Goal: Task Accomplishment & Management: Manage account settings

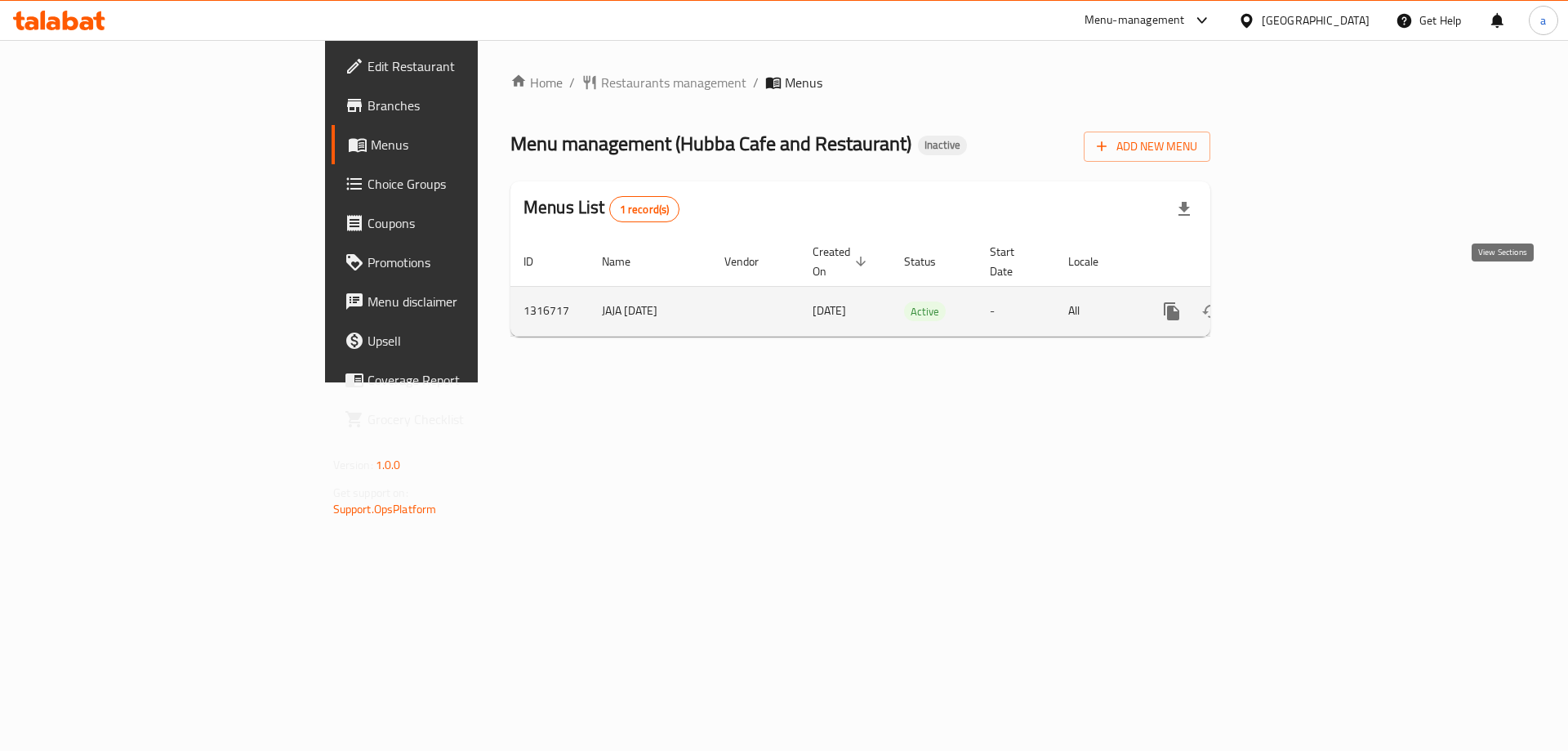
click at [1309, 305] on link "enhanced table" at bounding box center [1289, 311] width 39 height 39
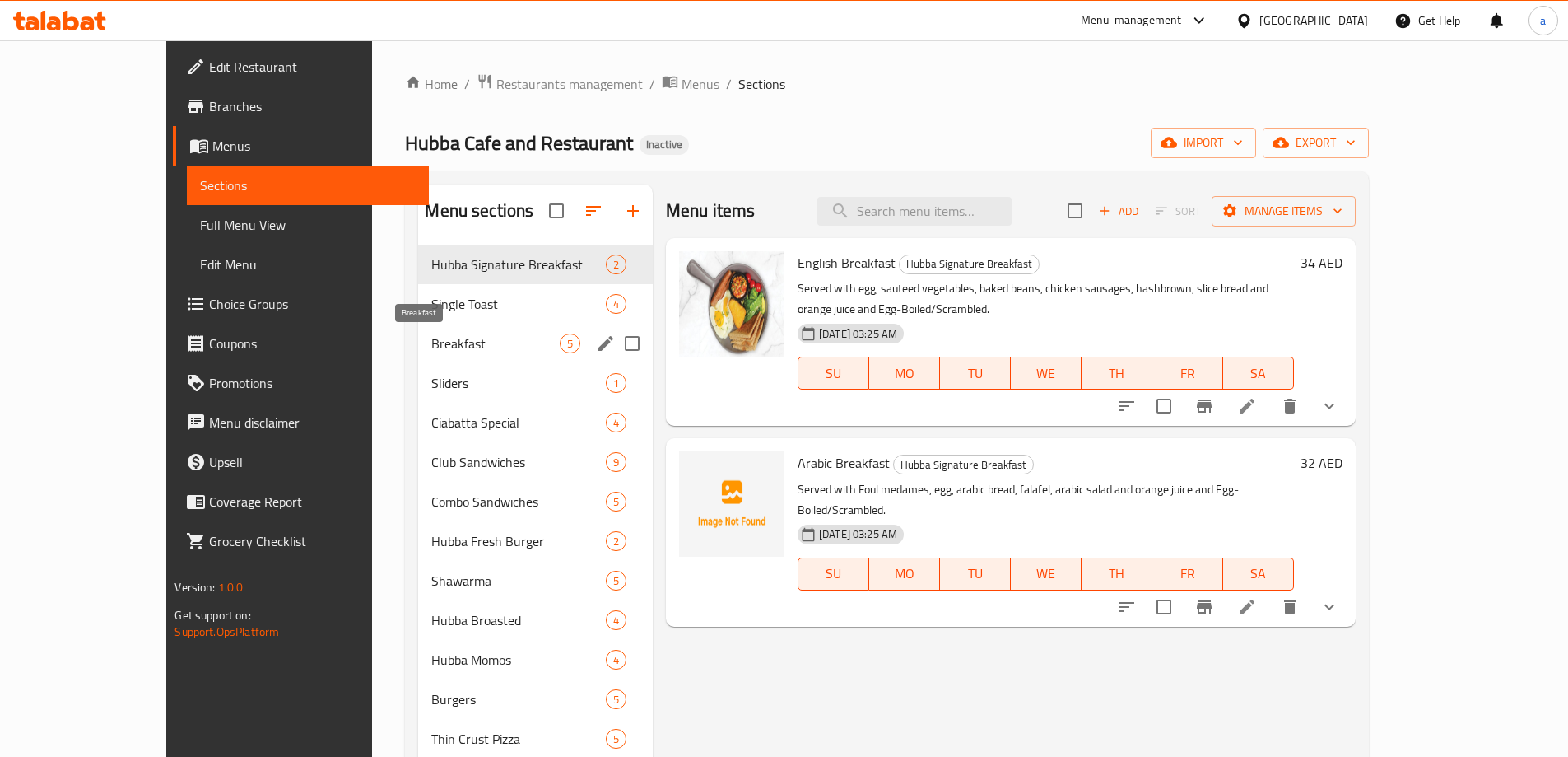
click at [431, 350] on span "Breakfast" at bounding box center [494, 343] width 127 height 20
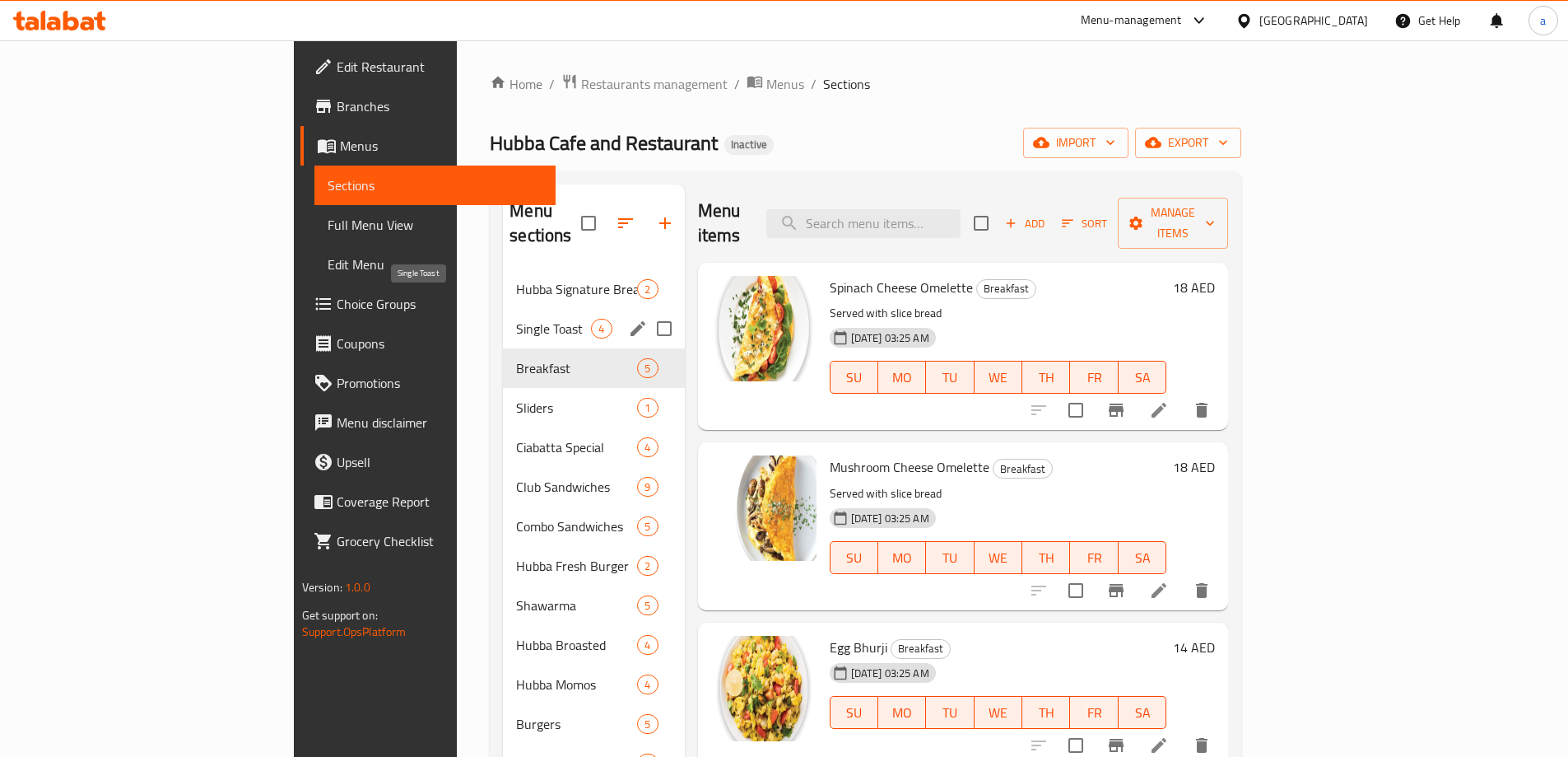
click at [516, 319] on span "Single Toast" at bounding box center [553, 328] width 75 height 20
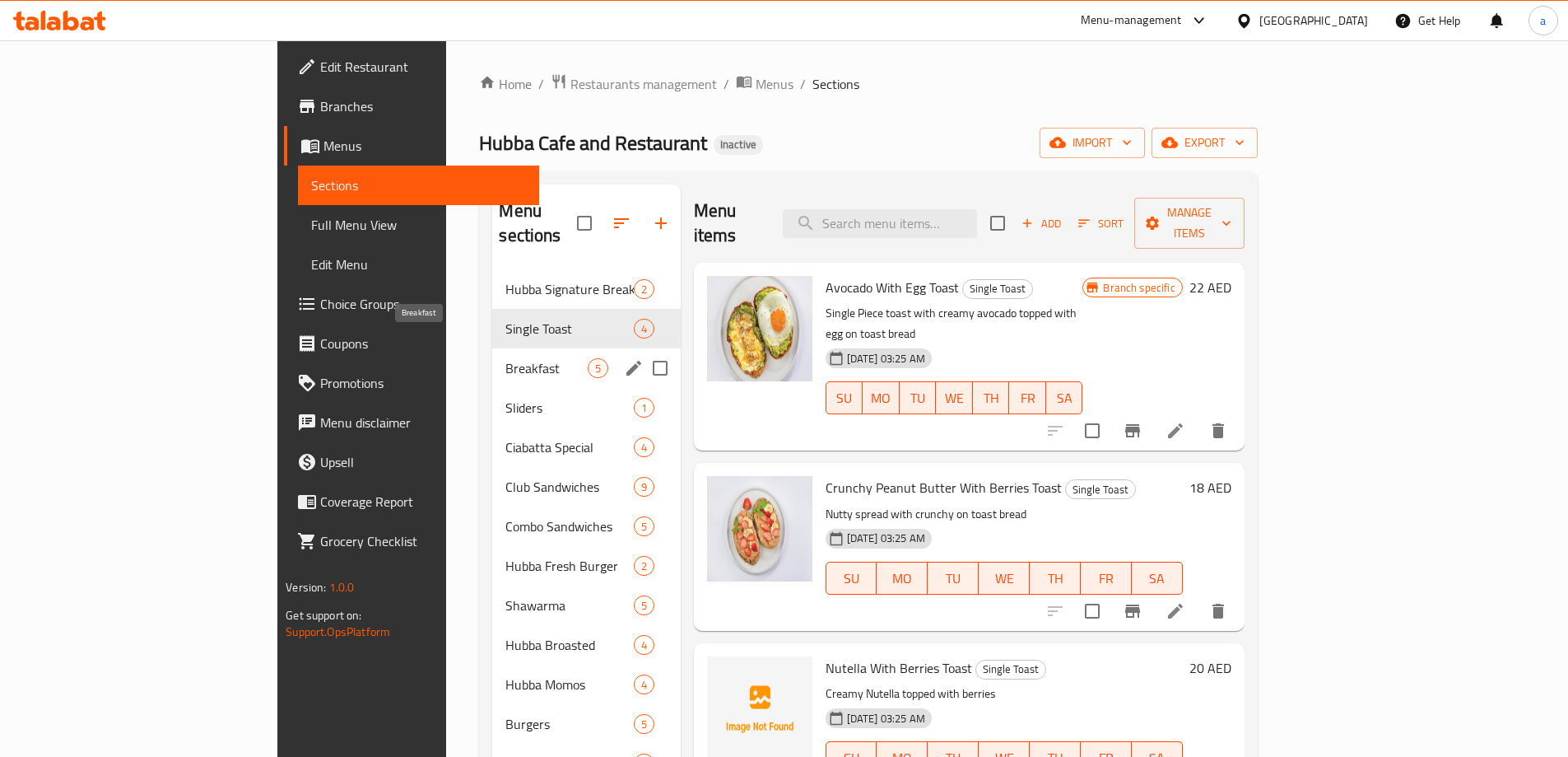
click at [506, 358] on span "Breakfast" at bounding box center [546, 368] width 82 height 20
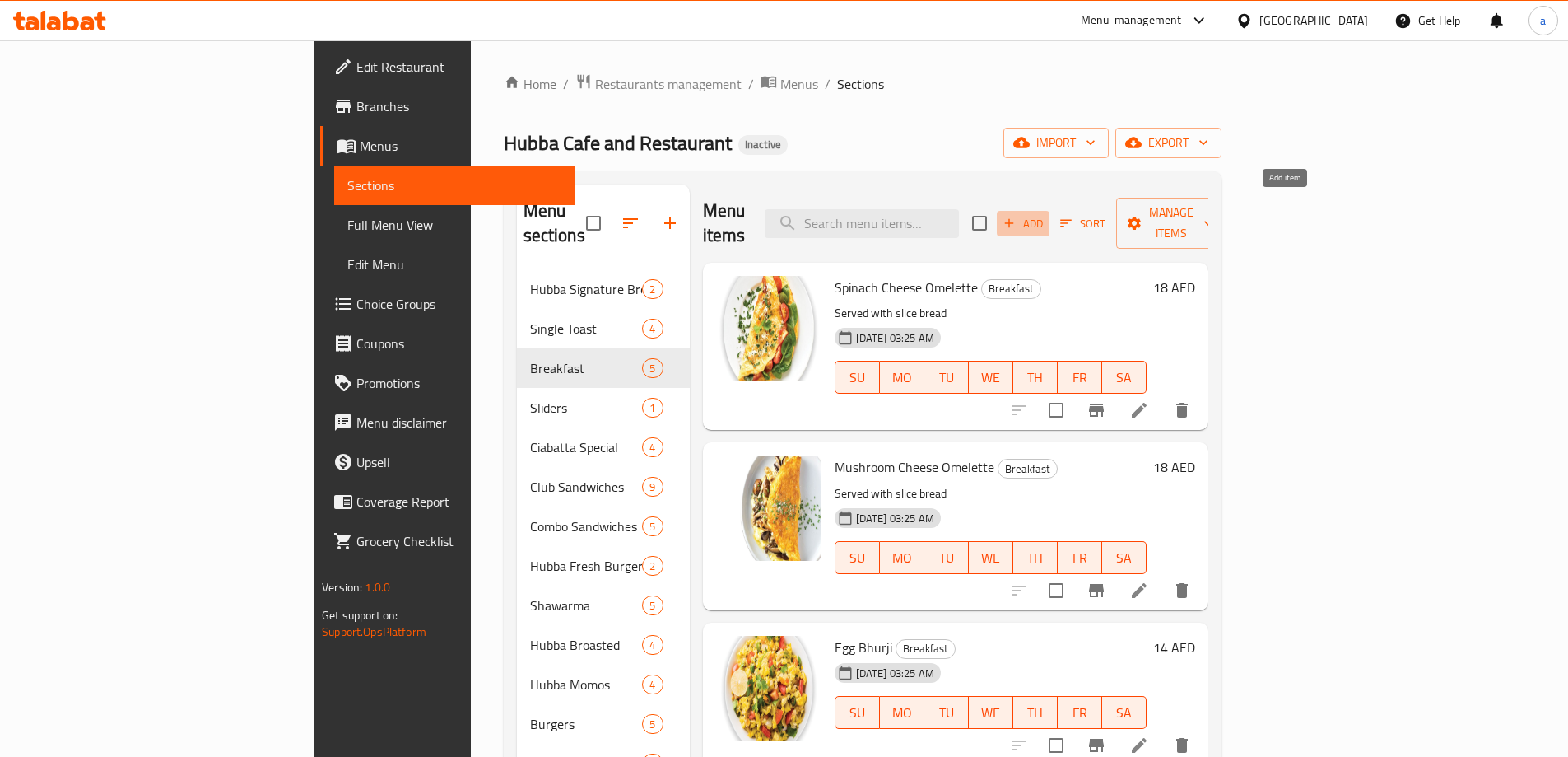
click at [1046, 214] on span "Add" at bounding box center [1023, 224] width 45 height 19
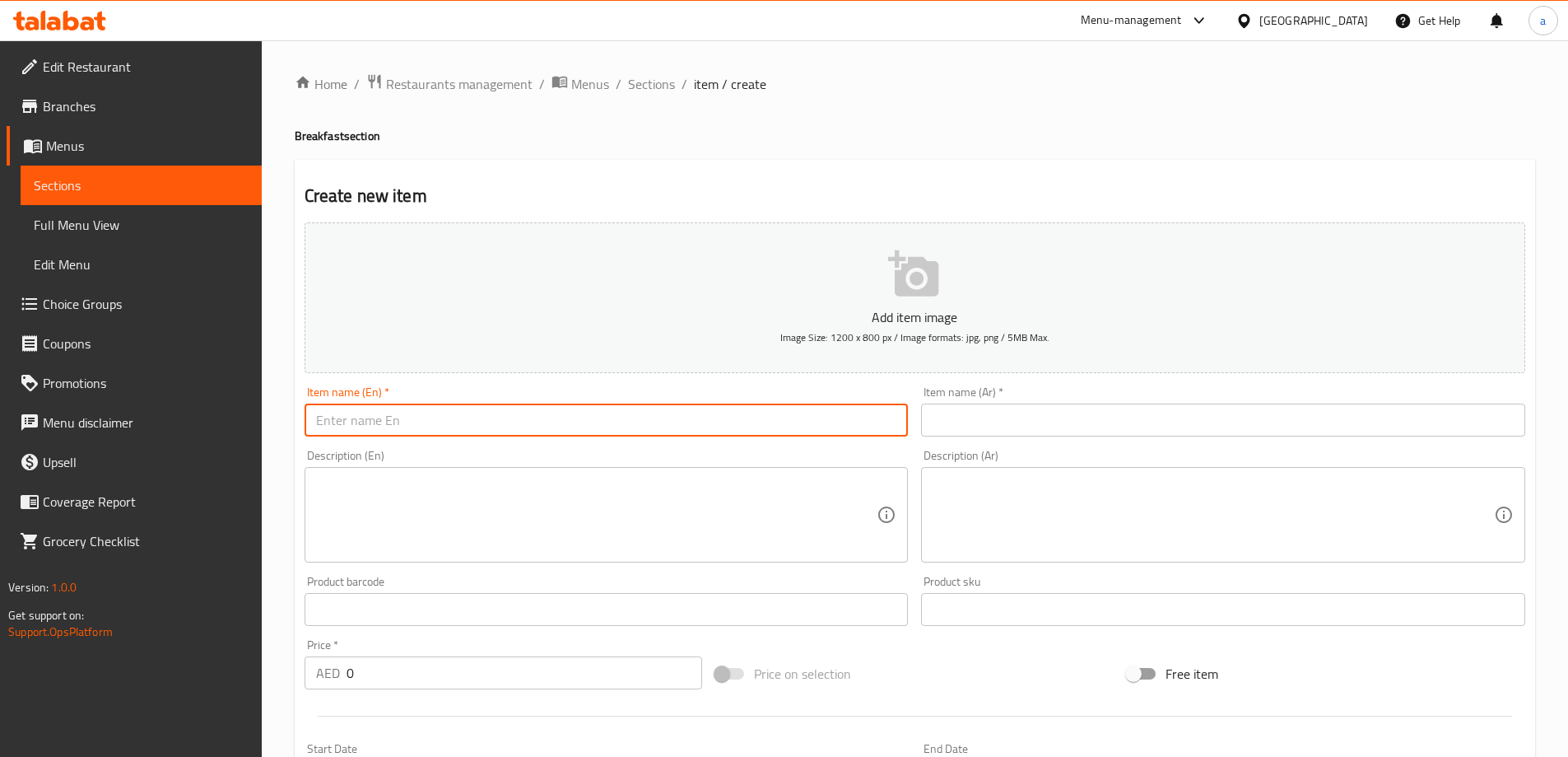
click at [540, 413] on input "text" at bounding box center [607, 420] width 604 height 33
paste input "AVOCADO W.EGG TOAST"
type input "Avocado W.egg Toast"
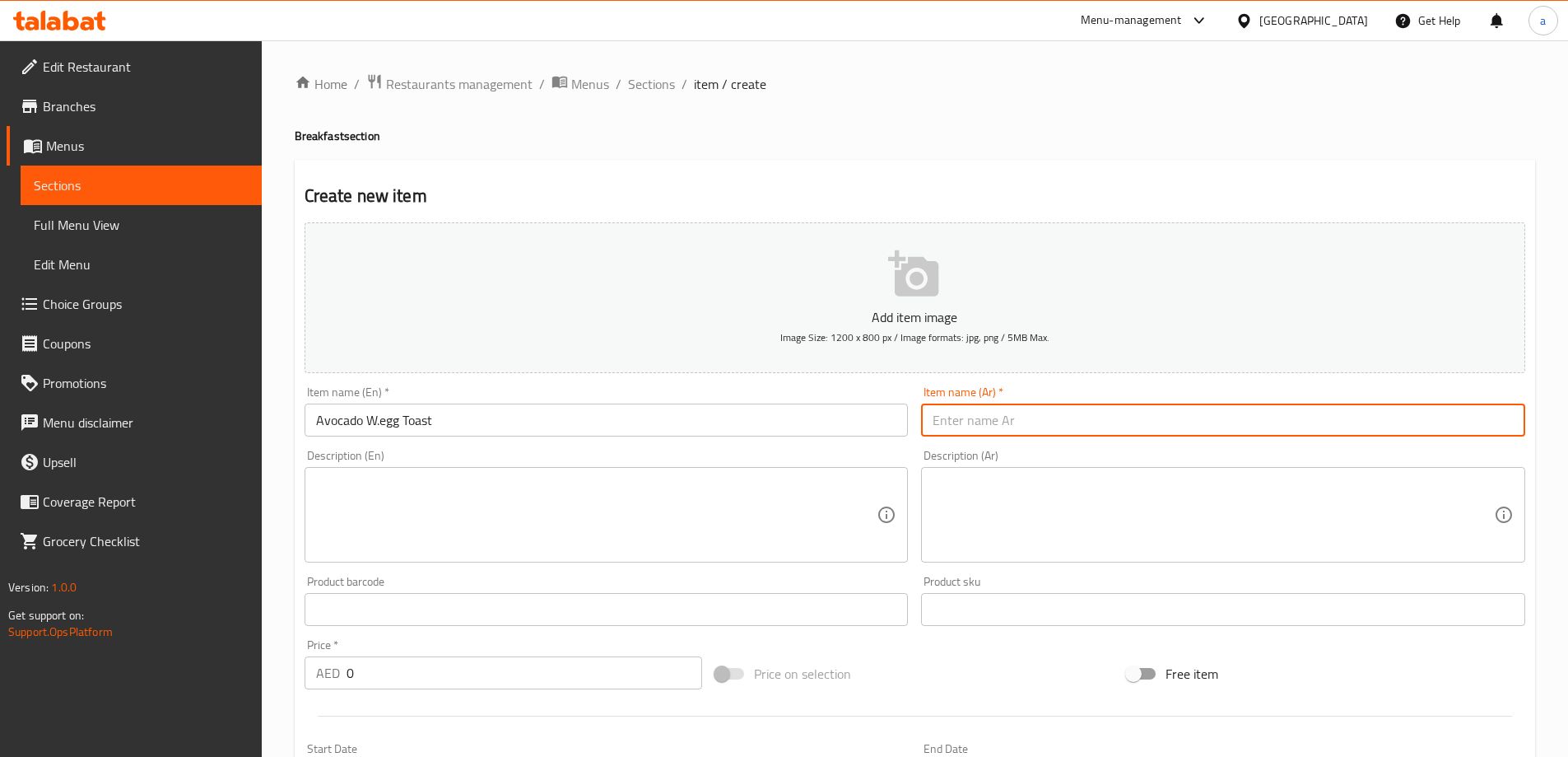
click at [1051, 415] on input "text" at bounding box center [1223, 420] width 604 height 33
paste input "خبز محمص بالأفوكادو والبيض"
click at [1068, 420] on input "خبز محمص بالأفوكادو والبيض" at bounding box center [1223, 420] width 604 height 33
drag, startPoint x: 1035, startPoint y: 422, endPoint x: 1106, endPoint y: 435, distance: 72.2
click at [1106, 435] on input "خبز محمص بالأفوكادو والبيض" at bounding box center [1223, 420] width 604 height 33
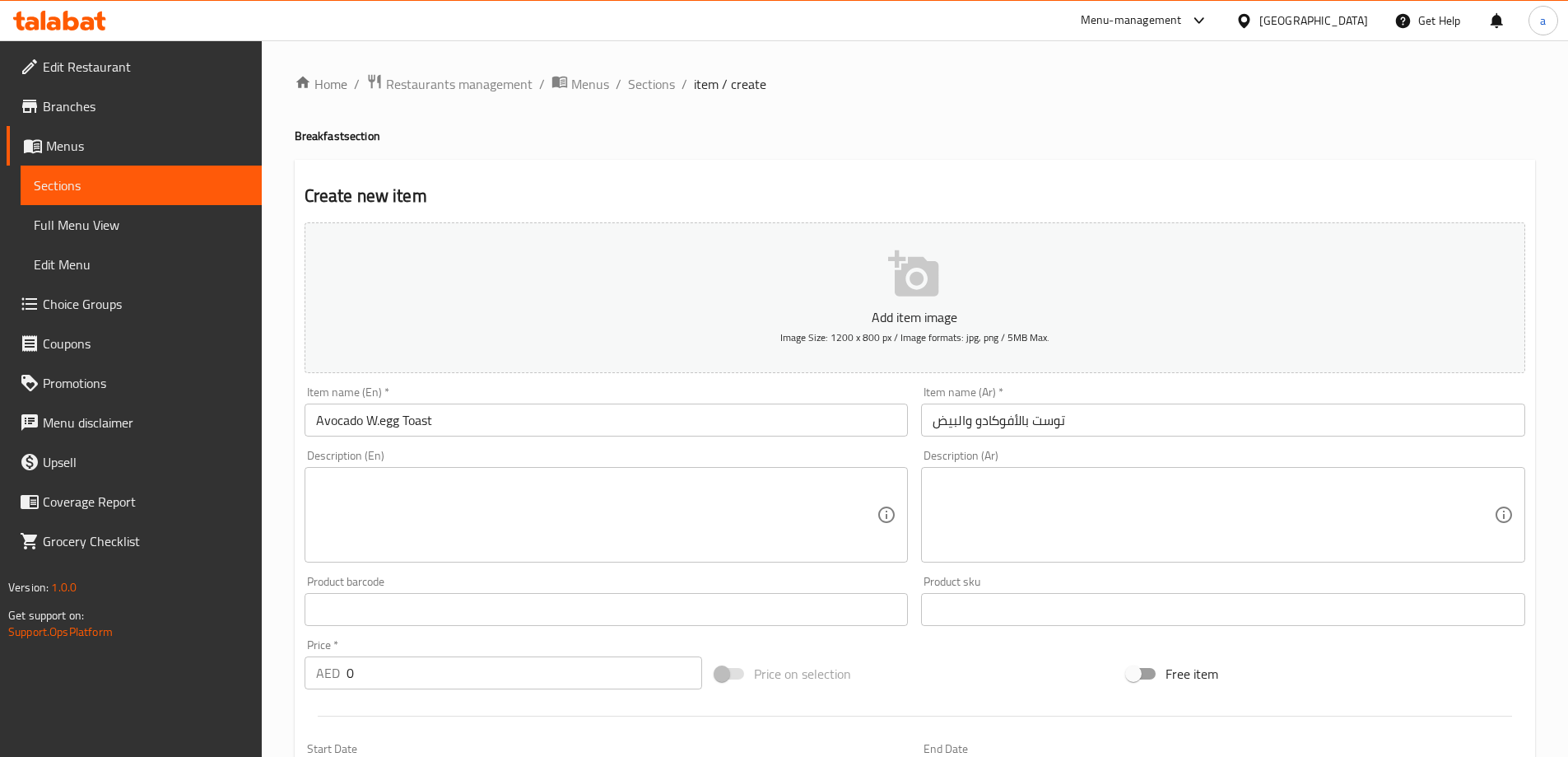
click at [991, 443] on div "Item name (Ar)   * توست بالأفوكادو والبيض Item name (Ar) *" at bounding box center [1223, 411] width 617 height 63
click at [967, 419] on input "توست بالأفوكادو والبيض" at bounding box center [1223, 420] width 604 height 33
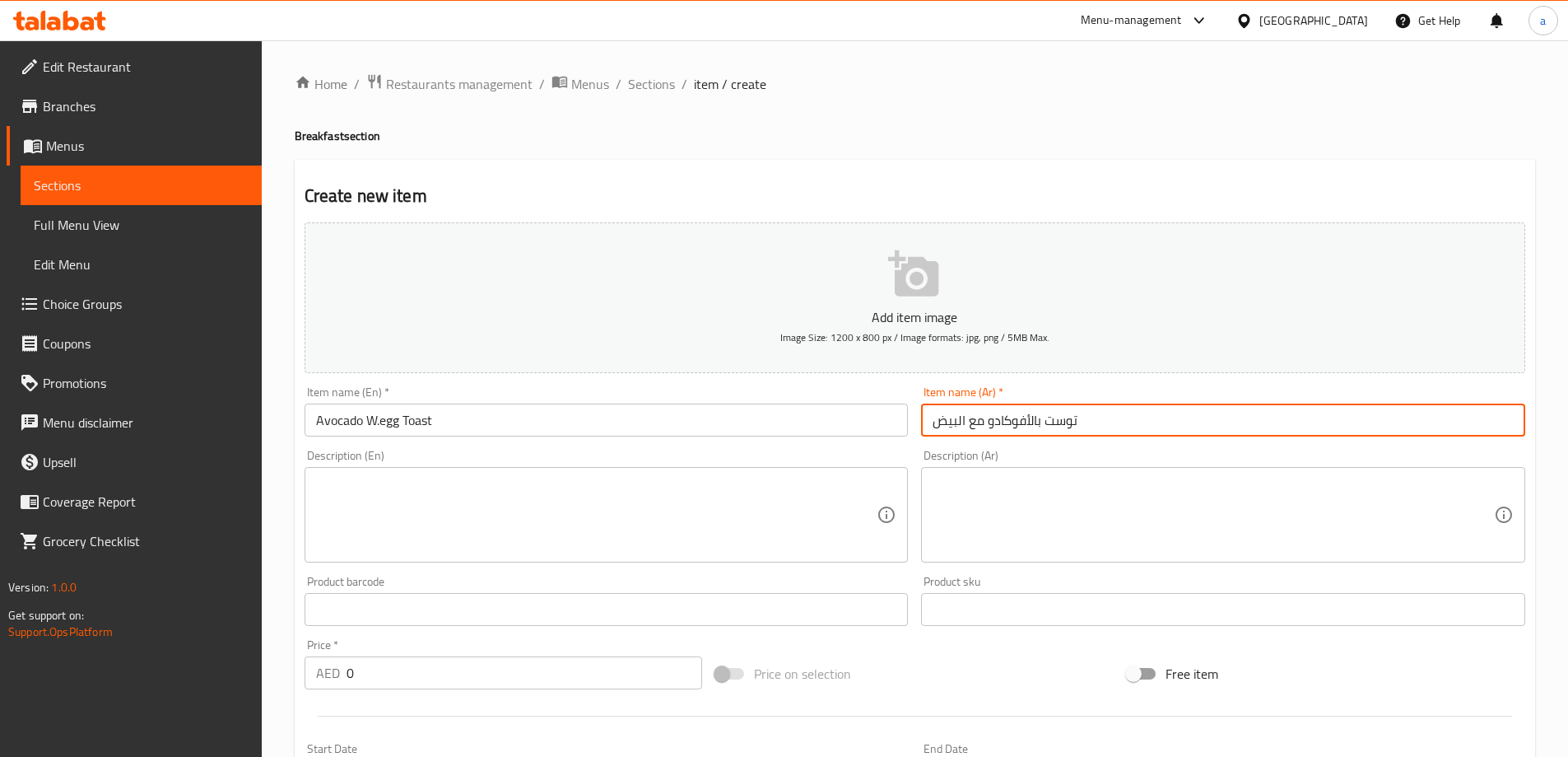
type input "توست بالأفوكادو مع البيض"
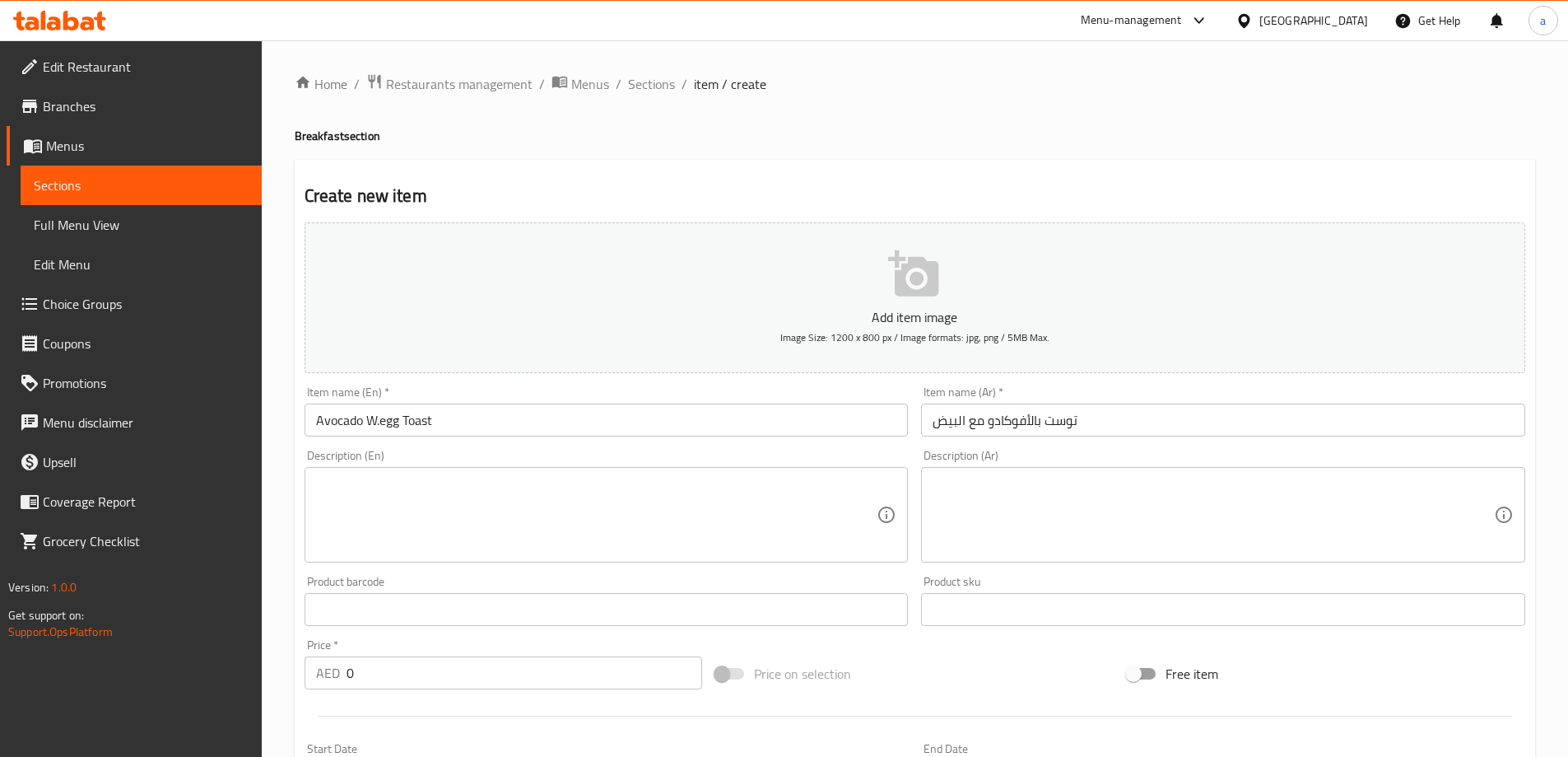
click at [844, 456] on div "Description (En) Description (En)" at bounding box center [607, 506] width 604 height 112
drag, startPoint x: 588, startPoint y: 515, endPoint x: 850, endPoint y: 469, distance: 266.0
click at [589, 515] on textarea at bounding box center [596, 515] width 561 height 78
paste textarea "creamy mashed avocado with perfectly cooked egg,sprinkle of salt,pepper and dri…"
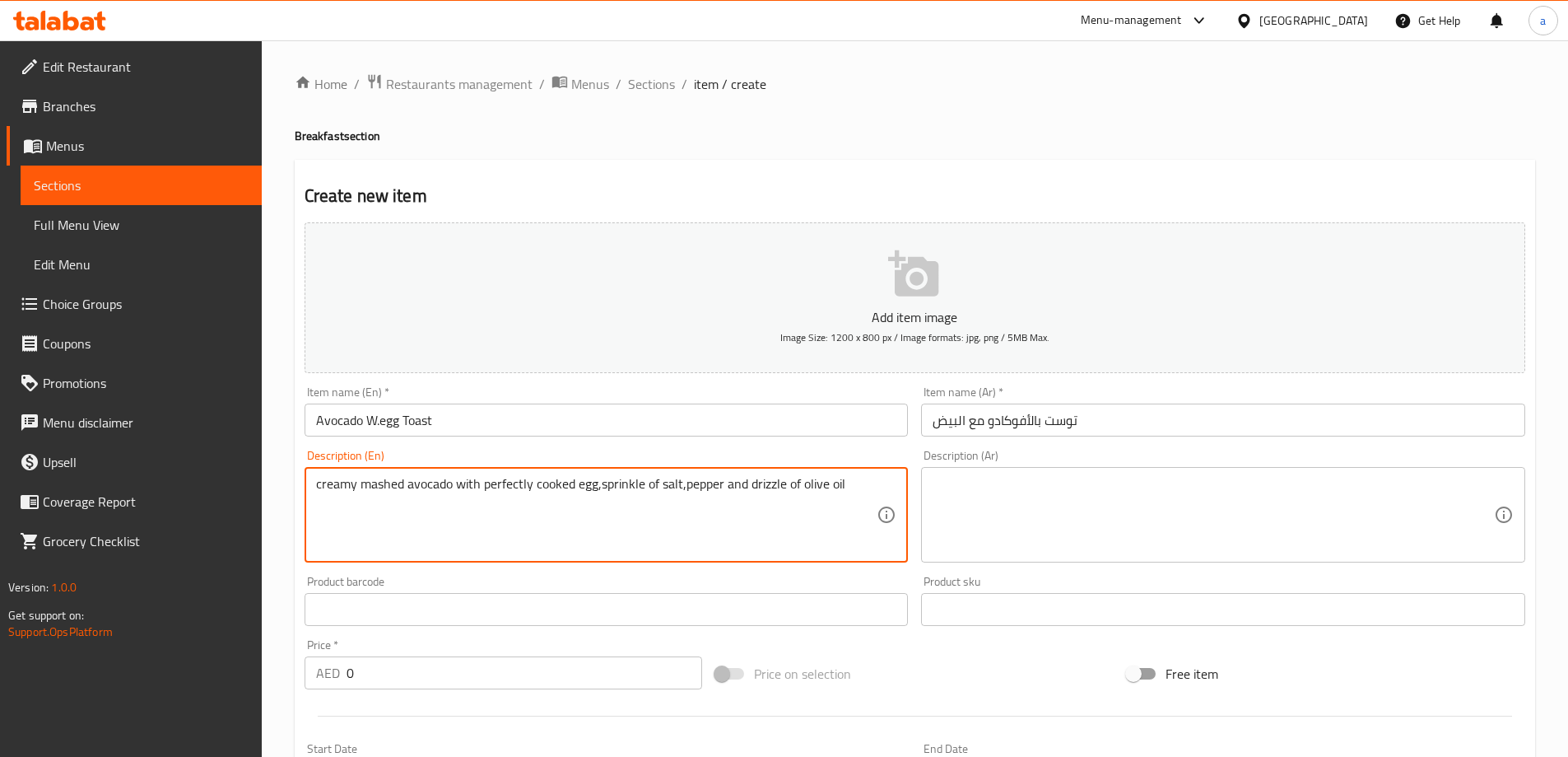
click at [341, 494] on textarea "creamy mashed avocado with perfectly cooked egg,sprinkle of salt,pepper and dri…" at bounding box center [596, 515] width 561 height 78
click at [433, 497] on textarea "creamy mashed avocado with perfectly cooked egg,sprinkle of salt,pepper and dri…" at bounding box center [596, 515] width 561 height 78
click at [849, 490] on textarea "creamy mashed avocado with perfectly cooked egg,sprinkle of salt,pepper and dri…" at bounding box center [596, 515] width 561 height 78
click at [601, 485] on textarea "creamy mashed avocado with perfectly cooked egg,sprinkle of salt,pepper and dri…" at bounding box center [596, 515] width 561 height 78
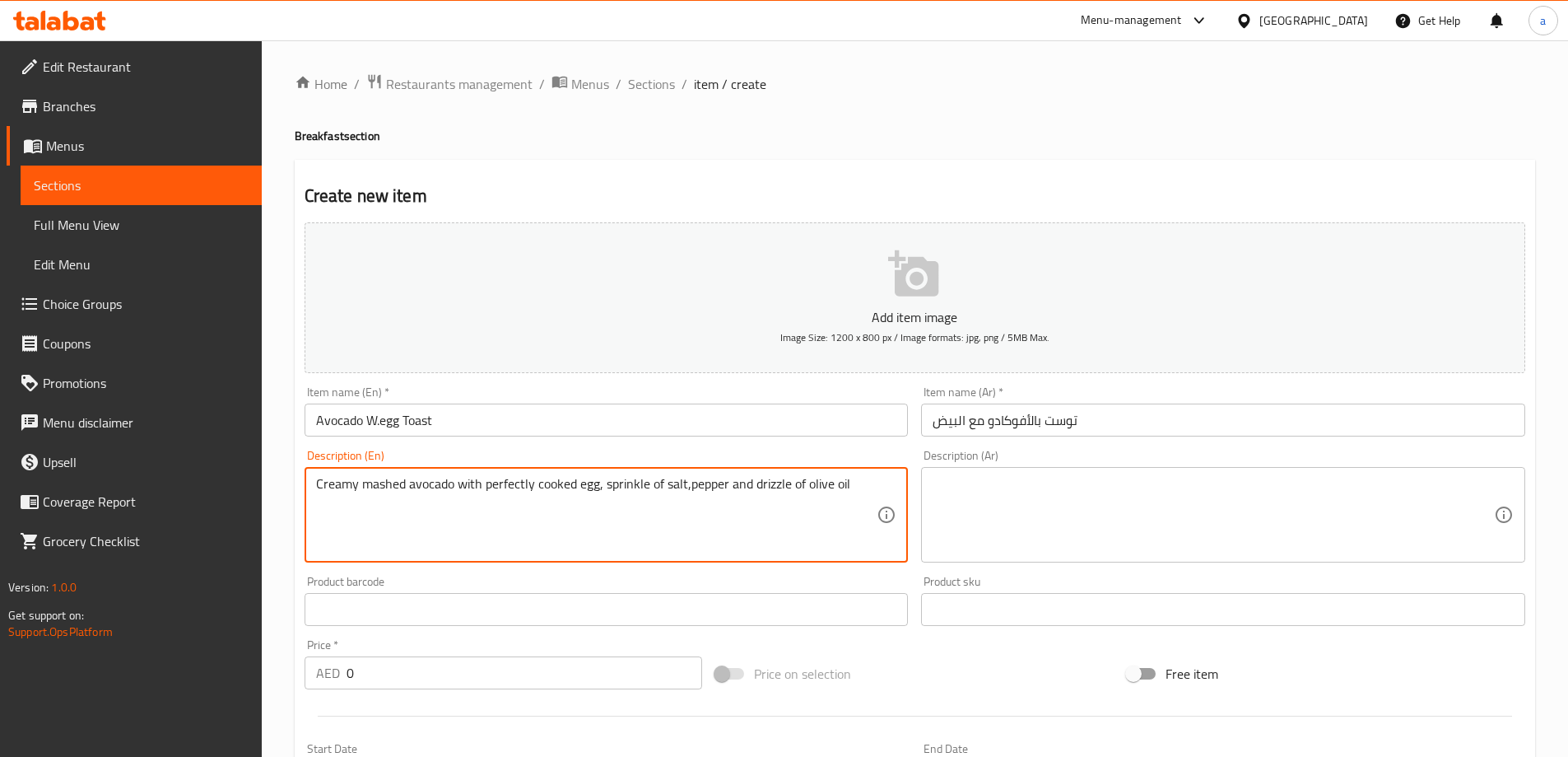
click at [693, 483] on textarea "Creamy mashed avocado with perfectly cooked egg, sprinkle of salt,pepper and dr…" at bounding box center [596, 515] width 561 height 78
click at [687, 487] on textarea "Creamy mashed avocado with perfectly cooked egg, sprinkle of salt,pepper and dr…" at bounding box center [596, 515] width 561 height 78
type textarea "Creamy mashed avocado with perfectly cooked egg, sprinkle of salt, pepper and d…"
click at [1070, 523] on textarea at bounding box center [1212, 515] width 561 height 78
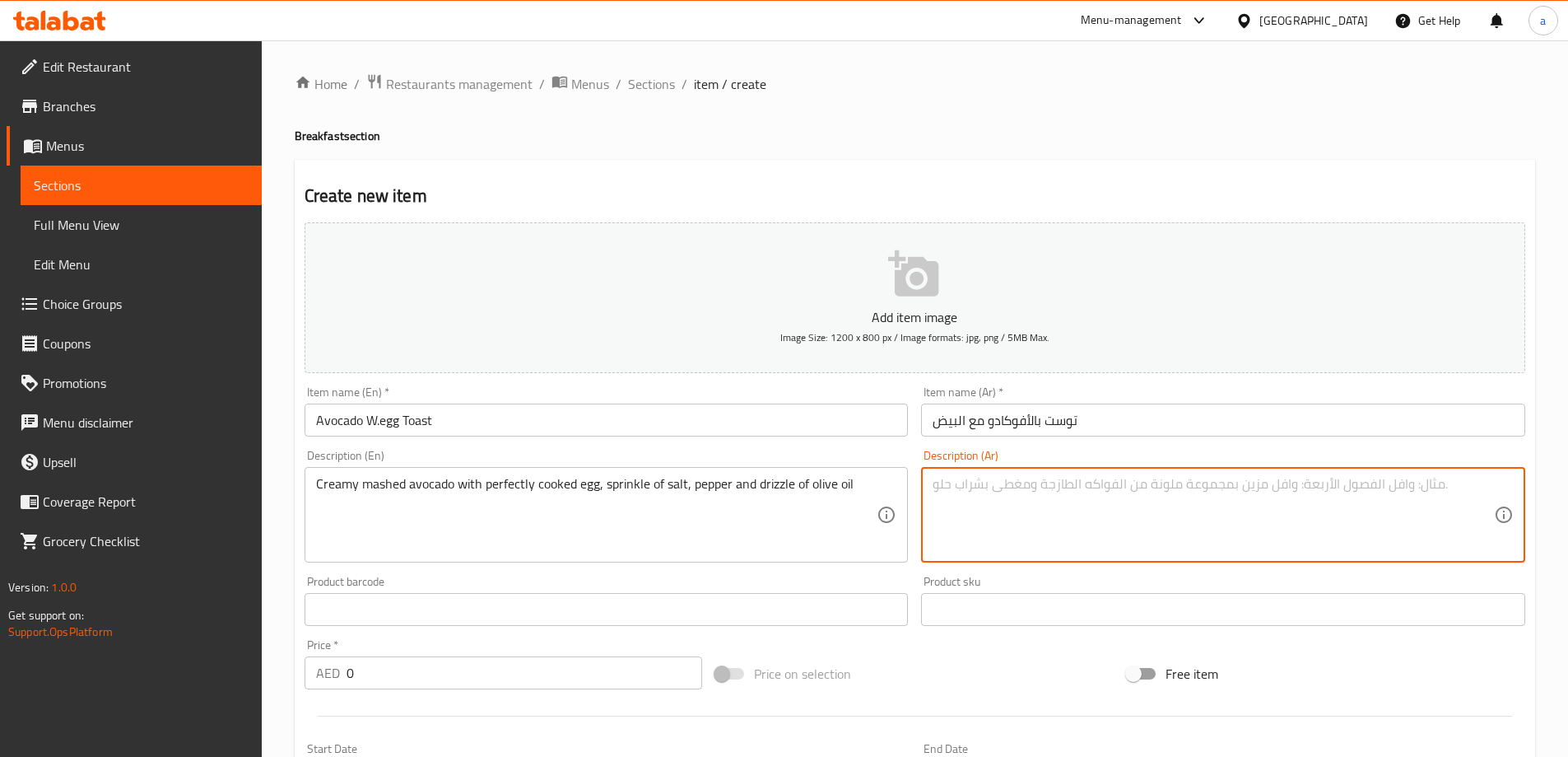
paste textarea "أفوكادو [PERSON_NAME] مع بيضة مطبوخة بشكل مثالي، ورشة ملح وفلفل وقليل من زيت ال…"
click at [1128, 484] on textarea "أفوكادو [PERSON_NAME] مع بيضة مطبوخة بشكل مثالي، ورشة ملح وفلفل وقليل من زيت ال…" at bounding box center [1212, 515] width 561 height 78
click at [1131, 487] on textarea "أفوكادو [PERSON_NAME] مع بيضة مطبوخة بشكل مثالي، ورشة ملح وفلفل وقليل من زيت ال…" at bounding box center [1212, 515] width 561 height 78
click at [1133, 487] on textarea "أفوكادو [PERSON_NAME] مع بيضة مطبوخة بشكل مثالي، ورشة ملح وفلفل وقليل من زيت ال…" at bounding box center [1212, 515] width 561 height 78
click at [1135, 487] on textarea "أفوكادو [PERSON_NAME] مع بيضة مطبوخة بشكل مثالي، ورشة ملح وفلفل وقليل من زيت ال…" at bounding box center [1212, 515] width 561 height 78
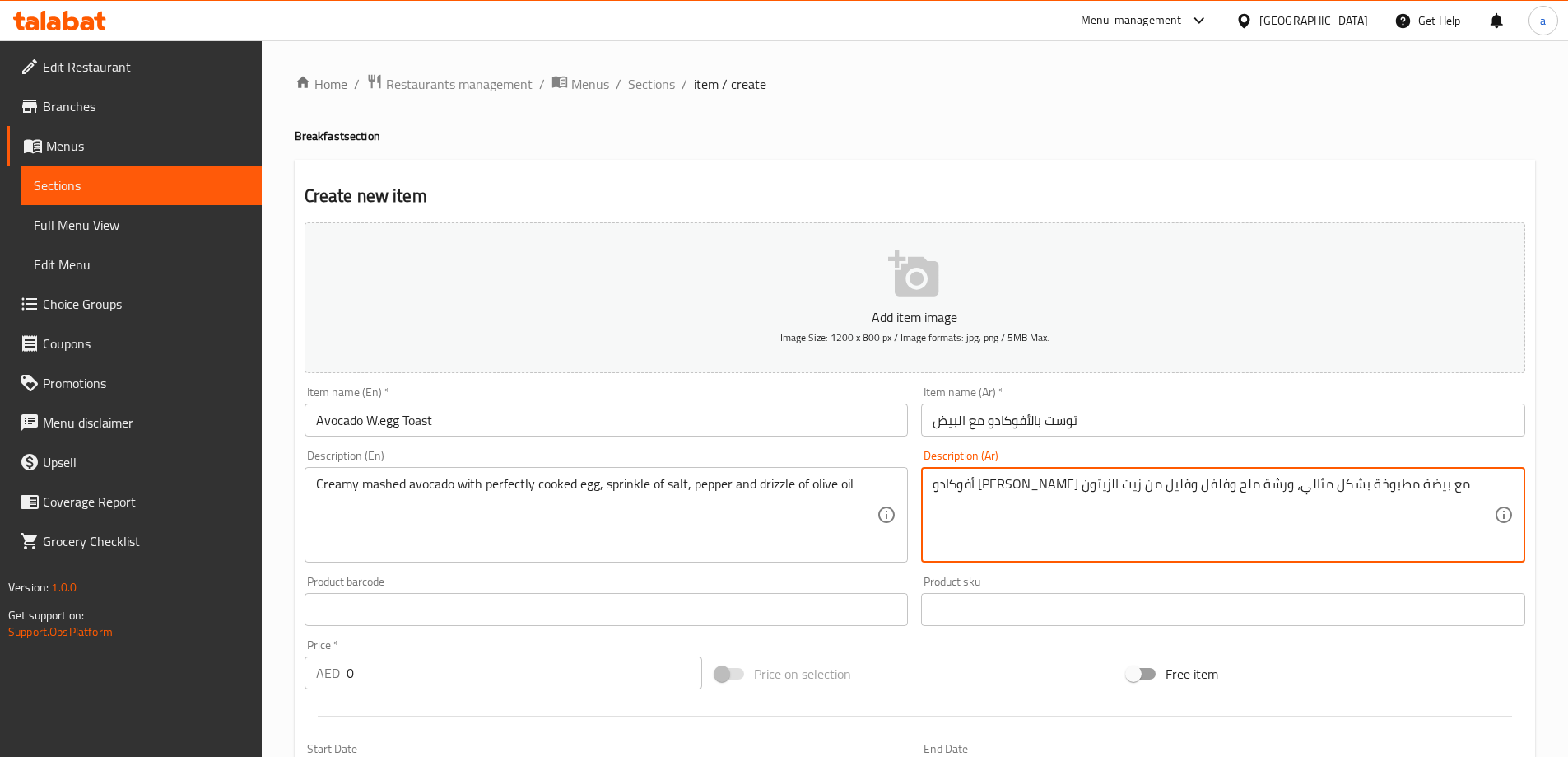
click at [1136, 484] on textarea "أفوكادو [PERSON_NAME] مع بيضة مطبوخة بشكل مثالي، ورشة ملح وفلفل وقليل من زيت ال…" at bounding box center [1212, 515] width 561 height 78
click at [1034, 481] on textarea "أفوكادو [PERSON_NAME] مع بيضة مطبوخة بشكل مثالي، وسبرنكل ملح وفلفل وقليل من زيت…" at bounding box center [1212, 515] width 561 height 78
drag, startPoint x: 1034, startPoint y: 481, endPoint x: 1035, endPoint y: 524, distance: 43.0
click at [1032, 490] on textarea "أفوكادو [PERSON_NAME] مع بيضة مطبوخة بشكل مثالي، وسبرنكل ملح وفلفل وقليل من زيت…" at bounding box center [1212, 515] width 561 height 78
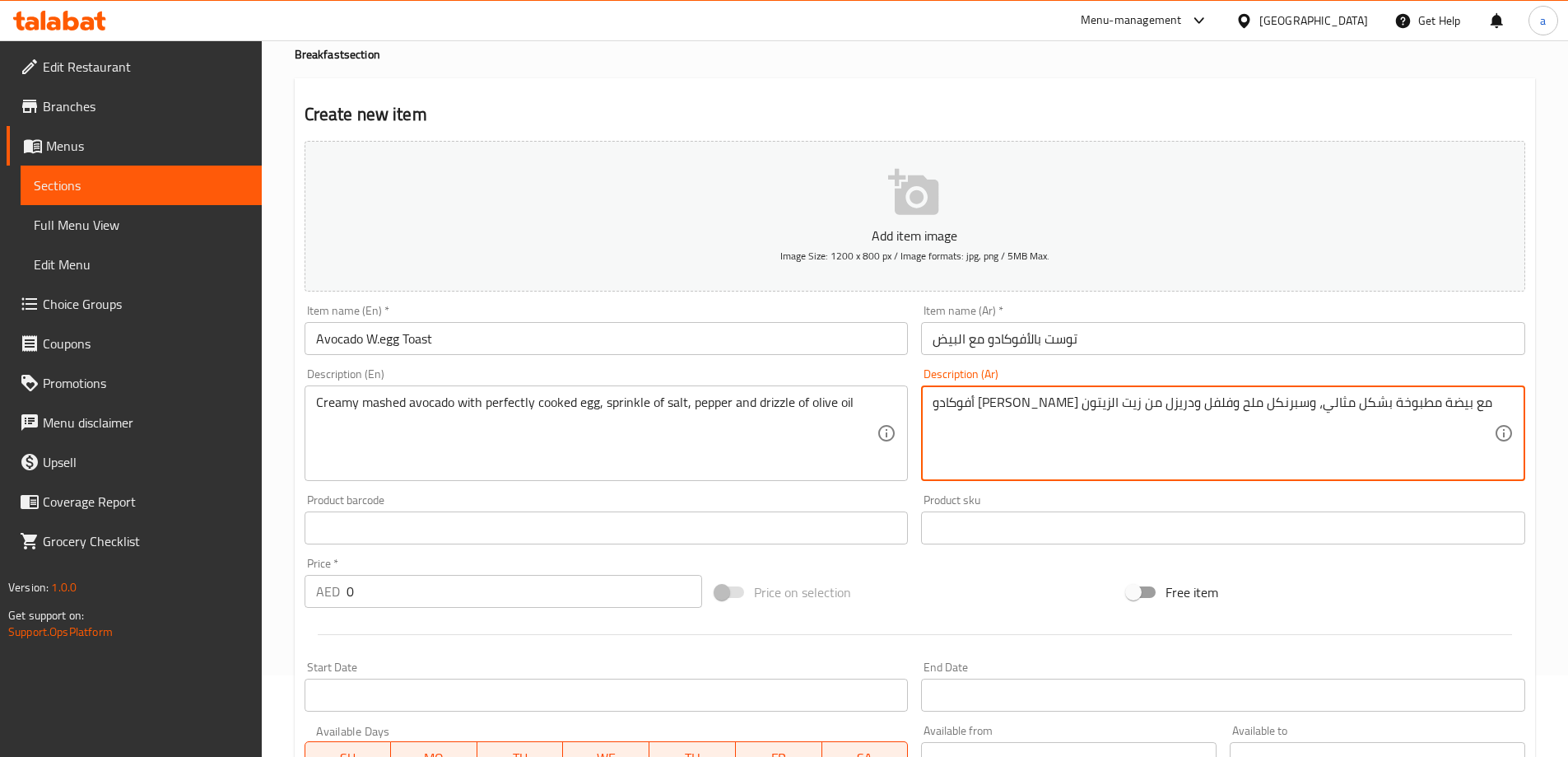
scroll to position [247, 0]
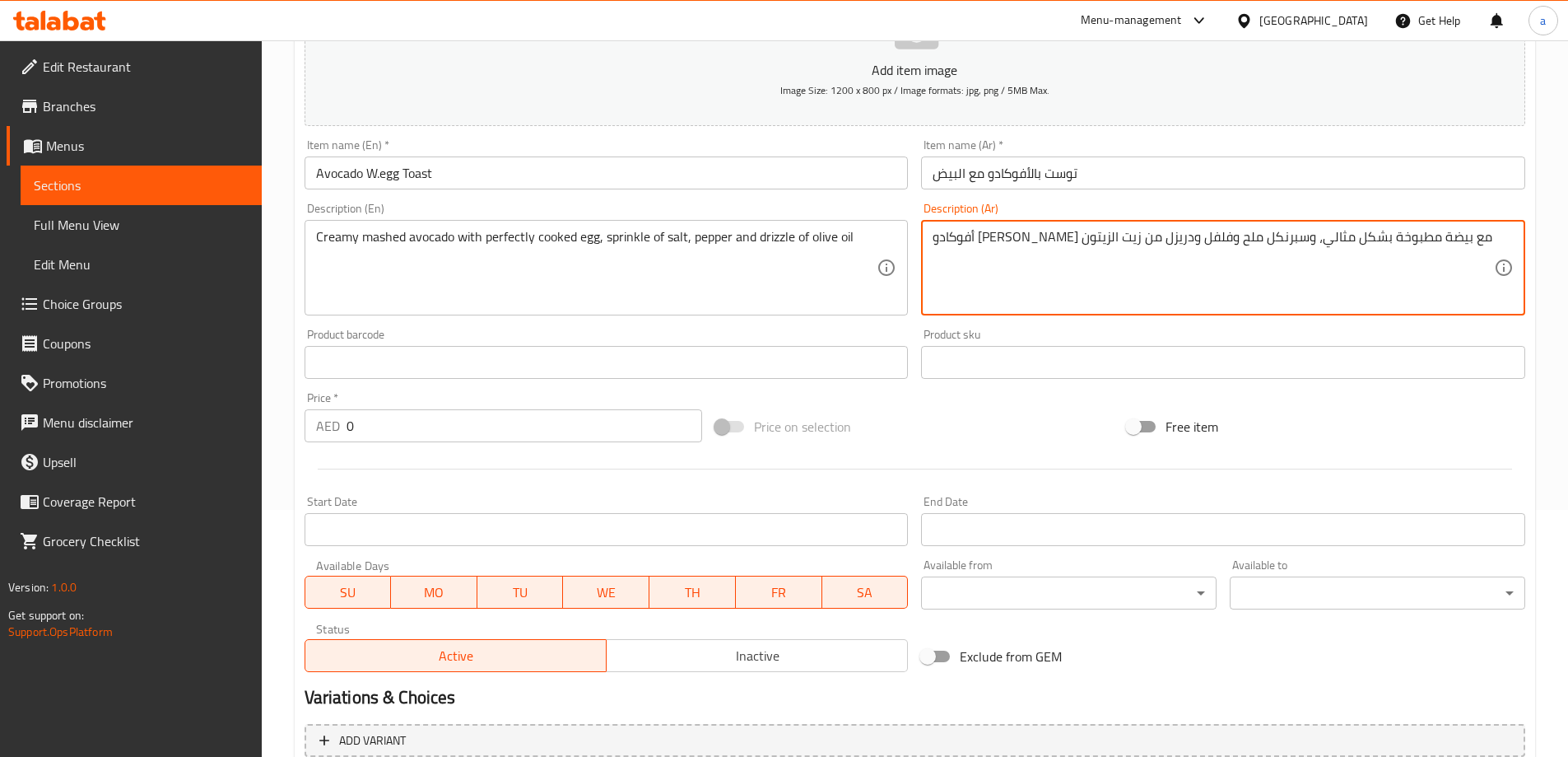
type textarea "أفوكادو [PERSON_NAME] مع بيضة مطبوخة بشكل مثالي، وسبرنكل ملح وفلفل ودريزل من زي…"
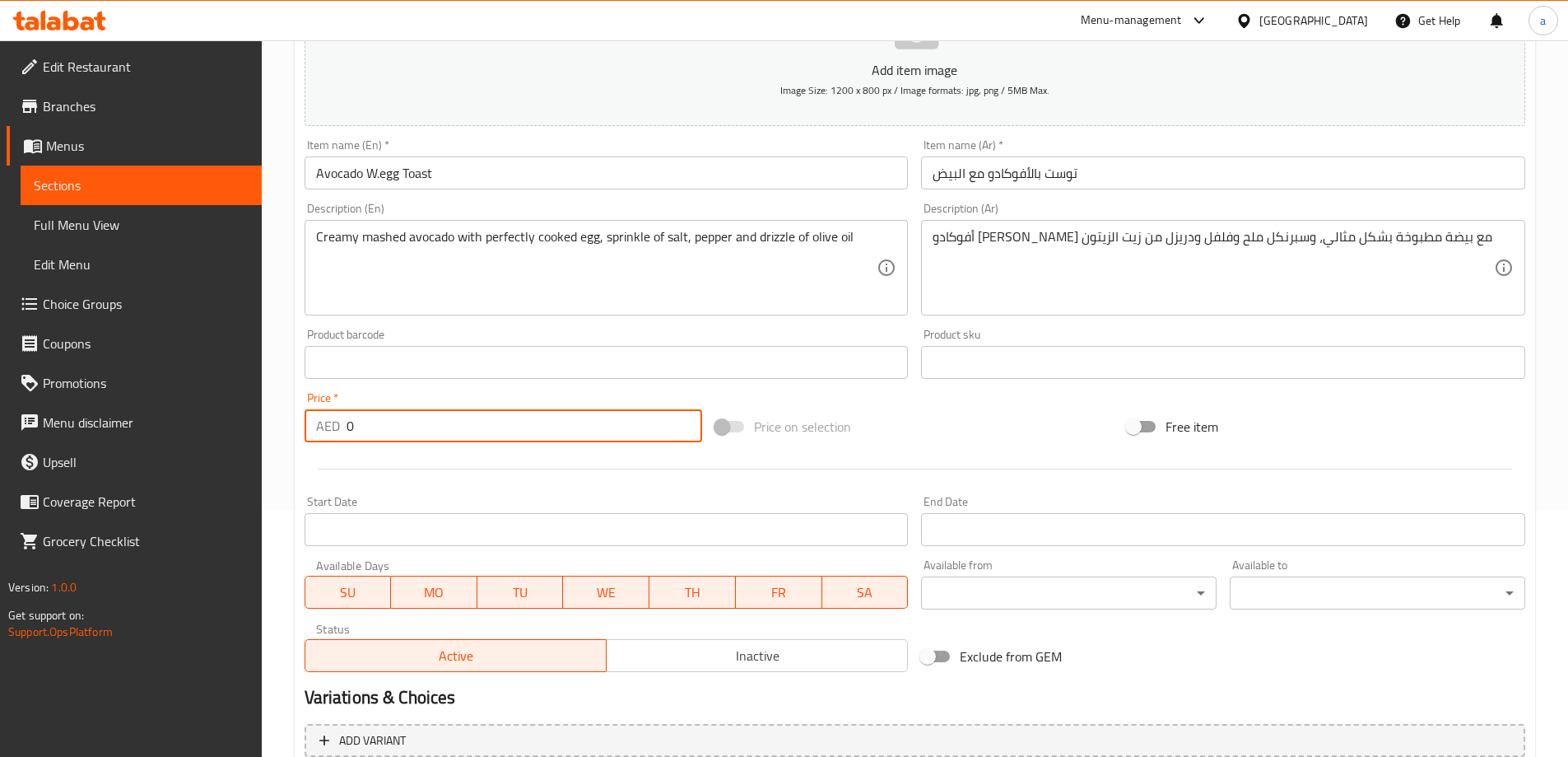
drag, startPoint x: 407, startPoint y: 410, endPoint x: 323, endPoint y: 429, distance: 86.1
click at [323, 429] on div "AED 0 Price *" at bounding box center [504, 426] width 399 height 33
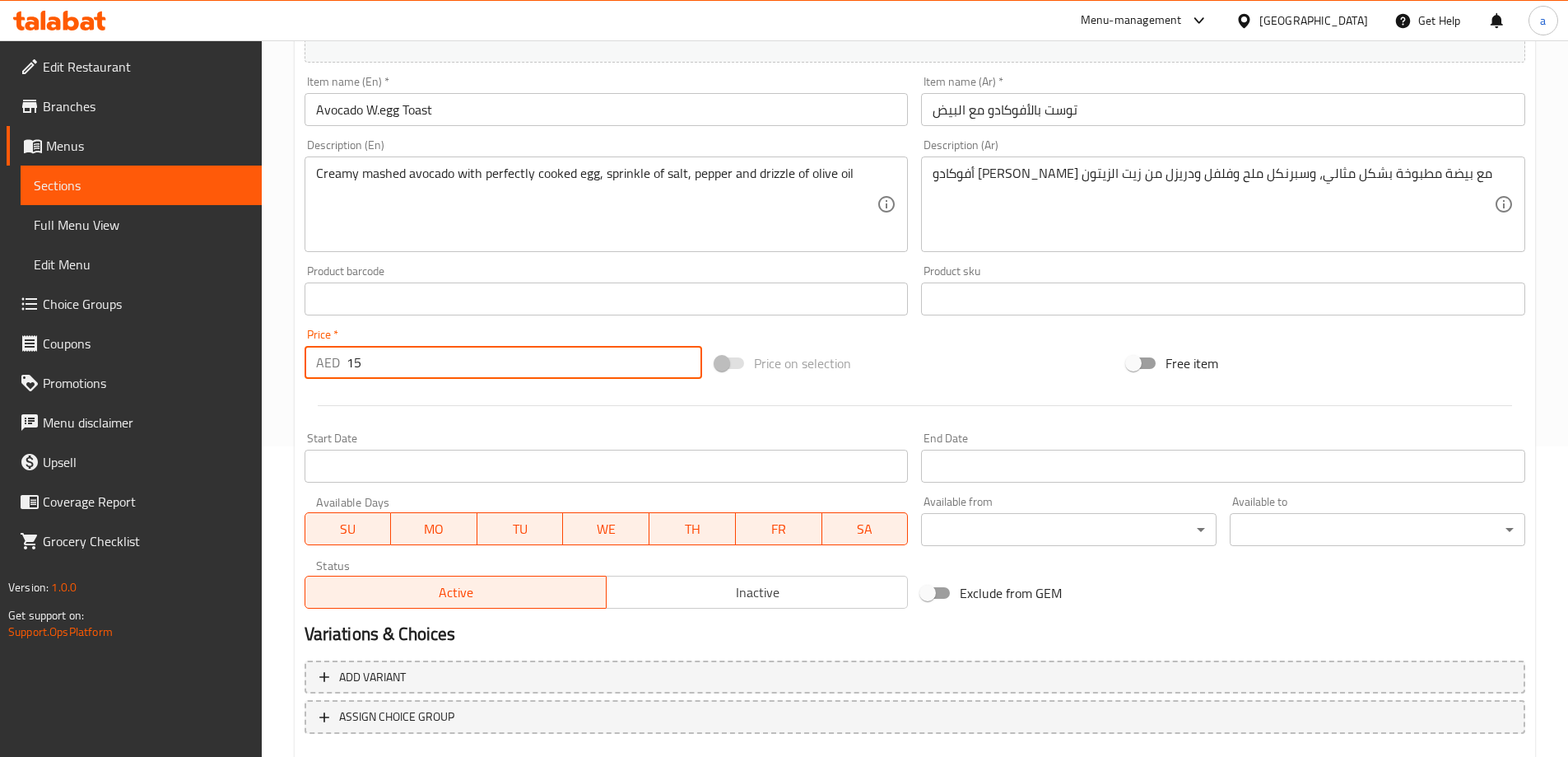
scroll to position [407, 0]
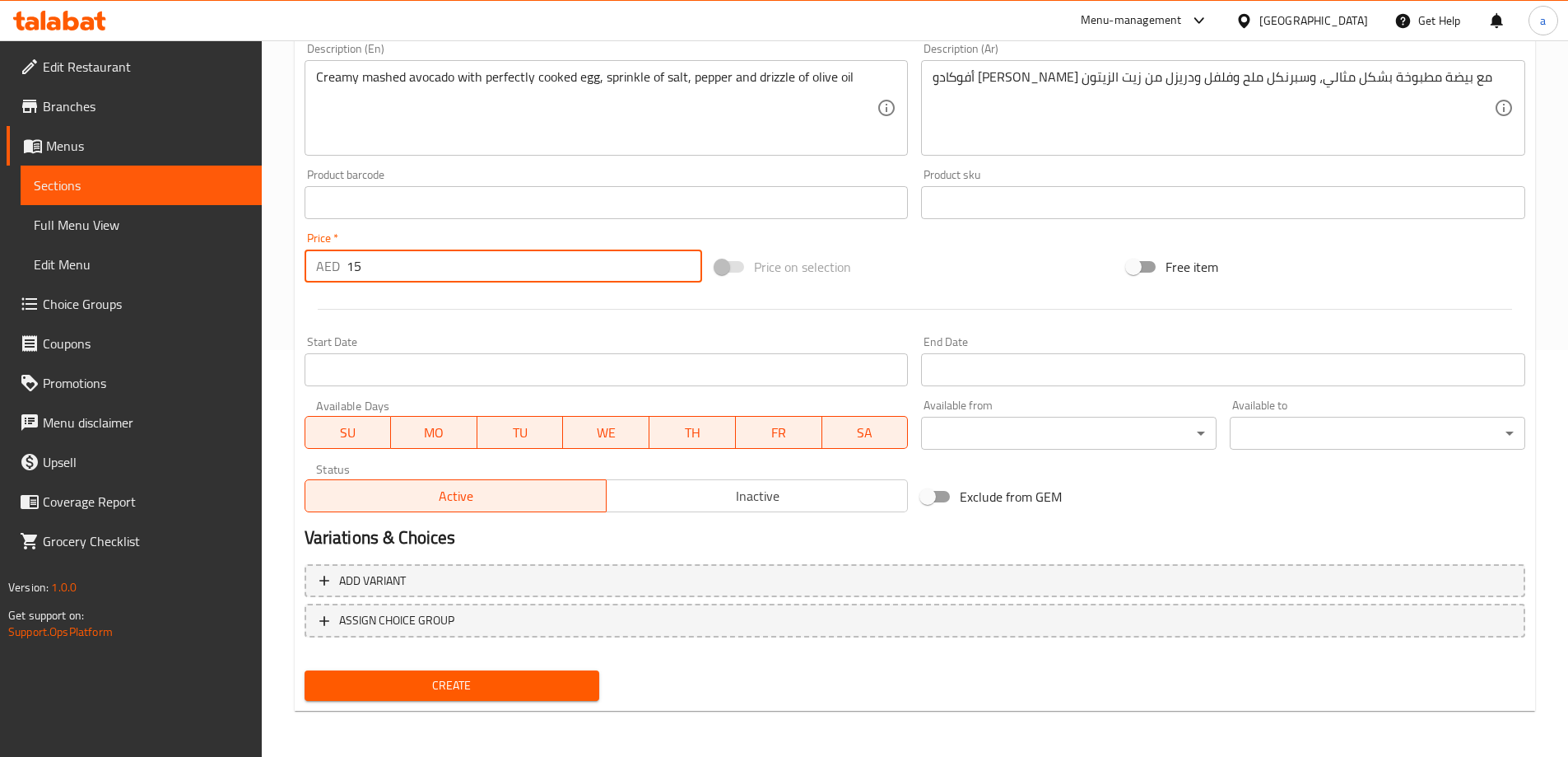
type input "15"
click at [457, 688] on span "Create" at bounding box center [452, 685] width 270 height 20
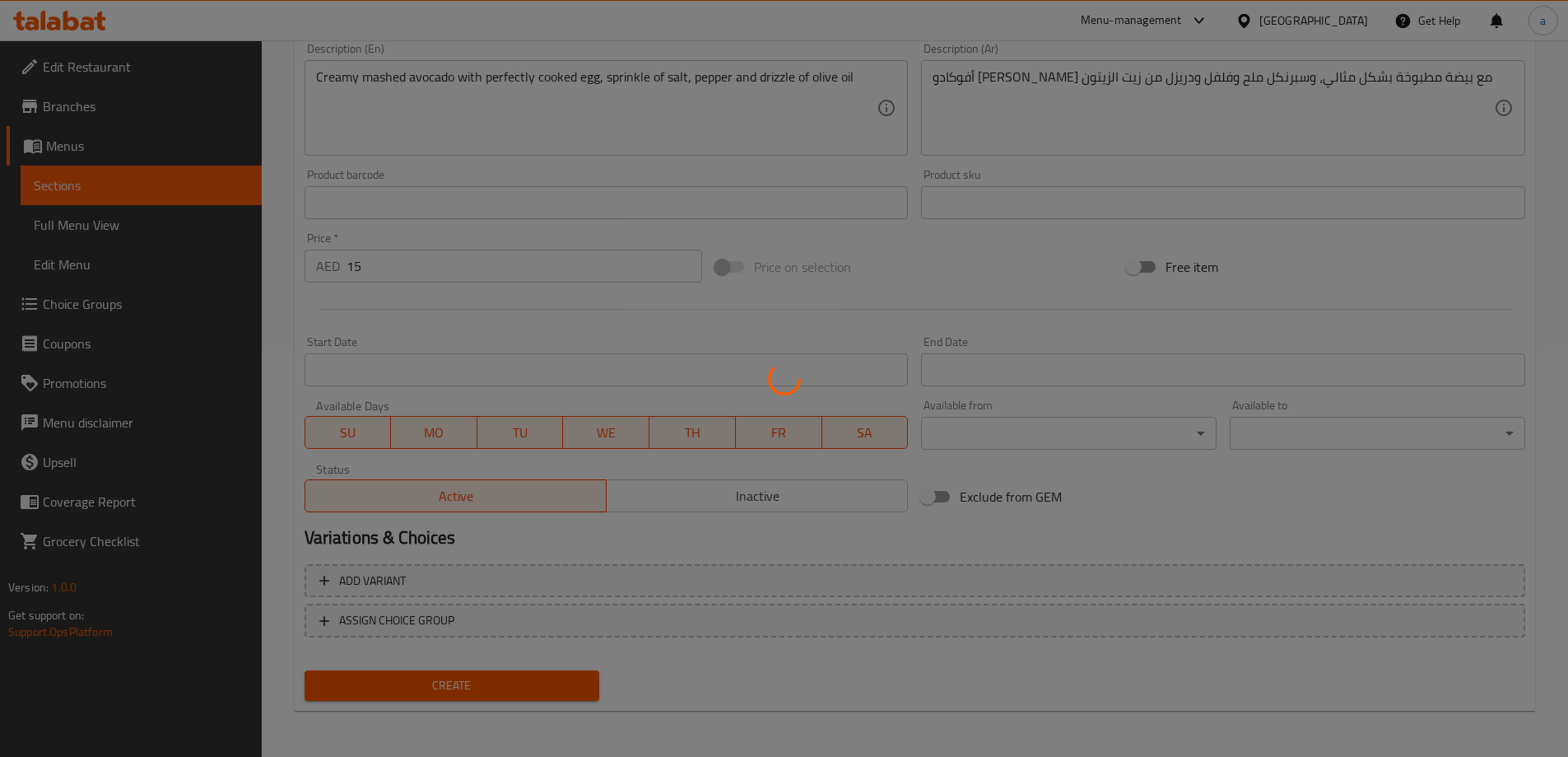
type input "0"
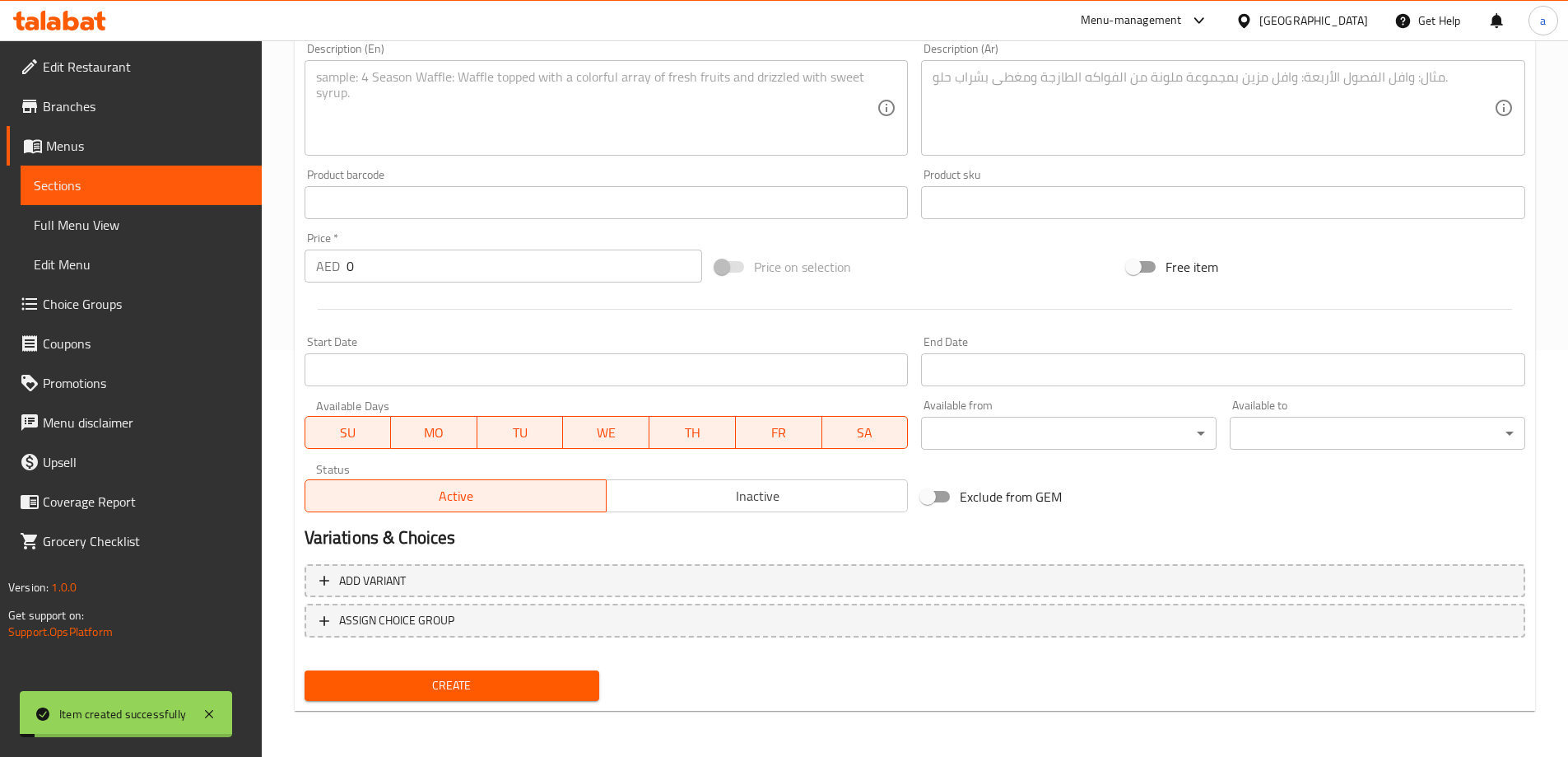
click at [143, 186] on span "Sections" at bounding box center [140, 185] width 215 height 20
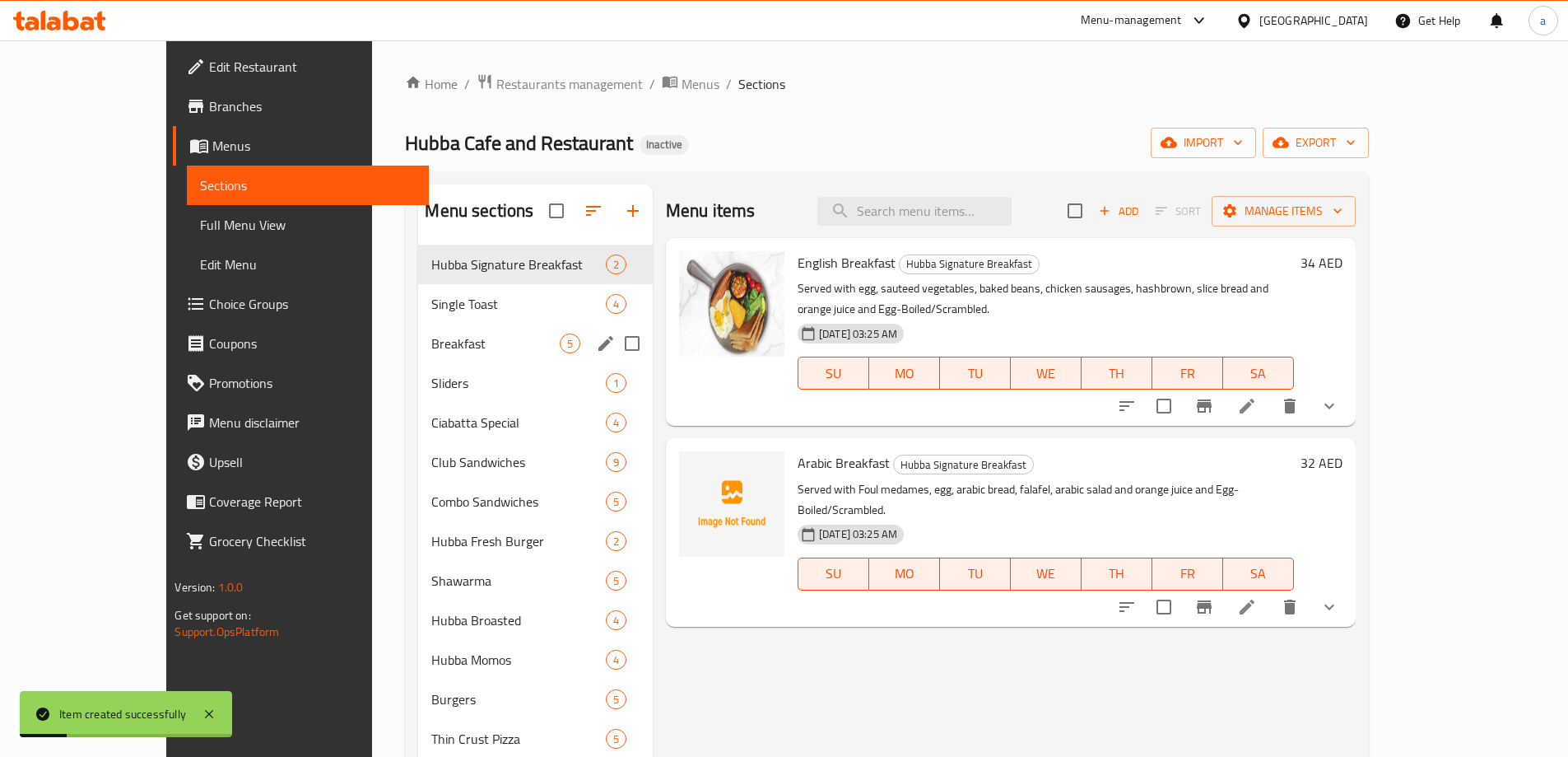
click at [431, 350] on span "Breakfast" at bounding box center [494, 343] width 127 height 20
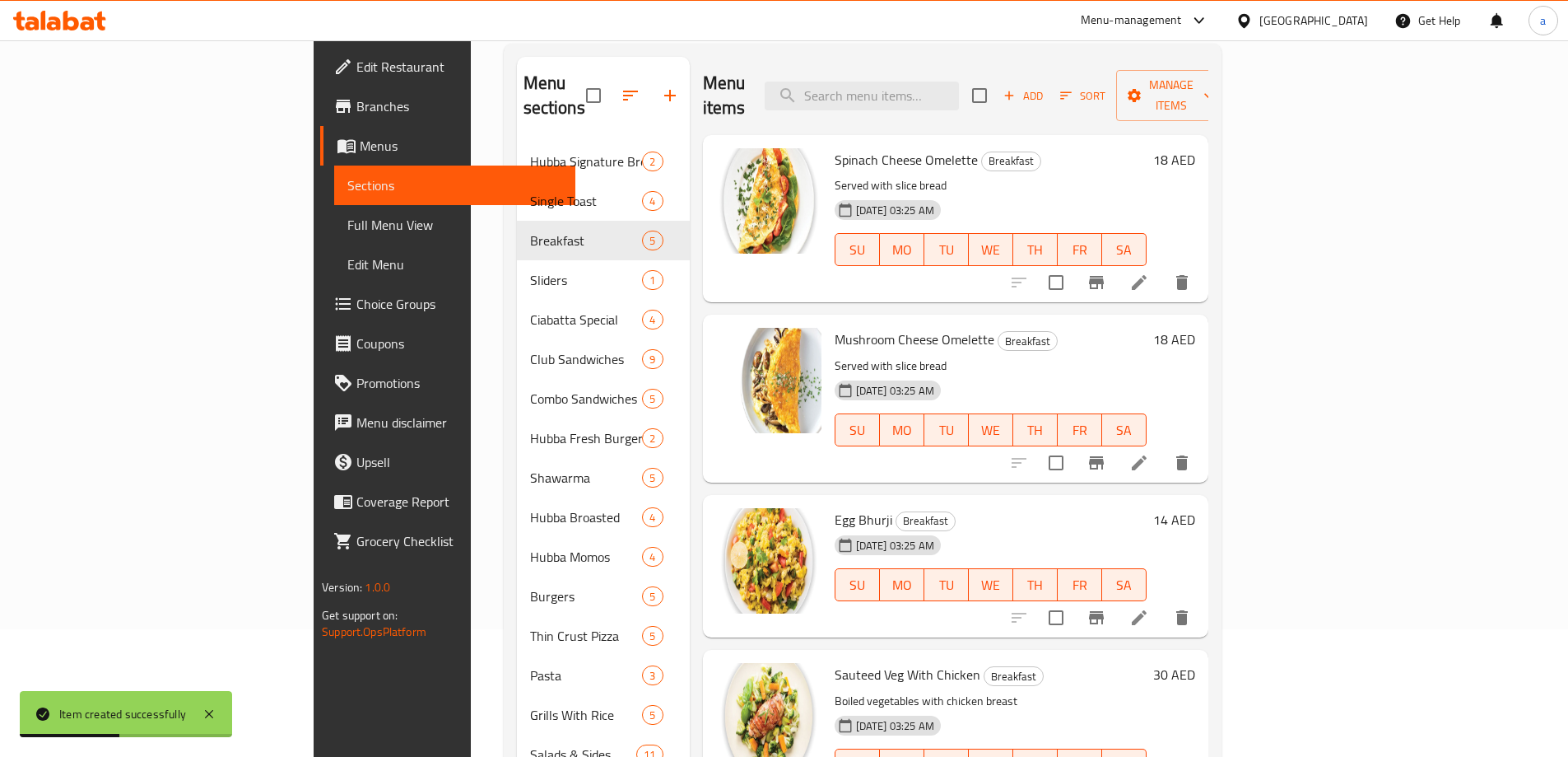
scroll to position [74, 0]
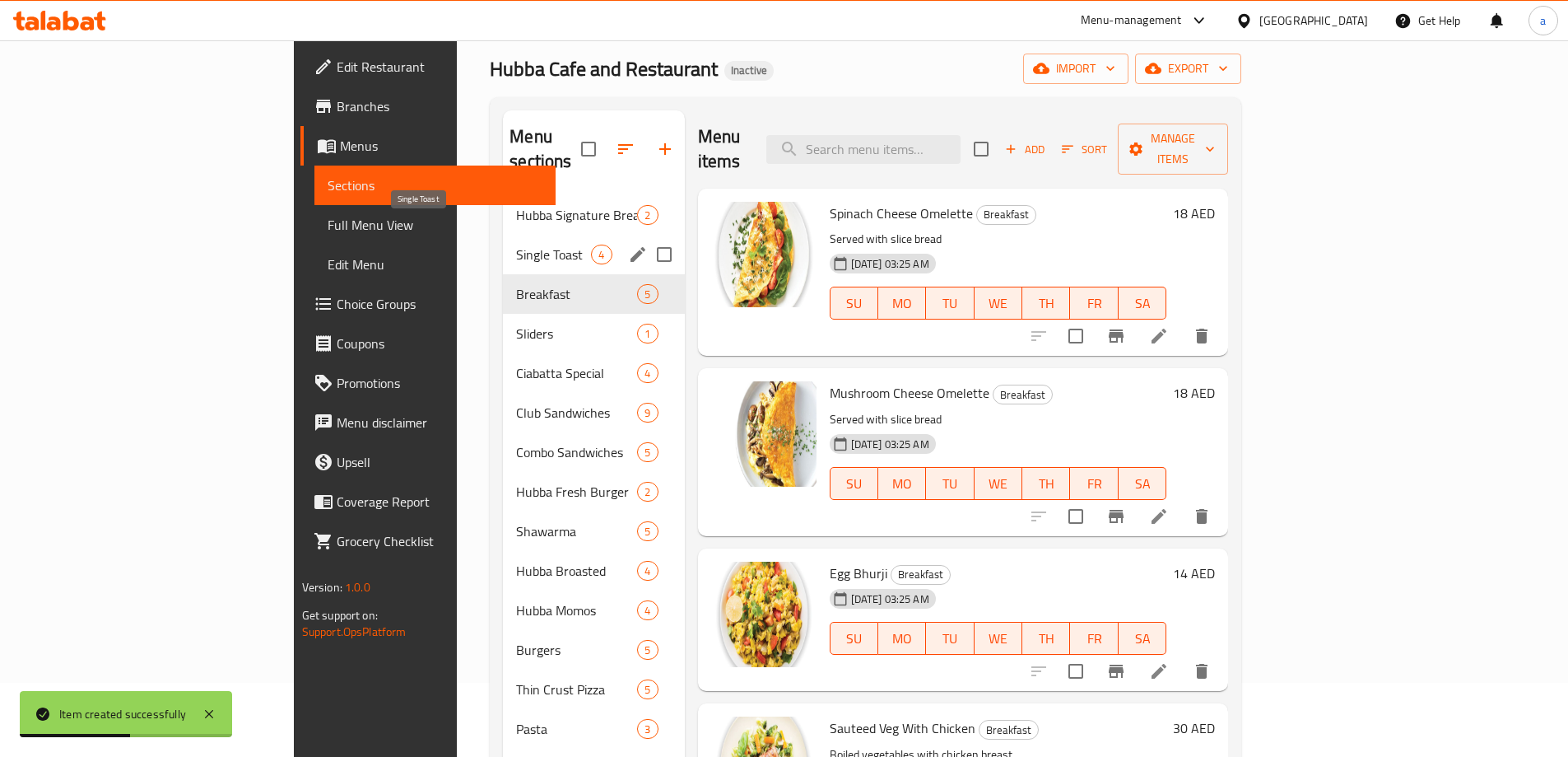
click at [516, 244] on span "Single Toast" at bounding box center [553, 254] width 75 height 20
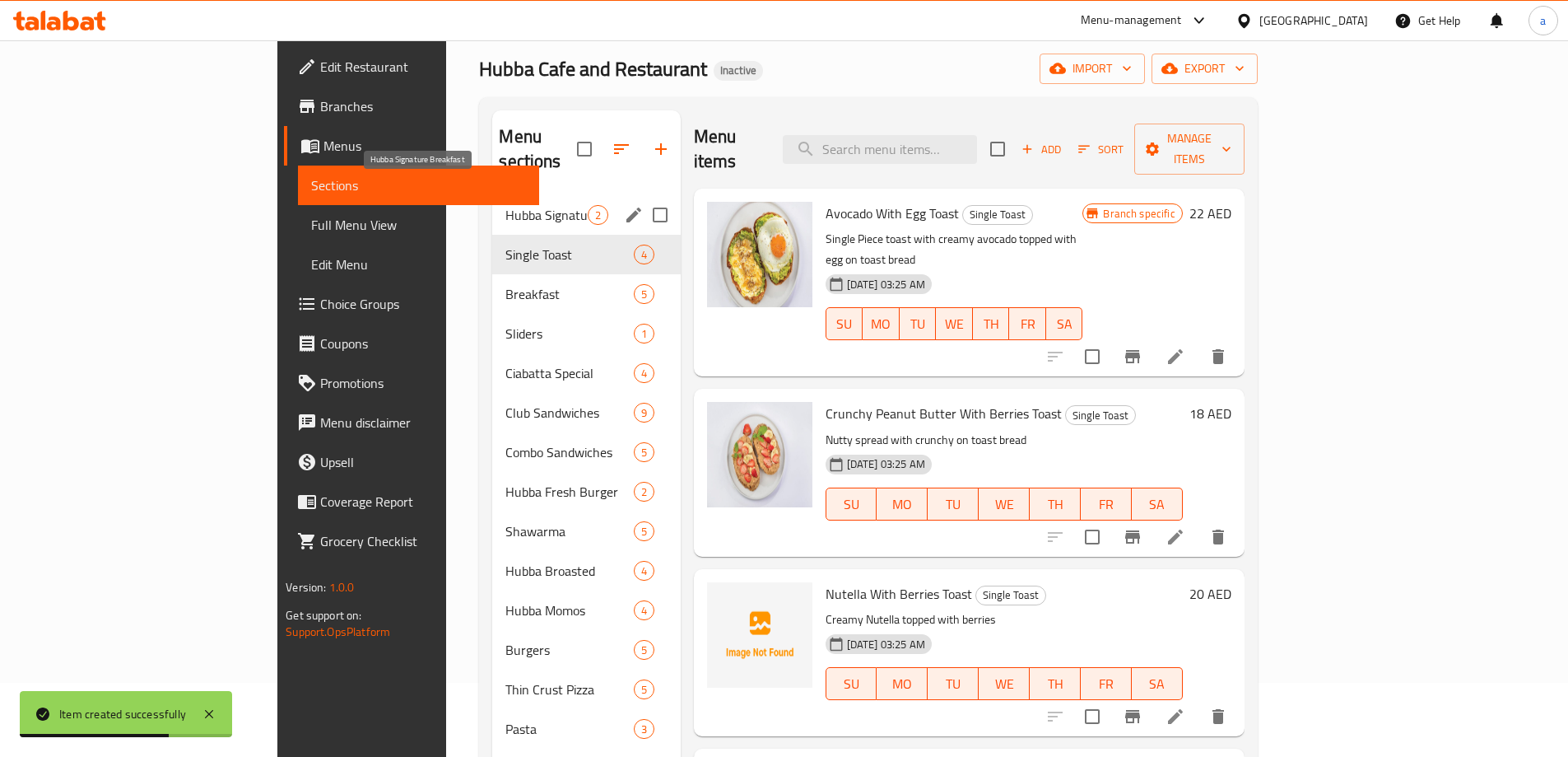
click at [506, 205] on span "Hubba Signature Breakfast" at bounding box center [546, 214] width 82 height 20
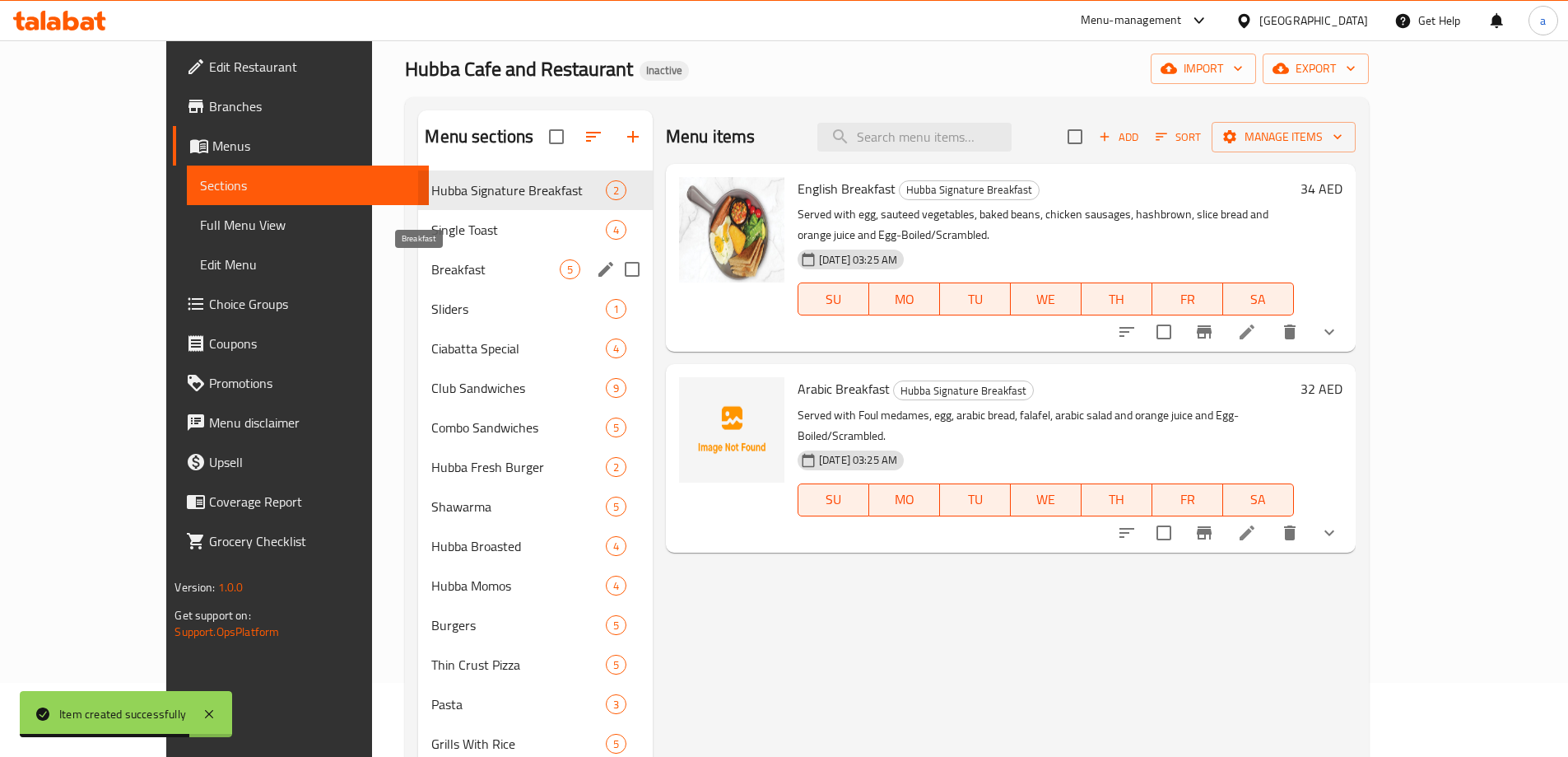
click at [433, 270] on span "Breakfast" at bounding box center [494, 269] width 127 height 20
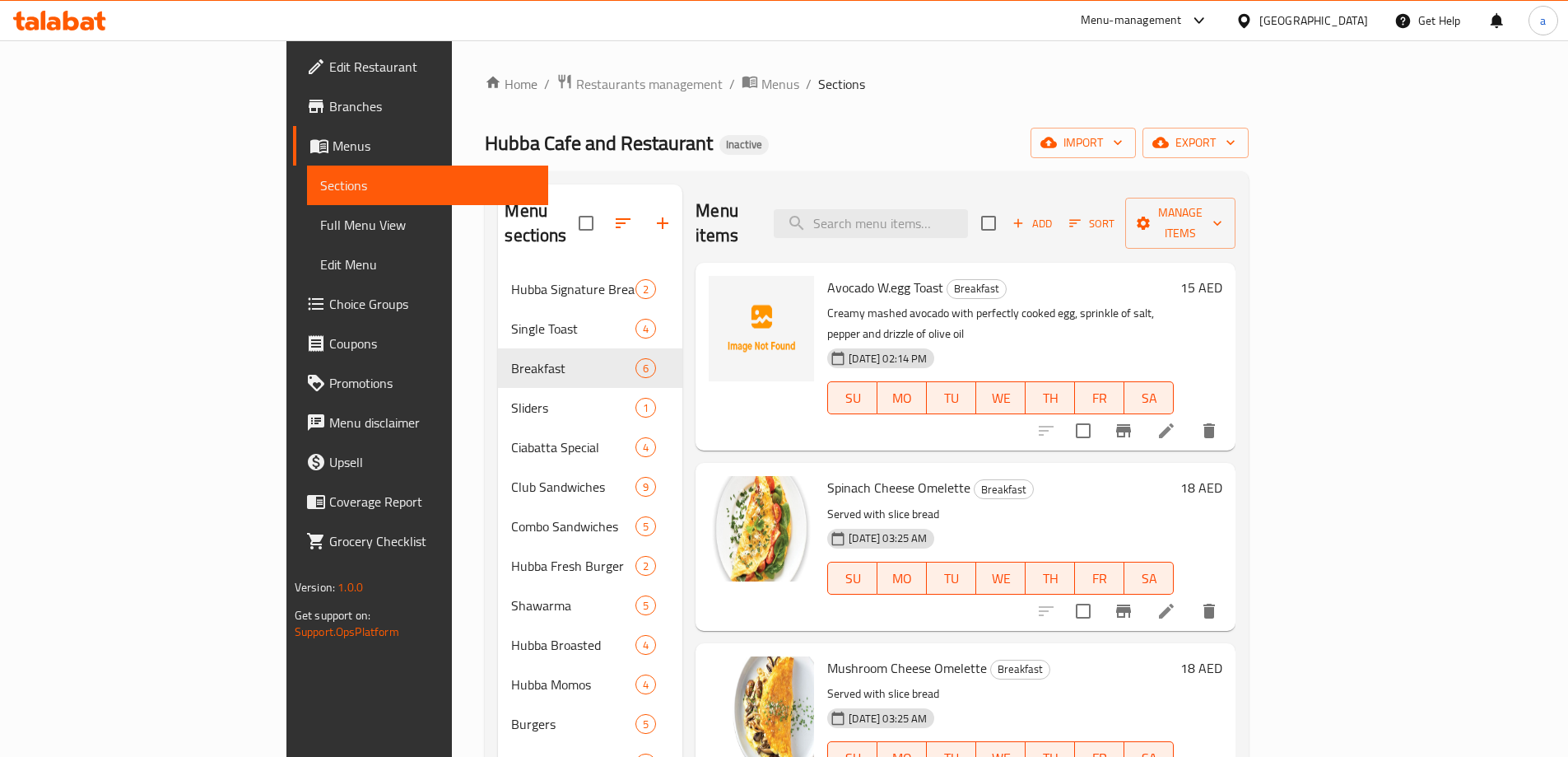
click at [1133, 421] on icon "Branch-specific-item" at bounding box center [1124, 430] width 20 height 20
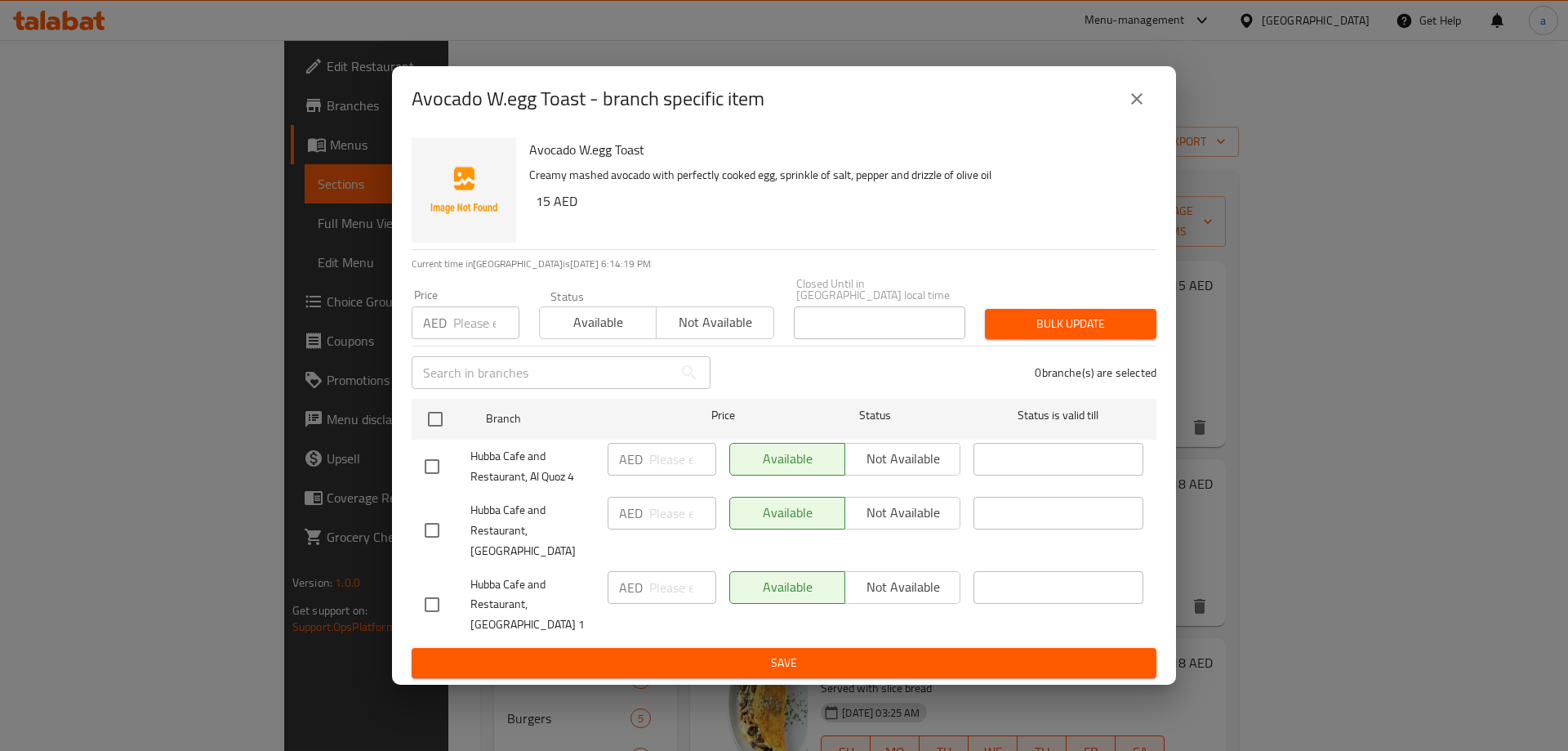
click at [432, 592] on input "checkbox" at bounding box center [431, 604] width 34 height 34
checkbox input "true"
click at [440, 472] on input "checkbox" at bounding box center [431, 466] width 34 height 34
checkbox input "true"
drag, startPoint x: 894, startPoint y: 576, endPoint x: 890, endPoint y: 512, distance: 64.1
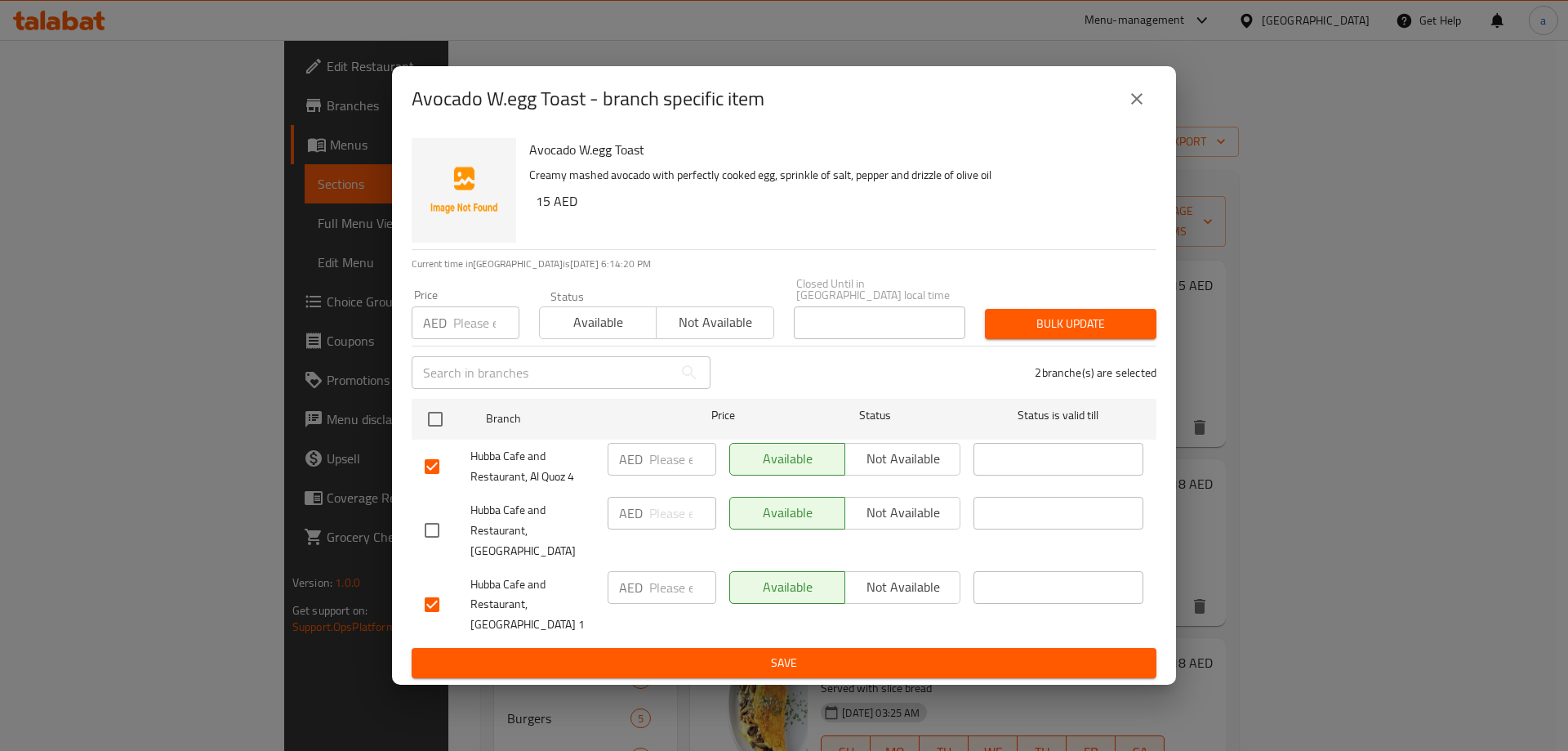
click at [894, 577] on span "Not available" at bounding box center [902, 586] width 102 height 24
click at [890, 470] on span "Not available" at bounding box center [902, 458] width 102 height 24
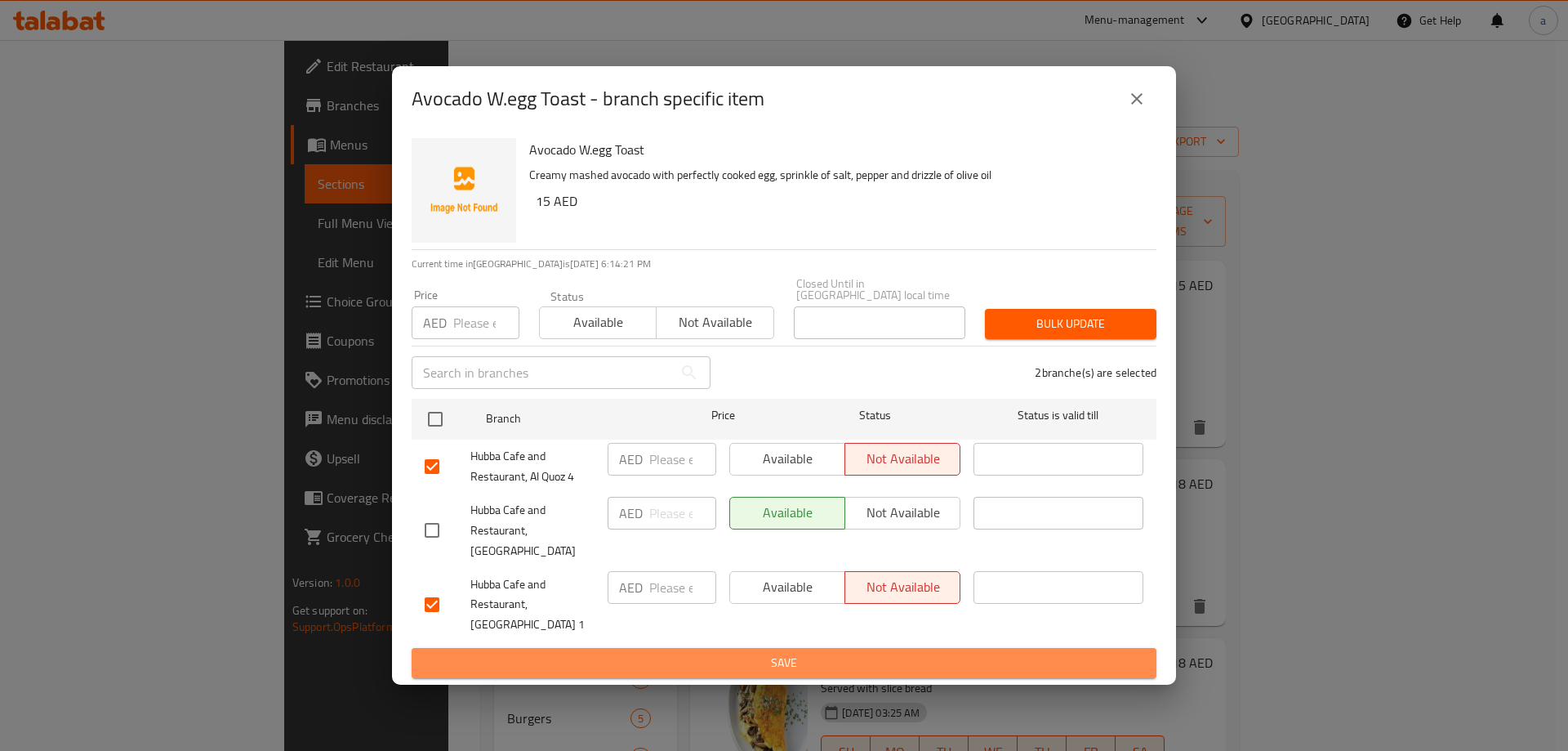
click at [836, 653] on span "Save" at bounding box center [784, 662] width 719 height 20
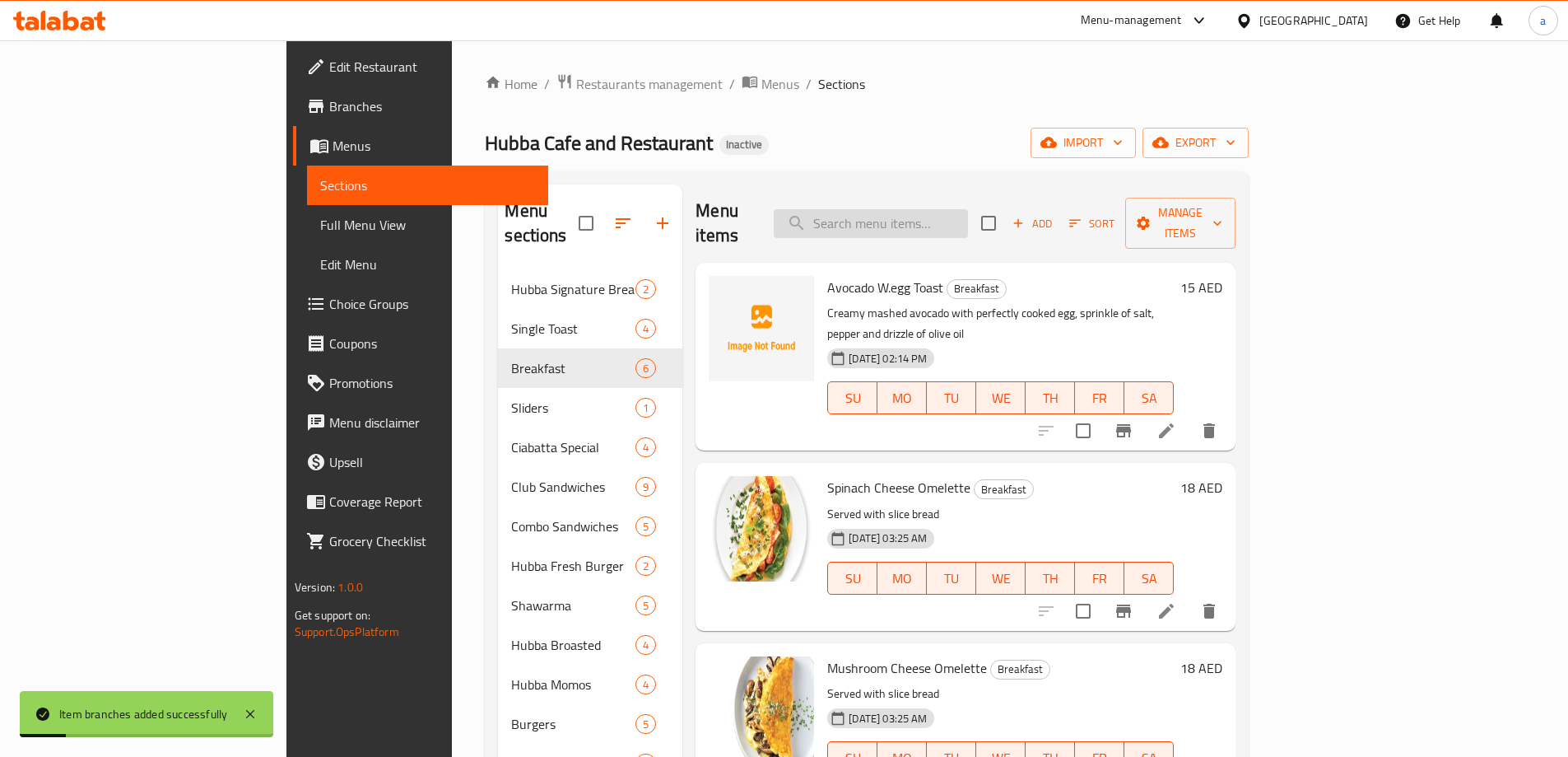
click at [968, 217] on input "search" at bounding box center [870, 223] width 194 height 29
paste input "CRUNCHY PEANUT BUTTER TOAST"
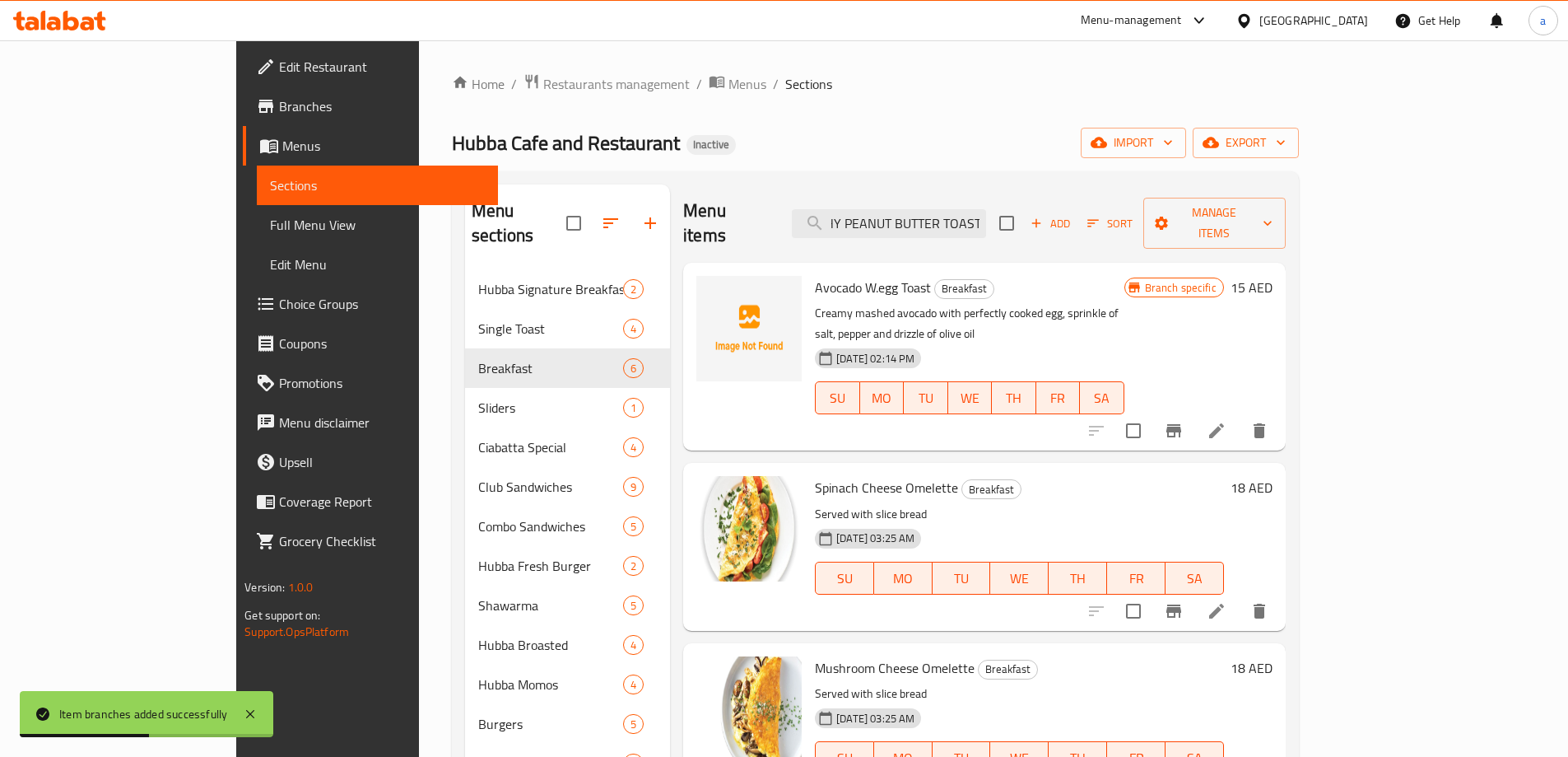
type input "CRUNCHY PEANUT BUTTER TOAST"
click at [1073, 214] on span "Add" at bounding box center [1050, 224] width 45 height 19
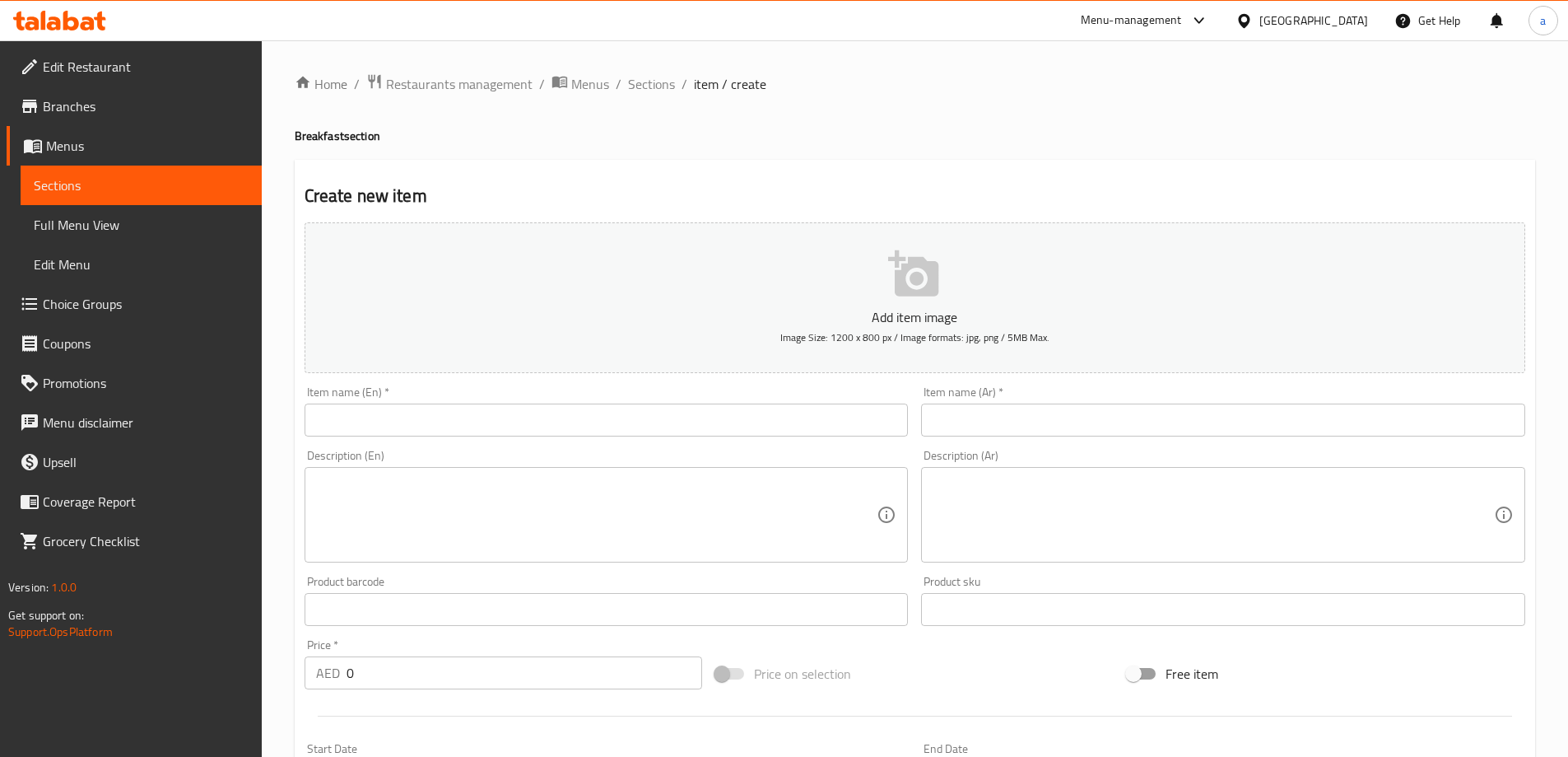
click at [508, 418] on input "text" at bounding box center [607, 420] width 604 height 33
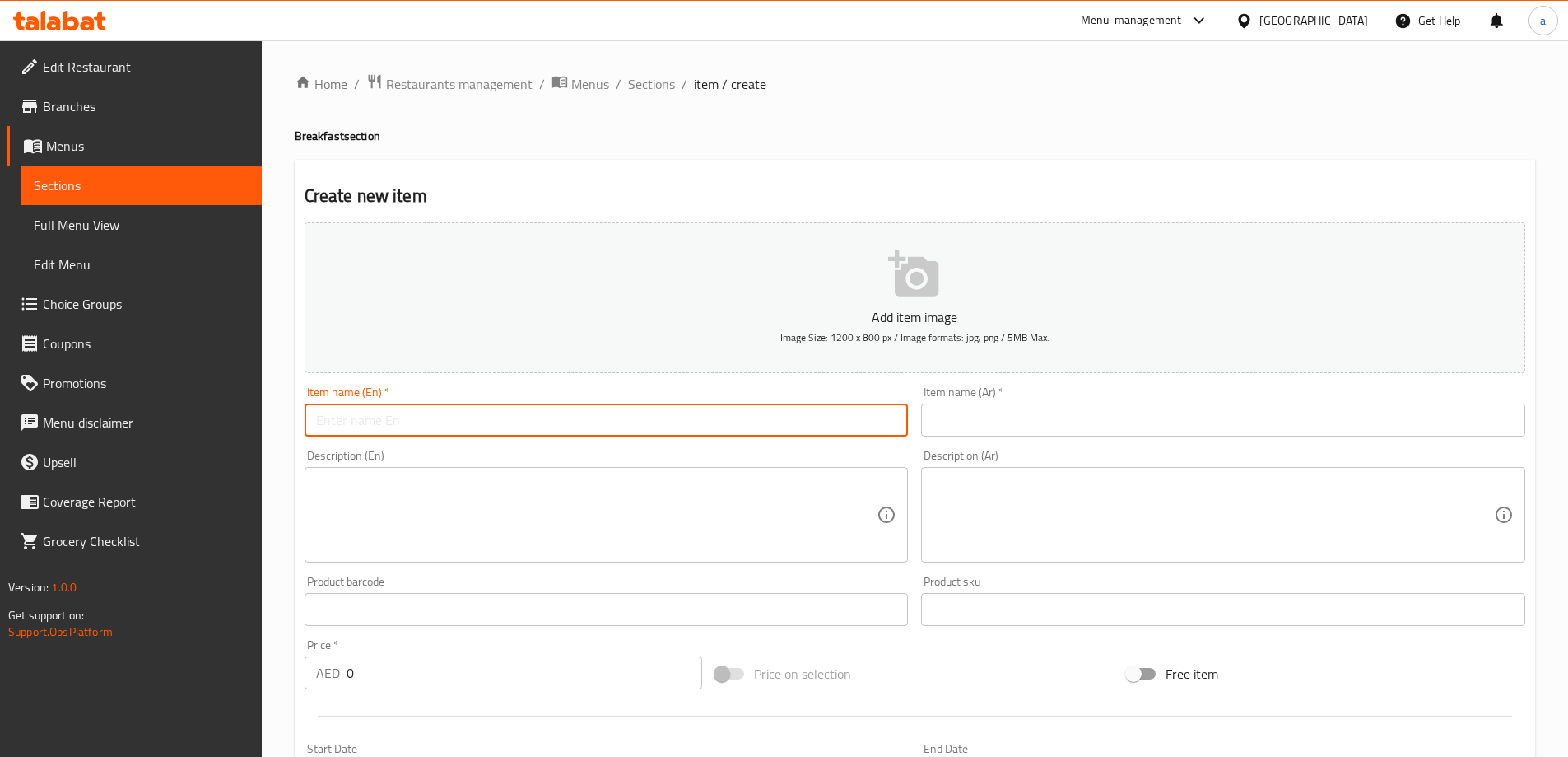
paste input "CRUNCHY PEANUT BUTTER TOAST"
type input "Crunchy Peanut Butter Toast"
click at [964, 425] on input "text" at bounding box center [1223, 420] width 604 height 33
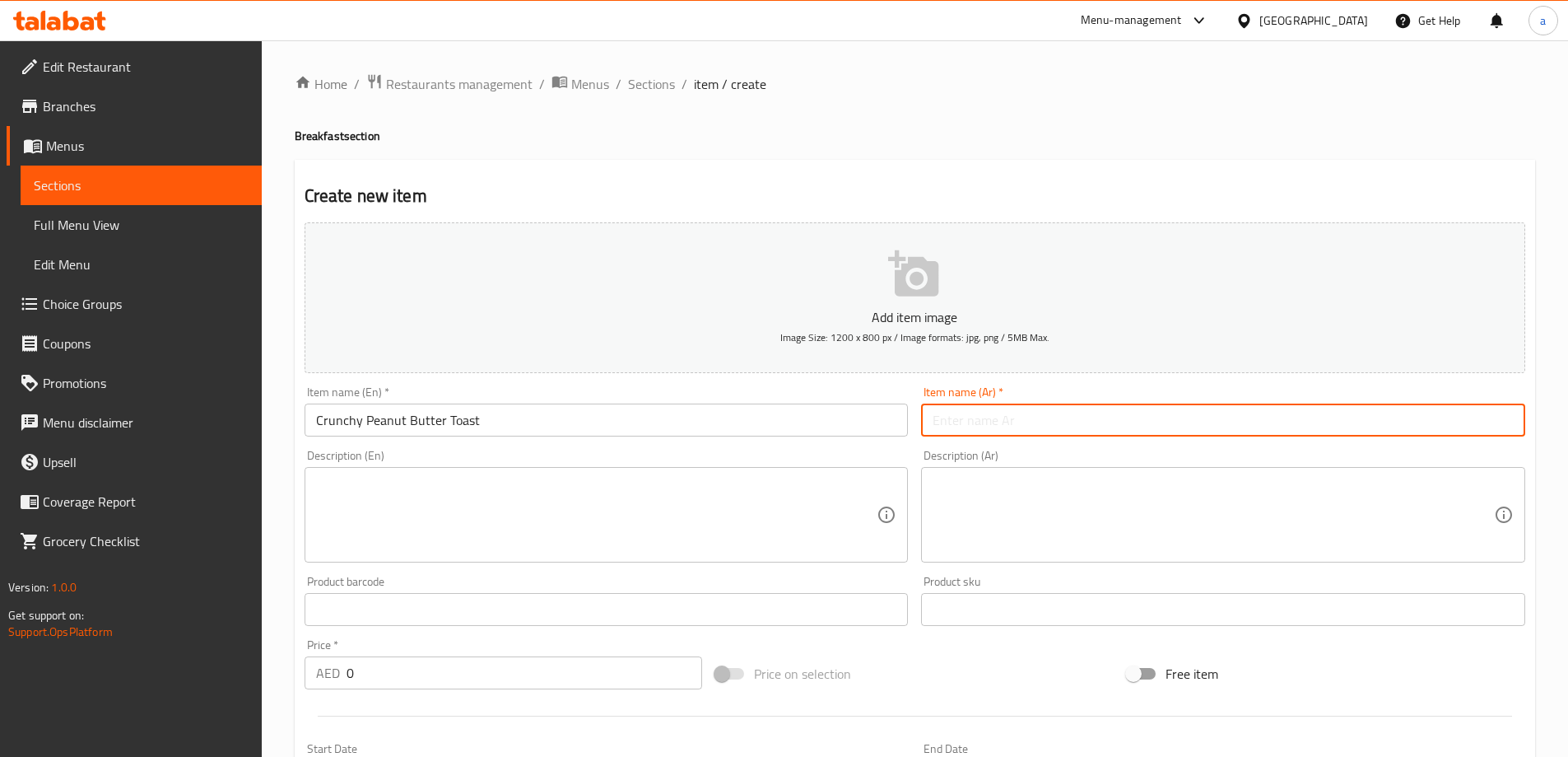
paste input "خبز محمص بزبدة الفول السوداني المقرمش"
drag, startPoint x: 1168, startPoint y: 424, endPoint x: 1112, endPoint y: 430, distance: 56.3
click at [1112, 430] on input "خبز محمص بزبدة الفول السوداني المقرمش" at bounding box center [1223, 420] width 604 height 33
click at [936, 425] on input "توست بزبدة الفول السوداني المقرمش" at bounding box center [1223, 420] width 604 height 33
drag, startPoint x: 1169, startPoint y: 425, endPoint x: 1181, endPoint y: 421, distance: 12.6
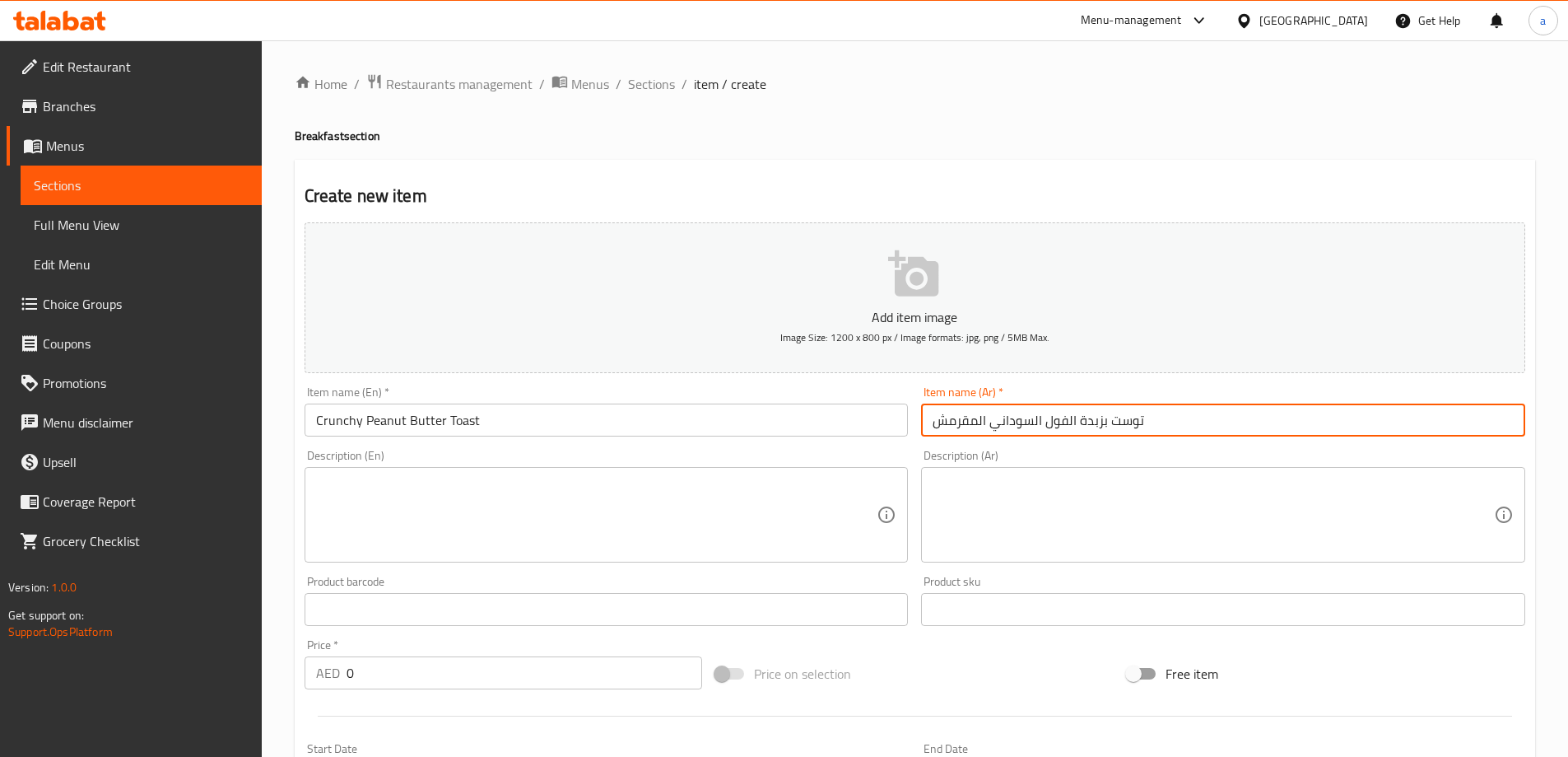
click at [1175, 423] on input "توست بزبدة الفول السوداني المقرمش" at bounding box center [1223, 420] width 604 height 33
type input "توست بزبدة الفول السوداني المقرمشة"
click at [1125, 449] on div "Description (Ar) Description (Ar)" at bounding box center [1223, 505] width 617 height 126
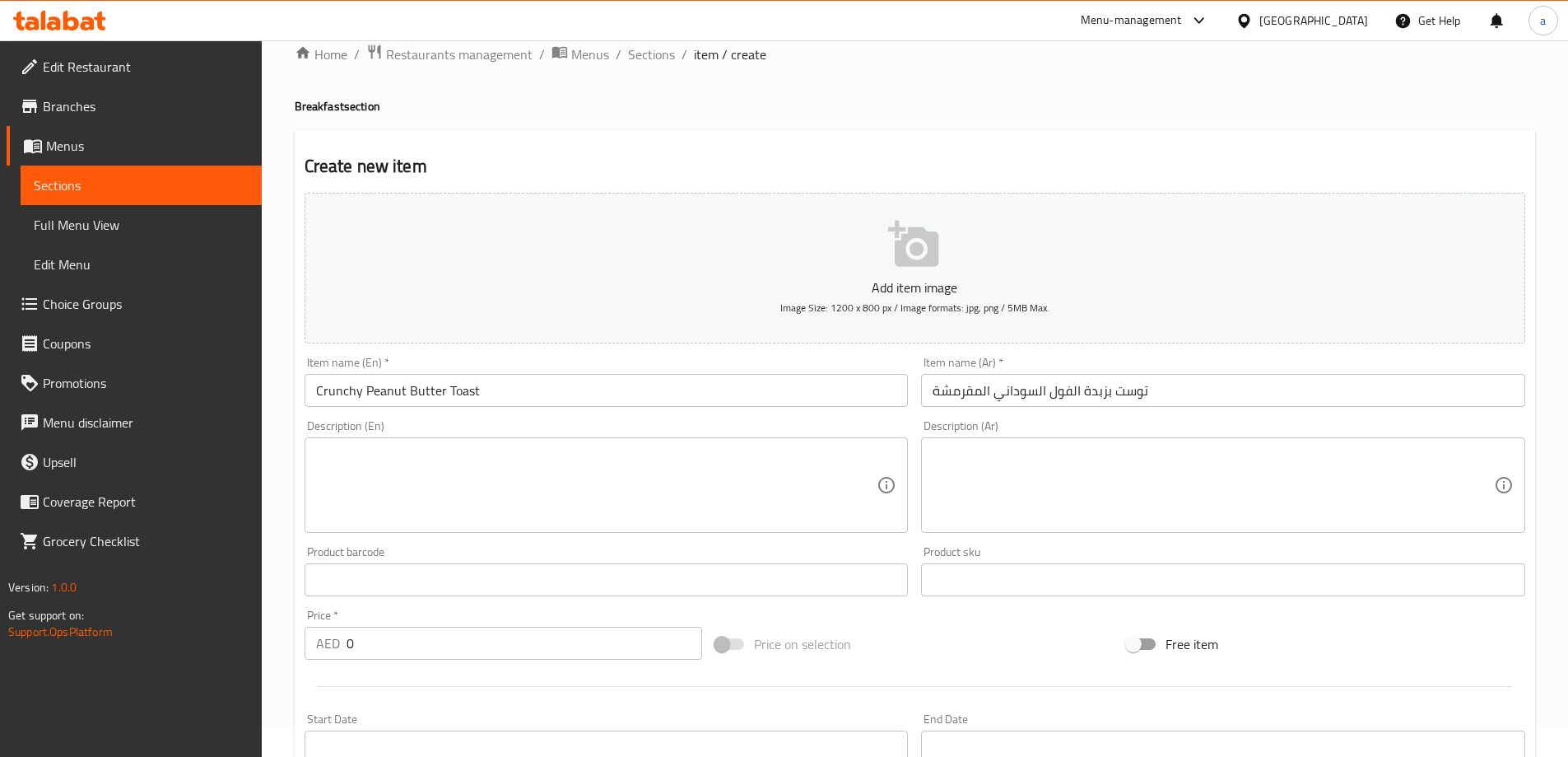
scroll to position [83, 0]
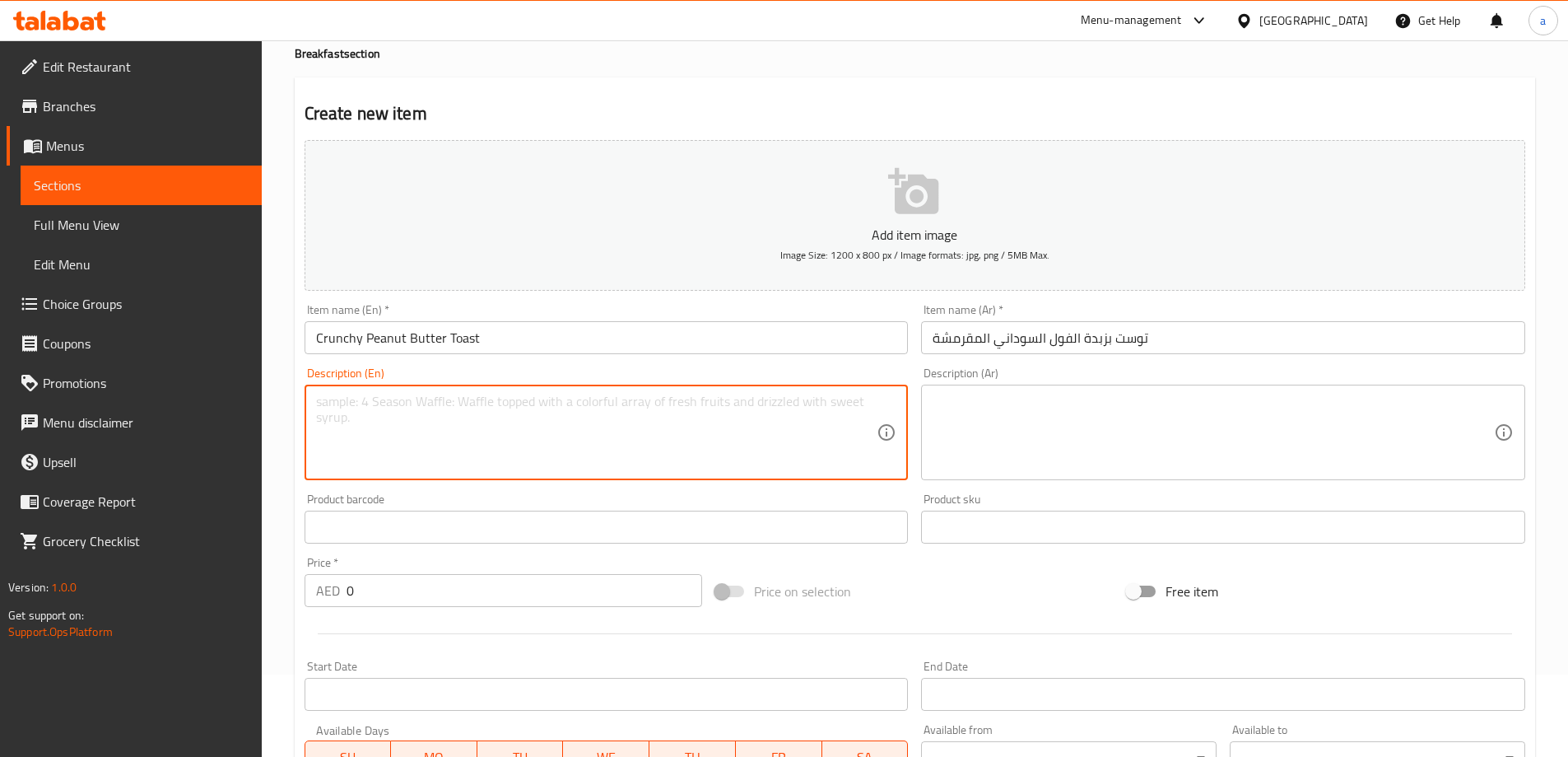
click at [605, 424] on textarea at bounding box center [596, 432] width 561 height 78
paste textarea "golden toasted bread spread with rich nutty peanut butter packed with crunchy b…"
click at [327, 399] on textarea "golden toasted bread spread with rich nutty peanut butter packed with crunchy b…" at bounding box center [596, 432] width 561 height 78
click at [538, 430] on textarea "golden toasted bread spread with rich nutty peanut butter packed with crunchy b…" at bounding box center [596, 432] width 561 height 78
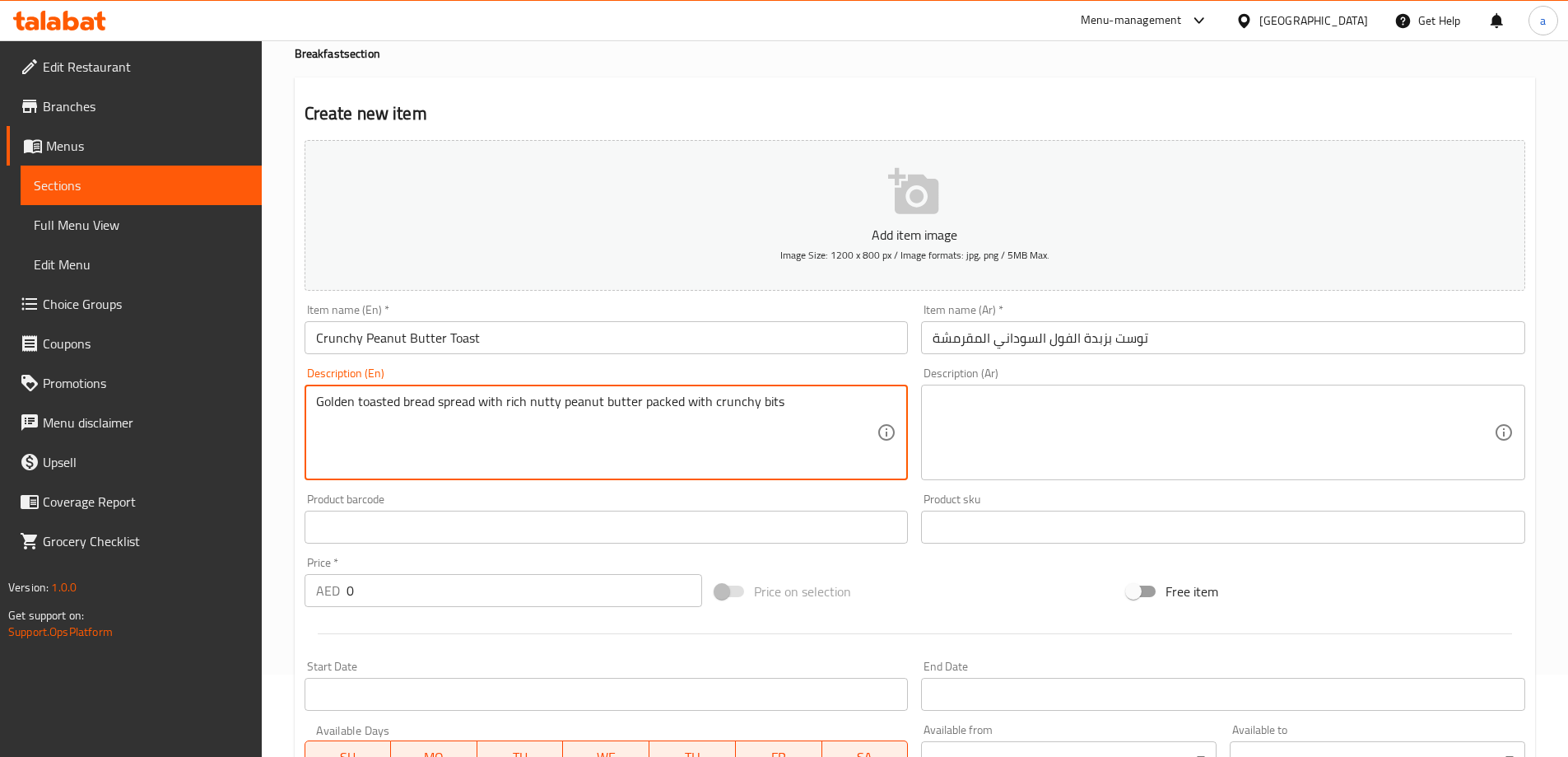
type textarea "Golden toasted bread spread with rich nutty peanut butter packed with crunchy b…"
click at [1120, 426] on textarea at bounding box center [1212, 432] width 561 height 78
paste textarea "خبز محمص ذهبي اللون مغطى بزبدة الفول السوداني الغنية المليئة بالقطع المقرمشة"
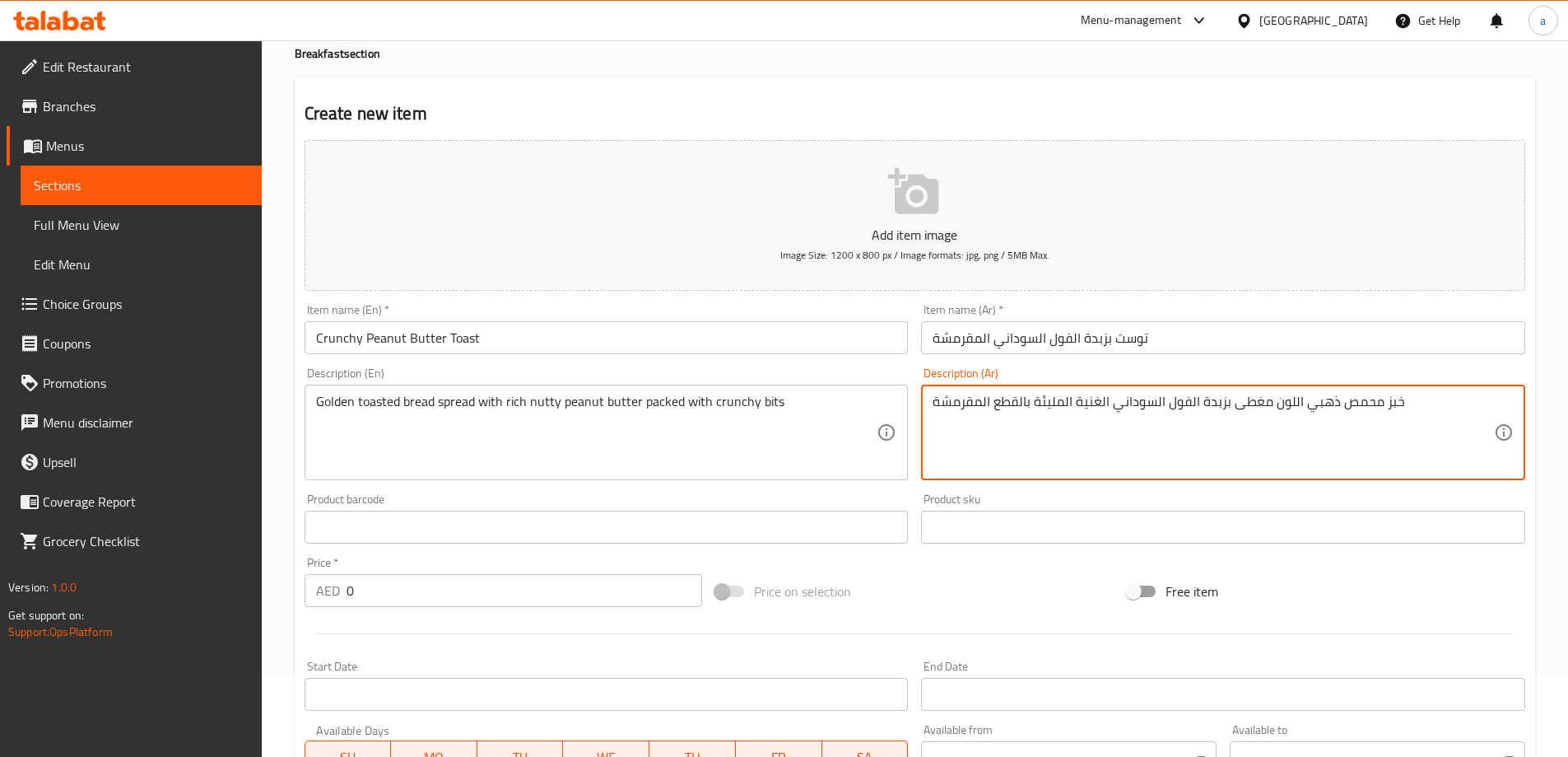
drag, startPoint x: 1412, startPoint y: 400, endPoint x: 1354, endPoint y: 415, distance: 59.9
click at [1354, 415] on textarea "خبز محمص ذهبي اللون مغطى بزبدة الفول السوداني الغنية المليئة بالقطع المقرمشة" at bounding box center [1212, 432] width 561 height 78
click at [1341, 431] on textarea "خبز محمص ذهبي اللون مغطى بزبدة الفول السوداني الغنية المليئة بالقطع المقرمشة" at bounding box center [1212, 432] width 561 height 78
click at [1286, 403] on textarea "خبز محمص ذهبي اللون مغطى بزبدة الفول السوداني الغنية المليئة بالقطع المقرمشة" at bounding box center [1212, 432] width 561 height 78
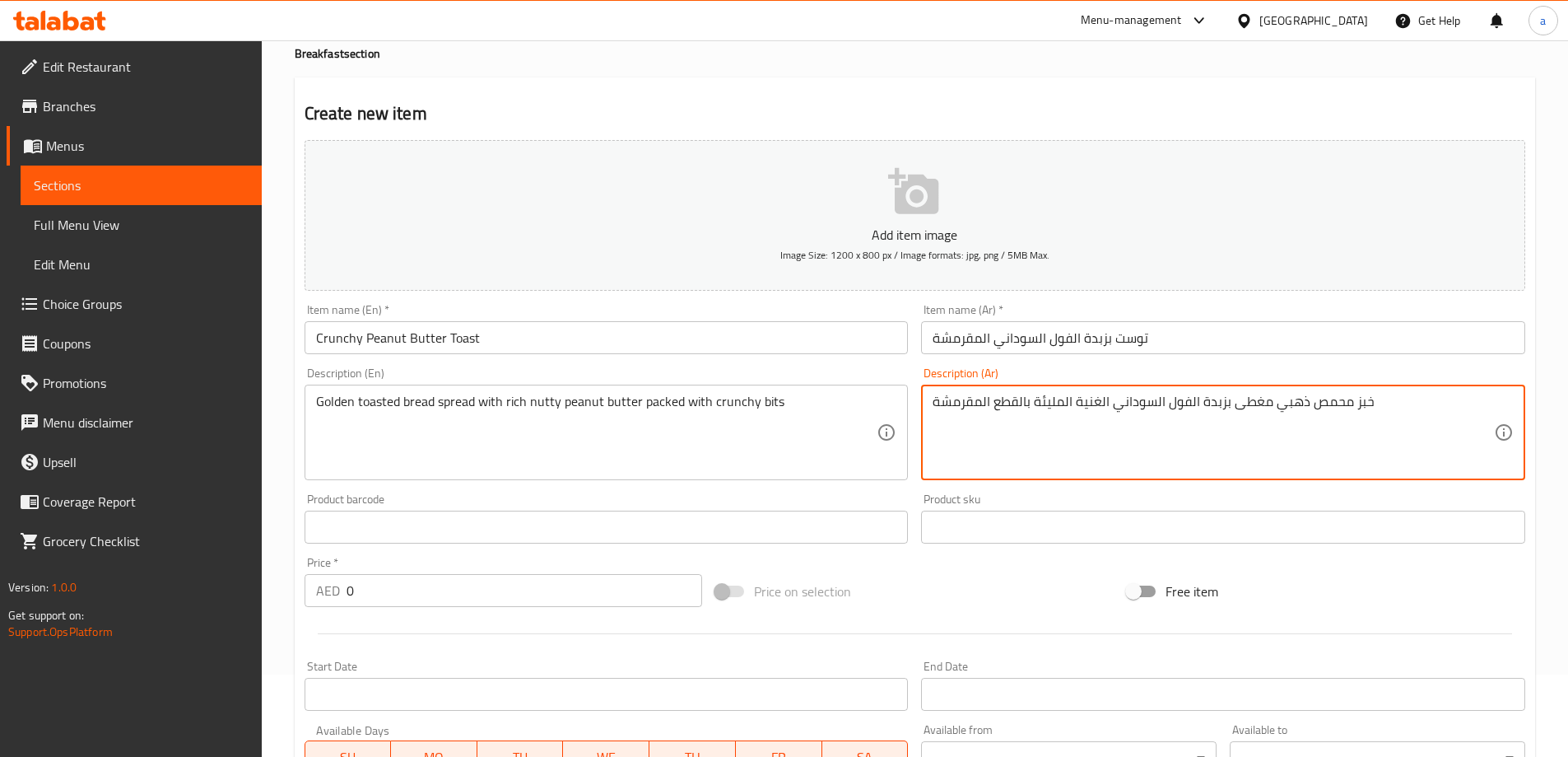
click at [1246, 400] on textarea "خبز محمص ذهبي مغطى بزبدة الفول السوداني الغنية المليئة بالقطع المقرمشة" at bounding box center [1212, 432] width 561 height 78
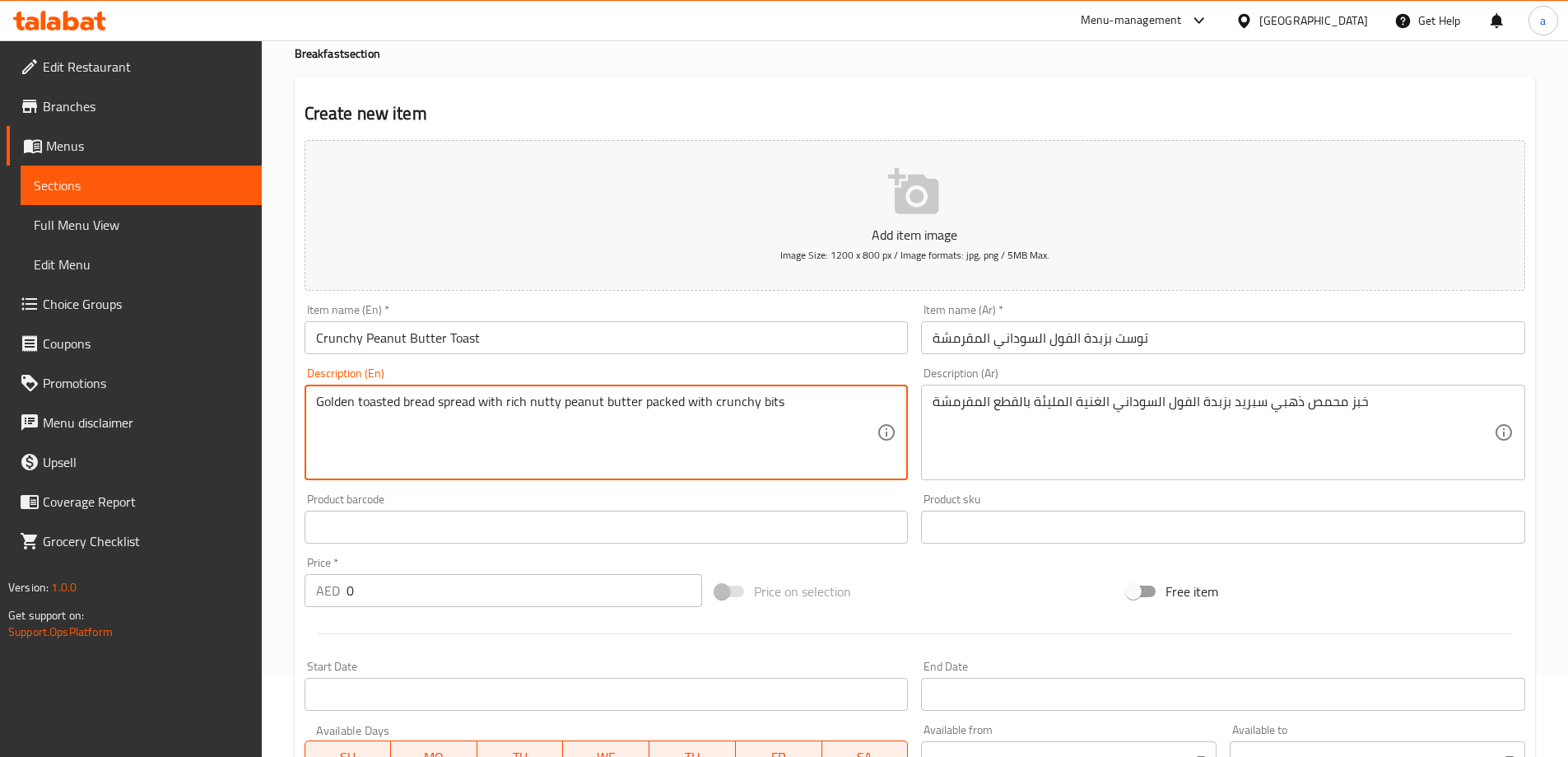
click at [550, 402] on textarea "Golden toasted bread spread with rich nutty peanut butter packed with crunchy b…" at bounding box center [596, 432] width 561 height 78
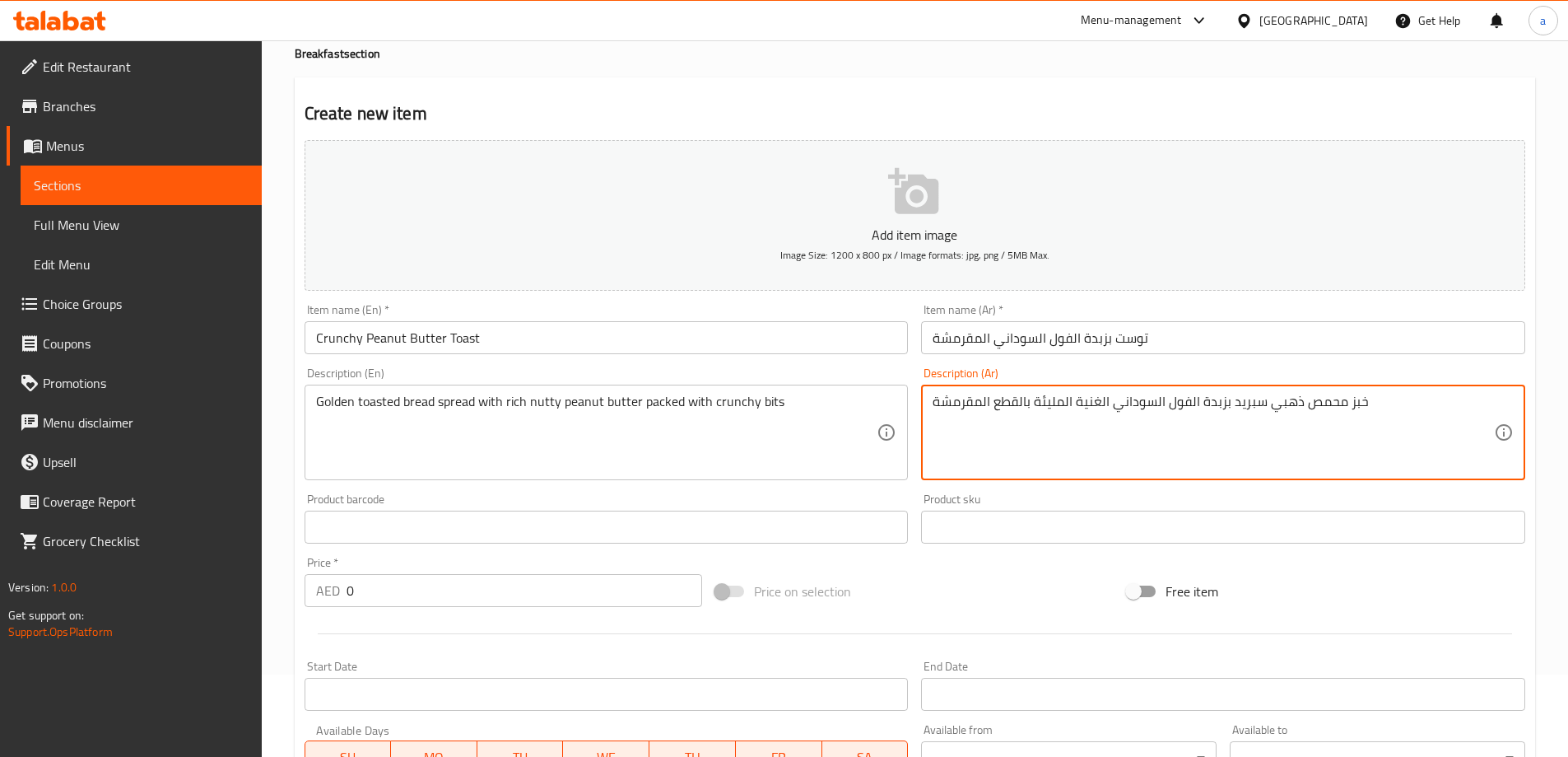
click at [1056, 401] on textarea "خبز محمص ذهبي سبريد بزبدة الفول السوداني الغنية المليئة بالقطع المقرمشة" at bounding box center [1212, 432] width 561 height 78
paste textarea "وزي"
click at [1082, 492] on div "Product sku Product sku" at bounding box center [1223, 518] width 617 height 63
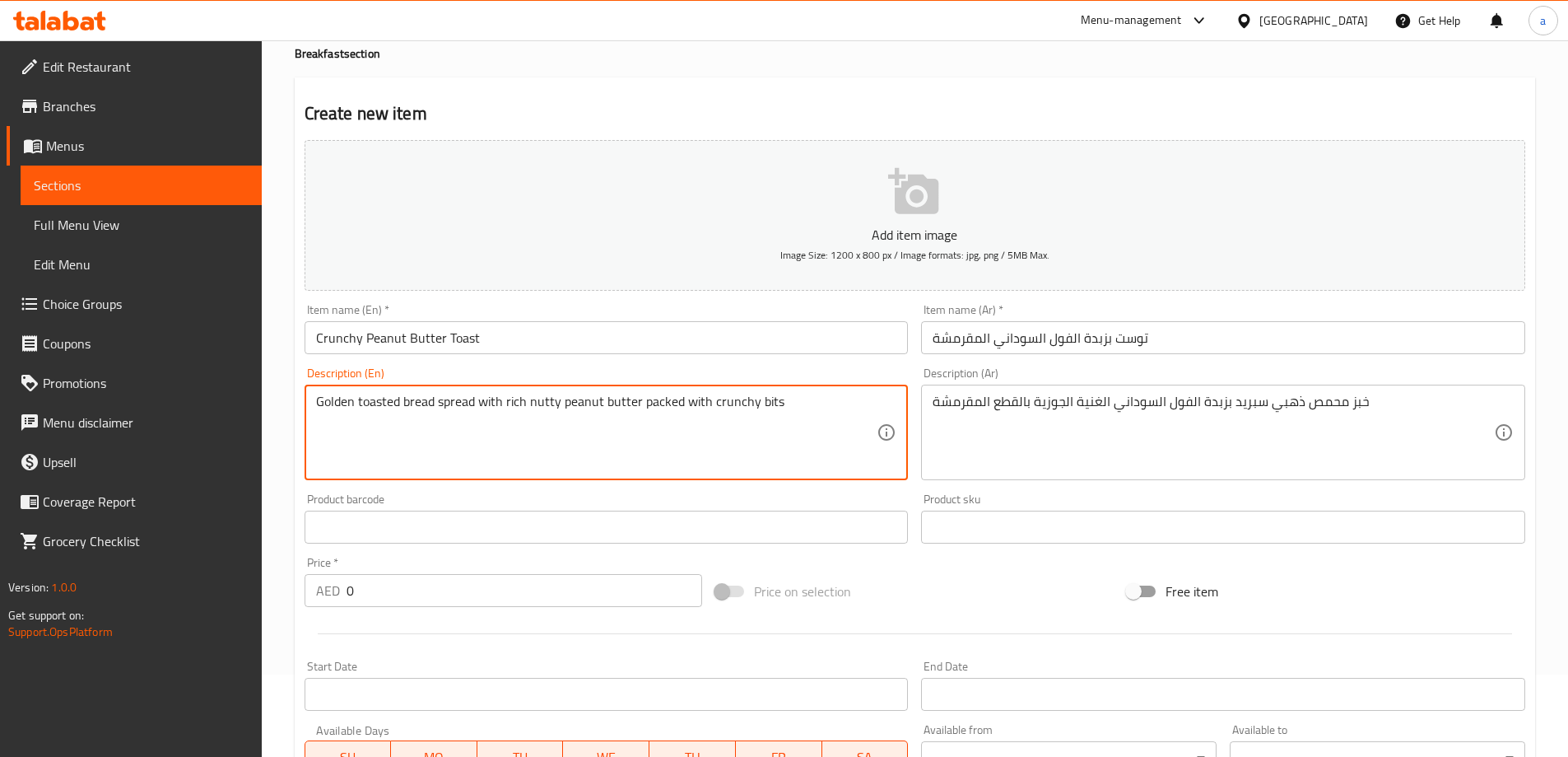
click at [663, 402] on textarea "Golden toasted bread spread with rich nutty peanut butter packed with crunchy b…" at bounding box center [596, 432] width 561 height 78
click at [771, 403] on textarea "Golden toasted bread spread with rich nutty peanut butter packed with crunchy b…" at bounding box center [596, 432] width 561 height 78
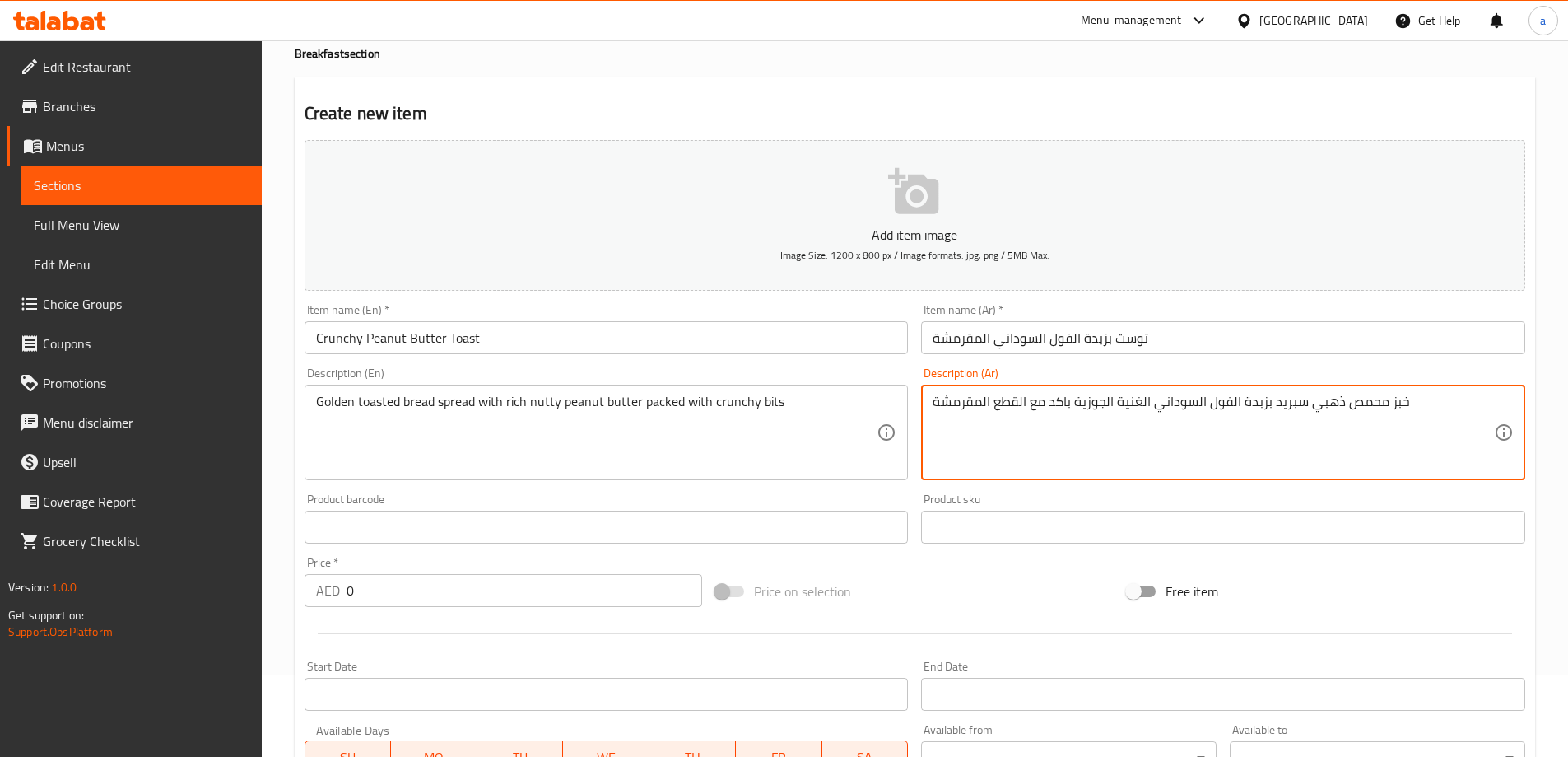
click at [1015, 400] on textarea "خبز محمص ذهبي سبريد بزبدة الفول السوداني الغنية الجوزية باكد مع القطع المقرمشة" at bounding box center [1212, 432] width 561 height 78
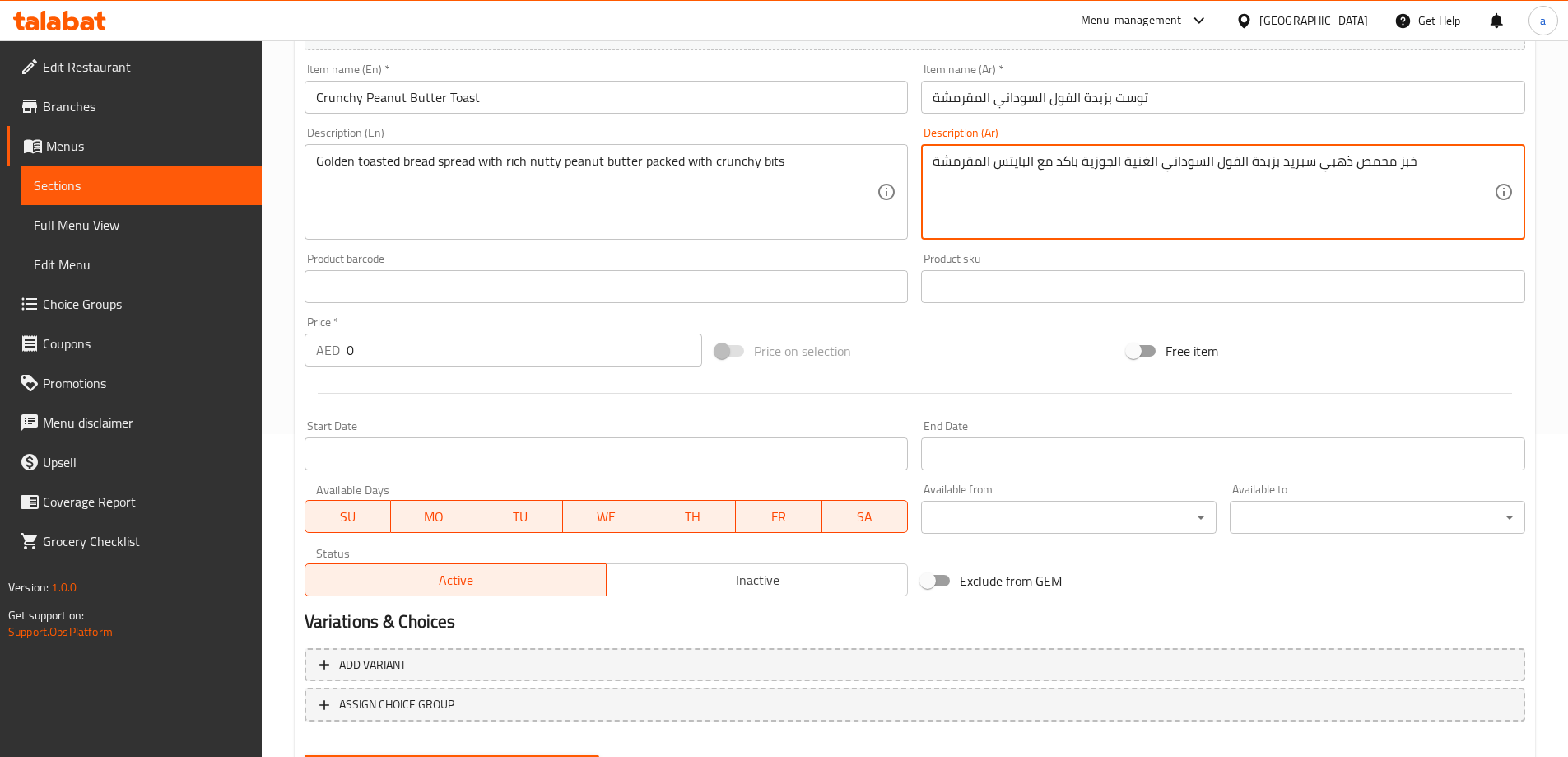
scroll to position [329, 0]
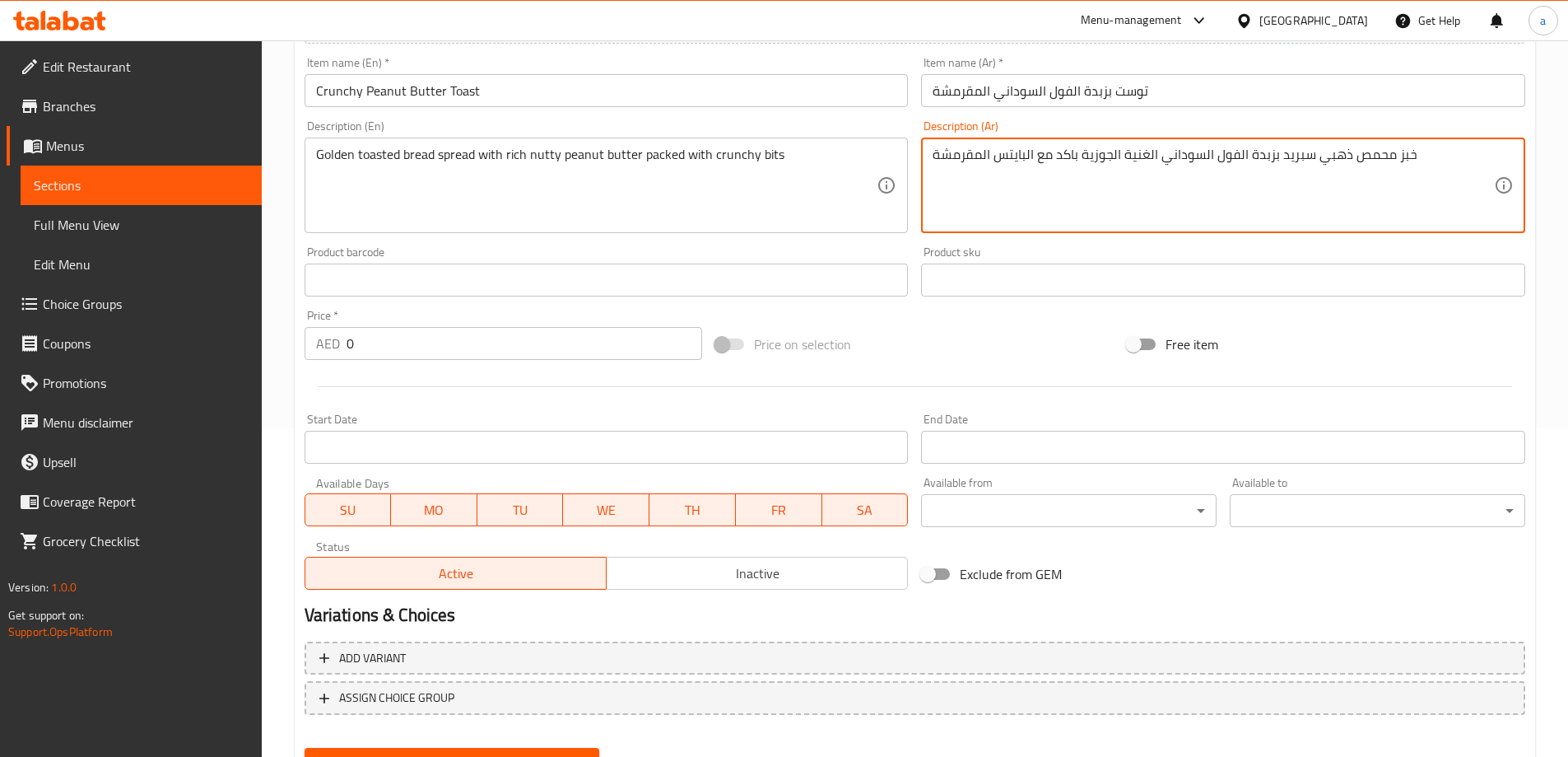
type textarea "خبز محمص ذهبي سبريد بزبدة الفول السوداني الغنية الجوزية باكد مع البايتس المقرمشة"
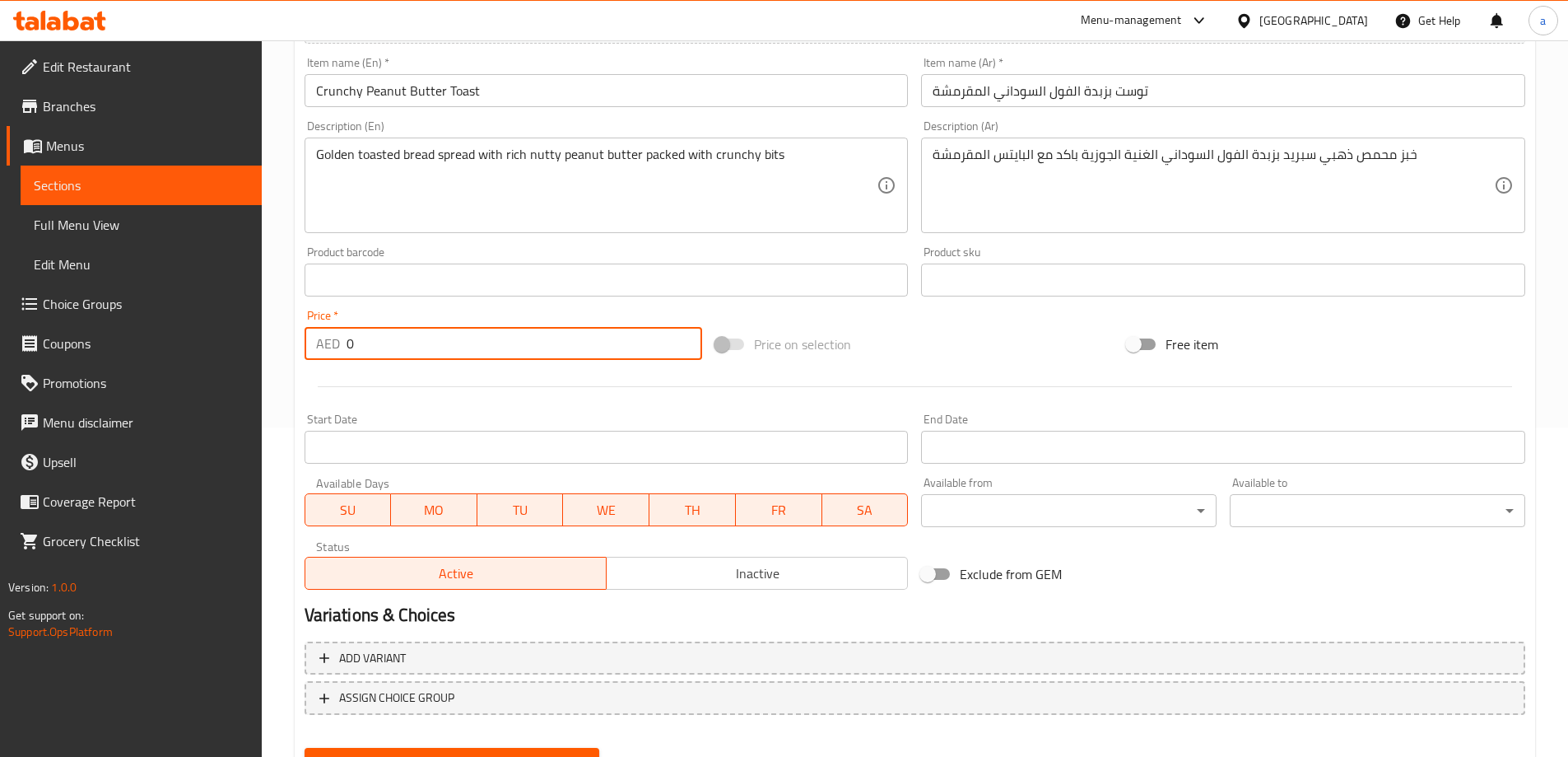
drag, startPoint x: 390, startPoint y: 342, endPoint x: 261, endPoint y: 337, distance: 129.1
click at [257, 345] on div "Edit Restaurant Branches Menus Sections Full Menu View Edit Menu Choice Groups …" at bounding box center [784, 272] width 1568 height 1123
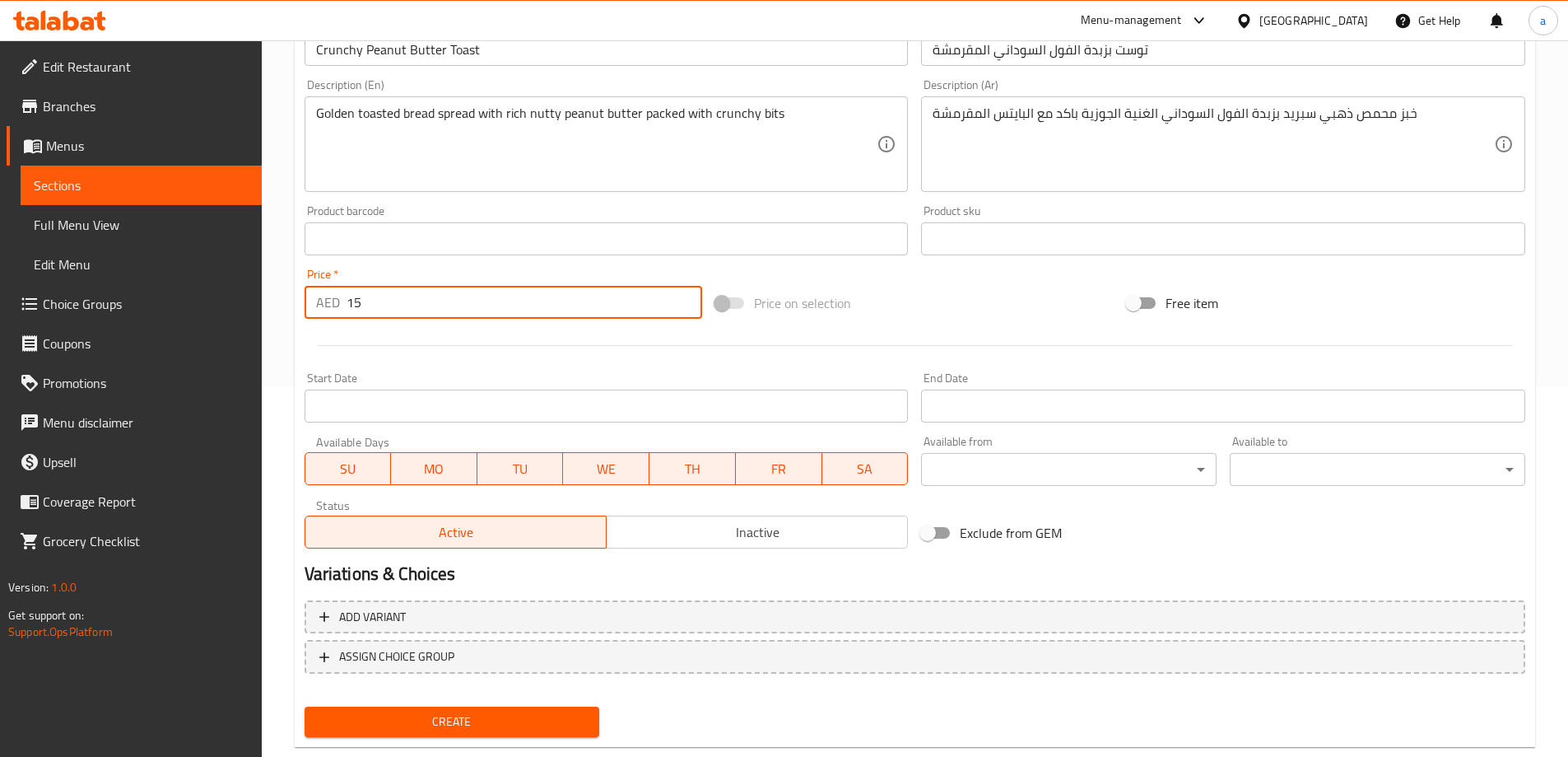
scroll to position [407, 0]
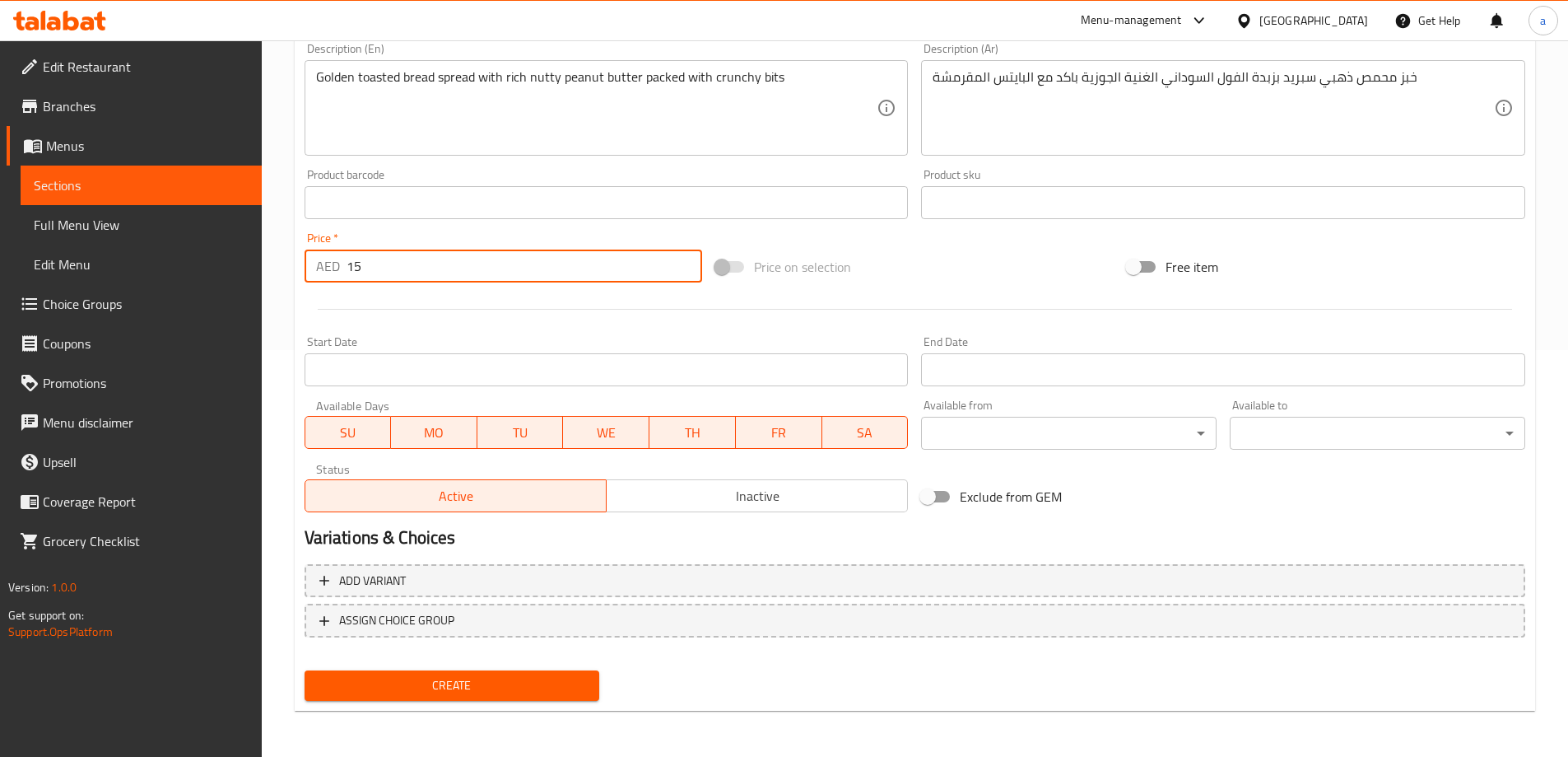
type input "15"
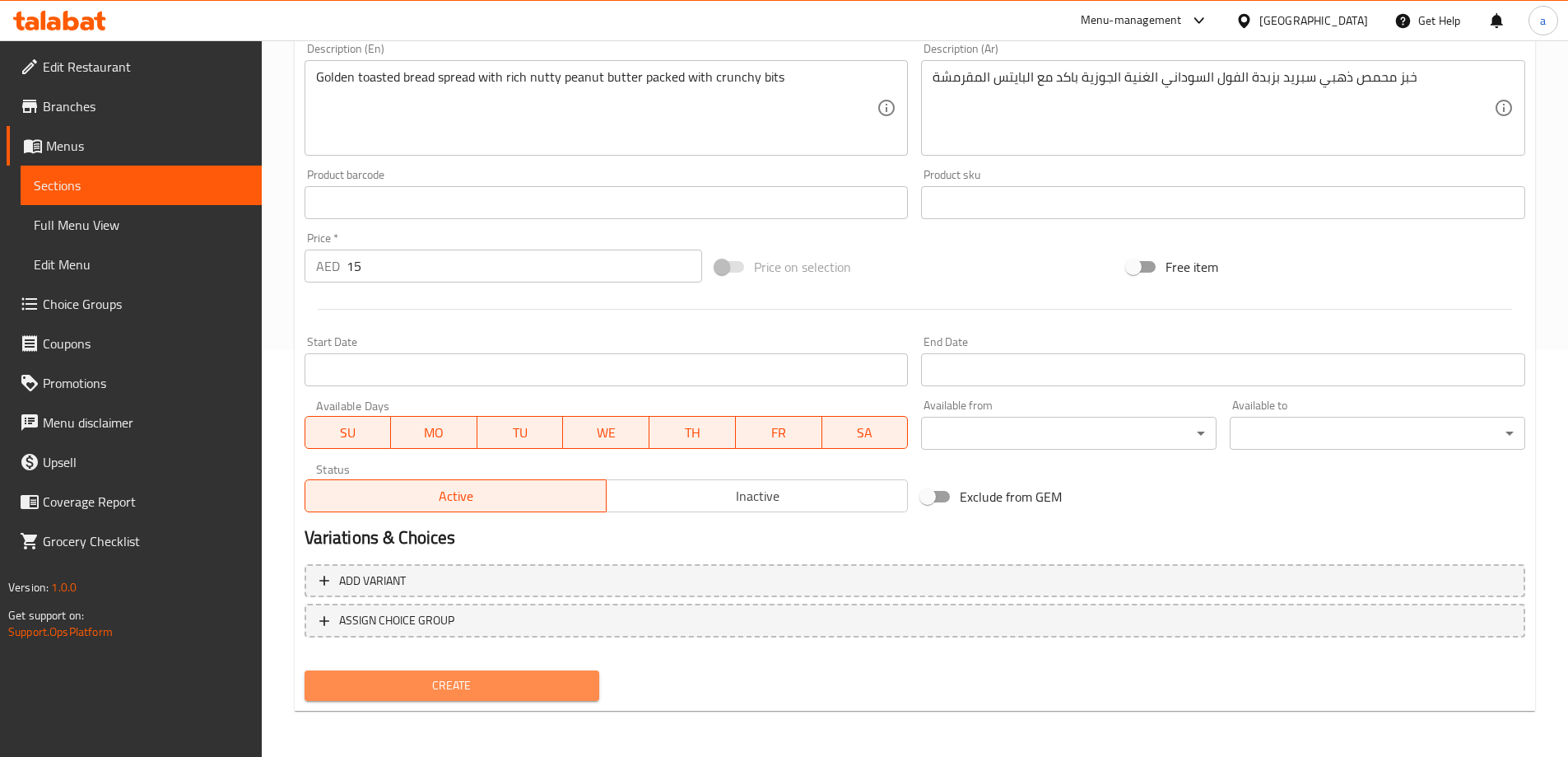
click at [433, 696] on span "Create" at bounding box center [452, 685] width 270 height 20
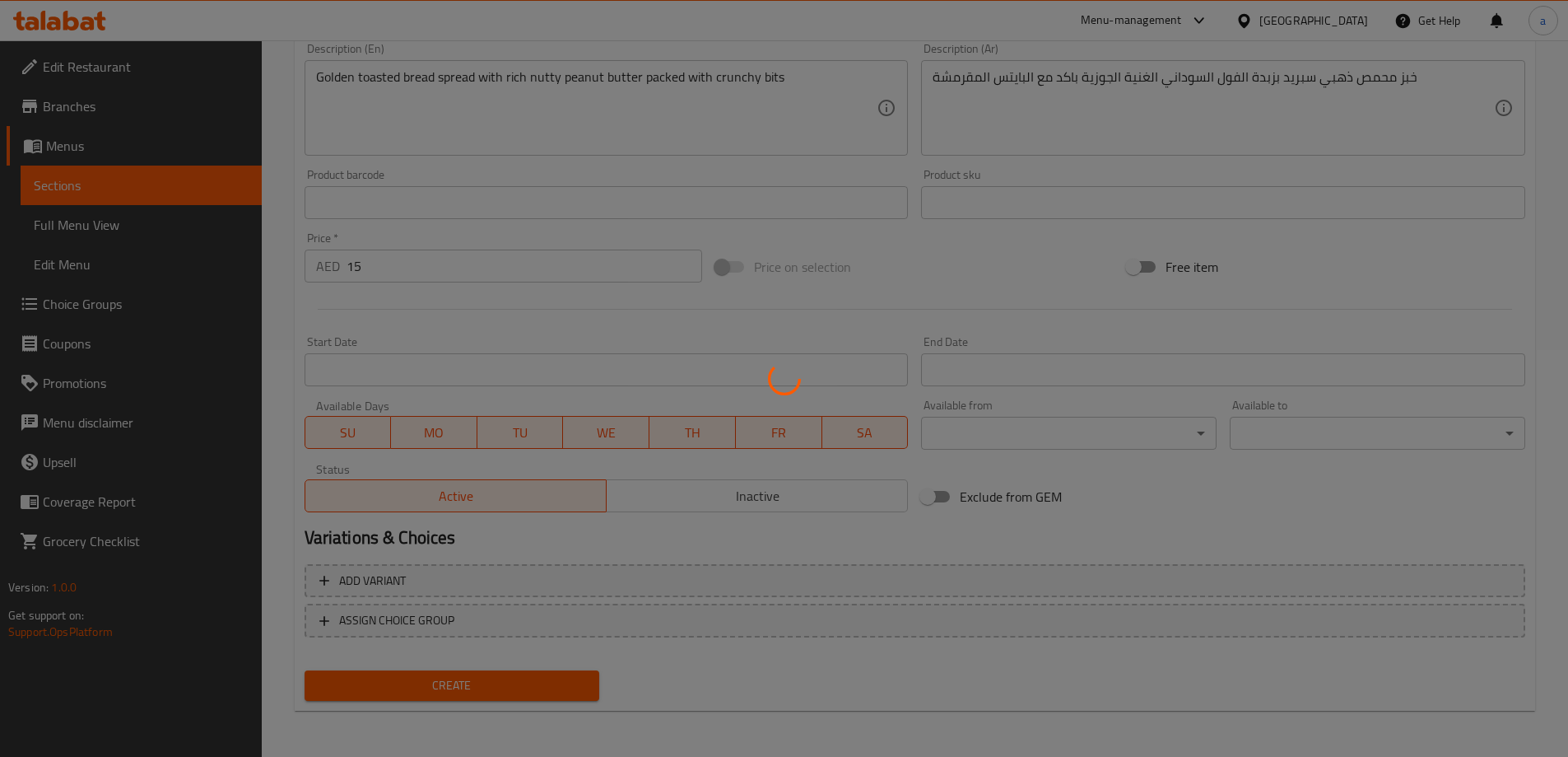
type input "0"
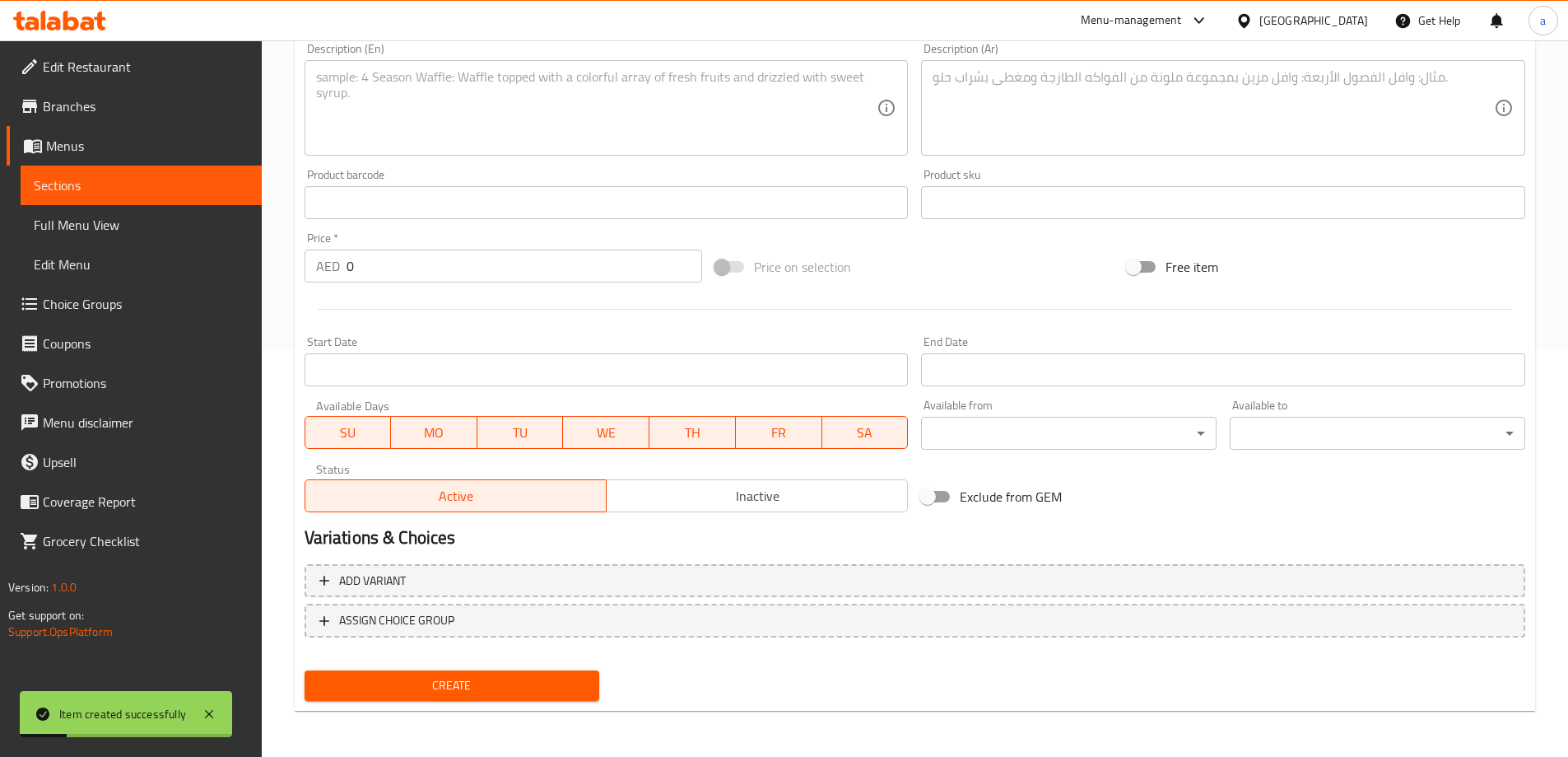
click at [127, 183] on span "Sections" at bounding box center [140, 185] width 215 height 20
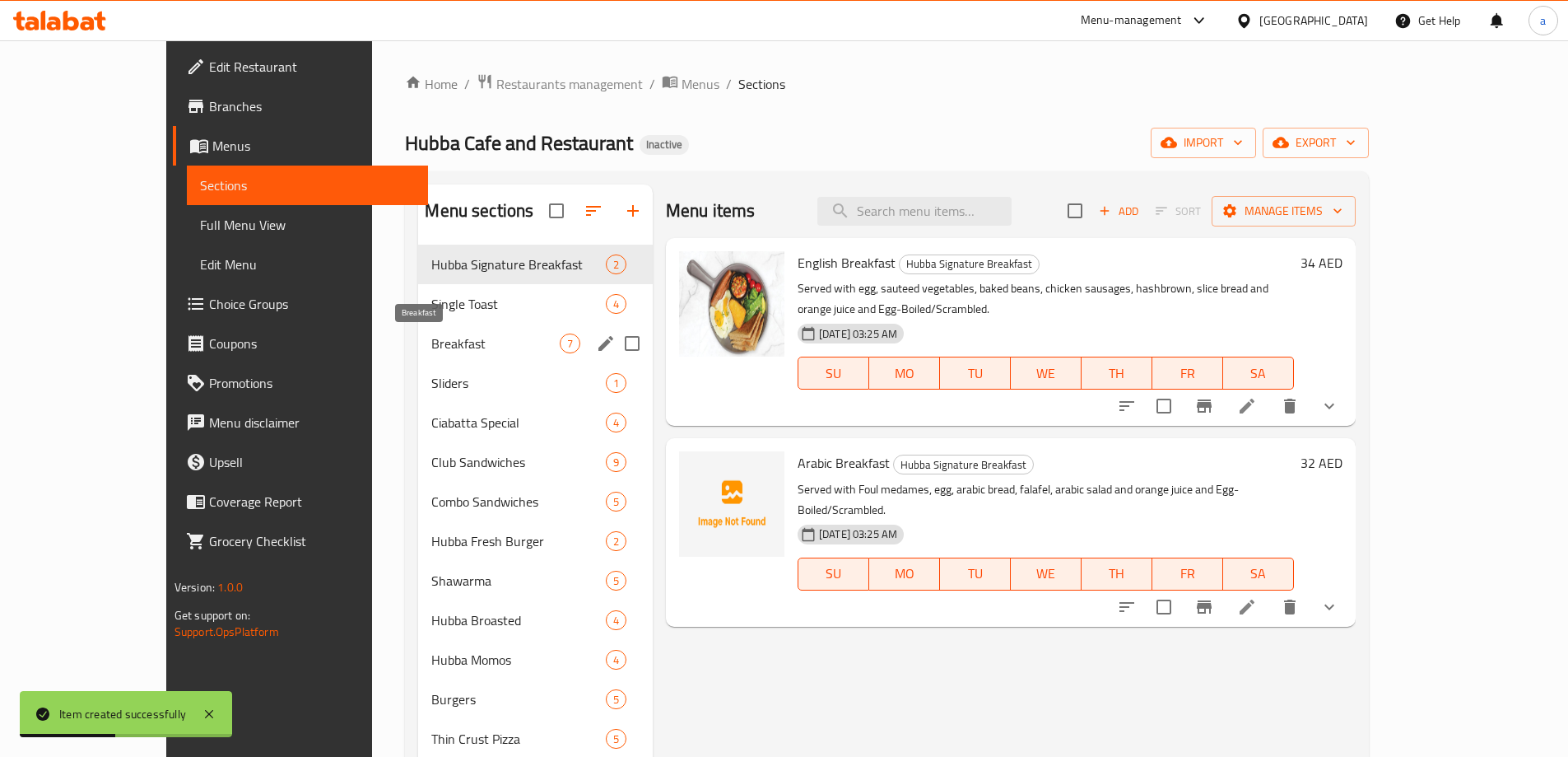
click at [431, 345] on span "Breakfast" at bounding box center [494, 343] width 127 height 20
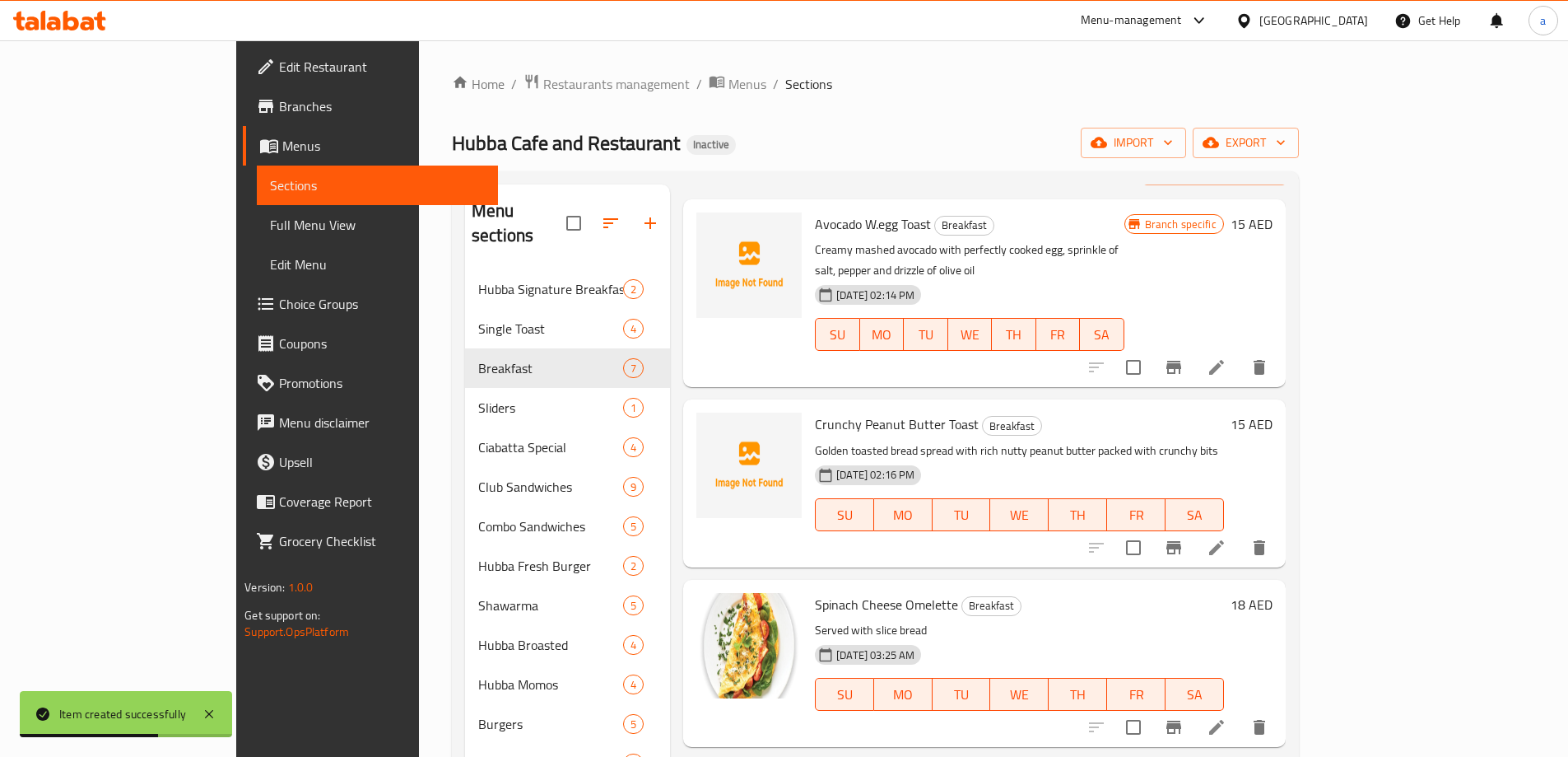
scroll to position [83, 0]
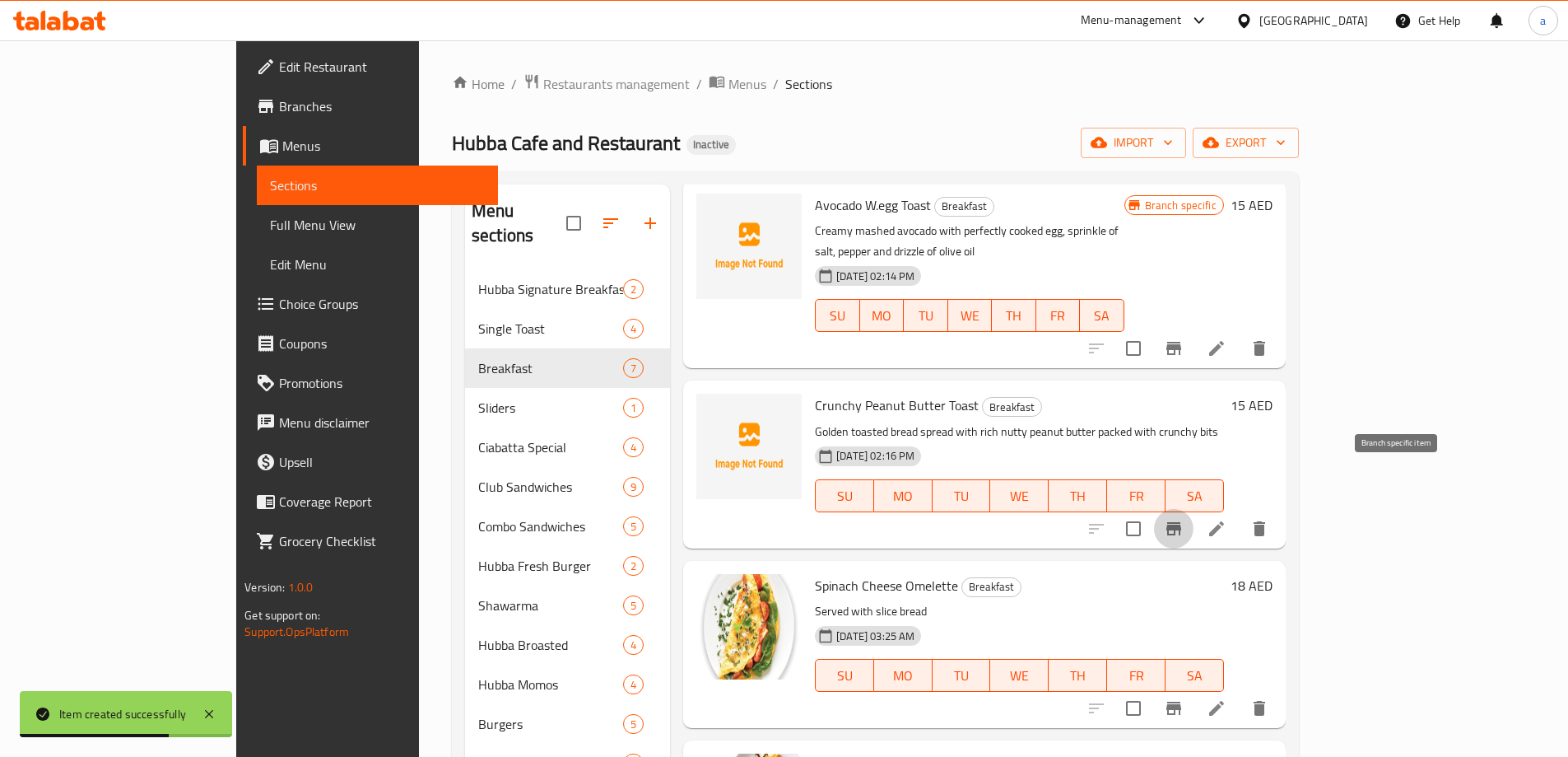
click at [1194, 508] on button "Branch-specific-item" at bounding box center [1174, 528] width 40 height 40
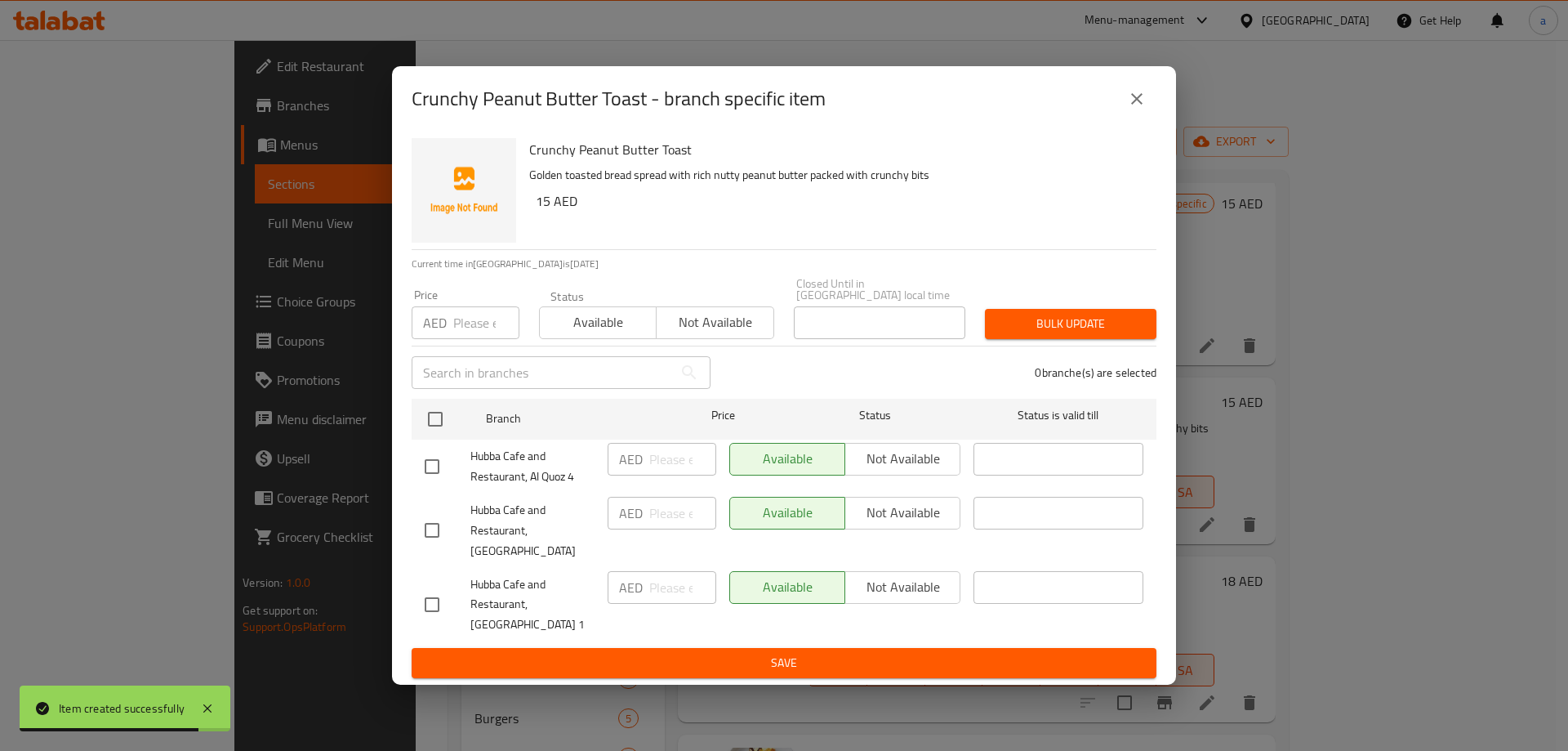
click at [427, 603] on input "checkbox" at bounding box center [431, 604] width 34 height 34
checkbox input "true"
click at [432, 477] on input "checkbox" at bounding box center [431, 466] width 34 height 34
checkbox input "true"
click at [902, 583] on span "Not available" at bounding box center [902, 586] width 102 height 24
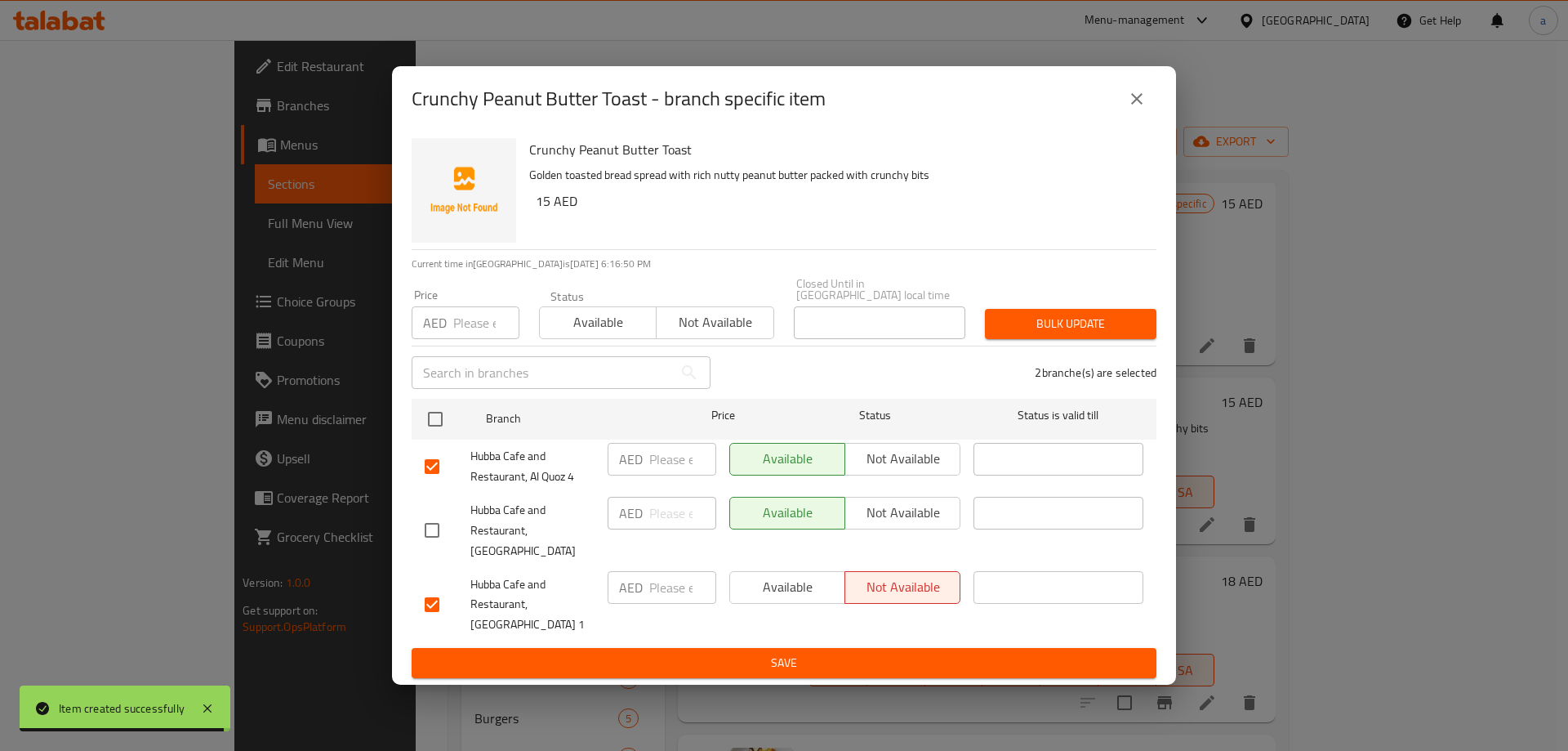
click at [884, 470] on span "Not available" at bounding box center [902, 458] width 102 height 24
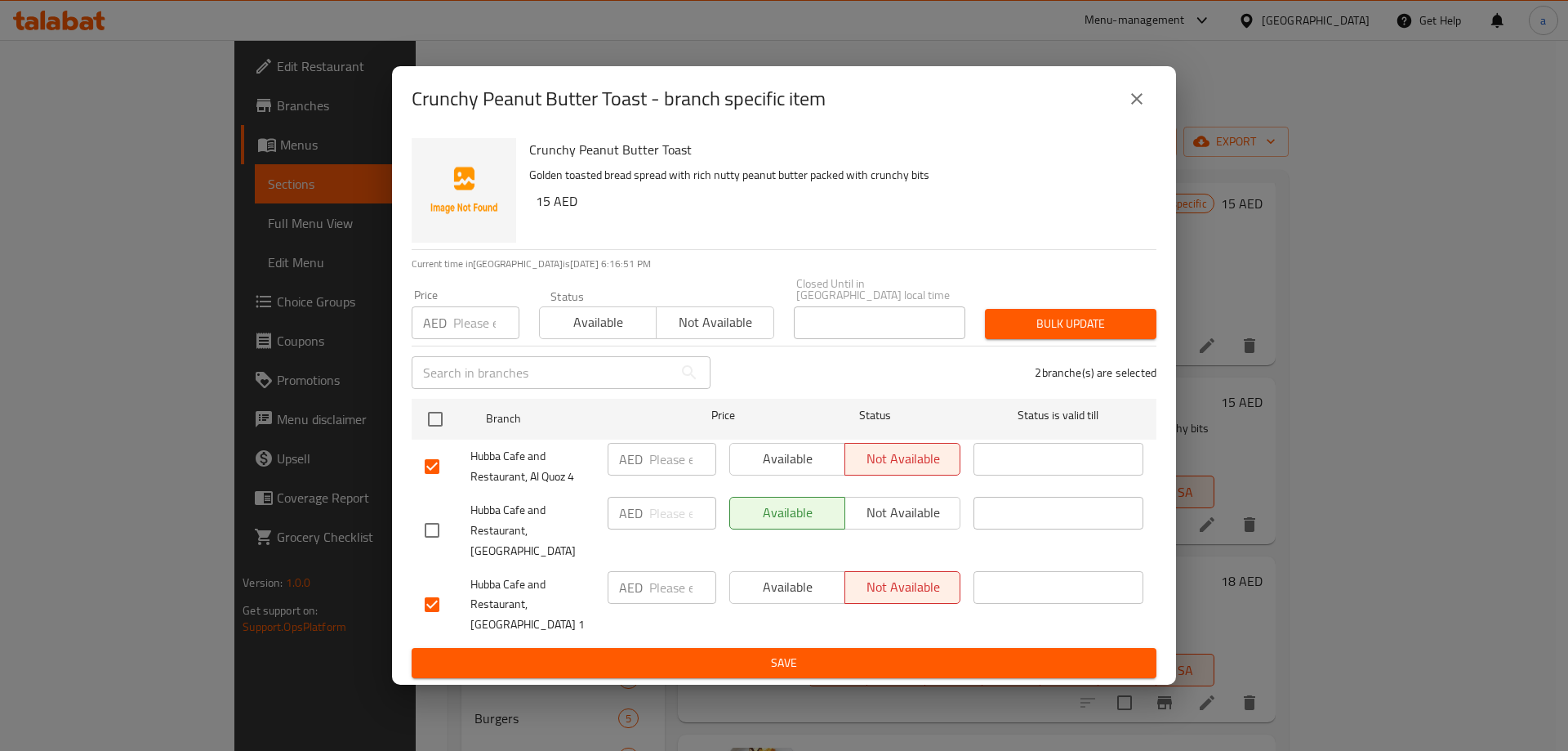
click at [855, 657] on span "Save" at bounding box center [784, 662] width 719 height 20
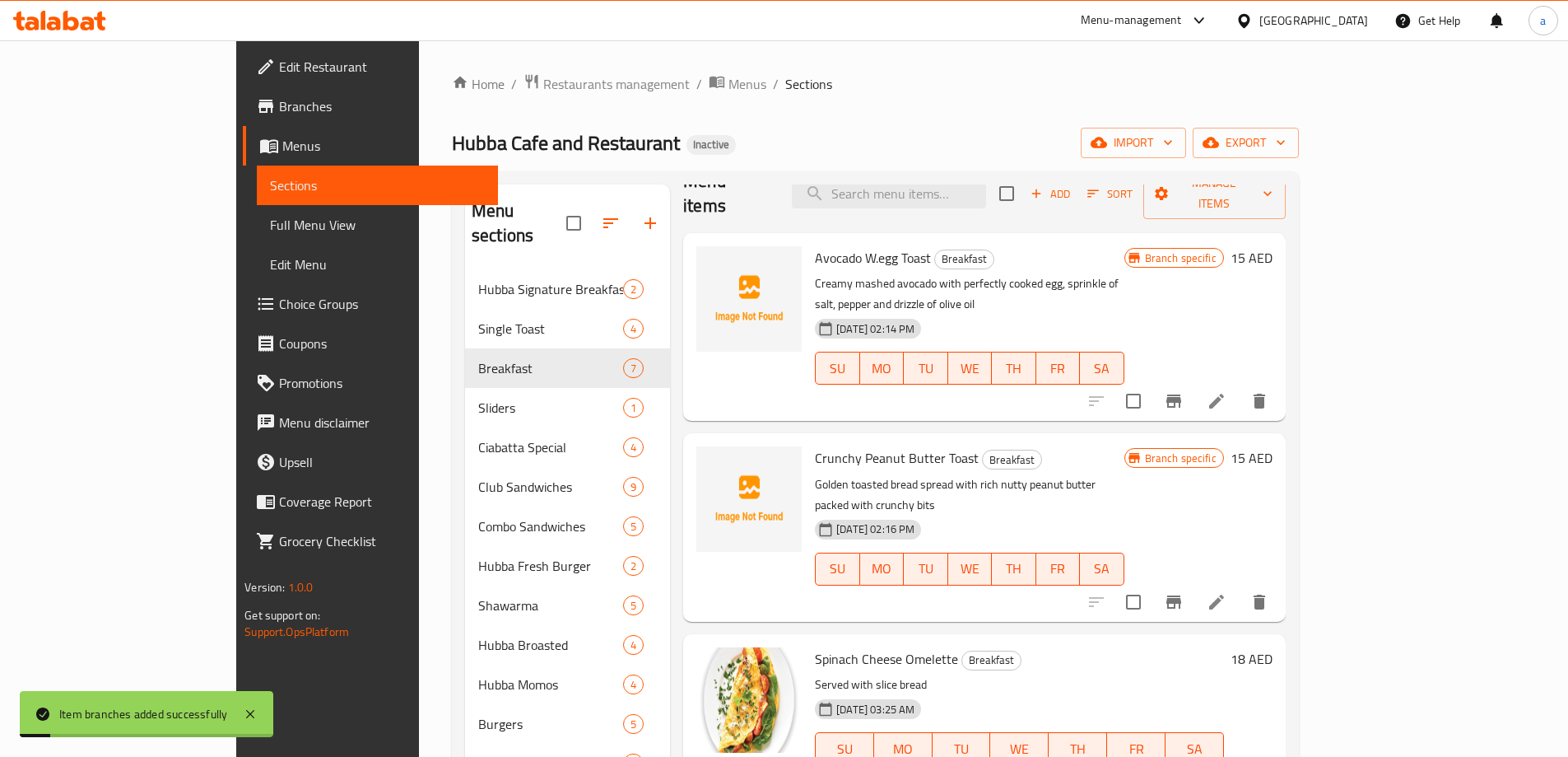
scroll to position [0, 0]
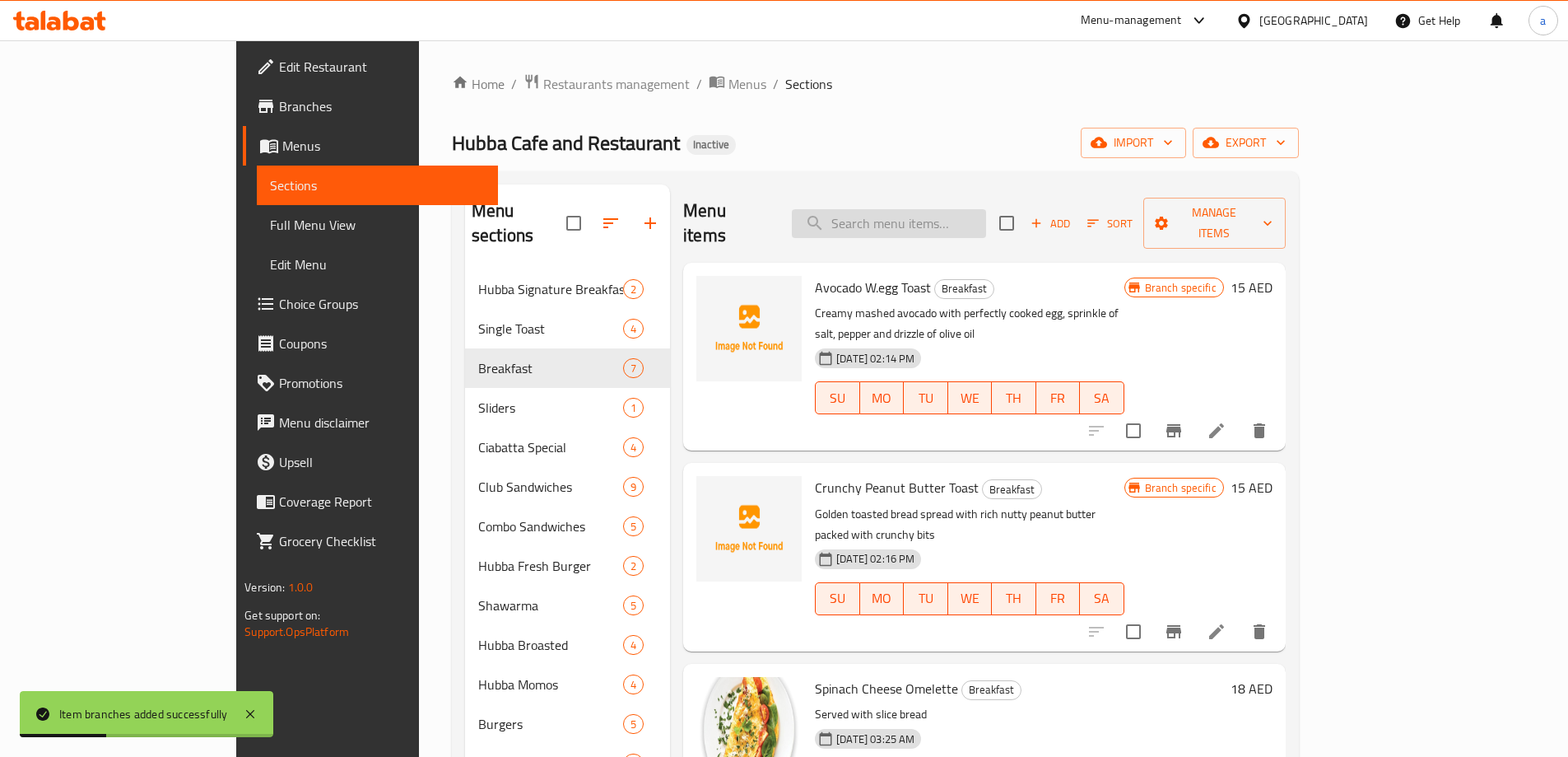
click at [986, 218] on input "search" at bounding box center [888, 223] width 194 height 29
paste input "CHEESE OMELETTE"
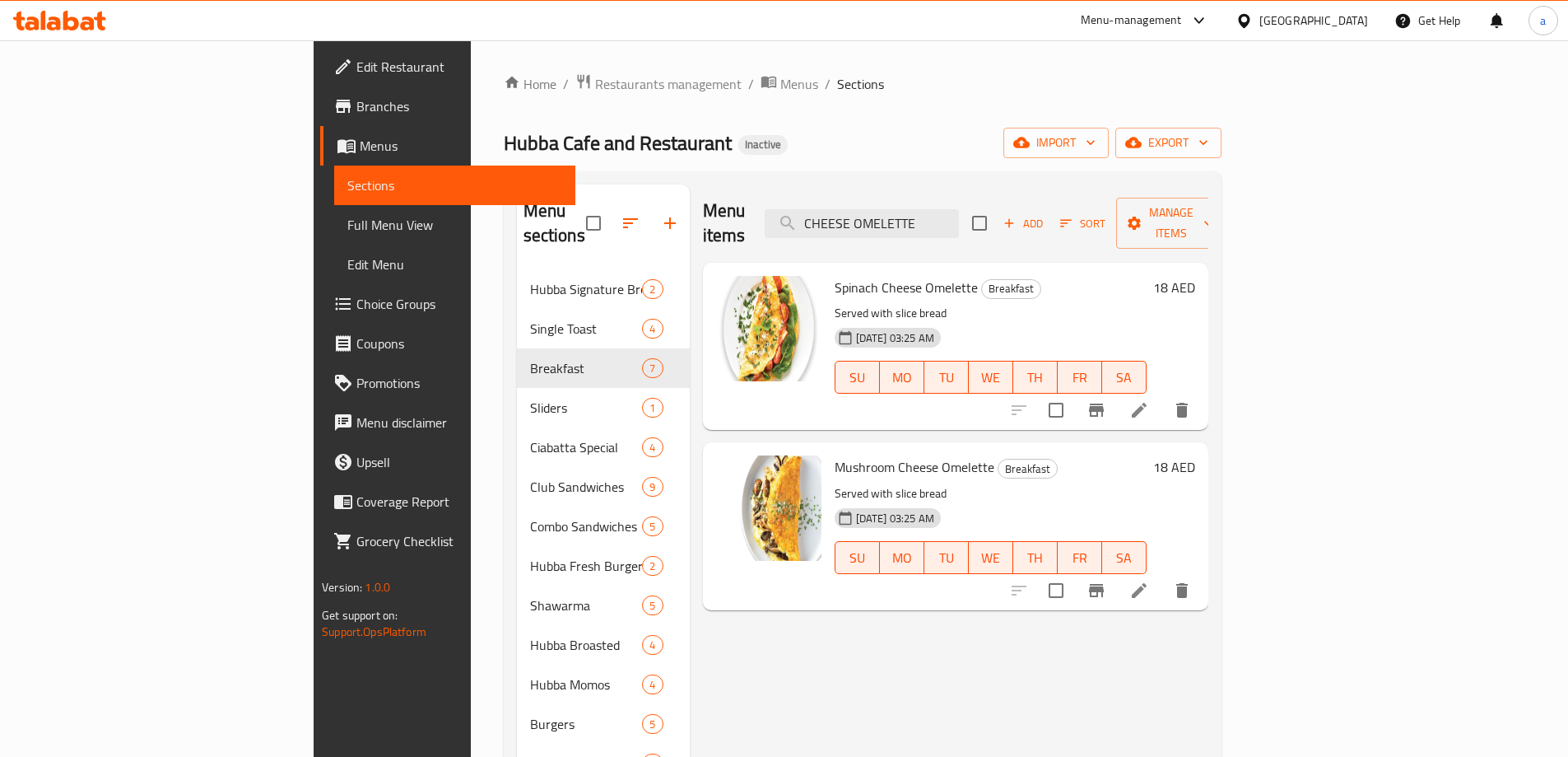
type input "CHEESE OMELETTE"
click at [1017, 218] on icon "button" at bounding box center [1009, 223] width 15 height 15
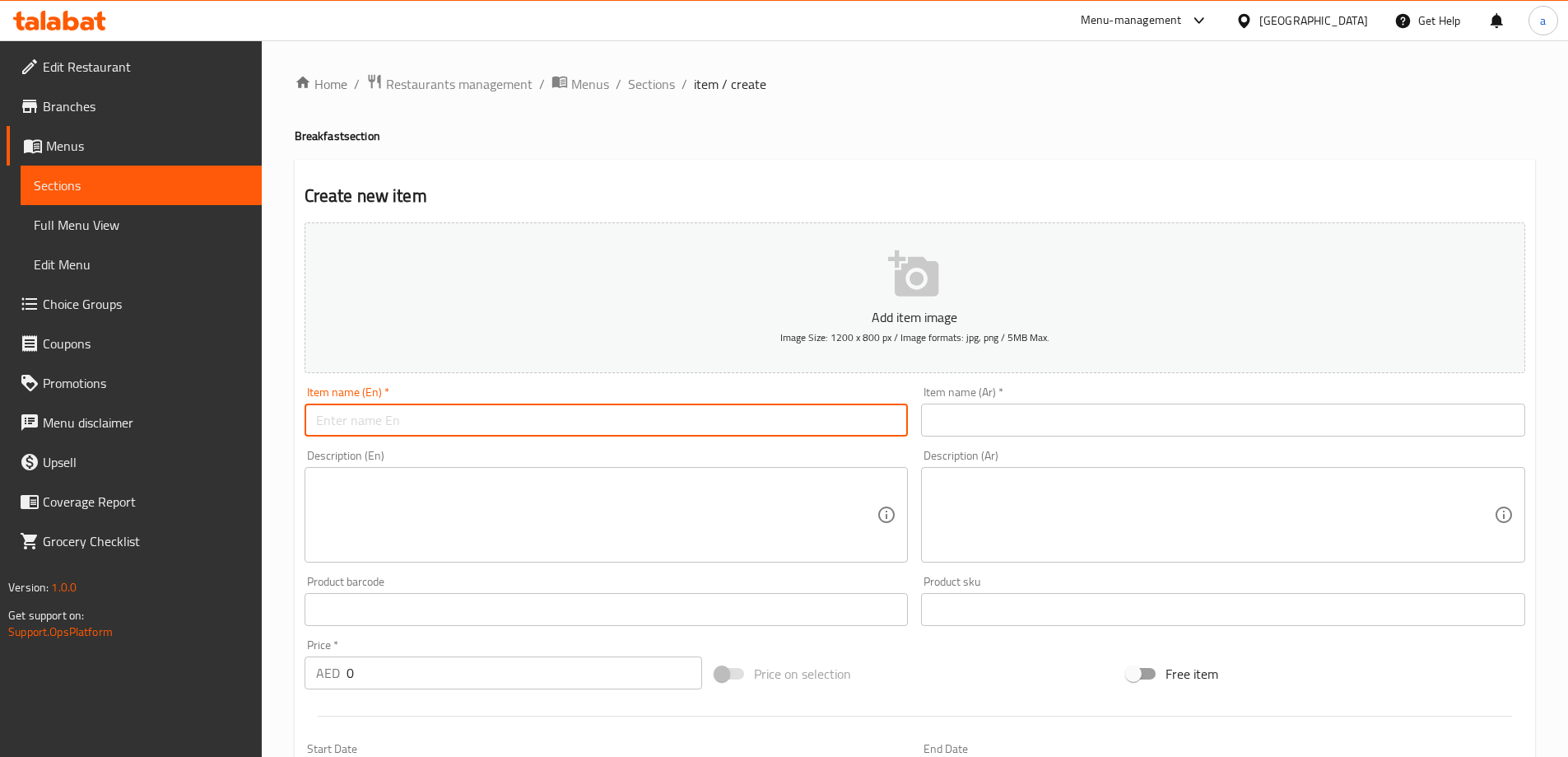
click at [572, 419] on input "text" at bounding box center [607, 420] width 604 height 33
paste input "CHEESE OMELETTE"
type input "Cheese Omelette"
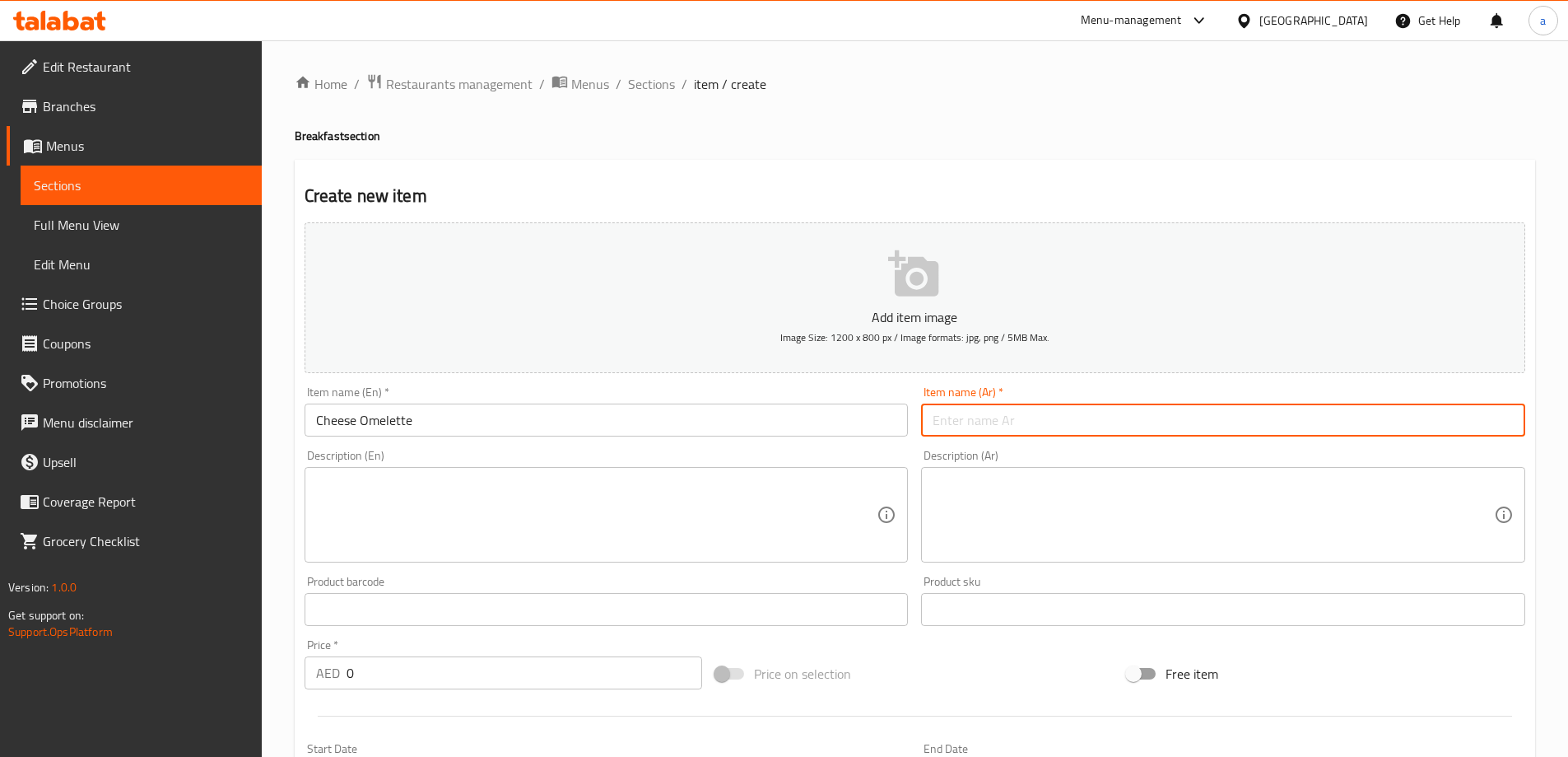
click at [1101, 415] on input "text" at bounding box center [1223, 420] width 604 height 33
type input "أومليت جبنة"
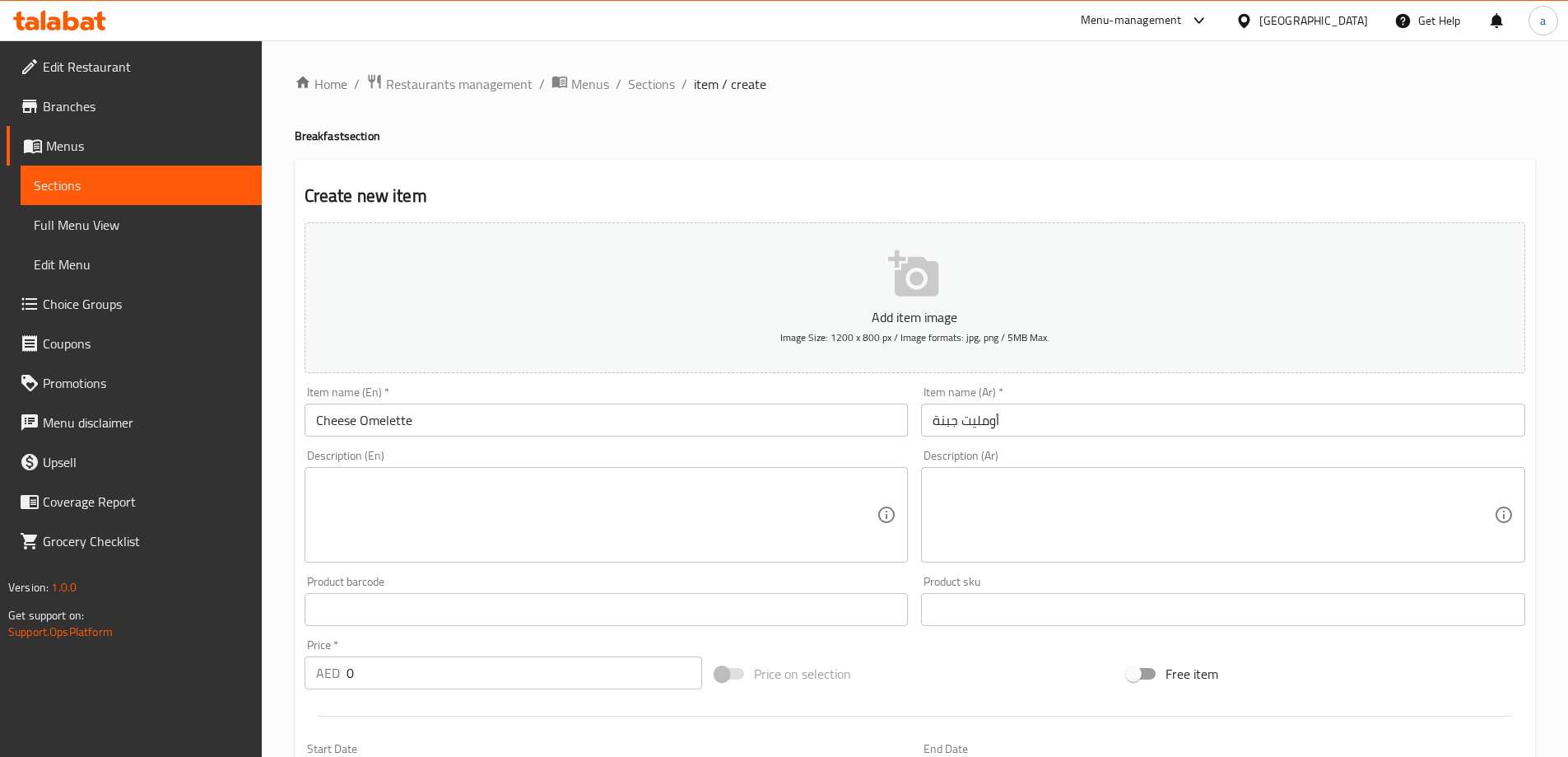
click at [647, 504] on textarea at bounding box center [596, 515] width 561 height 78
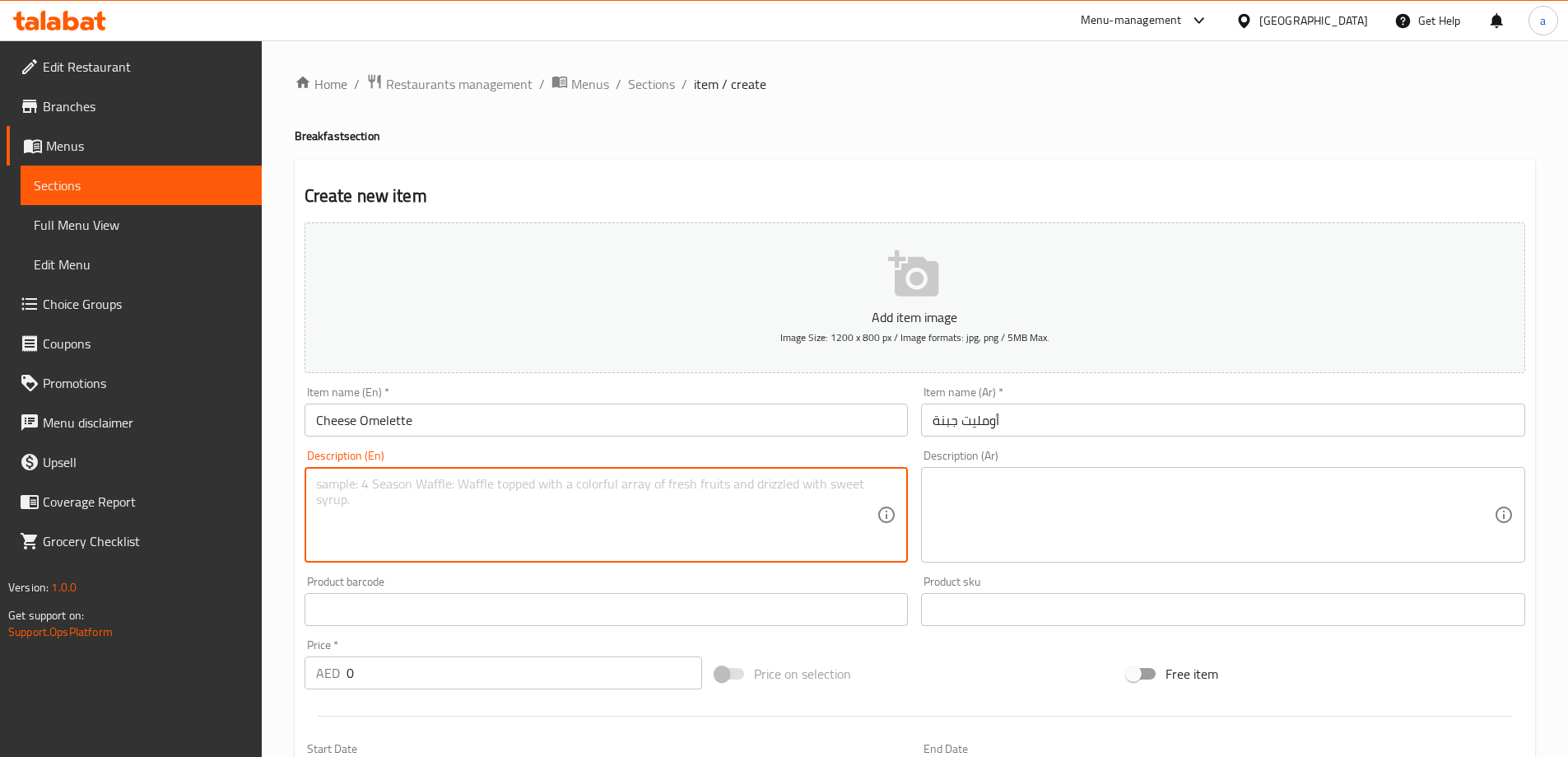
paste textarea "served with slice bread"
click at [337, 495] on textarea "served with slice bread" at bounding box center [596, 515] width 561 height 78
type textarea "Served with slice bread"
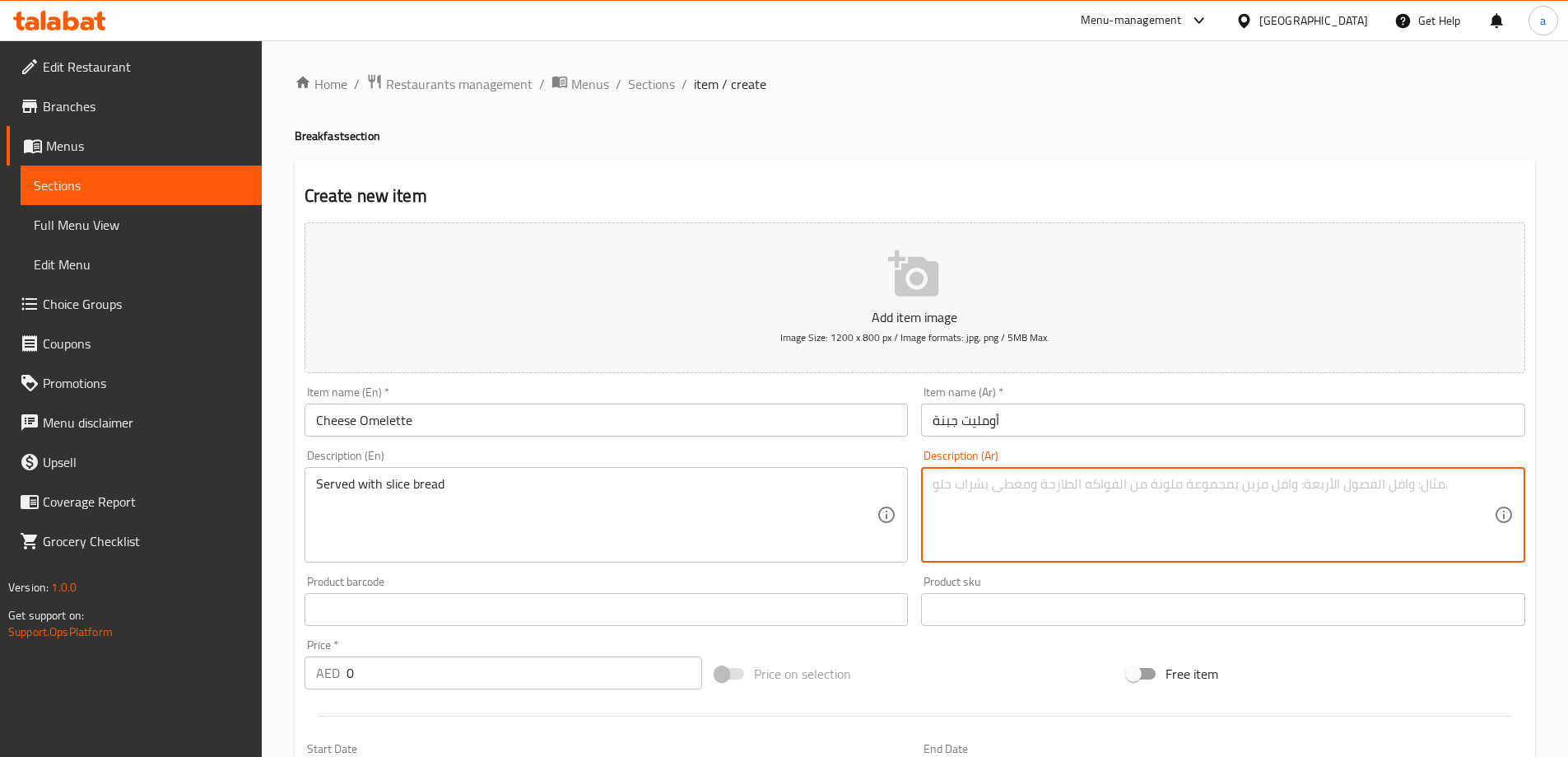
click at [1015, 488] on textarea at bounding box center [1212, 515] width 561 height 78
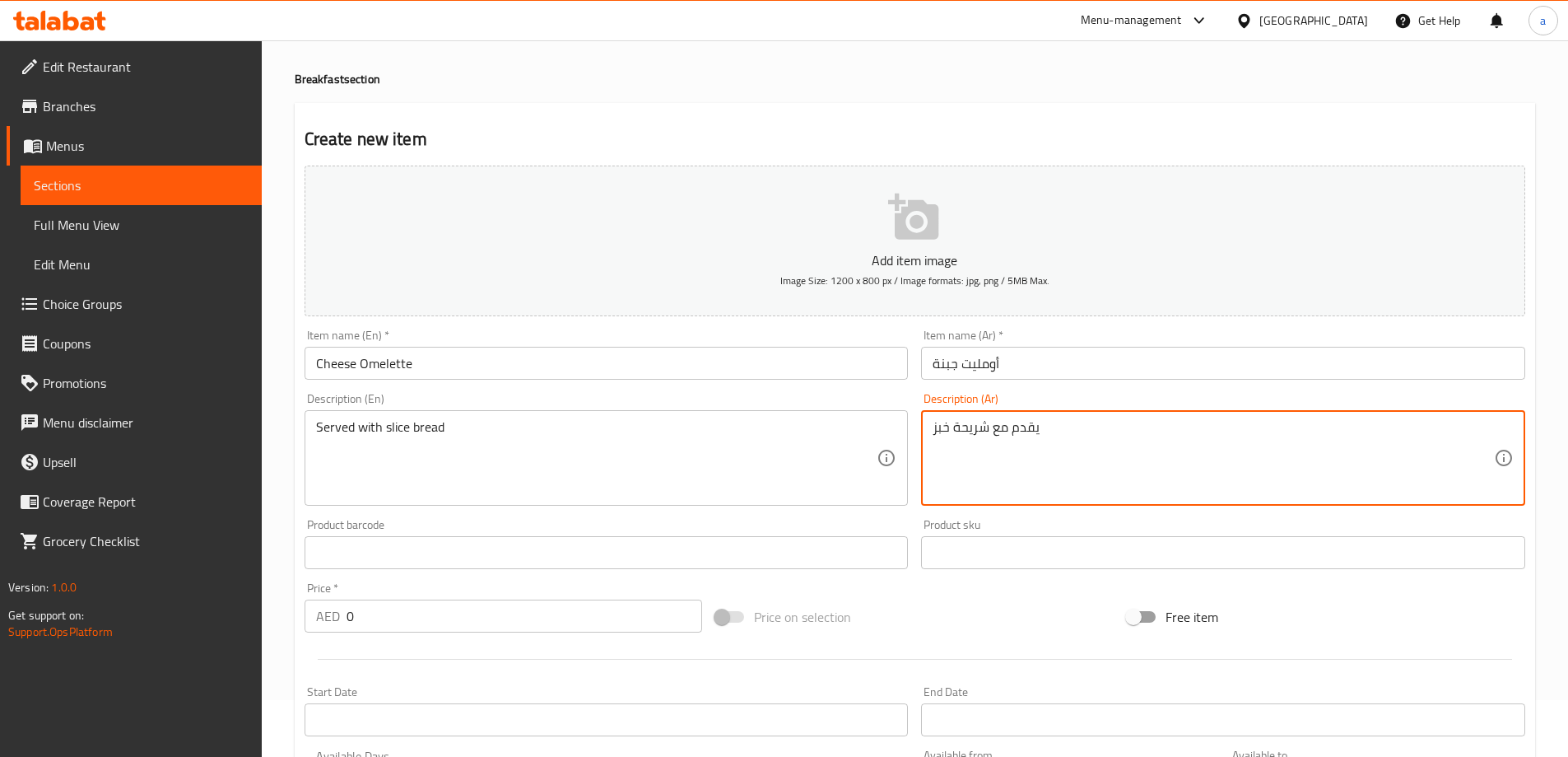
scroll to position [83, 0]
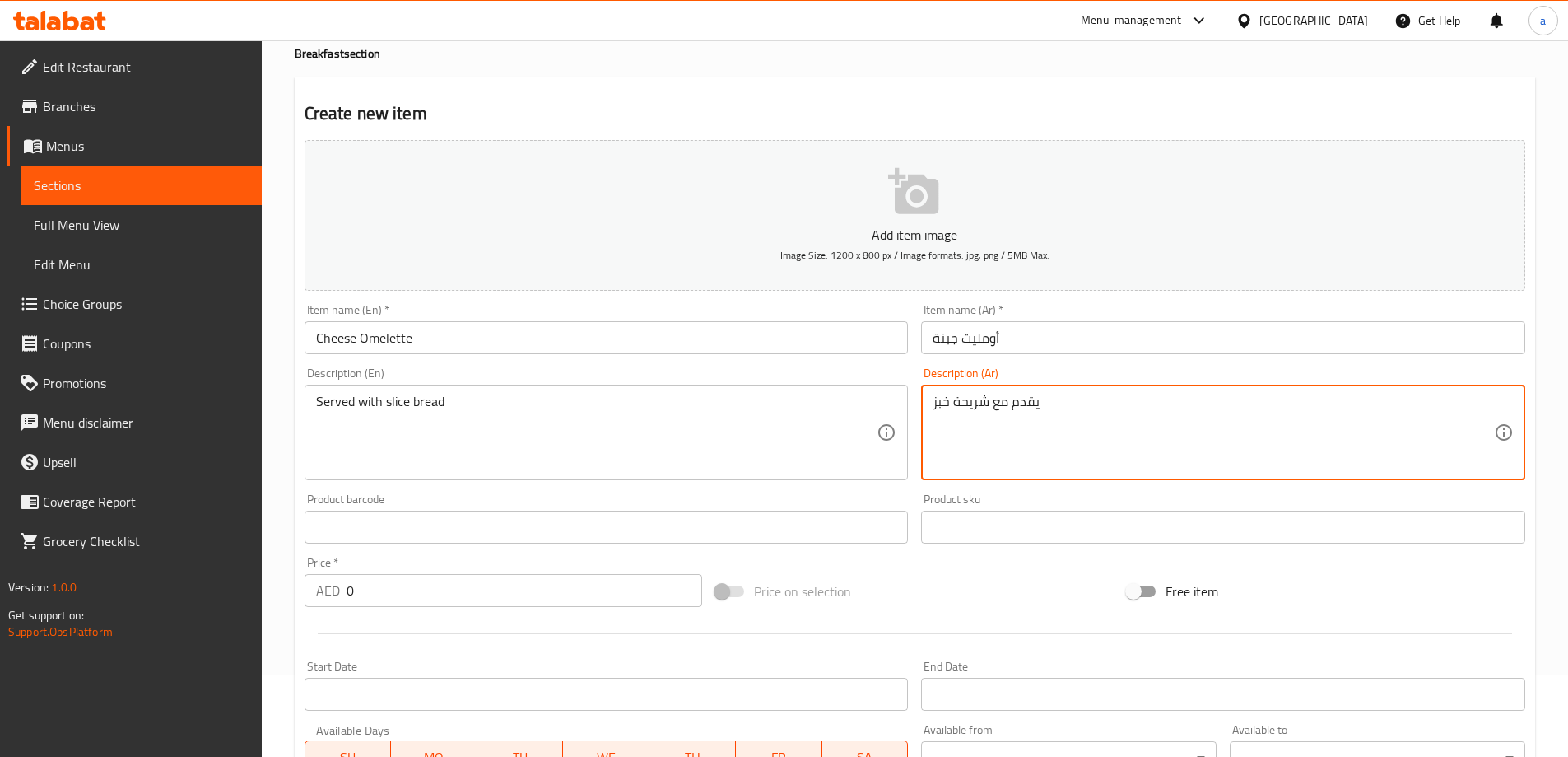
type textarea "يقدم مع شريحة خبز"
click at [497, 526] on input "text" at bounding box center [607, 527] width 604 height 33
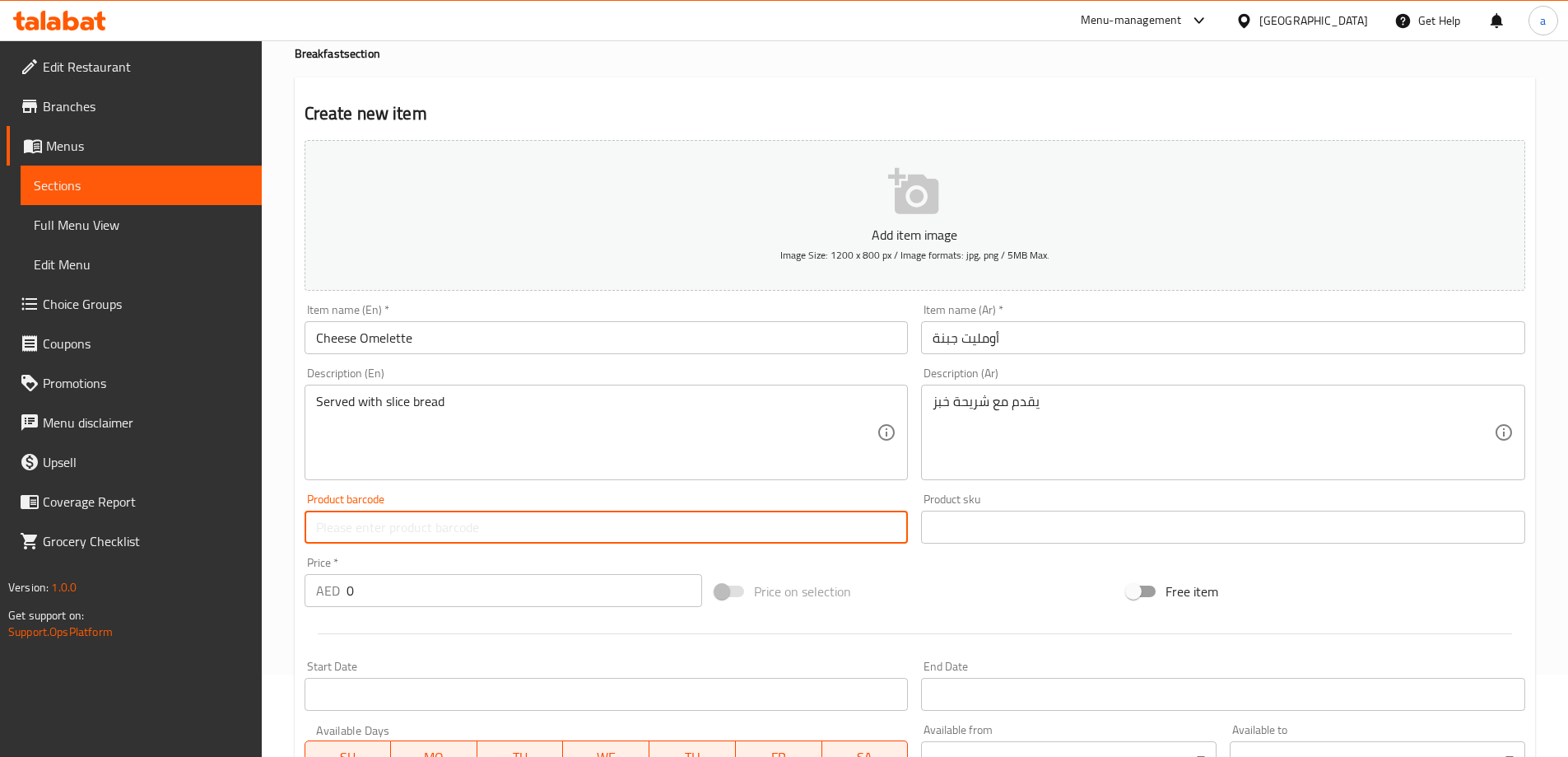
click at [437, 612] on div "Price   * AED 0 Price *" at bounding box center [503, 581] width 412 height 63
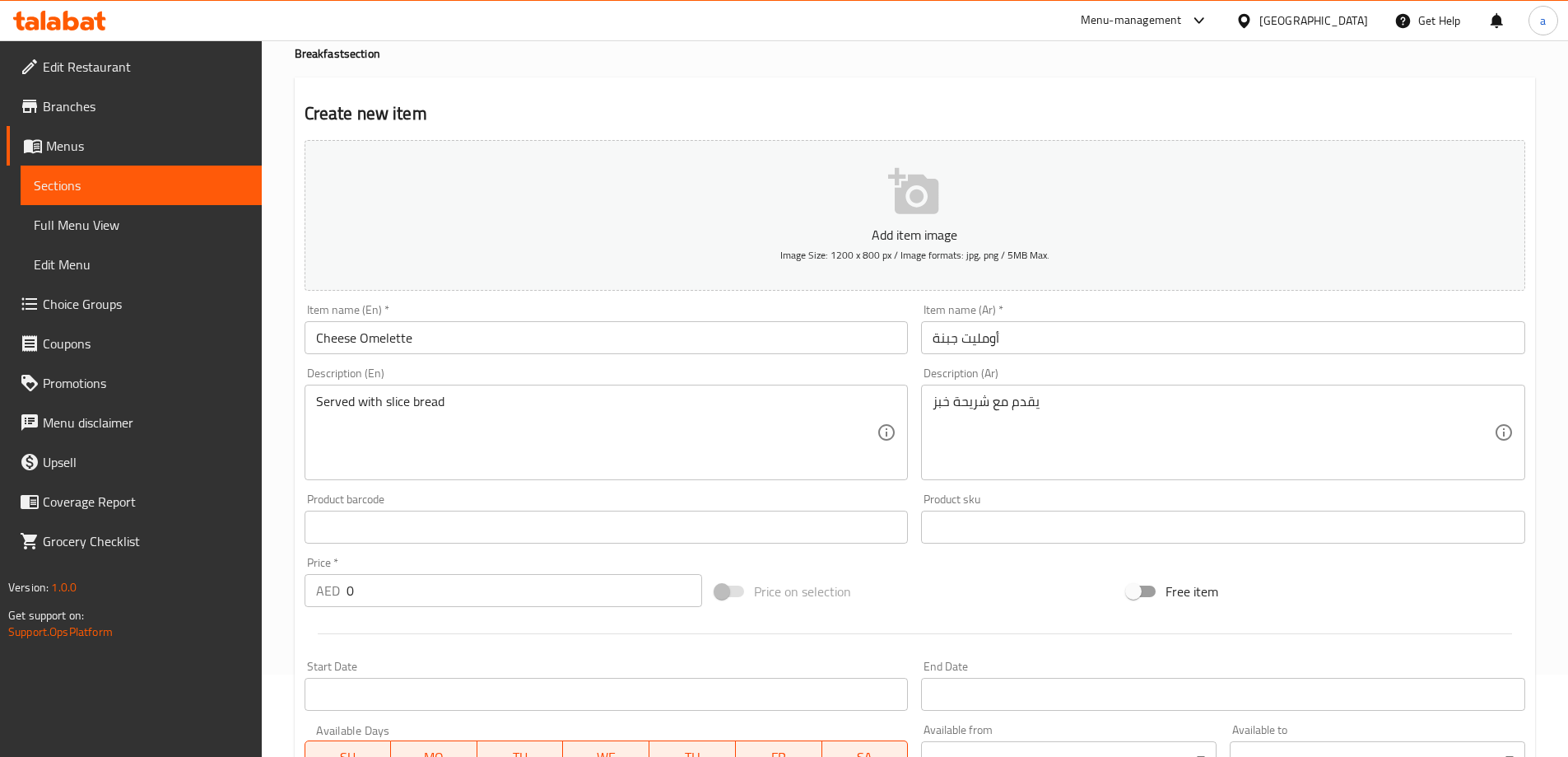
click at [440, 604] on input "0" at bounding box center [525, 591] width 356 height 33
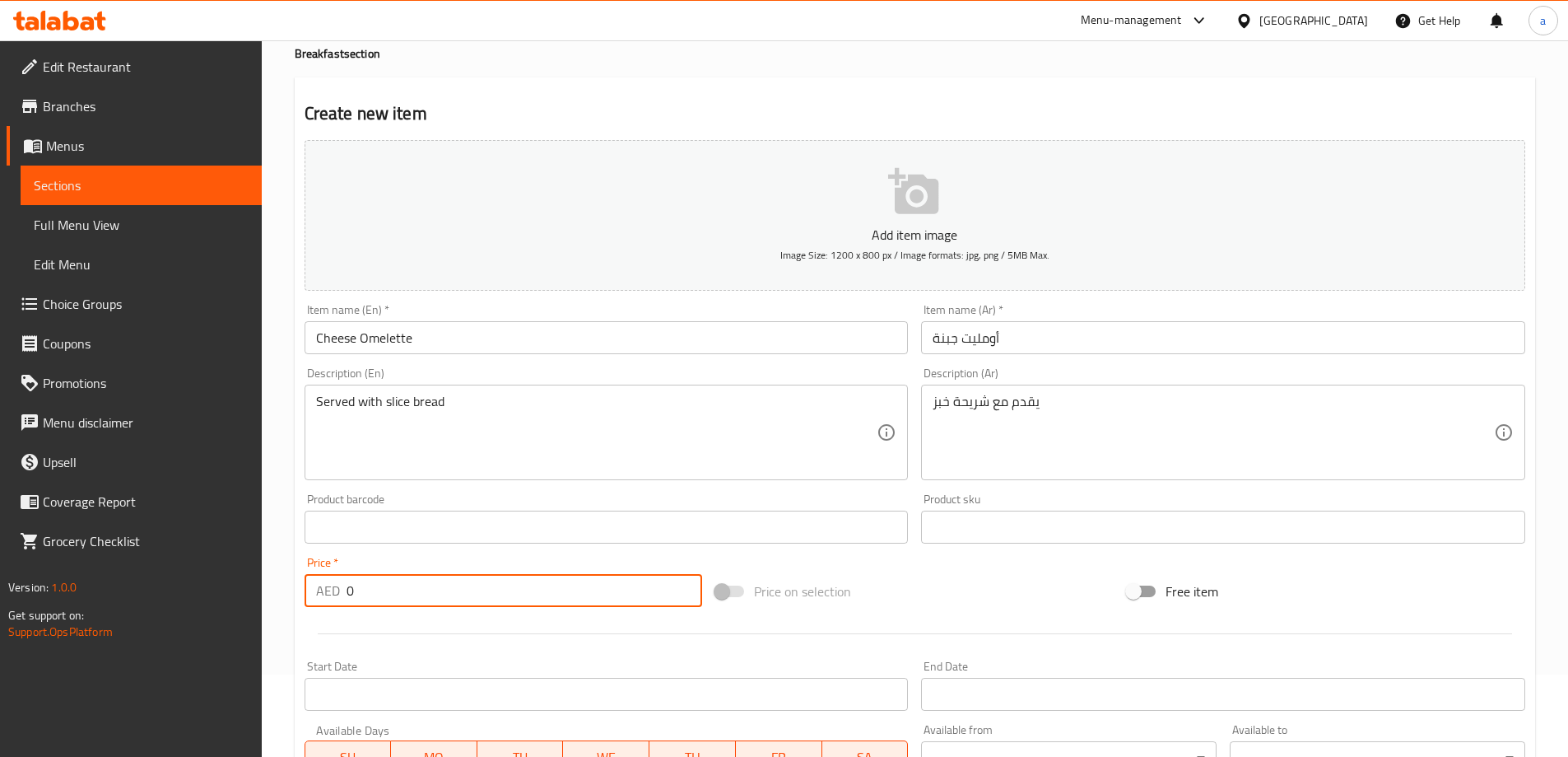
click at [440, 604] on input "0" at bounding box center [525, 591] width 356 height 33
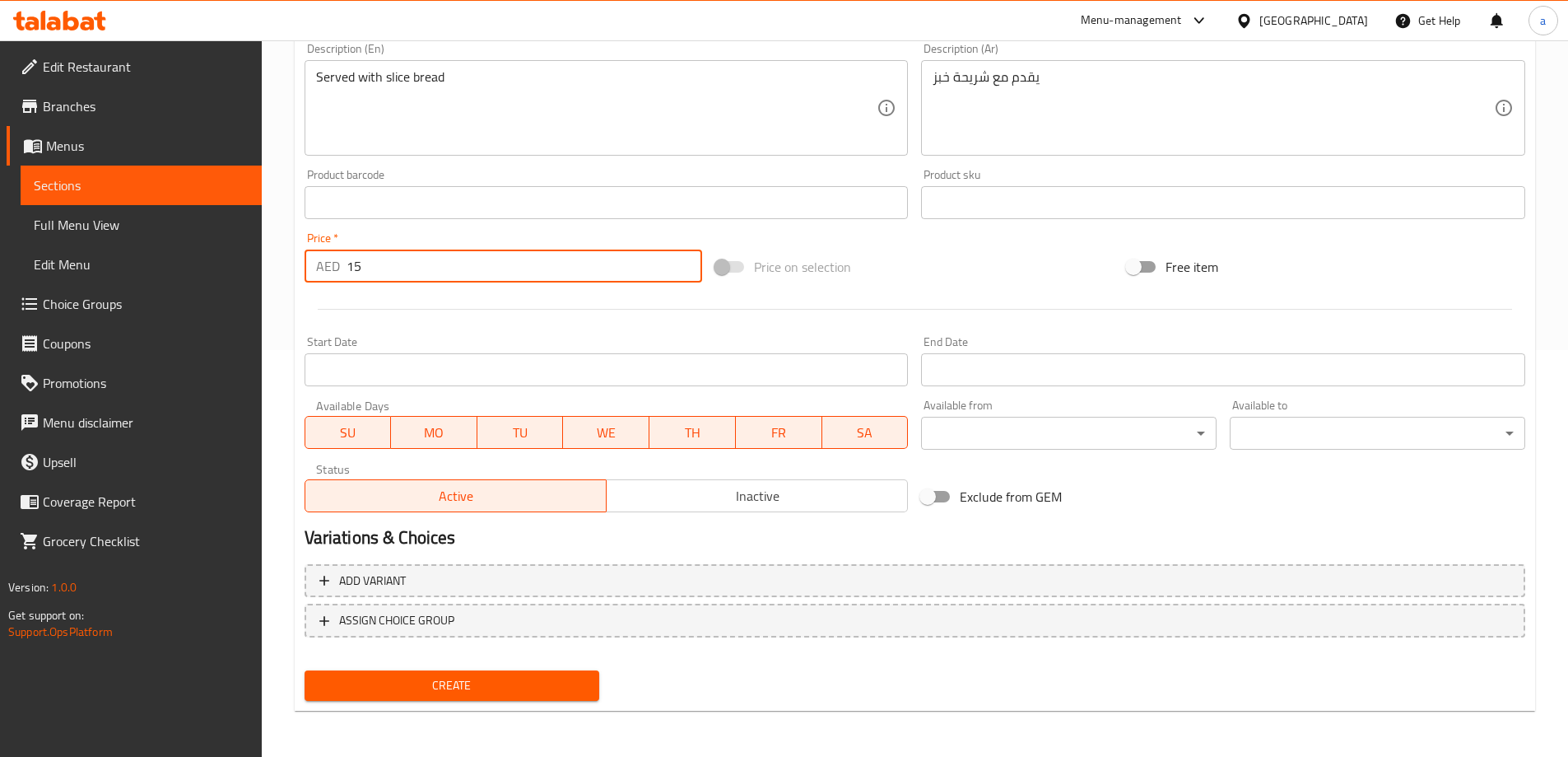
type input "15"
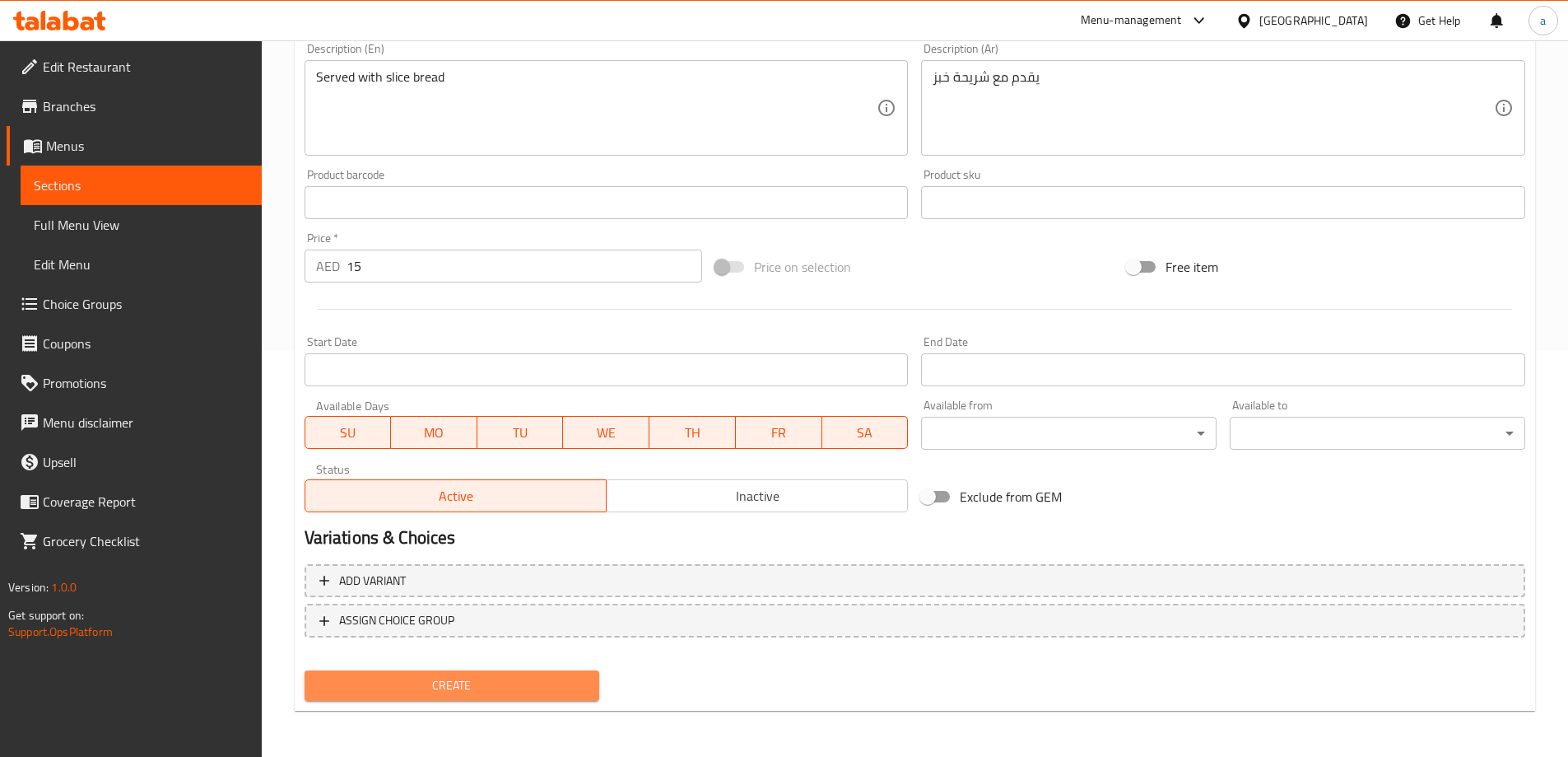
click at [442, 680] on span "Create" at bounding box center [452, 685] width 270 height 20
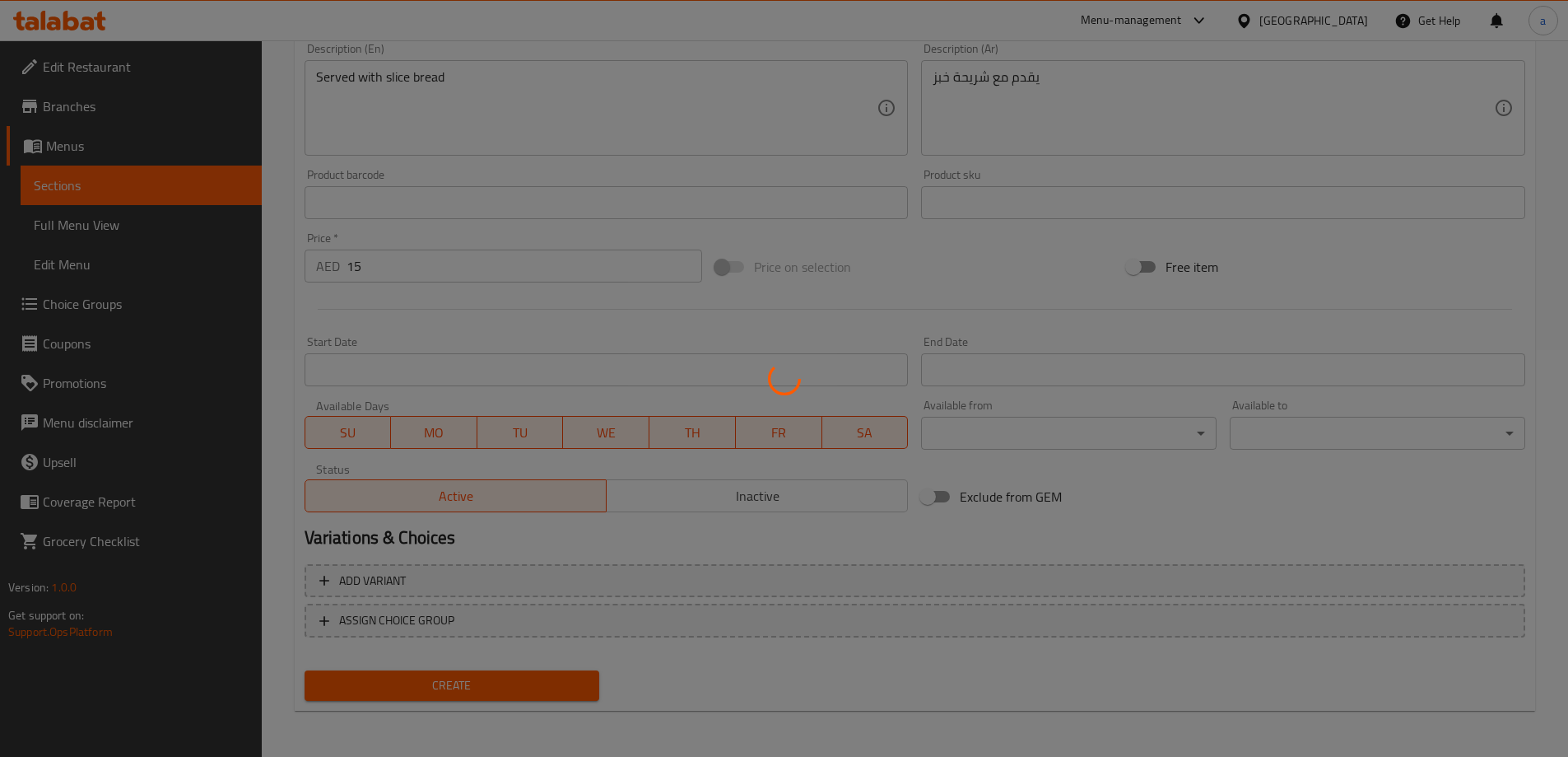
type input "0"
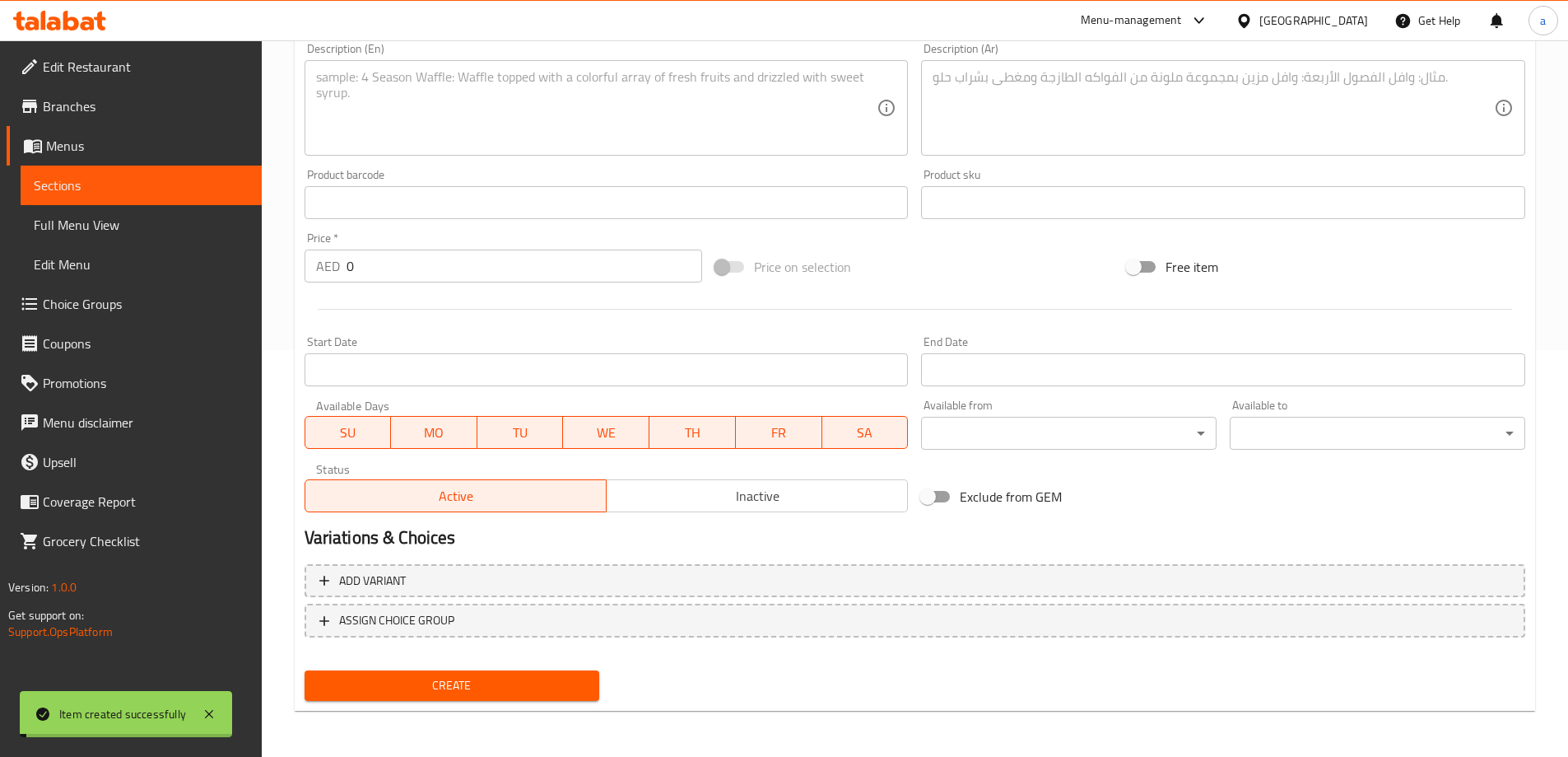
click at [123, 184] on span "Sections" at bounding box center [140, 185] width 215 height 20
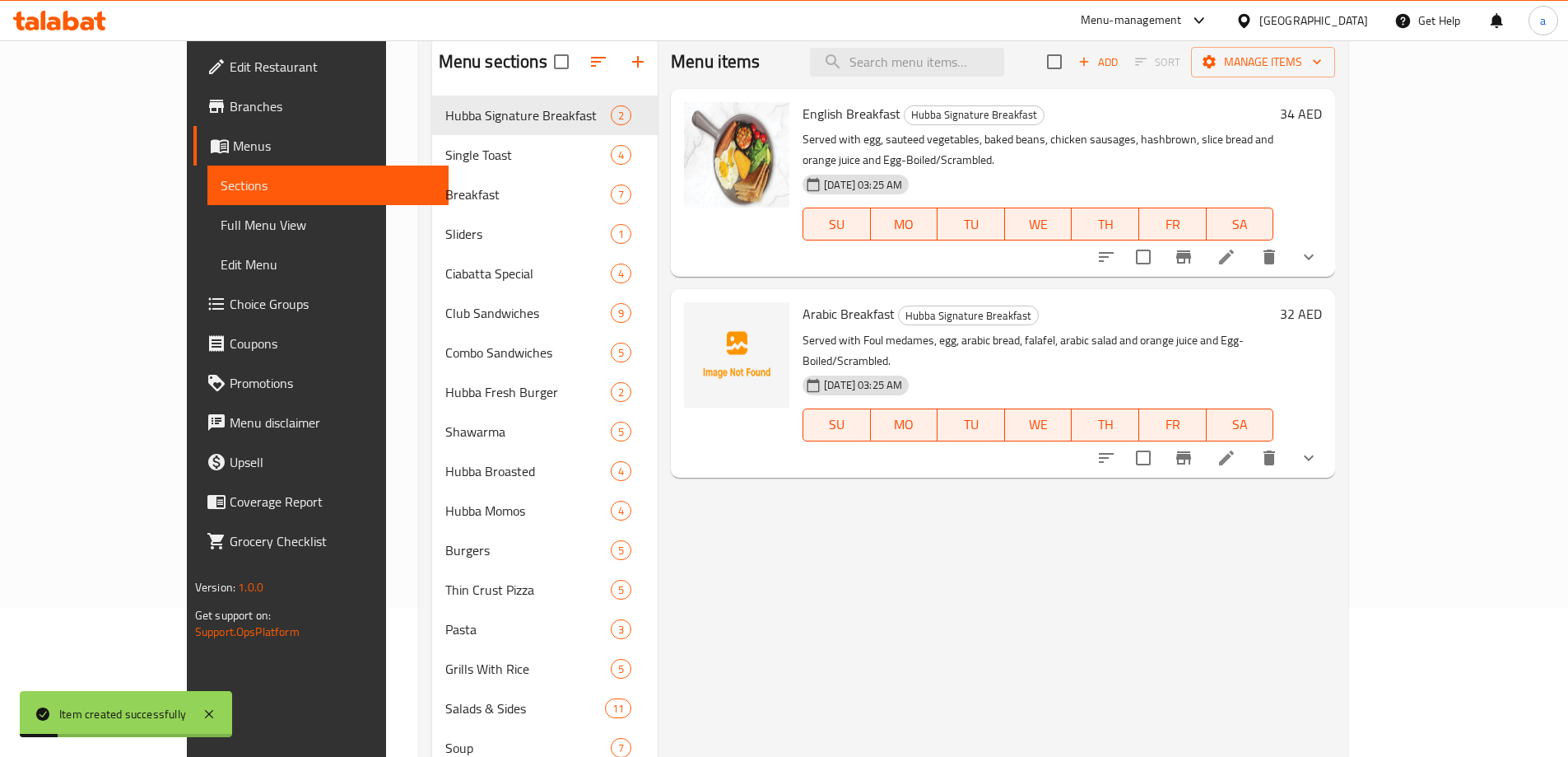
scroll to position [77, 0]
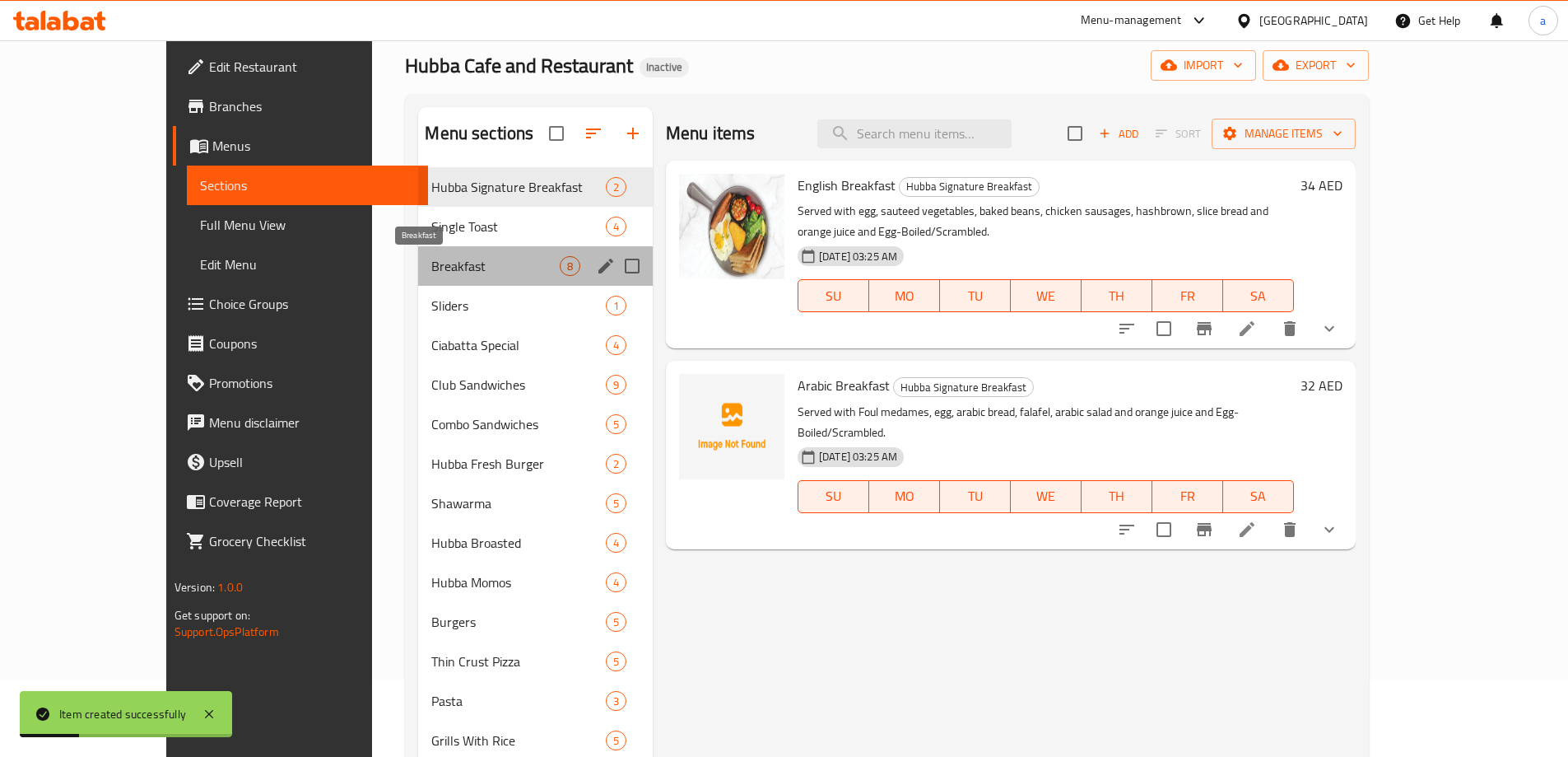
click at [431, 270] on span "Breakfast" at bounding box center [494, 266] width 127 height 20
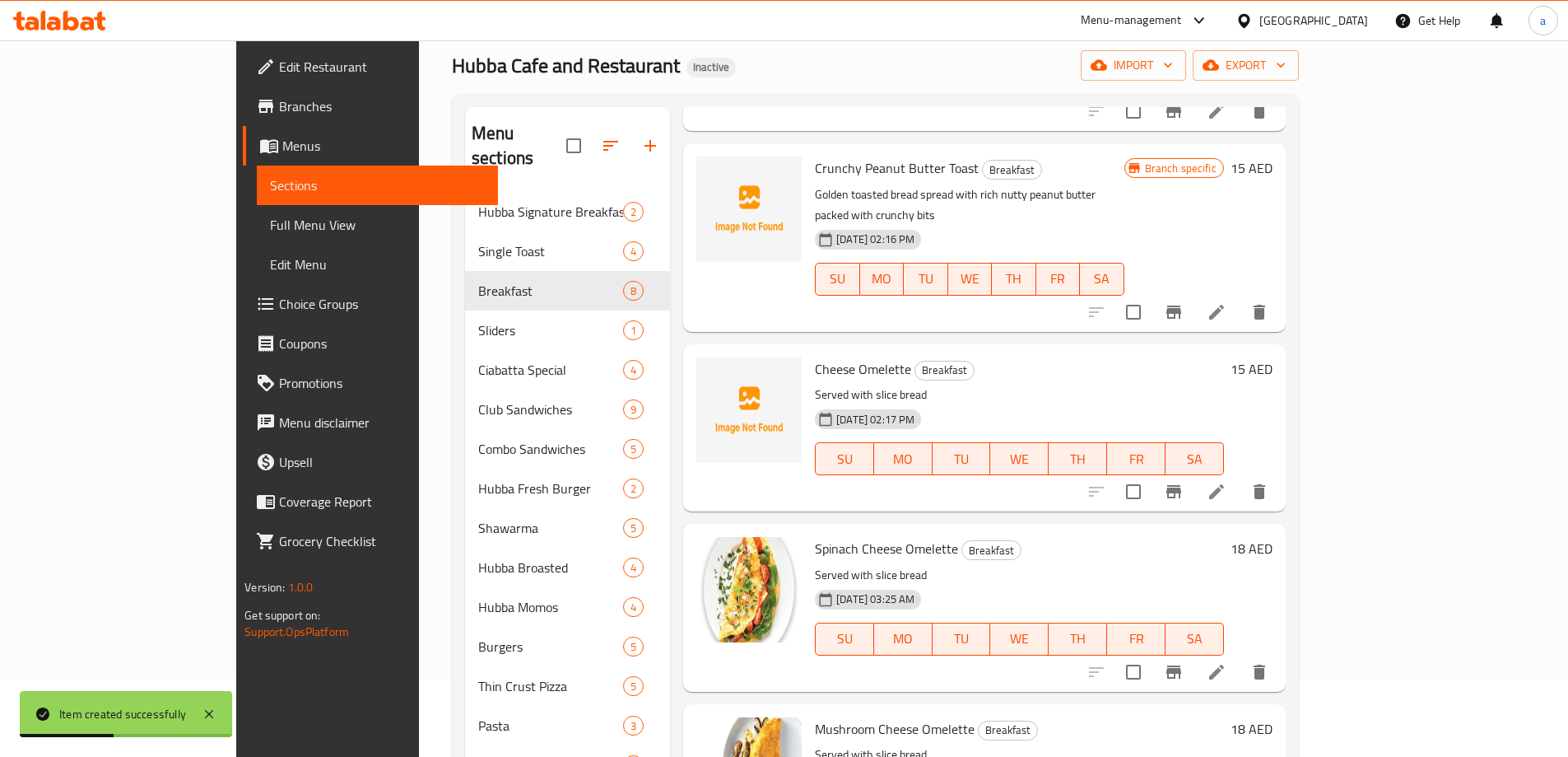
scroll to position [336, 0]
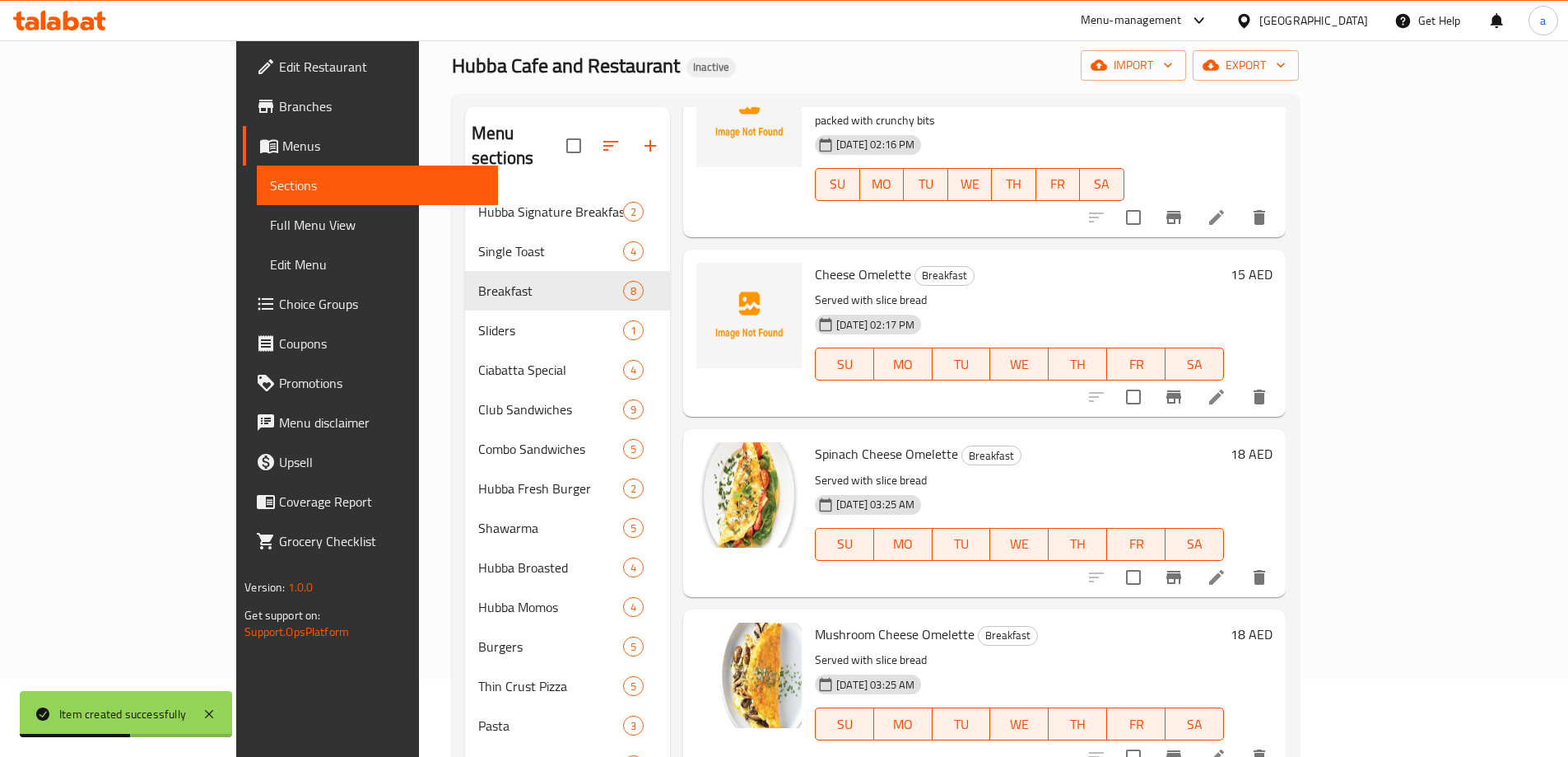
click at [1194, 377] on button "Branch-specific-item" at bounding box center [1174, 396] width 40 height 40
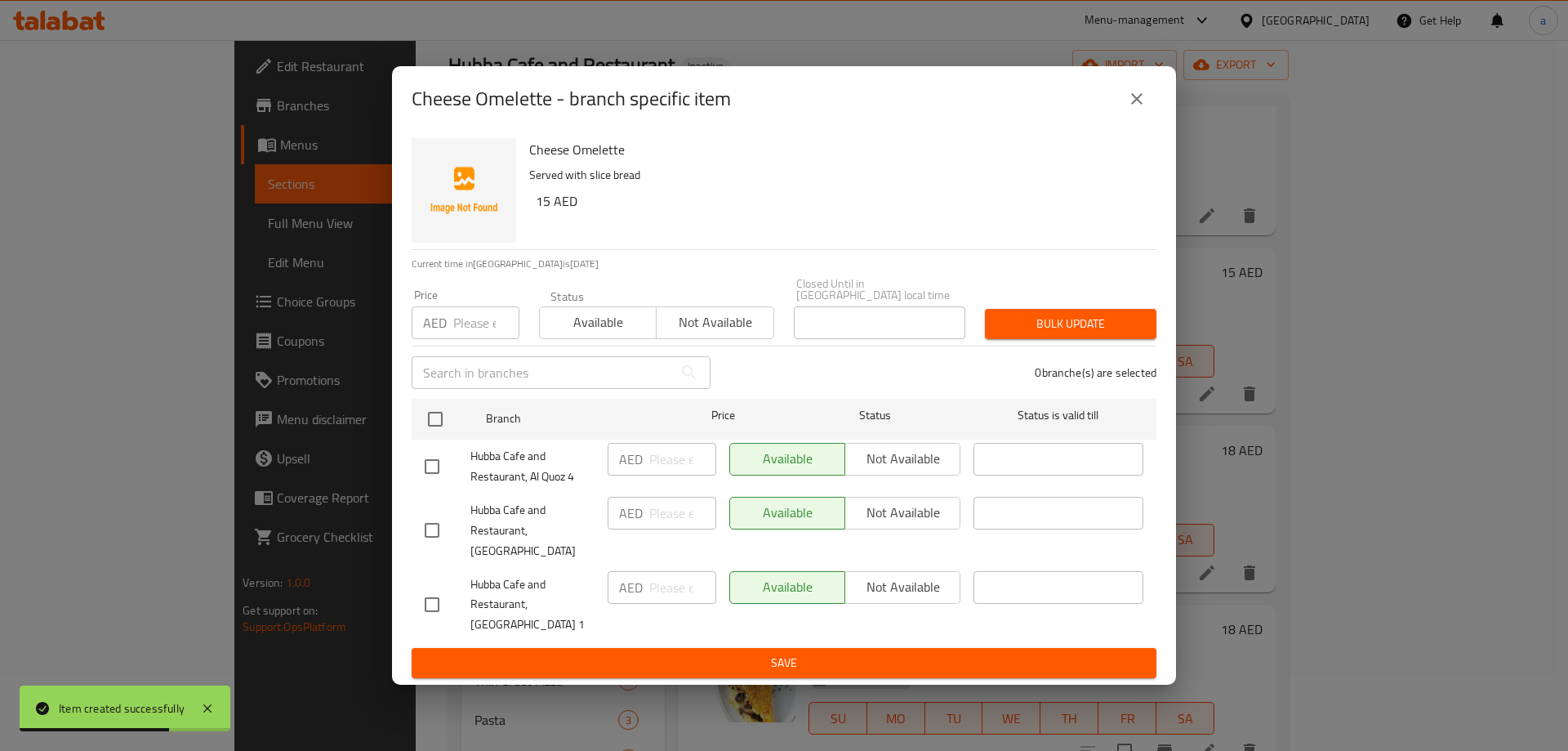
click at [422, 591] on input "checkbox" at bounding box center [431, 604] width 34 height 34
checkbox input "true"
click at [439, 478] on input "checkbox" at bounding box center [431, 466] width 34 height 34
checkbox input "true"
drag, startPoint x: 891, startPoint y: 570, endPoint x: 858, endPoint y: 455, distance: 119.6
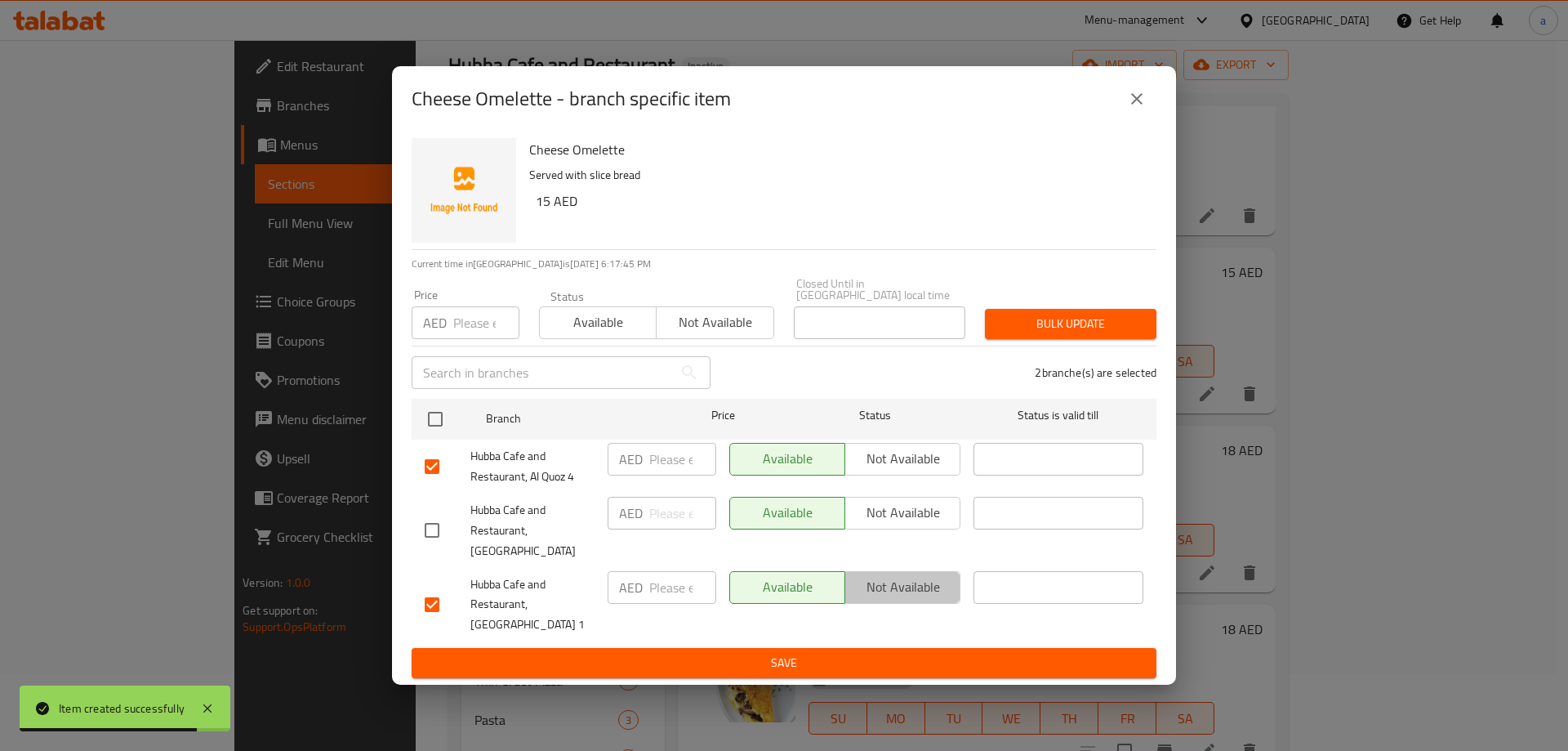
click at [892, 575] on span "Not available" at bounding box center [902, 586] width 102 height 24
click at [858, 455] on button "Not available" at bounding box center [902, 459] width 116 height 33
click at [856, 661] on span "Save" at bounding box center [784, 662] width 719 height 20
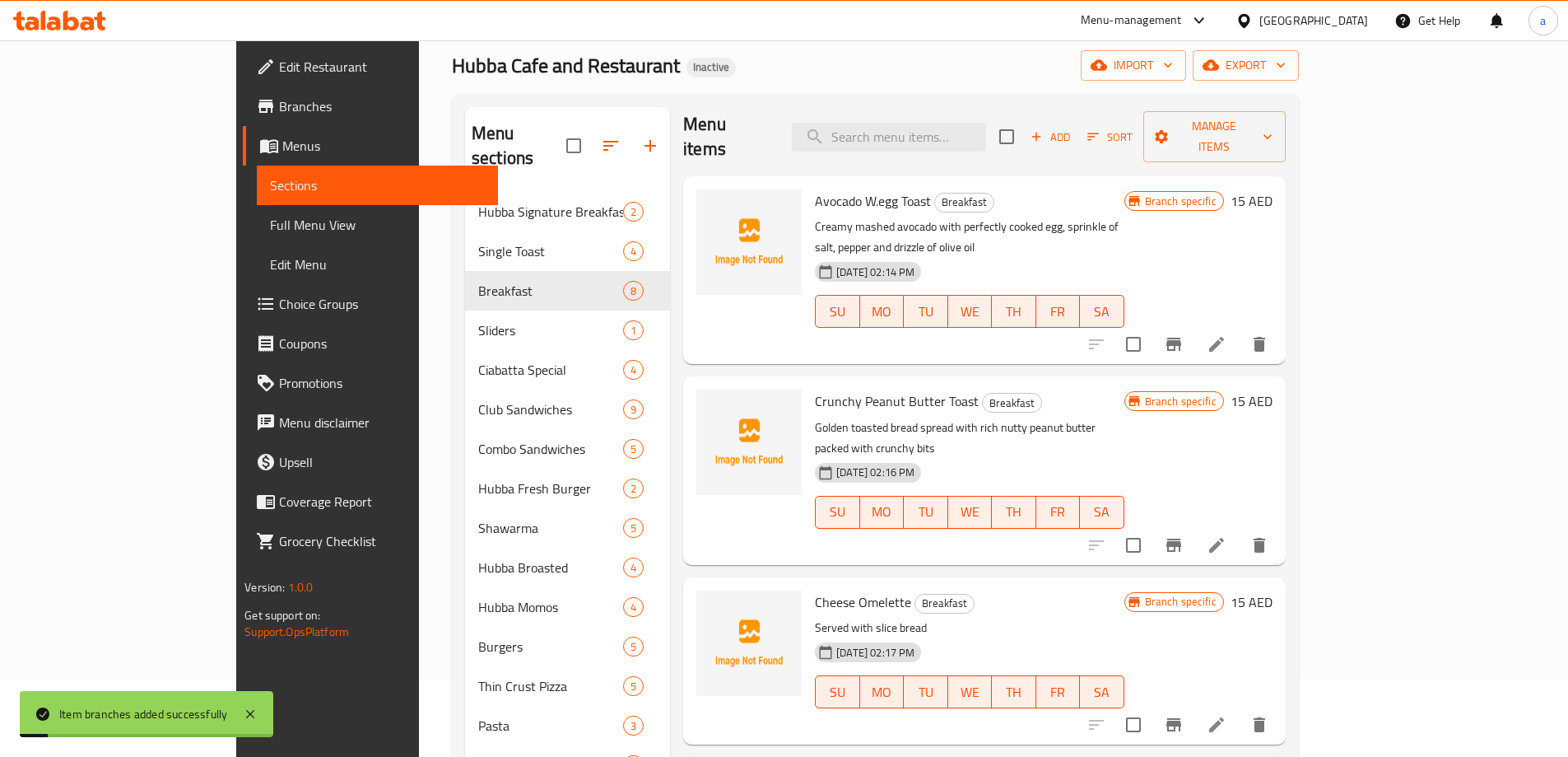
scroll to position [0, 0]
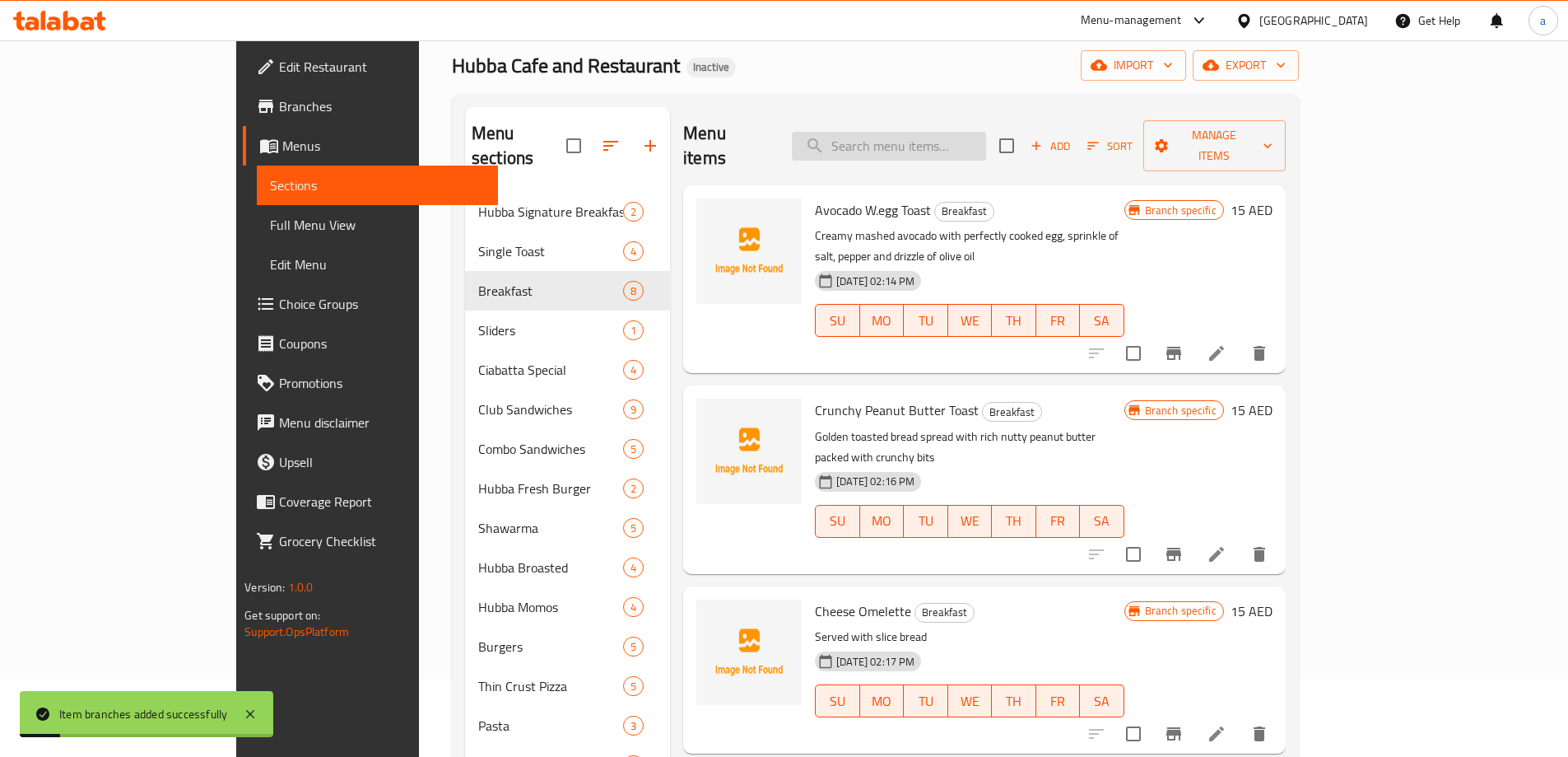
click at [958, 134] on input "search" at bounding box center [888, 146] width 194 height 29
paste input "MUSHROOM OMELETTE"
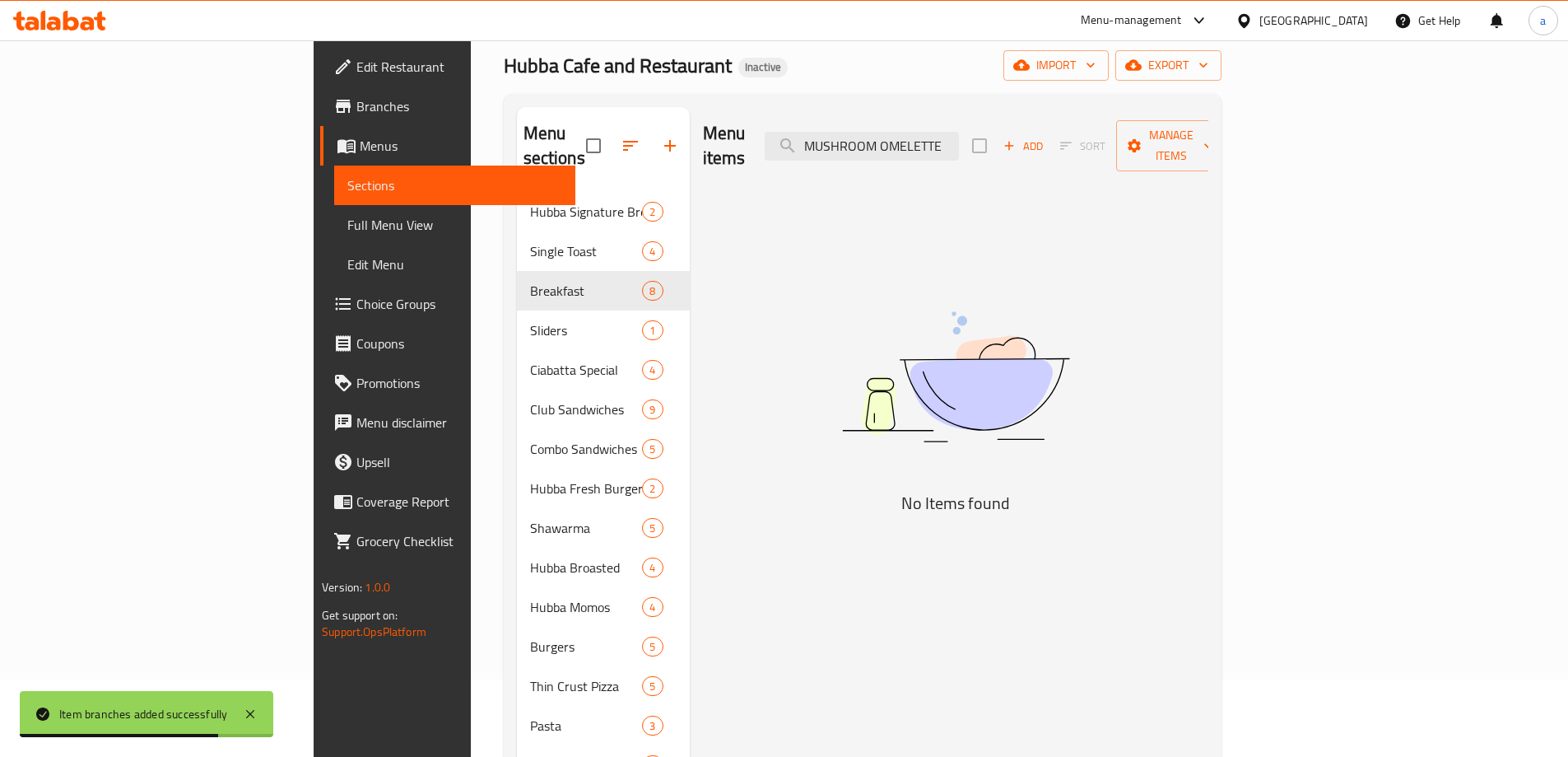
type input "Mushroom Omelette"
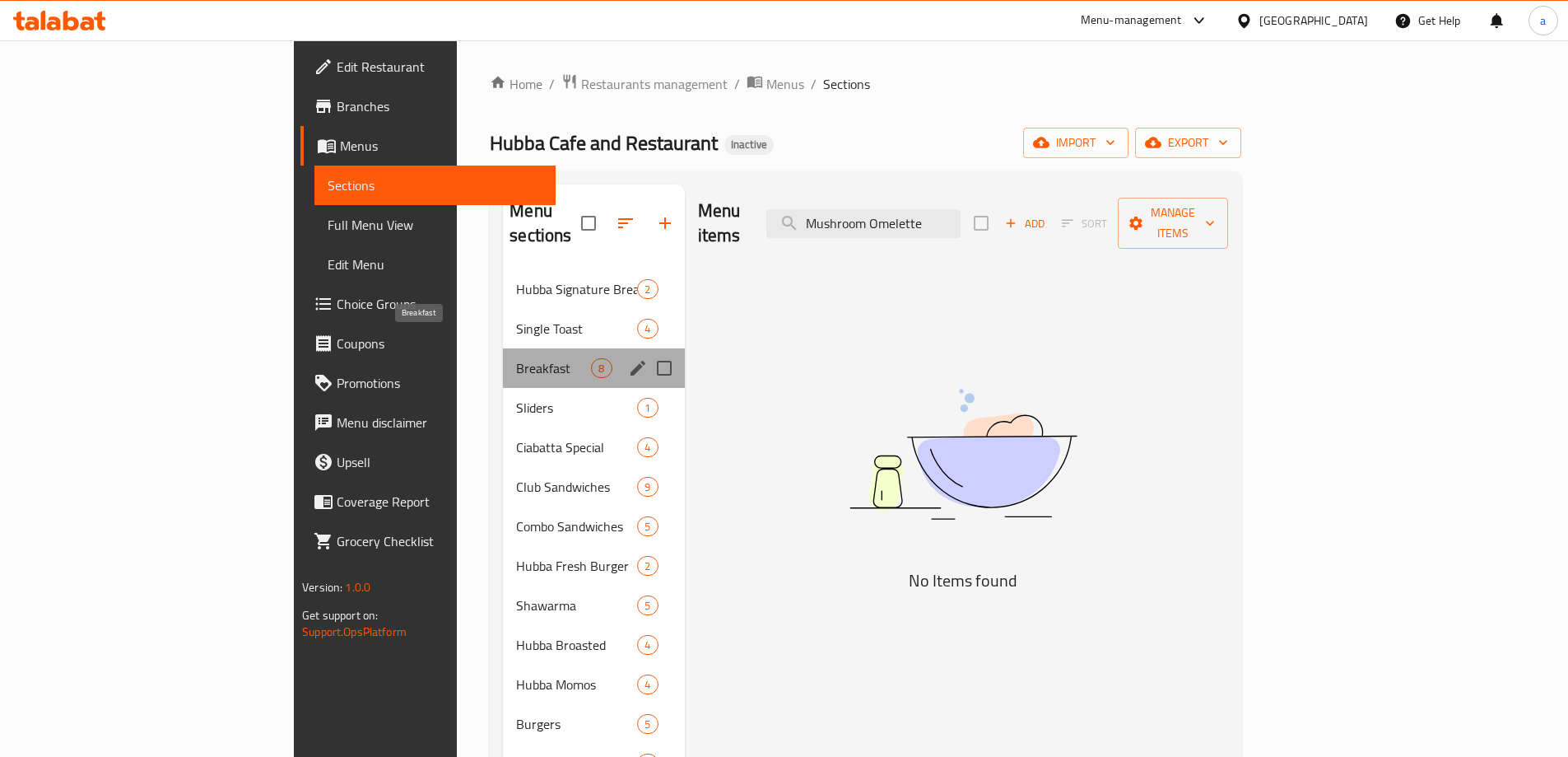
click at [516, 358] on span "Breakfast" at bounding box center [553, 368] width 75 height 20
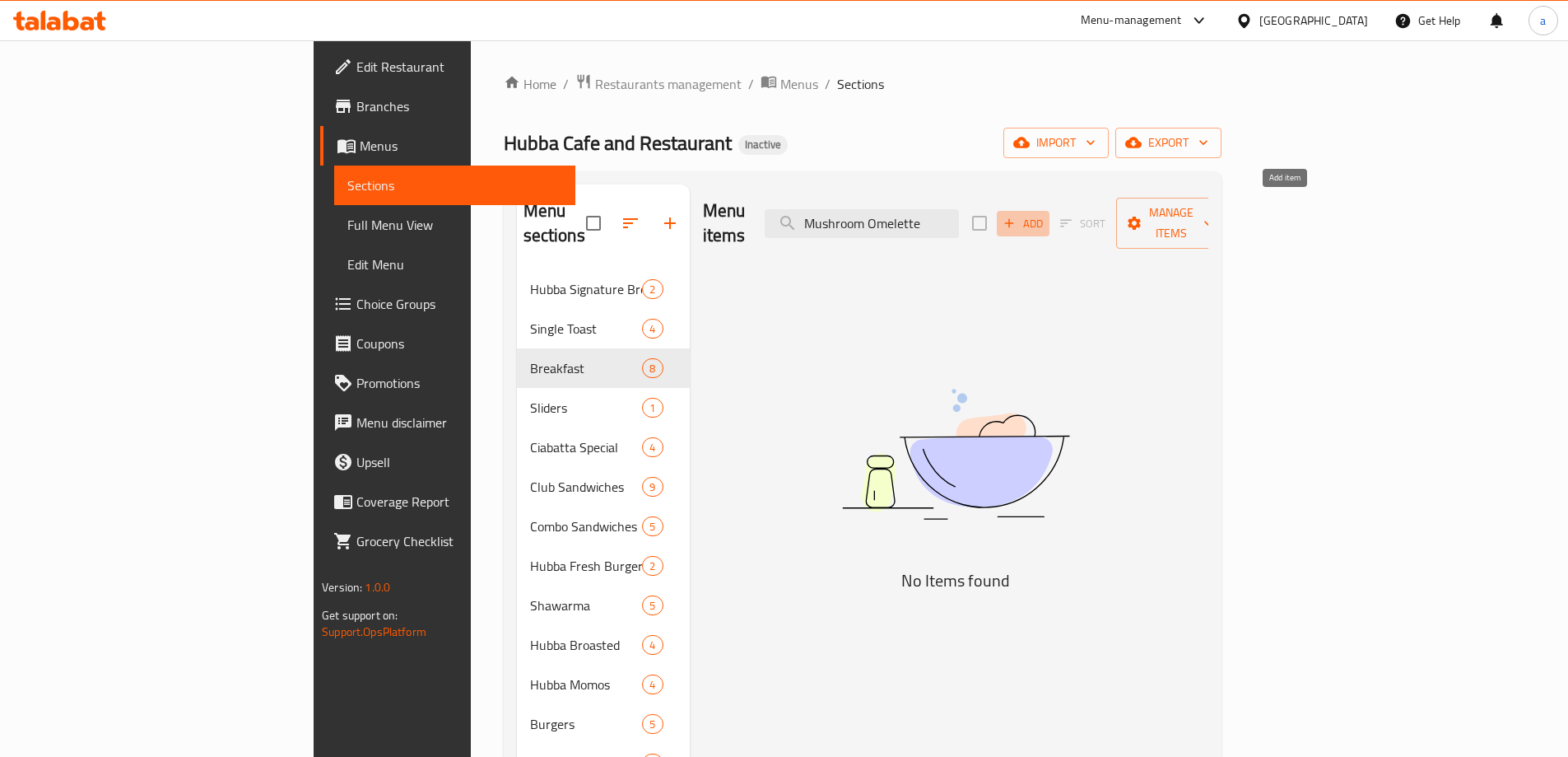
click at [1046, 214] on span "Add" at bounding box center [1023, 224] width 45 height 19
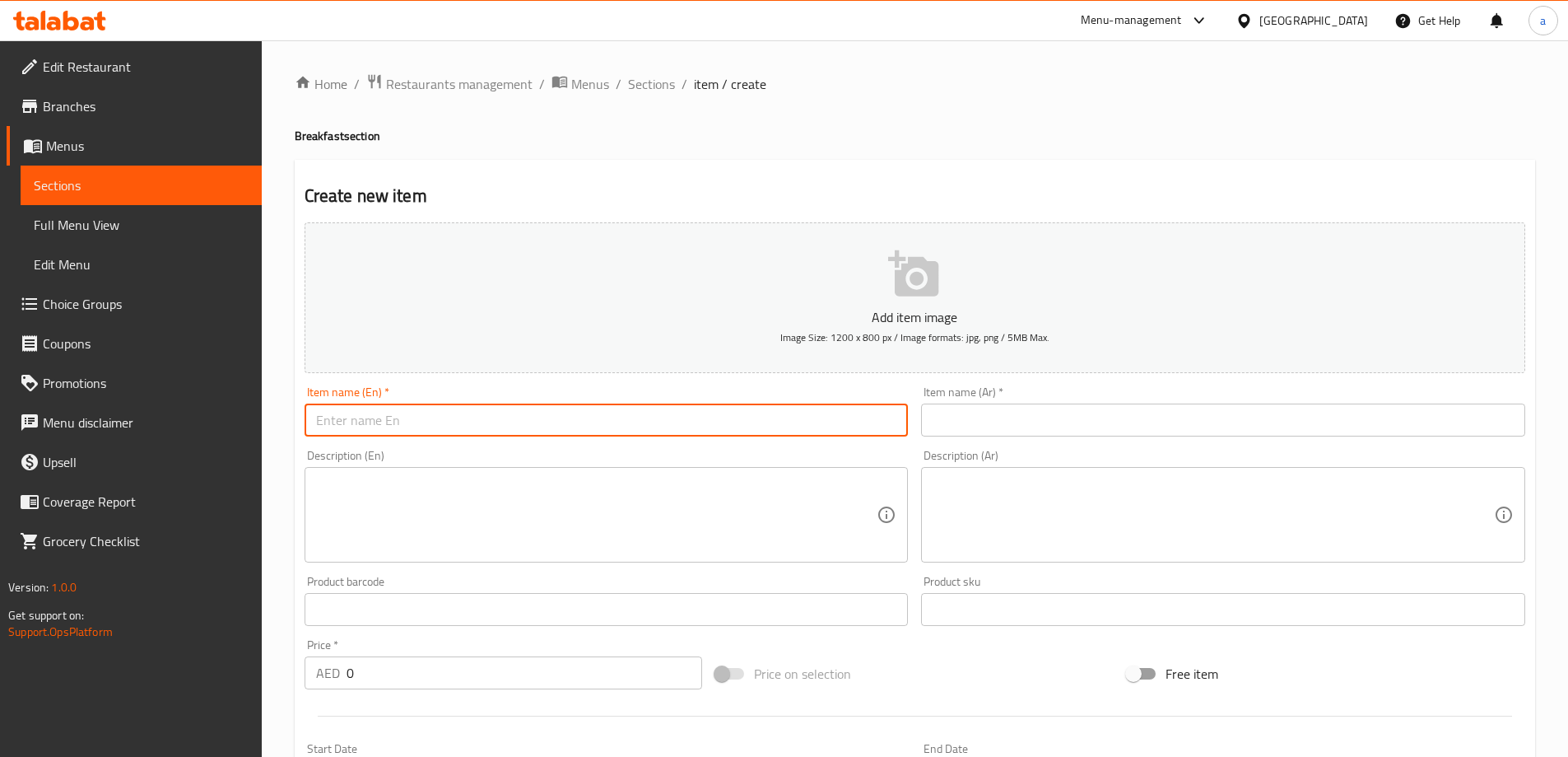
click at [479, 426] on input "text" at bounding box center [607, 420] width 604 height 33
paste input "Mushroom Omelette"
type input "Mushroom Omelette"
click at [1036, 436] on input "text" at bounding box center [1223, 420] width 604 height 33
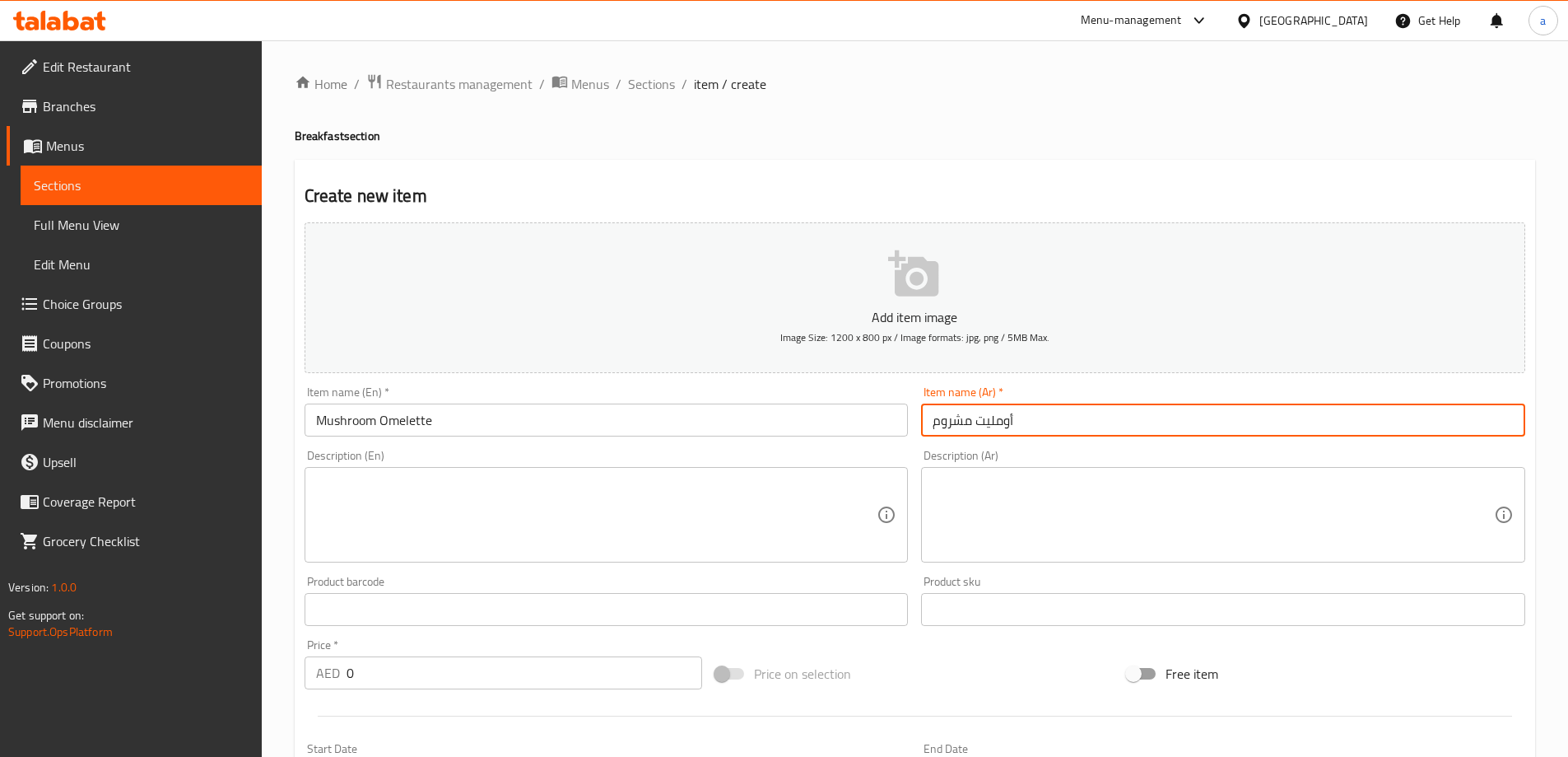
type input "أومليت مشروم"
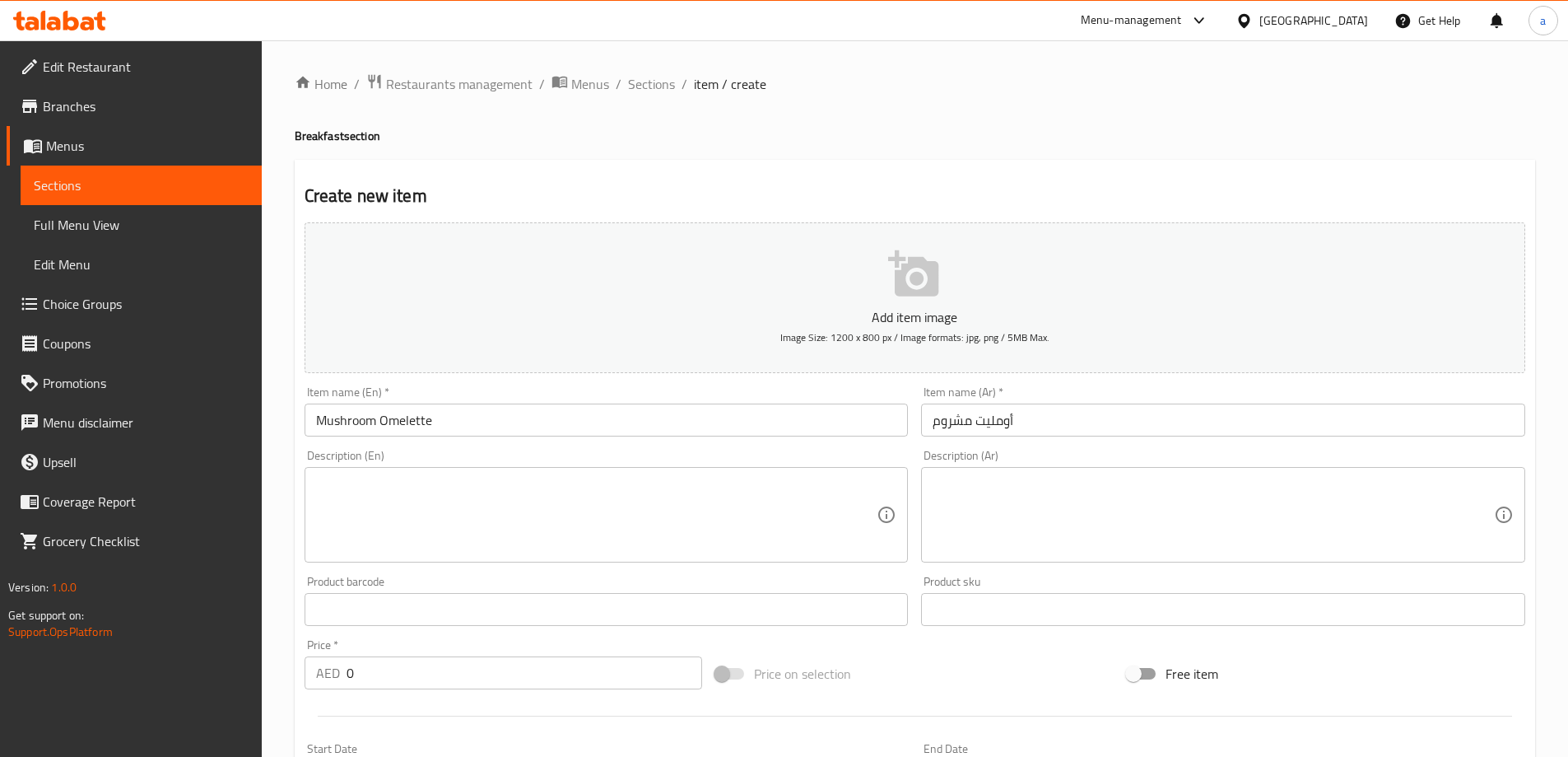
drag, startPoint x: 593, startPoint y: 510, endPoint x: 694, endPoint y: 501, distance: 101.4
click at [598, 506] on textarea at bounding box center [596, 515] width 561 height 78
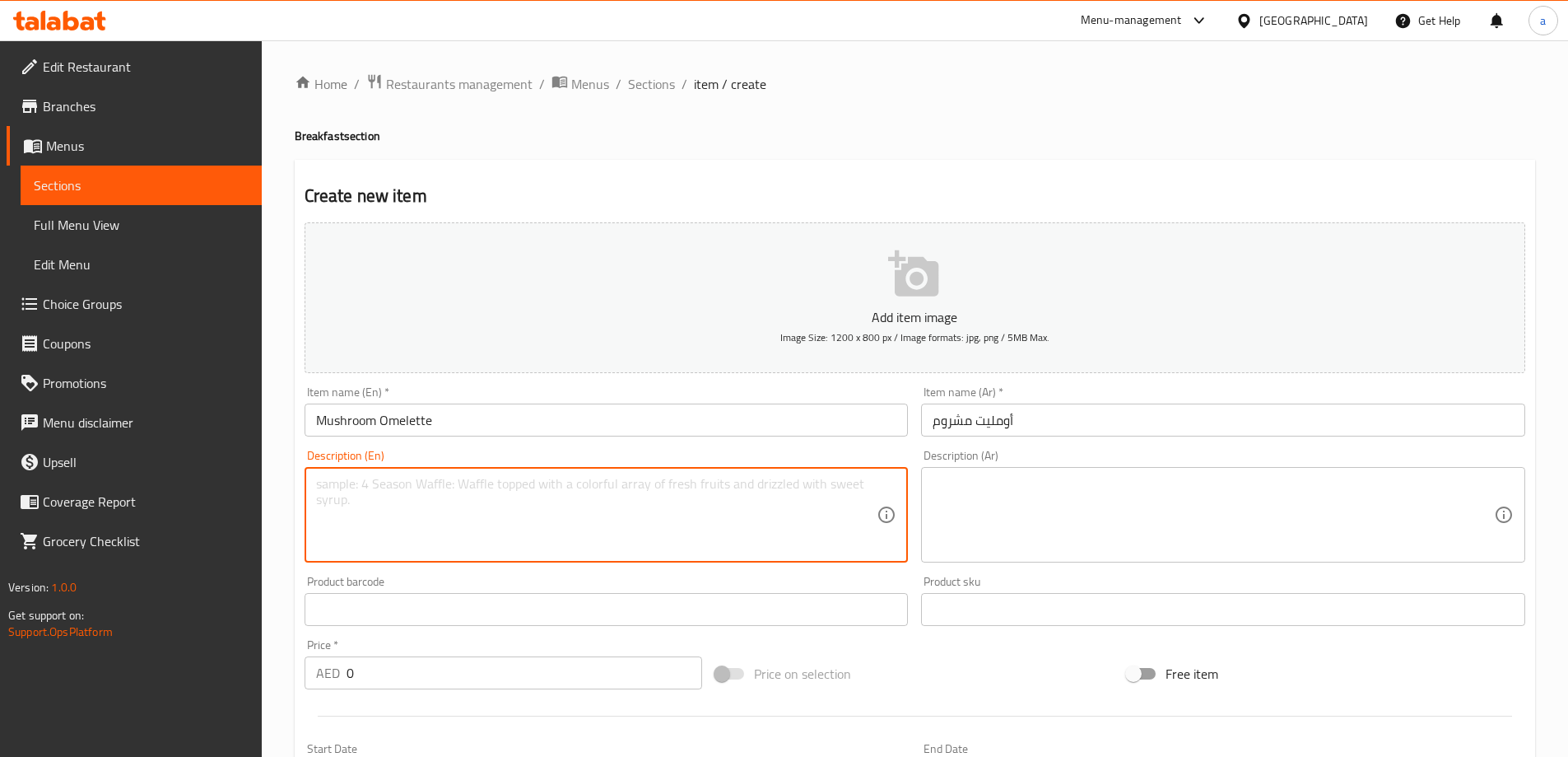
paste textarea "served with slice bread"
type textarea "served with slice bread"
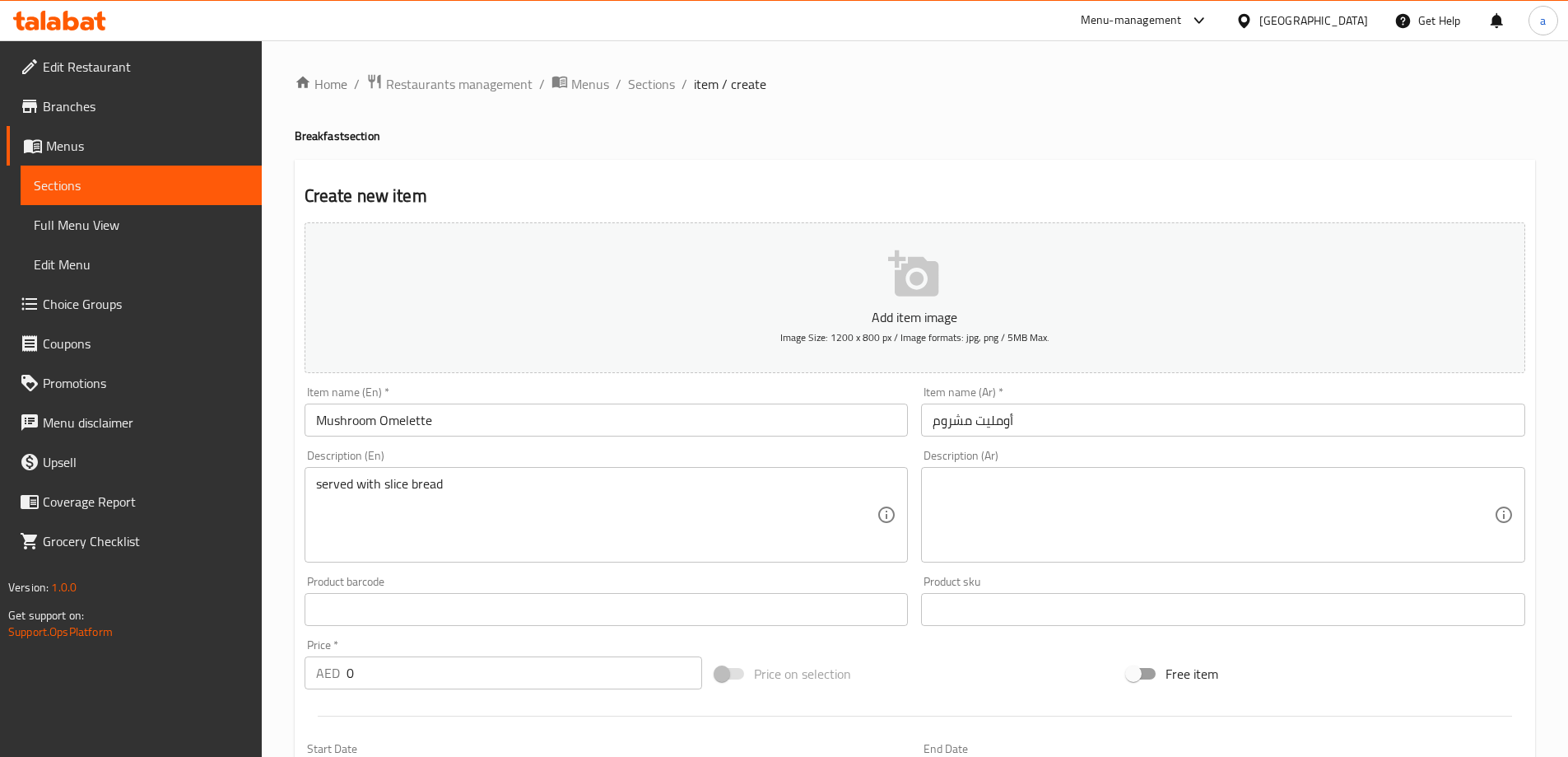
click at [1115, 555] on div "Description (Ar)" at bounding box center [1223, 515] width 604 height 96
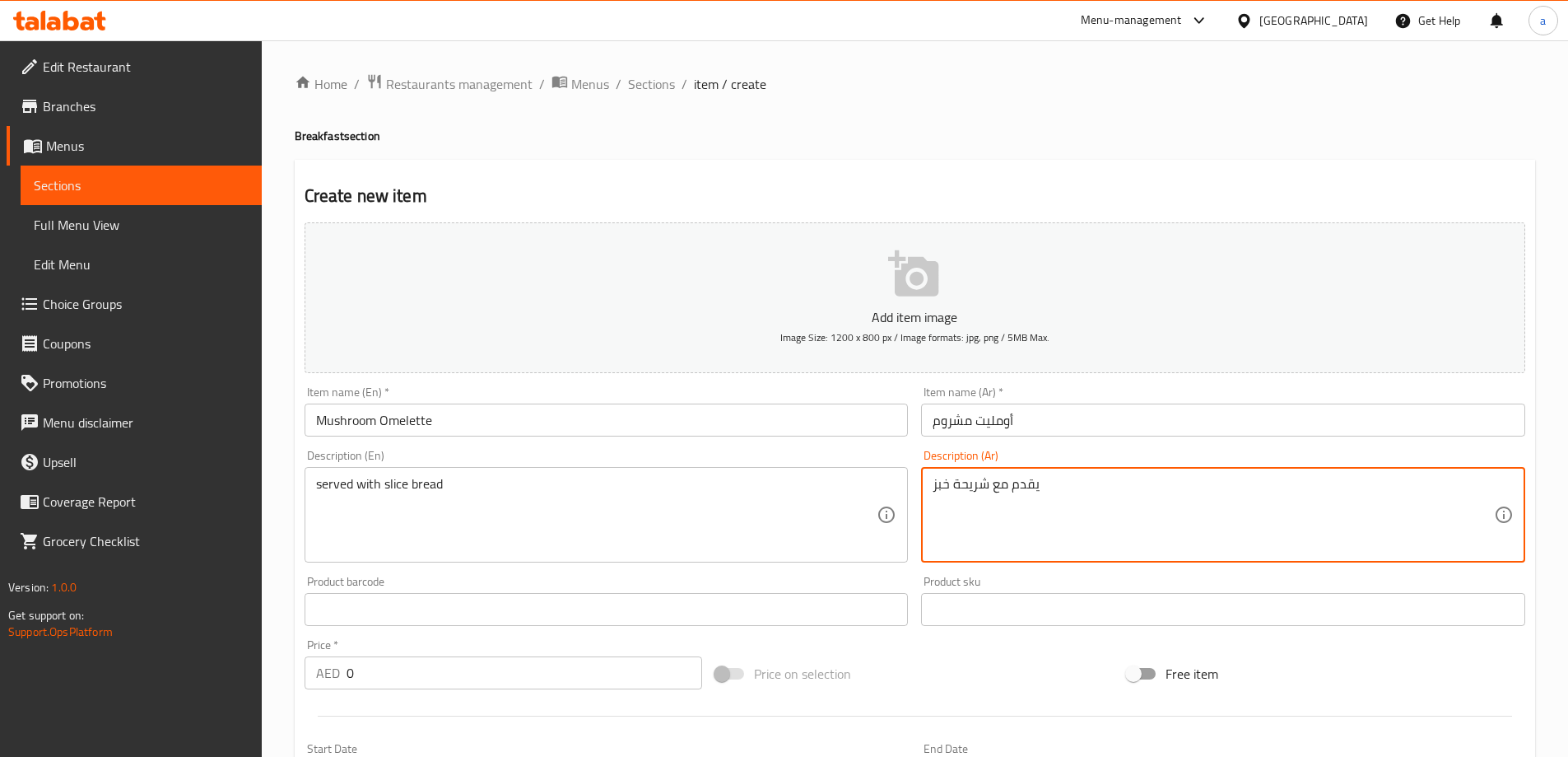
type textarea "يقدم مع شريحة خبز"
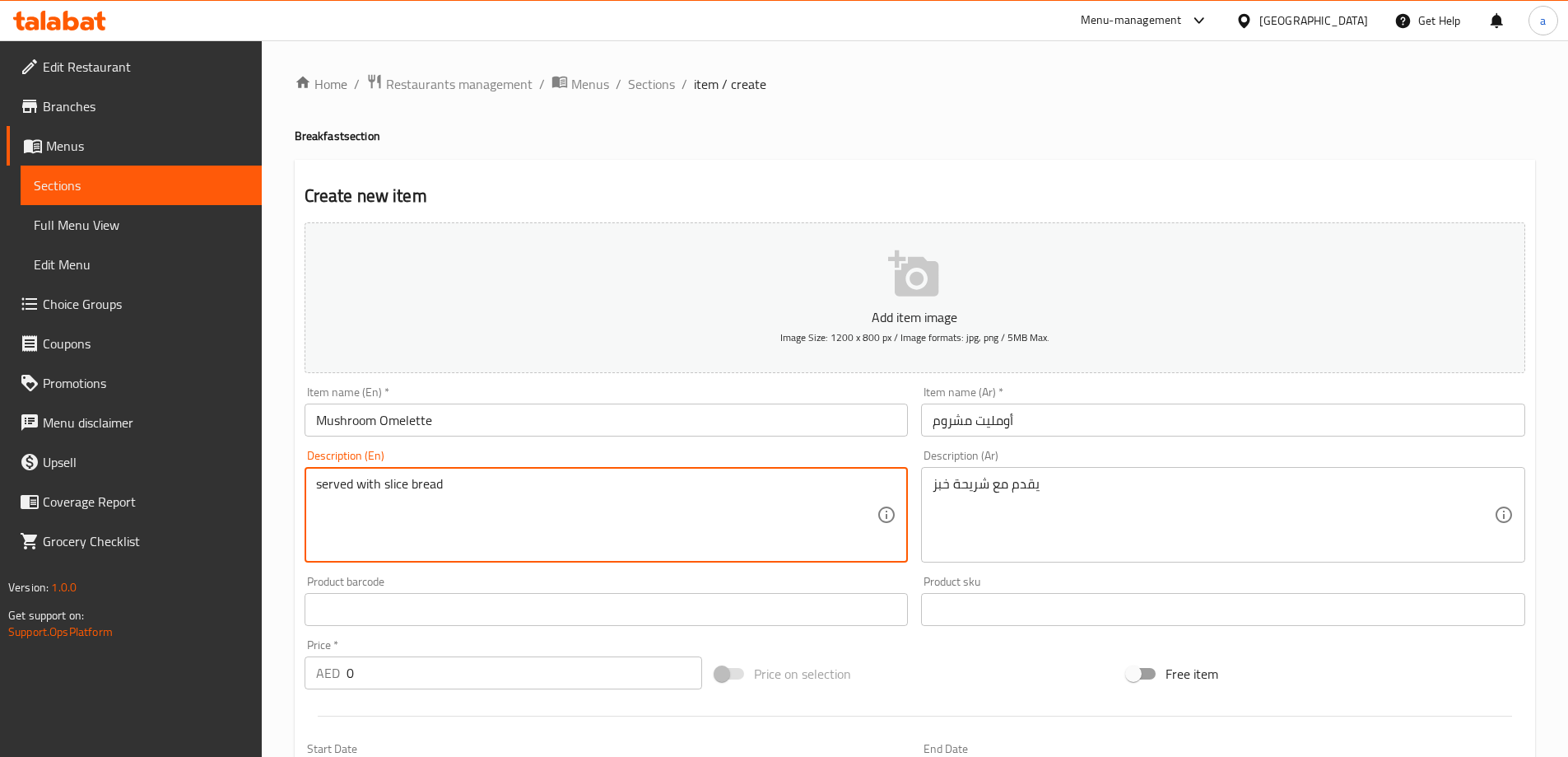
click at [341, 487] on textarea "served with slice bread" at bounding box center [596, 515] width 561 height 78
type textarea "Served with slice bread"
drag, startPoint x: 531, startPoint y: 426, endPoint x: 529, endPoint y: 439, distance: 13.2
click at [533, 425] on input "Mushroom Omelette" at bounding box center [607, 420] width 604 height 33
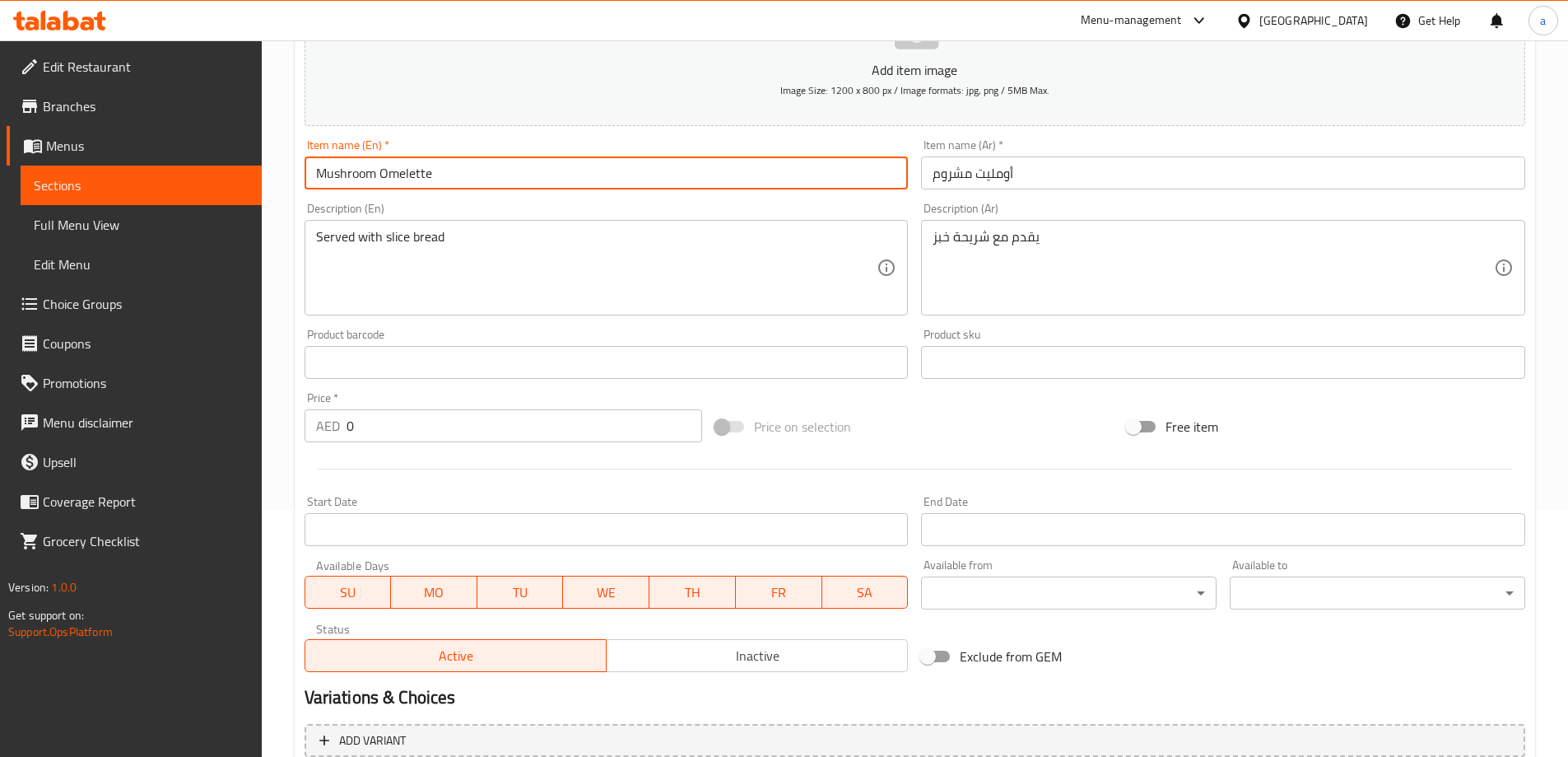
scroll to position [407, 0]
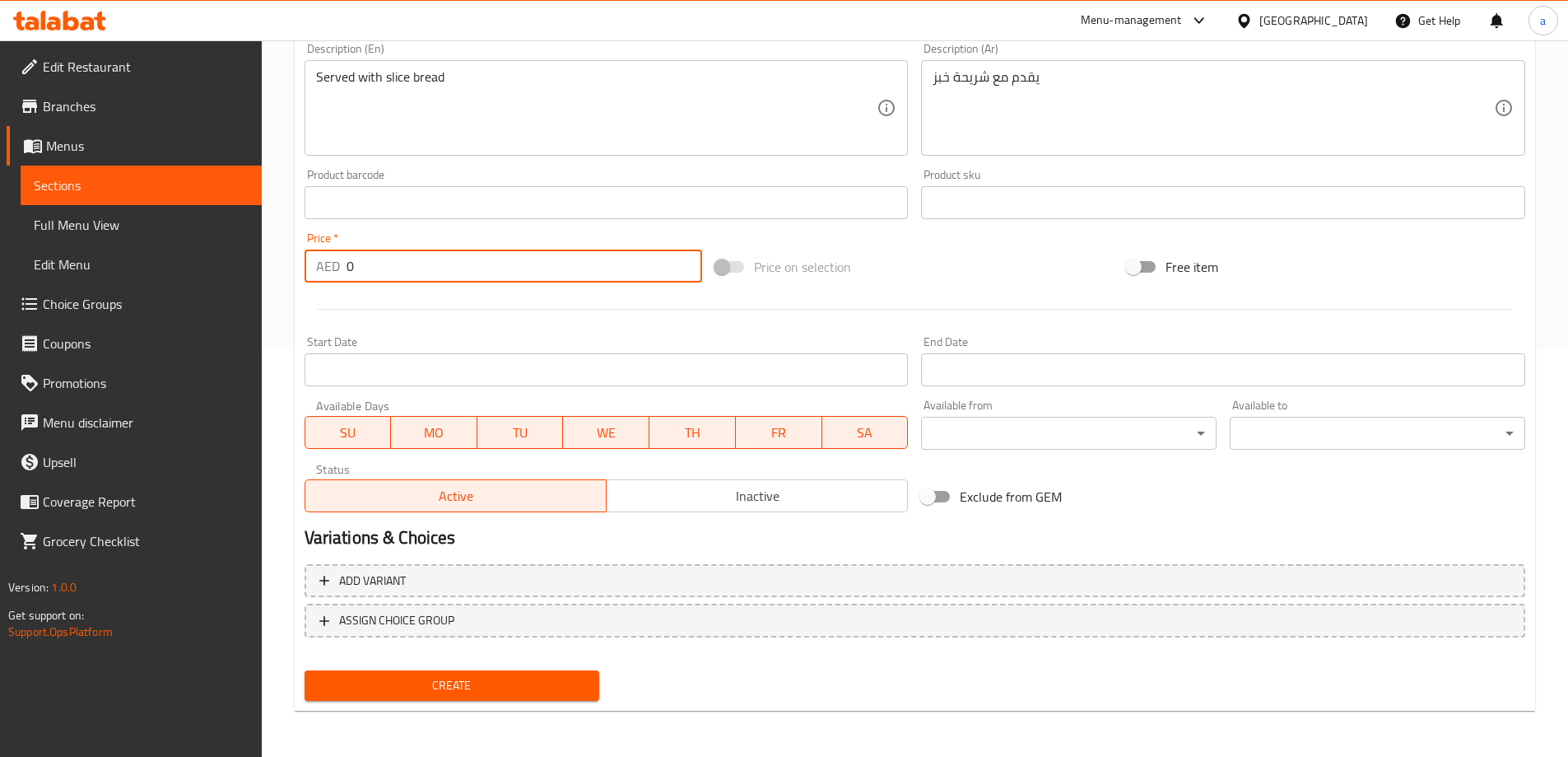
drag, startPoint x: 399, startPoint y: 261, endPoint x: 245, endPoint y: 254, distance: 154.2
click at [245, 254] on div "Edit Restaurant Branches Menus Sections Full Menu View Edit Menu Choice Groups …" at bounding box center [784, 195] width 1568 height 1123
type input "15"
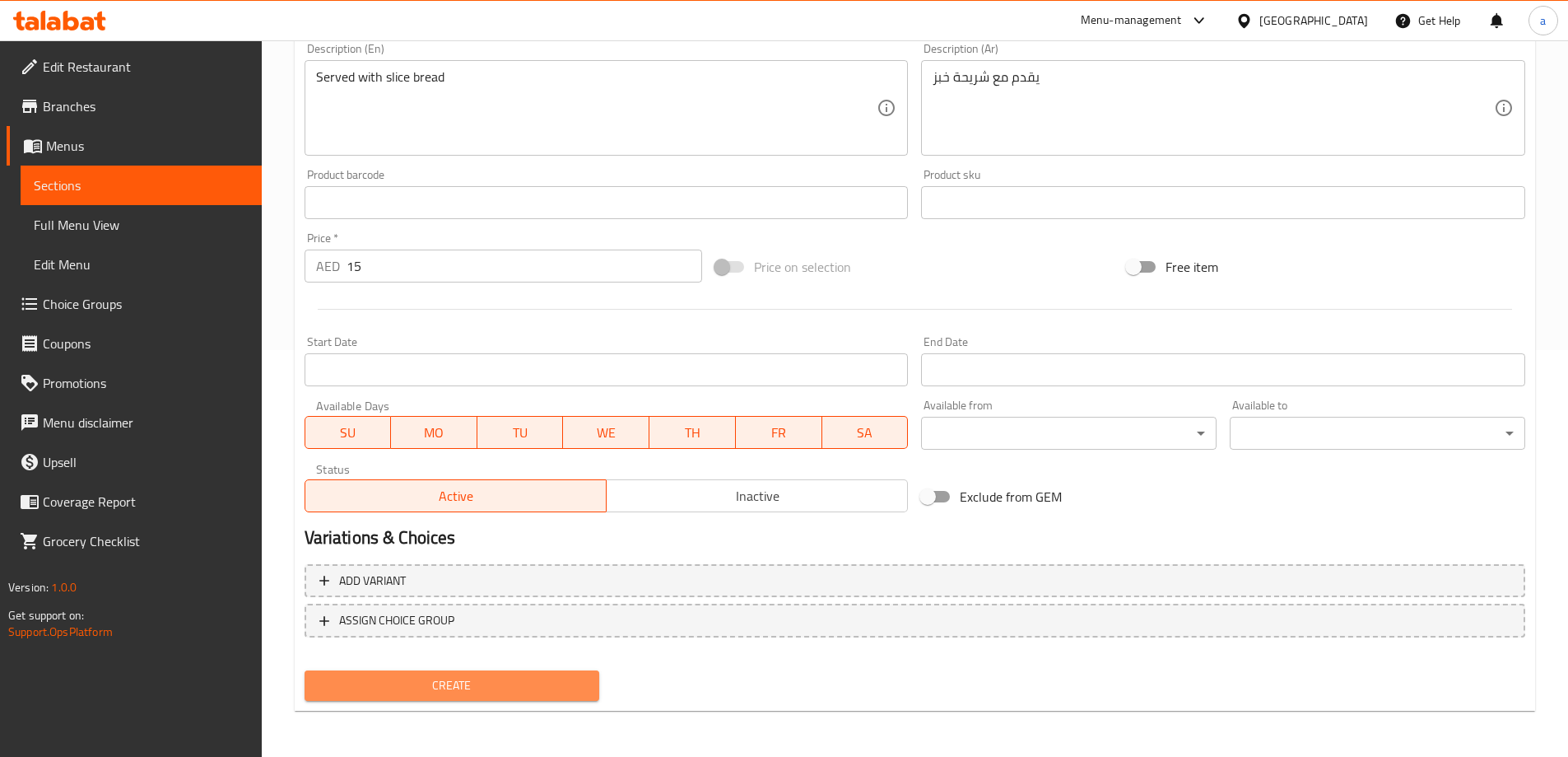
drag, startPoint x: 445, startPoint y: 671, endPoint x: 451, endPoint y: 658, distance: 14.3
click at [448, 667] on div "Create" at bounding box center [452, 686] width 309 height 44
click at [424, 694] on span "Create" at bounding box center [452, 685] width 270 height 20
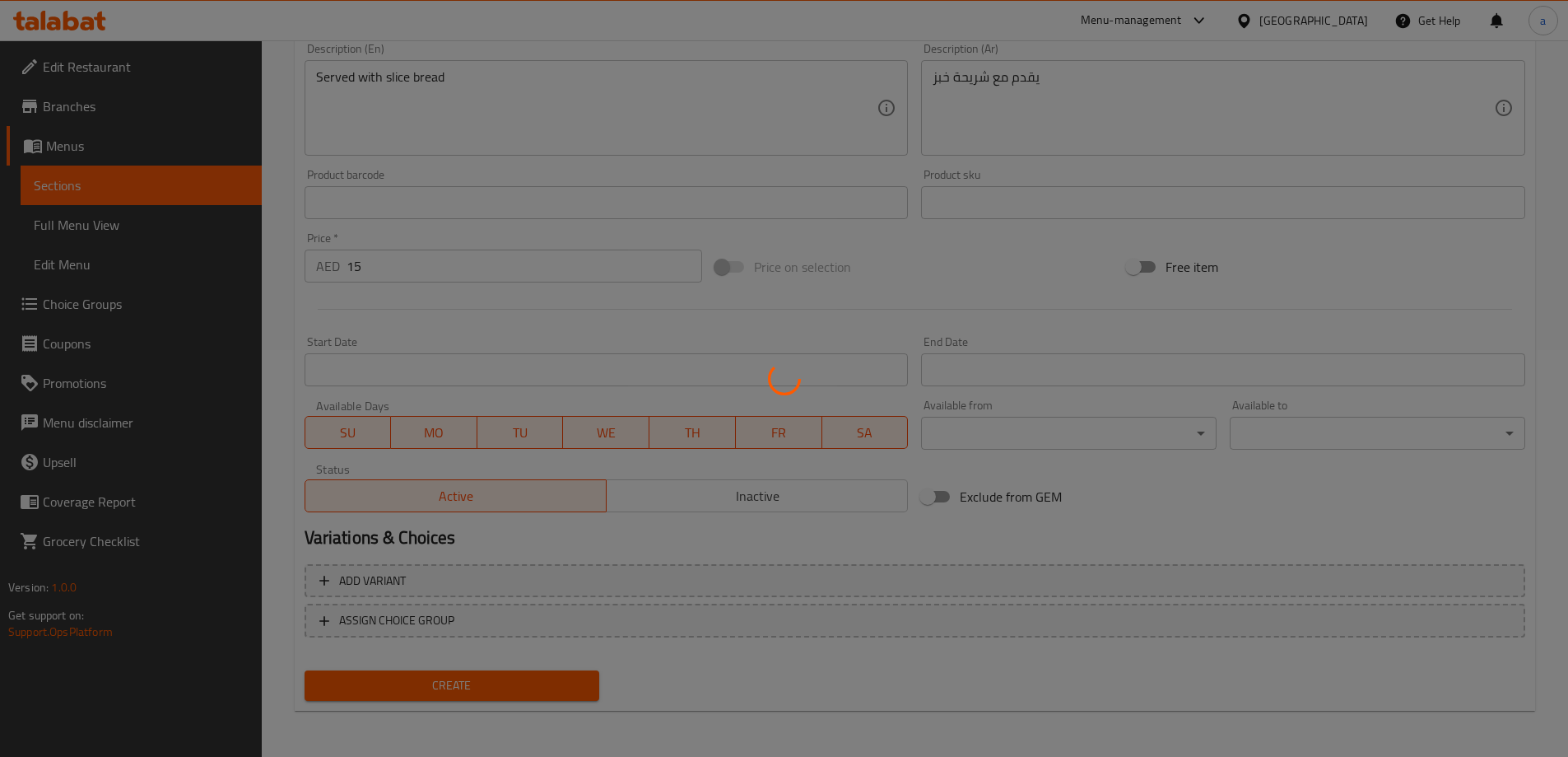
type input "0"
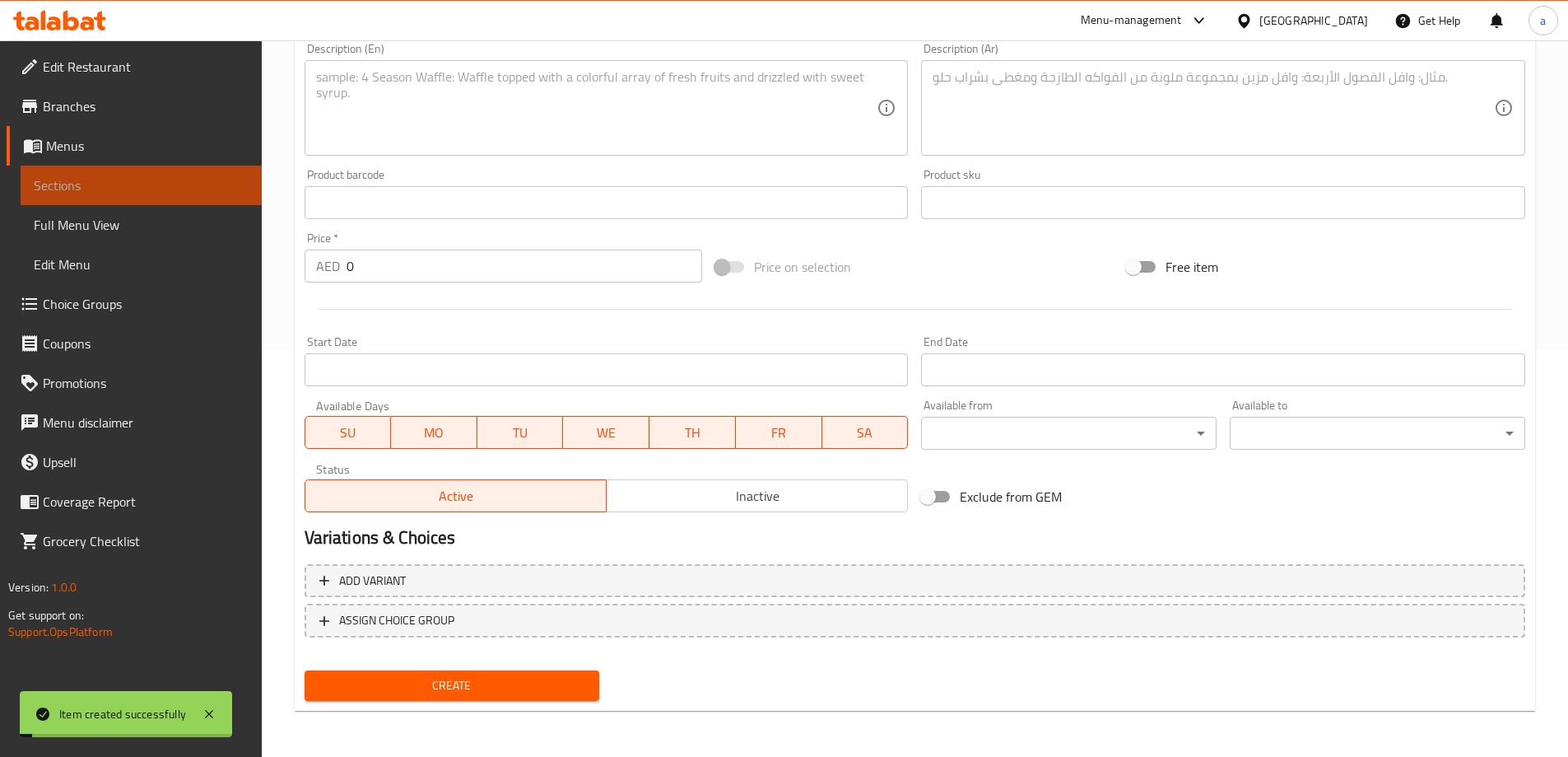
click at [132, 186] on span "Sections" at bounding box center [140, 185] width 215 height 20
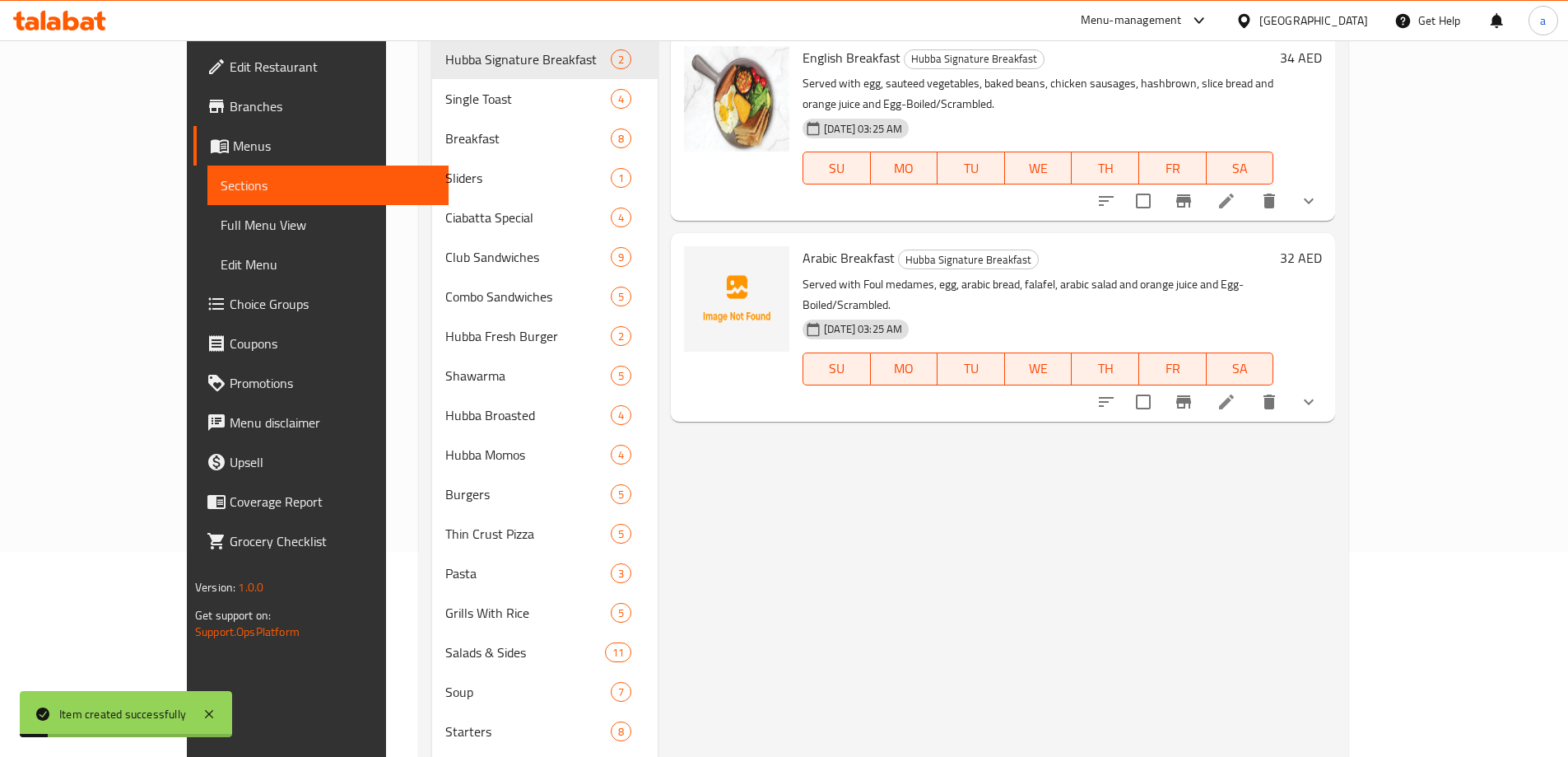
scroll to position [160, 0]
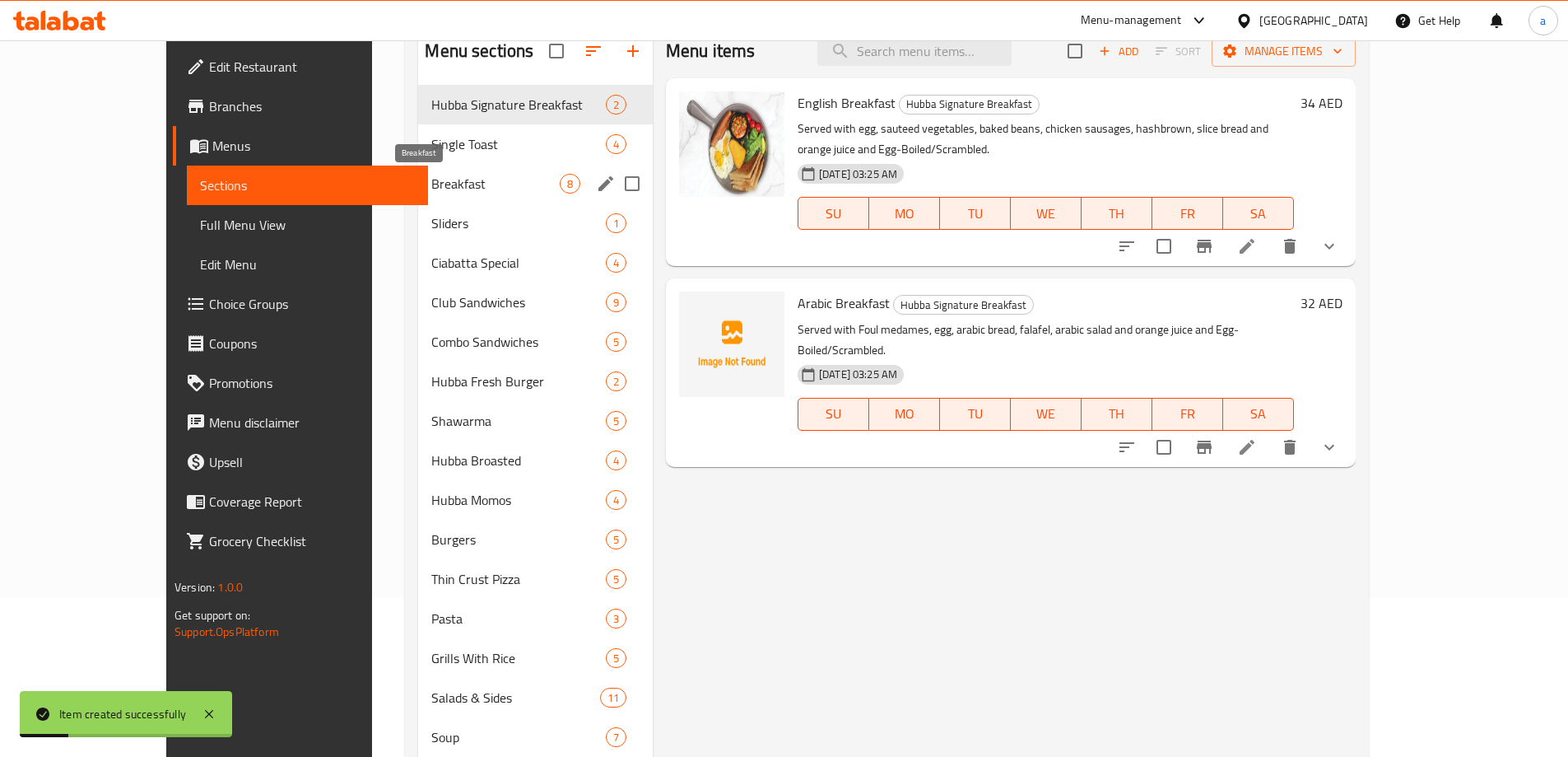
click at [432, 188] on span "Breakfast" at bounding box center [494, 184] width 127 height 20
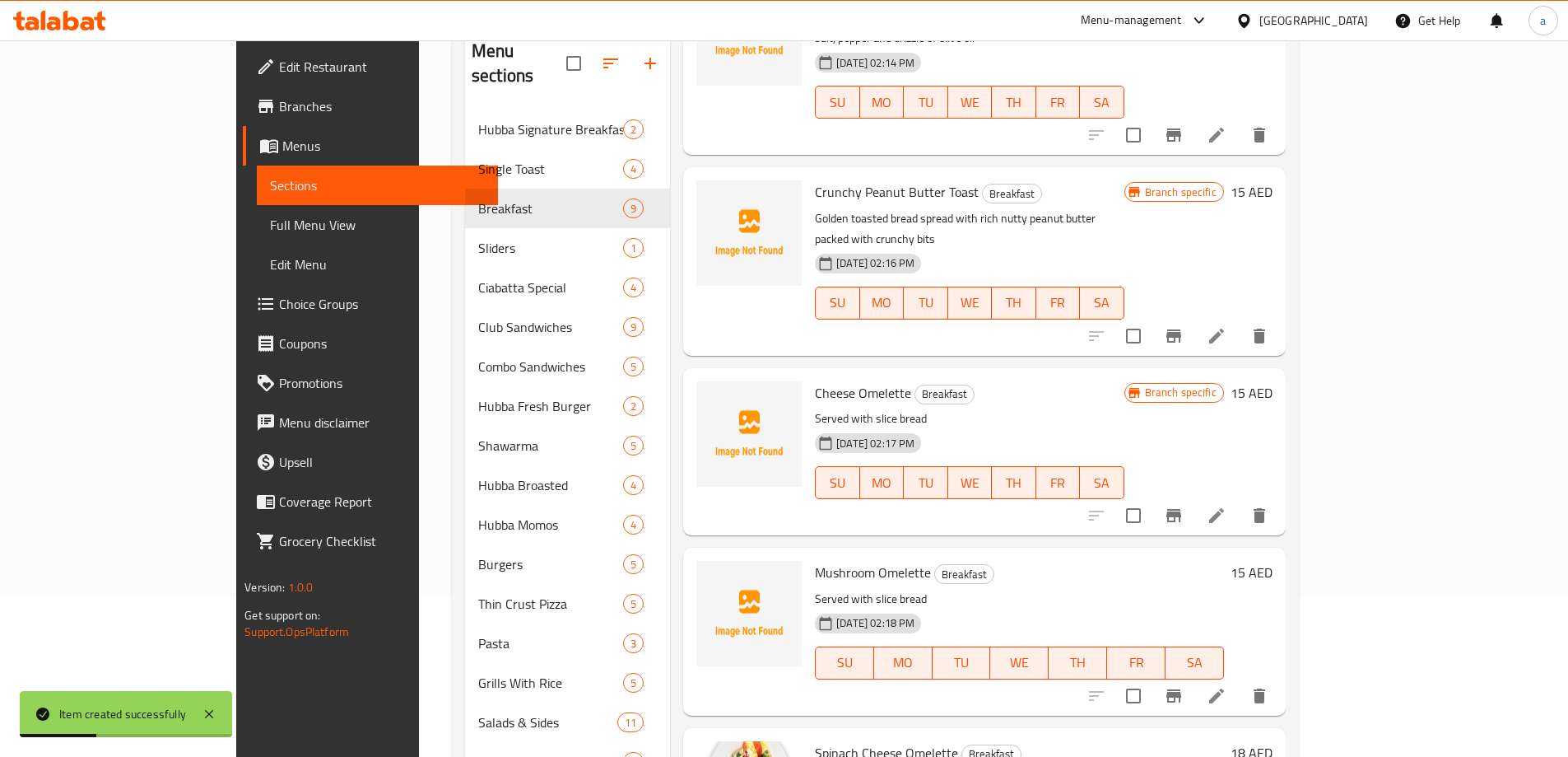
scroll to position [165, 0]
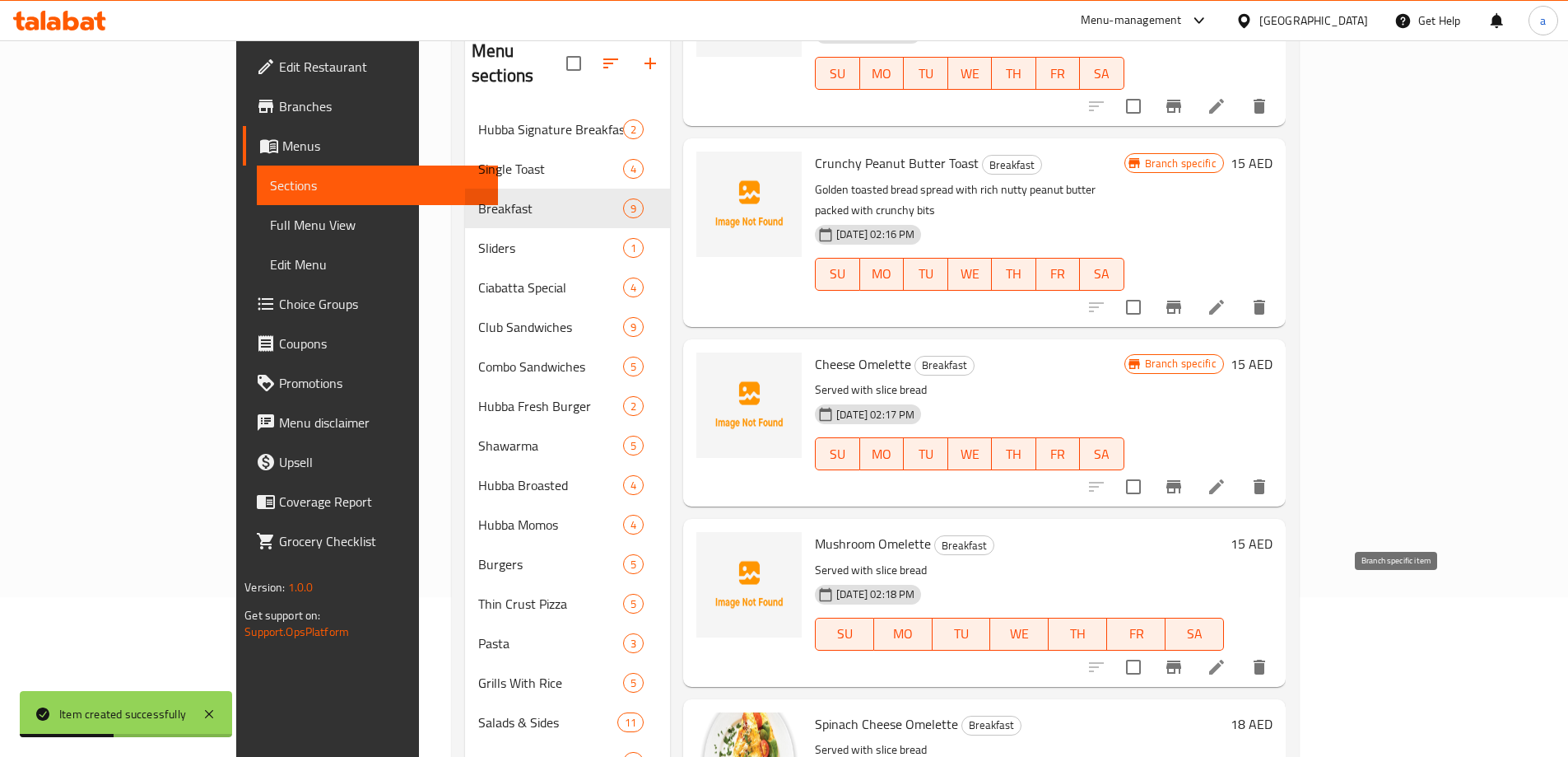
click at [1194, 647] on button "Branch-specific-item" at bounding box center [1174, 667] width 40 height 40
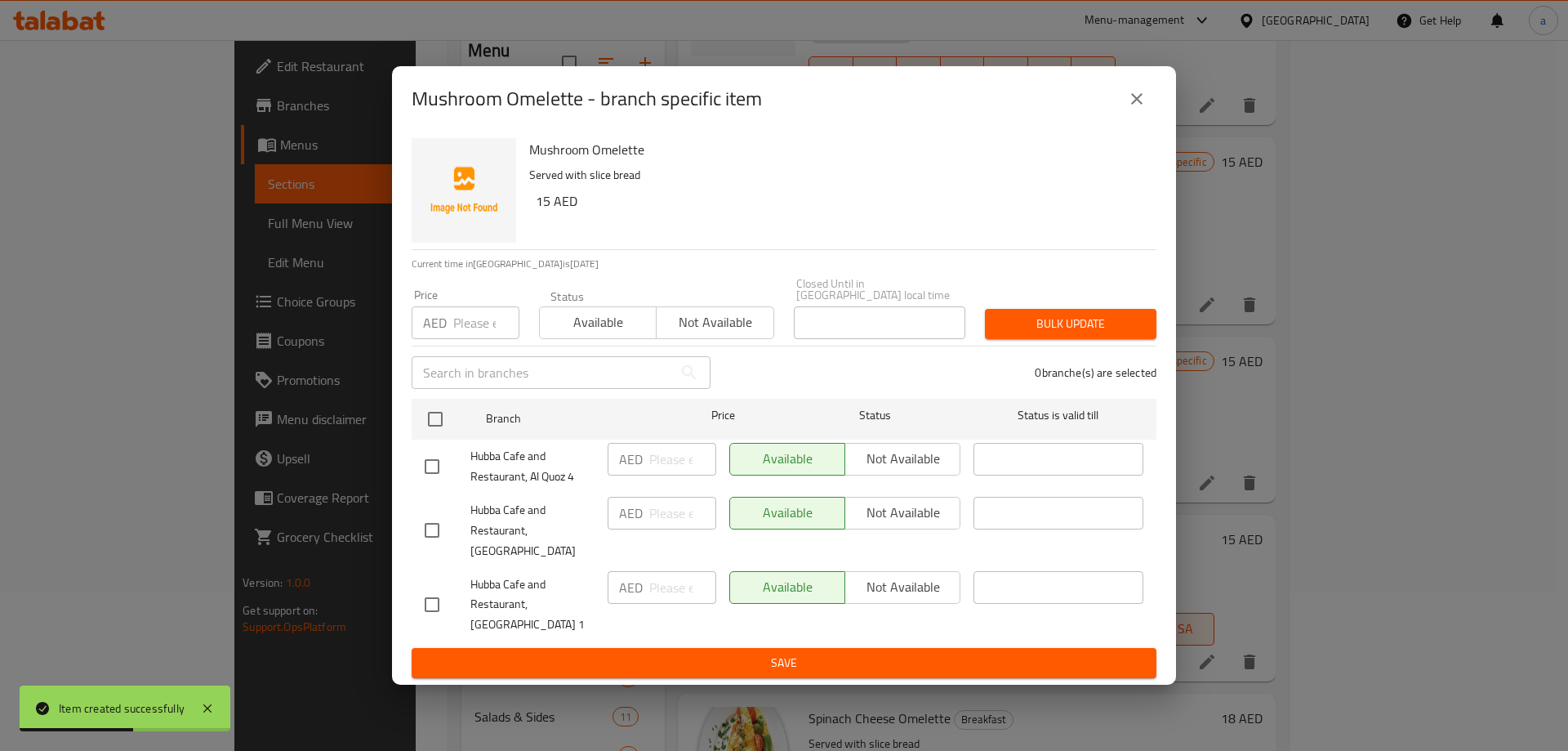
drag, startPoint x: 435, startPoint y: 597, endPoint x: 435, endPoint y: 583, distance: 14.0
click at [435, 596] on input "checkbox" at bounding box center [431, 604] width 34 height 34
checkbox input "true"
click at [436, 470] on input "checkbox" at bounding box center [431, 466] width 34 height 34
checkbox input "true"
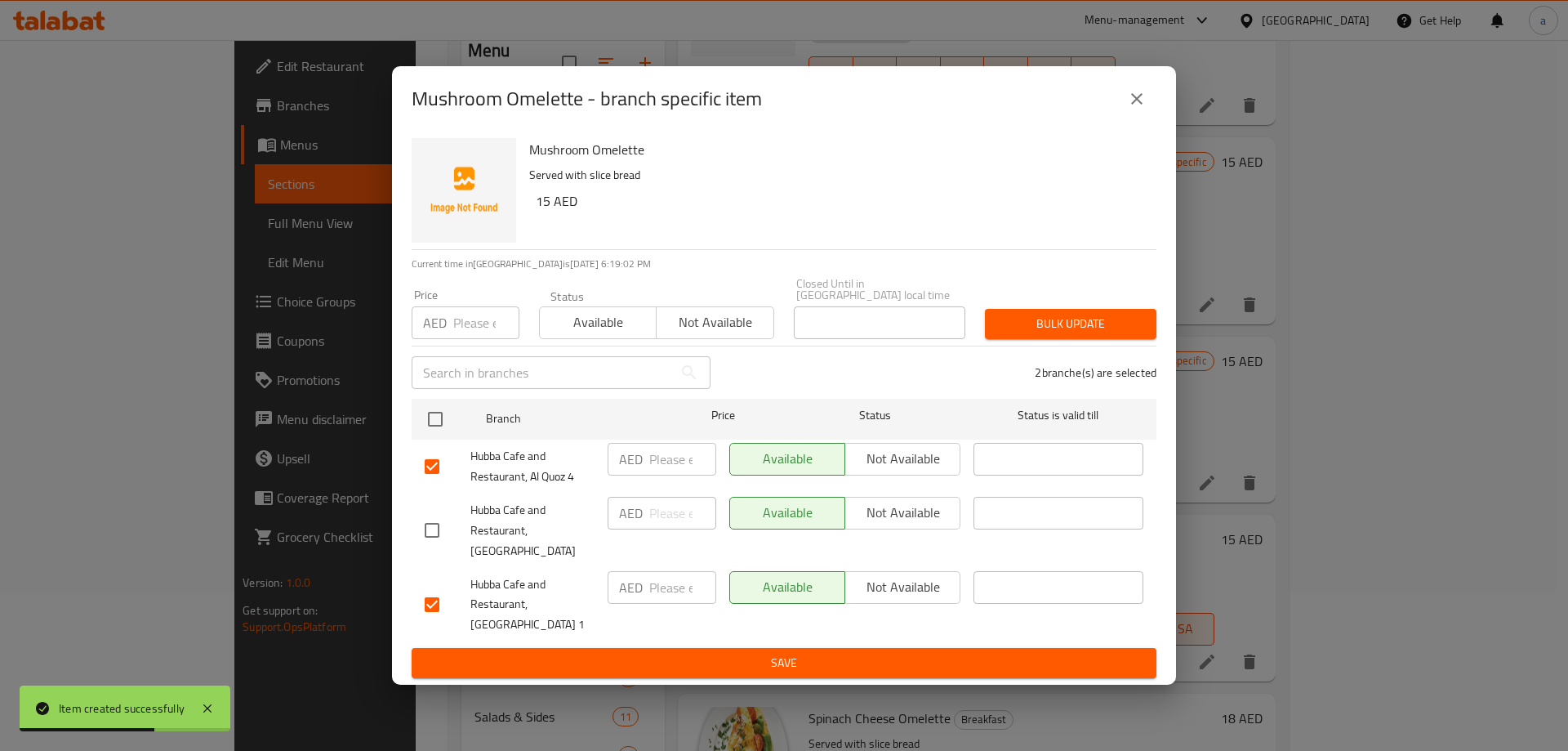
drag, startPoint x: 897, startPoint y: 583, endPoint x: 886, endPoint y: 536, distance: 48.3
click at [894, 578] on span "Not available" at bounding box center [902, 586] width 102 height 24
click at [880, 469] on span "Not available" at bounding box center [902, 458] width 102 height 24
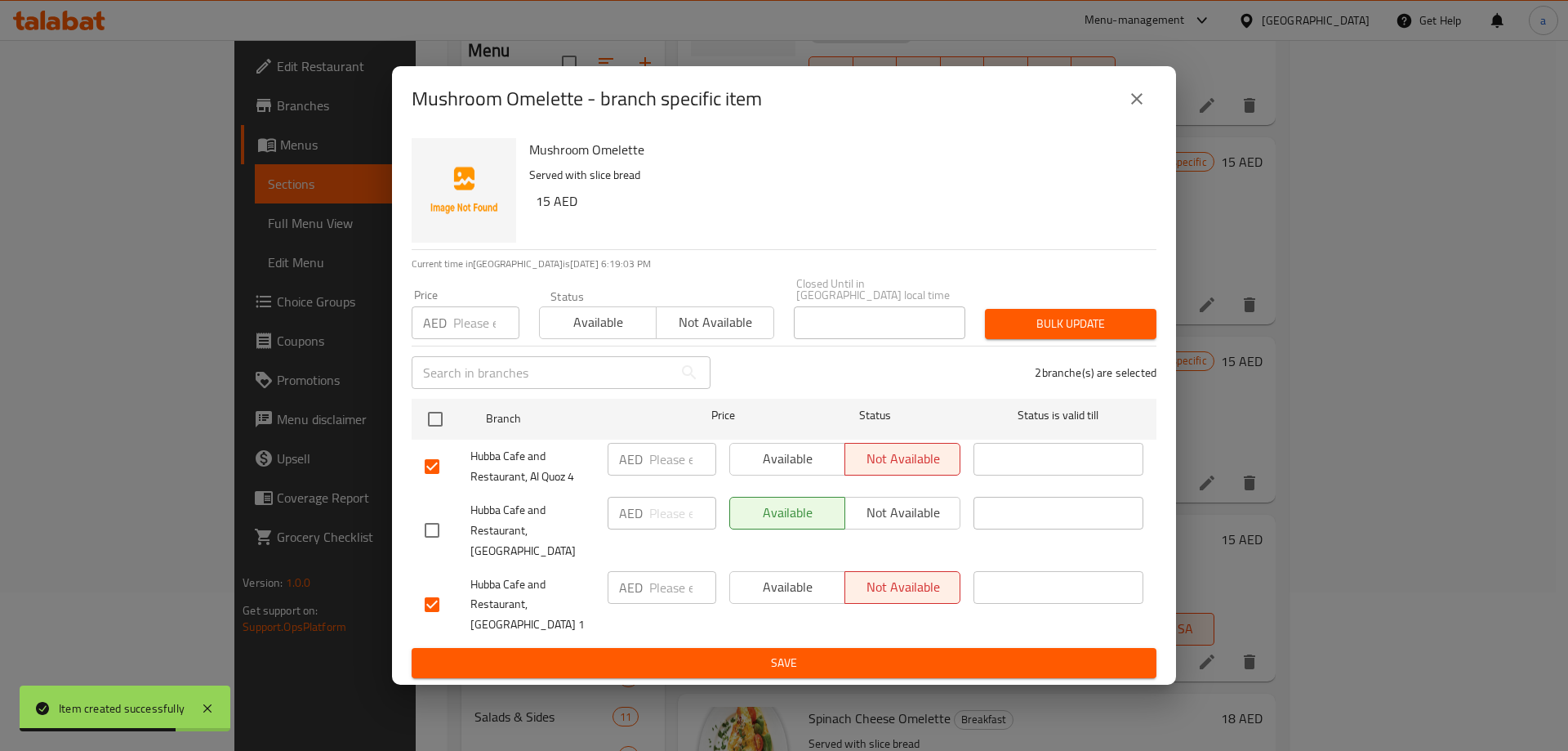
click at [852, 653] on span "Save" at bounding box center [784, 662] width 719 height 20
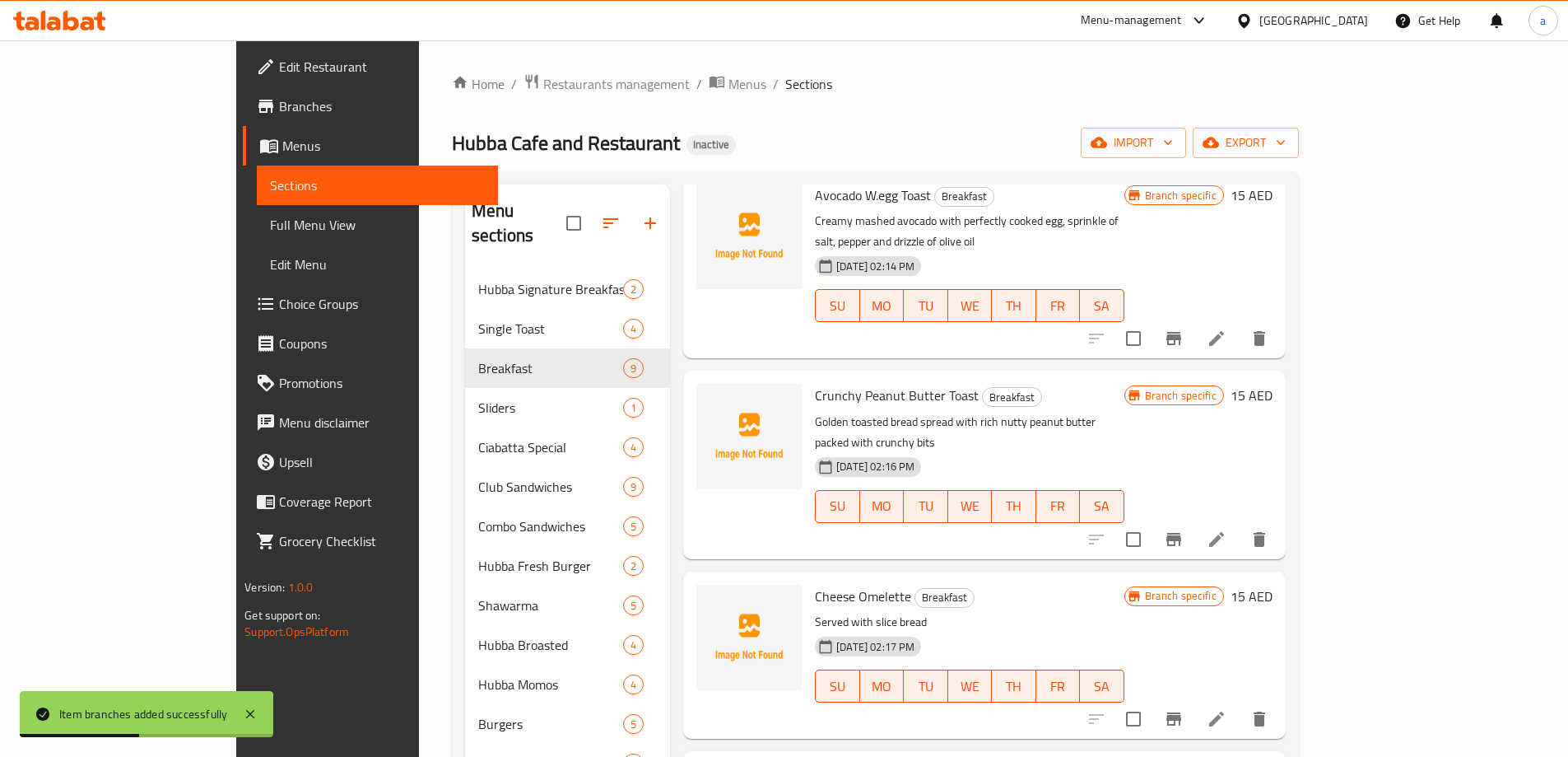
scroll to position [0, 0]
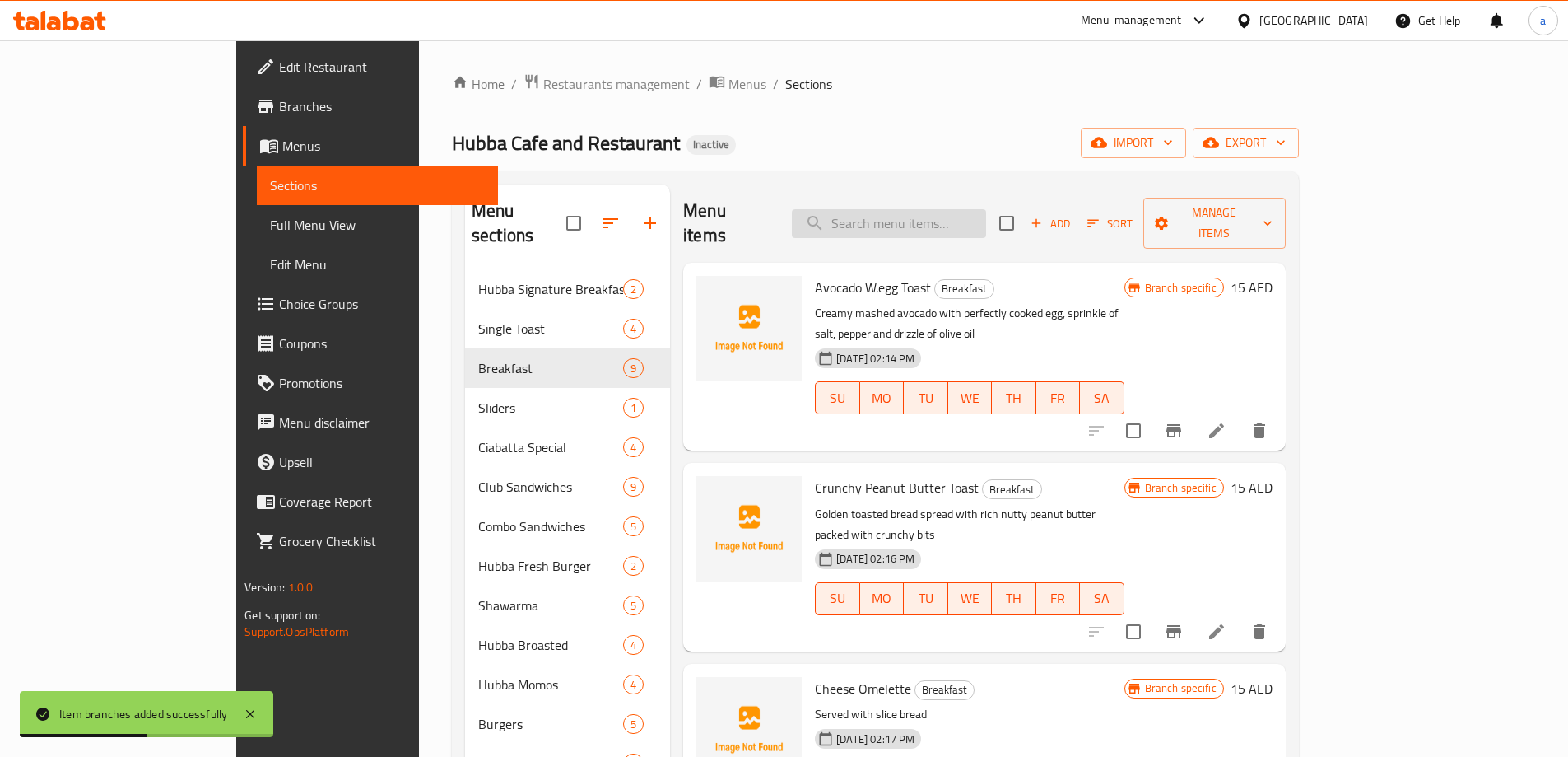
click at [970, 209] on input "search" at bounding box center [888, 223] width 194 height 29
paste input "PULLED BEEF CHEESE MELT TOAST"
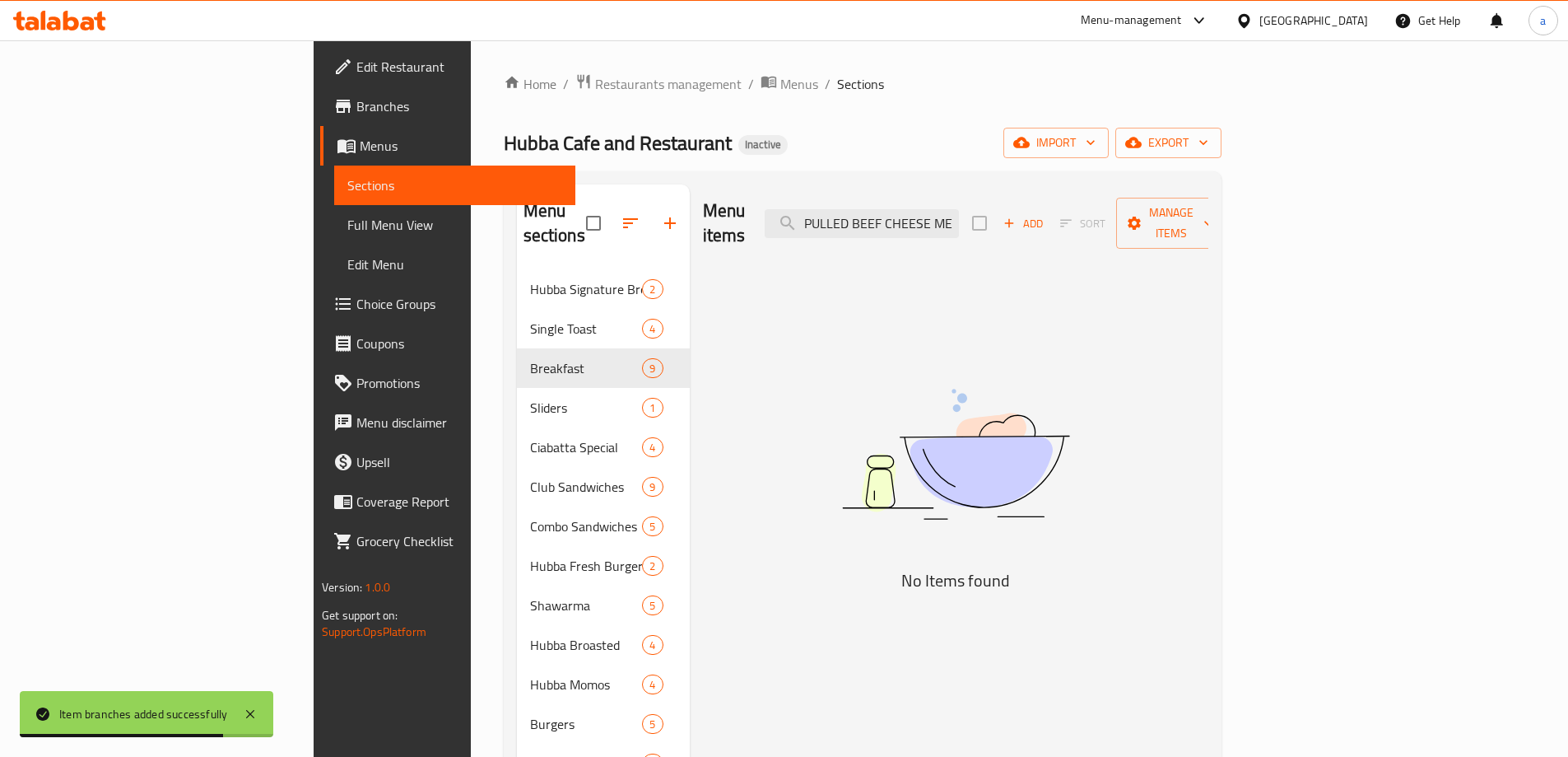
type input "Pulled Beef Cheese Melt Toast"
click at [1046, 214] on span "Add" at bounding box center [1023, 224] width 45 height 19
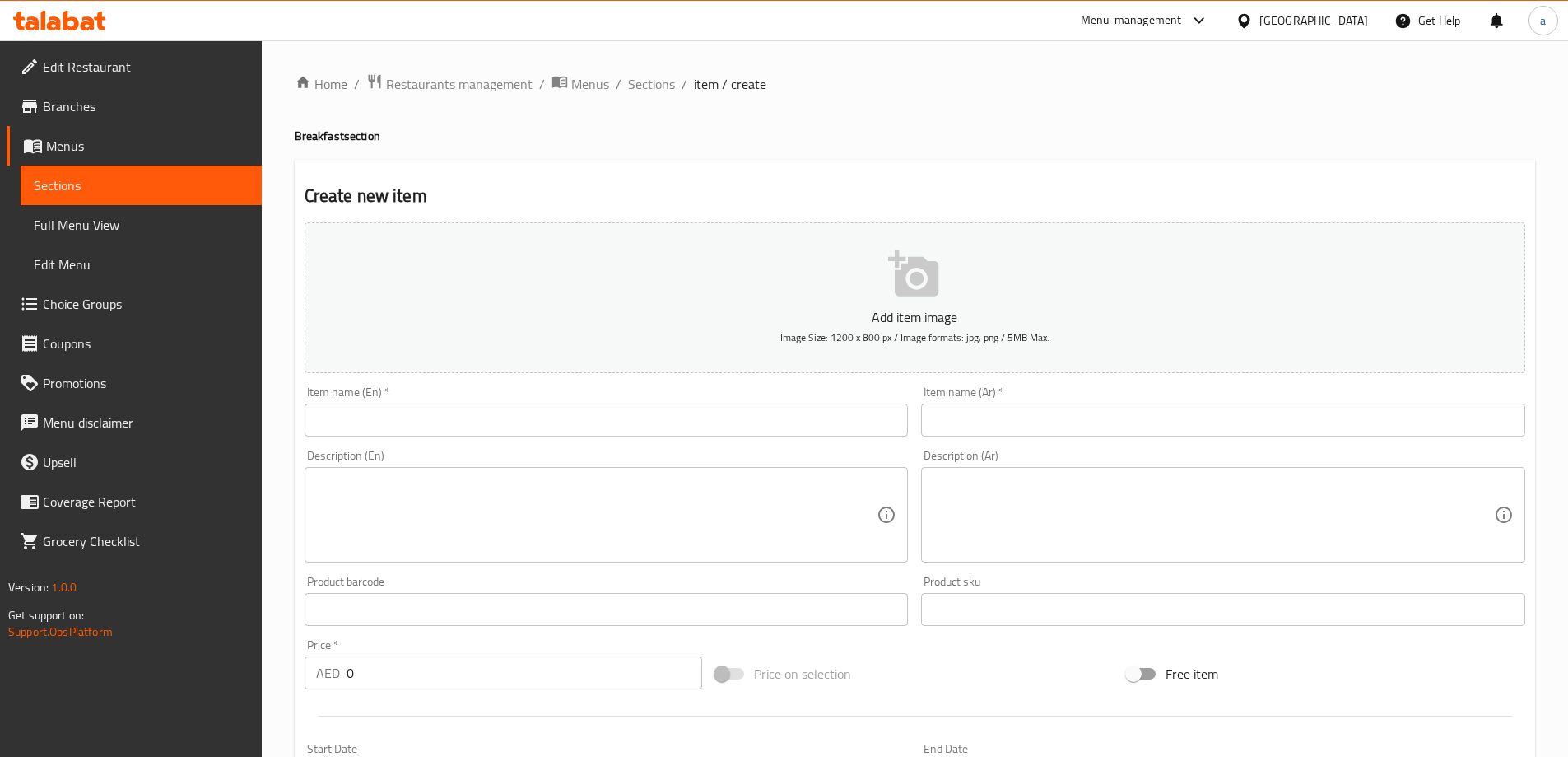
click at [638, 436] on input "text" at bounding box center [607, 420] width 604 height 33
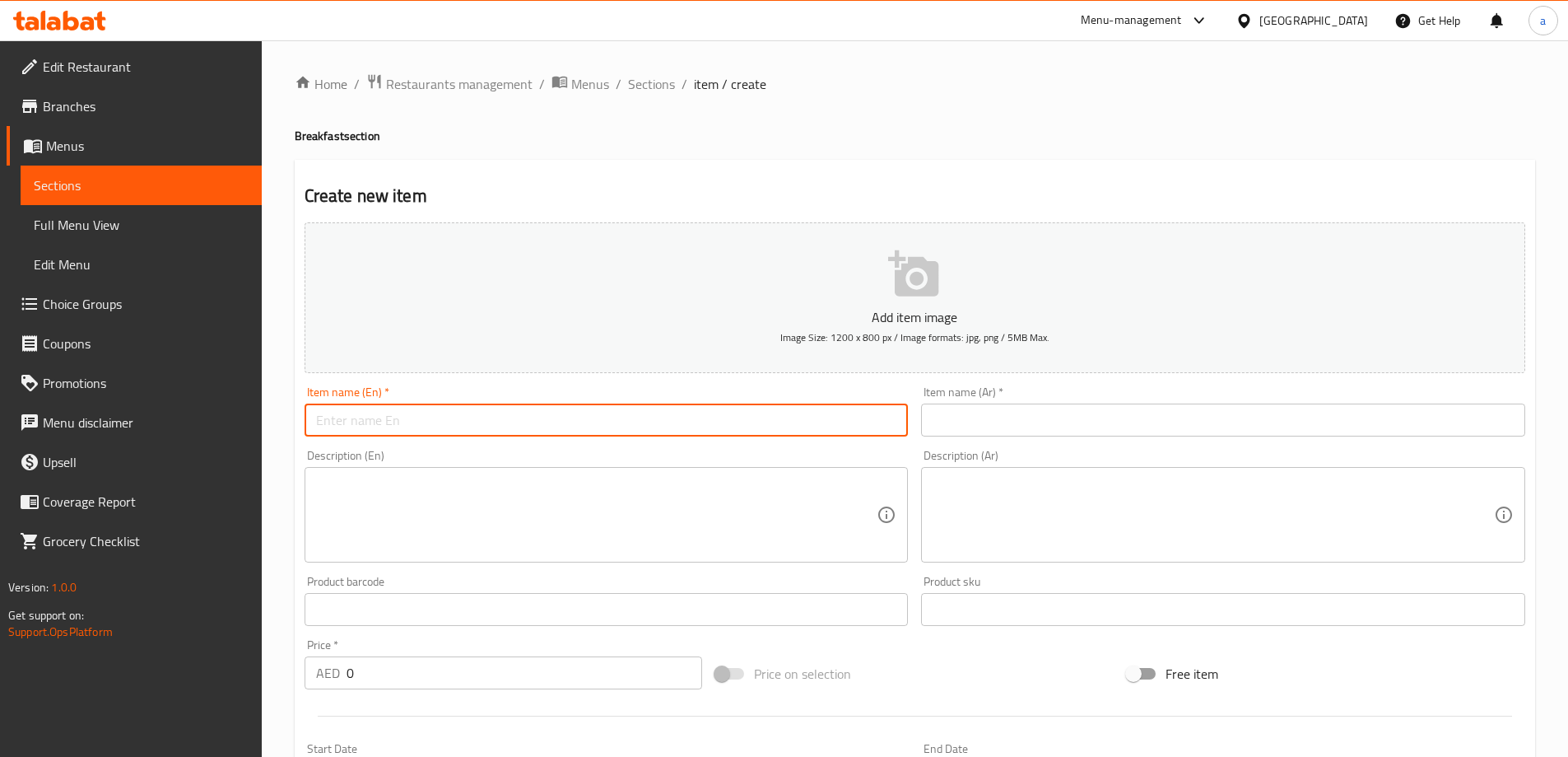
paste input "Pulled Beef Cheese Melt Toast"
type input "Pulled Beef Cheese Melt Toast"
click at [1025, 412] on input "text" at bounding box center [1223, 420] width 604 height 33
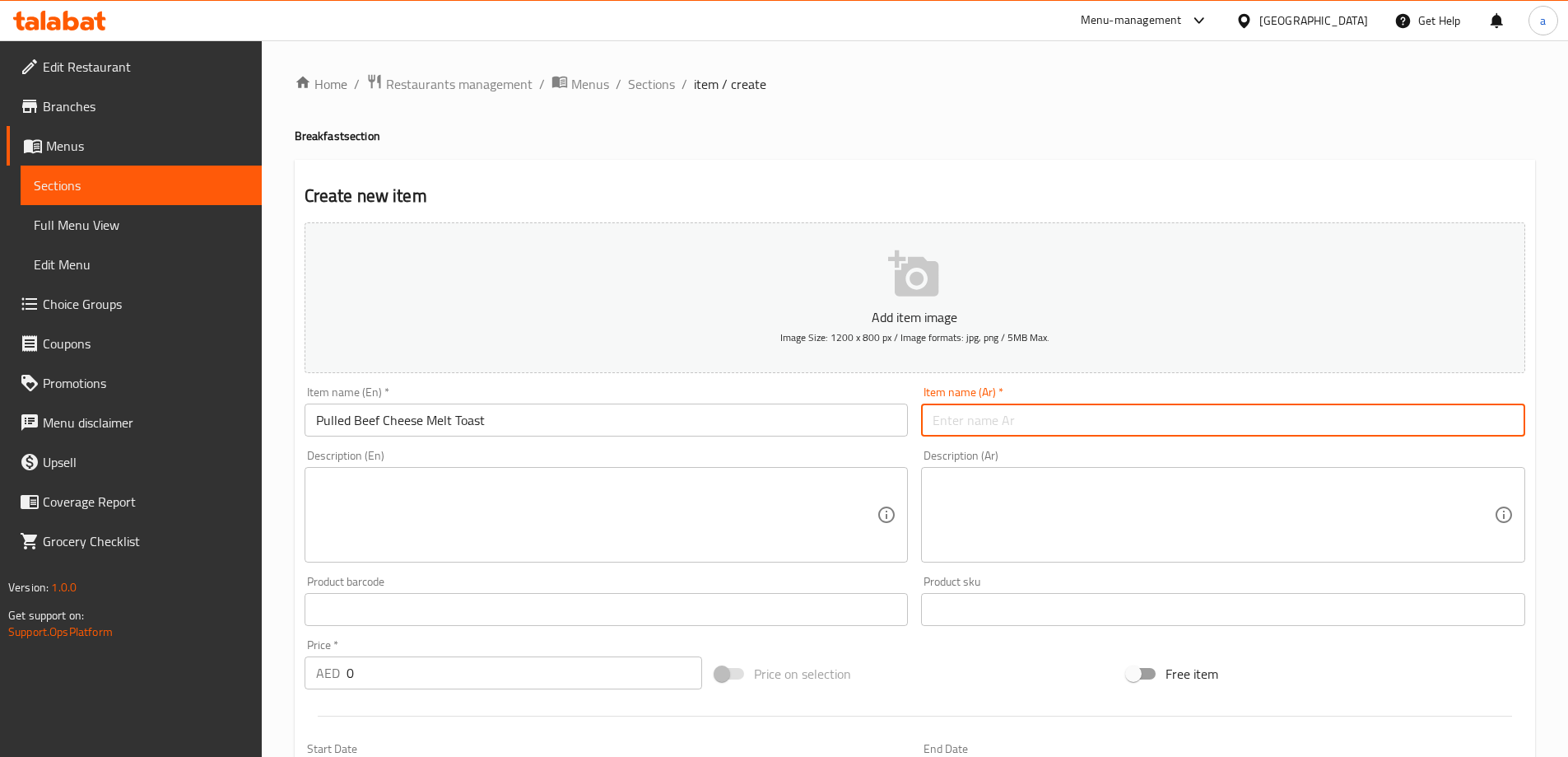
paste input "خبز محمص بالجبنة المذابة مع لحم البقر المسحوب"
drag, startPoint x: 1230, startPoint y: 420, endPoint x: 1193, endPoint y: 429, distance: 38.1
click at [1145, 431] on input "خبز محمص بالجبنة المذابة مع لحم البقر المسحوب" at bounding box center [1223, 420] width 604 height 33
click at [1075, 414] on input "توست بالجبنة المذابة مع لحم البقر المسحوب" at bounding box center [1223, 420] width 604 height 33
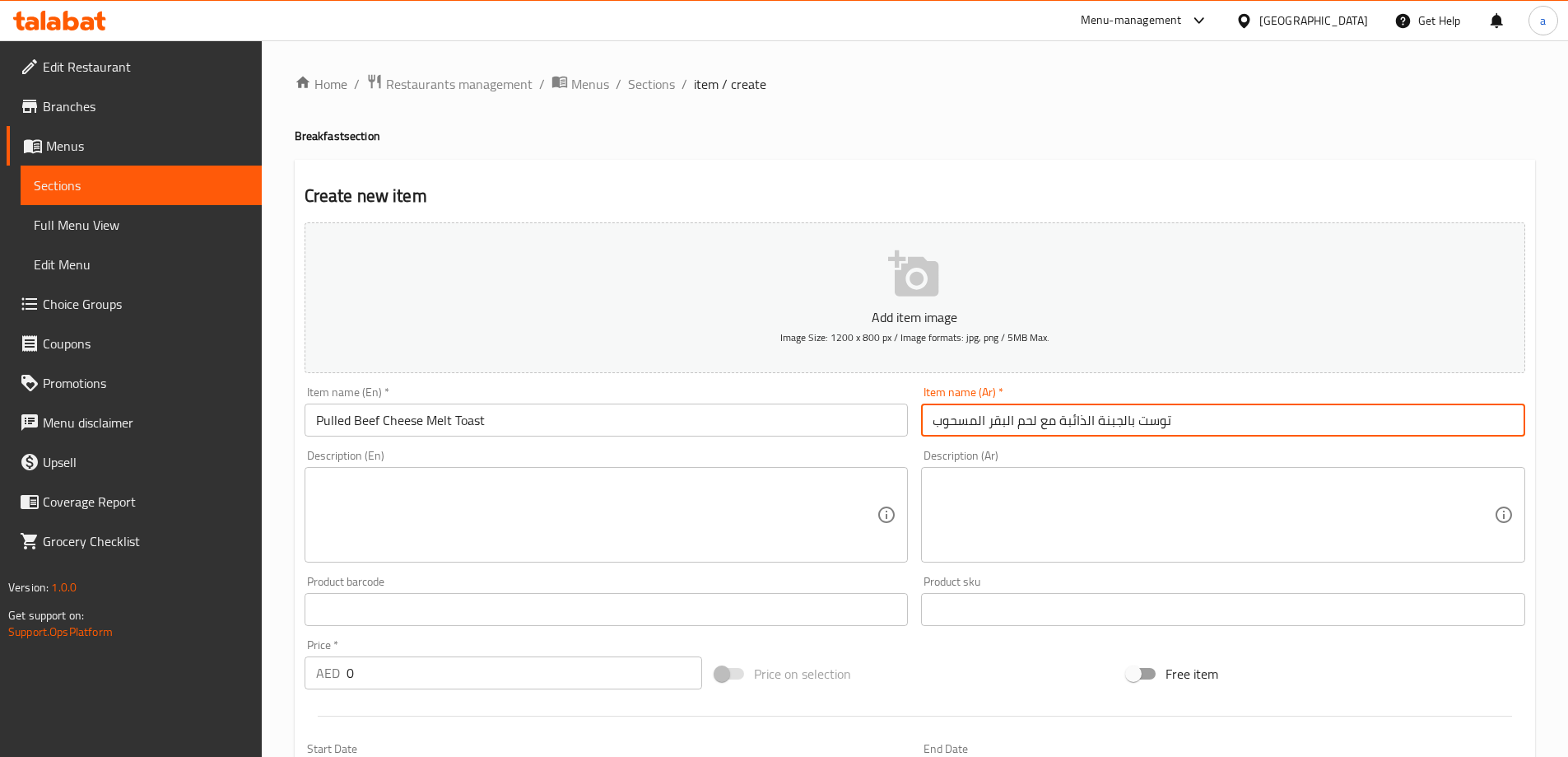
click at [998, 421] on input "توست بالجبنة الذائبة مع لحم البقر المسحوب" at bounding box center [1223, 420] width 604 height 33
click at [1012, 446] on div "Description (Ar) Description (Ar)" at bounding box center [1223, 505] width 617 height 126
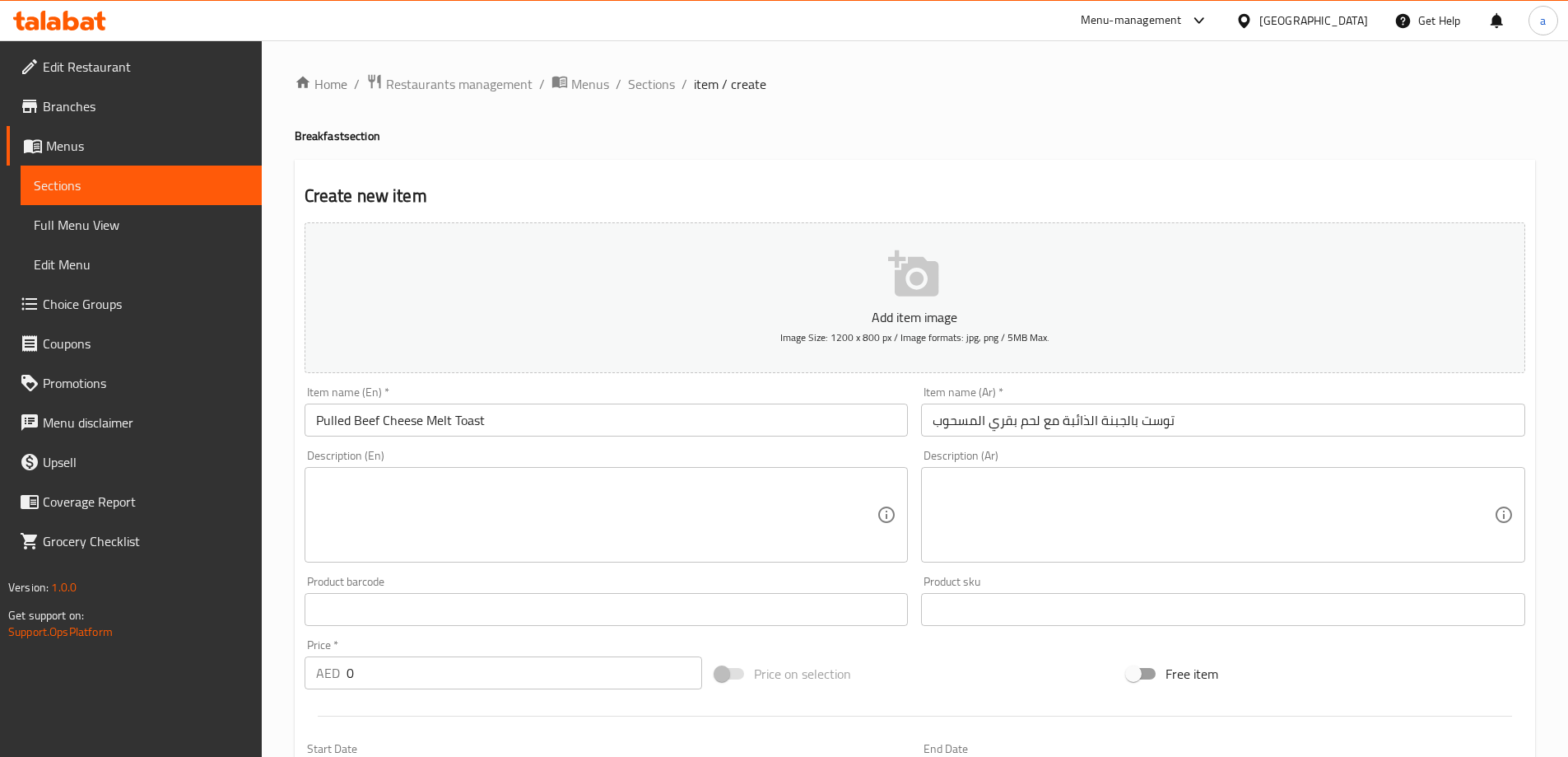
click at [317, 414] on input "Pulled Beef Cheese Melt Toast" at bounding box center [607, 420] width 604 height 33
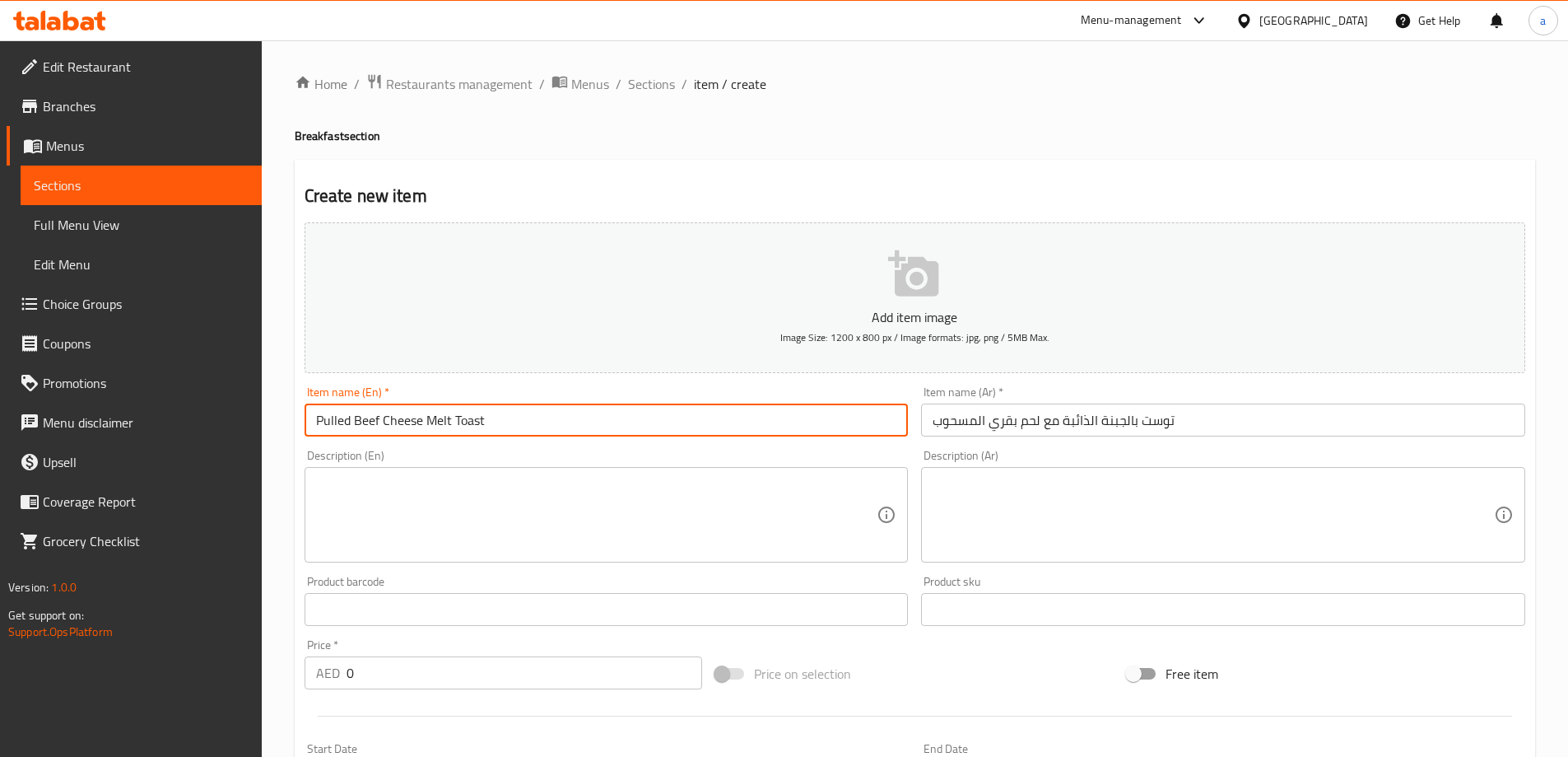
click at [320, 414] on input "Pulled Beef Cheese Melt Toast" at bounding box center [607, 420] width 604 height 33
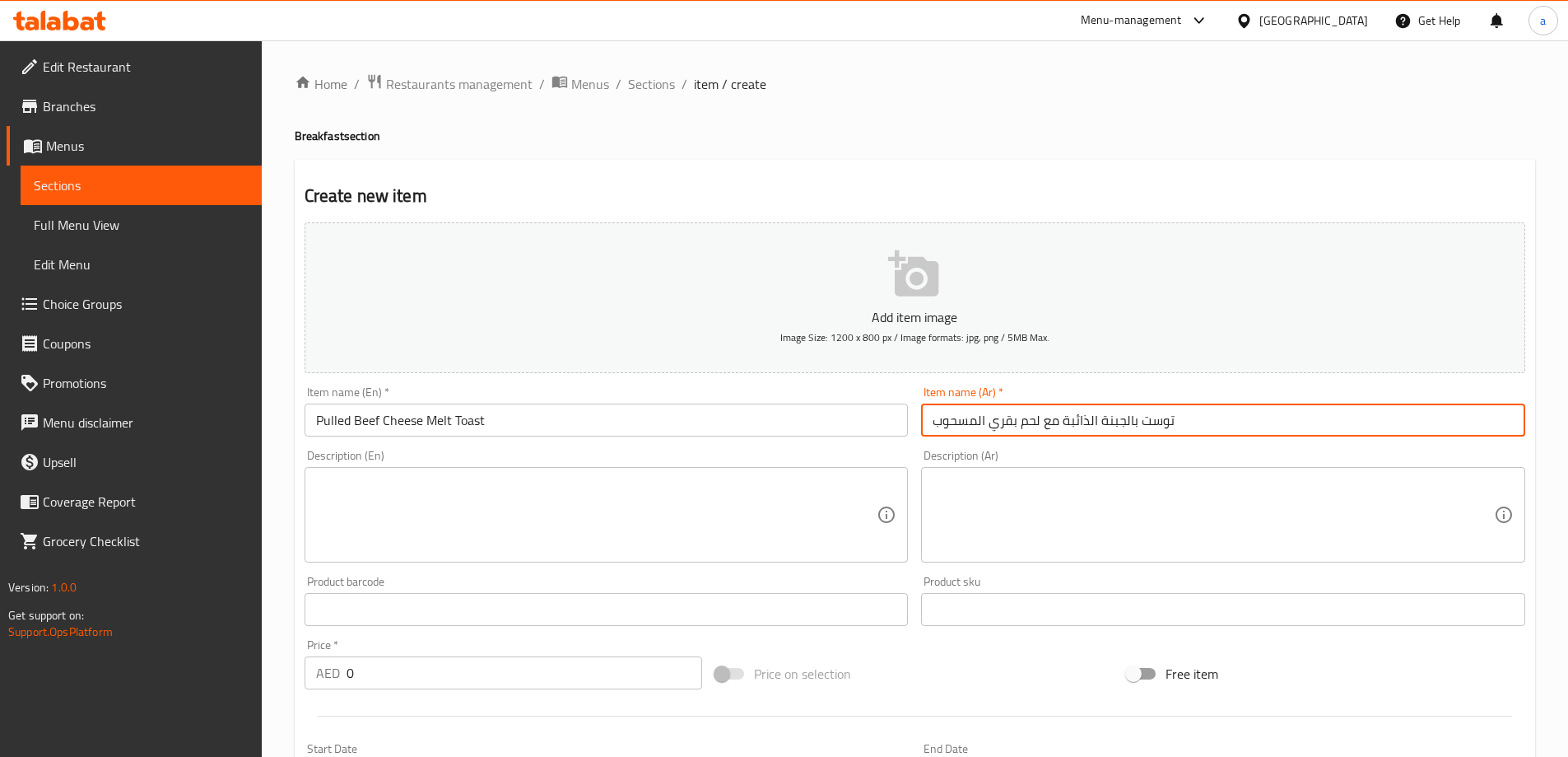
click at [967, 427] on input "توست بالجبنة الذائبة مع لحم بقري المسحوب" at bounding box center [1223, 420] width 604 height 33
type input "توست بالجبنة الذائبة مع لحم بقري المبشور"
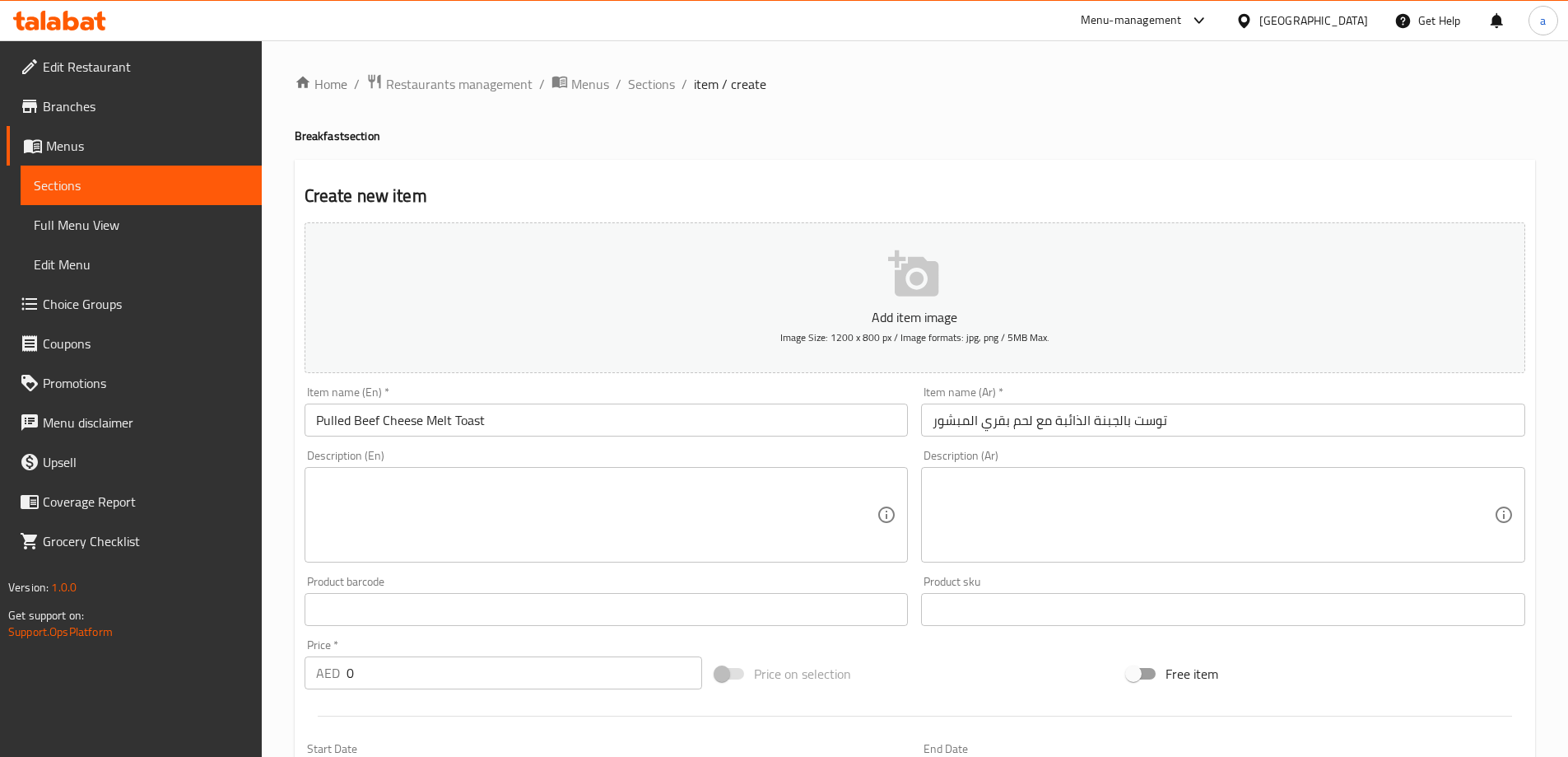
click at [778, 544] on textarea at bounding box center [596, 515] width 561 height 78
paste textarea "tender,slow cooked pulled beef piled in to toasted bread,layered with melted ch…"
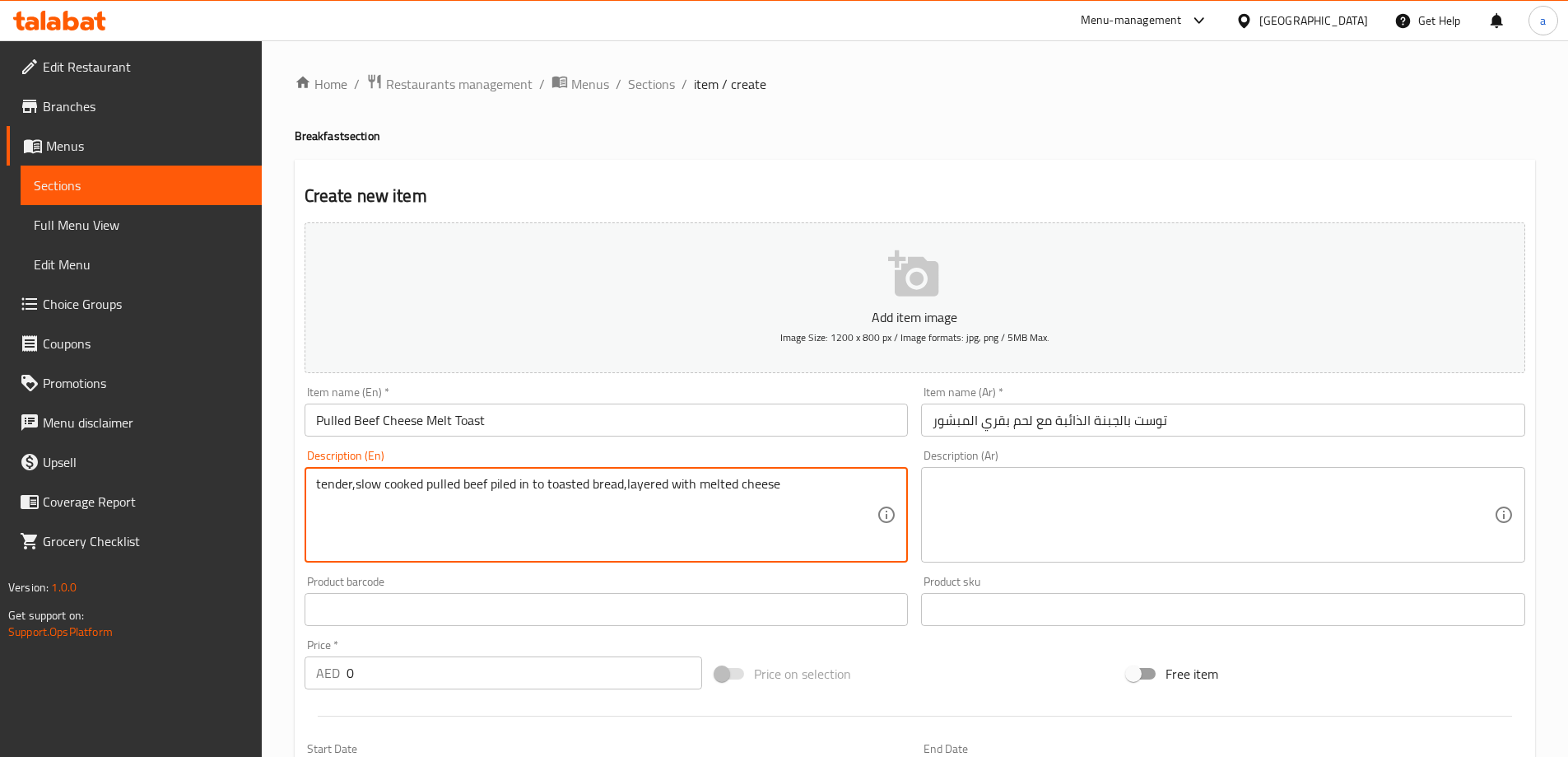
click at [338, 482] on textarea "tender,slow cooked pulled beef piled in to toasted bread,layered with melted ch…" at bounding box center [596, 515] width 561 height 78
click at [354, 483] on textarea "tender,slow cooked pulled beef piled in to toasted bread,layered with melted ch…" at bounding box center [596, 515] width 561 height 78
click at [356, 483] on textarea "tender,slow cooked pulled beef piled in to toasted bread,layered with melted ch…" at bounding box center [596, 515] width 561 height 78
click at [631, 484] on textarea "Tender, slow cooked pulled beef piled in to toasted bread,layered with melted c…" at bounding box center [596, 515] width 561 height 78
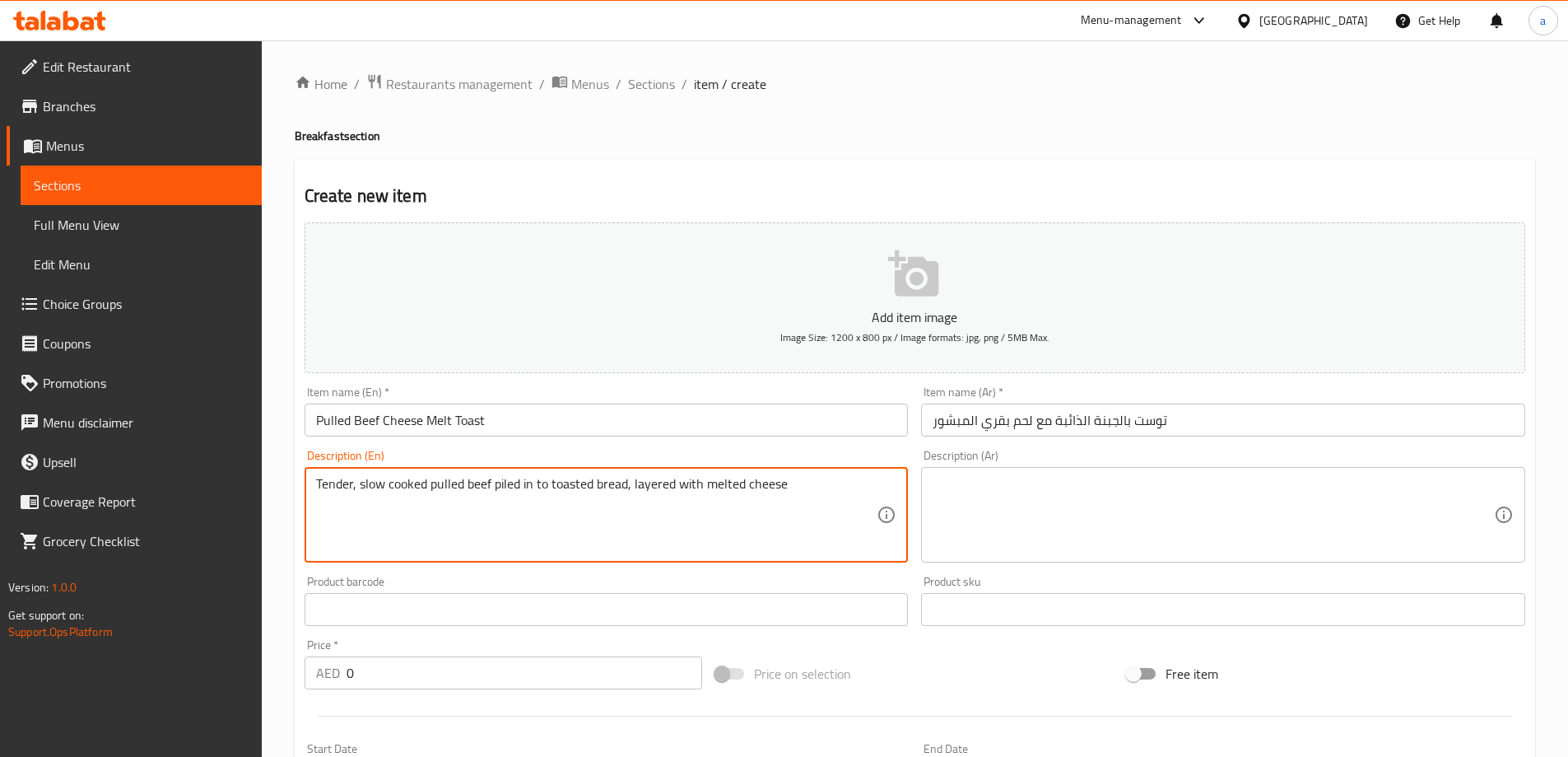
type textarea "Tender, slow cooked pulled beef piled in to toasted bread, layered with melted …"
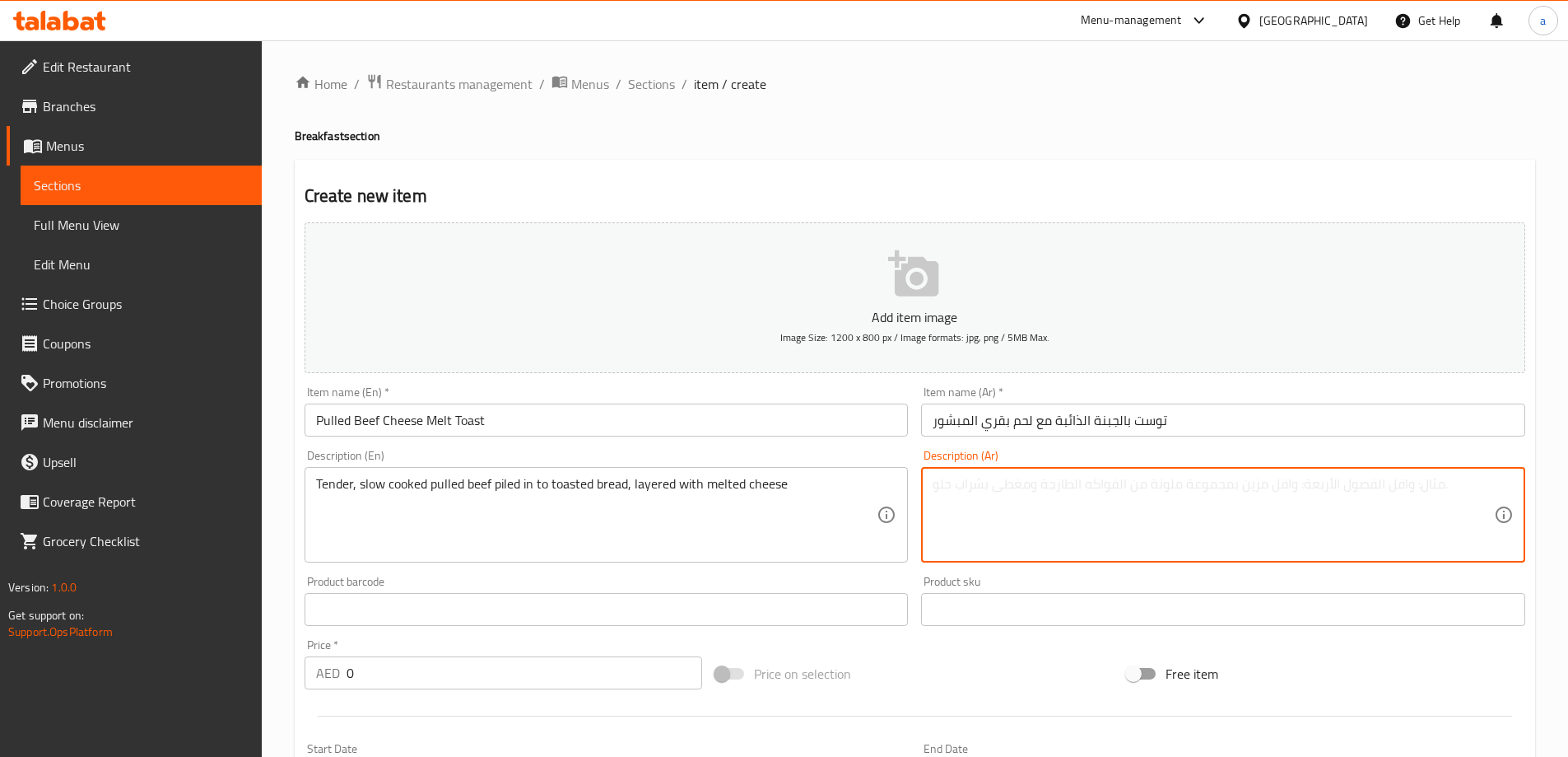
click at [989, 489] on textarea at bounding box center [1212, 515] width 561 height 78
paste textarea "لحم بقري طري مطهو ببطء، مكدس في خبز محمص، ومغطى بطبقات من الجبن المذاب"
click at [1334, 489] on textarea "لحم بقري طري مطهو ببطء، مكدس في خبز محمص، ومغطى بطبقات من الجبن المذاب" at bounding box center [1212, 515] width 561 height 78
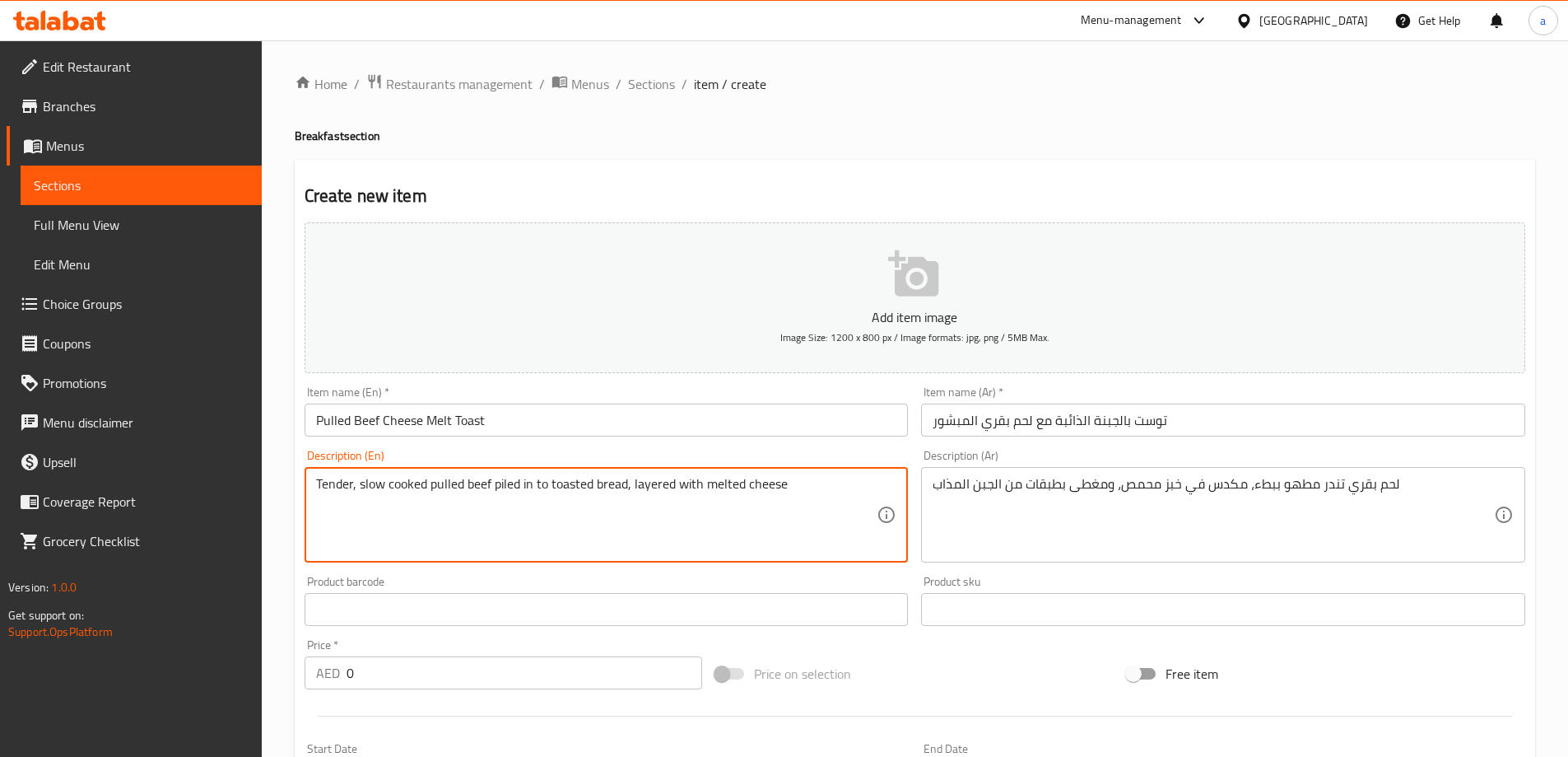
click at [502, 478] on textarea "Tender, slow cooked pulled beef piled in to toasted bread, layered with melted …" at bounding box center [596, 515] width 561 height 78
click at [499, 483] on textarea "Tender, slow cooked pulled beef piled in to toasted bread, layered with melted …" at bounding box center [596, 515] width 561 height 78
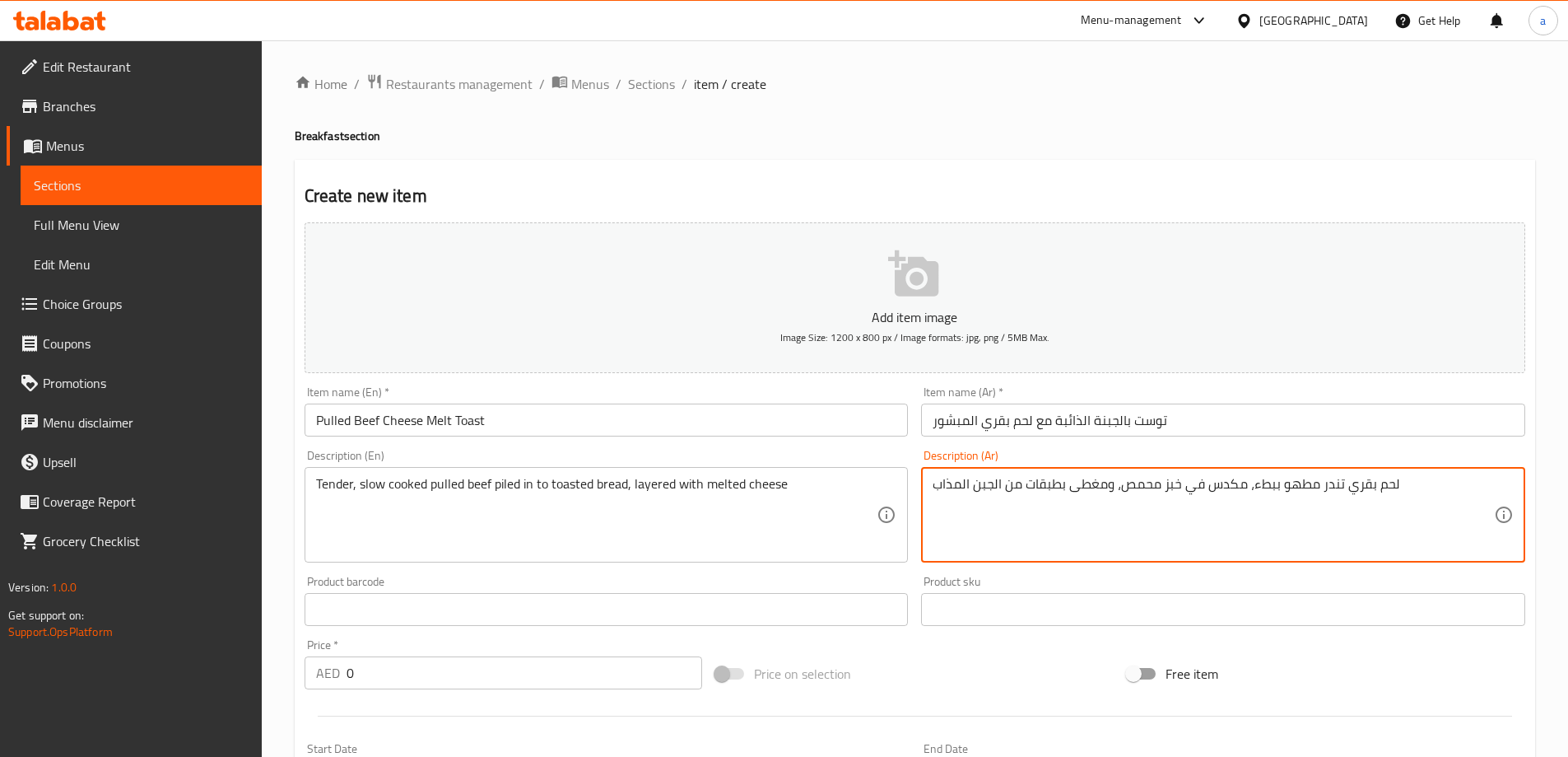
click at [958, 483] on textarea "لحم بقري تندر مطهو ببطء، مكدس في خبز محمص، ومغطى بطبقات من الجبن المذاب" at bounding box center [1212, 515] width 561 height 78
click at [1094, 490] on textarea "لحم بقري تندر مطهو ببطء، مكدس في خبز محمص، ومغطى بطبقات من الجبنة الذائبة" at bounding box center [1212, 515] width 561 height 78
click at [1065, 493] on textarea "لحم بقري تندر مطهو ببطء، مكدس في خبز محمص، بطبقات من الجبنة الذائبة" at bounding box center [1212, 515] width 561 height 78
click at [1060, 487] on textarea "لحم بقري تندر مطهو ببطء، مكدس في خبز محمص، بطبقات من الجبنة الذائبة" at bounding box center [1212, 515] width 561 height 78
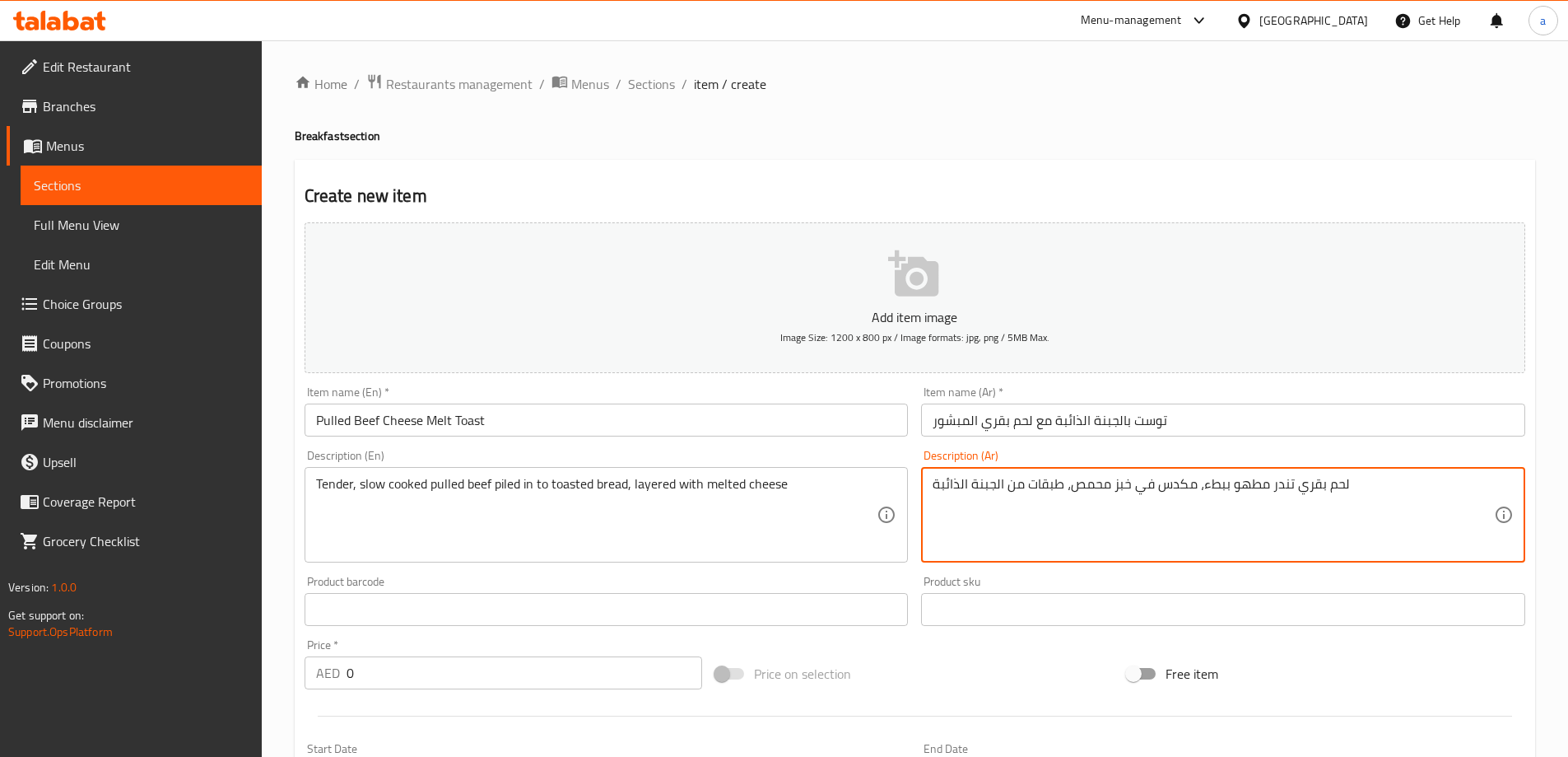
click at [1012, 488] on textarea "لحم بقري تندر مطهو ببطء، مكدس في خبز محمص، طبقات من الجبنة الذائبة" at bounding box center [1212, 515] width 561 height 78
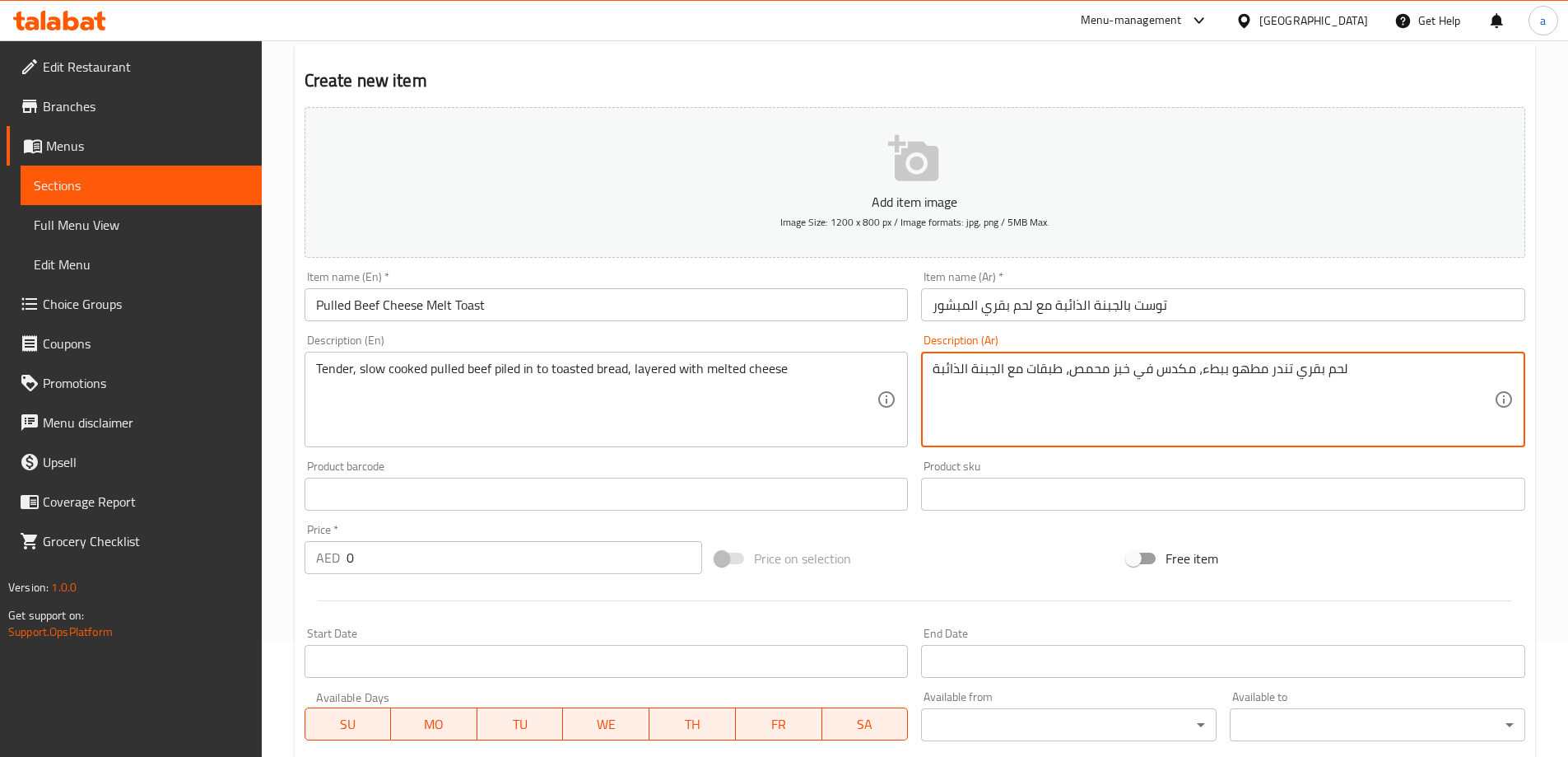
scroll to position [247, 0]
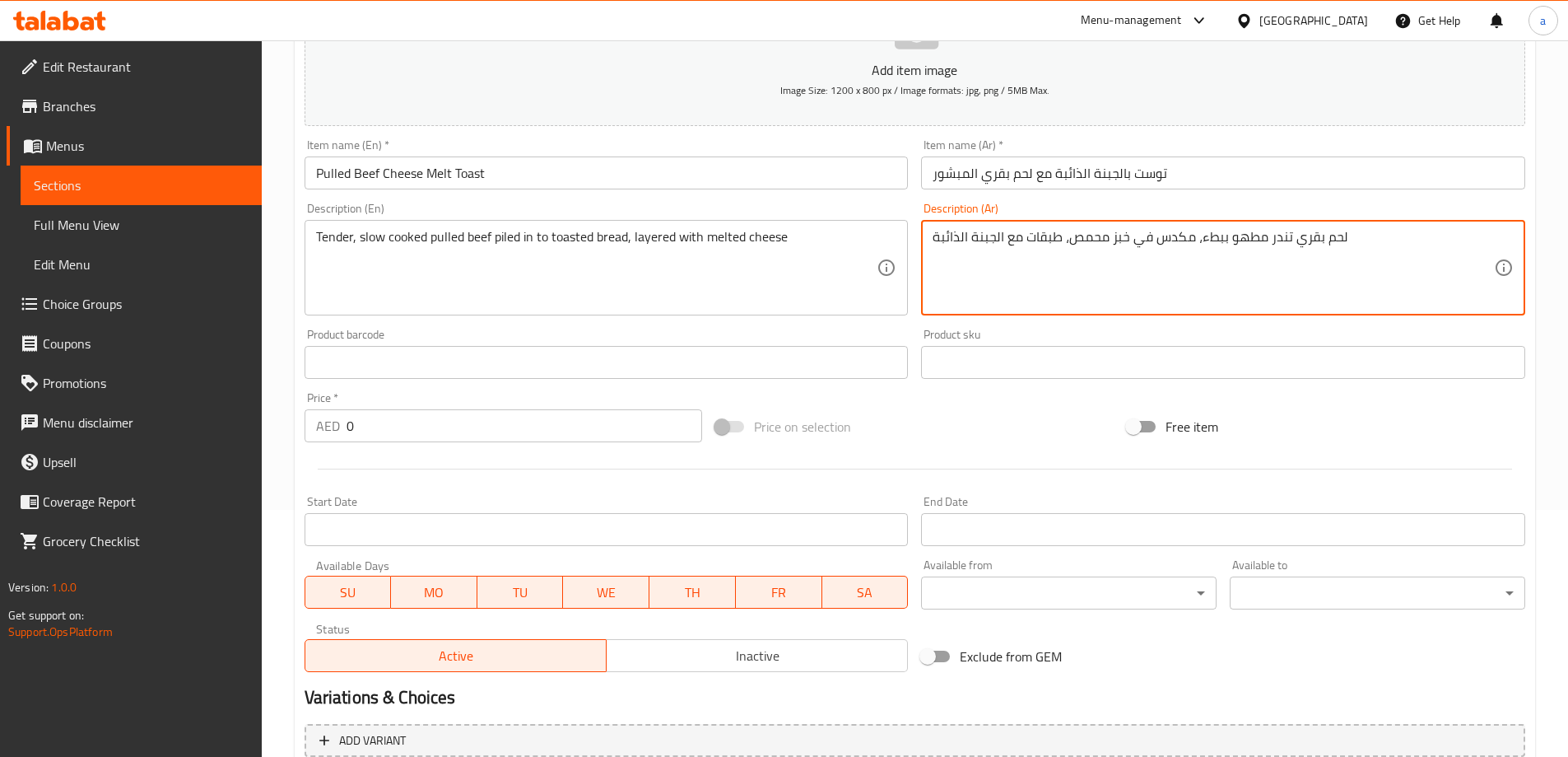
type textarea "لحم بقري تندر مطهو ببطء، مكدس في خبز محمص، طبقات مع الجبنة الذائبة"
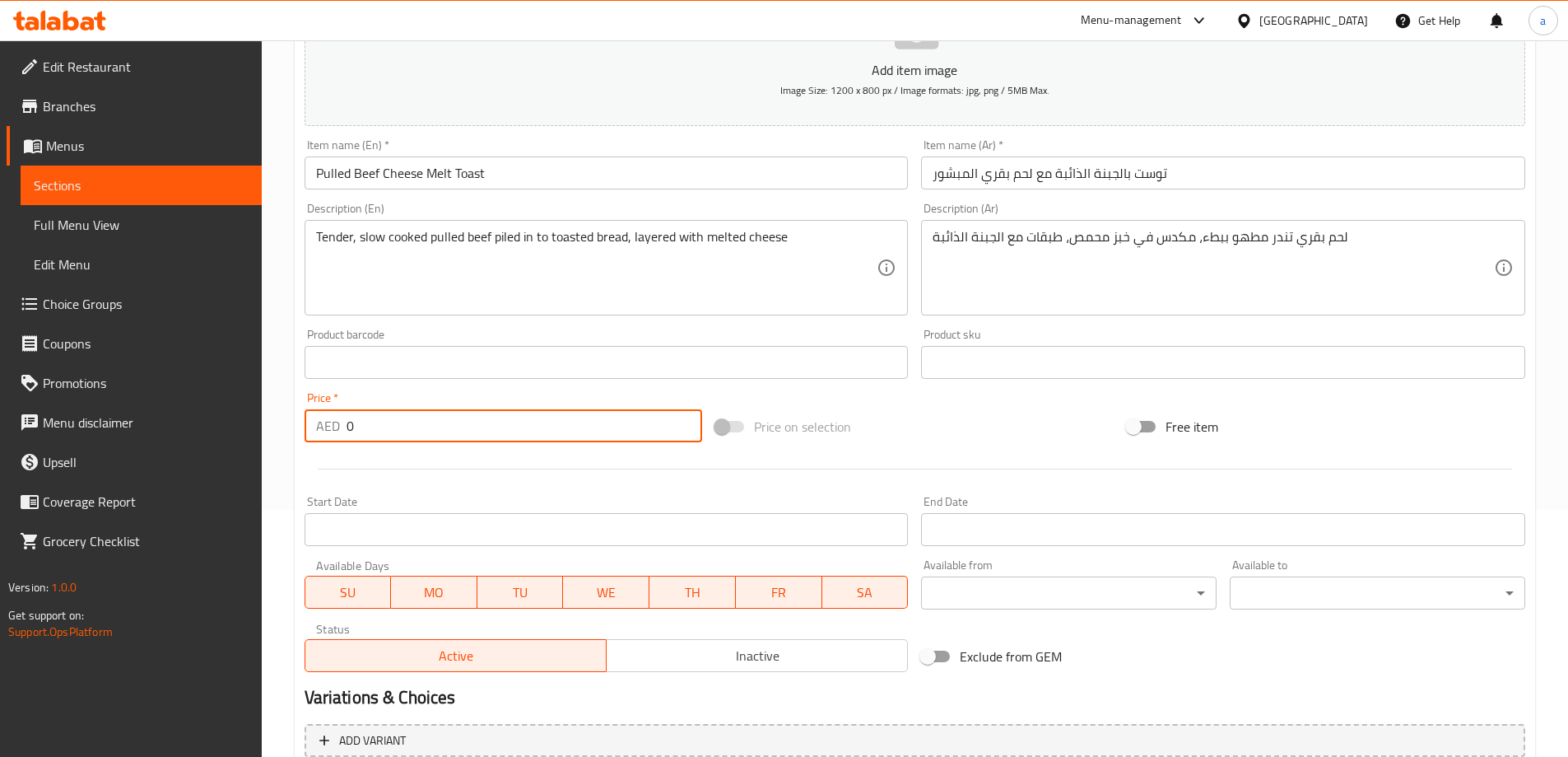
drag, startPoint x: 440, startPoint y: 426, endPoint x: 322, endPoint y: 430, distance: 118.1
click at [322, 430] on div "AED 0 Price *" at bounding box center [504, 426] width 399 height 33
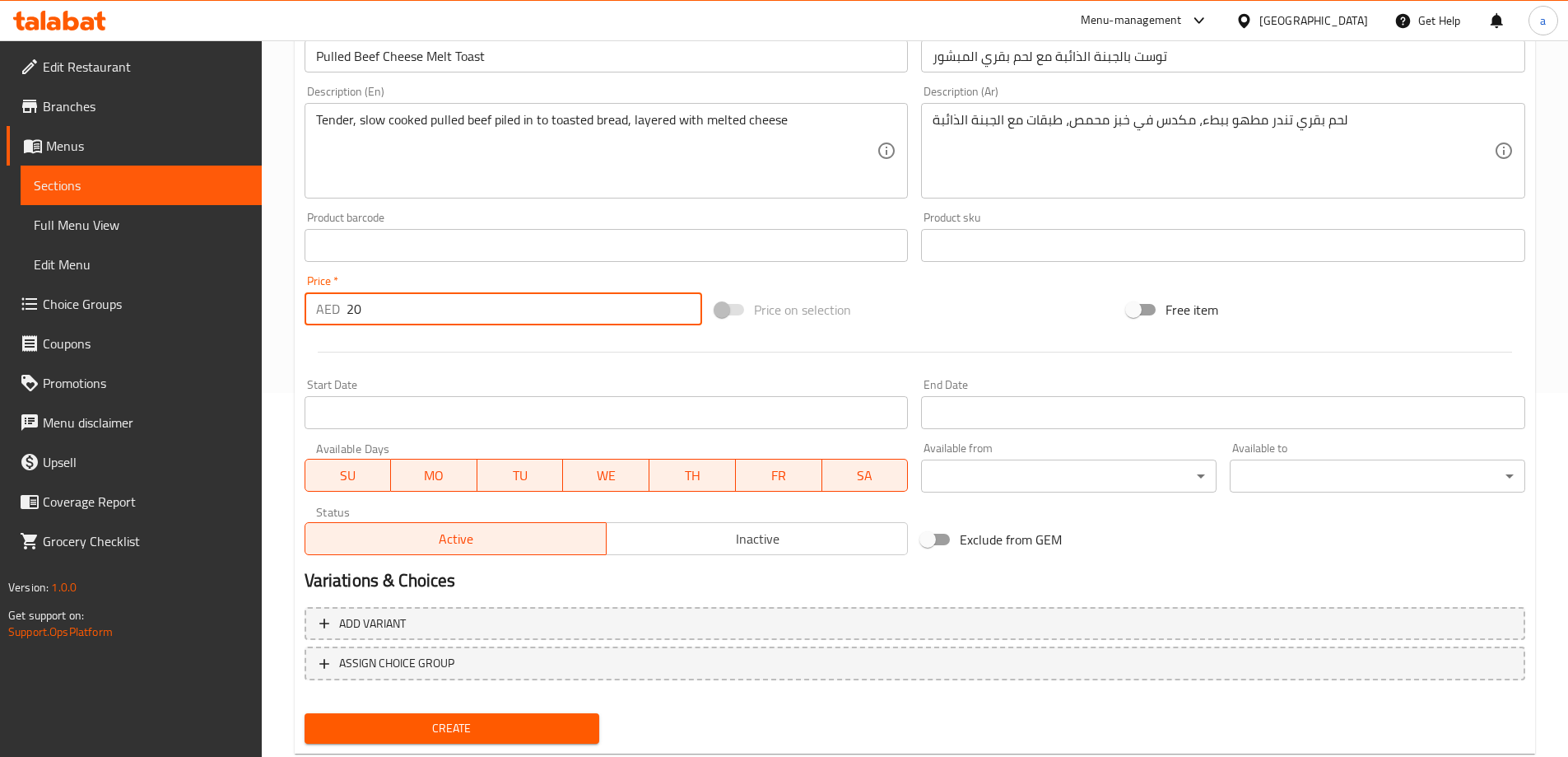
scroll to position [407, 0]
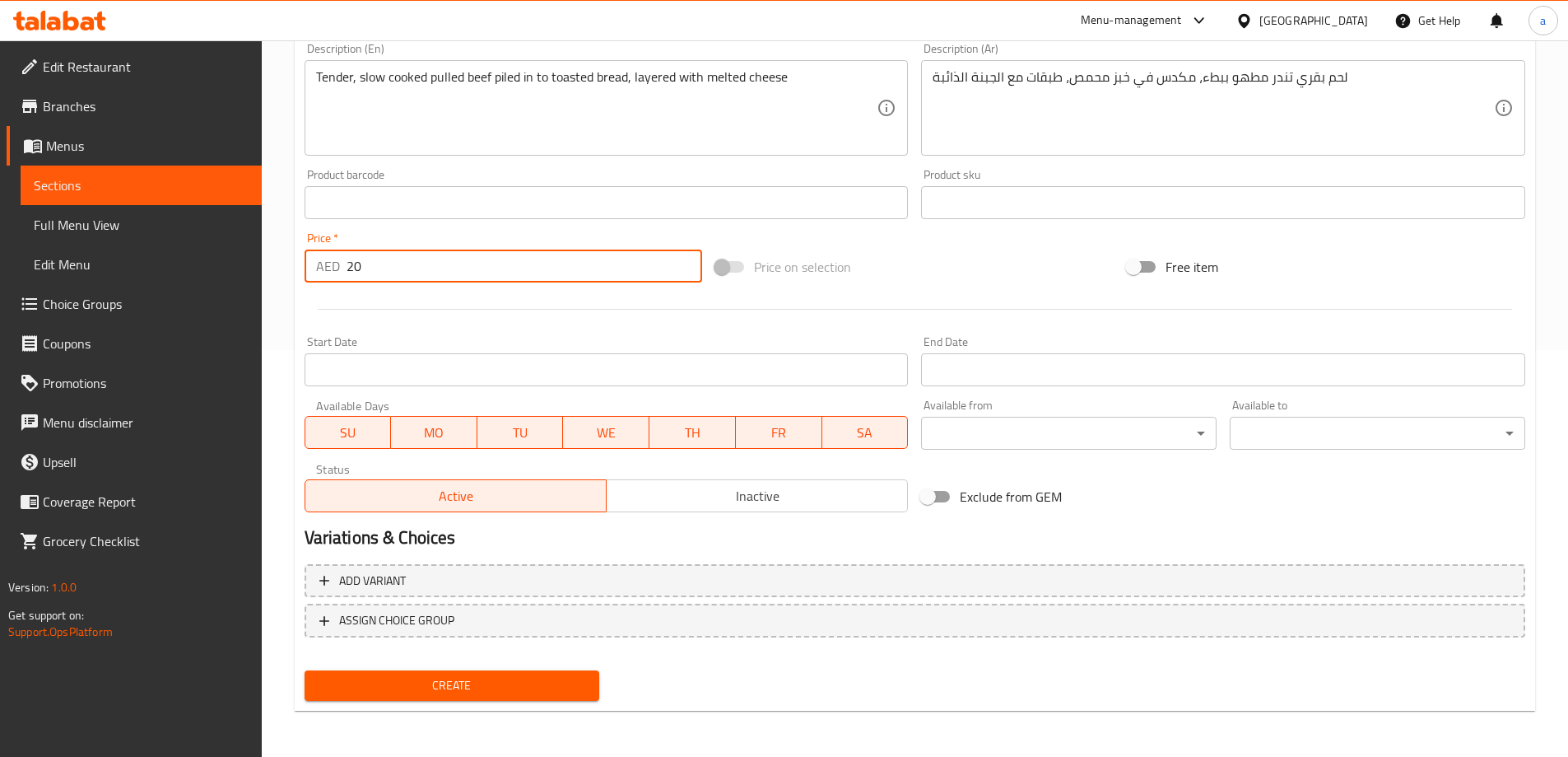
type input "20"
click at [579, 687] on span "Create" at bounding box center [452, 685] width 270 height 20
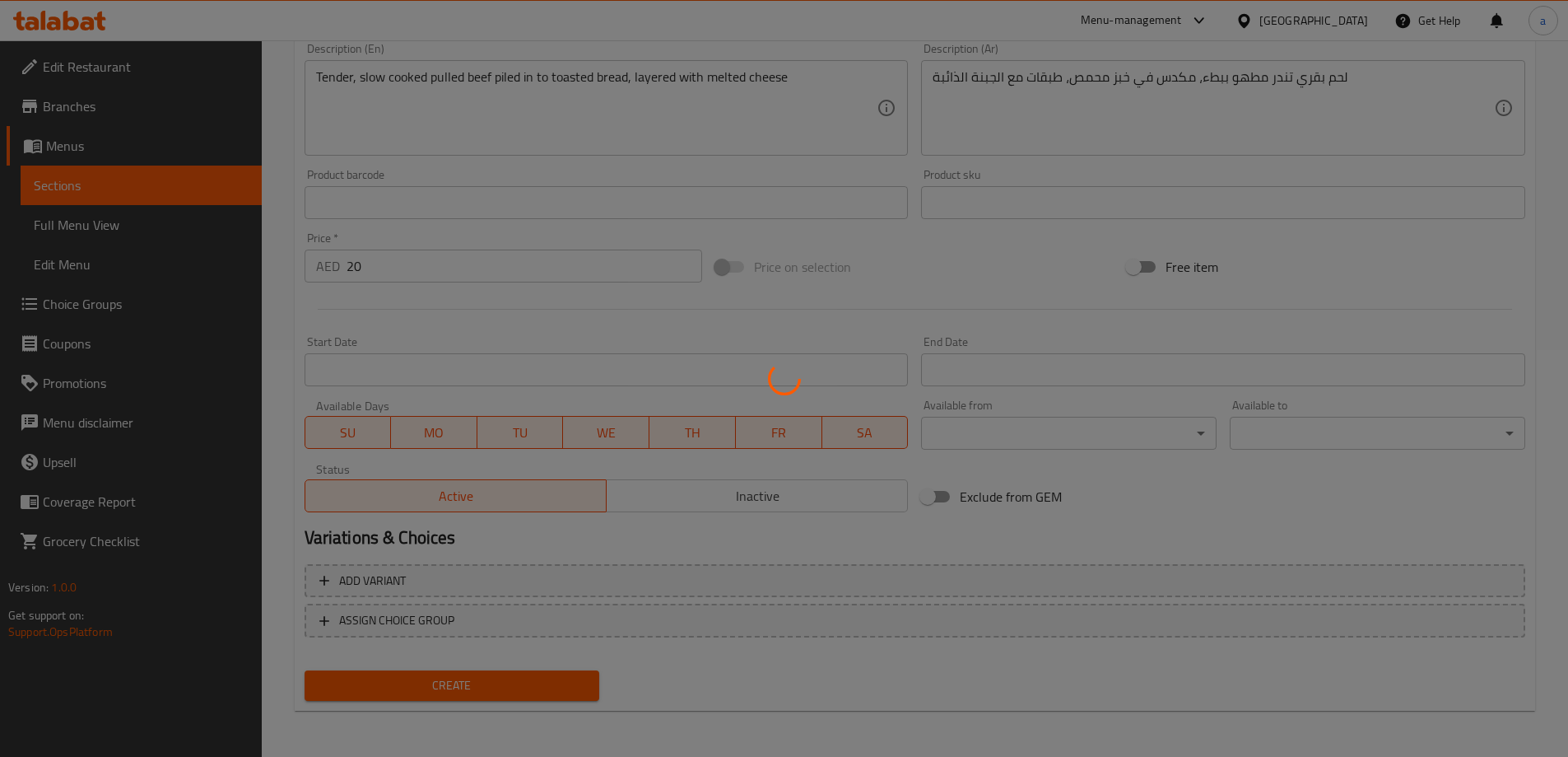
type input "0"
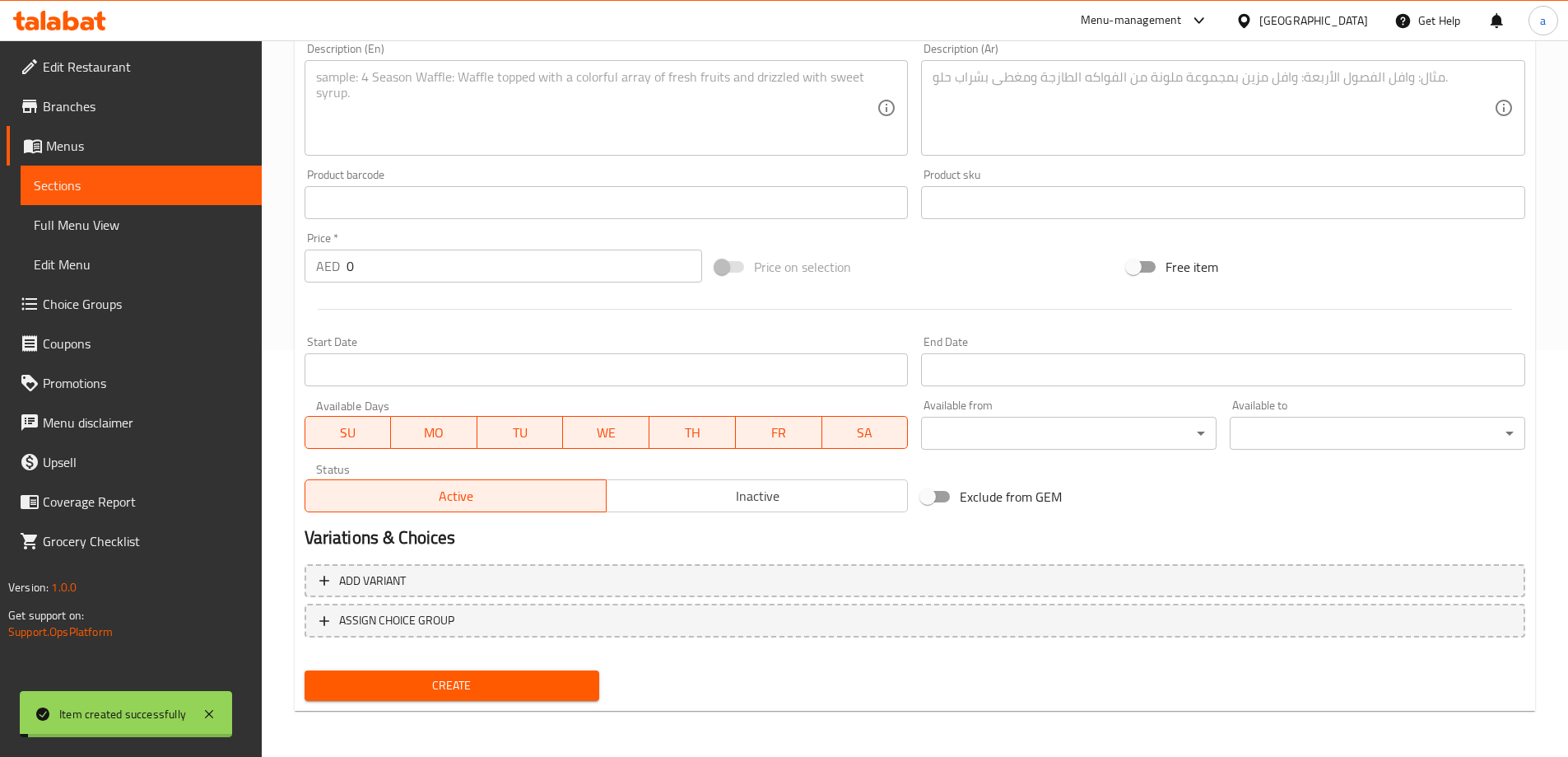
click at [175, 185] on span "Sections" at bounding box center [140, 185] width 215 height 20
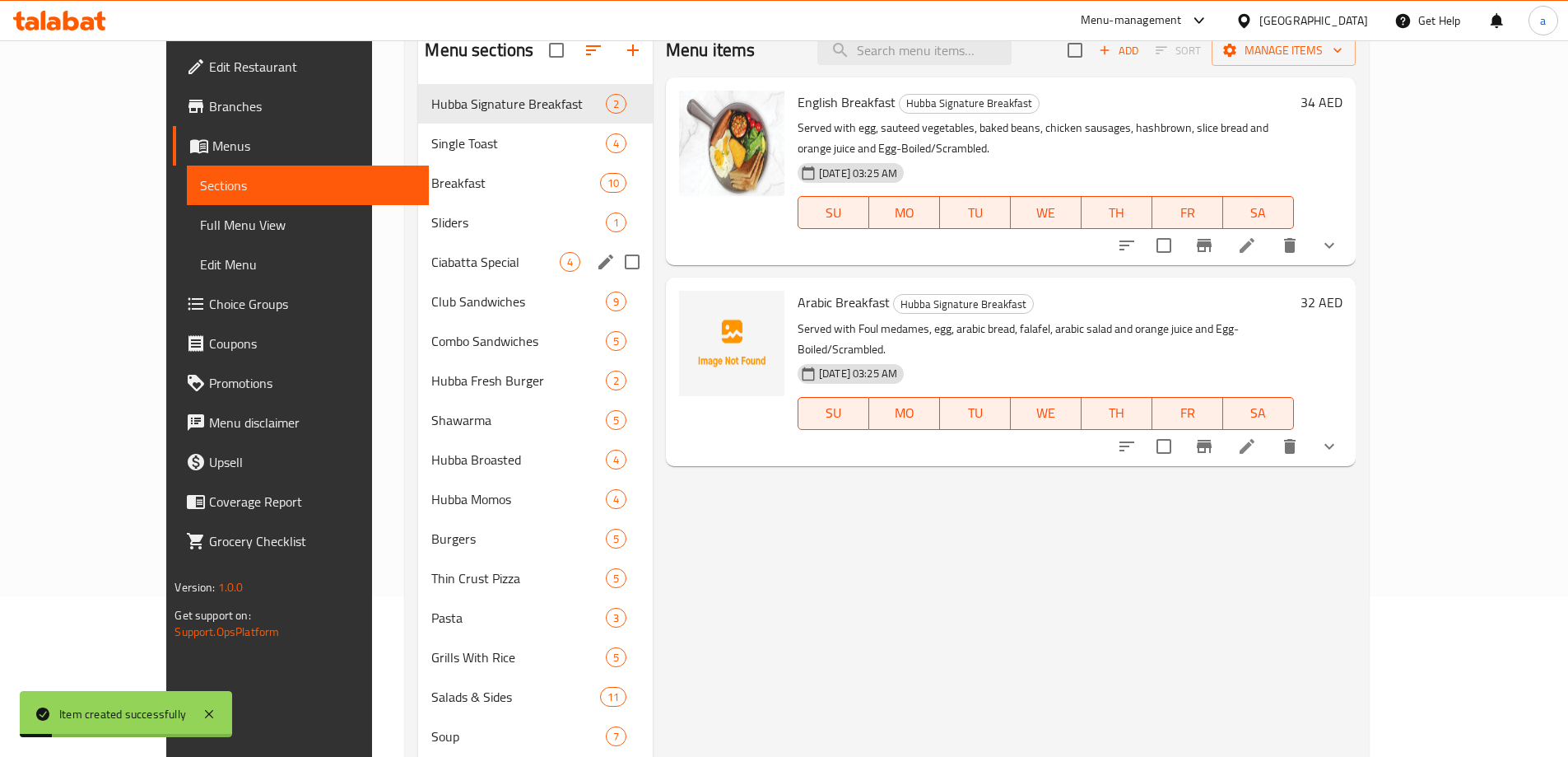
scroll to position [160, 0]
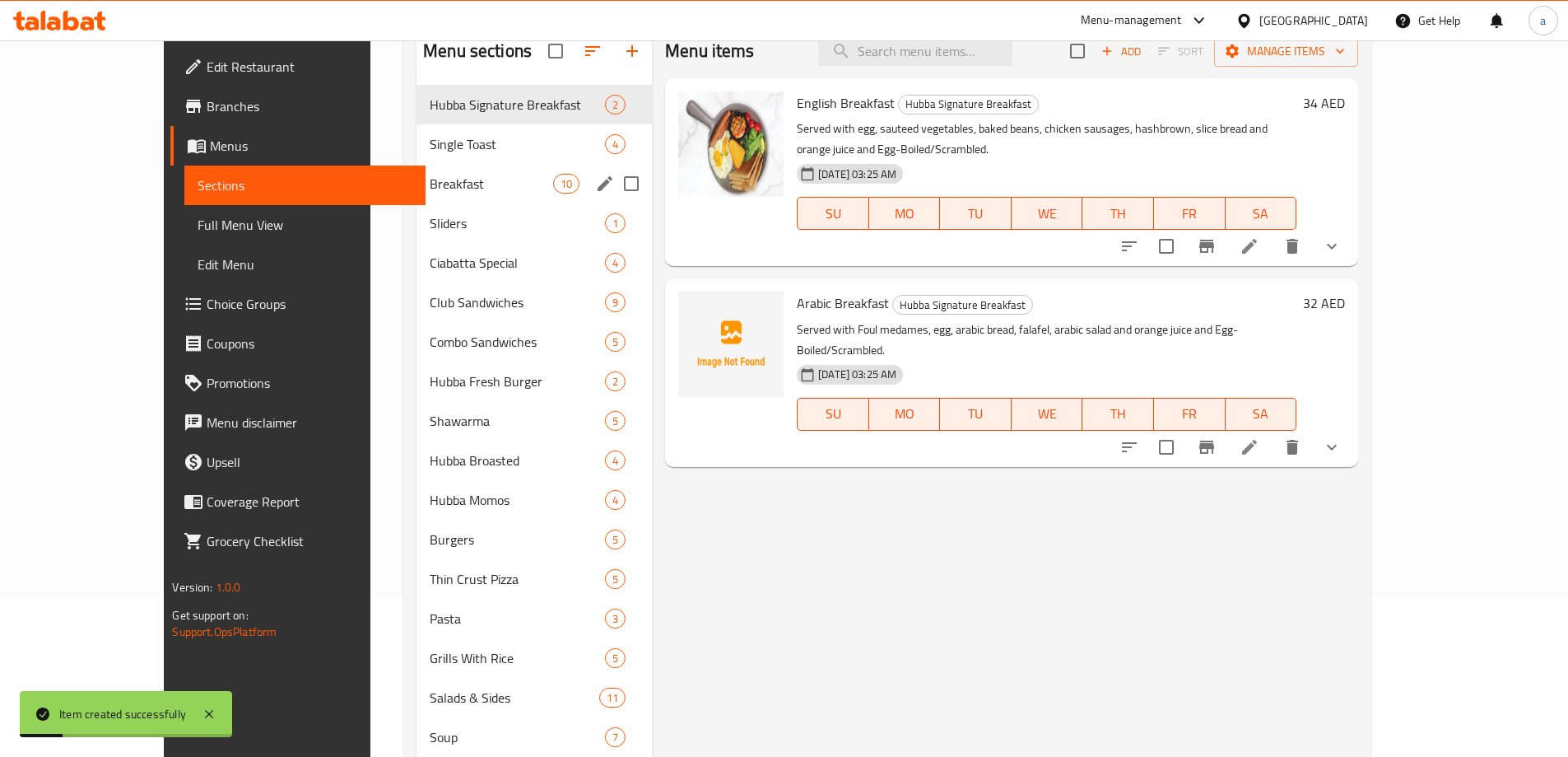
click at [418, 199] on div "Breakfast 10" at bounding box center [534, 184] width 235 height 40
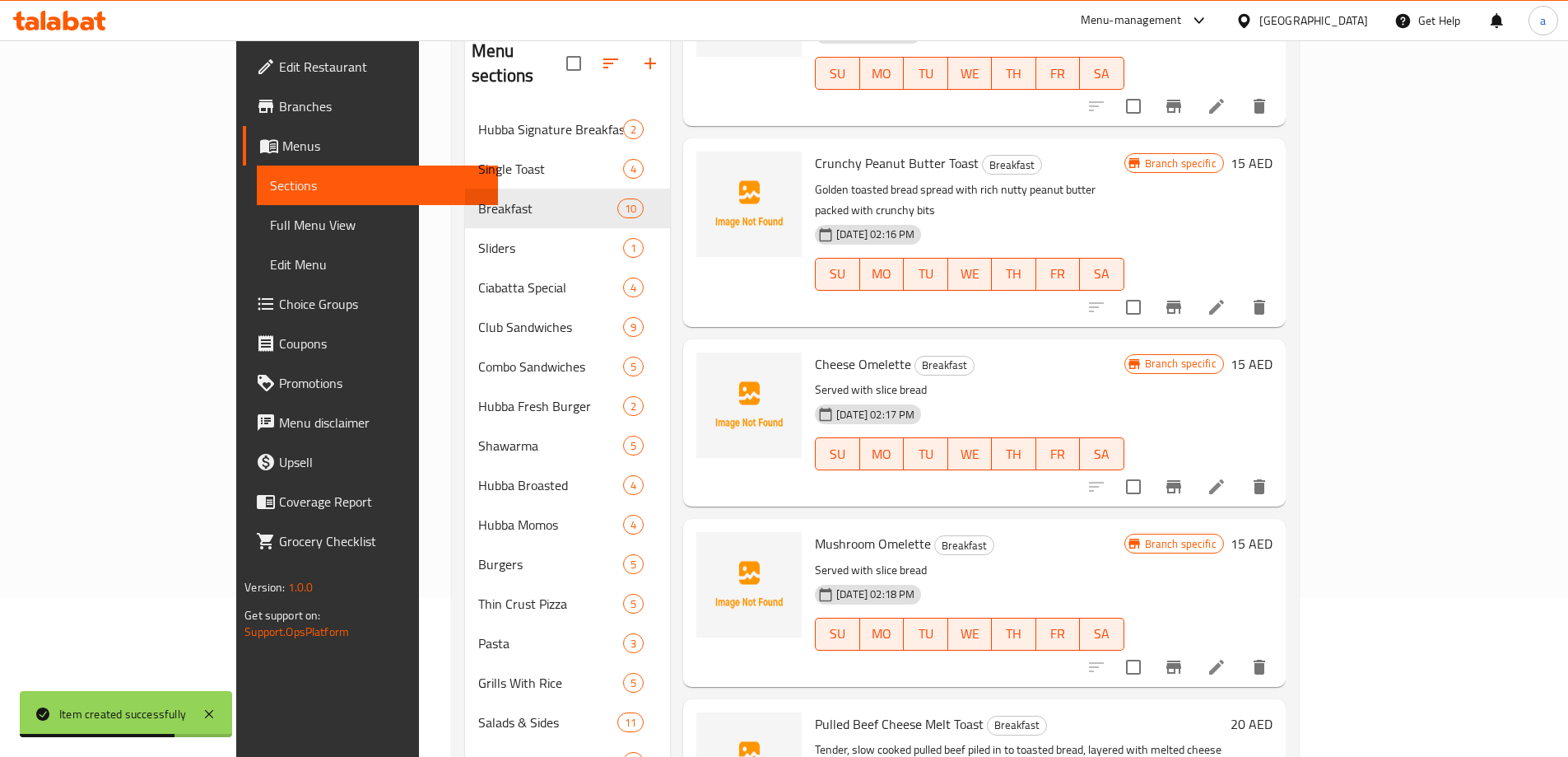
scroll to position [494, 0]
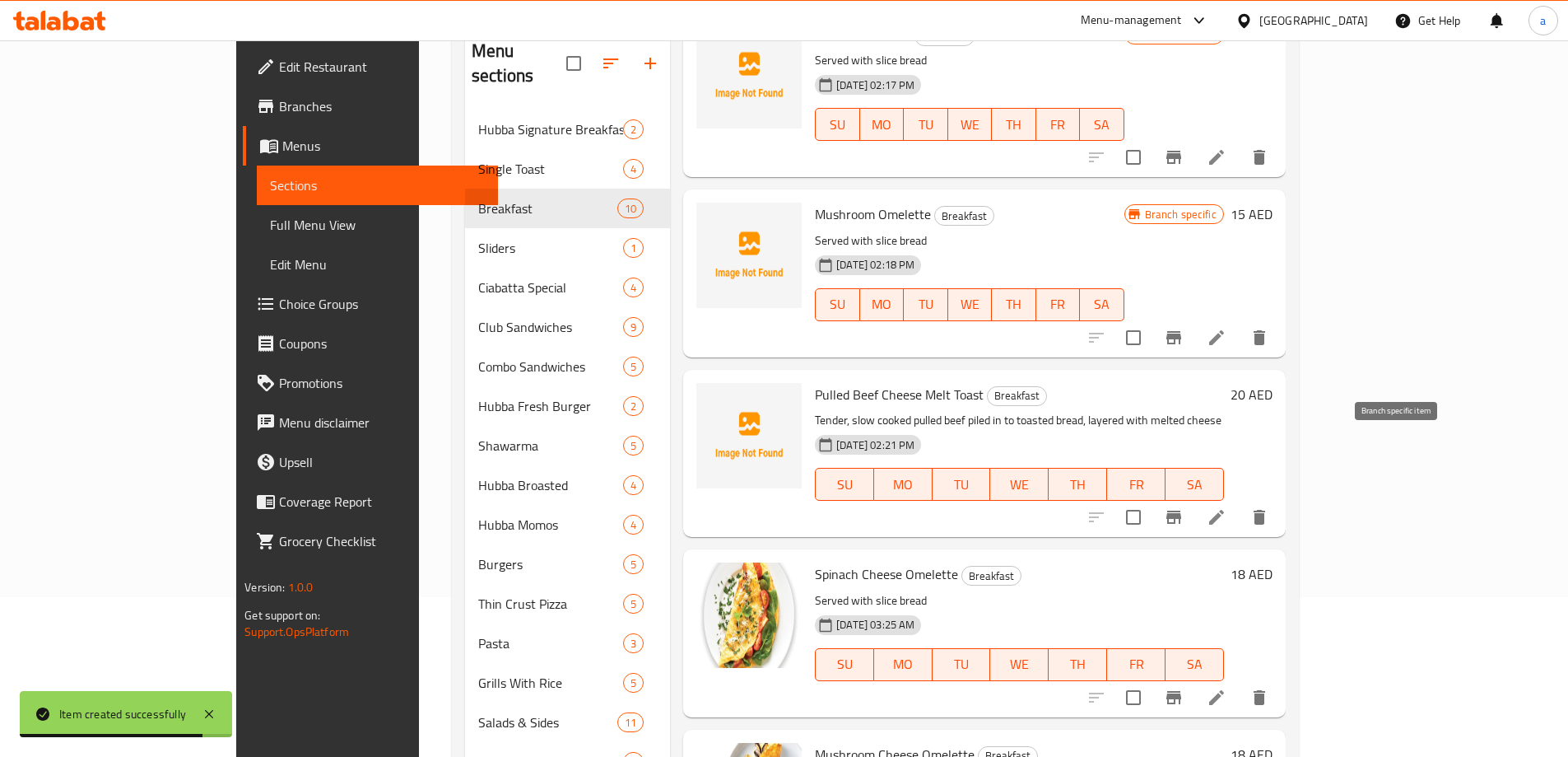
click at [1181, 510] on icon "Branch-specific-item" at bounding box center [1174, 516] width 15 height 13
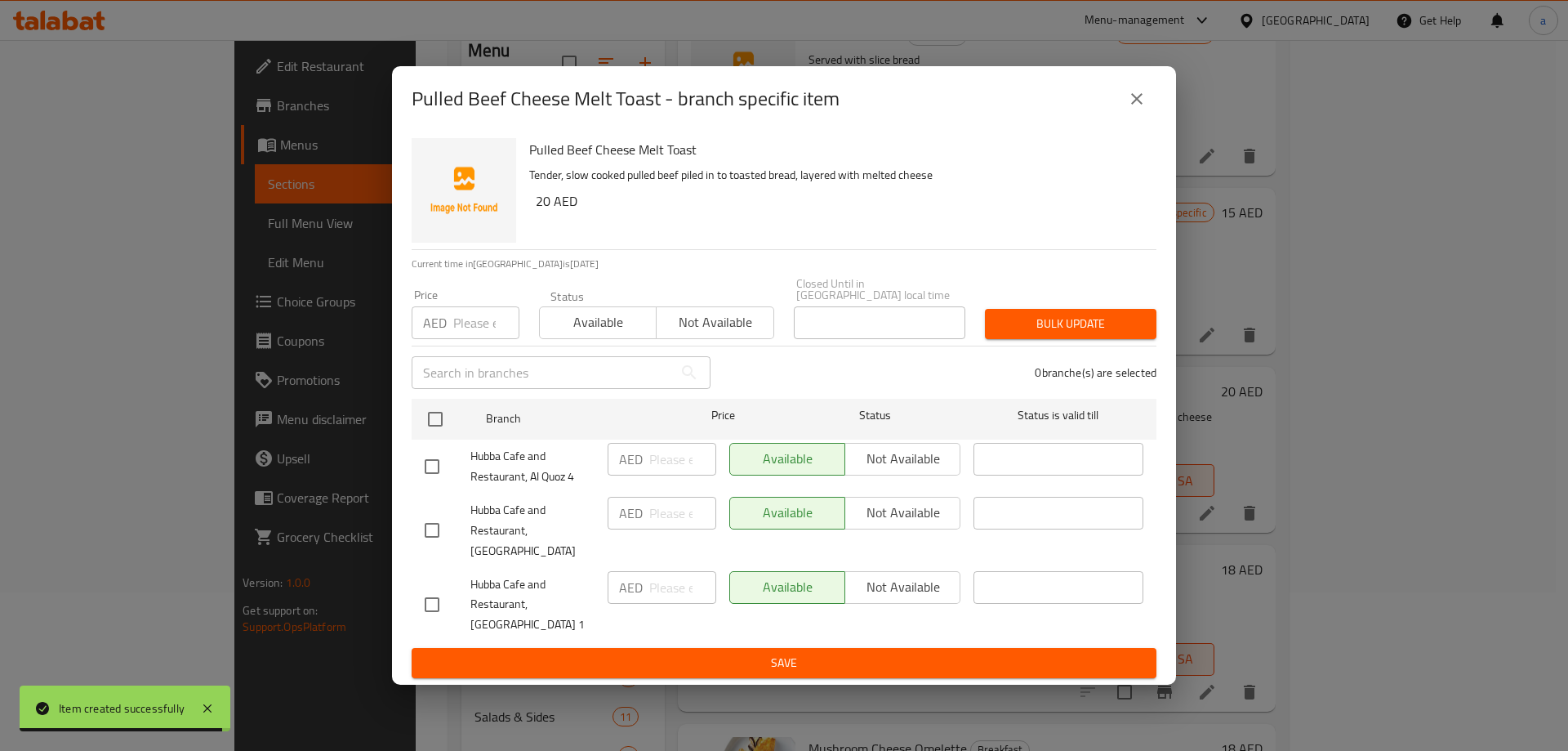
click at [429, 484] on input "checkbox" at bounding box center [431, 466] width 34 height 34
checkbox input "true"
click at [431, 600] on input "checkbox" at bounding box center [431, 604] width 34 height 34
checkbox input "true"
click at [920, 583] on span "Not available" at bounding box center [902, 586] width 102 height 24
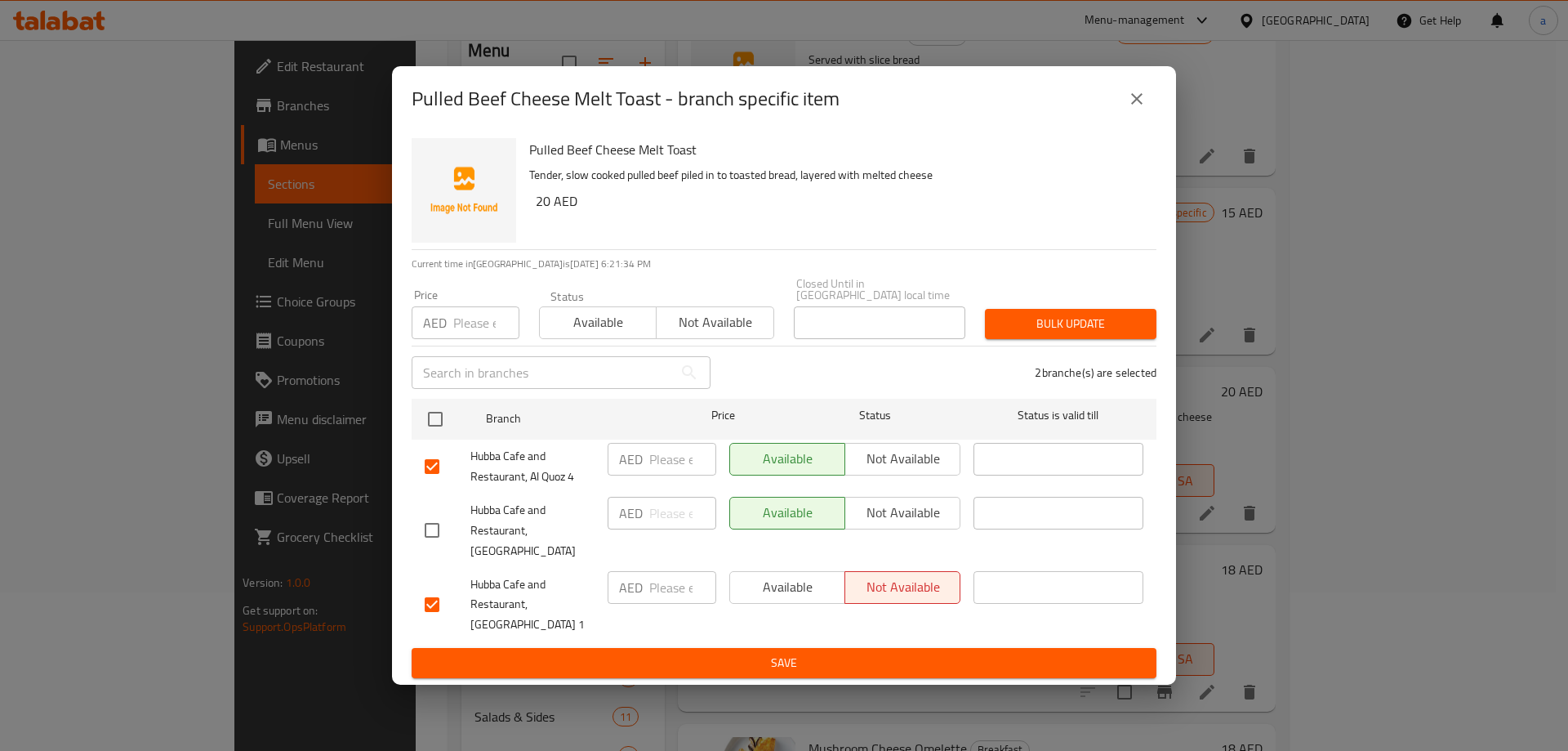
click at [902, 457] on span "Not available" at bounding box center [902, 458] width 102 height 24
click at [868, 653] on span "Save" at bounding box center [784, 662] width 719 height 20
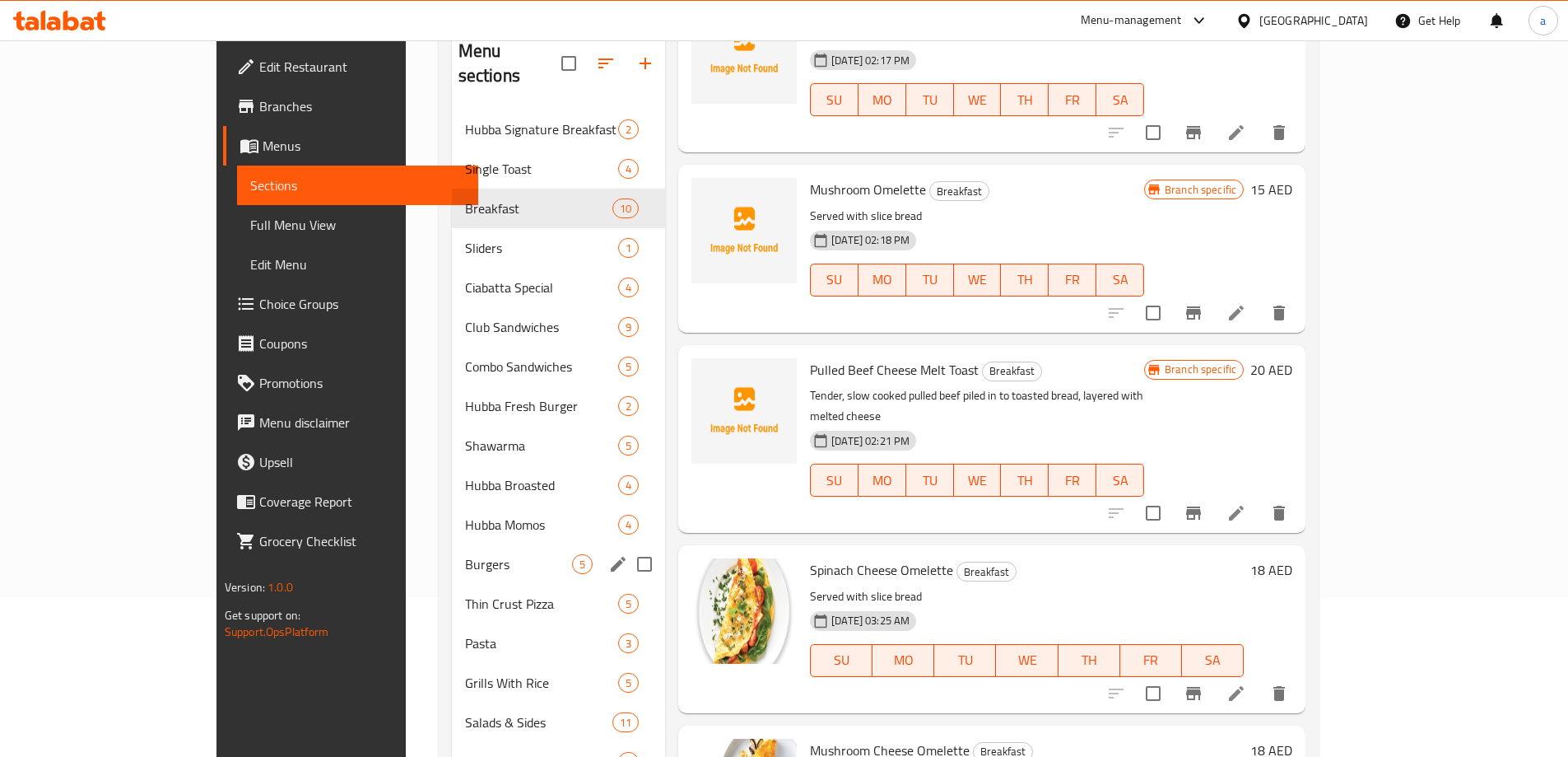
click at [452, 550] on div "Burgers 5" at bounding box center [558, 564] width 213 height 40
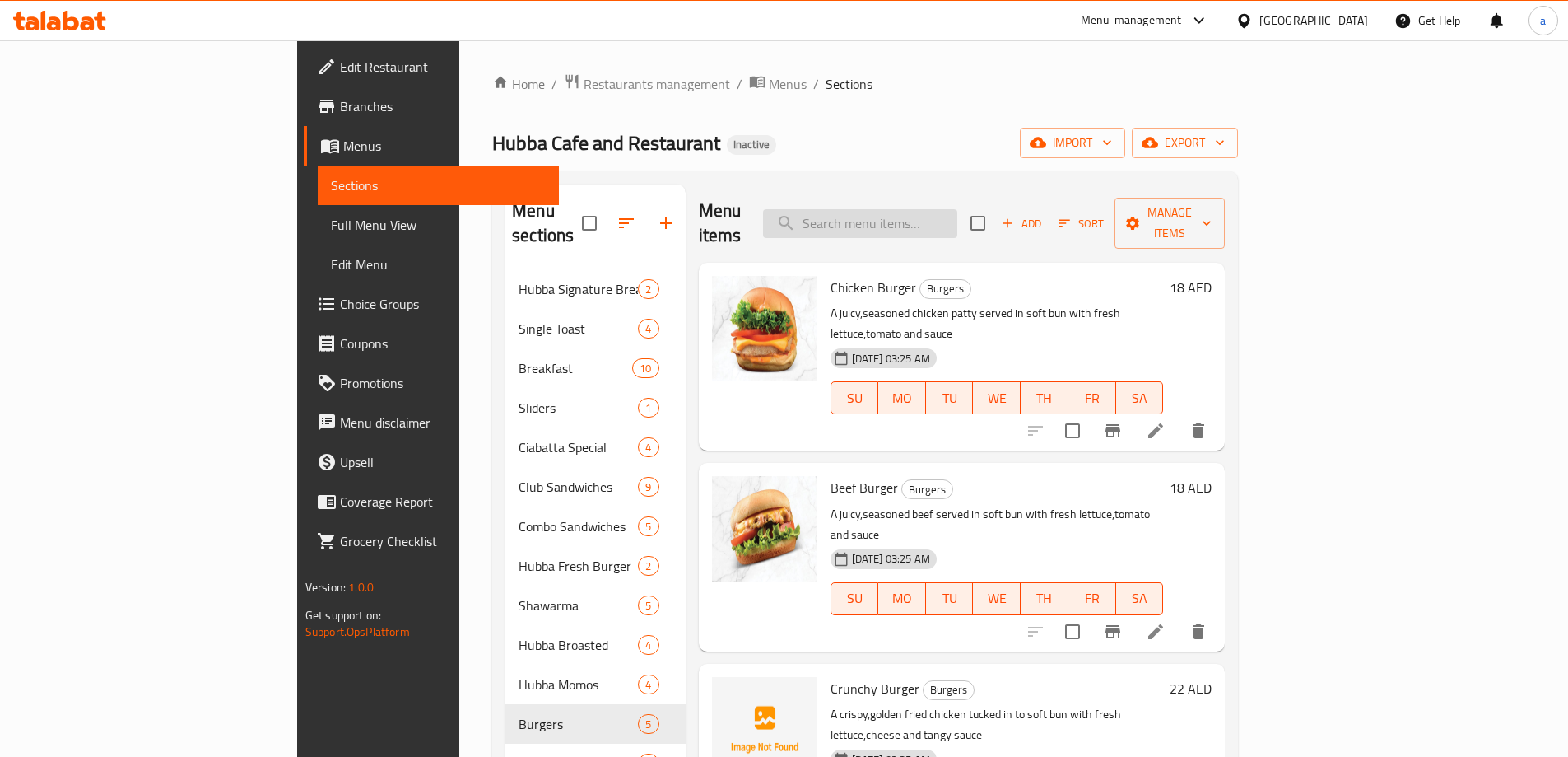
click at [957, 209] on input "search" at bounding box center [860, 223] width 194 height 29
paste input "CHICKEN BURGER"
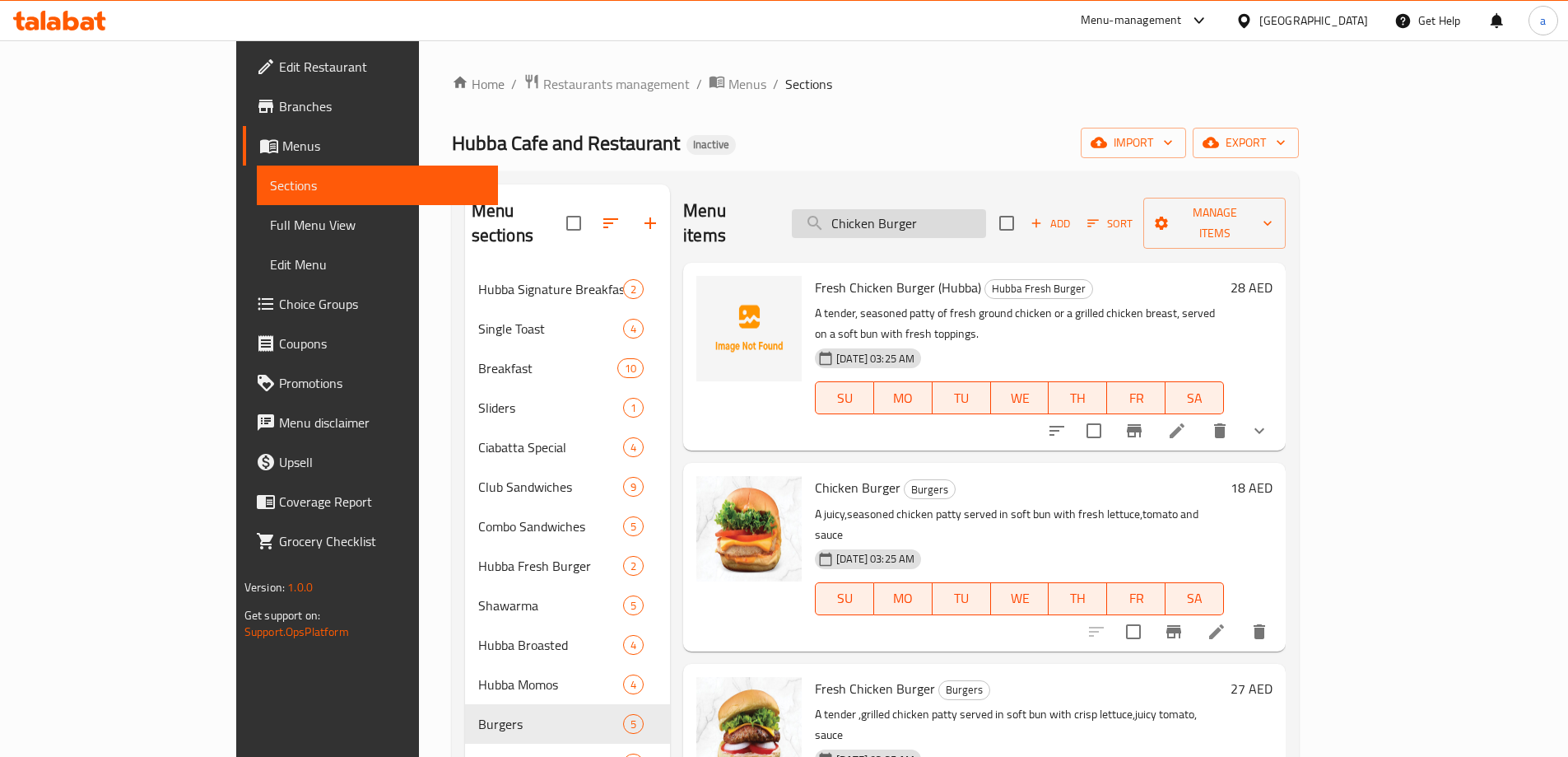
click at [977, 218] on input "Chicken Burger" at bounding box center [888, 223] width 194 height 29
paste input "BEEF BURGER"
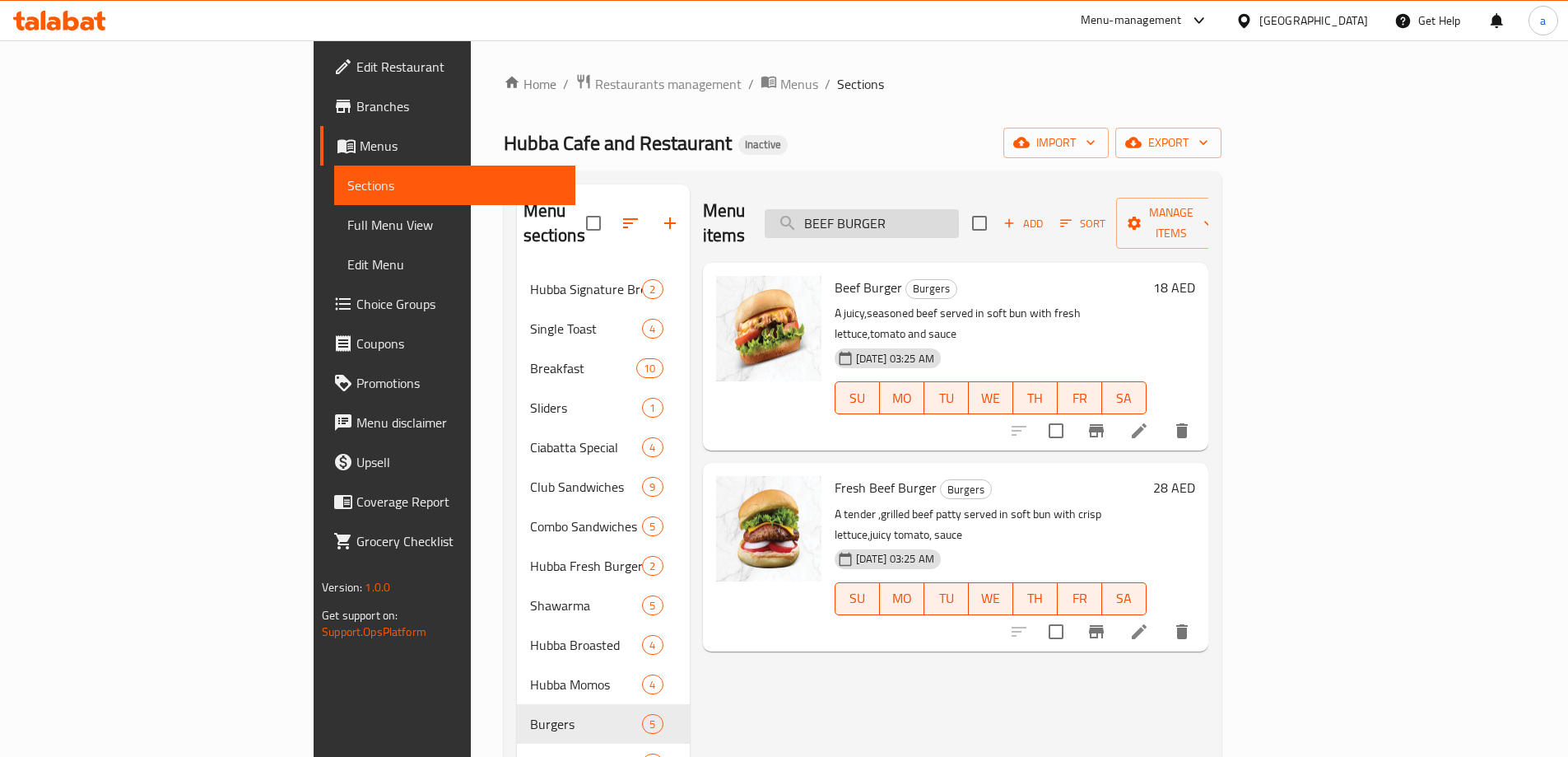
click at [959, 209] on input "BEEF BURGER" at bounding box center [861, 223] width 194 height 29
paste input "CRUNCHY"
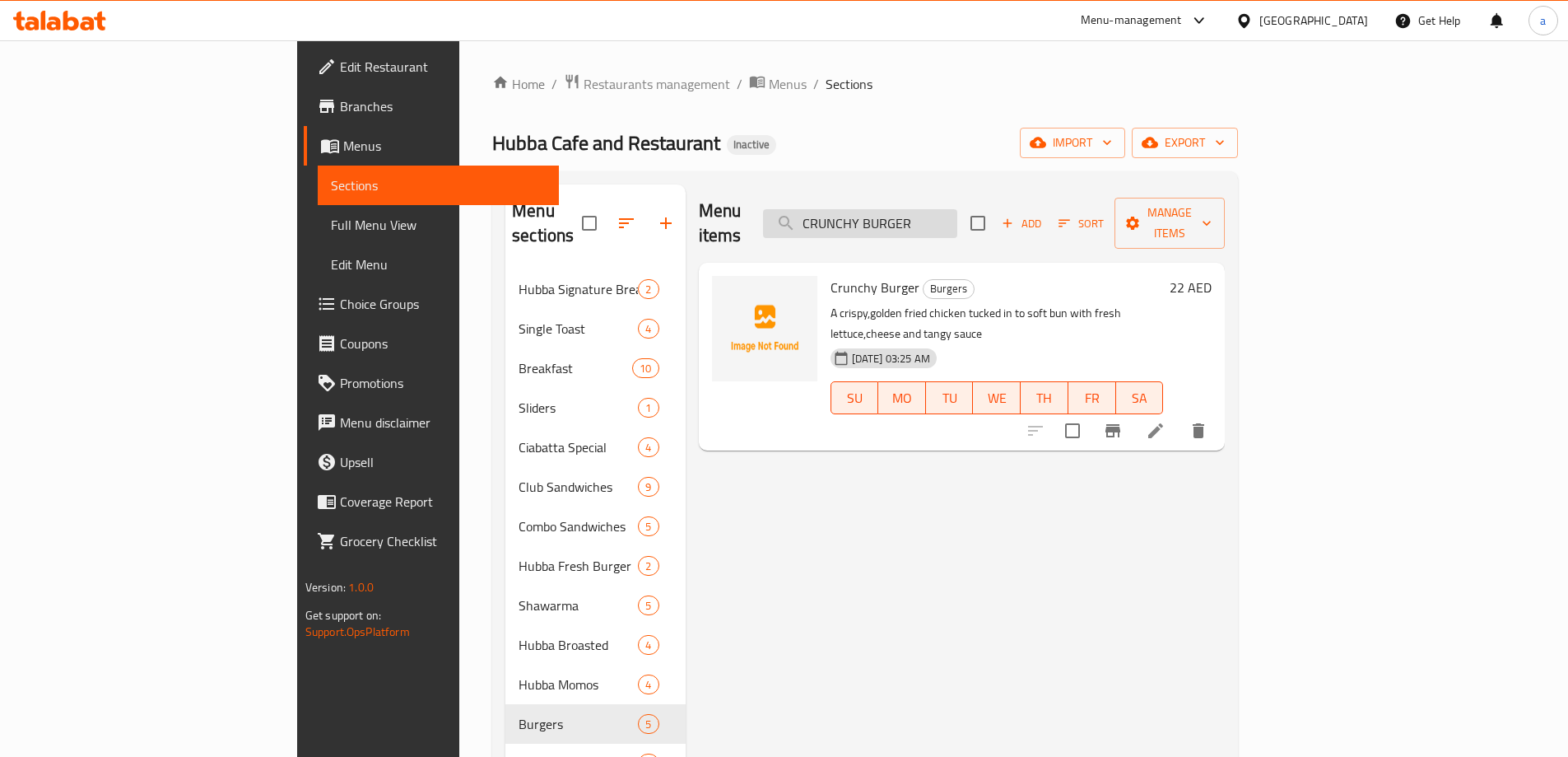
click at [942, 209] on input "CRUNCHY BURGER" at bounding box center [860, 223] width 194 height 29
paste input "FRESH CHKN"
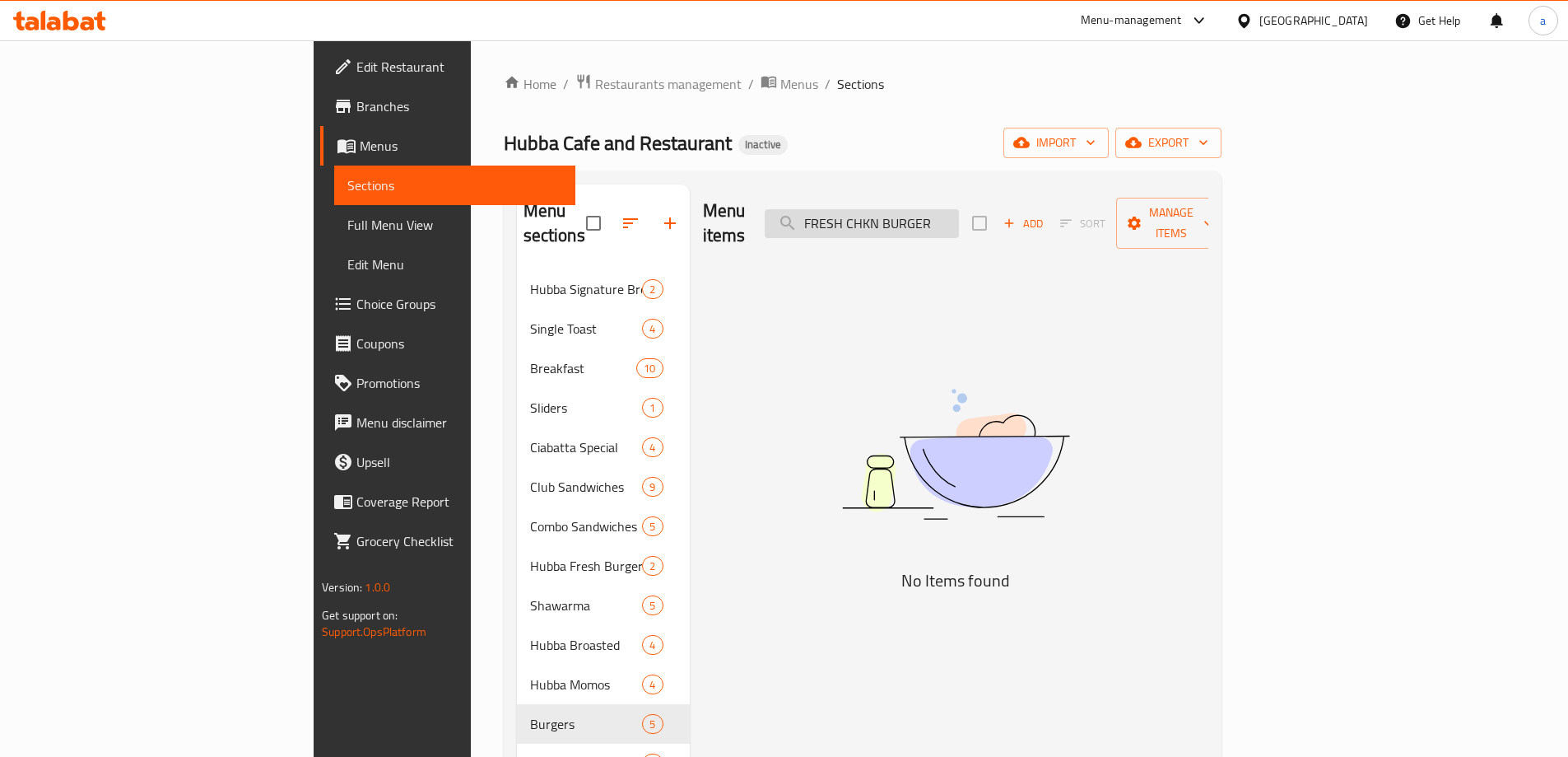
click at [959, 214] on input "FRESH CHKN BURGER" at bounding box center [861, 223] width 194 height 29
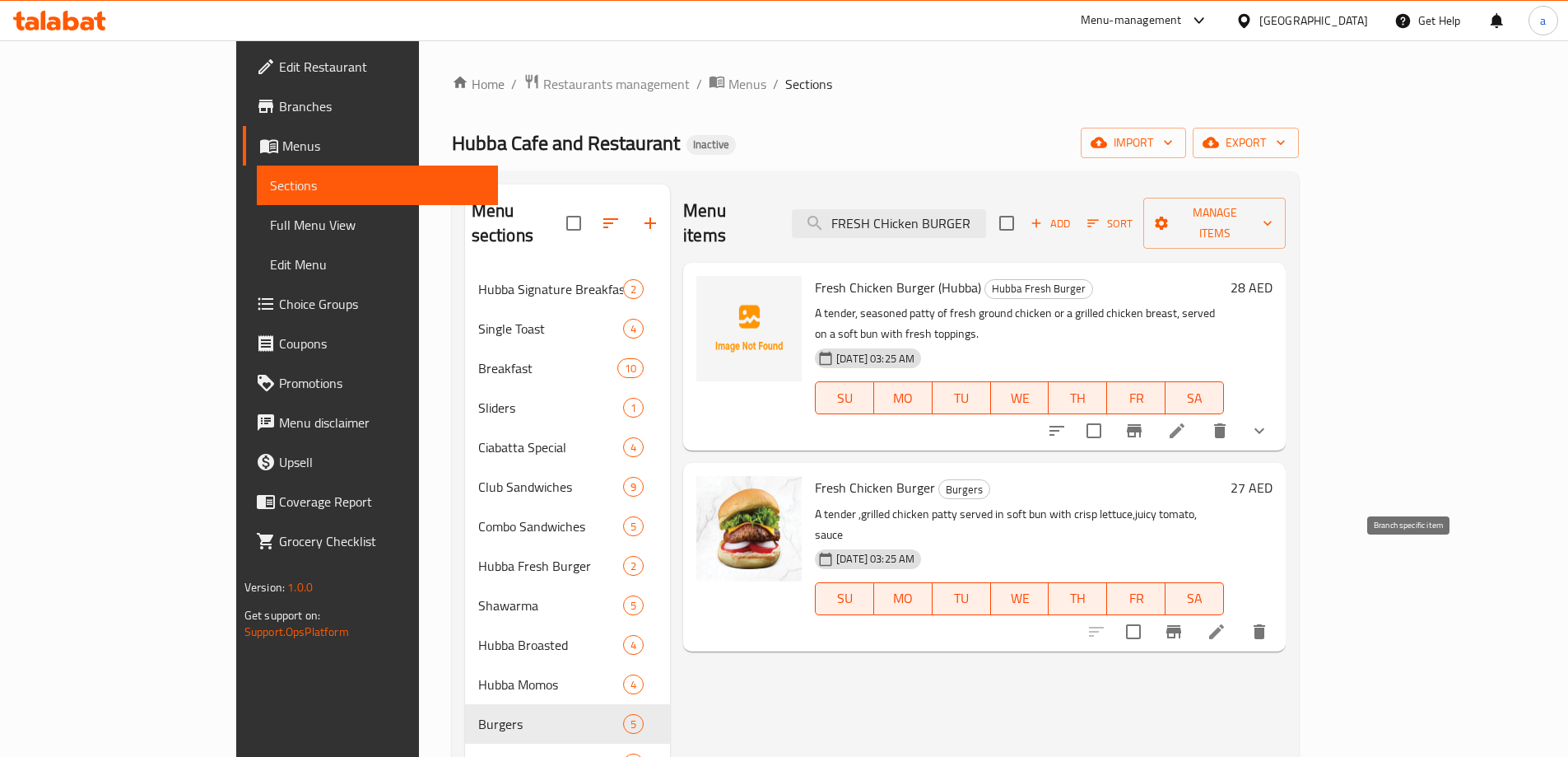
type input "FRESH CHicken BURGER"
click at [1181, 625] on icon "Branch-specific-item" at bounding box center [1174, 631] width 15 height 13
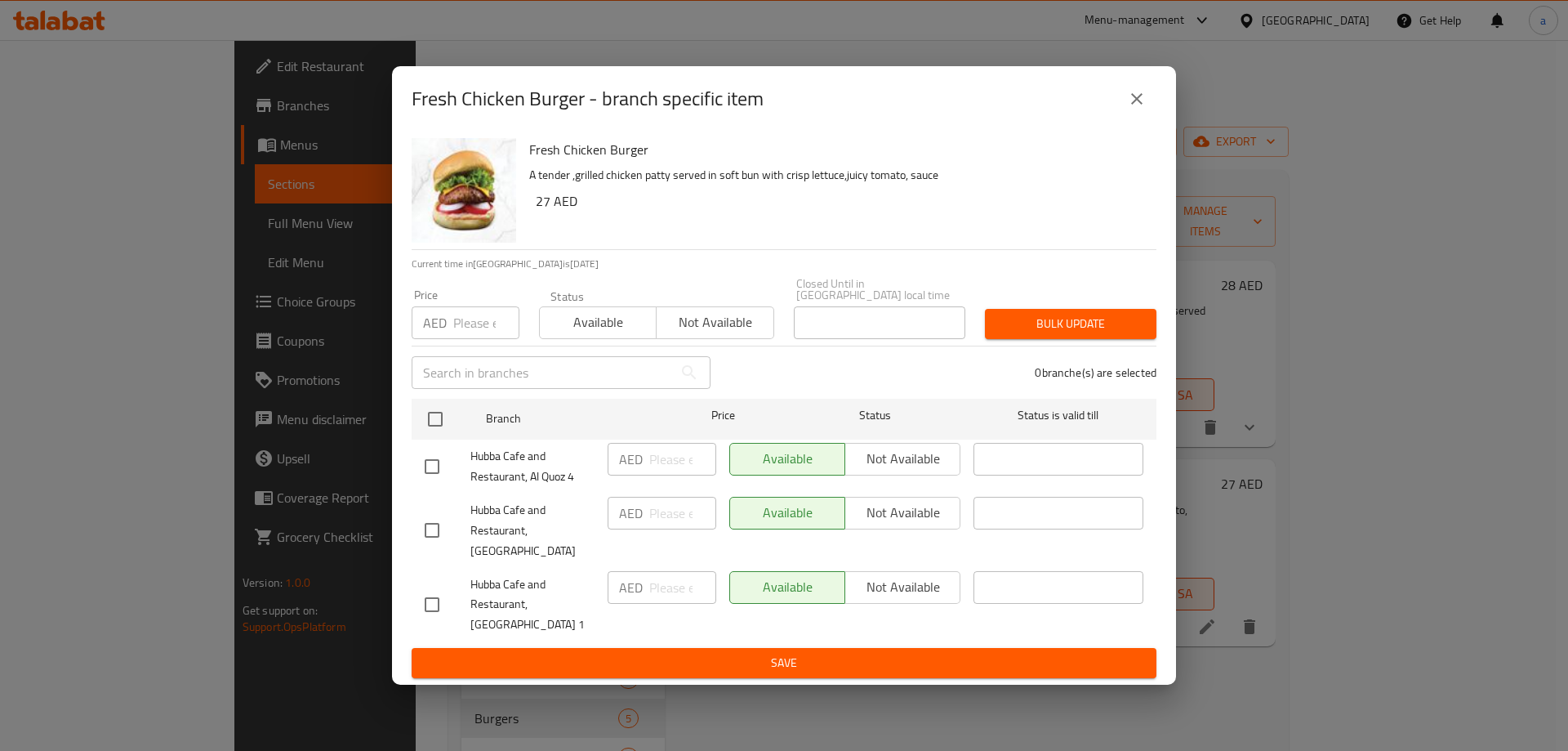
click at [439, 531] on input "checkbox" at bounding box center [431, 530] width 34 height 34
checkbox input "true"
click at [886, 524] on span "Not available" at bounding box center [902, 512] width 102 height 24
click at [838, 653] on span "Save" at bounding box center [784, 662] width 719 height 20
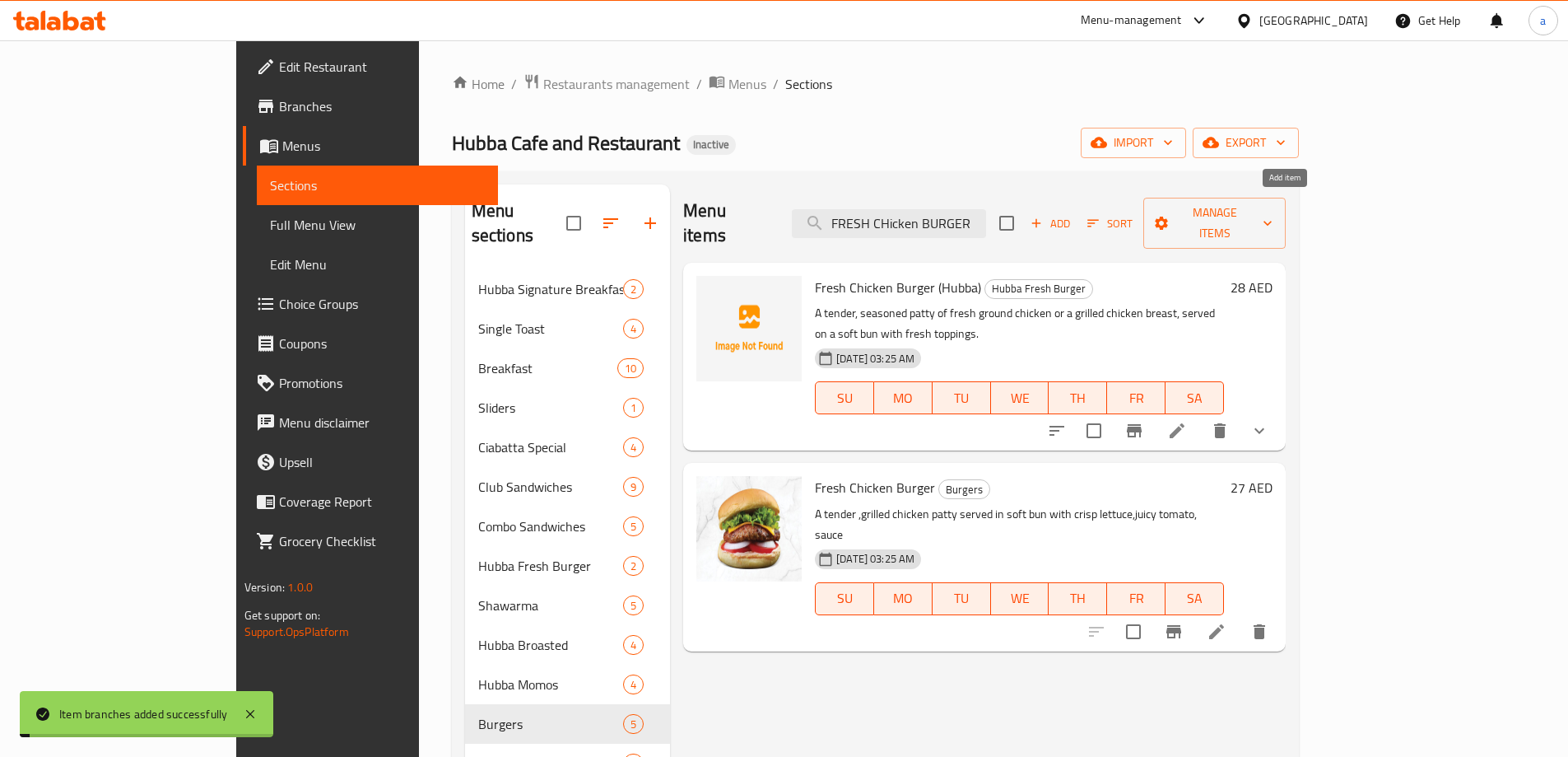
click at [1073, 214] on span "Add" at bounding box center [1050, 224] width 45 height 19
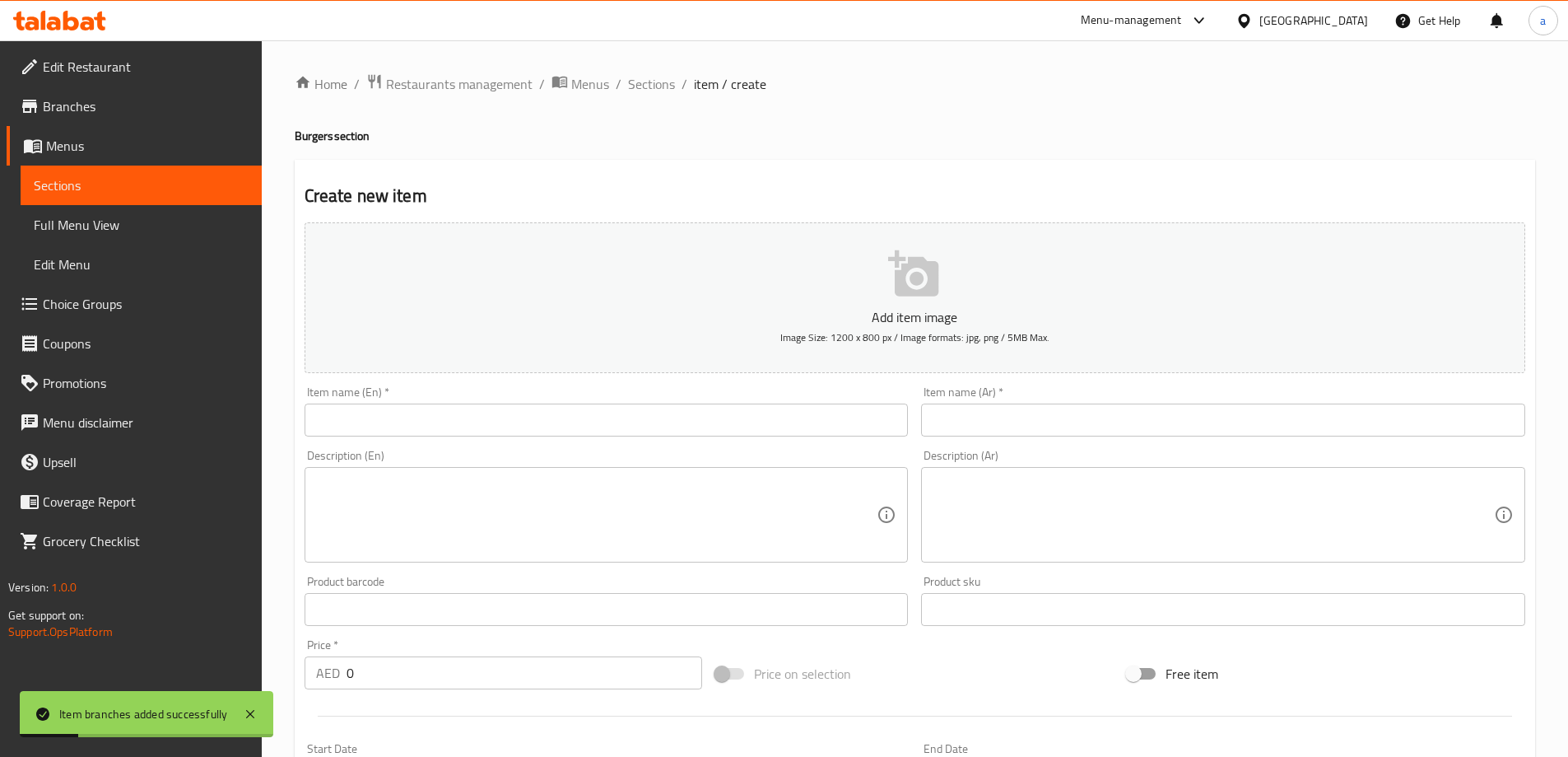
click at [613, 404] on input "text" at bounding box center [607, 420] width 604 height 33
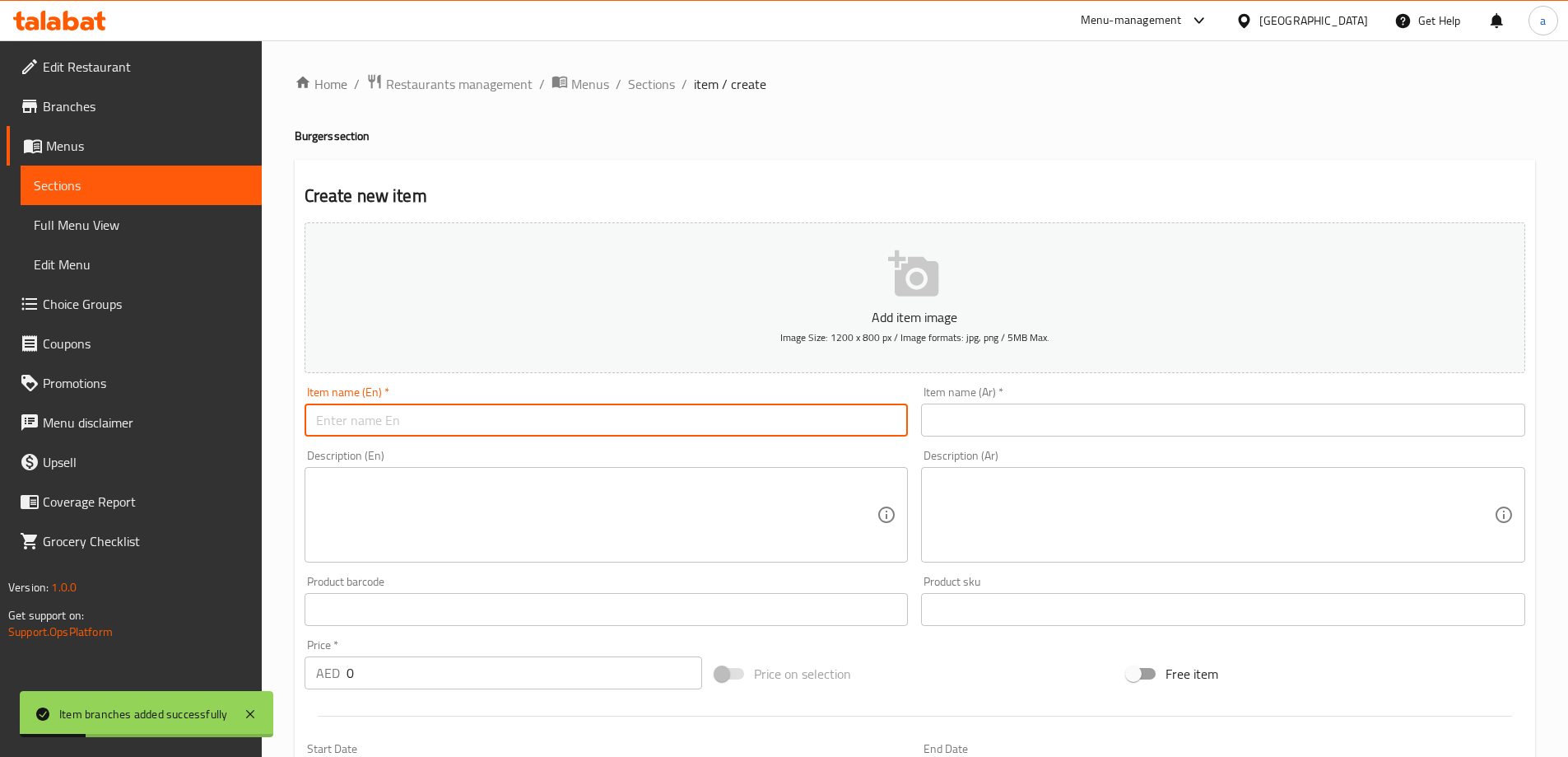
paste input "FRESH CHKN BURGER"
type input "Fresh Chkn Burger"
click at [1090, 436] on input "text" at bounding box center [1223, 420] width 604 height 33
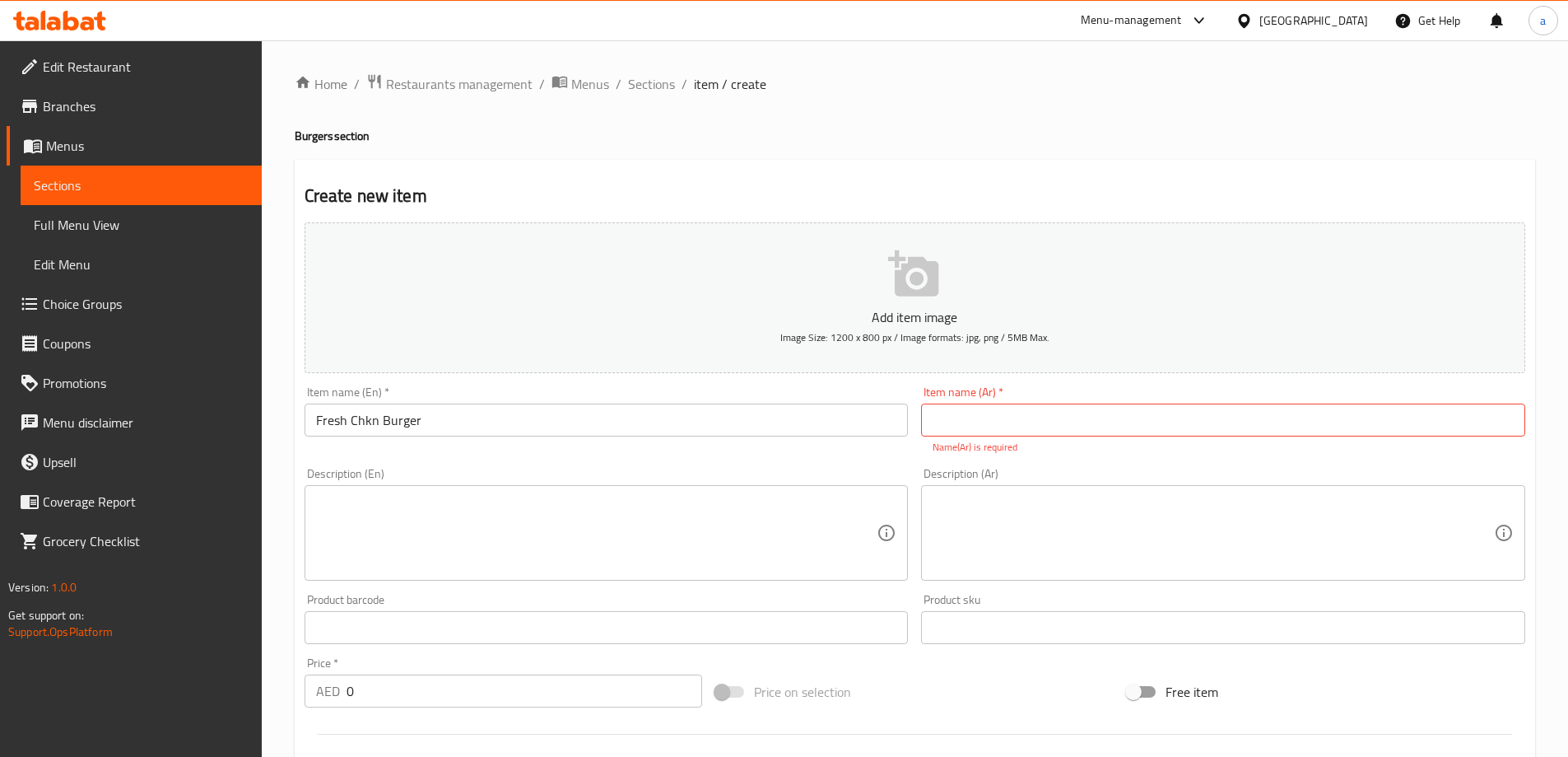
click at [450, 424] on input "Fresh Chkn Burger" at bounding box center [607, 420] width 604 height 33
click at [996, 425] on input "text" at bounding box center [1223, 420] width 604 height 33
type input "برجر دجاج طازج"
click at [920, 477] on div "Description (Ar) Description (Ar)" at bounding box center [1223, 523] width 617 height 126
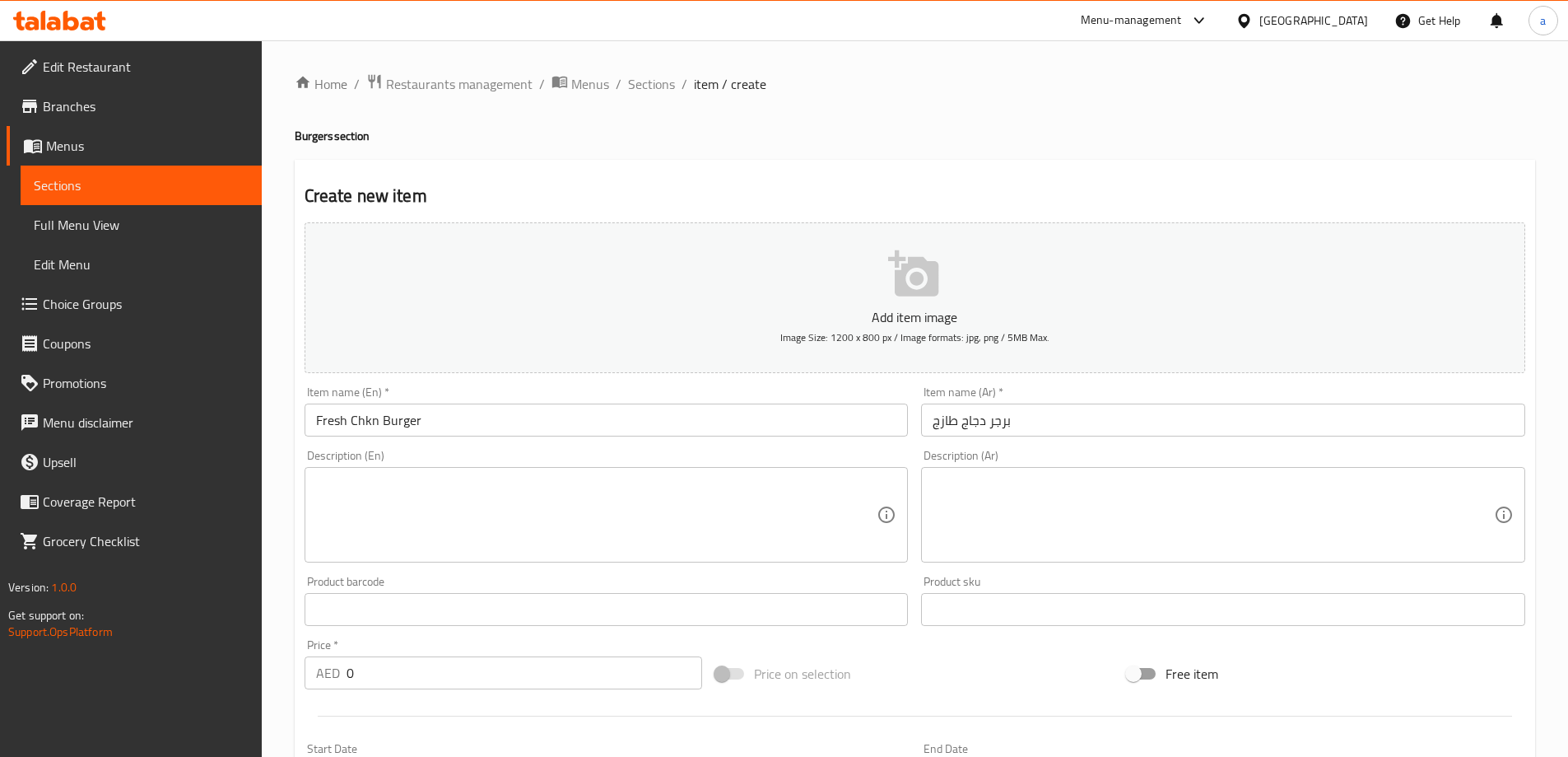
click at [586, 498] on textarea at bounding box center [596, 515] width 561 height 78
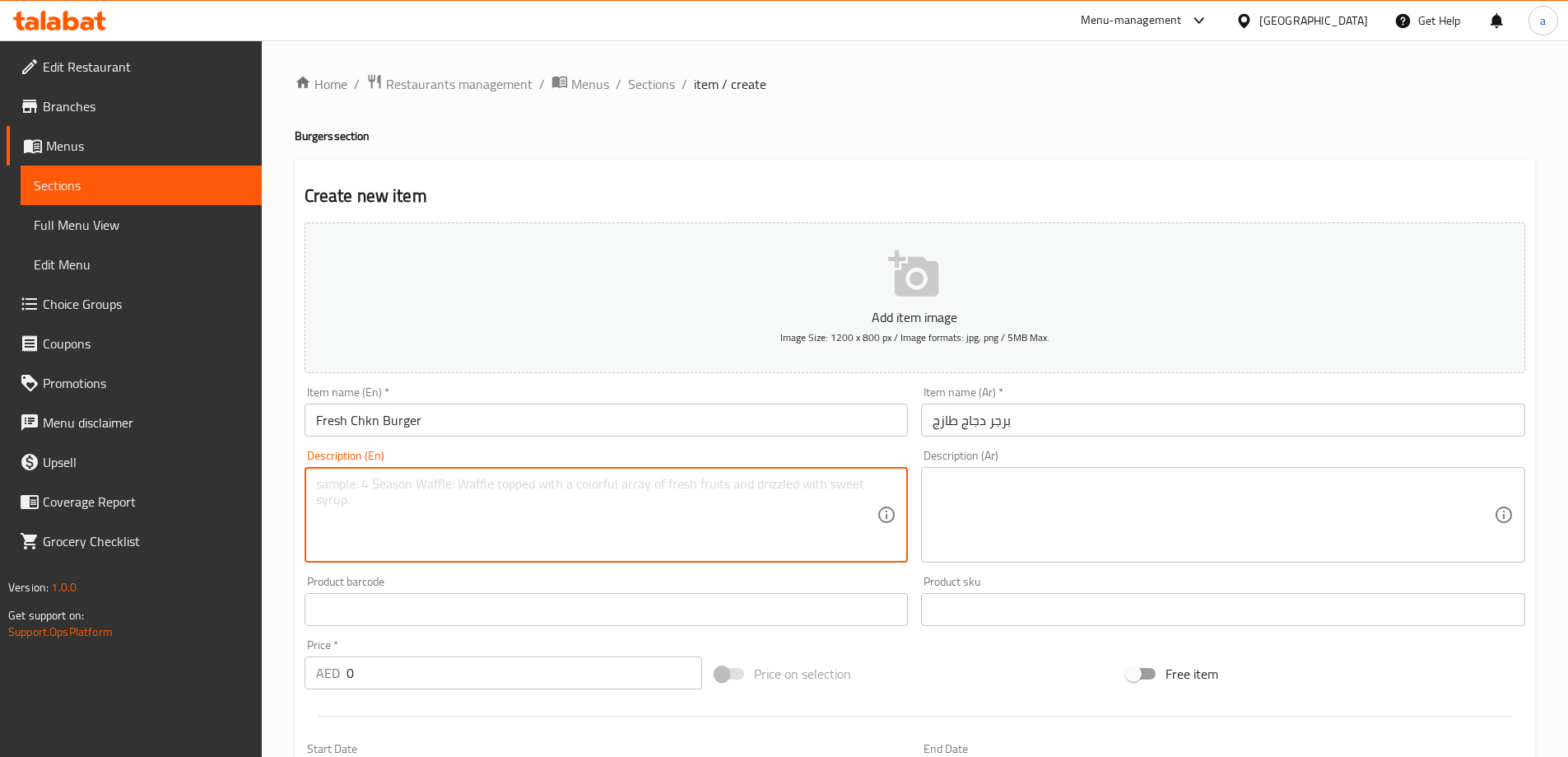
paste textarea "A TENDER ,GRILLED CHICKEN PATTY SERVED IN SOFT BUN WITH CRISP LETTUCE,JUICY TOM…"
click at [321, 490] on textarea "A TENDER ,GRILLED CHICKEN PATTY SERVED IN SOFT BUN WITH CRISP LETTUCE,JUICY TOM…" at bounding box center [596, 515] width 561 height 78
click at [680, 485] on textarea "A tender ,grilled chicken patty served in soft bun with crisp lettuce,juicy tom…" at bounding box center [596, 515] width 561 height 78
click at [759, 483] on textarea "A tender ,grilled chicken patty served in soft bun with crisp lettuce, juicy to…" at bounding box center [596, 515] width 561 height 78
type textarea "A tender ,grilled chicken patty served in soft bun with crisp lettuce, juicy to…"
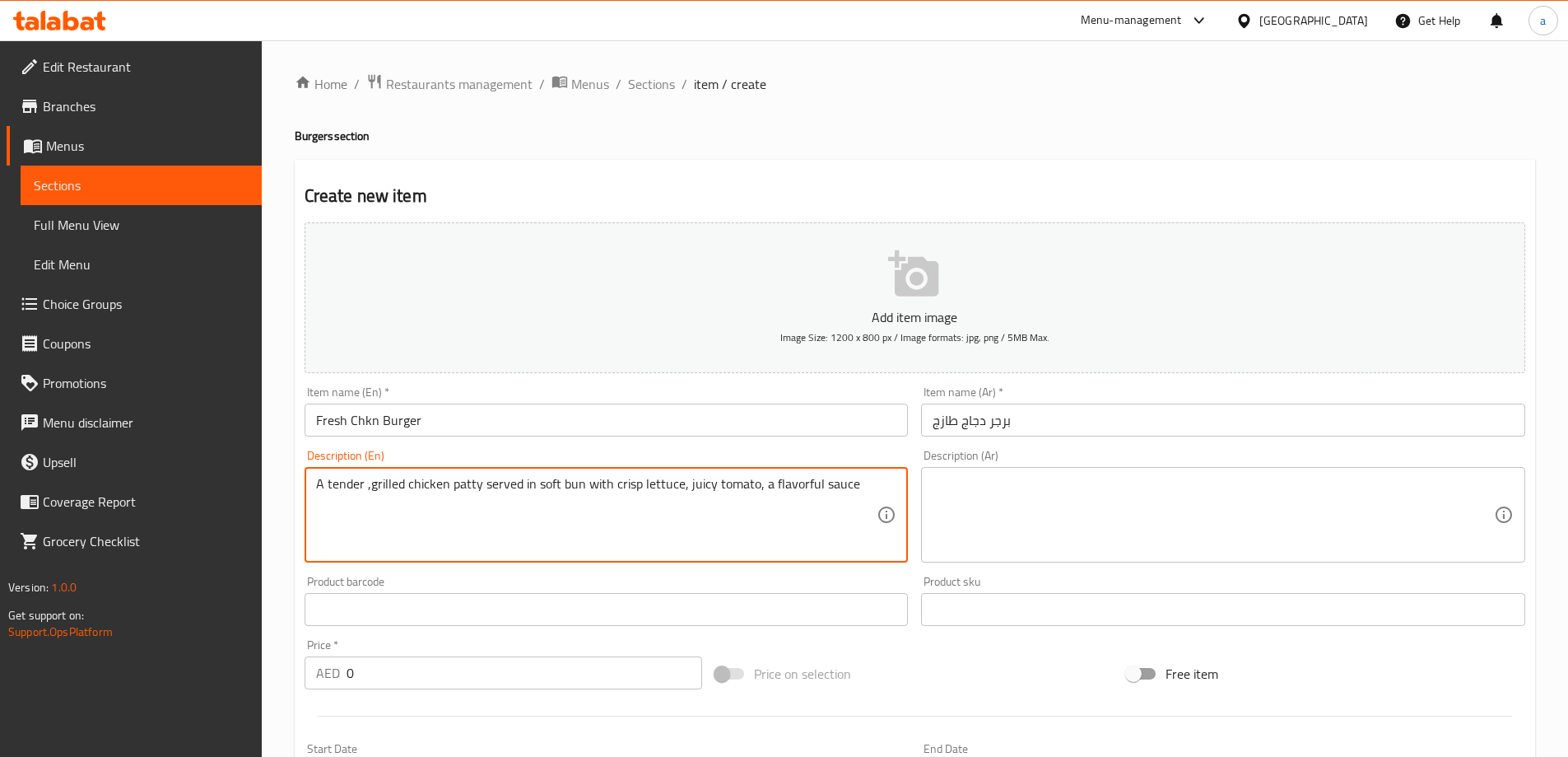
click at [361, 421] on input "Fresh Chkn Burger" at bounding box center [607, 420] width 604 height 33
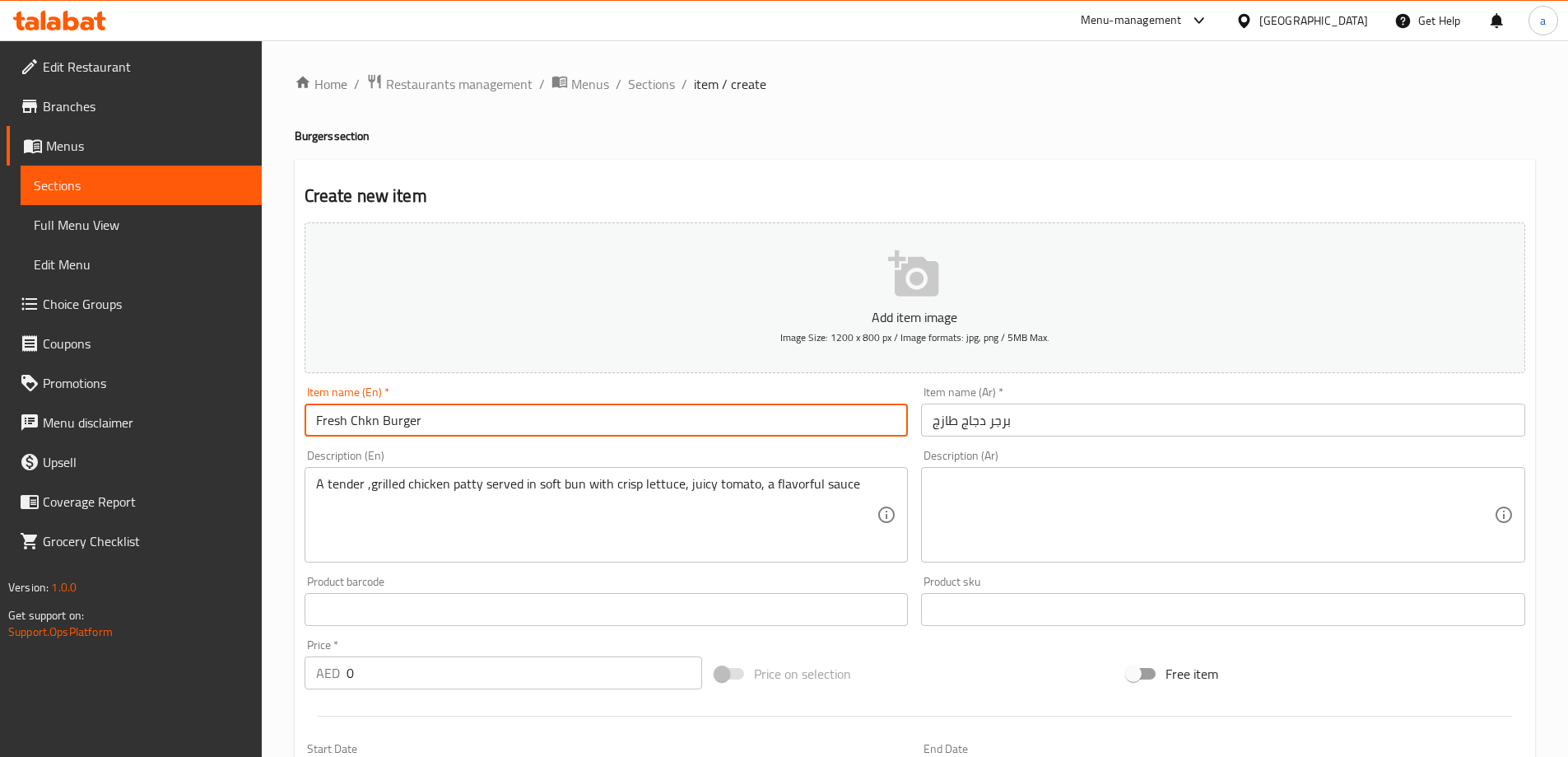
click at [361, 421] on input "Fresh Chkn Burger" at bounding box center [607, 420] width 604 height 33
type input "Fresh Chicken Burger"
click at [1052, 384] on div "Item name (Ar)   * برجر دجاج طازج Item name (Ar) *" at bounding box center [1223, 411] width 617 height 63
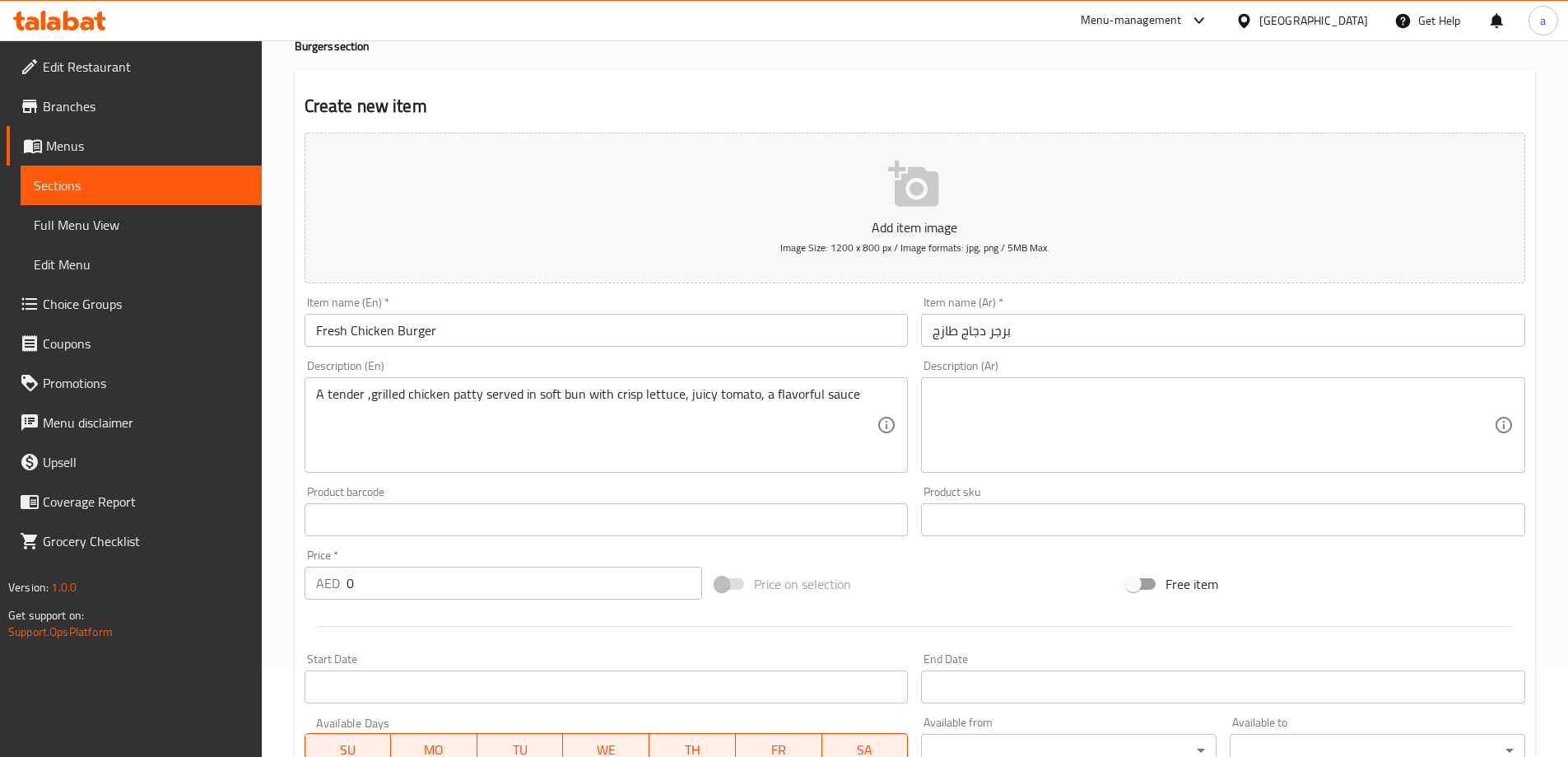
scroll to position [247, 0]
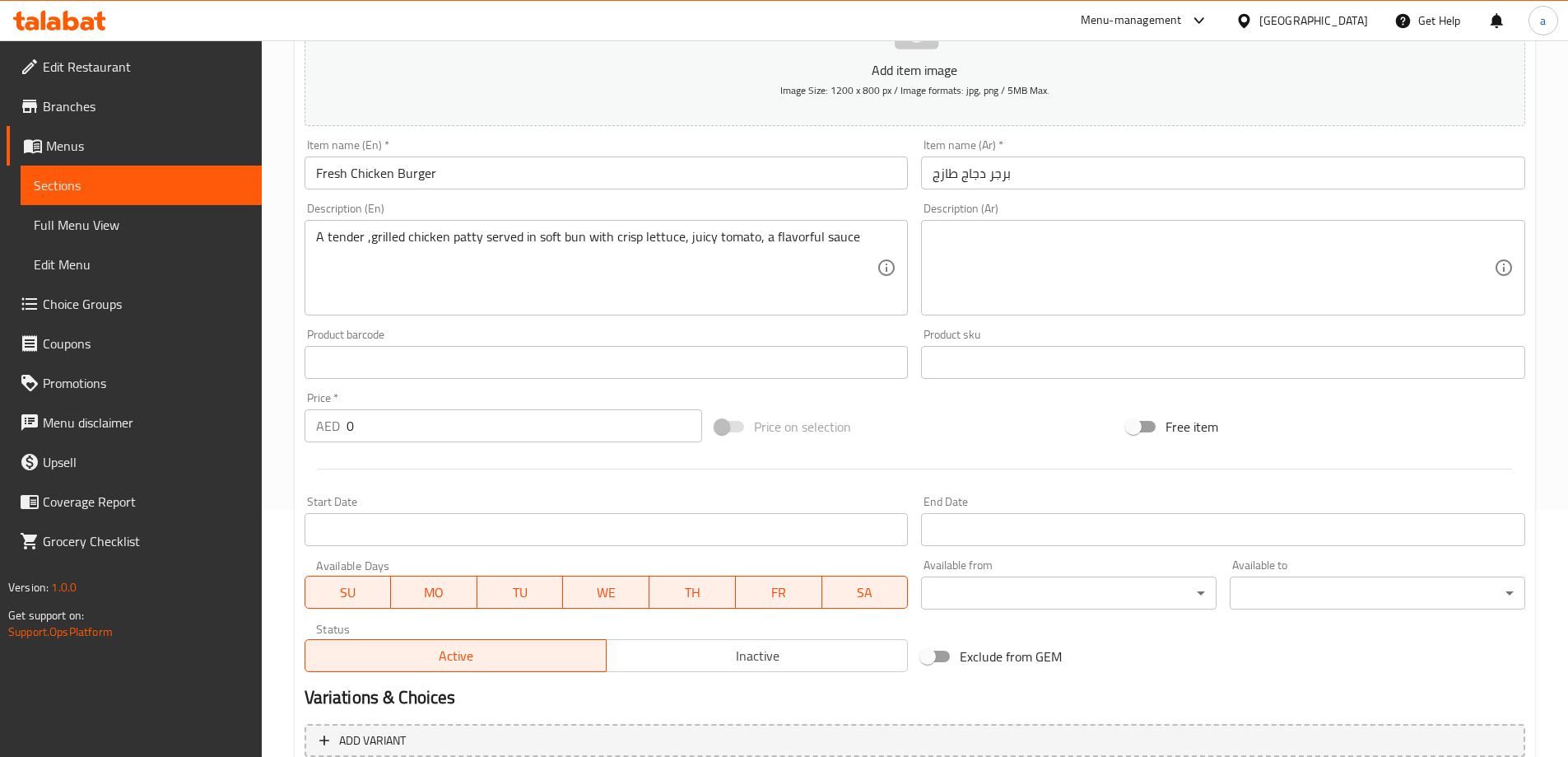
click at [730, 224] on div "A tender ,grilled chicken patty served in soft bun with crisp lettuce, juicy to…" at bounding box center [607, 267] width 604 height 96
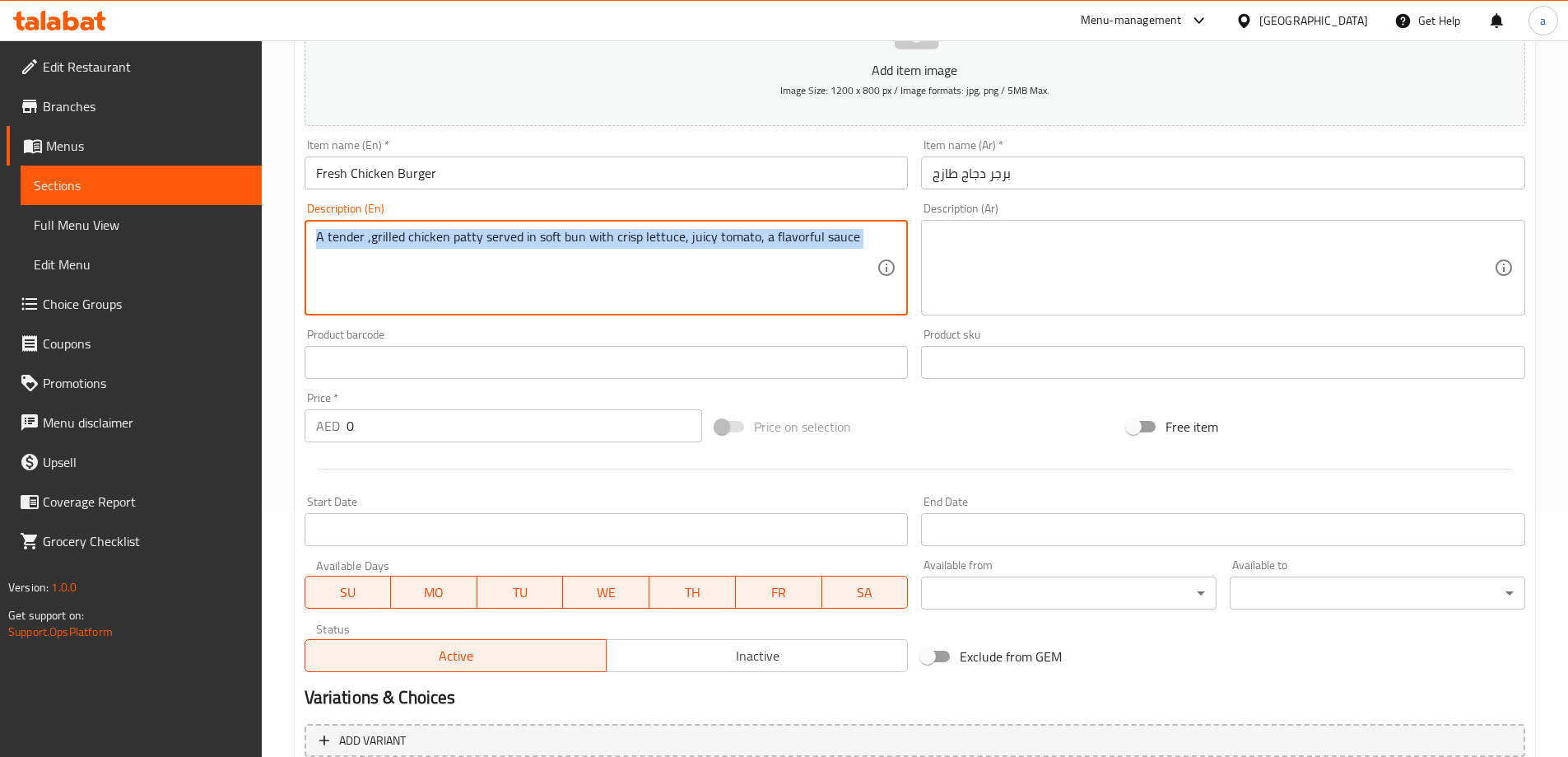
click at [730, 224] on div "A tender ,grilled chicken patty served in soft bun with crisp lettuce, juicy to…" at bounding box center [607, 267] width 604 height 96
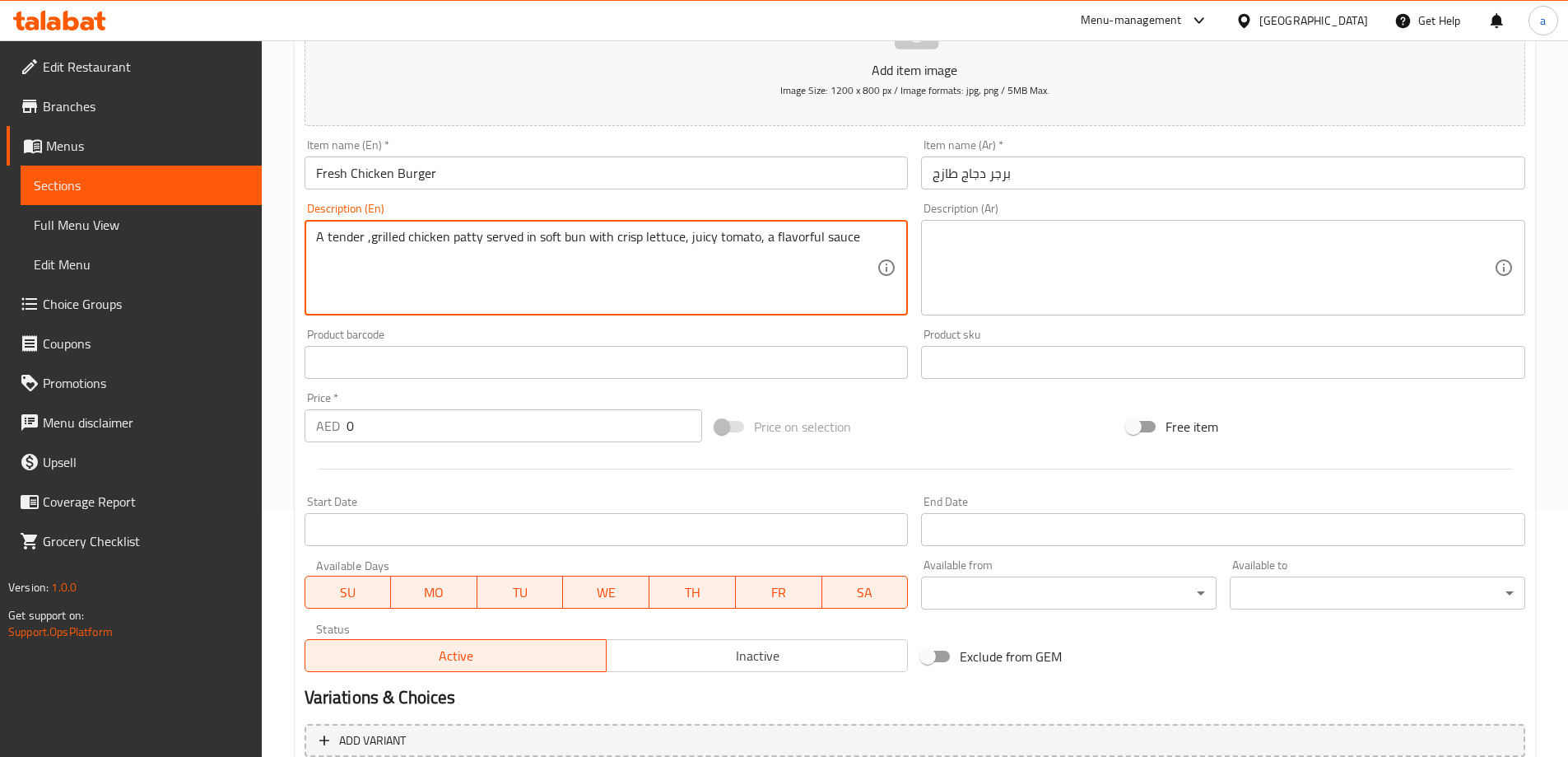
click at [1008, 244] on textarea at bounding box center [1212, 268] width 561 height 78
paste textarea "فطيرة دجاج مشوية طرية تقدم في خبز طري مع خس مقرمش وطماطم طرية وصلصة لذيذة"
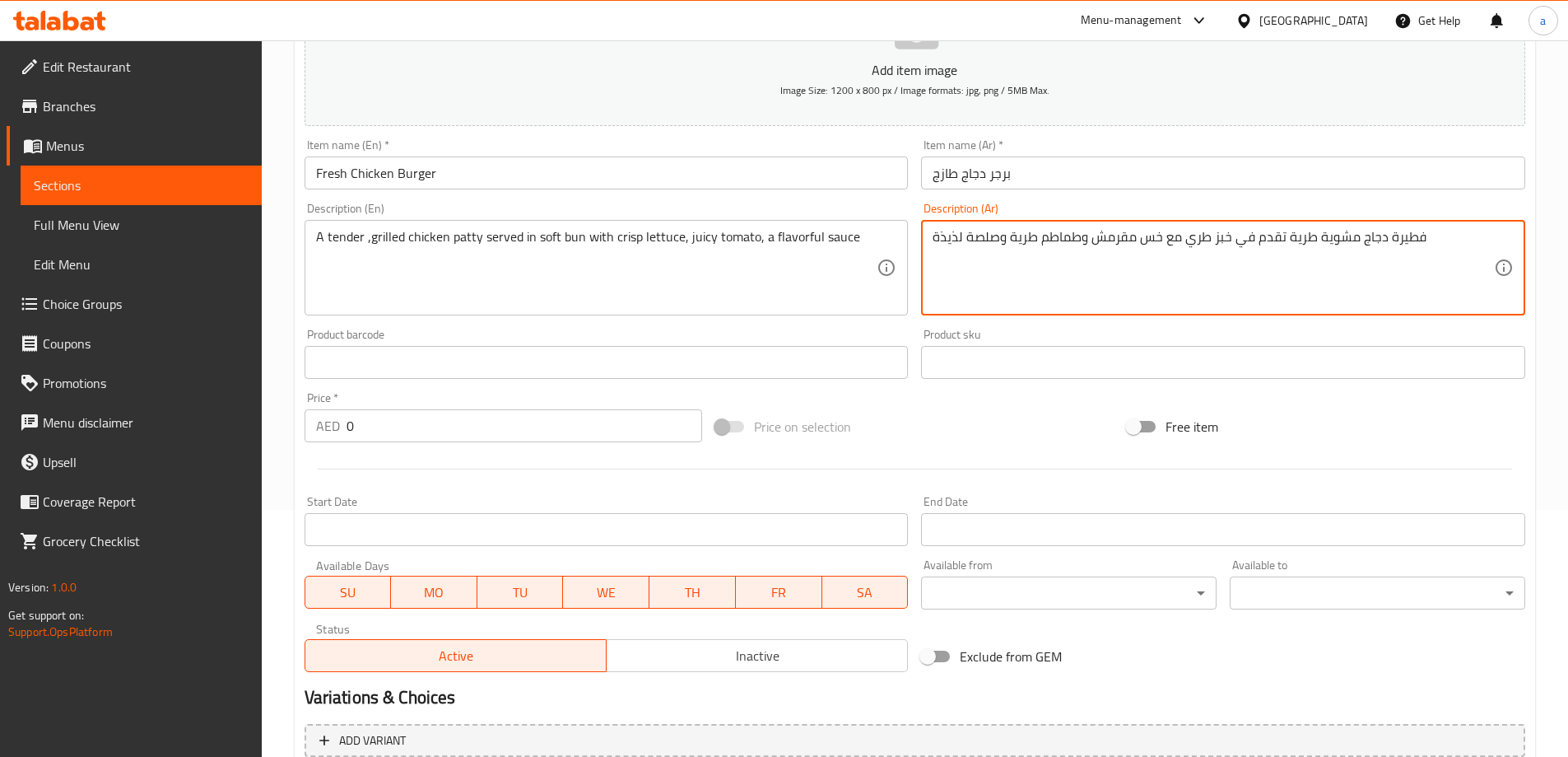
click at [1403, 242] on textarea "فطيرة دجاج مشوية طرية تقدم في خبز طري مع خس مقرمش وطماطم طرية وصلصة لذيذة" at bounding box center [1212, 268] width 561 height 78
click at [1300, 242] on textarea "شريحة دجاج مشوية طرية تقدم في خبز طري مع خس مقرمش وطماطم طرية وصلصة لذيذة" at bounding box center [1212, 268] width 561 height 78
click at [1201, 235] on textarea "شريحة دجاج مشوية تندر تقدم في خبز طري مع خس مقرمش وطماطم طرية وصلصة لذيذة" at bounding box center [1212, 268] width 561 height 78
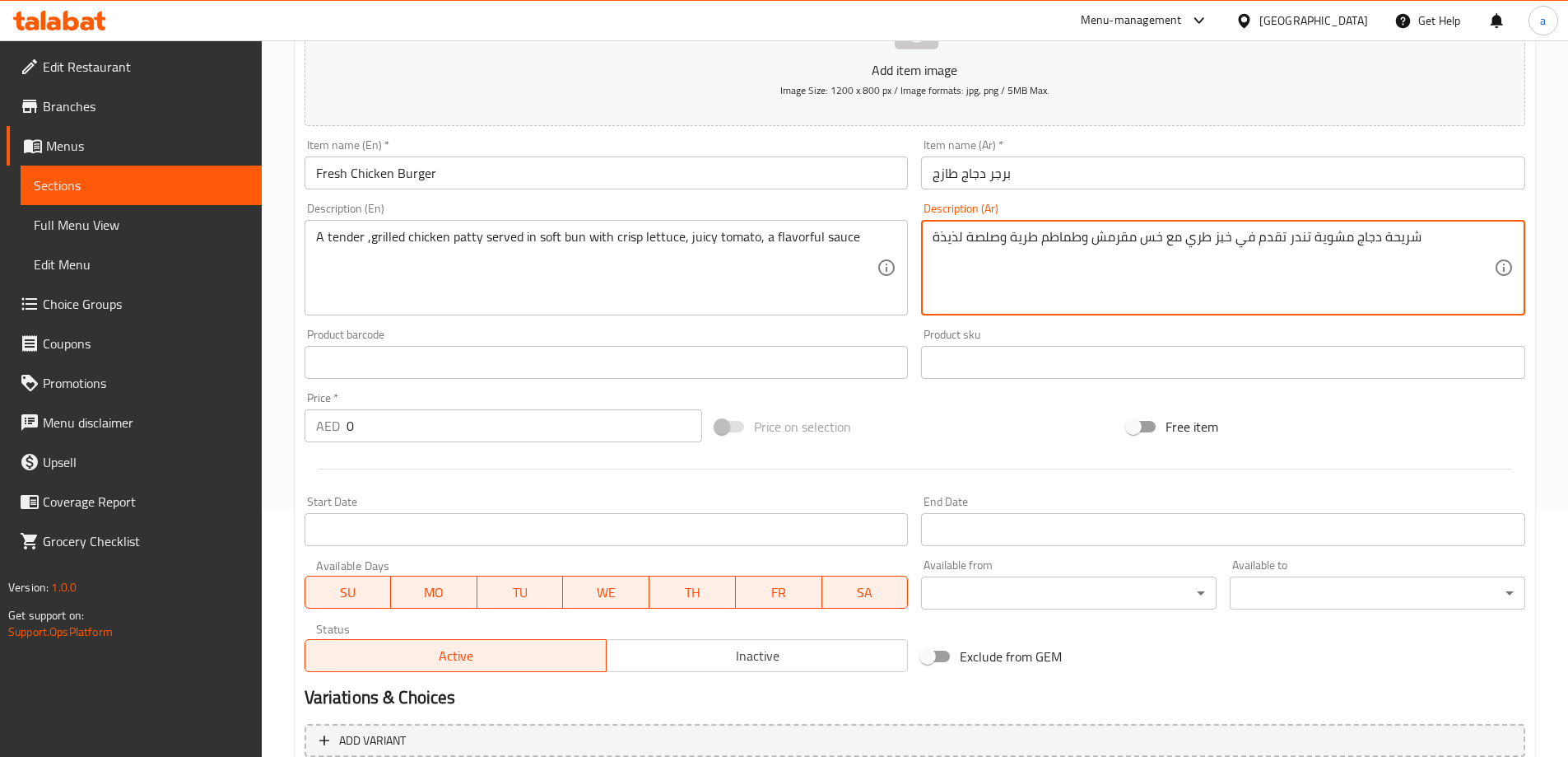
click at [1201, 235] on textarea "شريحة دجاج مشوية تندر تقدم في خبز طري مع خس مقرمش وطماطم طرية وصلصة لذيذة" at bounding box center [1212, 268] width 561 height 78
click at [1224, 237] on textarea "شريحة دجاج مشوية تندر تقدم في خبز ناعم مع خس مقرمش وطماطم طرية وصلصة لذيذة" at bounding box center [1212, 268] width 561 height 78
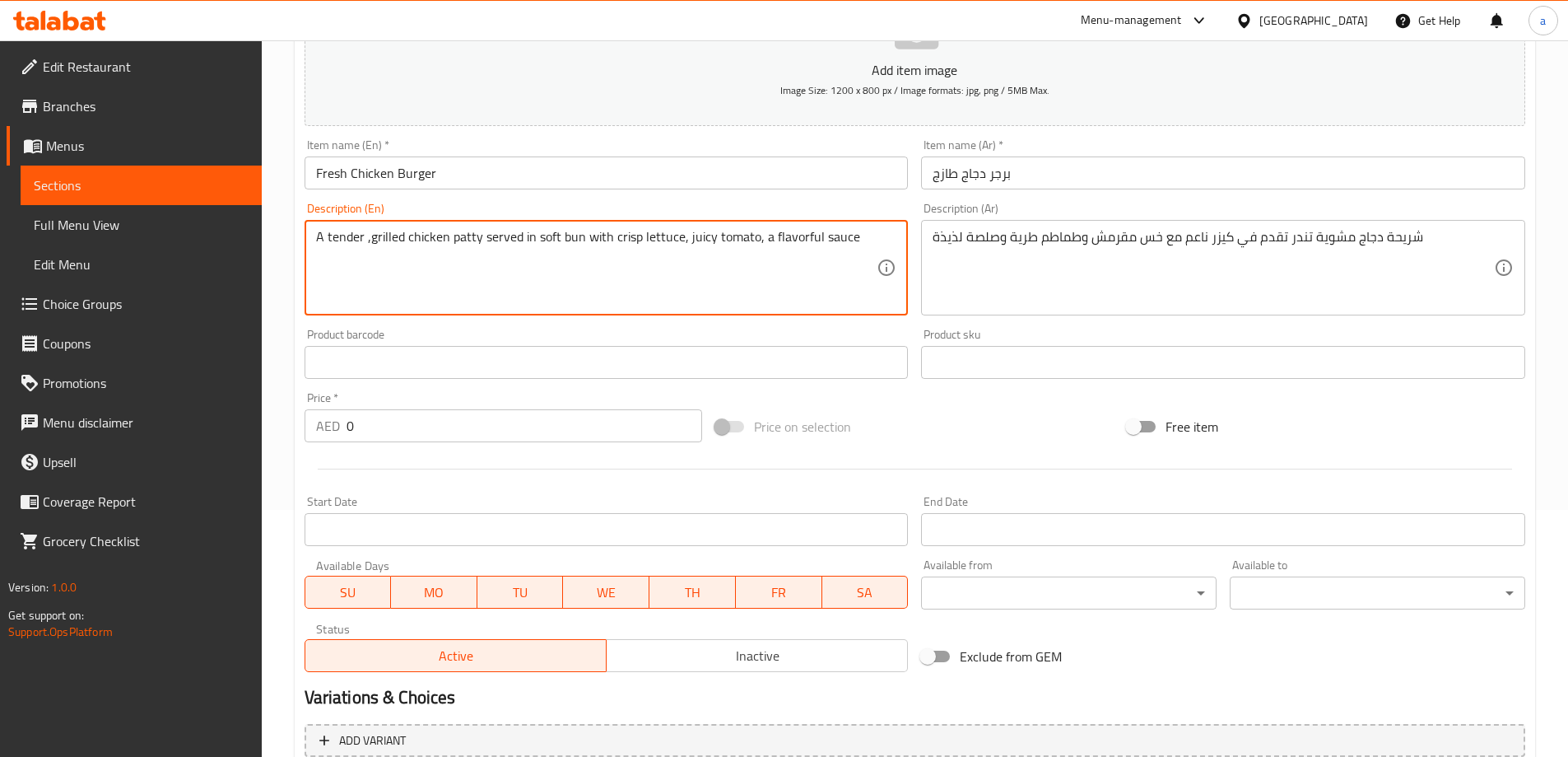
drag, startPoint x: 610, startPoint y: 235, endPoint x: 542, endPoint y: 150, distance: 108.9
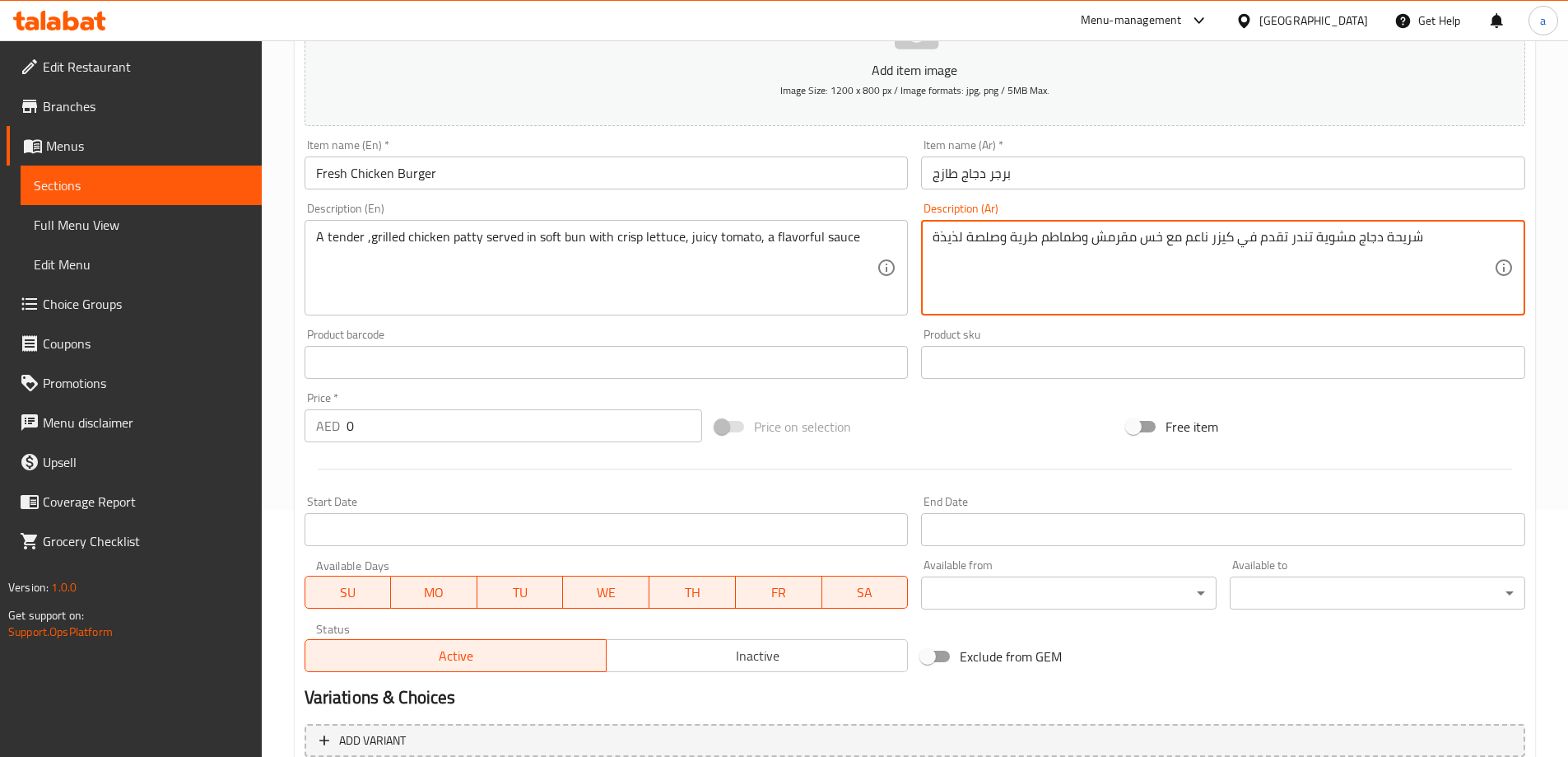
click at [1032, 244] on textarea "شريحة دجاج مشوية تندر تقدم في كيزر ناعم مع خس مقرمش وطماطم طرية وصلصة لذيذة" at bounding box center [1212, 268] width 561 height 78
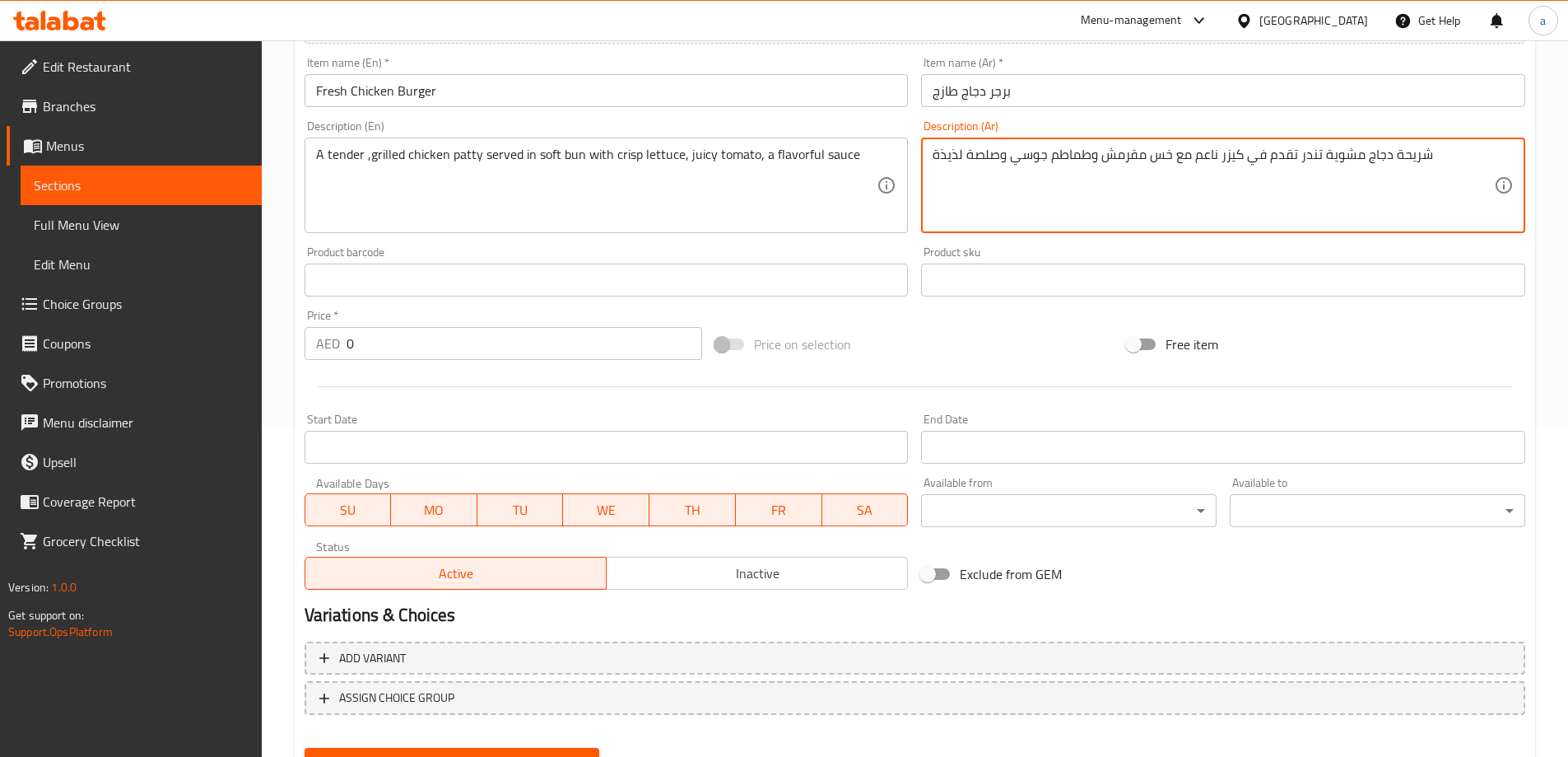
scroll to position [407, 0]
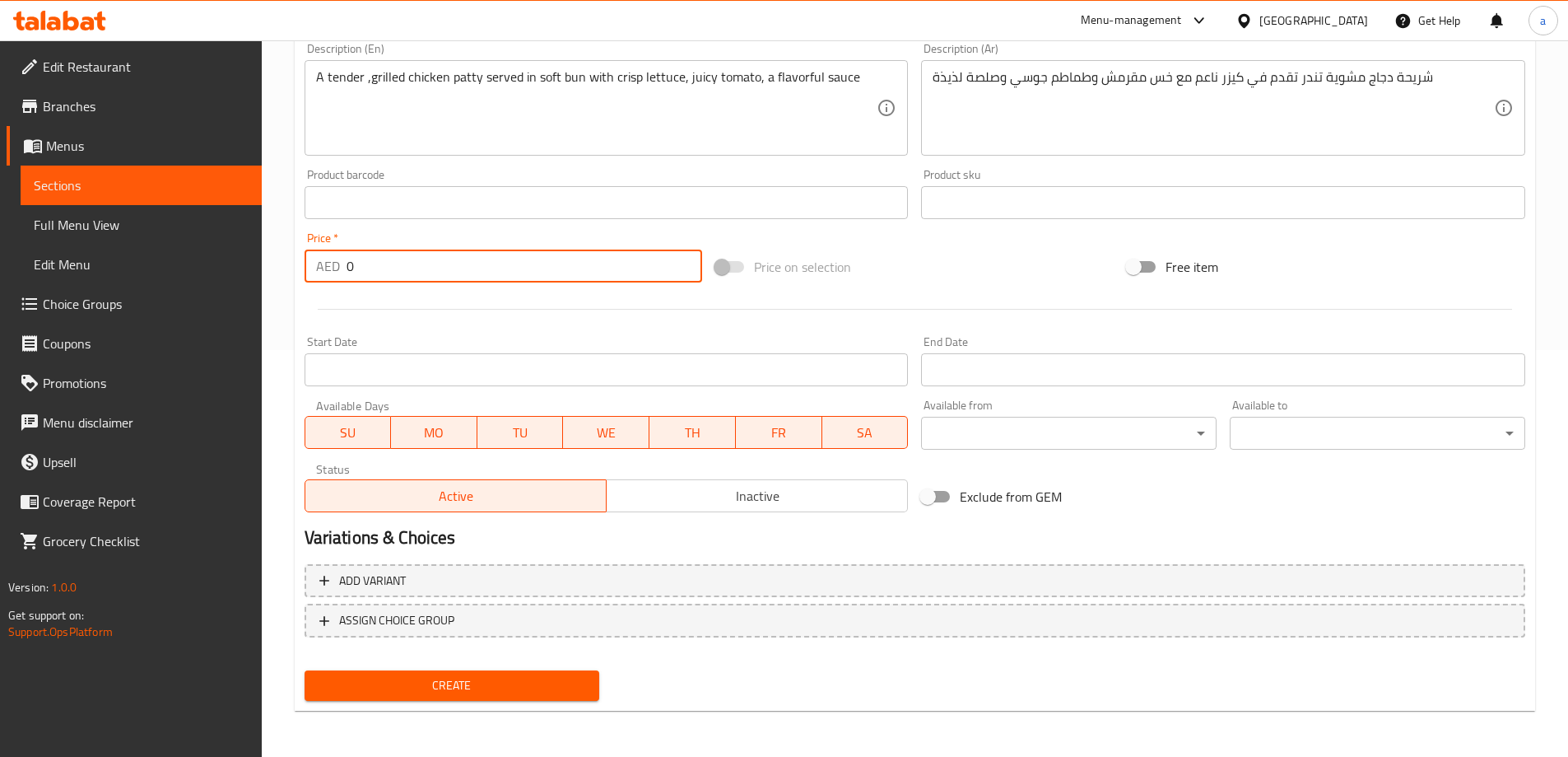
drag, startPoint x: 510, startPoint y: 278, endPoint x: 266, endPoint y: 263, distance: 244.5
click at [266, 263] on div "Home / Restaurants management / Menus / Sections / item / create Burgers sectio…" at bounding box center [915, 195] width 1306 height 1123
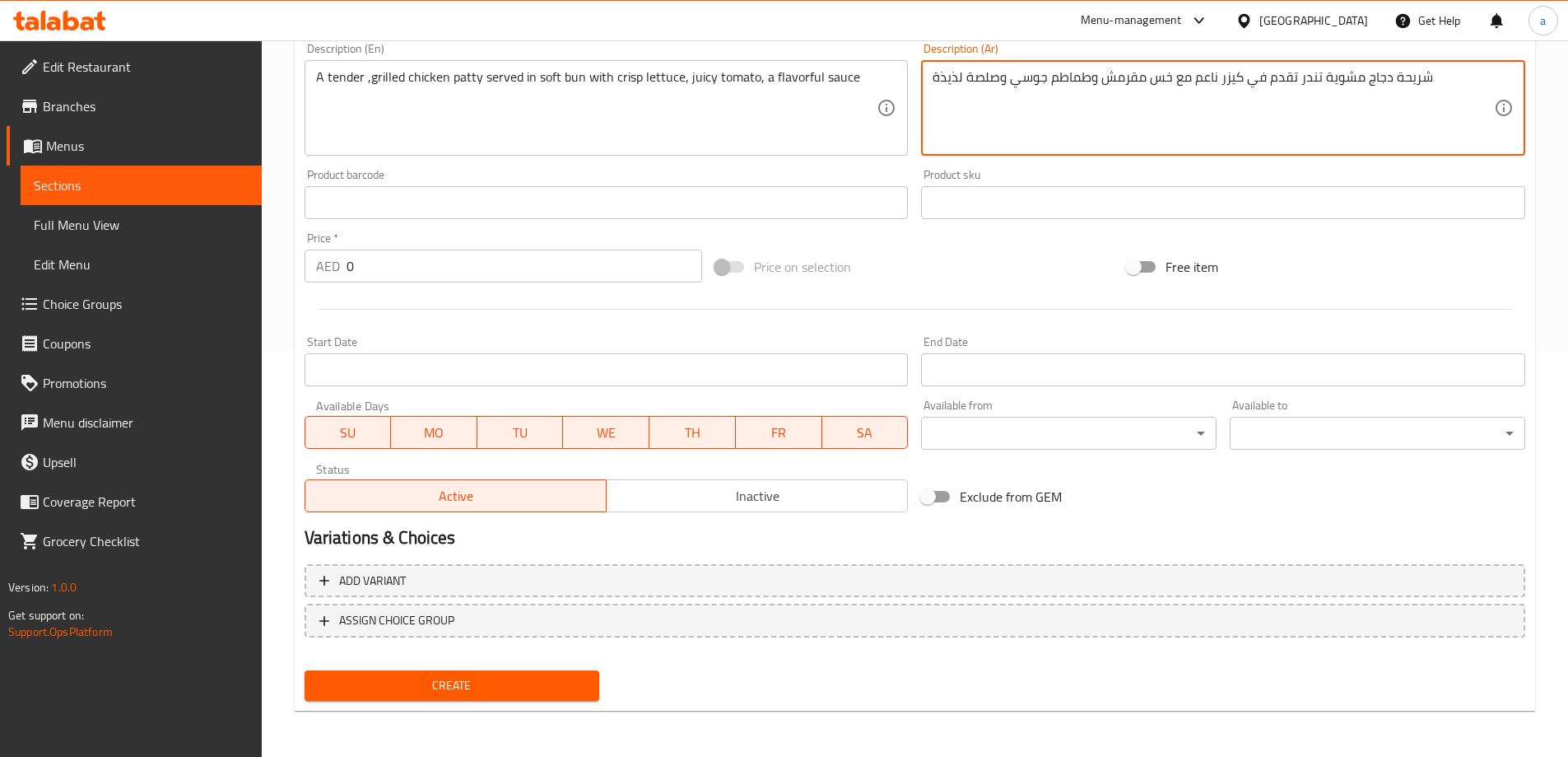
click at [996, 76] on textarea "شريحة دجاج مشوية تندر تقدم في كيزر ناعم مع خس مقرمش وطماطم جوسي وصلصة لذيذة" at bounding box center [1212, 108] width 561 height 78
click at [948, 80] on textarea "شريحة دجاج مشوية تندر تقدم في كيزر ناعم مع خس مقرمش وطماطم جوسي وصوص لذيذة" at bounding box center [1212, 108] width 561 height 78
type textarea "شريحة دجاج مشوية تندر تقدم في كيزر ناعم مع خس مقرمش وطماطم جوسي وصوص لذيذ"
click at [985, 165] on div "Product sku Product sku" at bounding box center [1223, 194] width 617 height 63
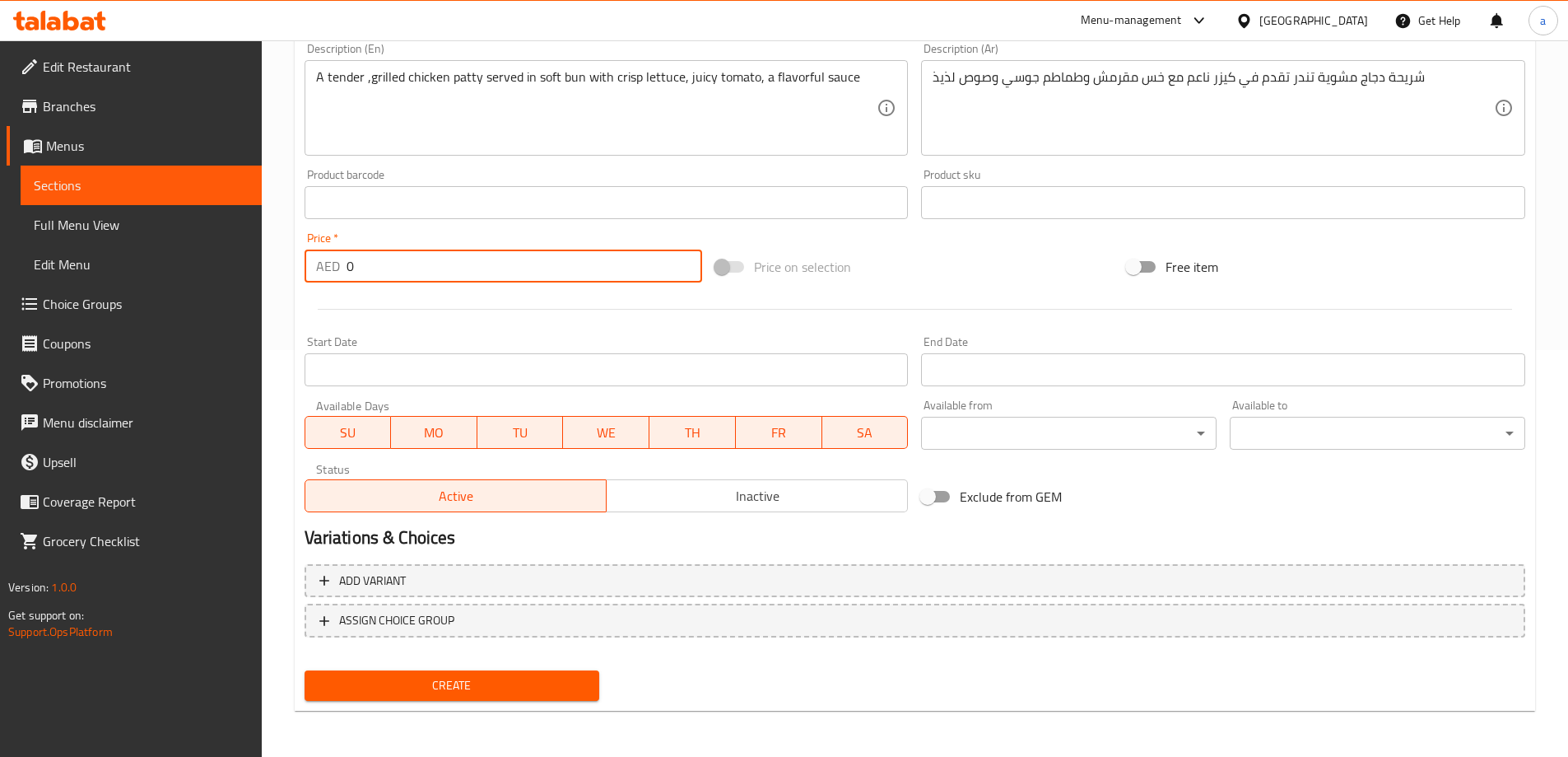
drag, startPoint x: 426, startPoint y: 282, endPoint x: 339, endPoint y: 283, distance: 87.0
click at [339, 283] on div "AED 0 Price *" at bounding box center [504, 266] width 399 height 33
type input "27"
click at [459, 689] on span "Create" at bounding box center [452, 685] width 270 height 20
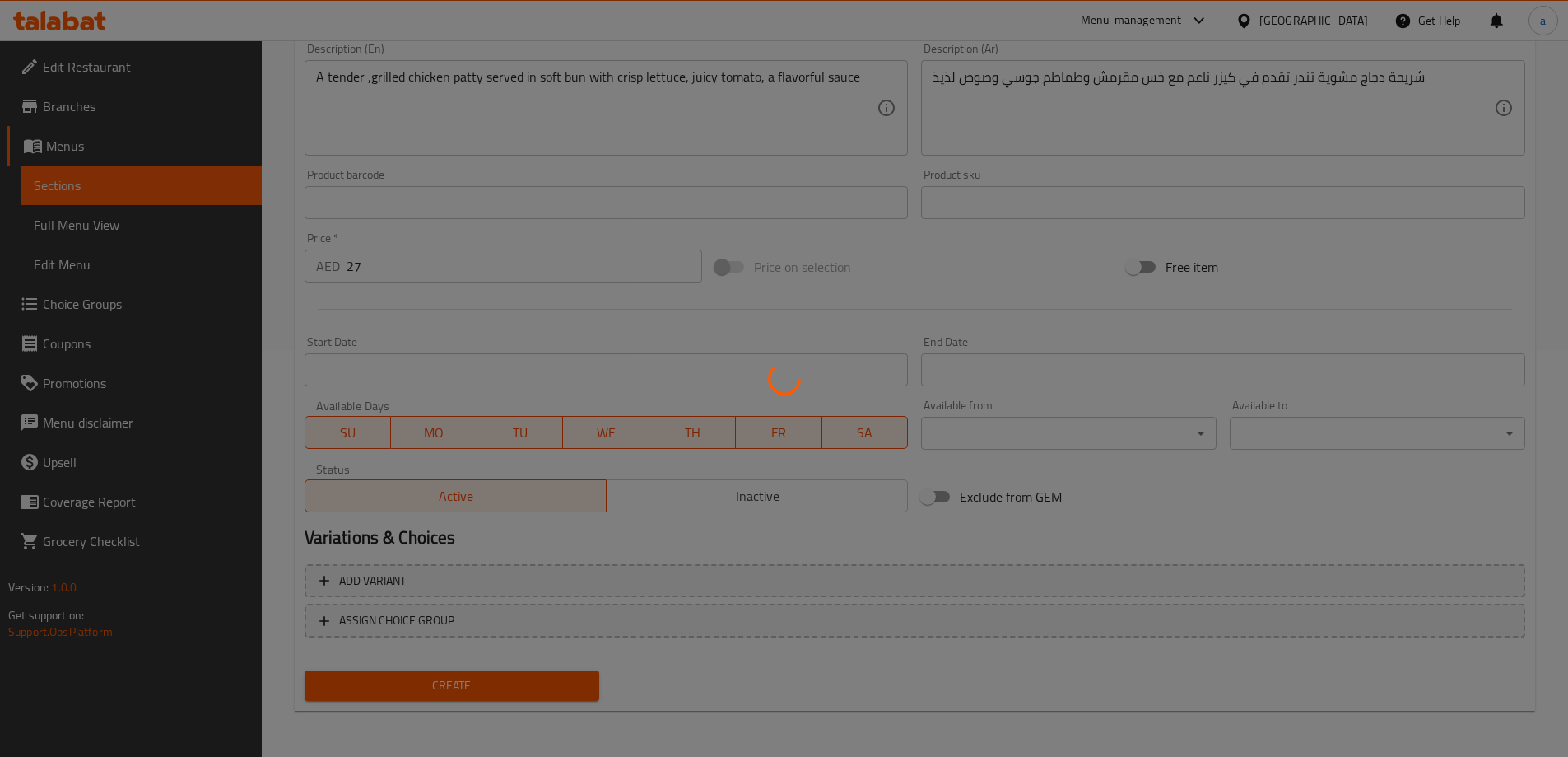
type input "0"
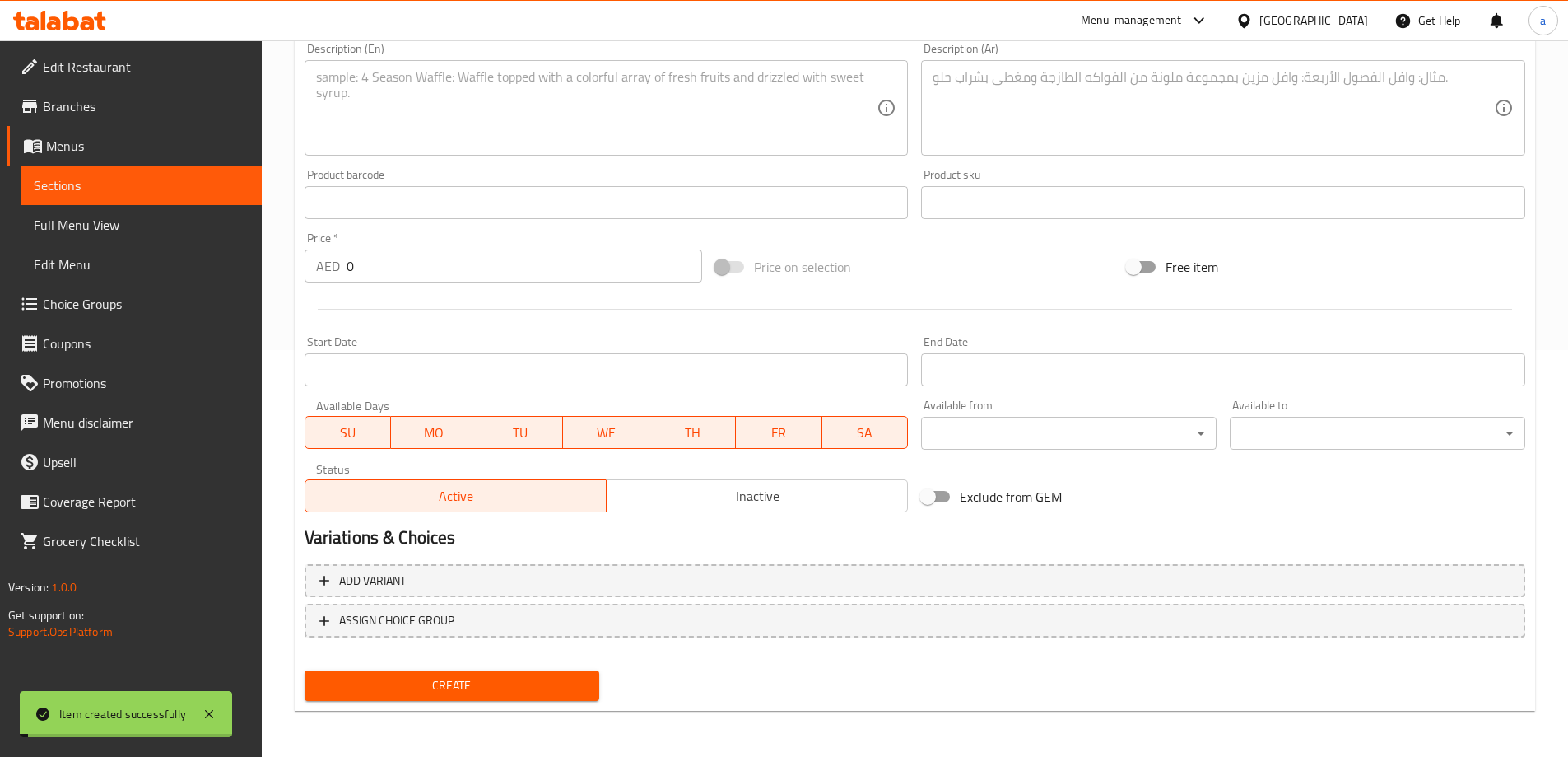
click at [144, 191] on span "Sections" at bounding box center [140, 185] width 215 height 20
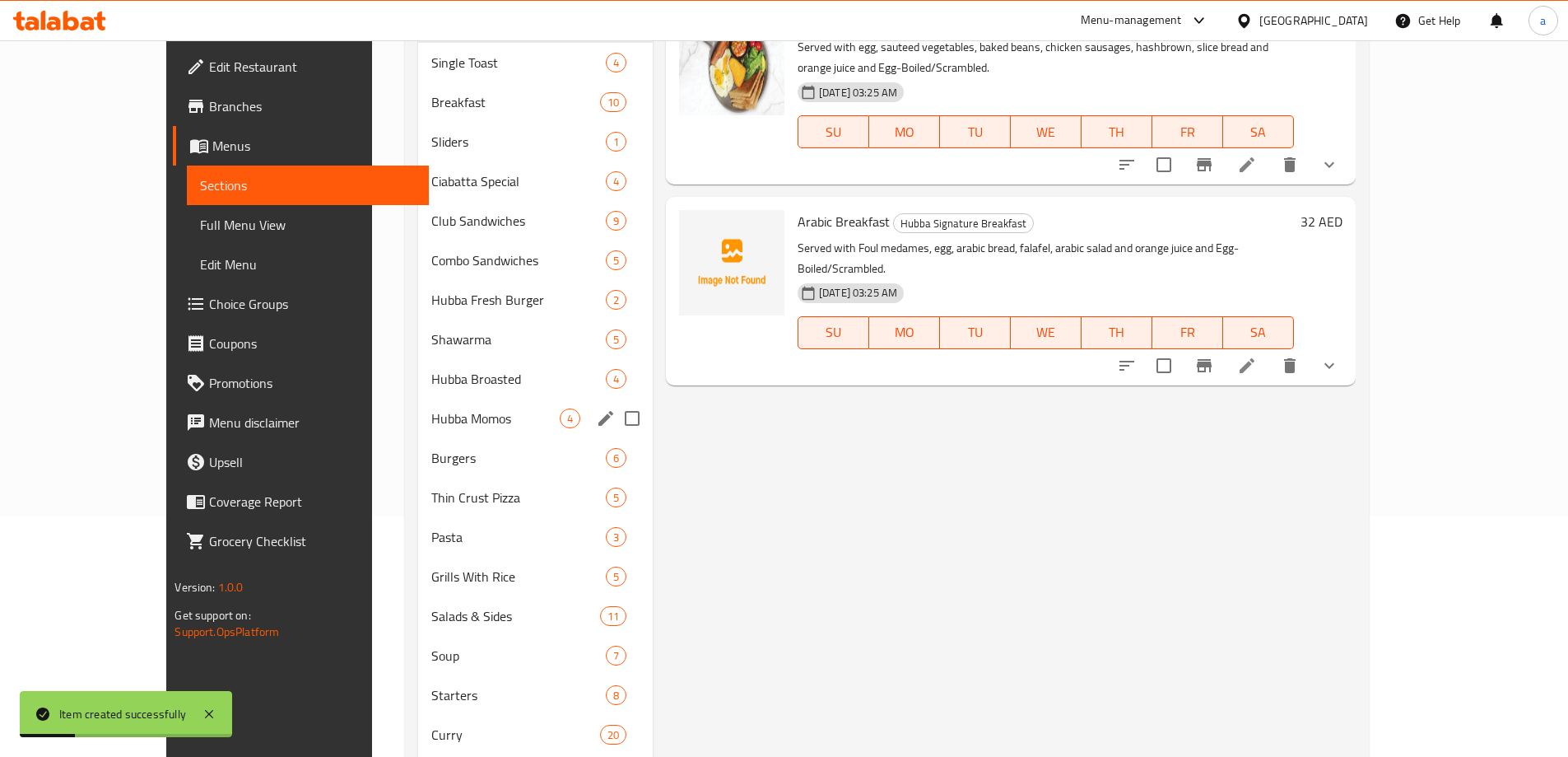
scroll to position [247, 0]
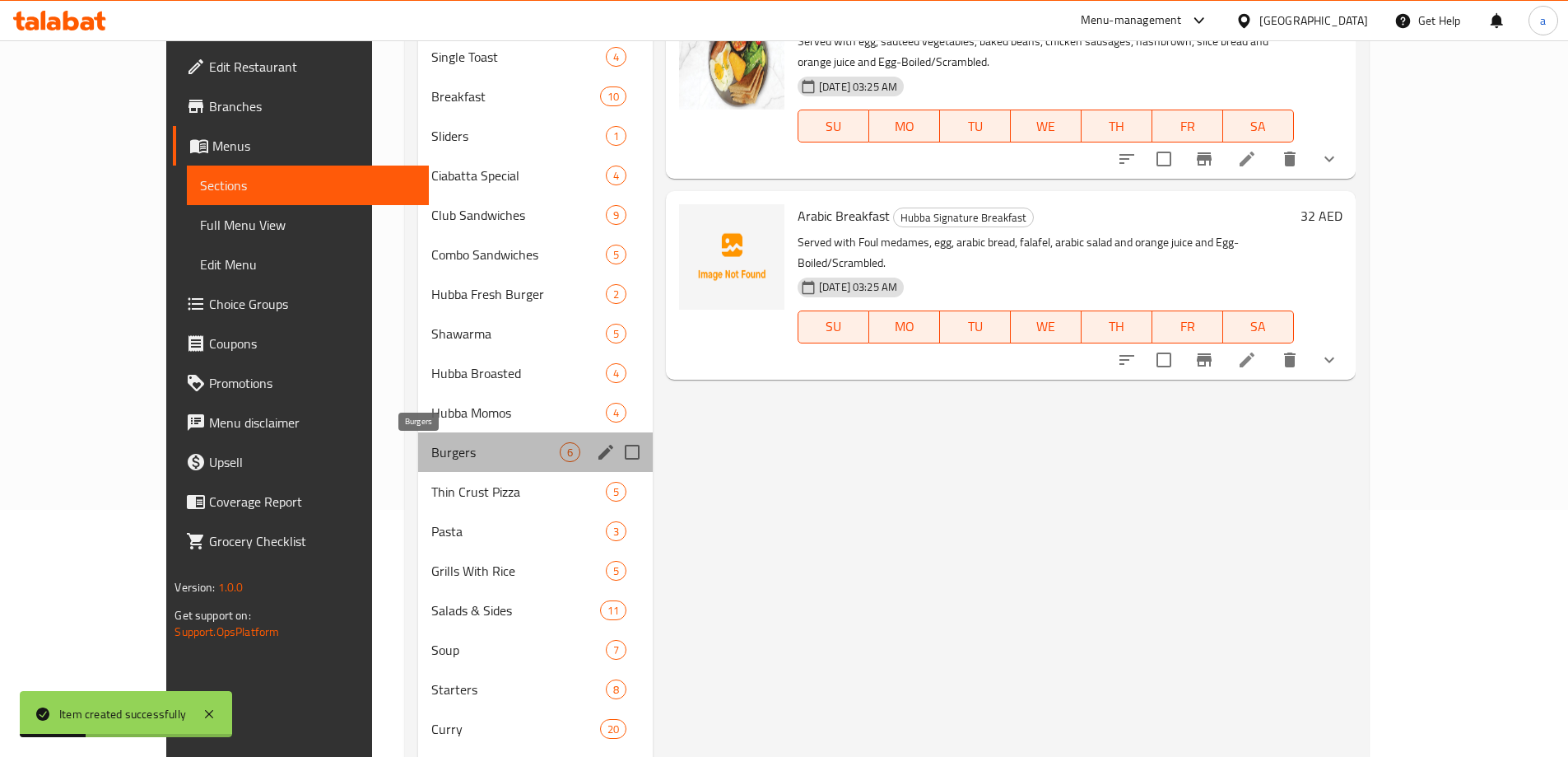
click at [431, 446] on span "Burgers" at bounding box center [494, 452] width 127 height 20
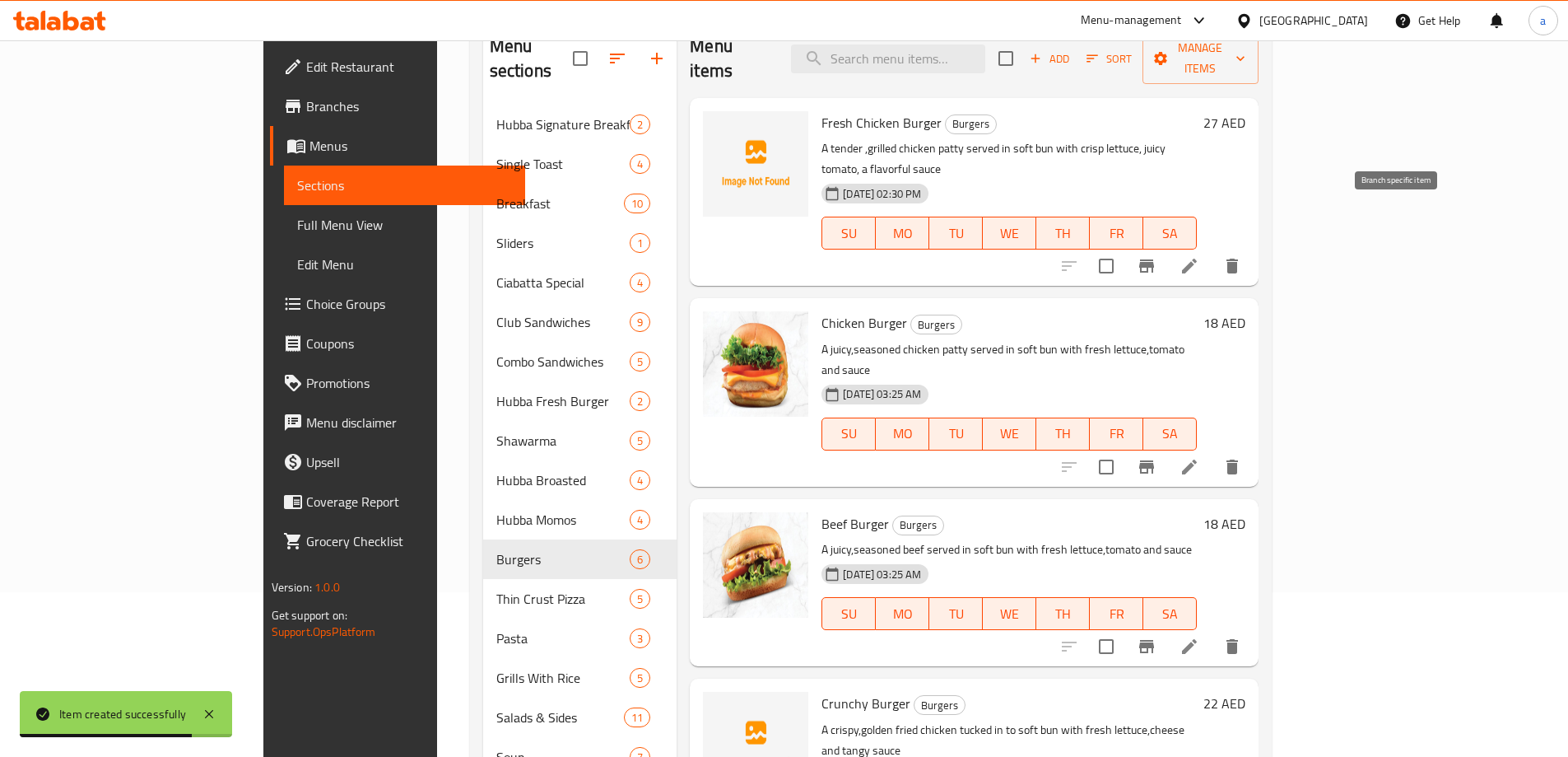
click at [1156, 256] on icon "Branch-specific-item" at bounding box center [1147, 266] width 20 height 20
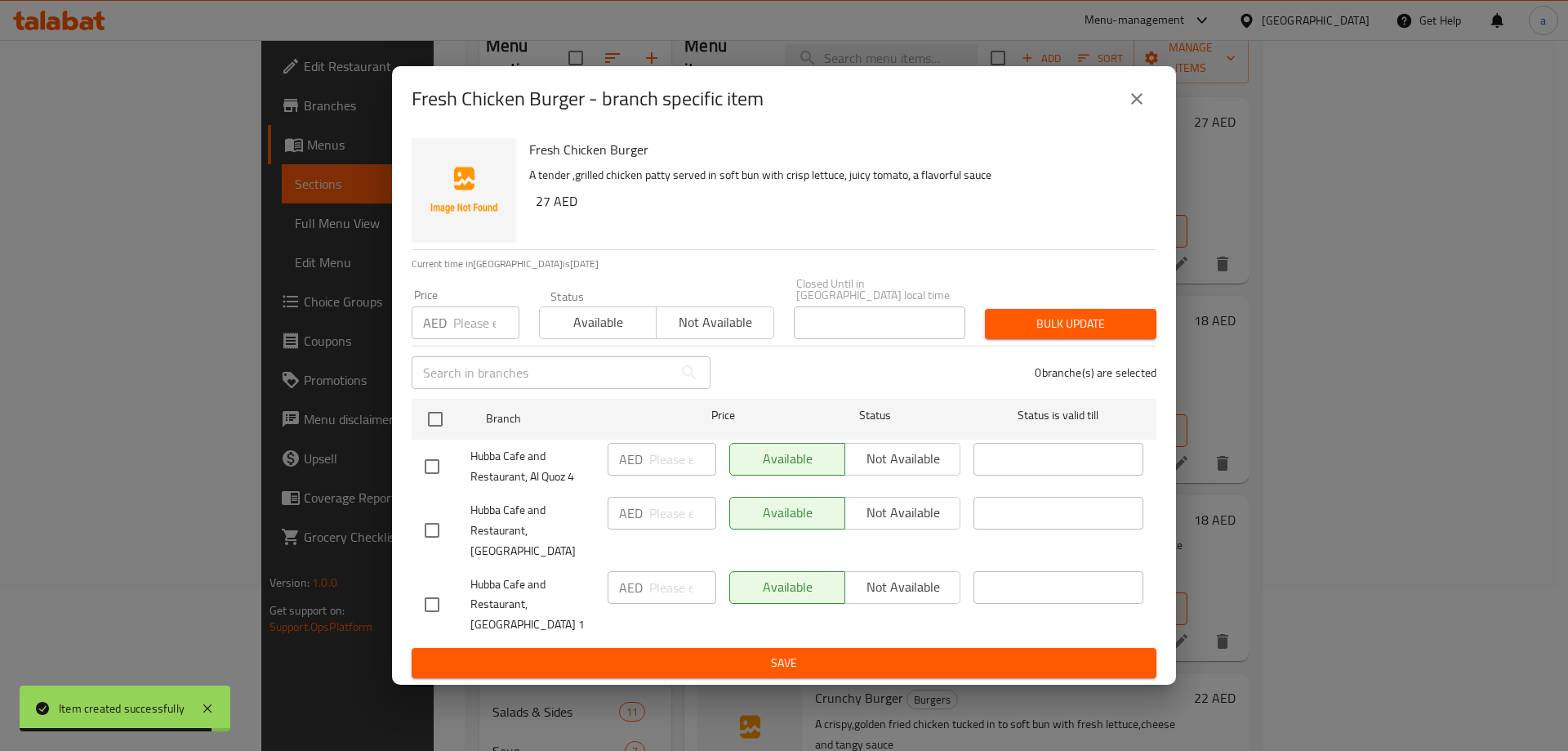
click at [435, 484] on input "checkbox" at bounding box center [431, 466] width 34 height 34
checkbox input "true"
click at [438, 602] on input "checkbox" at bounding box center [431, 604] width 34 height 34
checkbox input "true"
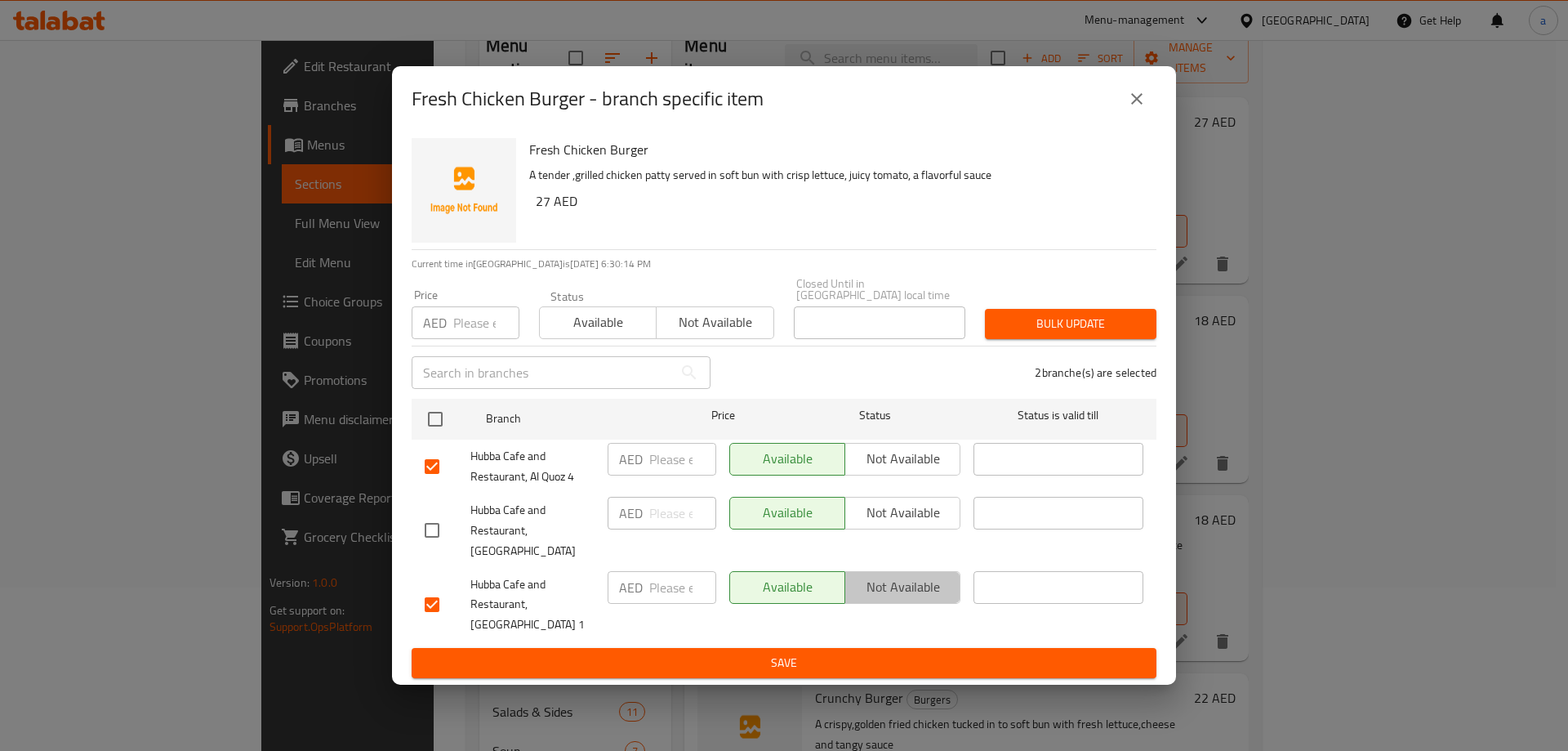
click at [889, 571] on button "Not available" at bounding box center [902, 587] width 116 height 33
click at [902, 470] on span "Not available" at bounding box center [902, 458] width 102 height 24
click at [869, 653] on span "Save" at bounding box center [784, 662] width 719 height 20
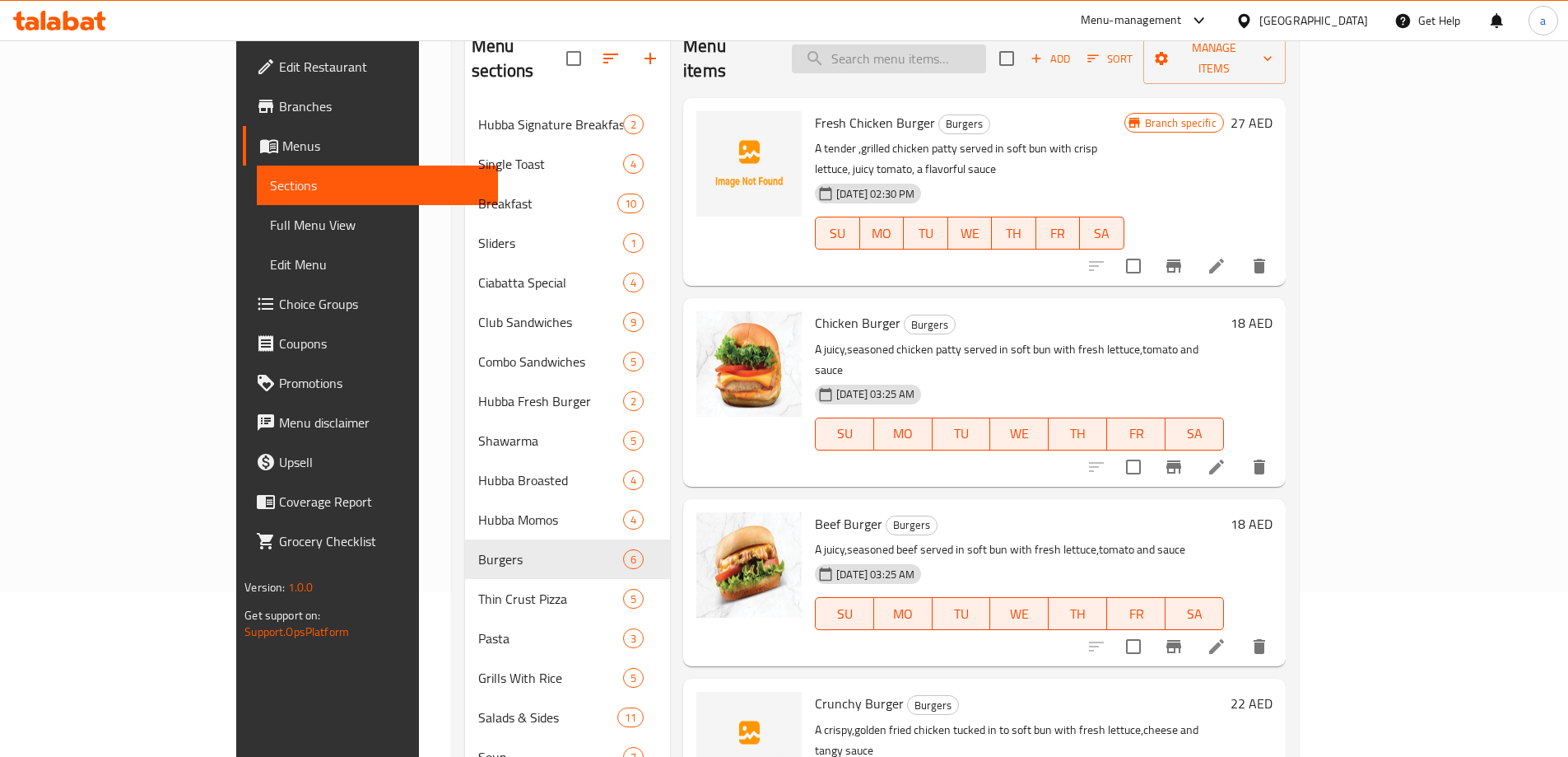
click at [968, 54] on input "search" at bounding box center [888, 59] width 194 height 29
paste input "FRESH BEEF BURGER"
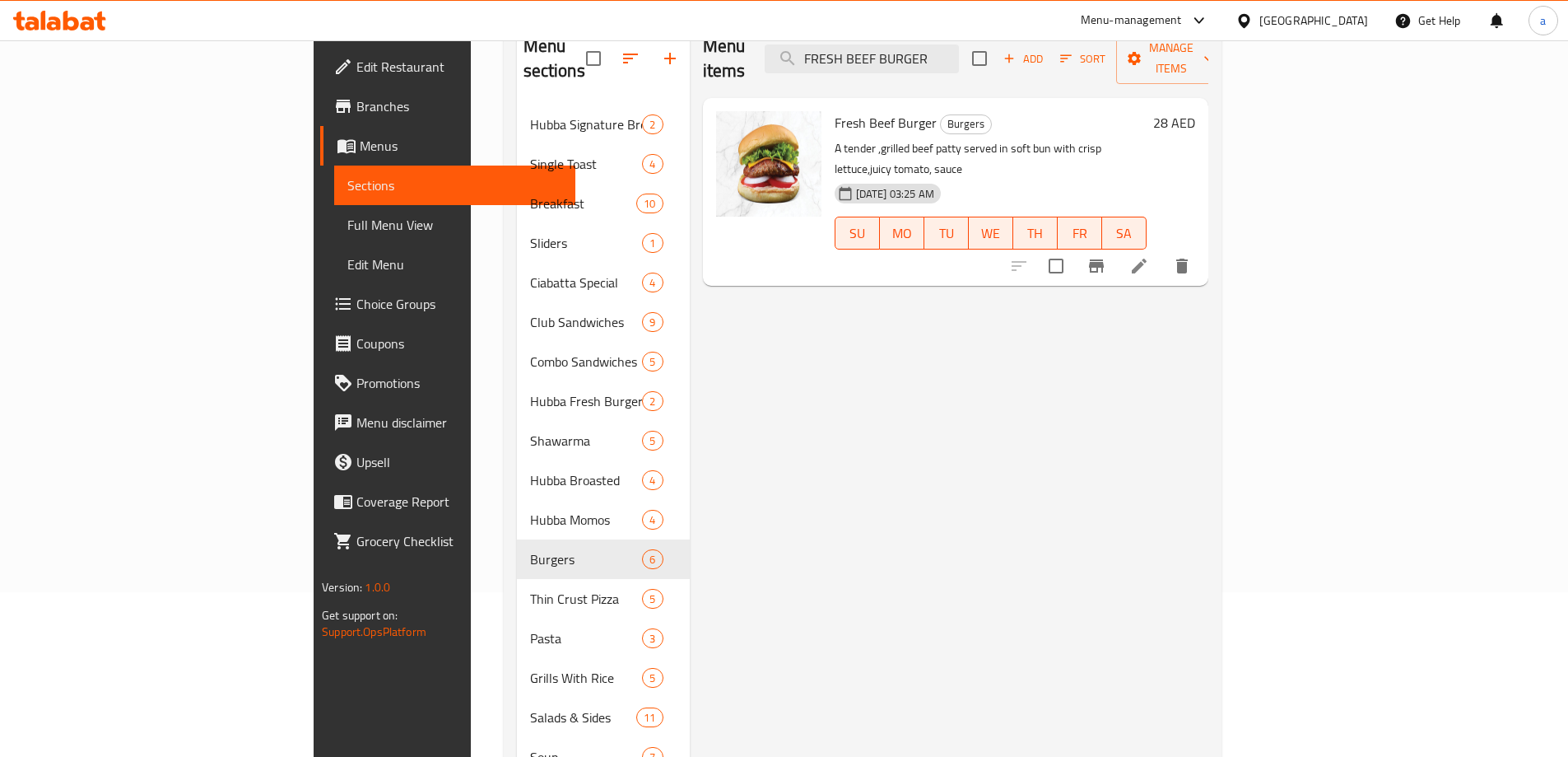
type input "FRESH BEEF BURGER"
click at [1116, 246] on button "Branch-specific-item" at bounding box center [1096, 265] width 40 height 40
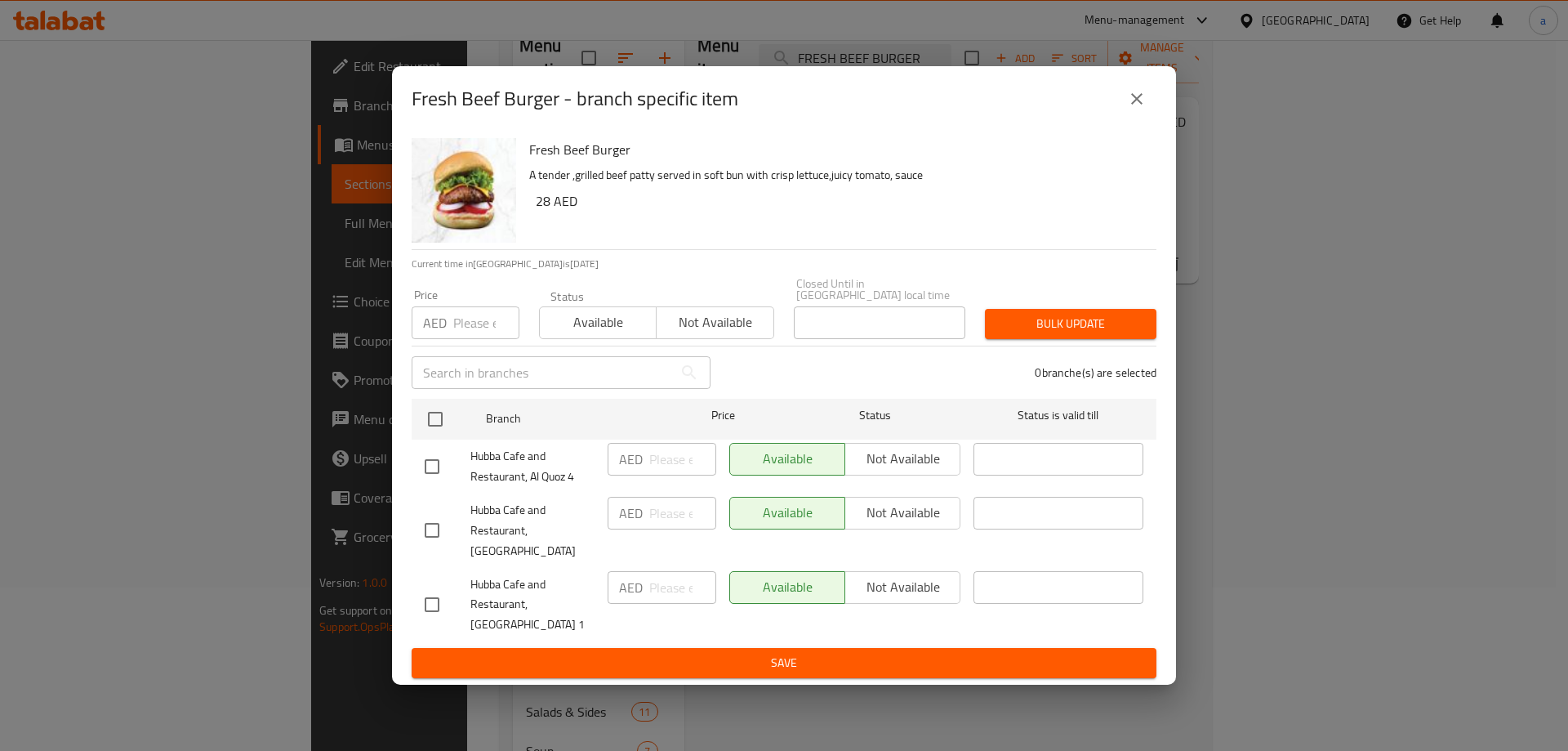
click at [436, 521] on input "checkbox" at bounding box center [431, 530] width 34 height 34
checkbox input "true"
click at [881, 524] on span "Not available" at bounding box center [902, 512] width 102 height 24
click at [845, 668] on div "Fresh Beef Burger A tender ,grilled beef patty served in soft bun with crisp le…" at bounding box center [784, 409] width 784 height 554
click at [845, 660] on span "Save" at bounding box center [784, 662] width 719 height 20
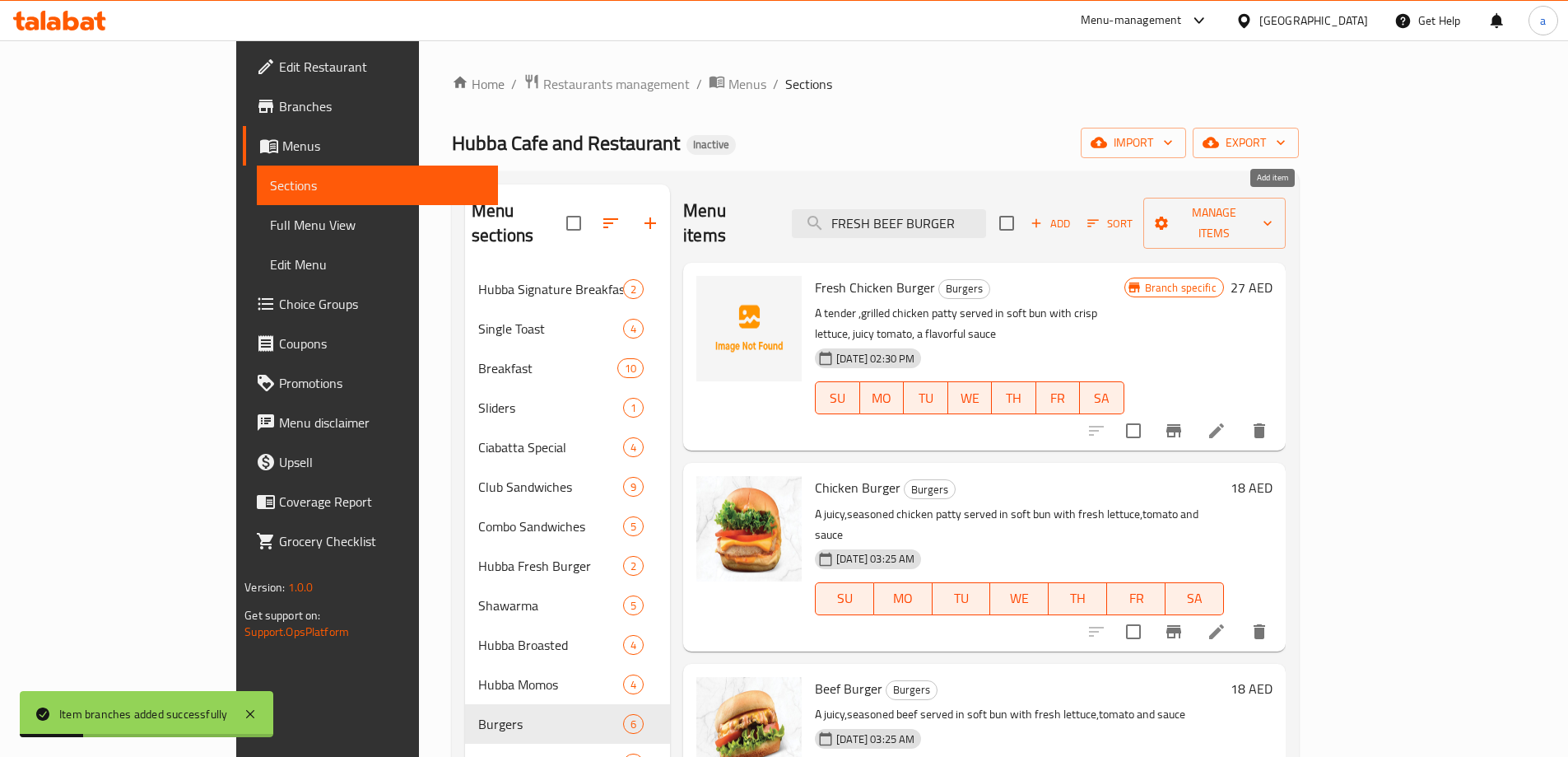
click at [1073, 217] on span "Add" at bounding box center [1050, 224] width 45 height 19
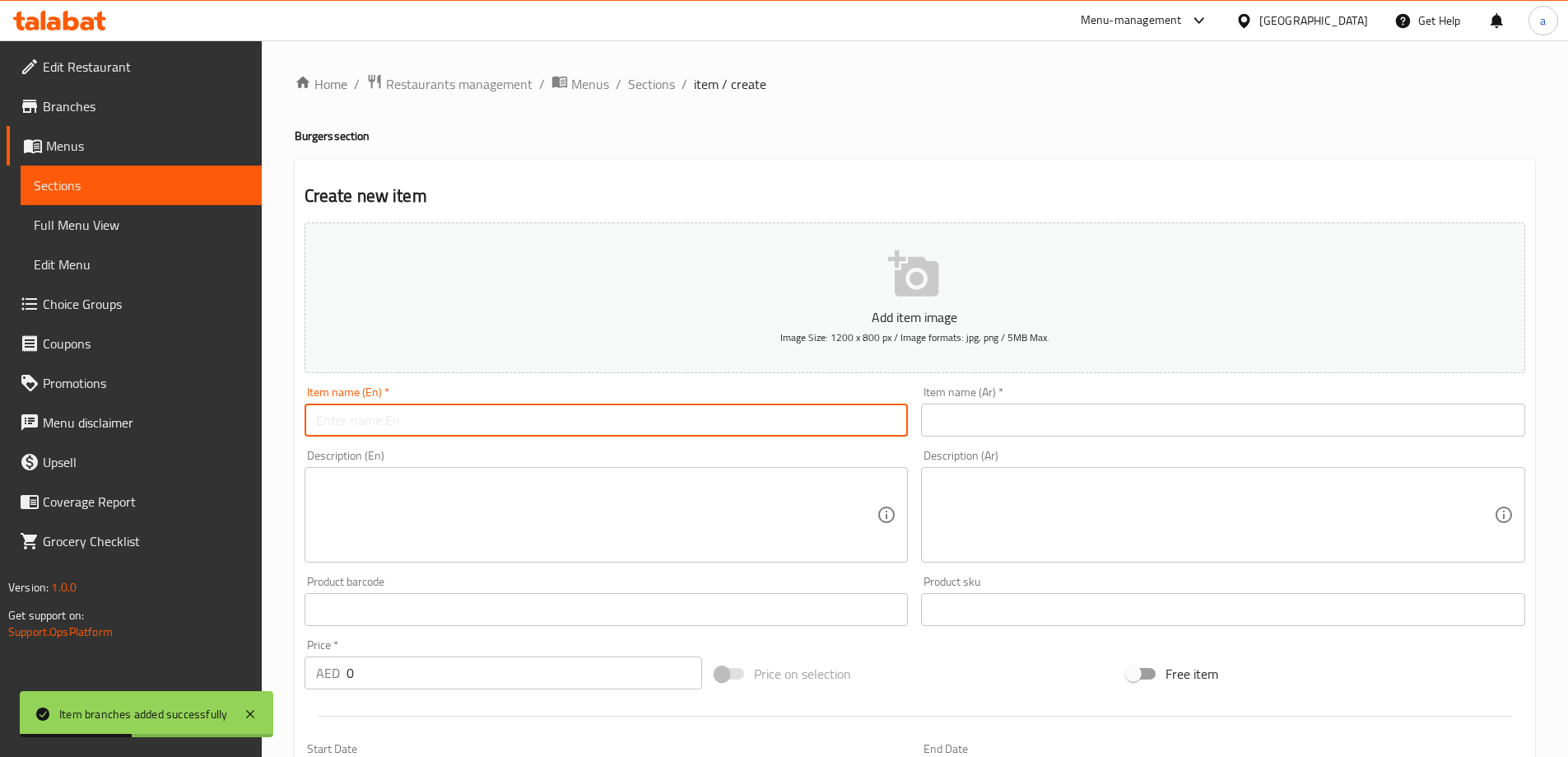
click at [593, 430] on input "text" at bounding box center [607, 420] width 604 height 33
paste input "FRESH BEEF BURGER"
type input "Fresh Beef Burger"
click at [983, 408] on input "text" at bounding box center [1223, 420] width 604 height 33
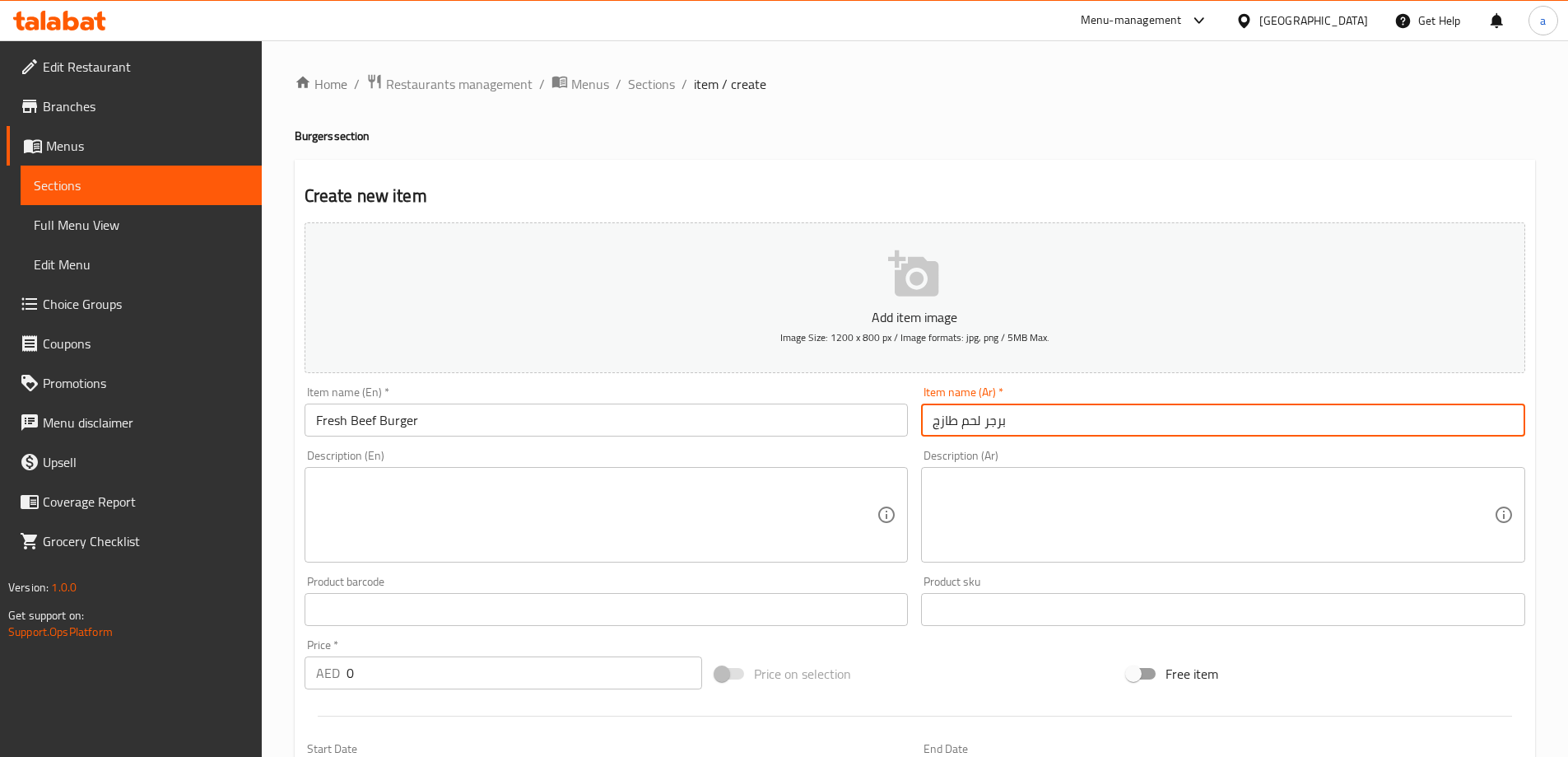
type input "برجر لحم طازج"
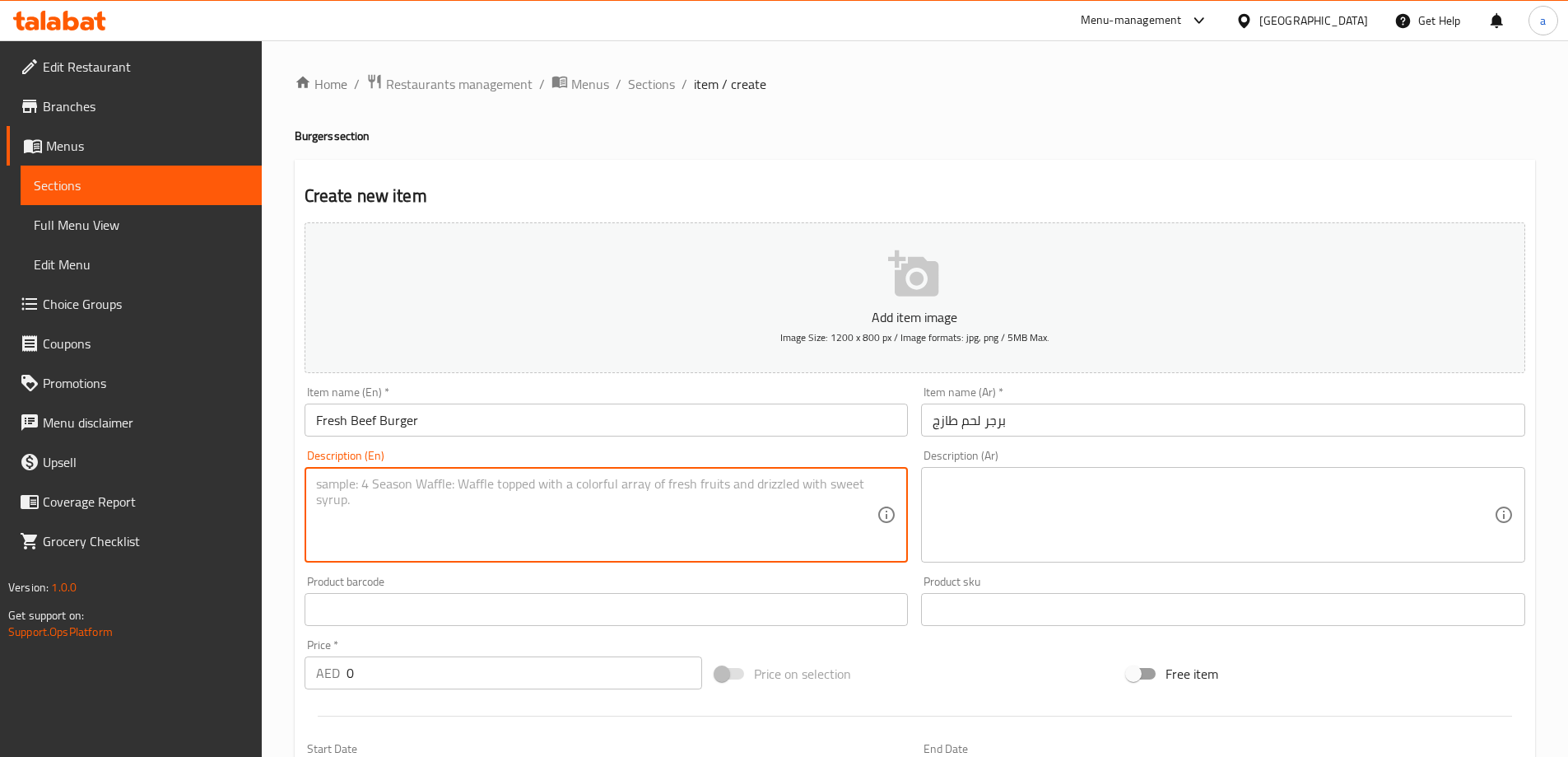
click at [696, 522] on textarea at bounding box center [596, 515] width 561 height 78
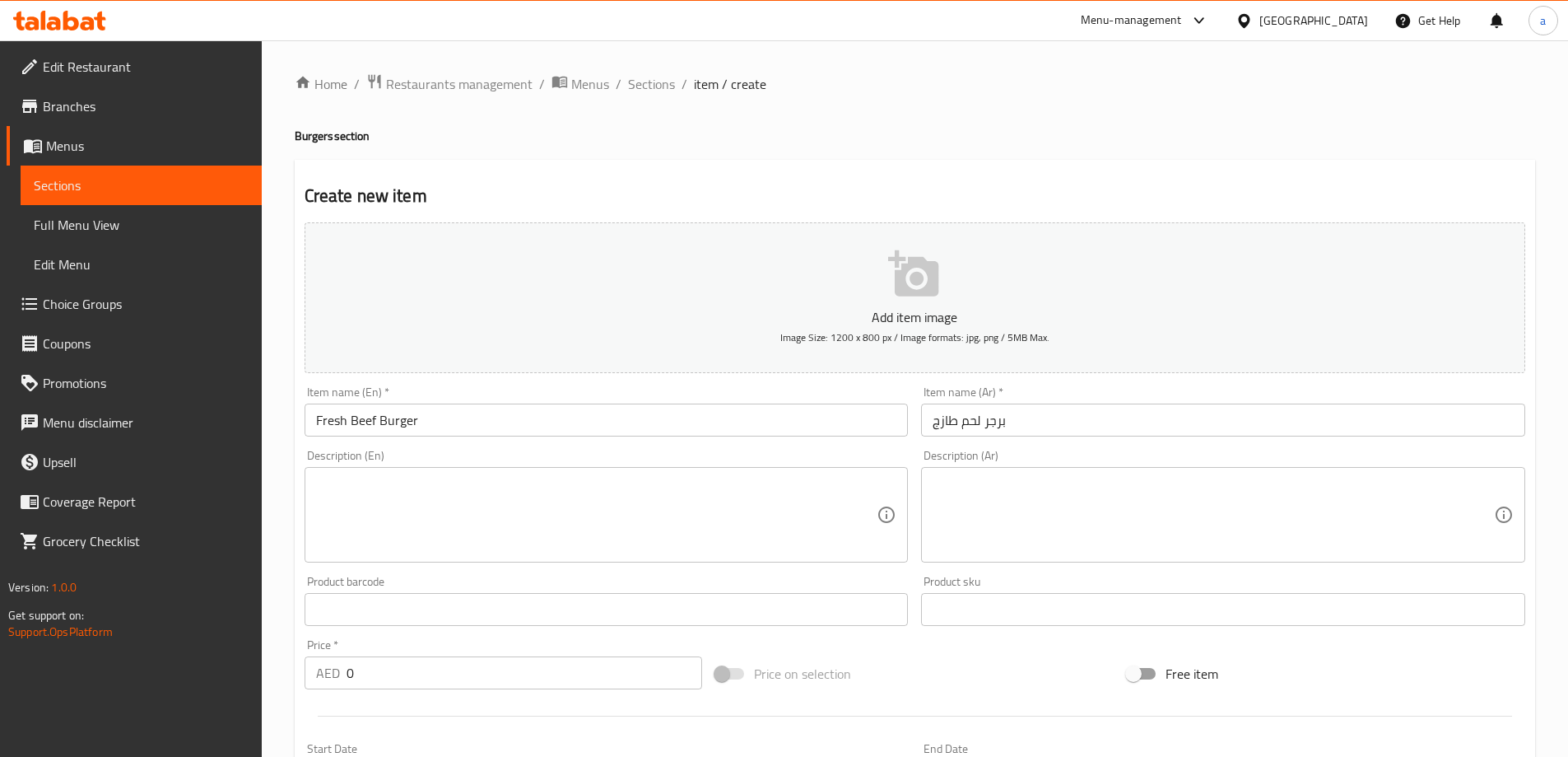
click at [572, 532] on textarea at bounding box center [596, 515] width 561 height 78
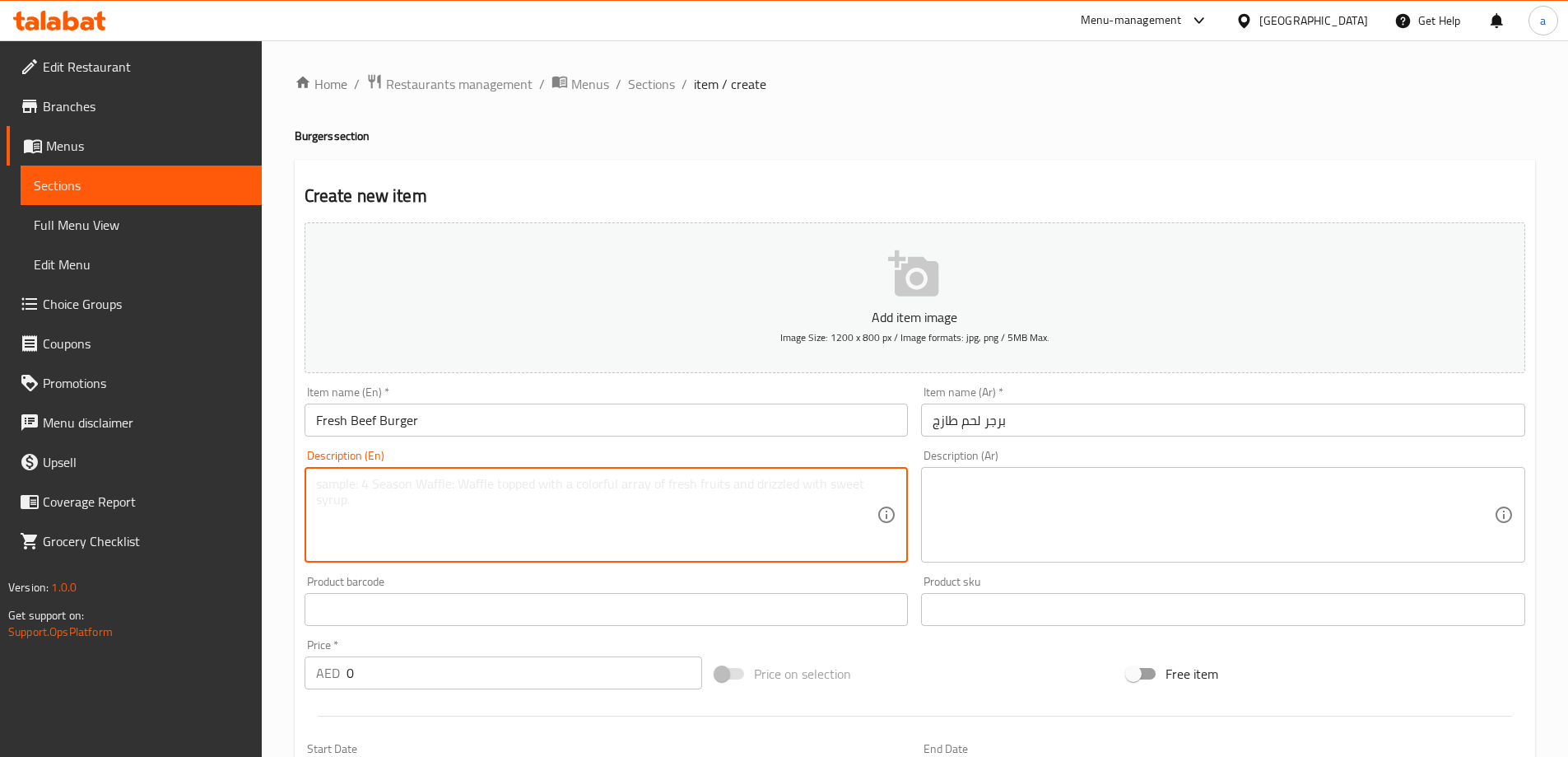
paste textarea "A TENDER ,GRILLED BEEF PATTY SERVED IN SOFT BUN WITH CRISP LETTUCE,JUICY TOMATO…"
click at [320, 480] on textarea "A TENDER ,GRILLED BEEF PATTY SERVED IN SOFT BUN WITH CRISP LETTUCE,JUICY TOMATO…" at bounding box center [596, 515] width 561 height 78
drag, startPoint x: 320, startPoint y: 484, endPoint x: 311, endPoint y: 493, distance: 12.7
click at [311, 493] on div "A TENDER ,GRILLED BEEF PATTY SERVED IN SOFT BUN WITH CRISP LETTUCE,JUICY TOMATO…" at bounding box center [607, 515] width 604 height 96
click at [1049, 480] on textarea at bounding box center [1212, 515] width 561 height 78
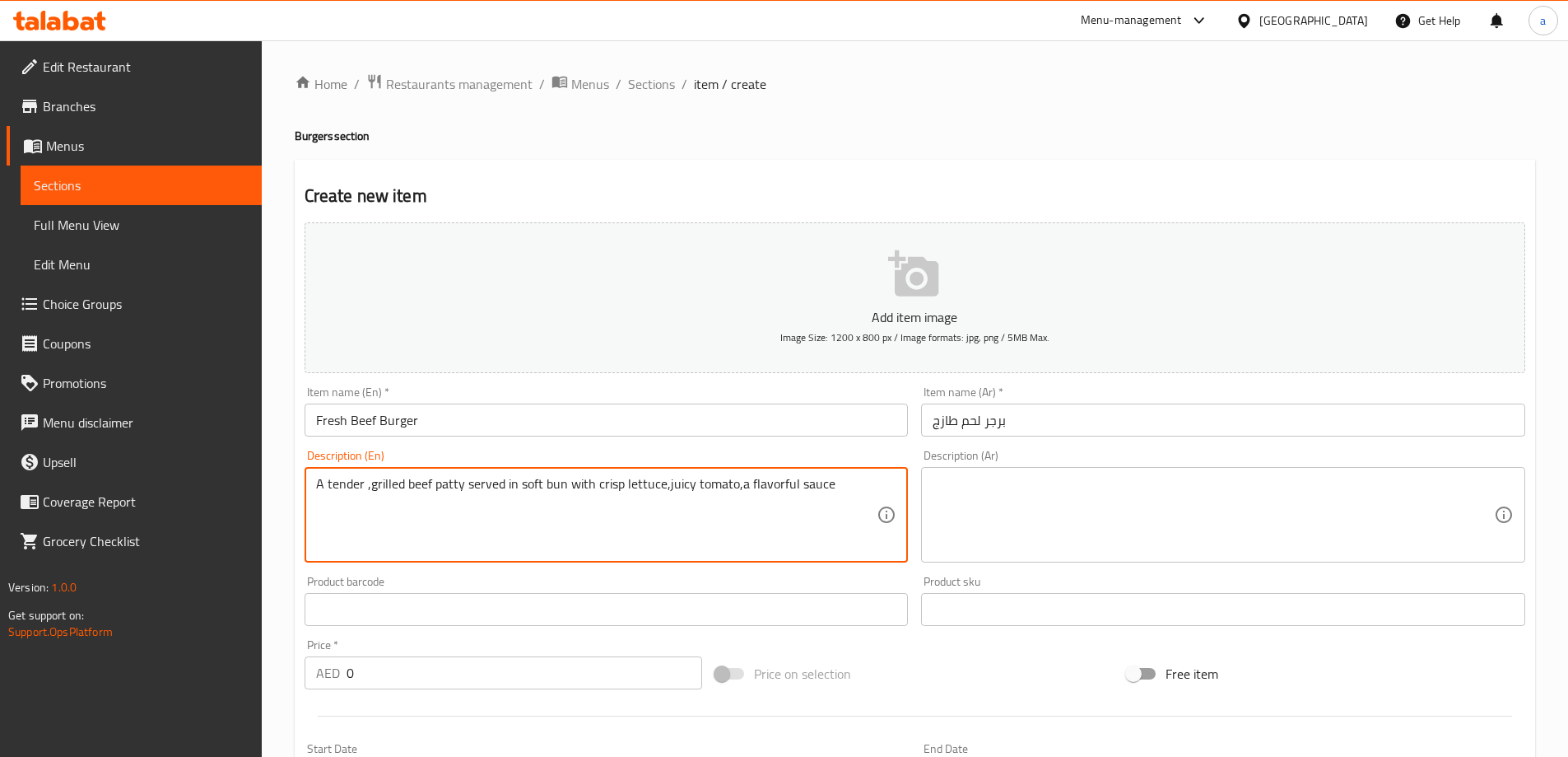
click at [664, 487] on textarea "A tender ,grilled beef patty served in soft bun with crisp lettuce,juicy tomato…" at bounding box center [596, 515] width 561 height 78
click at [742, 482] on textarea "A tender ,grilled beef patty served in soft bun with crisp lettuce, juicy tomat…" at bounding box center [596, 515] width 561 height 78
click at [738, 482] on textarea "A tender ,grilled beef patty served in soft bun with crisp lettuce, juicy tomat…" at bounding box center [596, 515] width 561 height 78
type textarea "A tender ,grilled beef patty served in soft bun with crisp lettuce, juicy tomat…"
click at [987, 472] on div "Description (Ar)" at bounding box center [1223, 515] width 604 height 96
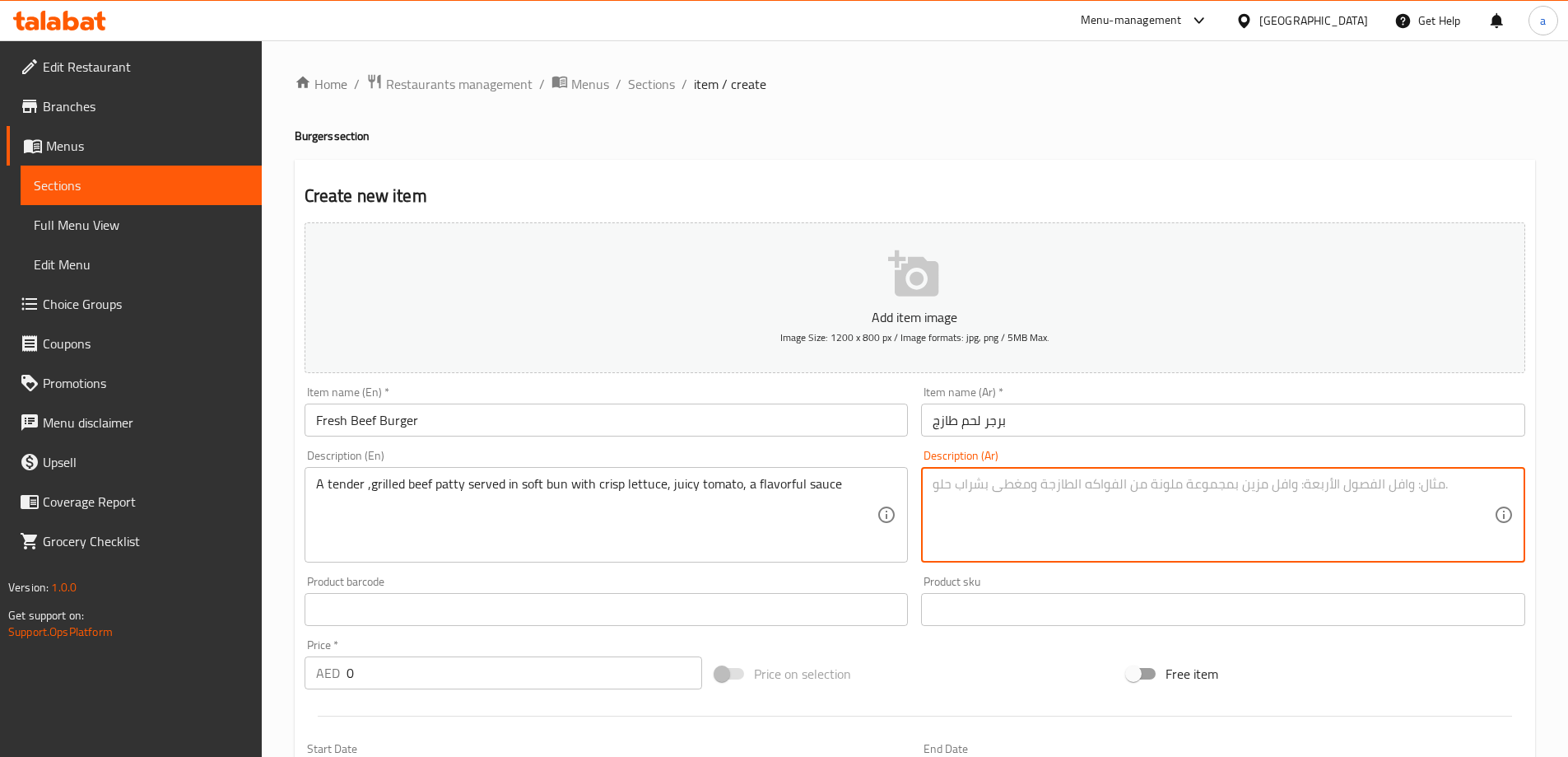
click at [985, 479] on textarea at bounding box center [1212, 515] width 561 height 78
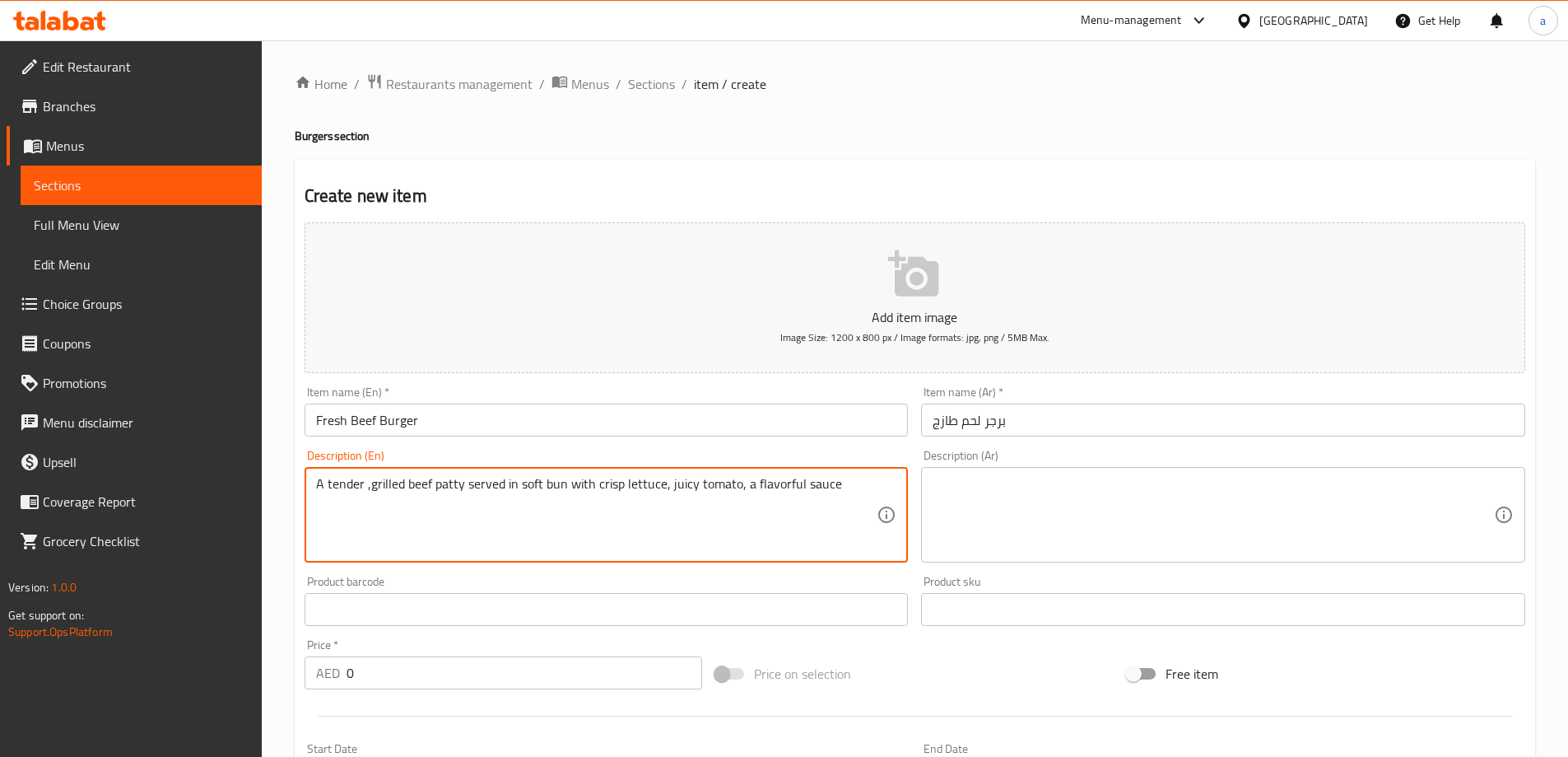
click at [1115, 487] on textarea at bounding box center [1212, 515] width 561 height 78
paste textarea "فطيرة لحم بقري طرية مشوية تقدم في خبز طري مع خس مقرمش وطماطم طرية وصلصة لذيذة"
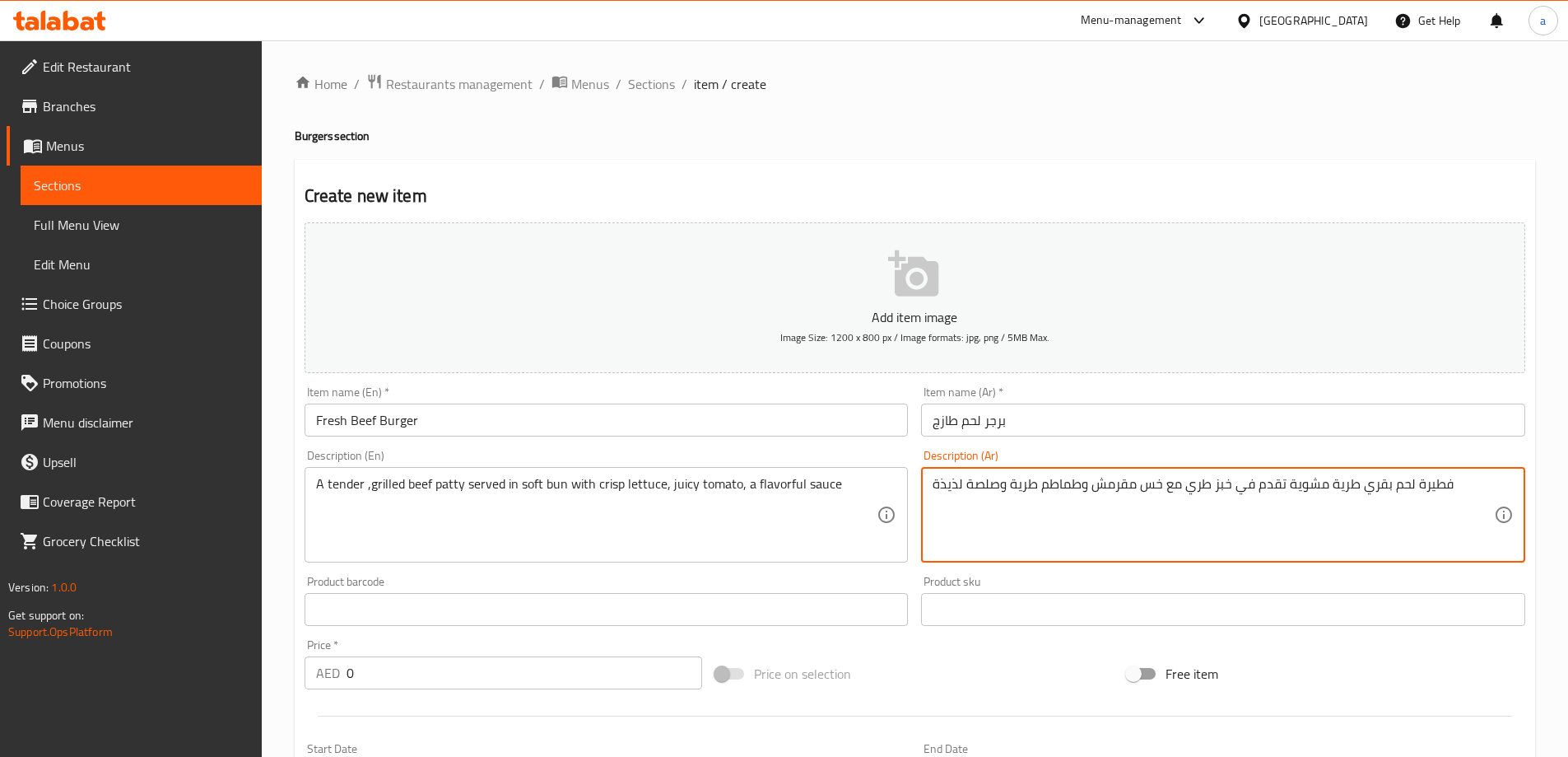
click at [1435, 489] on textarea "فطيرة لحم بقري طرية مشوية تقدم في خبز طري مع خس مقرمش وطماطم طرية وصلصة لذيذة" at bounding box center [1212, 515] width 561 height 78
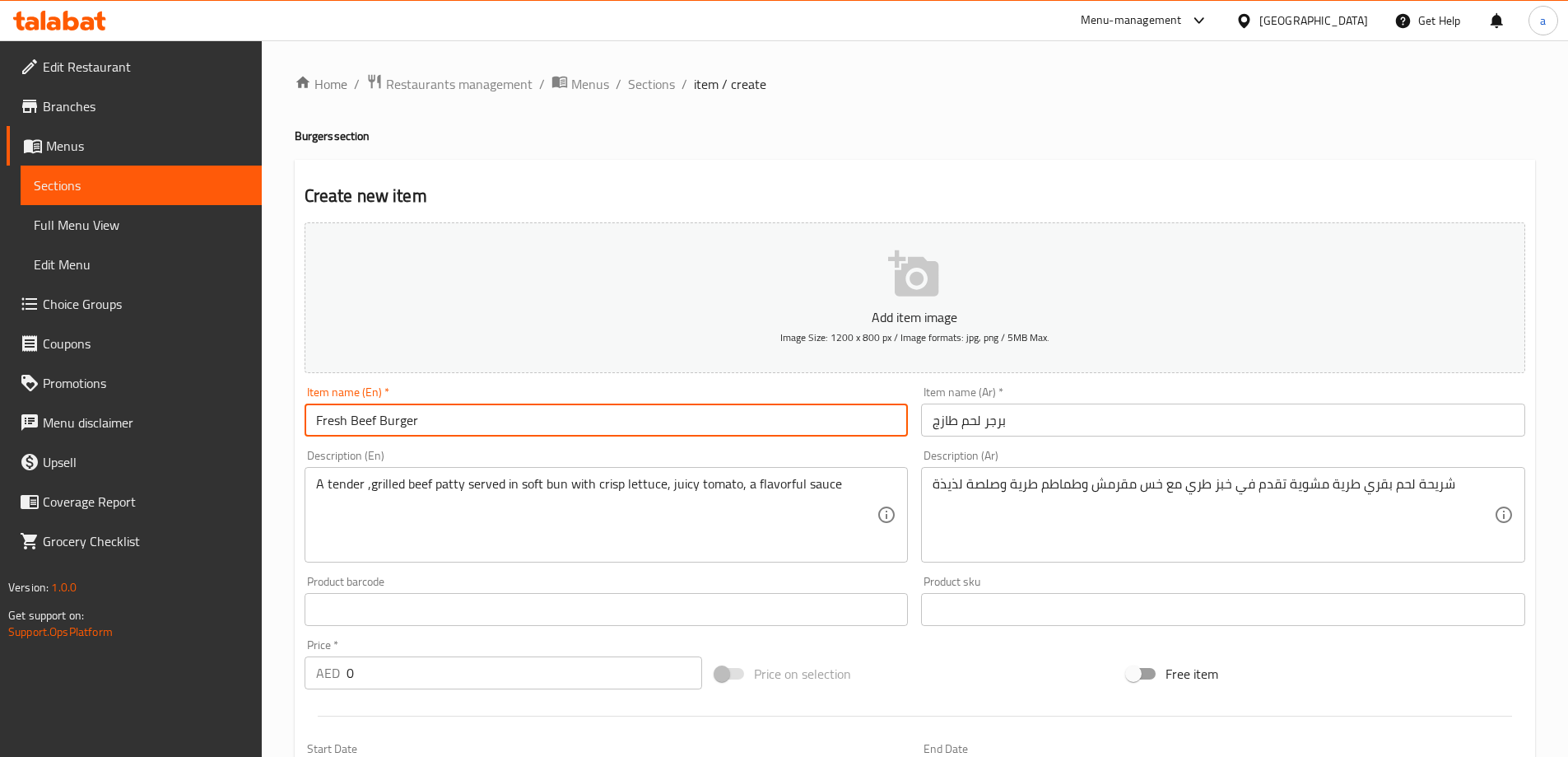
drag, startPoint x: 405, startPoint y: 438, endPoint x: 351, endPoint y: 441, distance: 54.1
click at [351, 441] on div "Item name (En)   * Fresh Beef Burger Item name (En) *" at bounding box center [606, 411] width 617 height 63
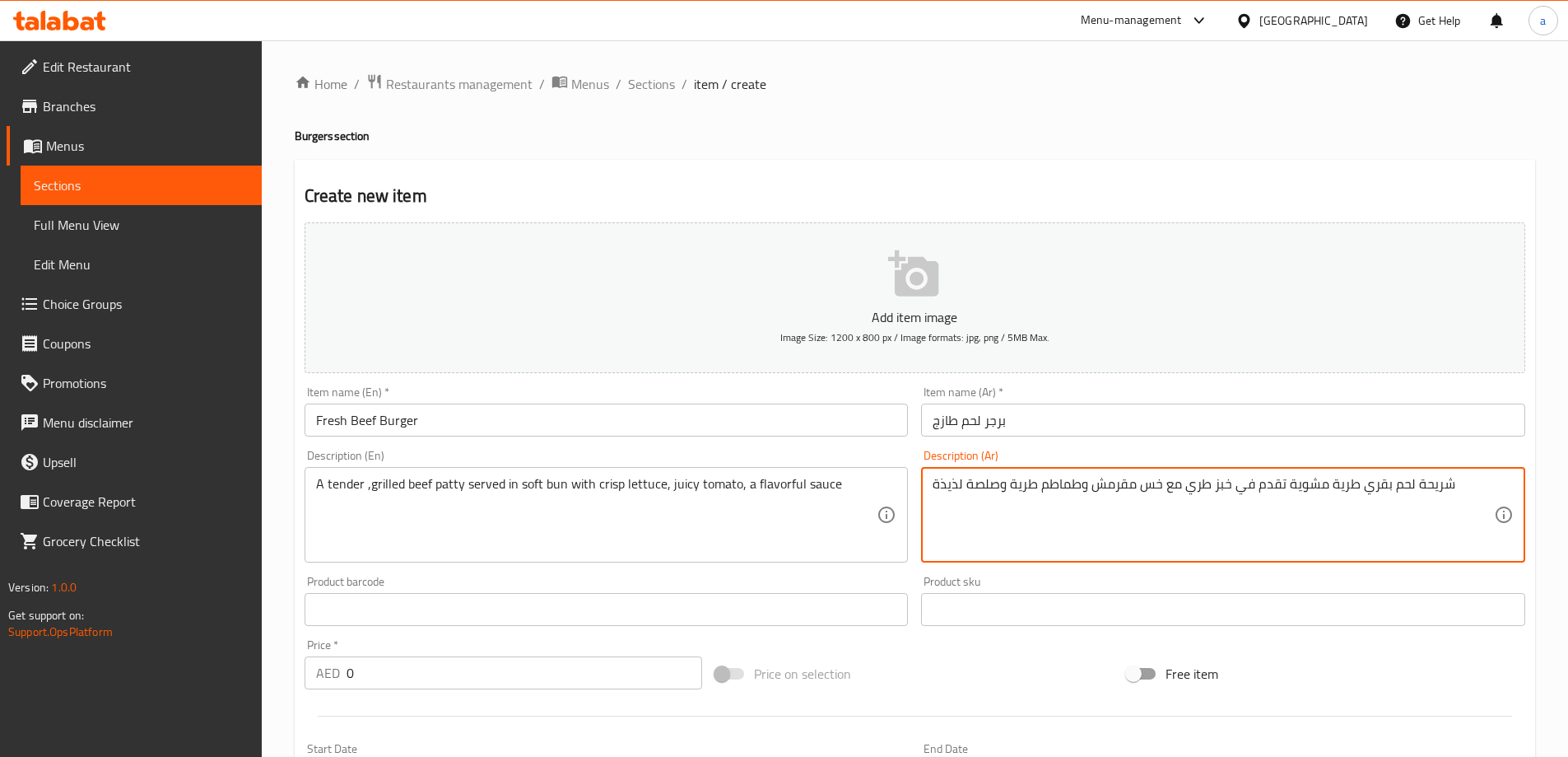
click at [1335, 485] on textarea "شريحة لحم بقري طرية مشوية تقدم في خبز طري مع خس مقرمش وطماطم طرية وصلصة لذيذة" at bounding box center [1212, 515] width 561 height 78
click at [1217, 482] on textarea "شريحة لحم بقري تندر مشوية تقدم في خبز طري مع خس مقرمش وطماطم طرية وصلصة لذيذة" at bounding box center [1212, 515] width 561 height 78
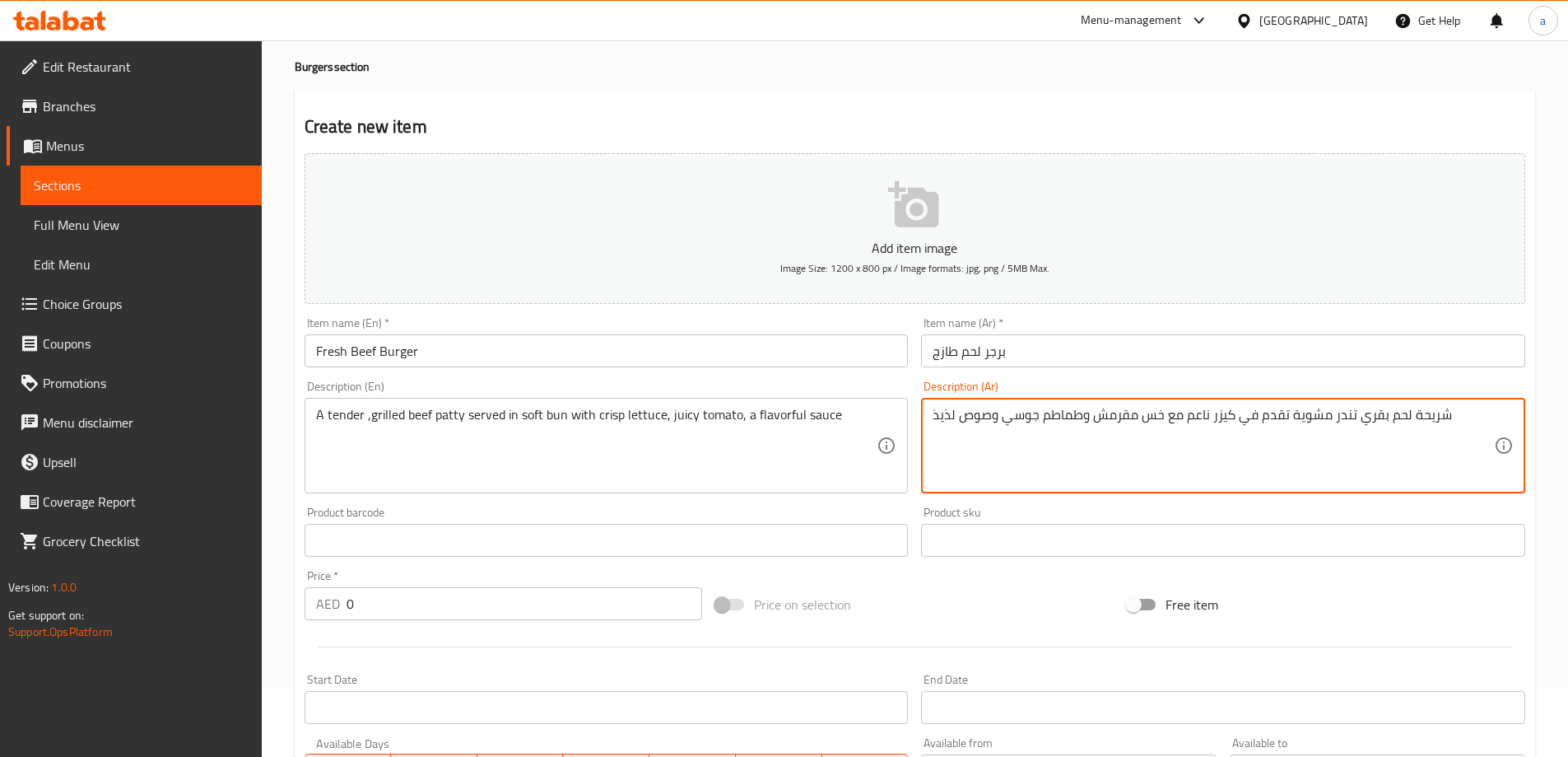
scroll to position [165, 0]
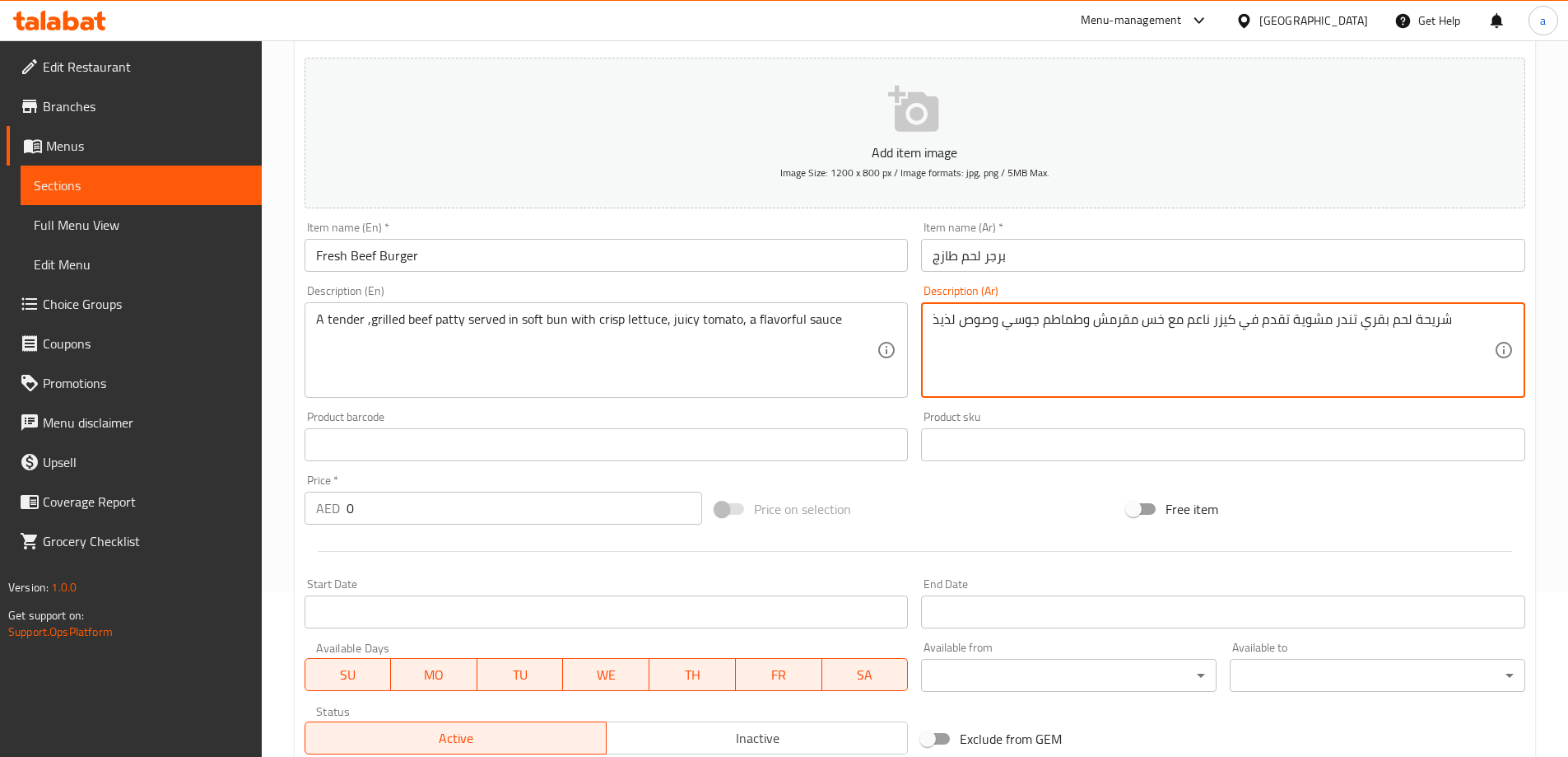
type textarea "شريحة لحم بقري تندر مشوية تقدم في كيزر ناعم مع خس مقرمش وطماطم جوسي وصوص لذيذ"
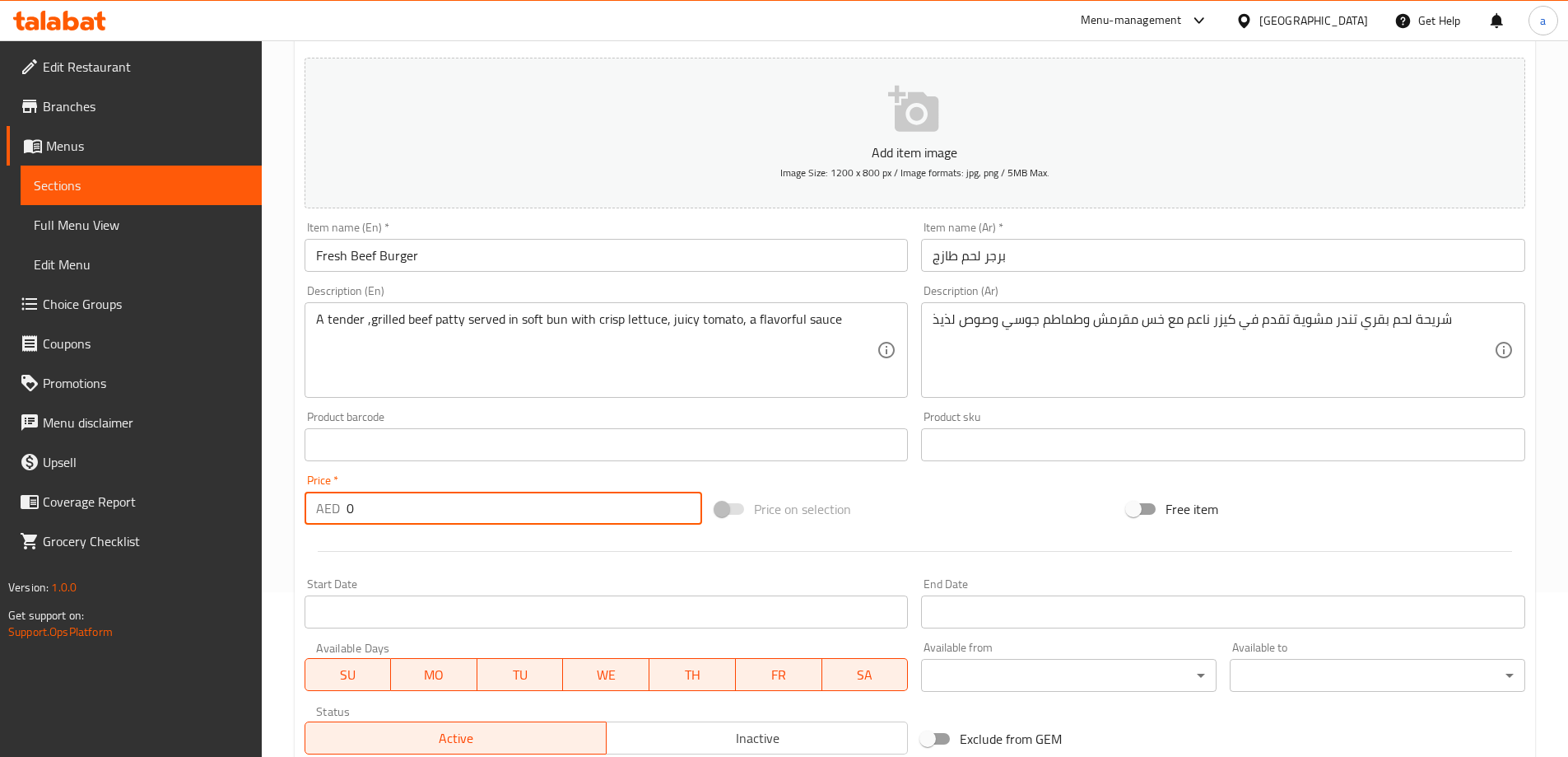
drag, startPoint x: 407, startPoint y: 508, endPoint x: 270, endPoint y: 524, distance: 137.9
click at [270, 524] on div "Home / Restaurants management / Menus / Sections / item / create Burgers sectio…" at bounding box center [915, 436] width 1306 height 1123
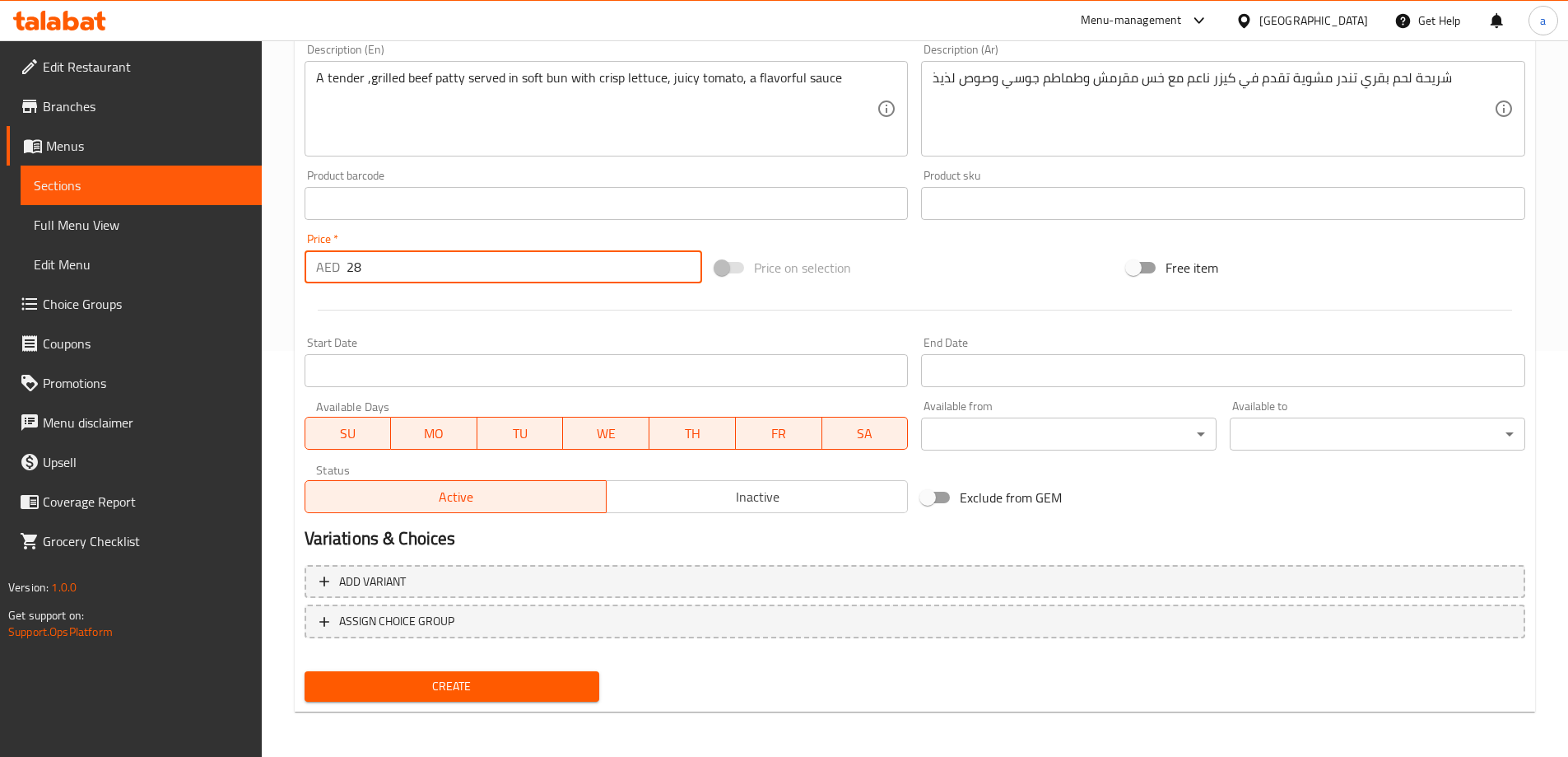
scroll to position [407, 0]
type input "28"
click at [479, 676] on span "Create" at bounding box center [452, 685] width 270 height 20
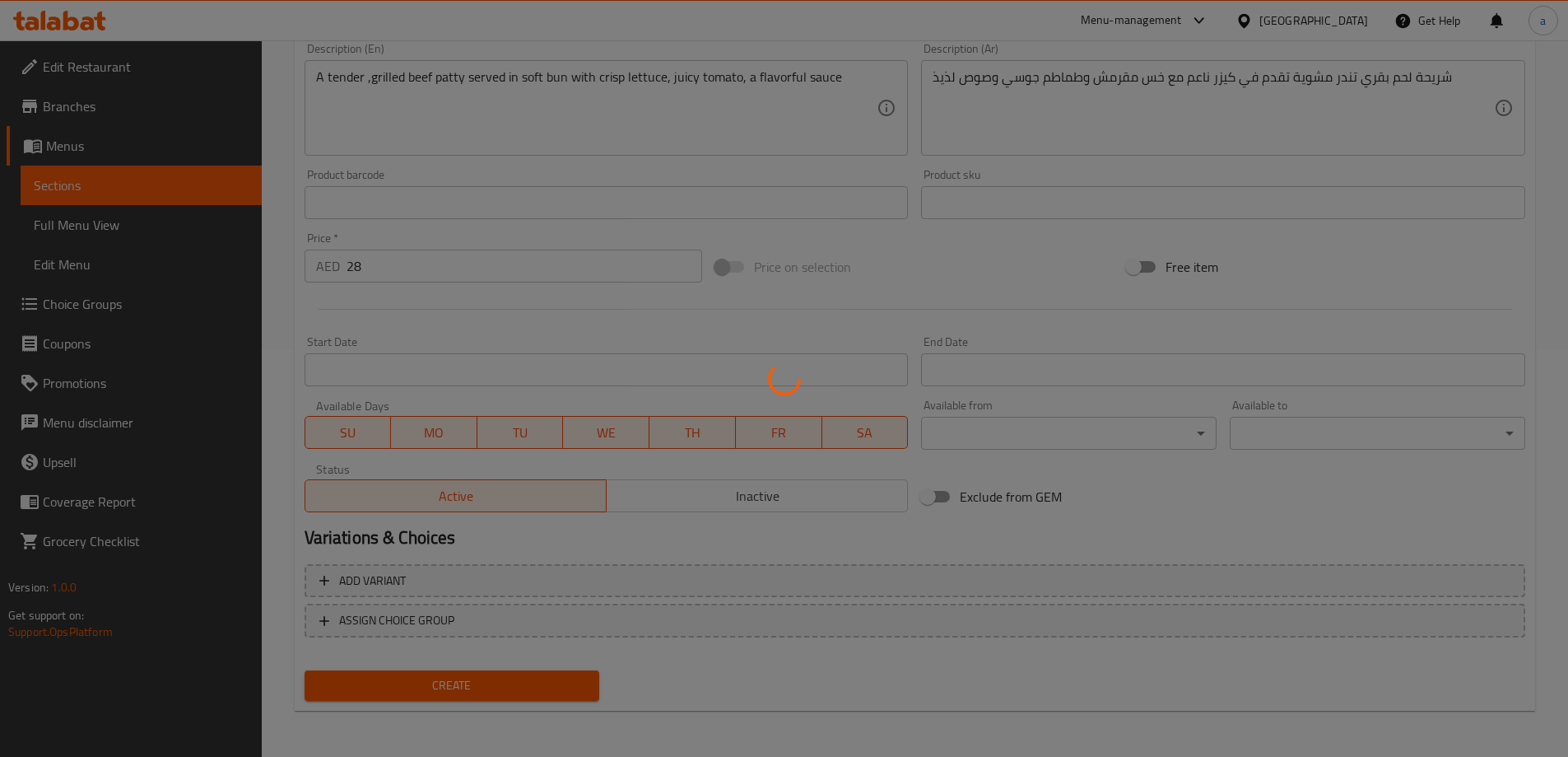
type input "0"
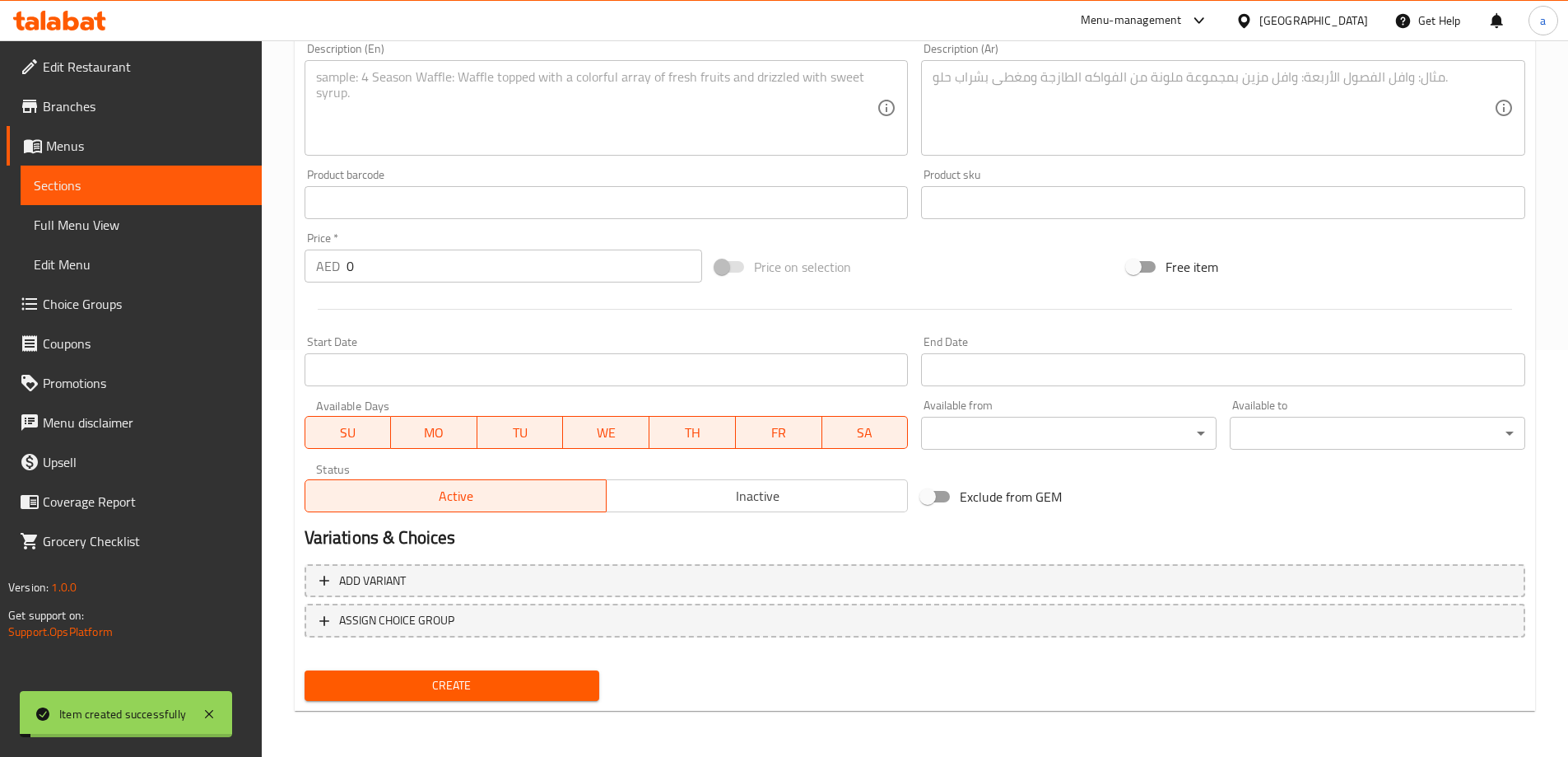
click at [147, 177] on span "Sections" at bounding box center [140, 185] width 215 height 20
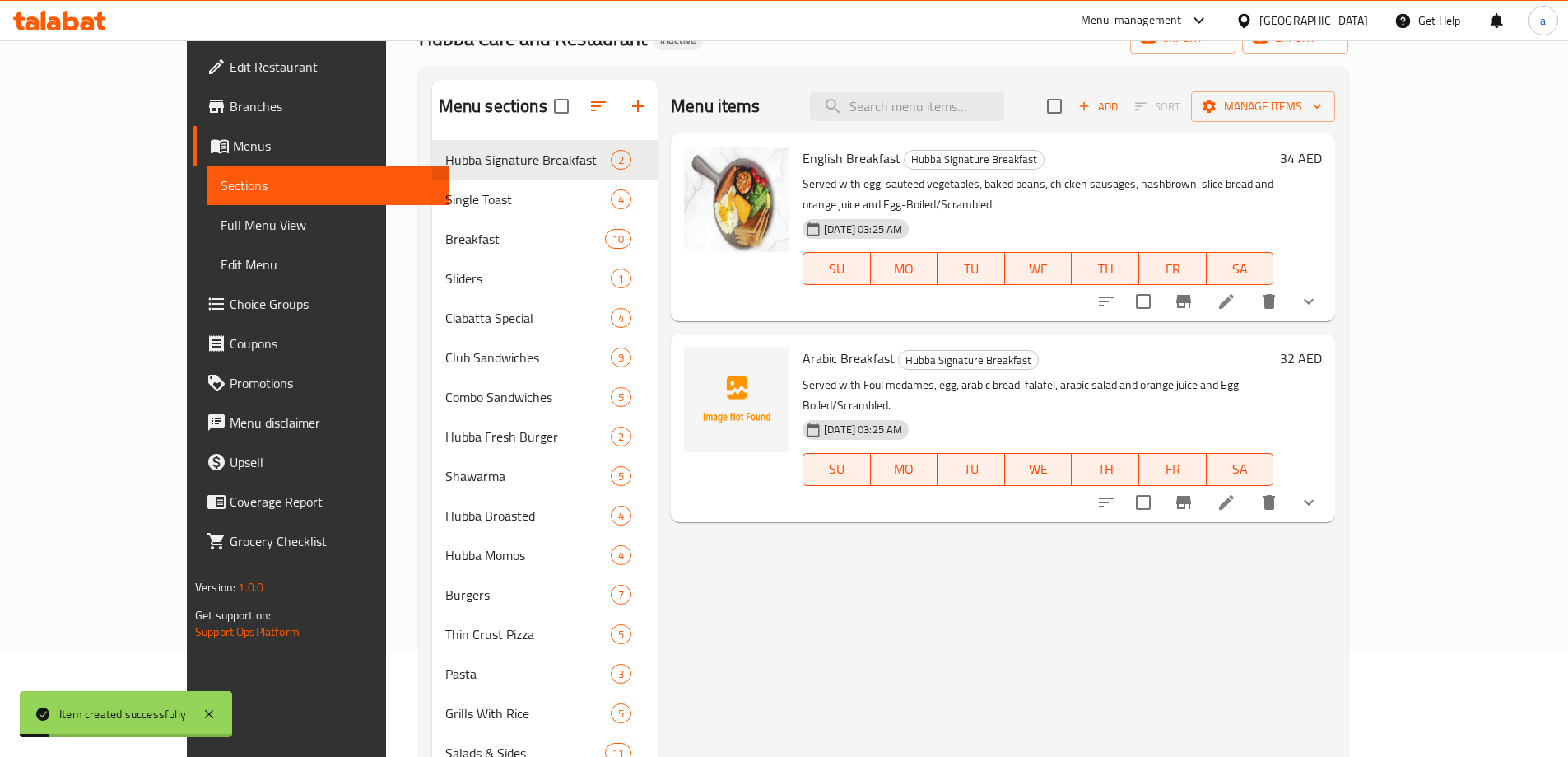
scroll to position [77, 0]
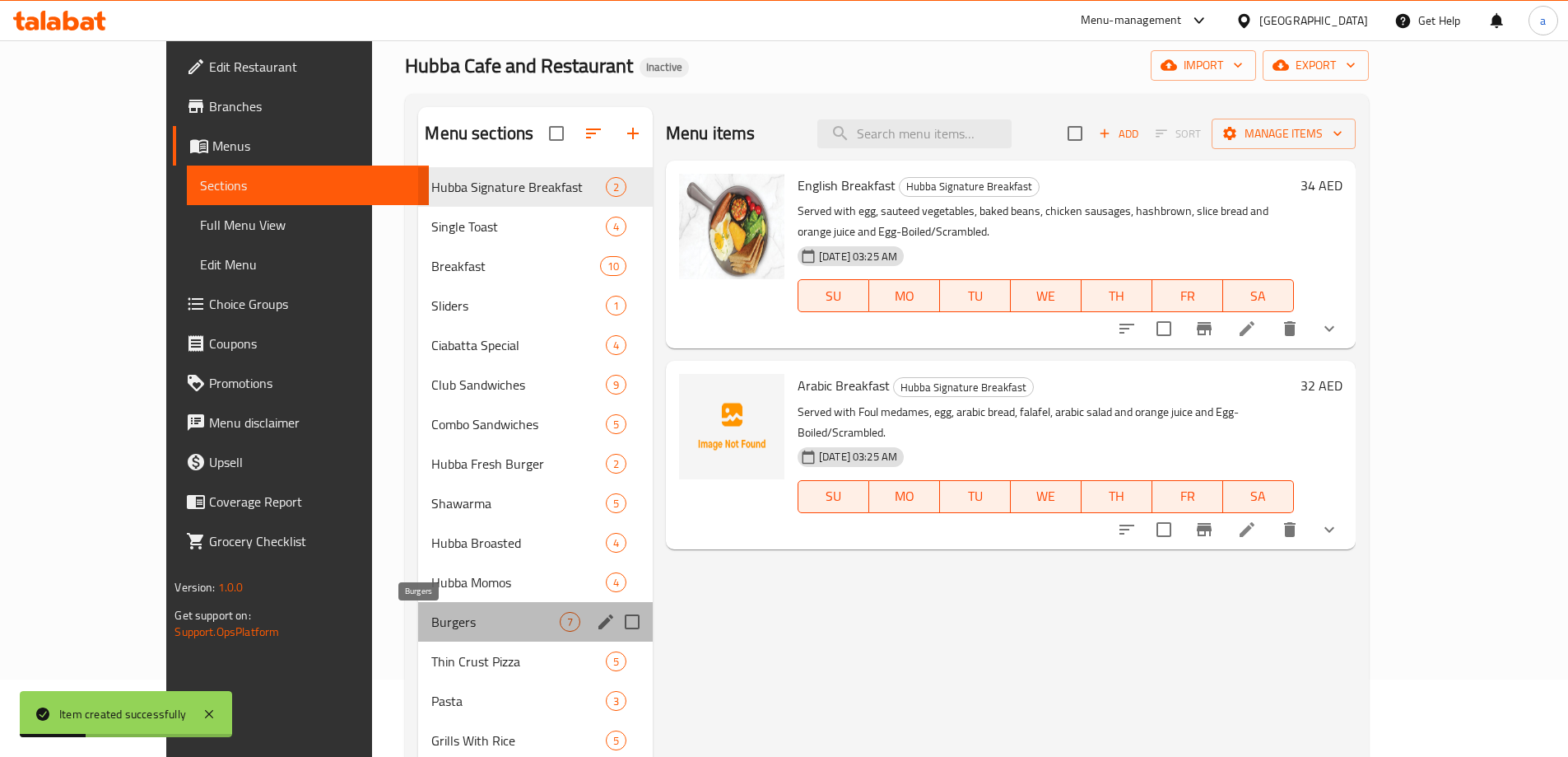
click at [431, 614] on span "Burgers" at bounding box center [494, 622] width 127 height 20
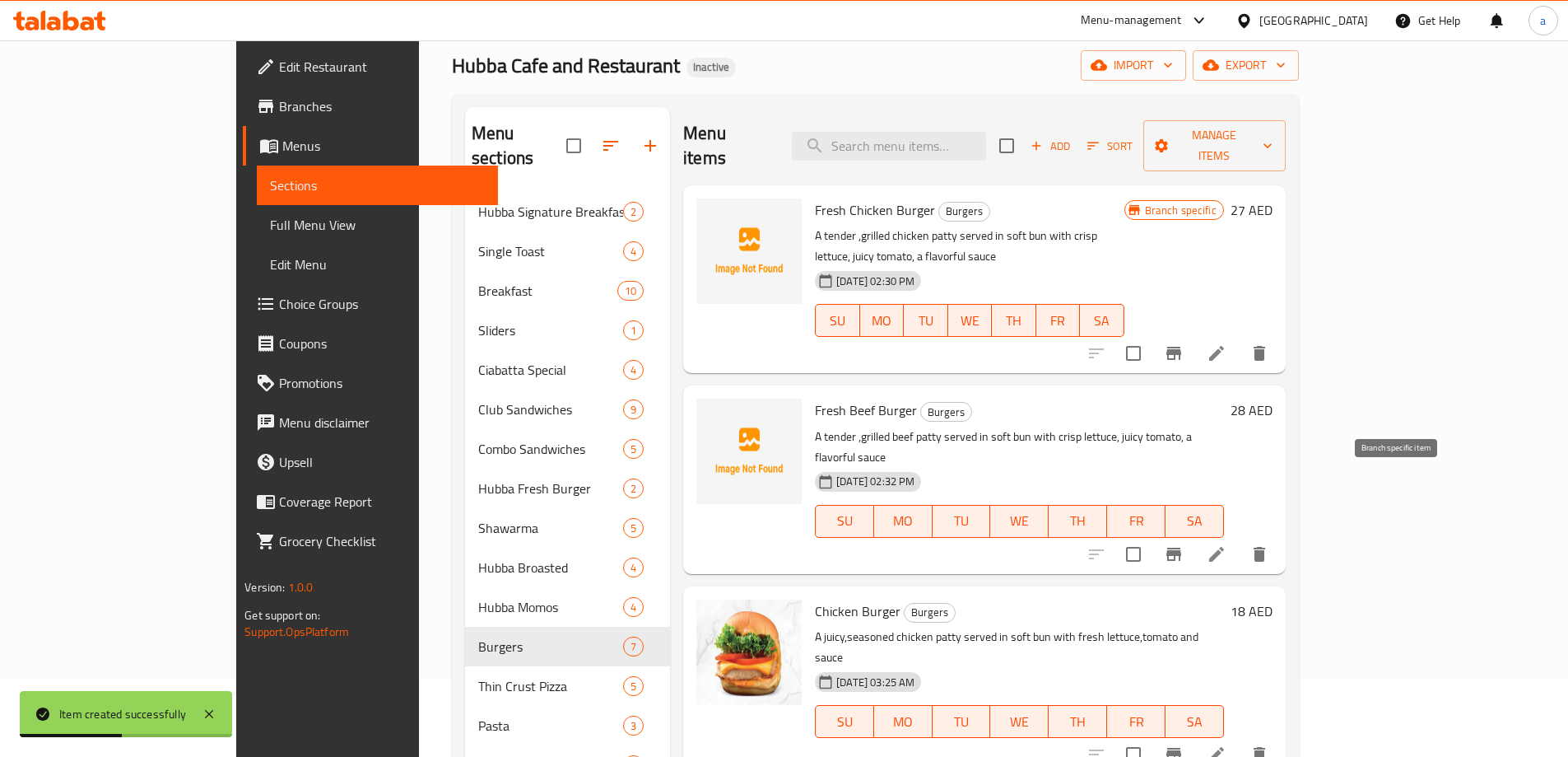
click at [1183, 544] on icon "Branch-specific-item" at bounding box center [1174, 554] width 20 height 20
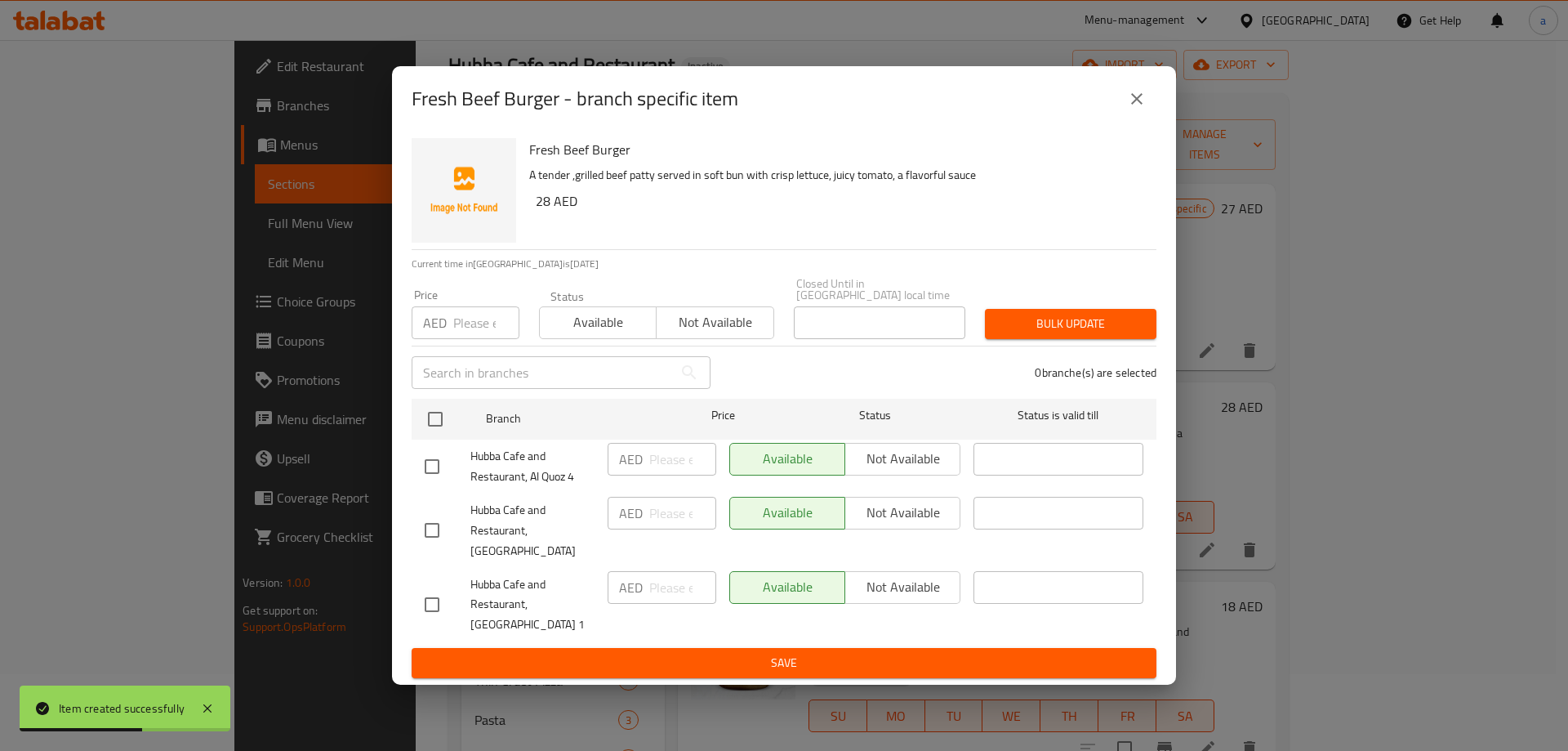
click at [420, 468] on input "checkbox" at bounding box center [431, 466] width 34 height 34
checkbox input "true"
click at [442, 591] on input "checkbox" at bounding box center [431, 604] width 34 height 34
checkbox input "true"
click at [890, 470] on span "Not available" at bounding box center [902, 458] width 102 height 24
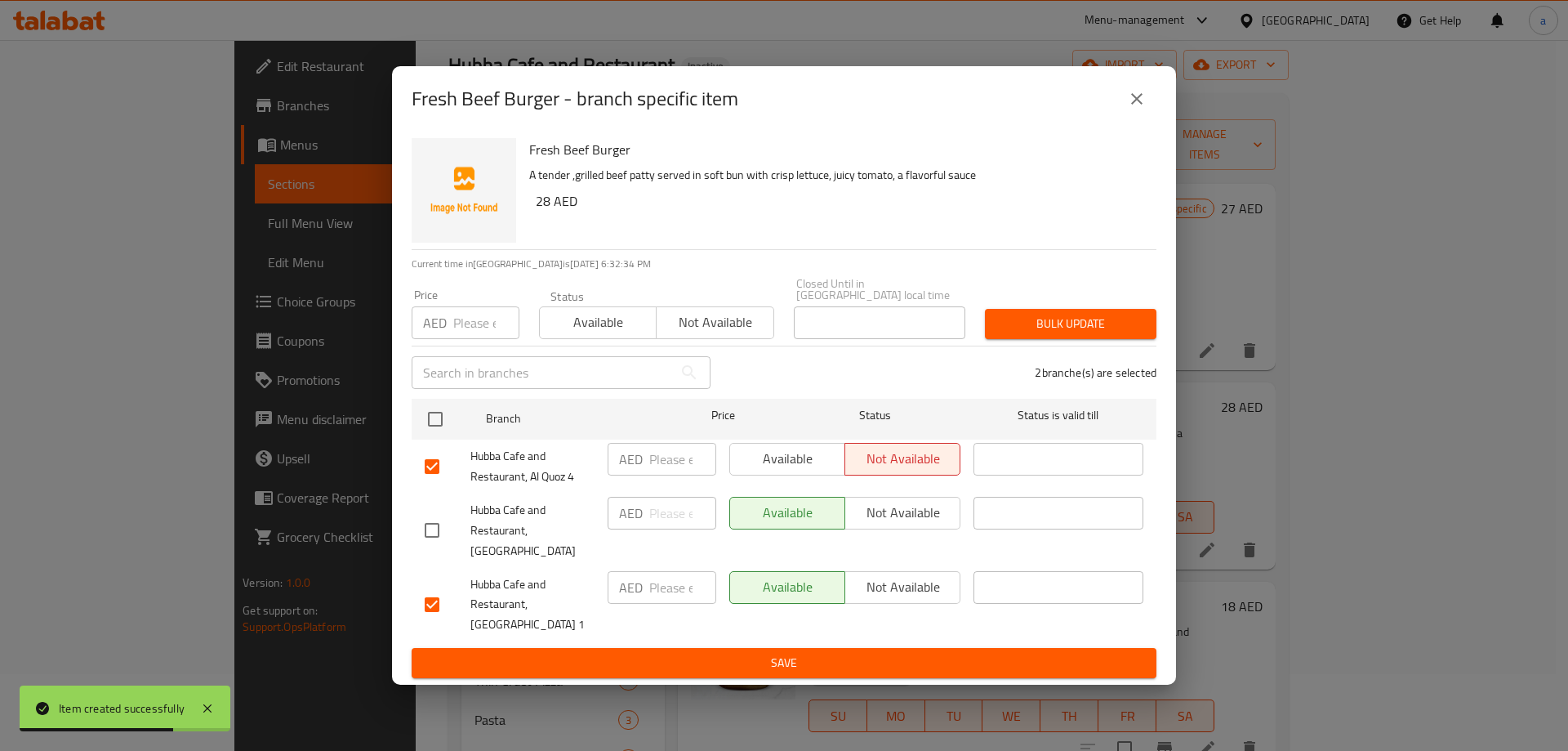
click at [887, 585] on span "Not available" at bounding box center [902, 586] width 102 height 24
click at [874, 653] on span "Save" at bounding box center [784, 662] width 719 height 20
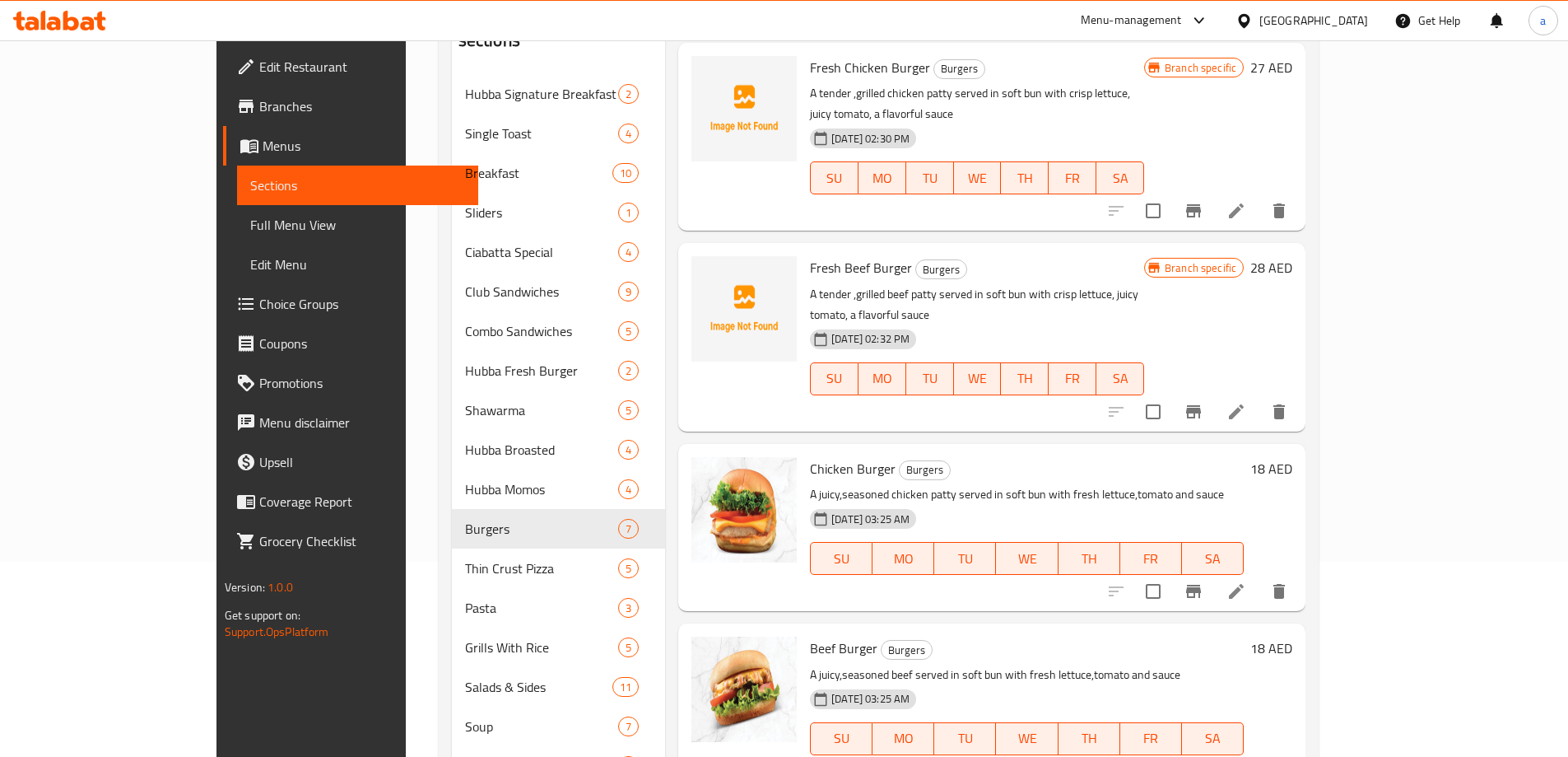
scroll to position [156, 0]
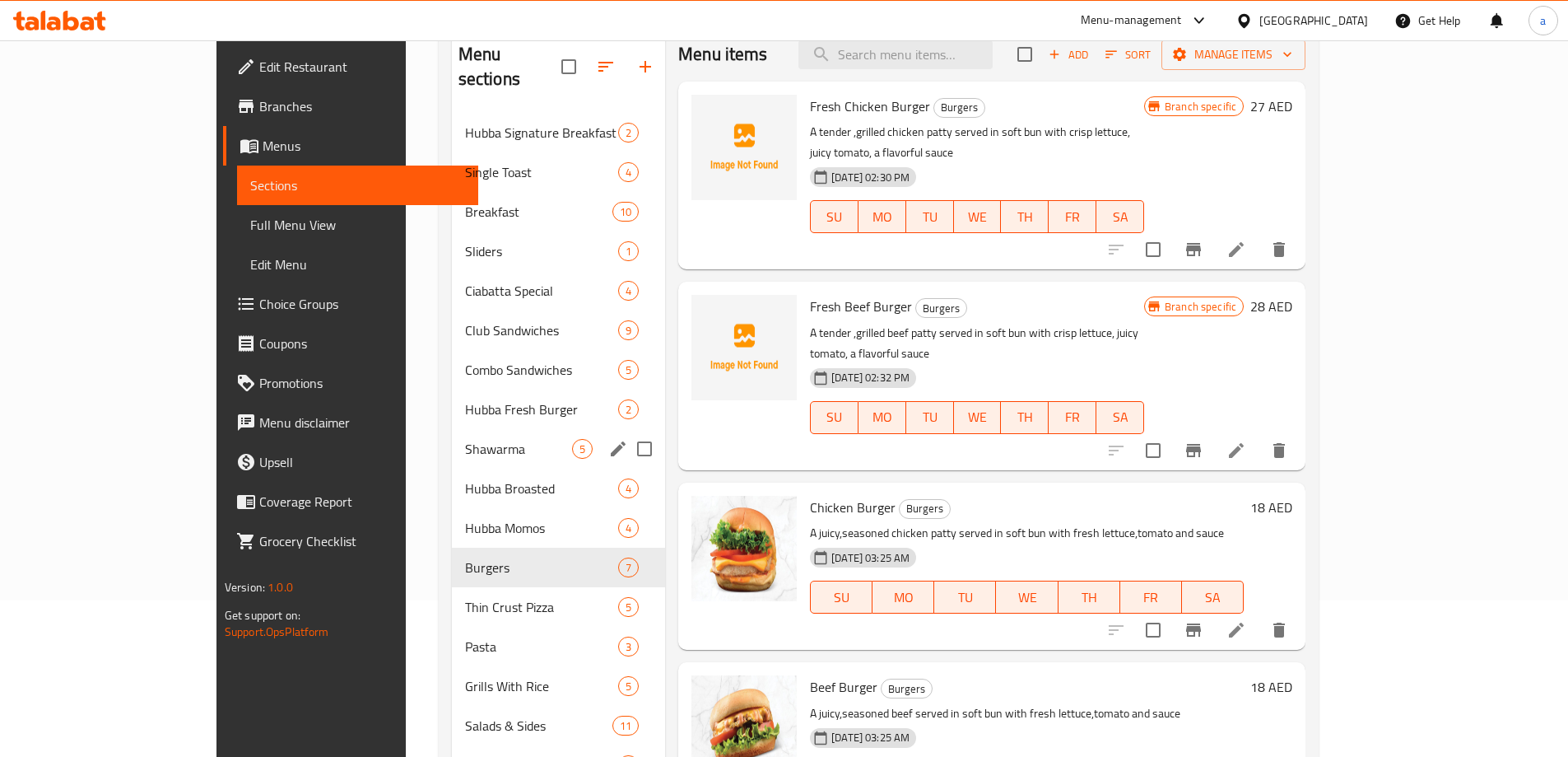
click at [465, 439] on span "Shawarma" at bounding box center [519, 449] width 107 height 20
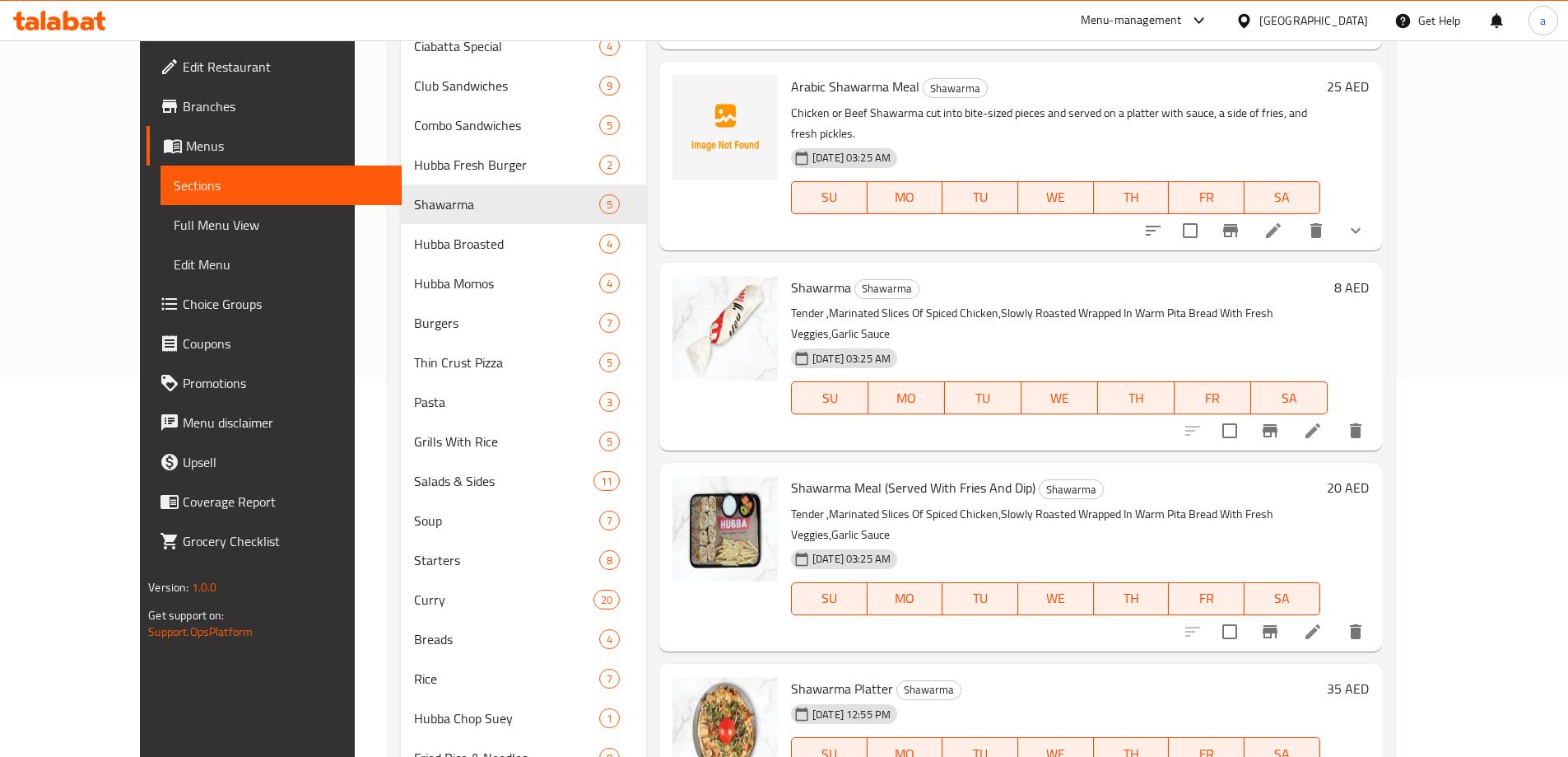
scroll to position [403, 0]
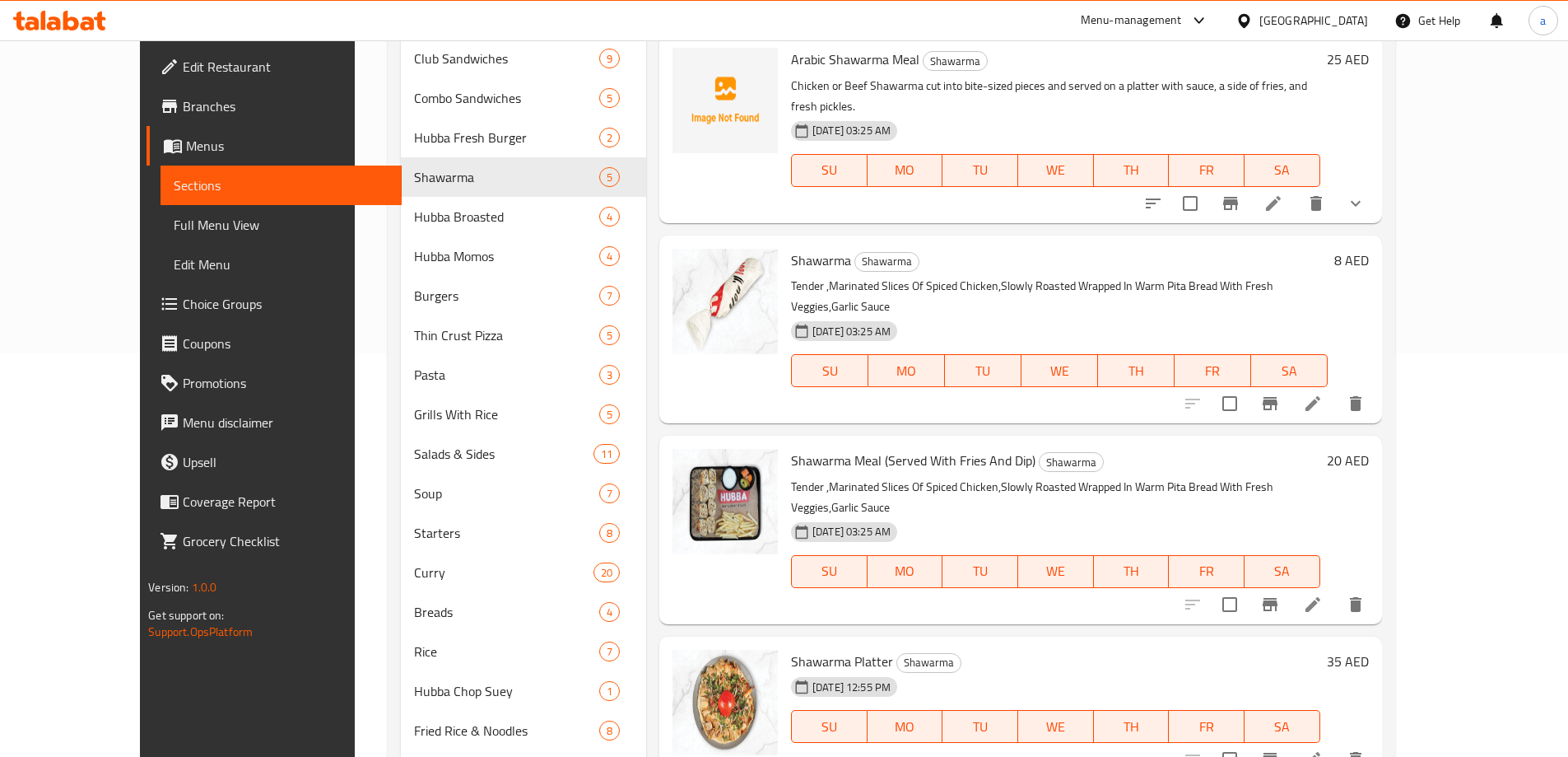
click at [945, 254] on div "Shawarma Shawarma Tender ,Marinated Slices Of Spiced Chicken,Slowly Roasted Wra…" at bounding box center [1060, 329] width 550 height 175
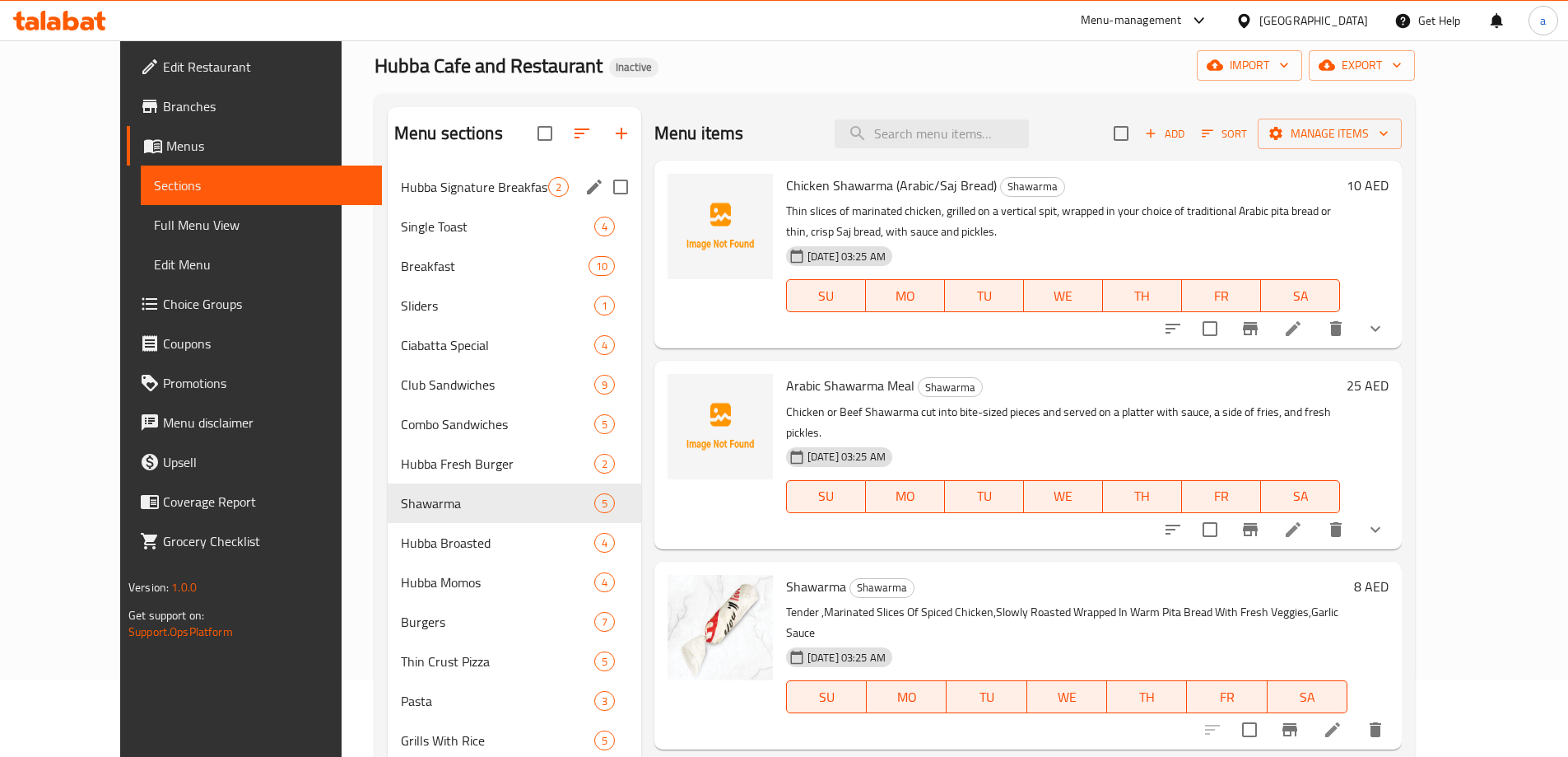
scroll to position [156, 0]
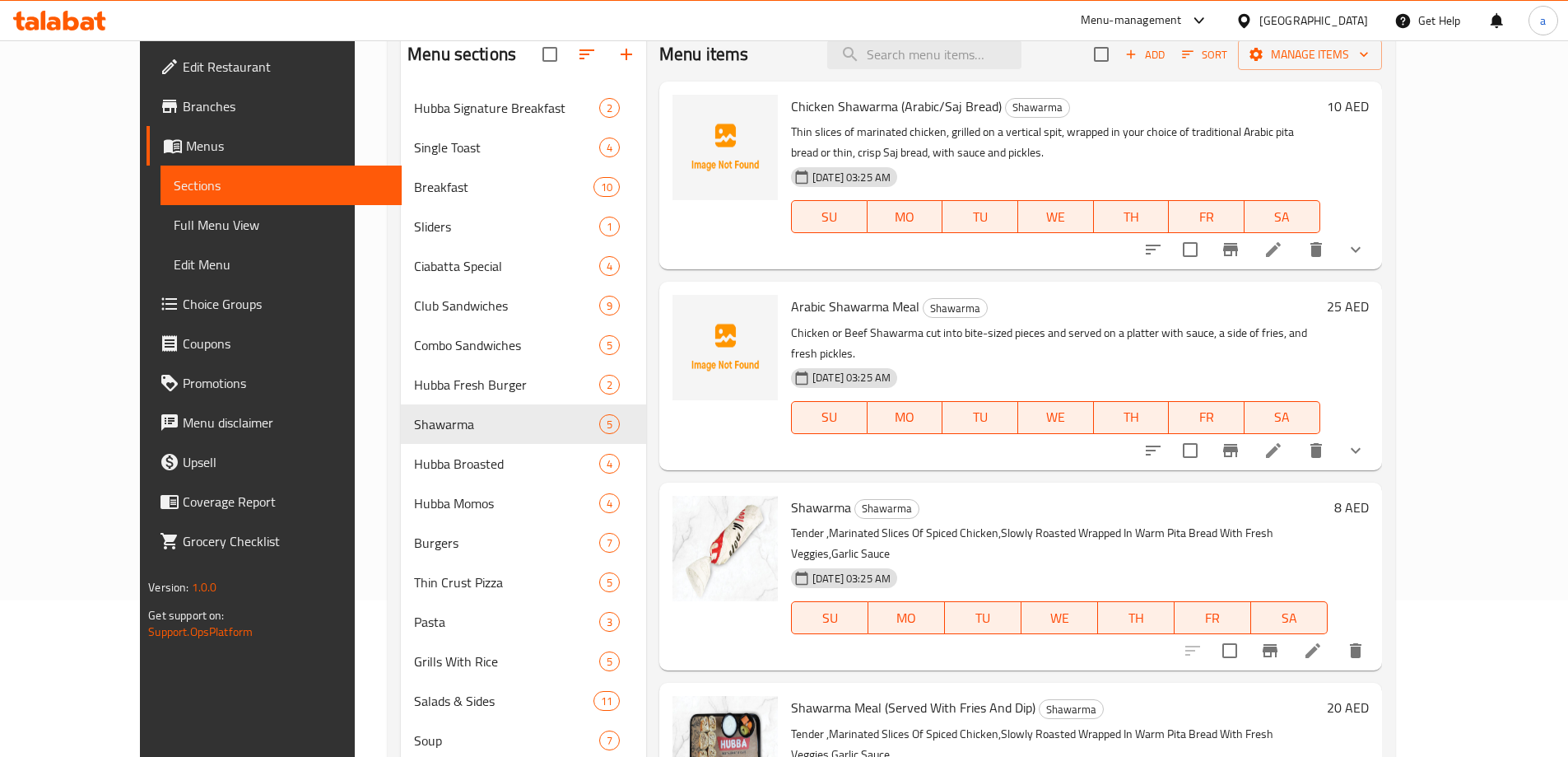
click at [1010, 161] on div "[DATE] 03:25 AM SU MO TU WE TH FR SA" at bounding box center [1056, 205] width 543 height 89
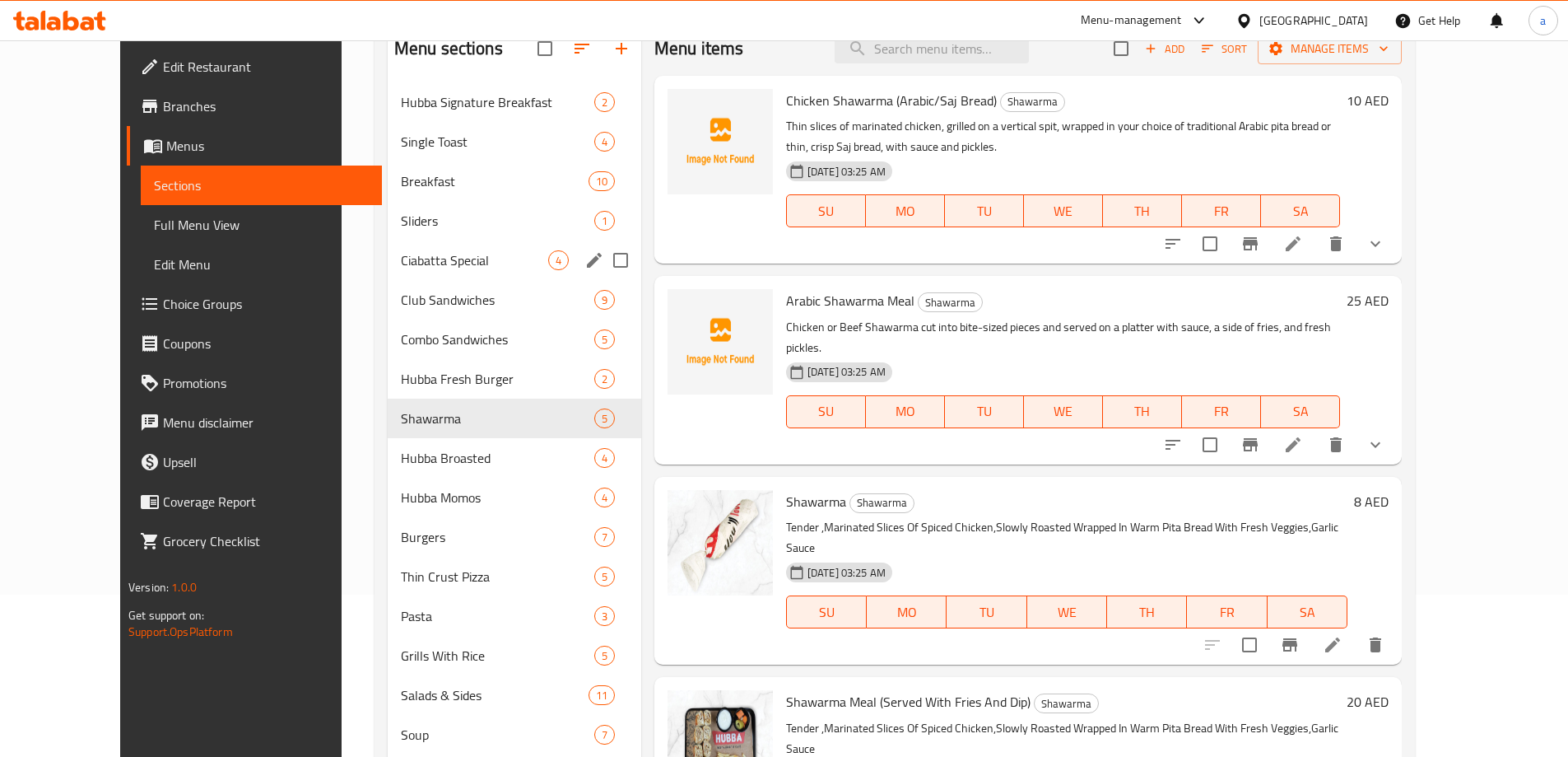
scroll to position [568, 0]
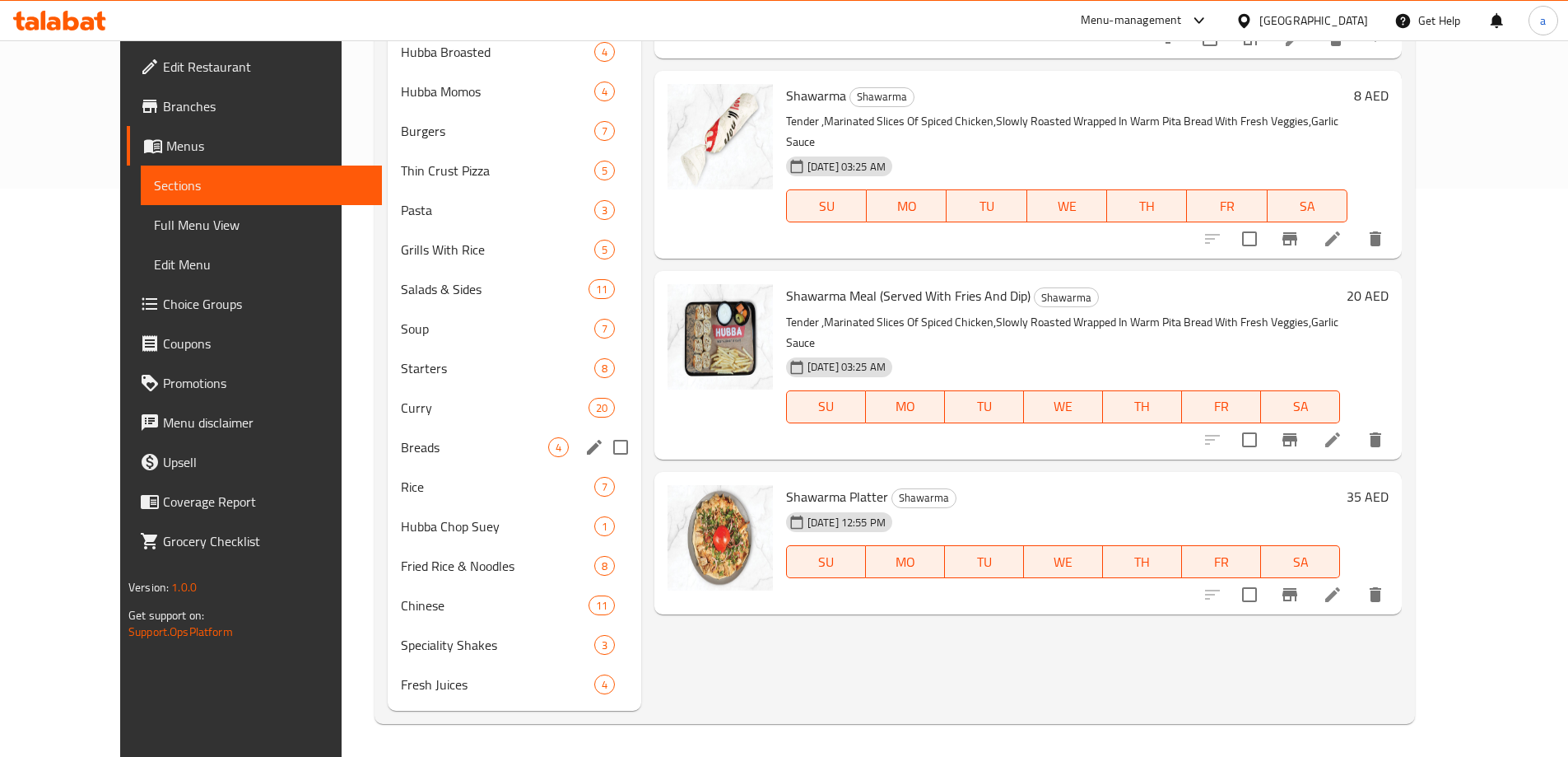
click at [401, 485] on span "Rice" at bounding box center [498, 487] width 193 height 20
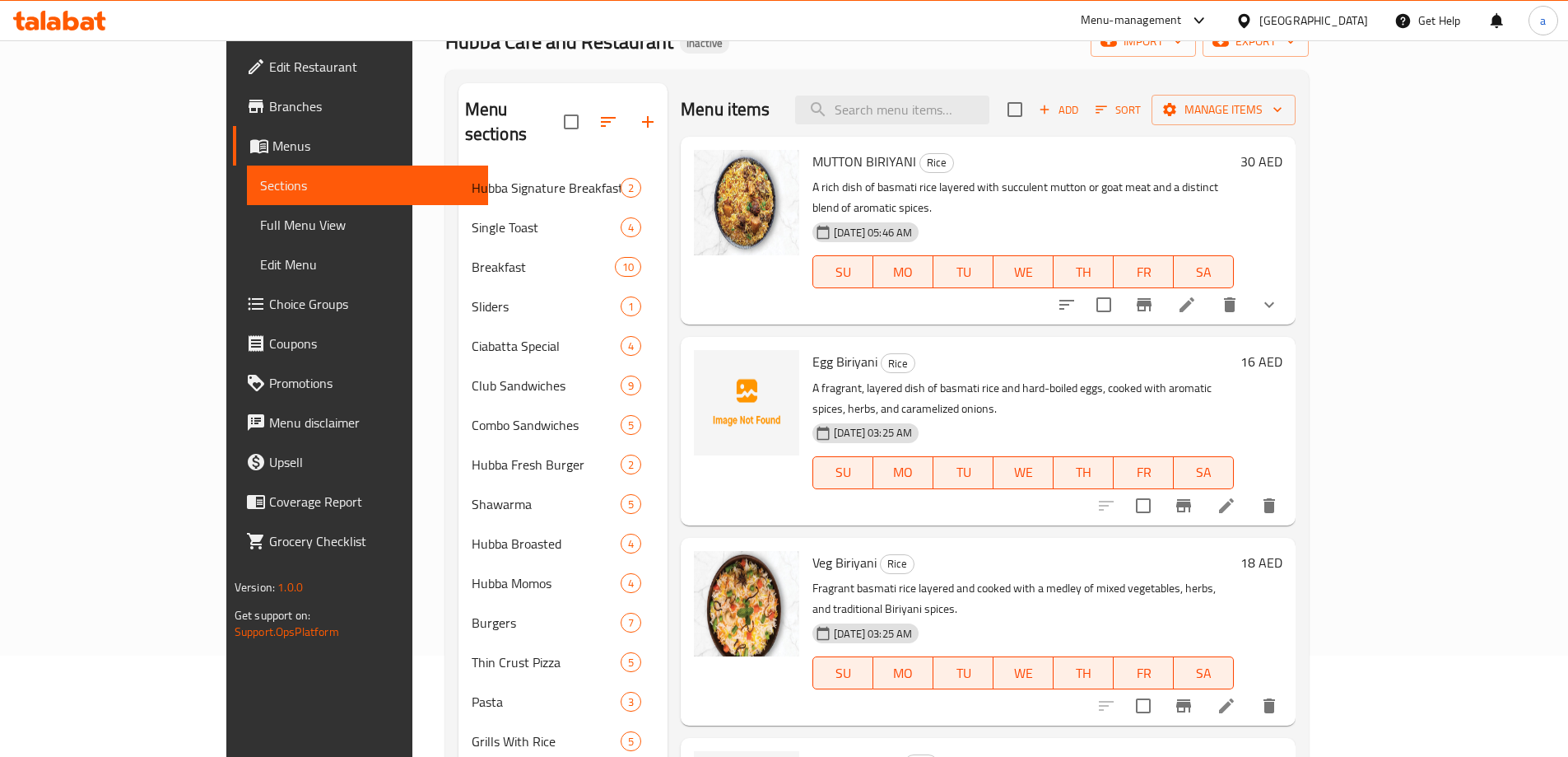
scroll to position [74, 0]
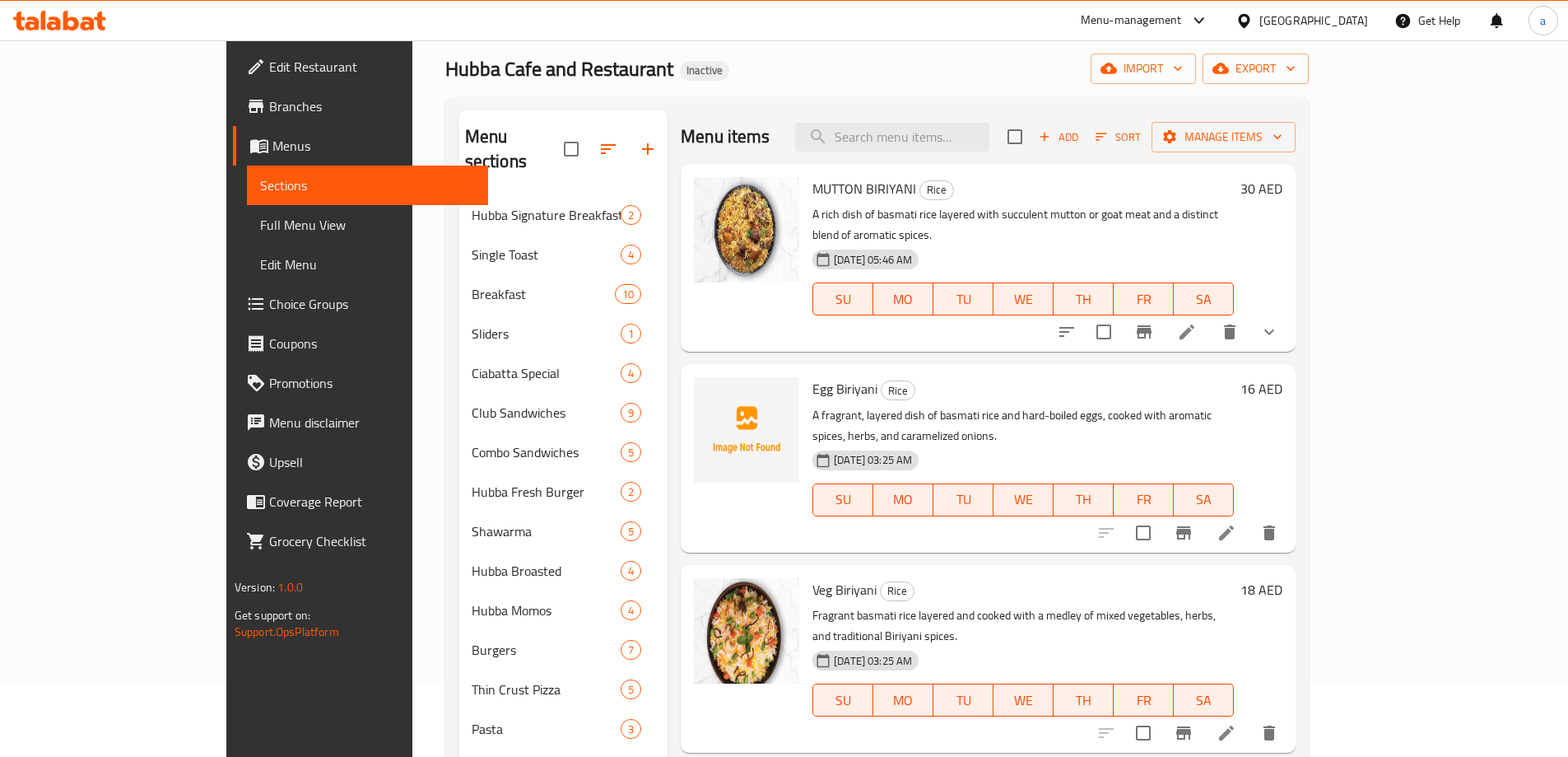
click at [628, 145] on button "button" at bounding box center [647, 148] width 40 height 40
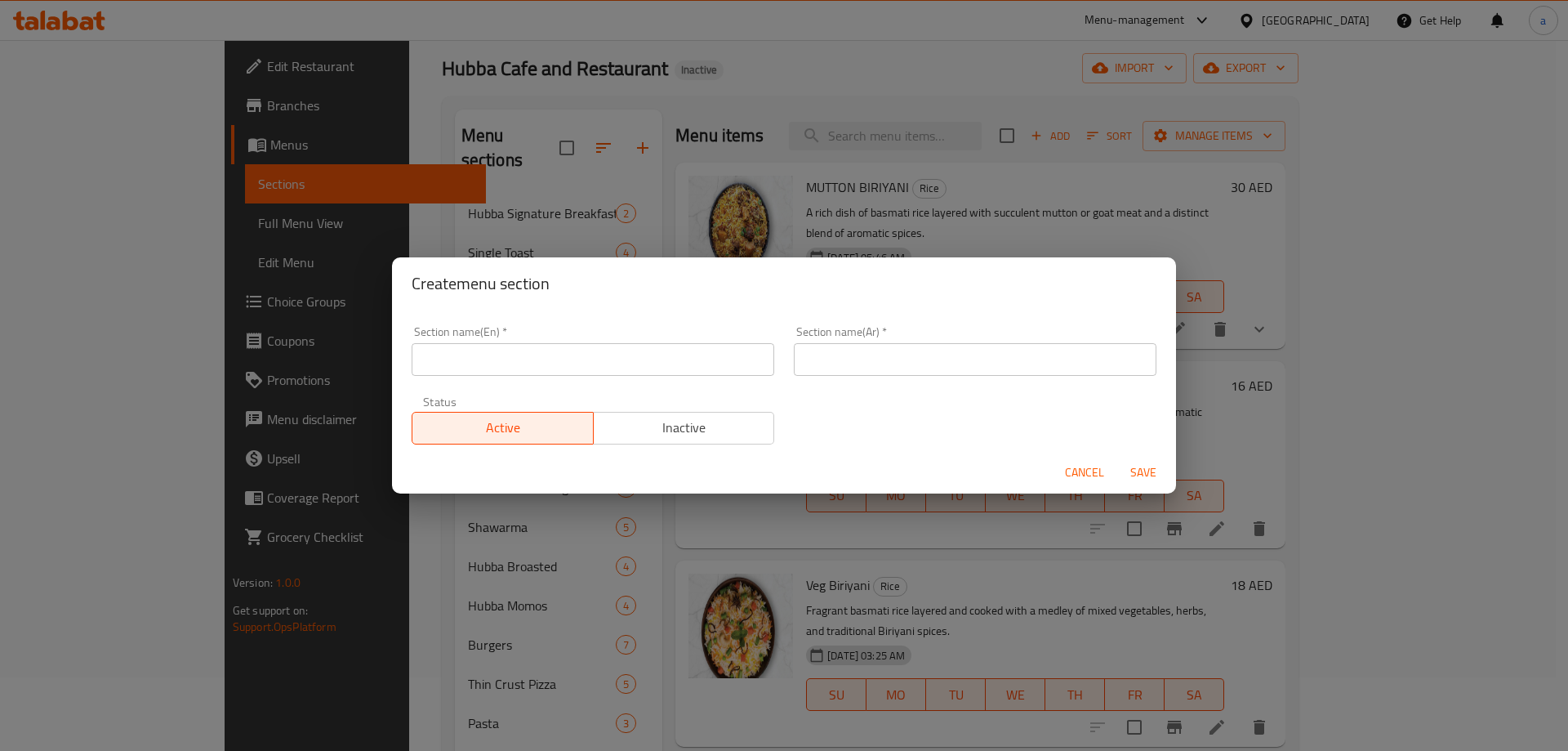
click at [522, 360] on input "text" at bounding box center [593, 360] width 362 height 33
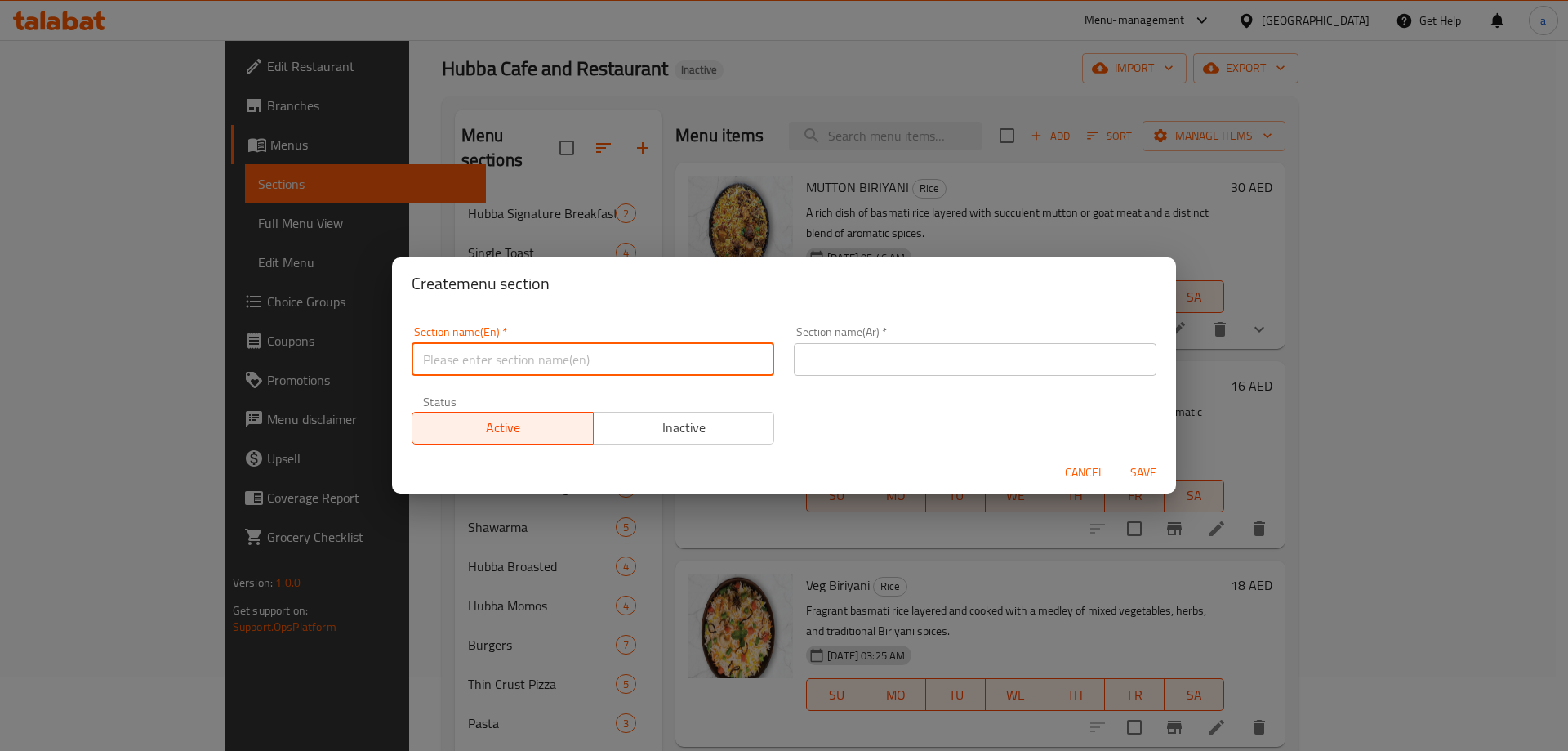
paste input "BOWLS"
type input "Bowls"
click at [840, 361] on input "text" at bounding box center [975, 360] width 362 height 33
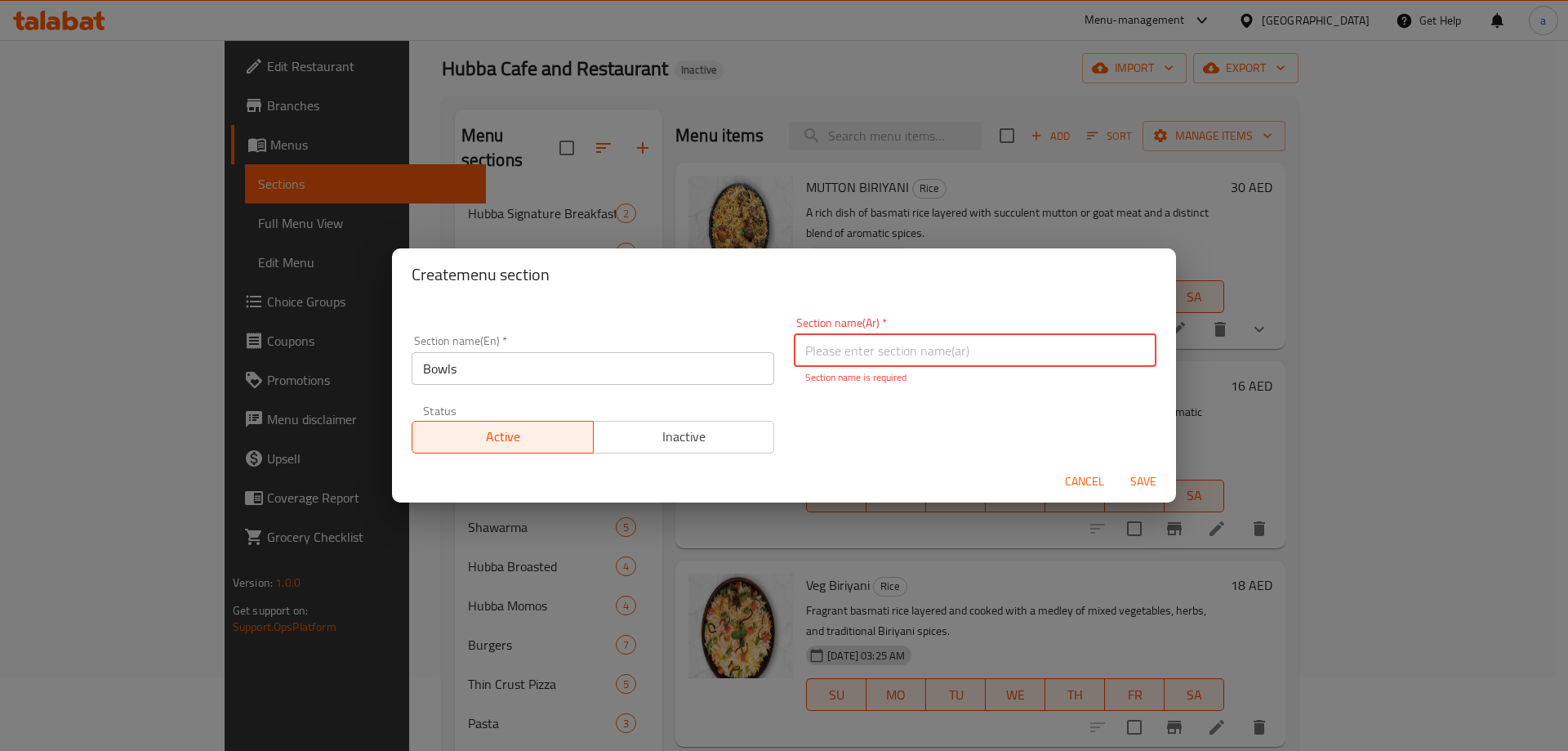
paste input "جاط"
type input "جاط"
click at [921, 402] on div "Section name(En)   * Bowls Section name(En) * Section name(Ar)   * جاط Section …" at bounding box center [784, 385] width 765 height 156
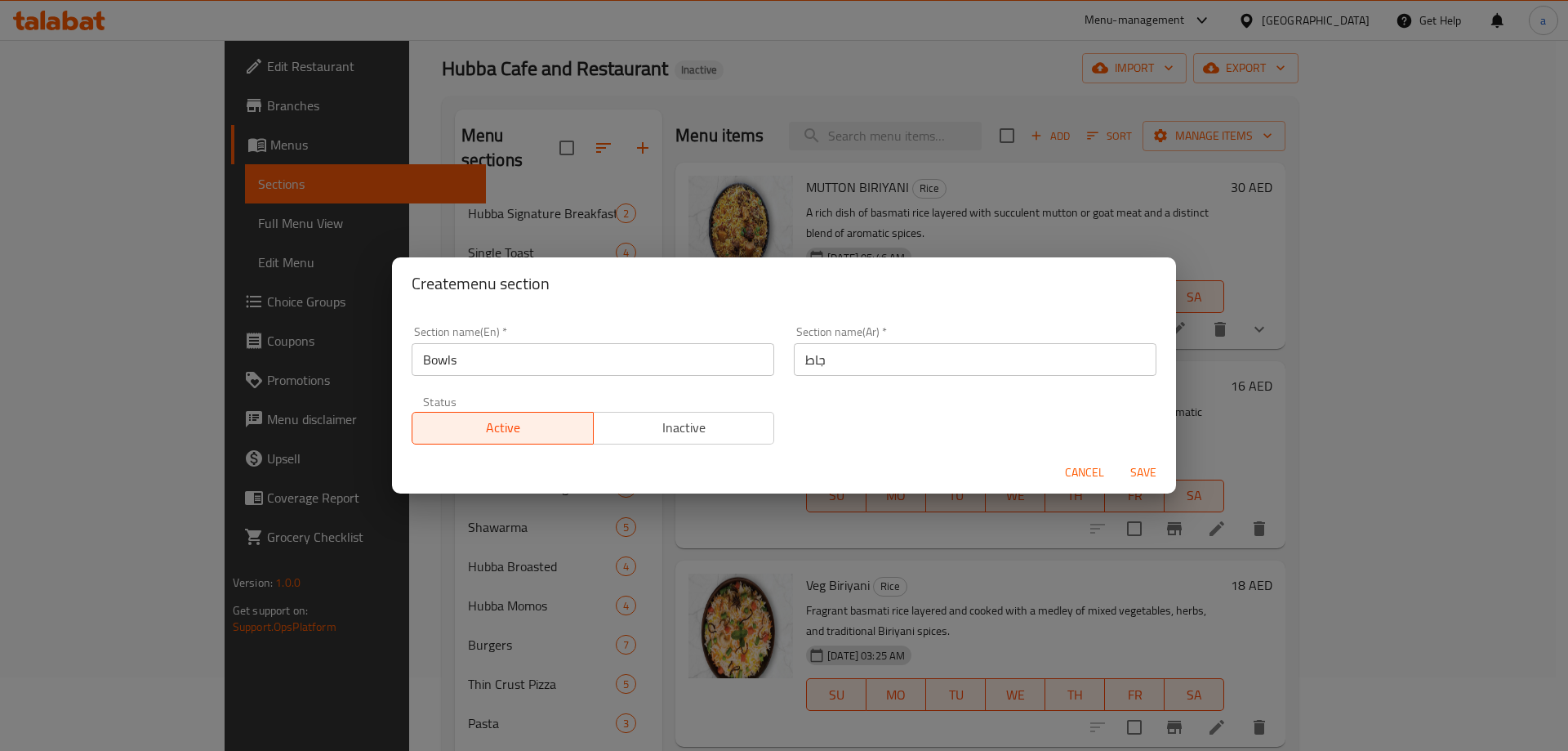
click at [1145, 472] on span "Save" at bounding box center [1143, 472] width 39 height 20
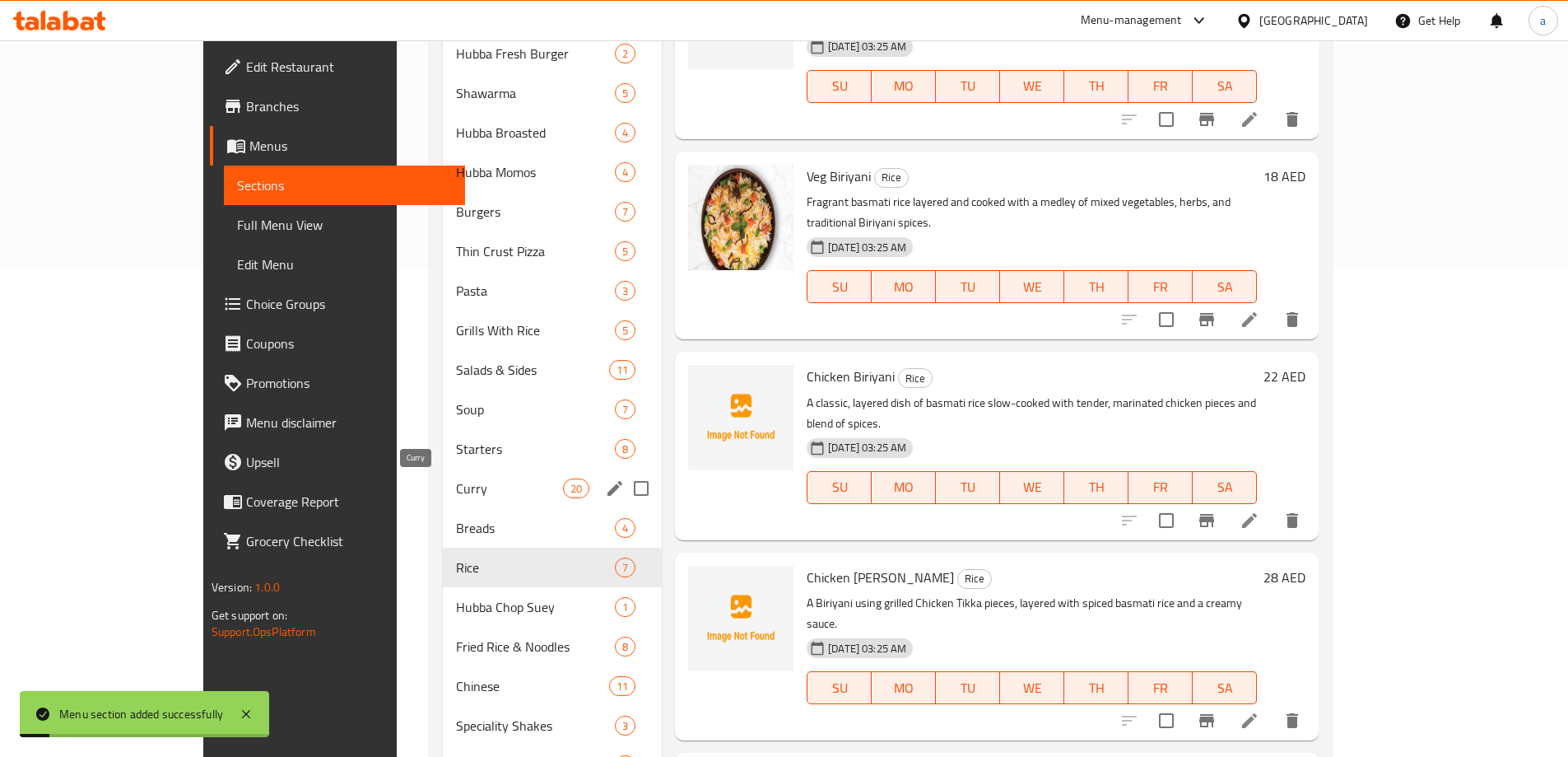
scroll to position [568, 0]
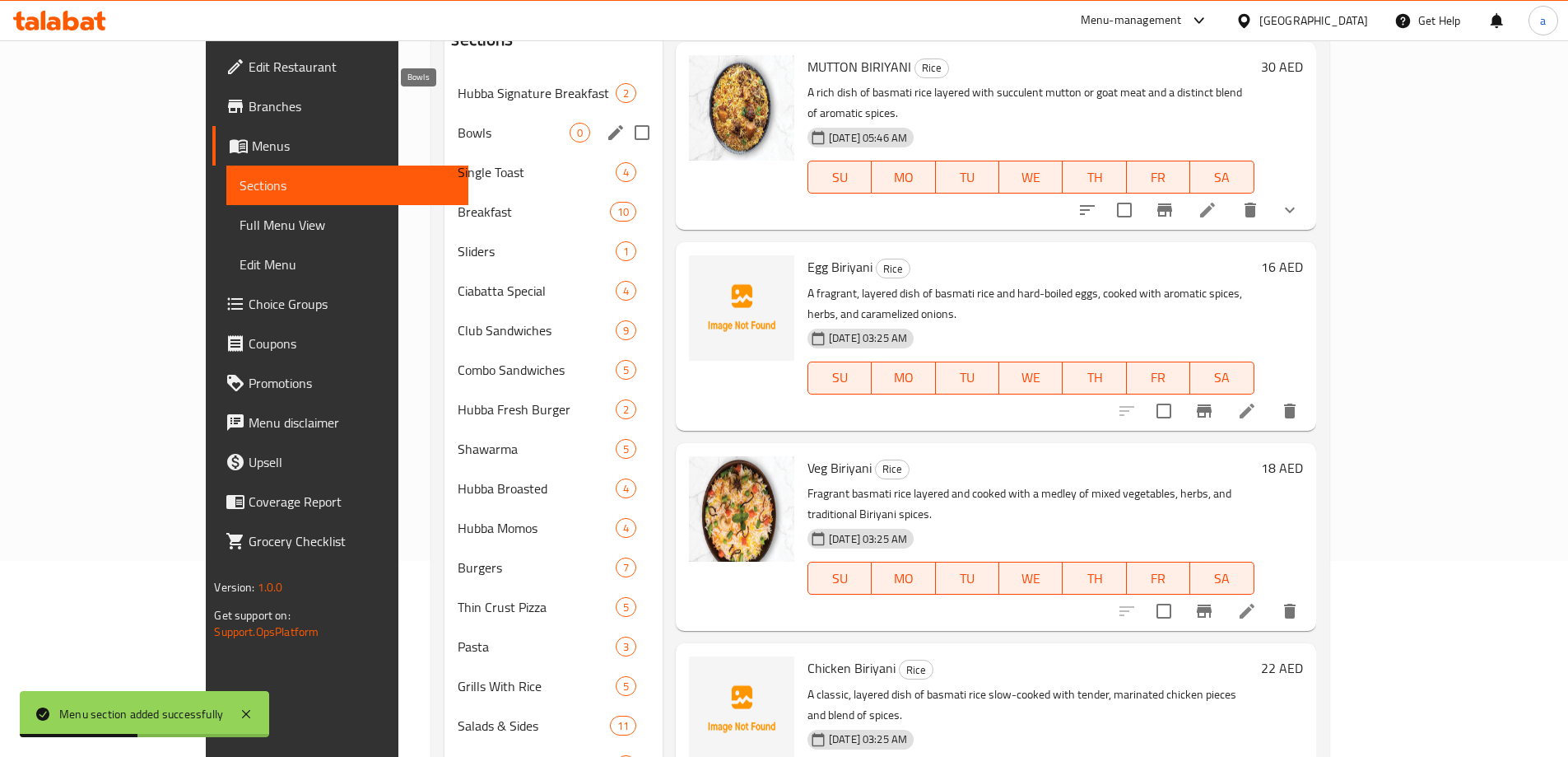
click at [457, 123] on span "Bowls" at bounding box center [513, 133] width 111 height 20
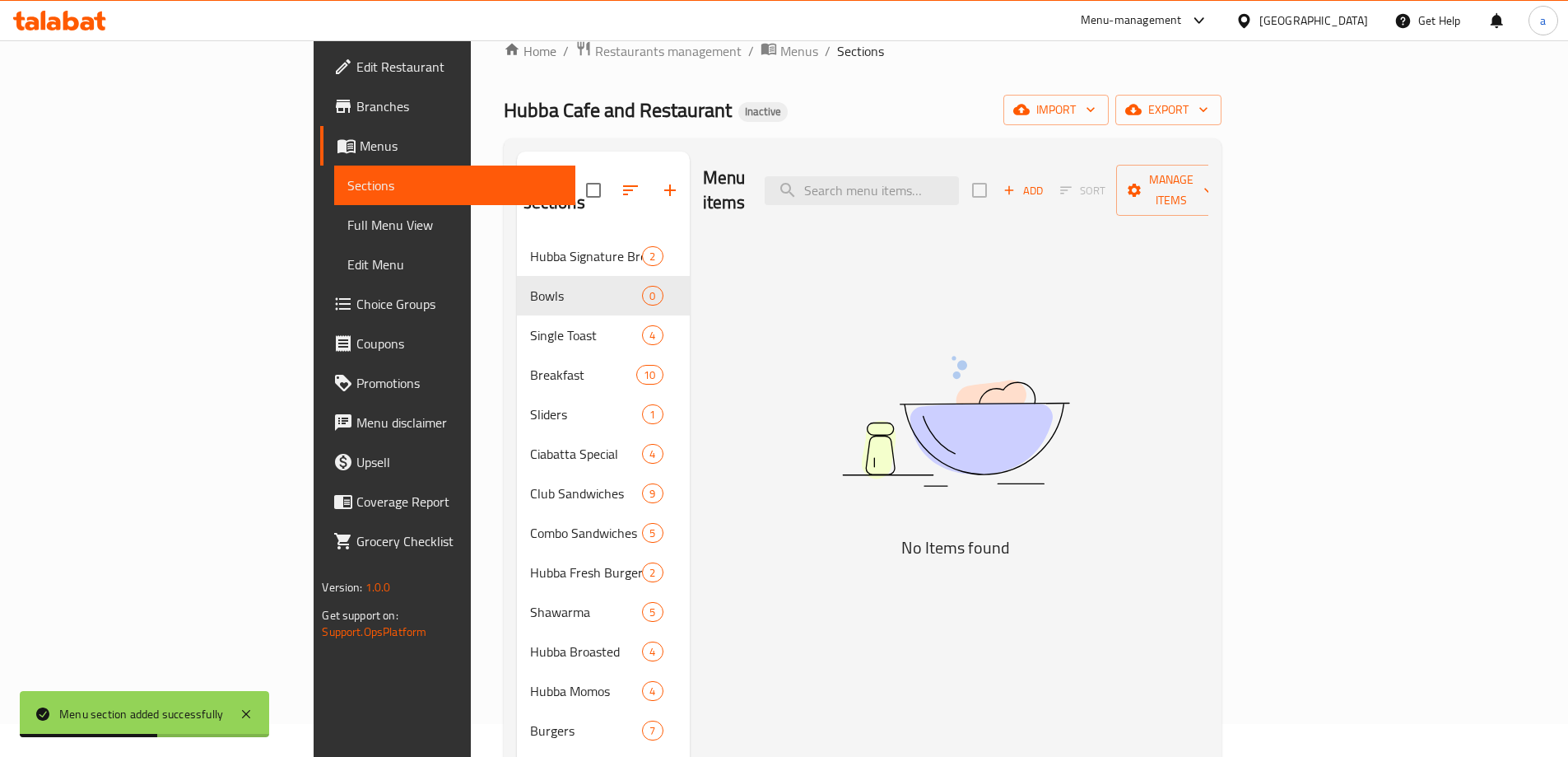
scroll to position [32, 0]
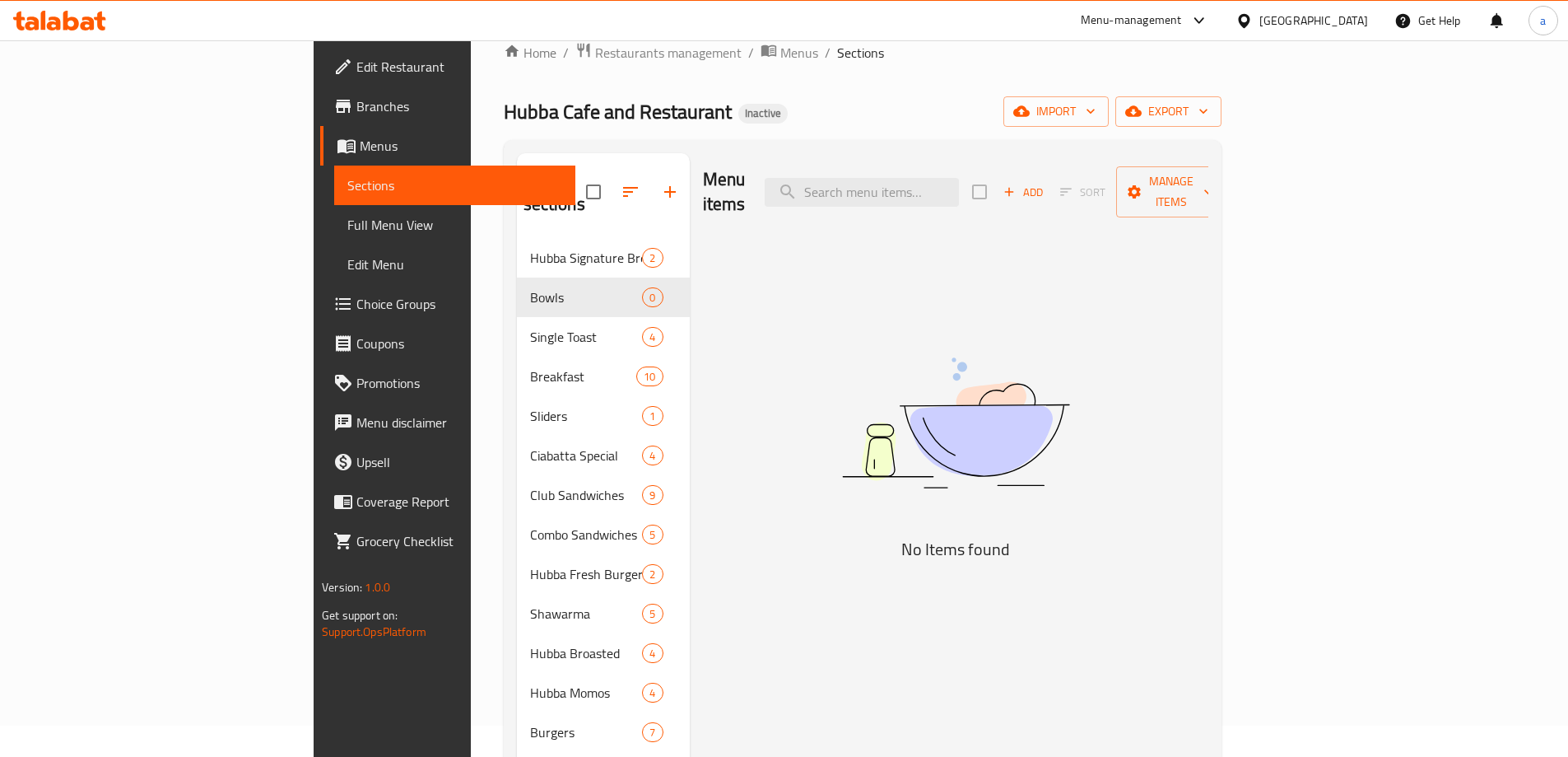
click at [1046, 184] on span "Add" at bounding box center [1023, 192] width 45 height 19
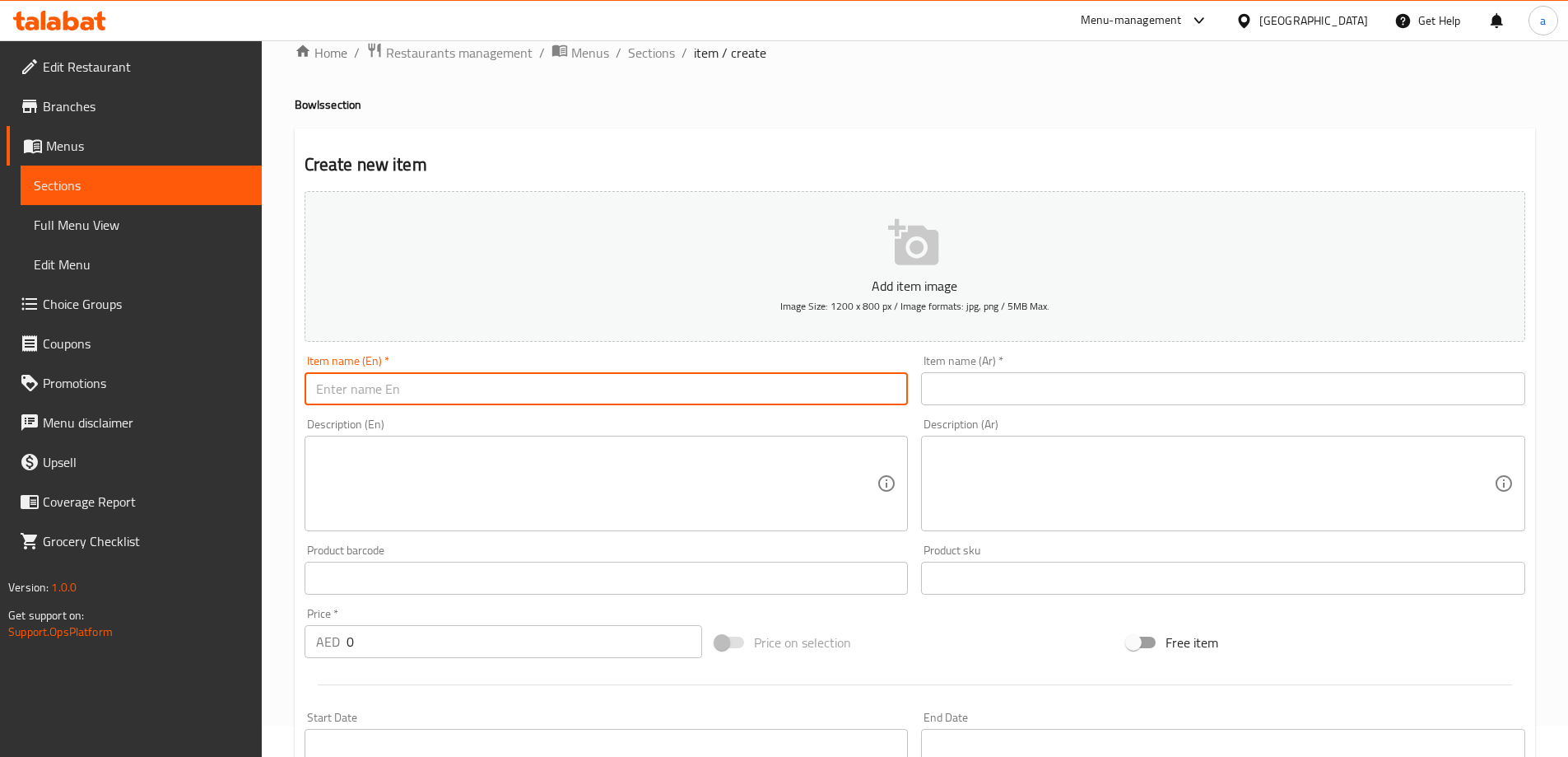
click at [418, 387] on input "text" at bounding box center [607, 389] width 604 height 33
paste input "CHICKEN BIRIYANI"
type input "Chicken Biriyani"
click at [996, 388] on input "text" at bounding box center [1223, 389] width 604 height 33
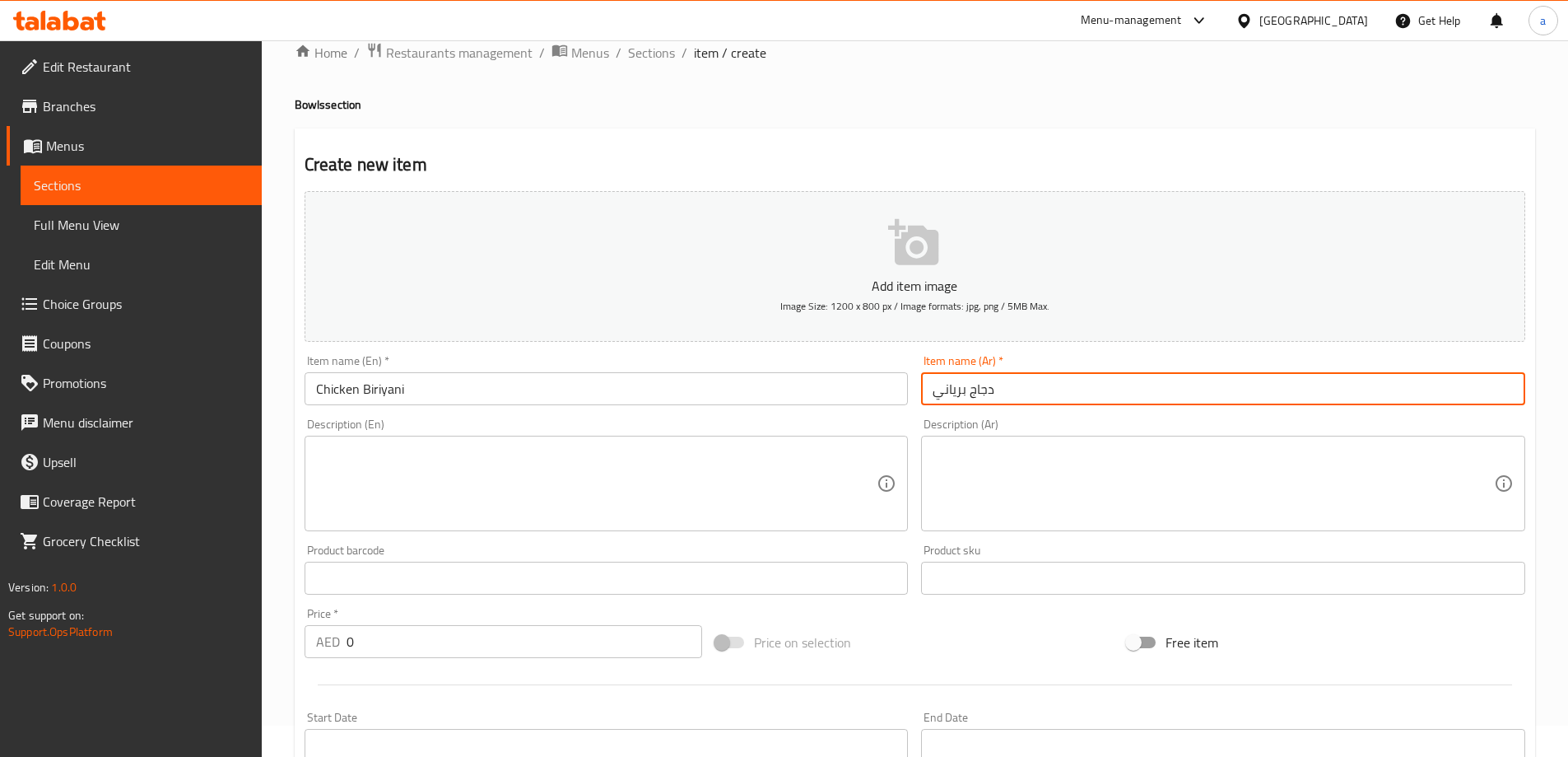
type input "دجاج برياني"
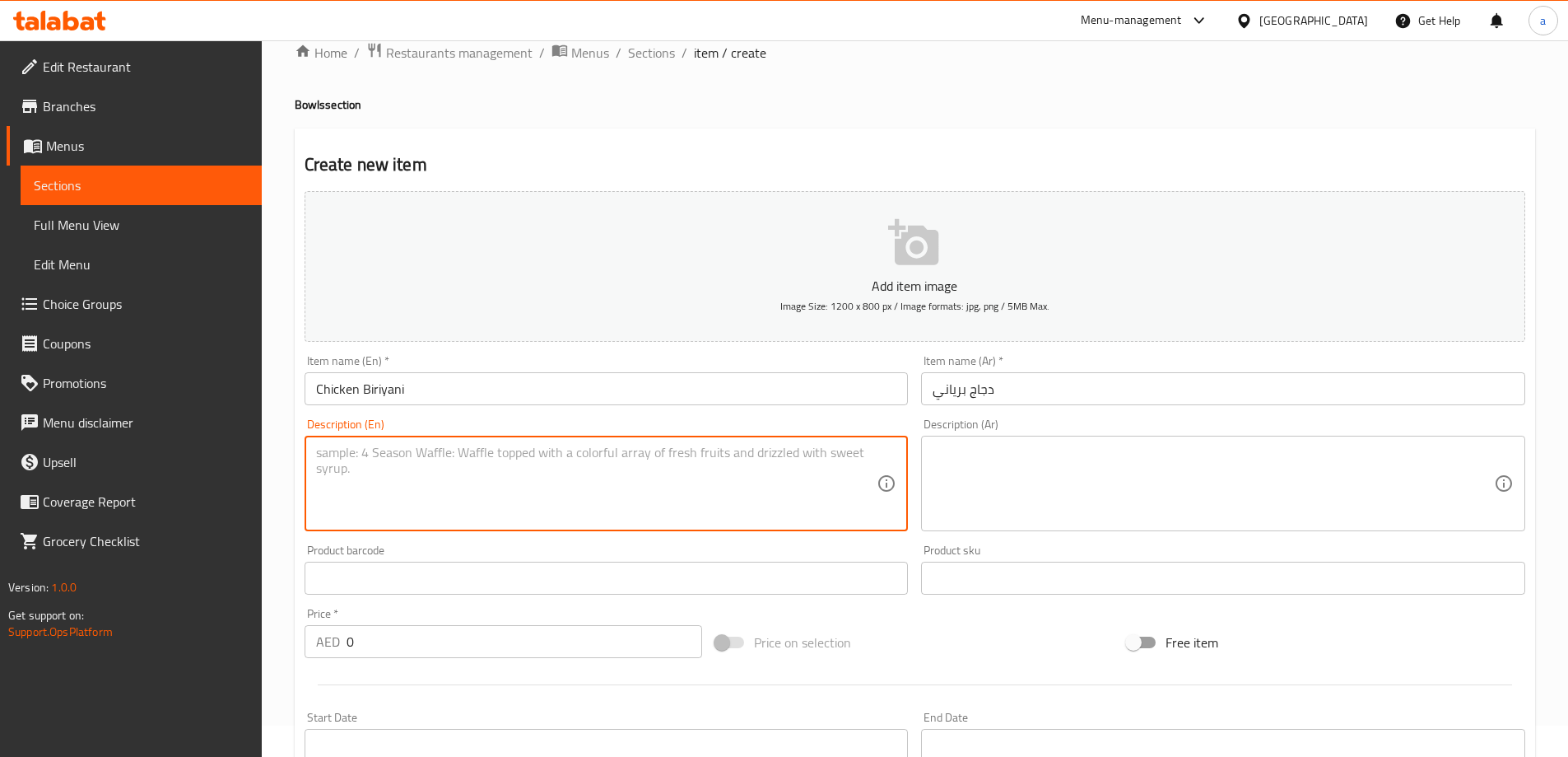
click at [609, 509] on textarea at bounding box center [596, 483] width 561 height 78
paste textarea "CHEFS SPECIAL,TENDER CHICKEN WITH MARINATED MASALA FLUFFY RICE"
click at [328, 463] on textarea "CHEFS SPECIAL,TENDER CHICKEN WITH MARINATED MASALA FLUFFY RICE" at bounding box center [596, 483] width 561 height 78
click at [328, 460] on textarea "CHEFS SPECIAL,TENDER CHICKEN WITH MARINATED MASALA FLUFFY RICE" at bounding box center [596, 483] width 561 height 78
click at [331, 455] on textarea "CHEFS SPECIAL,TENDER CHICKEN WITH MARINATED MASALA FLUFFY RICE" at bounding box center [596, 483] width 561 height 78
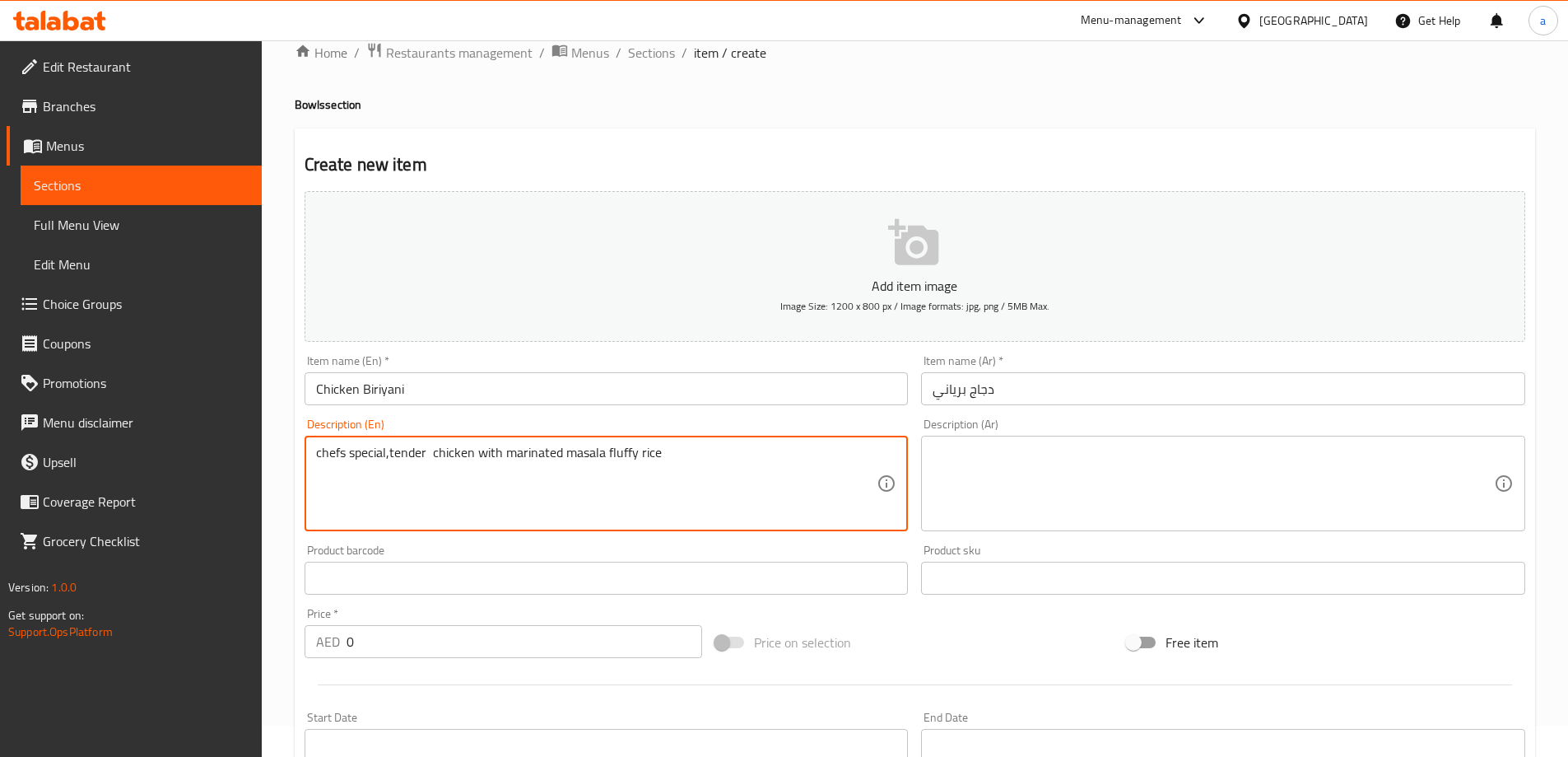
click at [331, 455] on textarea "CHEFS SPECIAL,TENDER CHICKEN WITH MARINATED MASALA FLUFFY RICE" at bounding box center [596, 483] width 561 height 78
click at [392, 455] on textarea "CHEFS SPECIAL,TENDER CHICKEN WITH MARINATED MASALA FLUFFY RICE" at bounding box center [596, 483] width 561 height 78
type textarea "Chefs special, tender chicken with marinated masala fluffy rice"
click at [1085, 468] on textarea at bounding box center [1212, 483] width 561 height 78
paste textarea "طبق خاص من الشيف، دجاج طري مع أرز ماسالا رقيق متبل"
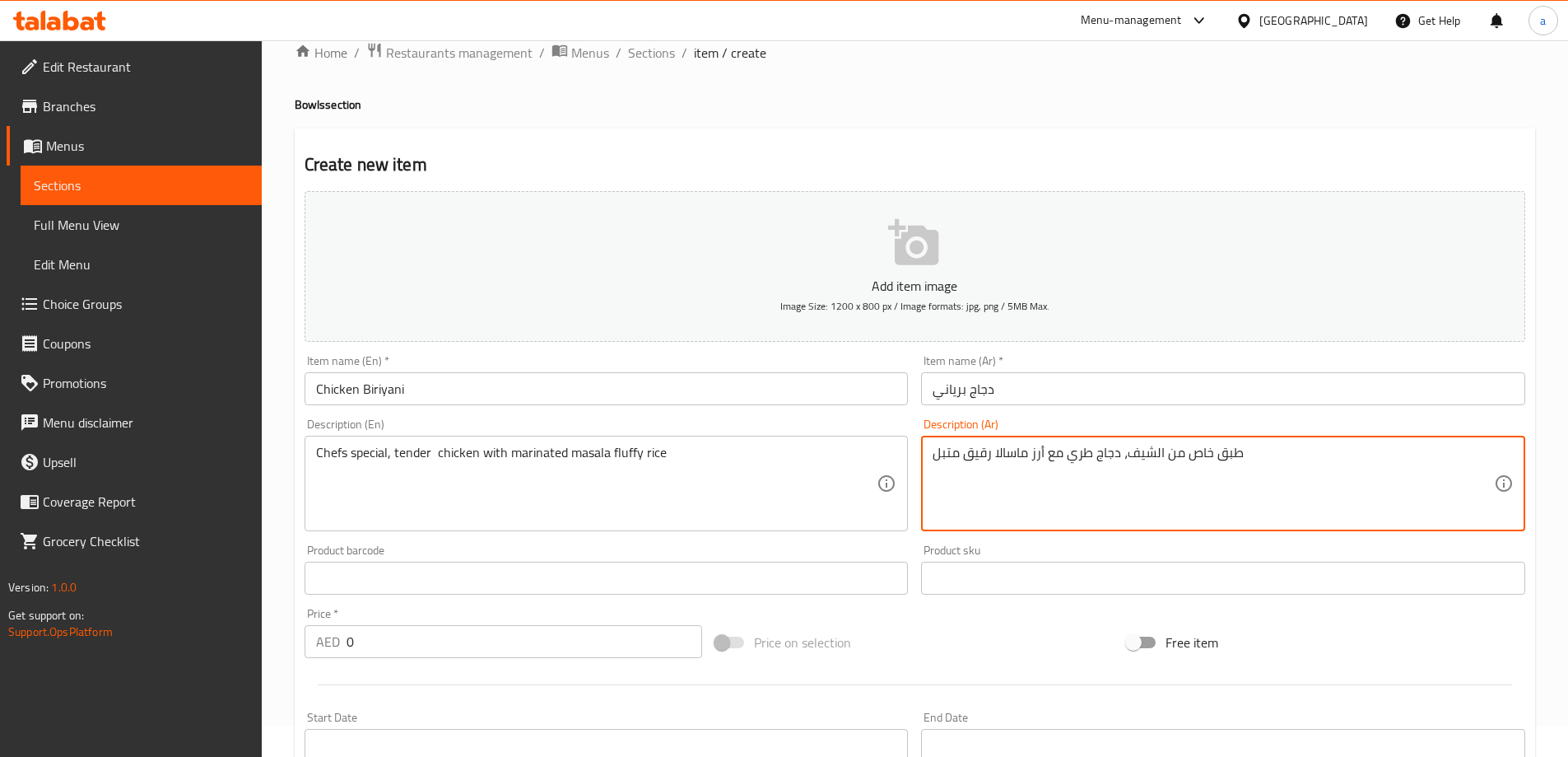
click at [1203, 463] on textarea "طبق خاص من الشيف، دجاج طري مع أرز ماسالا رقيق متبل" at bounding box center [1212, 483] width 561 height 78
click at [1252, 452] on textarea "طبق سبيشيال من الشيف، دجاج طري مع أرز ماسالا رقيق متبل" at bounding box center [1212, 483] width 561 height 78
click at [1084, 454] on textarea "سبيشيال من الشيف، دجاج طري مع أرز ماسالا رقيق متبل" at bounding box center [1212, 483] width 561 height 78
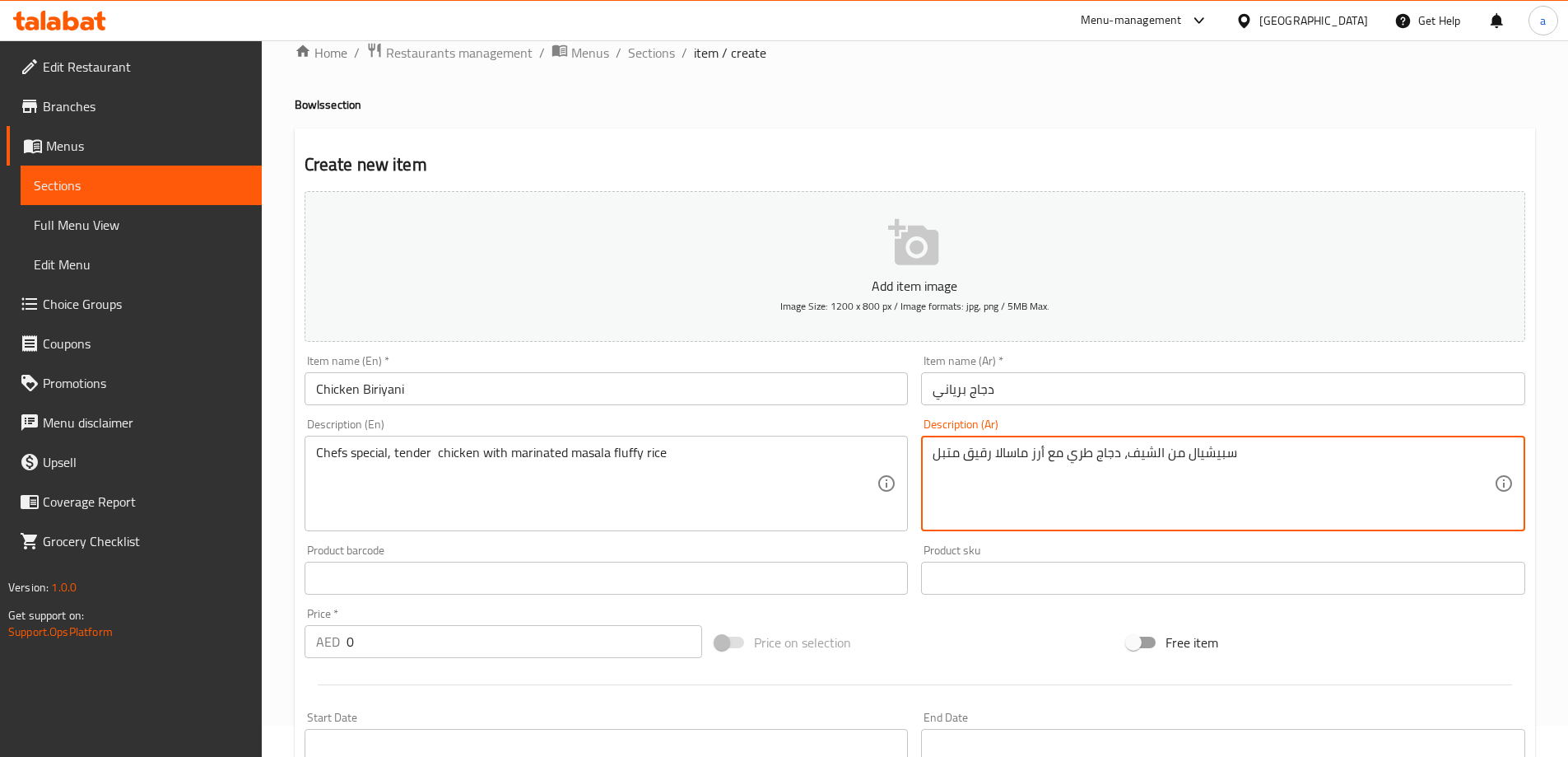
click at [1084, 454] on textarea "سبيشيال من الشيف، دجاج طري مع أرز ماسالا رقيق متبل" at bounding box center [1212, 483] width 561 height 78
click at [983, 459] on textarea "سبيشيال من الشيف، دجاج تندر مع أرز ماسالا رقيق متبل" at bounding box center [1212, 483] width 561 height 78
type textarea "سبيشيال من الشيف، دجاج تندر مع أرز ماسالا فلافي متبل"
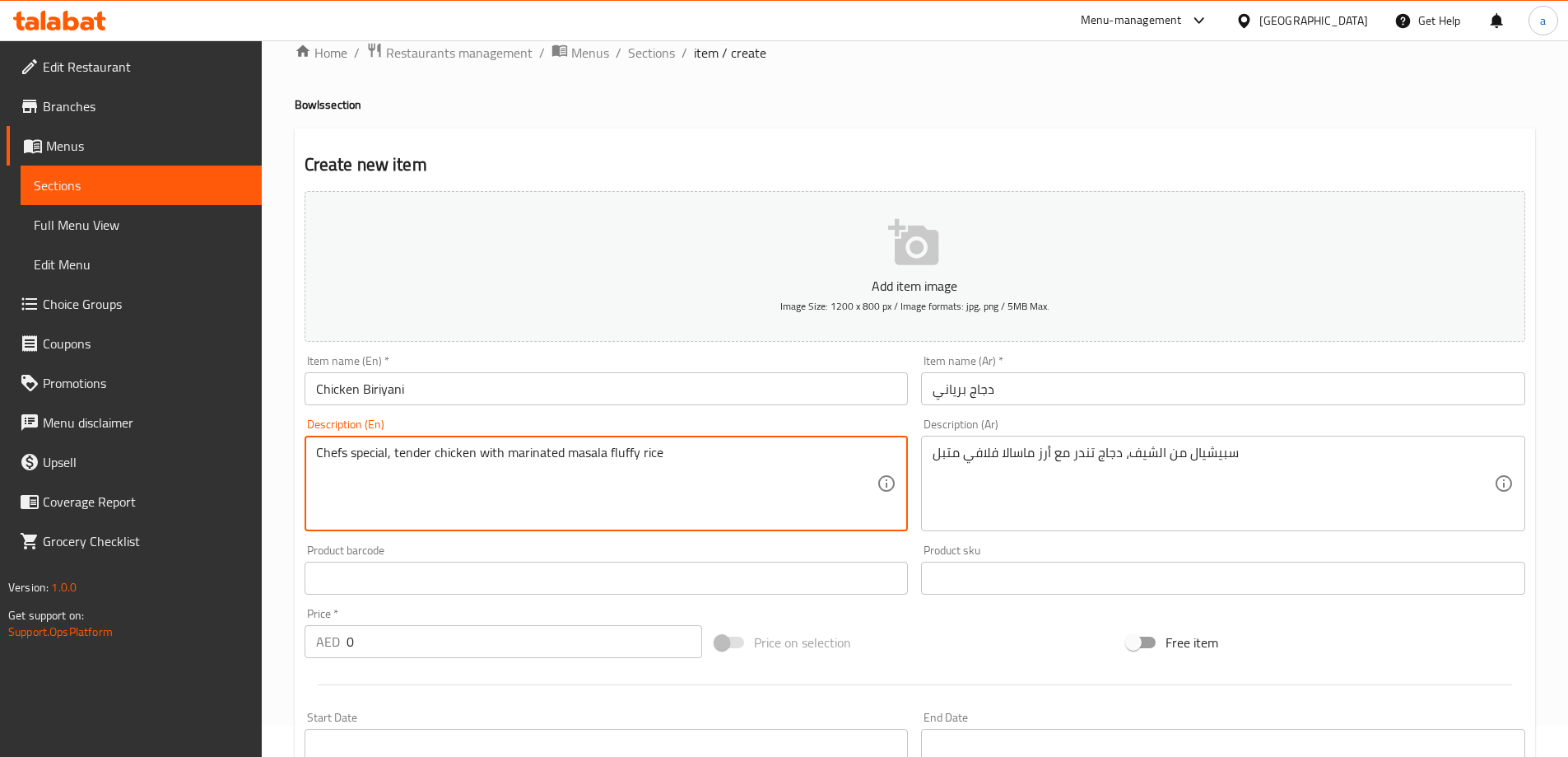
drag, startPoint x: 387, startPoint y: 450, endPoint x: 313, endPoint y: 460, distance: 74.7
click at [313, 460] on div "Chefs special, tender chicken with marinated masala fluffy rice Description (En)" at bounding box center [607, 483] width 604 height 96
type textarea "Chefs special, tender chicken with marinated masala fluffy rice"
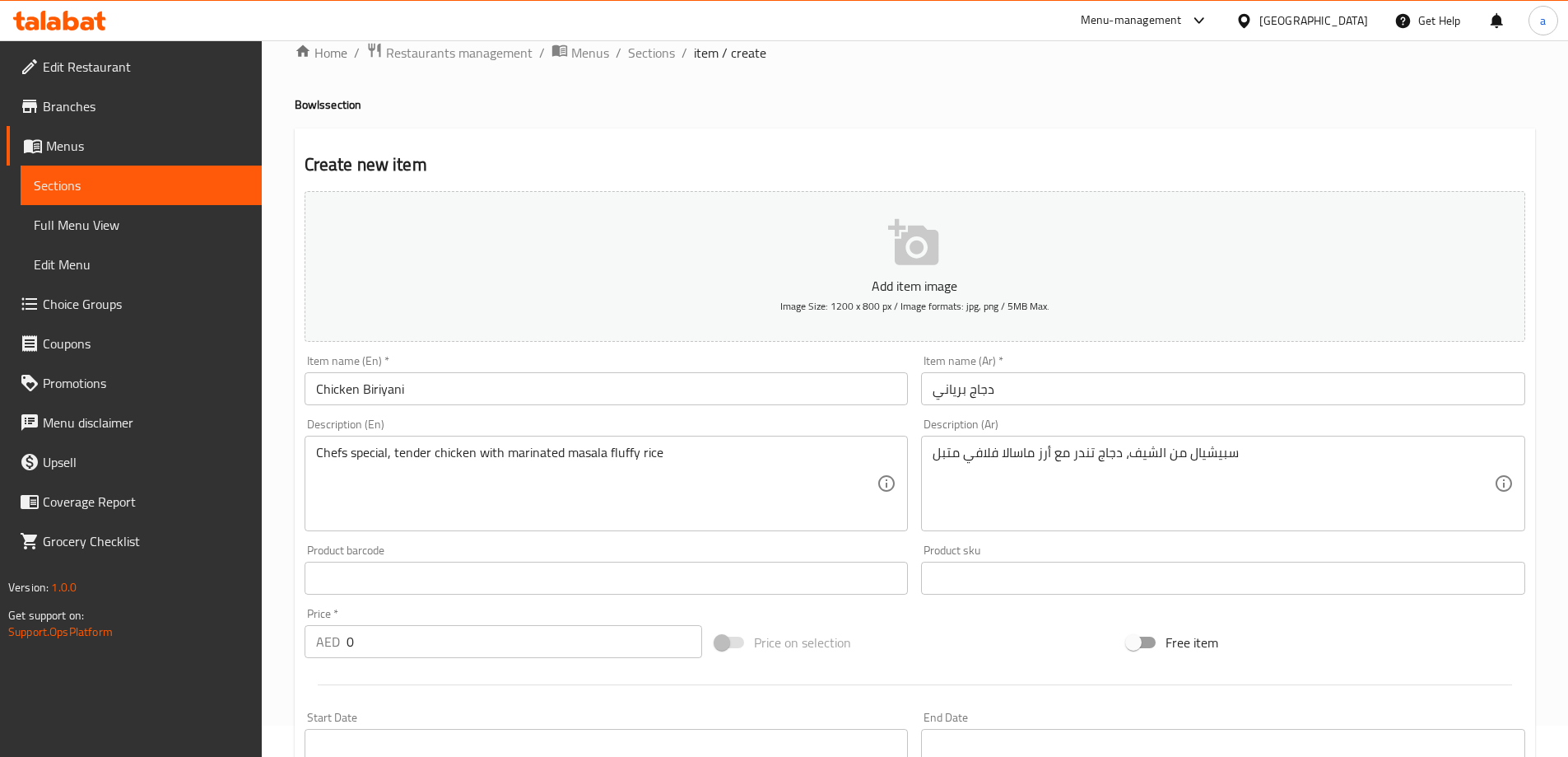
click at [1194, 429] on div "Description (Ar) سبيشيال من الشيف، دجاج تندر مع أرز ماسالا فلافي متبل Descripti…" at bounding box center [1223, 474] width 604 height 112
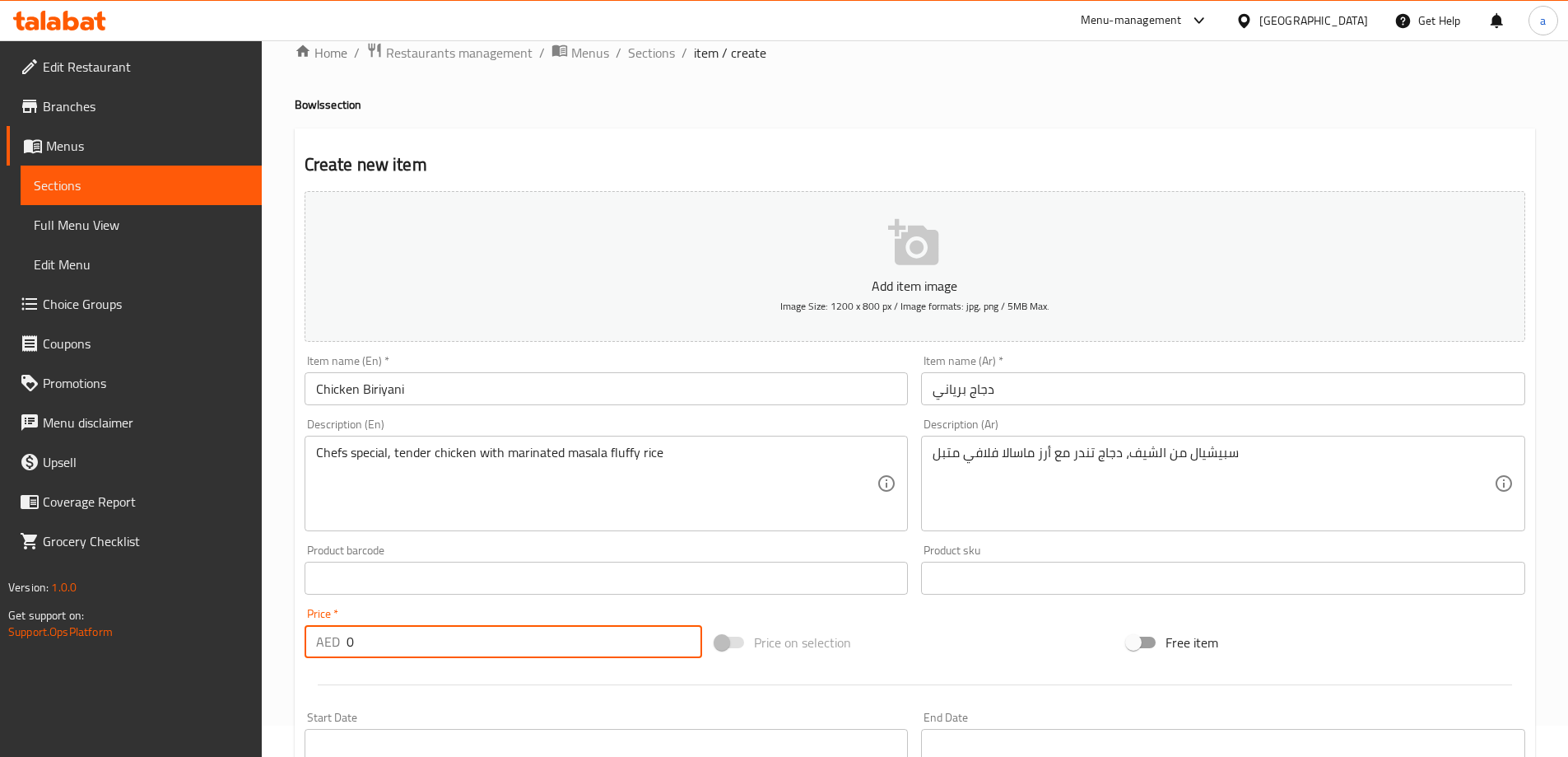
drag, startPoint x: 482, startPoint y: 634, endPoint x: 313, endPoint y: 648, distance: 169.6
click at [313, 648] on div "AED 0 Price *" at bounding box center [504, 642] width 399 height 33
type input "16"
click at [798, 422] on div "Description (En) Chefs special, tender chicken with marinated masala fluffy ric…" at bounding box center [607, 474] width 604 height 112
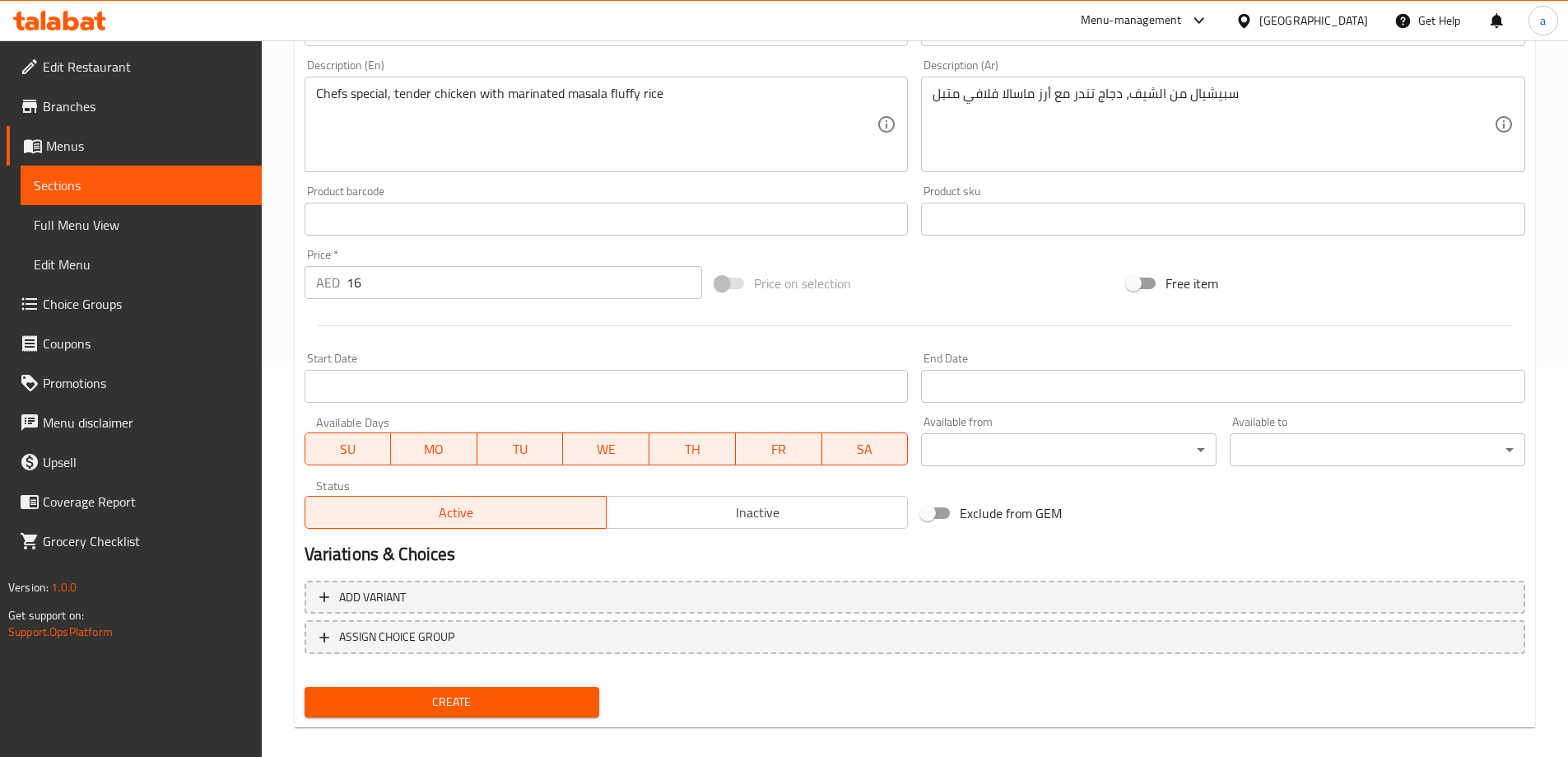
scroll to position [407, 0]
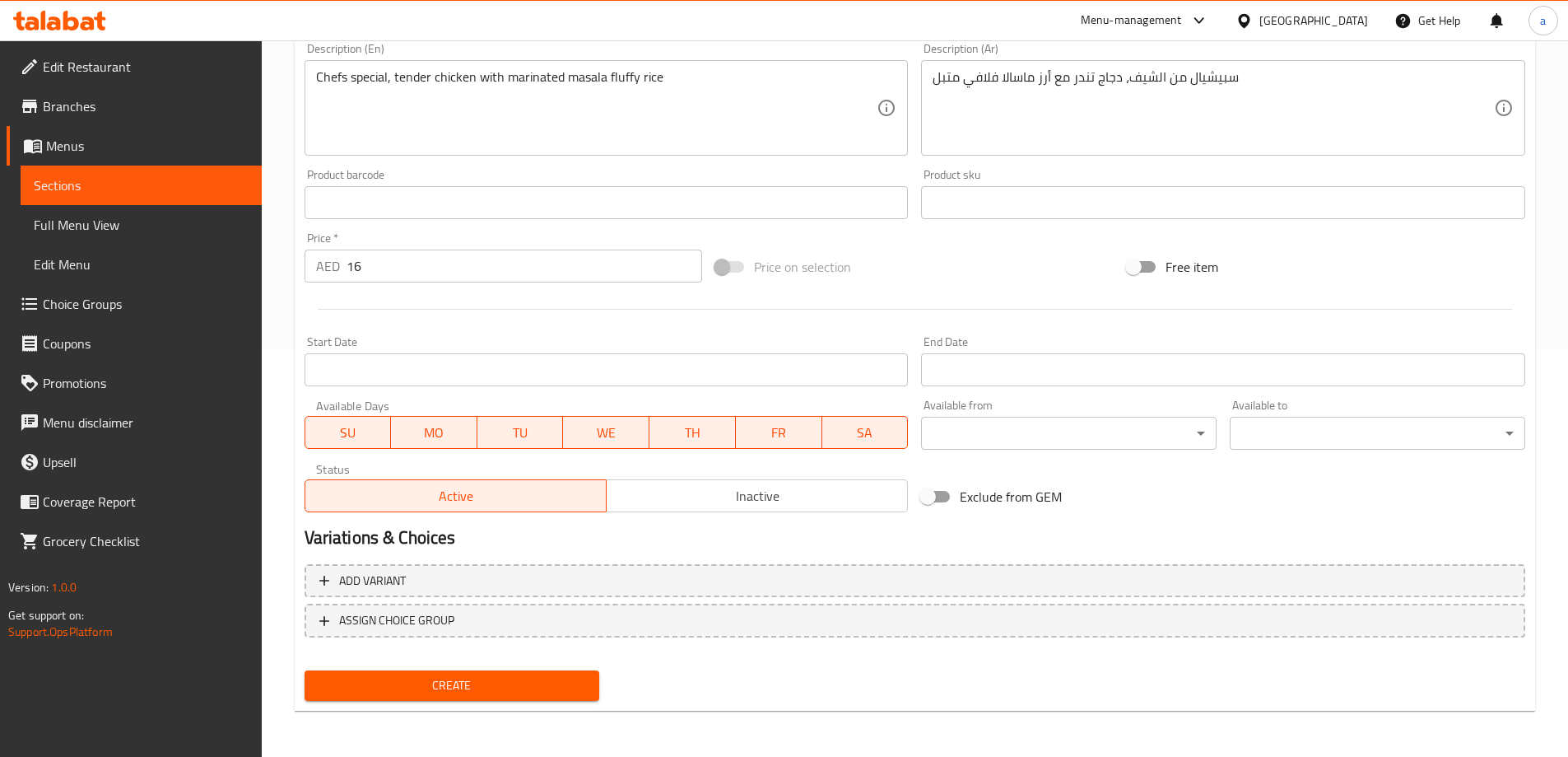
click at [478, 677] on span "Create" at bounding box center [452, 685] width 270 height 20
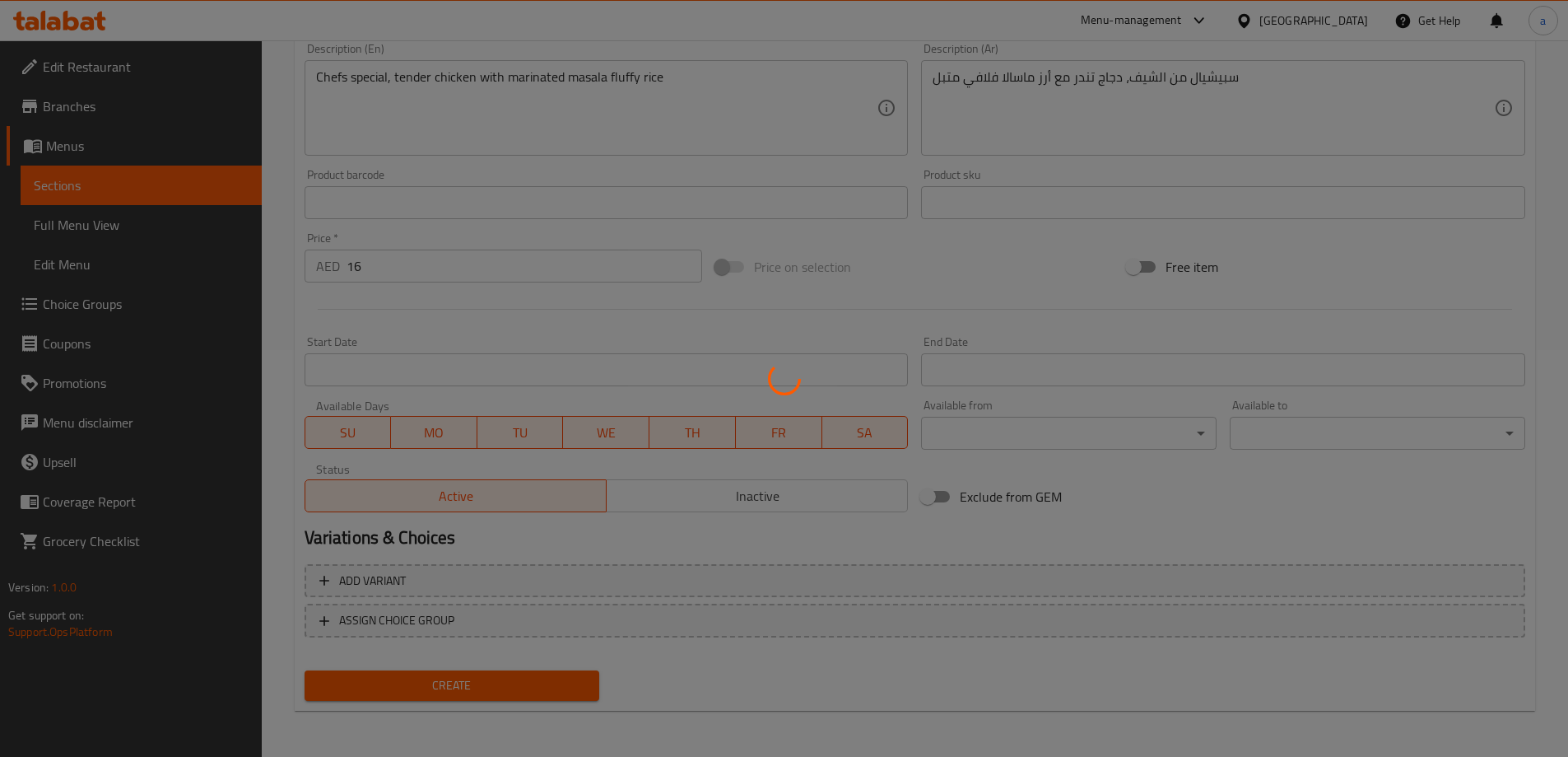
type input "0"
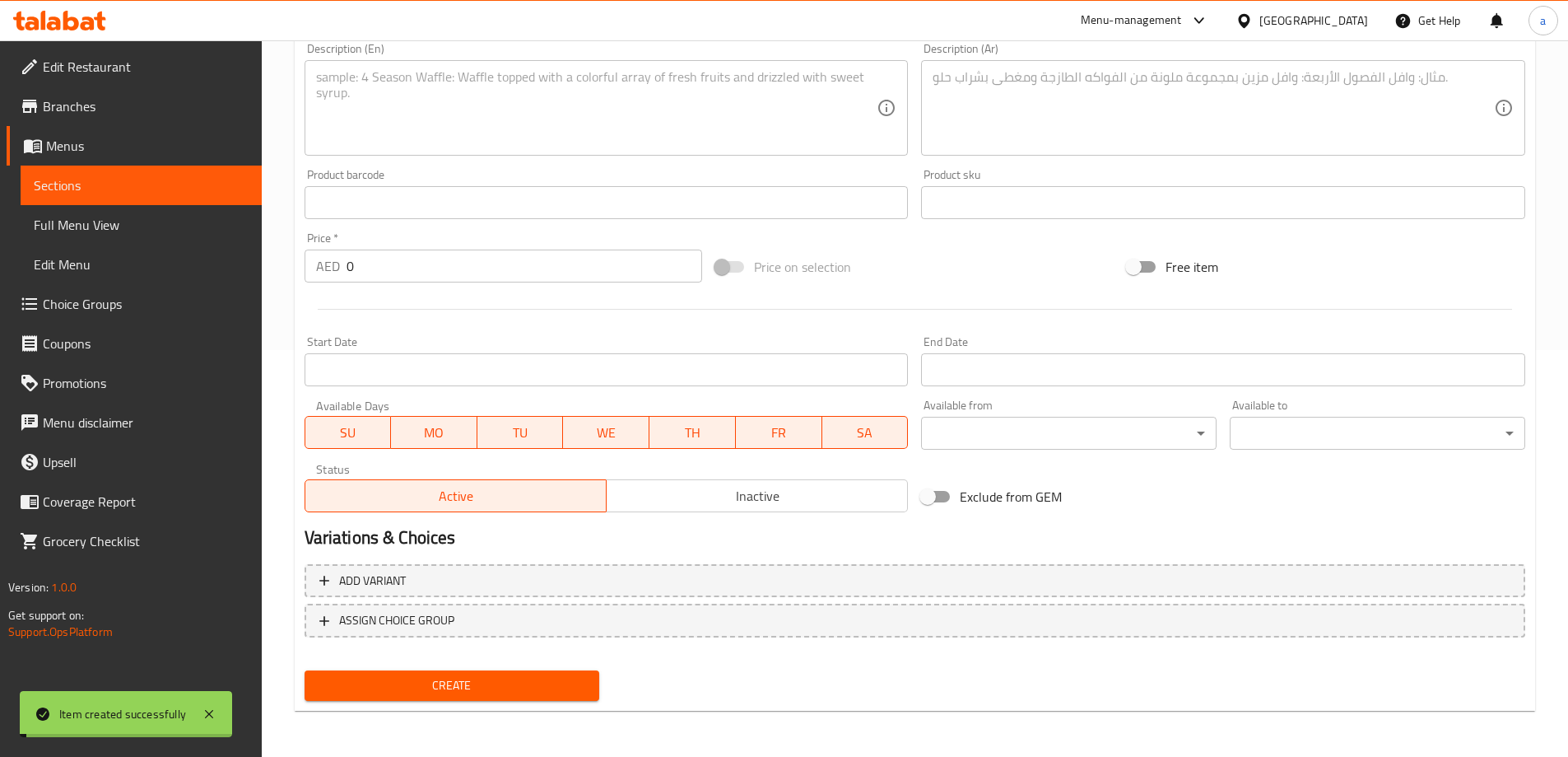
click at [151, 182] on span "Sections" at bounding box center [140, 185] width 215 height 20
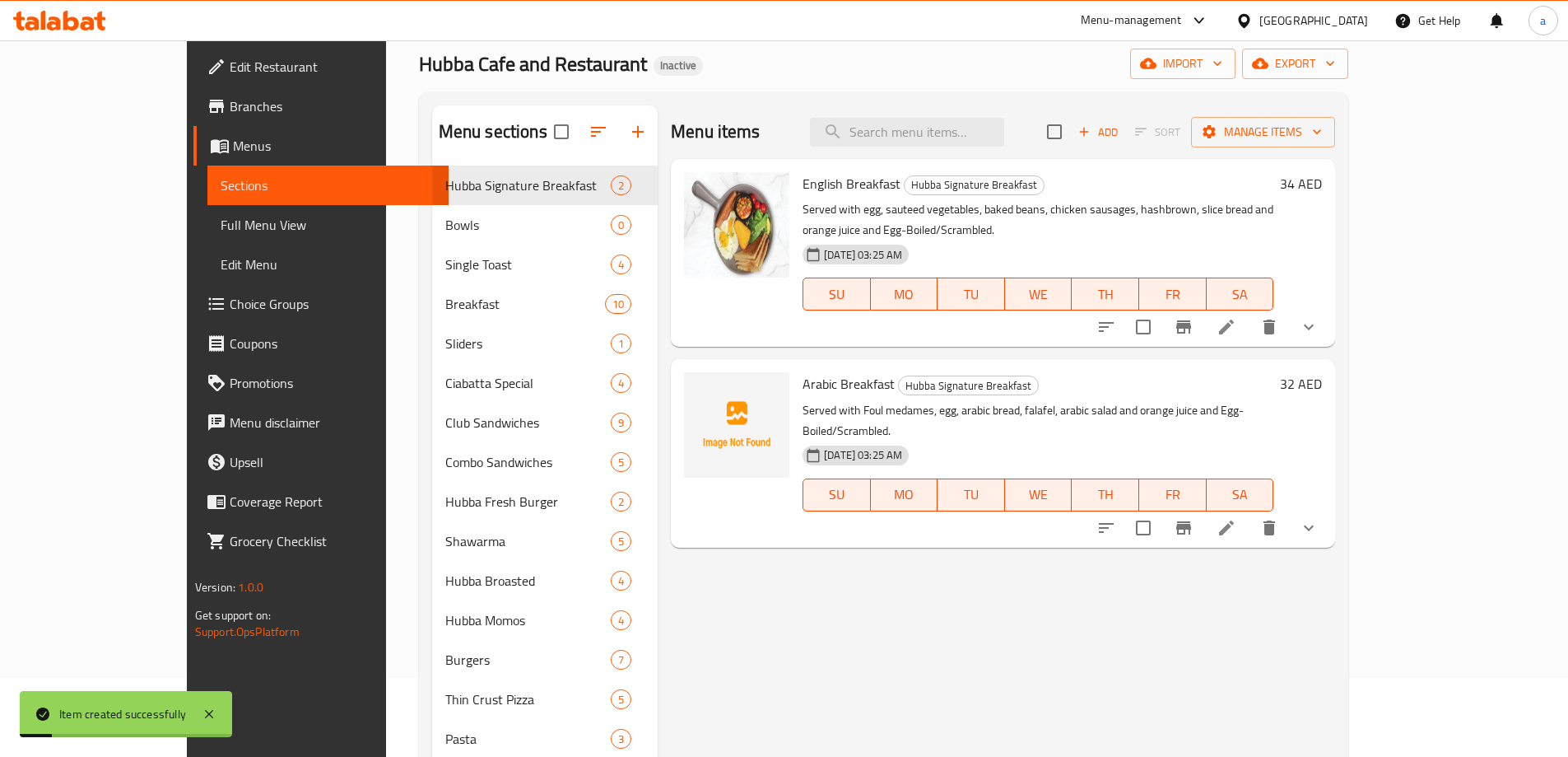
scroll to position [77, 0]
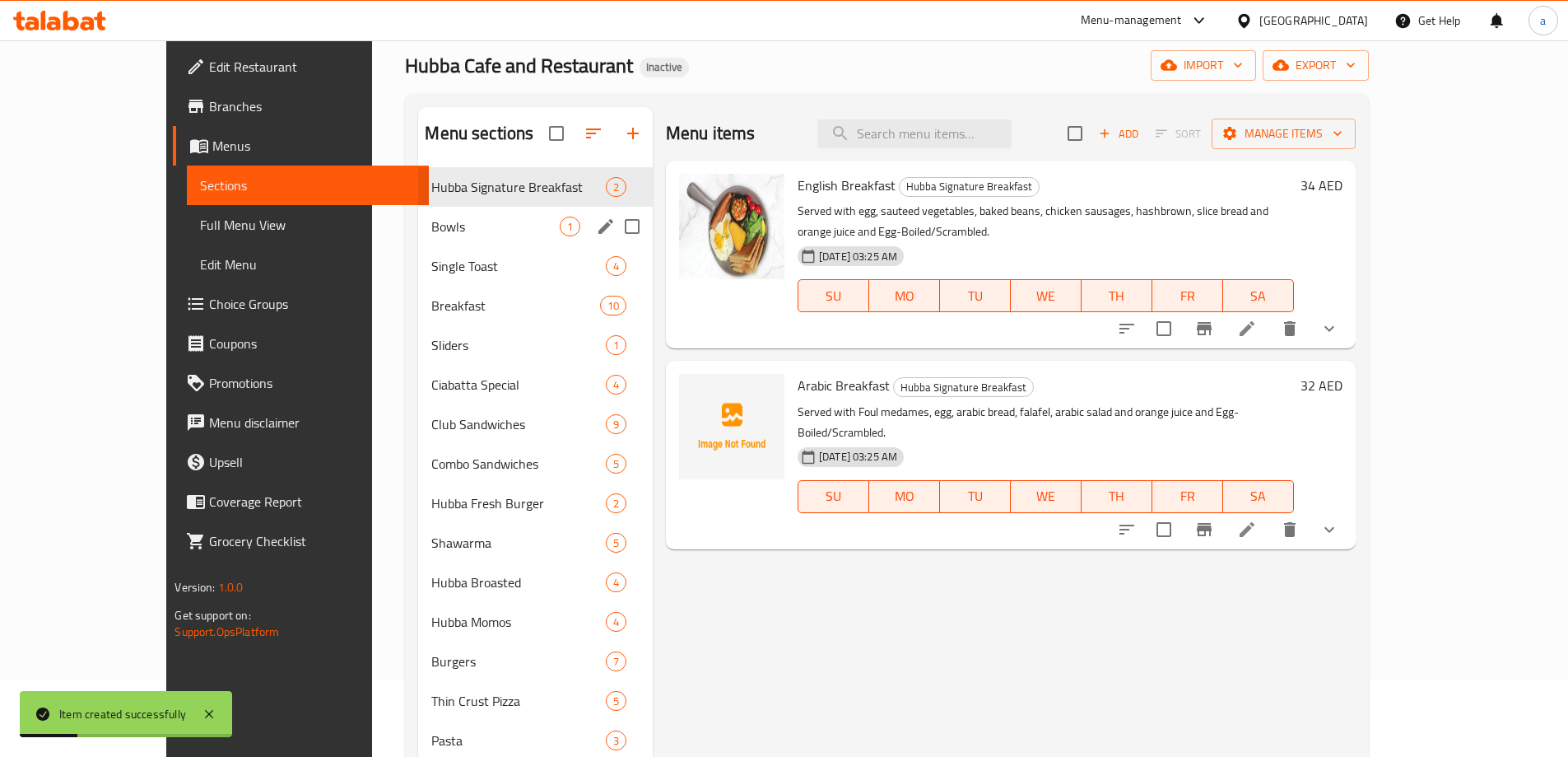
click at [431, 231] on span "Bowls" at bounding box center [494, 227] width 127 height 20
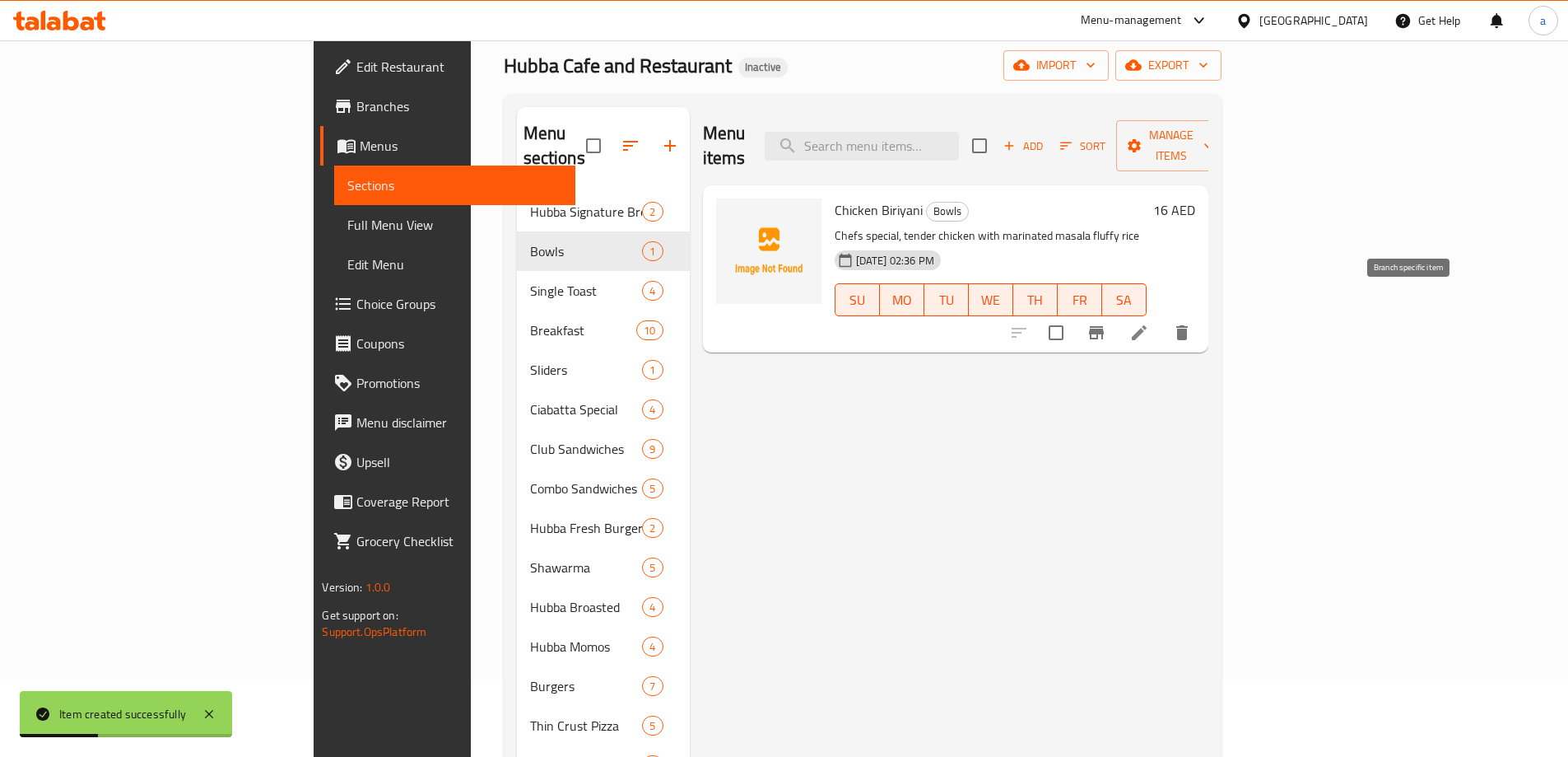
click at [1106, 323] on icon "Branch-specific-item" at bounding box center [1097, 333] width 20 height 20
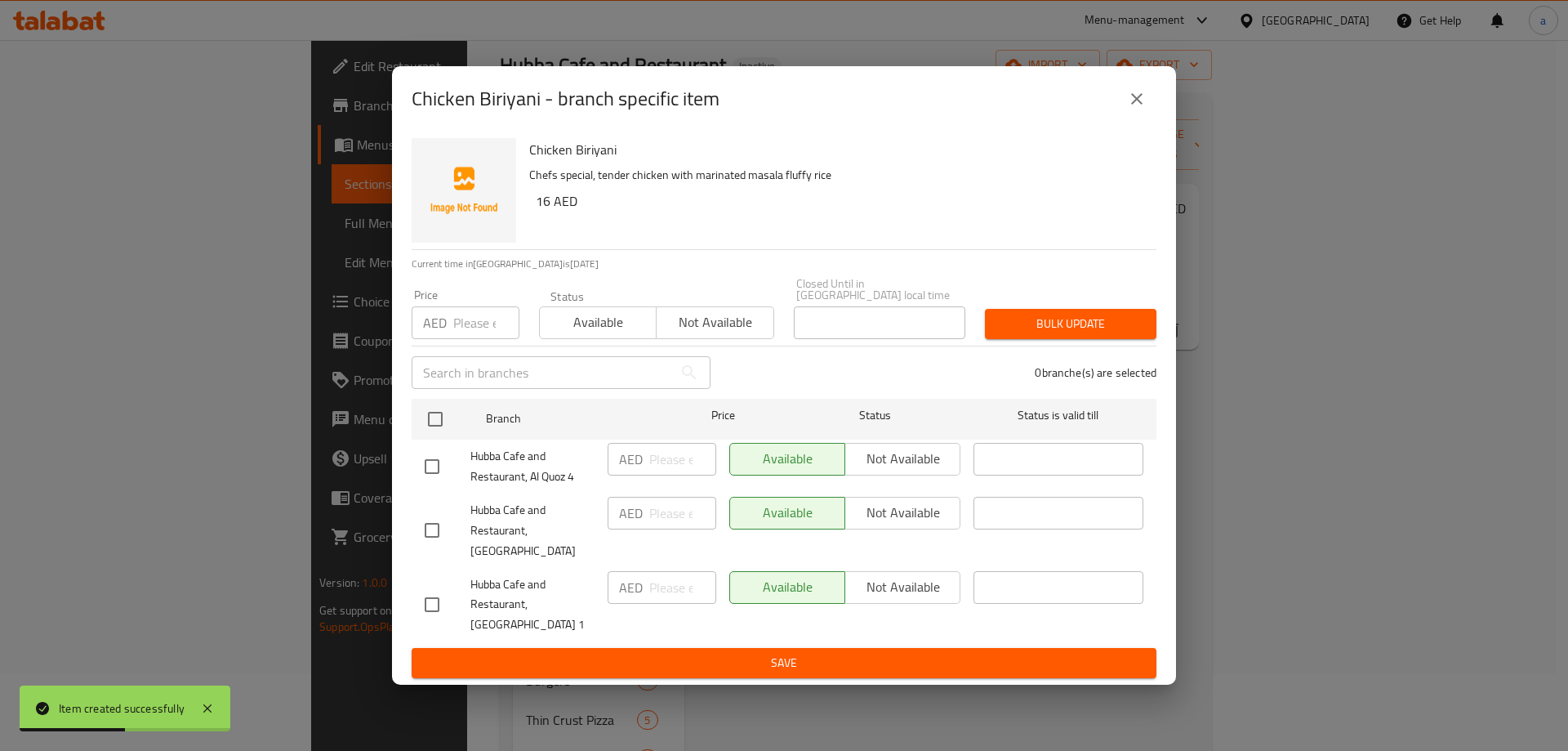
click at [425, 478] on input "checkbox" at bounding box center [431, 466] width 34 height 34
checkbox input "true"
click at [433, 594] on input "checkbox" at bounding box center [431, 604] width 34 height 34
checkbox input "true"
click at [858, 575] on span "Not available" at bounding box center [902, 586] width 102 height 24
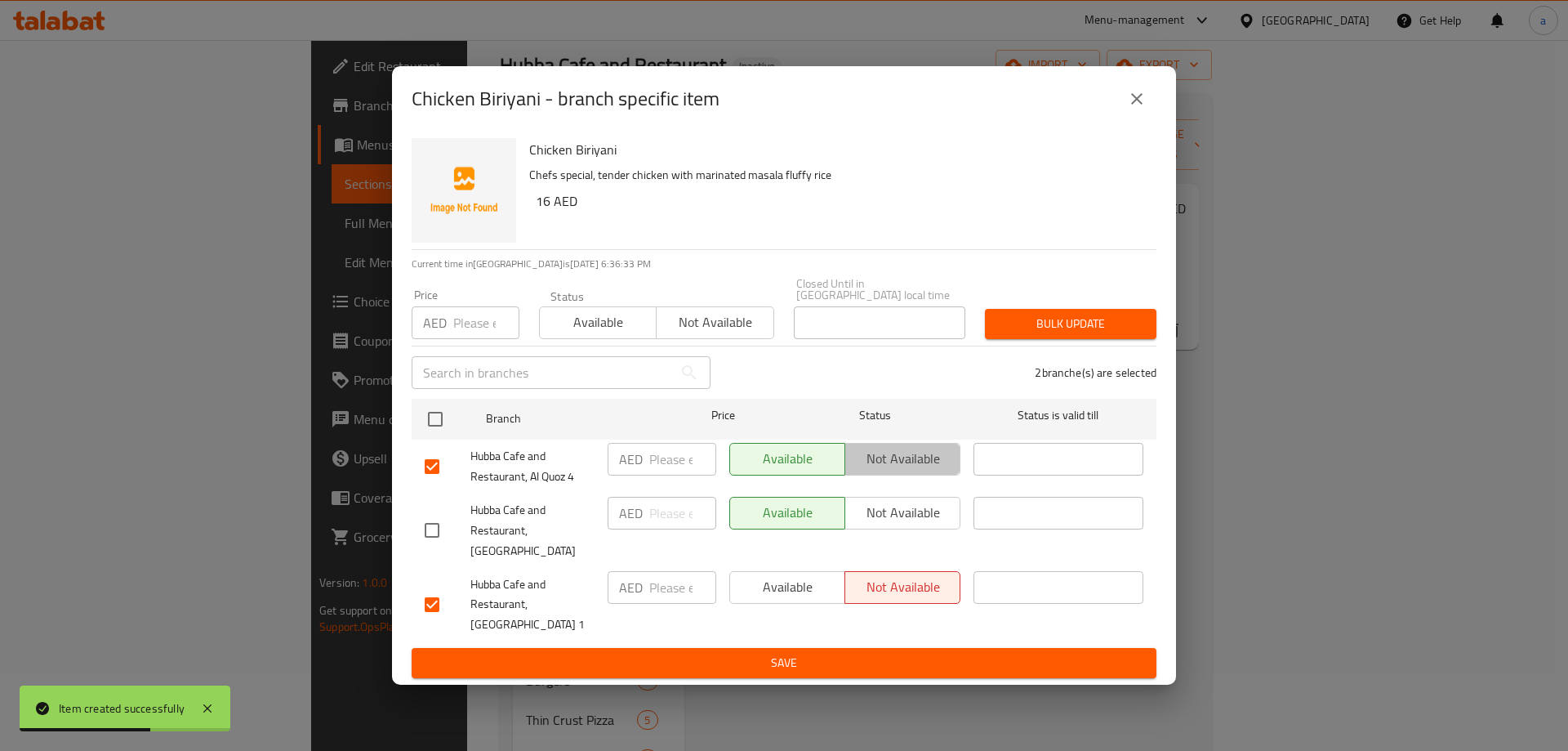
click at [889, 463] on span "Not available" at bounding box center [902, 458] width 102 height 24
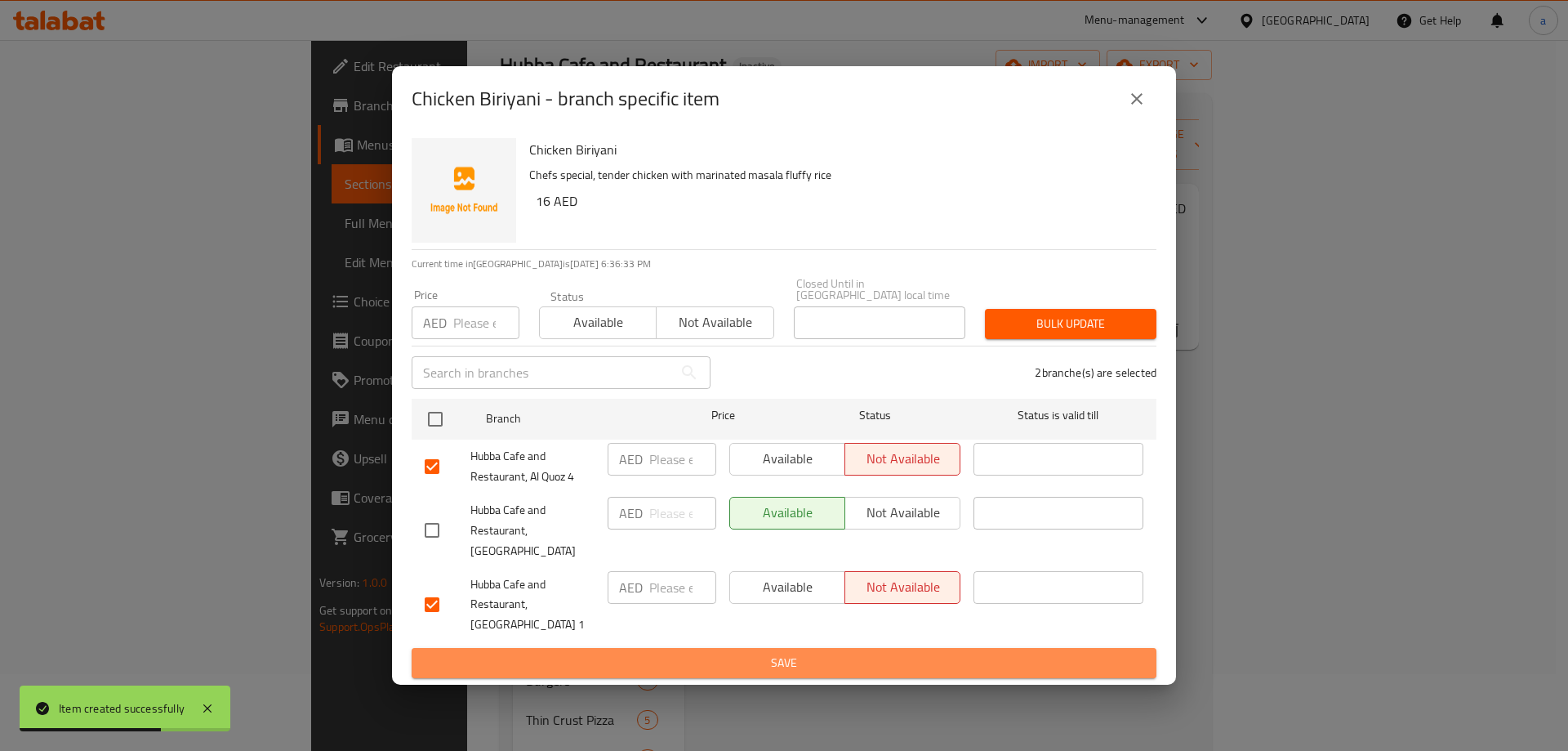
click at [799, 654] on span "Save" at bounding box center [784, 662] width 719 height 20
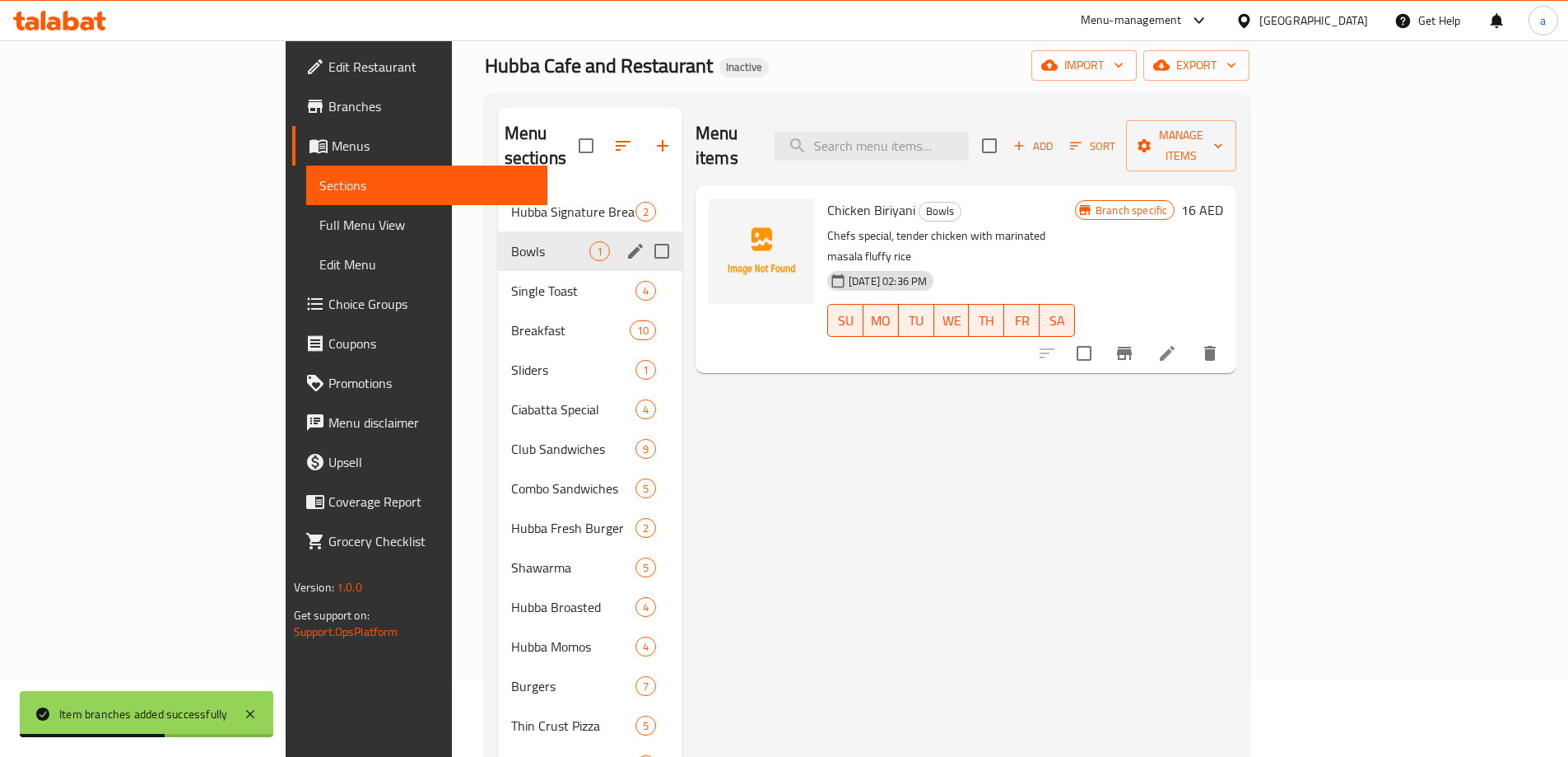
click at [644, 234] on input "Menu sections" at bounding box center [661, 250] width 34 height 34
click at [603, 139] on icon "button" at bounding box center [610, 146] width 15 height 15
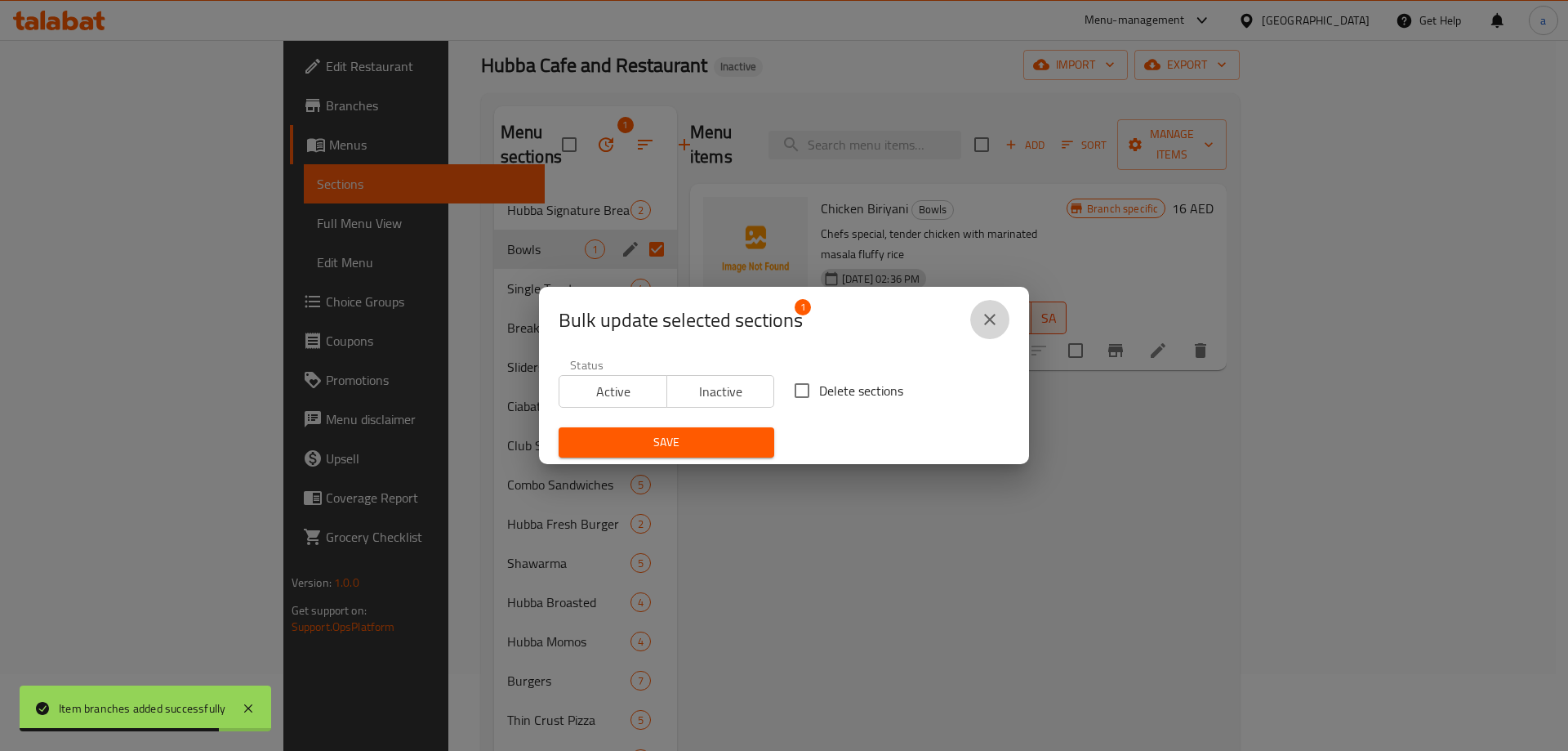
click at [993, 321] on icon "close" at bounding box center [990, 319] width 20 height 20
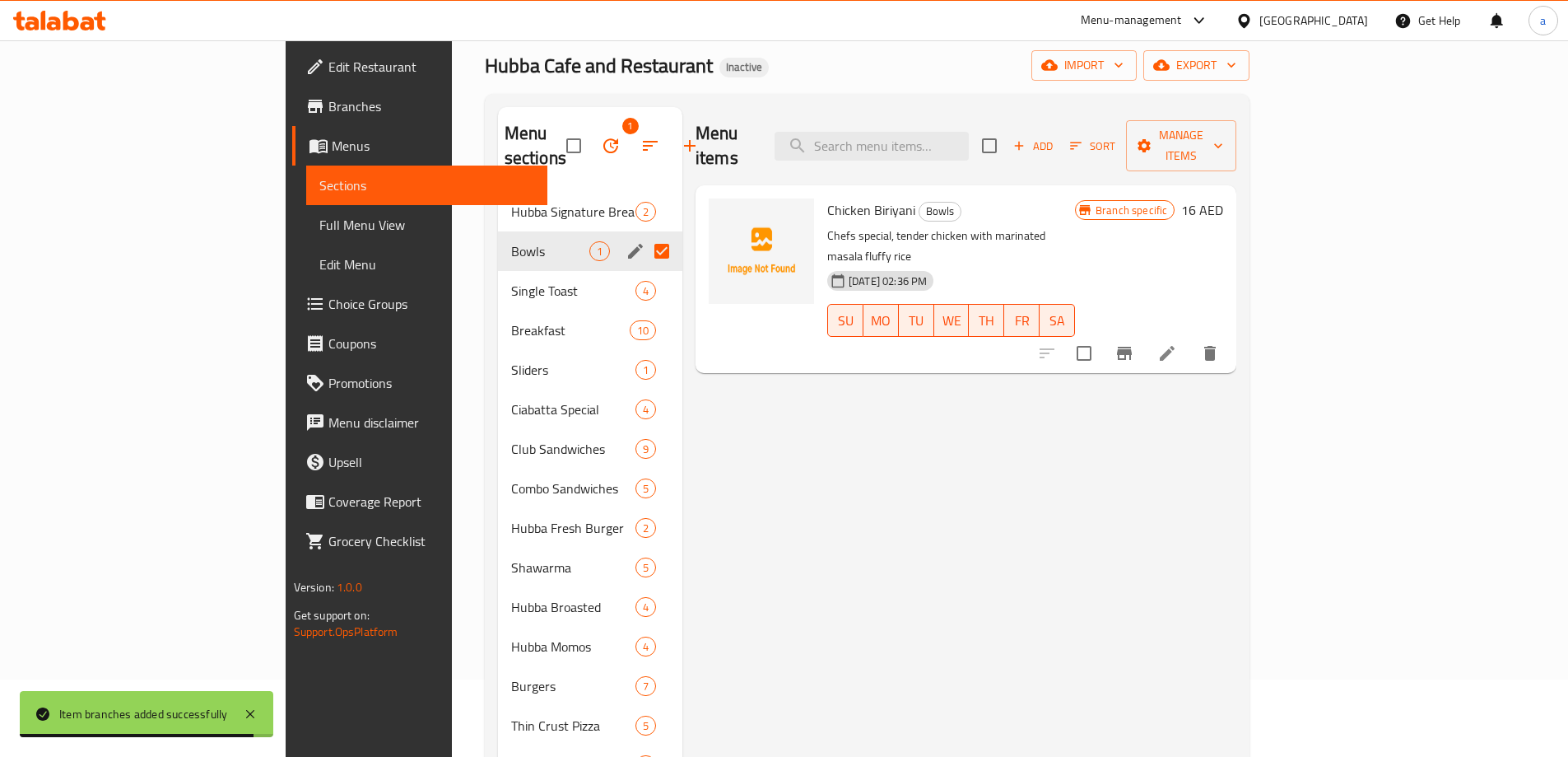
click at [644, 234] on input "Menu sections" at bounding box center [661, 250] width 34 height 34
checkbox input "false"
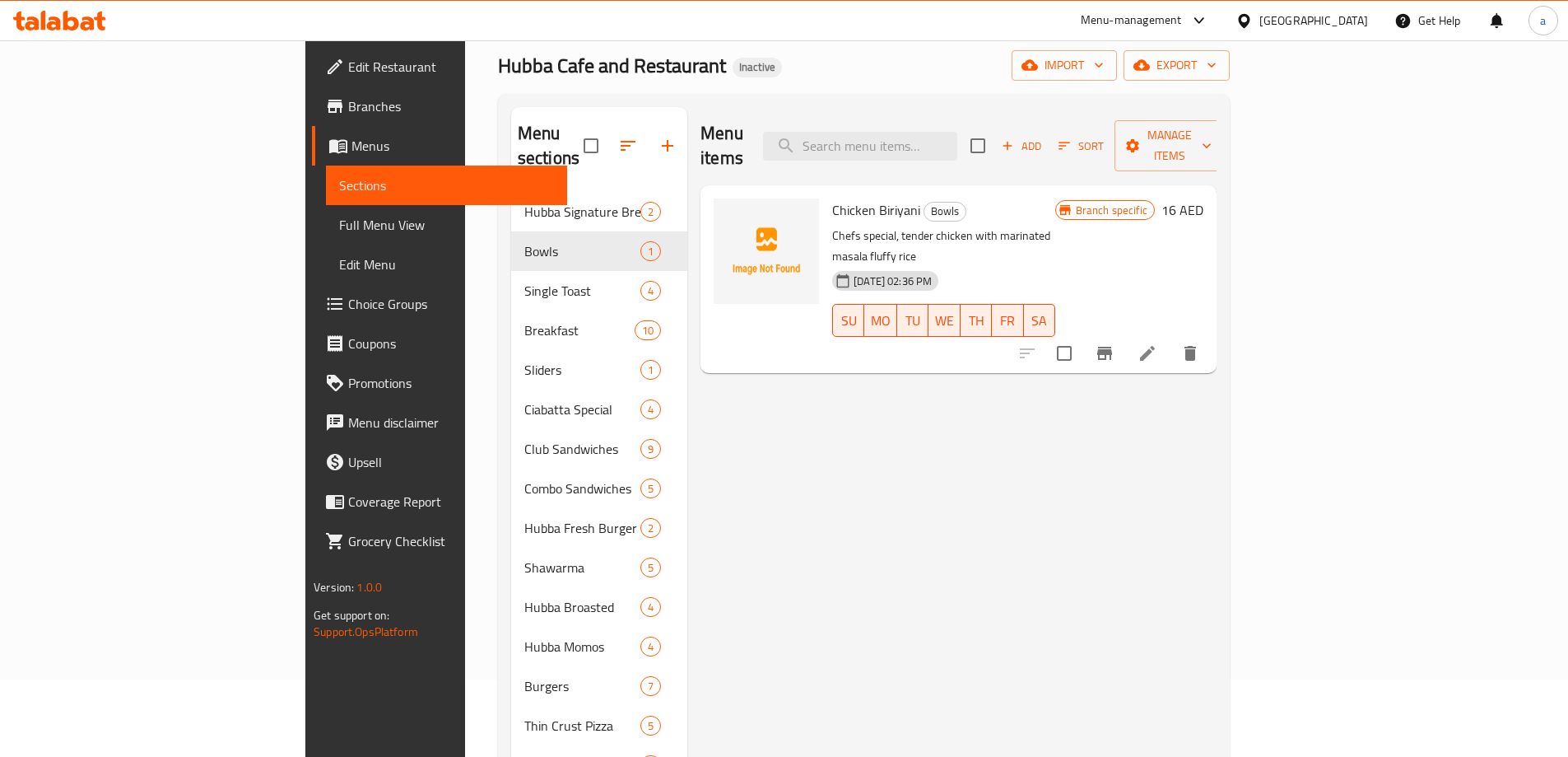
click at [1044, 137] on span "Add" at bounding box center [1021, 147] width 45 height 19
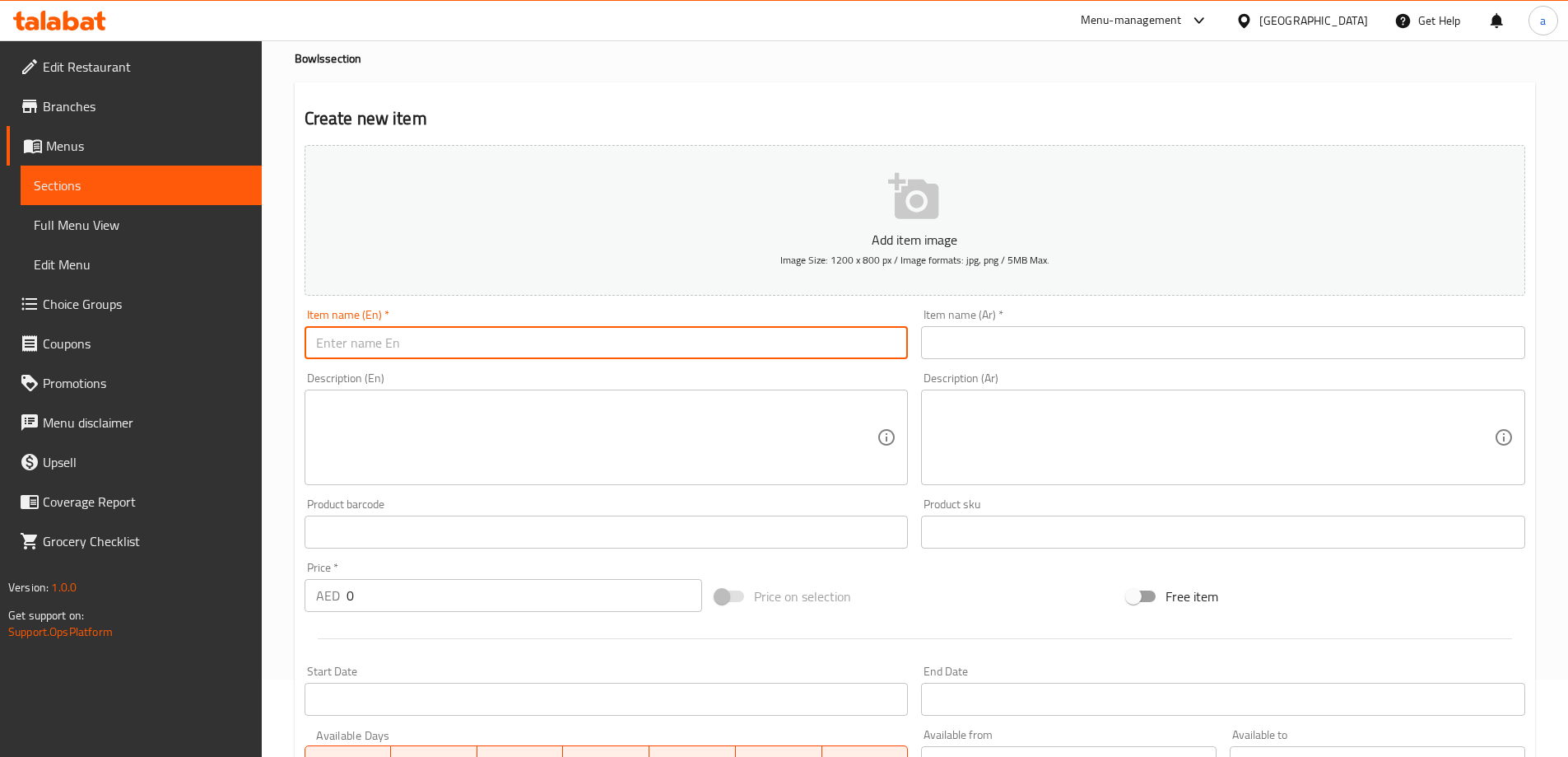
click at [690, 353] on input "text" at bounding box center [607, 342] width 604 height 33
paste input "AVOCADO CHICKEN VEGGIE BOWL"
type input "Avocado Chicken Veggie Bowl"
click at [983, 358] on input "text" at bounding box center [1223, 342] width 604 height 33
paste input "وعاء الخضار والدجاج والأفوكادو"
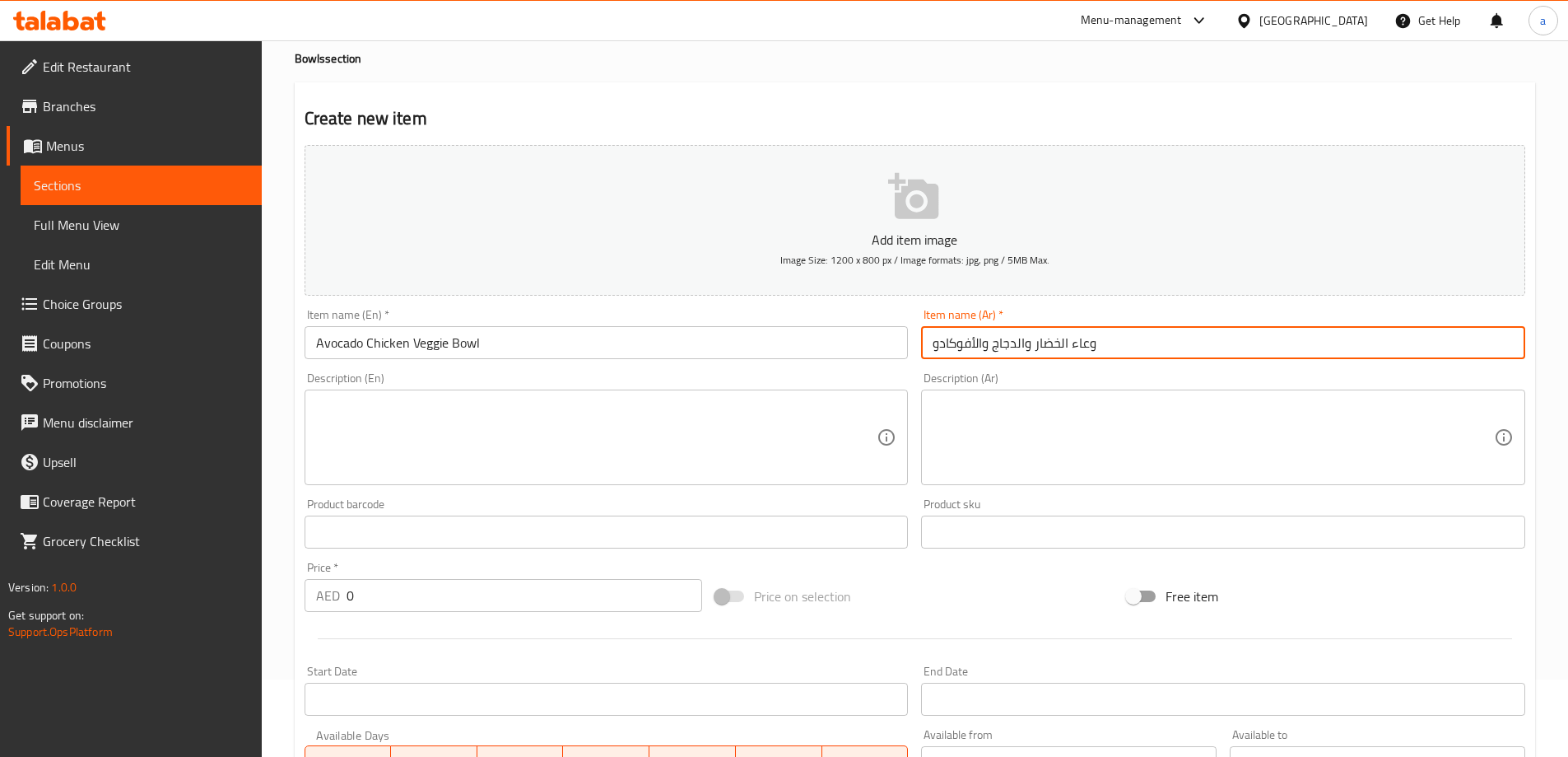
click at [1083, 335] on input "وعاء الخضار والدجاج والأفوكادو" at bounding box center [1223, 342] width 604 height 33
click at [1127, 328] on input "وعاء الخضار والدجاج والأفوكادو" at bounding box center [1223, 342] width 604 height 33
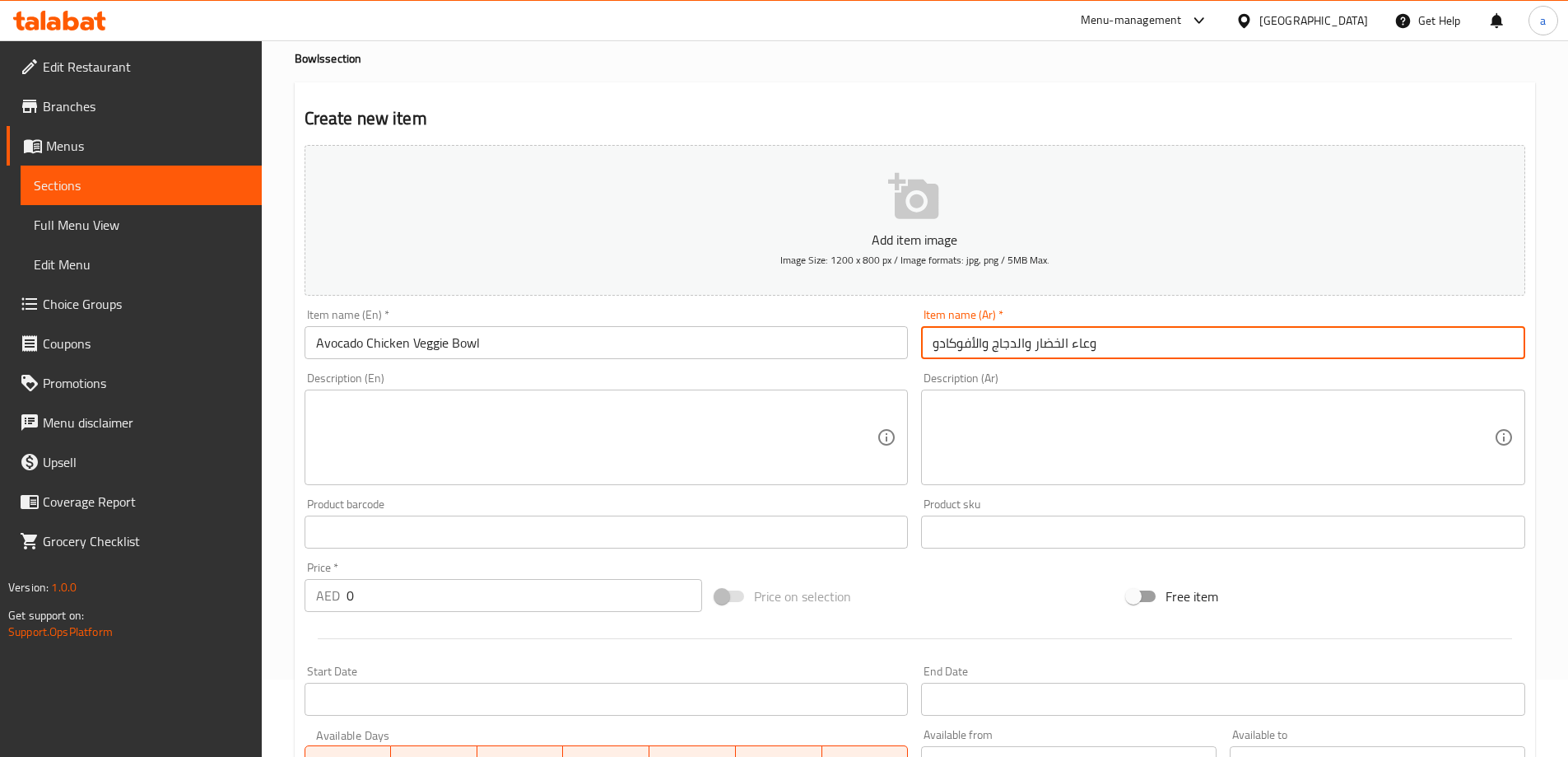
click at [1127, 328] on input "وعاء الخضار والدجاج والأفوكادو" at bounding box center [1223, 342] width 604 height 33
click at [1095, 336] on input "وعاء الخضار والدجاج والأفوكادو" at bounding box center [1223, 342] width 604 height 33
click at [1086, 341] on input "وعاء الخضار والدجاج والأفوكادو" at bounding box center [1223, 342] width 604 height 33
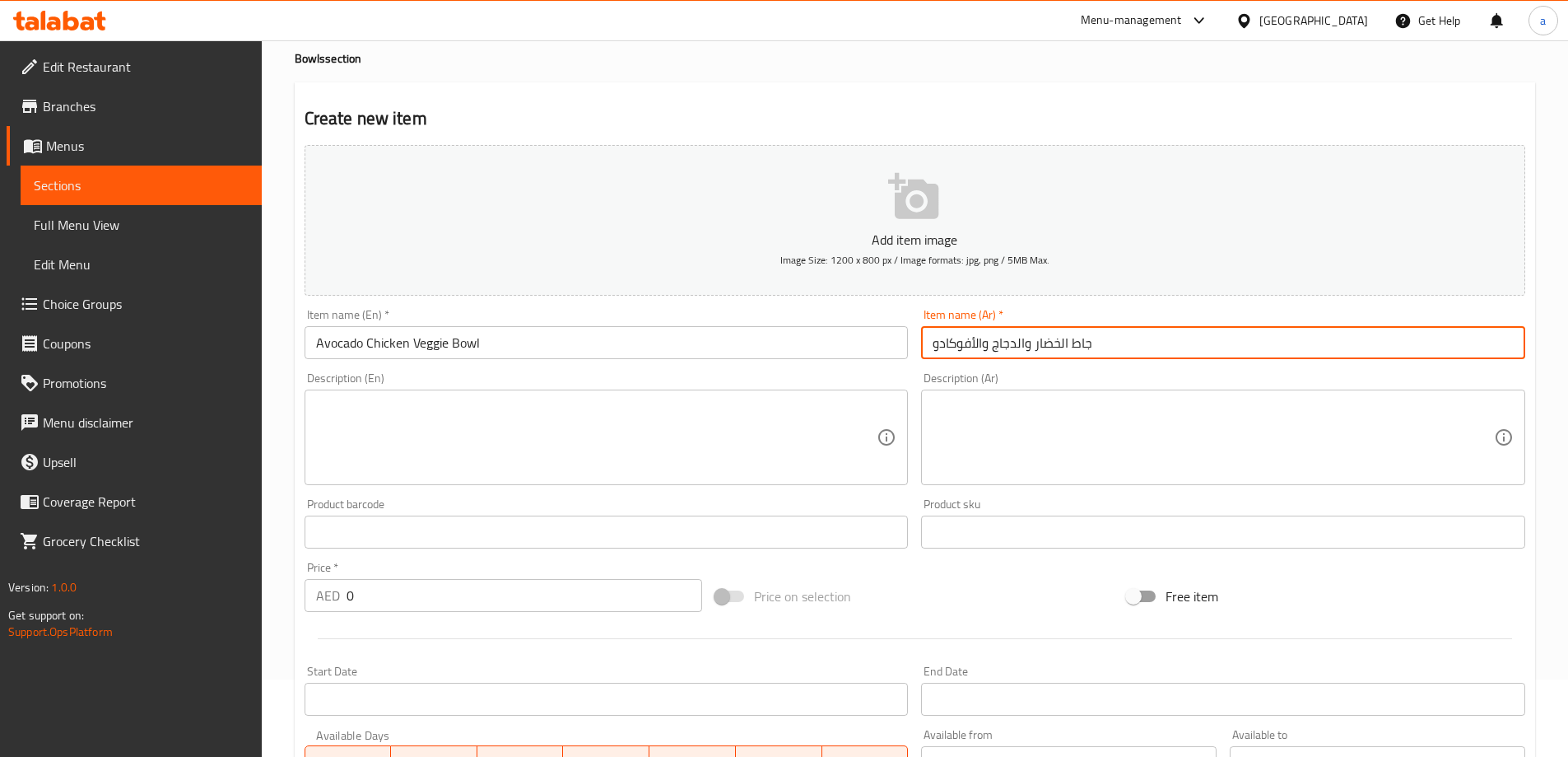
click at [1049, 349] on input "جاط الخضار والدجاج والأفوكادو" at bounding box center [1223, 342] width 604 height 33
click at [1027, 350] on input "جاط نباتي والدجاج والأفوكادو" at bounding box center [1223, 342] width 604 height 33
type input "جاط نباتي بالدجاج والأفوكادو"
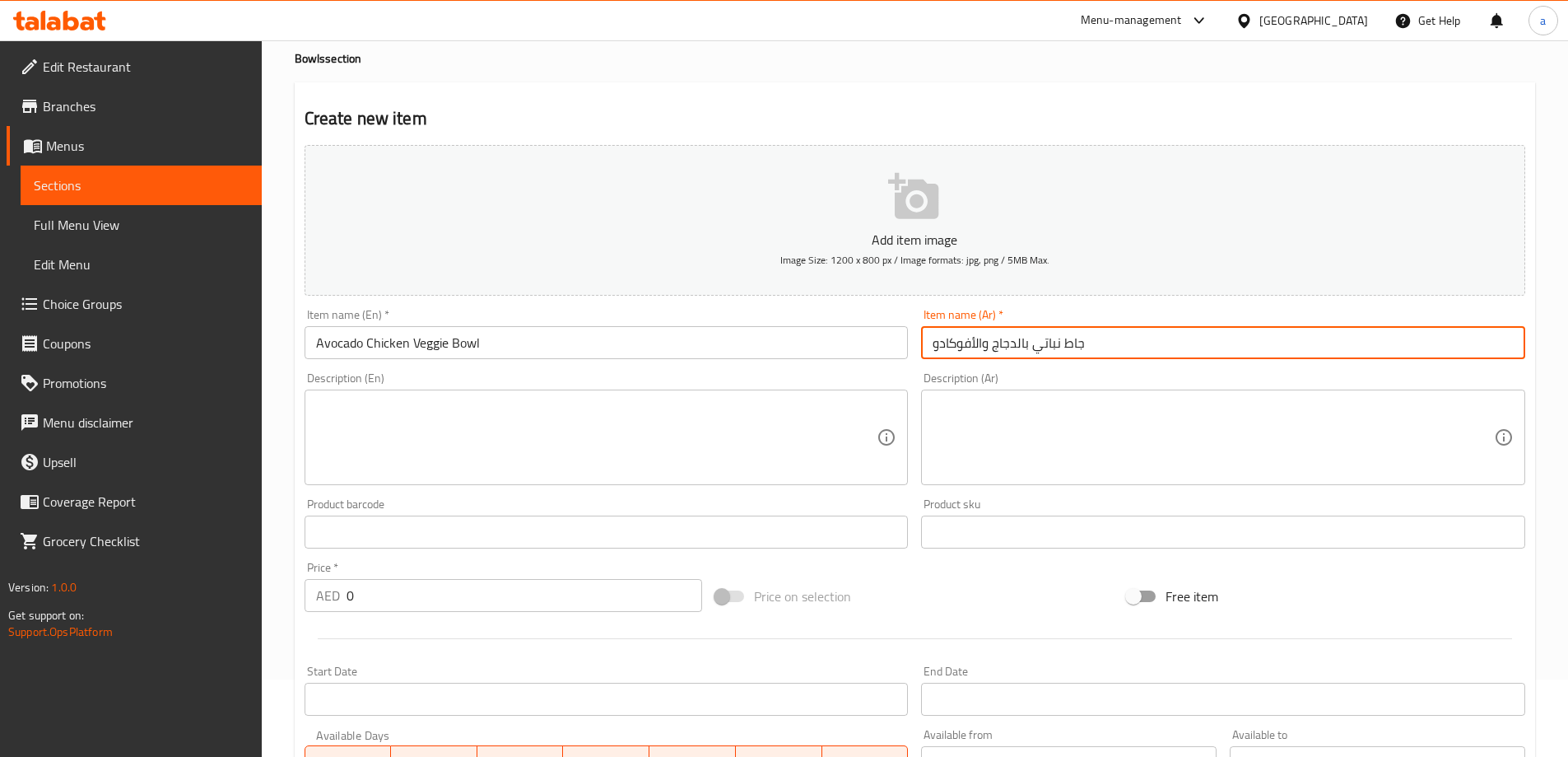
click at [874, 372] on div "Description (En) Description (En)" at bounding box center [607, 429] width 604 height 112
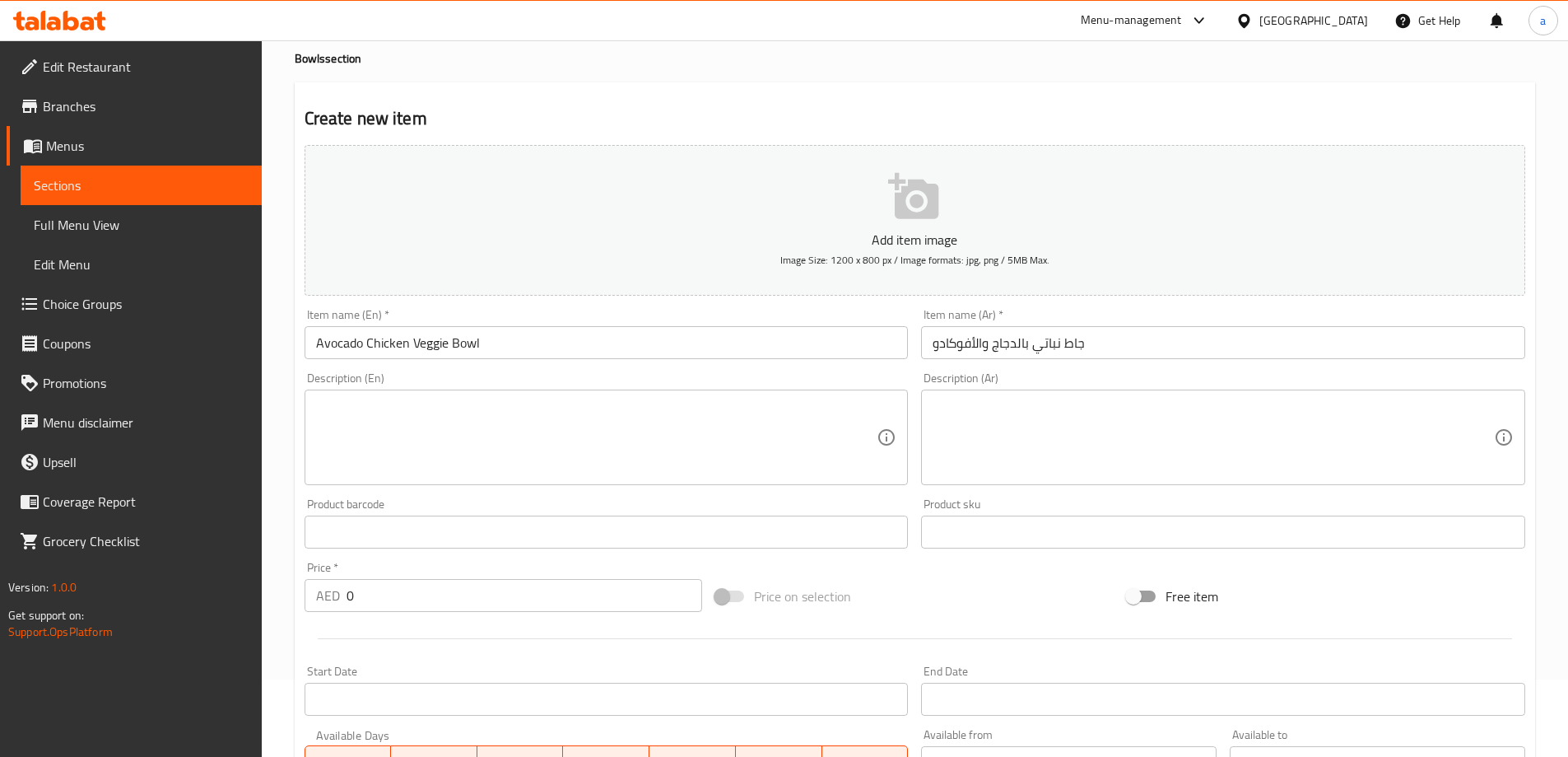
click at [561, 458] on textarea at bounding box center [596, 437] width 561 height 78
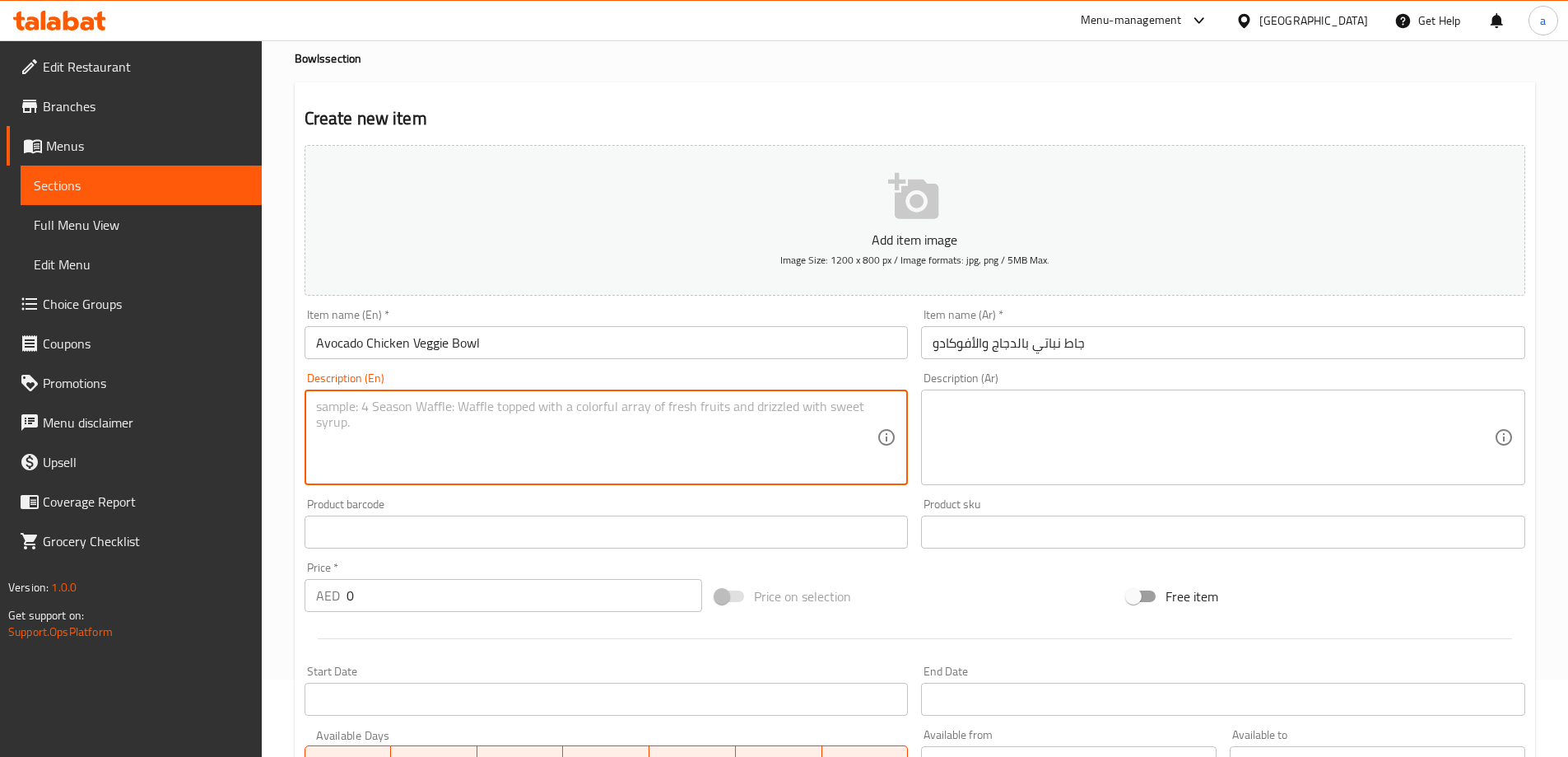
paste textarea "GRILLED CHICKEN AND FRESH VEGGIES SERVED OVER A BED OF GREENS OR RICE TOPPEWD W…"
click at [350, 411] on textarea "GRILLED CHICKEN AND FRESH VEGGIES SERVED OVER A BED OF GREENS OR RICE TOPPEWD W…" at bounding box center [596, 437] width 561 height 78
click at [340, 408] on textarea "GRILLED CHICKEN AND FRESH VEGGIES SERVED OVER A BED OF GREENS OR RICE TOPPEWD W…" at bounding box center [596, 437] width 561 height 78
click at [529, 424] on textarea "GRILLED CHICKEN AND FRESH VEGGIES SERVED OVER A BED OF GREENS OR RICE TOPPEWD W…" at bounding box center [596, 437] width 561 height 78
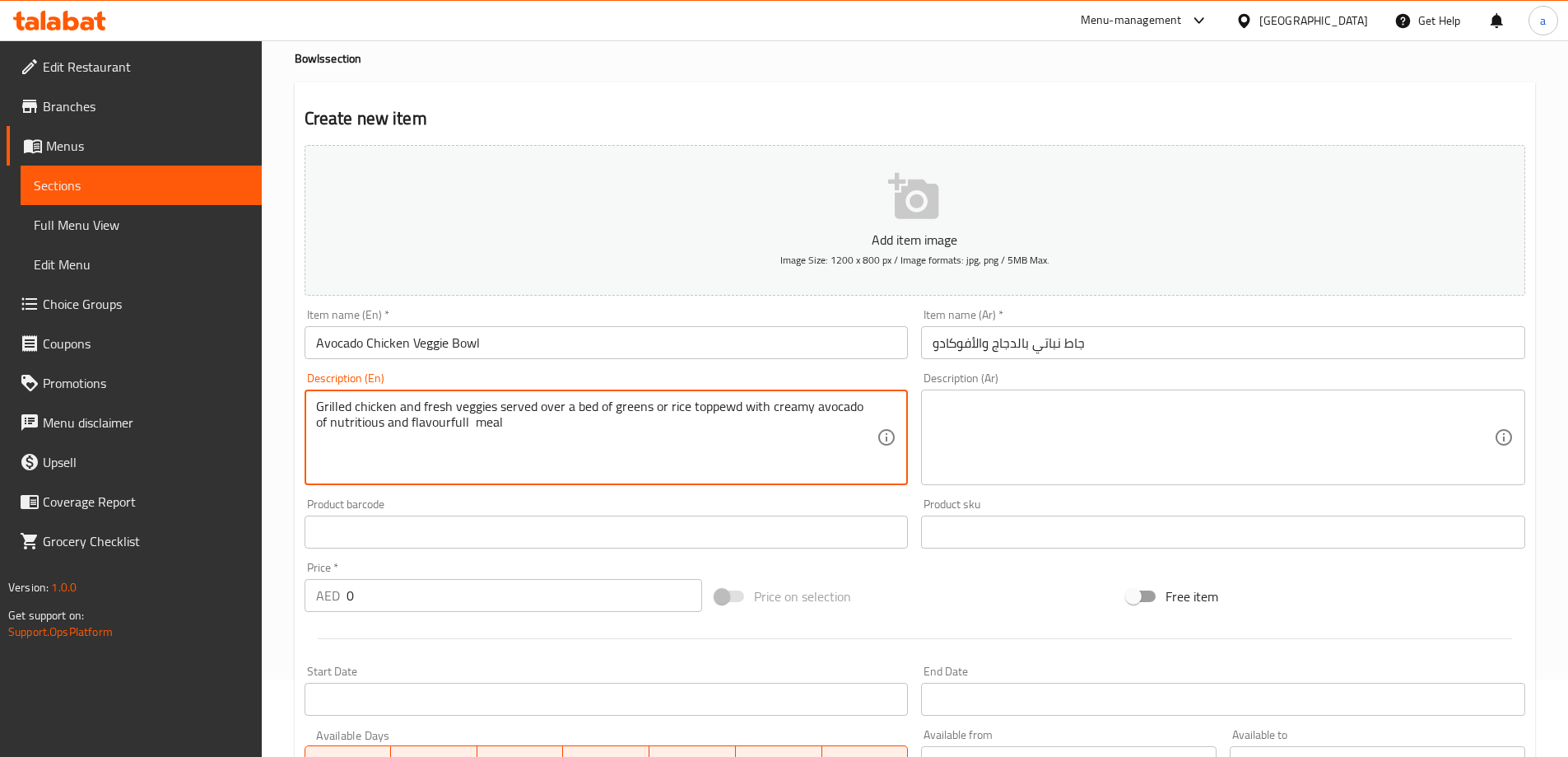
click at [521, 444] on textarea "GRILLED CHICKEN AND FRESH VEGGIES SERVED OVER A BED OF GREENS OR RICE TOPPEWD W…" at bounding box center [596, 437] width 561 height 78
click at [440, 424] on textarea "GRILLED CHICKEN AND FRESH VEGGIES SERVED OVER A BED OF GREENS OR RICE TOPPEWD W…" at bounding box center [596, 437] width 561 height 78
click at [723, 412] on textarea "Grilled chicken and fresh veggies served over a bed of greens or rice toppewd w…" at bounding box center [596, 437] width 561 height 78
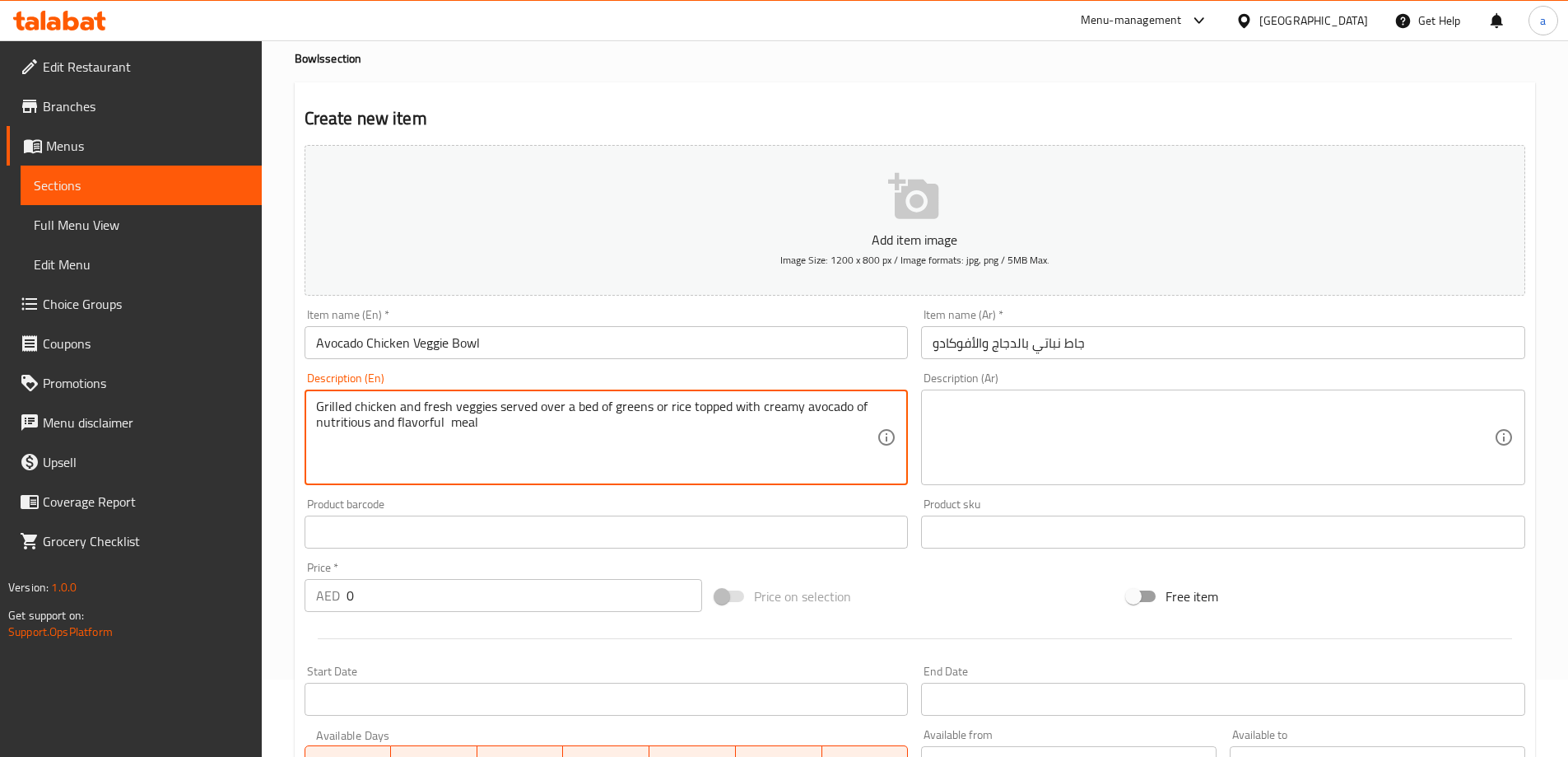
click at [450, 428] on textarea "Grilled chicken and fresh veggies served over a bed of greens or rice topped wi…" at bounding box center [596, 437] width 561 height 78
type textarea "Grilled chicken and fresh veggies served over a bed of greens or rice topped wi…"
click at [1061, 441] on textarea at bounding box center [1212, 437] width 561 height 78
paste textarea "دجاج مشوي وخضراوات طازجة تقدم على طبقة من الخضار أو الأرز مع الأفوكادو الكريمي …"
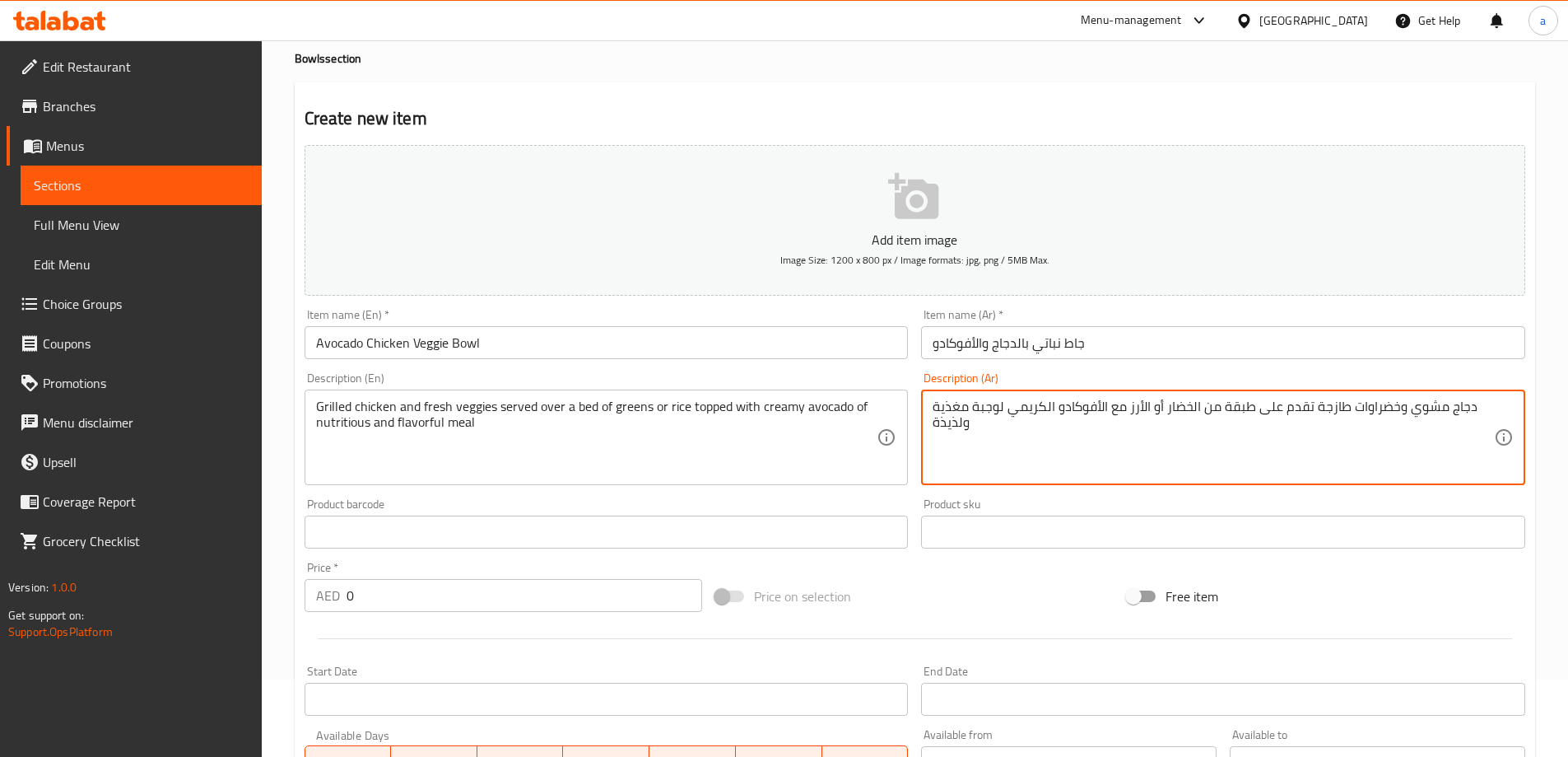
click at [1110, 411] on textarea "دجاج مشوي وخضراوات طازجة تقدم على طبقة من الخضار أو الأرز مع الأفوكادو الكريمي …" at bounding box center [1212, 437] width 561 height 78
click at [1125, 404] on textarea "دجاج مشوي وخضراوات طازجة تقدم على طبقة من الخضار أو الأرز مع الأفوكادو الكريمي …" at bounding box center [1212, 437] width 561 height 78
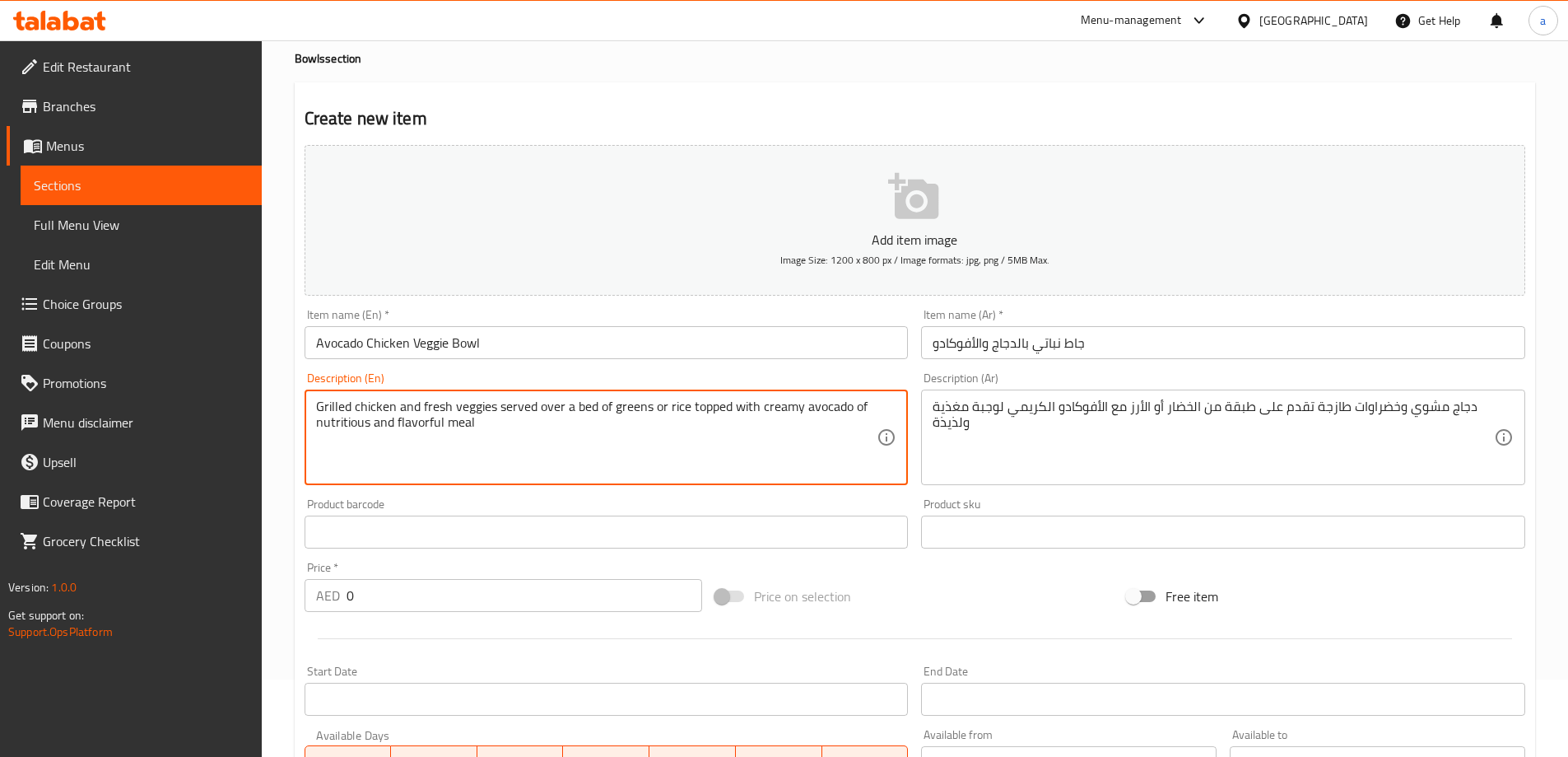
click at [581, 399] on textarea "Grilled chicken and fresh veggies served over a bed of greens or rice topped wi…" at bounding box center [596, 437] width 561 height 78
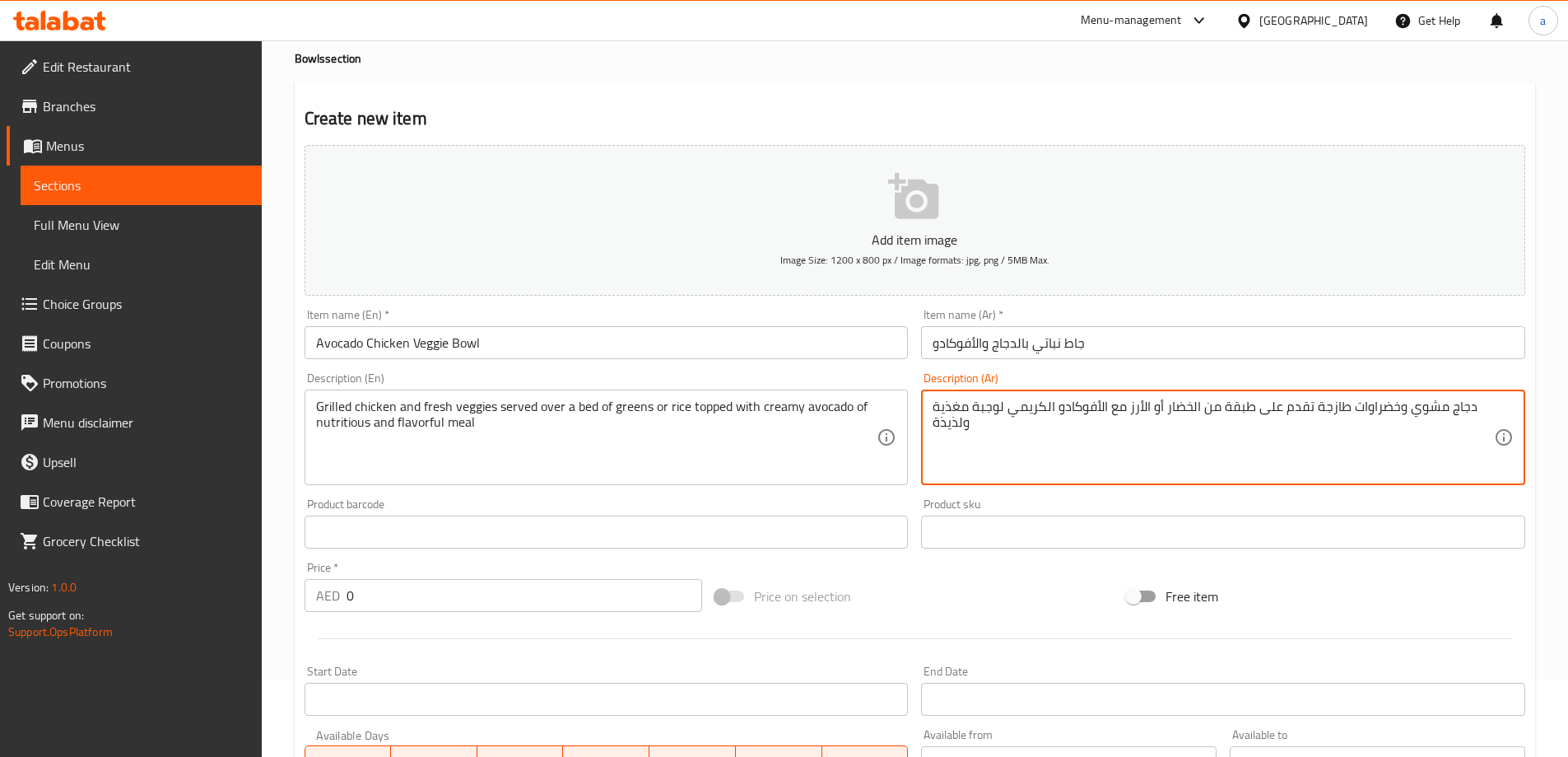
click at [1237, 408] on textarea "دجاج مشوي وخضراوات طازجة تقدم على طبقة من الخضار أو الأرز مع الأفوكادو الكريمي …" at bounding box center [1212, 437] width 561 height 78
click at [1165, 406] on textarea "دجاج مشوي وخضراوات طازجة تقدم على بيد من الخضار أو الأرز مع الأفوكادو الكريمي ل…" at bounding box center [1212, 437] width 561 height 78
click at [957, 411] on textarea "دجاج مشوي وخضراوات طازجة تقدم على بيد من الخضار أو الأرز مغطى مع الأفوكادو الكر…" at bounding box center [1212, 437] width 561 height 78
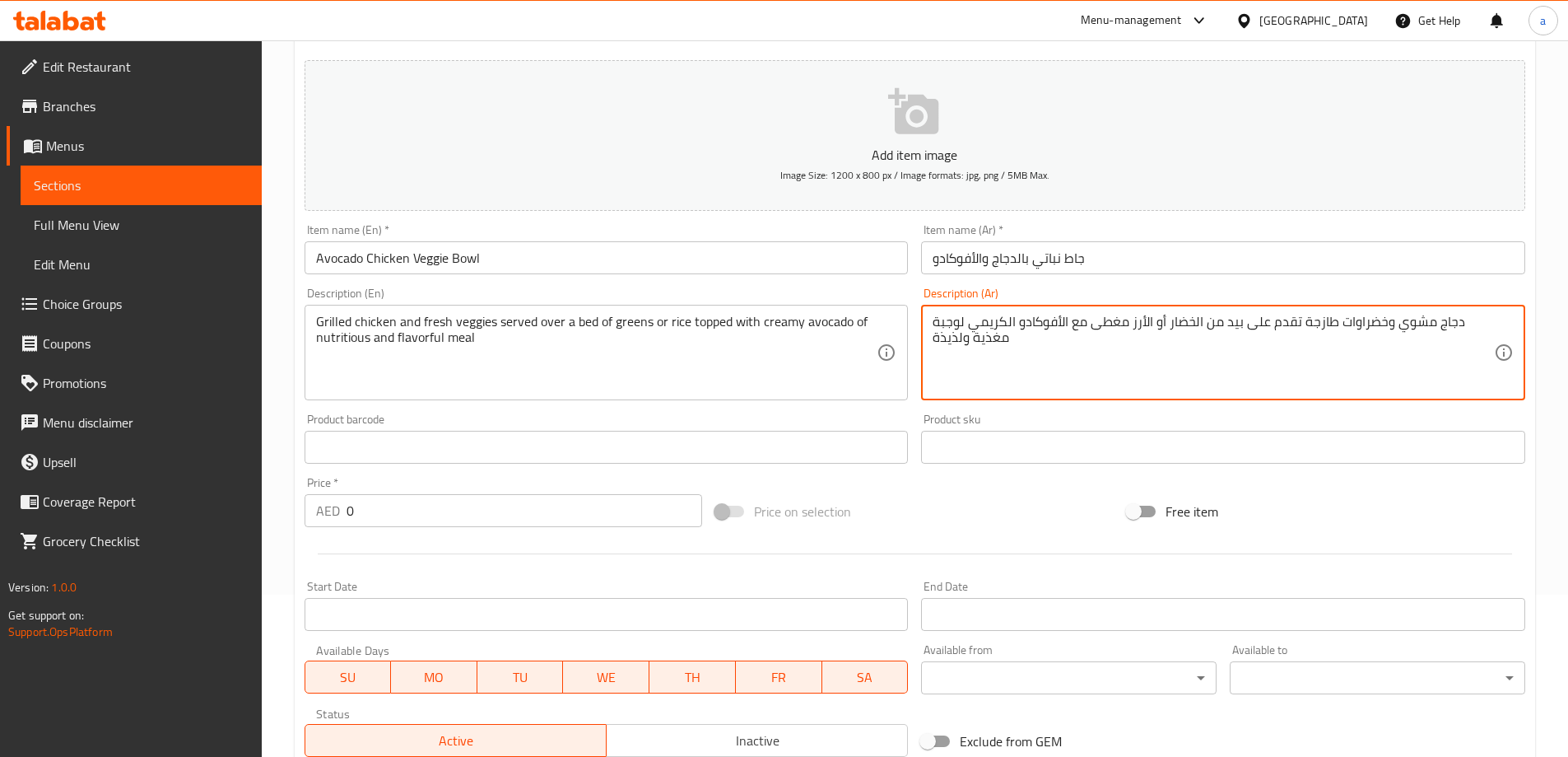
scroll to position [242, 0]
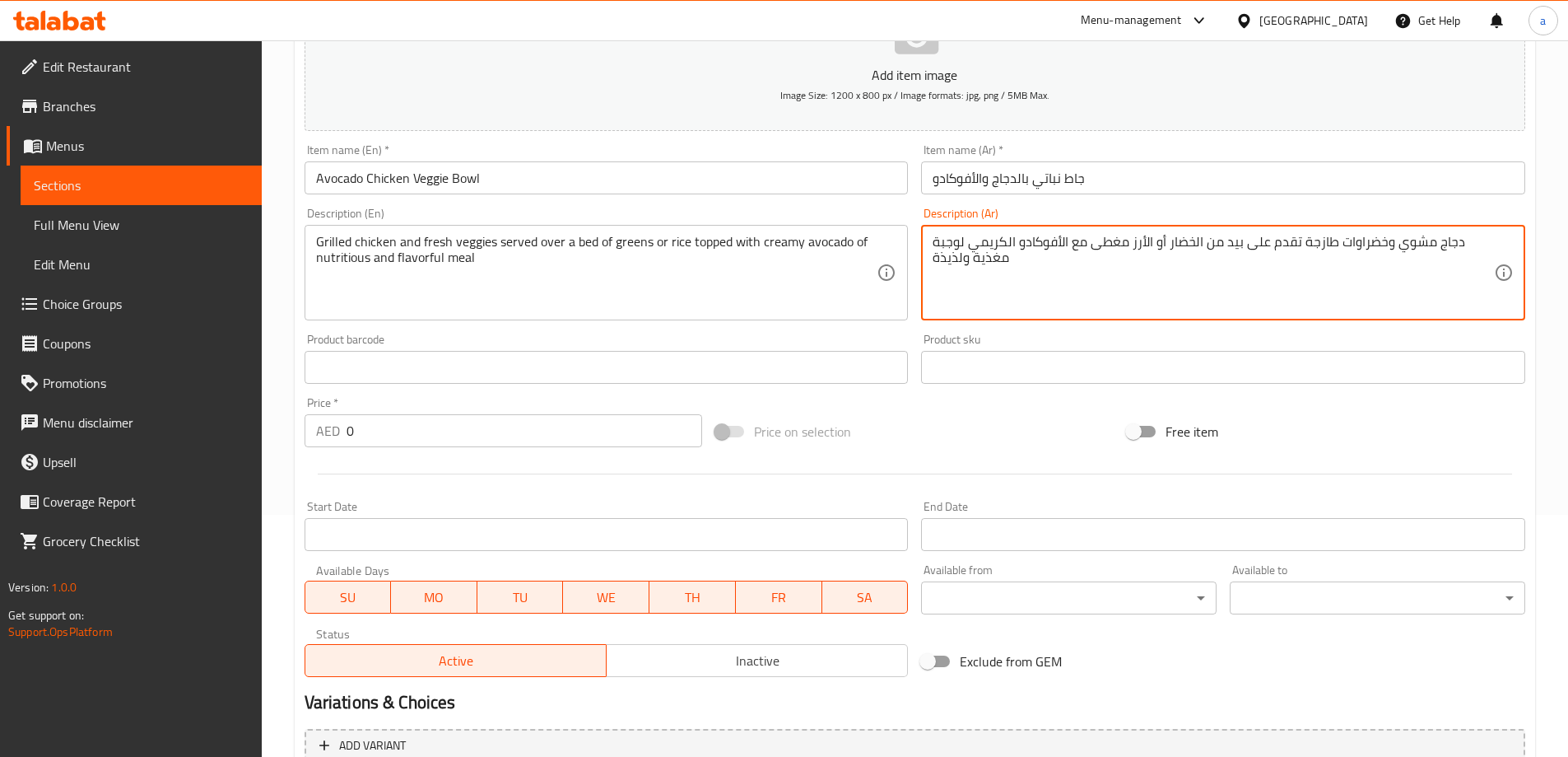
type textarea "دجاج مشوي وخضراوات طازجة تقدم على بيد من الخضار أو الأرز مغطى مع الأفوكادو الكر…"
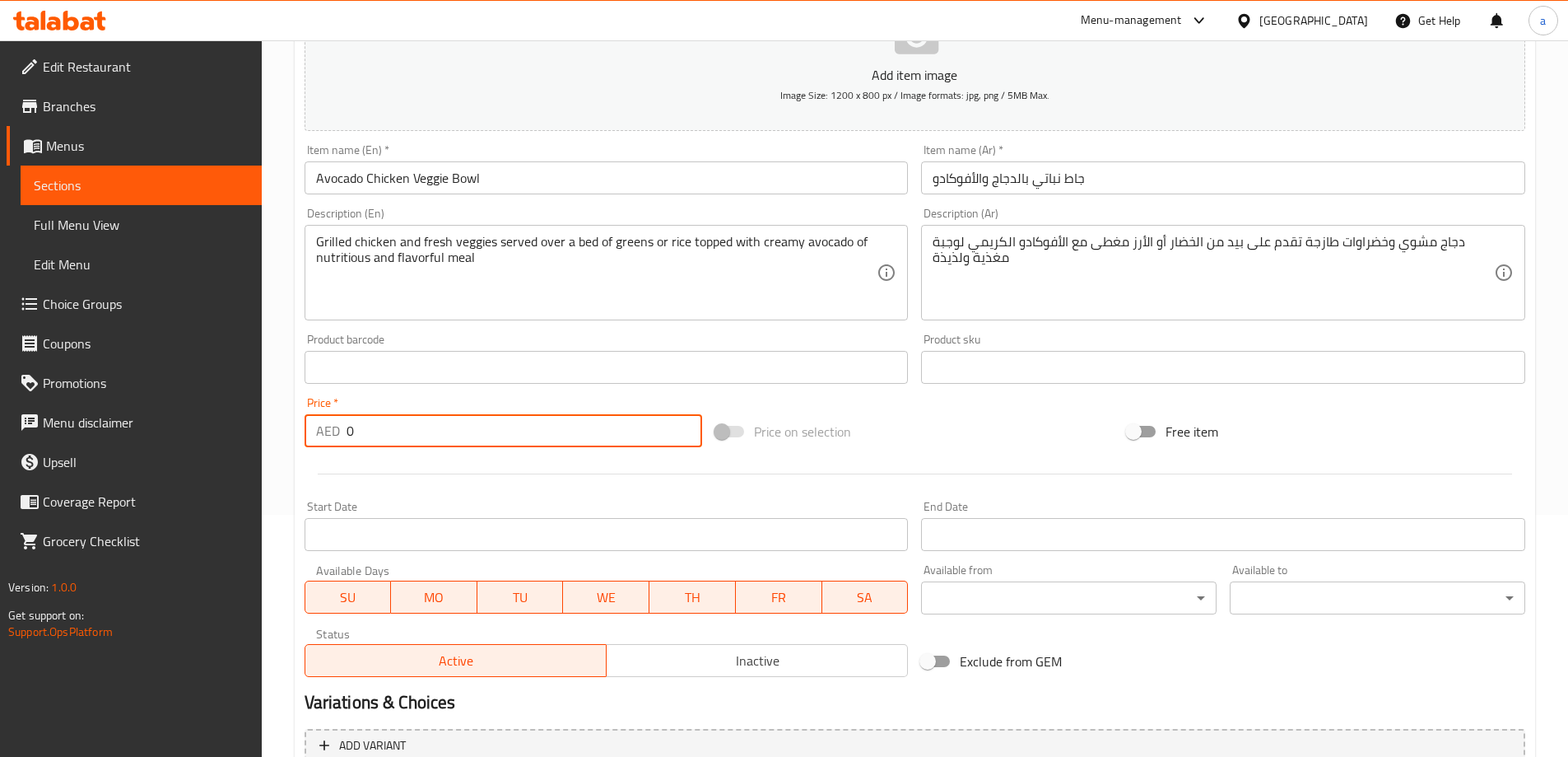
click at [433, 446] on input "0" at bounding box center [525, 431] width 356 height 33
click at [429, 444] on input "0" at bounding box center [525, 431] width 356 height 33
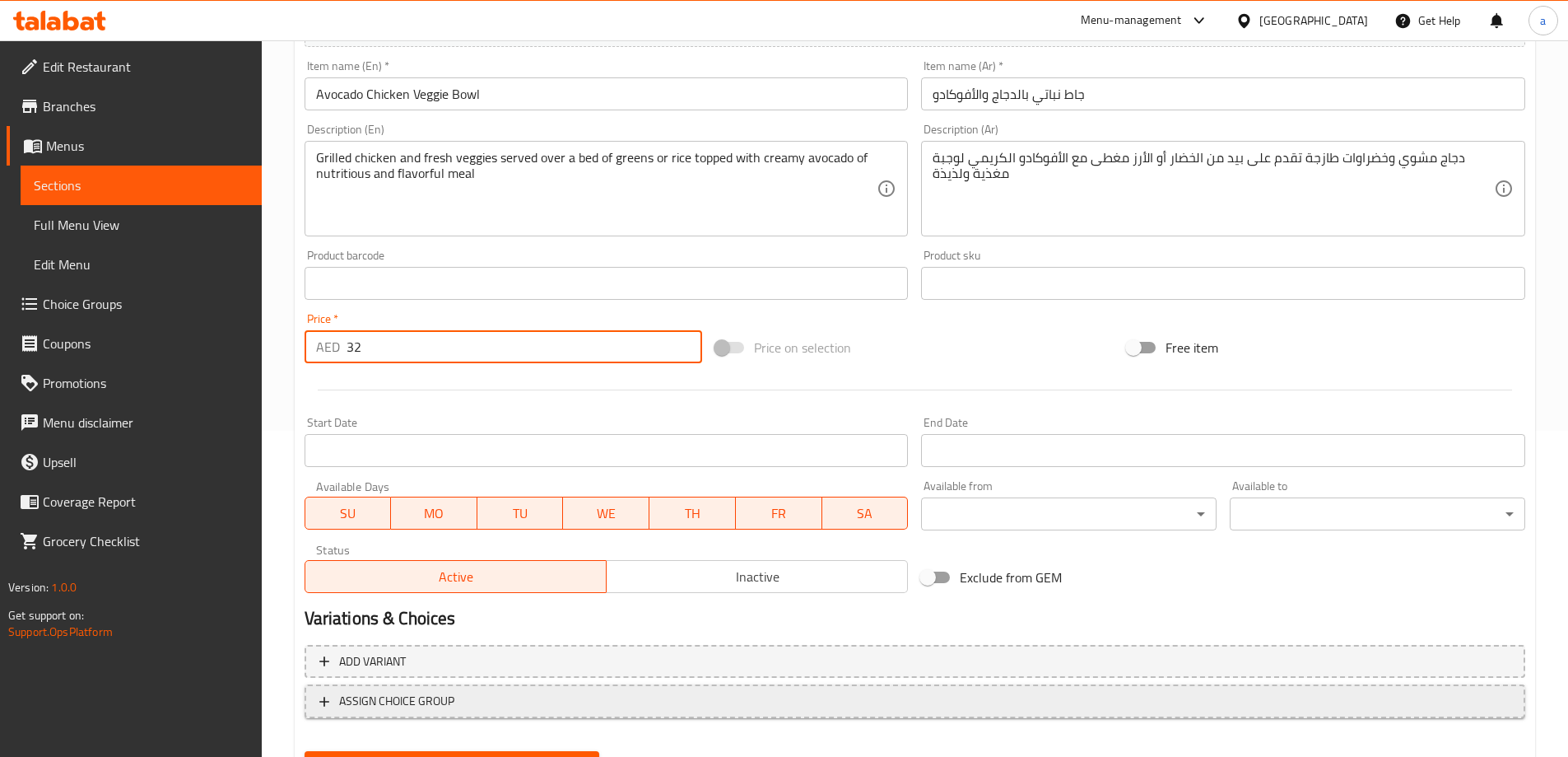
scroll to position [407, 0]
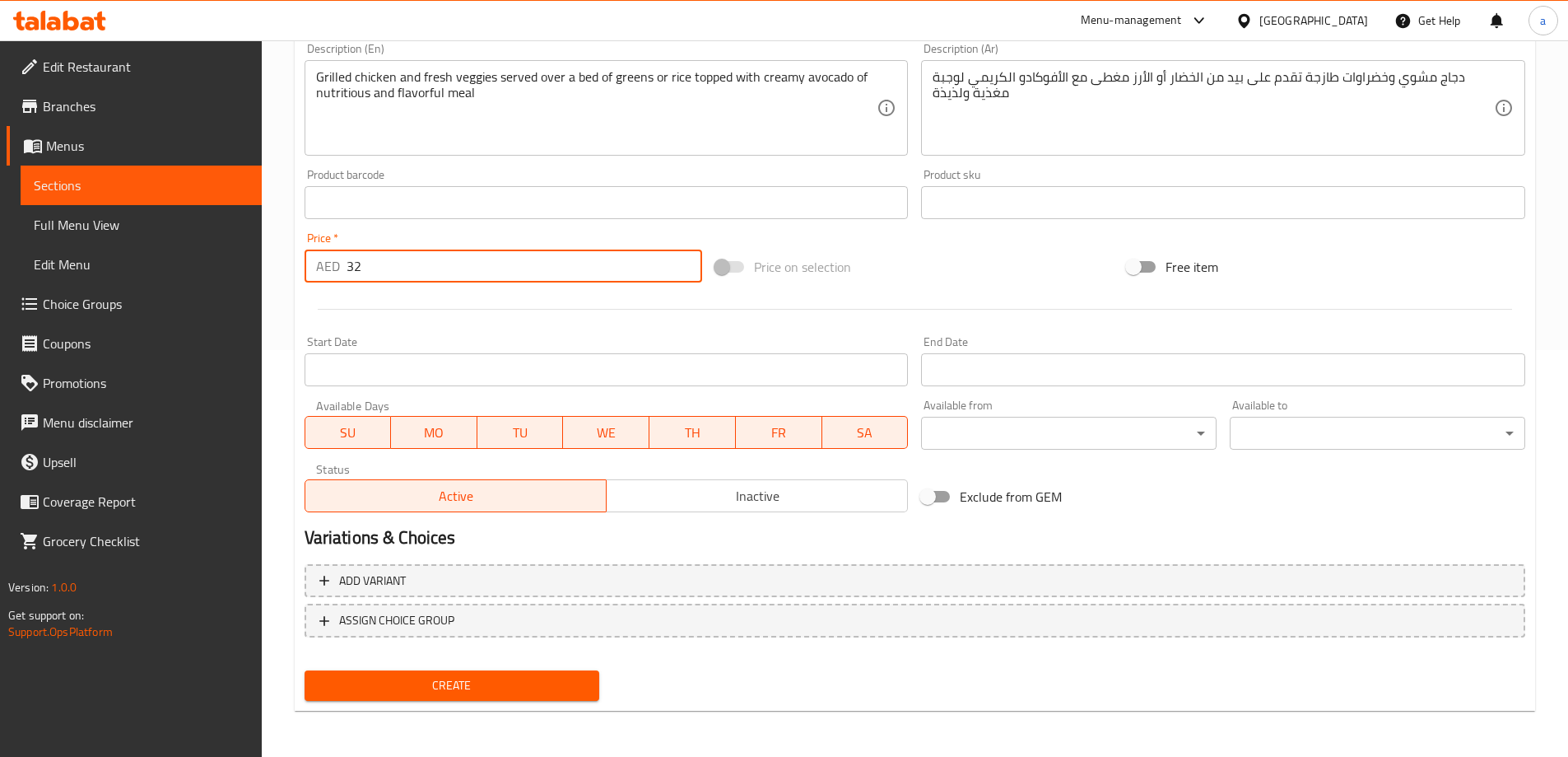
type input "32"
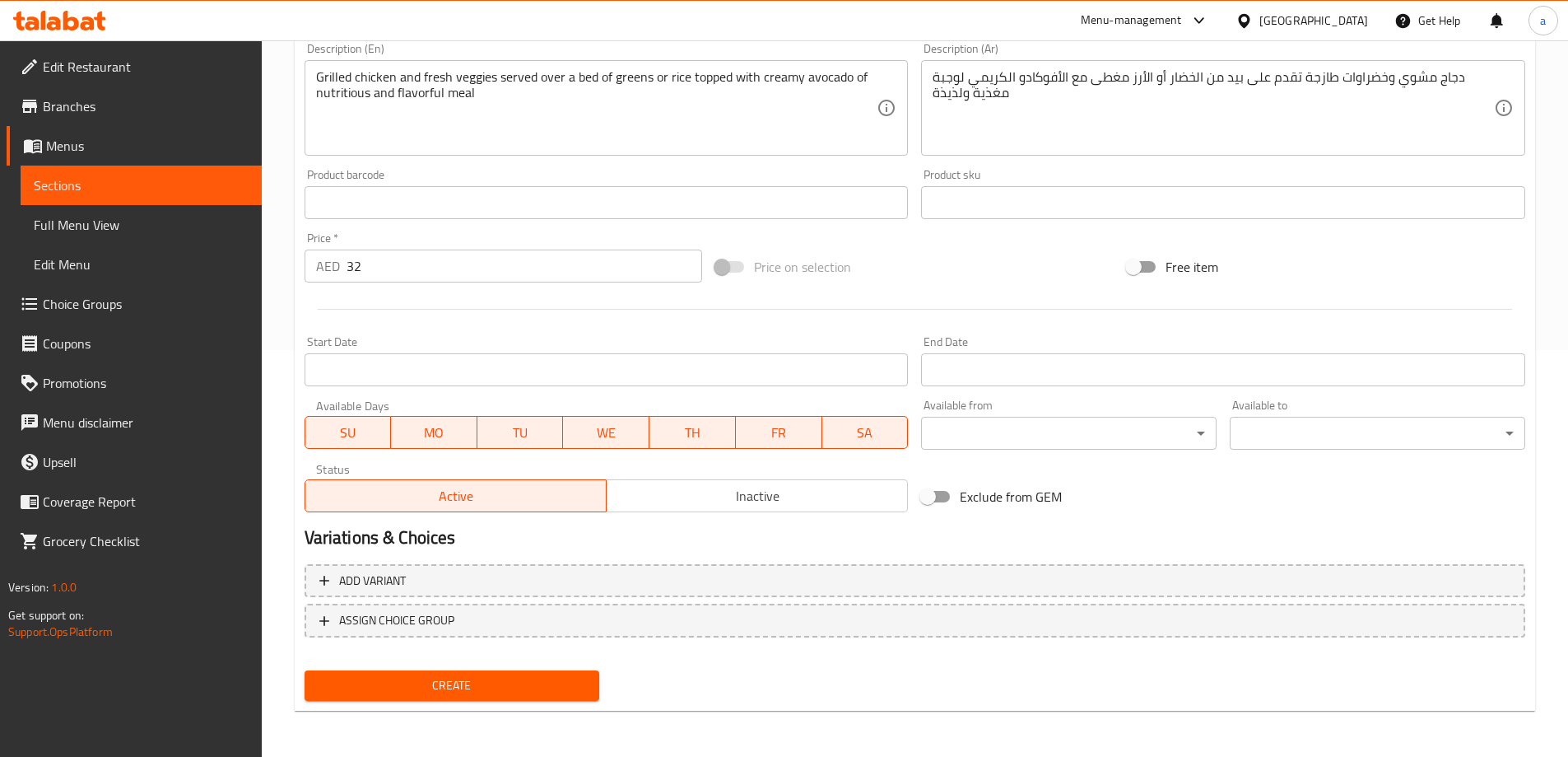
drag, startPoint x: 523, startPoint y: 699, endPoint x: 755, endPoint y: 693, distance: 232.1
click at [755, 696] on div "Create" at bounding box center [914, 686] width 1234 height 44
click at [445, 693] on span "Create" at bounding box center [452, 685] width 270 height 20
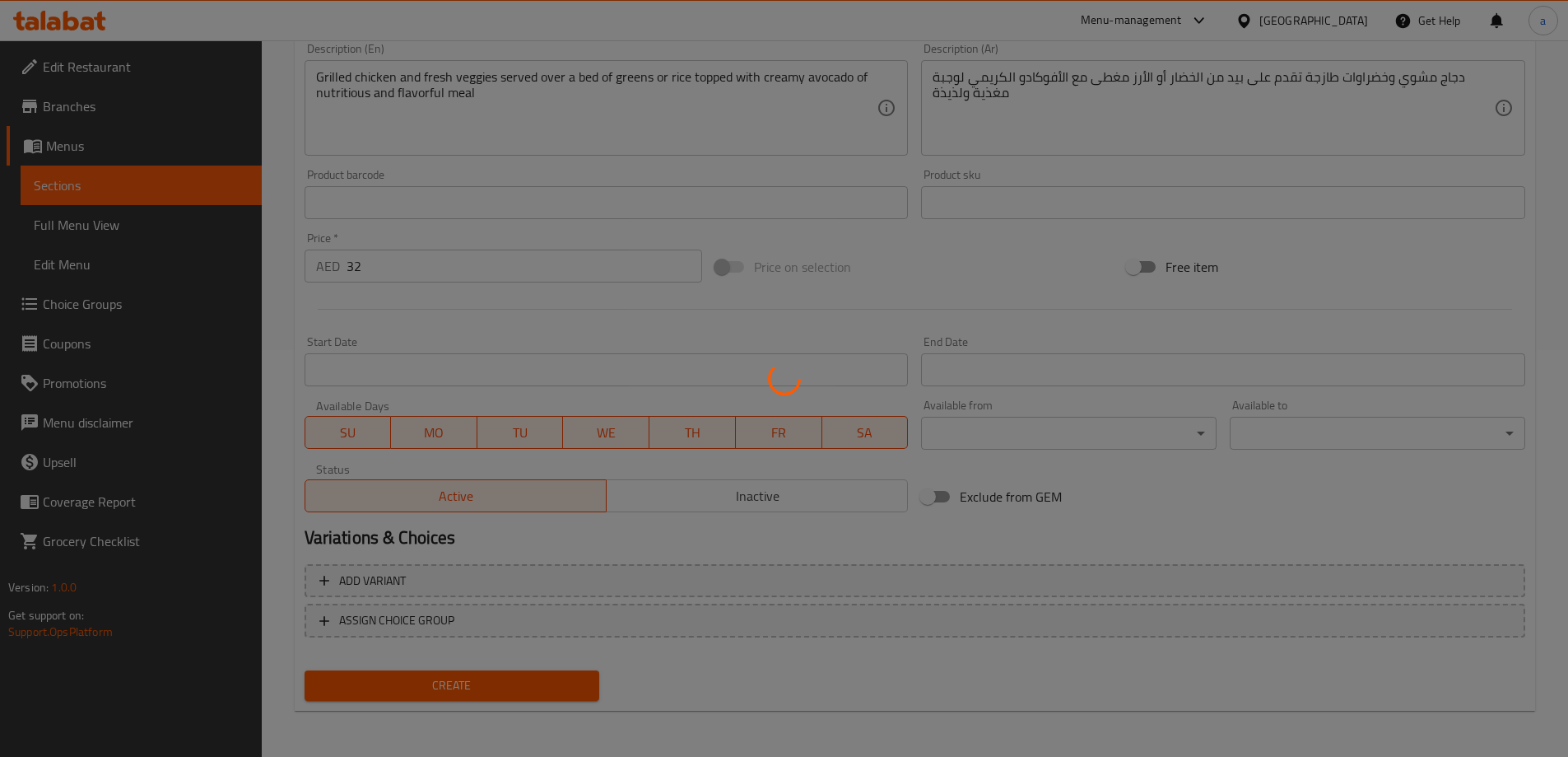
type input "0"
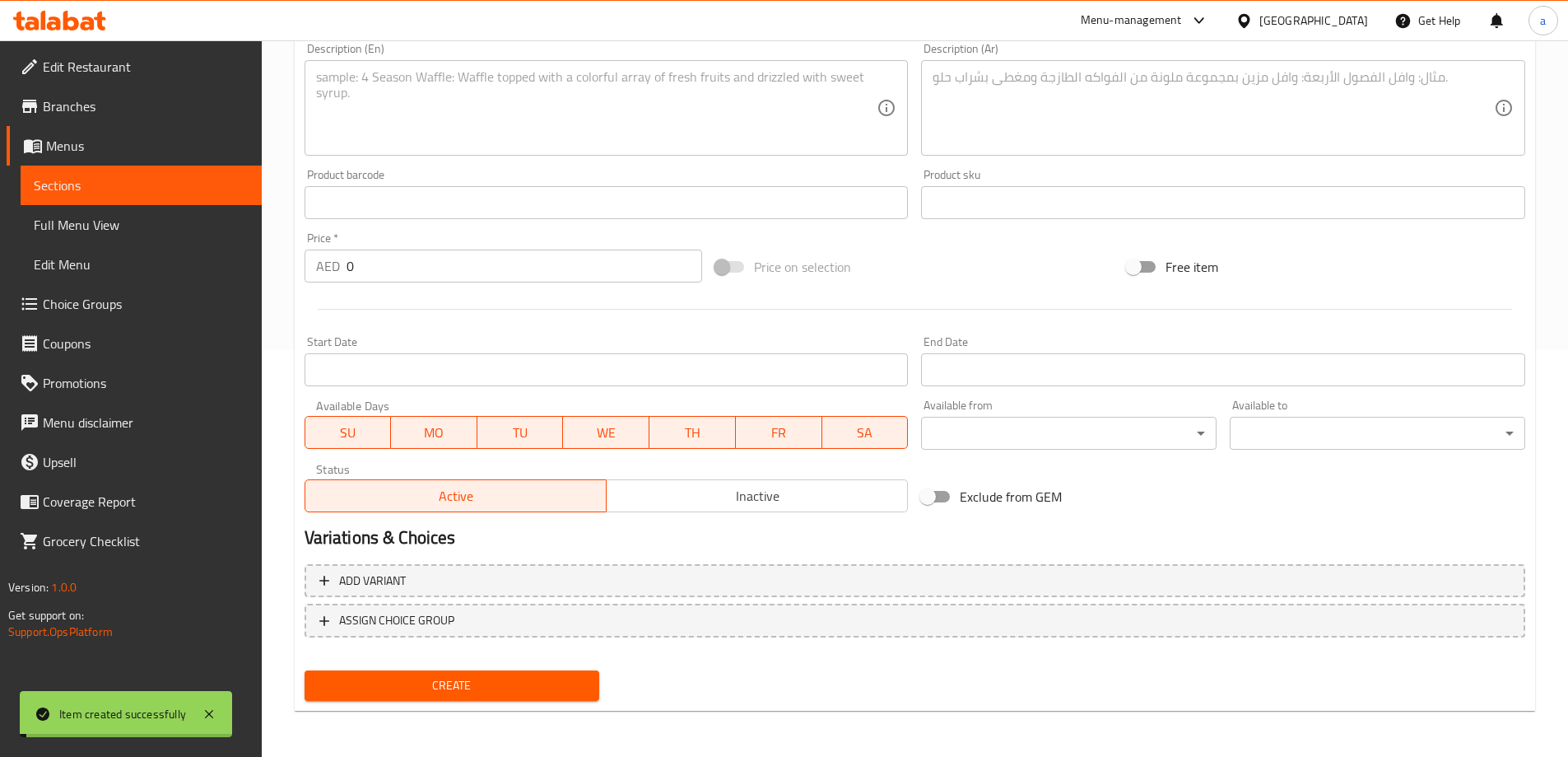
click at [171, 188] on span "Sections" at bounding box center [140, 185] width 215 height 20
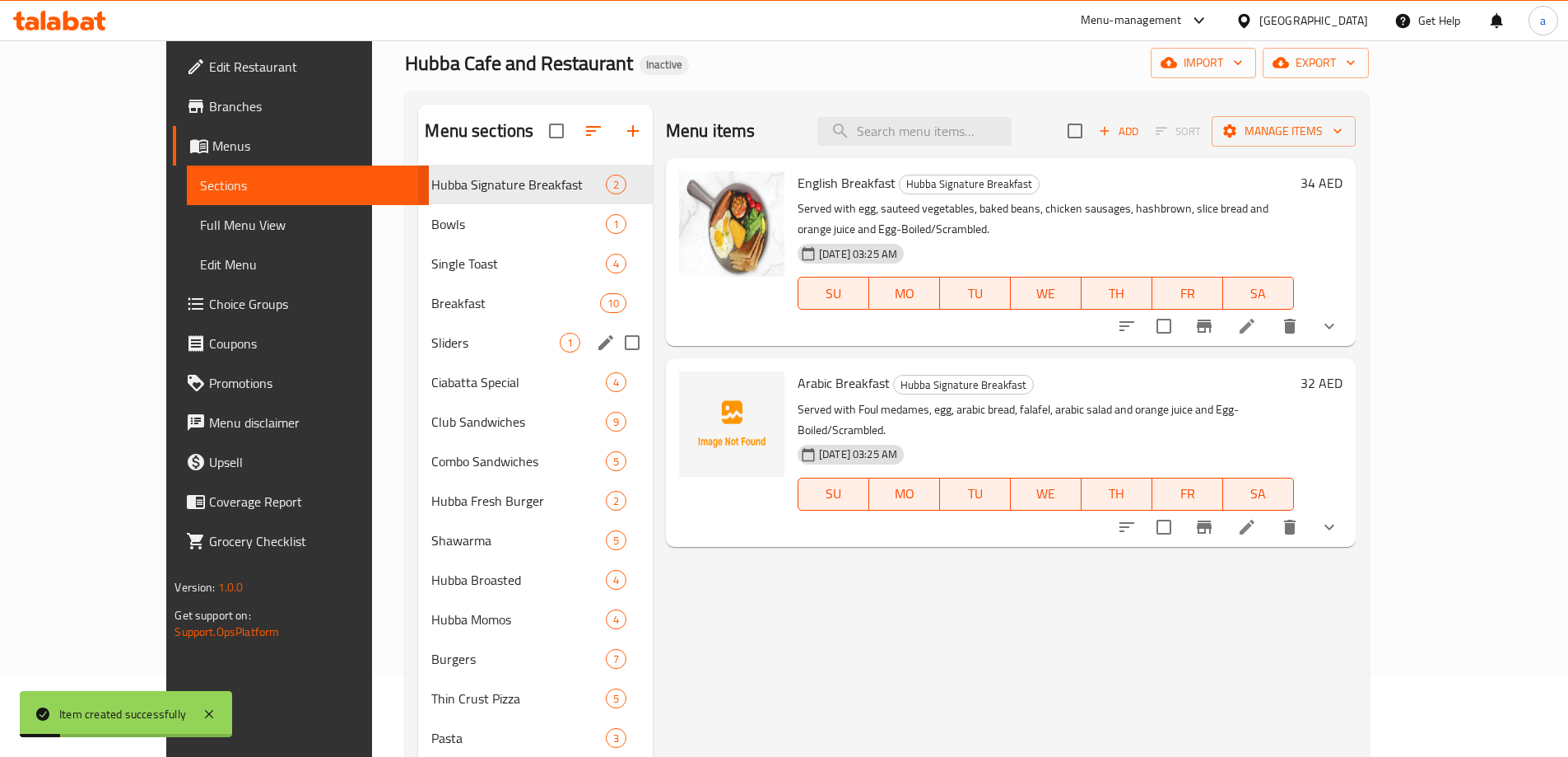
scroll to position [77, 0]
click at [418, 241] on div "Bowls 2" at bounding box center [535, 226] width 234 height 40
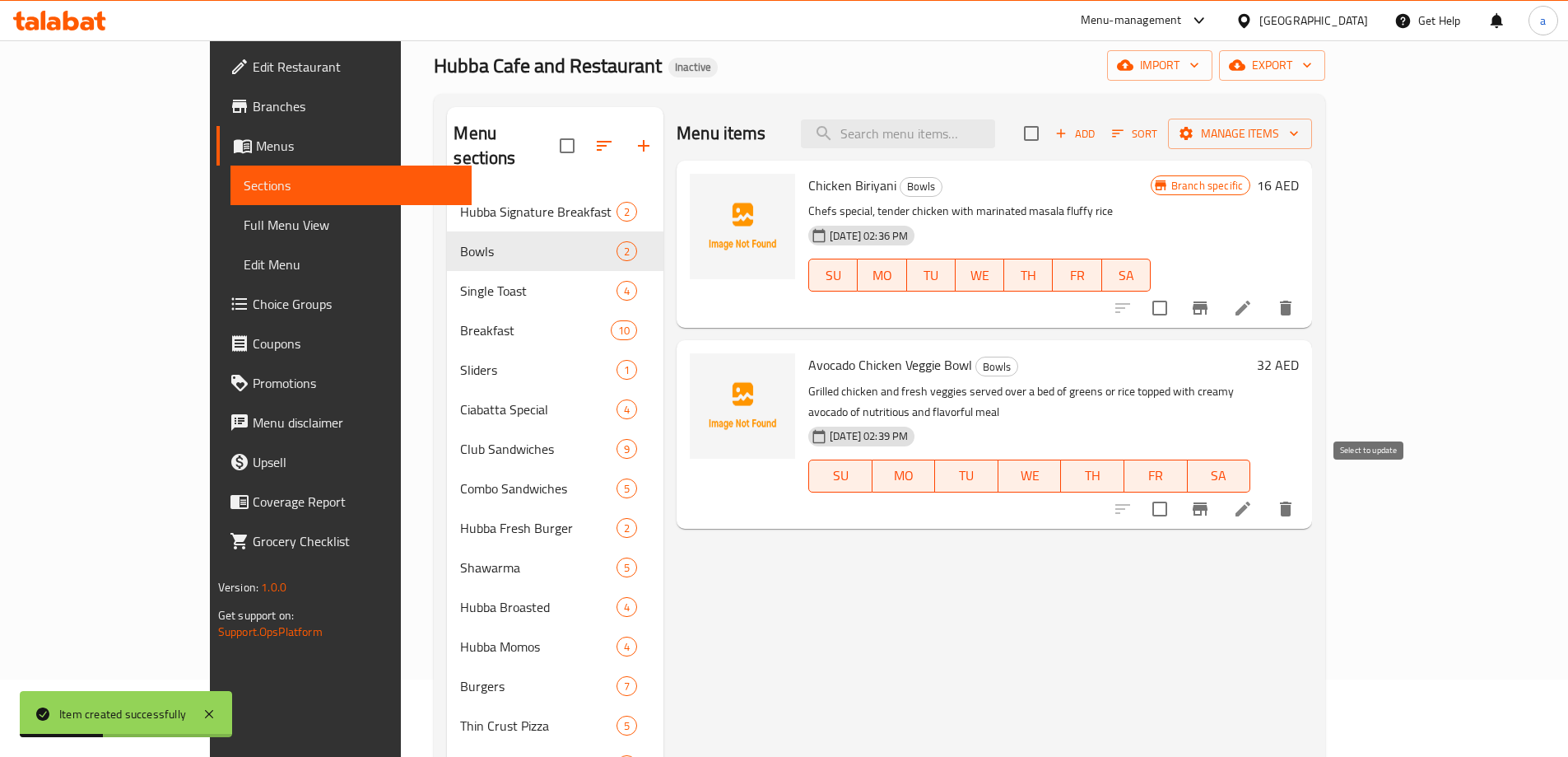
click at [1210, 499] on icon "Branch-specific-item" at bounding box center [1200, 508] width 20 height 20
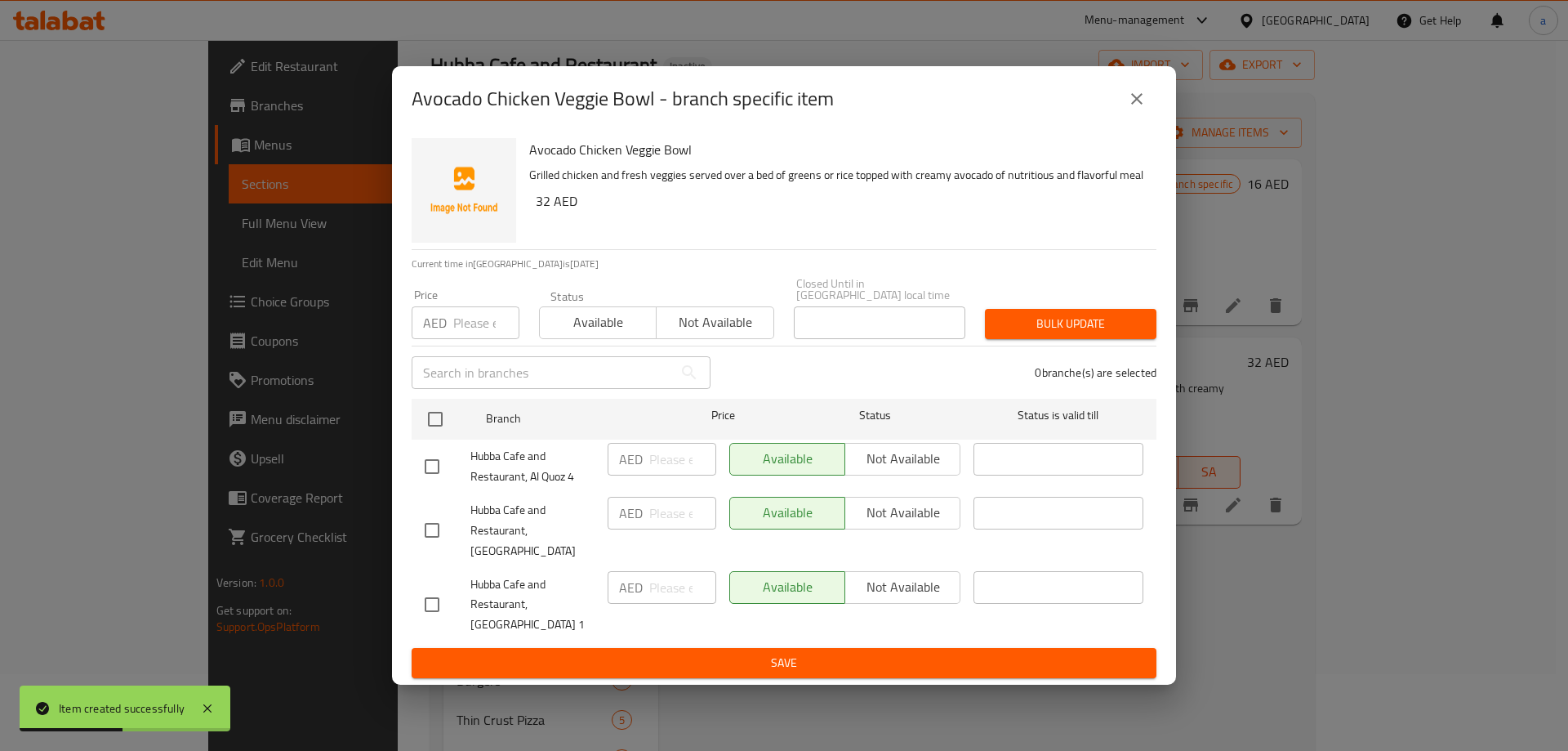
drag, startPoint x: 436, startPoint y: 588, endPoint x: 431, endPoint y: 557, distance: 31.4
click at [436, 587] on input "checkbox" at bounding box center [431, 604] width 34 height 34
checkbox input "true"
click at [427, 468] on input "checkbox" at bounding box center [431, 466] width 34 height 34
checkbox input "true"
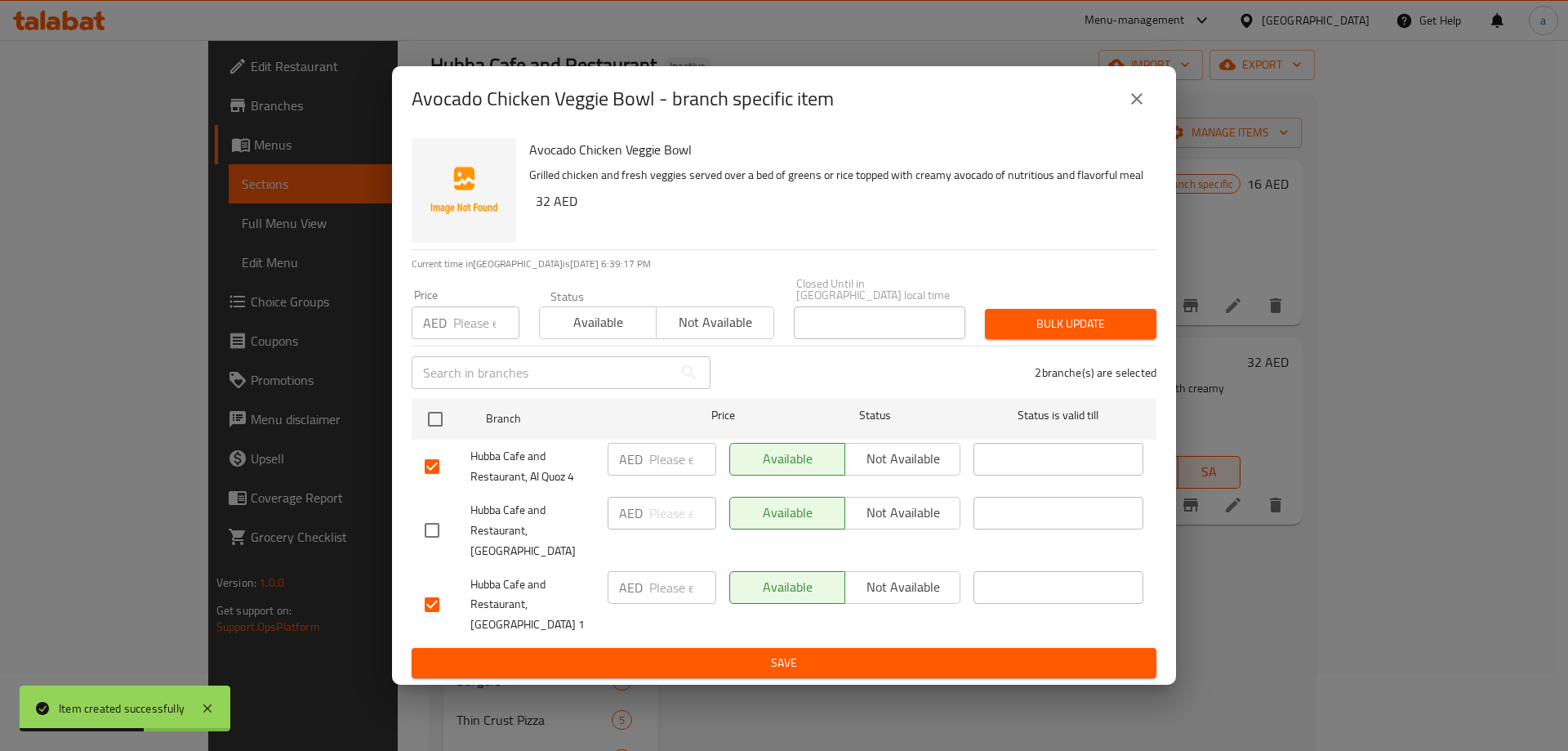
click at [885, 577] on span "Not available" at bounding box center [902, 586] width 102 height 24
click at [884, 476] on button "Not available" at bounding box center [902, 459] width 116 height 33
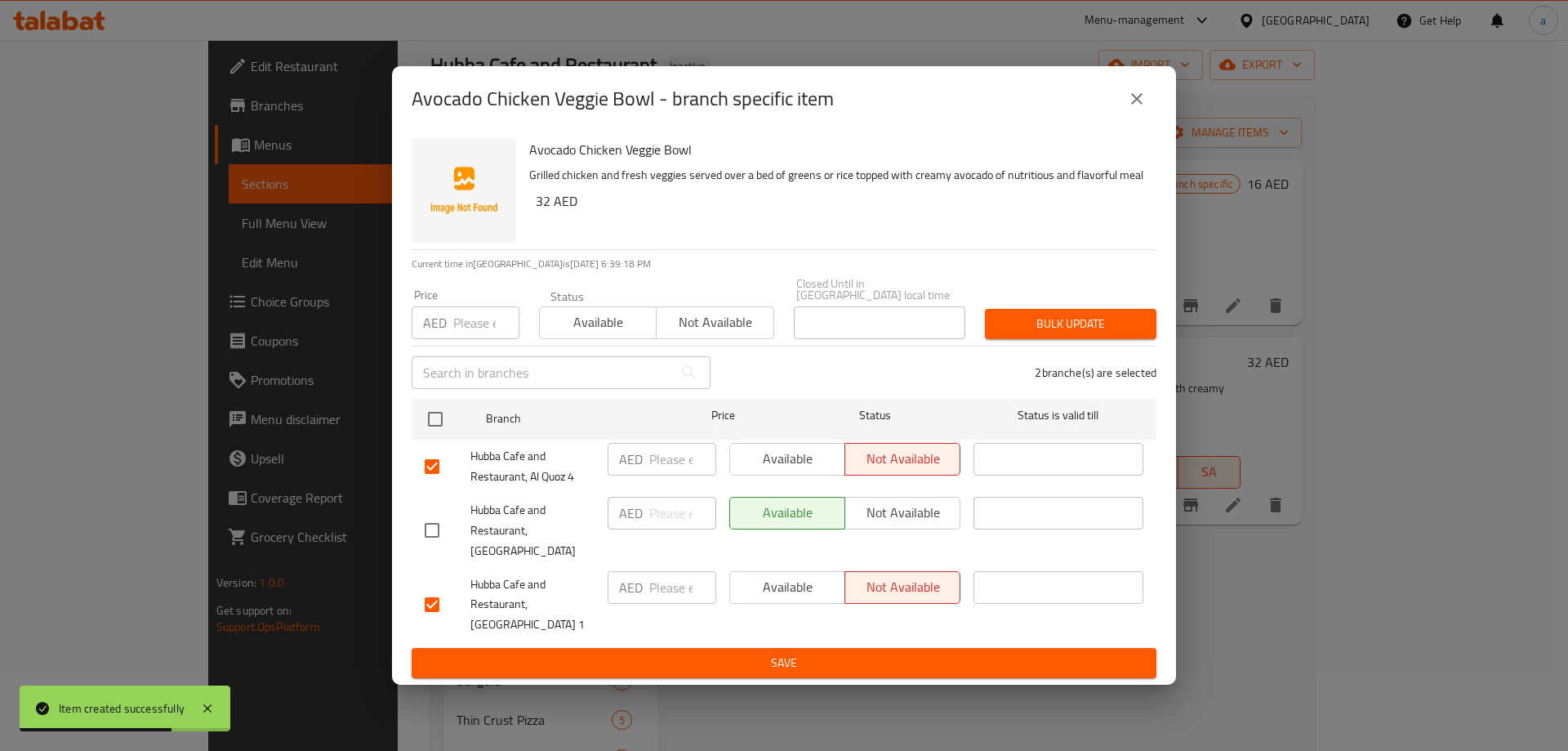
click at [845, 653] on span "Save" at bounding box center [784, 662] width 719 height 20
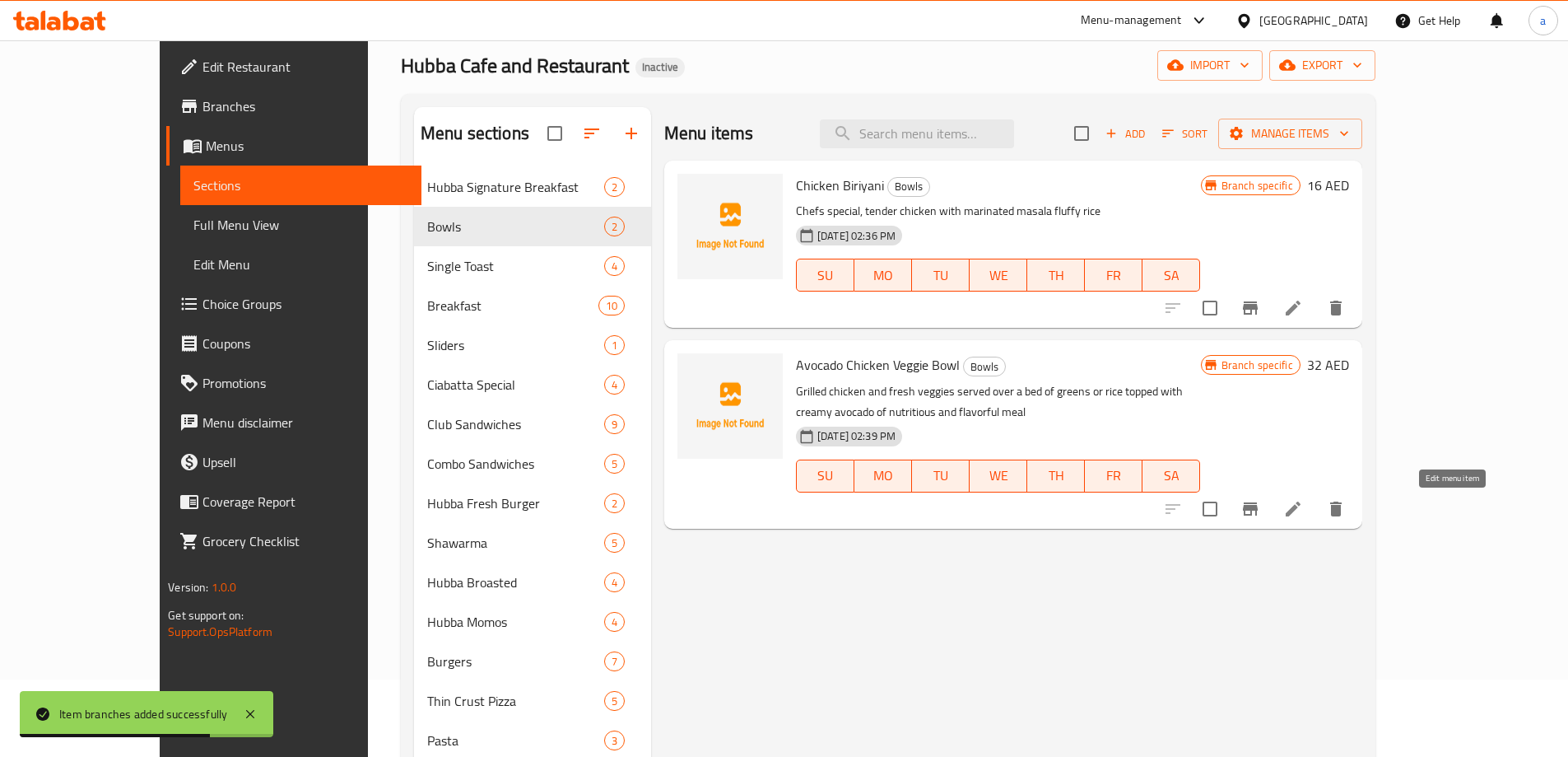
click at [1300, 512] on icon at bounding box center [1293, 508] width 15 height 15
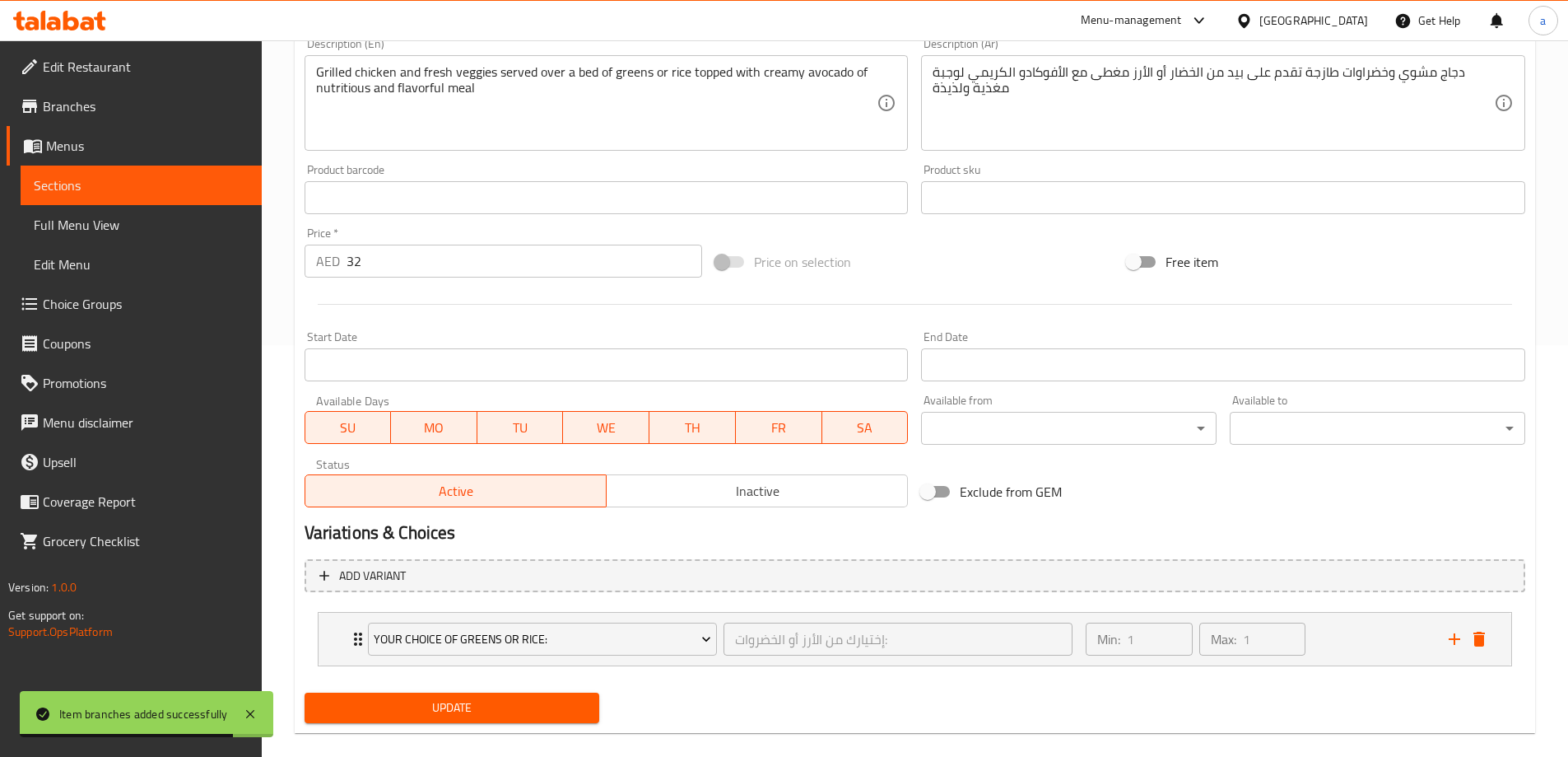
type input "إختيارك من الأرز أو الخضروات:"
type input "1"
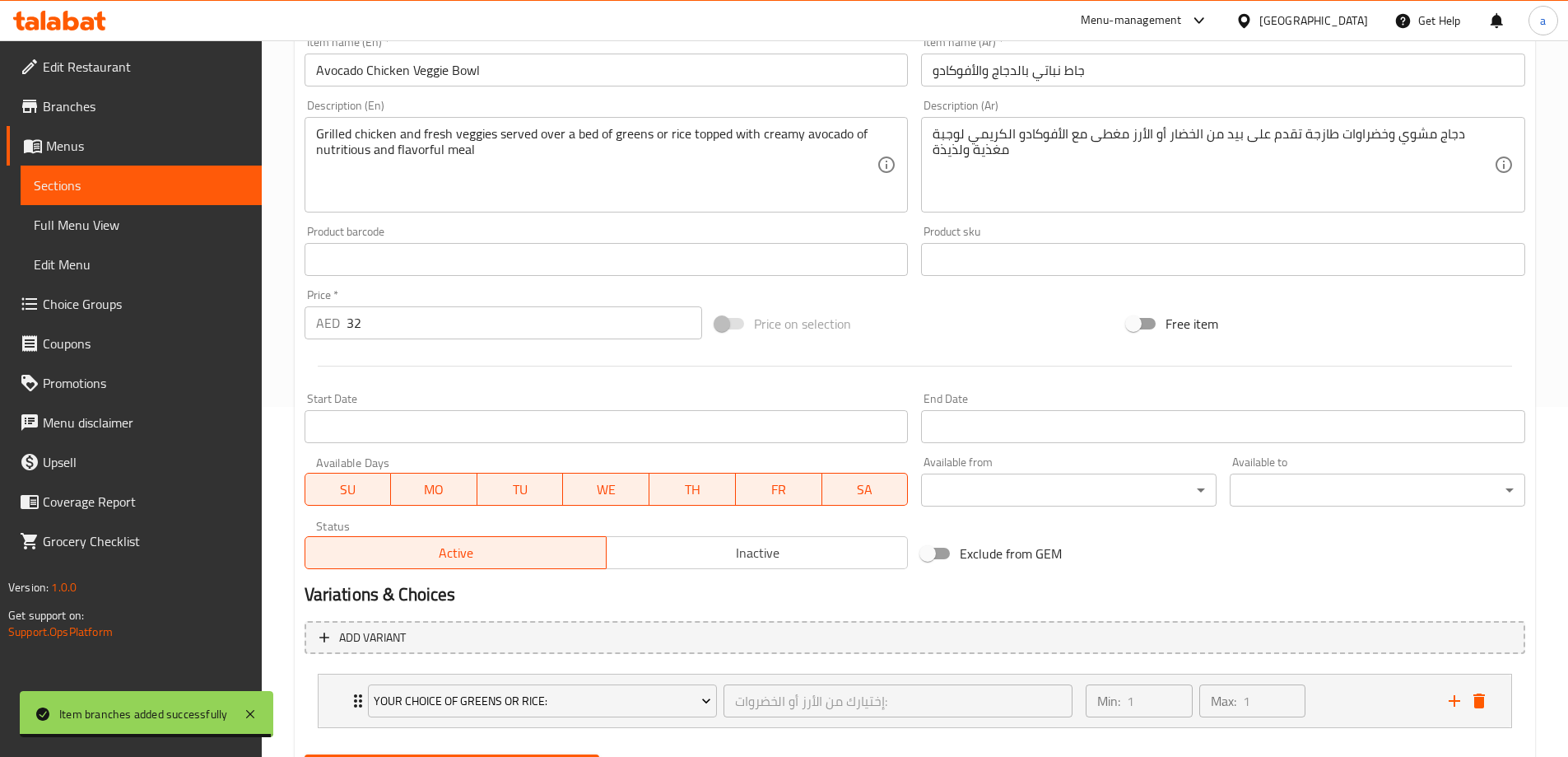
scroll to position [270, 0]
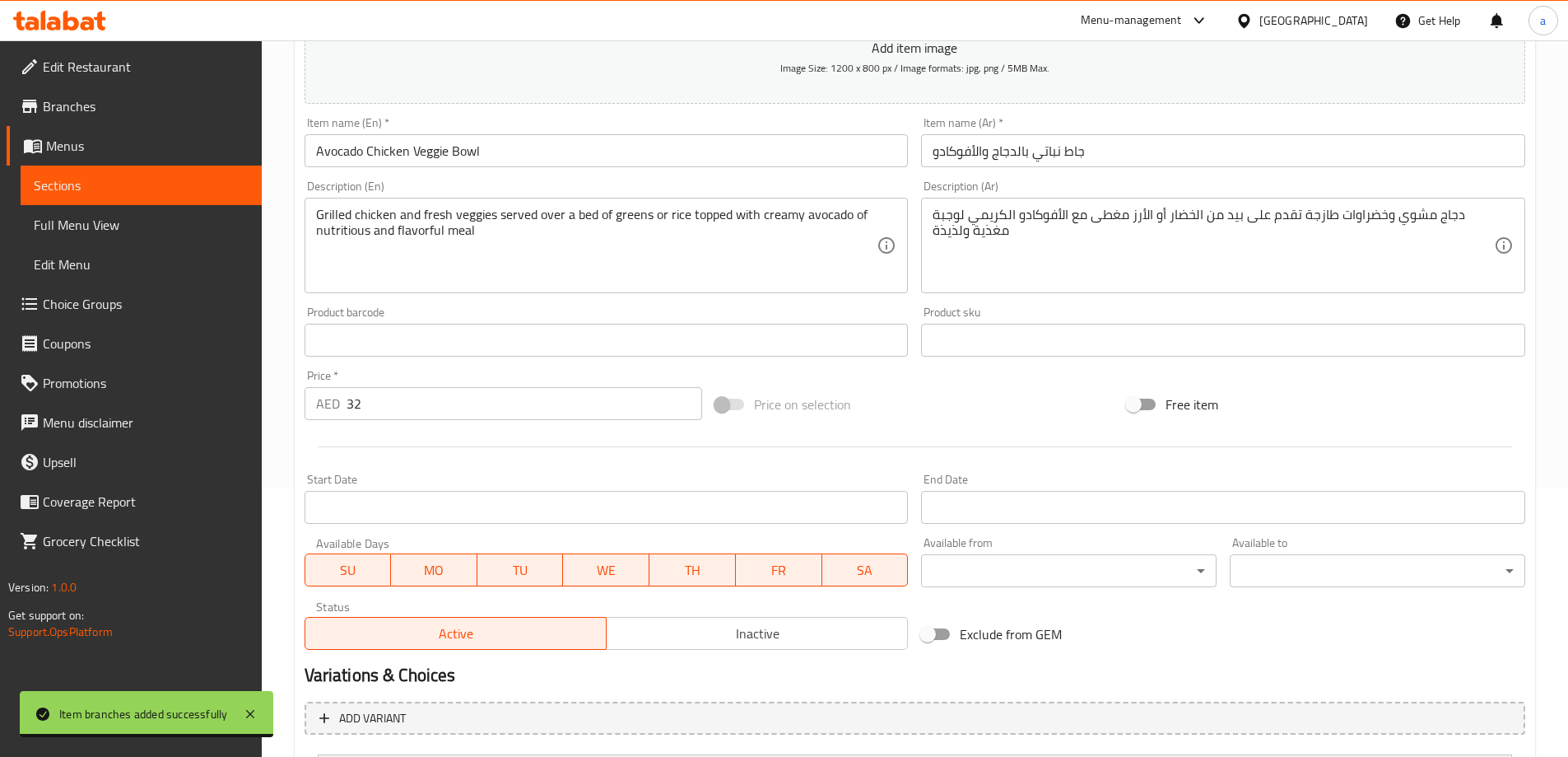
click at [156, 187] on span "Sections" at bounding box center [140, 185] width 215 height 20
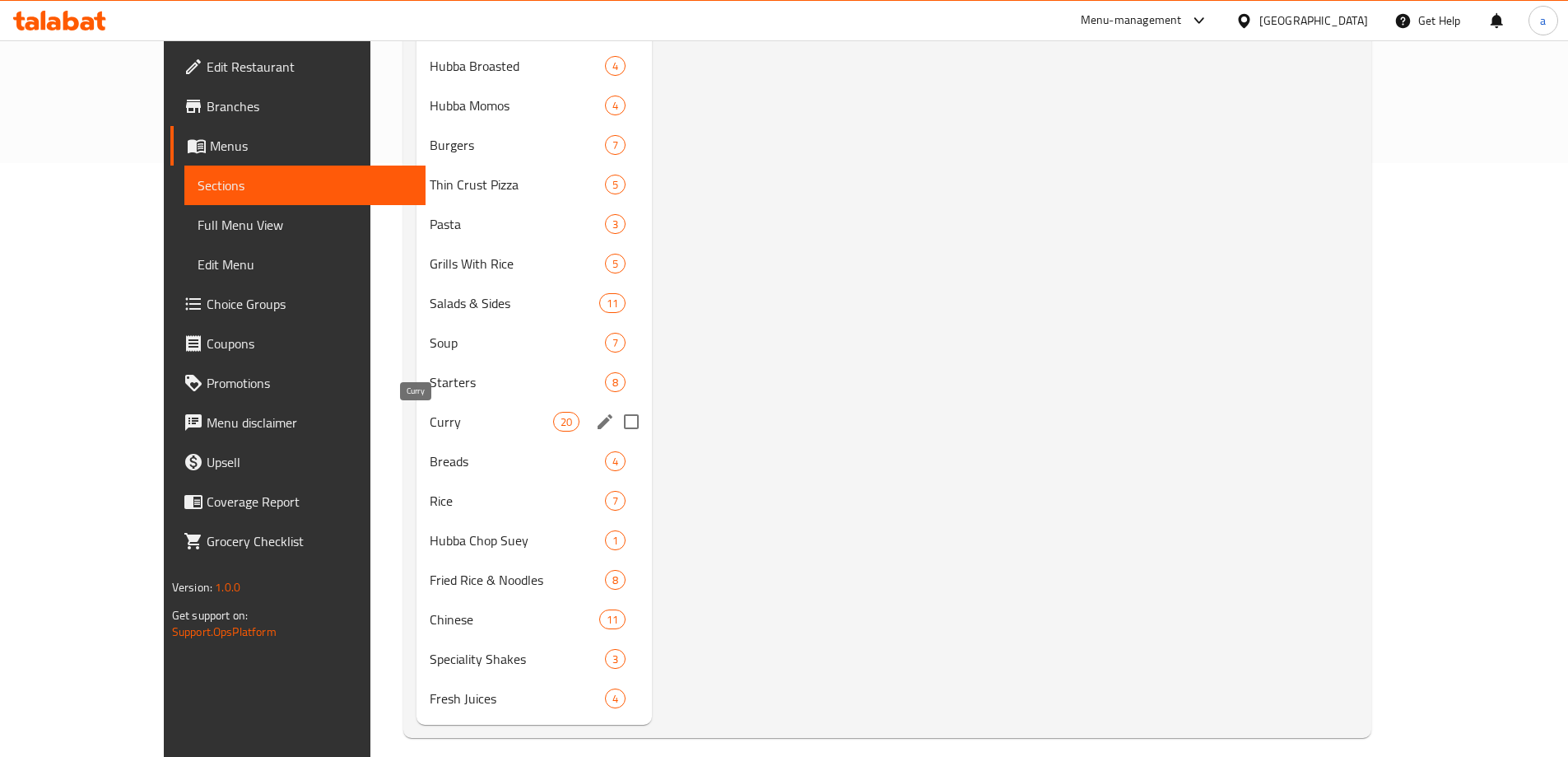
scroll to position [608, 0]
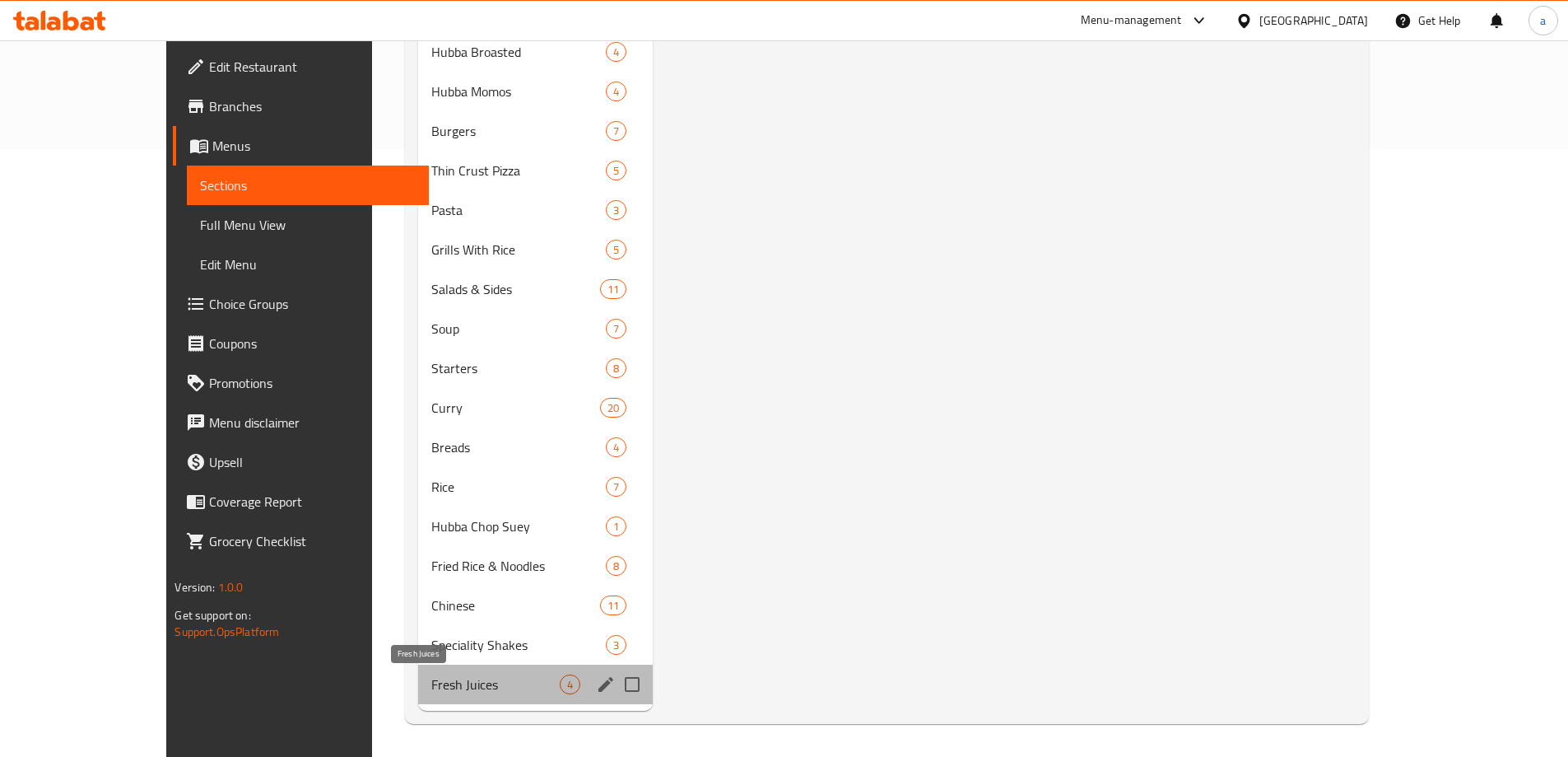
click at [431, 681] on span "Fresh Juices" at bounding box center [494, 684] width 127 height 20
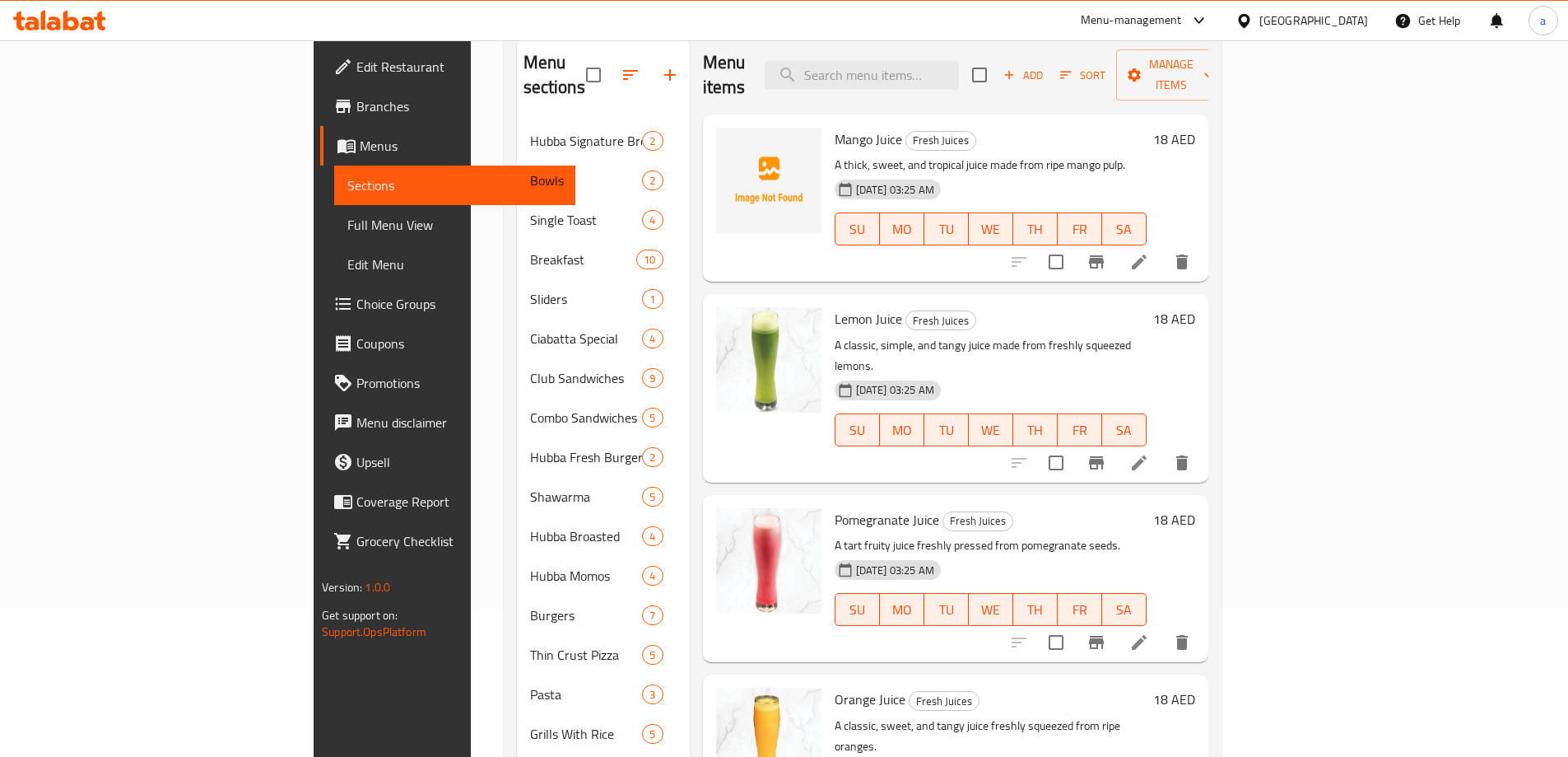
scroll to position [113, 0]
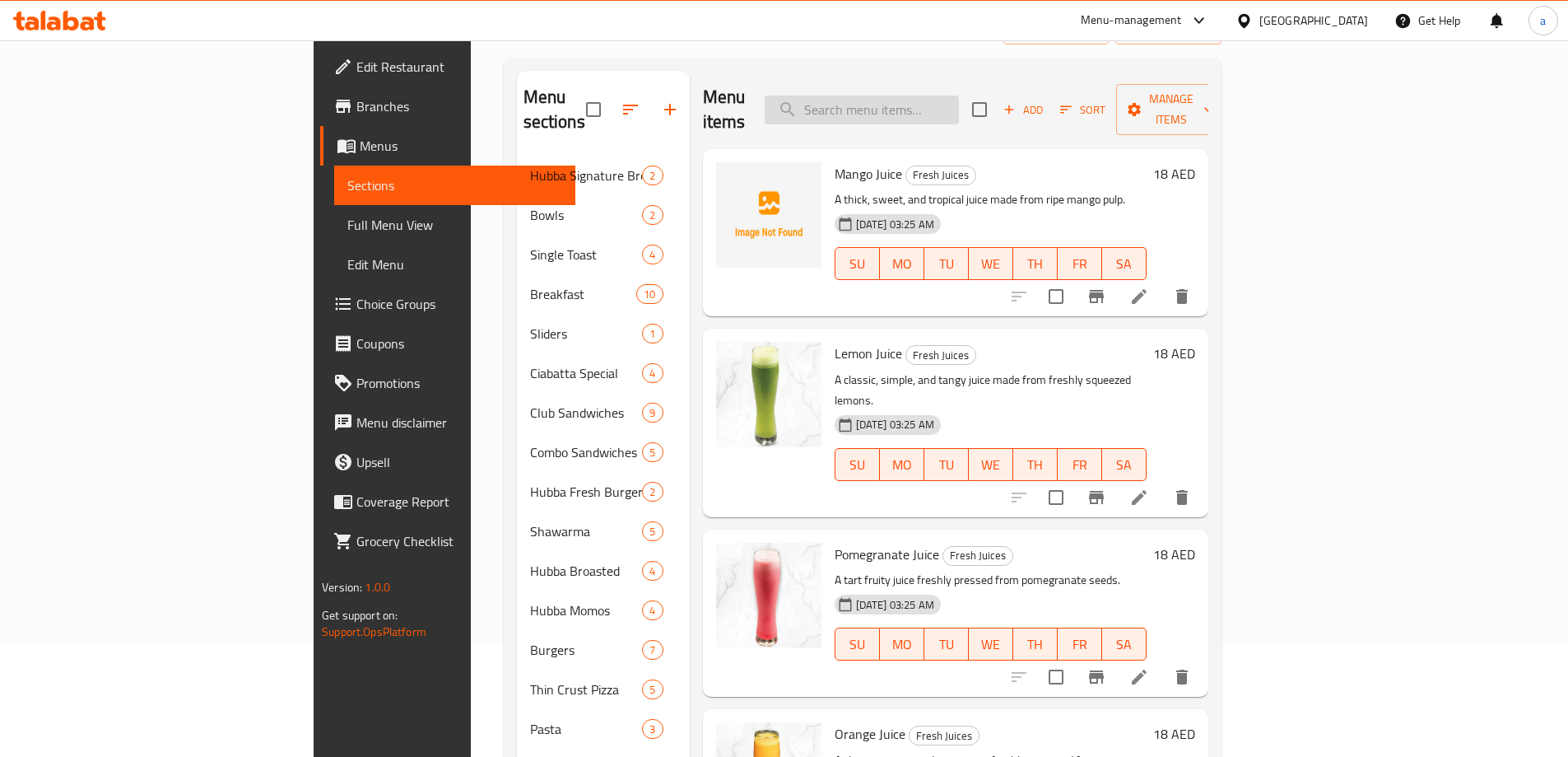
click at [922, 103] on input "search" at bounding box center [861, 110] width 194 height 29
paste input "APPLE"
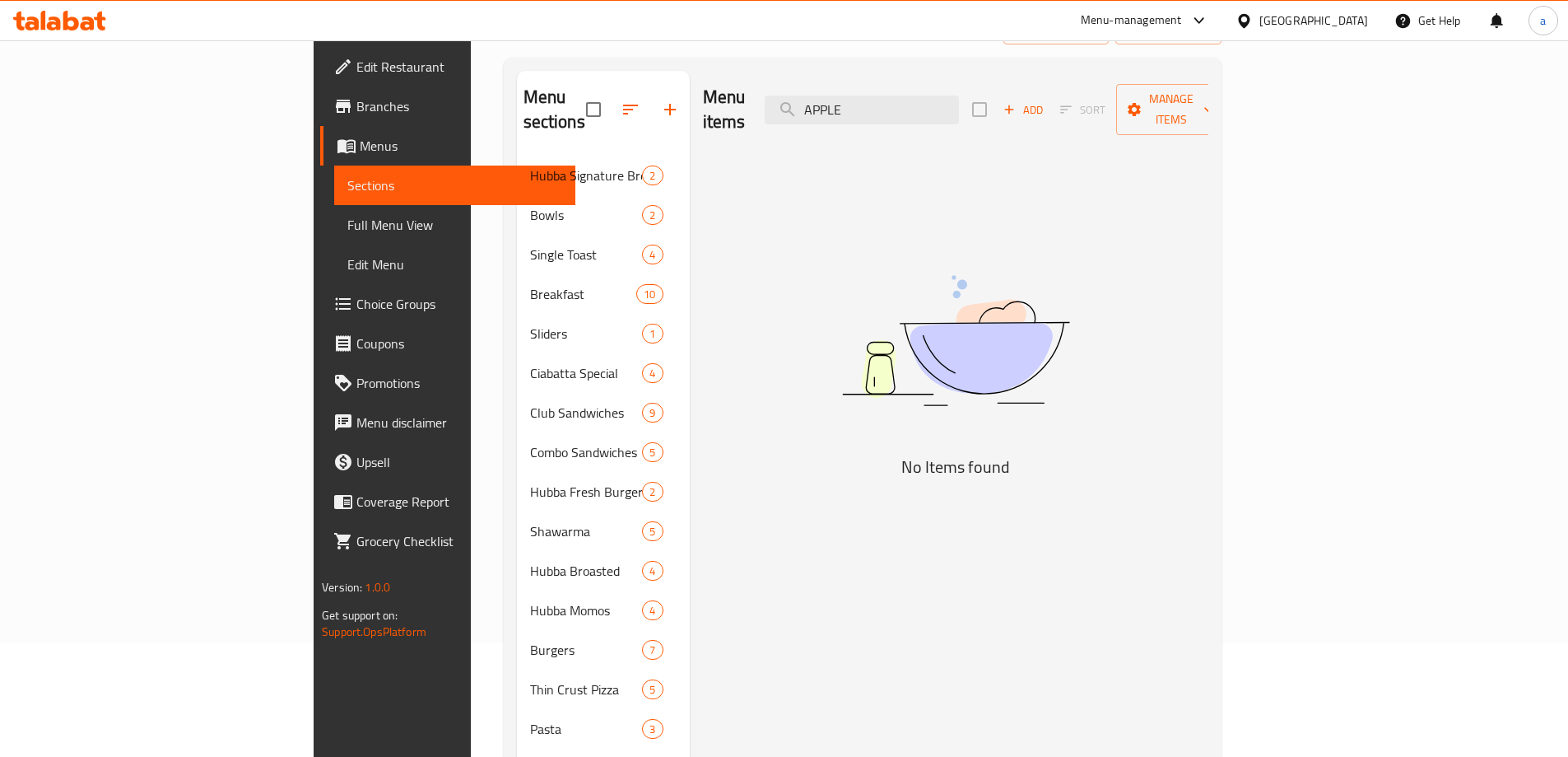
type input "APPLE"
click at [1046, 105] on span "Add" at bounding box center [1023, 110] width 45 height 19
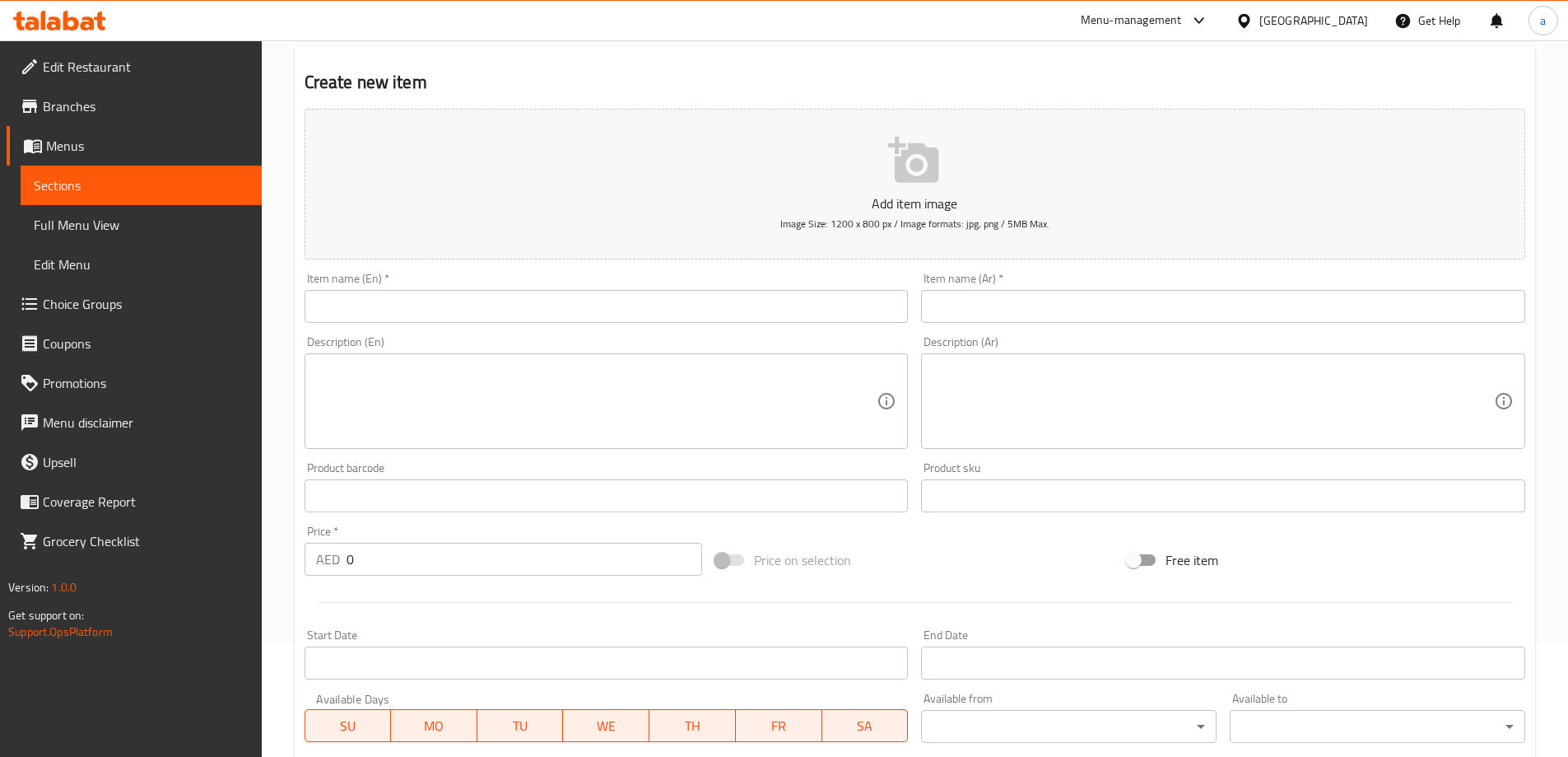
click at [412, 279] on div "Item name (En)   * Item name (En) *" at bounding box center [607, 297] width 604 height 50
click at [412, 298] on input "text" at bounding box center [607, 306] width 604 height 33
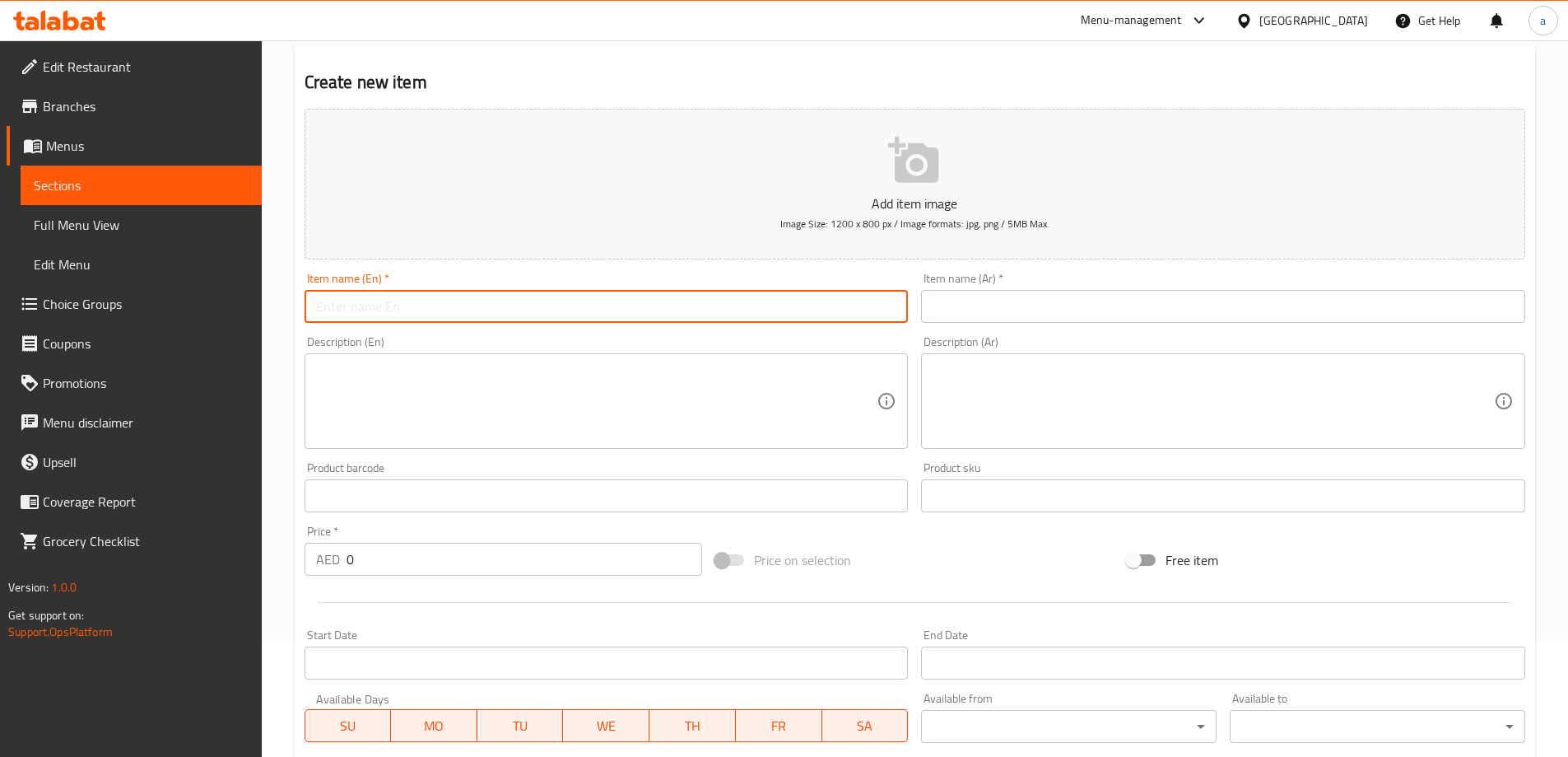
paste input "APPLE"
type input "Apple"
click at [1127, 311] on input "text" at bounding box center [1223, 306] width 604 height 33
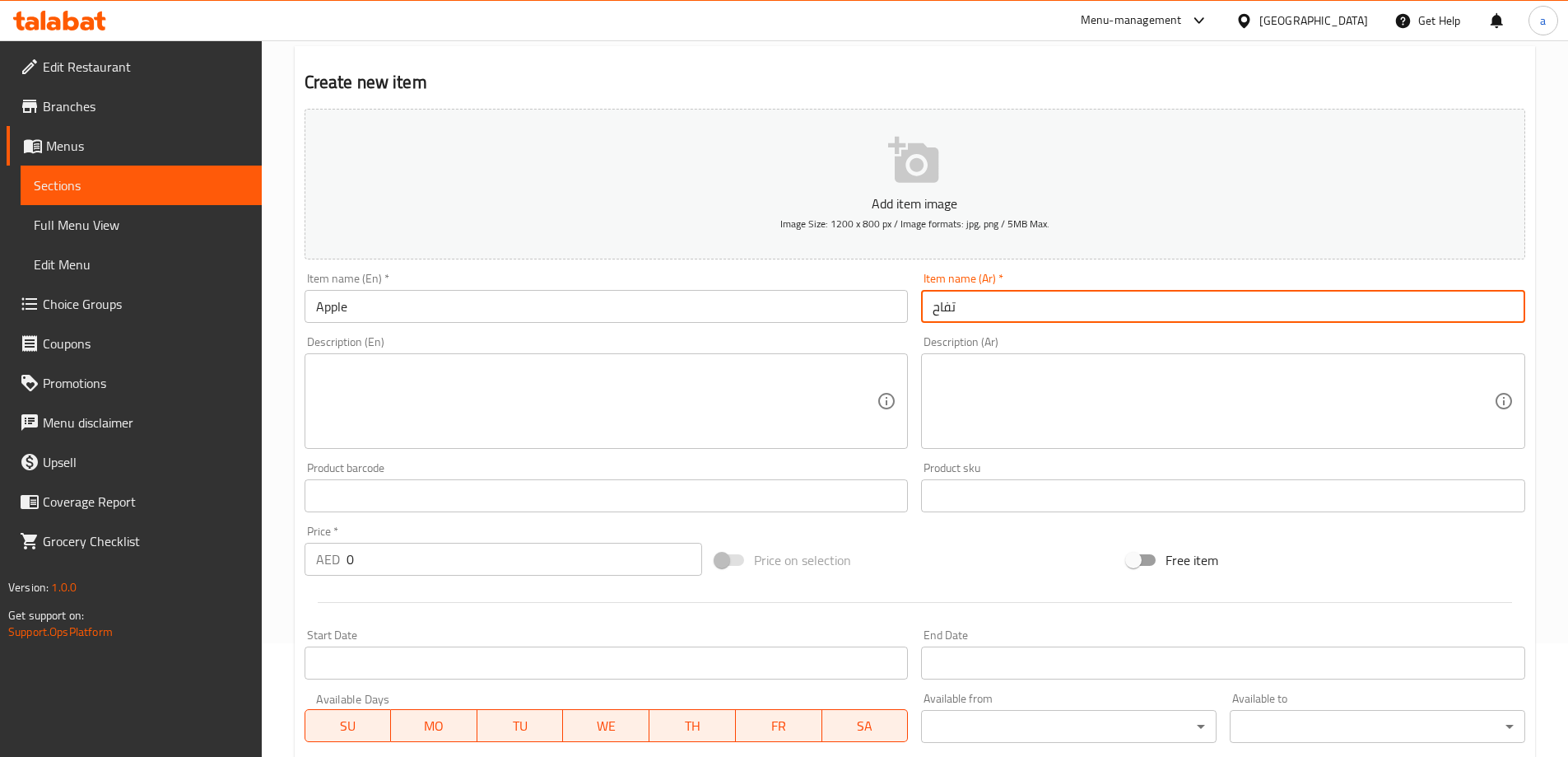
type input "تفاح"
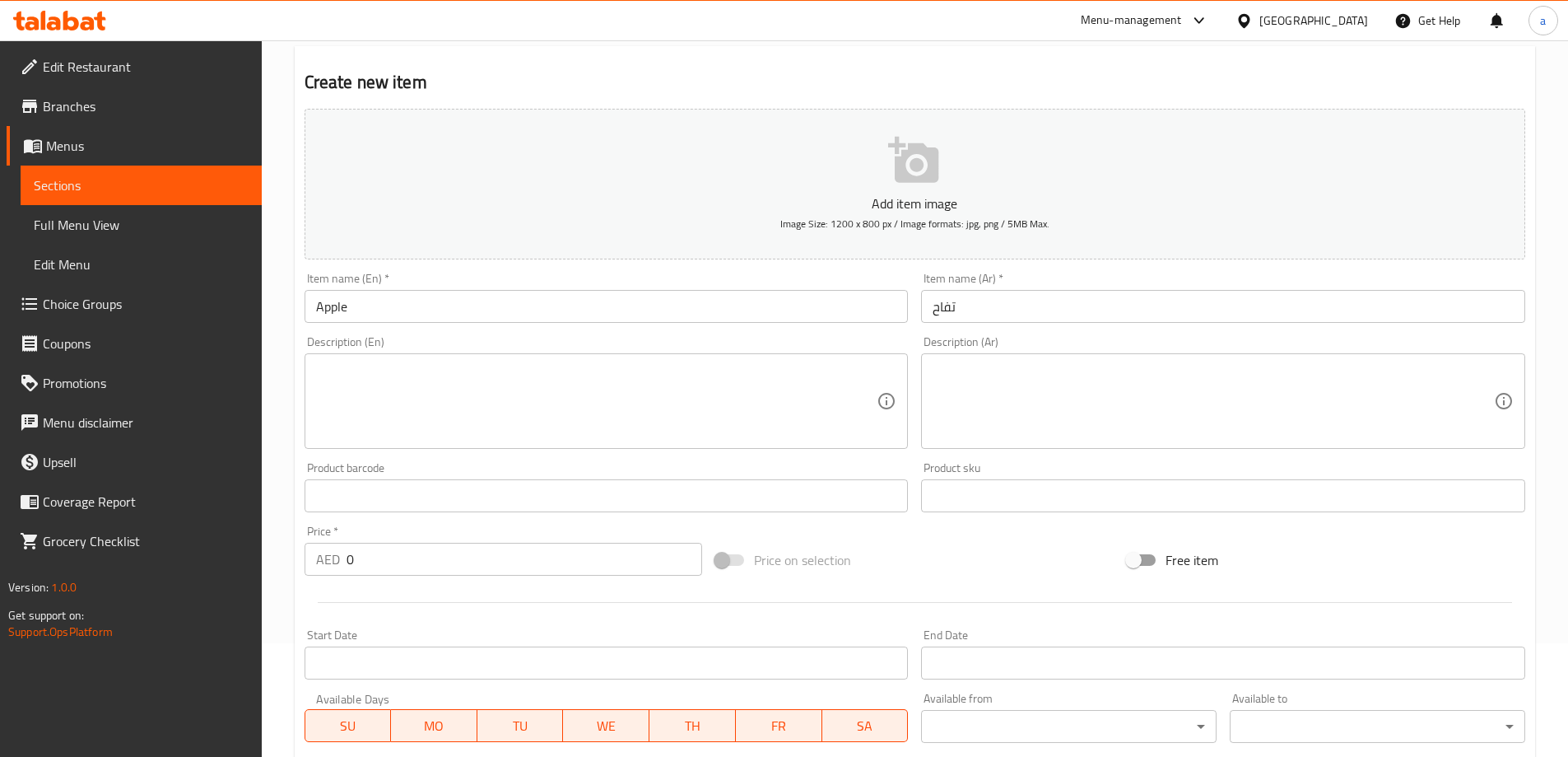
click at [613, 392] on textarea at bounding box center [596, 401] width 561 height 78
paste textarea "Freshly pressed apples for a sweet, tangy, and revitalizing drink."
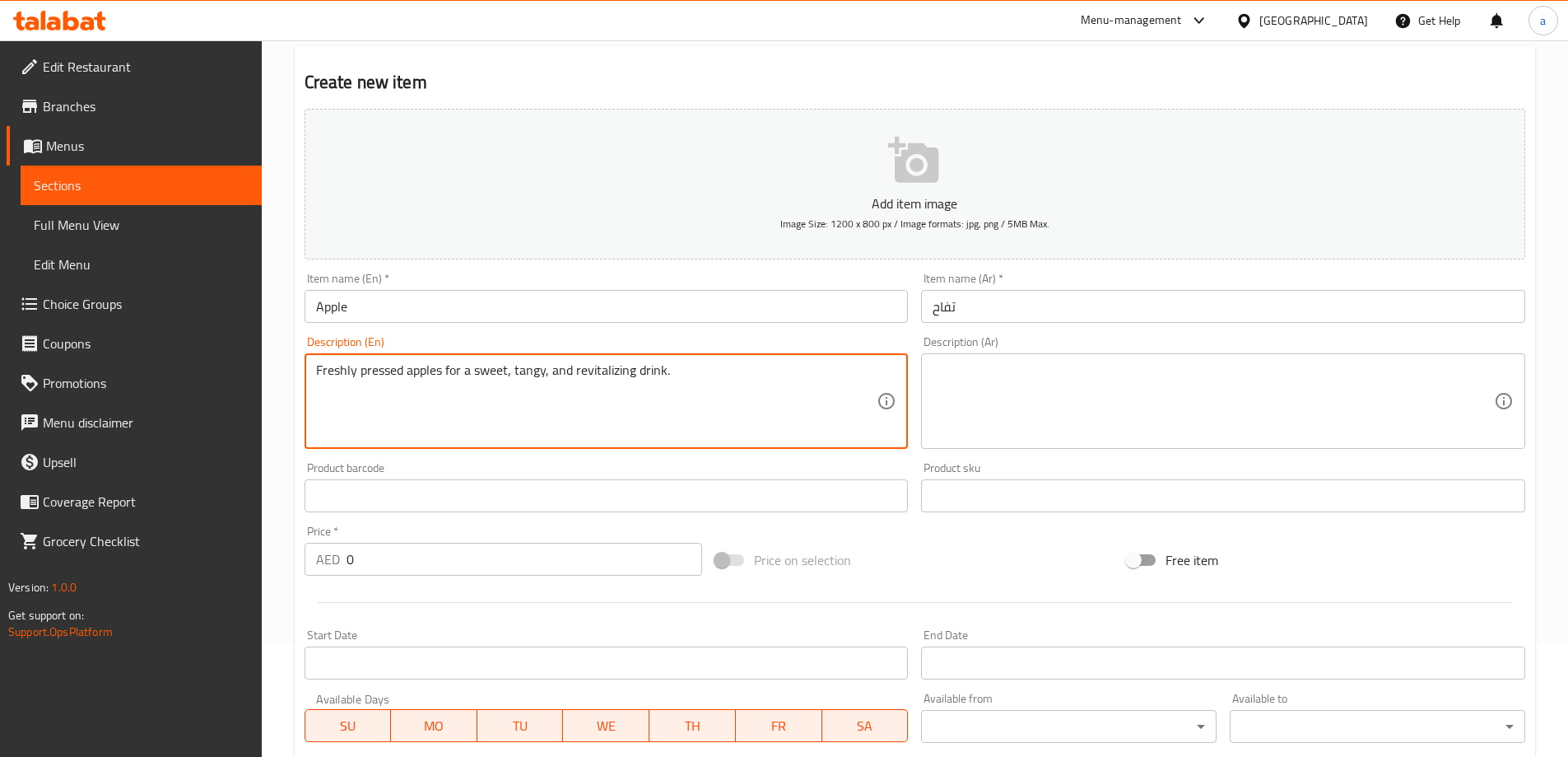
type textarea "Freshly pressed apples for a sweet, tangy, and revitalizing drink."
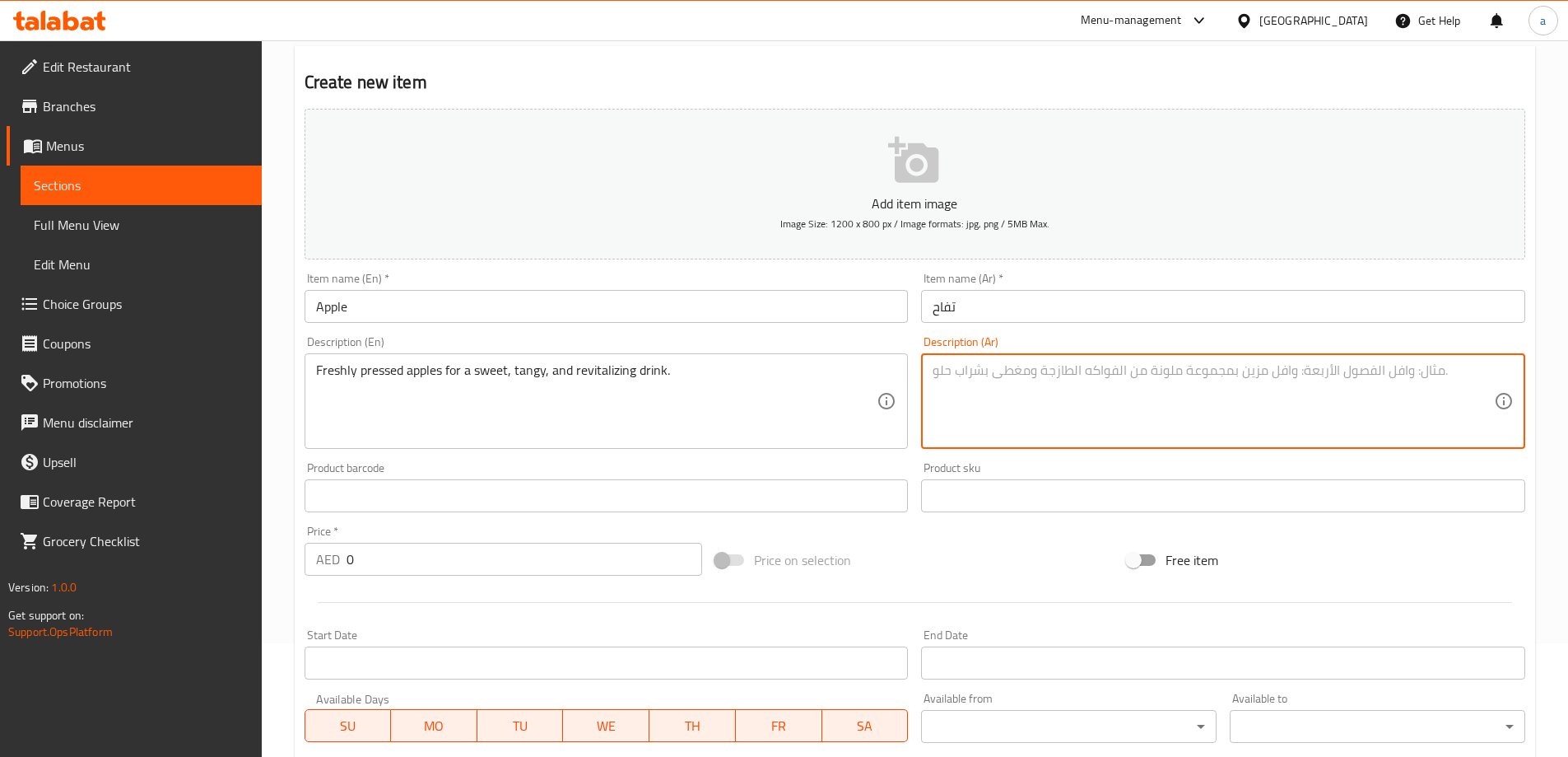
click at [1075, 429] on textarea at bounding box center [1212, 401] width 561 height 78
paste textarea "تفاح طازج للحصول على مشروب حلو ولذيذ ومنعش."
paste textarea "ضغوط للحصول على مشروب حلو وحامض ومنشط"
drag, startPoint x: 1084, startPoint y: 371, endPoint x: 1152, endPoint y: 383, distance: 69.1
click at [1152, 383] on textarea "تفاح طازج مضغوط للحصول على مشروب حلو وحامض ومنشط." at bounding box center [1212, 401] width 561 height 78
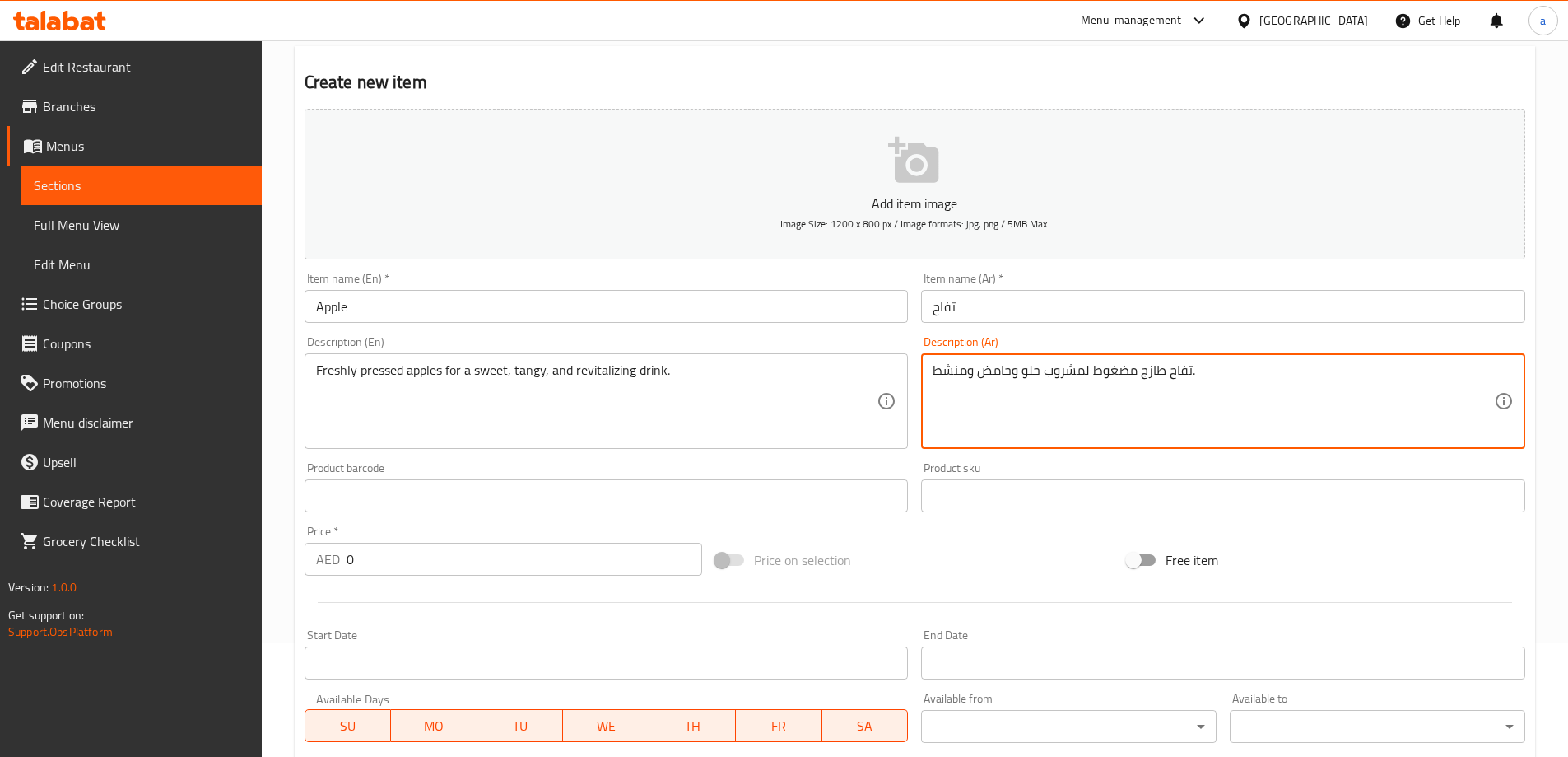
click at [996, 372] on textarea "تفاح طازج مضغوط لمشروب حلو وحامض ومنشط." at bounding box center [1212, 401] width 561 height 78
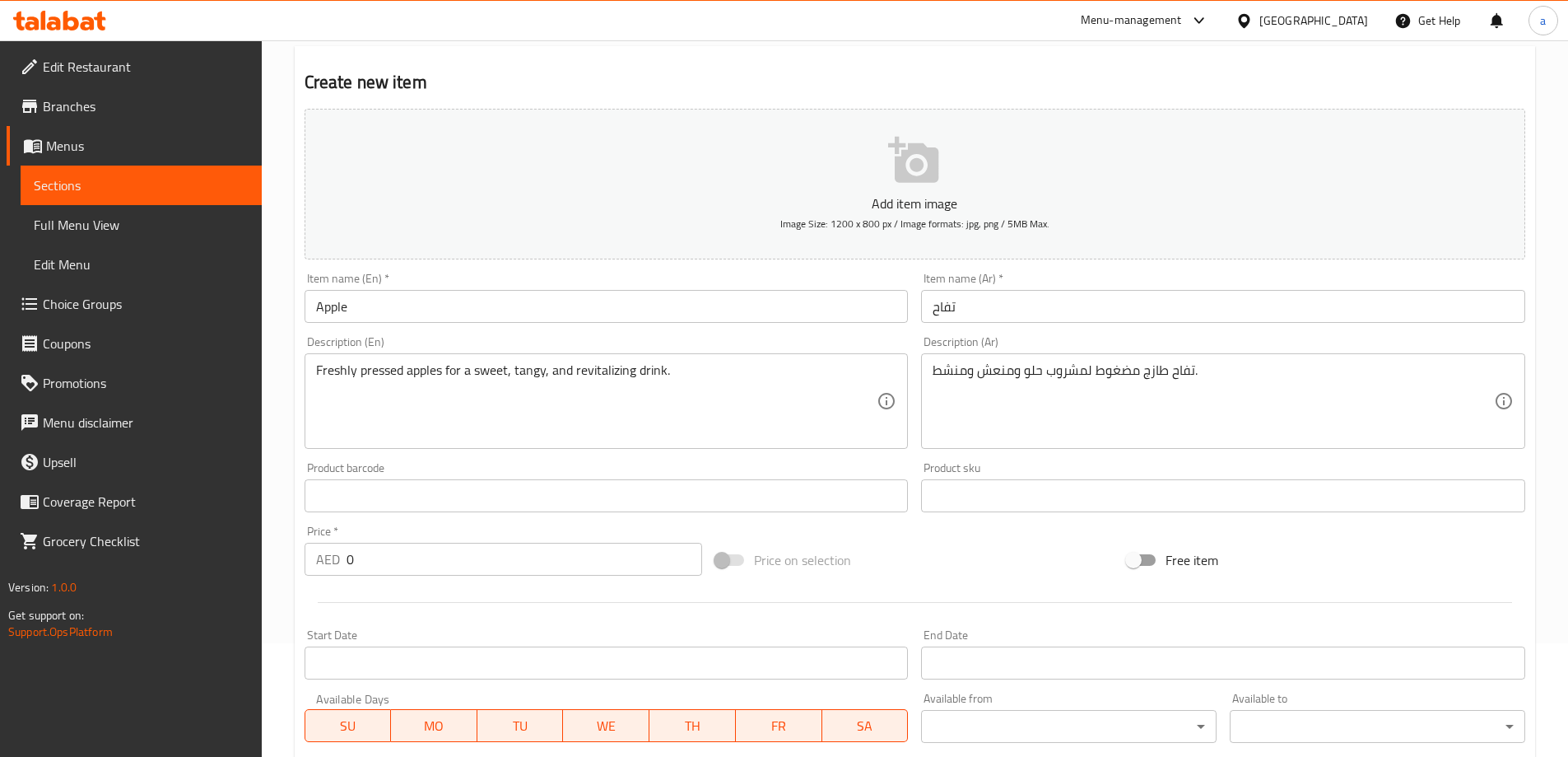
click at [585, 361] on div "Freshly pressed apples for a sweet, tangy, and revitalizing drink. Description …" at bounding box center [607, 400] width 604 height 96
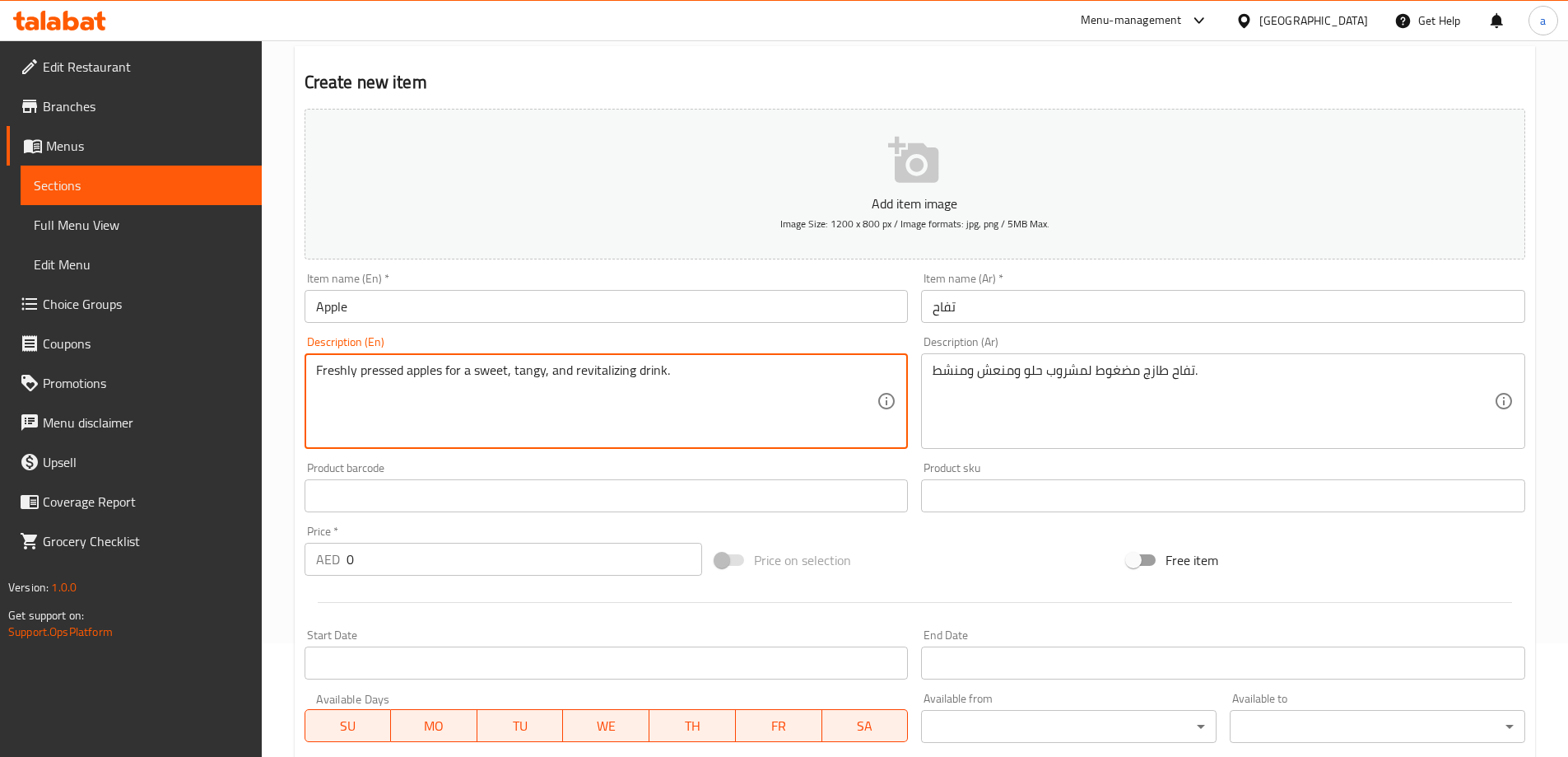
click at [601, 382] on textarea "Freshly pressed apples for a sweet, tangy, and revitalizing drink." at bounding box center [596, 401] width 561 height 78
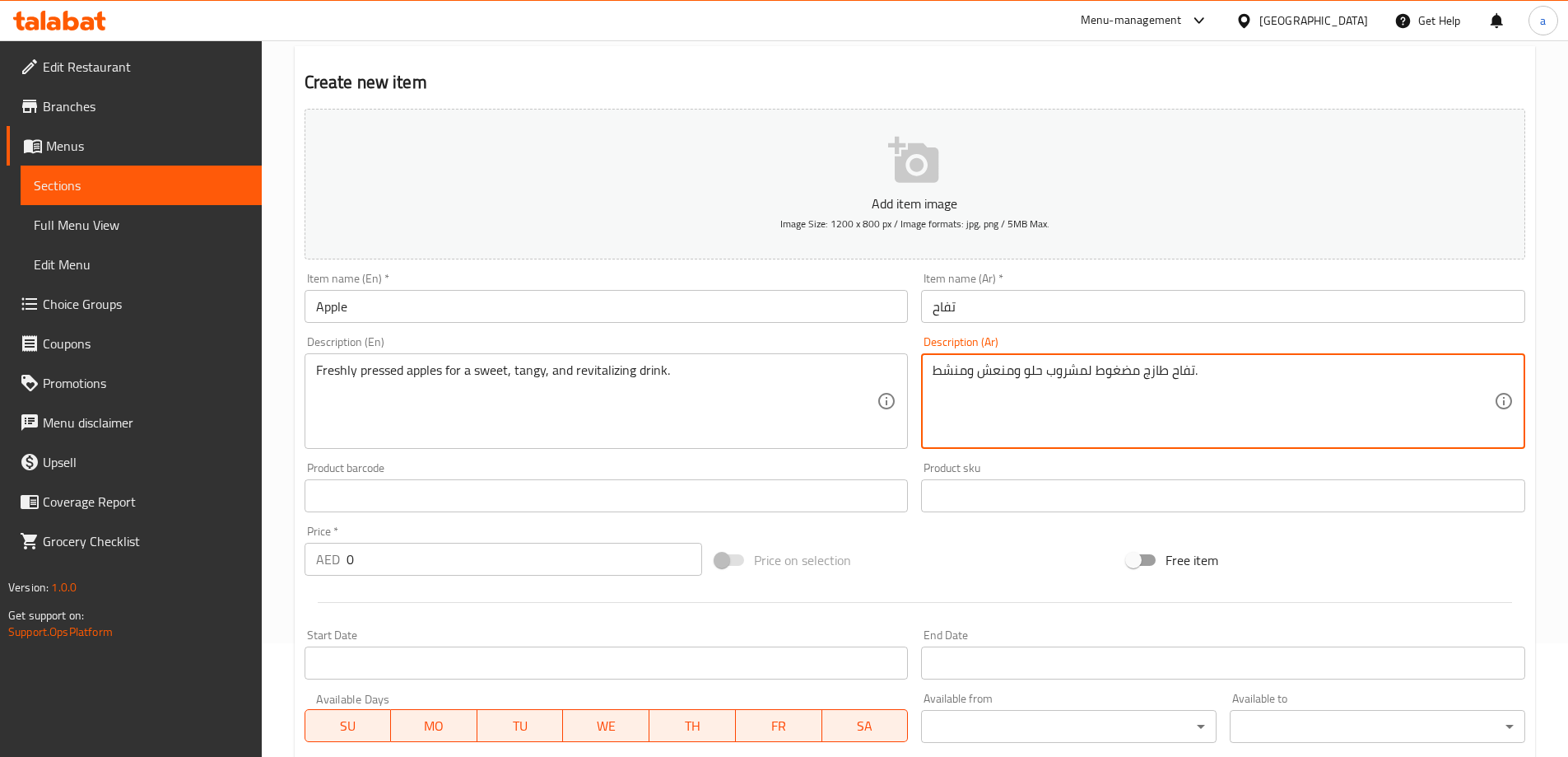
click at [951, 365] on textarea "تفاح طازج مضغوط لمشروب حلو ومنعش ومنشط." at bounding box center [1212, 401] width 561 height 78
type textarea "تفاح طازج مضغوط لمشروب حلو ومنعش و."
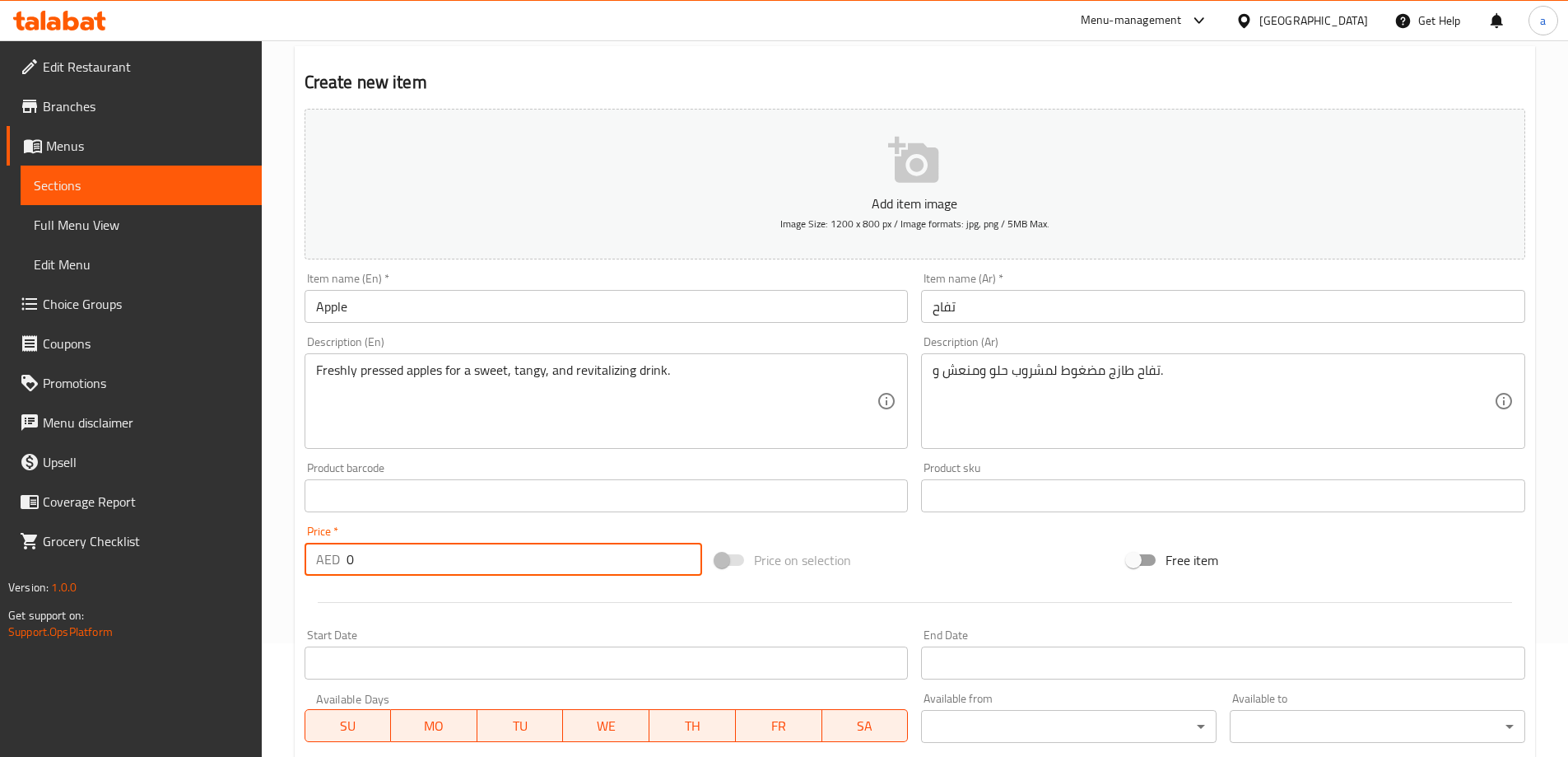
drag, startPoint x: 360, startPoint y: 563, endPoint x: 322, endPoint y: 563, distance: 38.0
click at [322, 563] on div "AED 0 Price *" at bounding box center [504, 559] width 399 height 33
type input "22"
click at [410, 496] on input "text" at bounding box center [607, 496] width 604 height 33
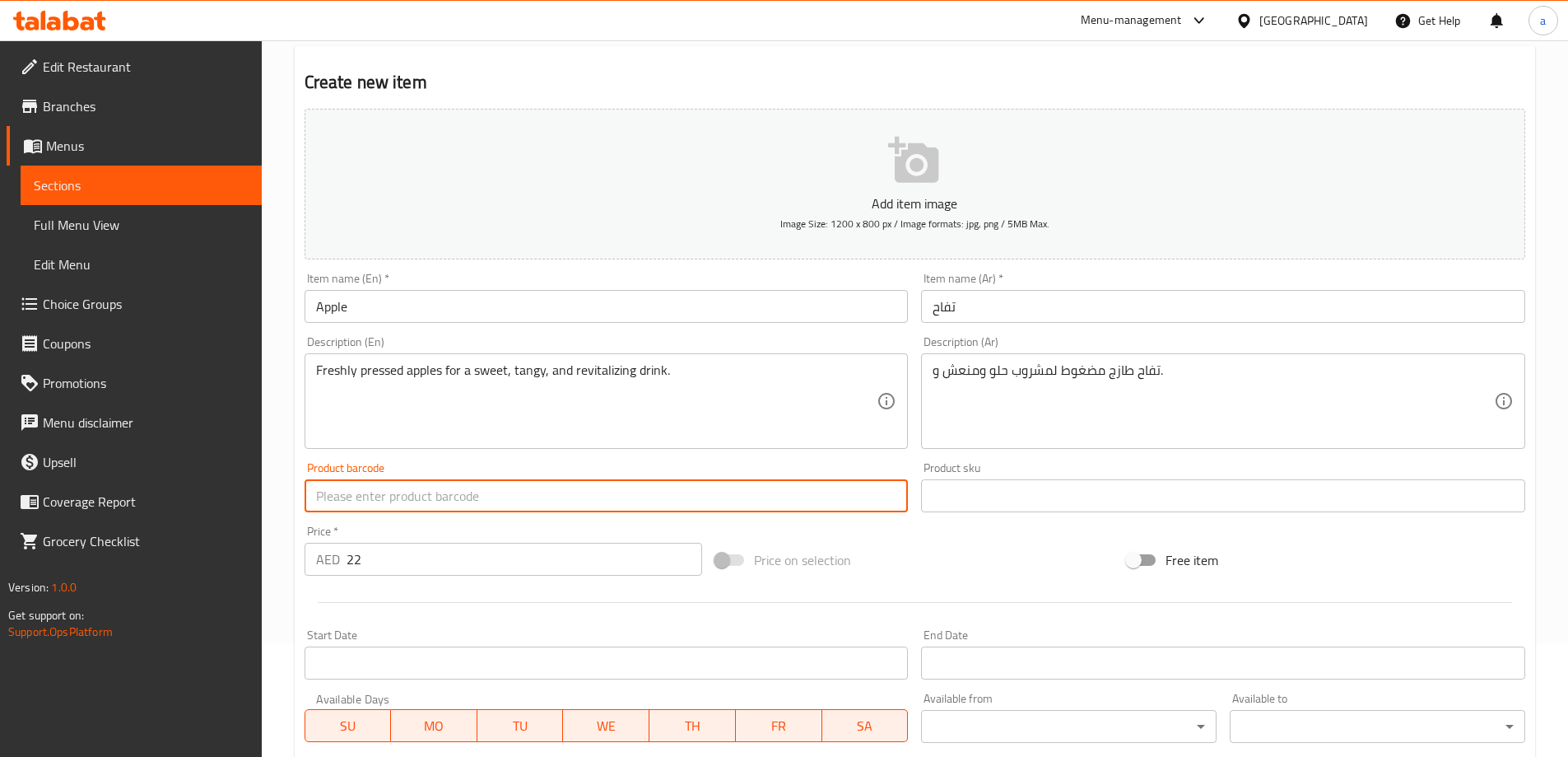
click at [514, 522] on div "Price   * AED 22 Price *" at bounding box center [503, 551] width 412 height 63
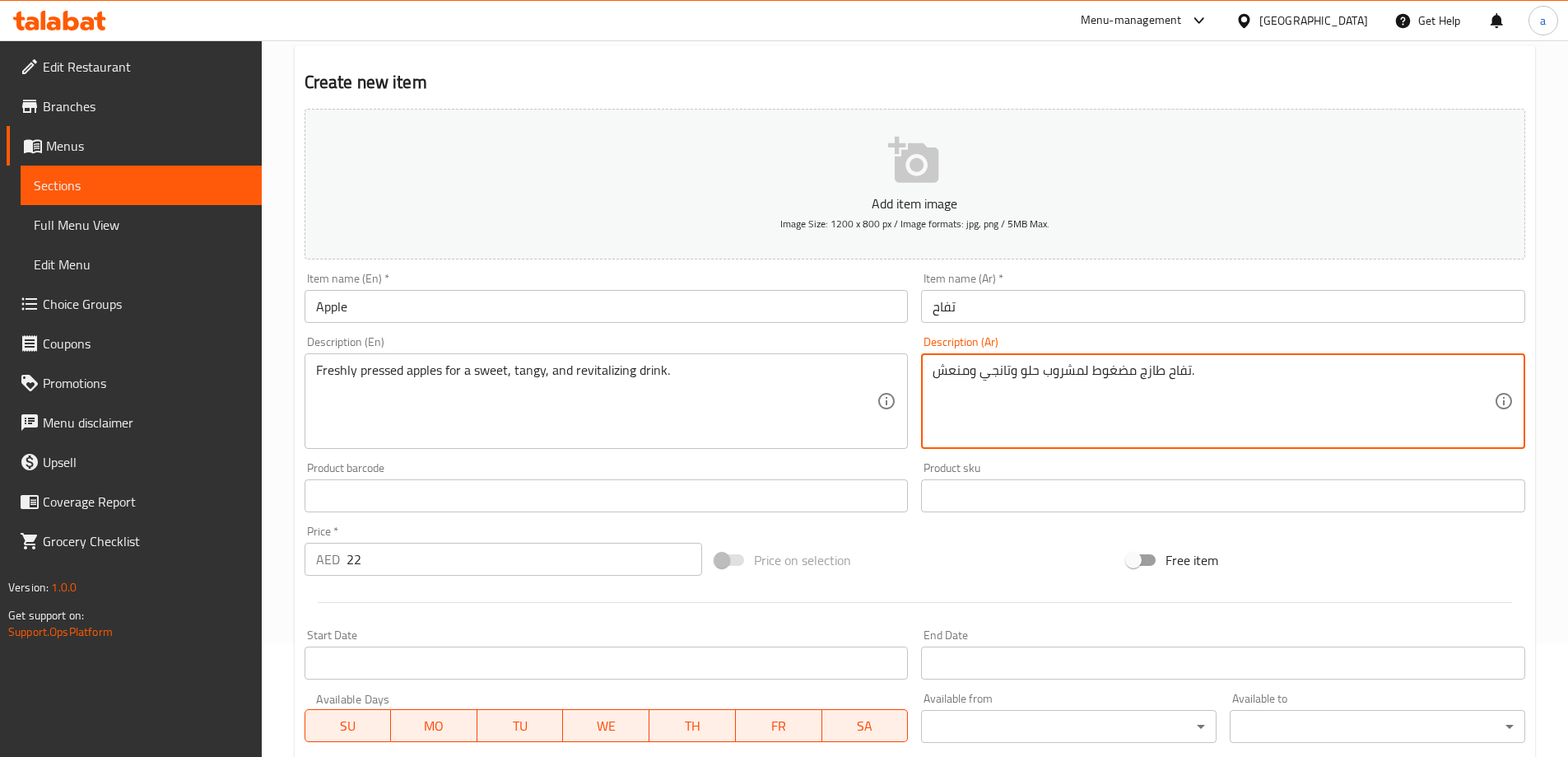
click at [1066, 336] on div "Description (Ar) تفاح طازج مضغوط لمشروب حلو وتانجي ومنعش. Description (Ar)" at bounding box center [1223, 393] width 604 height 112
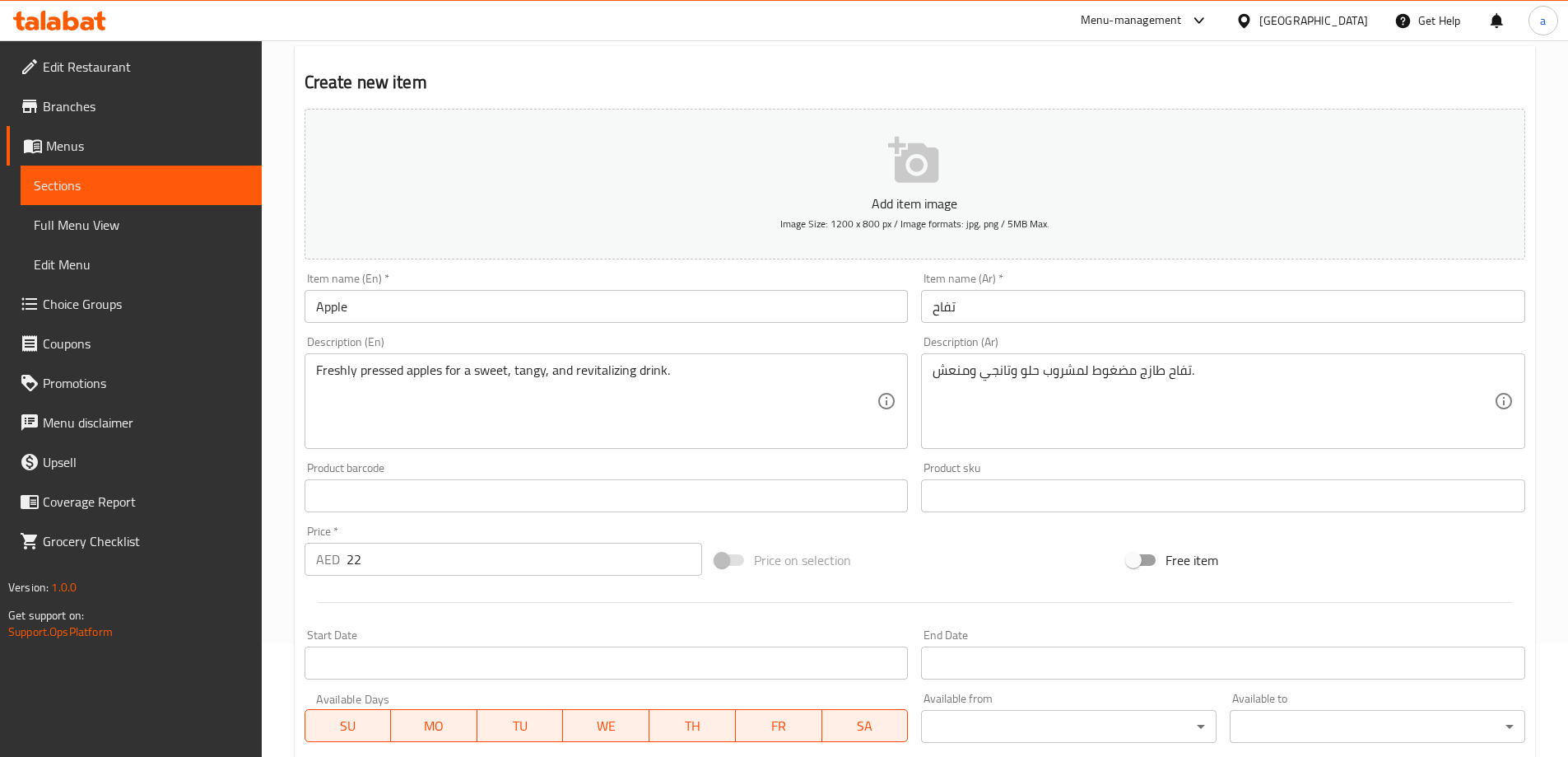
click at [1008, 361] on div "تفاح طازج مضغوط لمشروب حلو وتانجي ومنعش. Description (Ar)" at bounding box center [1223, 400] width 604 height 96
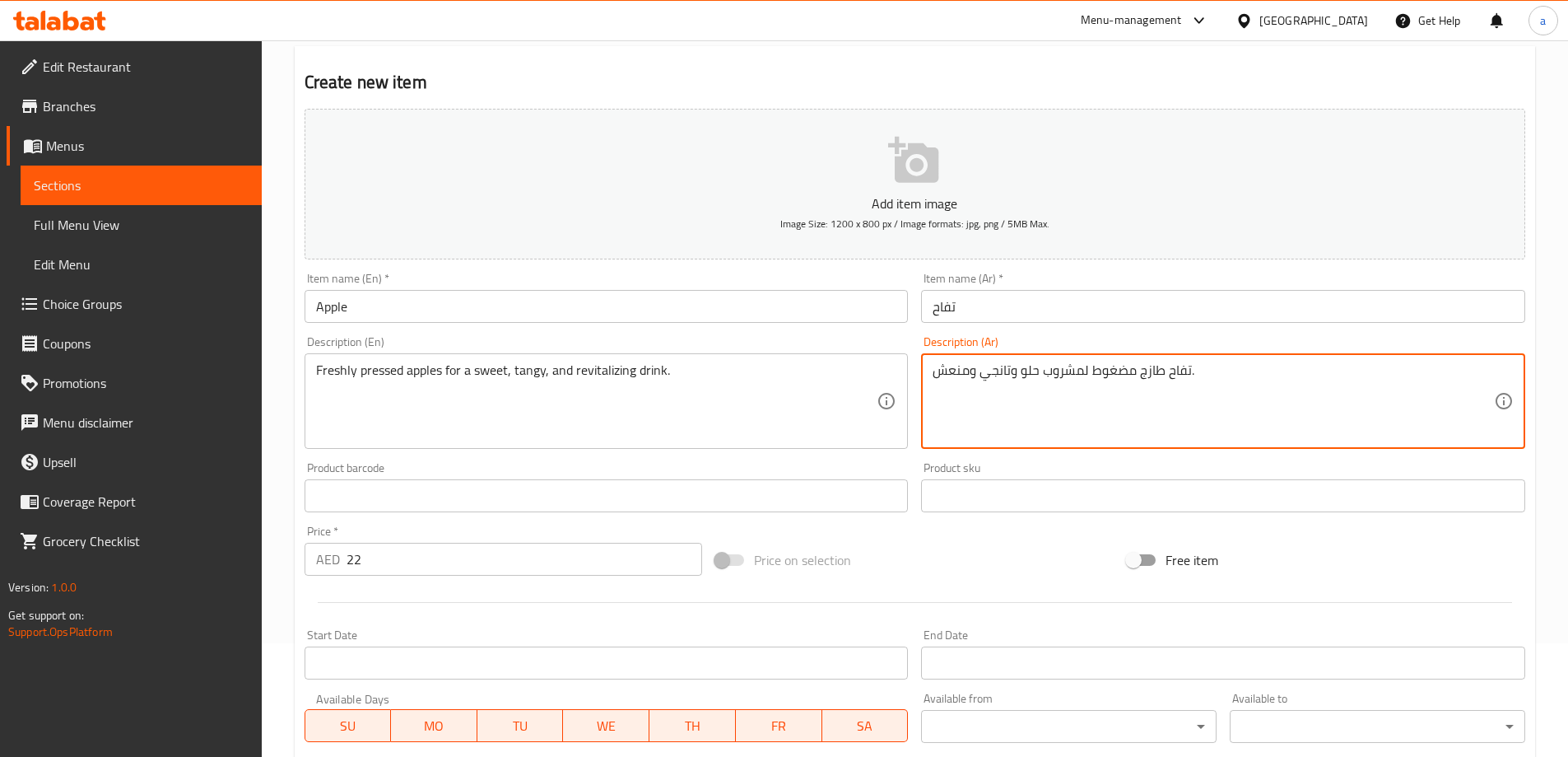
click at [1006, 370] on textarea "تفاح طازج مضغوط لمشروب حلو وتانجي ومنعش." at bounding box center [1212, 401] width 561 height 78
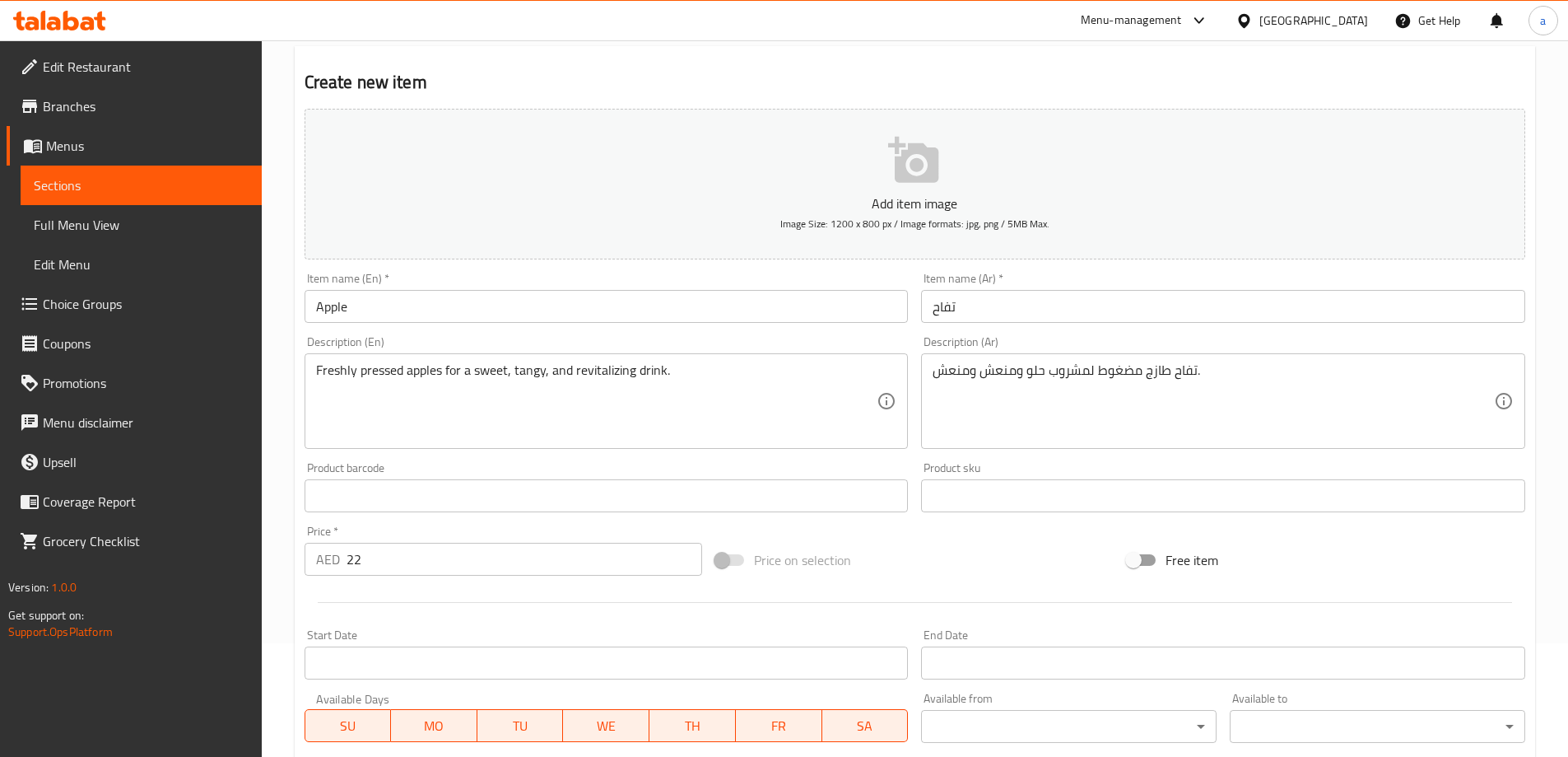
click at [1001, 352] on div "Description (Ar) تفاح طازج مضغوط لمشروب حلو ومنعش ومنعش. Description (Ar)" at bounding box center [1223, 393] width 604 height 112
click at [915, 446] on div "Description (Ar) تفاح طازج مضغوط لمشروب حلو ومنعش ومنعش. Description (Ar)" at bounding box center [1223, 392] width 617 height 126
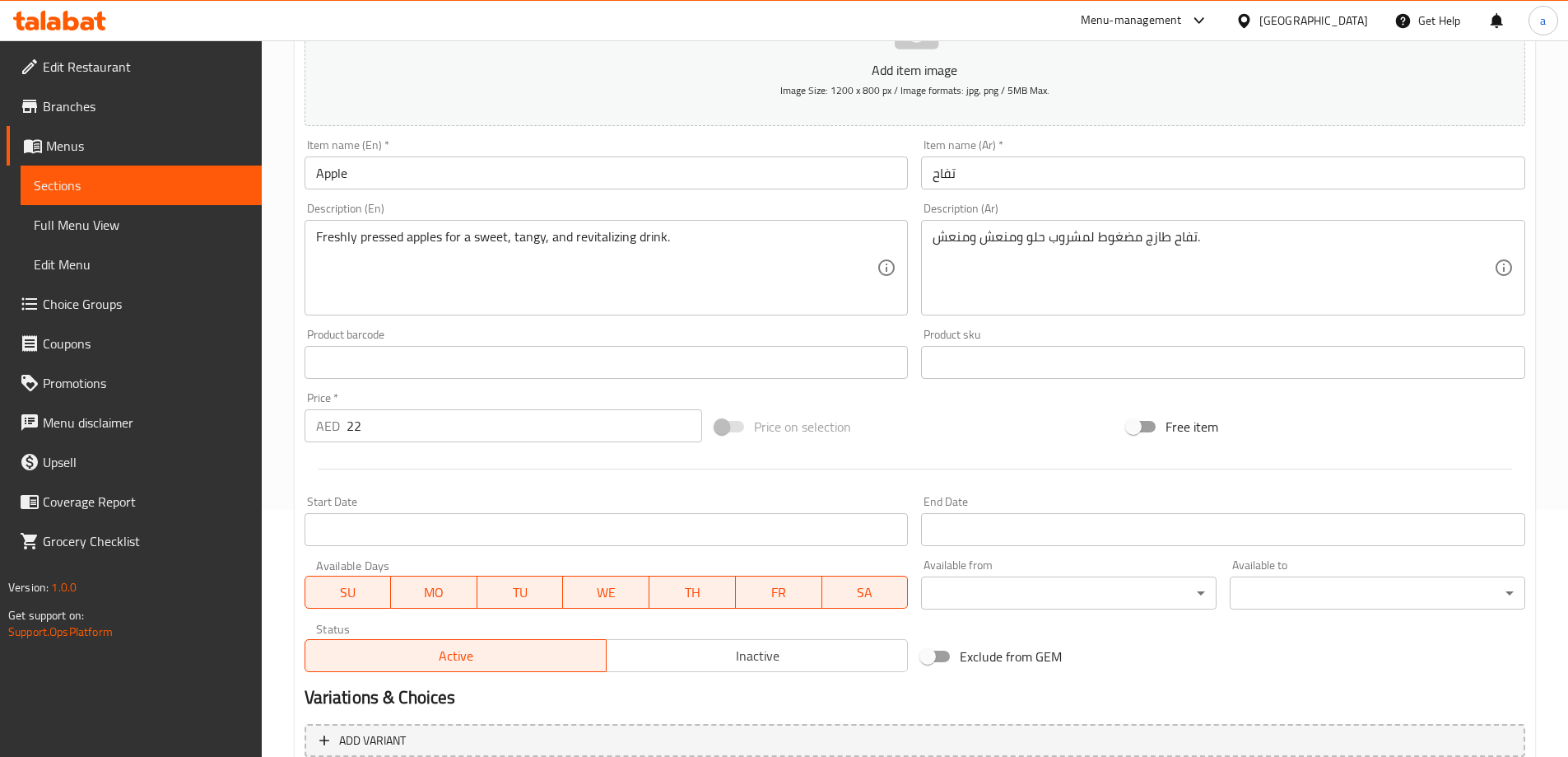
scroll to position [407, 0]
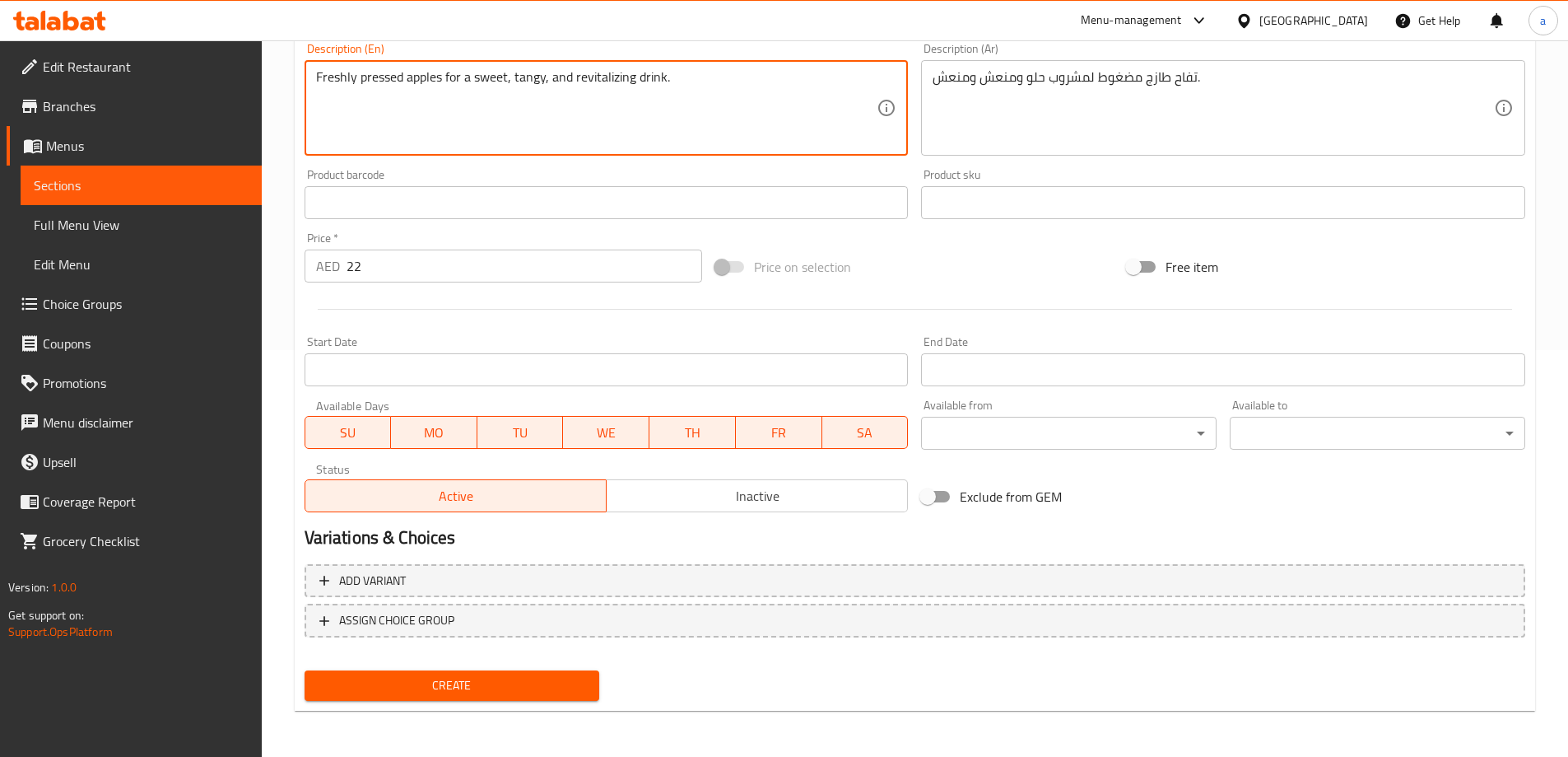
drag, startPoint x: 673, startPoint y: 82, endPoint x: 573, endPoint y: 88, distance: 100.2
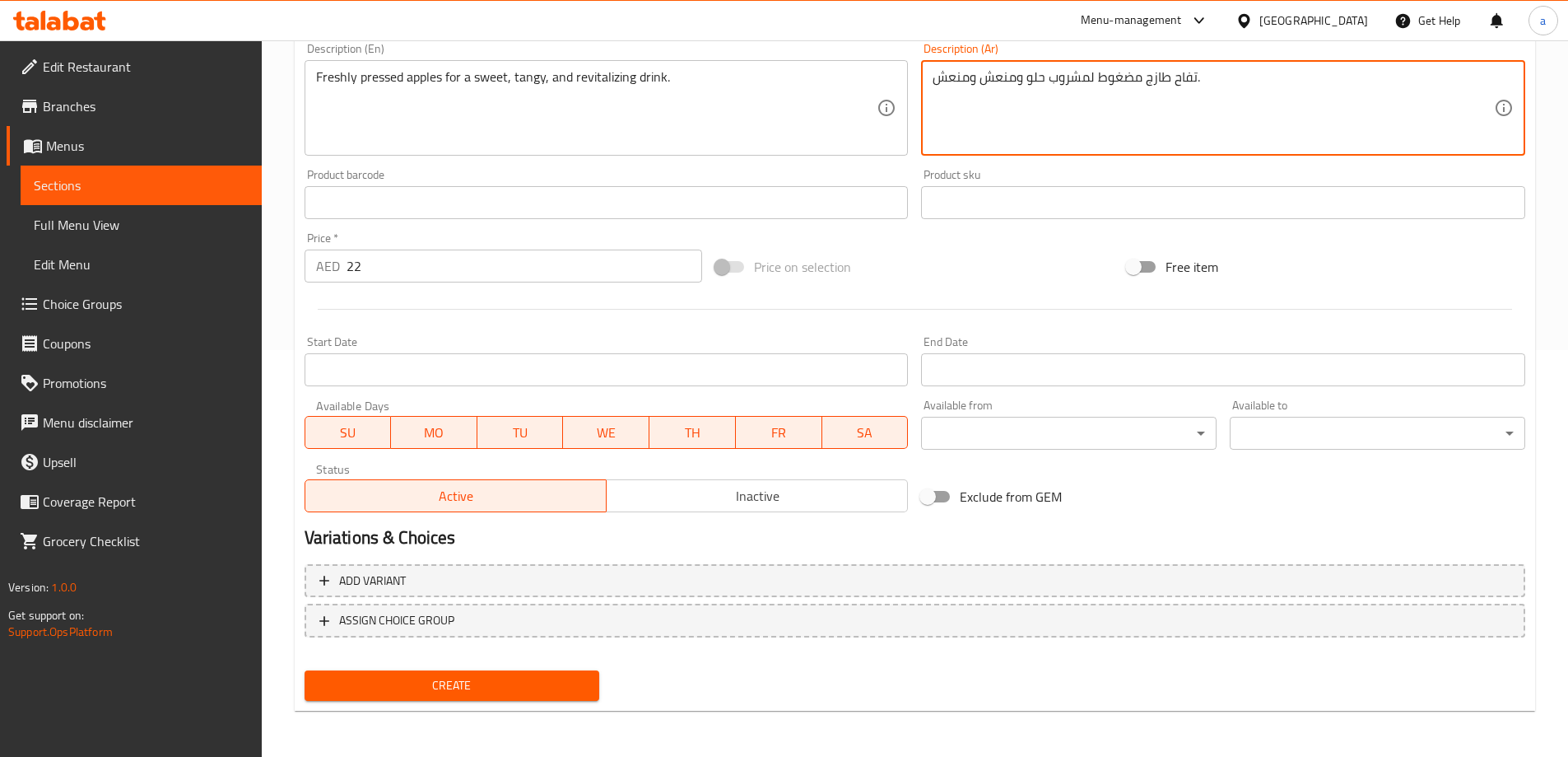
click at [949, 82] on textarea "تفاح طازج مضغوط لمشروب حلو ومنعش ومنعش." at bounding box center [1212, 108] width 561 height 78
type textarea "تفاح طازج مضغوط لمشروب حلو ومنعش ومنشط."
click at [1000, 184] on div "Product sku Product sku" at bounding box center [1223, 193] width 604 height 50
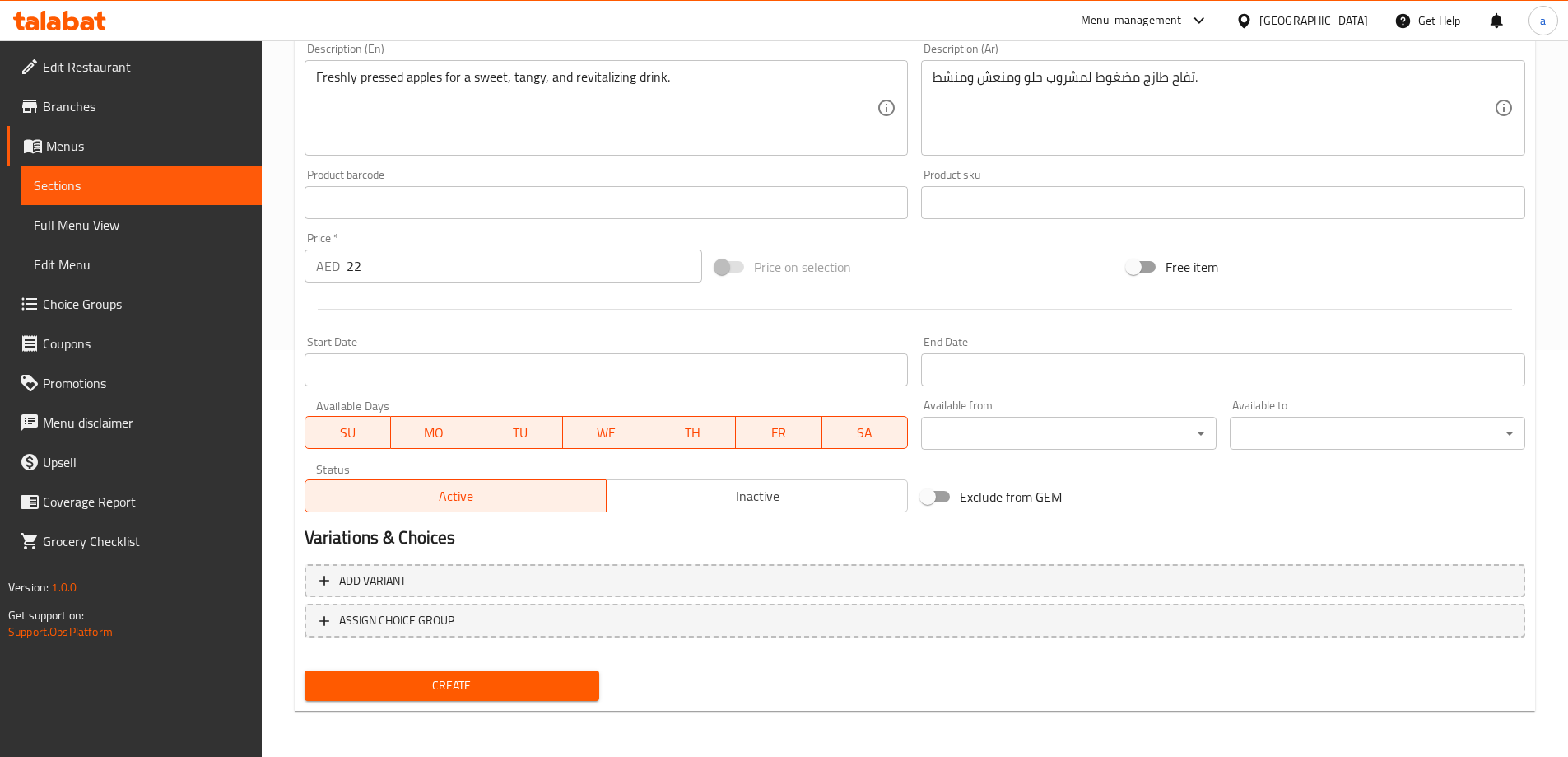
click at [504, 675] on span "Create" at bounding box center [452, 685] width 270 height 20
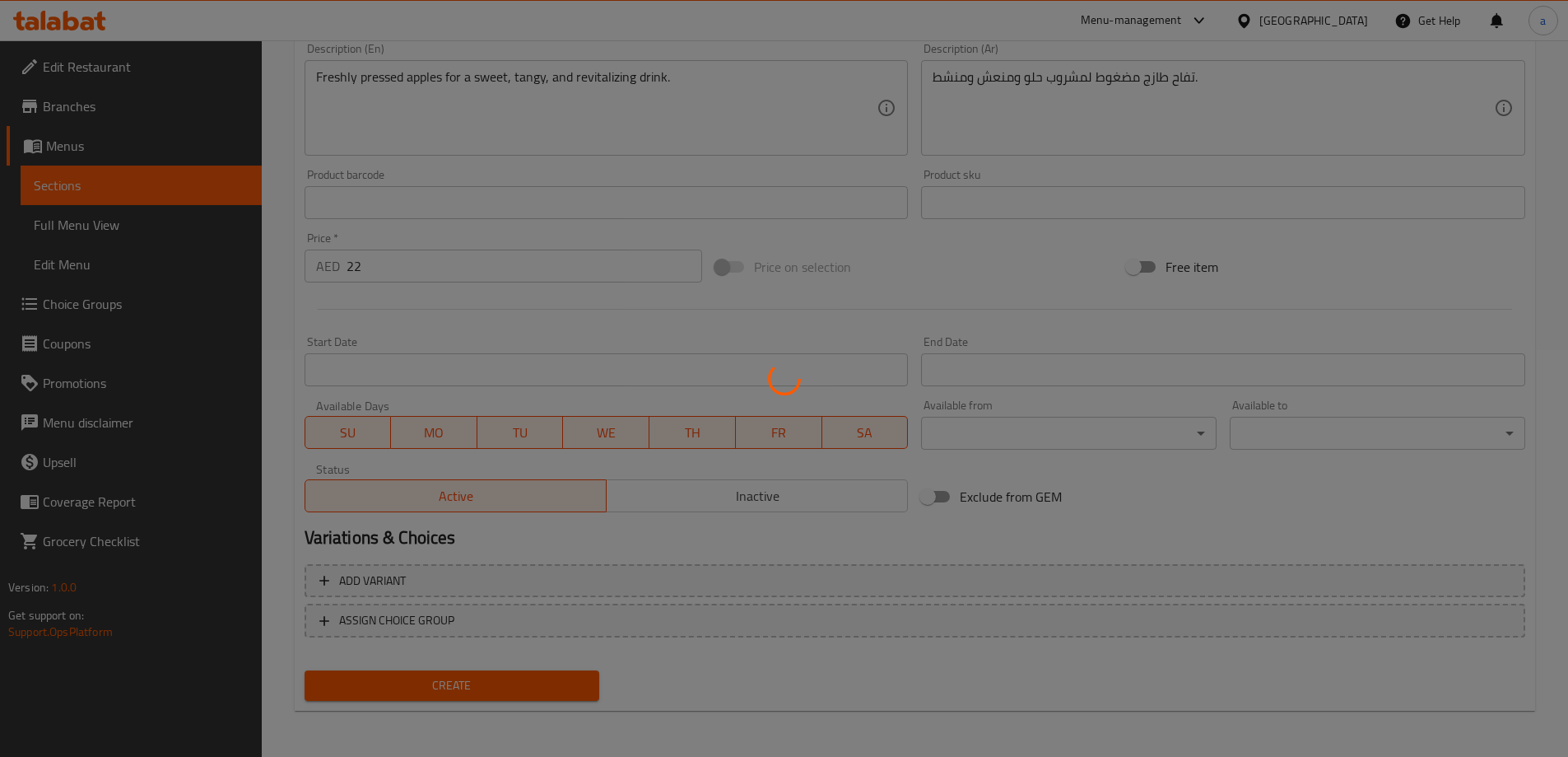
type input "0"
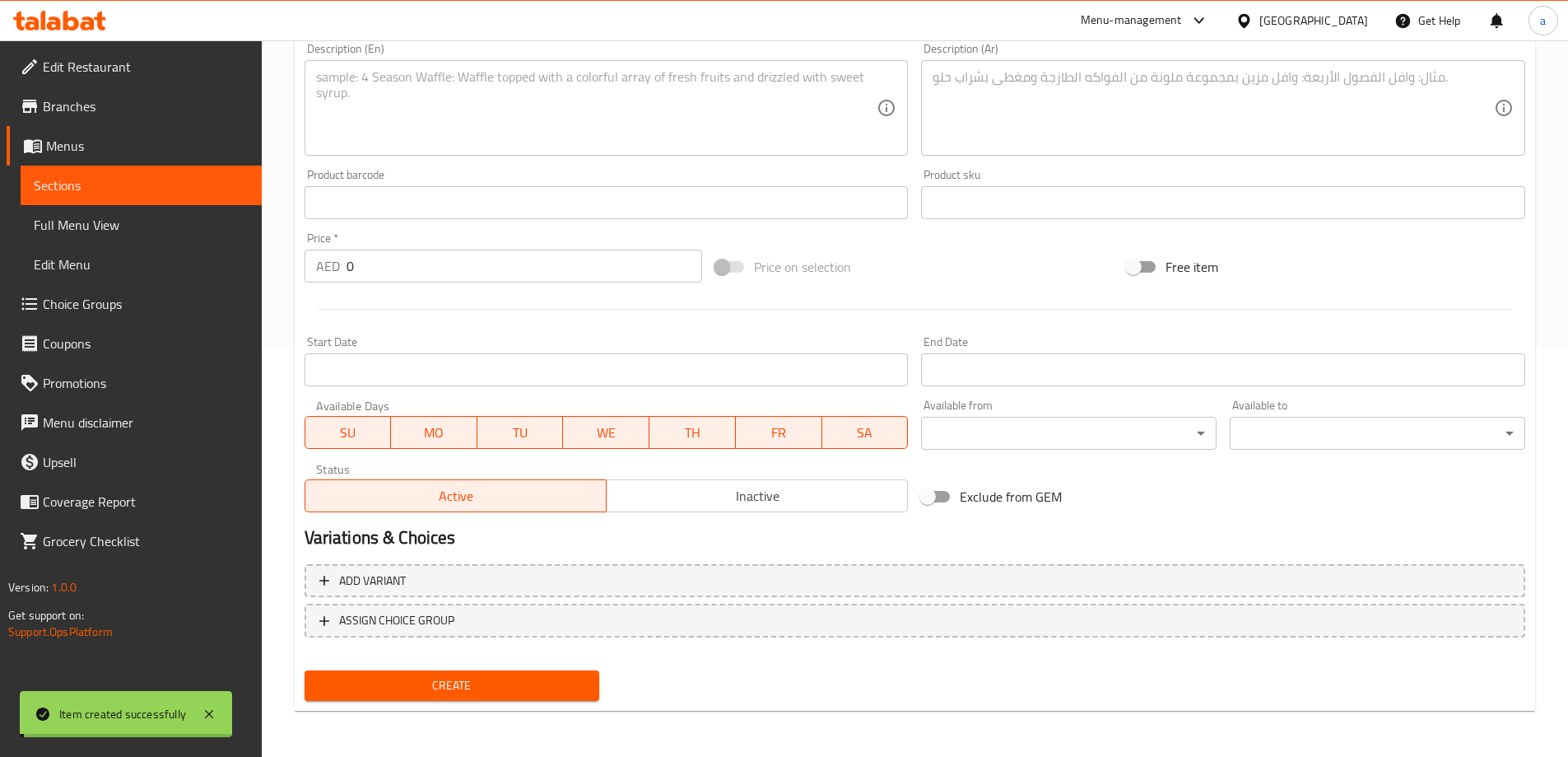
click at [133, 177] on span "Sections" at bounding box center [140, 185] width 215 height 20
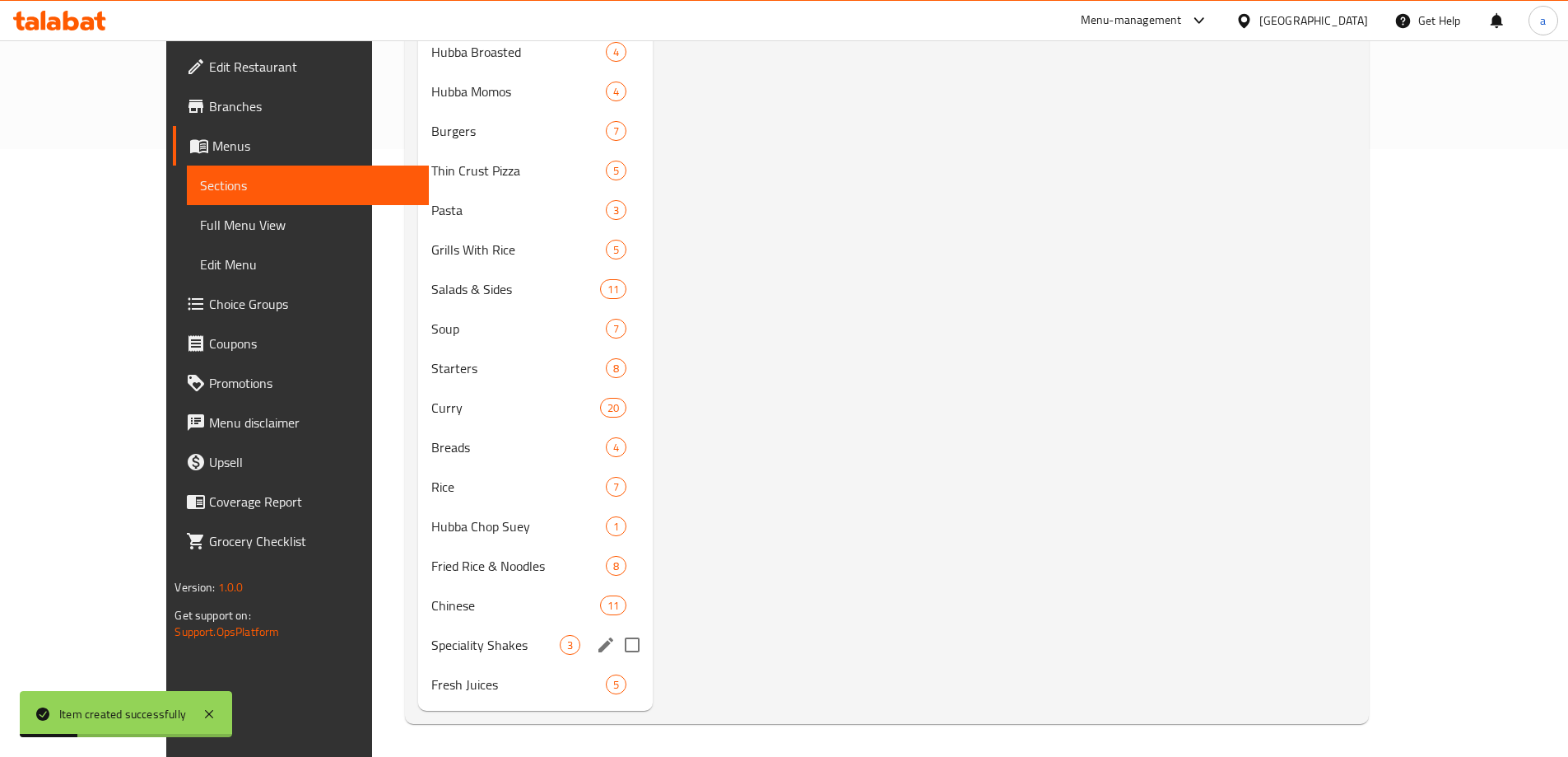
click at [431, 683] on span "Fresh Juices" at bounding box center [518, 684] width 174 height 20
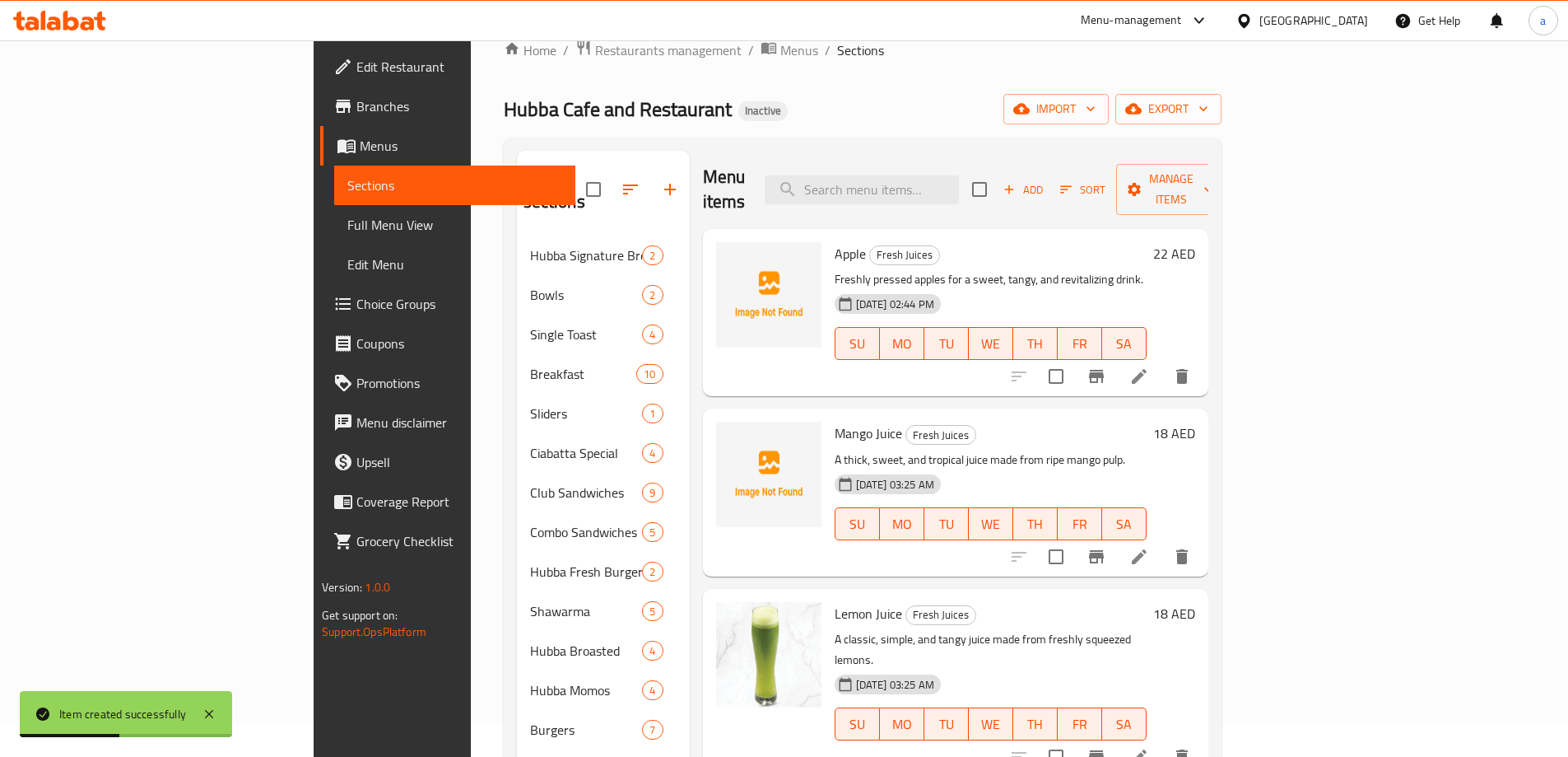
scroll to position [32, 0]
click at [1104, 372] on icon "Branch-specific-item" at bounding box center [1096, 378] width 15 height 13
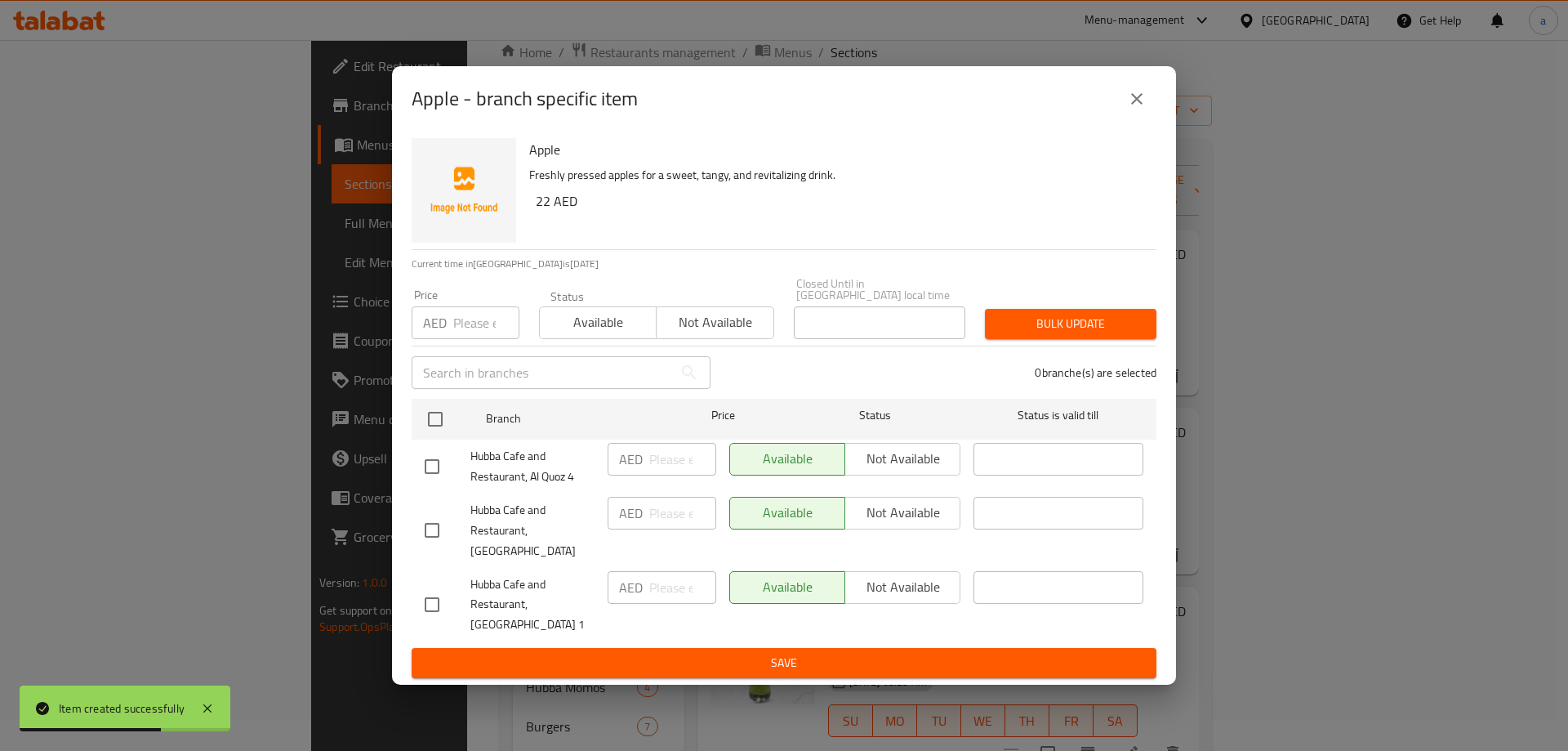
drag, startPoint x: 429, startPoint y: 590, endPoint x: 437, endPoint y: 477, distance: 113.3
click at [429, 587] on input "checkbox" at bounding box center [431, 604] width 34 height 34
checkbox input "true"
click at [437, 472] on input "checkbox" at bounding box center [431, 466] width 34 height 34
checkbox input "true"
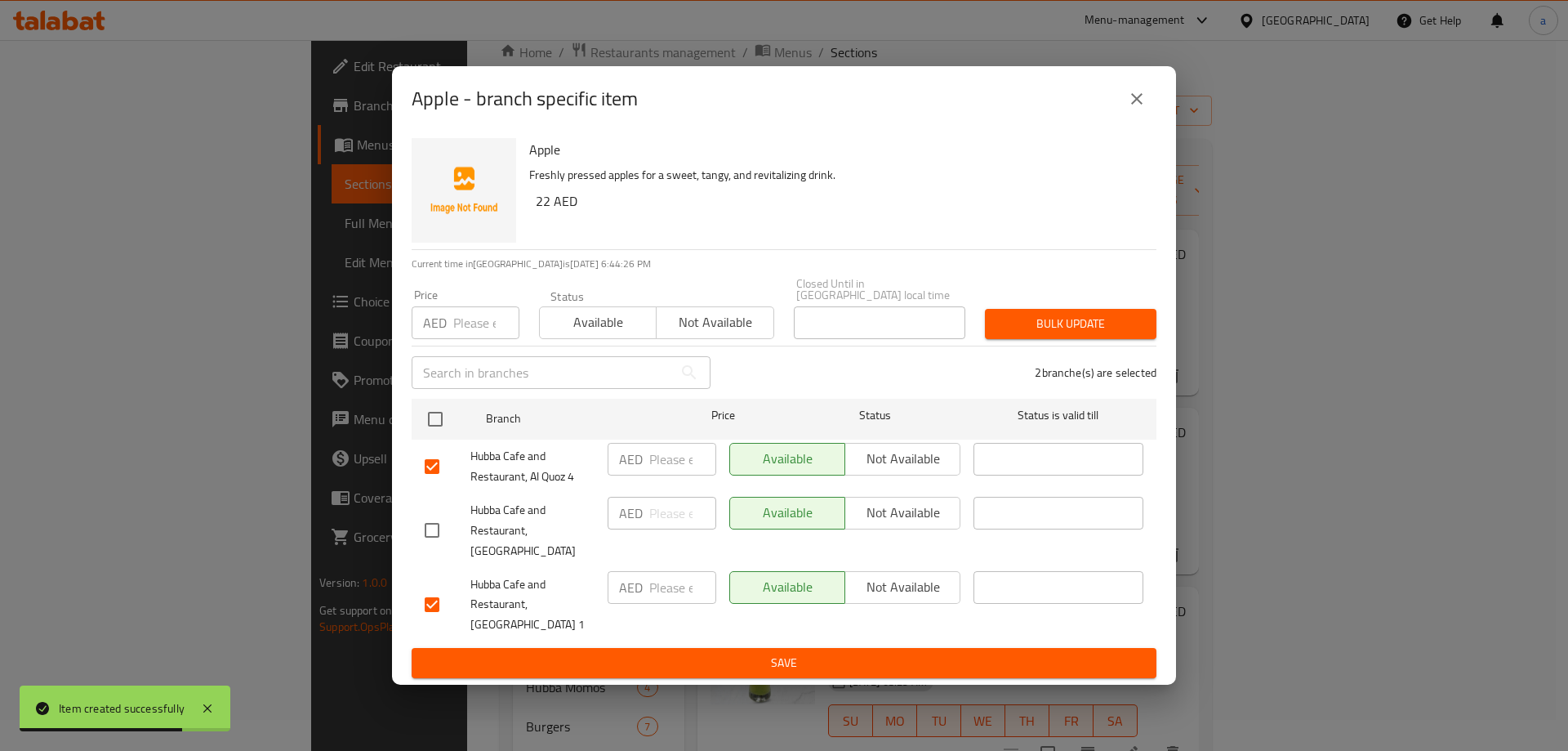
click at [936, 587] on span "Not available" at bounding box center [902, 586] width 102 height 24
click at [898, 470] on span "Not available" at bounding box center [902, 458] width 102 height 24
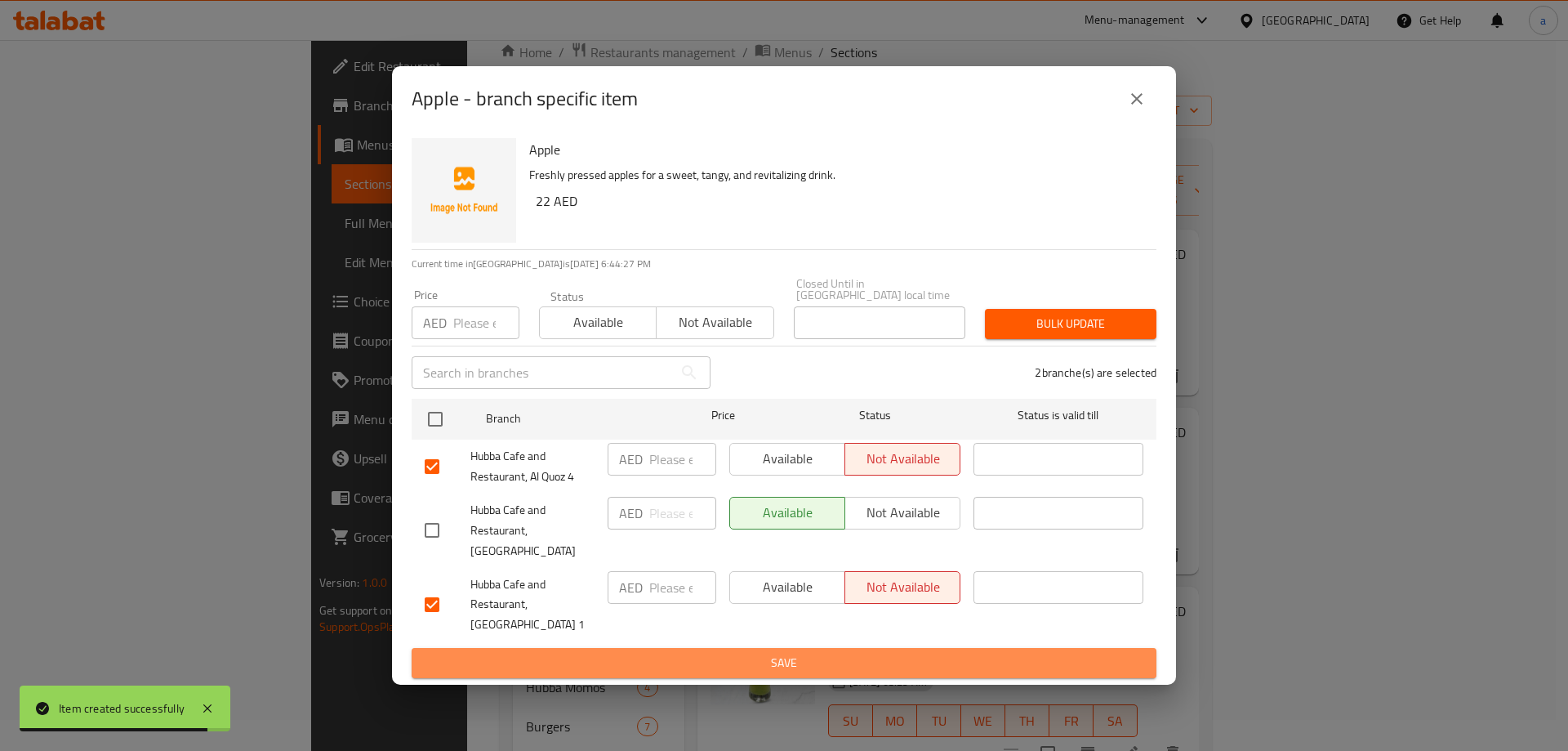
click at [835, 661] on span "Save" at bounding box center [784, 662] width 719 height 20
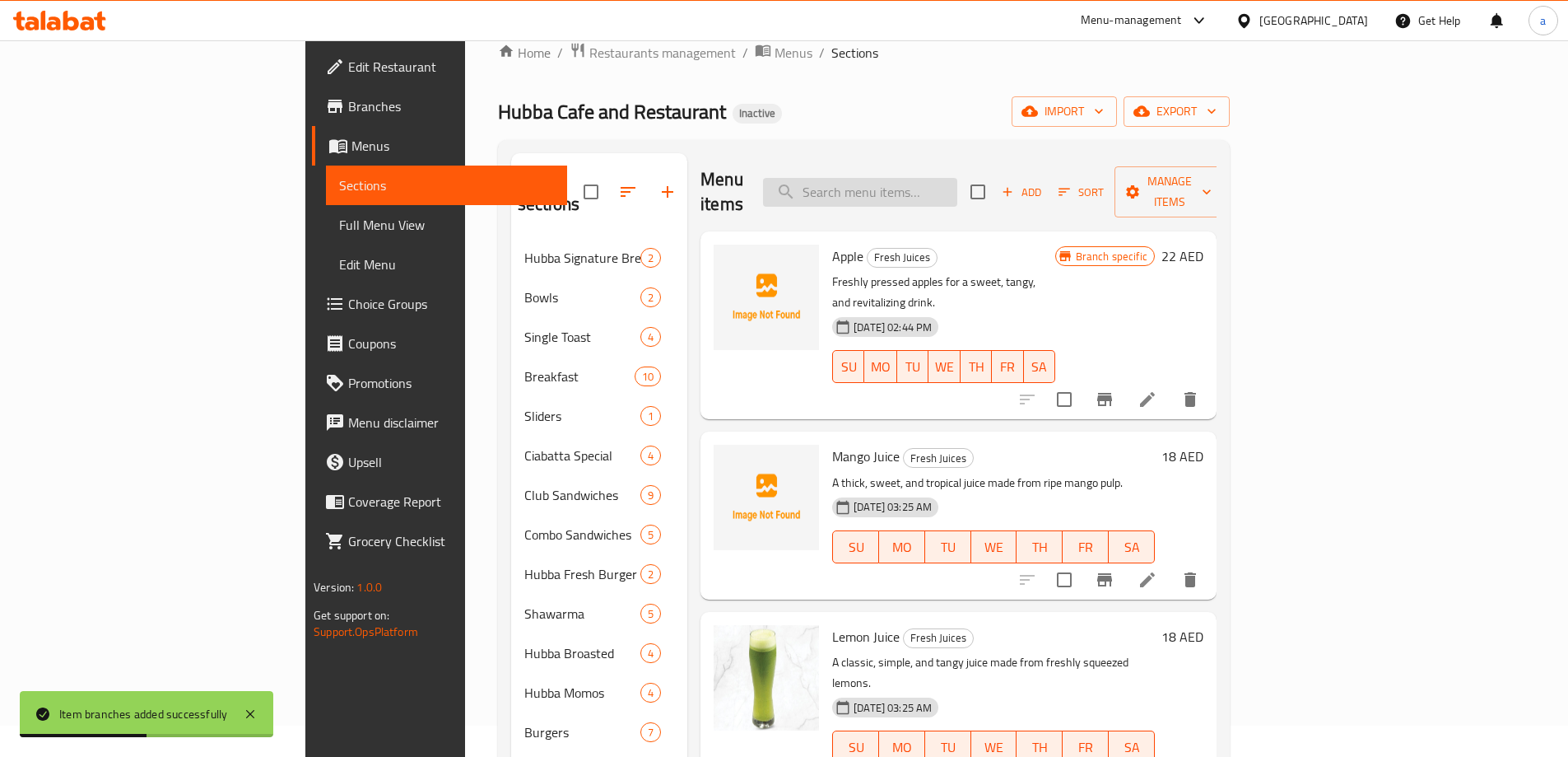
click at [954, 180] on input "search" at bounding box center [860, 192] width 194 height 29
paste input "AVOCADO"
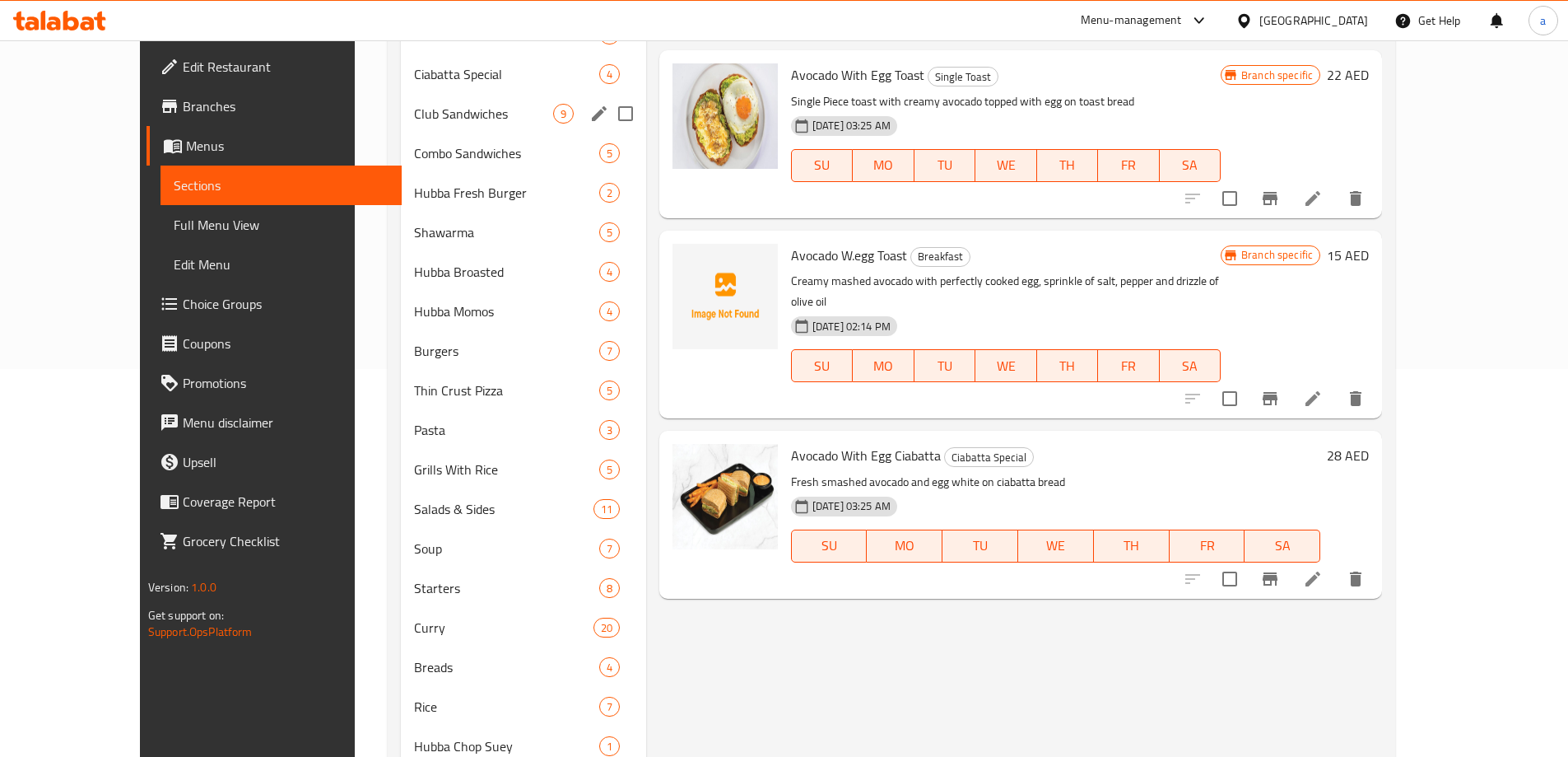
scroll to position [576, 0]
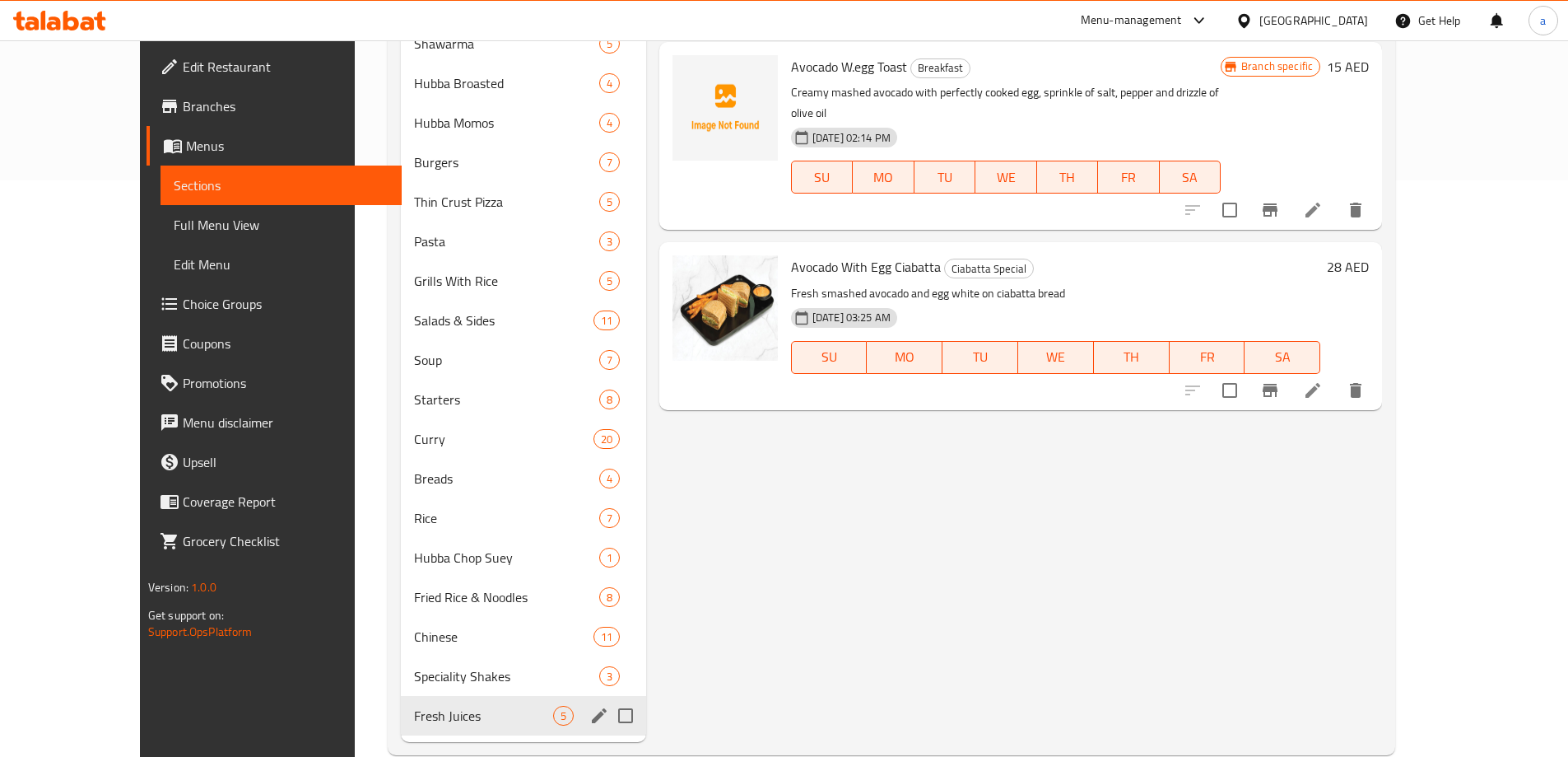
type input "AVOCADO"
click at [414, 717] on span "Fresh Juices" at bounding box center [484, 716] width 139 height 20
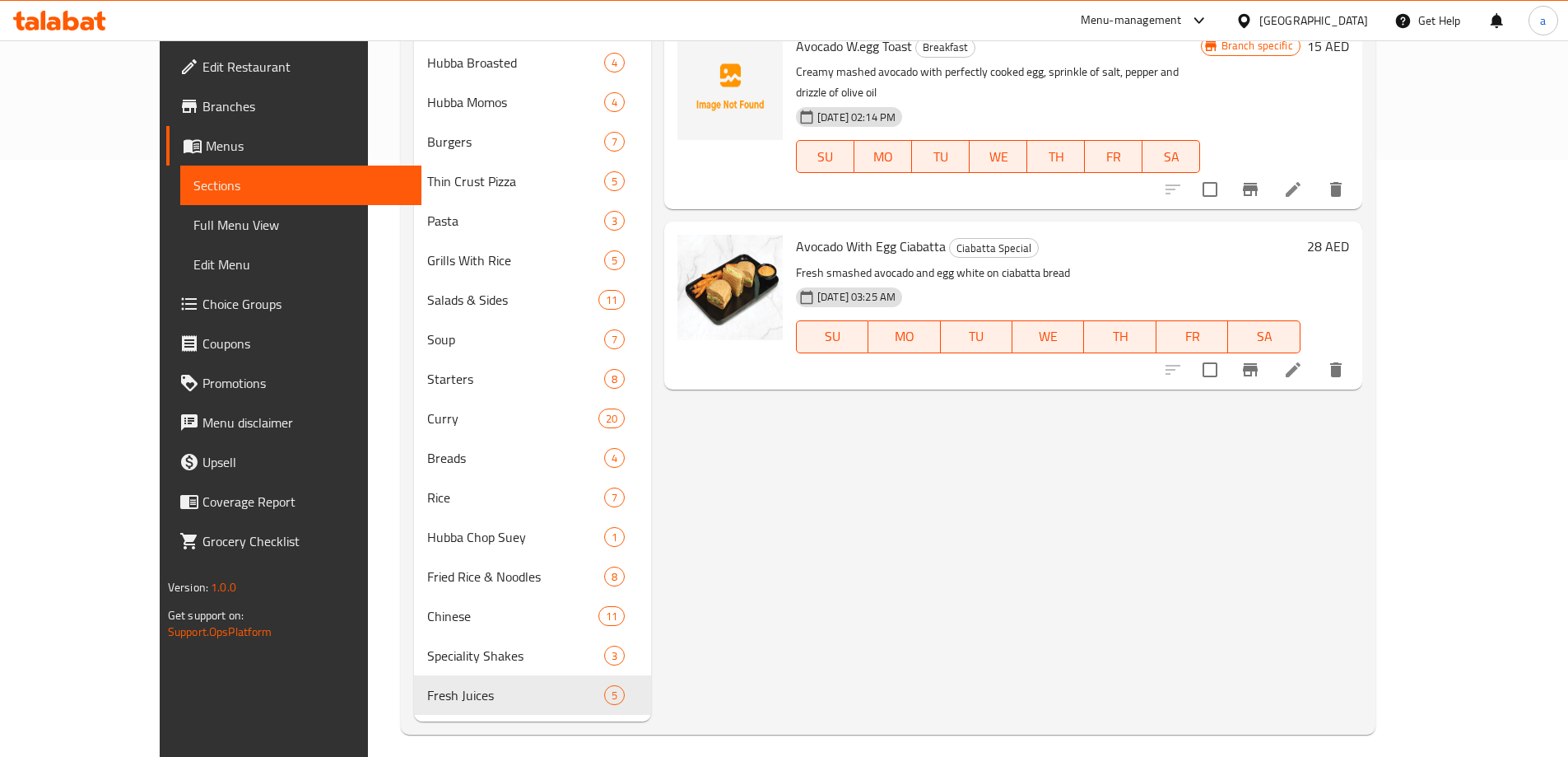
scroll to position [608, 0]
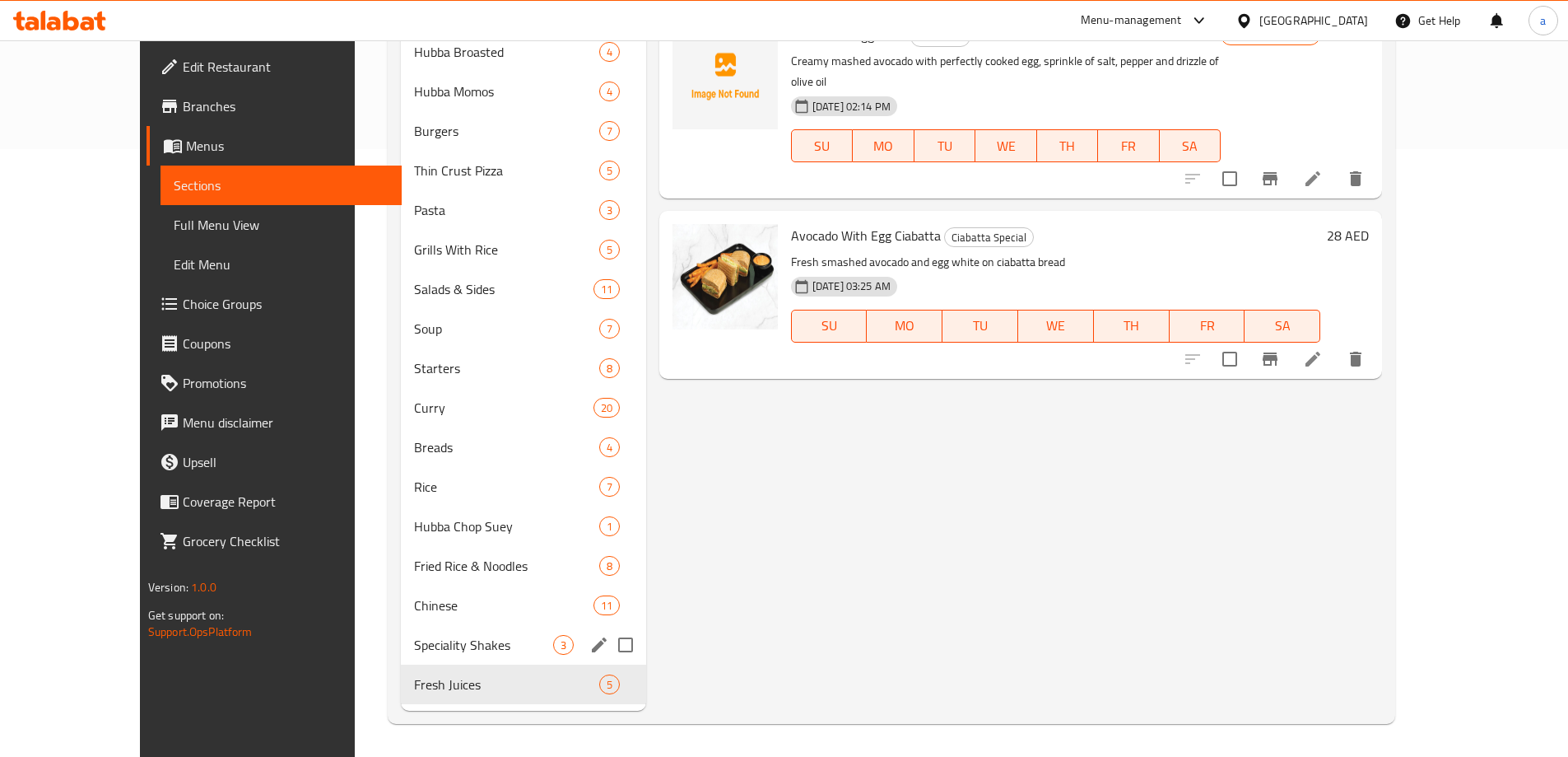
click at [437, 654] on div "Speciality Shakes 3" at bounding box center [523, 645] width 245 height 40
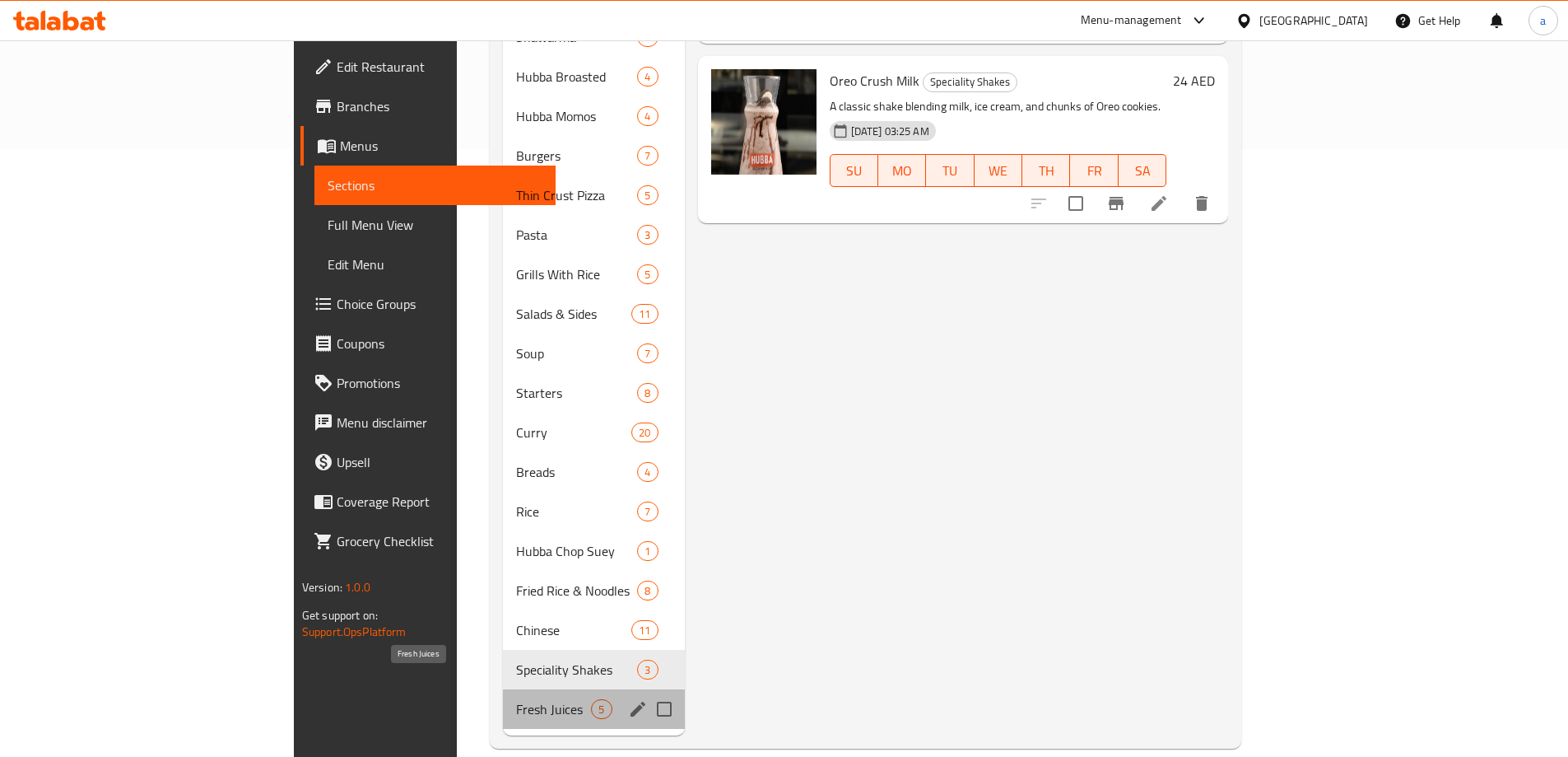
click at [516, 699] on span "Fresh Juices" at bounding box center [553, 709] width 75 height 20
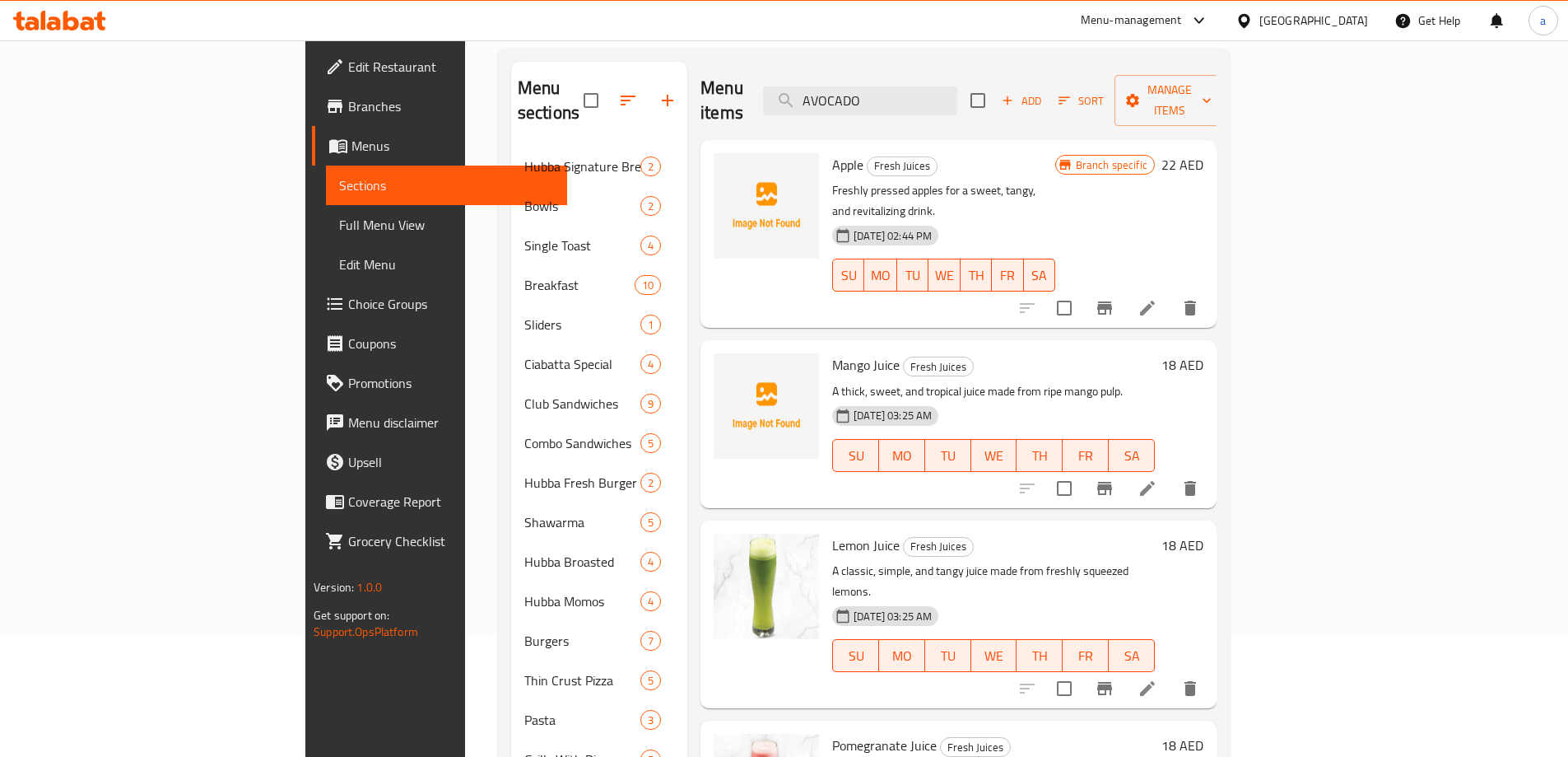
scroll to position [32, 0]
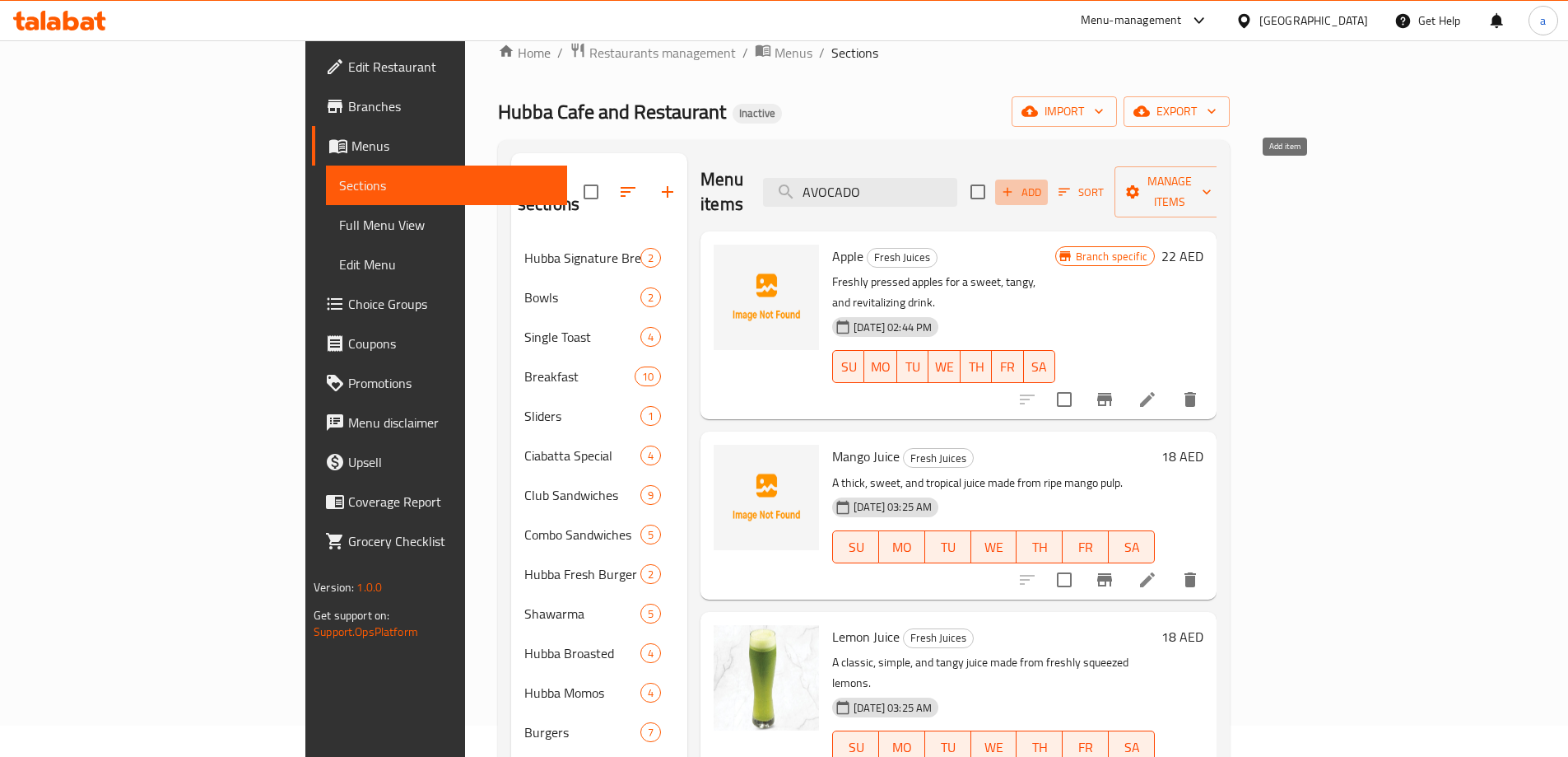
click at [1044, 184] on span "Add" at bounding box center [1021, 192] width 45 height 19
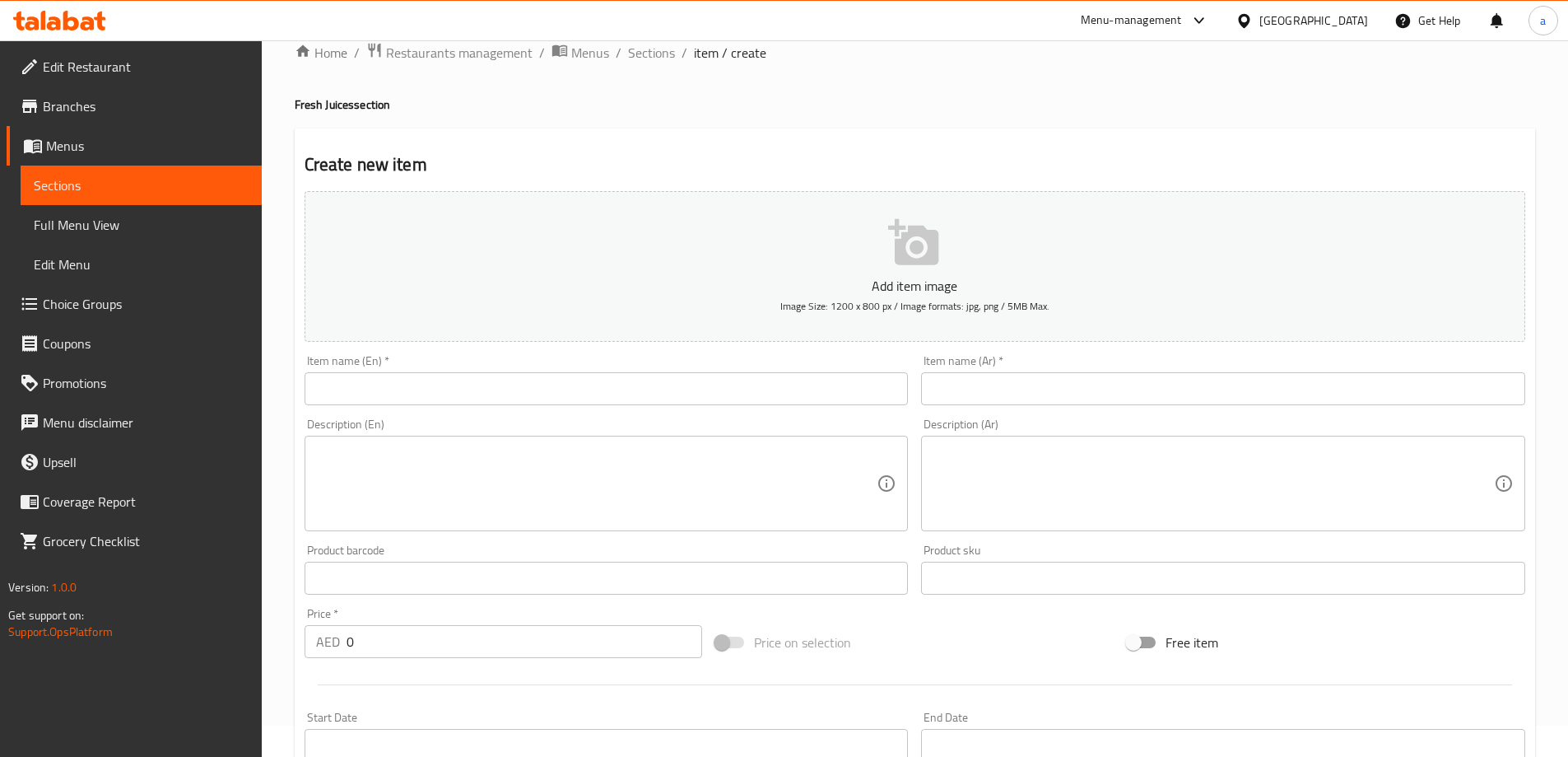
click at [545, 399] on input "text" at bounding box center [607, 389] width 604 height 33
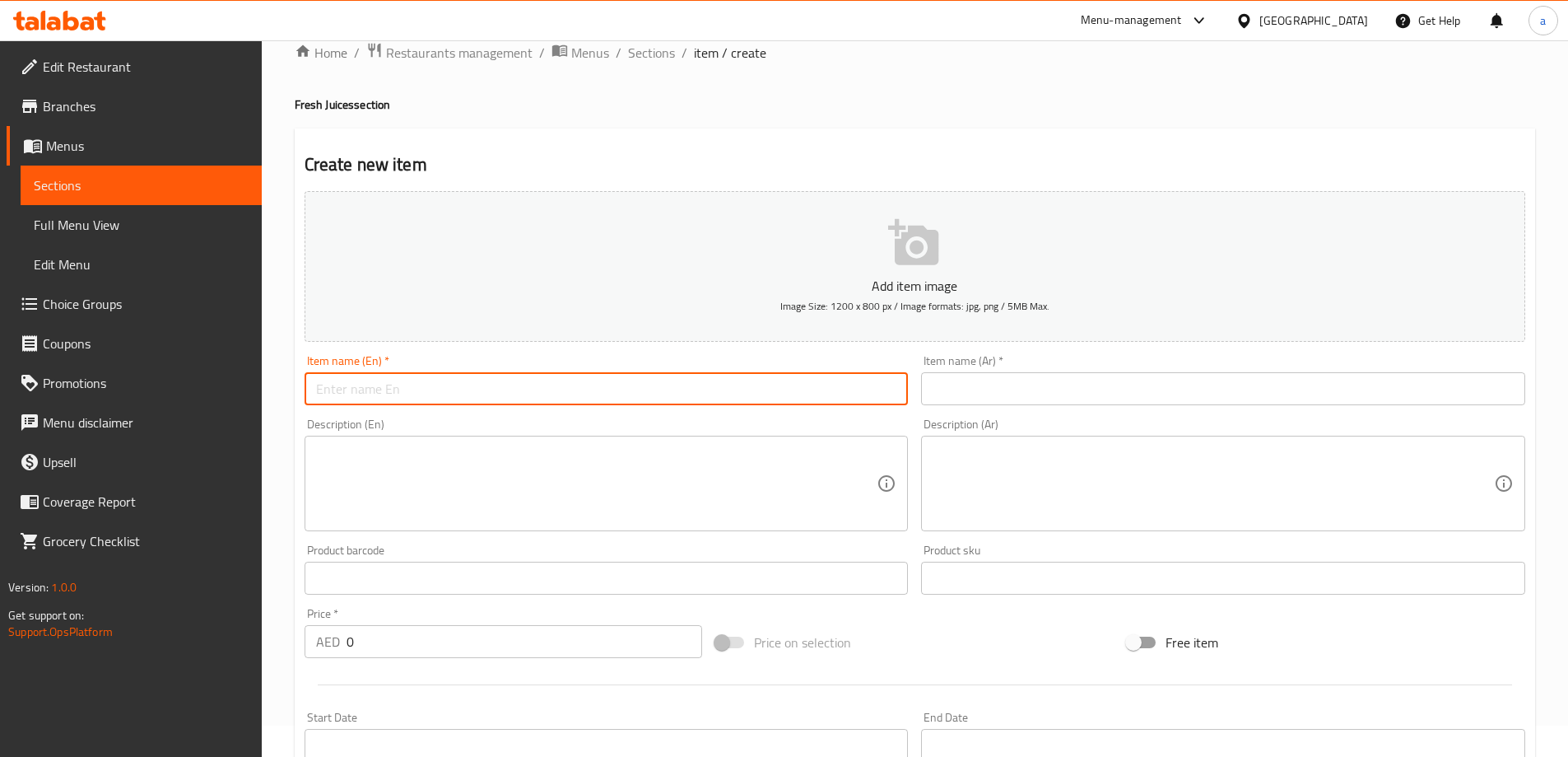
paste input "AVOCADO"
type input "Avocado"
click at [1058, 382] on input "text" at bounding box center [1223, 389] width 604 height 33
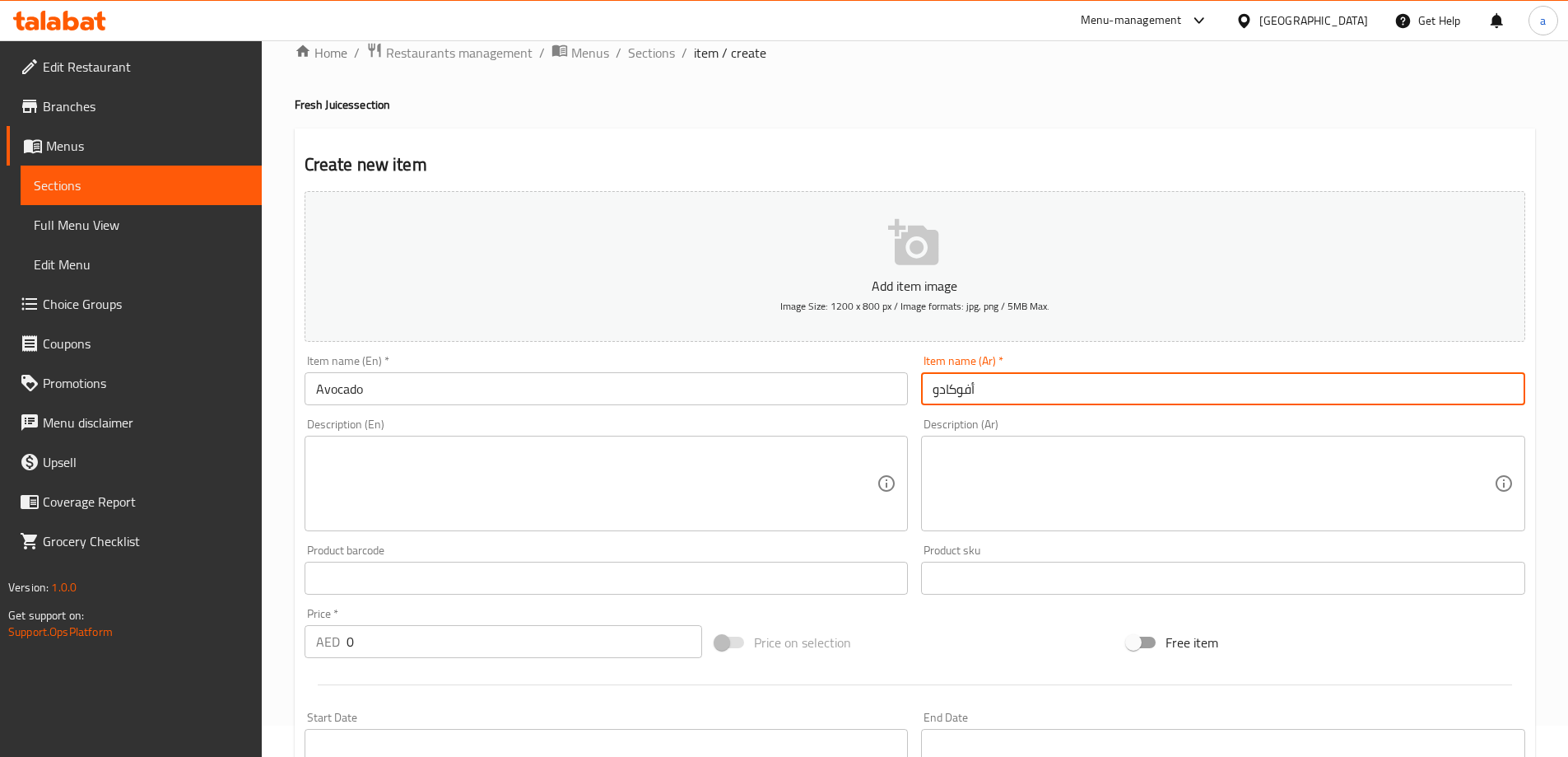
type input "أفوكادو"
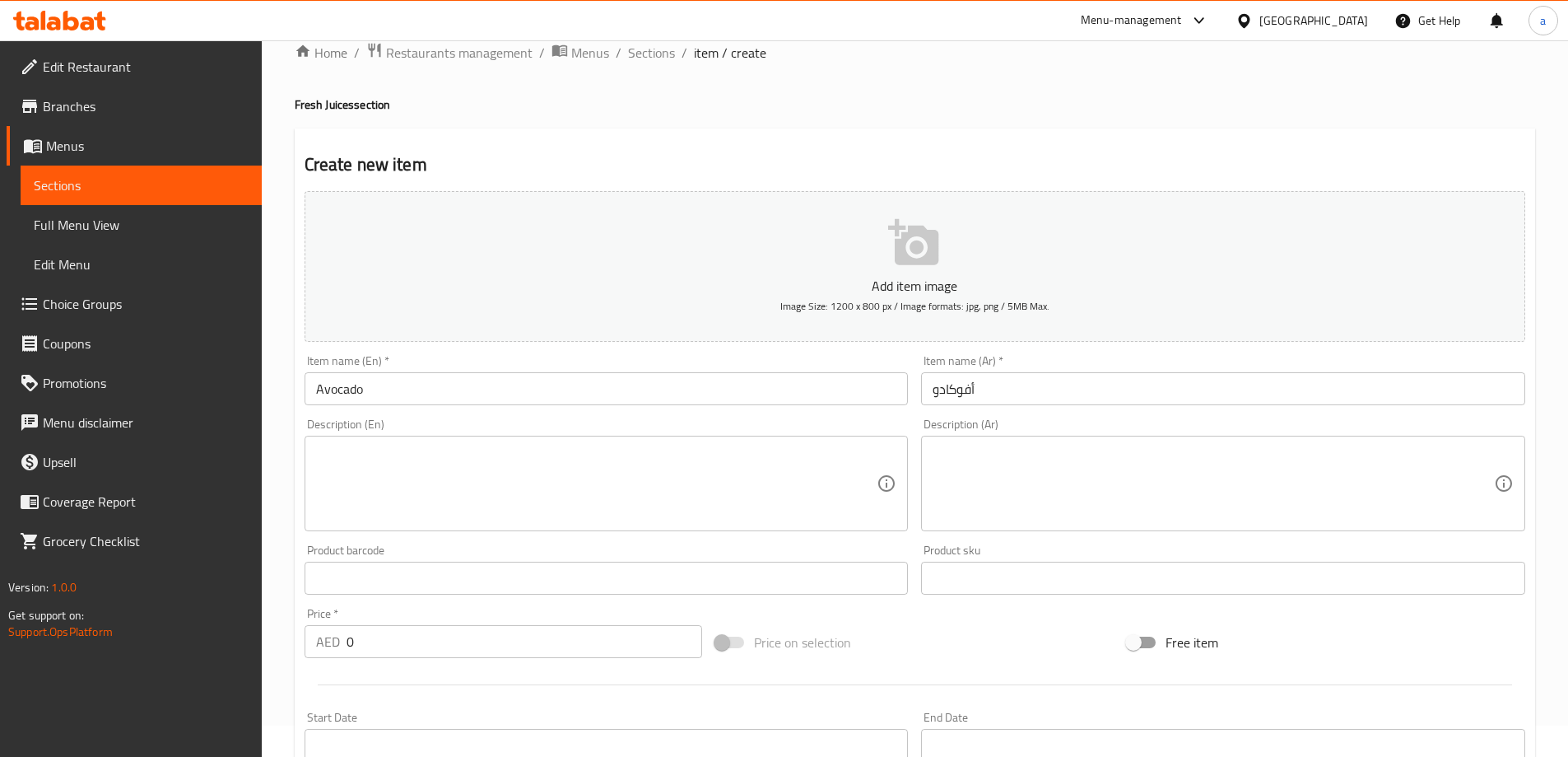
click at [649, 495] on textarea at bounding box center [596, 483] width 561 height 78
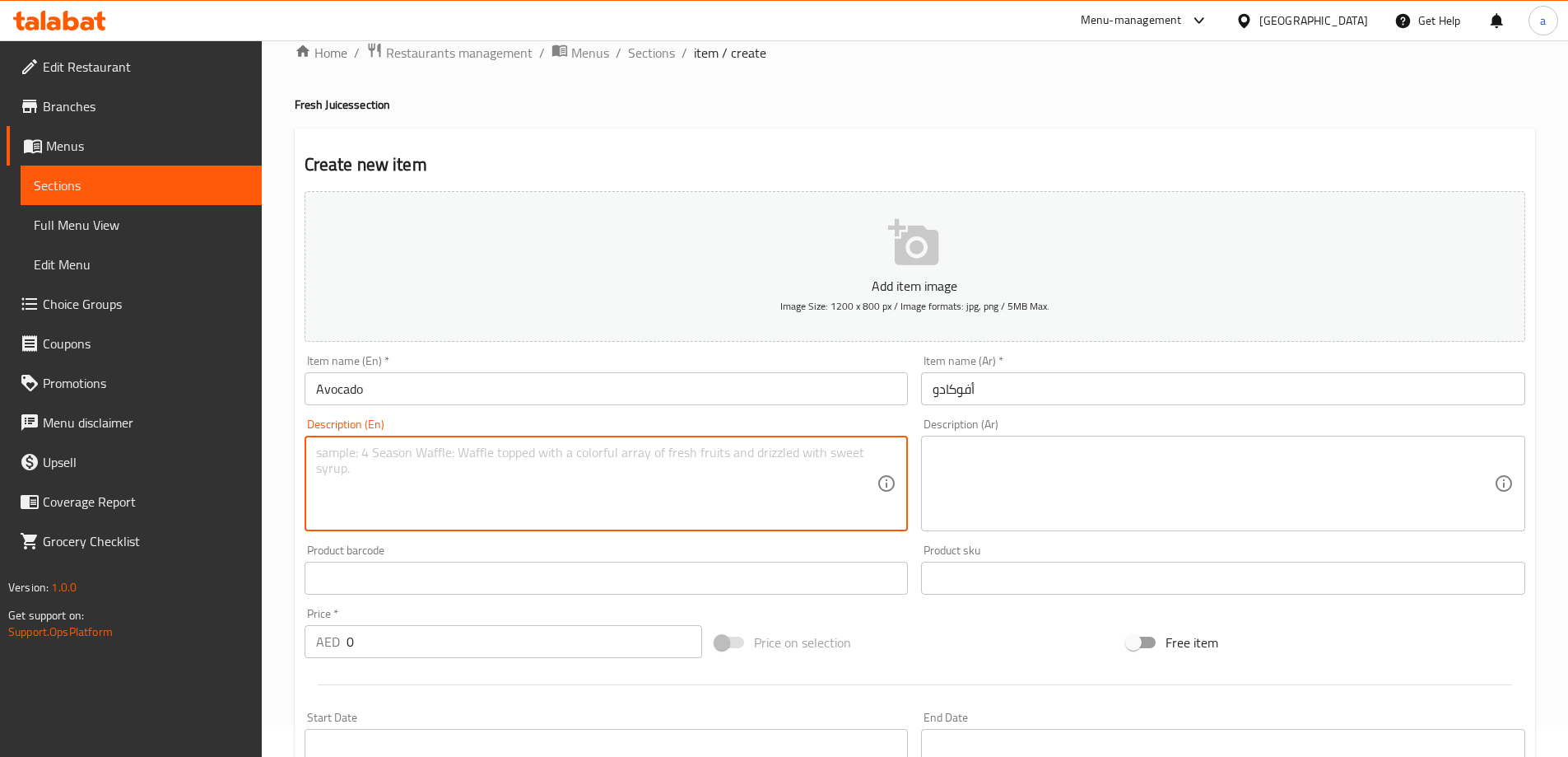
paste textarea "Creamy, smooth avocado juice blended fresh for a healthy refreshment."
type textarea "Creamy, smooth avocado juice blended fresh for a healthy refreshment."
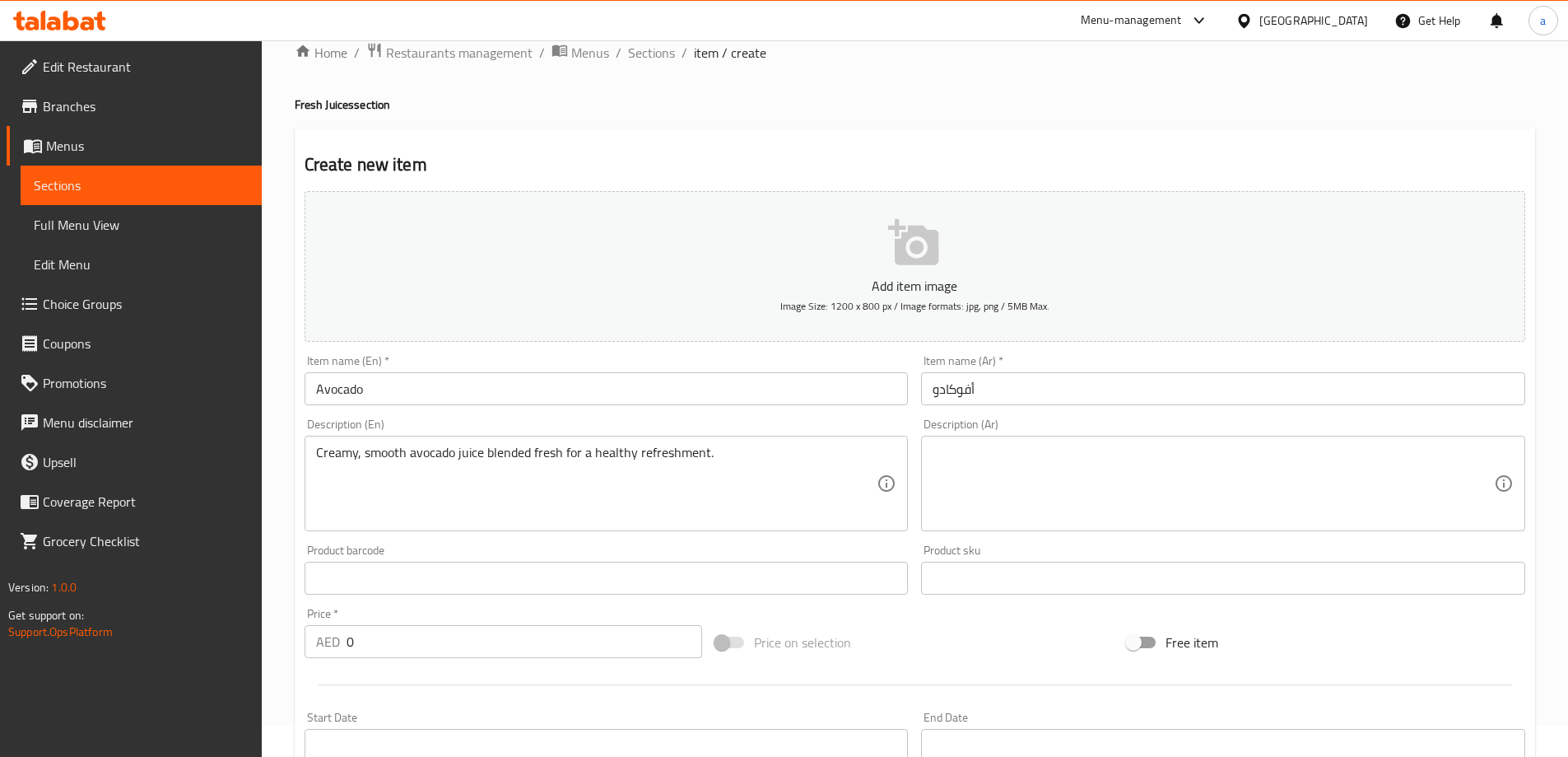
click at [1047, 441] on div "Description (Ar)" at bounding box center [1223, 483] width 604 height 96
paste textarea "عصير الأفوكادو الكريمي الناعم المخلوط طازجًا للحصول على انتعاش صحي."
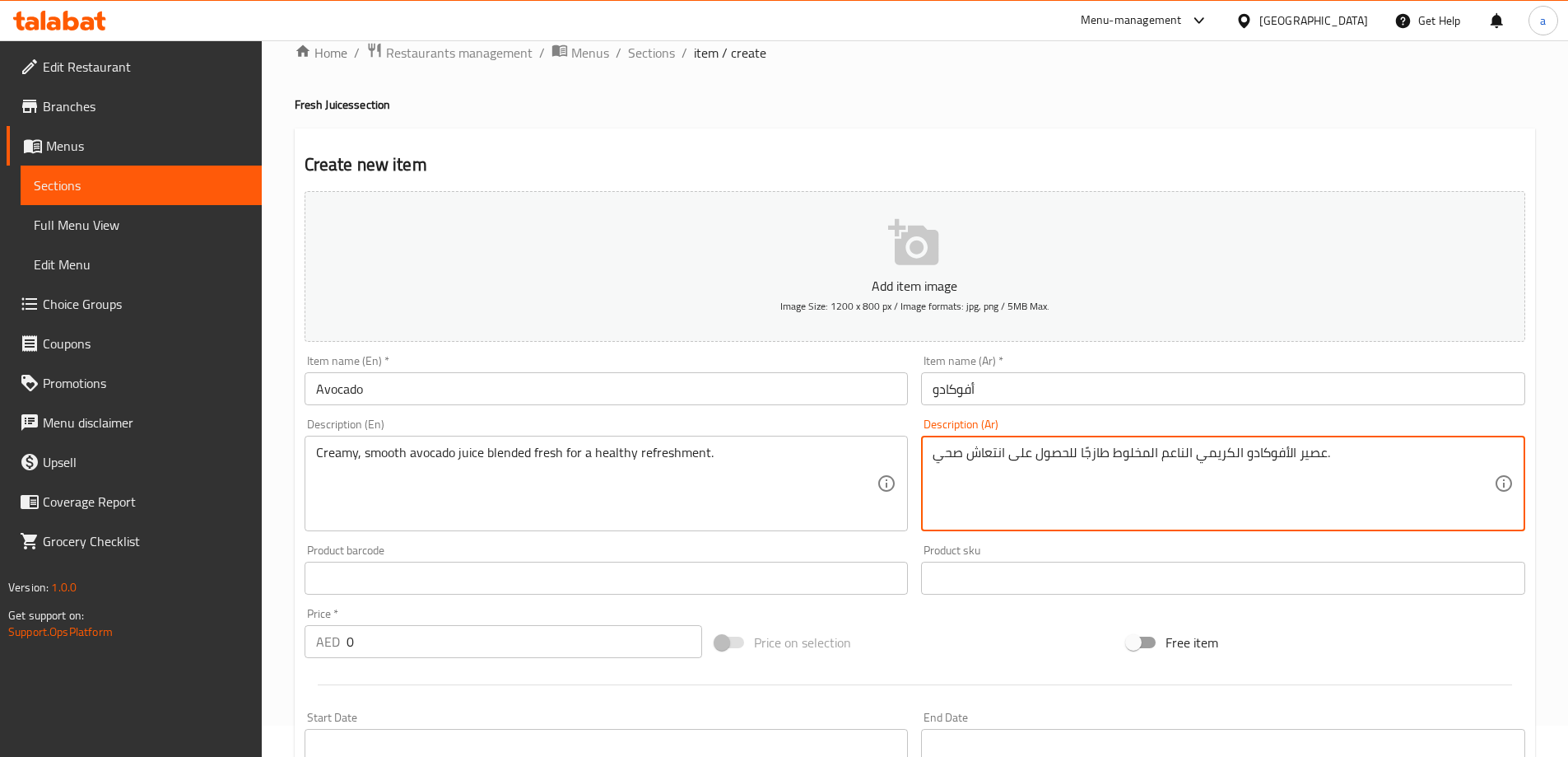
drag, startPoint x: 1004, startPoint y: 451, endPoint x: 1073, endPoint y: 471, distance: 71.8
click at [1073, 471] on textarea "عصير الأفوكادو الكريمي الناعم المخلوط طازجًا للحصول على انتعاش صحي." at bounding box center [1212, 483] width 561 height 78
type textarea "عصير الأفوكادو الكريمي الناعم المخلوط طازجًا لانتعاش صحي."
click at [1067, 429] on div "Description (Ar) عصير الأفوكادو الكريمي الناعم المخلوط طازجًا لانتعاش صحي. Desc…" at bounding box center [1223, 474] width 604 height 112
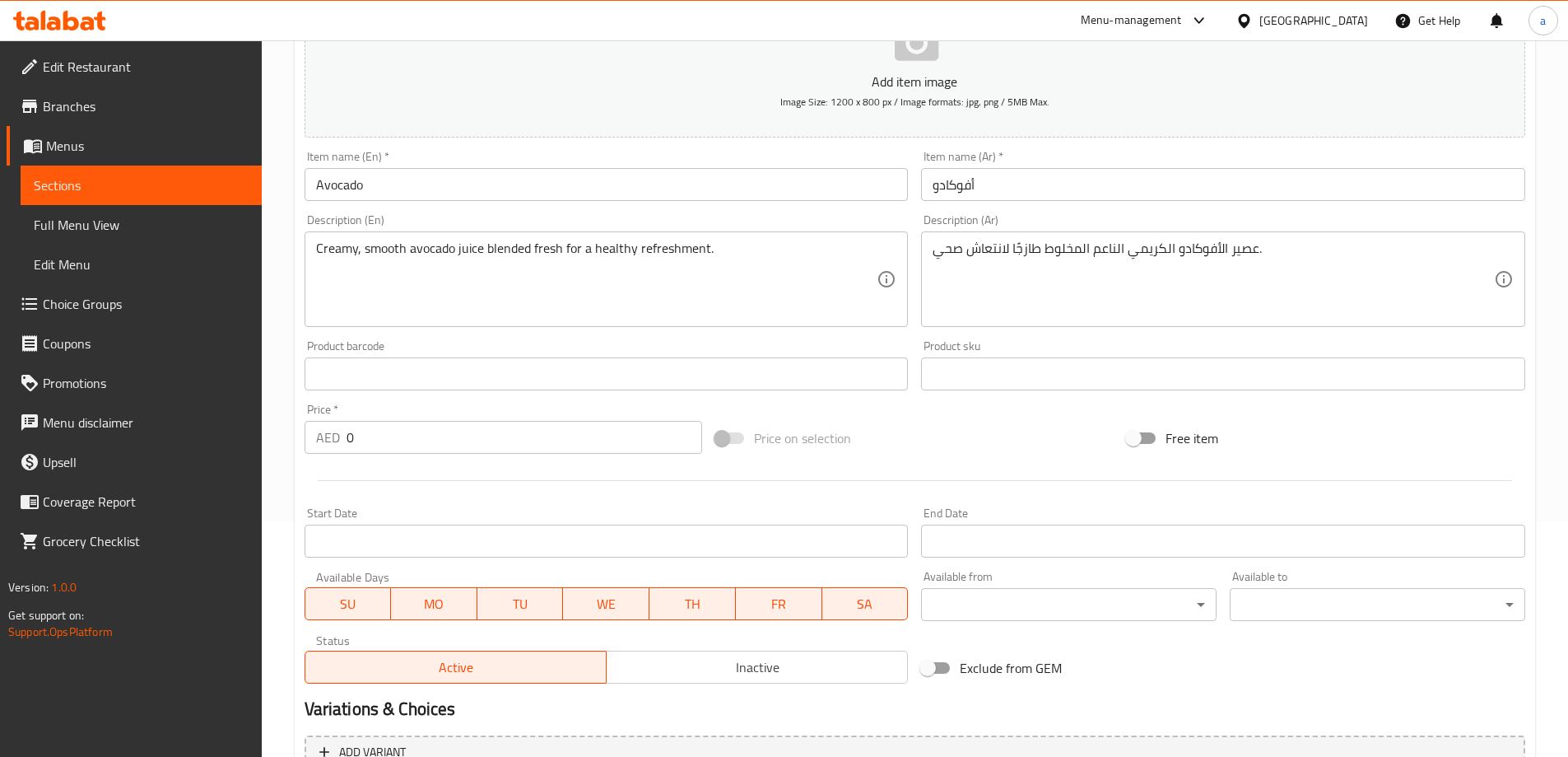
scroll to position [407, 0]
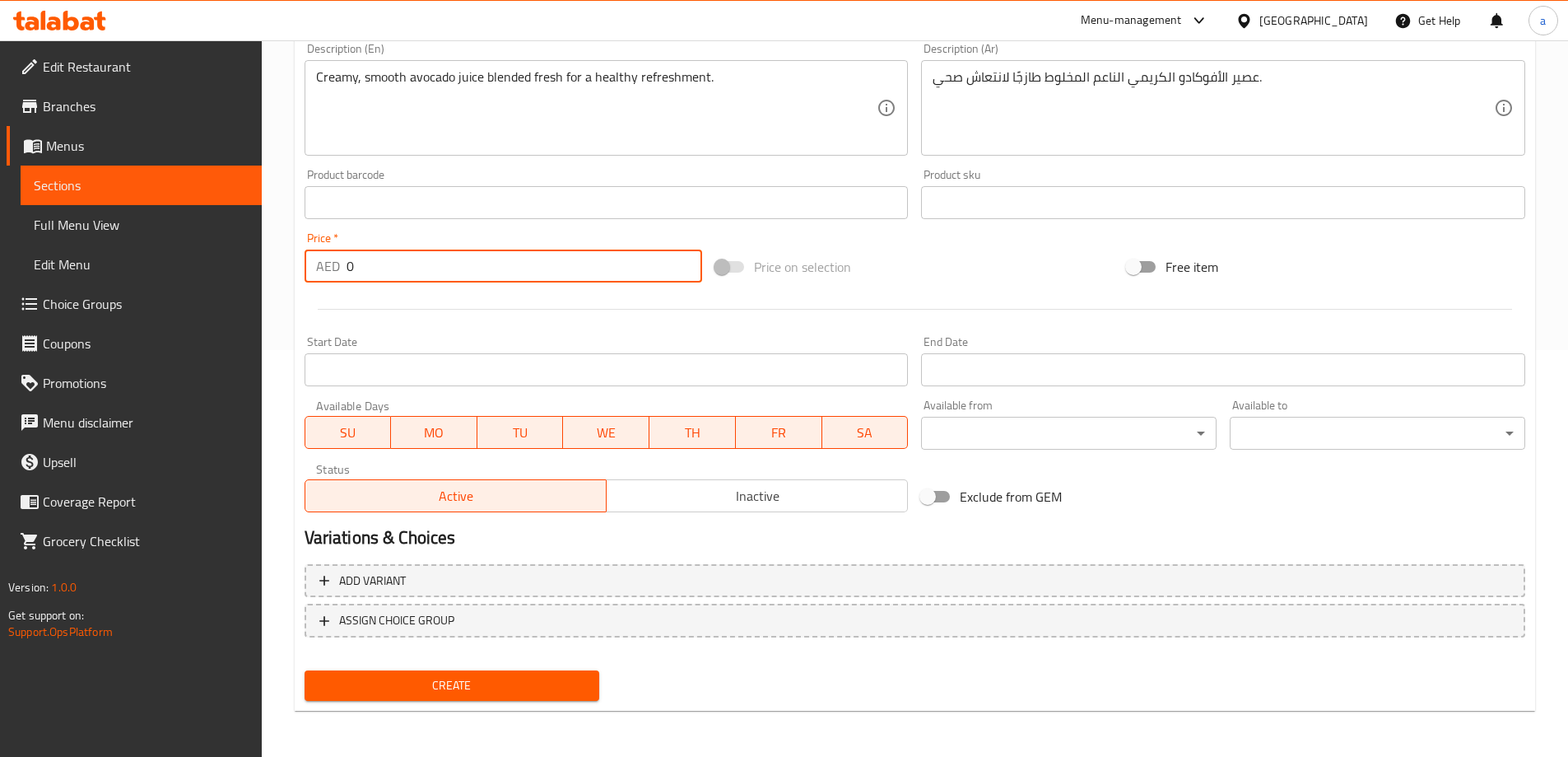
drag, startPoint x: 432, startPoint y: 282, endPoint x: 298, endPoint y: 279, distance: 134.0
click at [298, 279] on div "Price   * AED 0 Price *" at bounding box center [503, 257] width 412 height 63
type input "22"
click at [474, 677] on span "Create" at bounding box center [452, 685] width 270 height 20
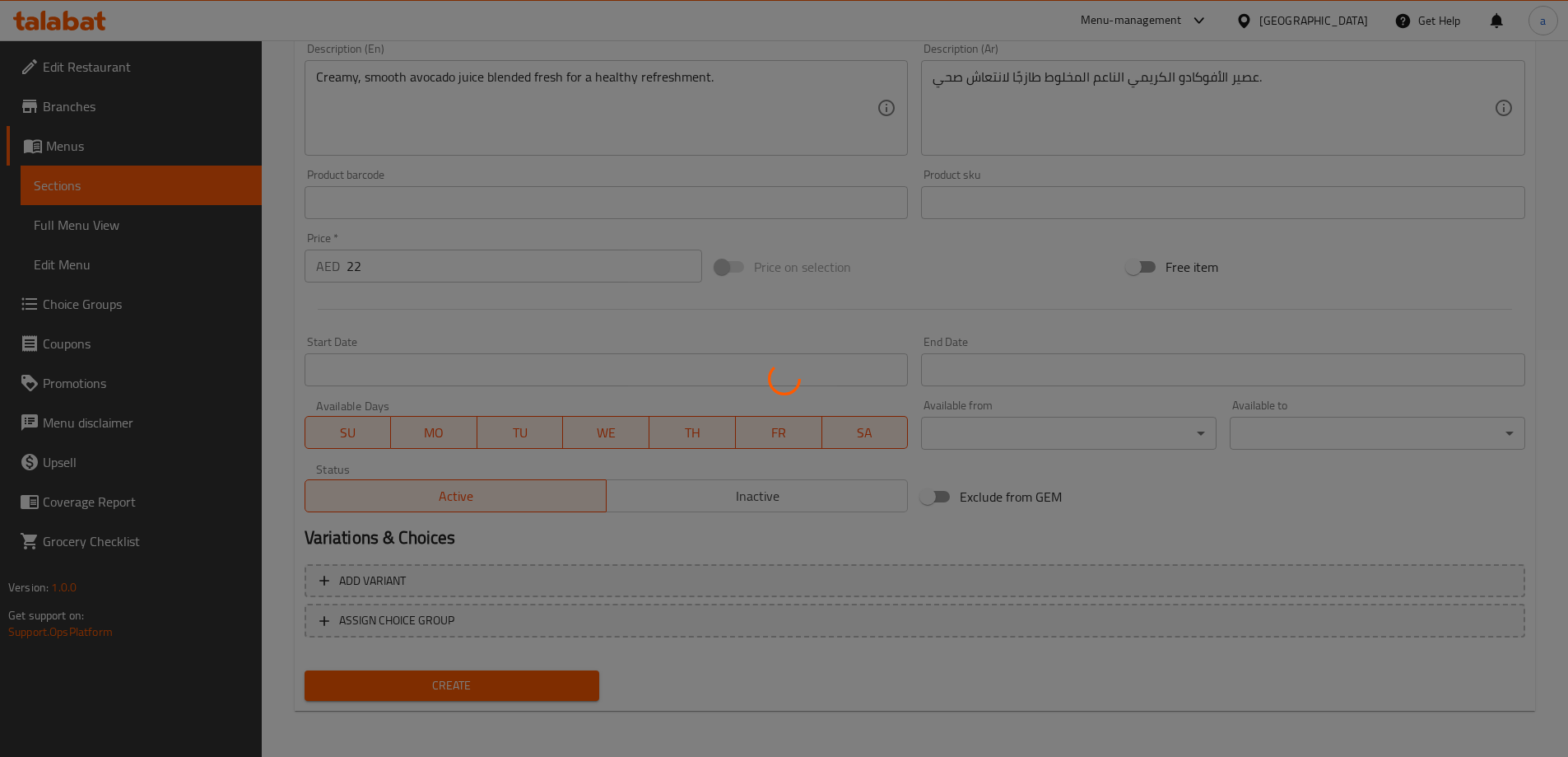
type input "0"
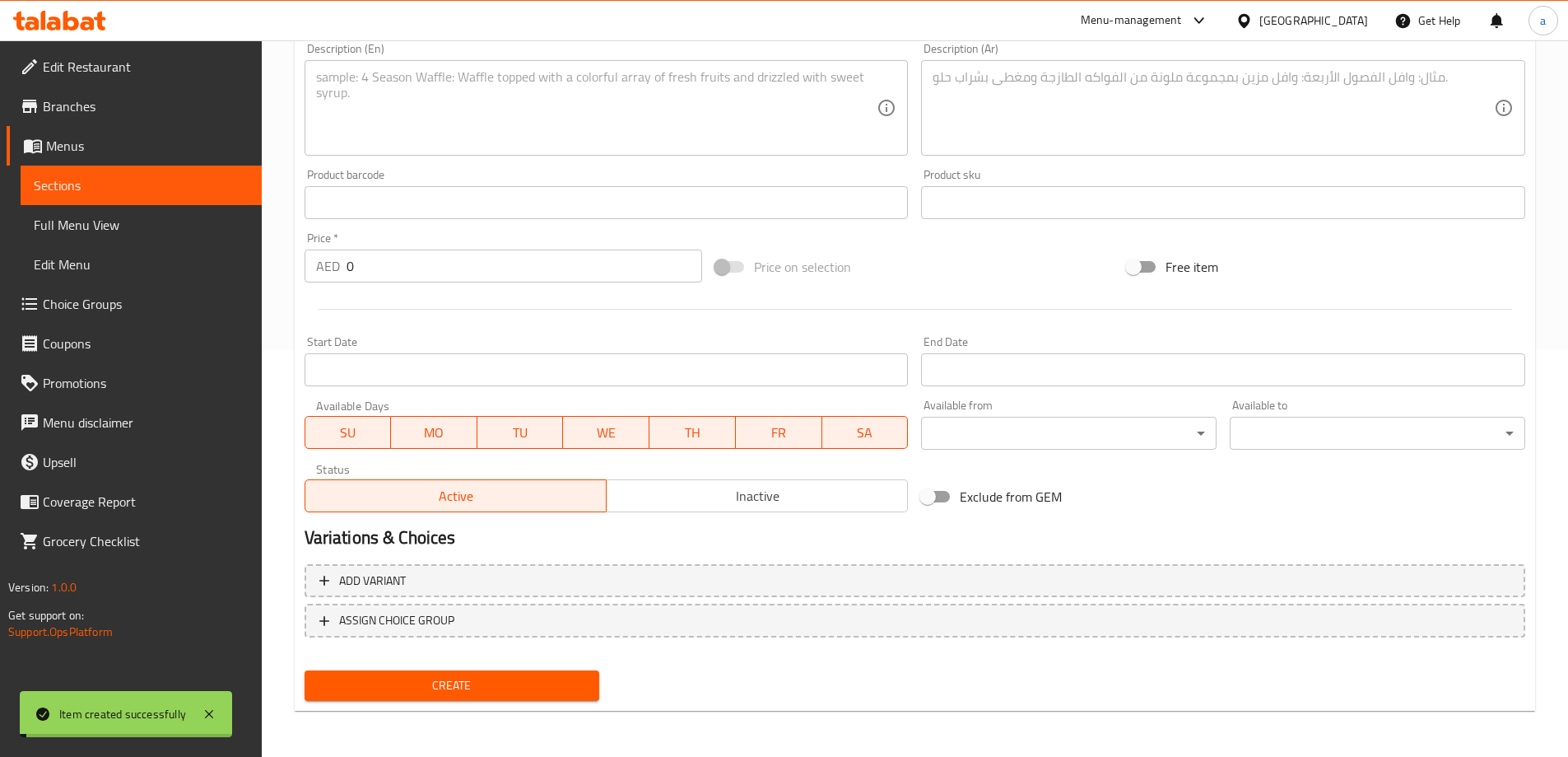
click at [112, 186] on span "Sections" at bounding box center [140, 185] width 215 height 20
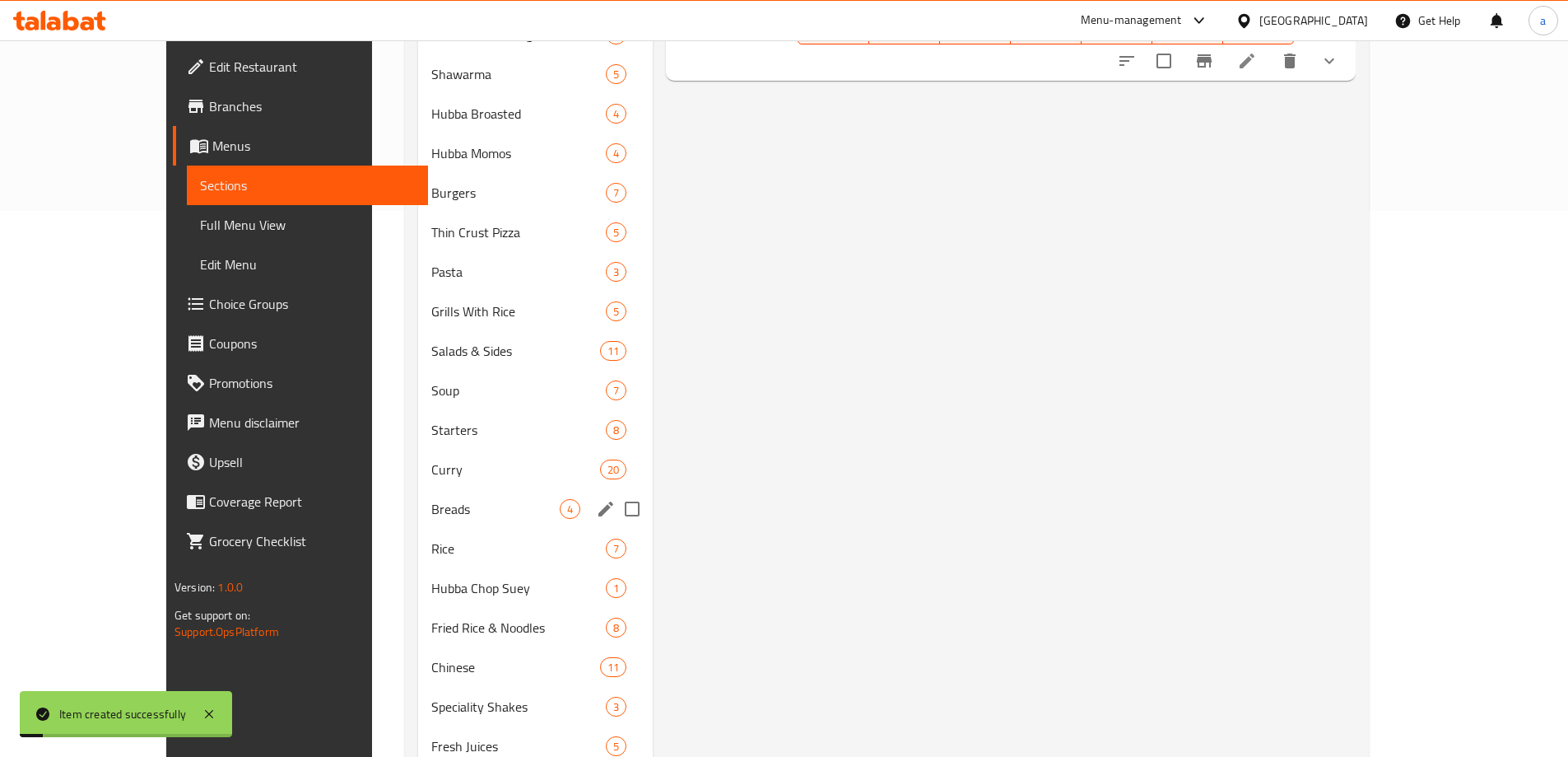
scroll to position [608, 0]
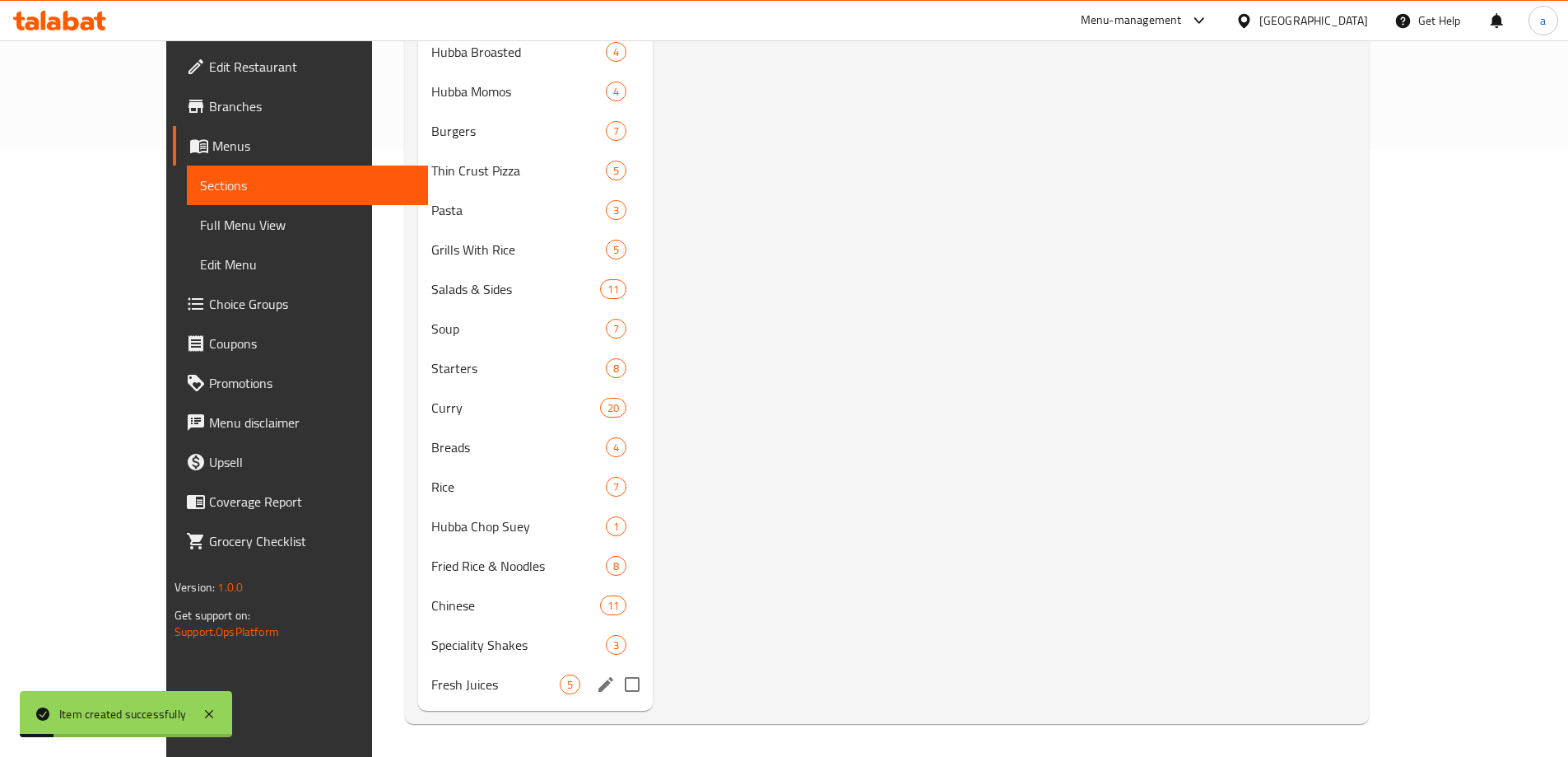
click at [431, 678] on span "Fresh Juices" at bounding box center [494, 684] width 127 height 20
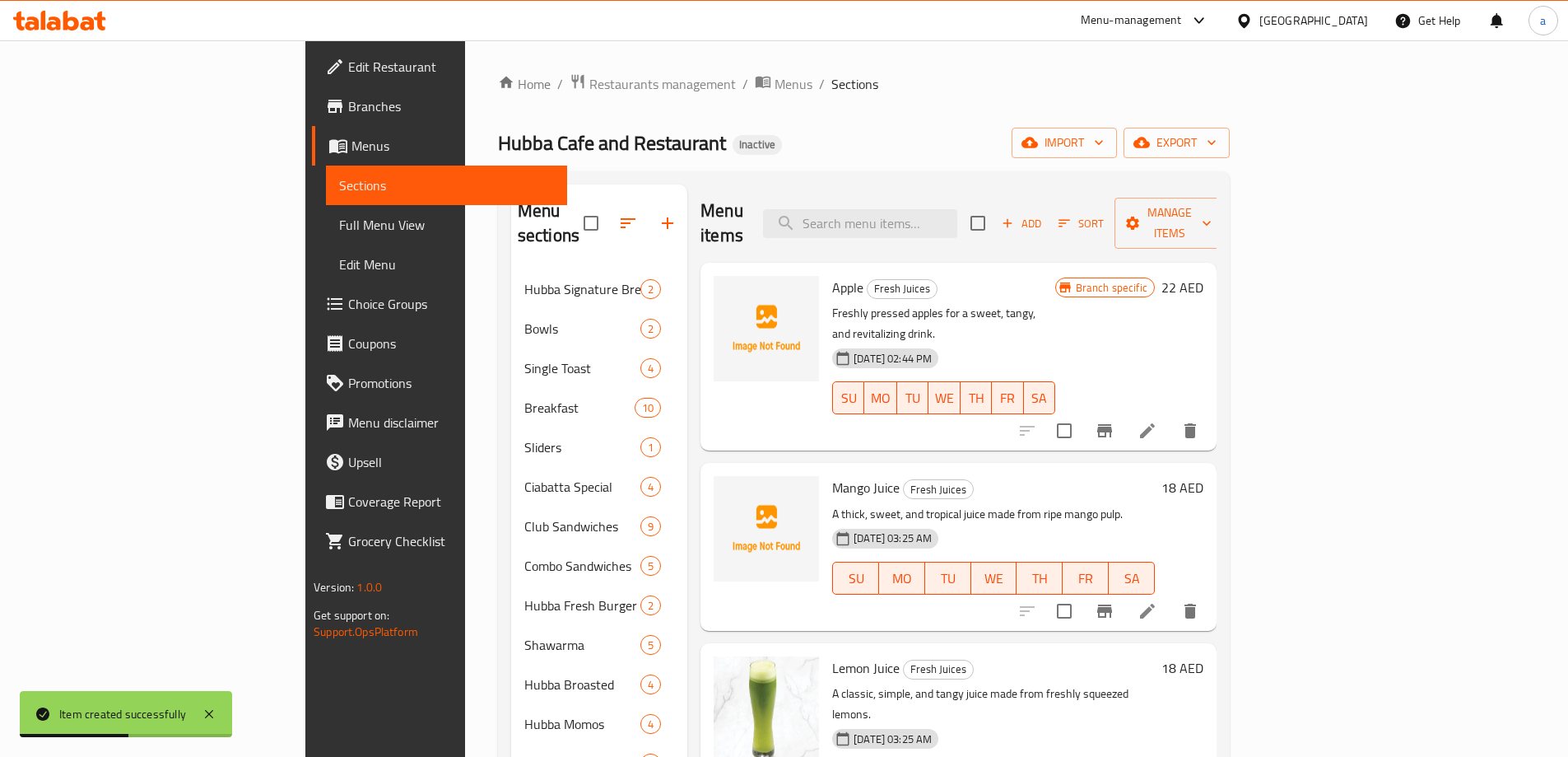
click at [1074, 190] on div "Menu items Add Sort Manage items" at bounding box center [959, 223] width 516 height 78
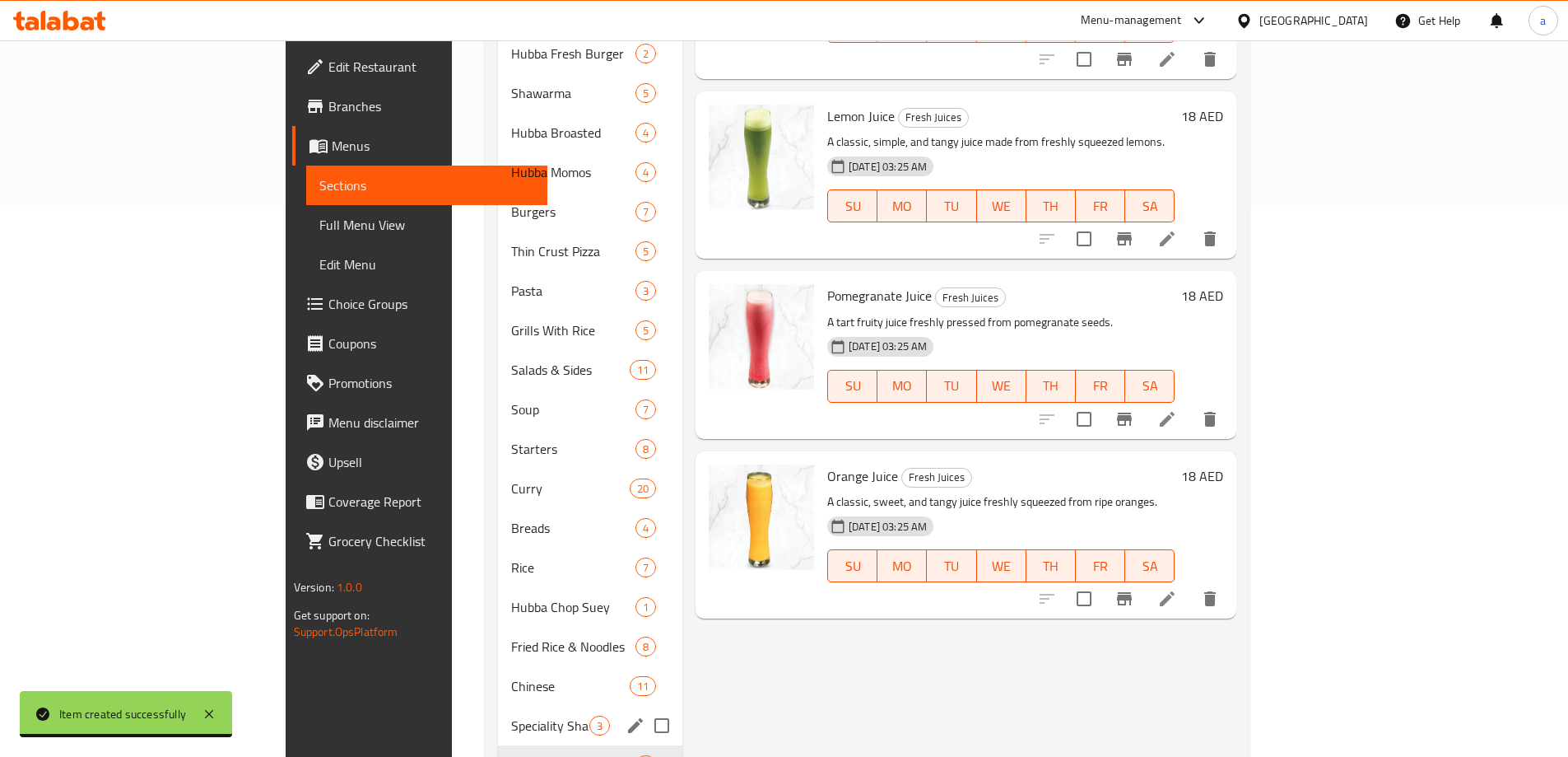
scroll to position [608, 0]
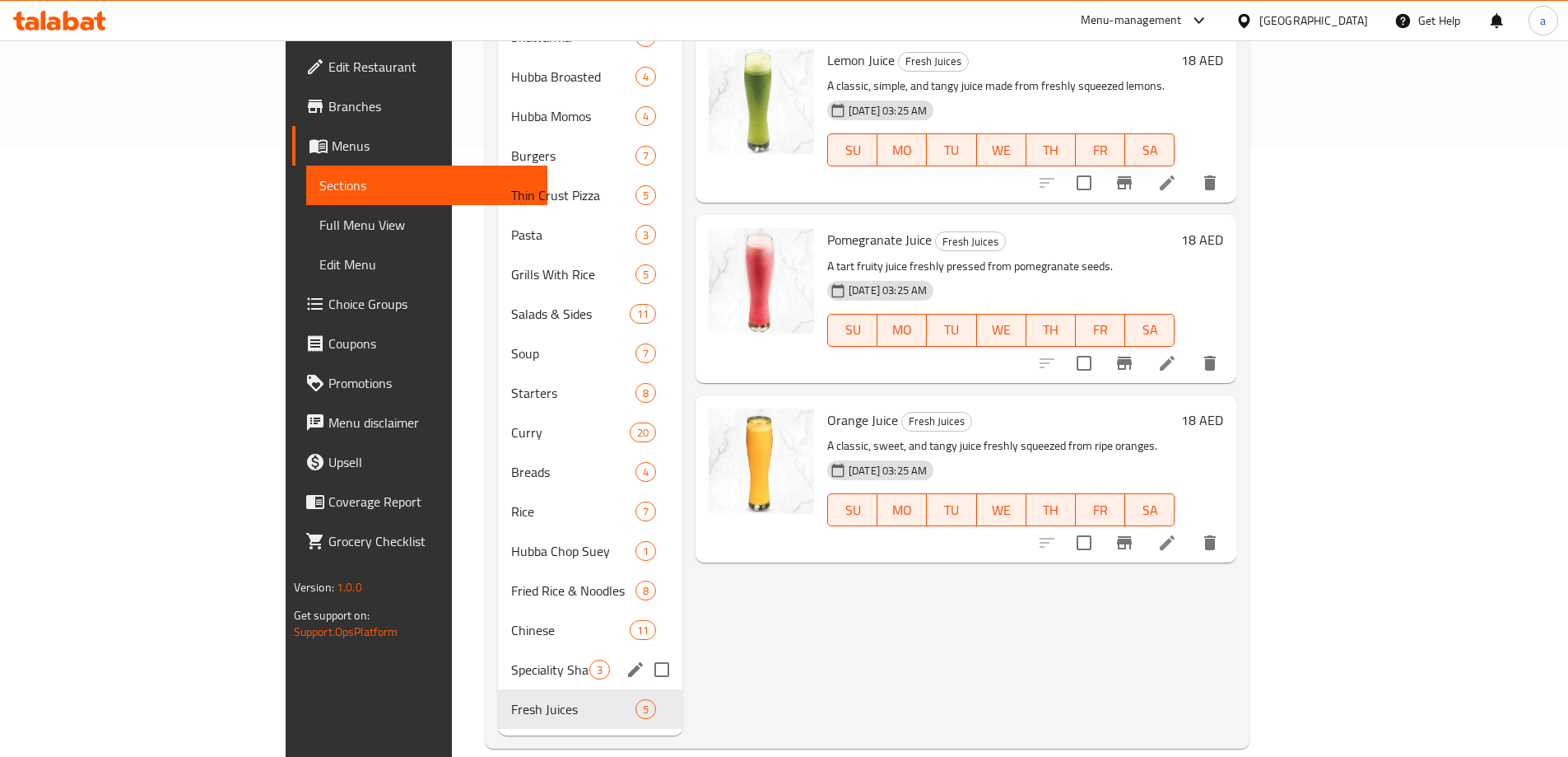
click at [498, 650] on div "Speciality Shakes 3" at bounding box center [590, 669] width 184 height 40
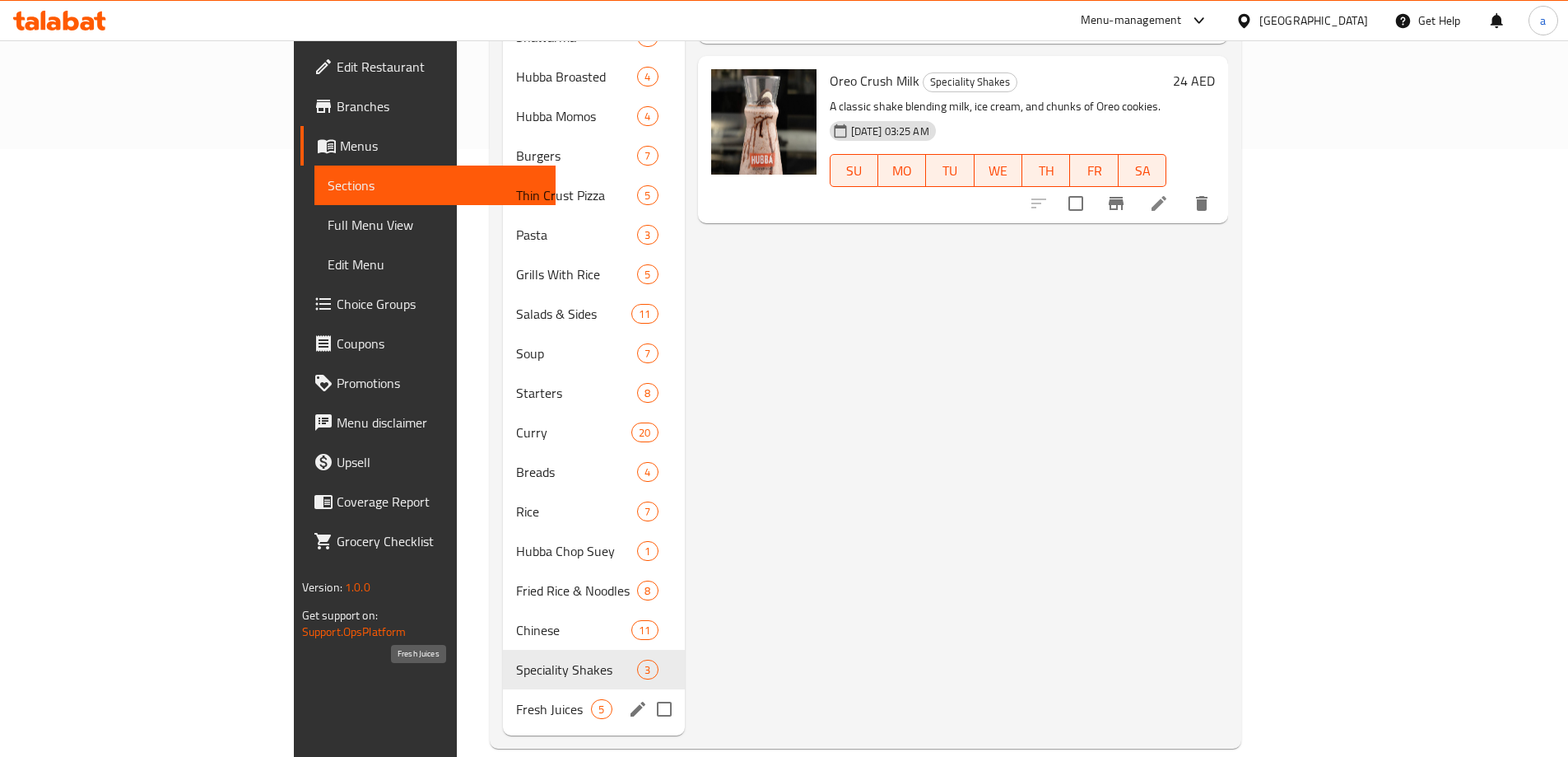
click at [516, 699] on span "Fresh Juices" at bounding box center [553, 709] width 75 height 20
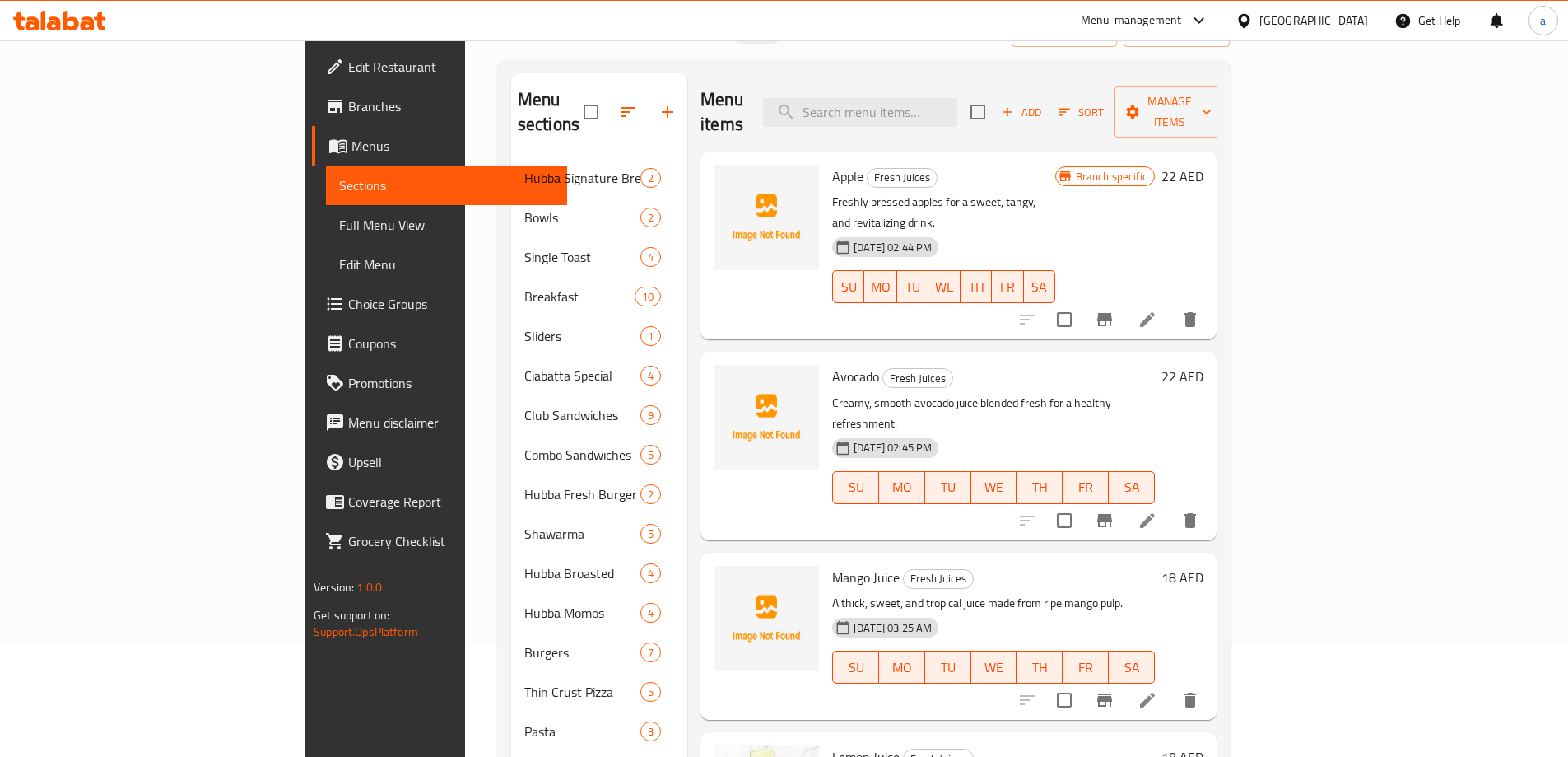
scroll to position [83, 0]
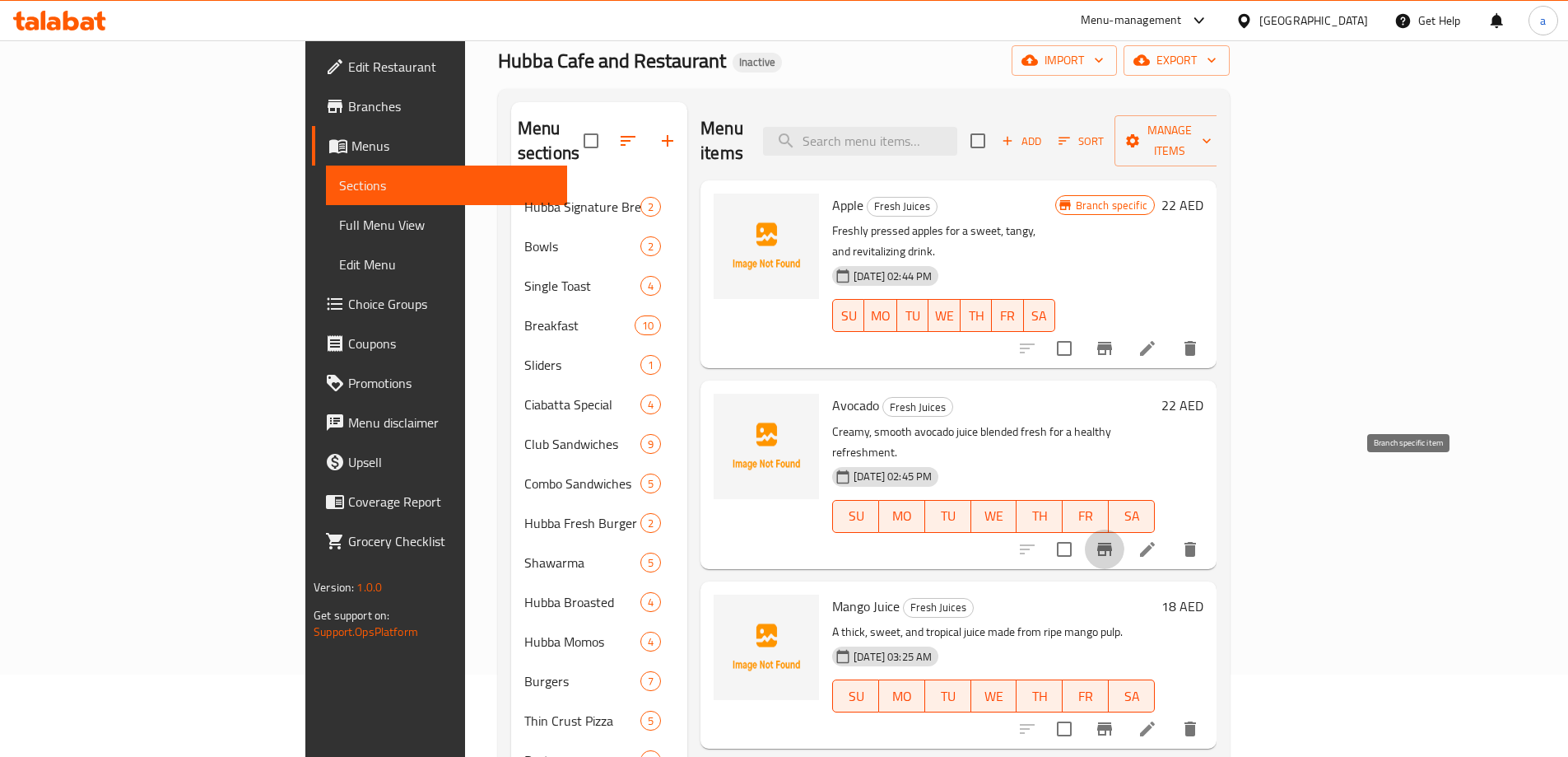
click at [1112, 543] on icon "Branch-specific-item" at bounding box center [1104, 549] width 15 height 13
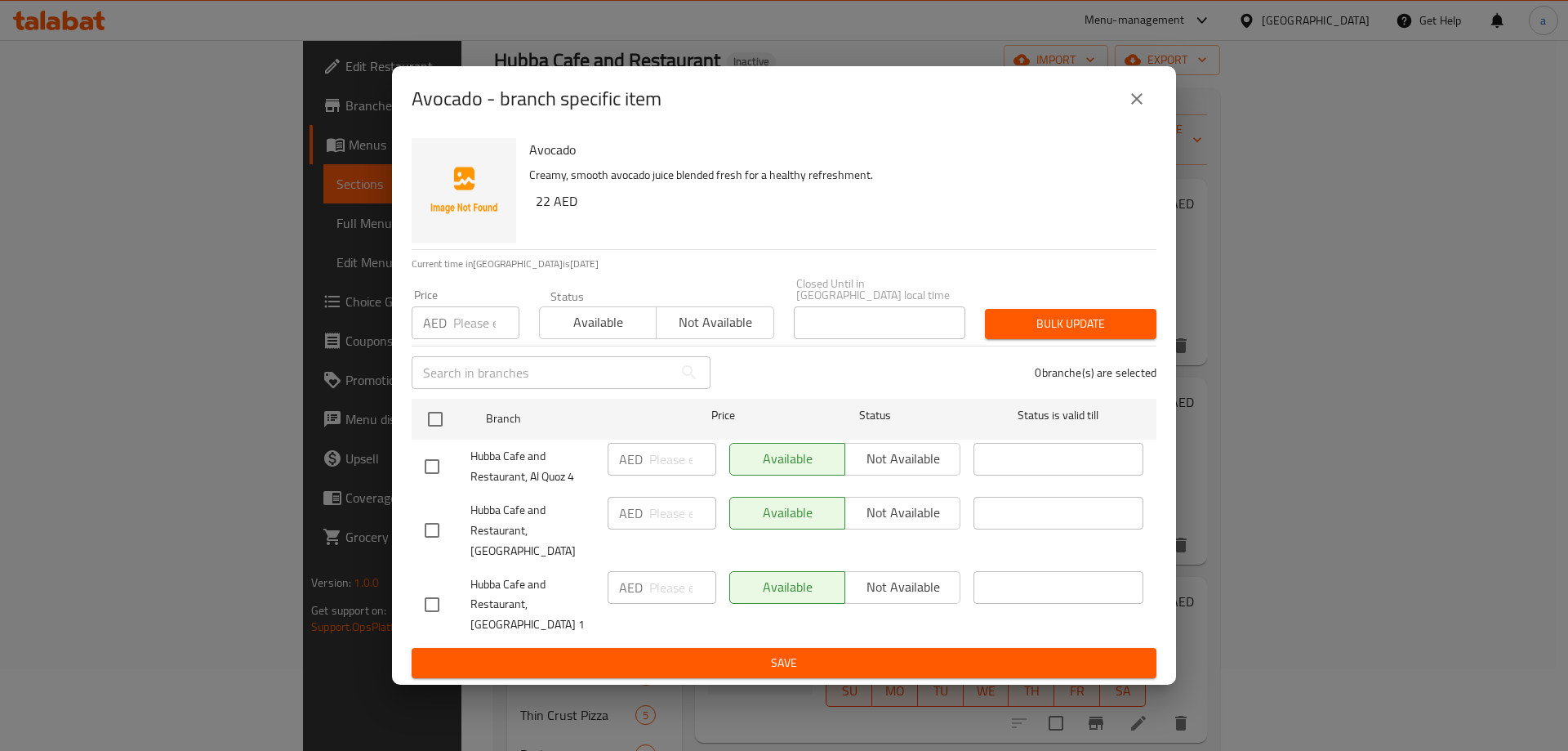
click at [432, 587] on input "checkbox" at bounding box center [431, 604] width 34 height 34
checkbox input "true"
click at [426, 470] on input "checkbox" at bounding box center [431, 466] width 34 height 34
checkbox input "true"
click at [880, 576] on span "Not available" at bounding box center [902, 586] width 102 height 24
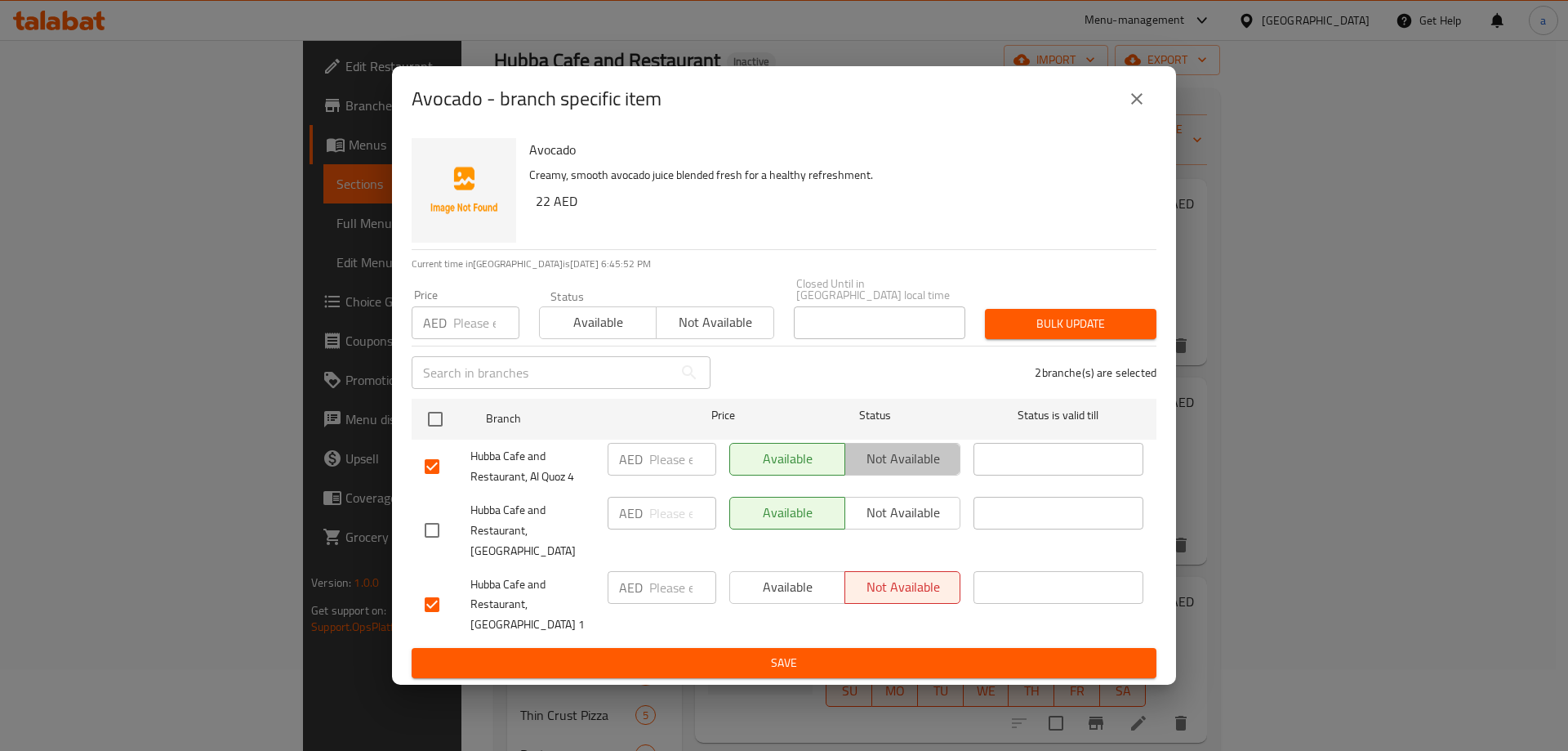
click at [896, 476] on button "Not available" at bounding box center [902, 459] width 116 height 33
click at [844, 653] on span "Save" at bounding box center [784, 662] width 719 height 20
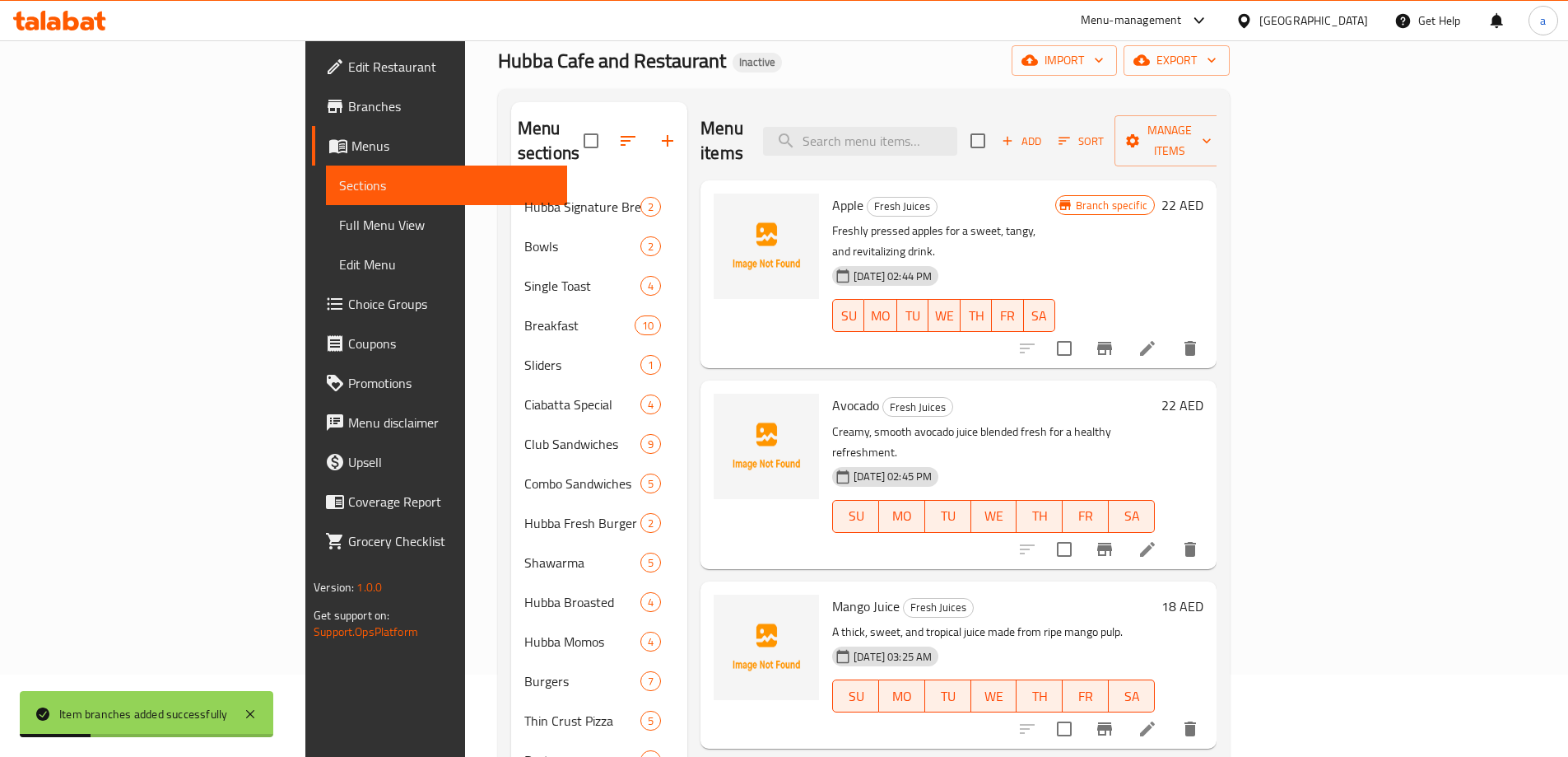
click at [1055, 193] on h6 "Apple Fresh Juices" at bounding box center [944, 205] width 223 height 23
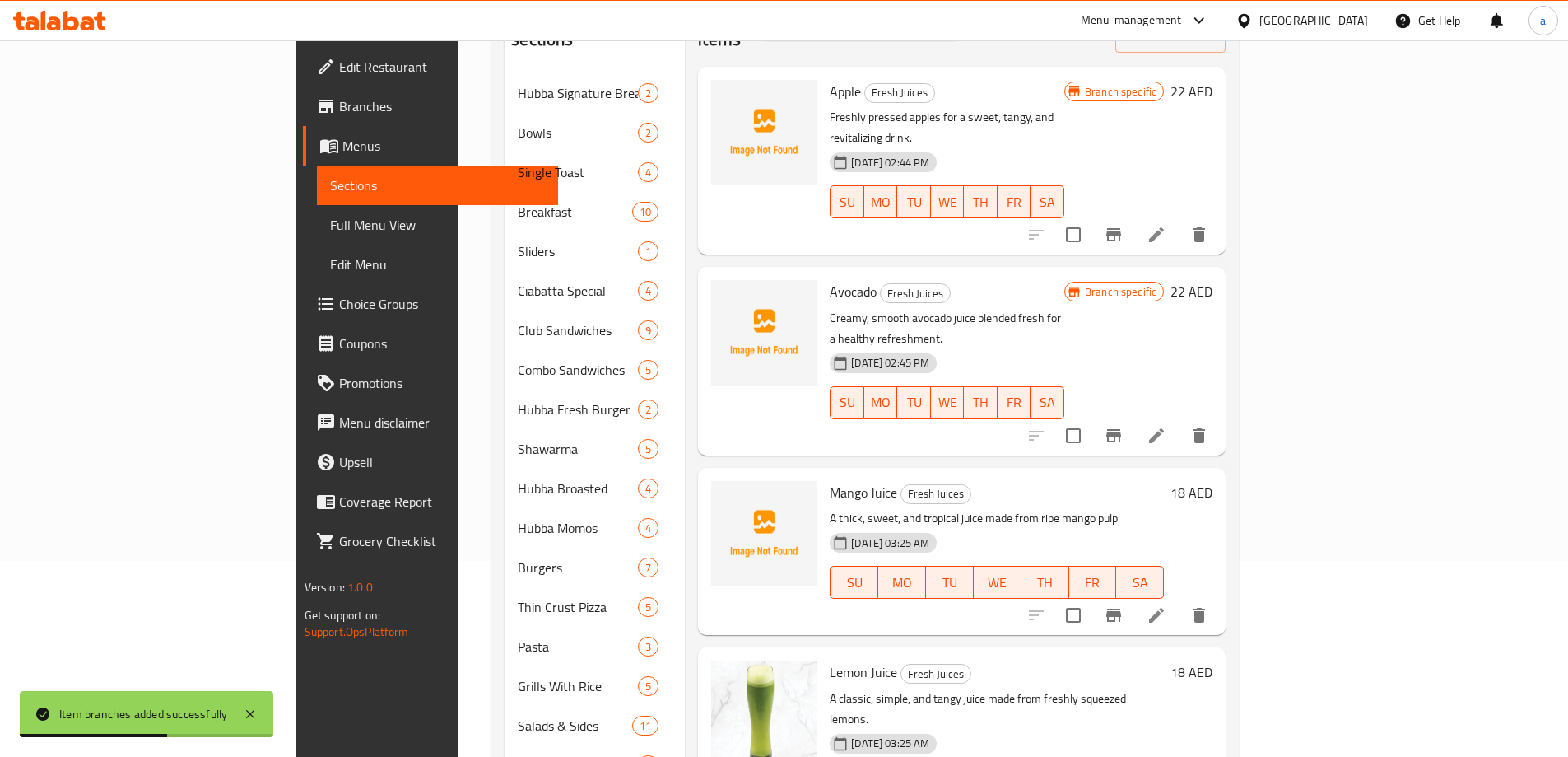
scroll to position [113, 0]
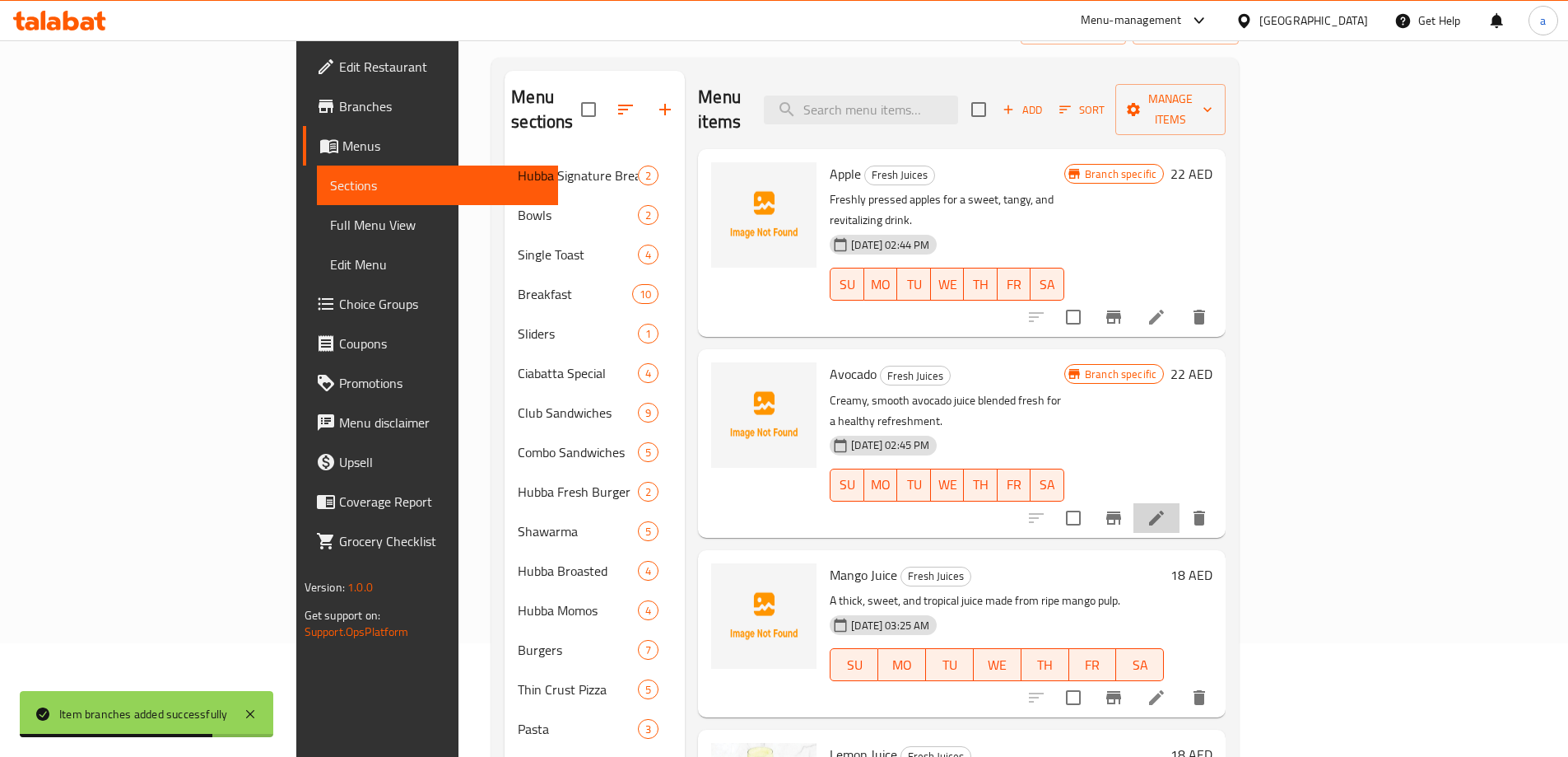
click at [1180, 503] on li at bounding box center [1156, 518] width 47 height 30
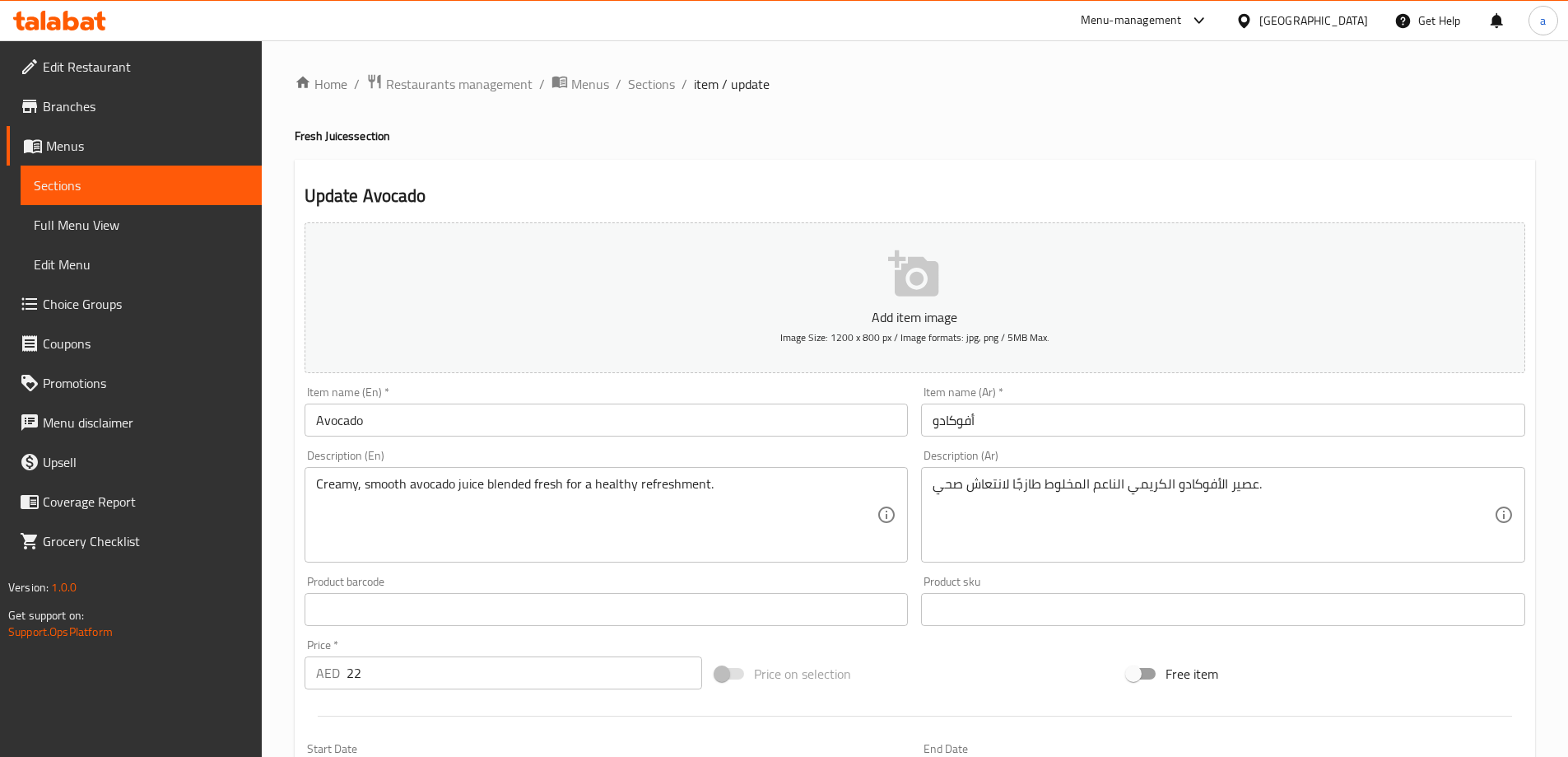
click at [507, 417] on input "Avocado" at bounding box center [607, 420] width 604 height 33
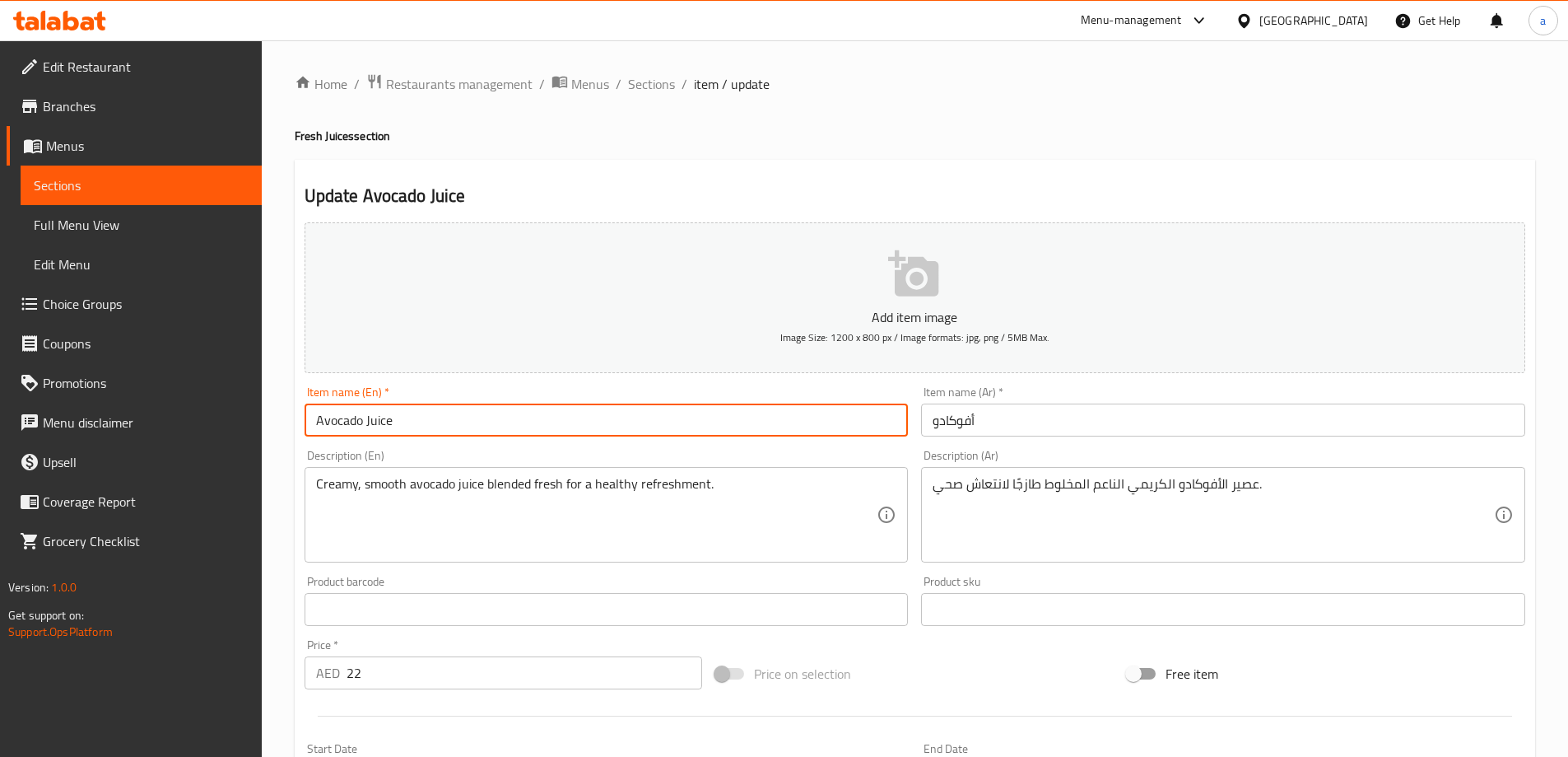
type input "Avocado Juice"
click at [947, 427] on input "أفوكادو" at bounding box center [1223, 420] width 604 height 33
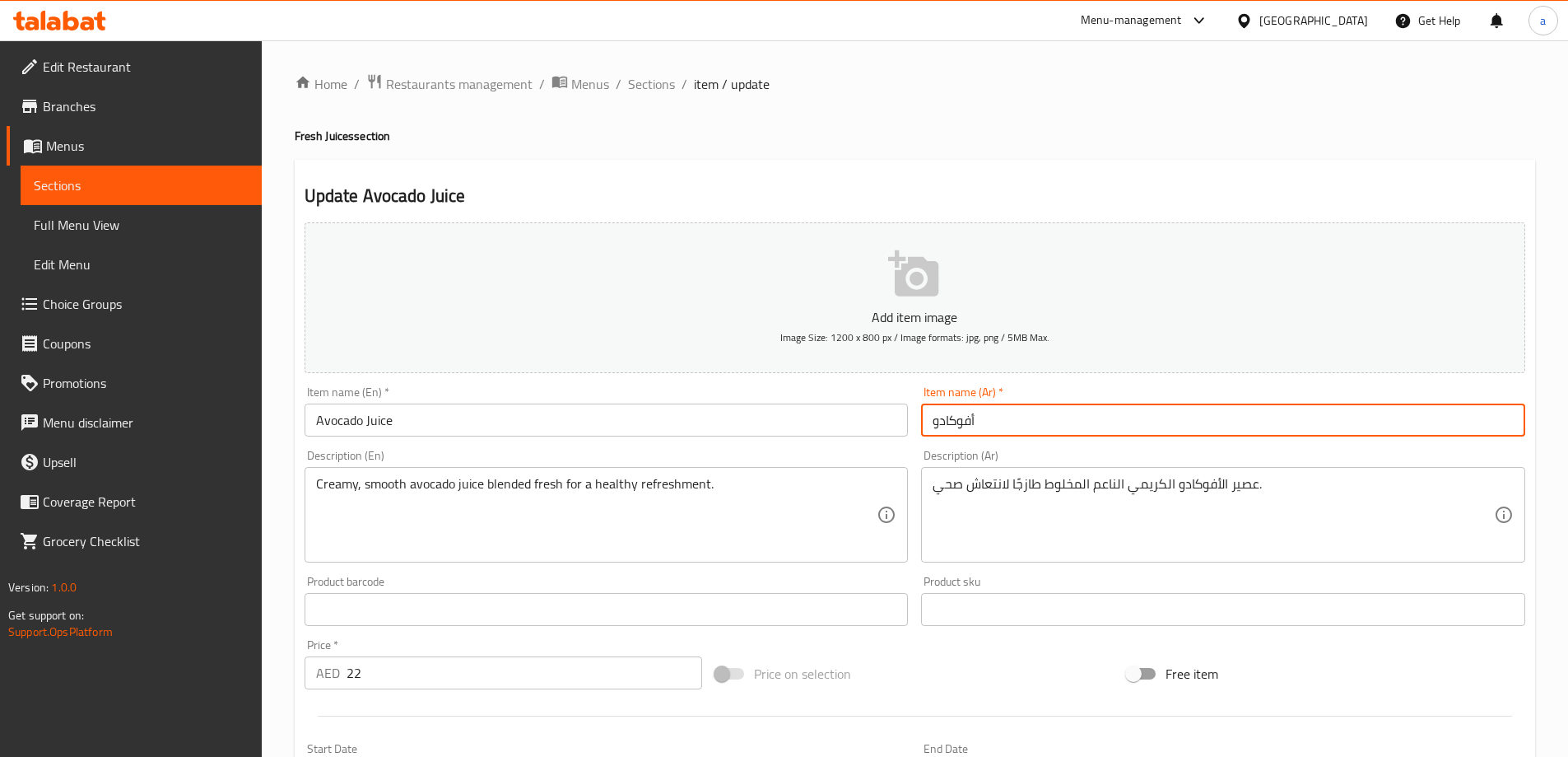
click at [947, 427] on input "أفوكادو" at bounding box center [1223, 420] width 604 height 33
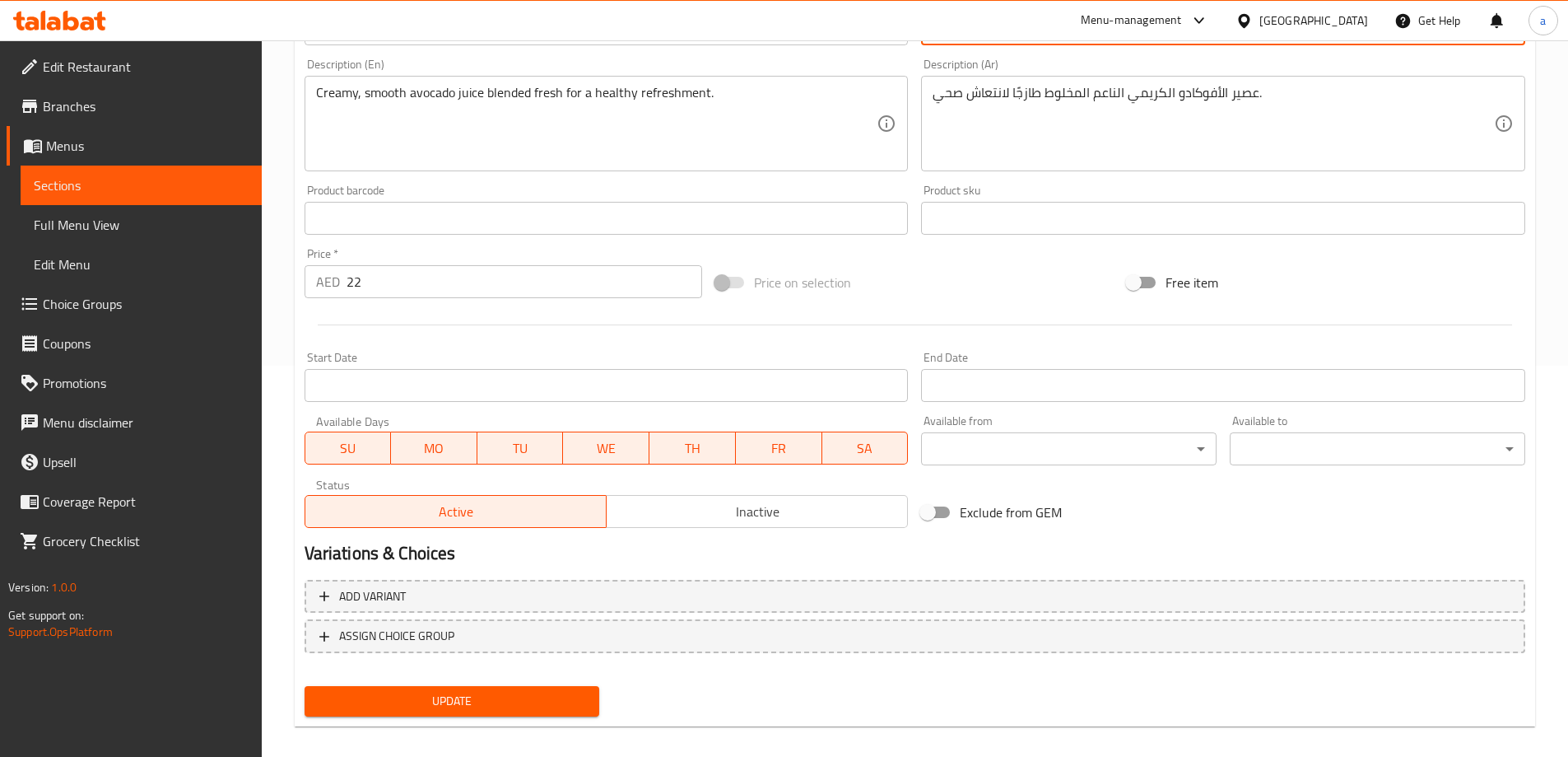
scroll to position [407, 0]
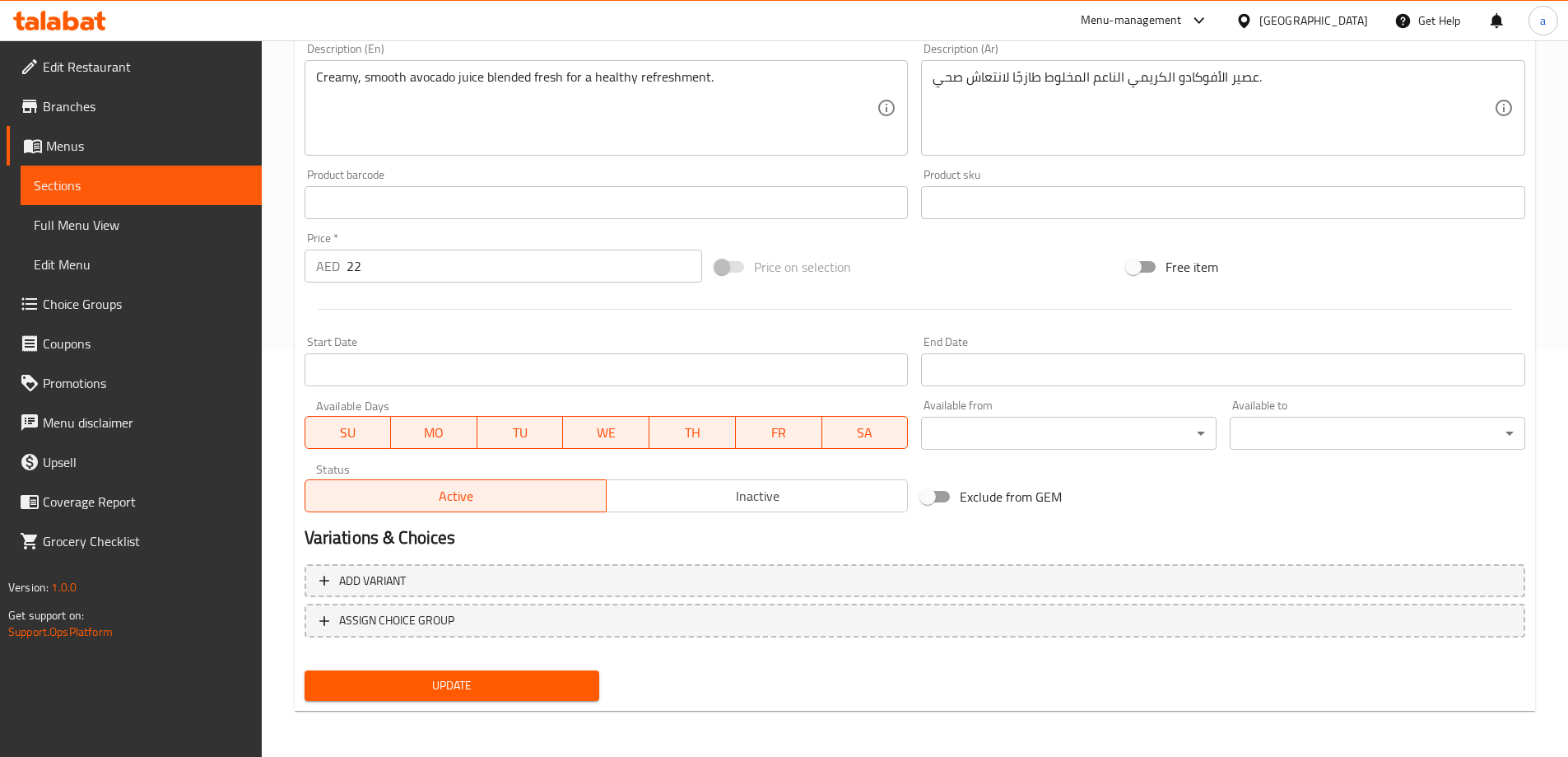
type input "عصير أفوكادو"
click at [472, 705] on div "Update" at bounding box center [452, 686] width 309 height 44
click at [476, 687] on span "Update" at bounding box center [452, 685] width 270 height 20
click at [184, 192] on span "Sections" at bounding box center [140, 185] width 215 height 20
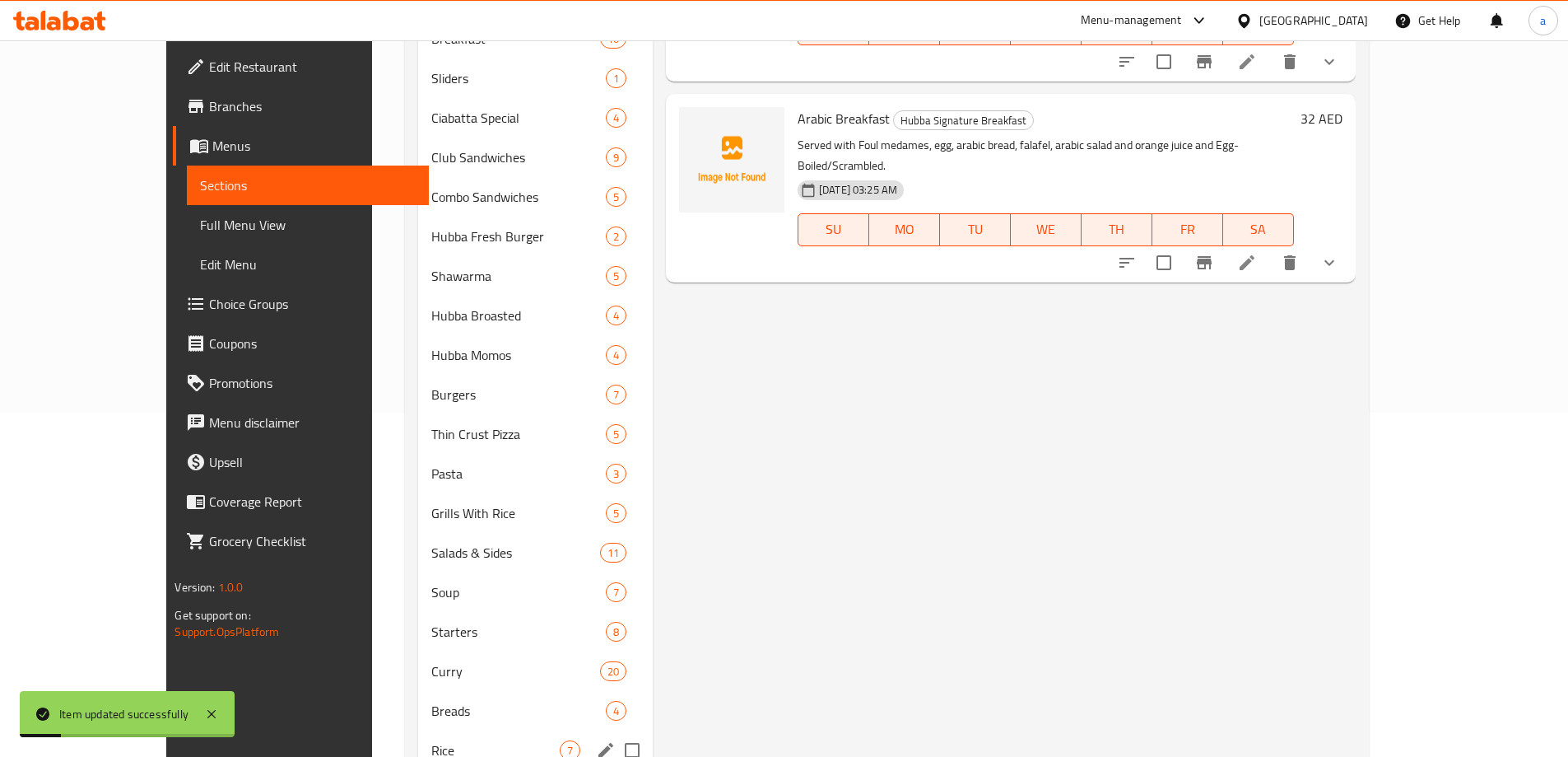
scroll to position [608, 0]
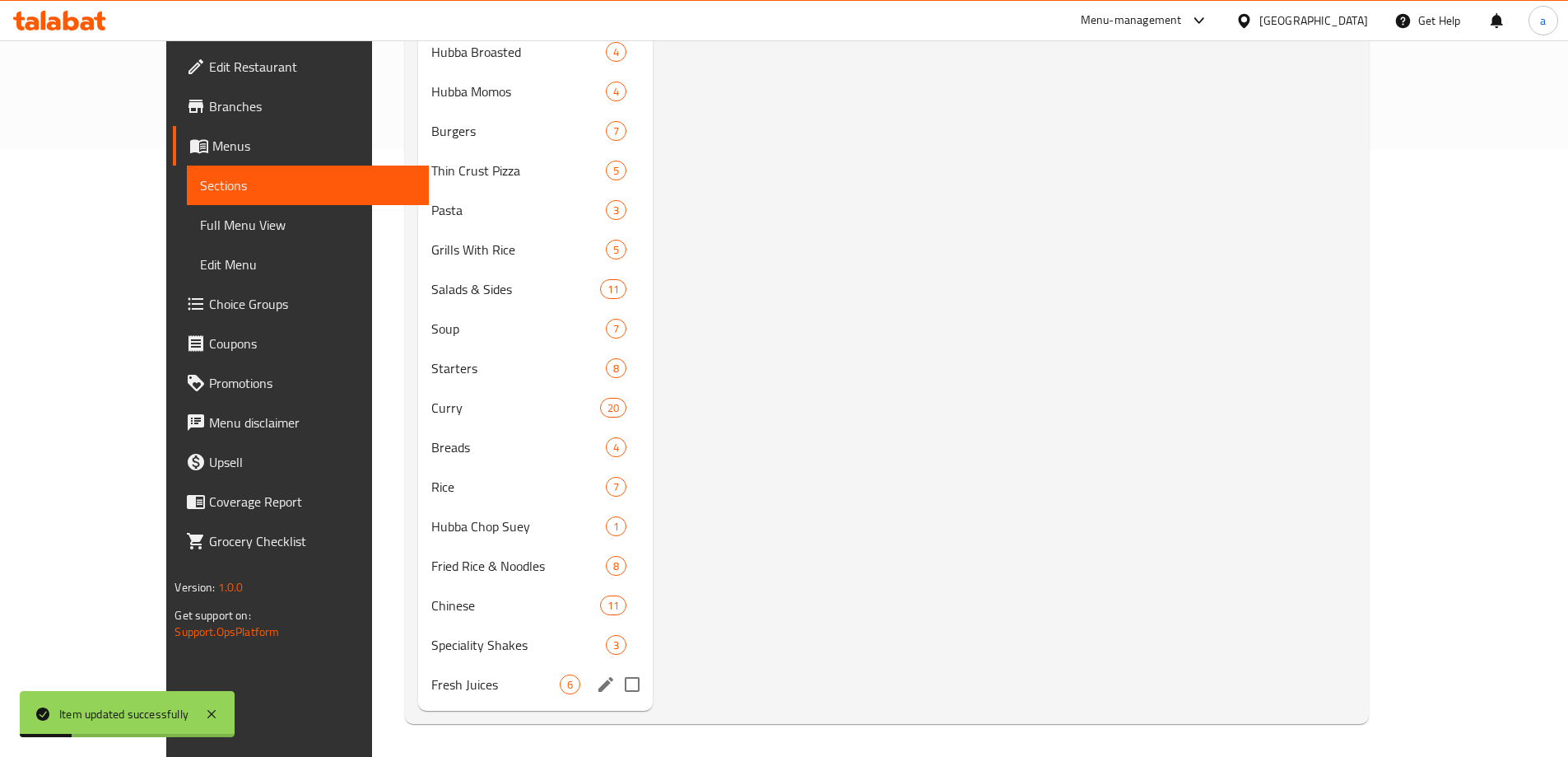
click at [431, 677] on span "Fresh Juices" at bounding box center [494, 684] width 127 height 20
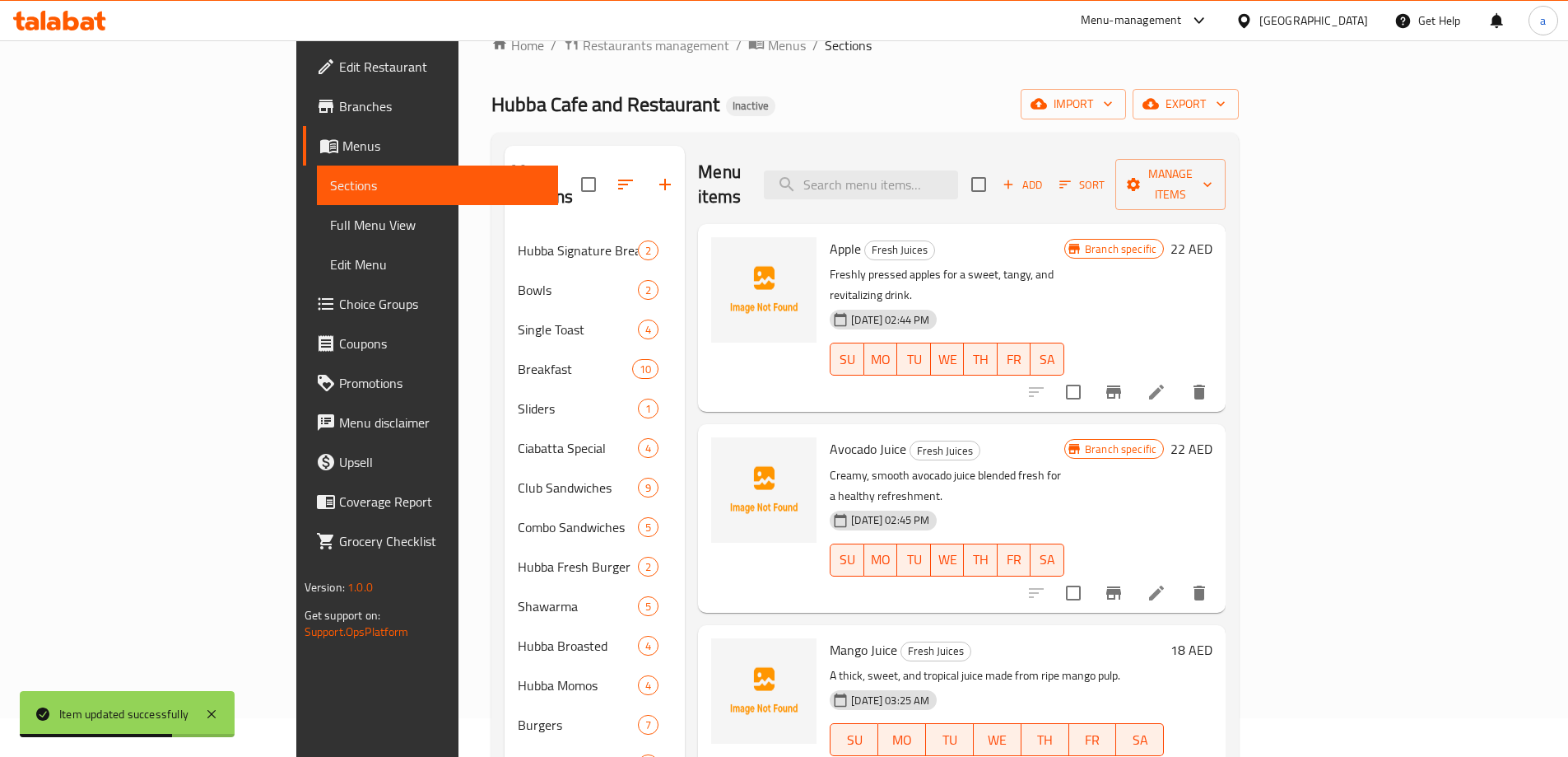
scroll to position [32, 0]
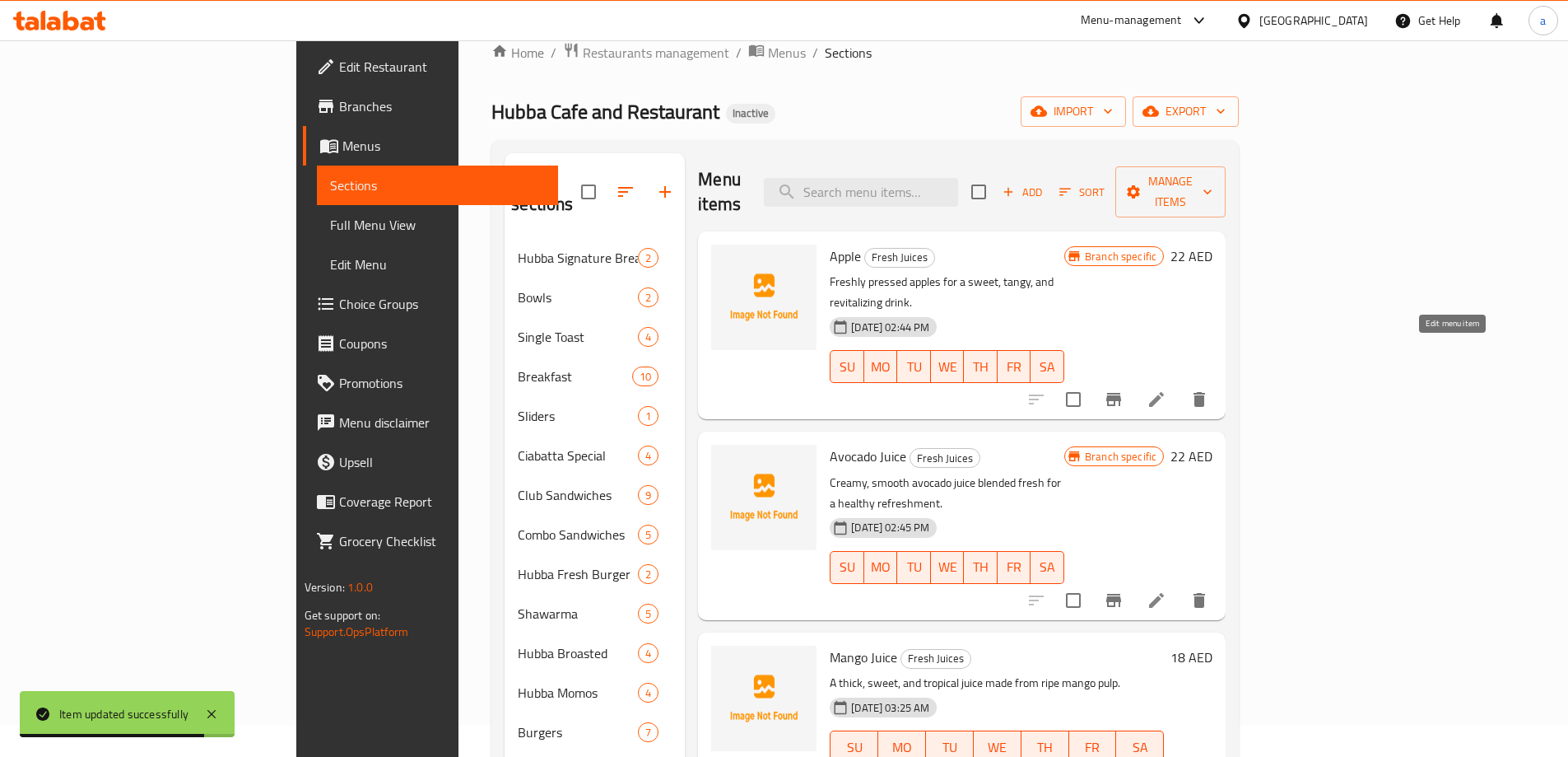
click at [1167, 389] on icon at bounding box center [1156, 399] width 20 height 20
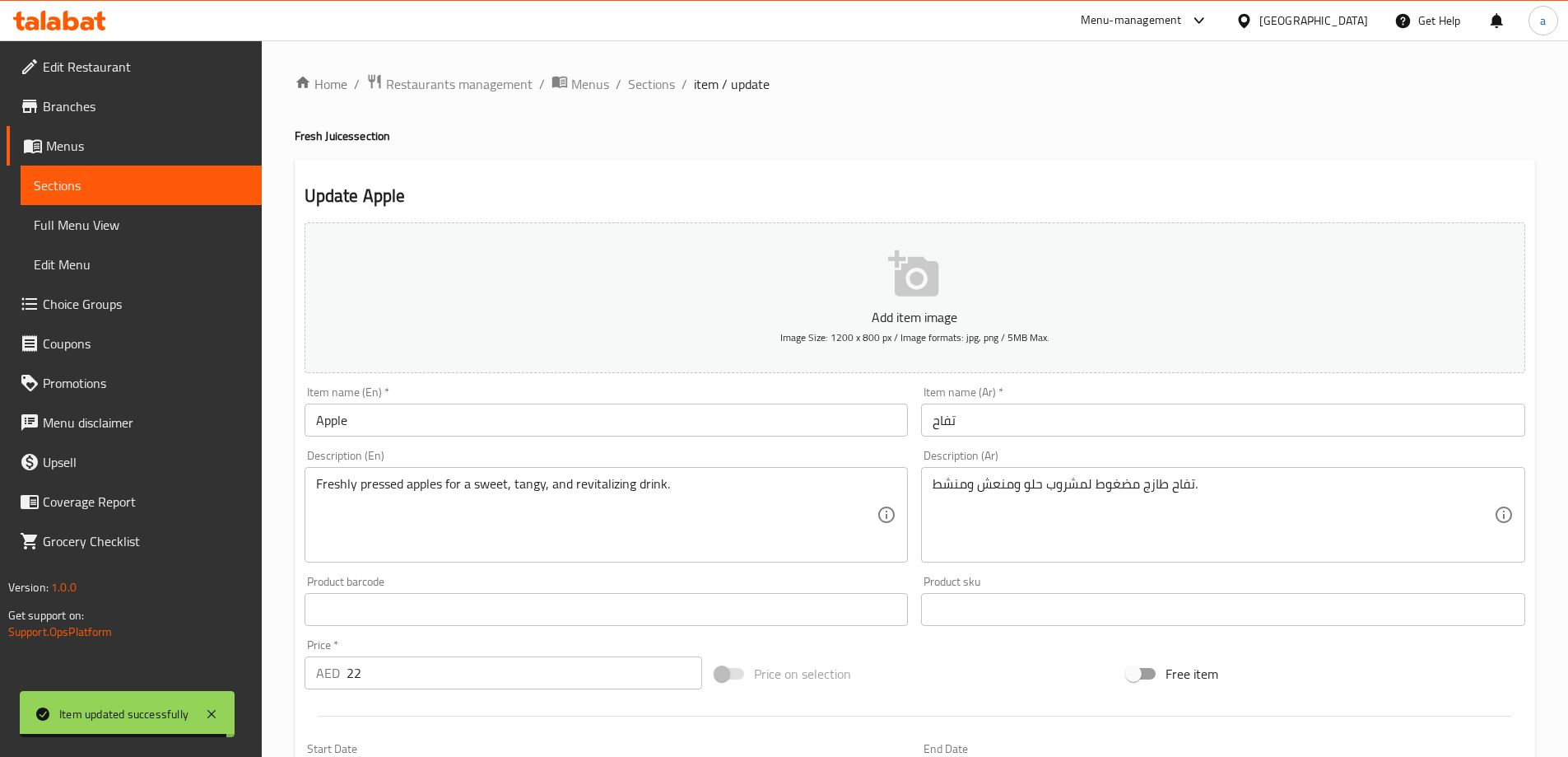
click at [472, 421] on input "Apple" at bounding box center [607, 420] width 604 height 33
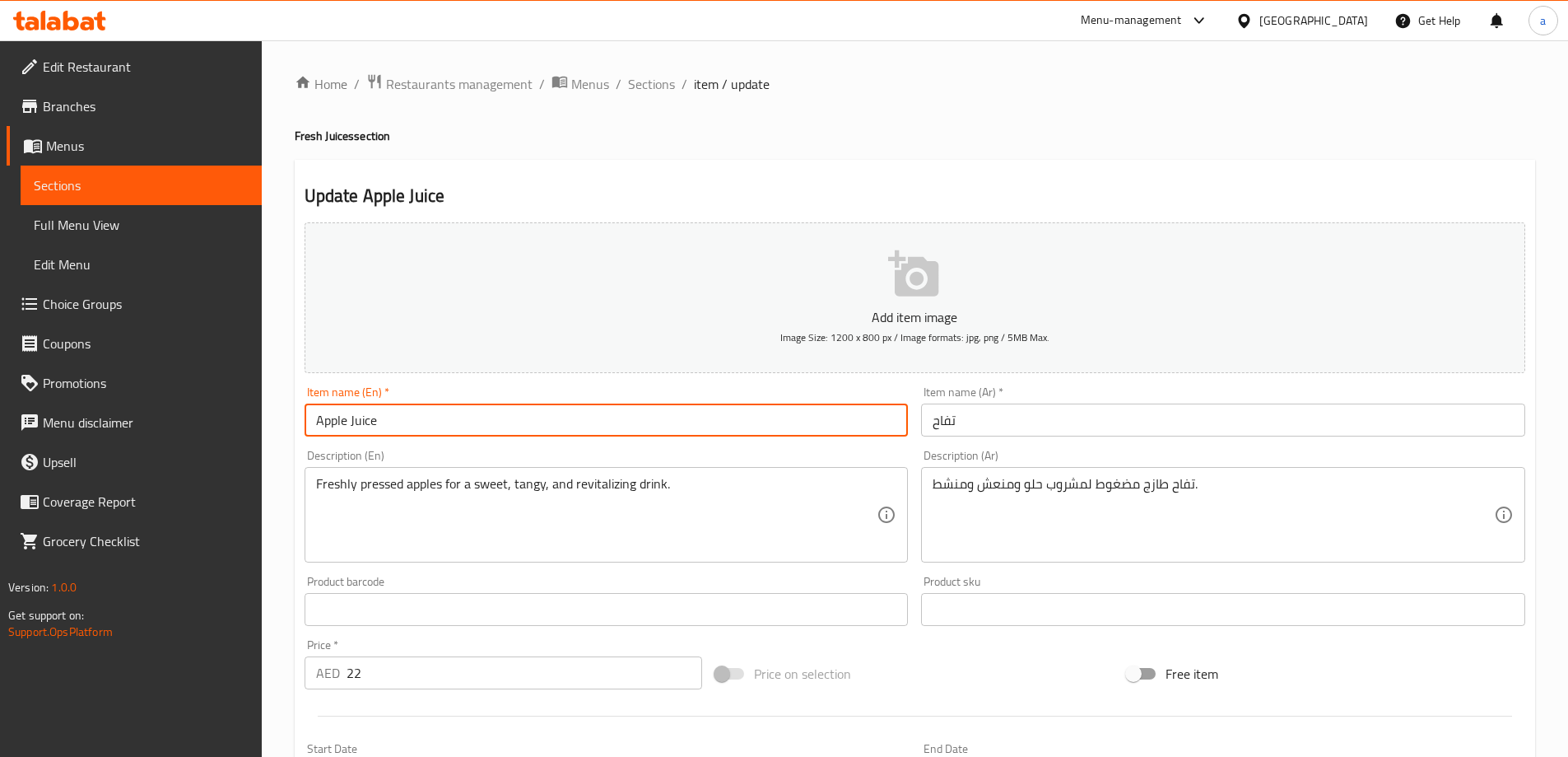
type input "Apple Juice"
click at [1030, 407] on input "تفاح" at bounding box center [1223, 420] width 604 height 33
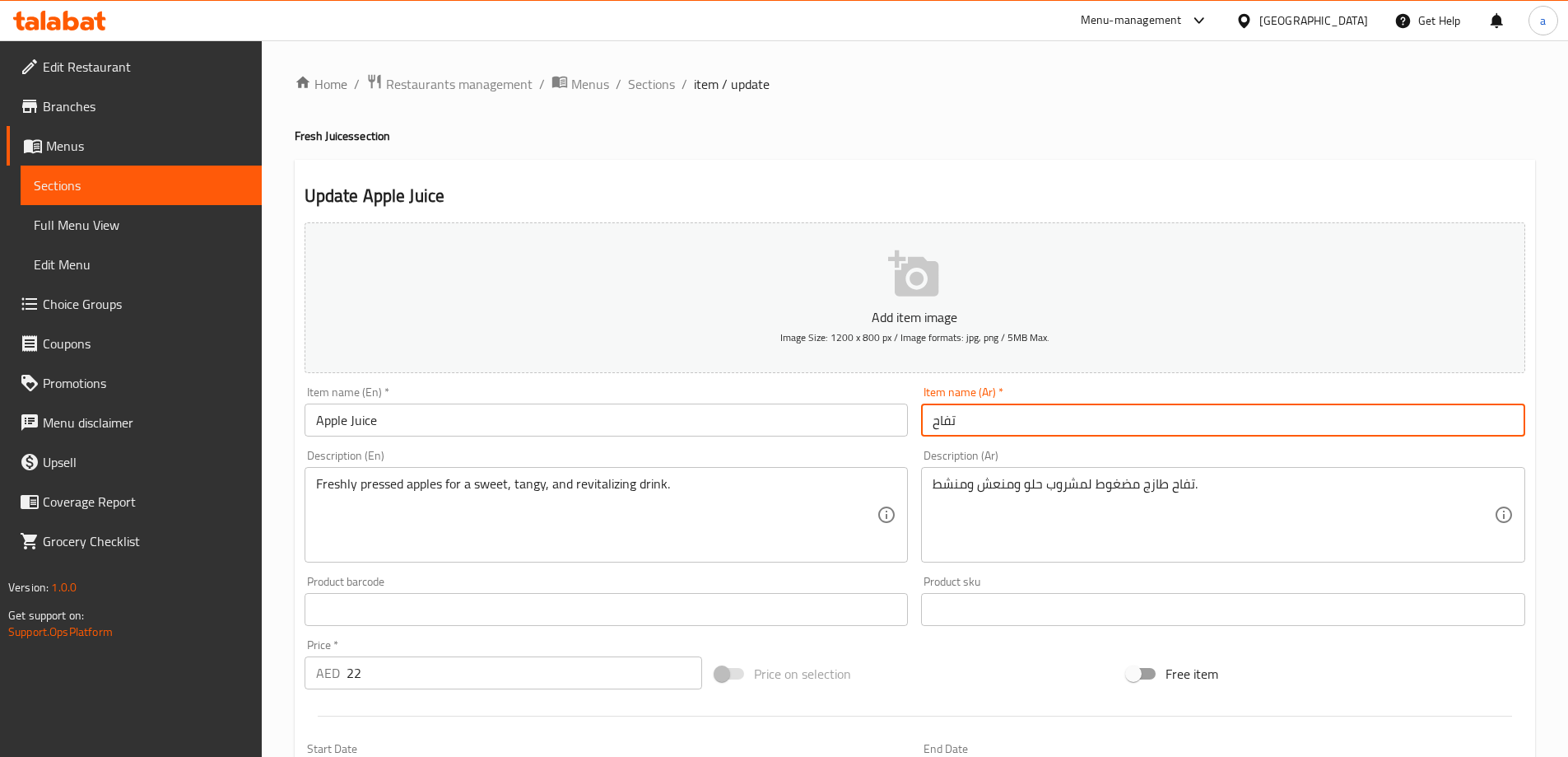
click at [1030, 407] on input "تفاح" at bounding box center [1223, 420] width 604 height 33
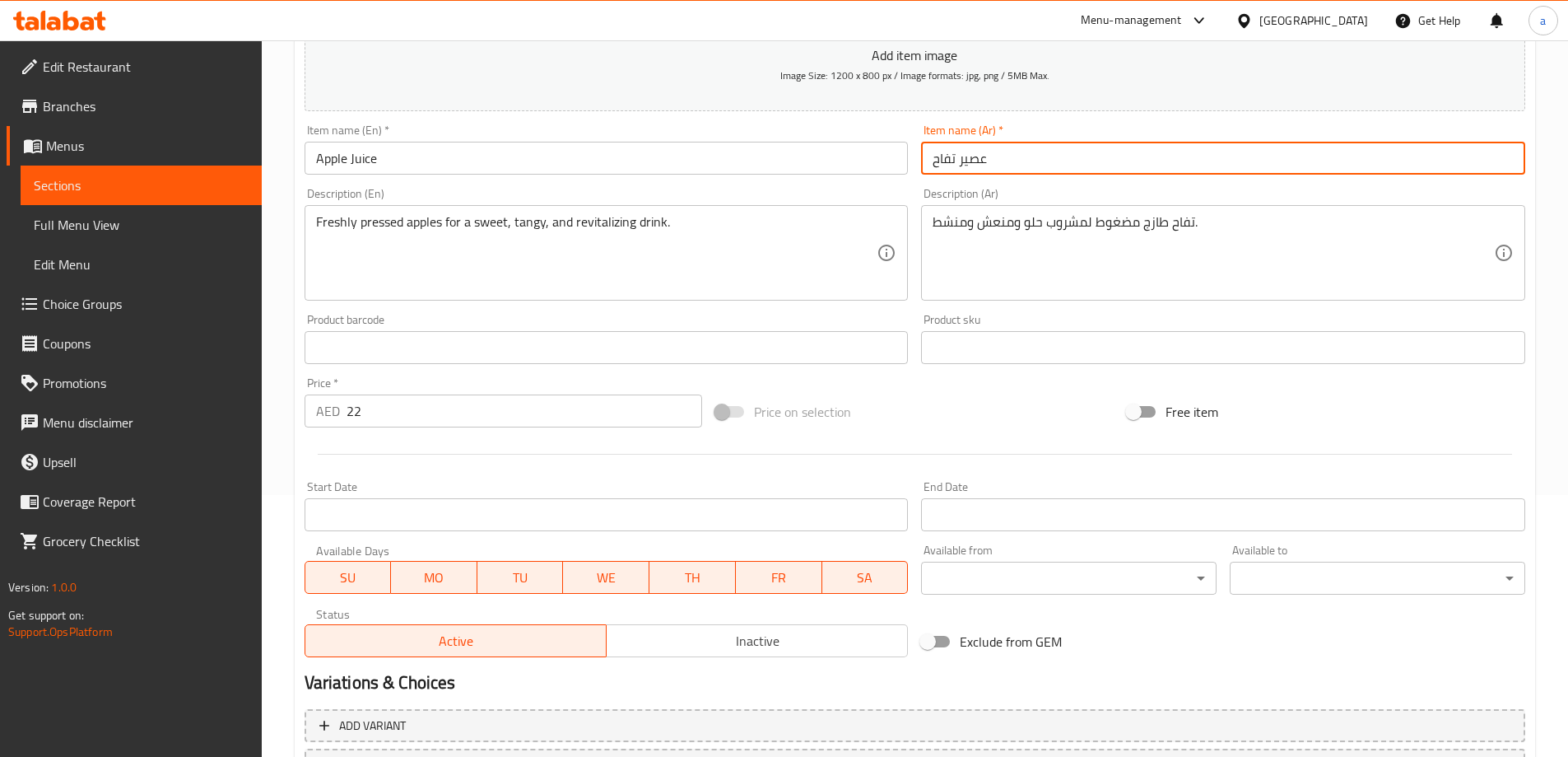
scroll to position [407, 0]
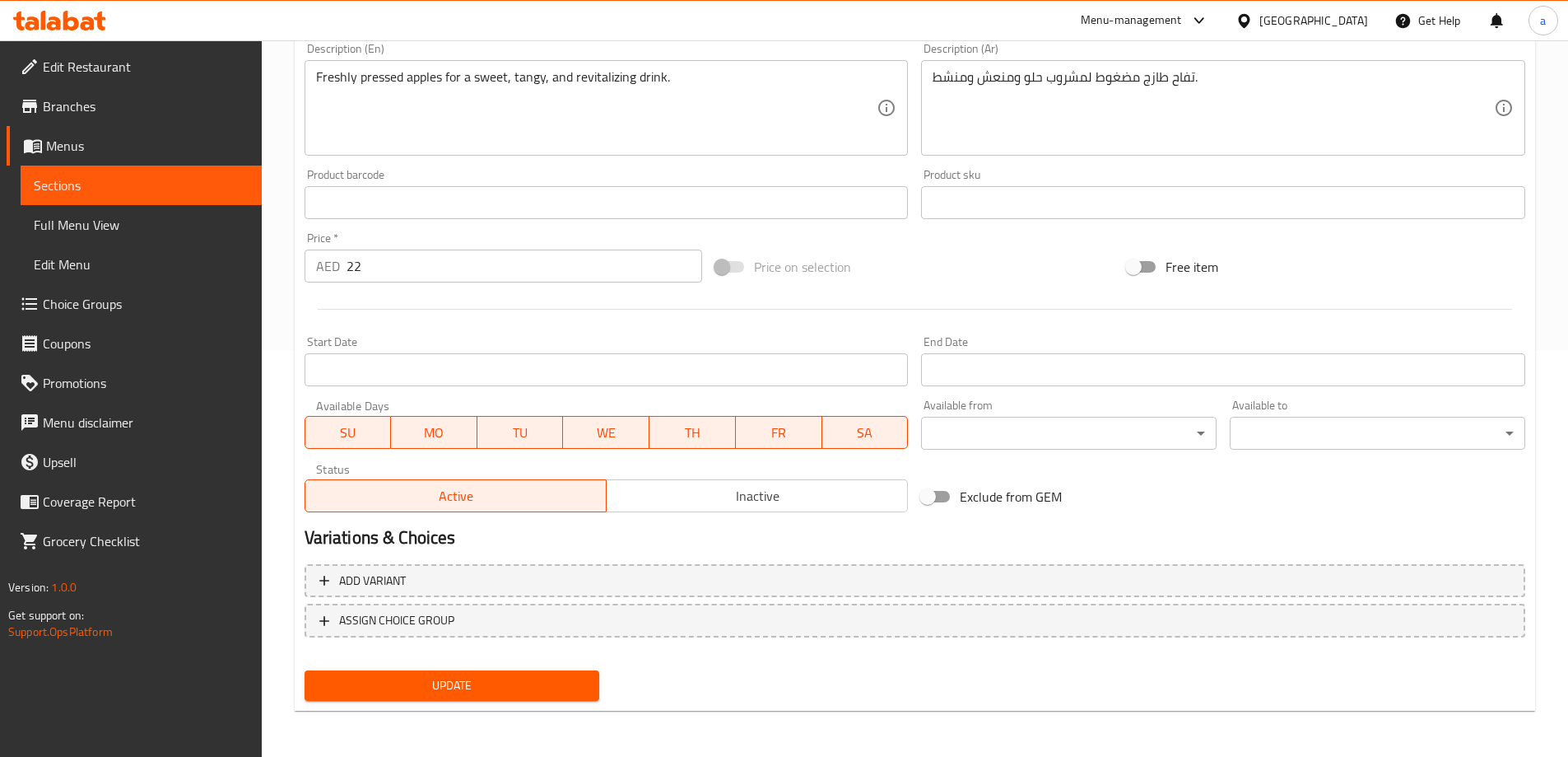
type input "عصير تفاح"
click at [504, 683] on span "Update" at bounding box center [452, 685] width 270 height 20
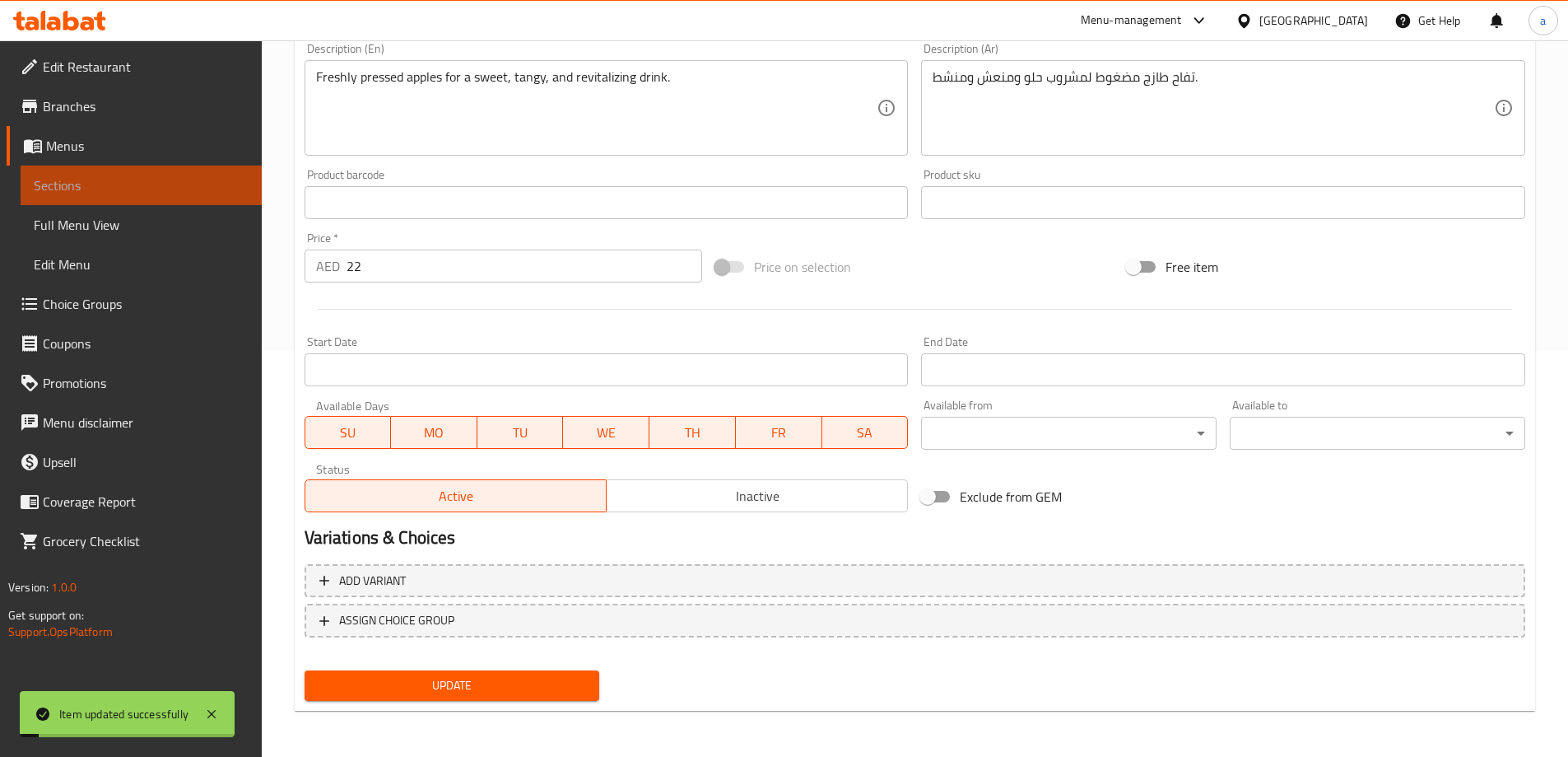
click at [211, 193] on span "Sections" at bounding box center [140, 185] width 215 height 20
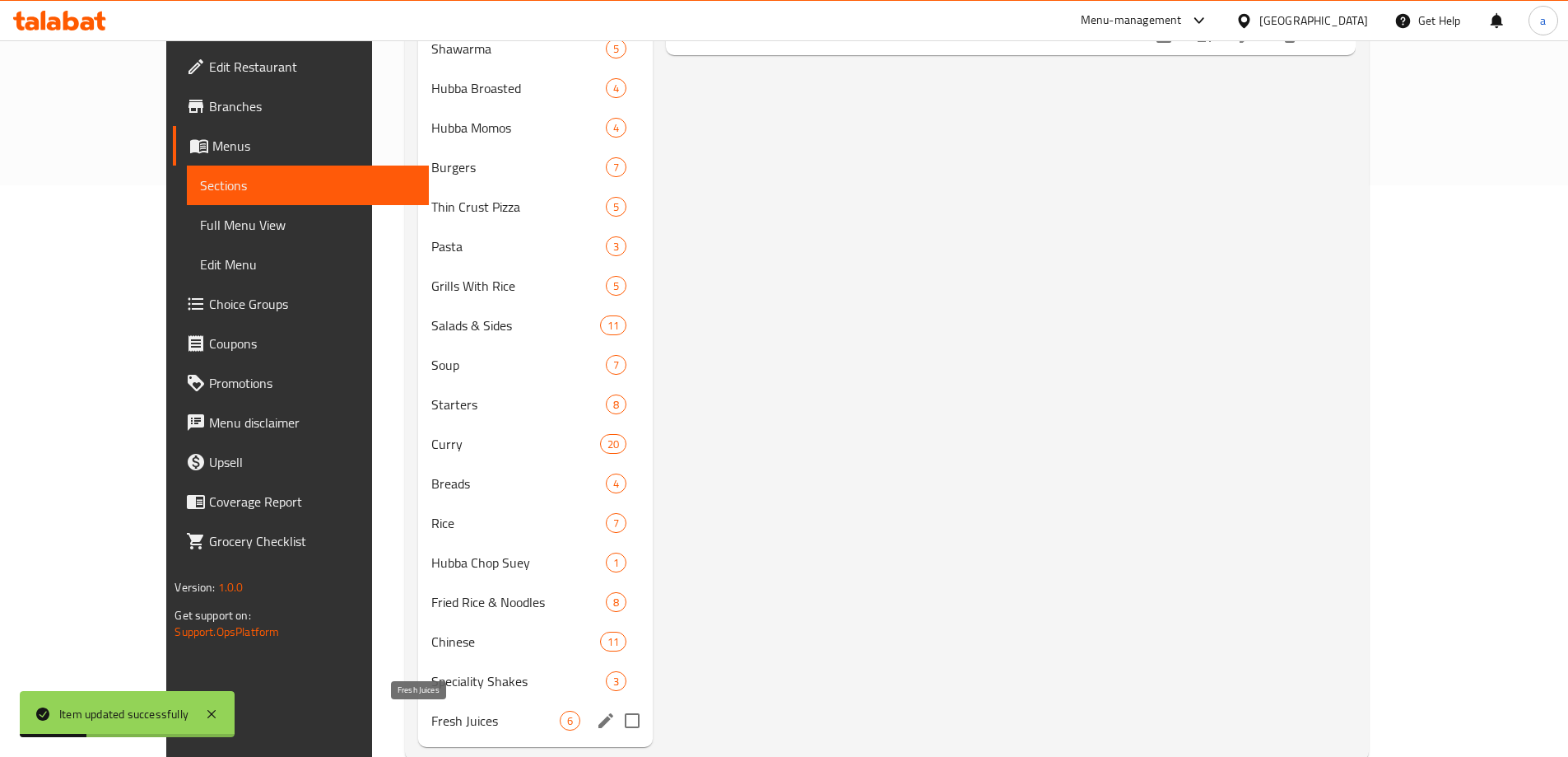
click at [431, 717] on span "Fresh Juices" at bounding box center [494, 720] width 127 height 20
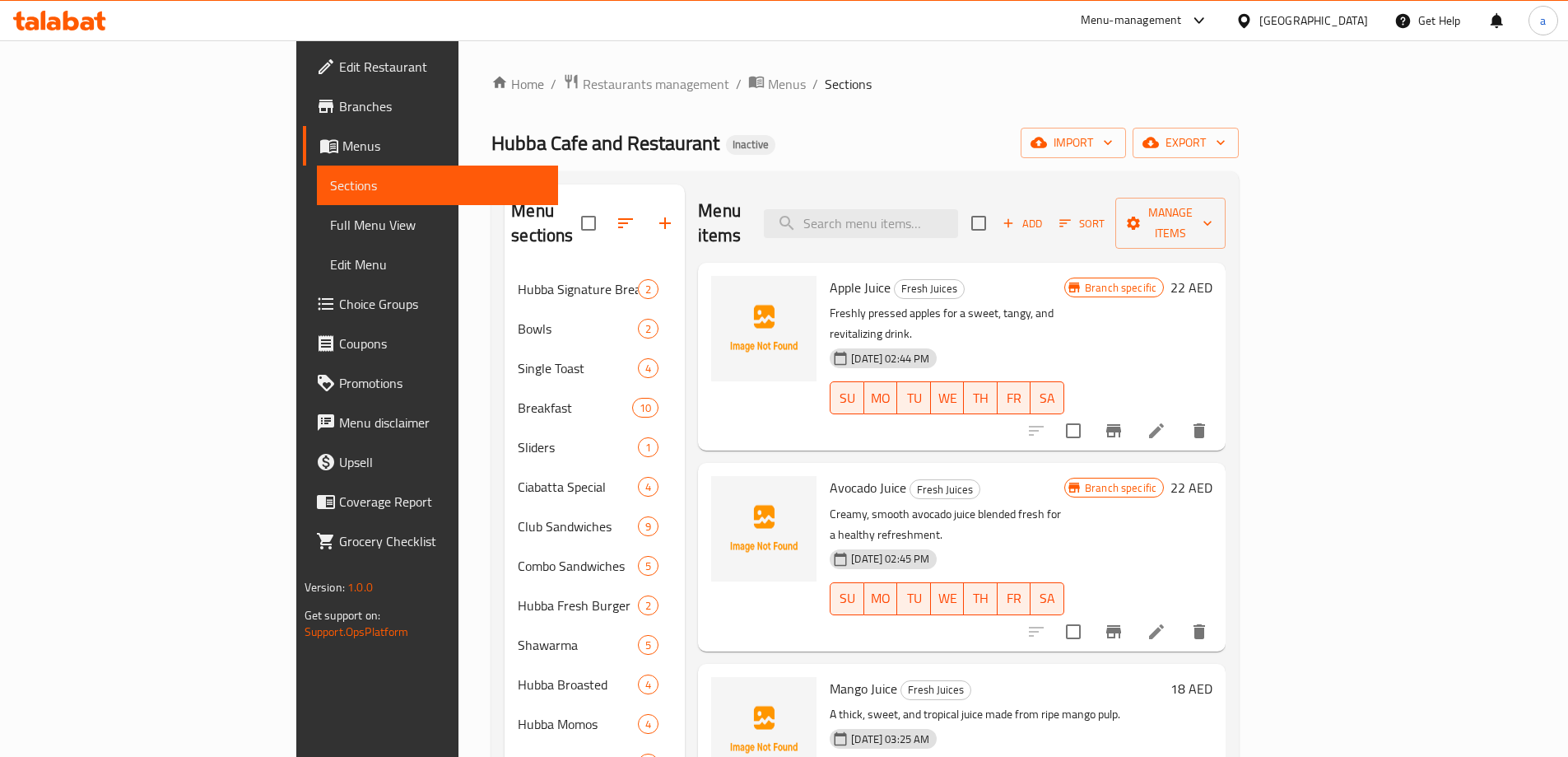
click at [1045, 214] on span "Add" at bounding box center [1022, 224] width 45 height 19
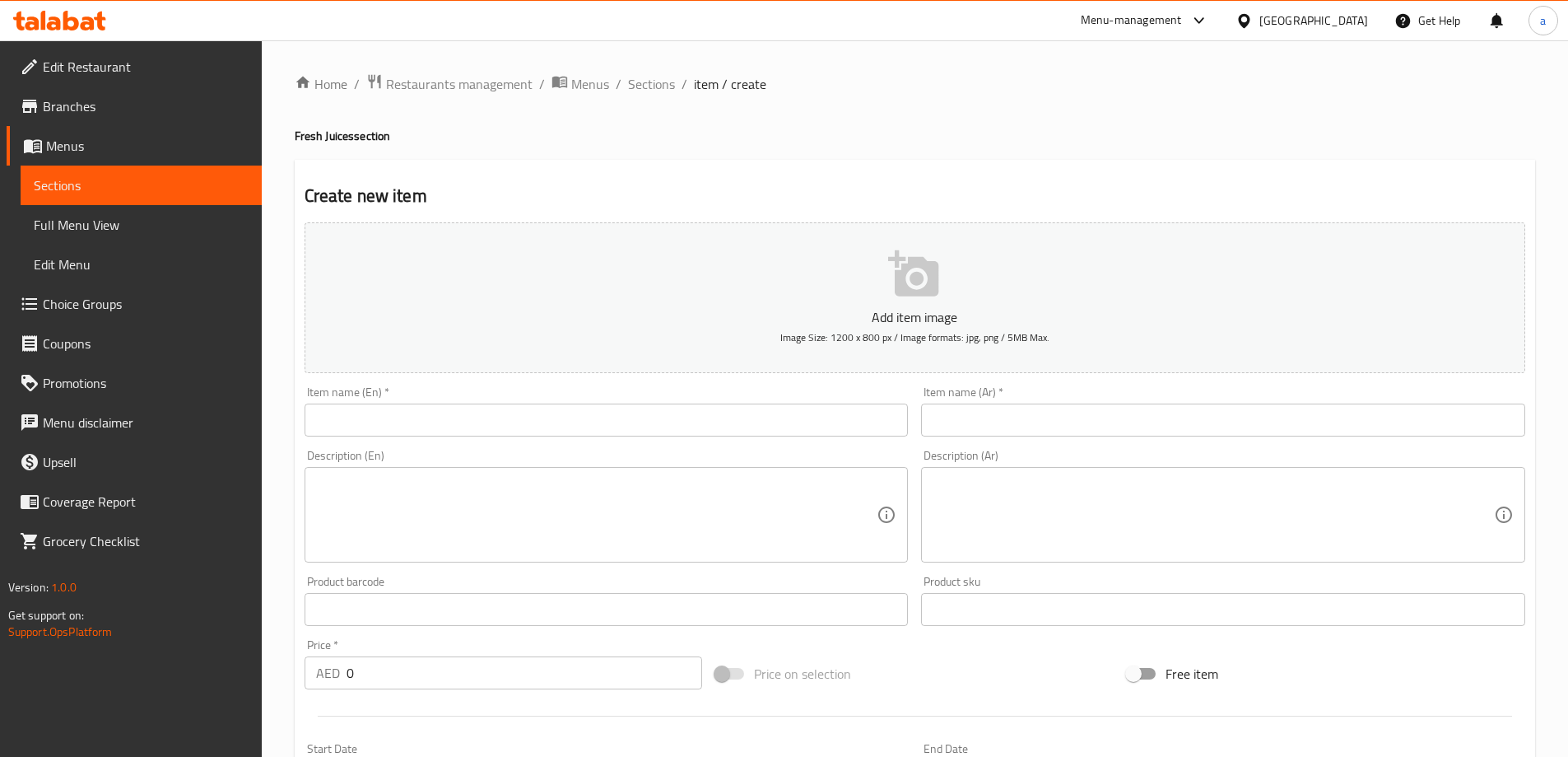
click at [533, 434] on input "text" at bounding box center [607, 420] width 604 height 33
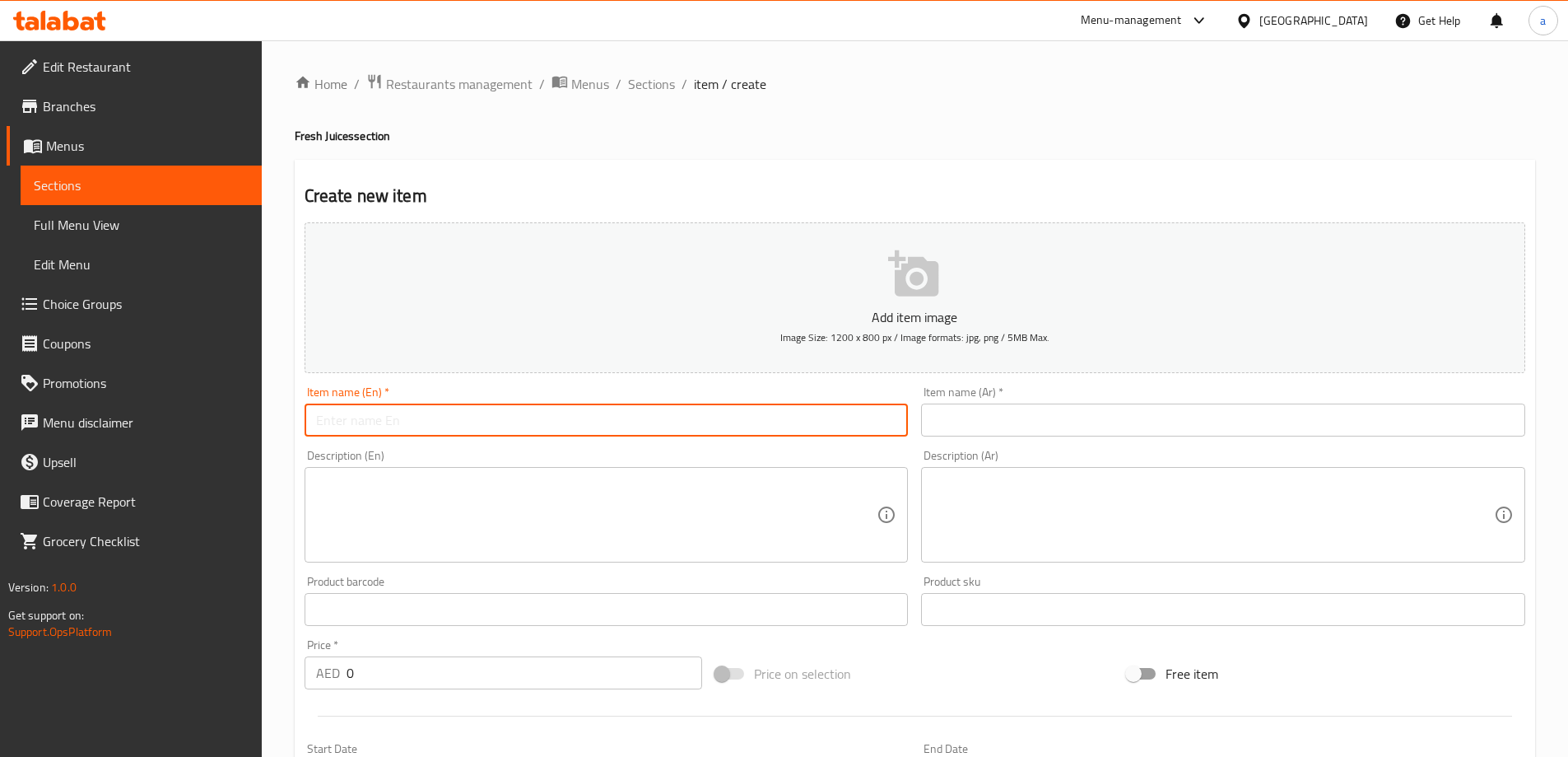
paste input "ORANGE"
click at [533, 434] on input "ORANGE" at bounding box center [607, 420] width 604 height 33
click at [527, 433] on input "Orange" at bounding box center [607, 420] width 604 height 33
type input "Orange Juice"
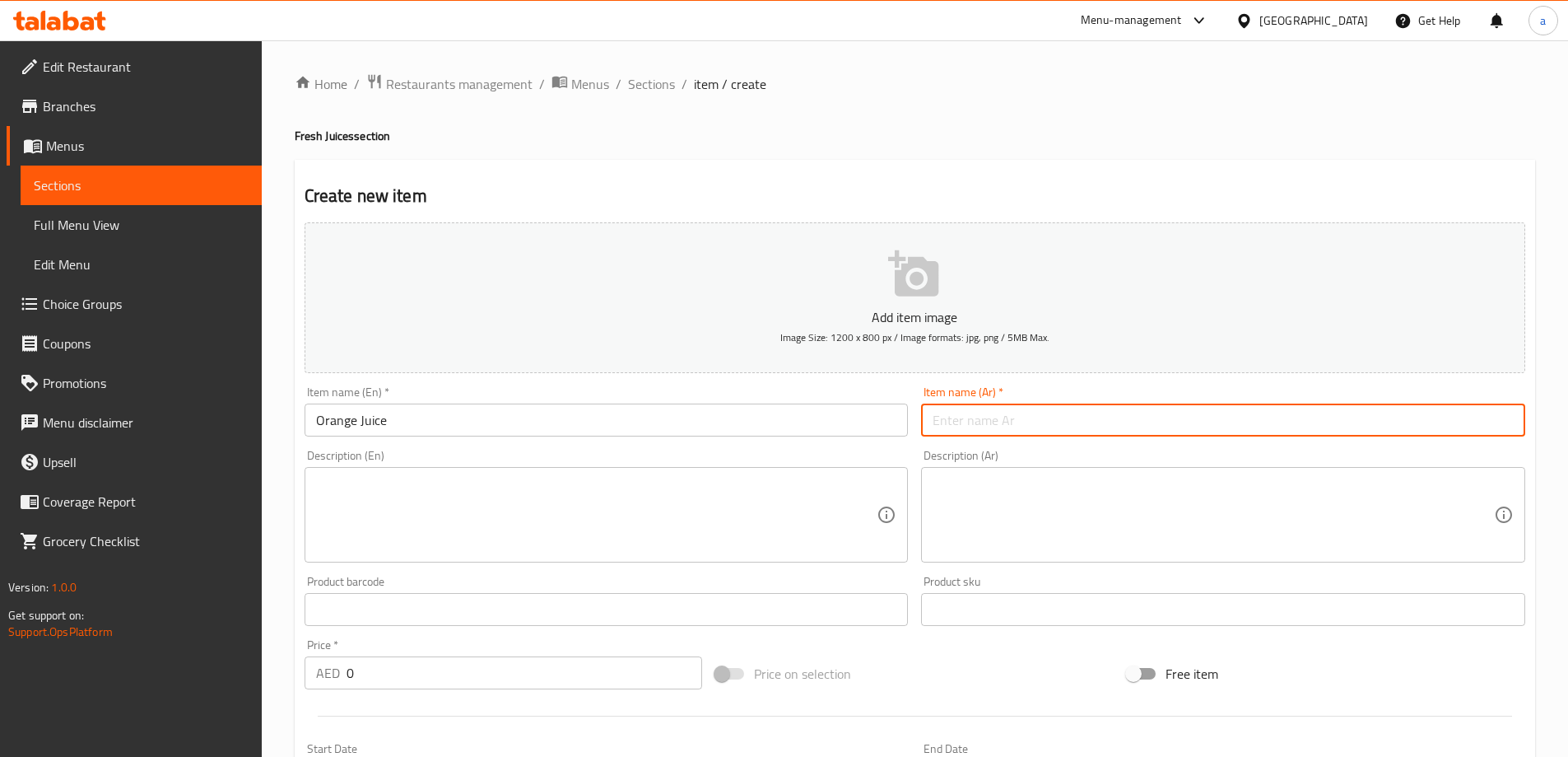
click at [987, 416] on input "text" at bounding box center [1223, 420] width 604 height 33
type input "عصير برتقال"
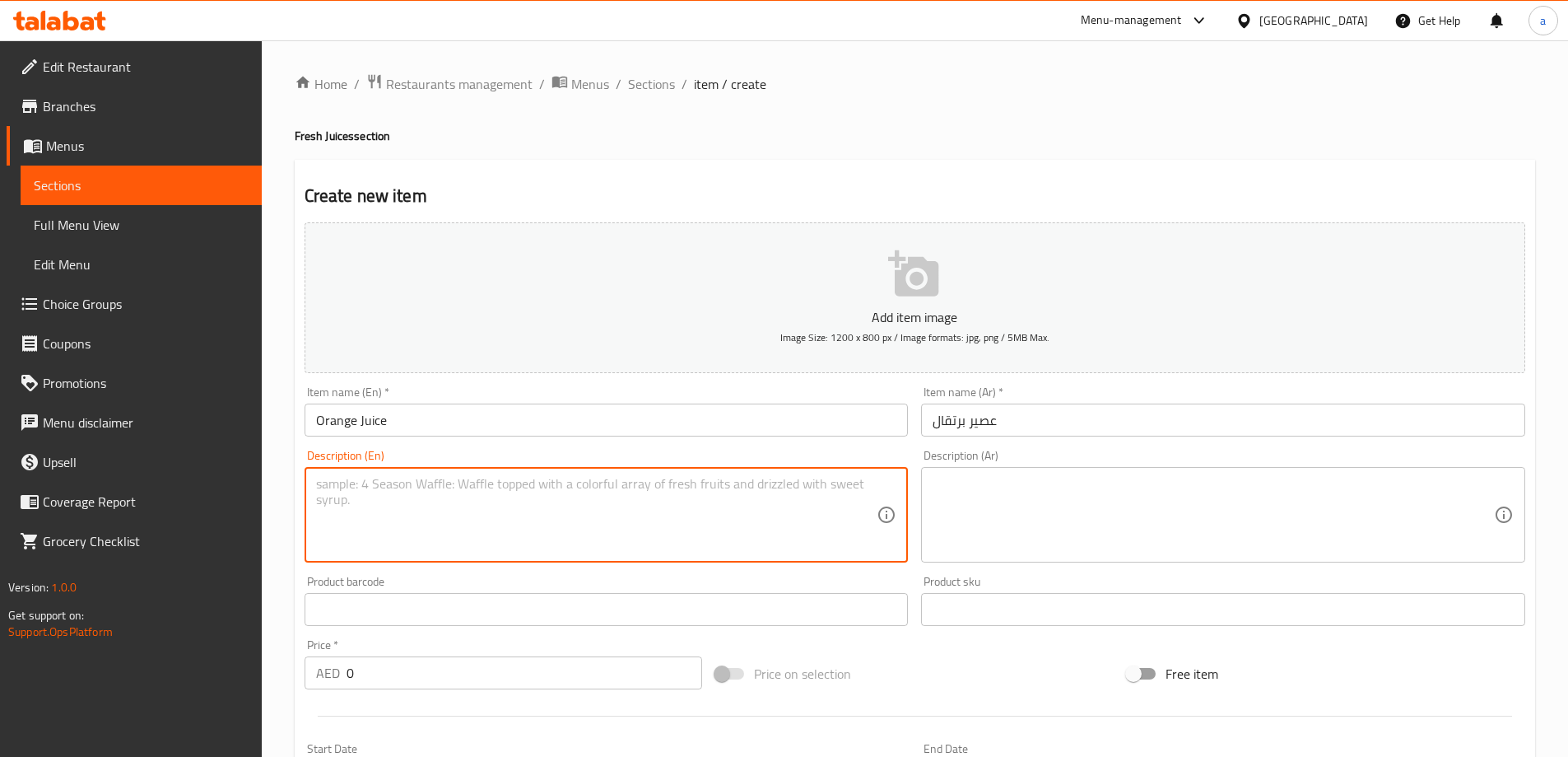
click at [349, 503] on textarea at bounding box center [596, 515] width 561 height 78
paste textarea "Freshly squeezed orange juice, bursting with natural citrus flavor."
type textarea "Freshly squeezed orange juice, bursting with natural citrus flavor."
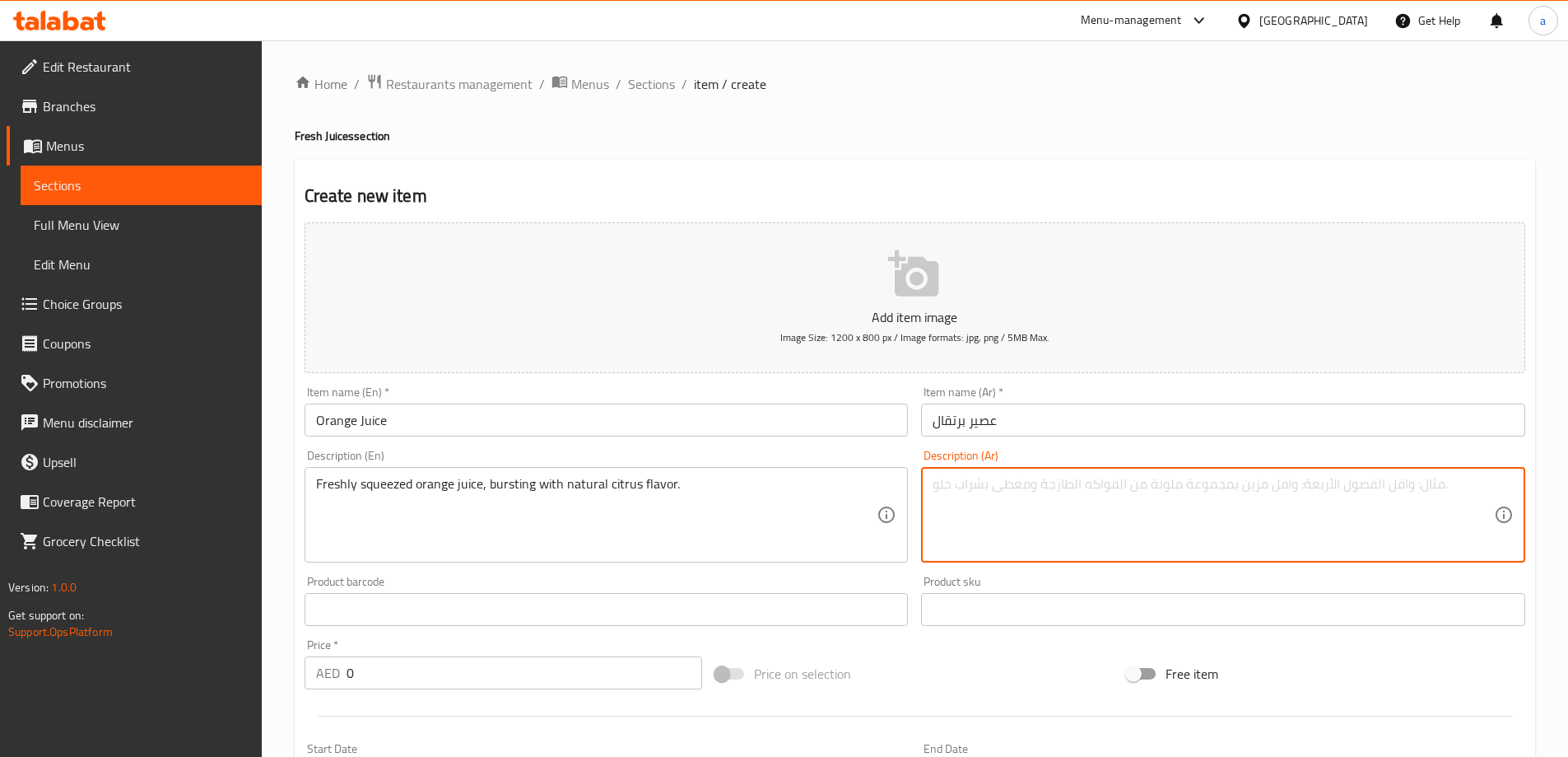
click at [1097, 487] on textarea at bounding box center [1212, 515] width 561 height 78
paste textarea "عصير برتقال طازج، مليء بنكهة الحمضيات الطبيعية."
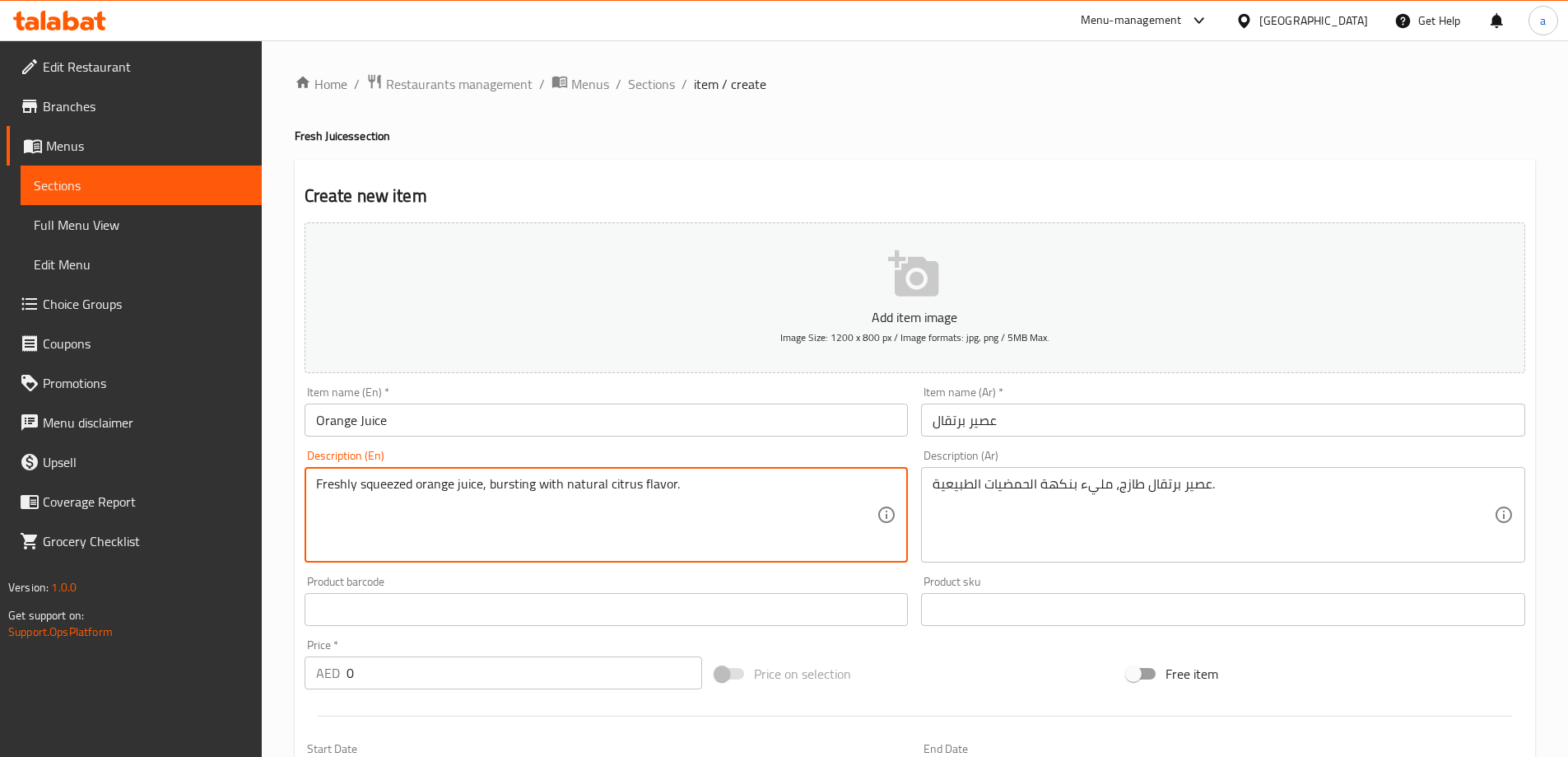
click at [378, 486] on textarea "Freshly squeezed orange juice, bursting with natural citrus flavor." at bounding box center [596, 515] width 561 height 78
click at [510, 479] on textarea "Freshly squeezed orange juice, bursting with natural citrus flavor." at bounding box center [596, 515] width 561 height 78
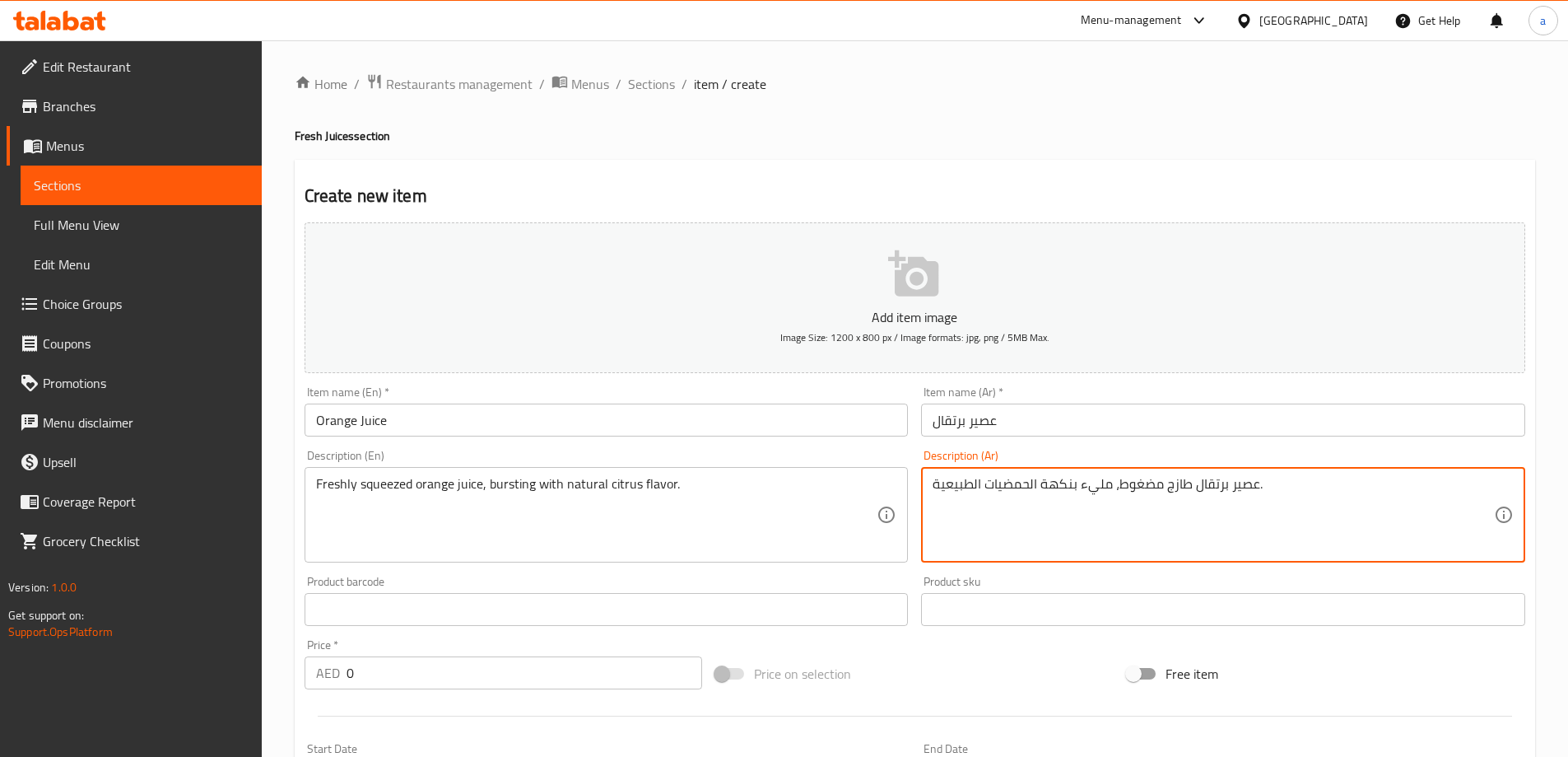
click at [1090, 488] on textarea "عصير برتقال طازج مضغوط، مليء بنكهة الحمضيات الطبيعية." at bounding box center [1212, 515] width 561 height 78
paste textarea "برستس"
click at [1096, 487] on textarea "عصير برتقال طازج مضغوط، برستس مع بنكهة الحمضيات الطبيعية." at bounding box center [1212, 515] width 561 height 78
click at [1099, 493] on textarea "عصير برتقال طازج مضغوط، برستس مع بنكهة الحمضيات الطبيعية." at bounding box center [1212, 515] width 561 height 78
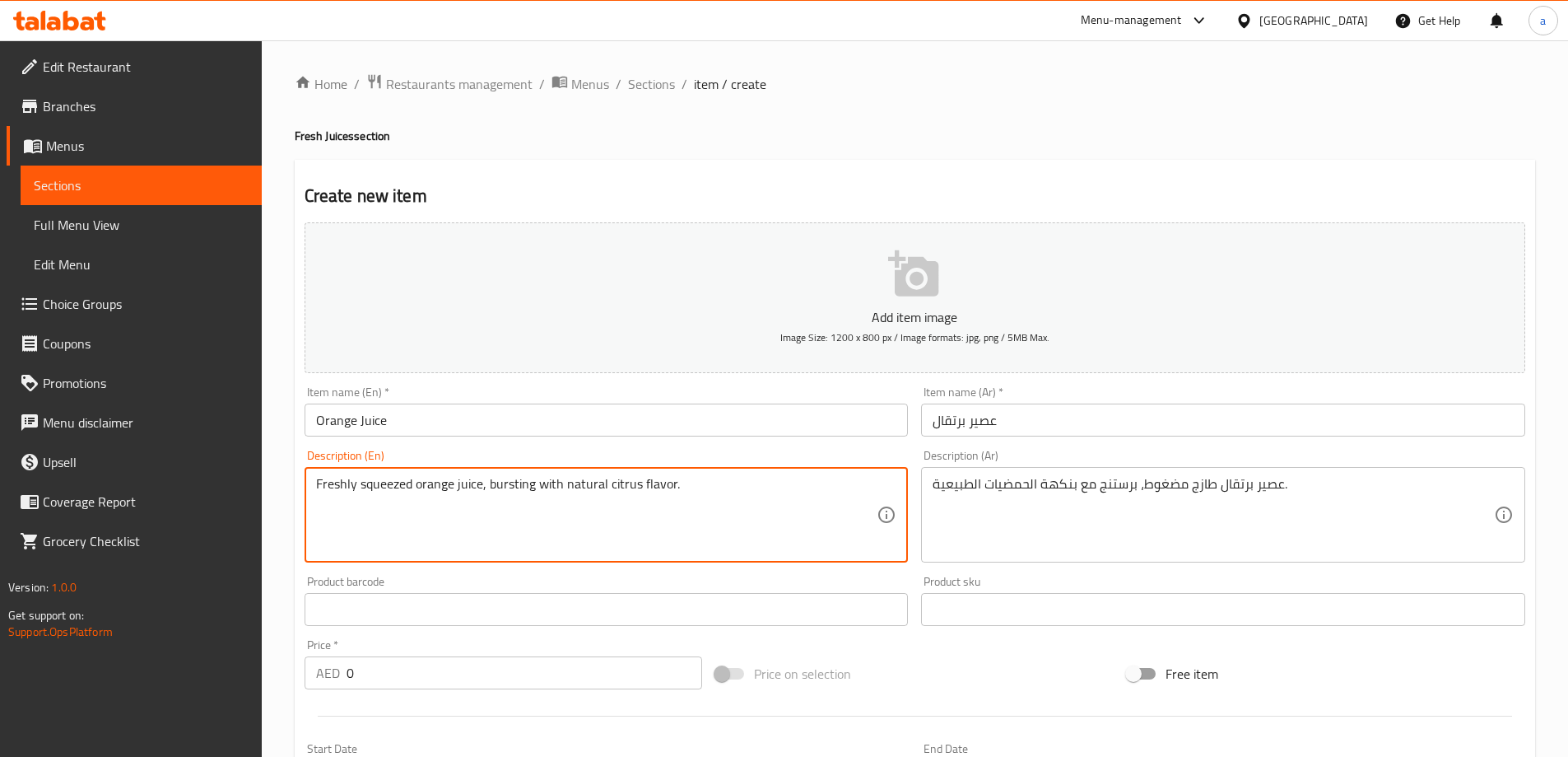
drag, startPoint x: 706, startPoint y: 490, endPoint x: 486, endPoint y: 487, distance: 220.0
click at [557, 505] on textarea "Freshly squeezed orange juice, bursting with natural citrus flavor." at bounding box center [596, 515] width 561 height 78
click at [615, 489] on textarea "Freshly squeezed orange juice, bursting with natural citrus flavor." at bounding box center [596, 515] width 561 height 78
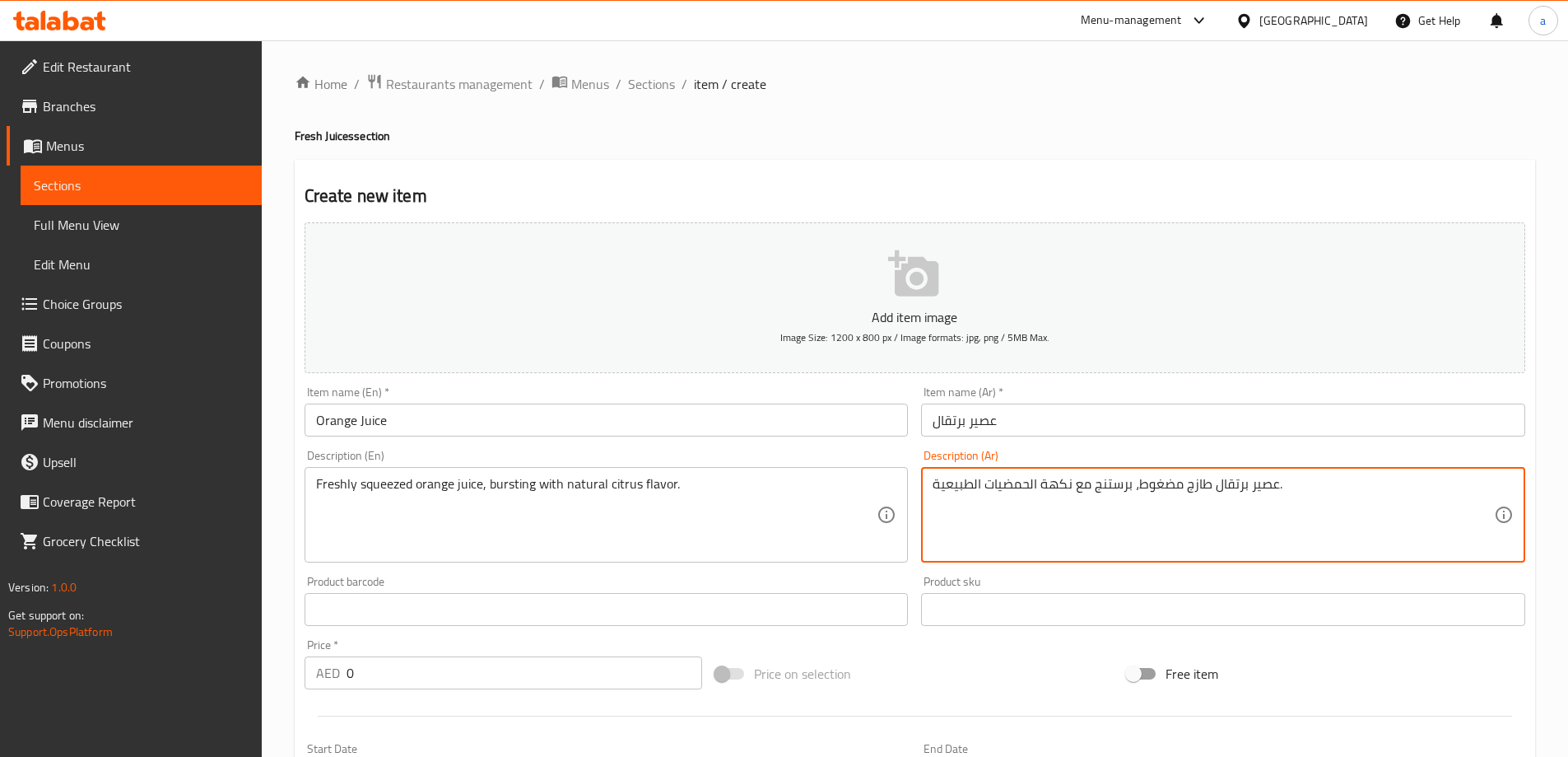
click at [1016, 486] on textarea "عصير برتقال طازج مضغوط، برستنج مع نكهة الحمضيات الطبيعية." at bounding box center [1212, 515] width 561 height 78
paste textarea "مضيات"
click at [952, 487] on textarea "عصير برتقال طازج مضغوط، برستنج مع نكهة حمضيات الطبيعية." at bounding box center [1212, 515] width 561 height 78
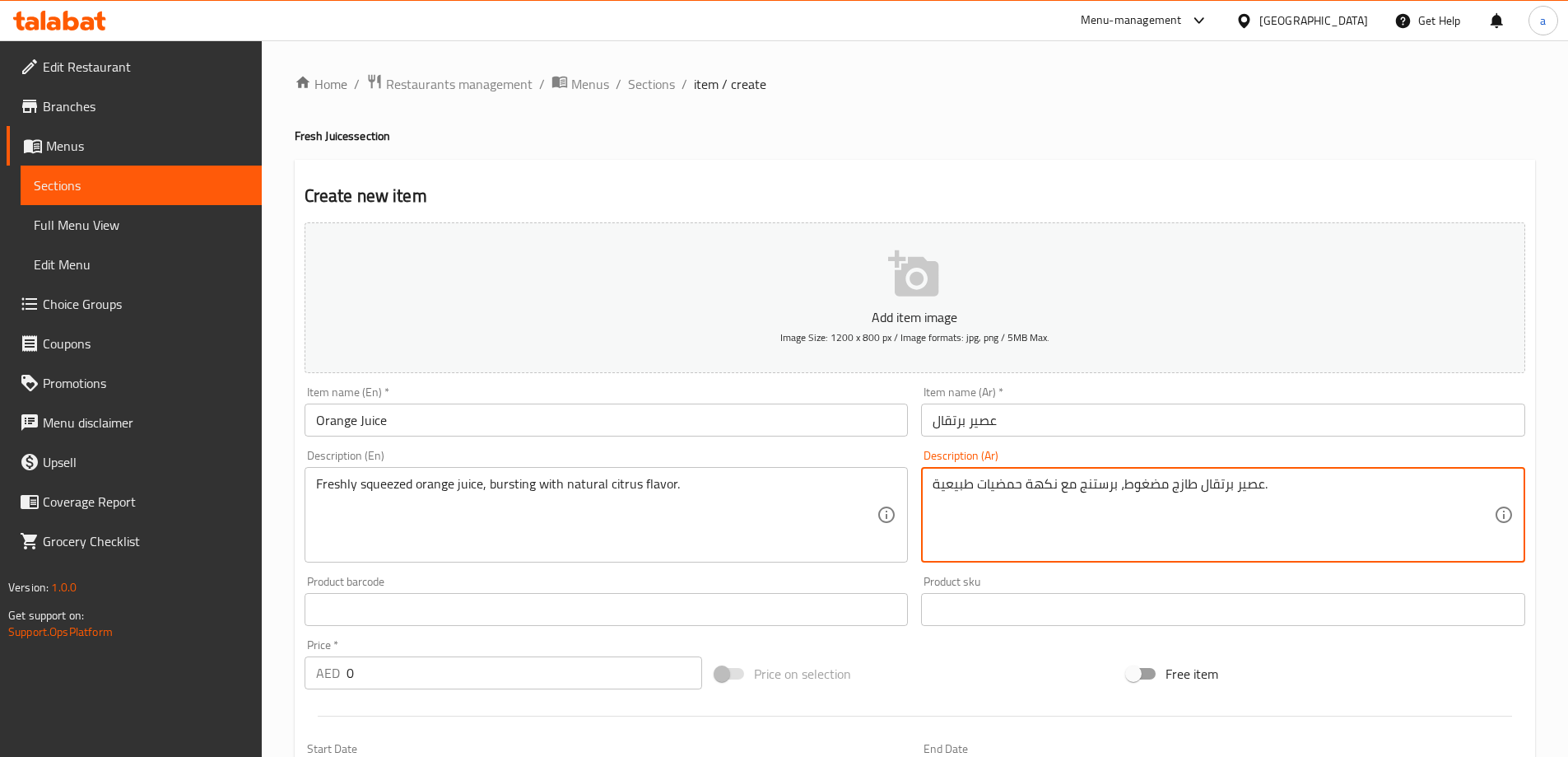
click at [1155, 487] on textarea "عصير برتقال طازج مضغوط، برستنج مع نكهة حمضيات طبيعية." at bounding box center [1212, 515] width 561 height 78
click at [1150, 480] on textarea "عصير برتقال طازج ، برستنج مع نكهة حمضيات طبيعية." at bounding box center [1212, 515] width 561 height 78
paste textarea "مضغوط"
click at [1119, 487] on textarea "عصير برتقال مضغوط طازج ، برستنج مع نكهة حمضيات طبيعية." at bounding box center [1212, 515] width 561 height 78
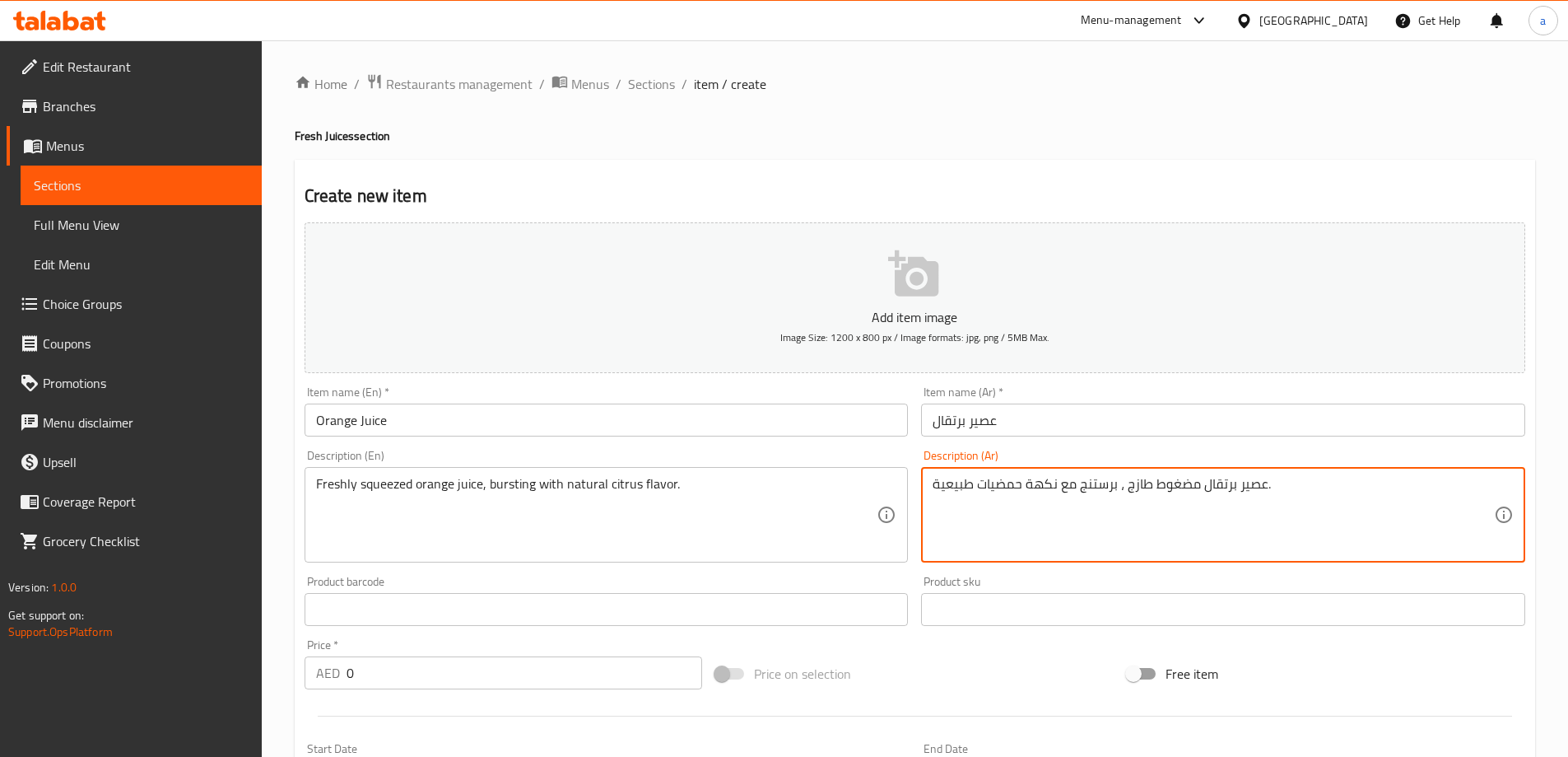
click at [1122, 484] on textarea "عصير برتقال مضغوط طازج ، برستنج مع نكهة حمضيات طبيعية." at bounding box center [1212, 515] width 561 height 78
click at [1162, 485] on textarea "عصير برتقال مضغوط طازج، برستنج مع نكهة حمضيات طبيعية." at bounding box center [1212, 515] width 561 height 78
click at [1162, 484] on textarea "عصير برتقال مضغوط طازج، برستنج مع نكهة حمضيات طبيعية." at bounding box center [1212, 515] width 561 height 78
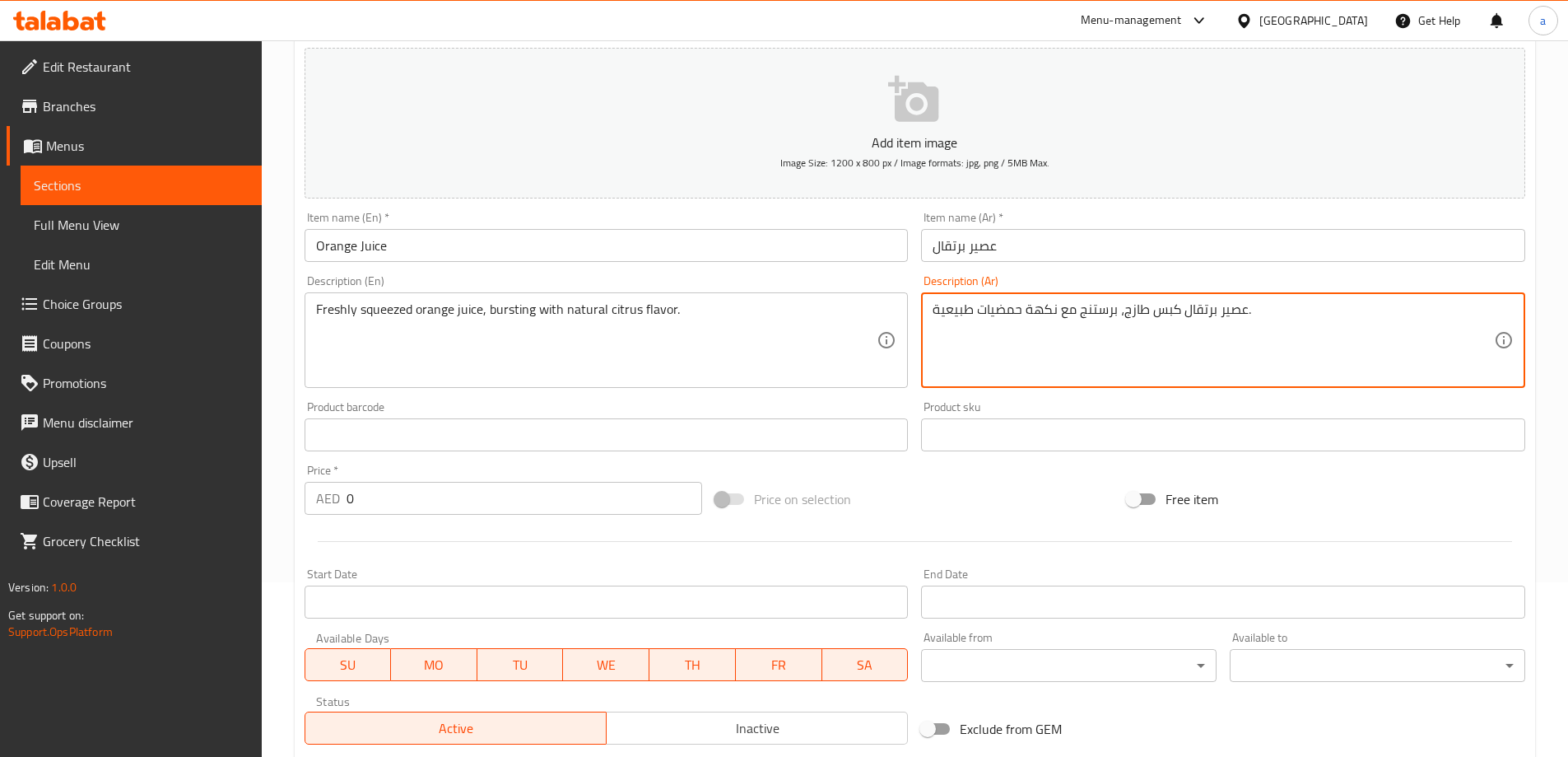
scroll to position [407, 0]
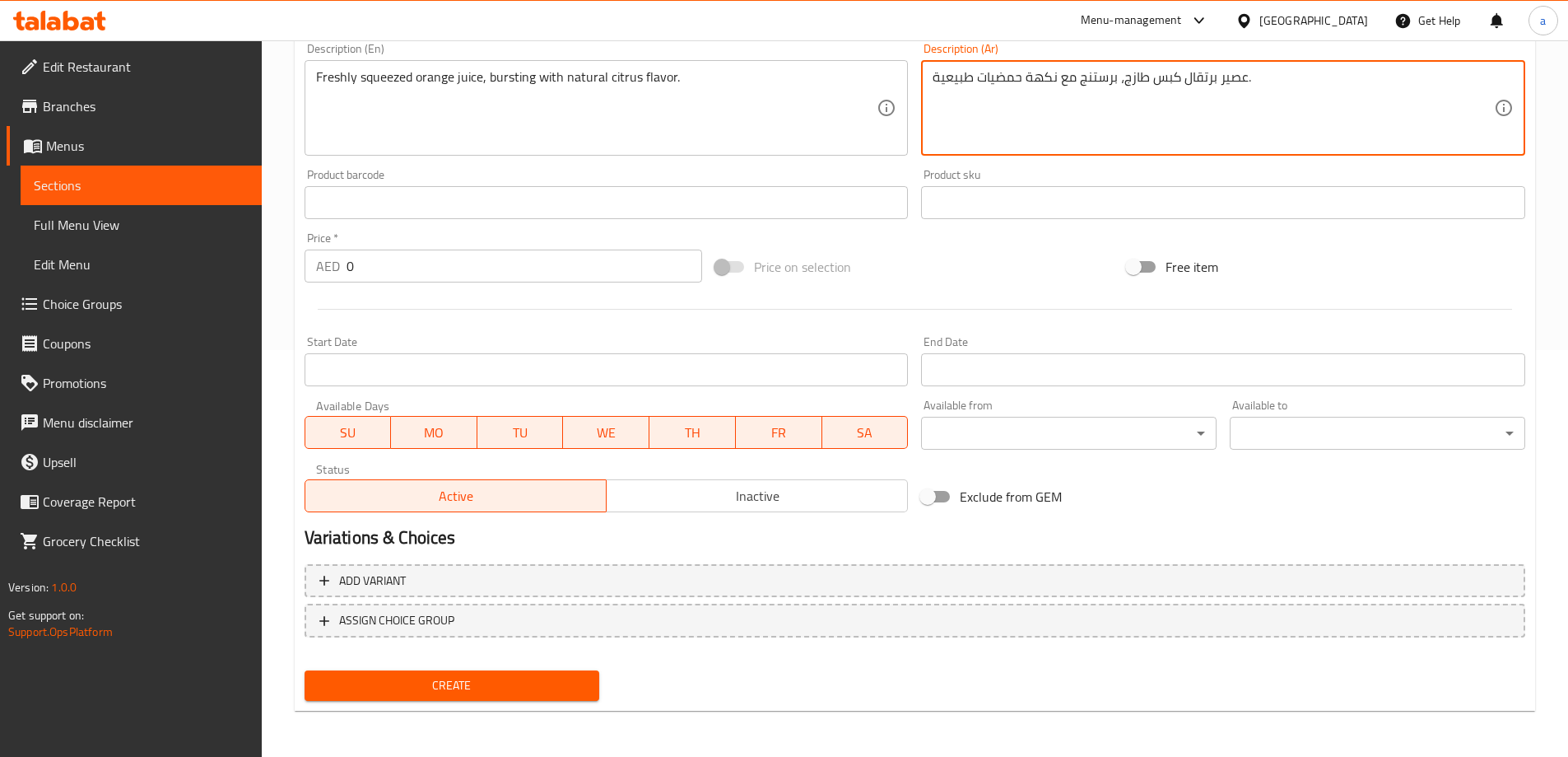
type textarea "عصير برتقال كبس طازج، برستنج مع نكهة حمضيات طبيعية."
drag, startPoint x: 413, startPoint y: 256, endPoint x: 273, endPoint y: 236, distance: 141.4
click at [273, 236] on div "Home / Restaurants management / Menus / Sections / item / create Fresh Juices s…" at bounding box center [915, 195] width 1306 height 1123
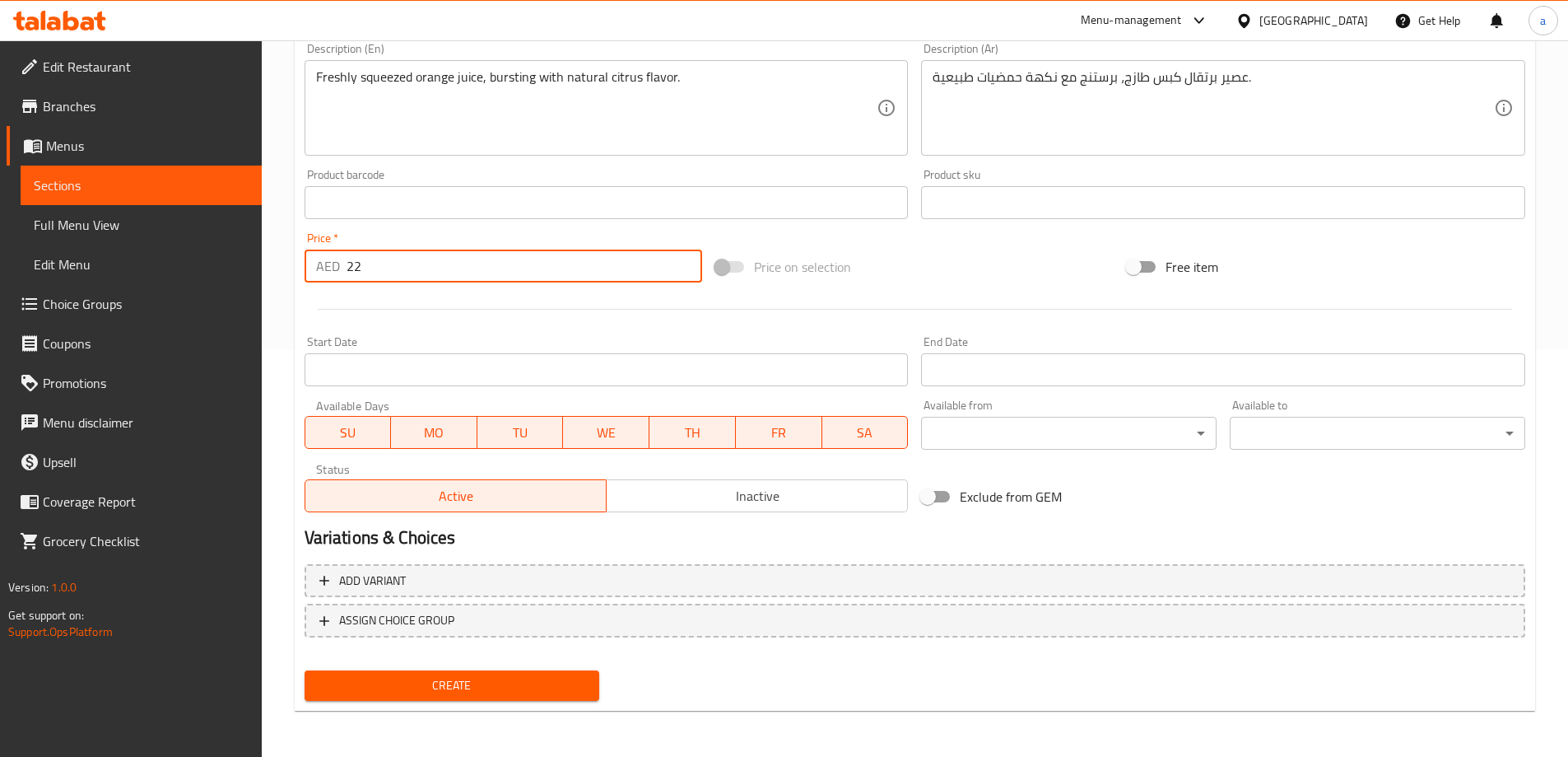
type input "22"
click at [465, 694] on span "Create" at bounding box center [452, 685] width 270 height 20
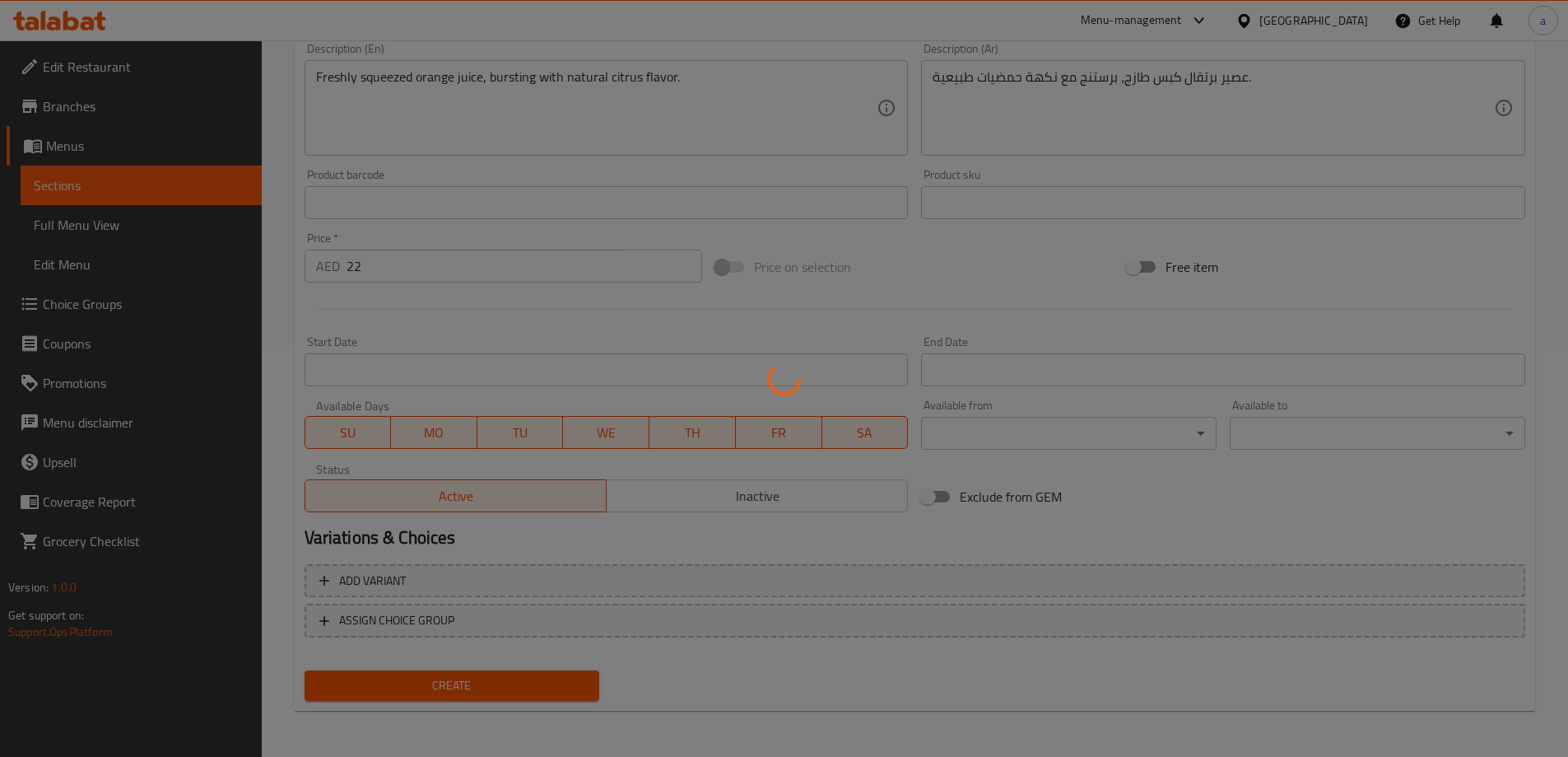
type input "0"
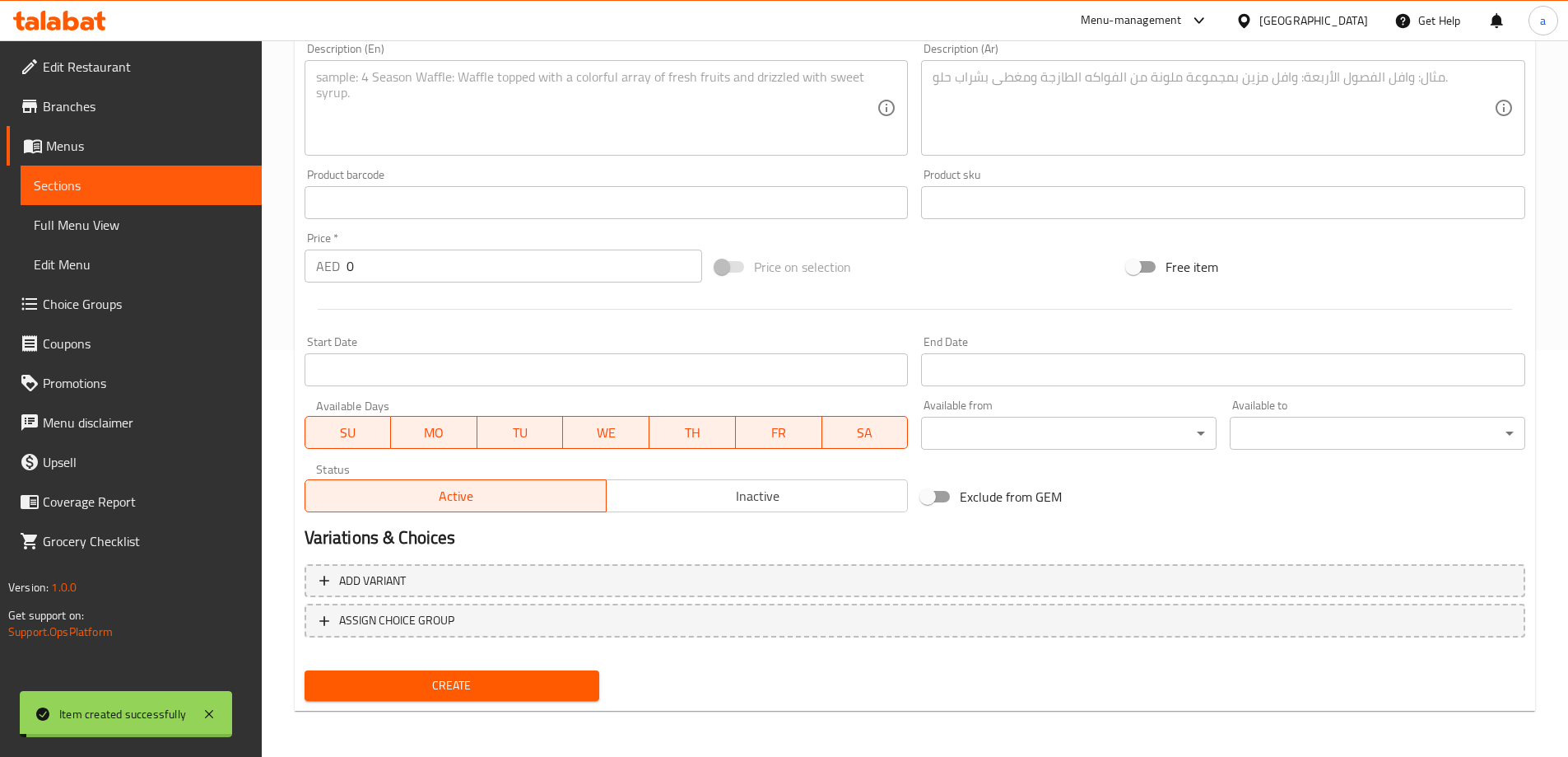
click at [167, 183] on span "Sections" at bounding box center [140, 185] width 215 height 20
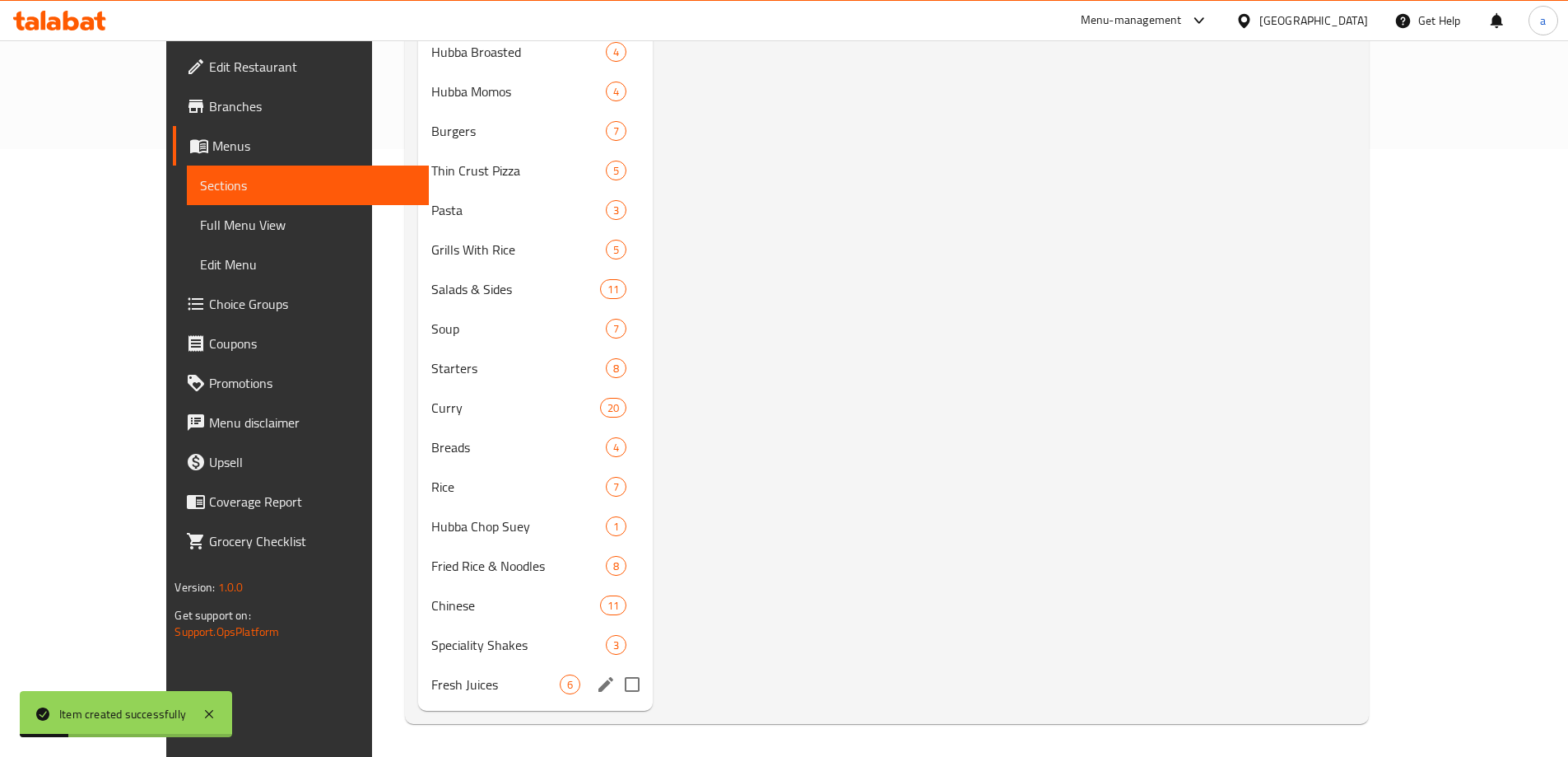
click at [431, 693] on span "Fresh Juices" at bounding box center [494, 684] width 127 height 20
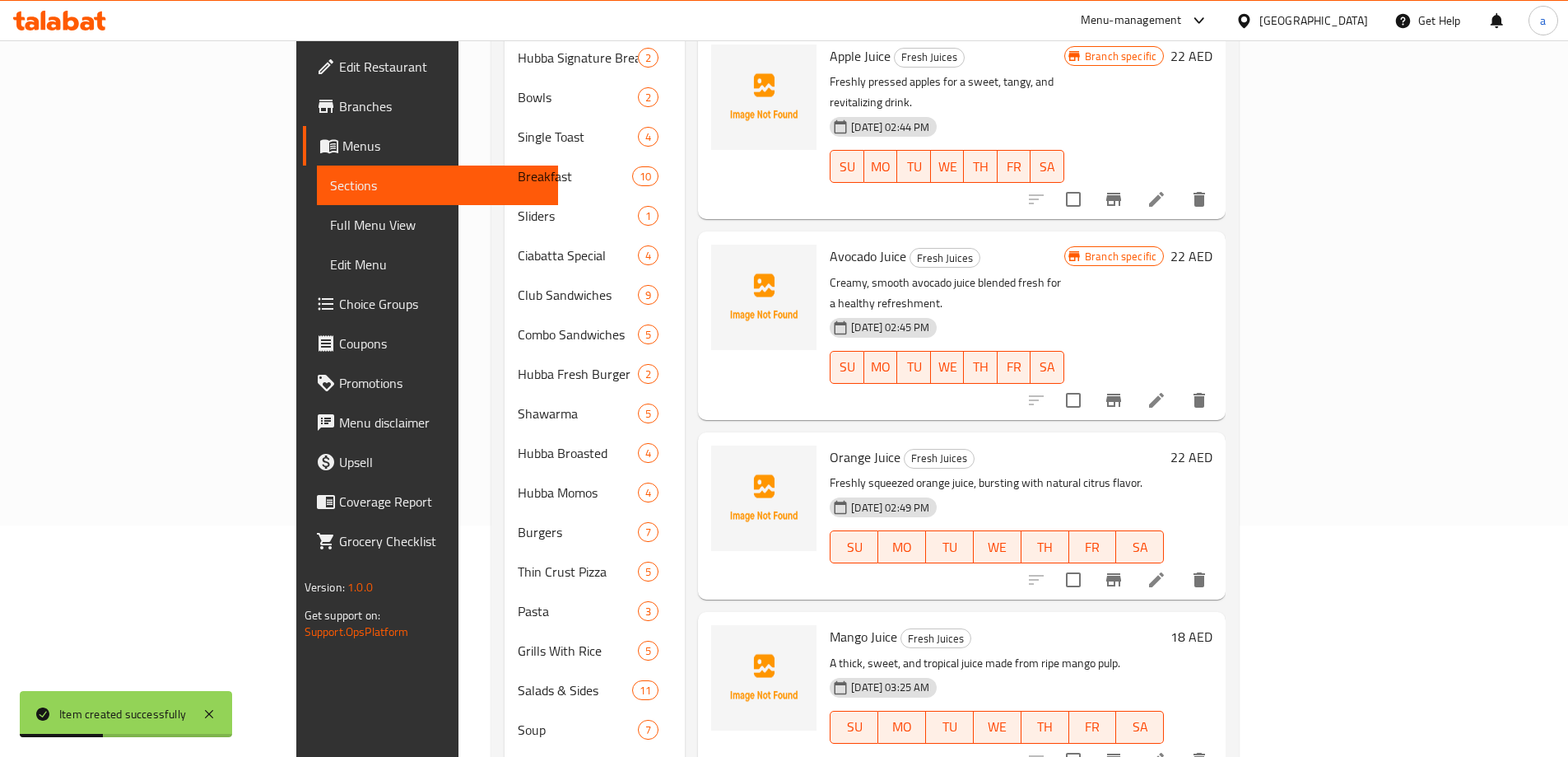
scroll to position [443, 0]
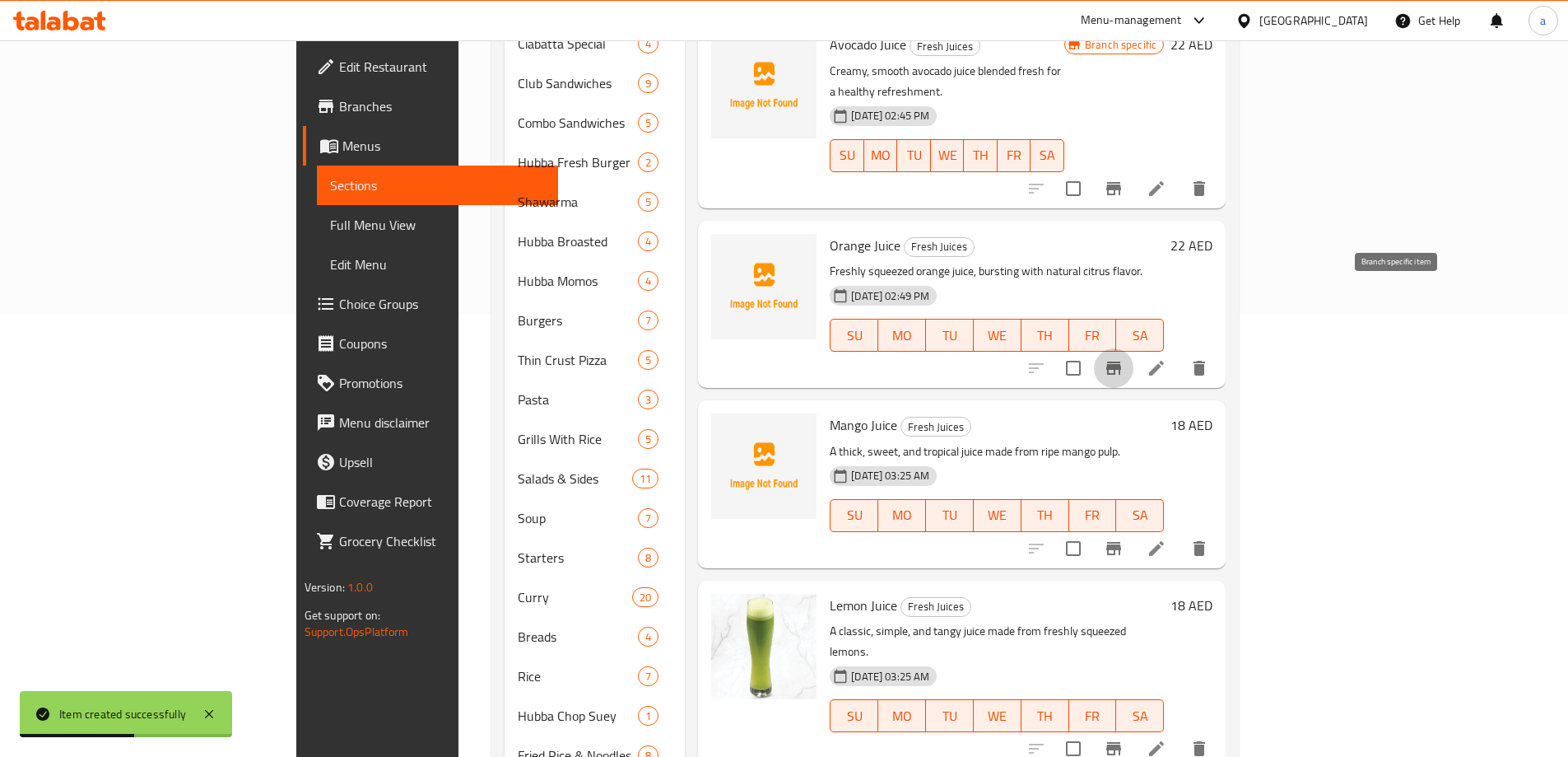
click at [1124, 358] on icon "Branch-specific-item" at bounding box center [1113, 368] width 20 height 20
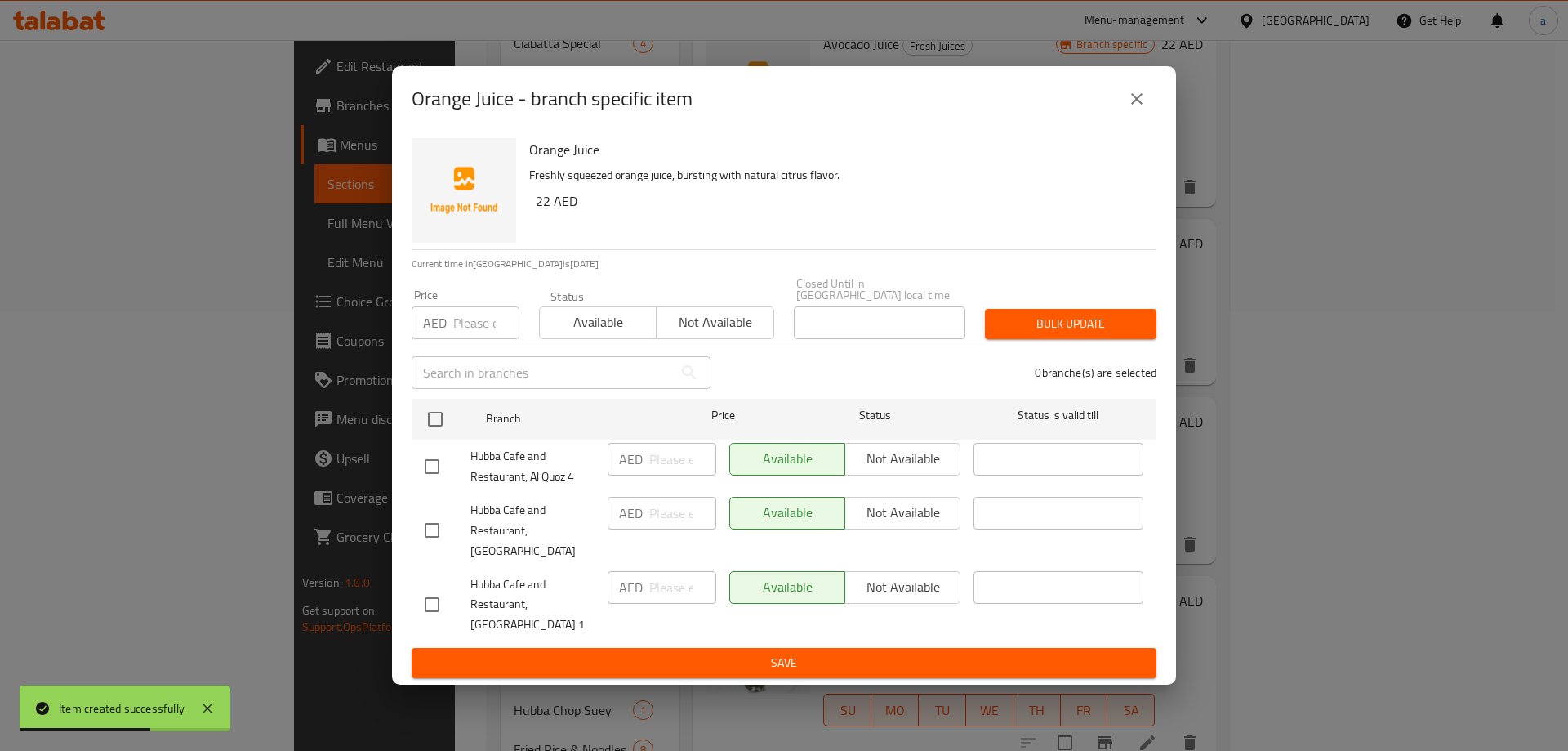
click at [430, 587] on input "checkbox" at bounding box center [431, 604] width 34 height 34
checkbox input "true"
click at [433, 482] on input "checkbox" at bounding box center [431, 466] width 34 height 34
checkbox input "true"
click at [884, 578] on span "Not available" at bounding box center [902, 586] width 102 height 24
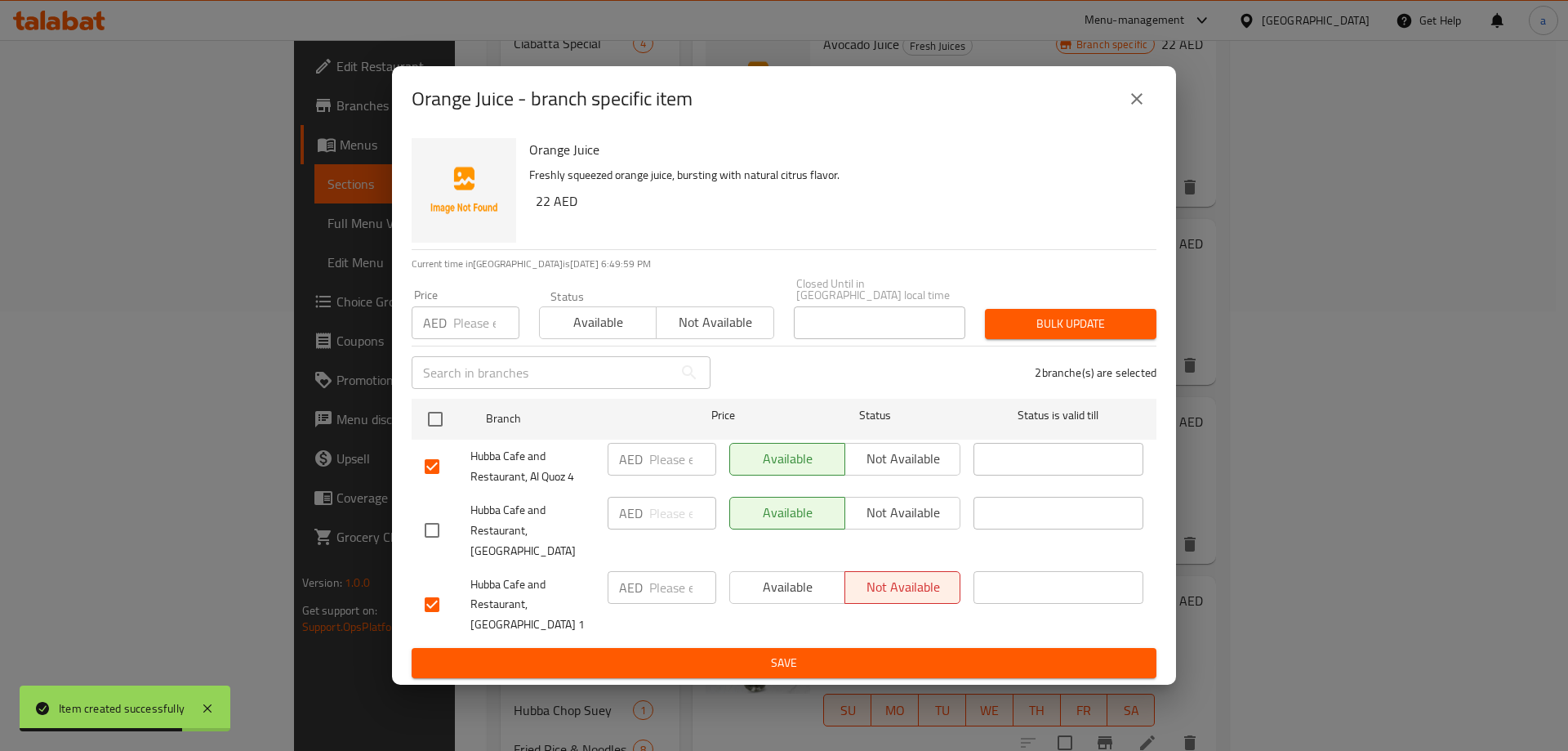
click at [894, 470] on span "Not available" at bounding box center [902, 458] width 102 height 24
click at [882, 654] on span "Save" at bounding box center [784, 662] width 719 height 20
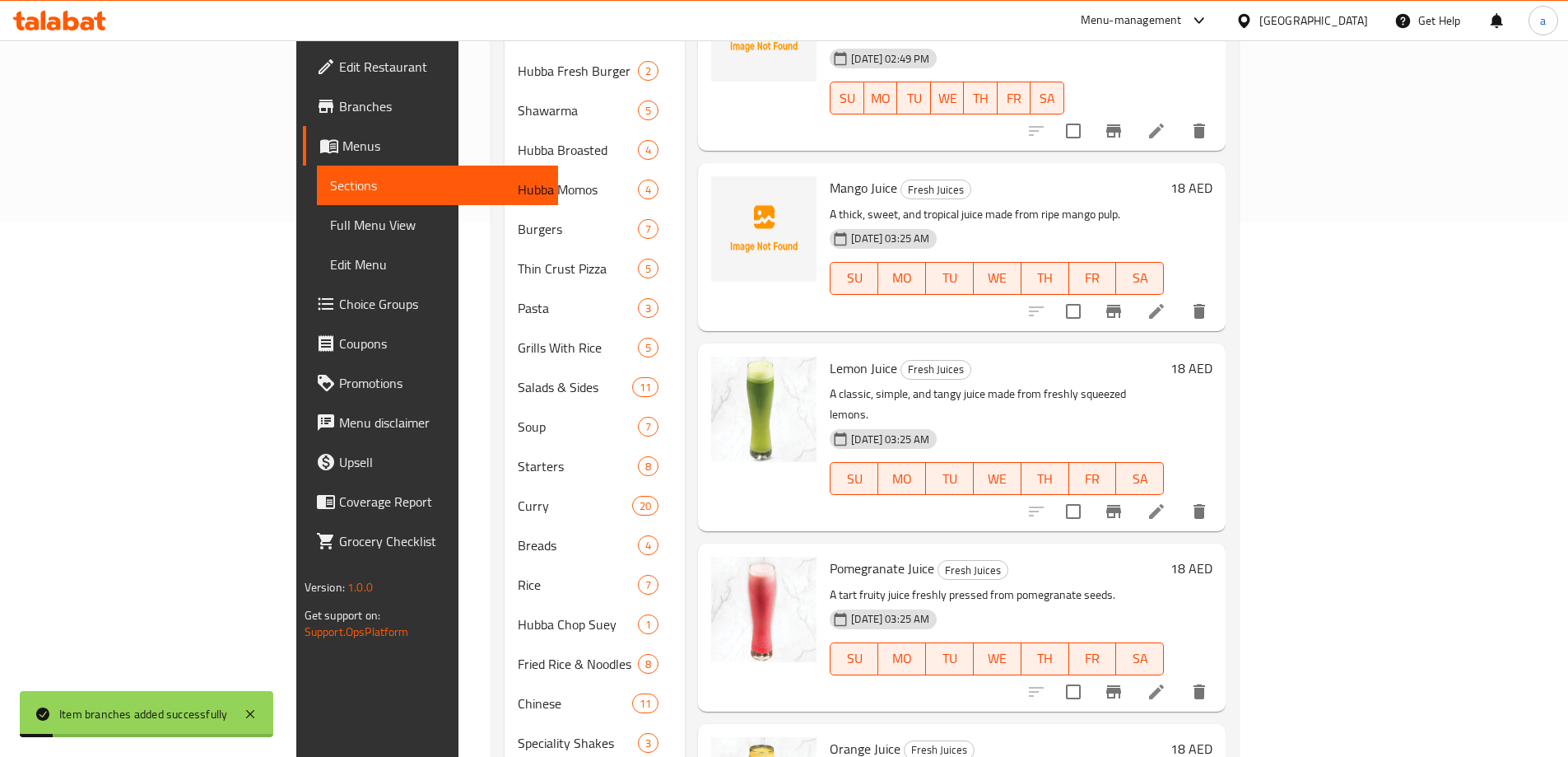
scroll to position [608, 0]
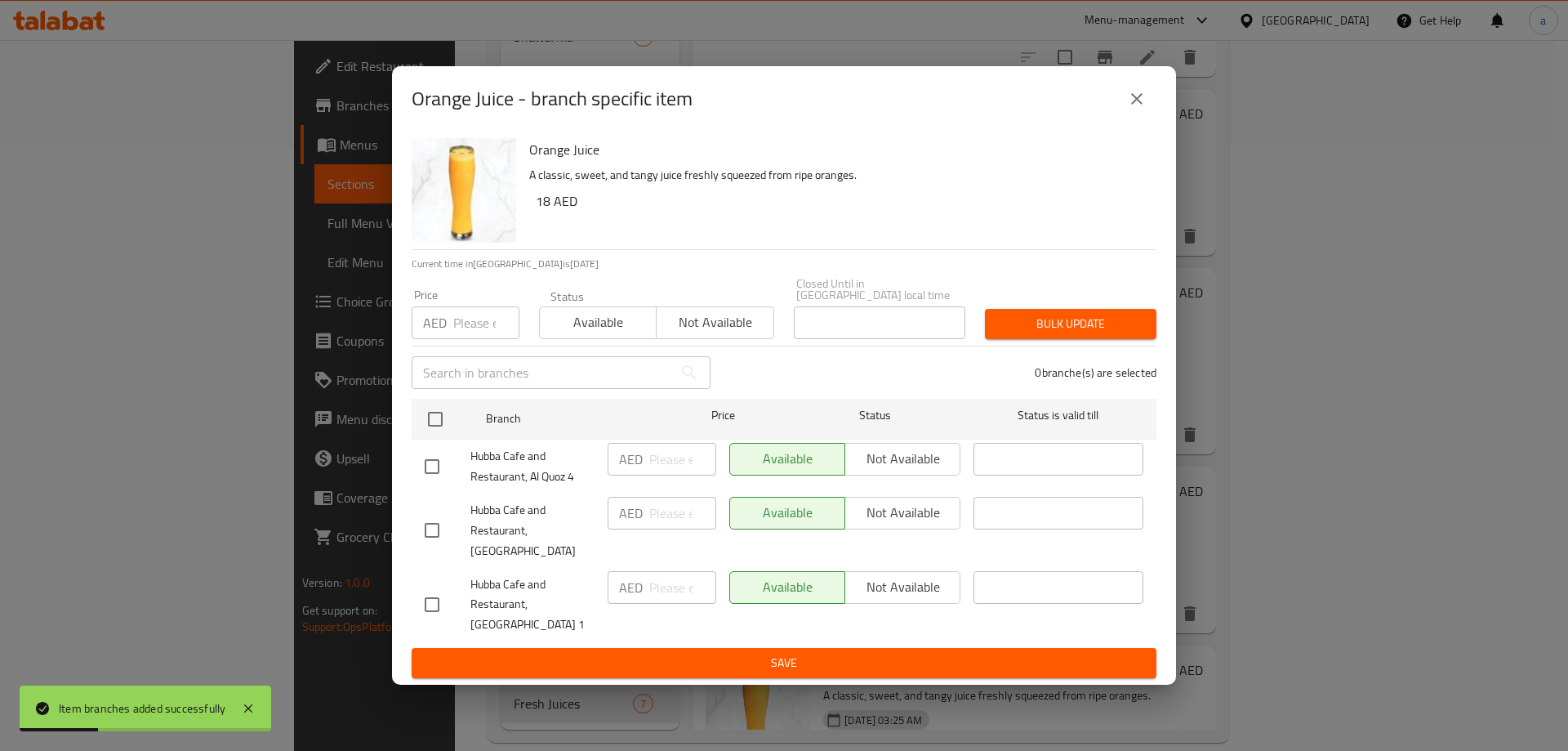
click at [439, 524] on input "checkbox" at bounding box center [431, 530] width 34 height 34
checkbox input "true"
click at [942, 530] on button "Not available" at bounding box center [902, 513] width 116 height 33
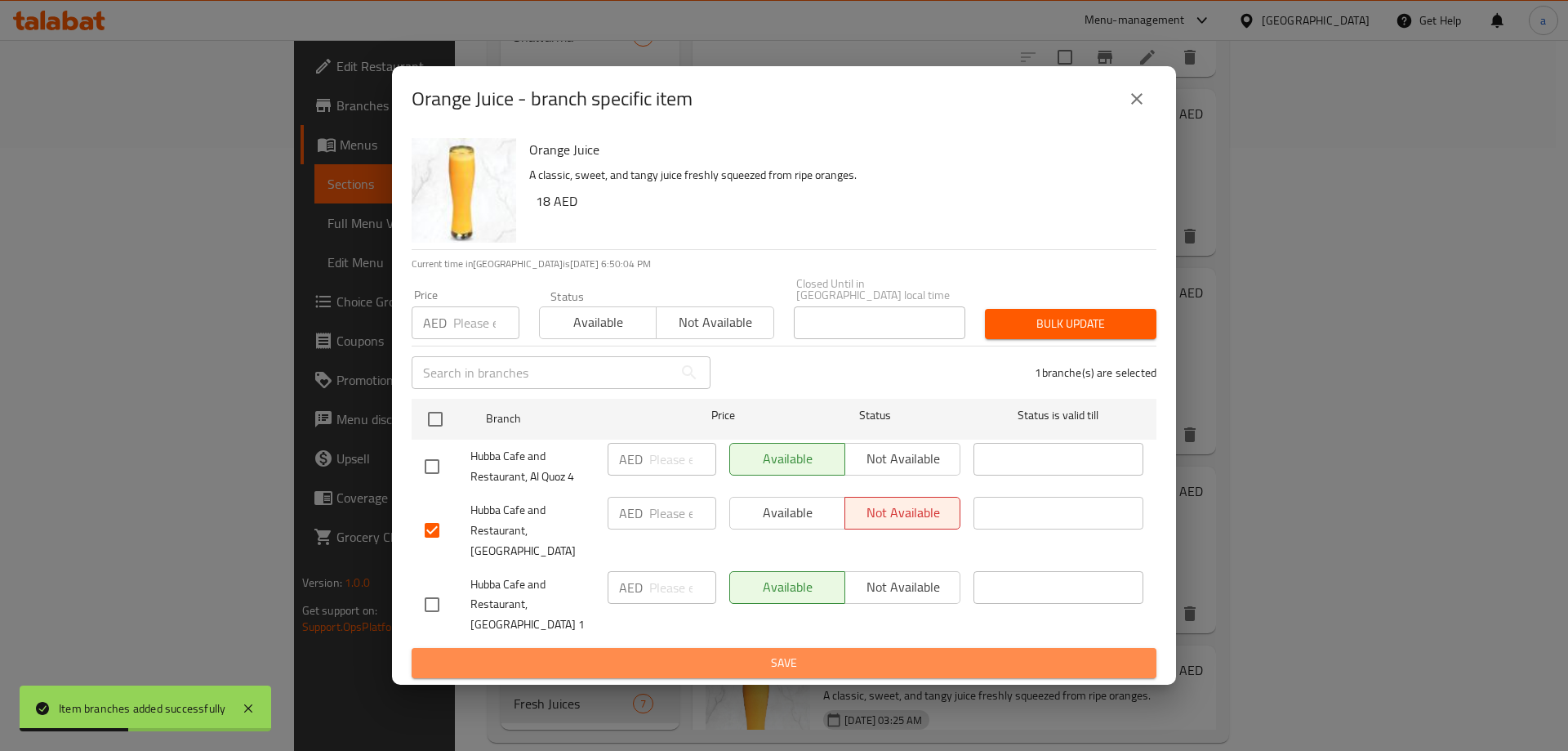
click at [895, 648] on button "Save" at bounding box center [784, 663] width 745 height 30
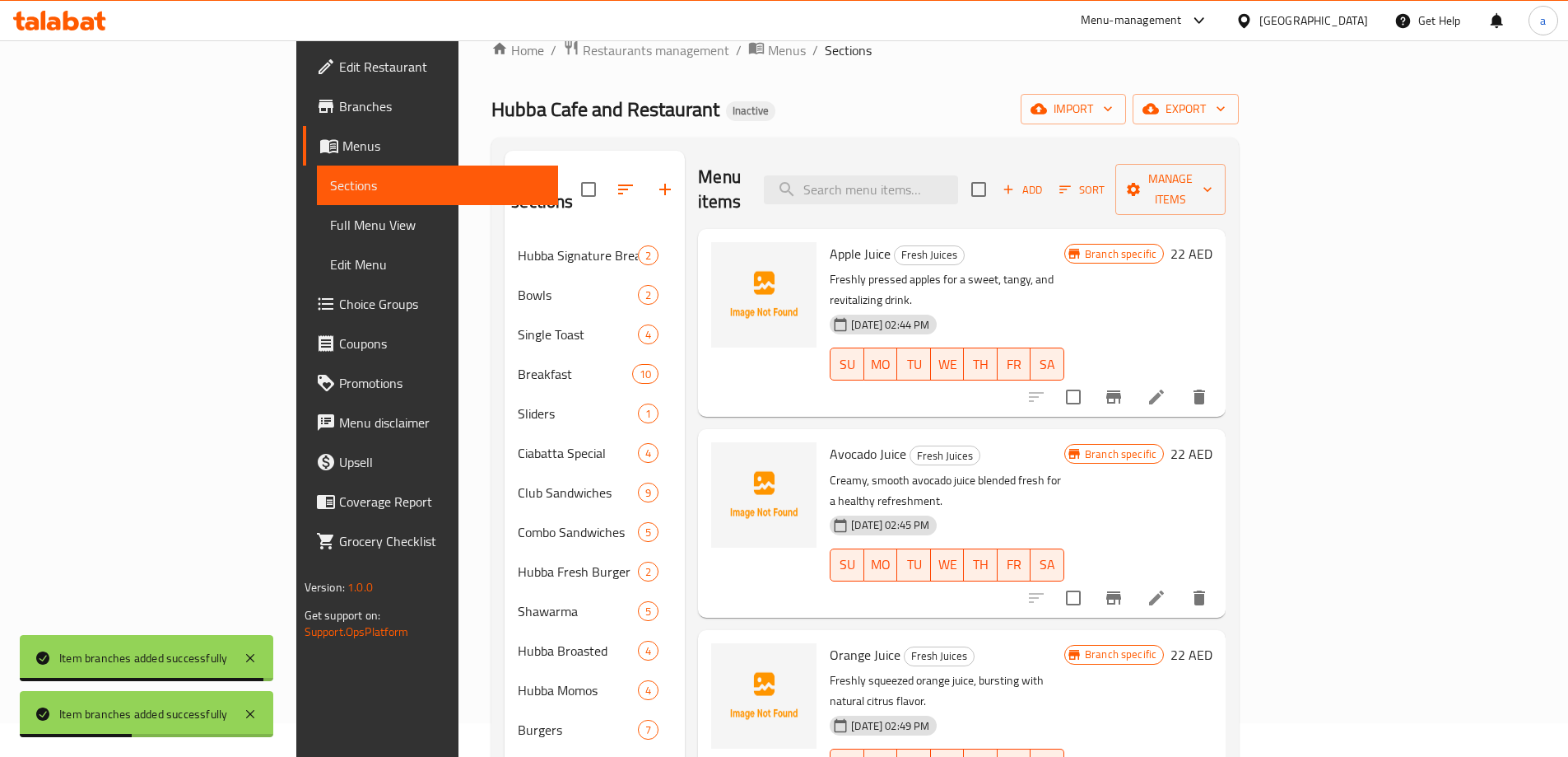
scroll to position [32, 0]
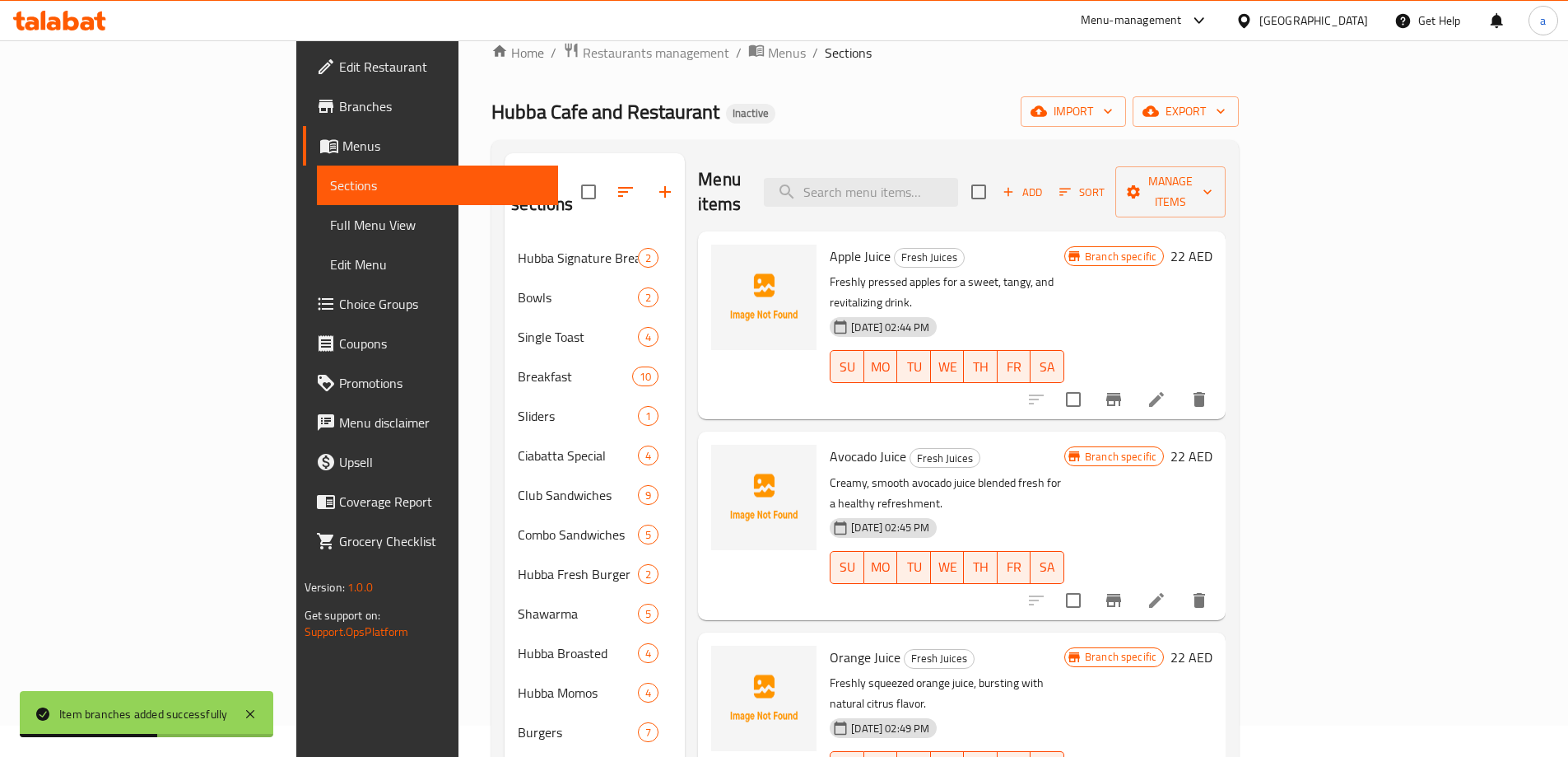
click at [1045, 183] on span "Add" at bounding box center [1022, 192] width 45 height 19
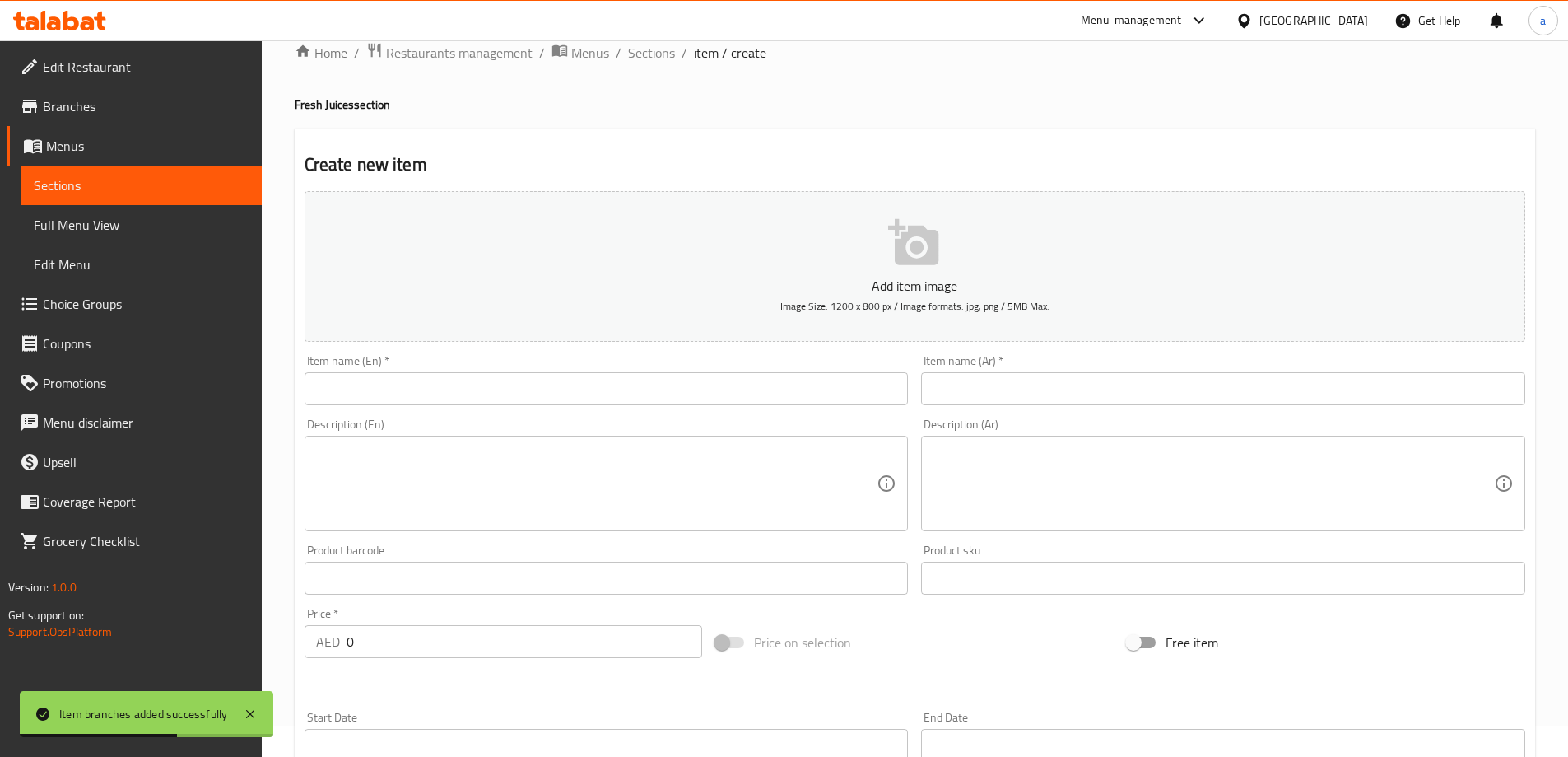
click at [418, 404] on input "text" at bounding box center [607, 389] width 604 height 33
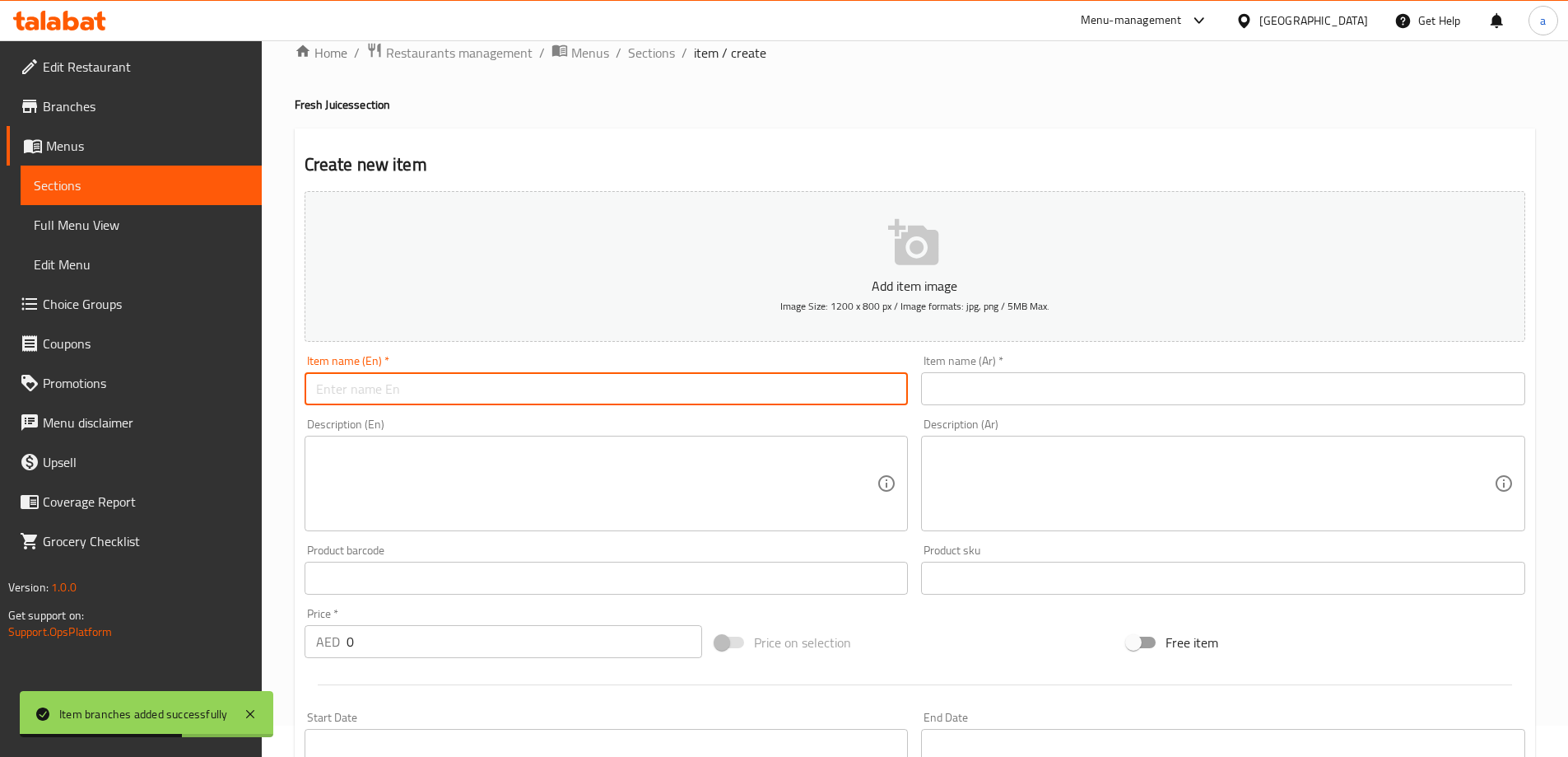
paste input "WATERMELON"
click at [465, 383] on input "Watermelon" at bounding box center [607, 389] width 604 height 33
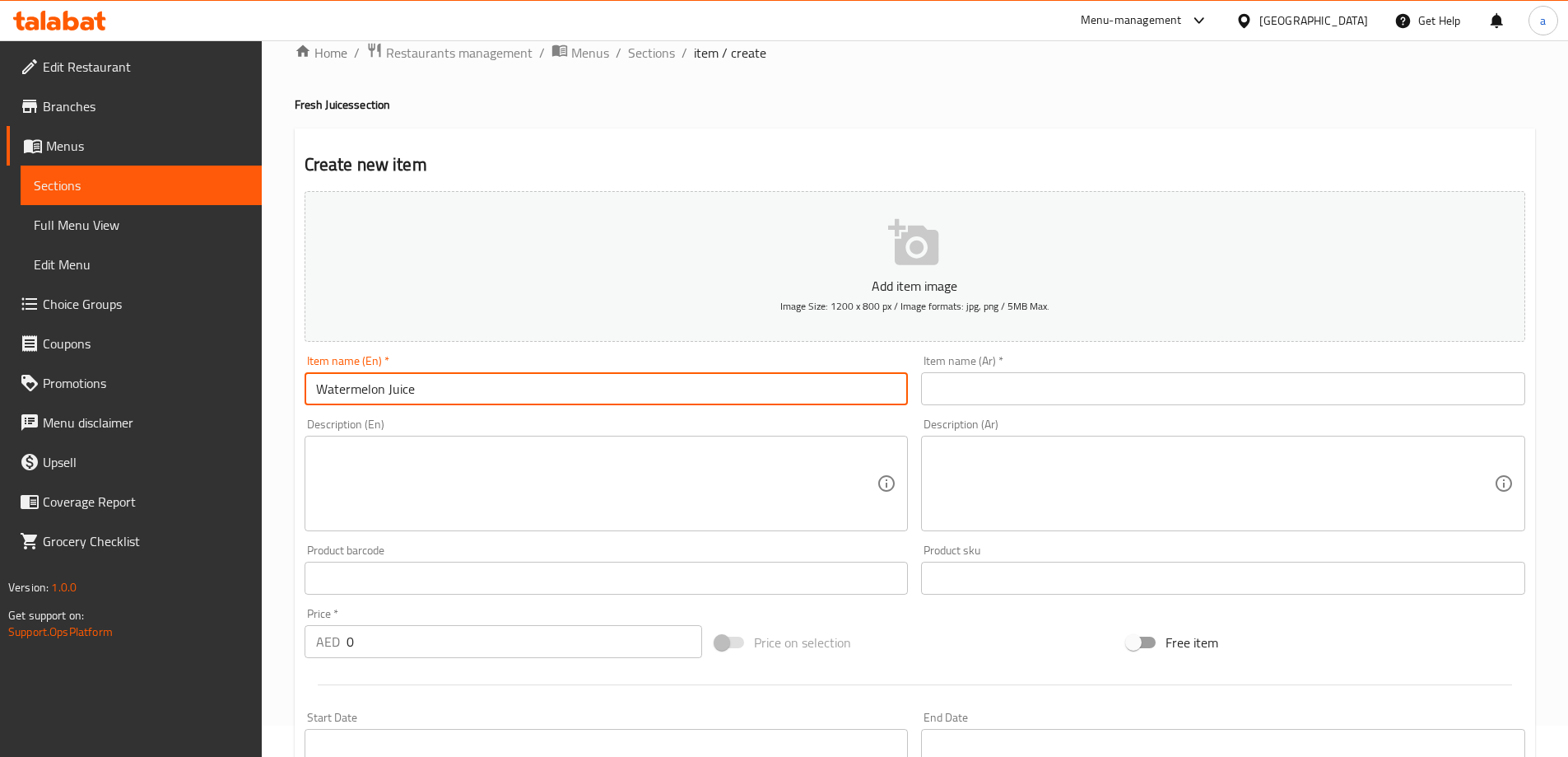
type input "Watermelon Juice"
click at [946, 399] on input "text" at bounding box center [1223, 389] width 604 height 33
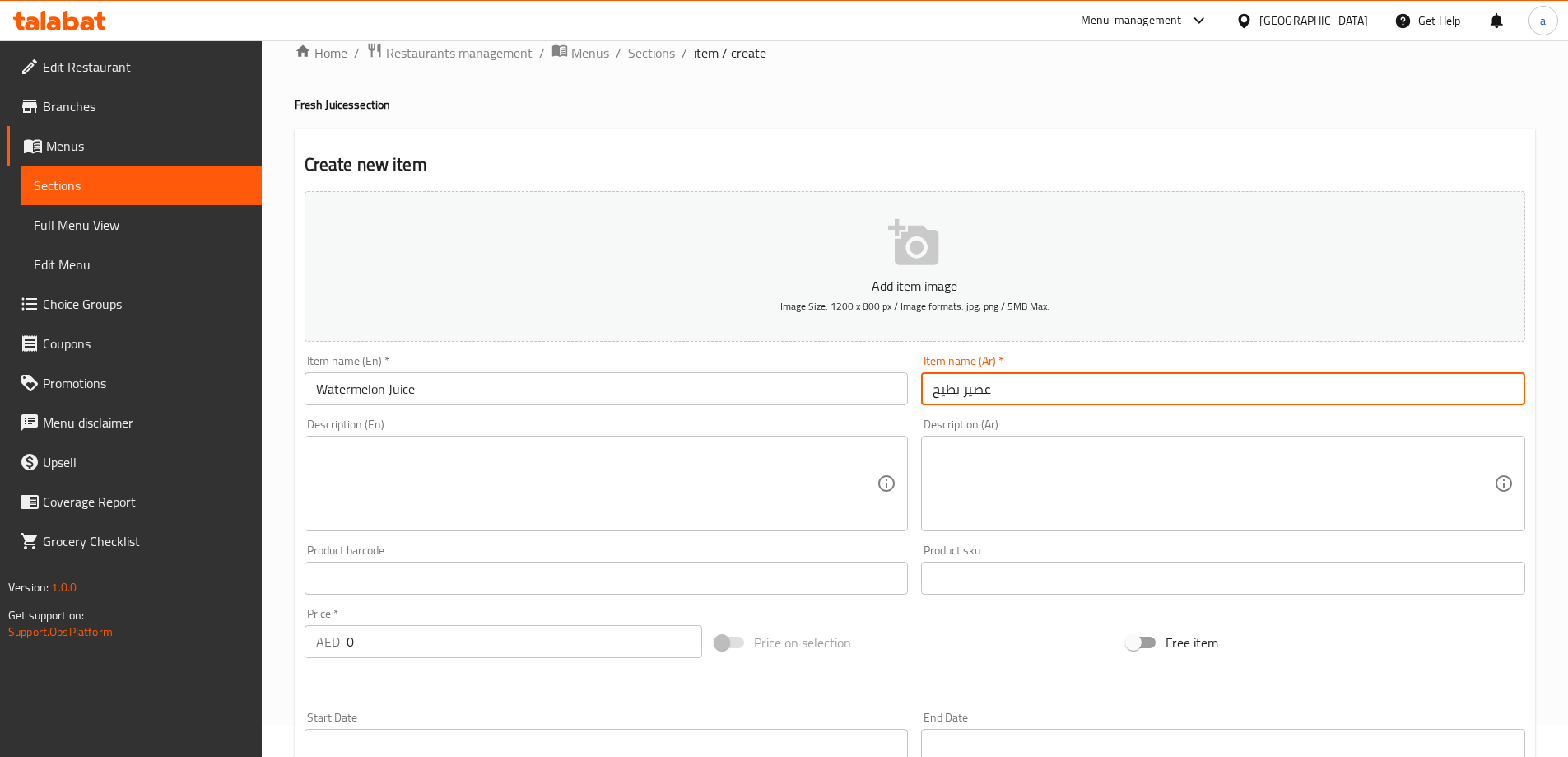
type input "عصير بطيح"
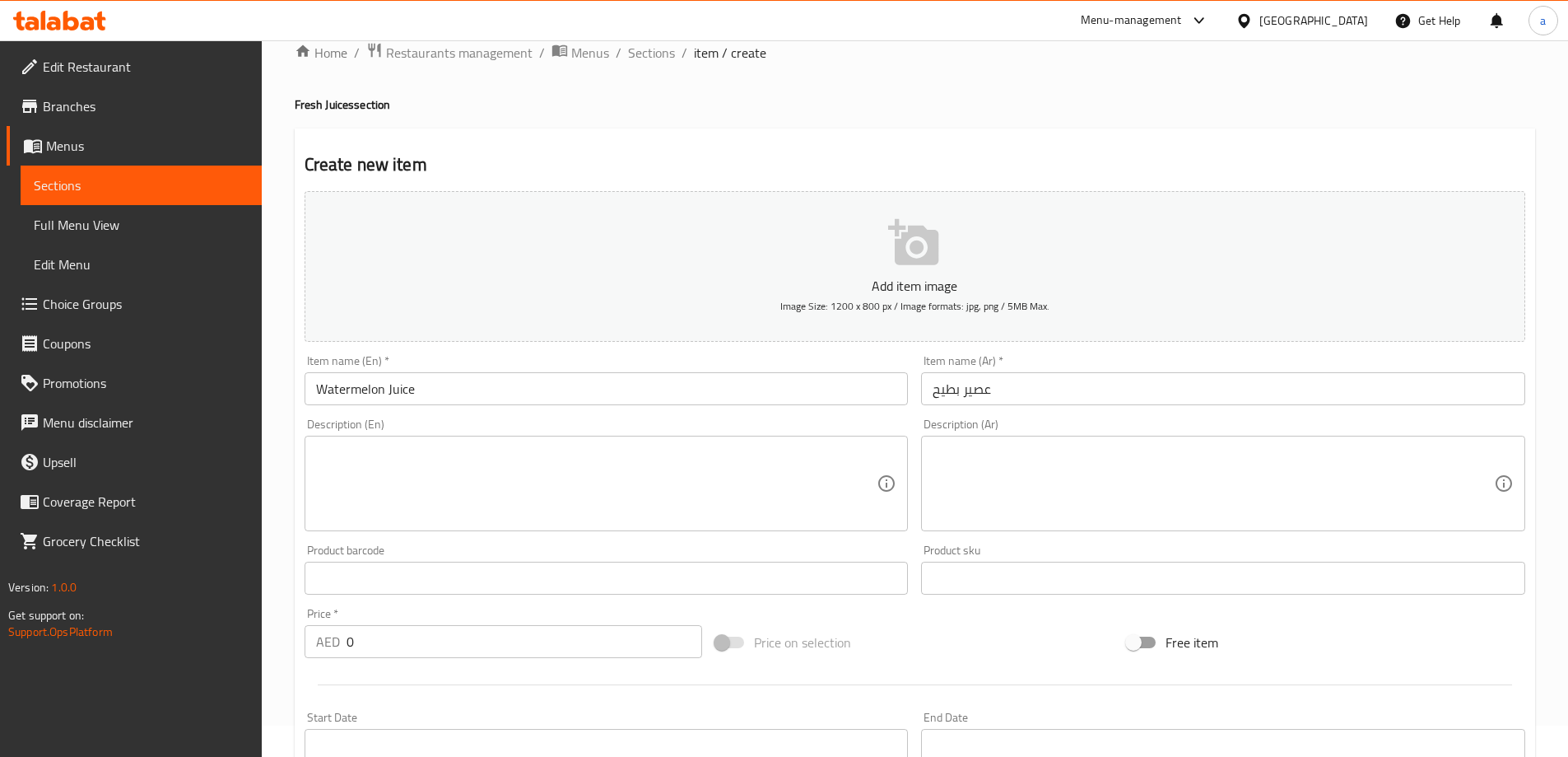
click at [503, 446] on textarea at bounding box center [596, 483] width 561 height 78
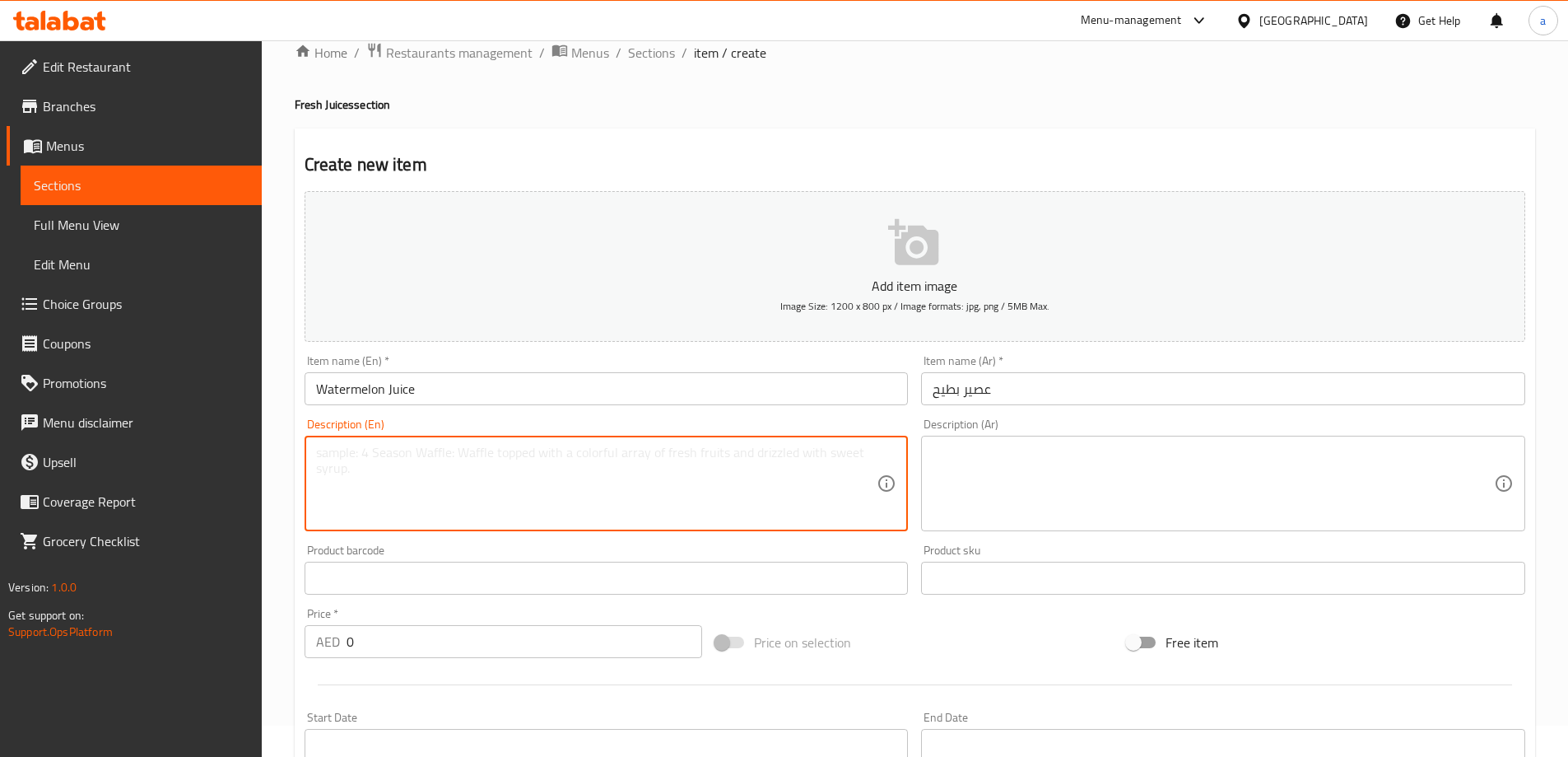
paste textarea "Cool, refreshing watermelon juice, naturally sweet and hydrating."
type textarea "Cool, refreshing watermelon juice, naturally sweet and hydrating."
click at [349, 388] on input "Watermelon Juice" at bounding box center [607, 389] width 604 height 33
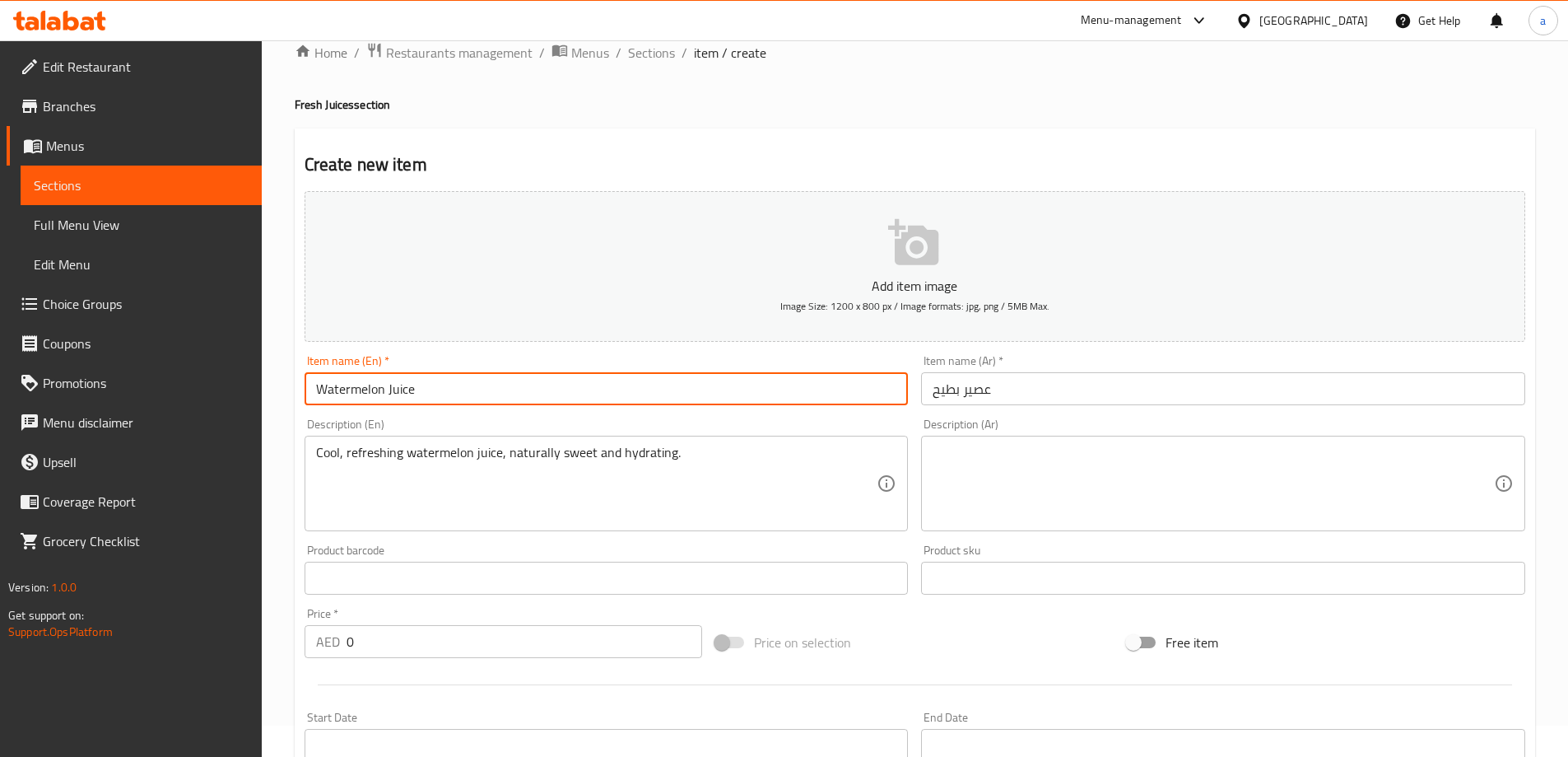
drag, startPoint x: 349, startPoint y: 388, endPoint x: 482, endPoint y: 2, distance: 408.3
click at [350, 388] on input "Watermelon Juice" at bounding box center [607, 389] width 604 height 33
click at [944, 386] on input "عصير بطيح" at bounding box center [1223, 389] width 604 height 33
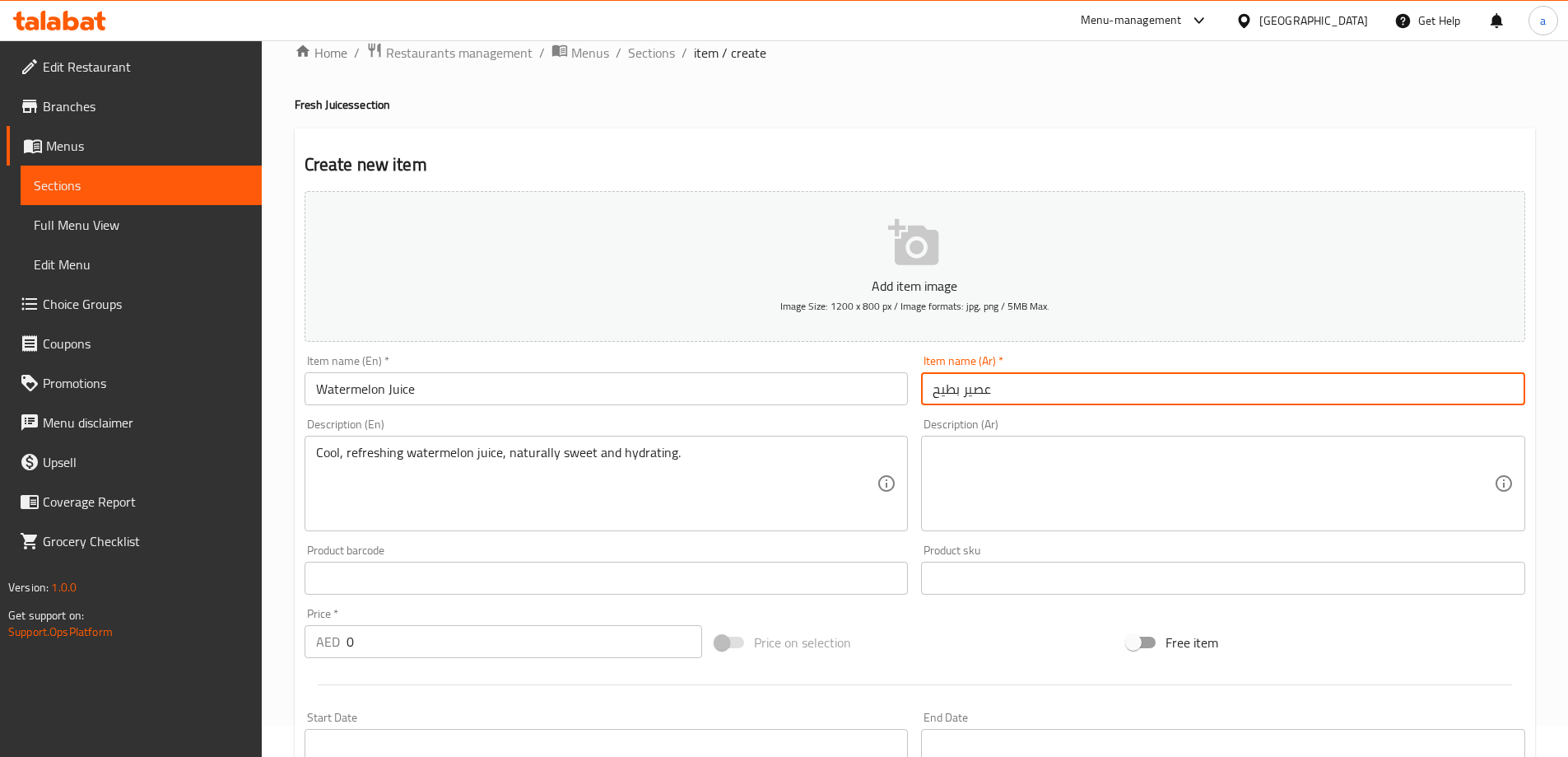
click at [944, 386] on input "عصير بطيح" at bounding box center [1223, 389] width 604 height 33
type input "عصير حبحب"
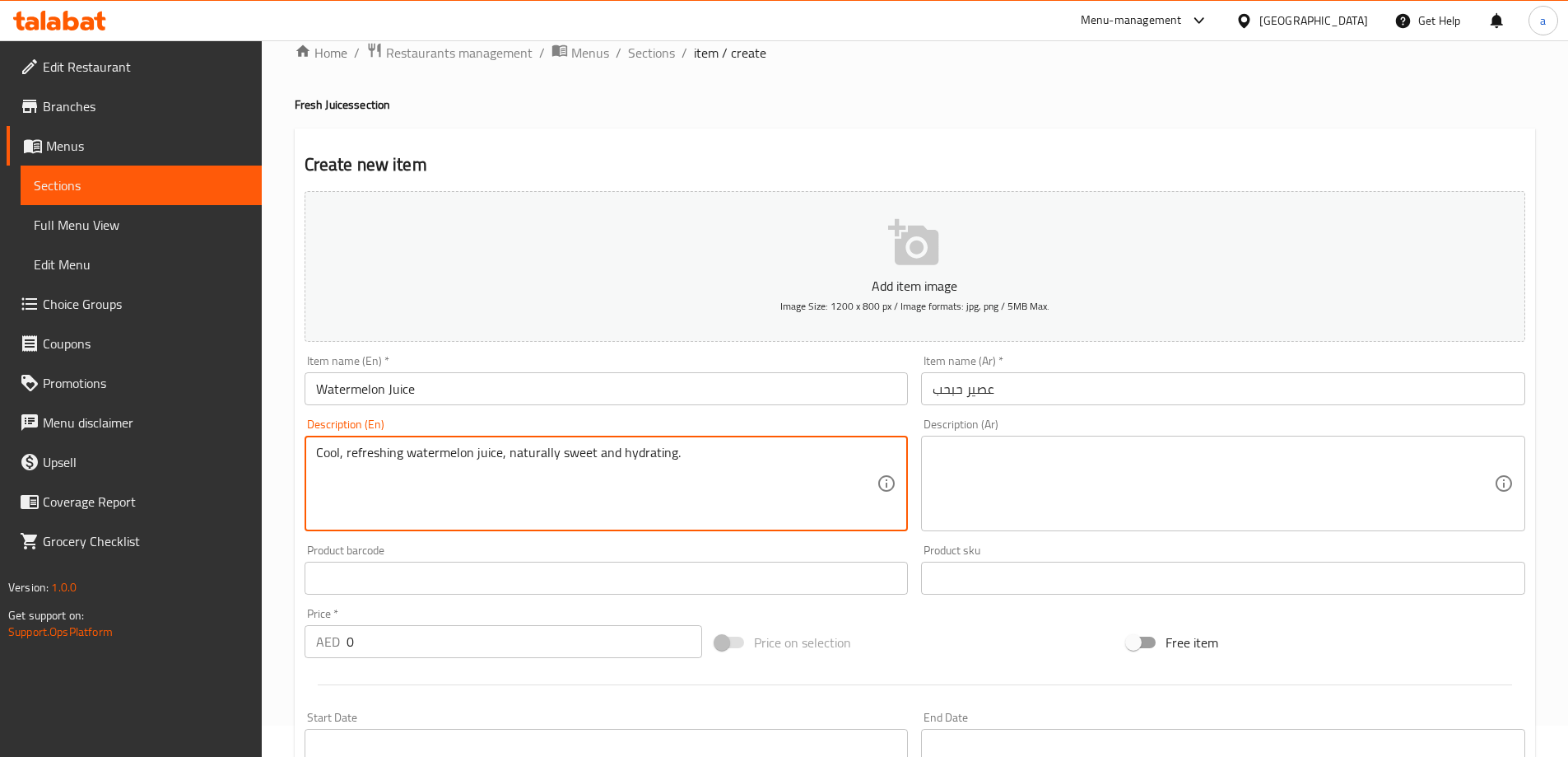
click at [1106, 443] on div "Description (Ar)" at bounding box center [1223, 483] width 604 height 96
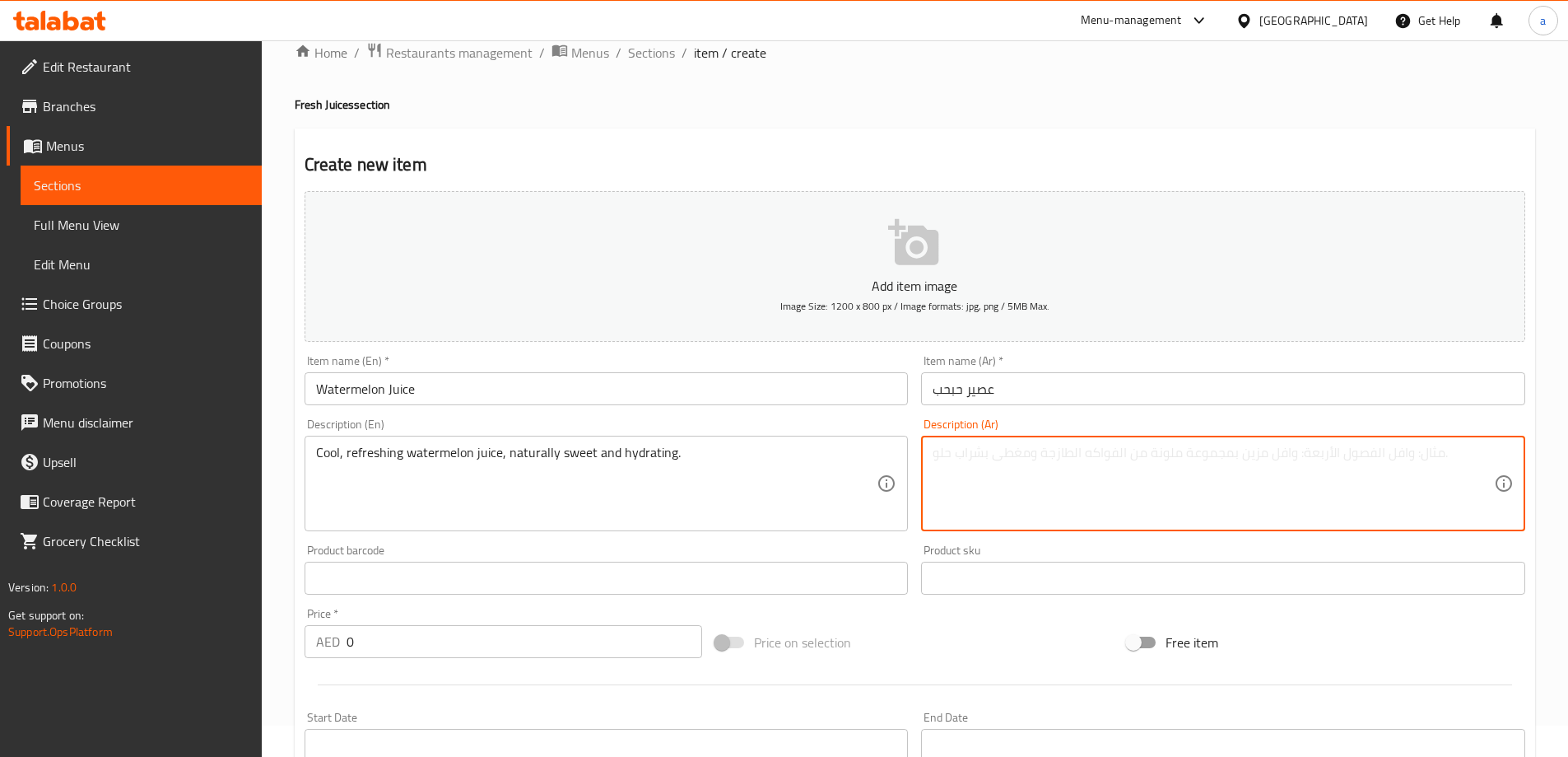
paste textarea "عصير البطيخ المنعش والبارد، حلو ومرطب بشكل طبيعي."
click at [1162, 448] on textarea "عصير البطيخ المنعش والبارد، حلو ومرطب بشكل طبيعي." at bounding box center [1212, 483] width 561 height 78
click at [1180, 449] on textarea "عصير البطيخ المنعش والبارد، حلو ومرطب بشكل طبيعي." at bounding box center [1212, 483] width 561 height 78
type textarea "عصير الحبحب المنعش والبارد، حلو ومرطب بشكل طبيعي."
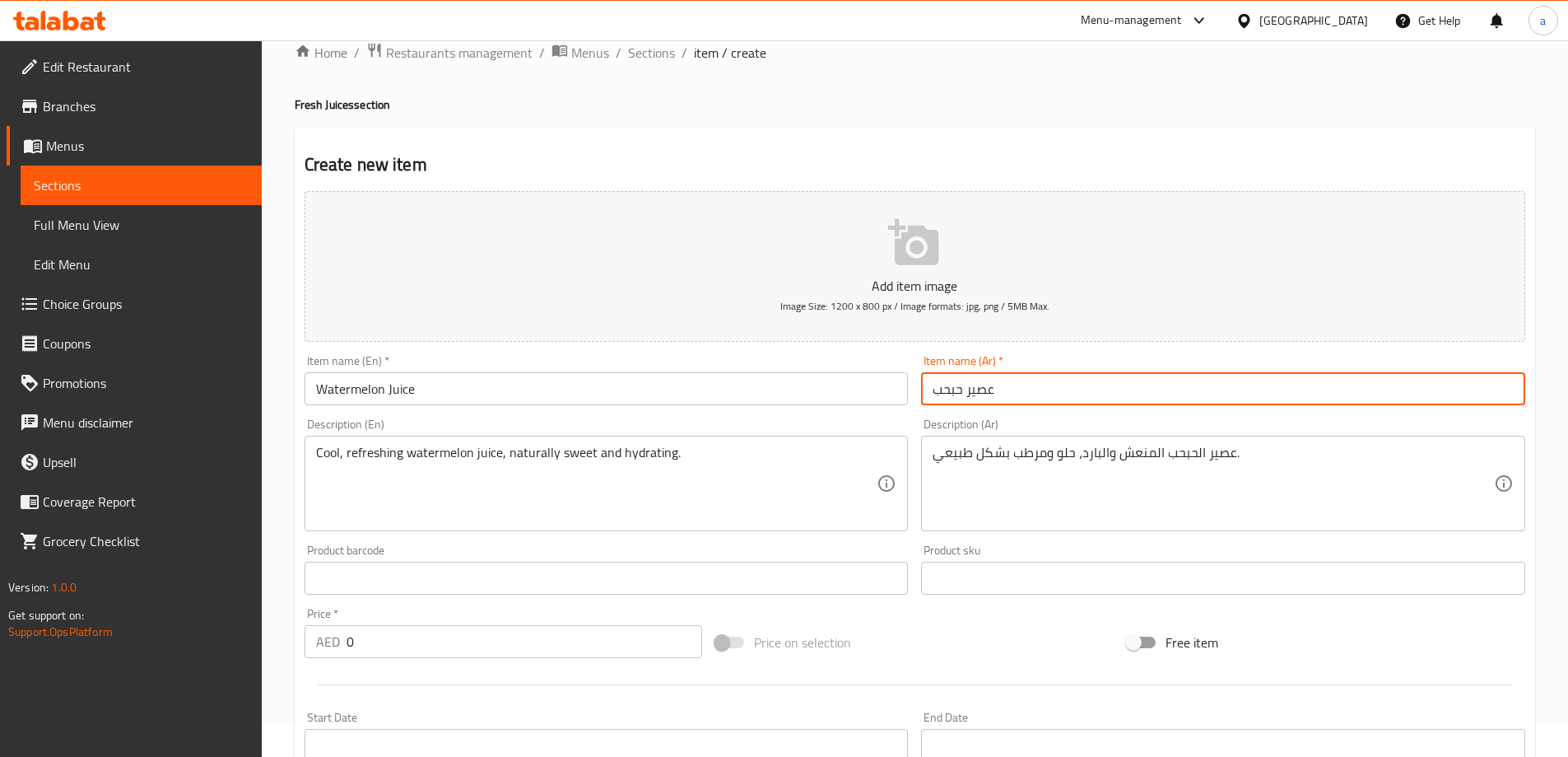
click at [944, 377] on input "عصير حبحب" at bounding box center [1223, 389] width 604 height 33
type input "عصير بطيخ"
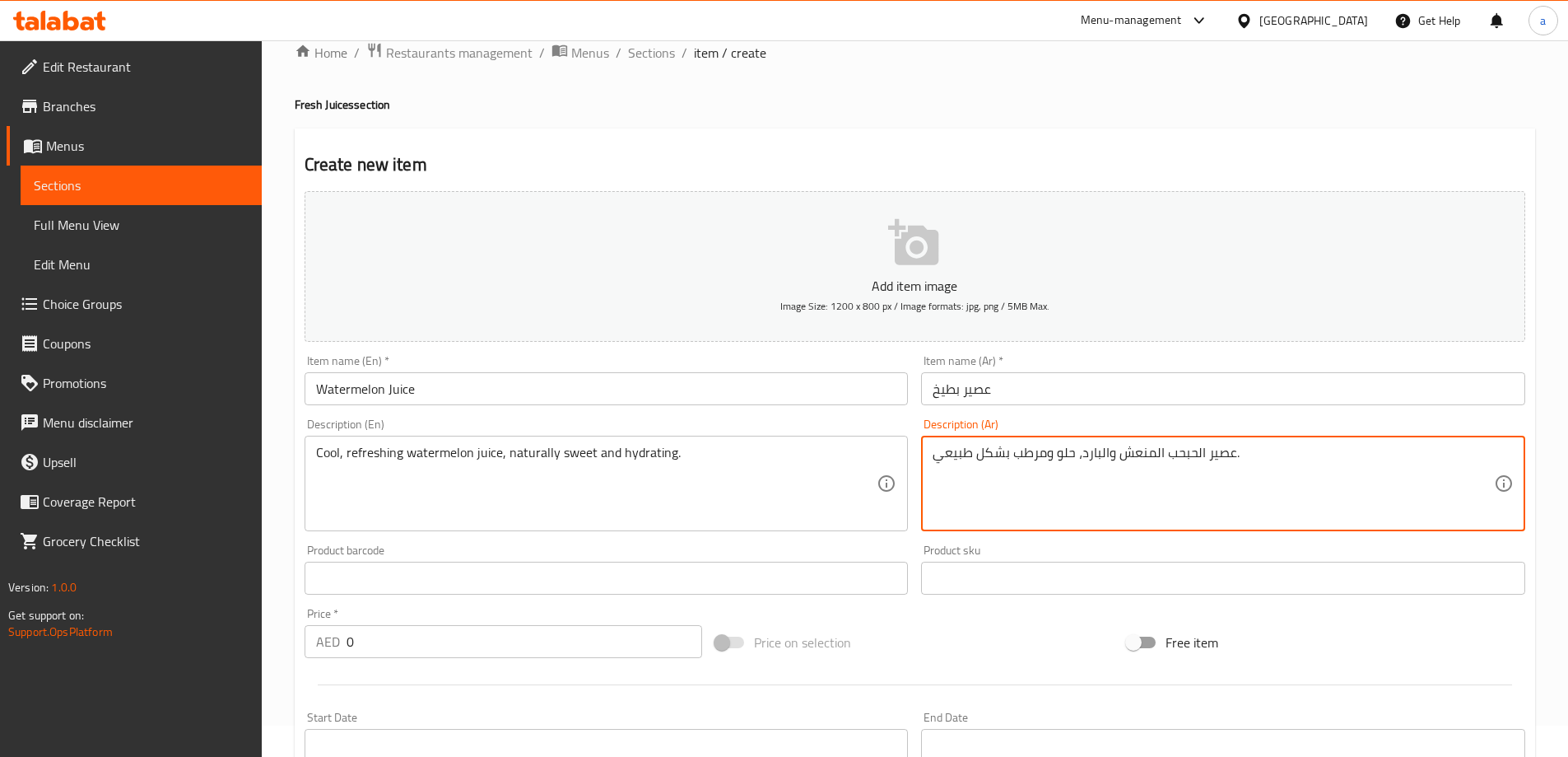
click at [1182, 451] on textarea "عصير الحبحب المنعش والبارد، حلو ومرطب بشكل طبيعي." at bounding box center [1212, 483] width 561 height 78
click at [985, 458] on textarea "عصير البطيخ المنعش والبارد، حلو ومرطب بشكل طبيعي." at bounding box center [1212, 483] width 561 height 78
click at [938, 454] on textarea "عصير البطيخ المنعش والبارد، حلو ومرطب طبيعي." at bounding box center [1212, 483] width 561 height 78
type textarea "عصير البطيخ المنعش والبارد، حلو ومرطب طبيعيًا."
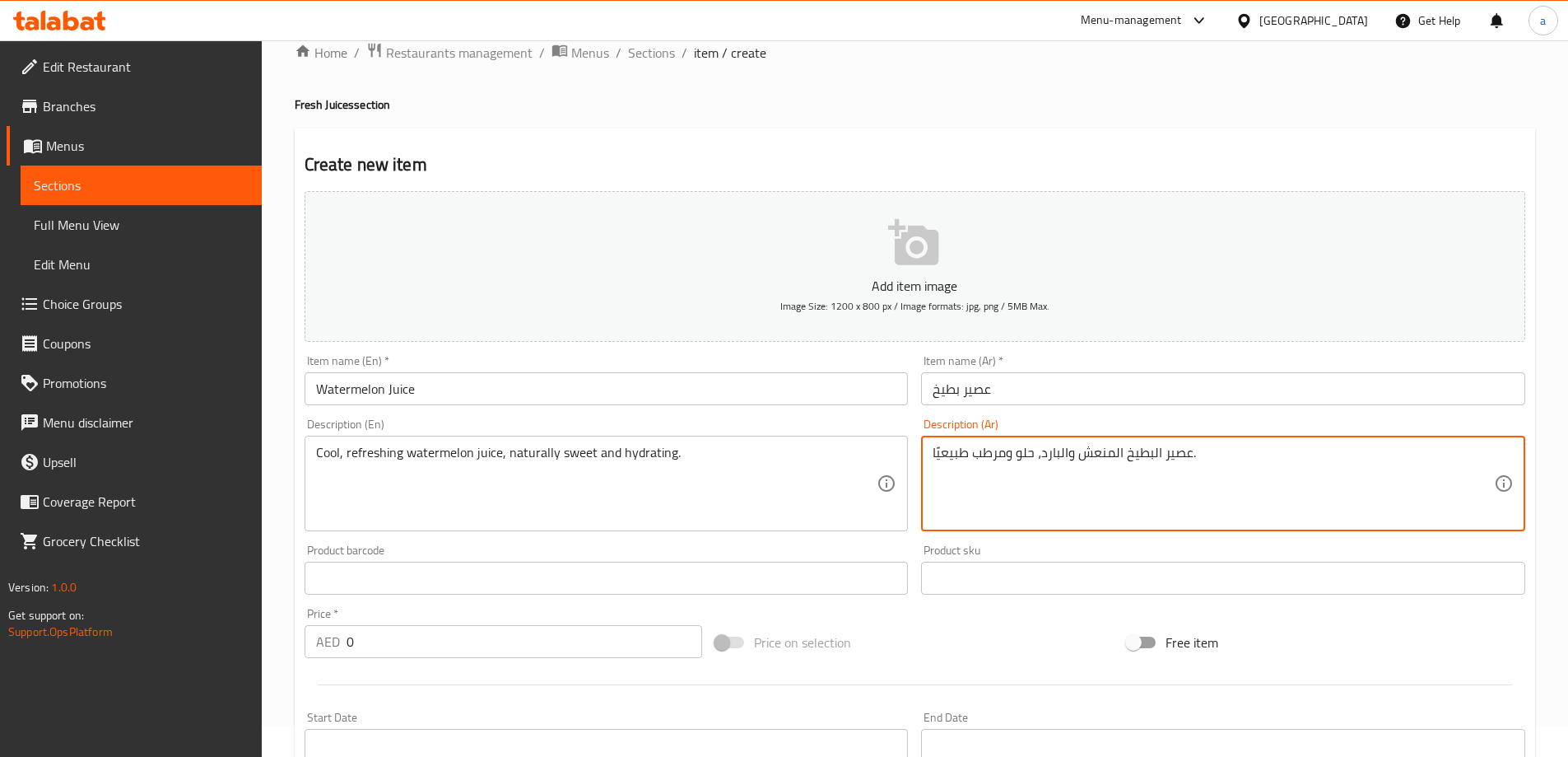
click at [1114, 421] on div "Description (Ar) عصير البطيخ المنعش والبارد، حلو ومرطب طبيعيًا. Description (Ar)" at bounding box center [1223, 474] width 604 height 112
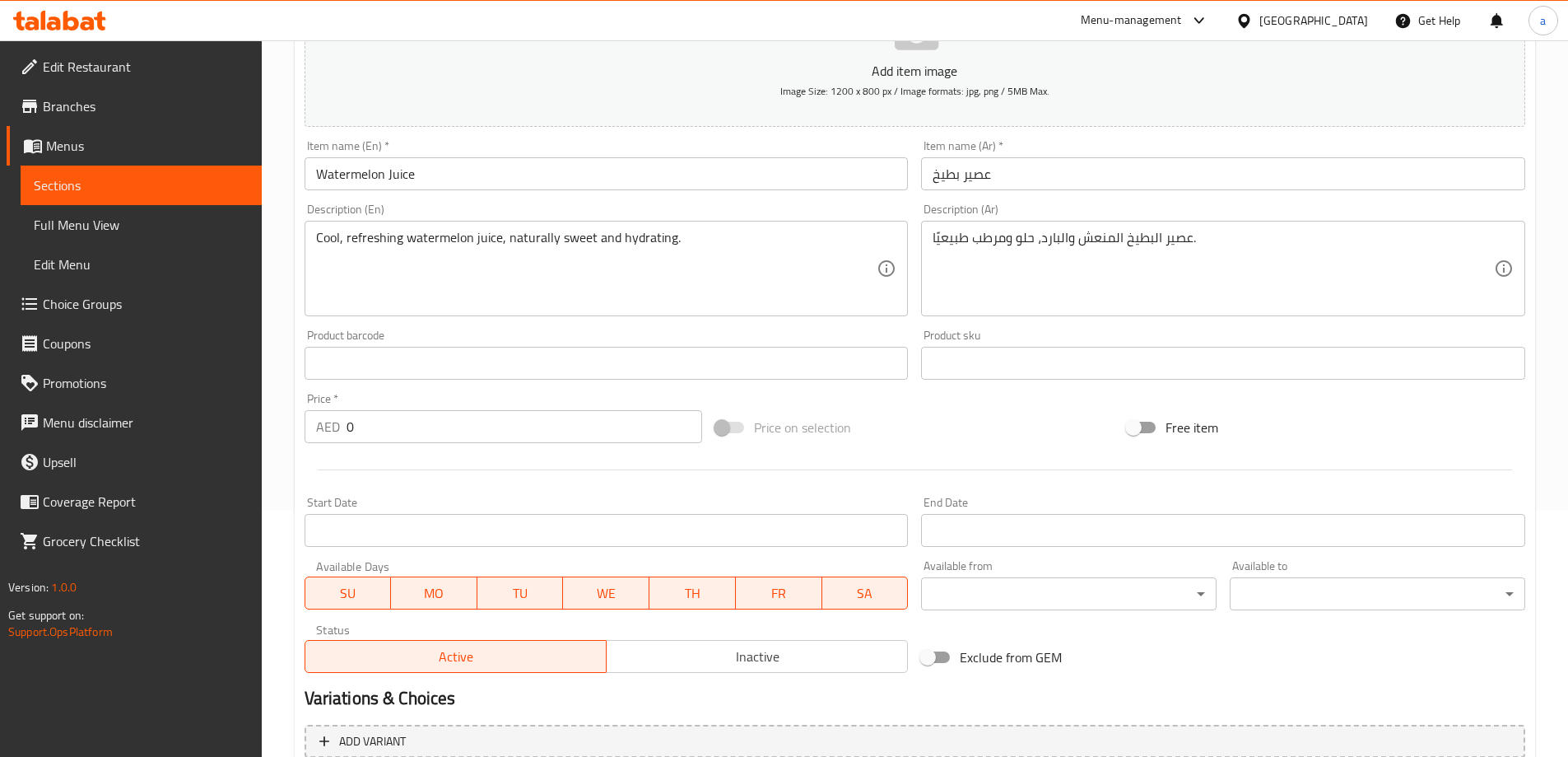
scroll to position [278, 0]
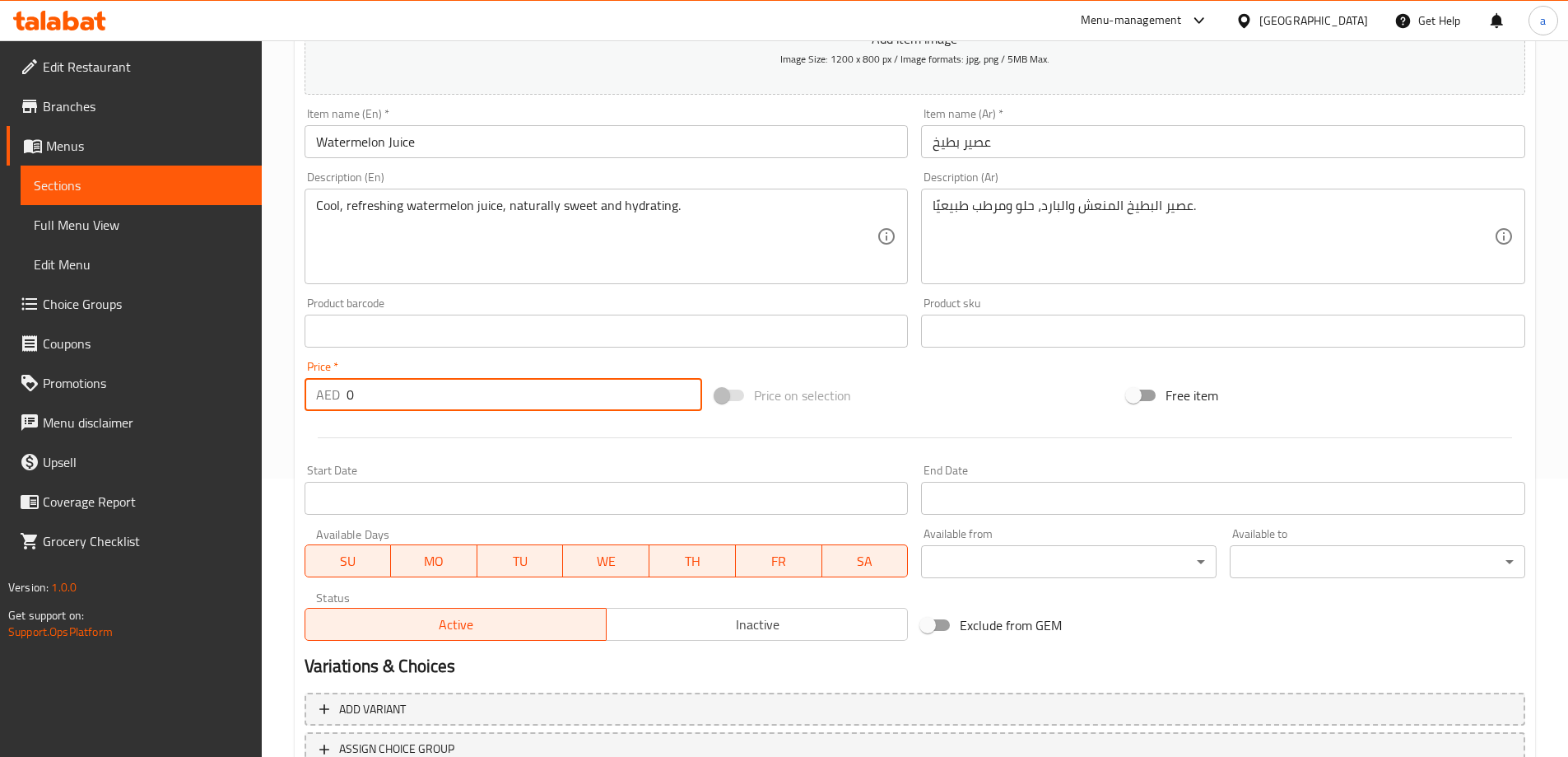
drag, startPoint x: 450, startPoint y: 405, endPoint x: 339, endPoint y: 401, distance: 111.1
click at [339, 401] on div "AED 0 Price *" at bounding box center [504, 394] width 399 height 33
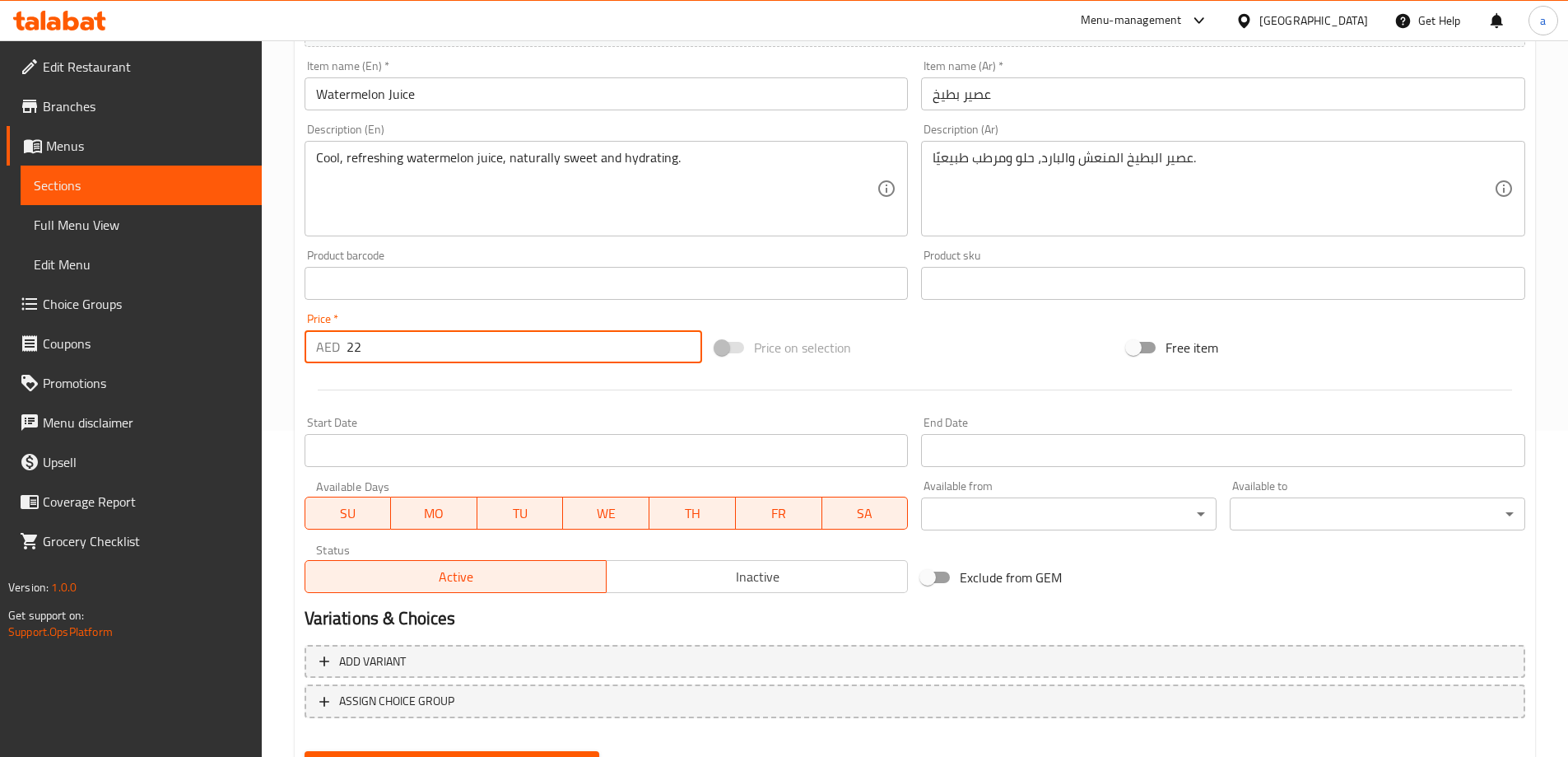
scroll to position [407, 0]
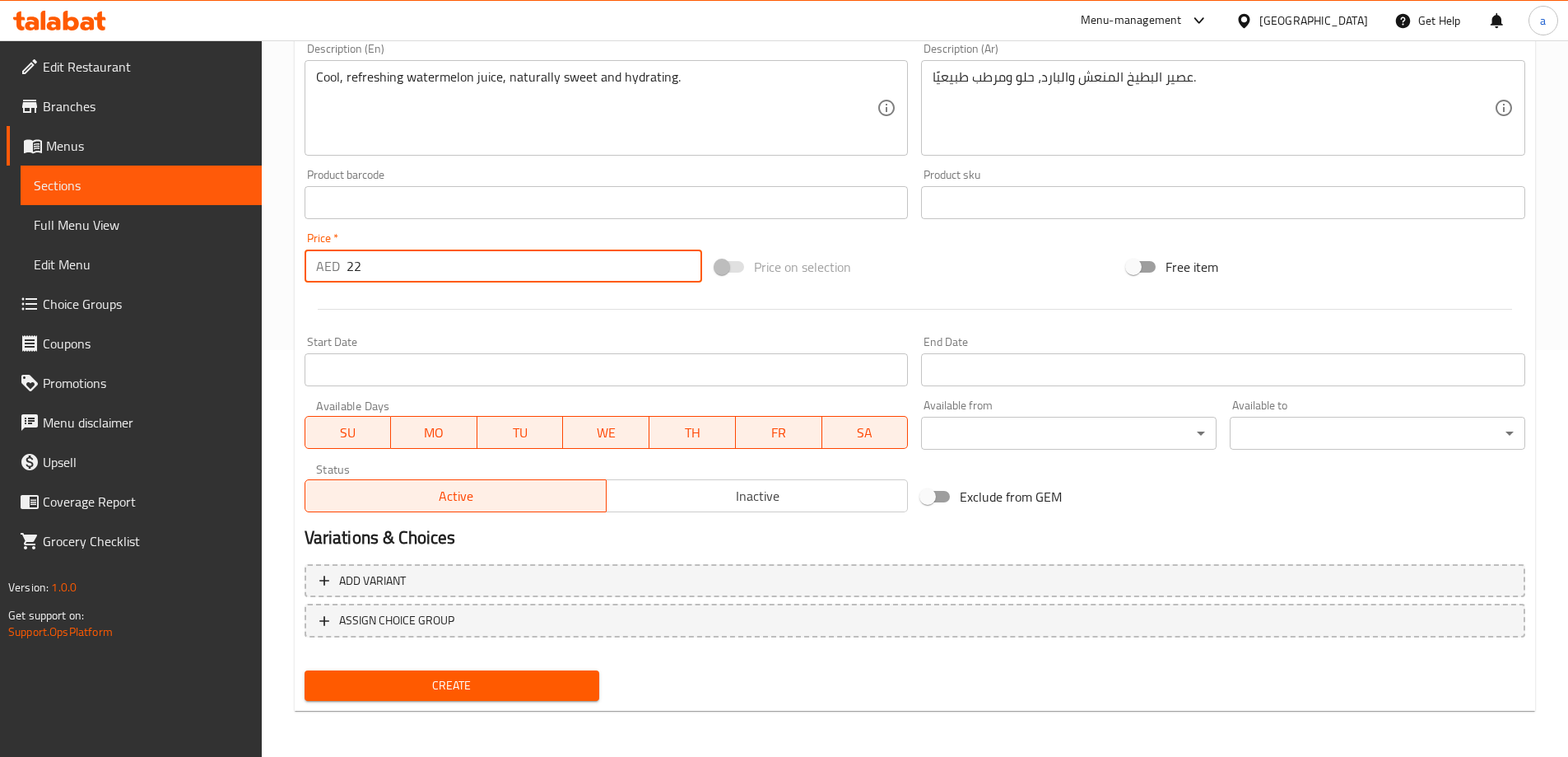
type input "22"
click at [464, 687] on span "Create" at bounding box center [452, 685] width 270 height 20
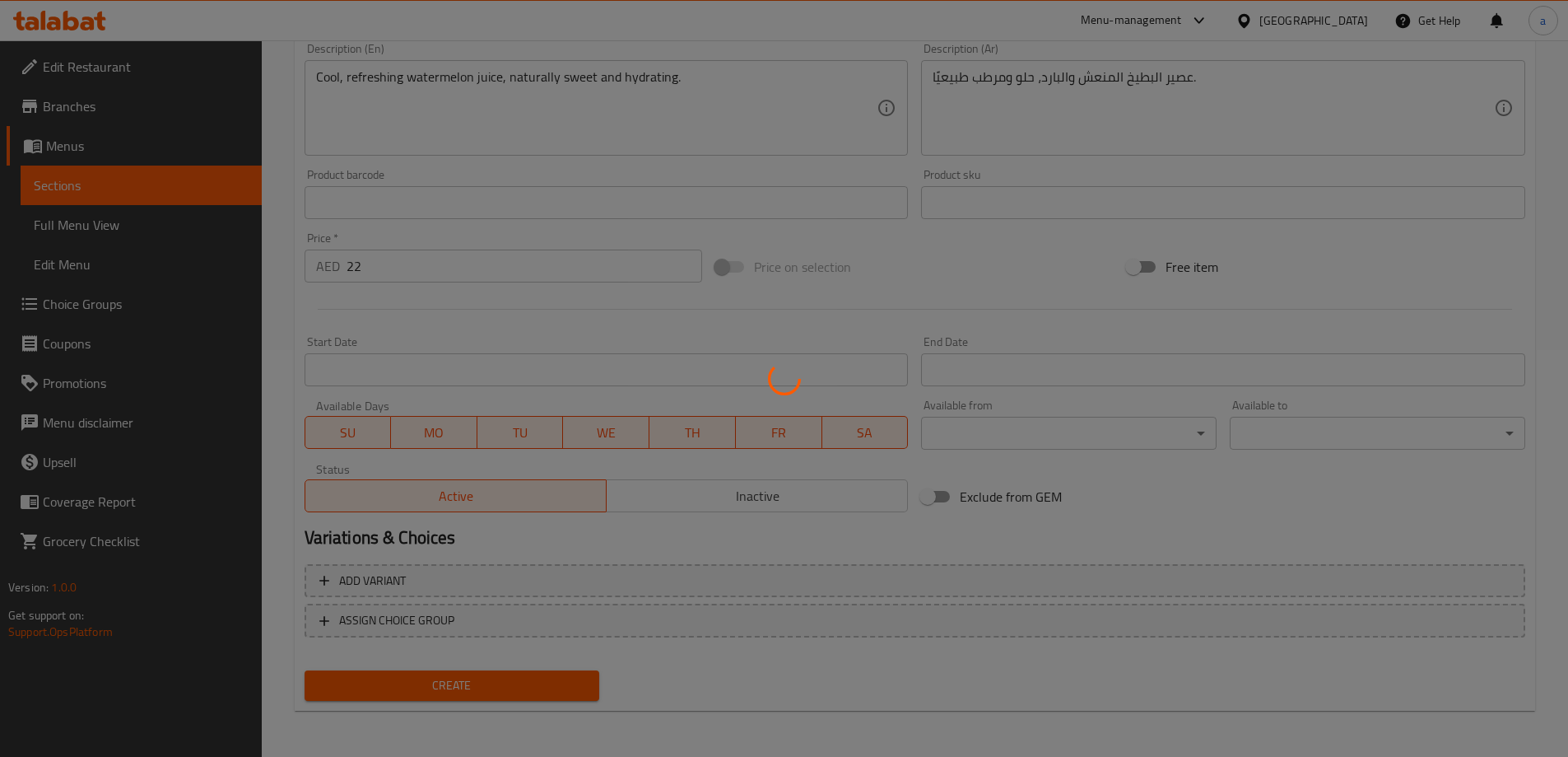
type input "0"
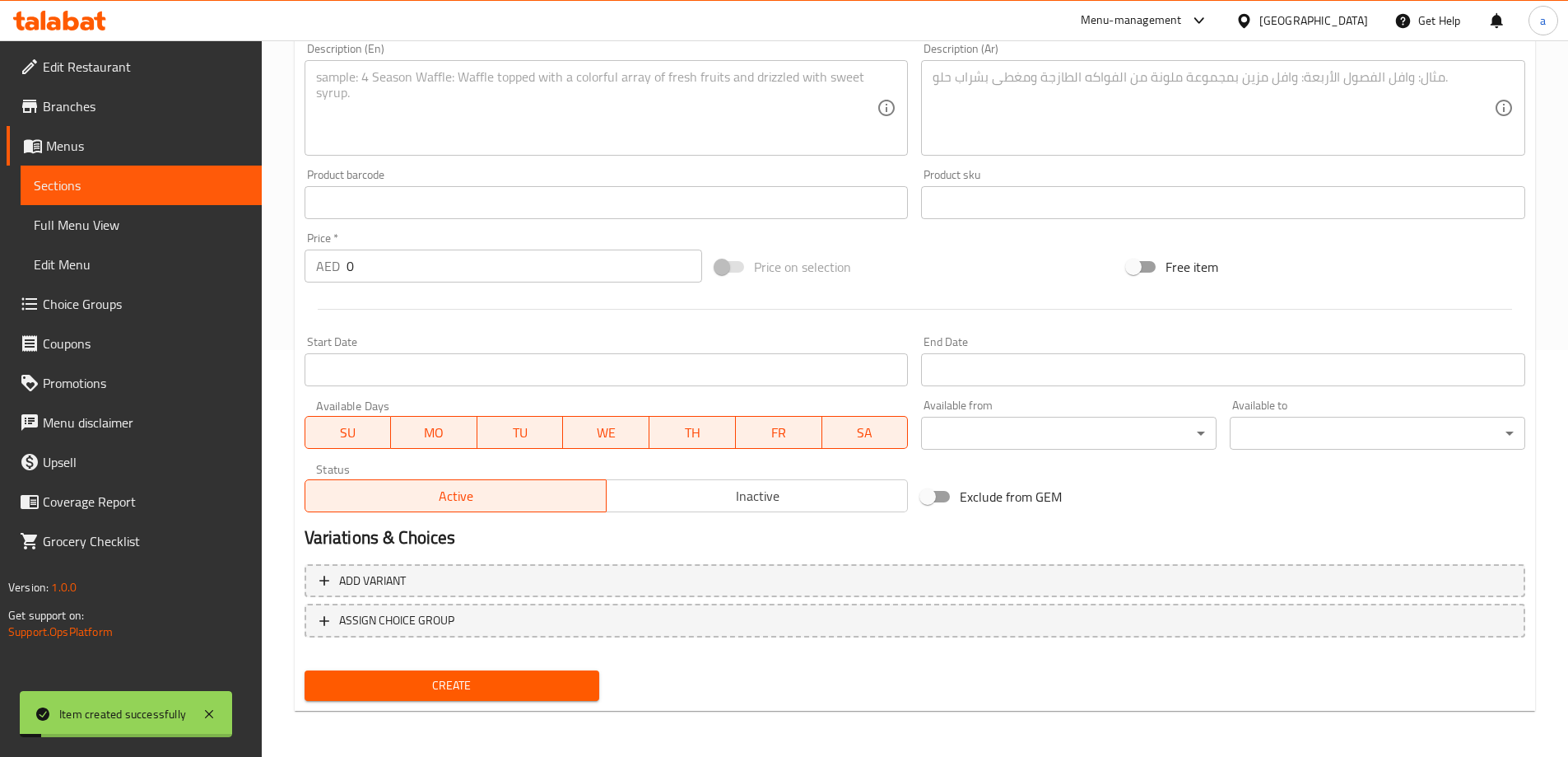
click at [166, 182] on span "Sections" at bounding box center [140, 185] width 215 height 20
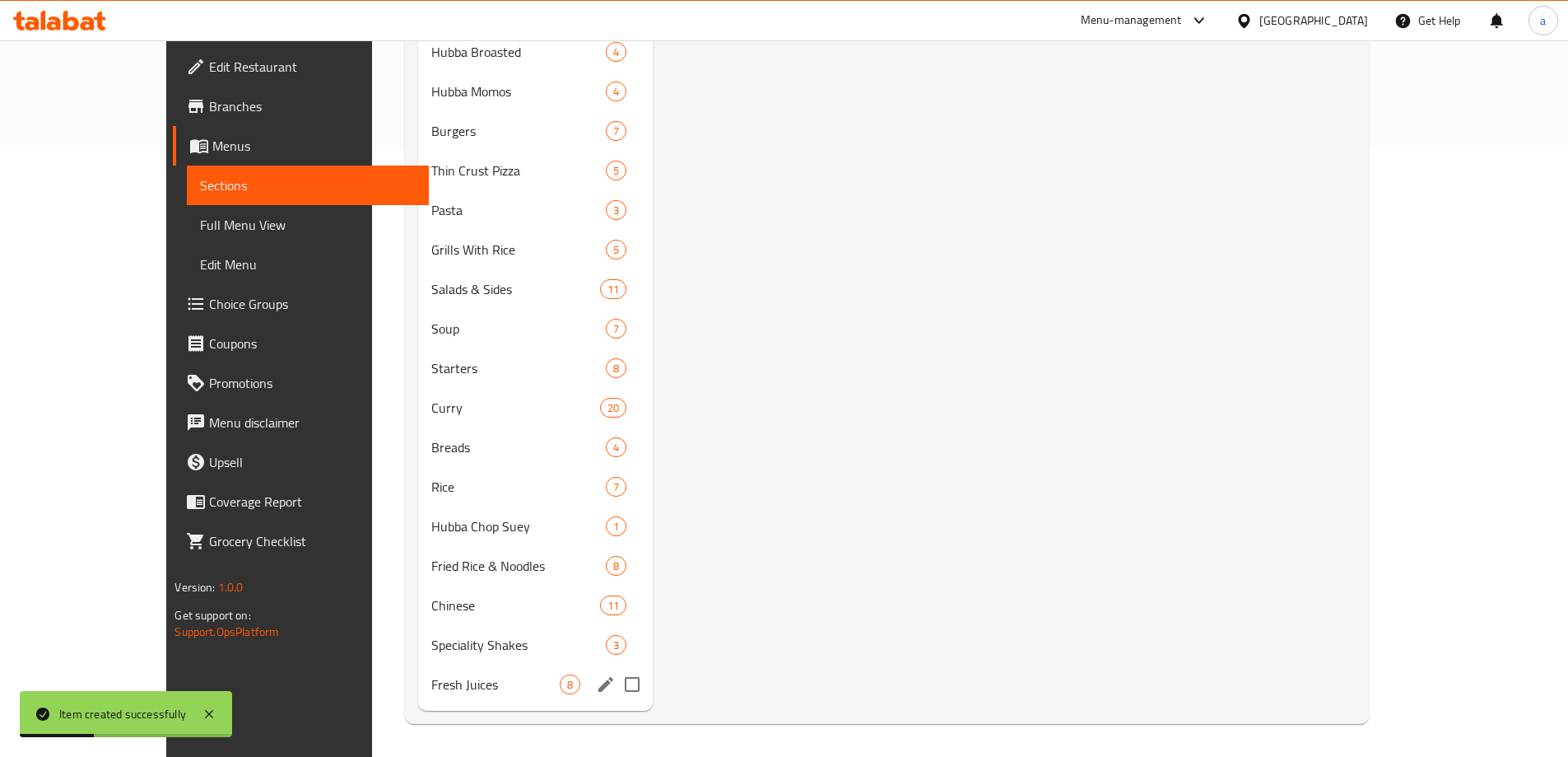
click at [431, 684] on span "Fresh Juices" at bounding box center [494, 684] width 127 height 20
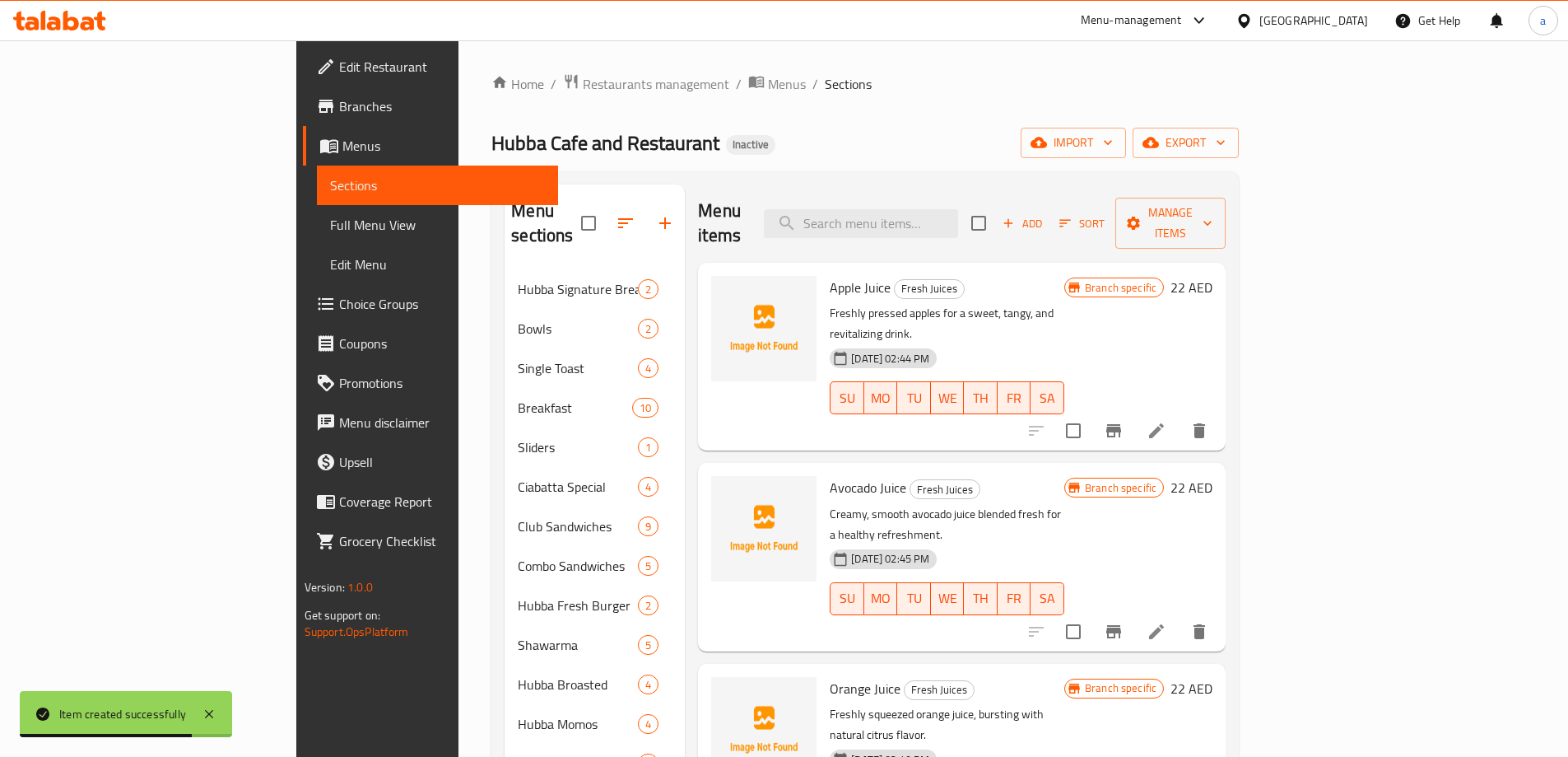
click at [1045, 214] on span "Add" at bounding box center [1022, 224] width 45 height 19
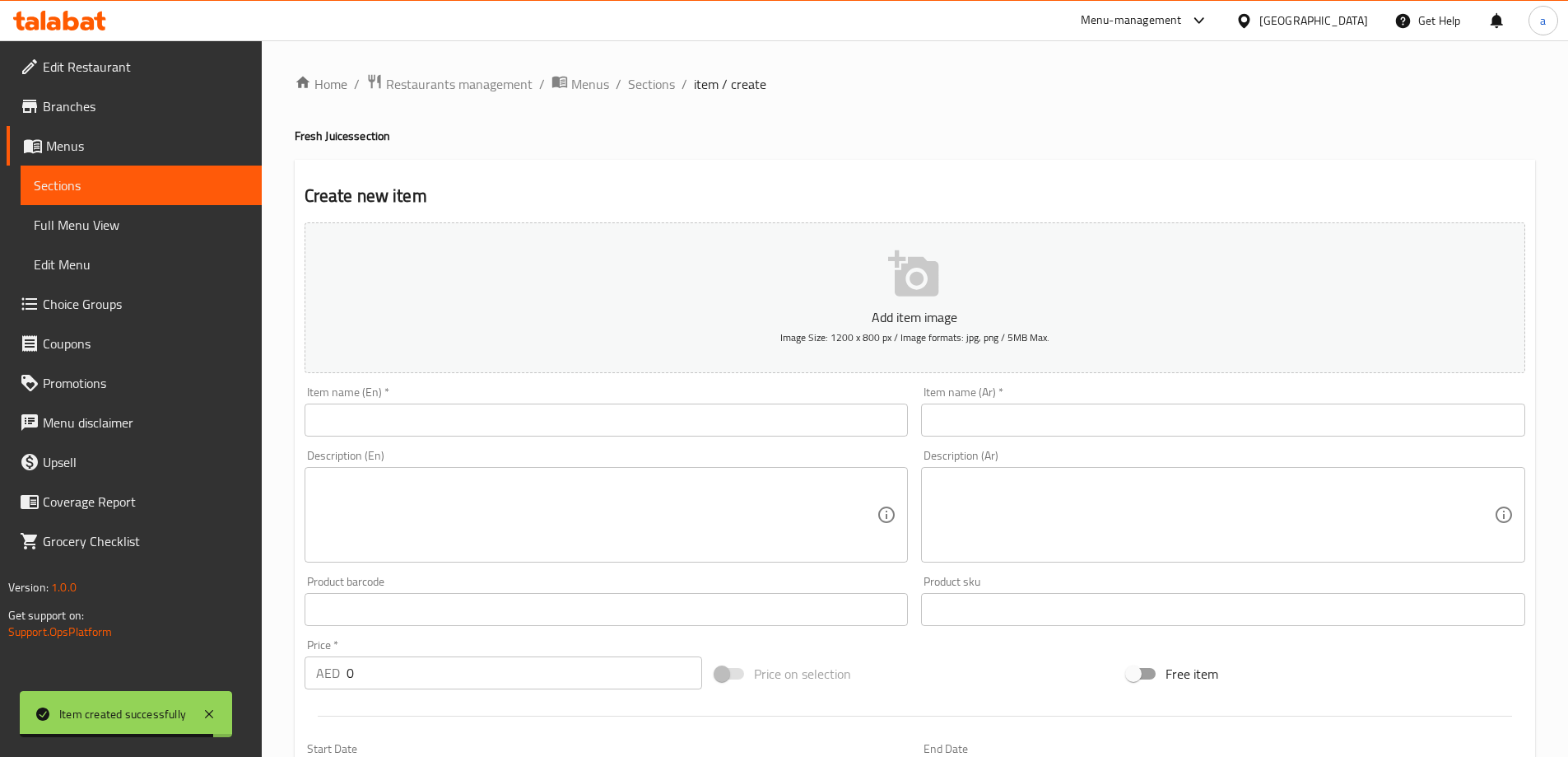
click at [457, 417] on input "text" at bounding box center [607, 420] width 604 height 33
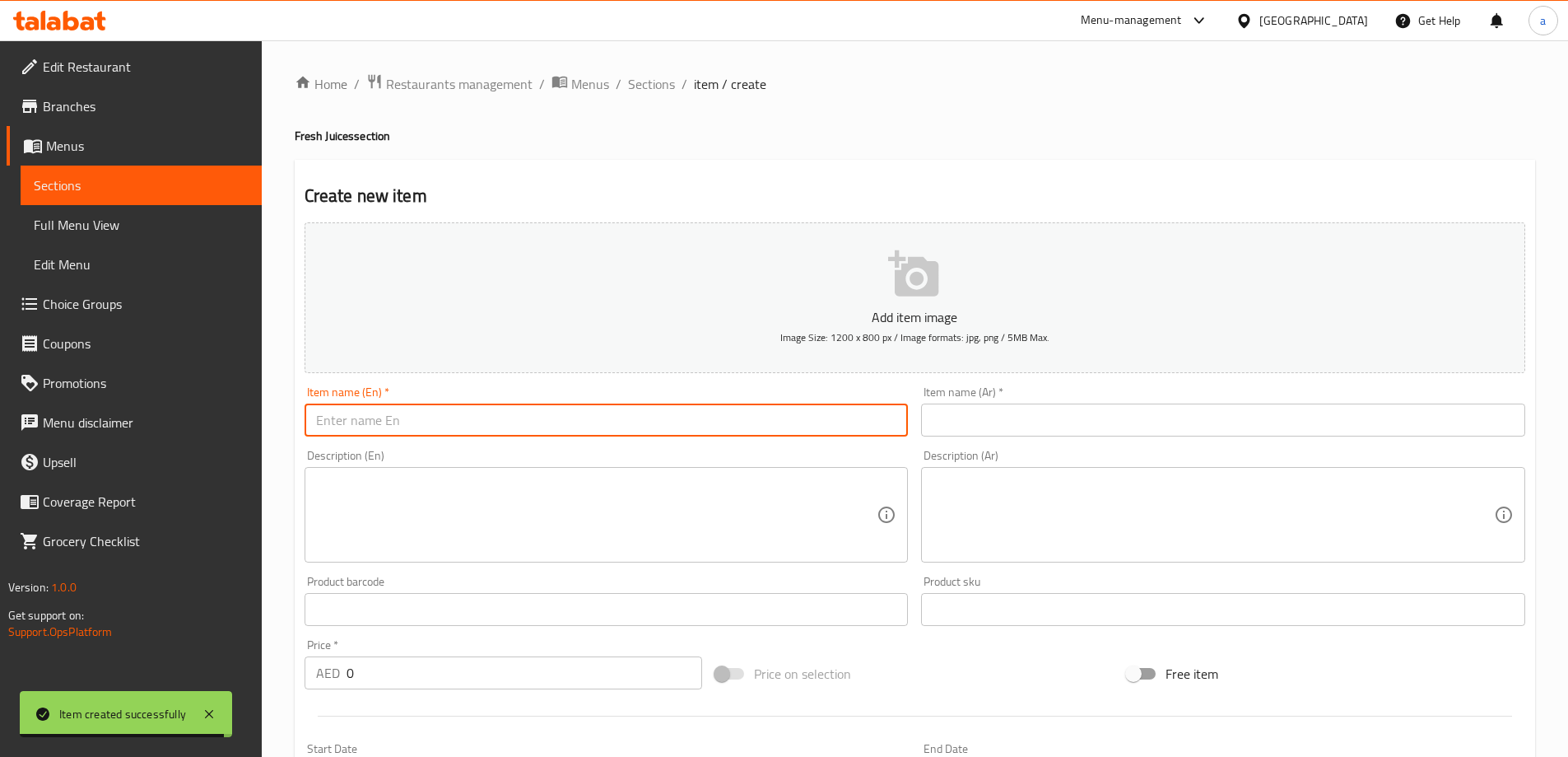
paste input "SUNSHINE"
click at [359, 423] on input "Sunshine Juice" at bounding box center [607, 420] width 604 height 33
type input "Sunshine Juice"
click at [934, 415] on input "text" at bounding box center [1223, 420] width 604 height 33
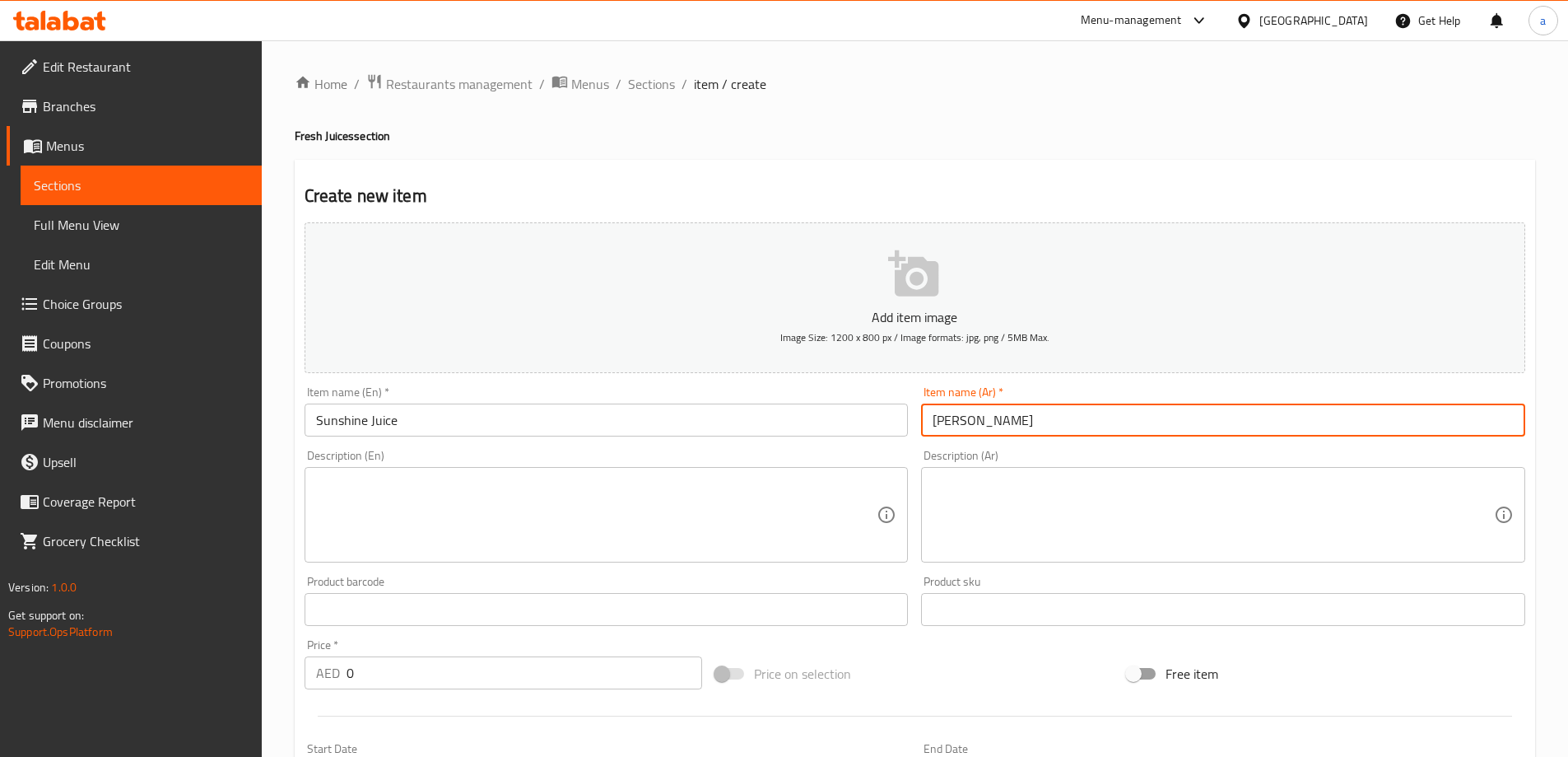
click at [327, 431] on input "Sunshine Juice" at bounding box center [607, 420] width 604 height 33
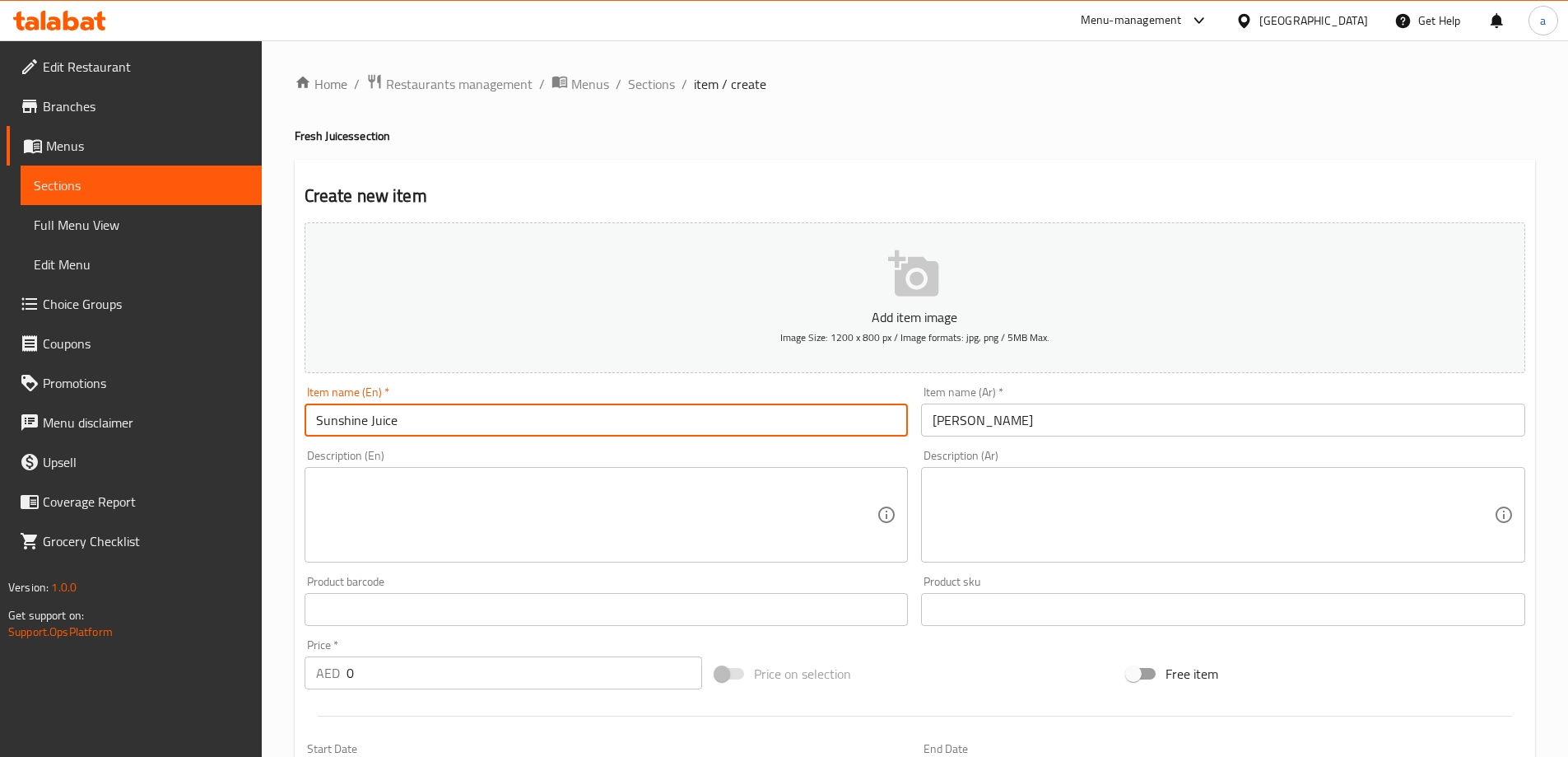
click at [327, 431] on input "Sunshine Juice" at bounding box center [607, 420] width 604 height 33
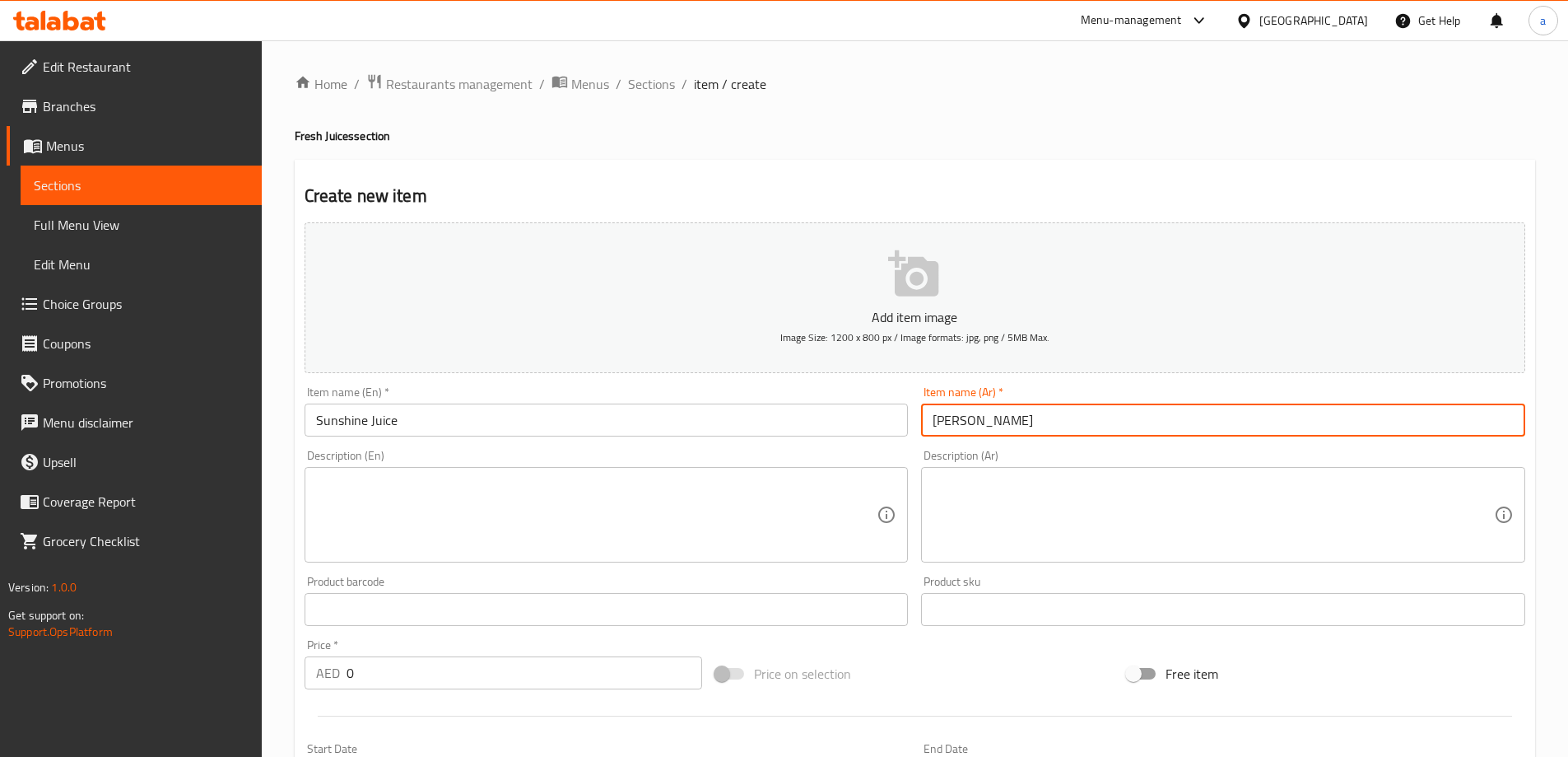
click at [1011, 413] on input "[PERSON_NAME]" at bounding box center [1223, 420] width 604 height 33
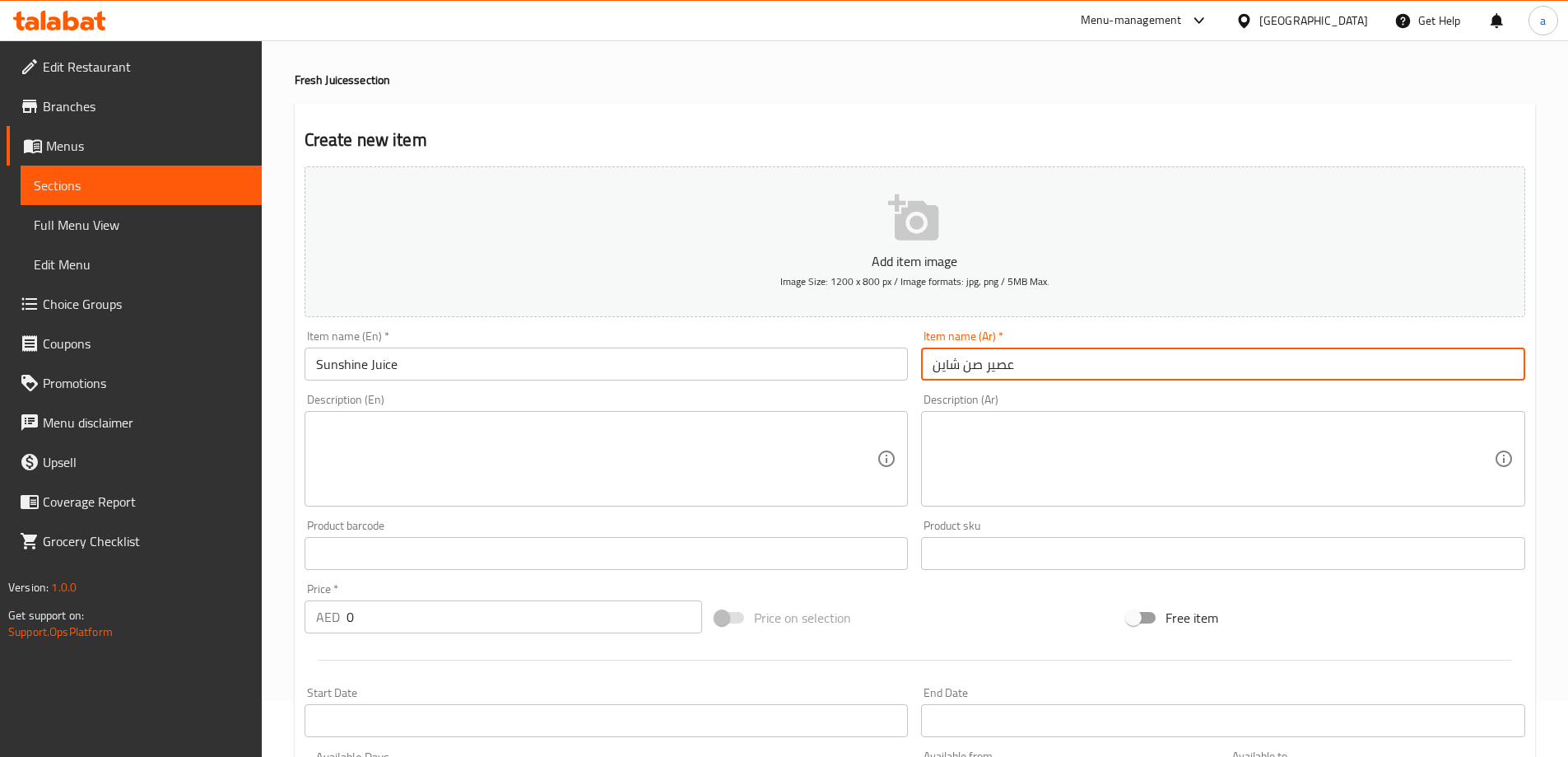
scroll to position [83, 0]
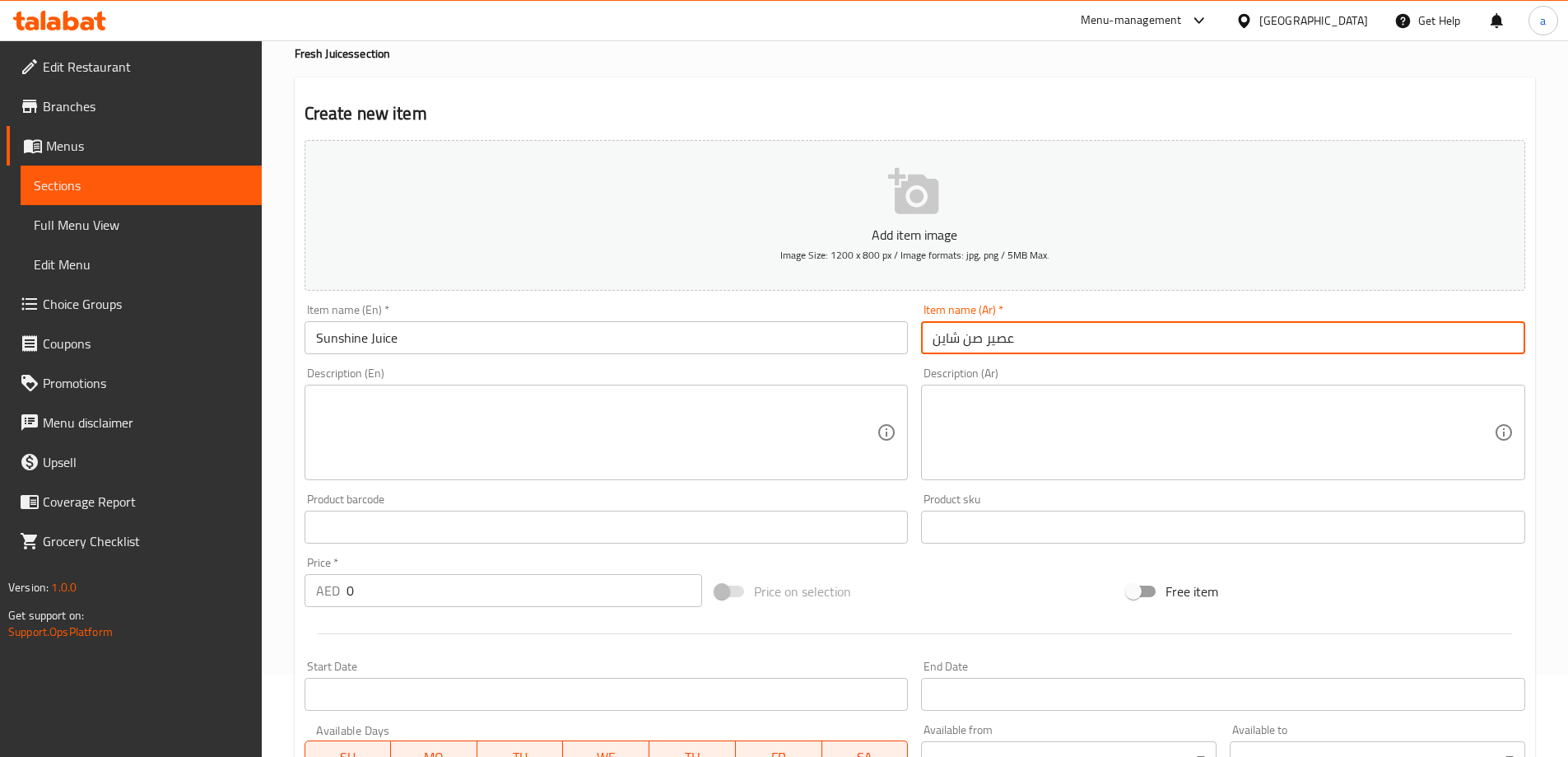
type input "عصير صن شاين"
click at [710, 407] on textarea at bounding box center [596, 432] width 561 height 78
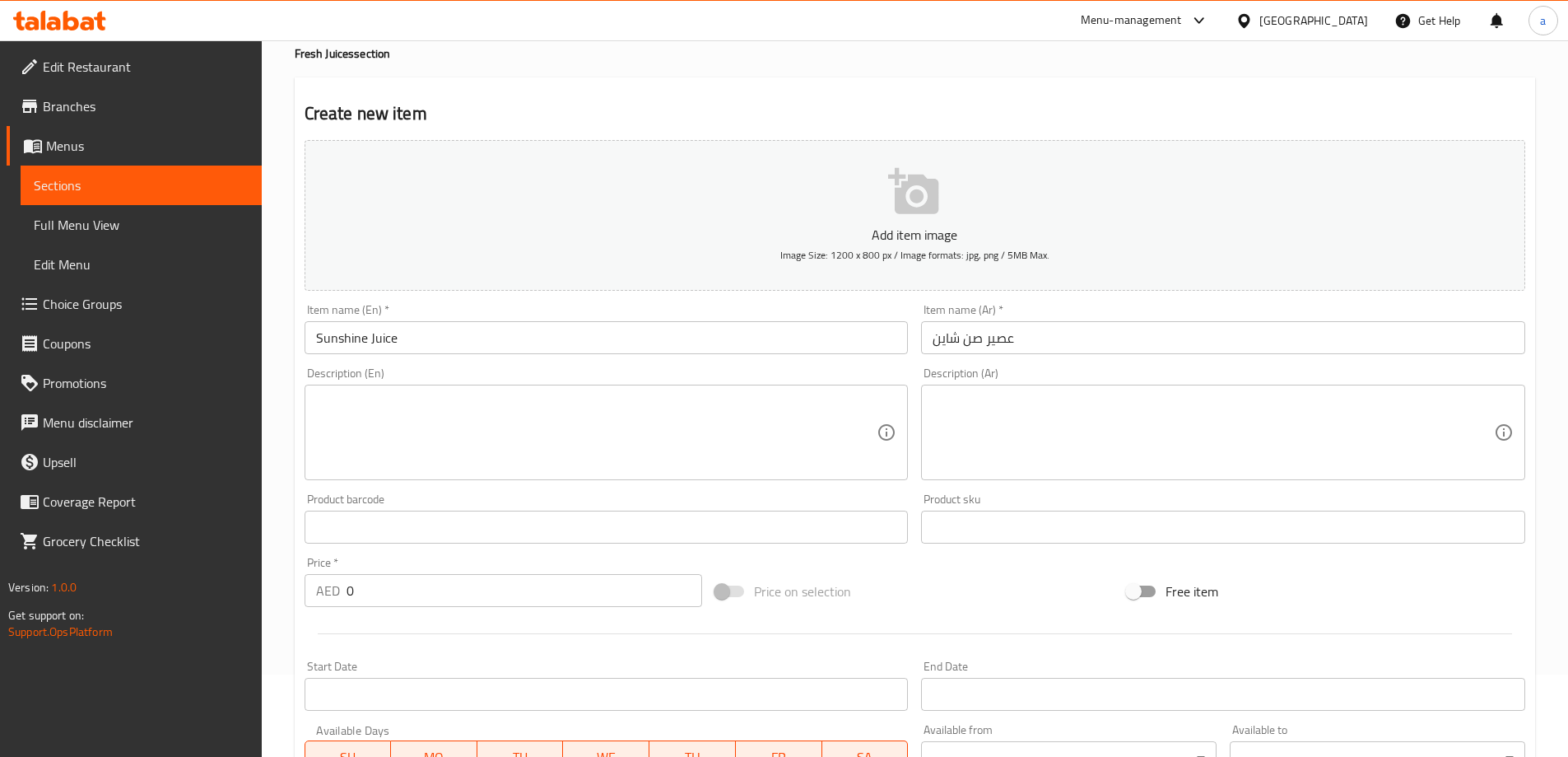
click at [609, 389] on div "Description (En)" at bounding box center [607, 432] width 604 height 96
paste textarea "A tropical blend of sweet mango and zesty orange, freshly squeezed."
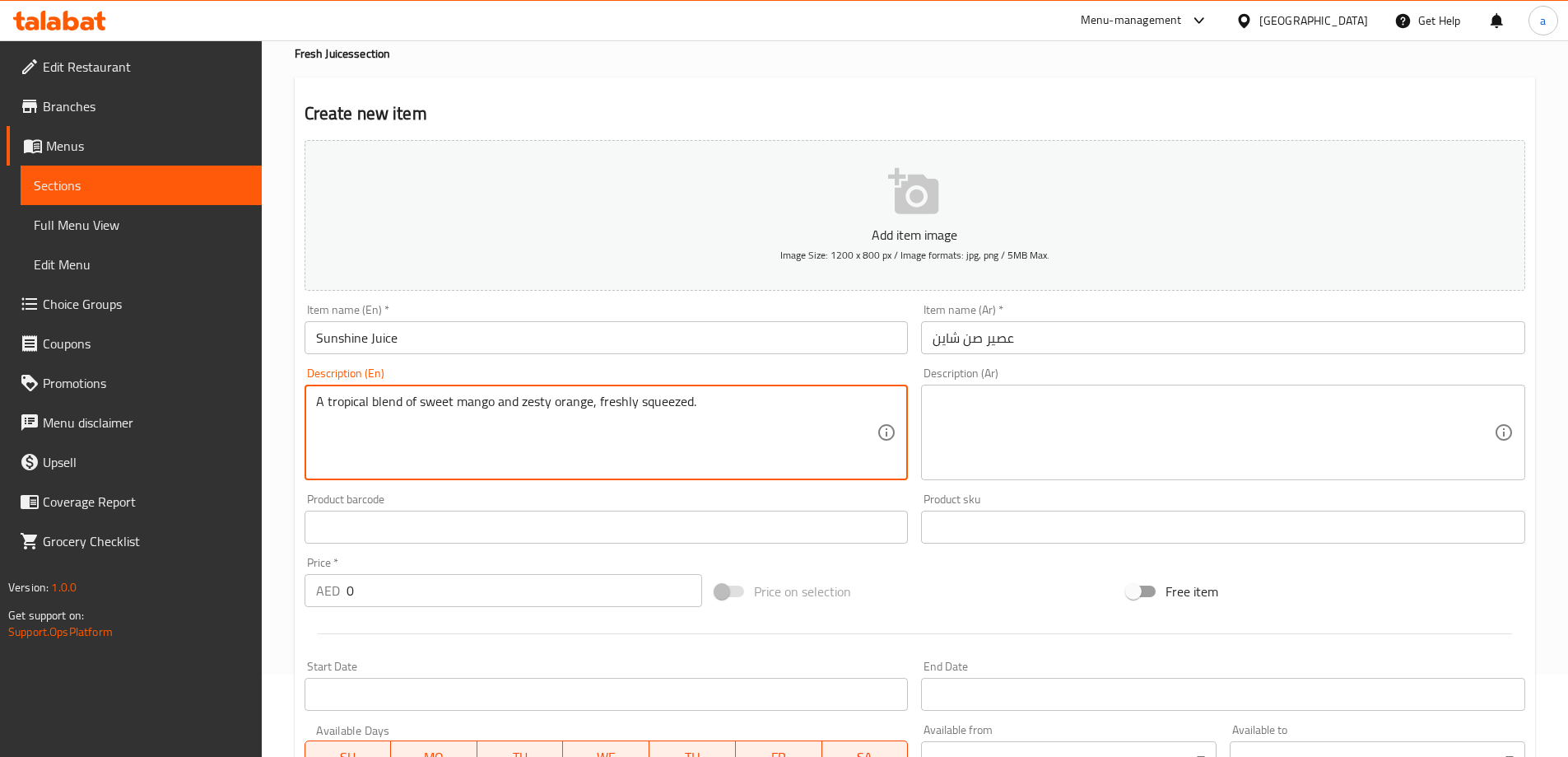
type textarea "A tropical blend of sweet mango and zesty orange, freshly squeezed."
click at [1030, 426] on textarea at bounding box center [1212, 432] width 561 height 78
click at [1133, 384] on div "Description (Ar) Description (Ar)" at bounding box center [1223, 423] width 604 height 112
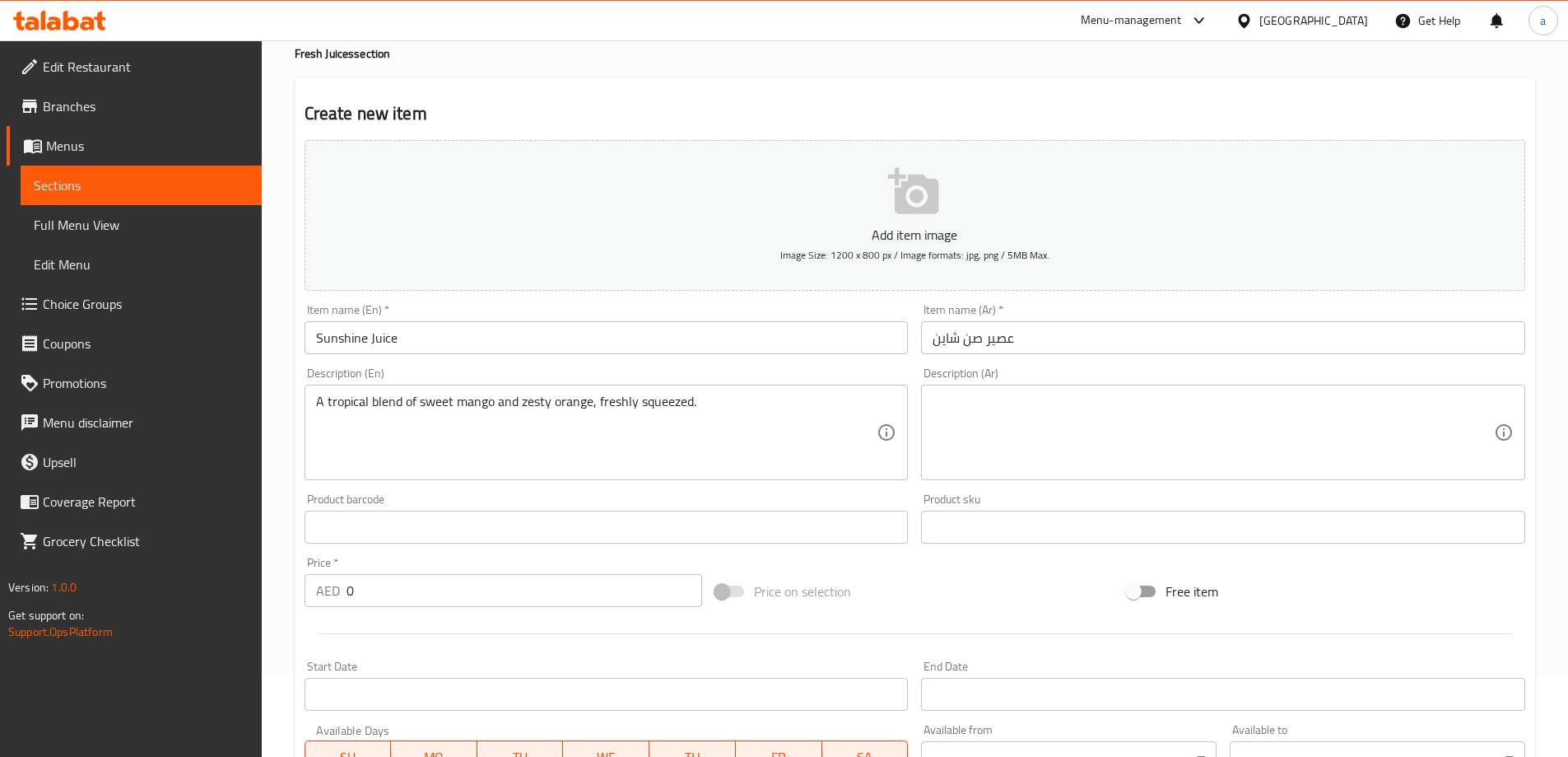
click at [1128, 400] on textarea at bounding box center [1212, 432] width 561 height 78
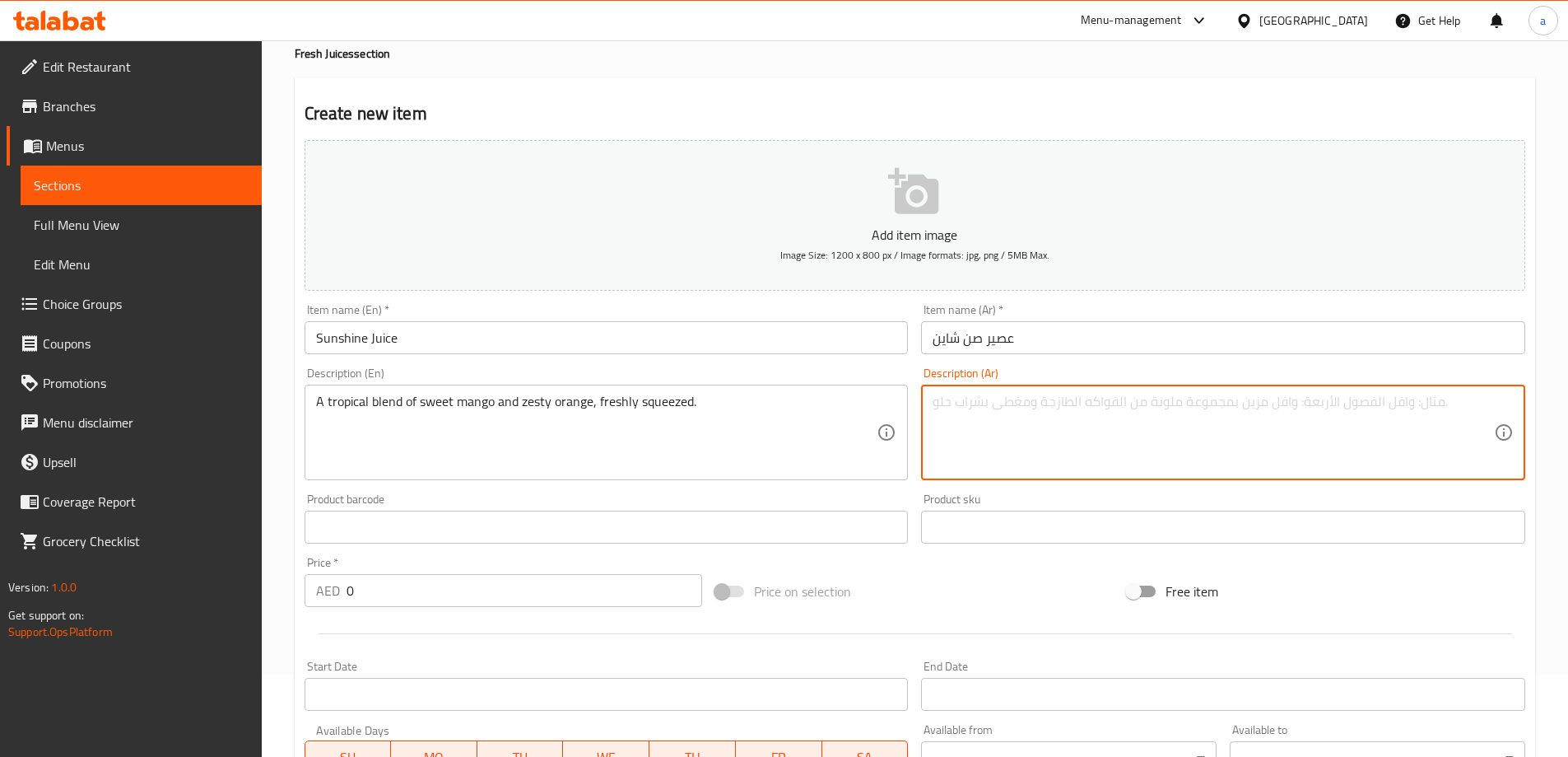
paste textarea "مزيج استوائي من المانجو الحلو والبرتقال المنعش، معصور طازجًا."
click at [1258, 400] on textarea "مزيج استوائي من المانجو الحلو والبرتقال المنعش، معصور طازجًا." at bounding box center [1212, 432] width 561 height 78
click at [1040, 410] on textarea "خليط تروبيكال من المانجو الحلو والبرتقال المنعش، معصور طازجًا." at bounding box center [1212, 432] width 561 height 78
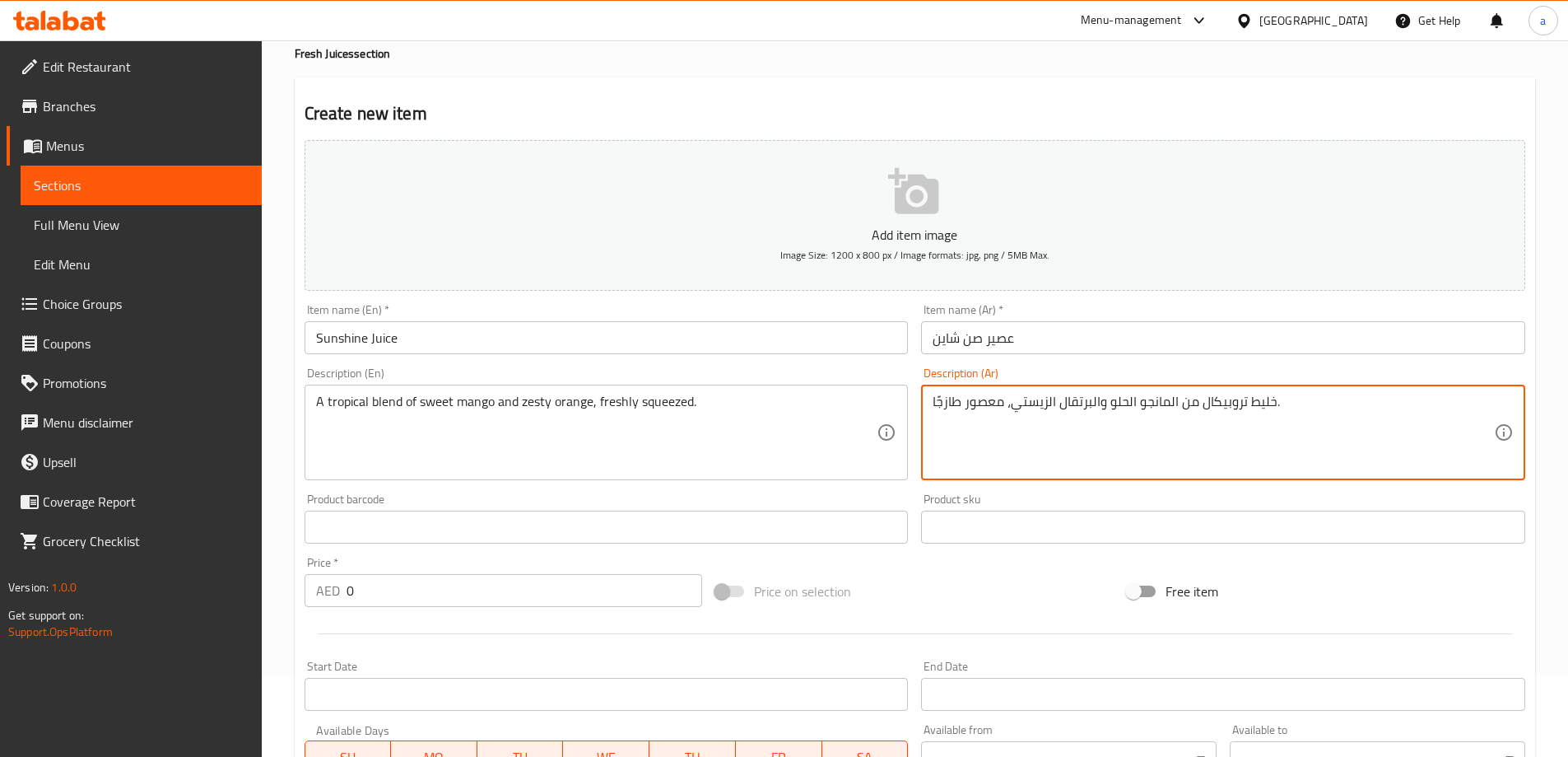
click at [975, 394] on textarea "خليط تروبيكال من المانجو الحلو والبرتقال الزيستي، معصور طازجًا." at bounding box center [1212, 432] width 561 height 78
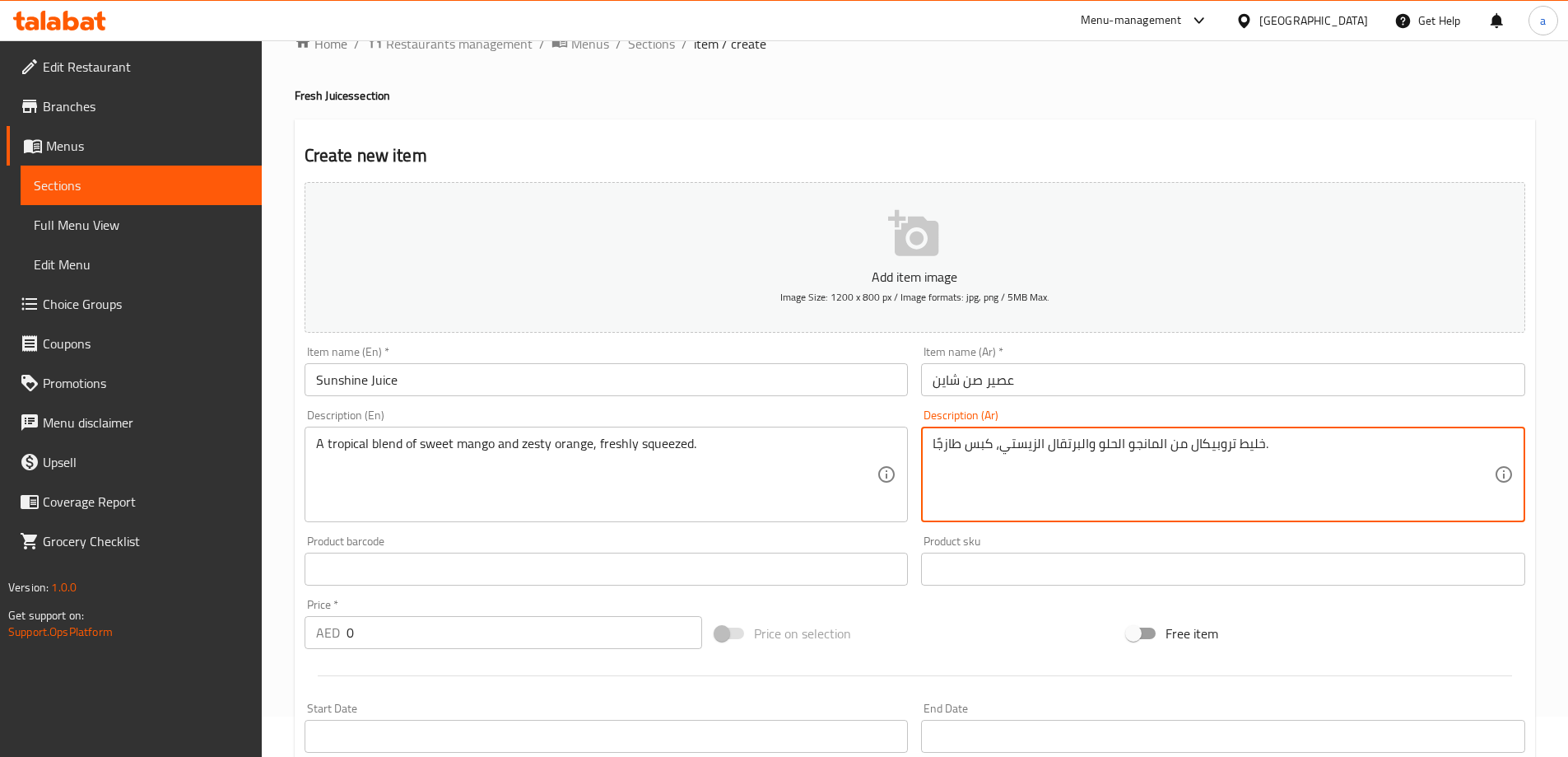
scroll to position [0, 0]
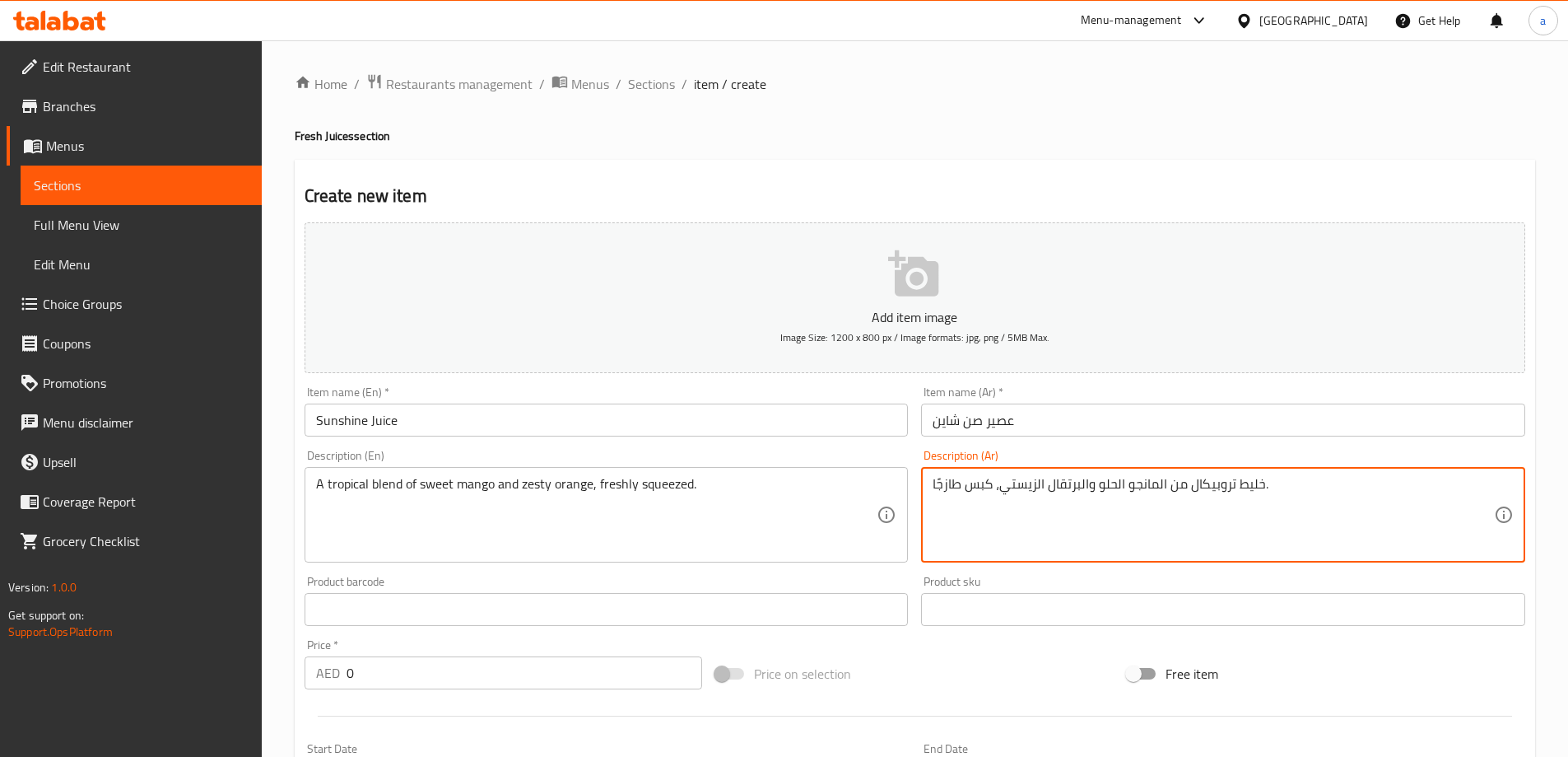
click at [942, 477] on textarea "خليط تروبيكال من المانجو الحلو والبرتقال الزيستي، كبس طازجًا." at bounding box center [1212, 515] width 561 height 78
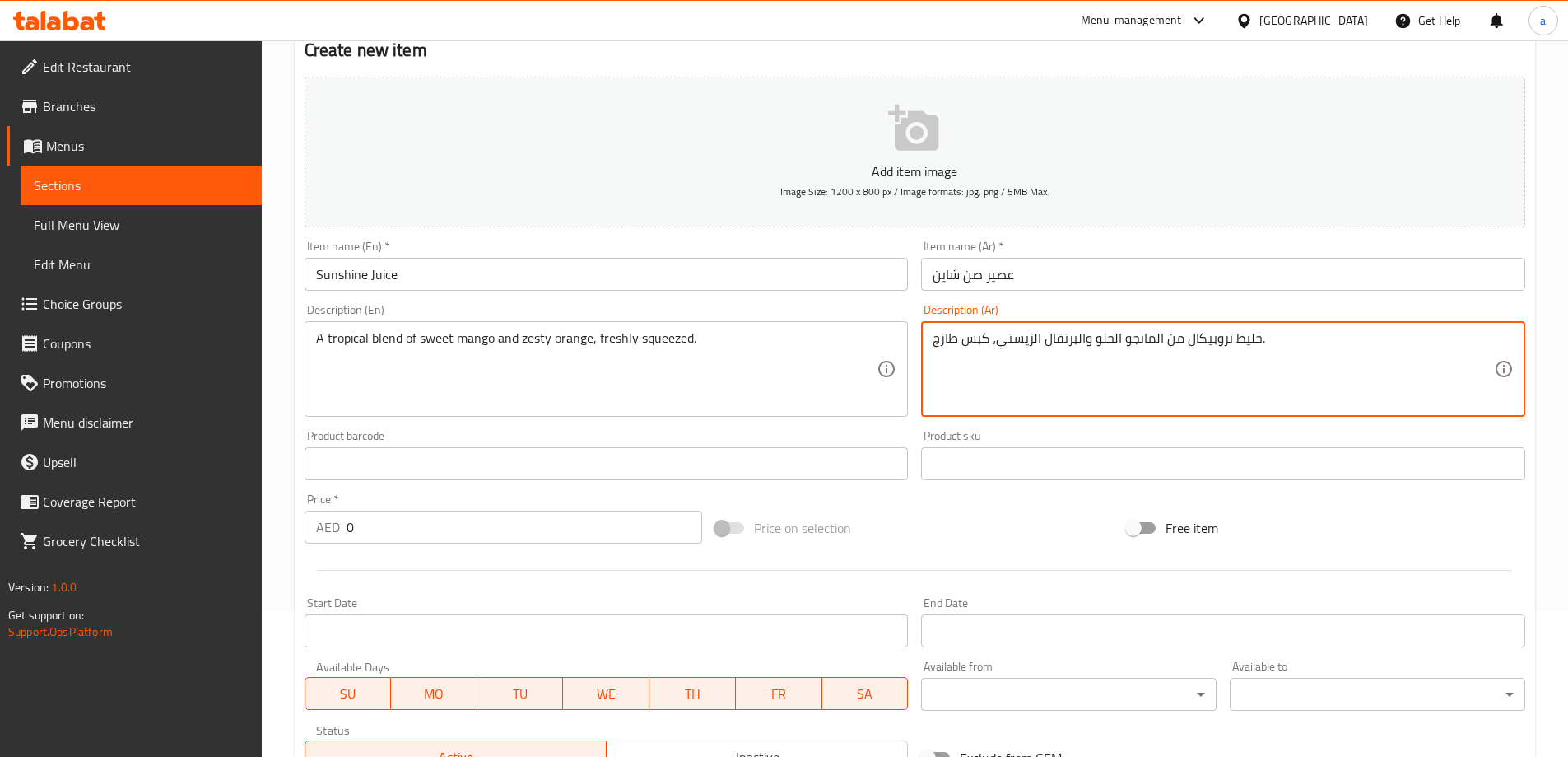
scroll to position [407, 0]
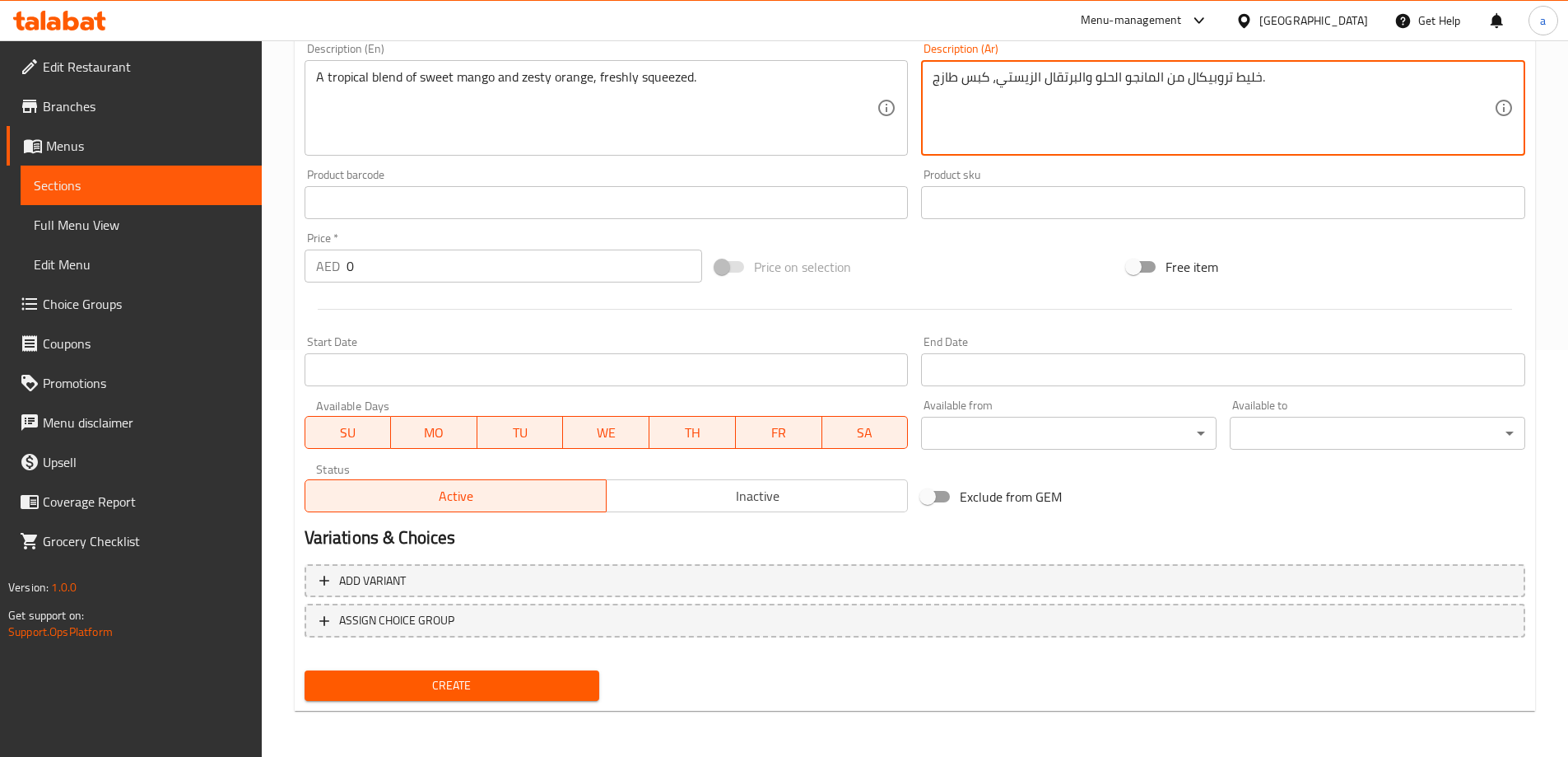
type textarea "خليط تروبيكال من المانجو الحلو والبرتقال الزيستي، كبس طازج."
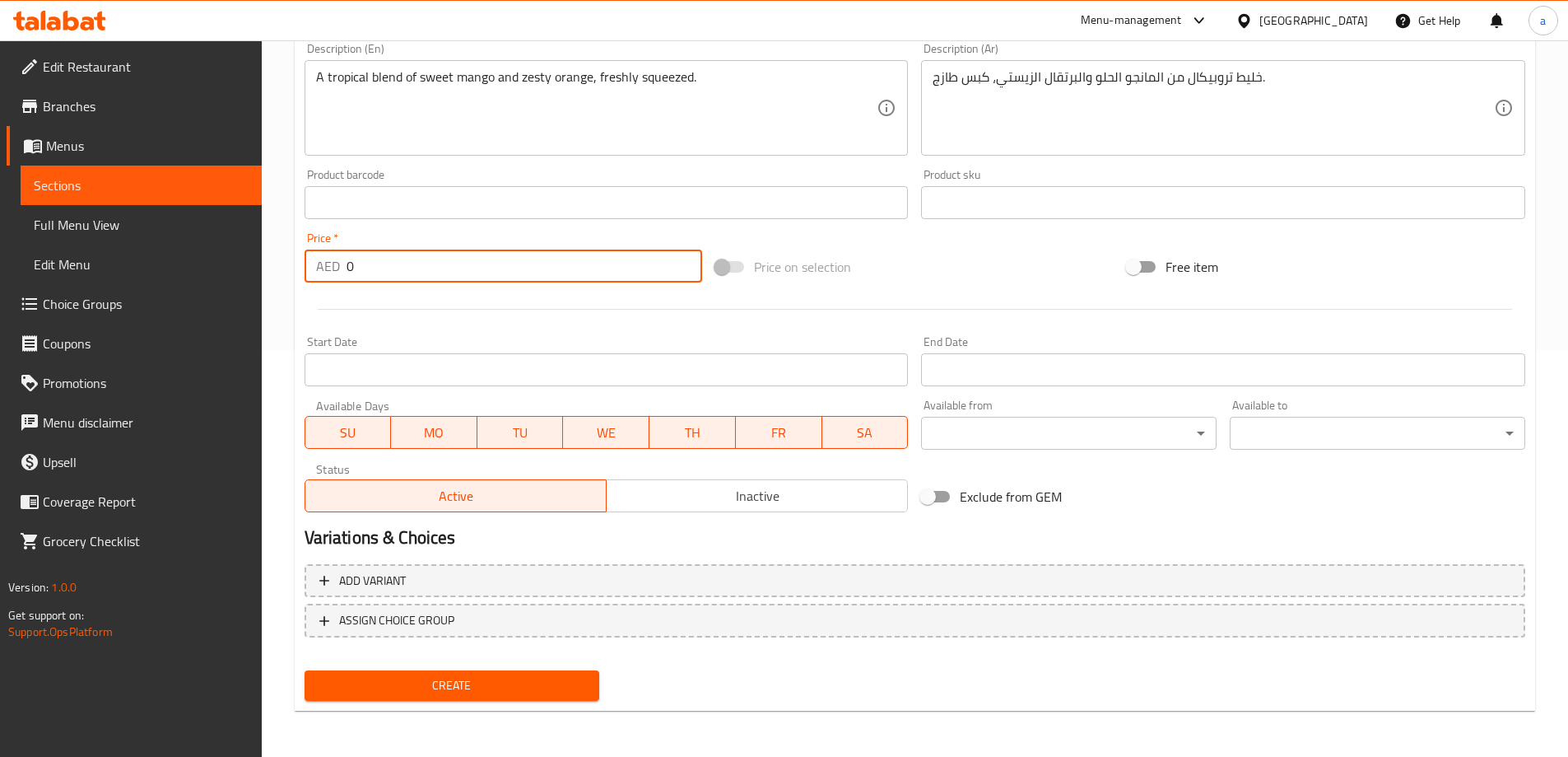
drag, startPoint x: 399, startPoint y: 257, endPoint x: 341, endPoint y: 262, distance: 58.2
click at [341, 262] on div "AED 0 Price *" at bounding box center [504, 266] width 399 height 33
type input "22"
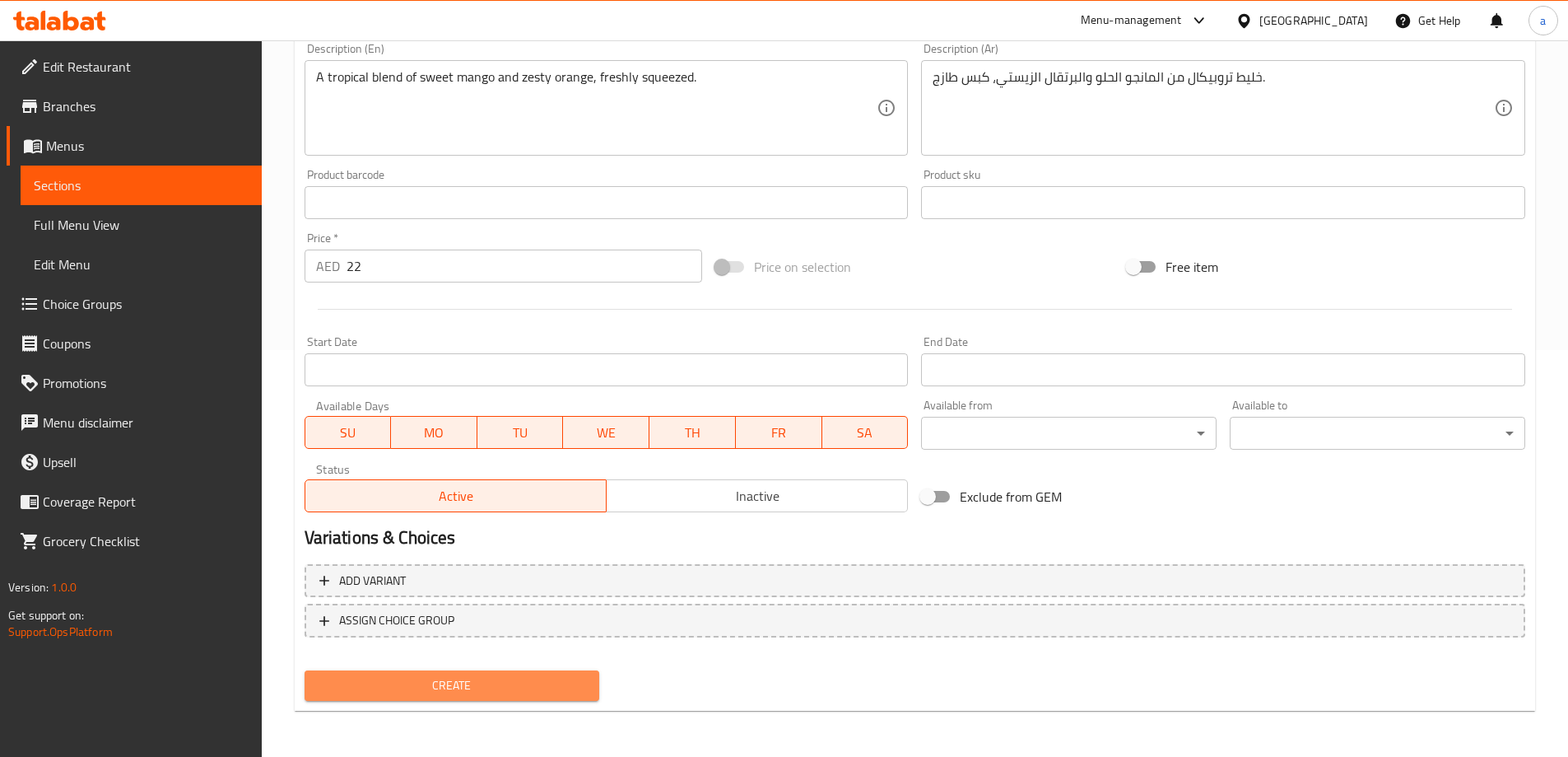
click at [406, 680] on span "Create" at bounding box center [452, 685] width 270 height 20
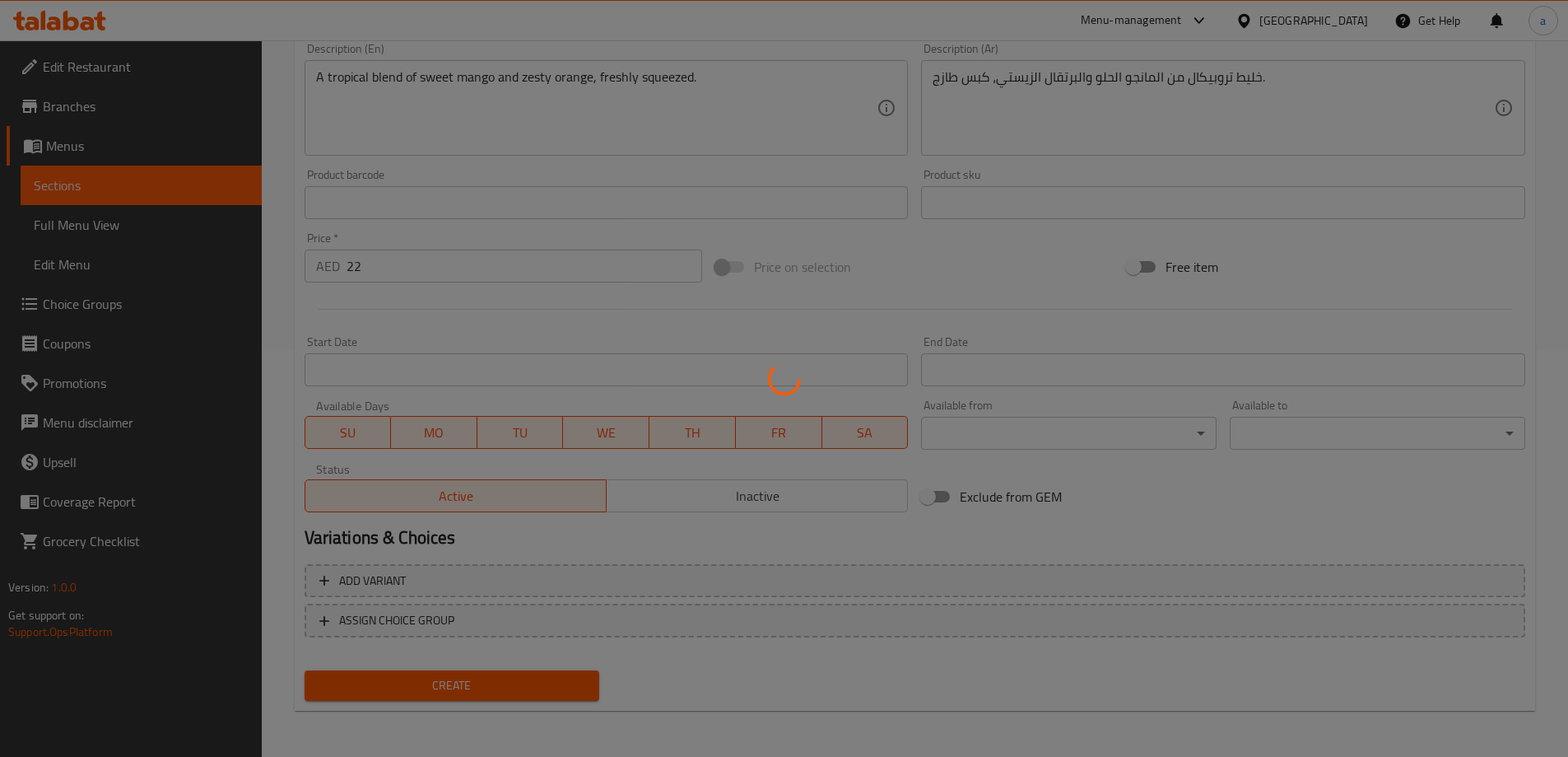
type input "0"
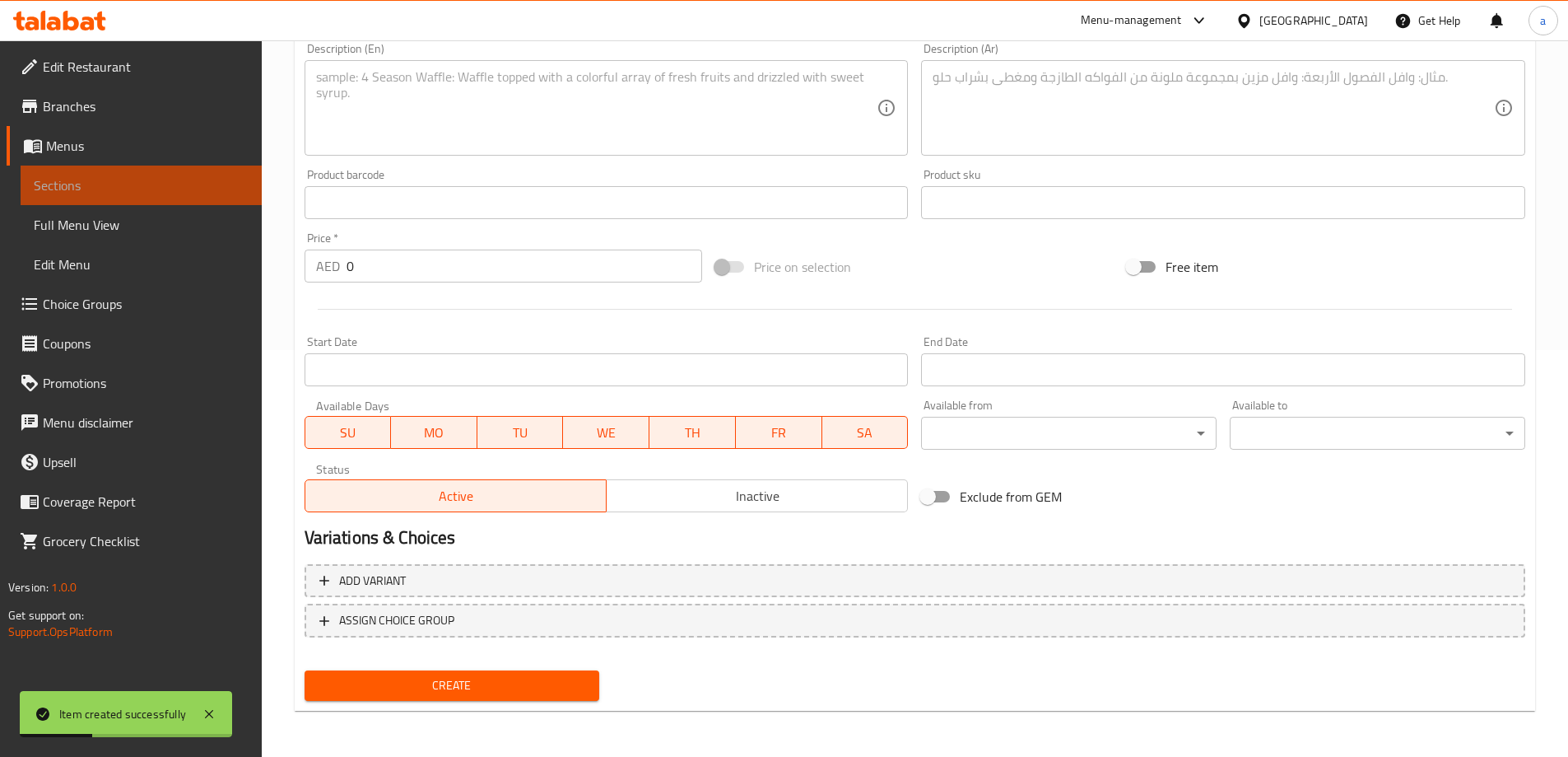
click at [157, 180] on span "Sections" at bounding box center [140, 185] width 215 height 20
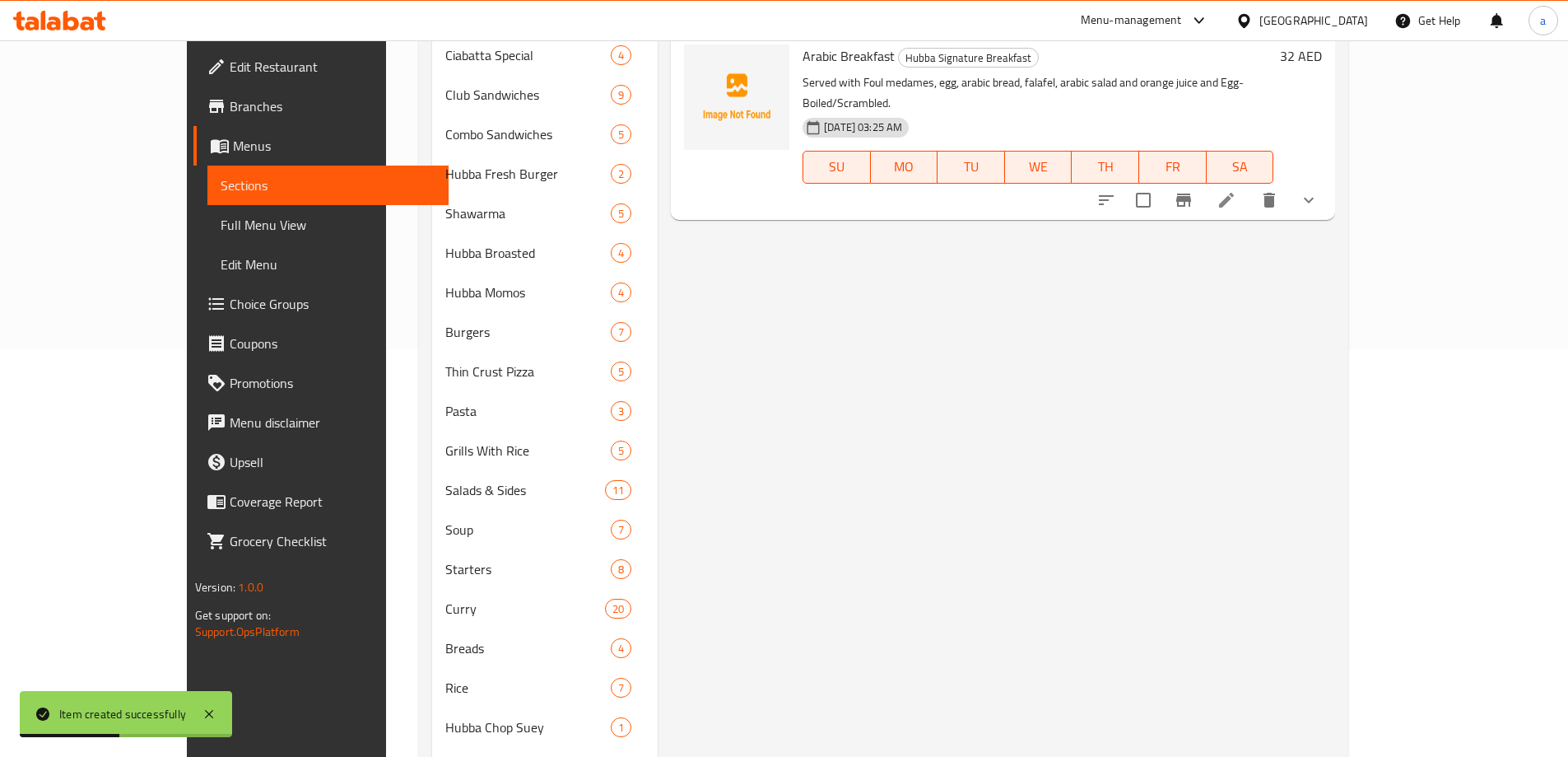
scroll to position [77, 0]
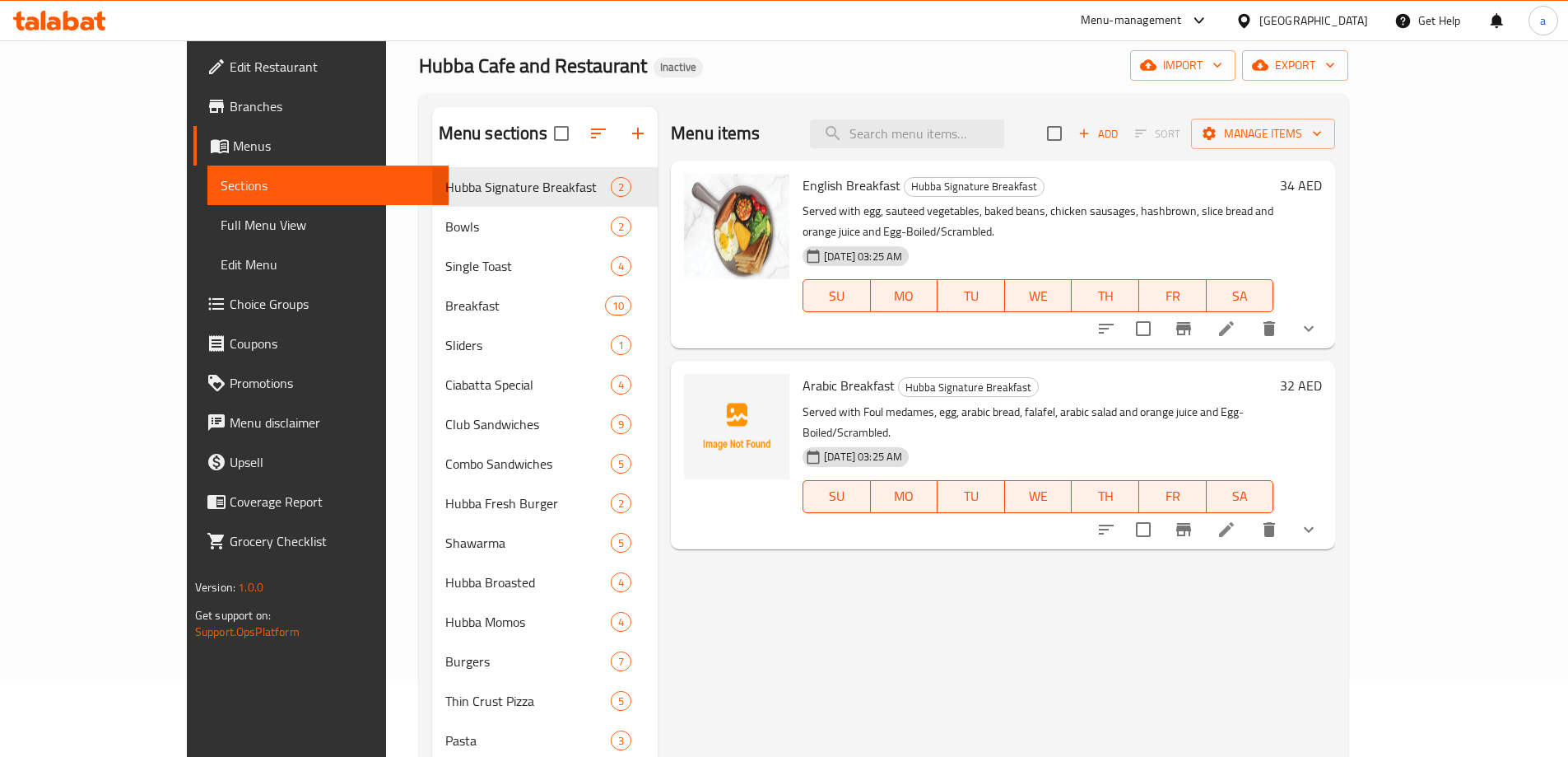
click at [747, 545] on div "Menu items Add Sort Manage items English Breakfast Hubba Signature Breakfast Se…" at bounding box center [996, 674] width 678 height 1134
click at [1047, 562] on div "Menu items Add Sort Manage items English Breakfast Hubba Signature Breakfast Se…" at bounding box center [996, 674] width 678 height 1134
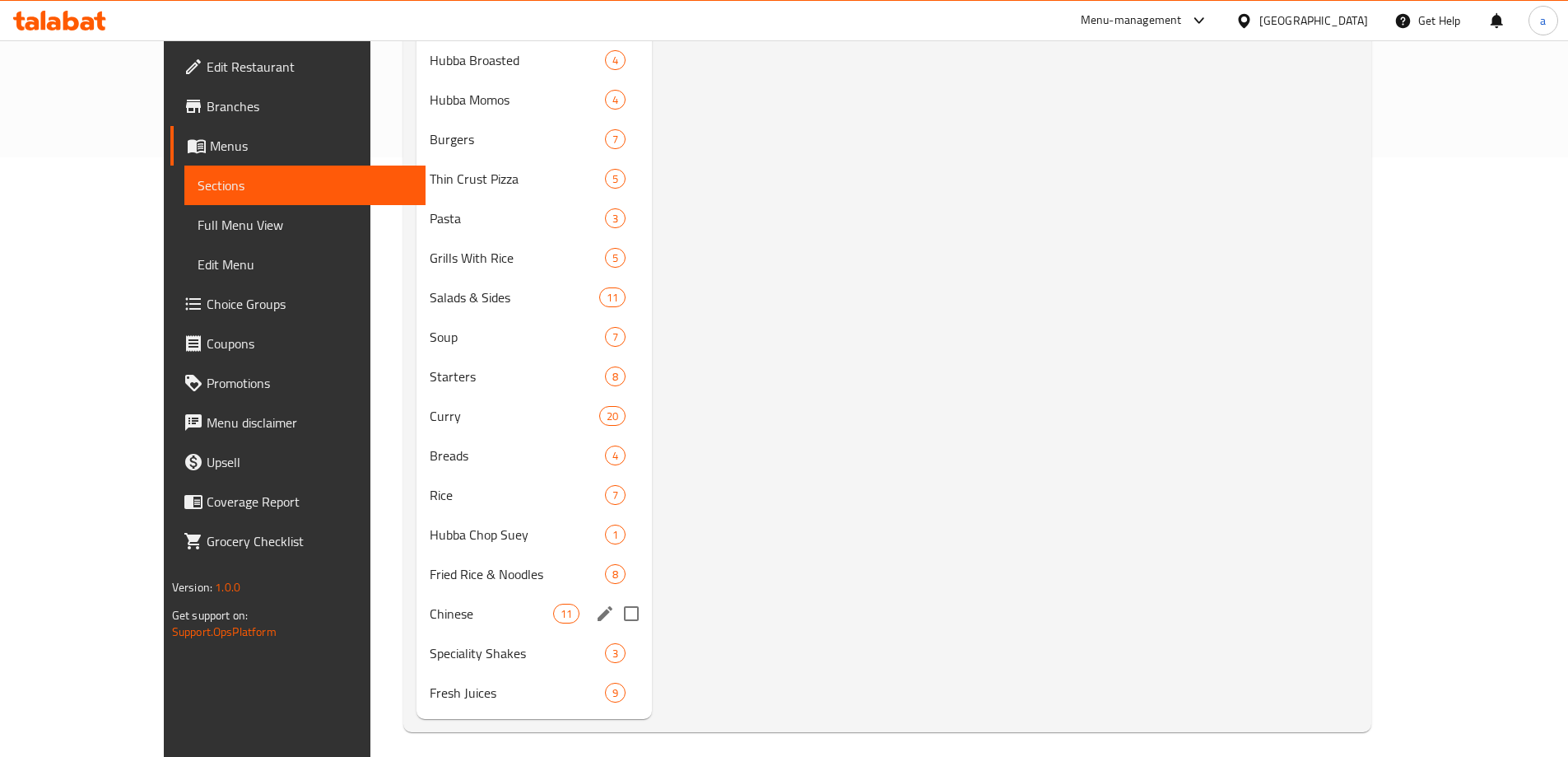
scroll to position [608, 0]
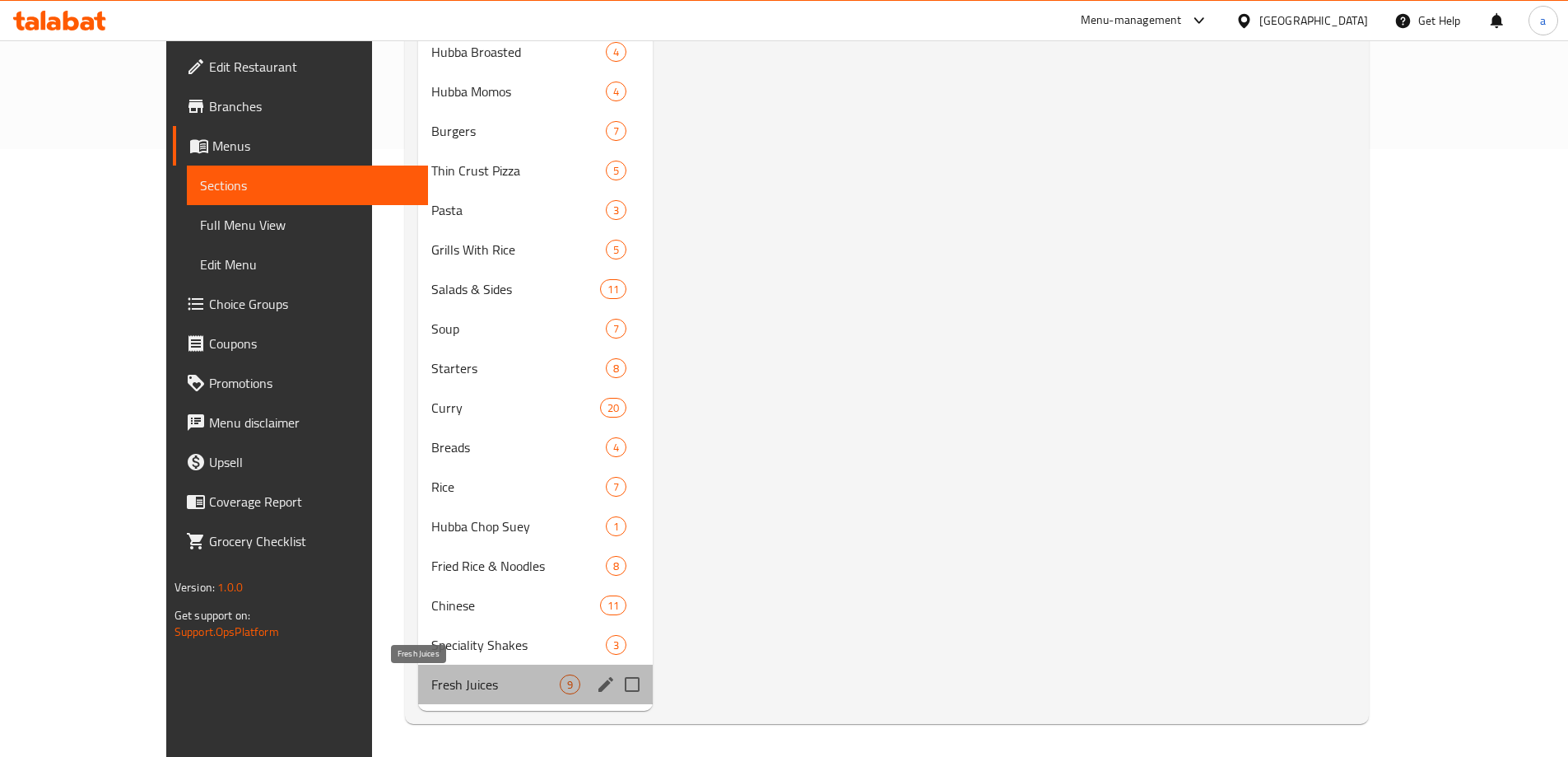
click at [431, 682] on span "Fresh Juices" at bounding box center [494, 684] width 127 height 20
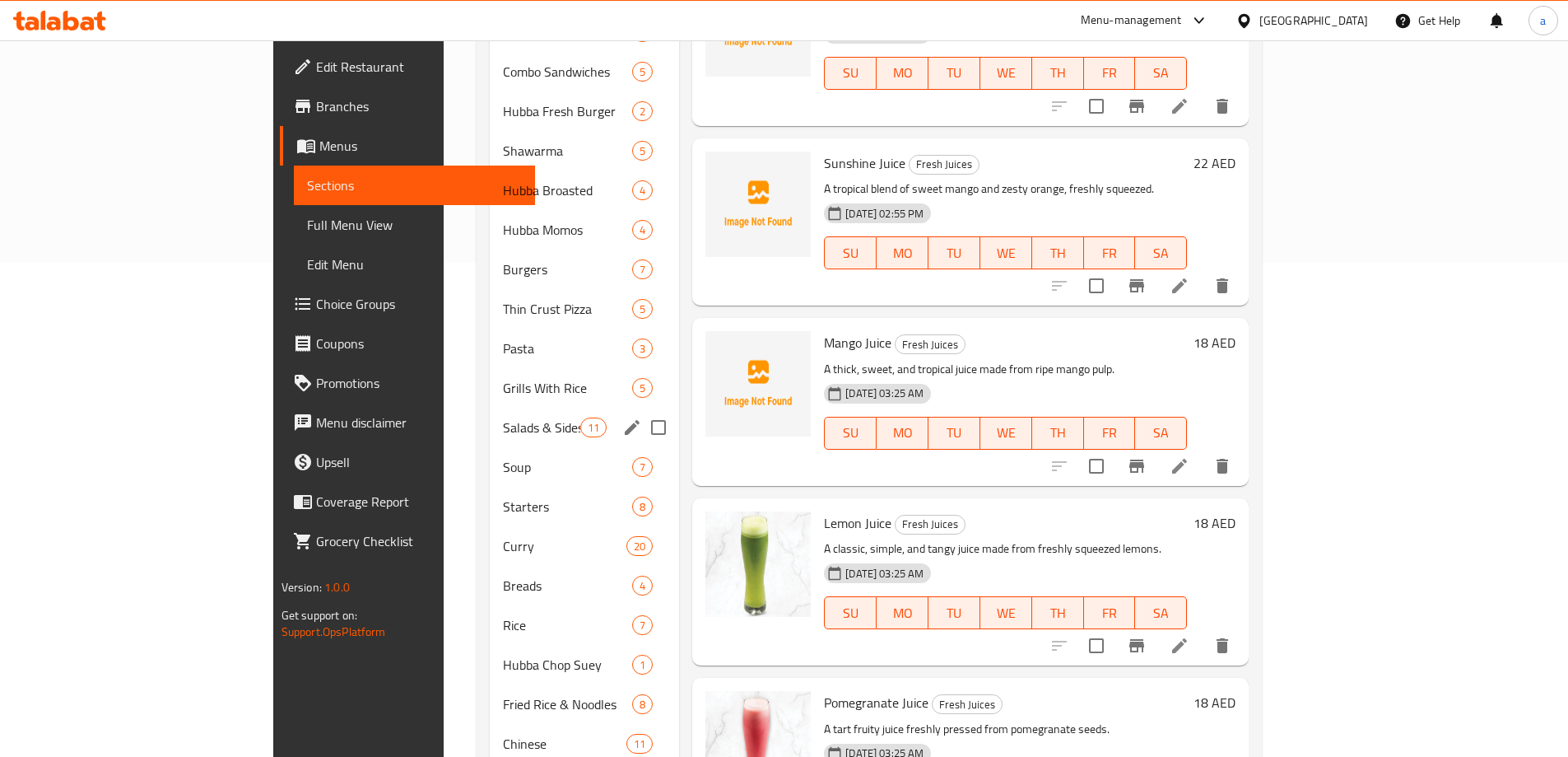
scroll to position [608, 0]
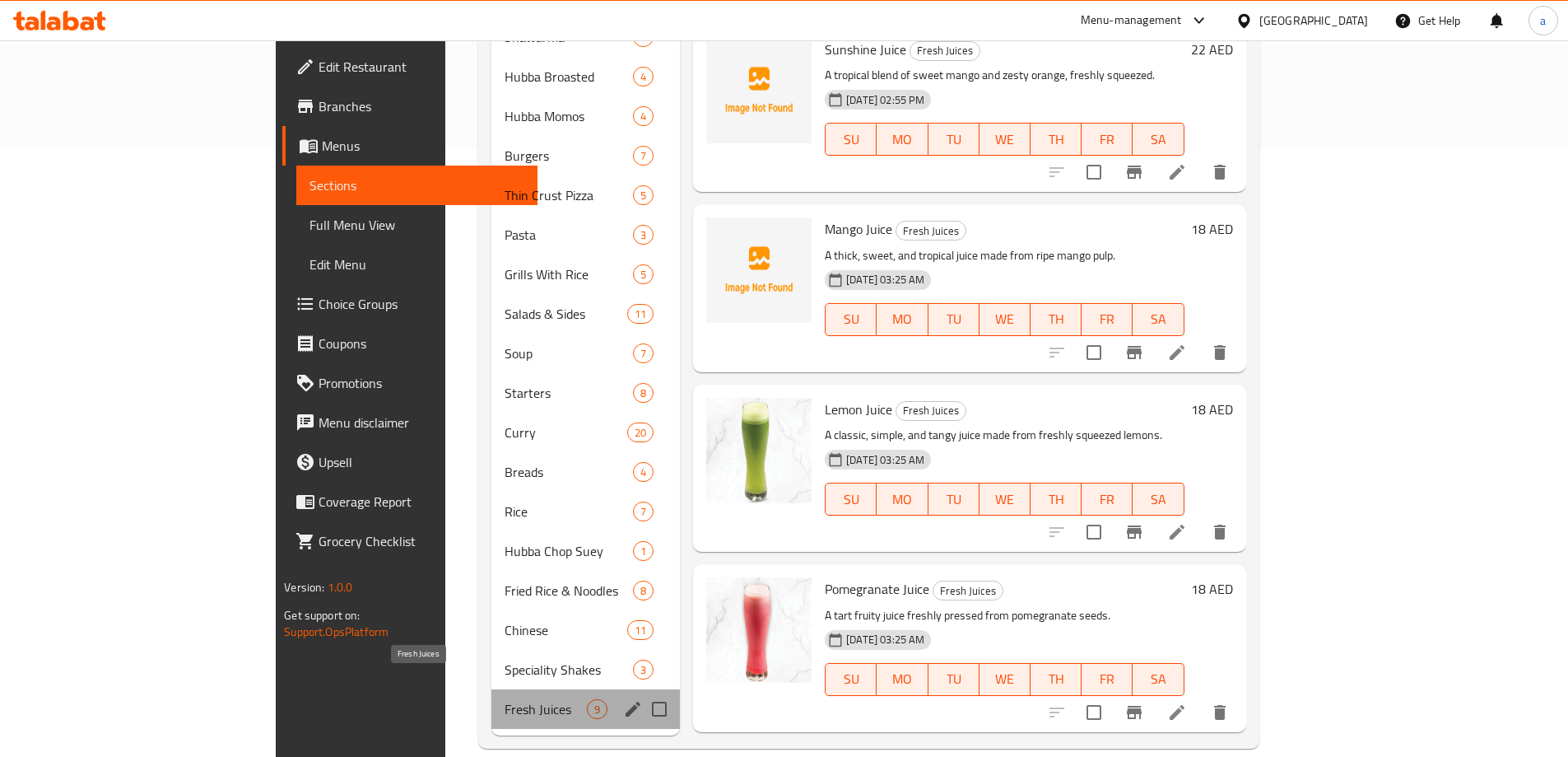
click at [505, 699] on span "Fresh Juices" at bounding box center [546, 709] width 83 height 20
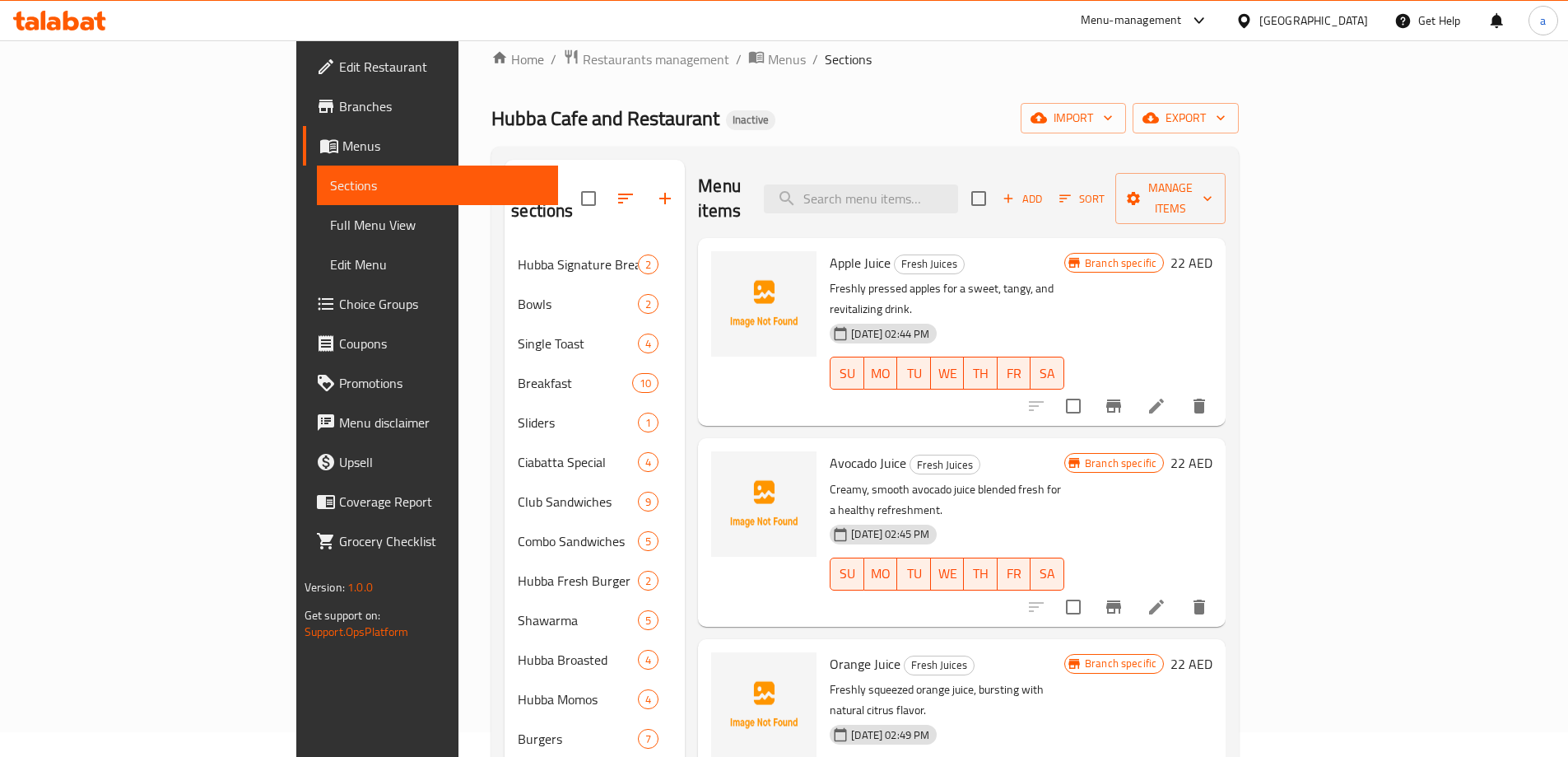
scroll to position [0, 0]
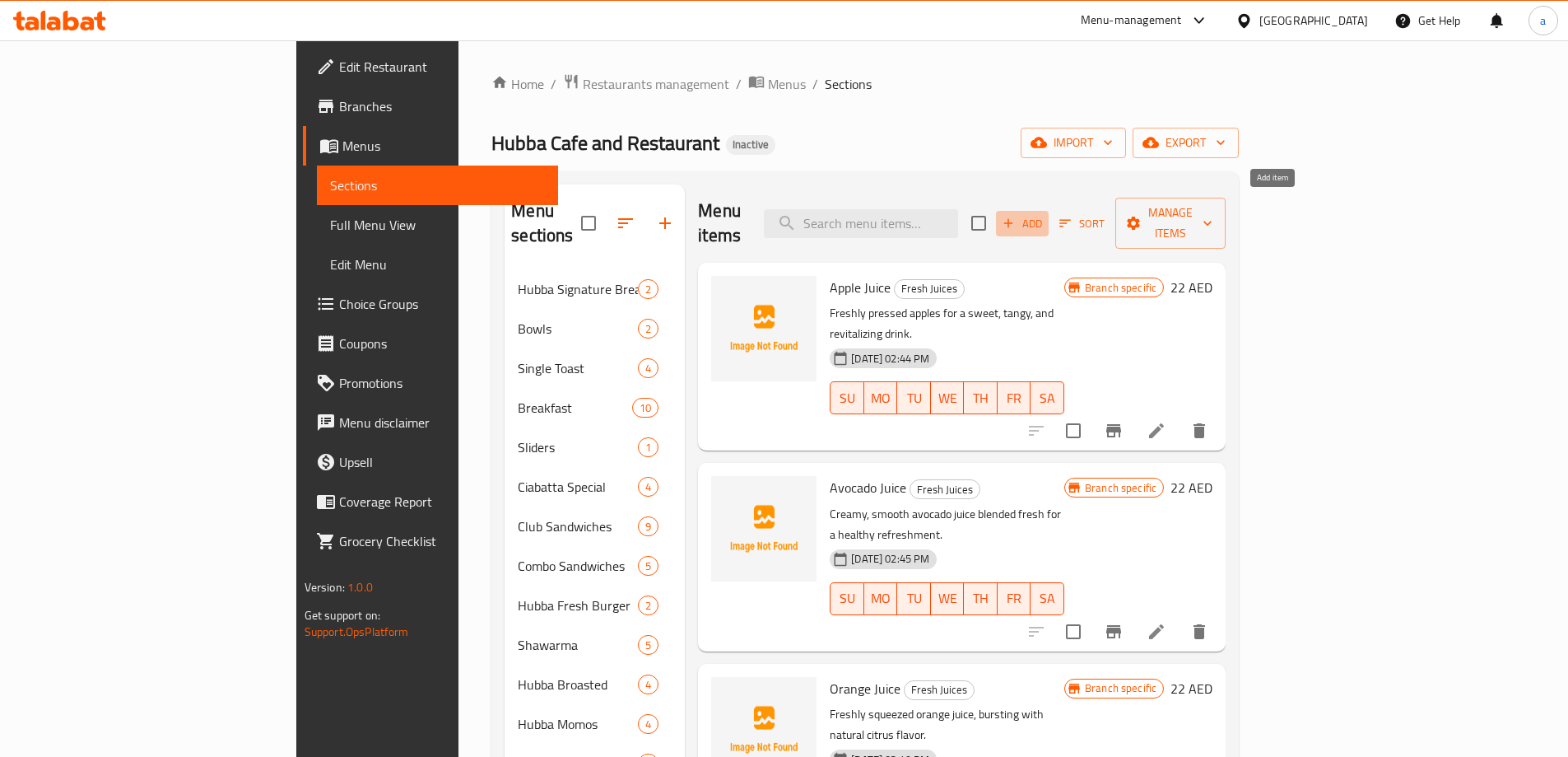
click at [1045, 214] on span "Add" at bounding box center [1022, 224] width 45 height 19
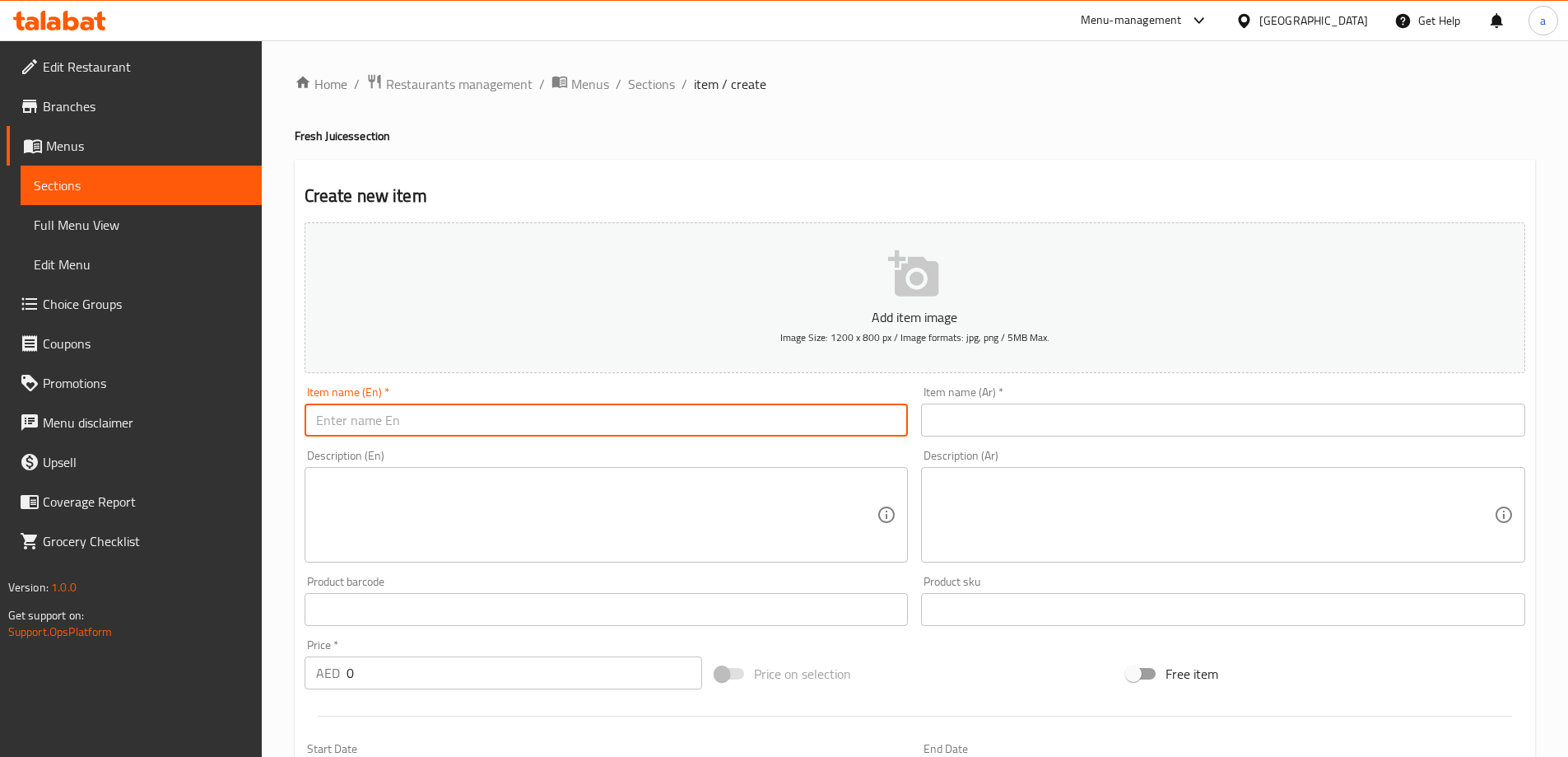
click at [504, 413] on input "text" at bounding box center [607, 420] width 604 height 33
paste input "MANGO"
type input "Mango Juice"
click at [950, 414] on input "text" at bounding box center [1223, 420] width 604 height 33
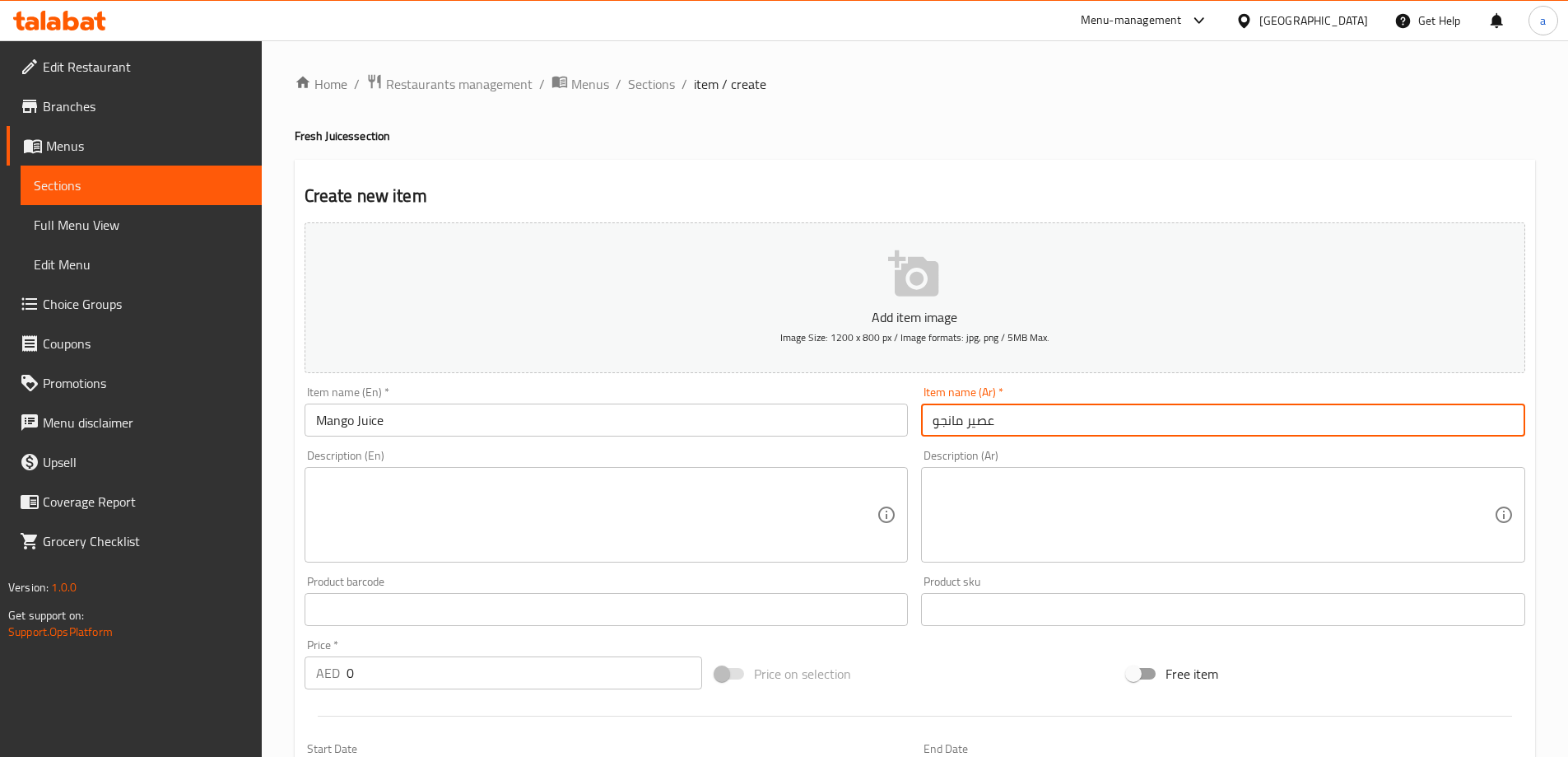
type input "عصير مانجو"
click at [611, 504] on textarea at bounding box center [596, 515] width 561 height 78
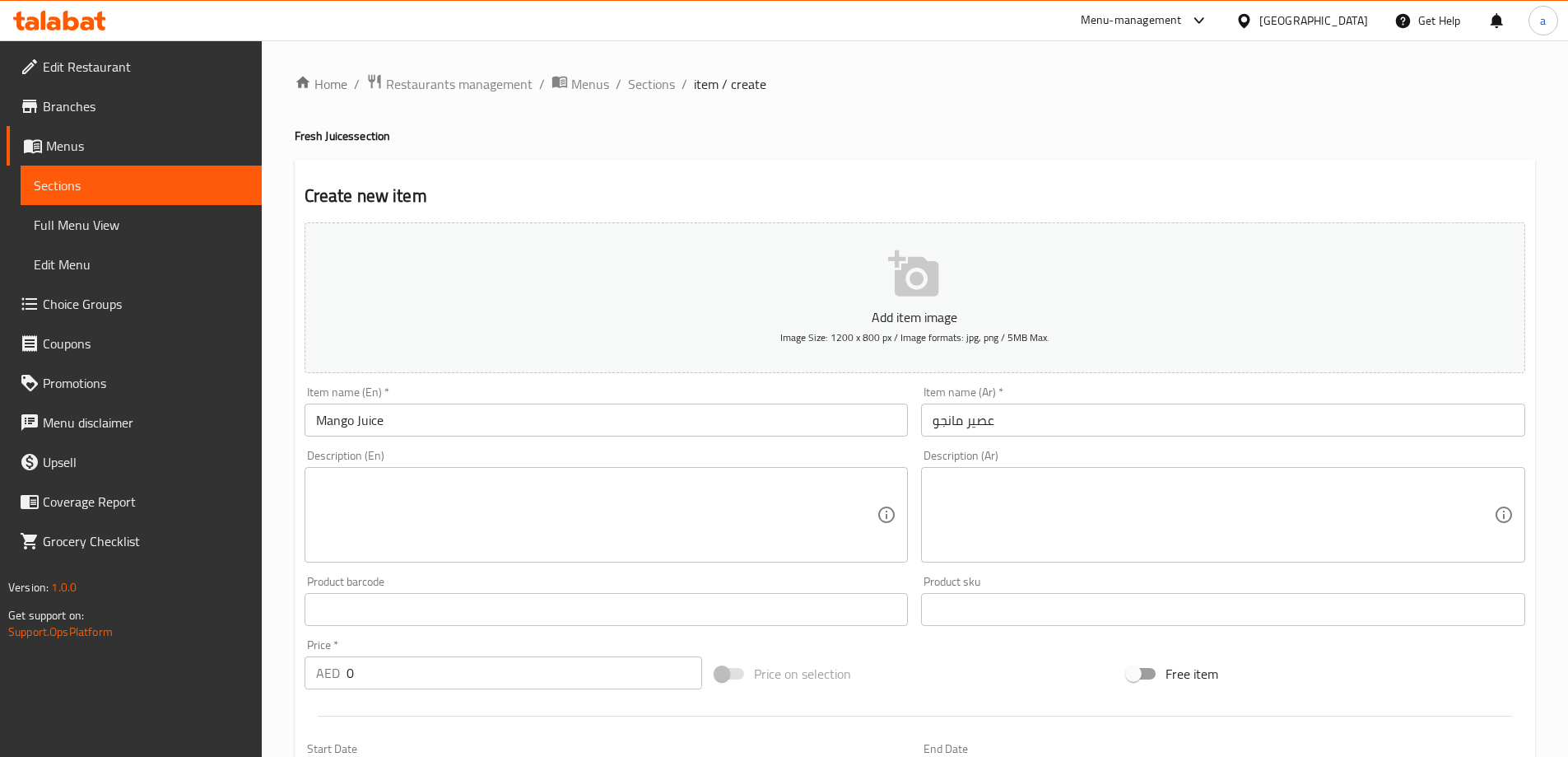
click at [729, 522] on textarea at bounding box center [596, 515] width 561 height 78
paste textarea "Sweet, tropical mango juice made from ripe, fresh mangoes."
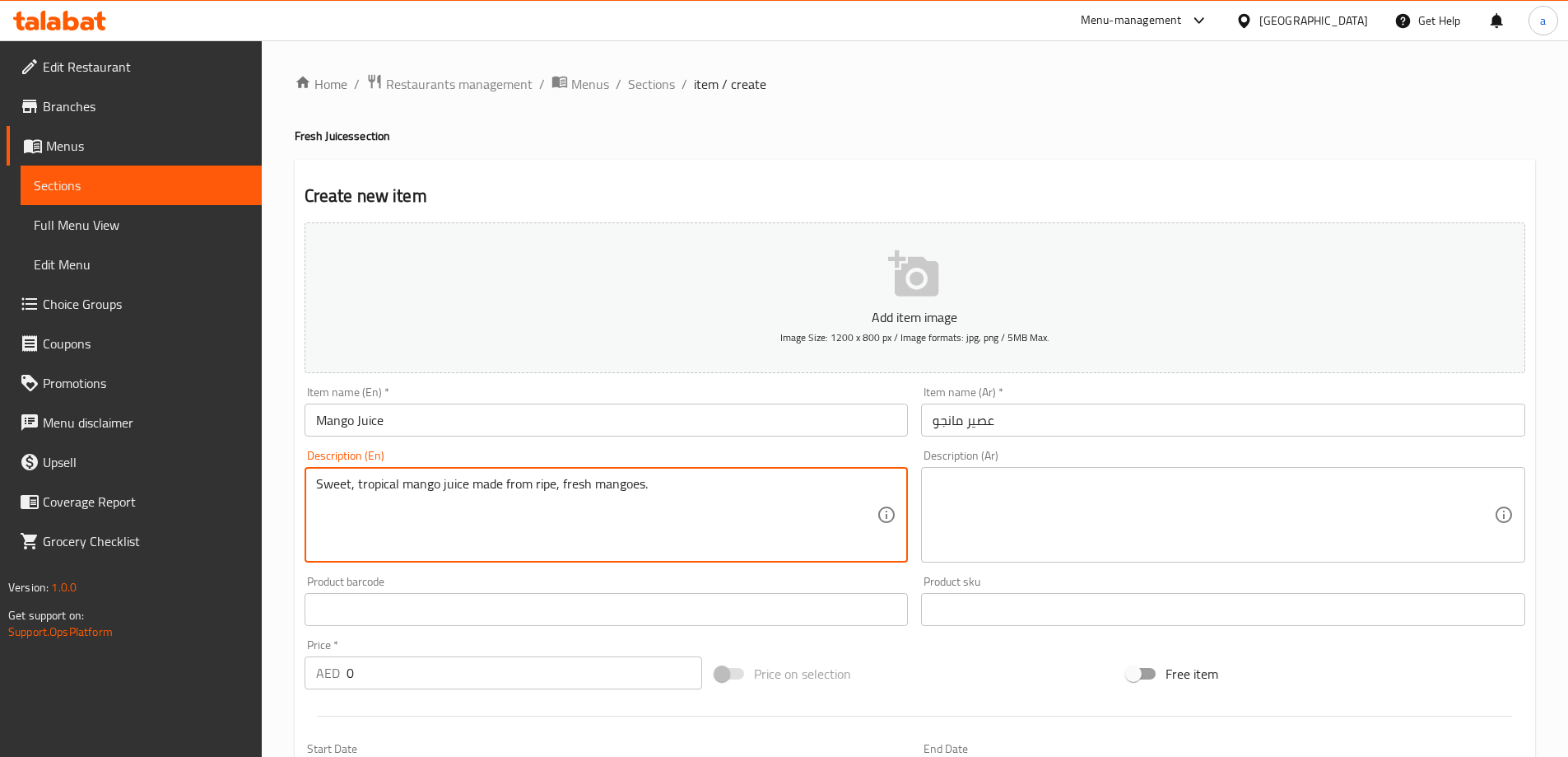
type textarea "Sweet, tropical mango juice made from ripe, fresh mangoes."
click at [993, 465] on div "Description (Ar) Description (Ar)" at bounding box center [1223, 506] width 604 height 112
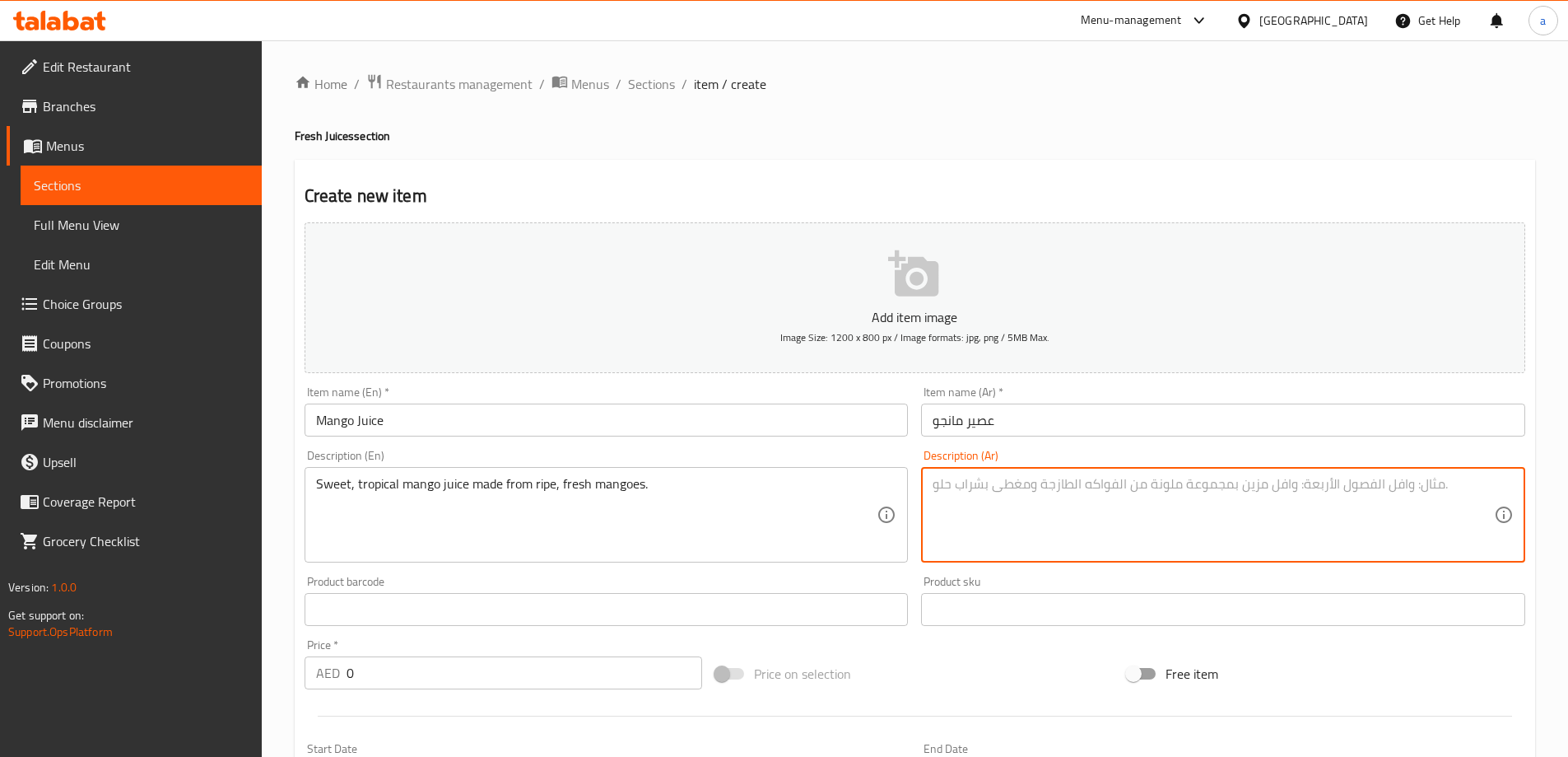
click at [1020, 487] on textarea at bounding box center [1212, 515] width 561 height 78
paste textarea "عصير المانجو الاستوائي الحلو المصنوع من المانجو الناضجة الطازجة."
click at [1191, 494] on textarea "عصير المانجو الاستوائي الحلو المصنوع من المانجو الناضجة الطازجة." at bounding box center [1212, 515] width 561 height 78
click at [1188, 496] on textarea "عصير المانجو الاستوائي الحلو المصنوع من المانجو الناضجة الطازجة." at bounding box center [1212, 515] width 561 height 78
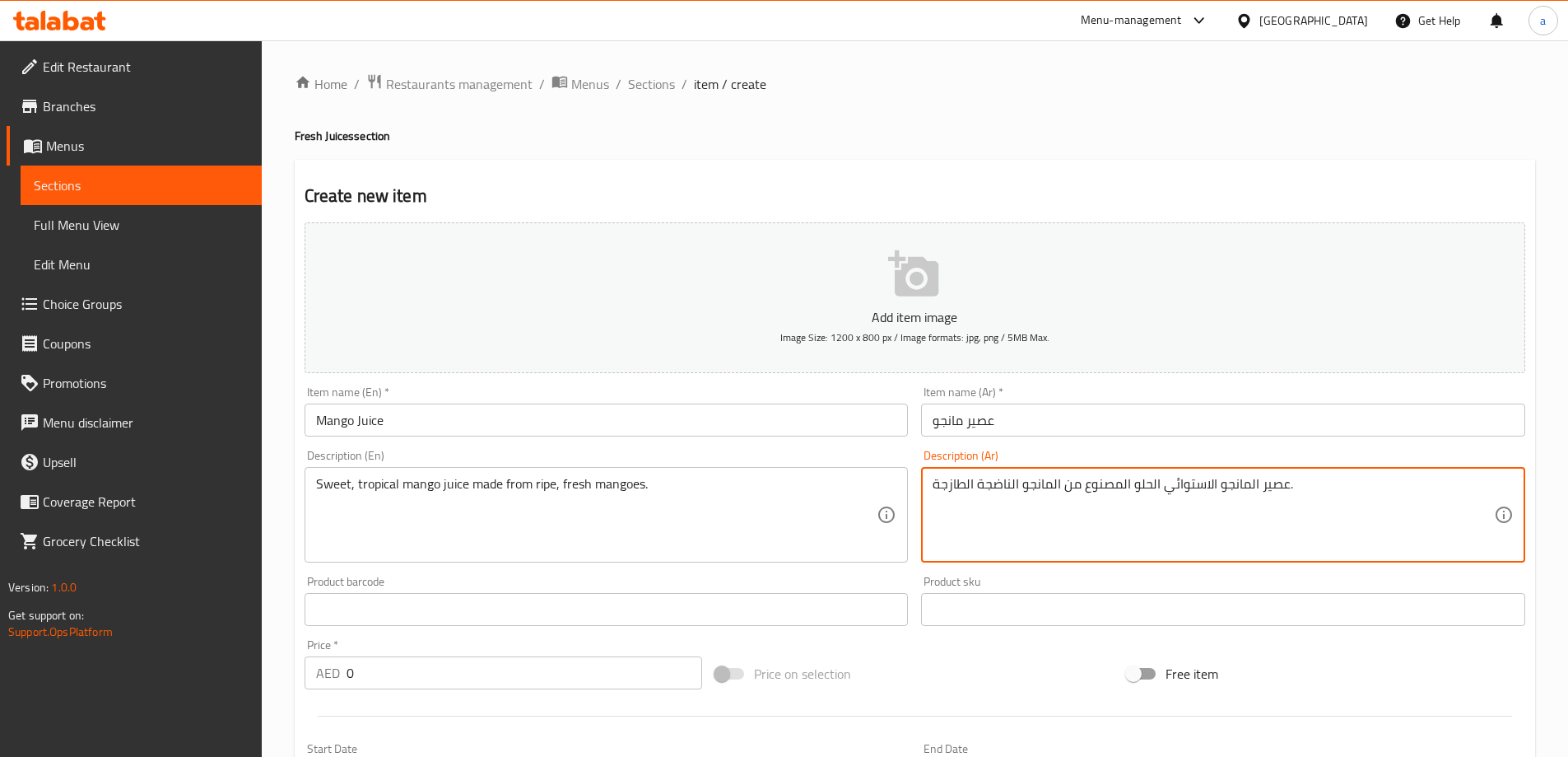
click at [1188, 496] on textarea "عصير المانجو الاستوائي الحلو المصنوع من المانجو الناضجة الطازجة." at bounding box center [1212, 515] width 561 height 78
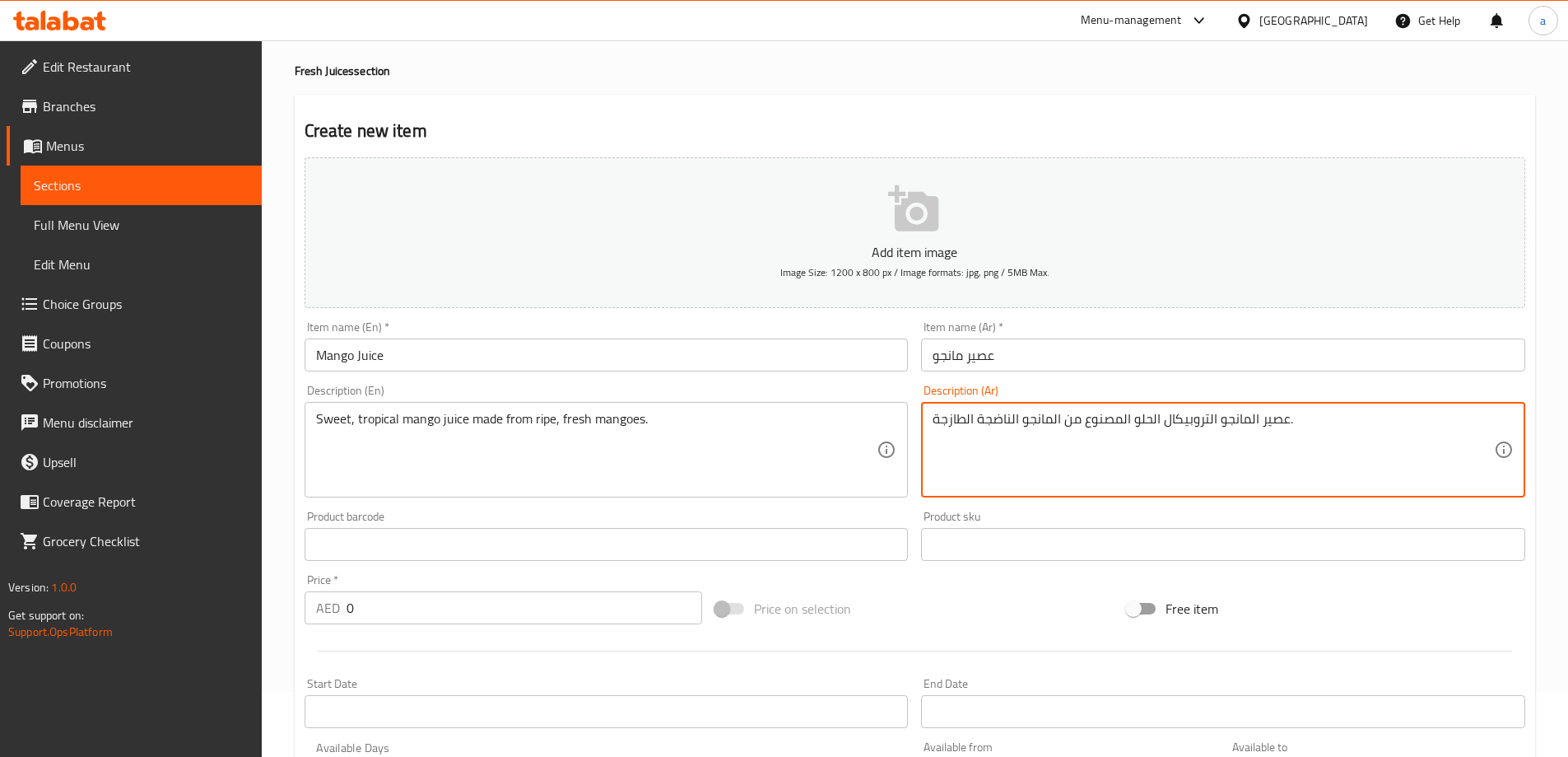
scroll to position [165, 0]
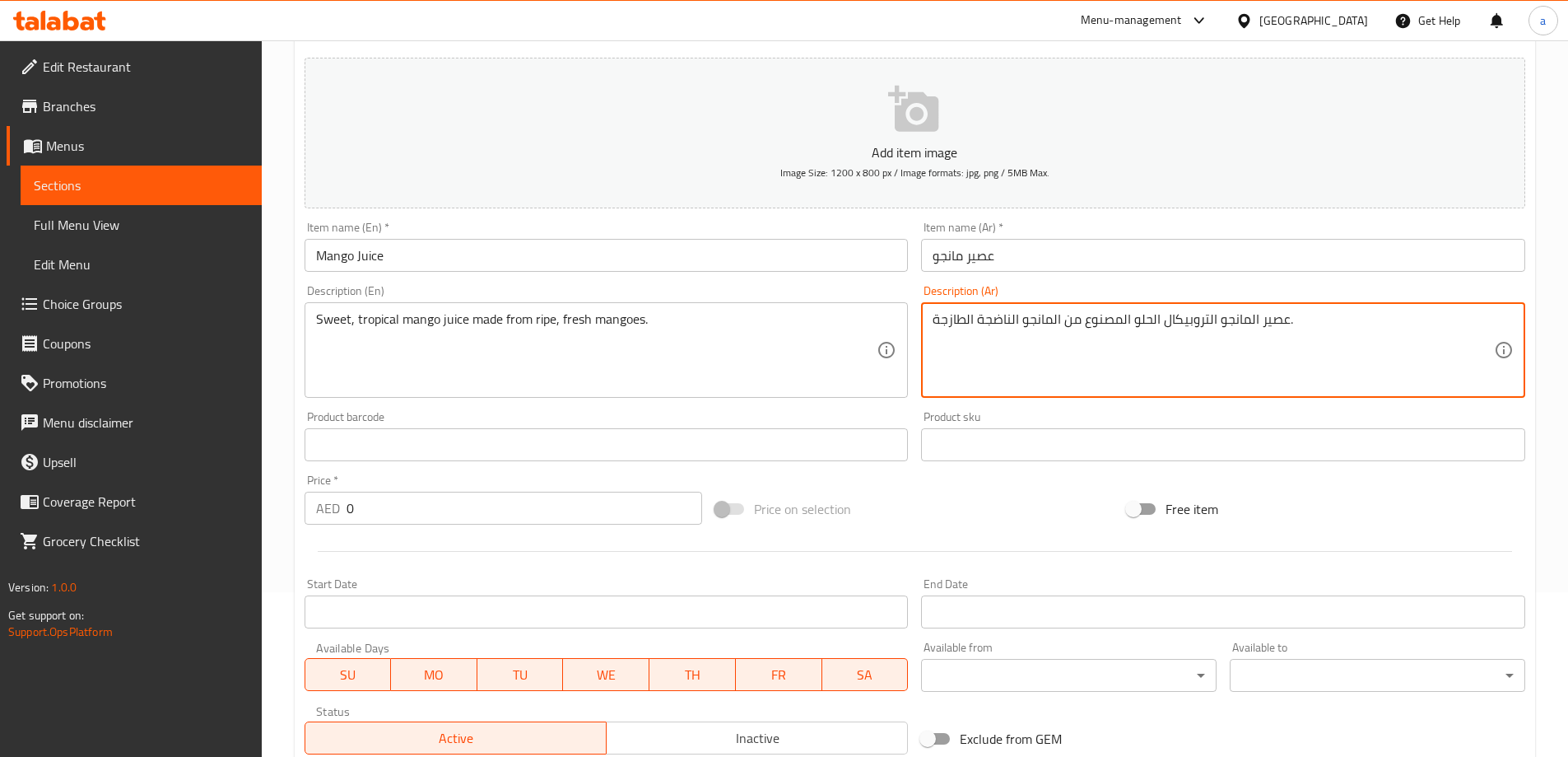
type textarea "عصير المانجو التروبيكال الحلو المصنوع من المانجو الناضجة الطازجة."
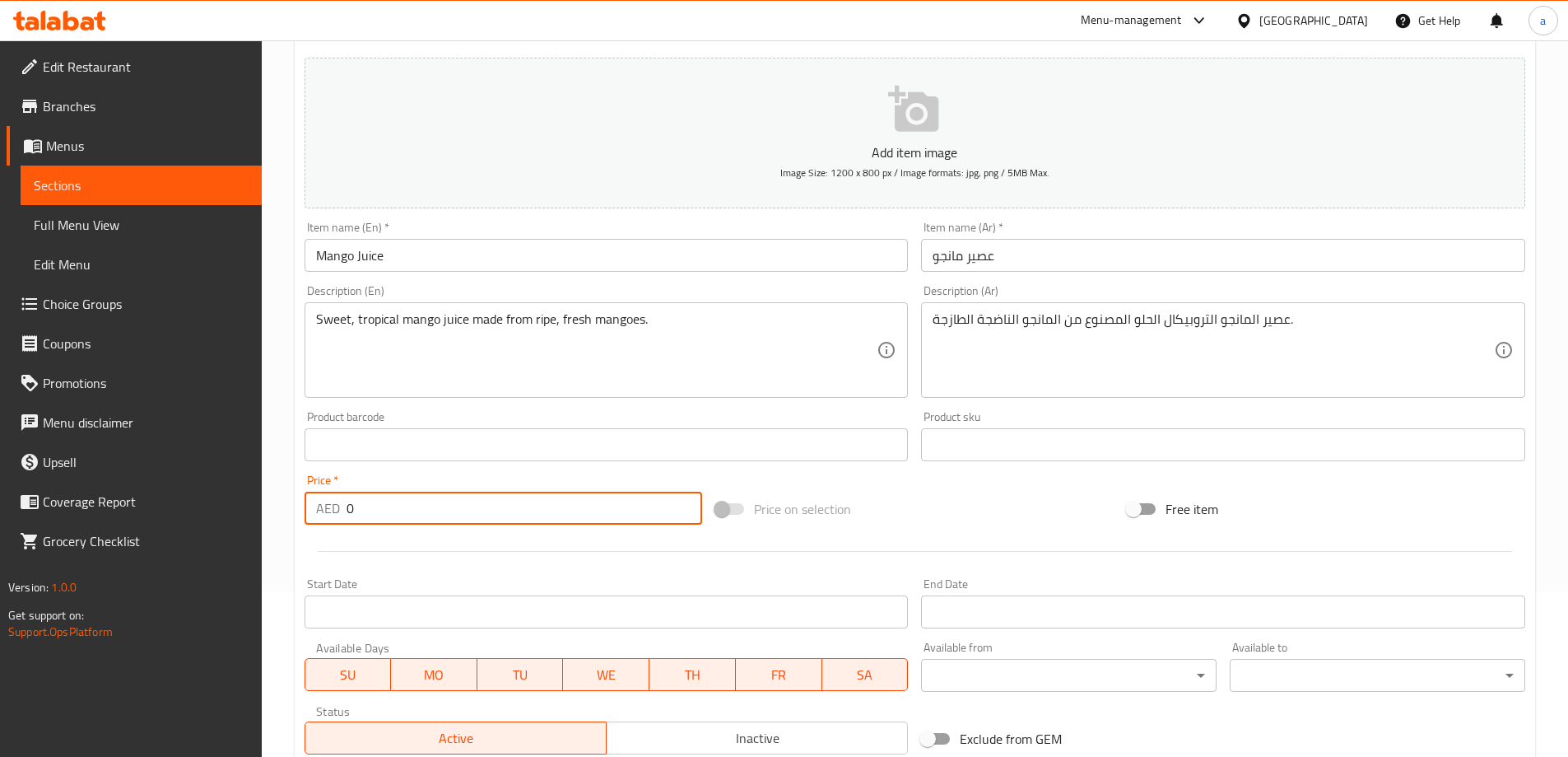
drag, startPoint x: 599, startPoint y: 508, endPoint x: 327, endPoint y: 509, distance: 272.0
click at [327, 509] on div "AED 0 Price *" at bounding box center [504, 508] width 399 height 33
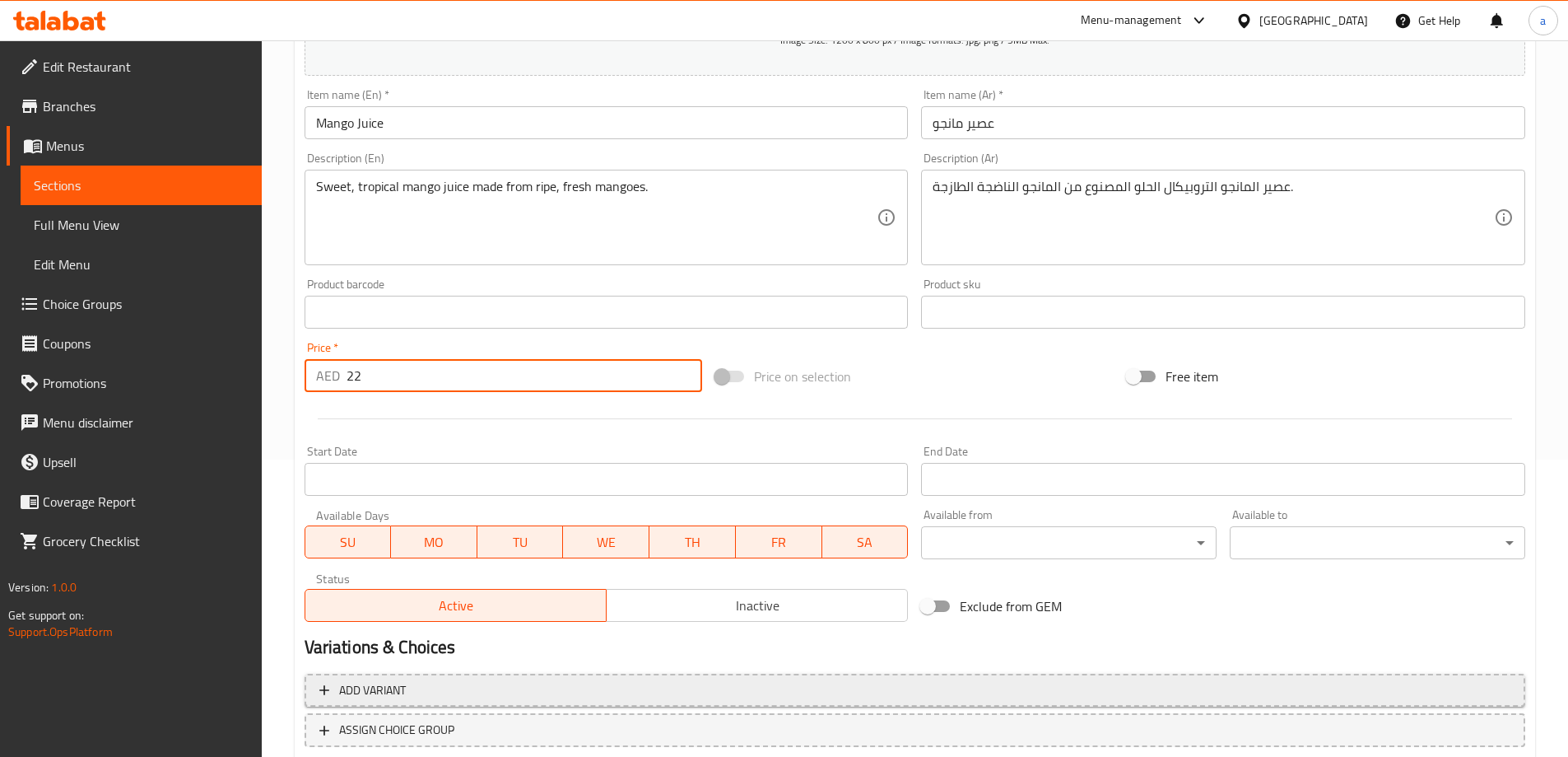
scroll to position [407, 0]
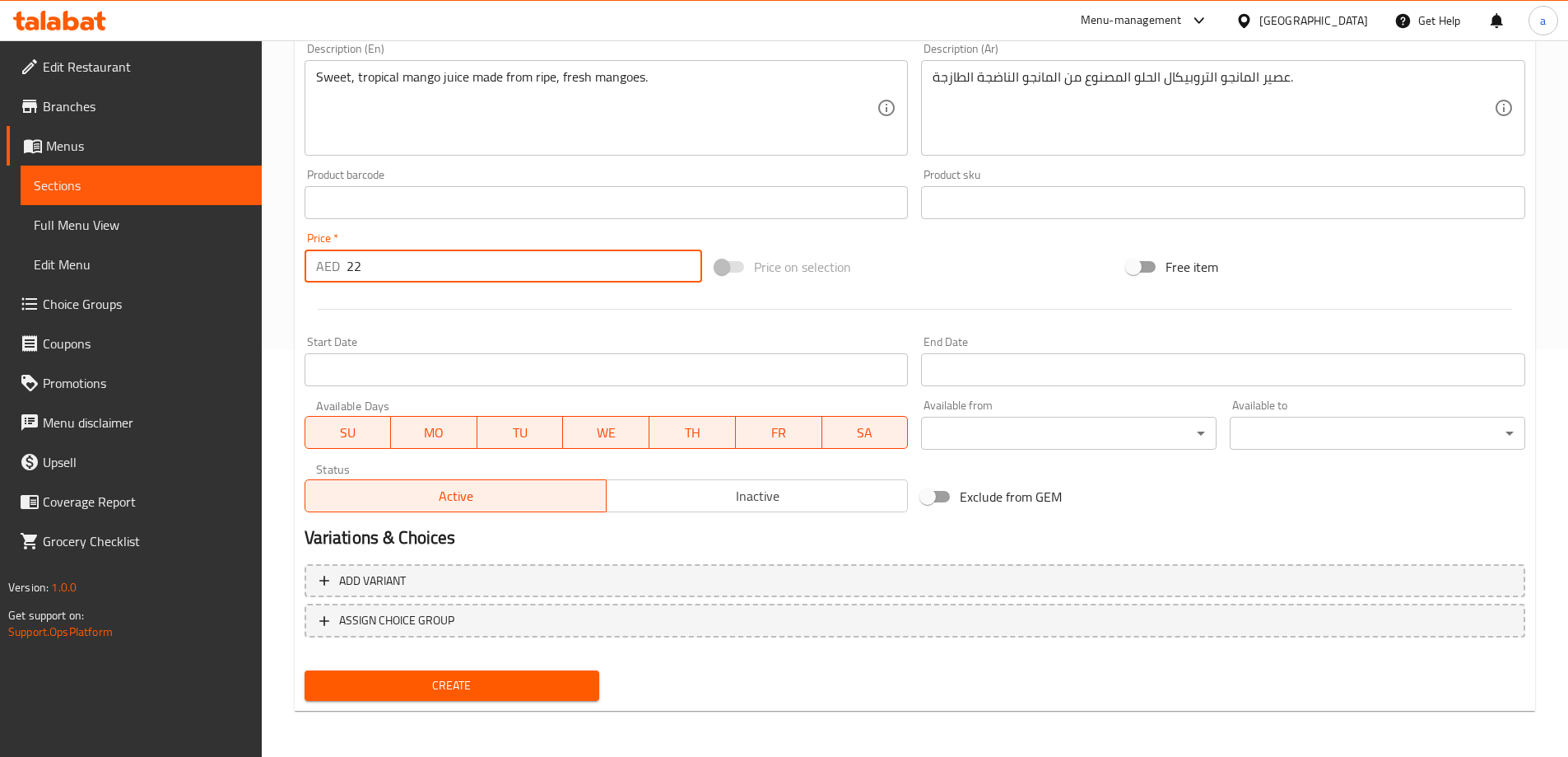
type input "22"
click at [401, 678] on span "Create" at bounding box center [452, 685] width 270 height 20
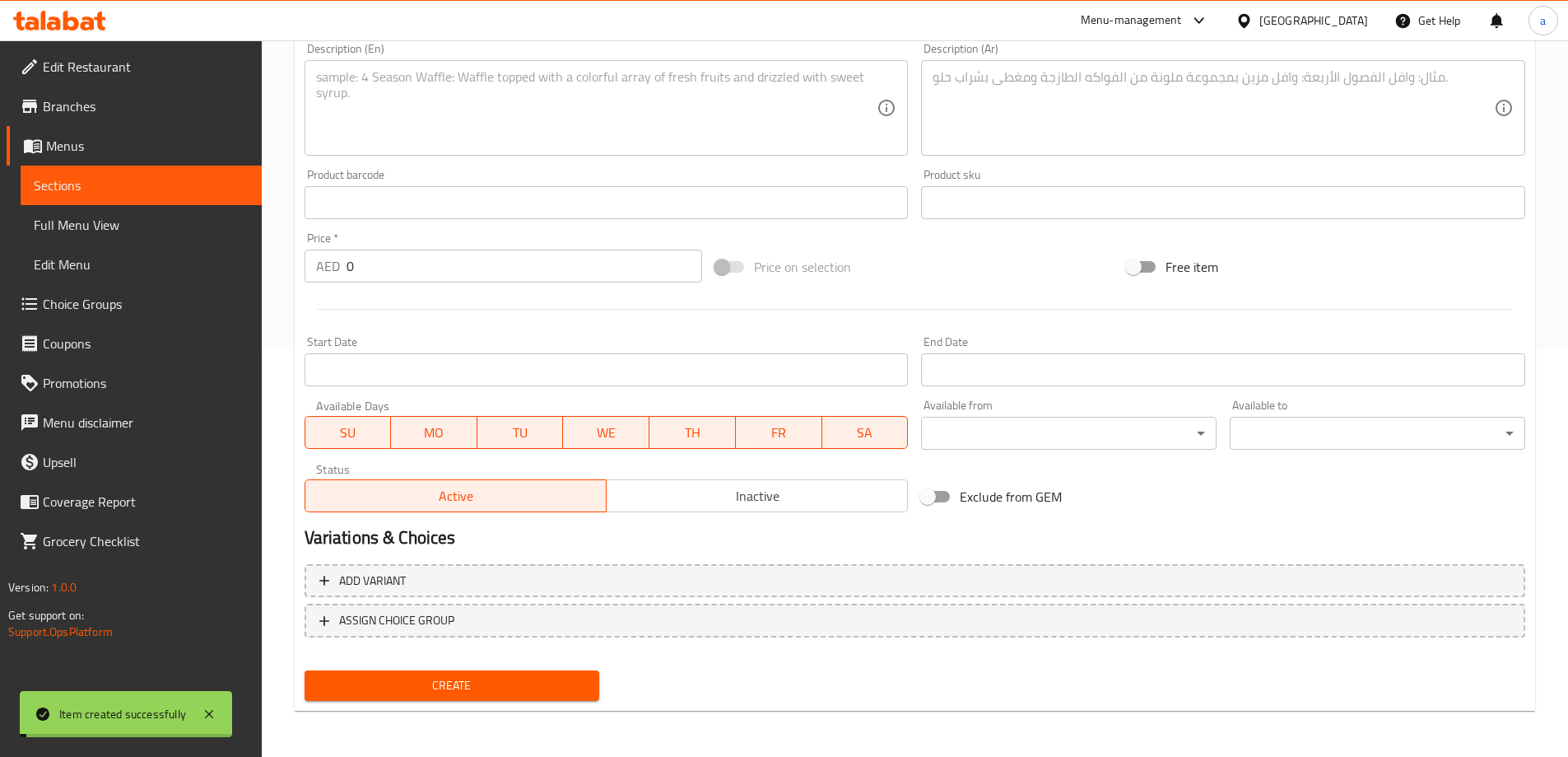
click at [143, 190] on span "Sections" at bounding box center [140, 185] width 215 height 20
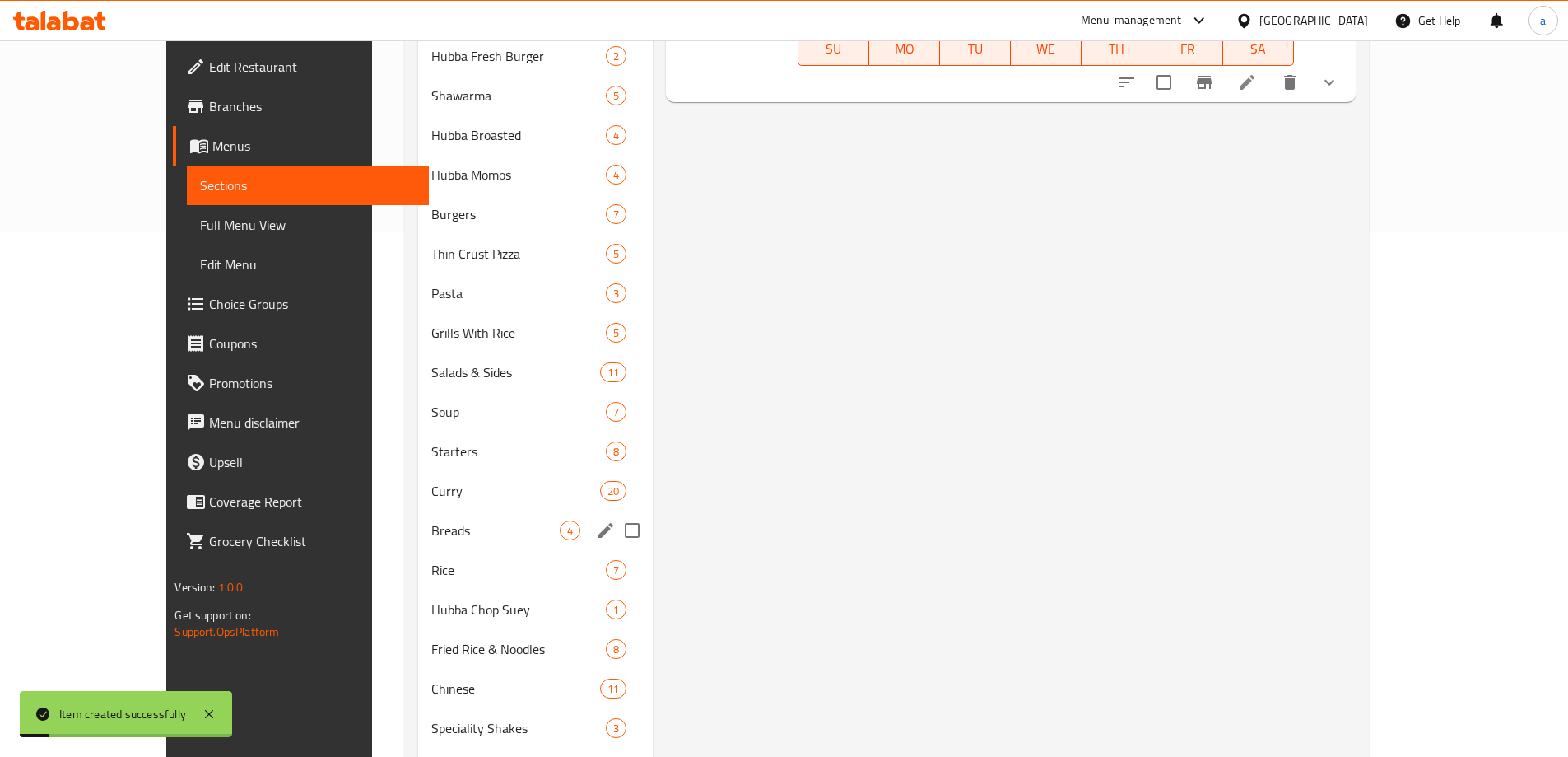
scroll to position [608, 0]
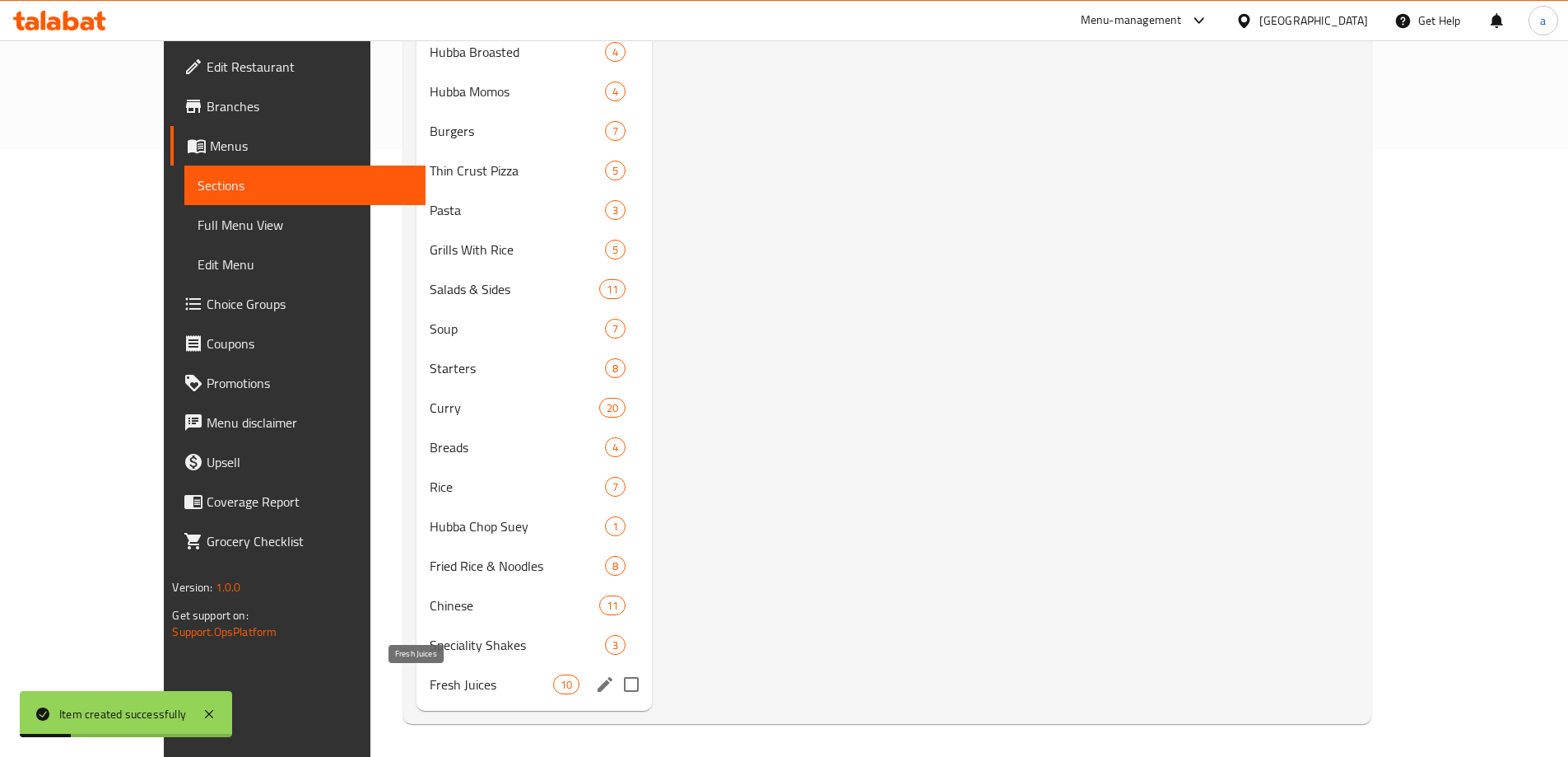
click at [429, 674] on span "Fresh Juices" at bounding box center [491, 684] width 124 height 20
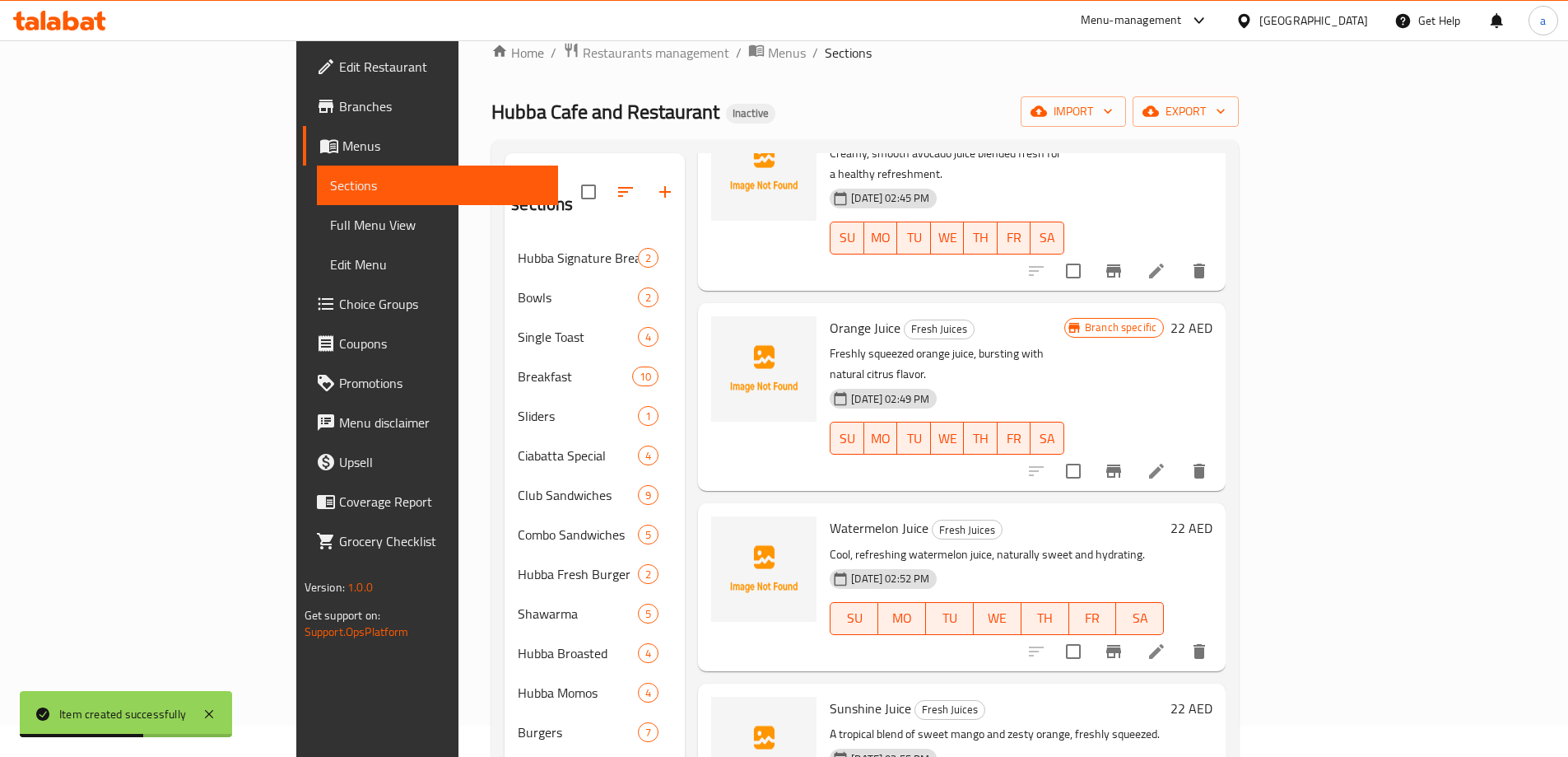
scroll to position [412, 0]
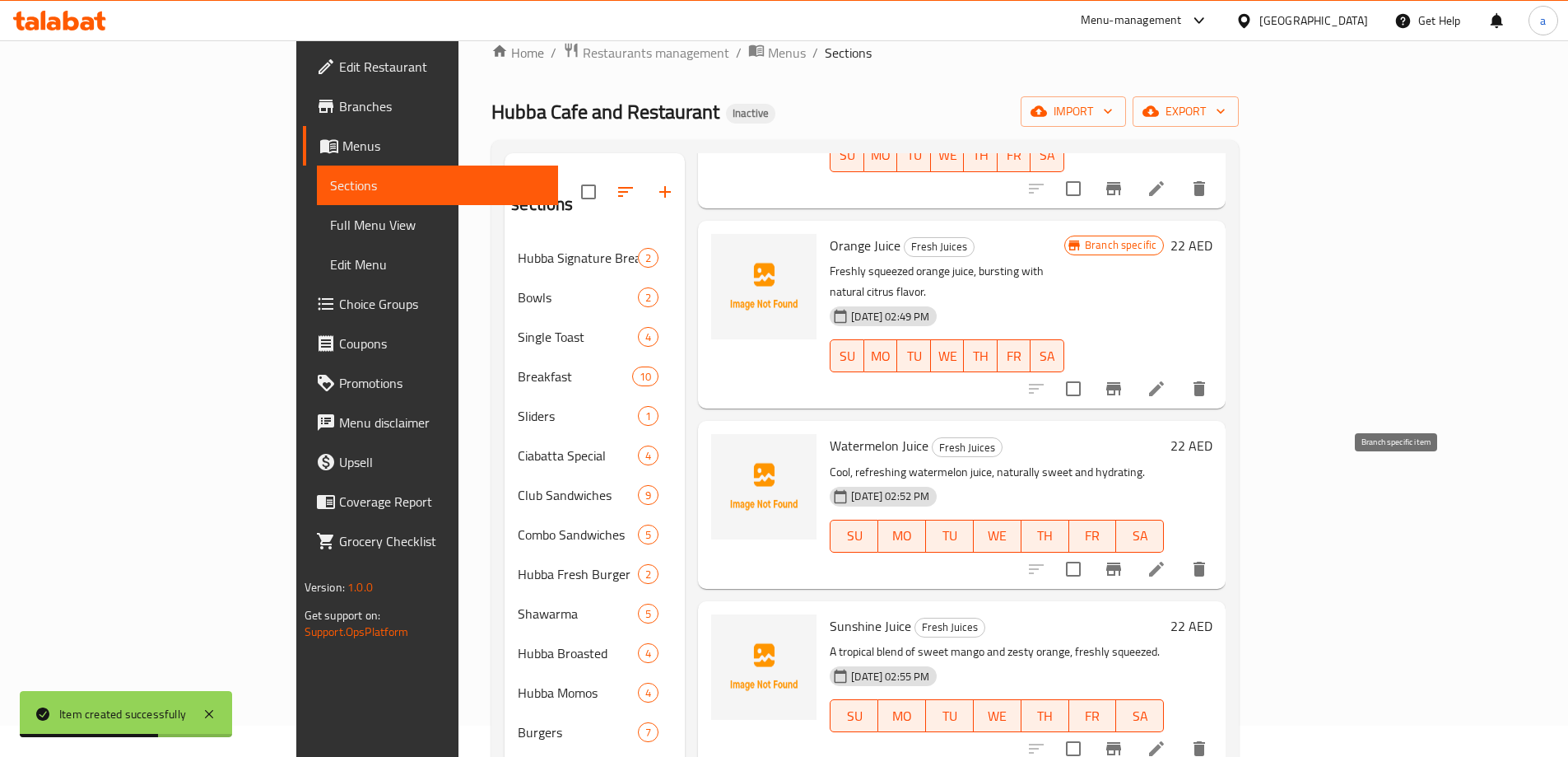
click at [1124, 559] on icon "Branch-specific-item" at bounding box center [1113, 569] width 20 height 20
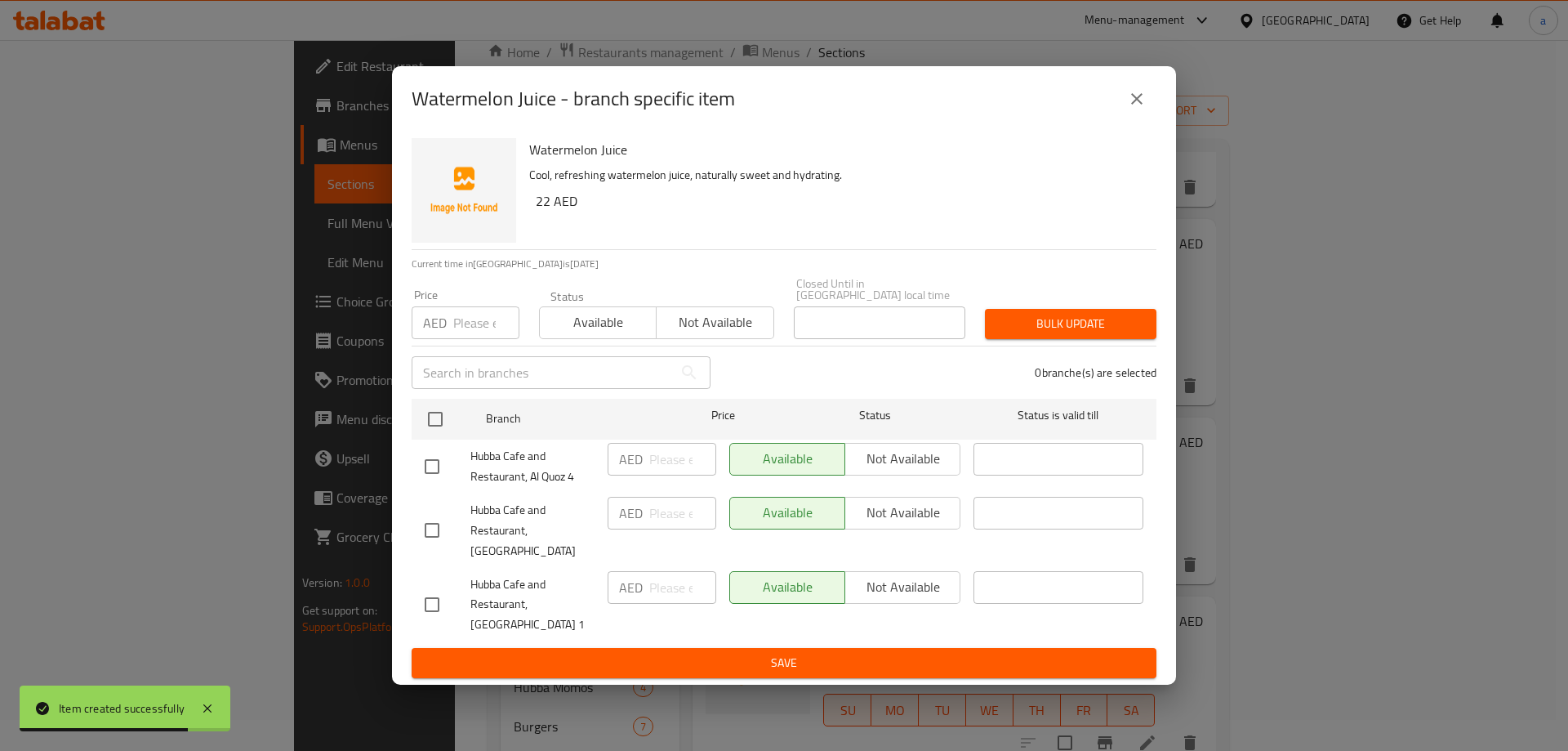
click at [443, 595] on input "checkbox" at bounding box center [431, 604] width 34 height 34
click at [427, 475] on input "checkbox" at bounding box center [431, 466] width 34 height 34
click at [889, 575] on span "Not available" at bounding box center [902, 586] width 102 height 24
click at [904, 470] on span "Not available" at bounding box center [902, 458] width 102 height 24
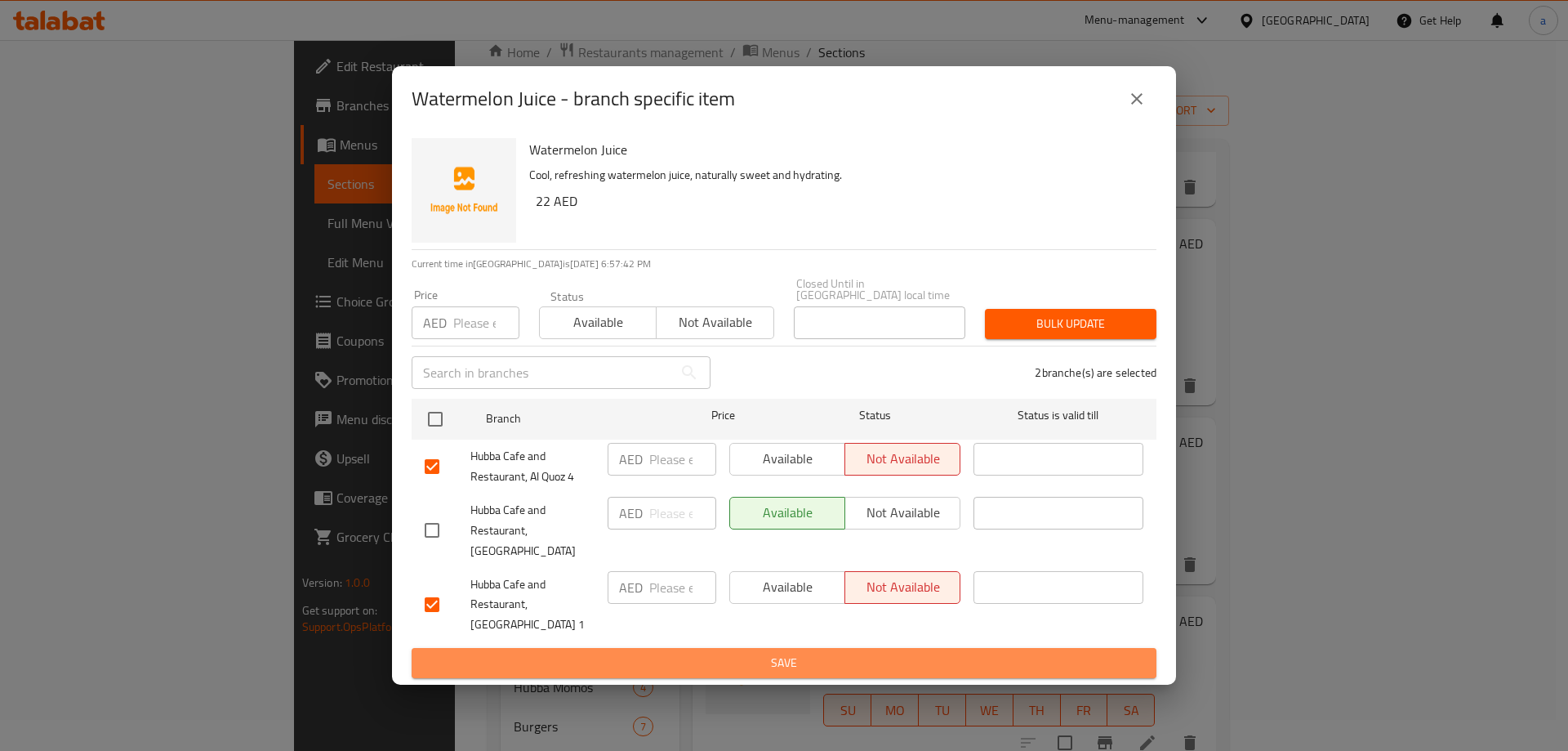
click at [878, 653] on span "Save" at bounding box center [784, 662] width 719 height 20
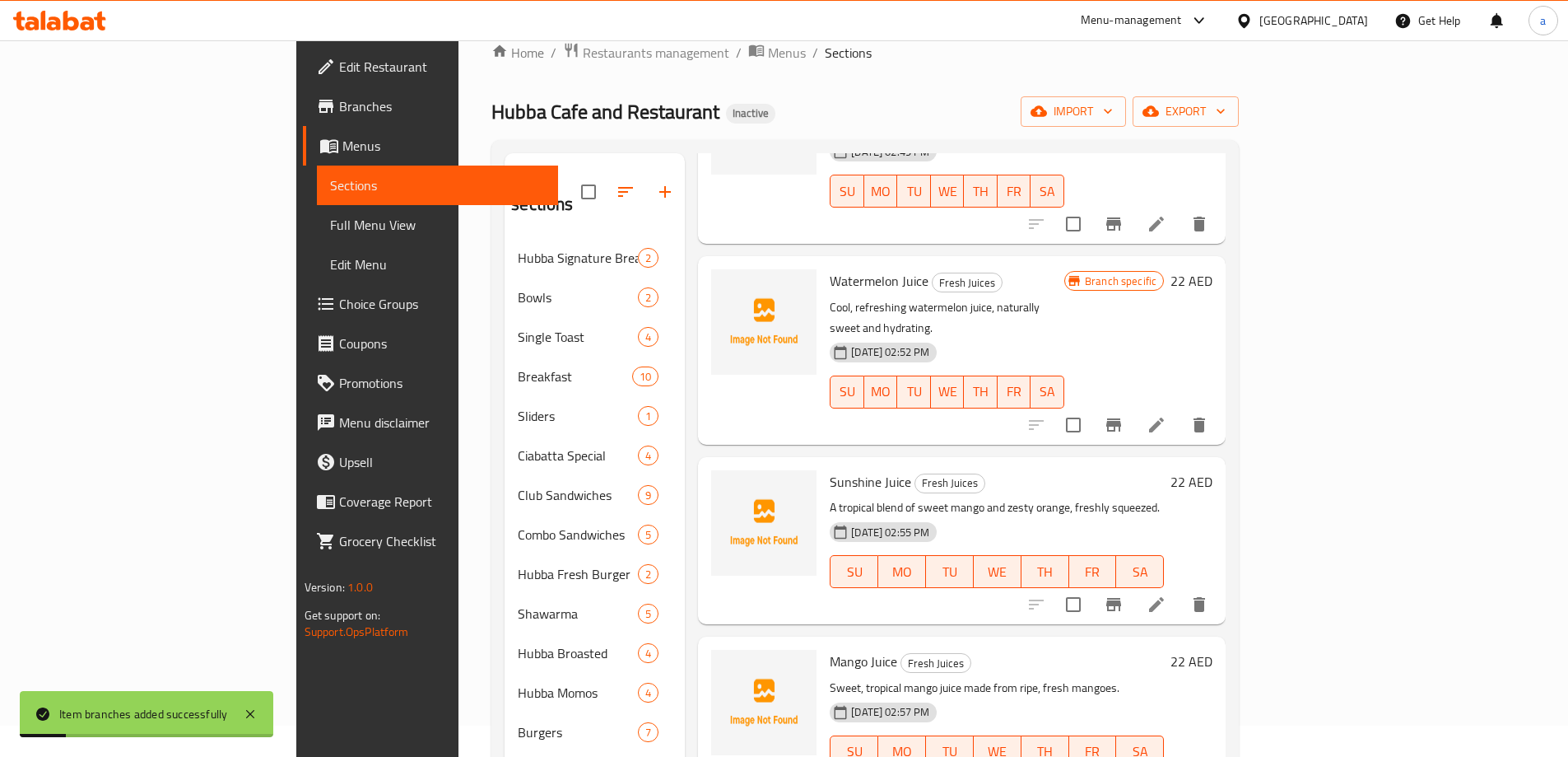
scroll to position [659, 0]
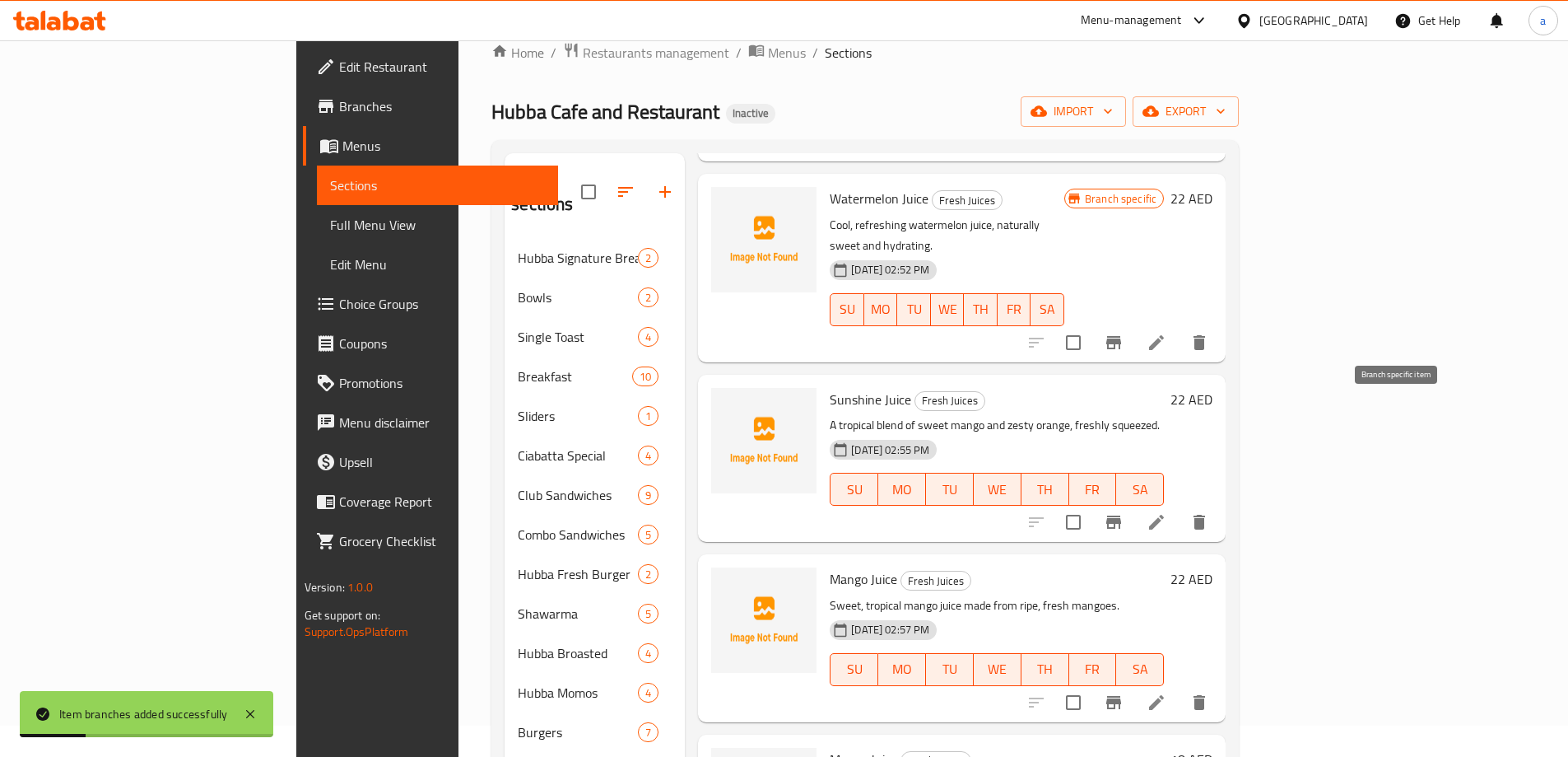
click at [1124, 512] on icon "Branch-specific-item" at bounding box center [1113, 522] width 20 height 20
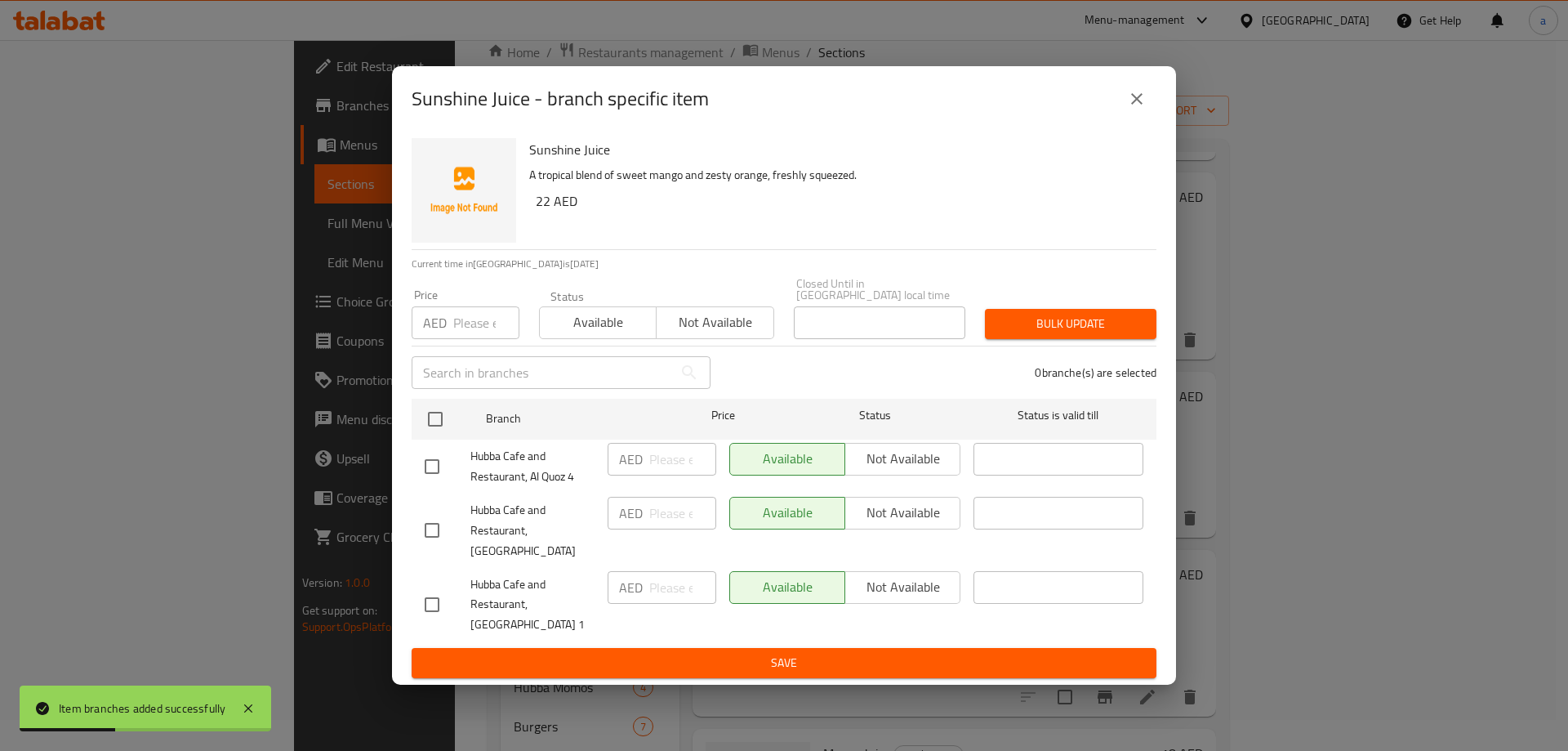
click at [437, 475] on input "checkbox" at bounding box center [431, 466] width 34 height 34
click at [433, 599] on input "checkbox" at bounding box center [431, 604] width 34 height 34
click at [881, 575] on span "Not available" at bounding box center [902, 586] width 102 height 24
click at [892, 465] on span "Not available" at bounding box center [902, 458] width 102 height 24
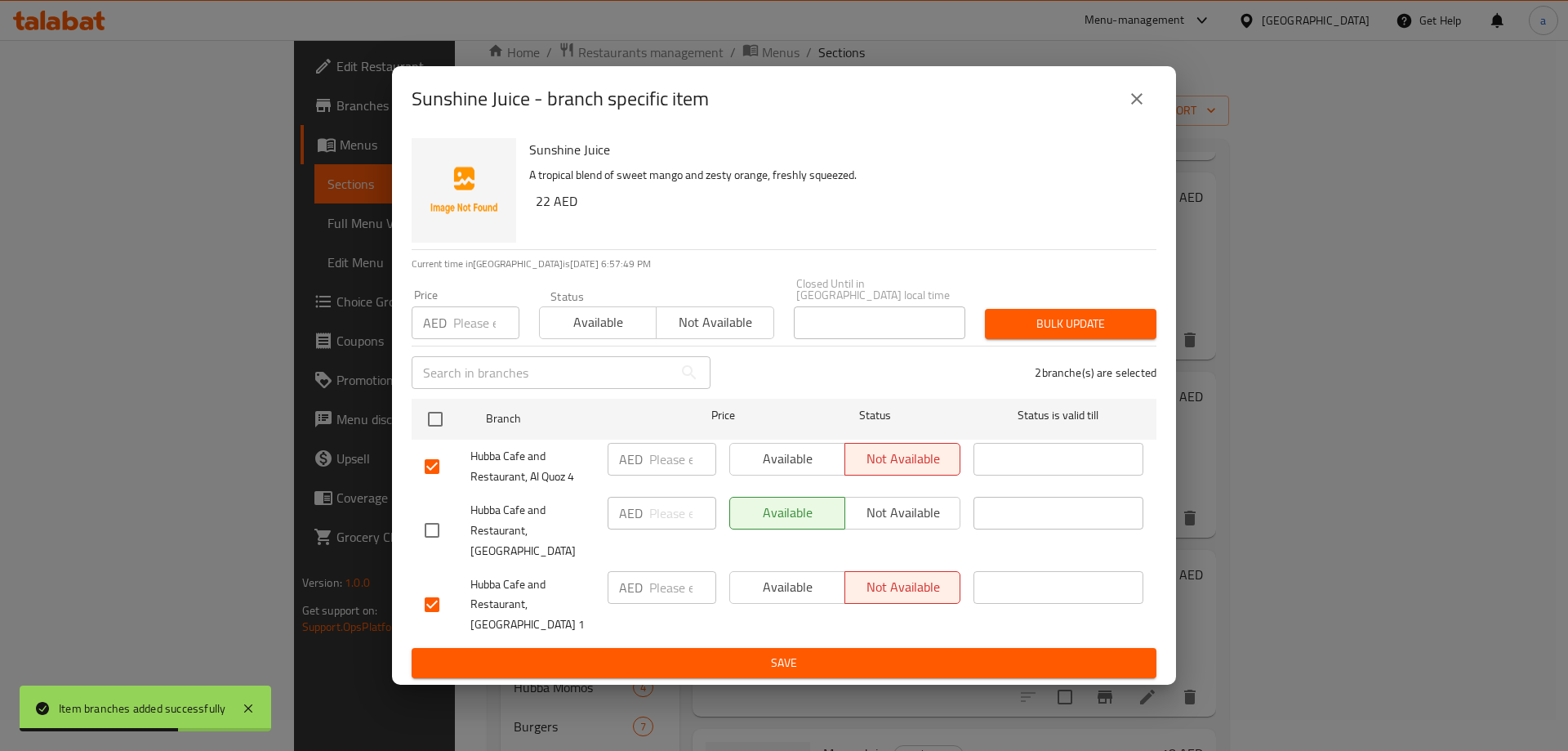
click at [873, 653] on span "Save" at bounding box center [784, 662] width 719 height 20
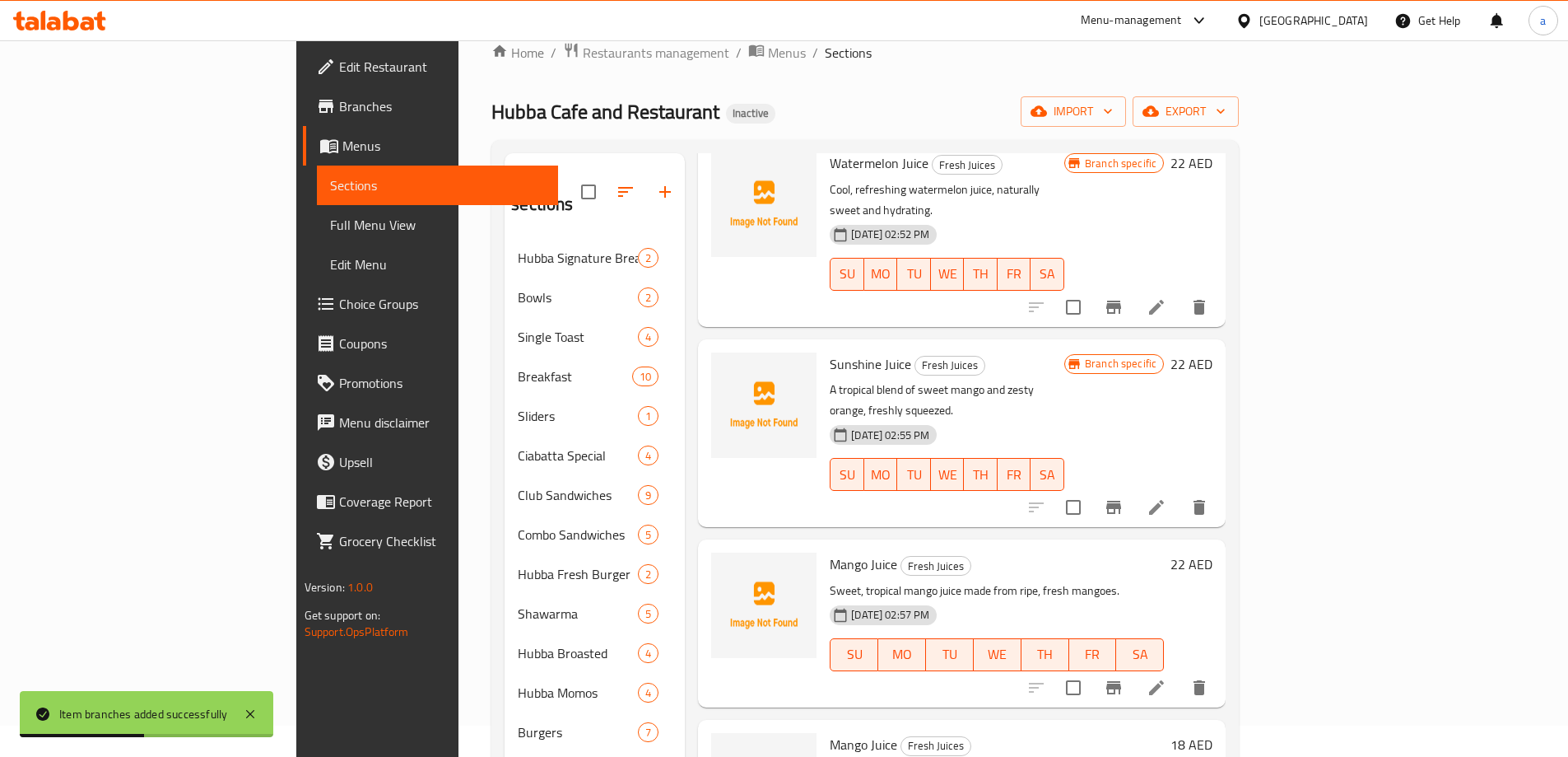
scroll to position [706, 0]
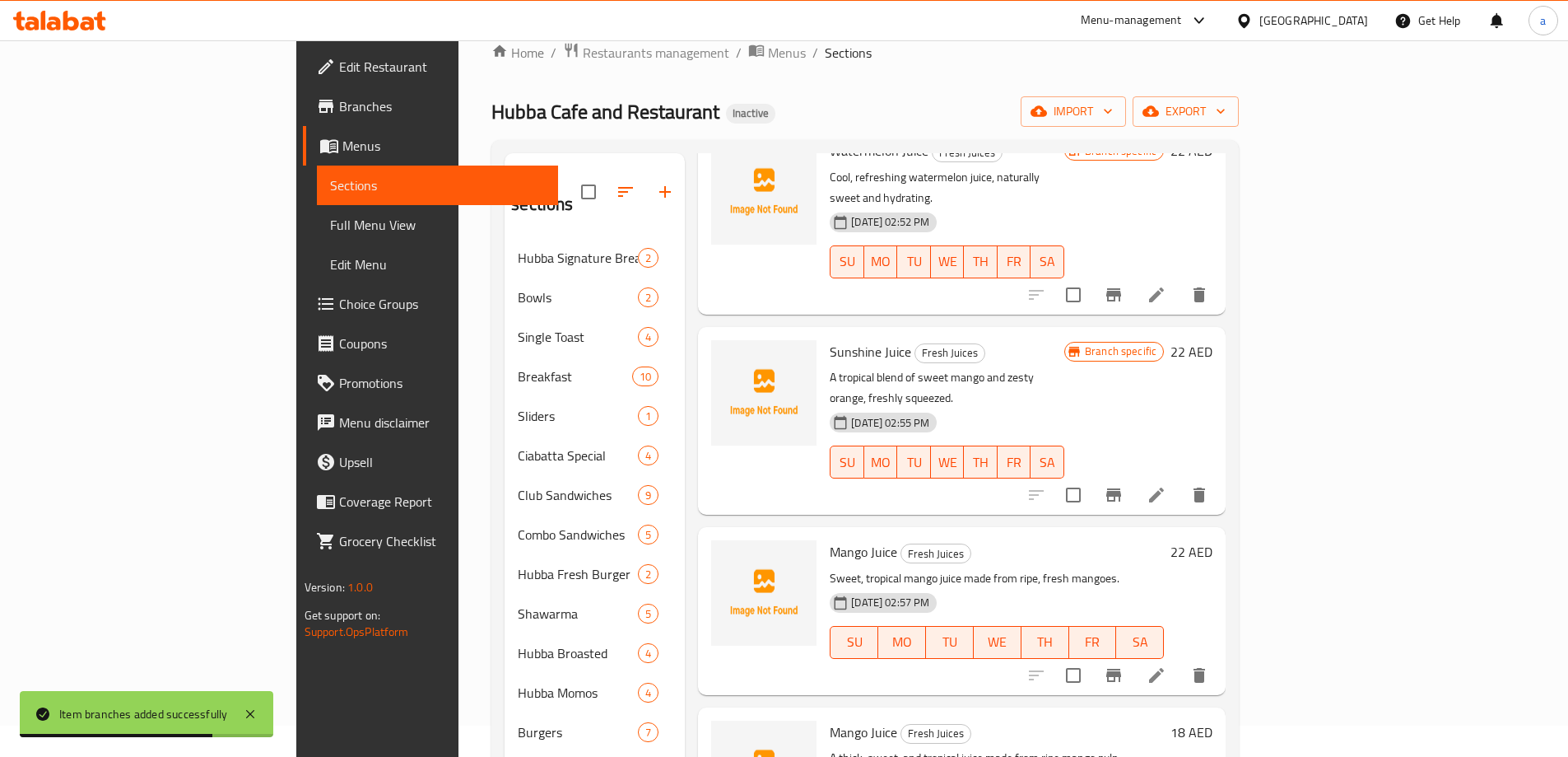
click at [1124, 666] on icon "Branch-specific-item" at bounding box center [1113, 675] width 20 height 20
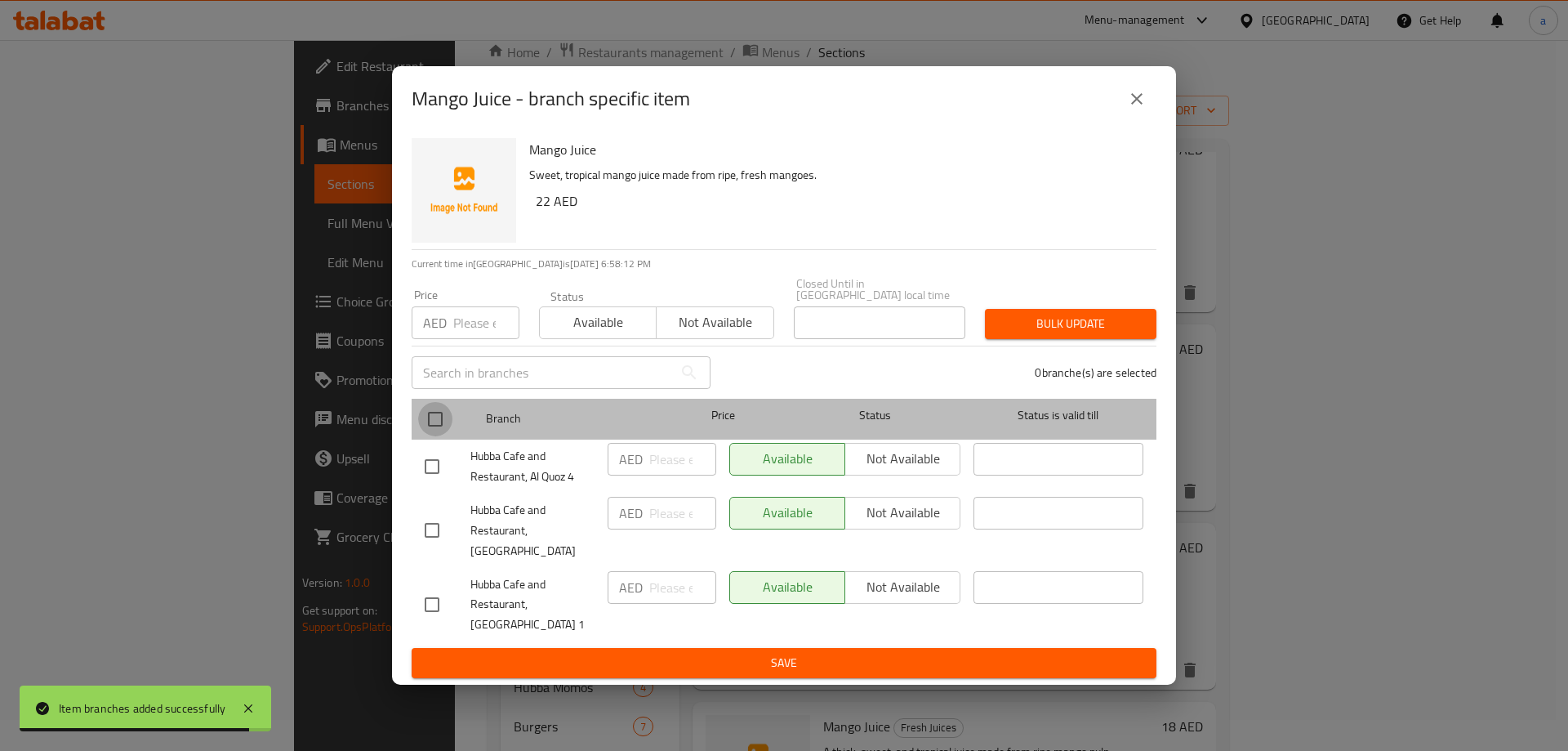
click at [436, 430] on input "checkbox" at bounding box center [435, 418] width 34 height 34
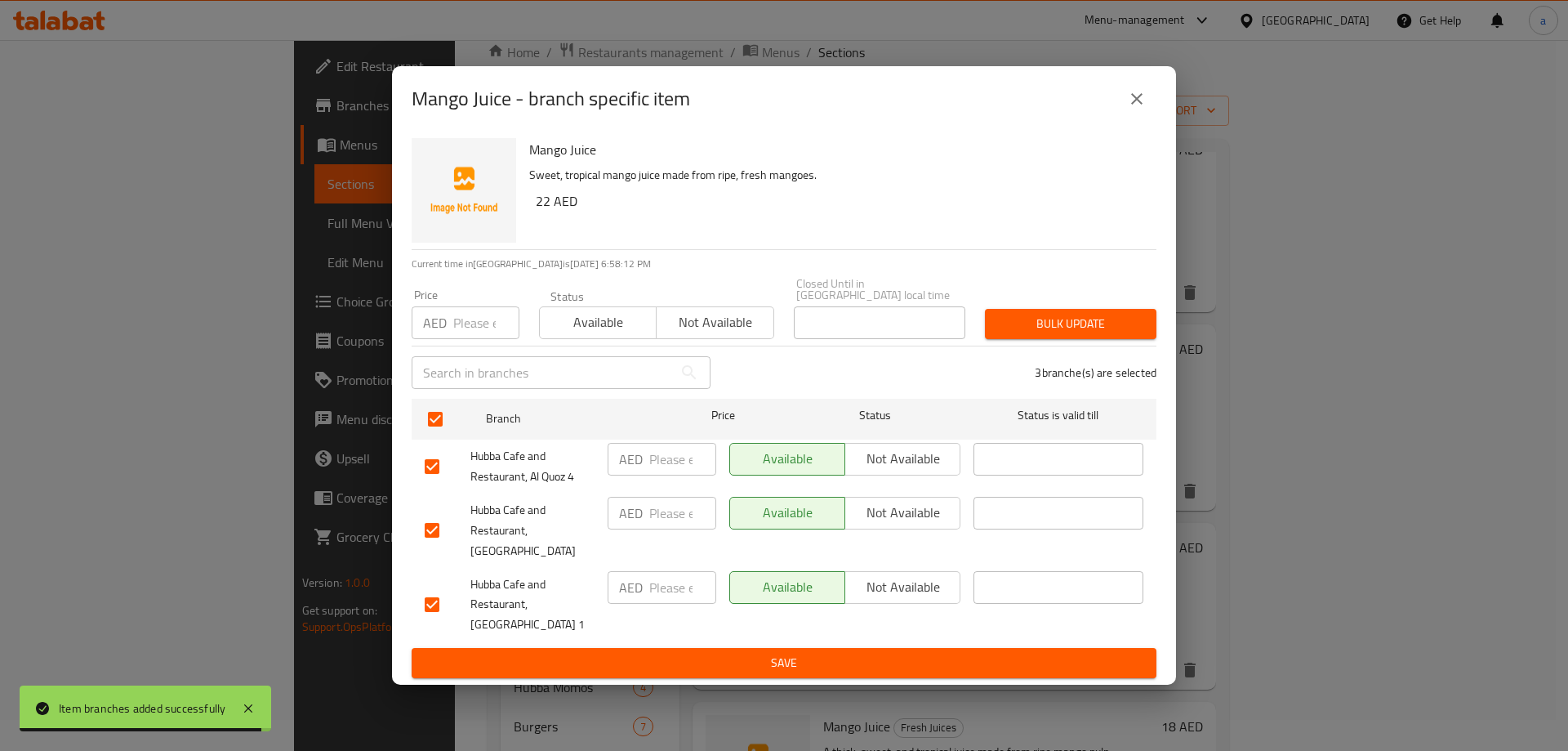
click at [907, 470] on span "Not available" at bounding box center [902, 458] width 102 height 24
click at [888, 592] on button "Not available" at bounding box center [902, 587] width 116 height 33
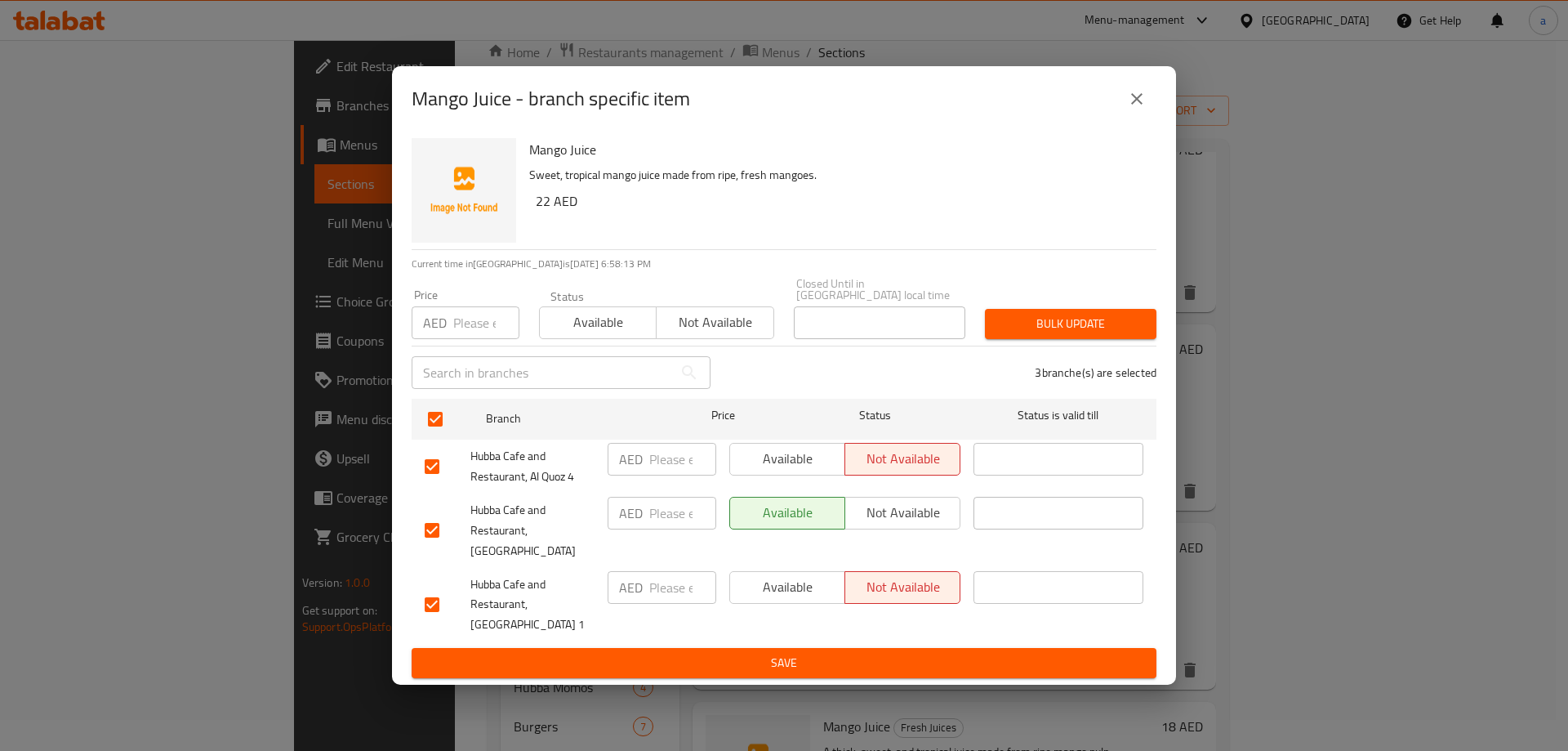
click at [861, 653] on span "Save" at bounding box center [784, 662] width 719 height 20
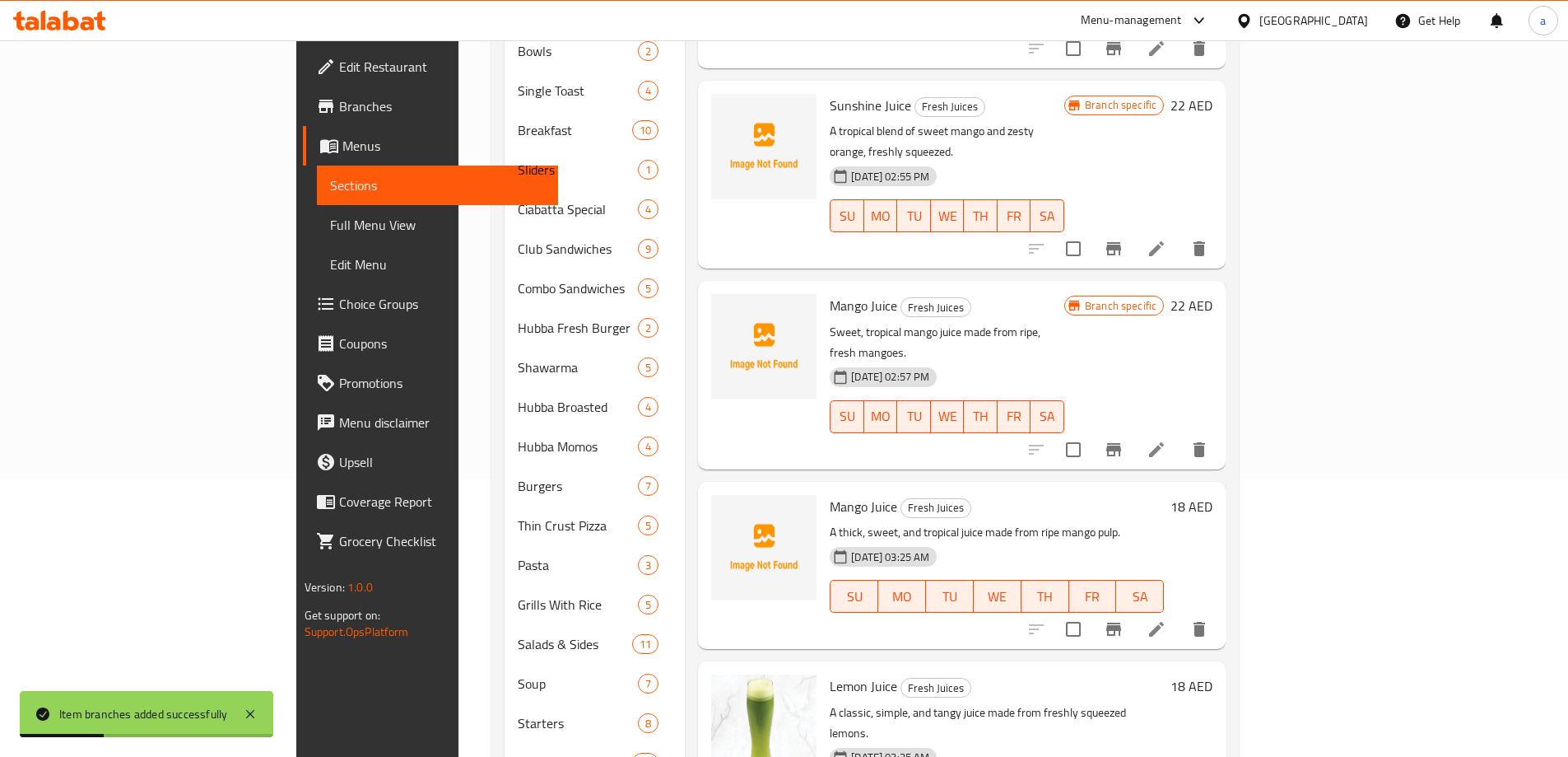
scroll to position [278, 0]
click at [1121, 622] on icon "Branch-specific-item" at bounding box center [1113, 628] width 15 height 13
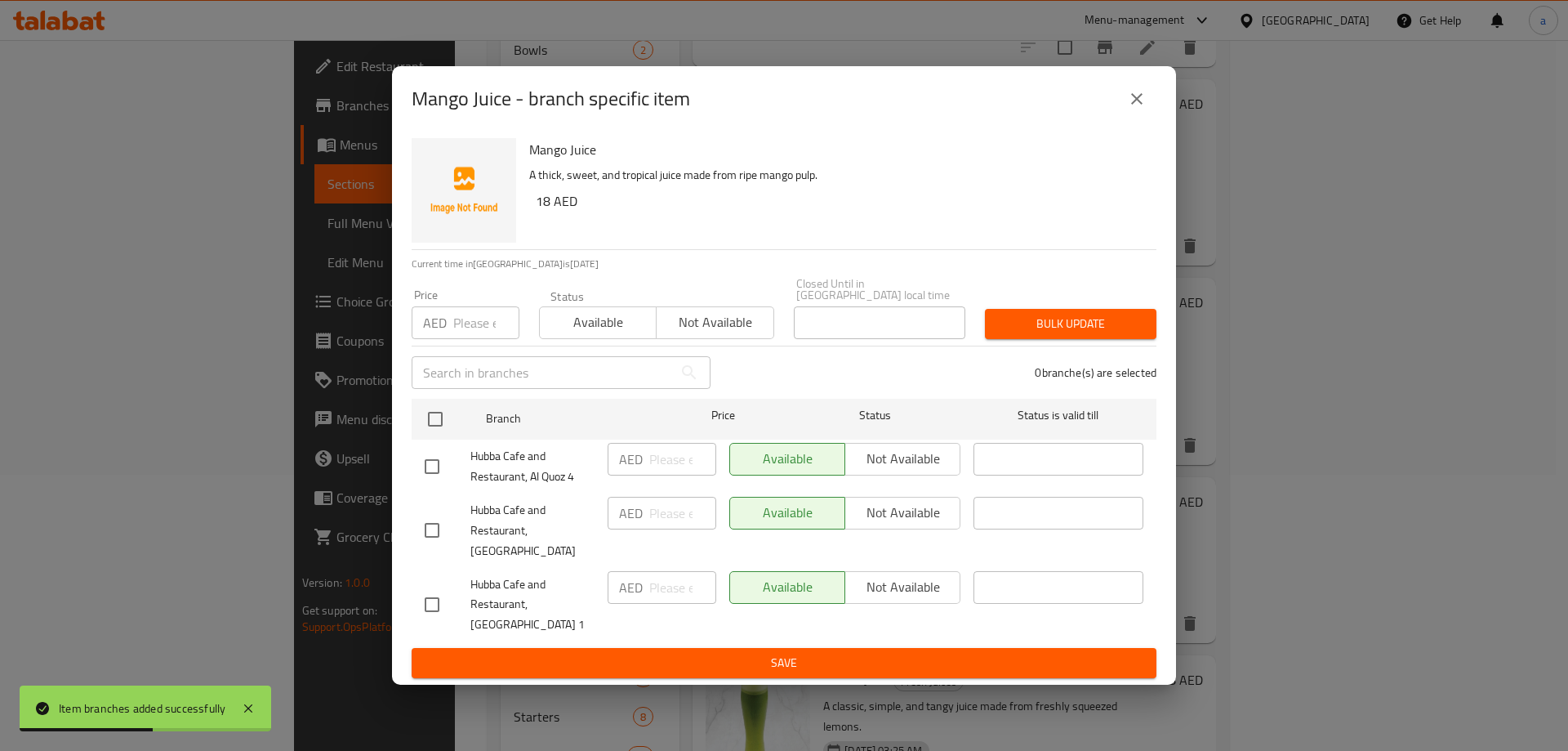
click at [440, 531] on input "checkbox" at bounding box center [431, 530] width 34 height 34
click at [924, 514] on span "Not available" at bounding box center [902, 512] width 102 height 24
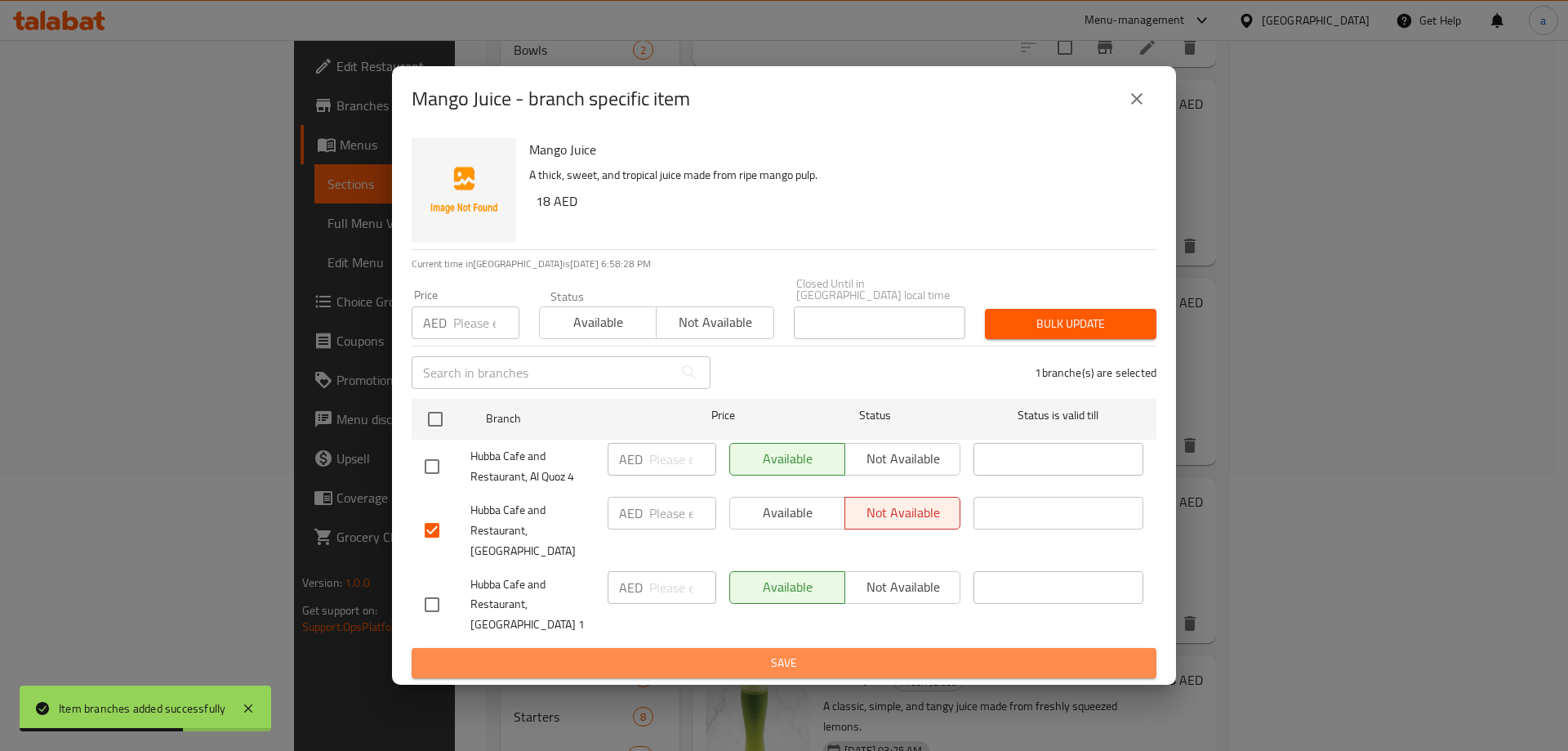
click at [923, 662] on span "Save" at bounding box center [784, 662] width 719 height 20
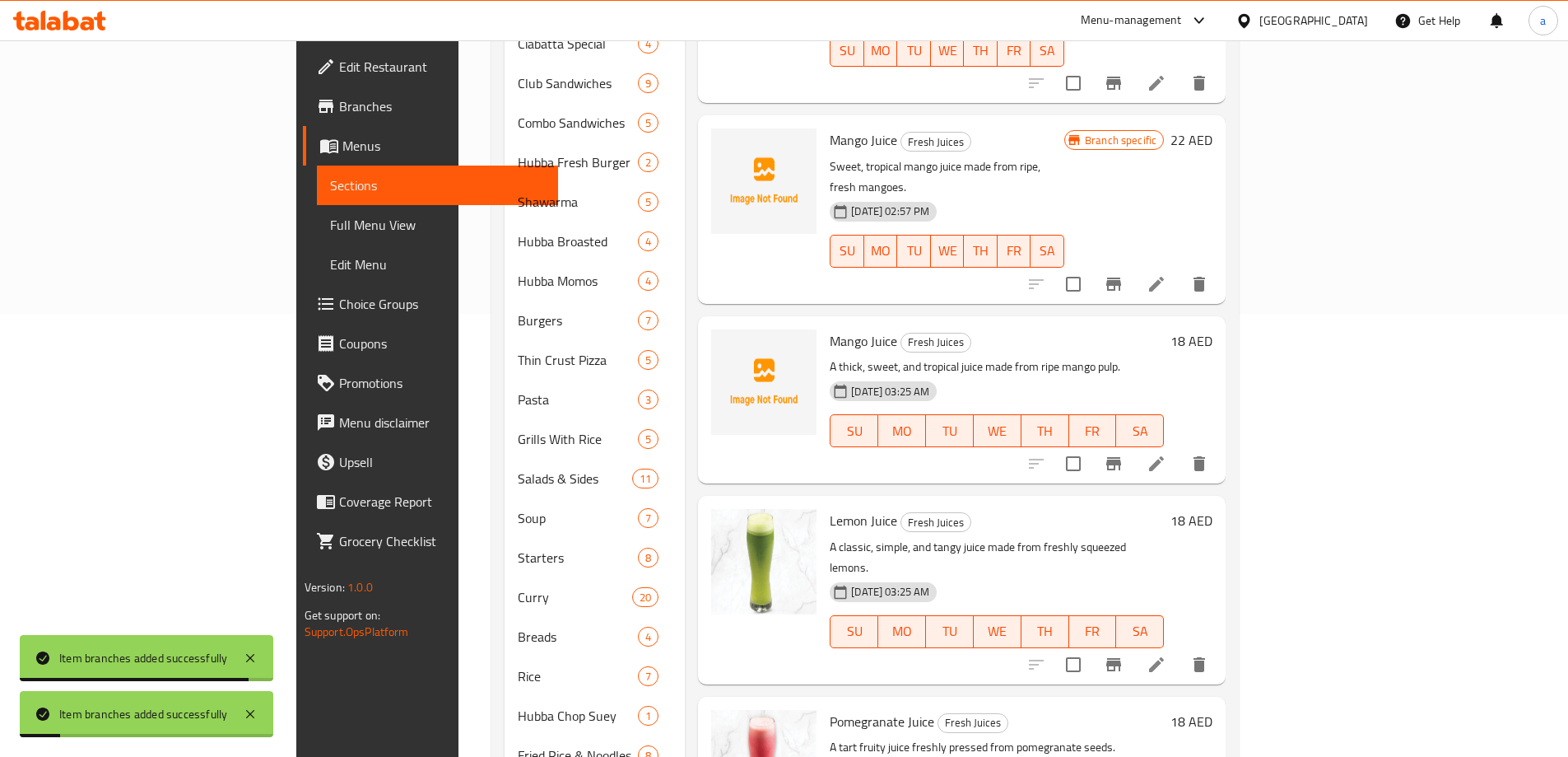
scroll to position [608, 0]
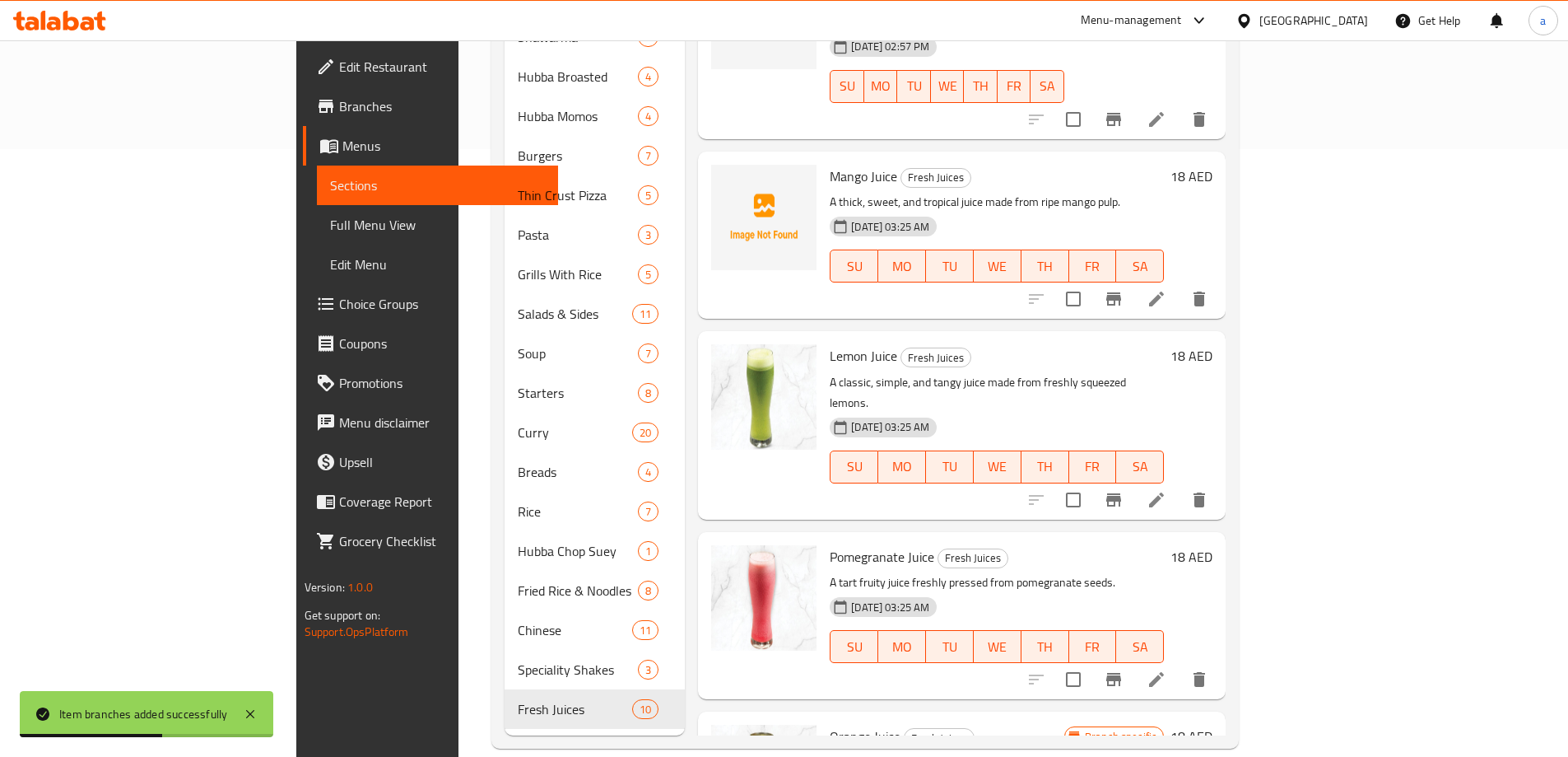
click at [1121, 494] on icon "Branch-specific-item" at bounding box center [1113, 500] width 15 height 13
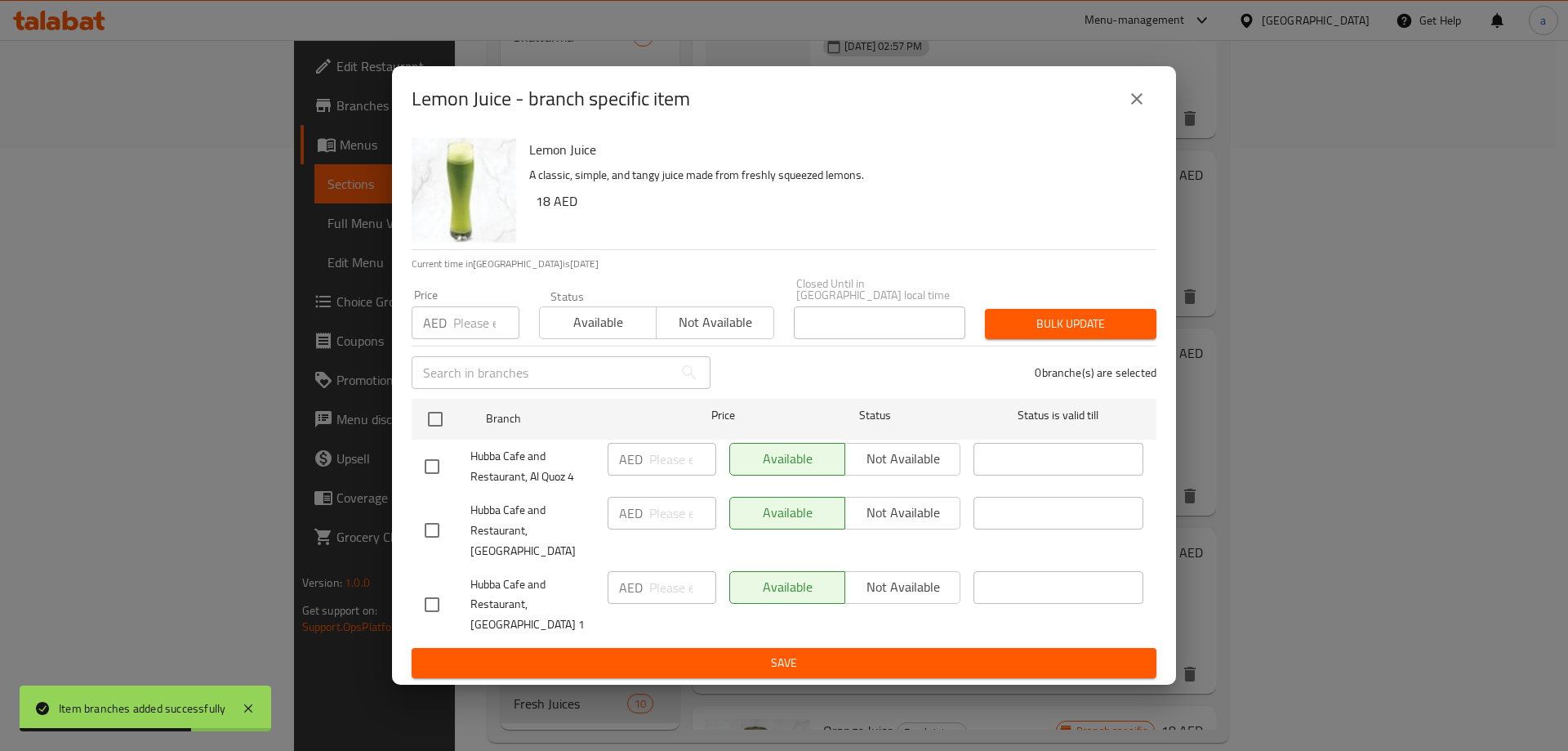
click at [441, 518] on input "checkbox" at bounding box center [431, 530] width 34 height 34
click at [889, 524] on span "Not available" at bounding box center [902, 512] width 102 height 24
click at [818, 661] on span "Save" at bounding box center [784, 662] width 719 height 20
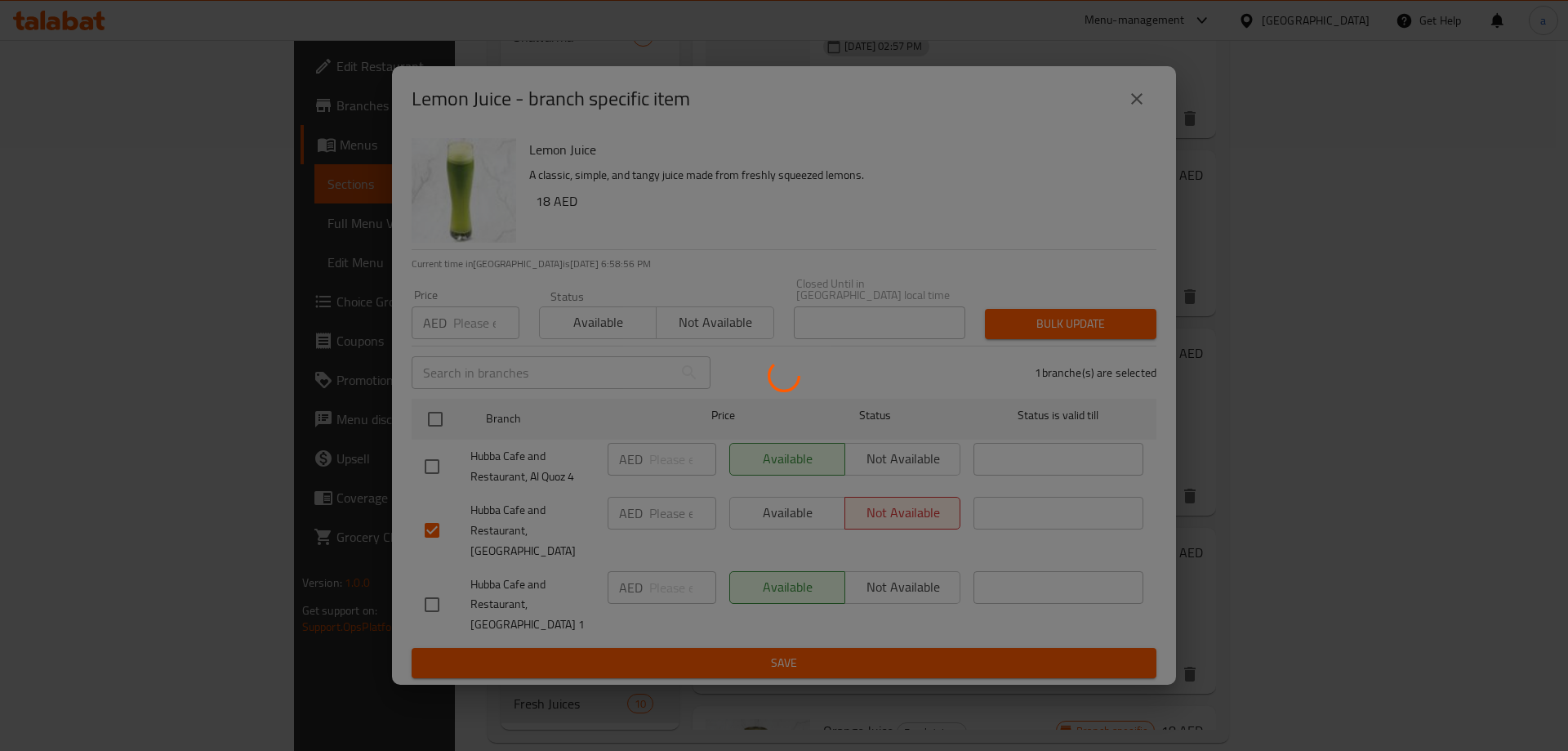
click at [921, 403] on div at bounding box center [784, 376] width 1568 height 751
click at [936, 429] on div at bounding box center [784, 376] width 1568 height 751
